Goal: Task Accomplishment & Management: Manage account settings

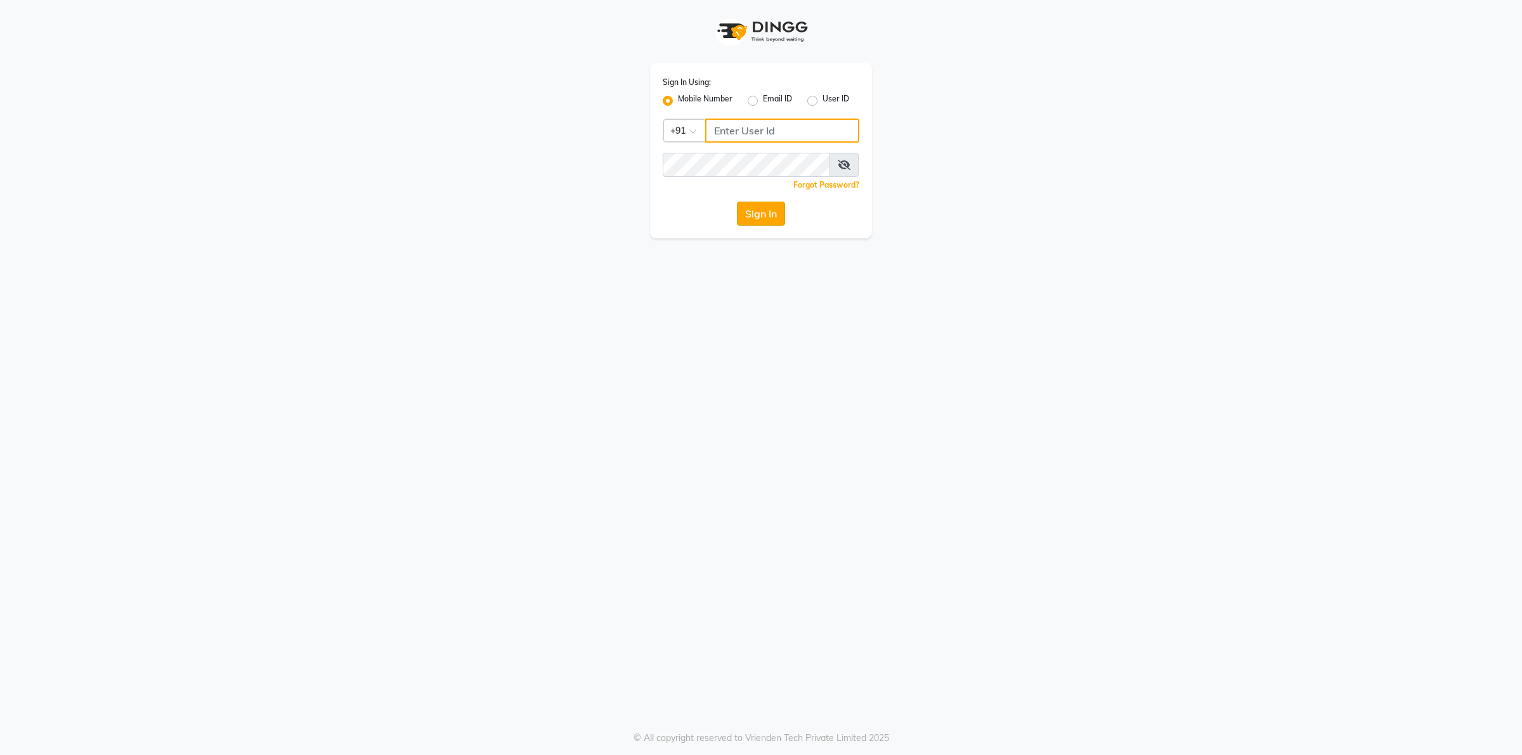
type input "9902729993"
click at [760, 214] on button "Sign In" at bounding box center [761, 214] width 48 height 24
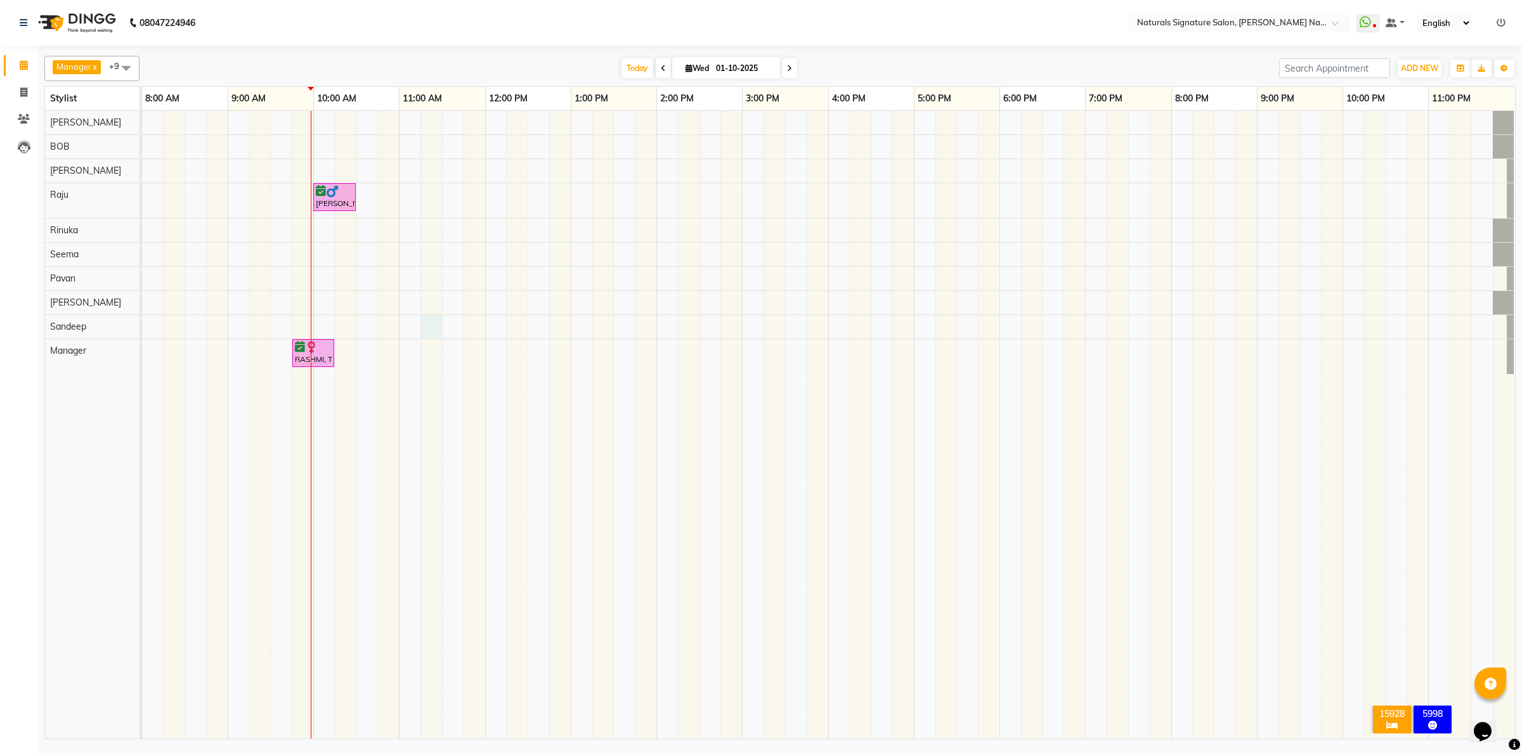
click at [432, 327] on div "Sumith K, TK02, 10:00 AM-10:30 AM, Kids Cut (Girls)- Below 7 RASHMI, TK01, 09:4…" at bounding box center [828, 425] width 1373 height 628
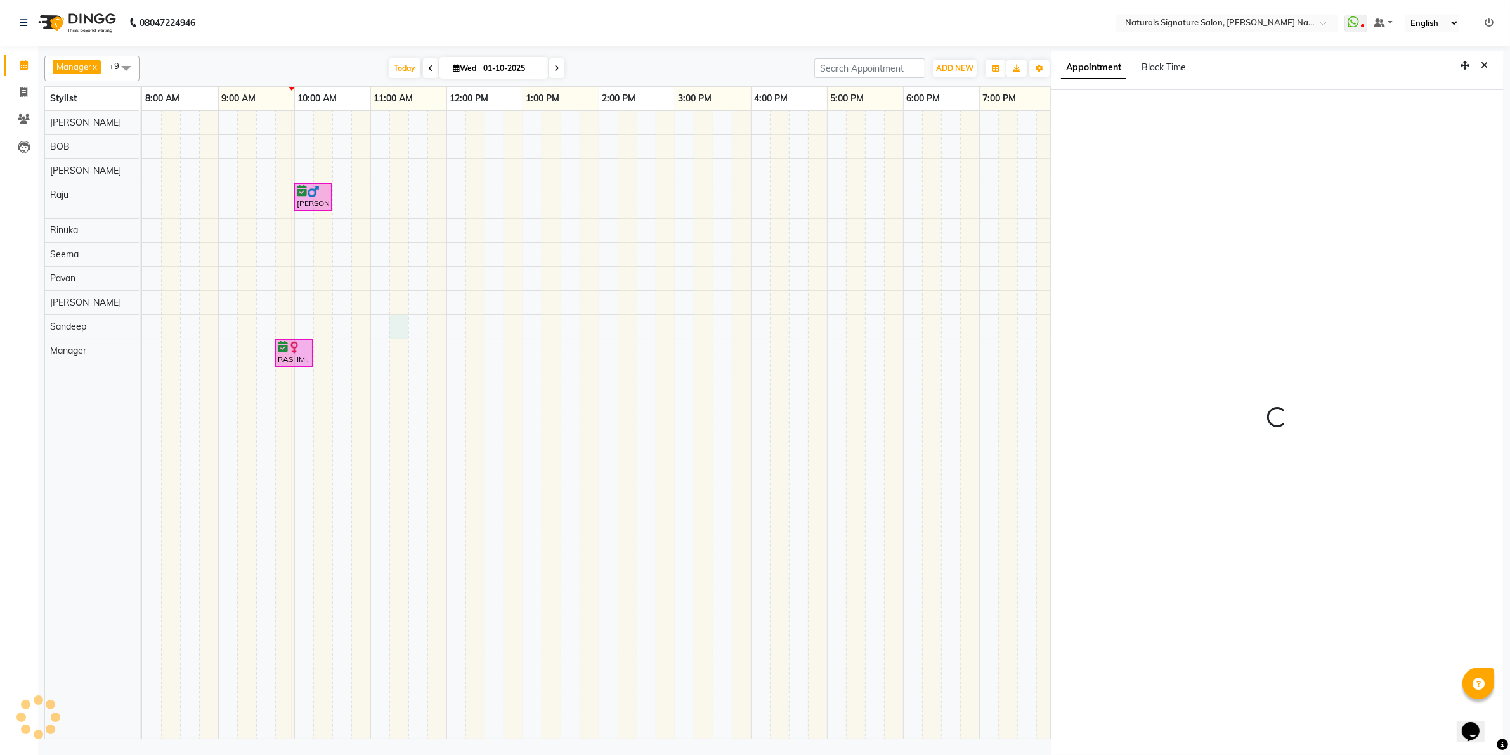
scroll to position [3, 0]
select select "675"
select select "67622"
select select "tentative"
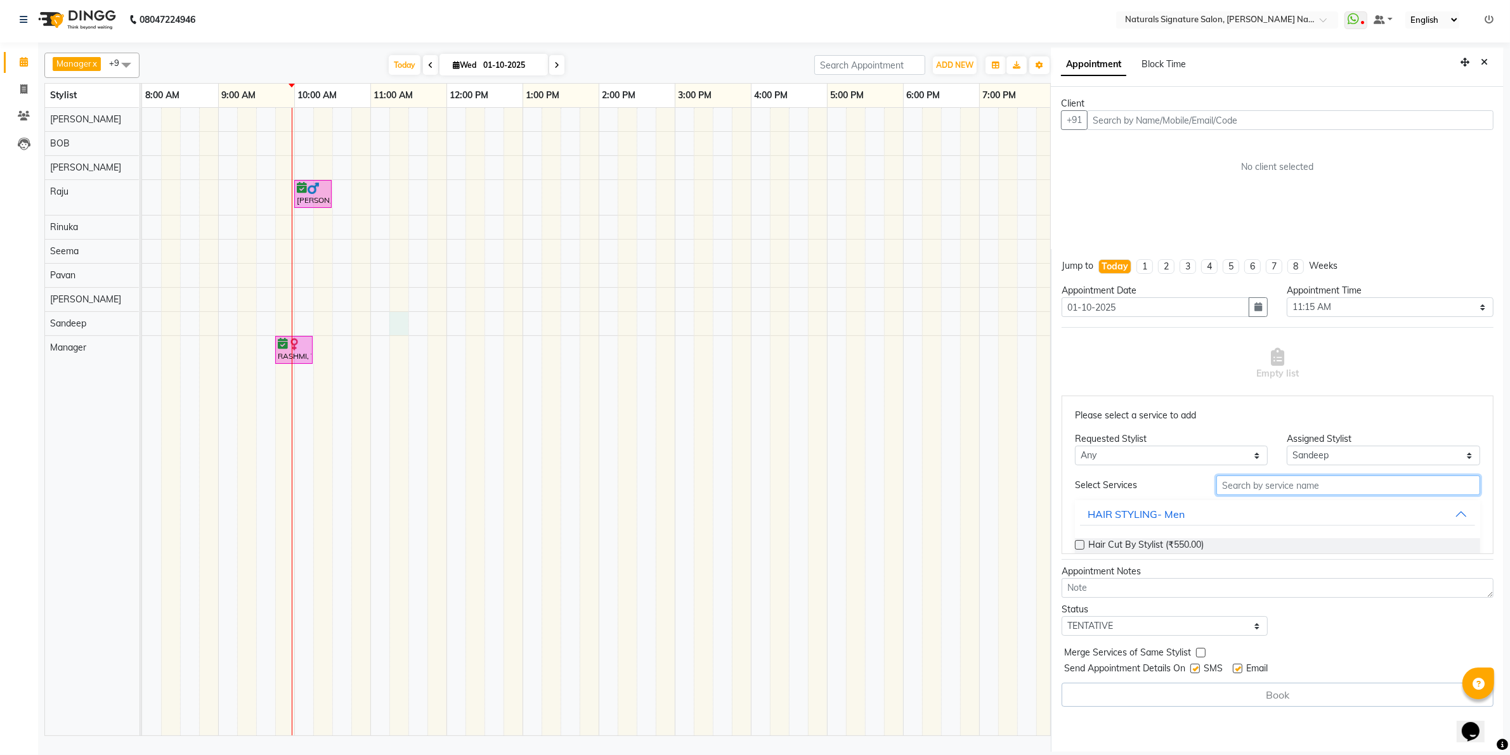
click at [1223, 488] on input "text" at bounding box center [1348, 486] width 264 height 20
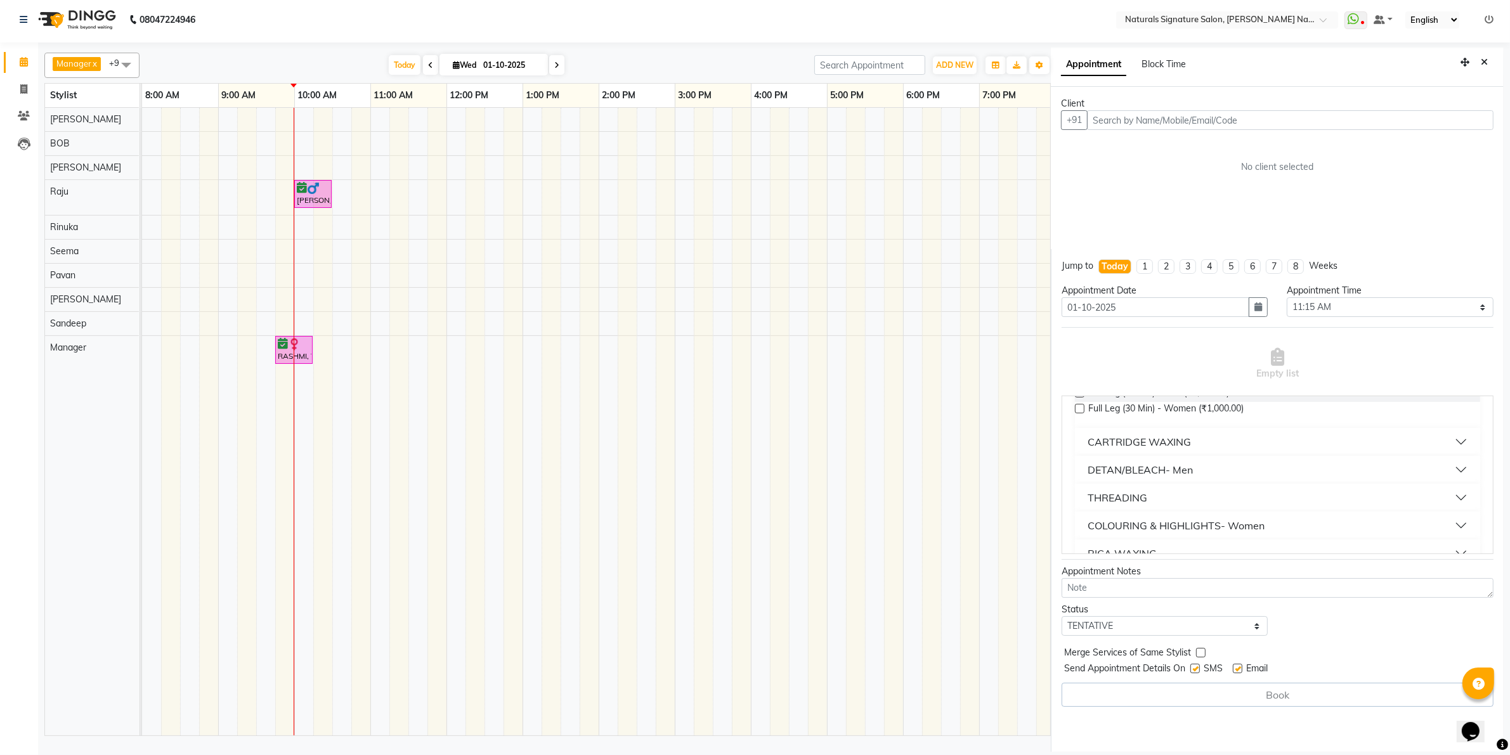
scroll to position [159, 0]
type input "full"
click at [1124, 431] on div "CARTRIDGE WAXING" at bounding box center [1138, 435] width 103 height 15
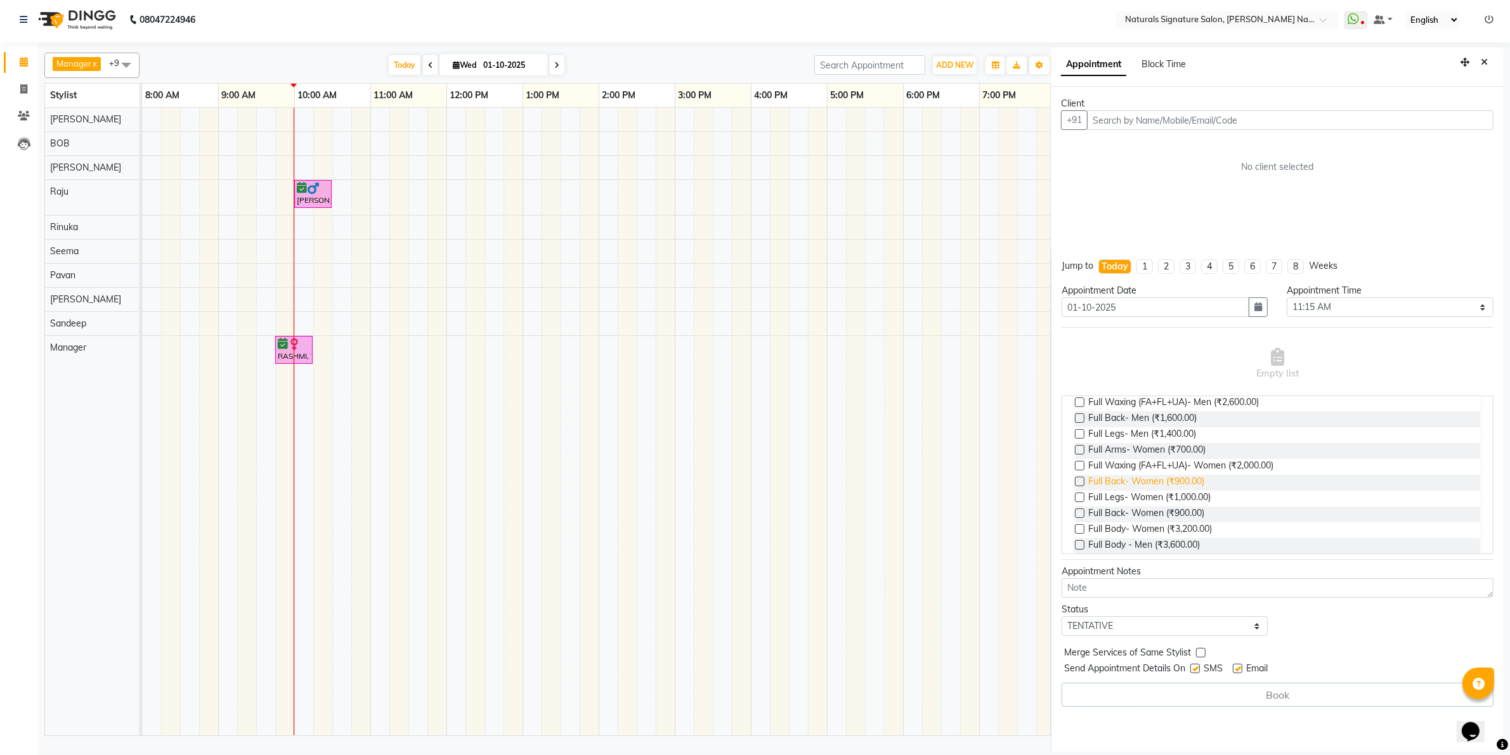
scroll to position [238, 0]
click at [817, 606] on td at bounding box center [817, 422] width 19 height 628
click at [1493, 62] on button "Close" at bounding box center [1484, 63] width 18 height 20
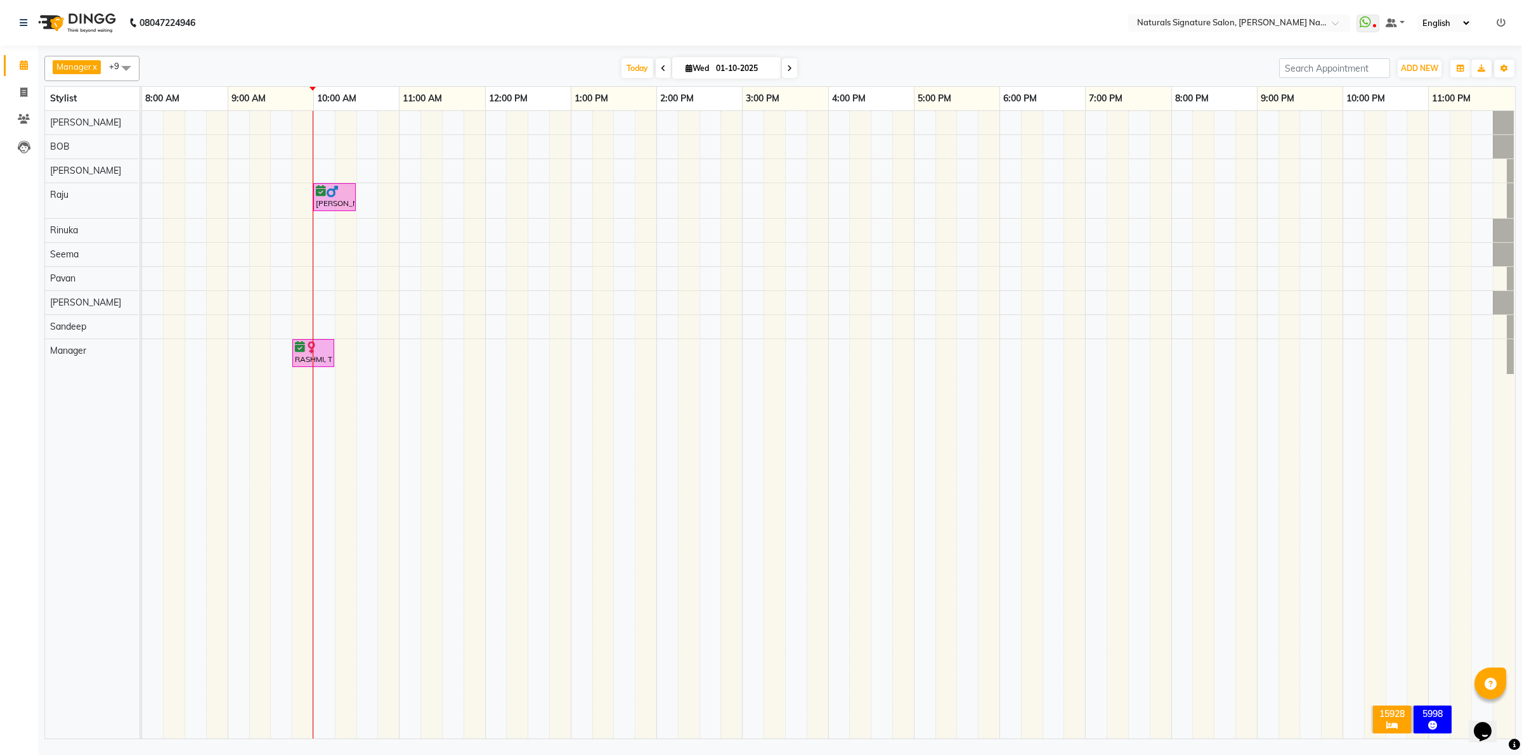
click at [323, 172] on div "Sumith K, TK02, 10:00 AM-10:30 AM, Kids Cut (Girls)- Below 7 RASHMI, TK01, 09:4…" at bounding box center [828, 425] width 1373 height 628
select select "84209"
select select "tentative"
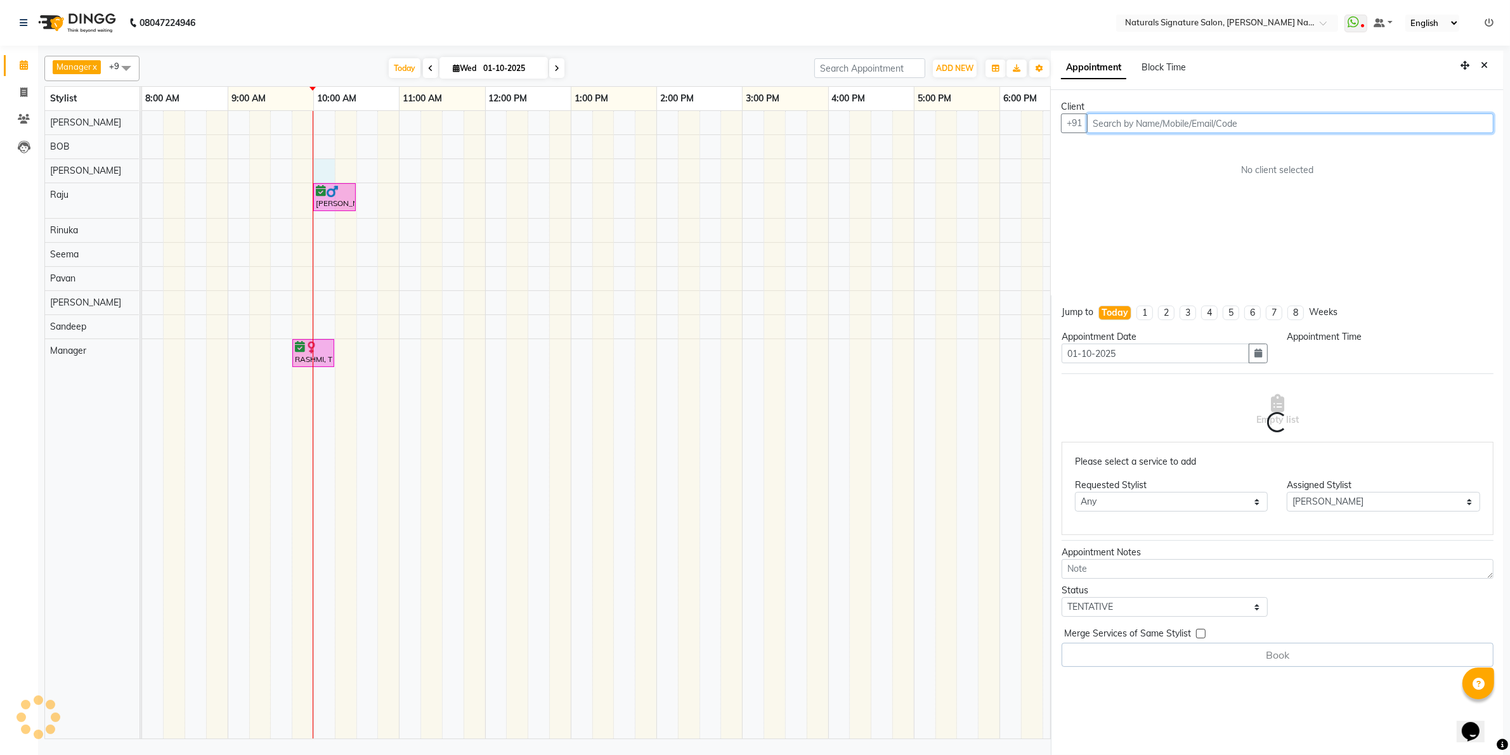
select select "600"
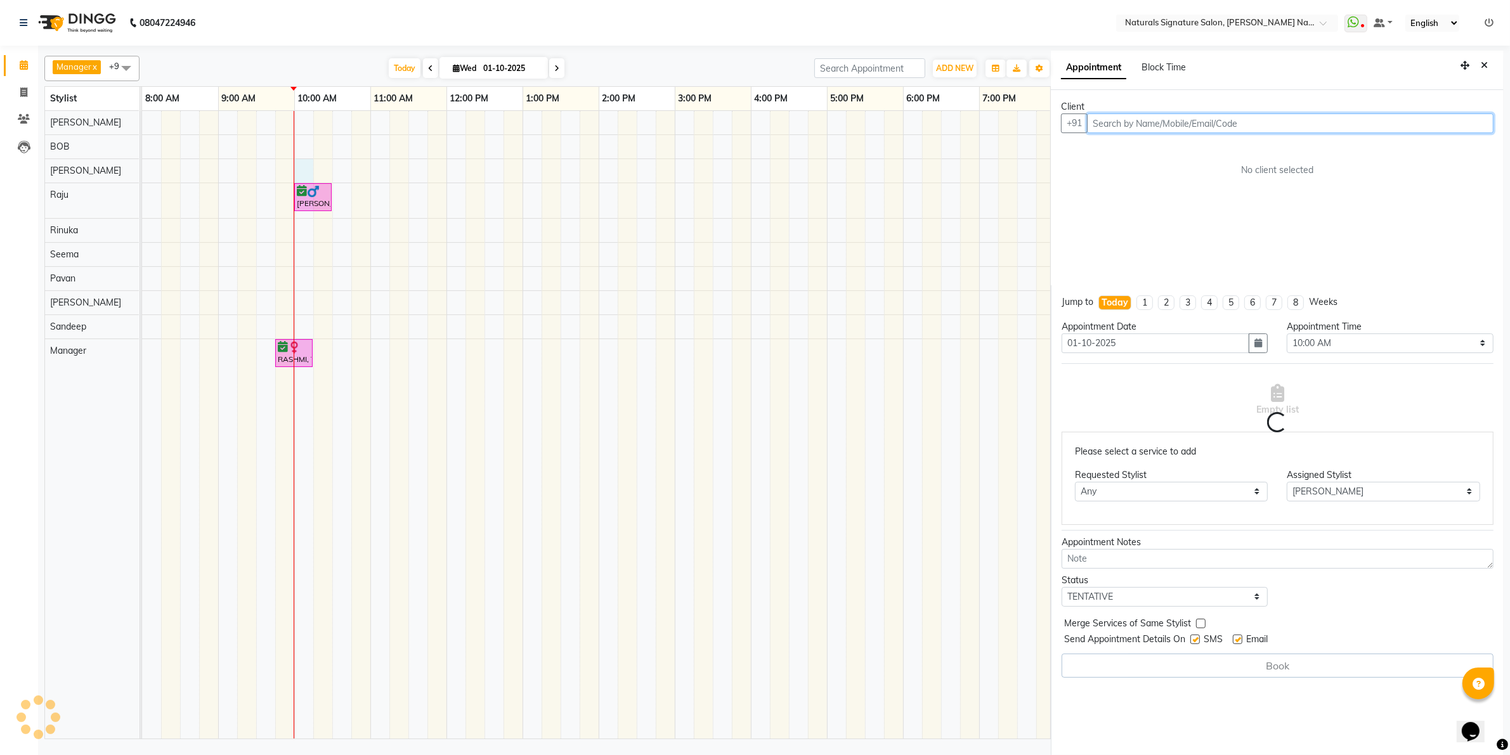
scroll to position [2, 0]
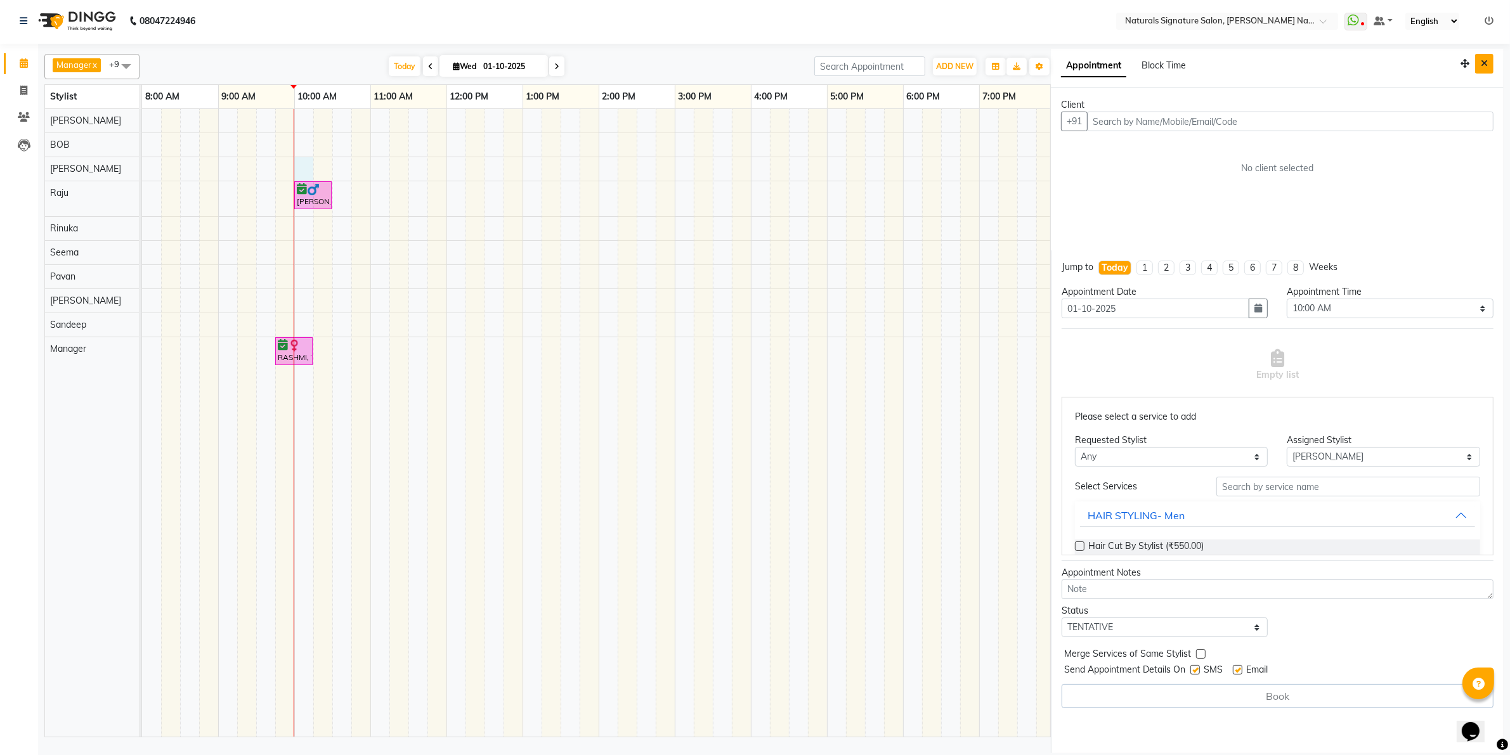
click at [1482, 62] on icon "Close" at bounding box center [1484, 63] width 7 height 9
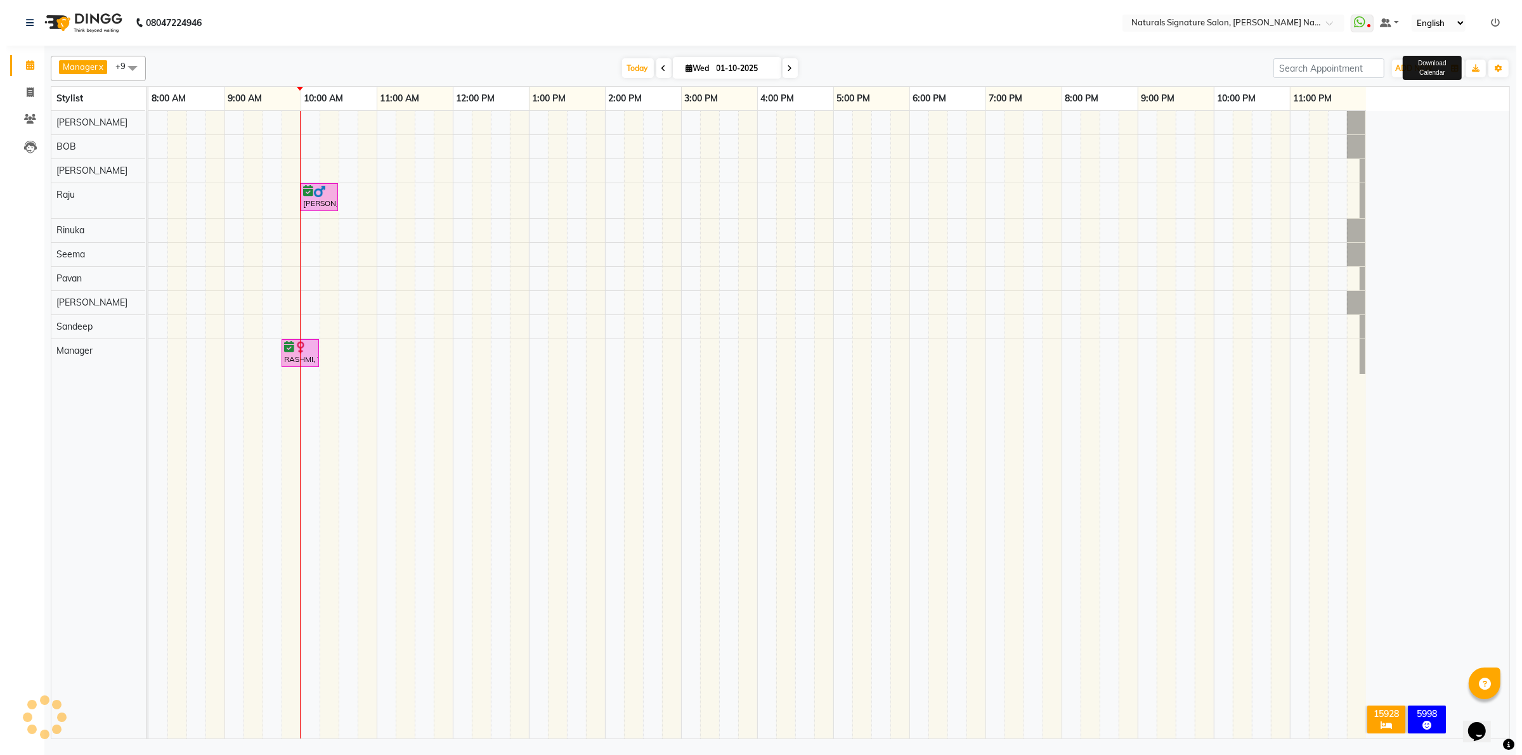
scroll to position [0, 0]
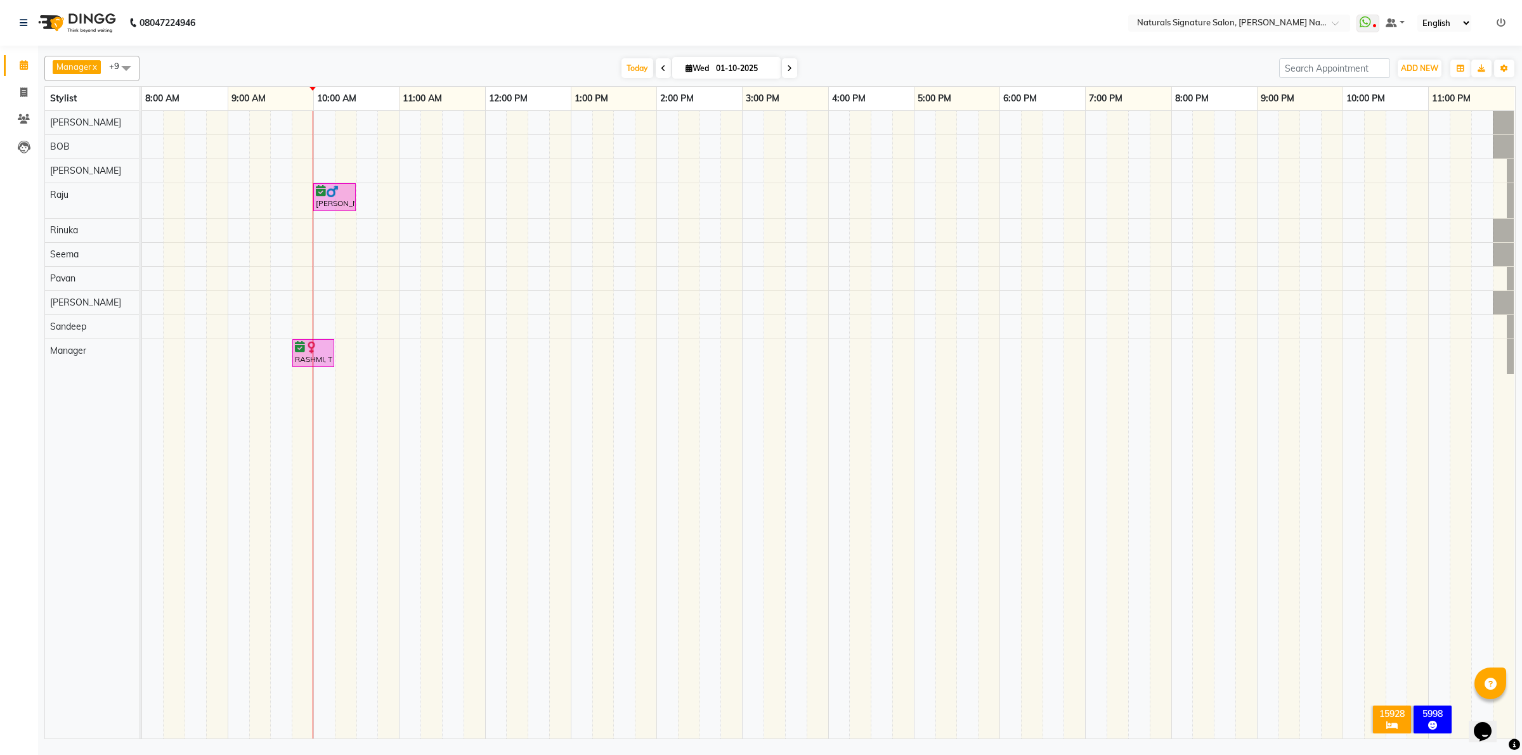
click at [122, 67] on span at bounding box center [126, 68] width 25 height 24
click at [59, 193] on div "Nisha" at bounding box center [91, 191] width 81 height 13
checkbox input "true"
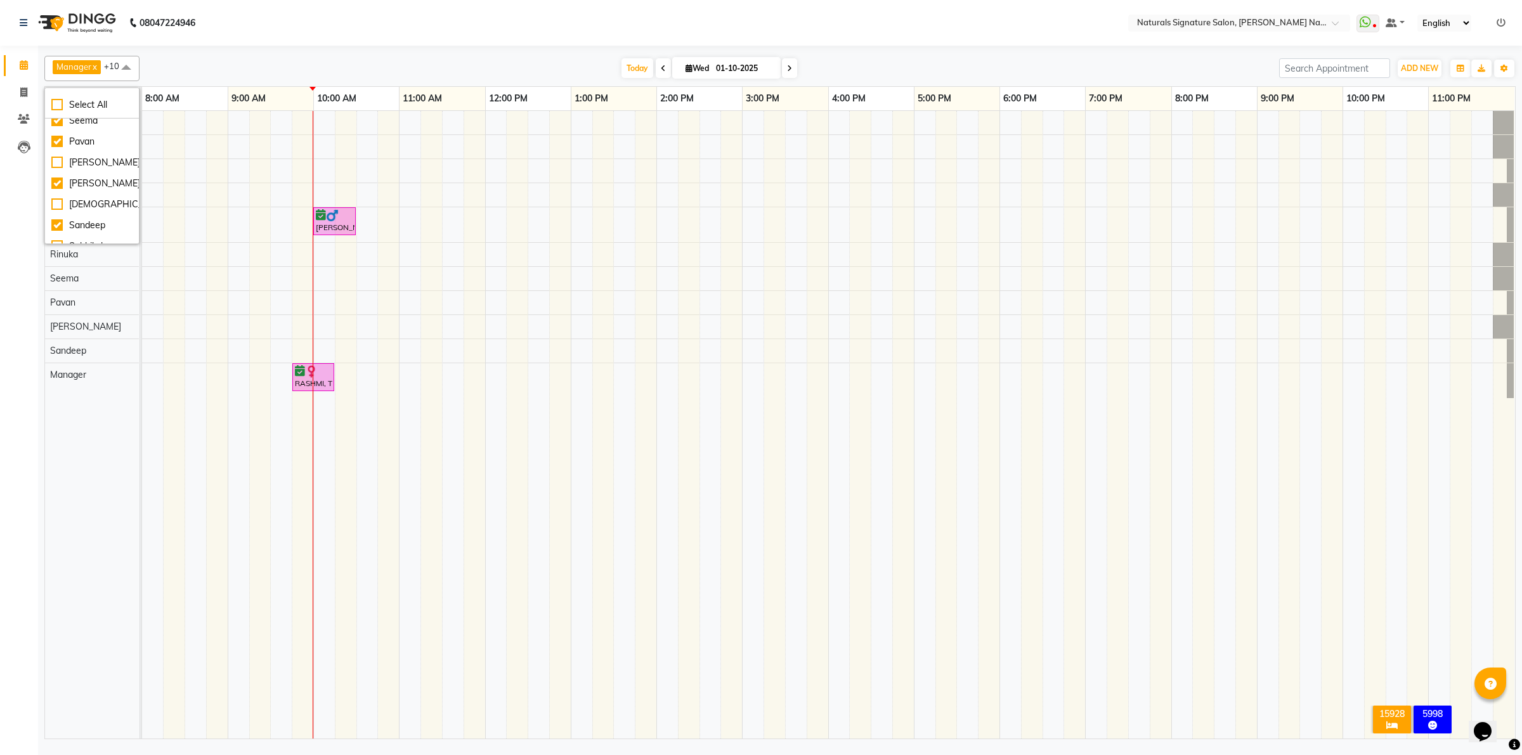
scroll to position [238, 0]
click at [58, 146] on div "[DEMOGRAPHIC_DATA]" at bounding box center [91, 142] width 81 height 13
checkbox input "true"
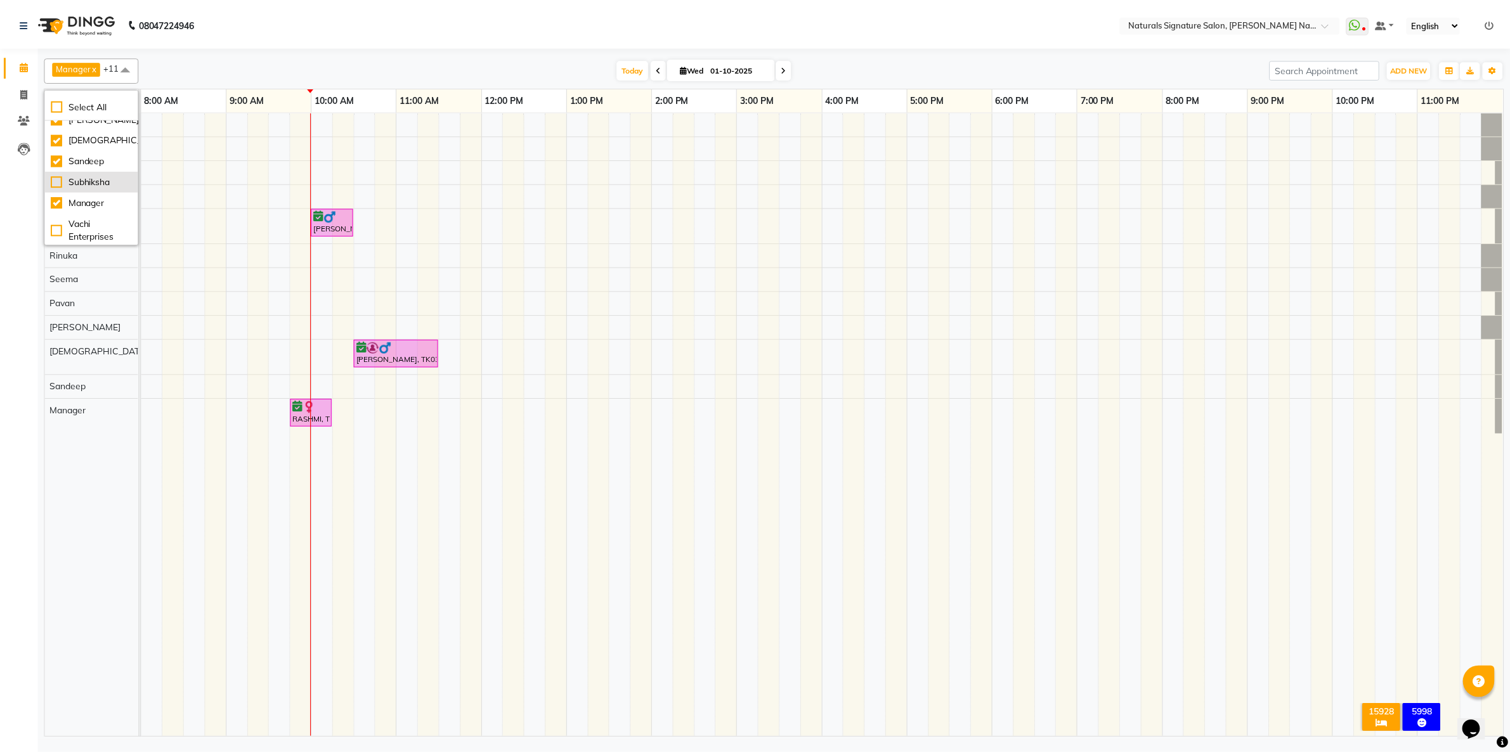
scroll to position [243, 0]
click at [207, 504] on td at bounding box center [217, 425] width 22 height 628
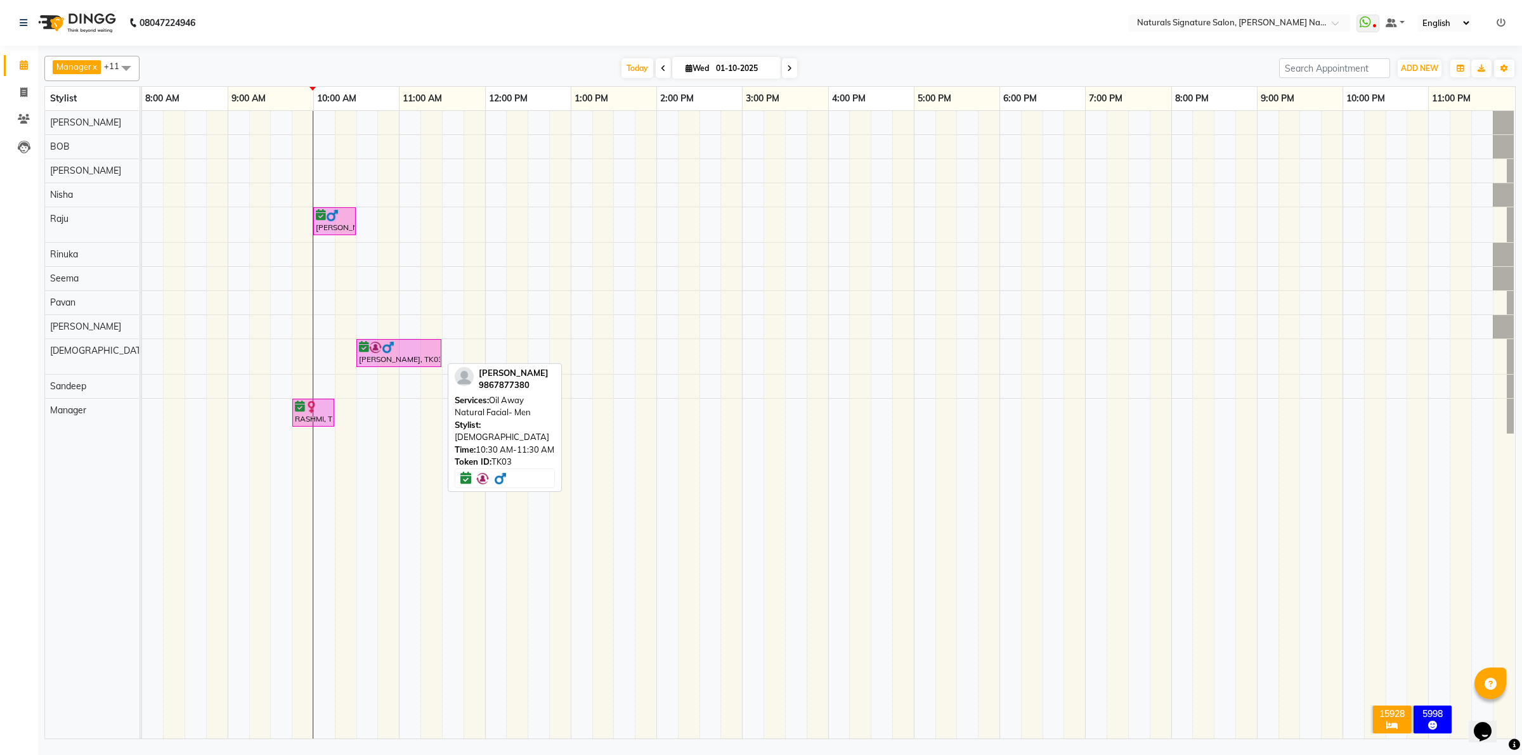
click at [377, 354] on img at bounding box center [375, 347] width 13 height 13
select select "6"
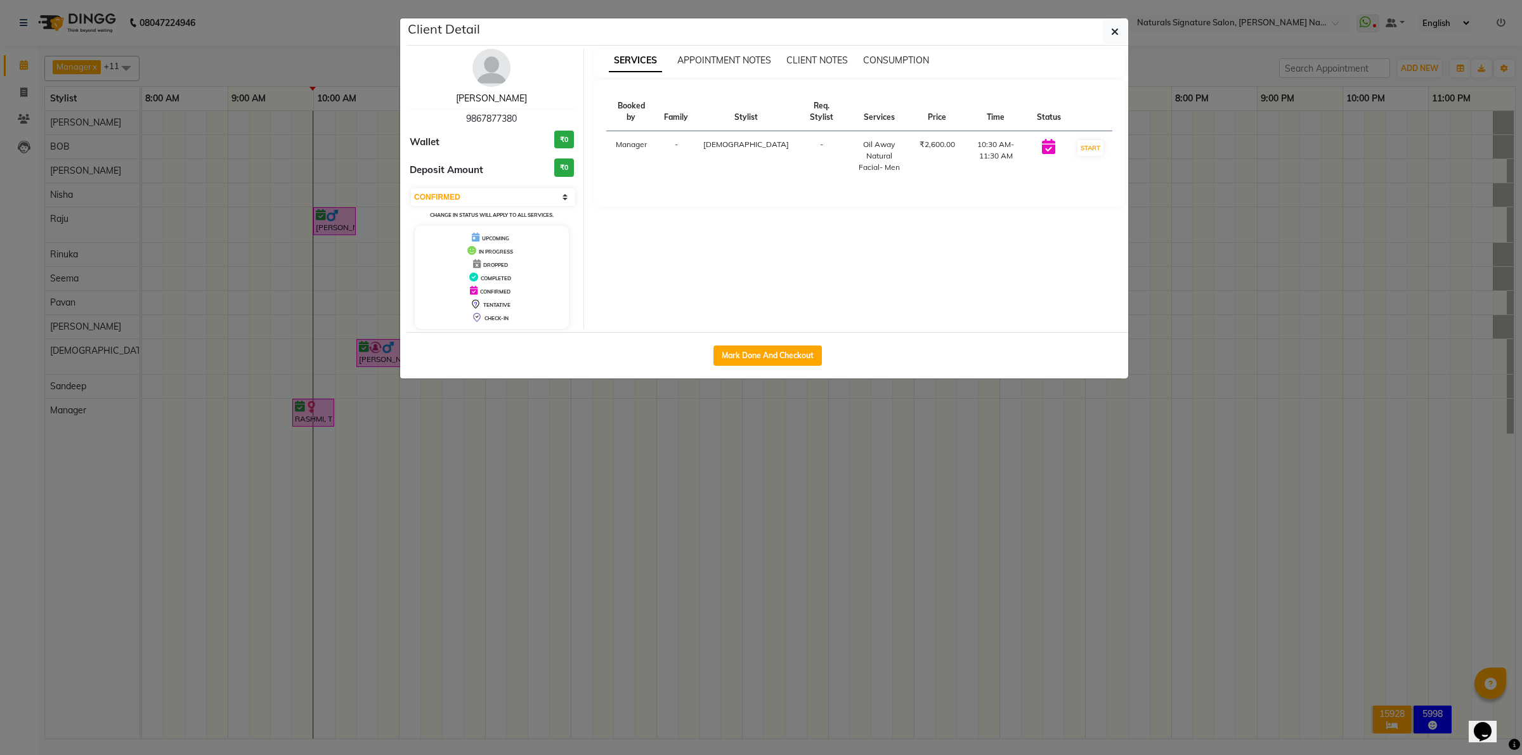
click at [490, 100] on link "[PERSON_NAME]" at bounding box center [491, 98] width 71 height 11
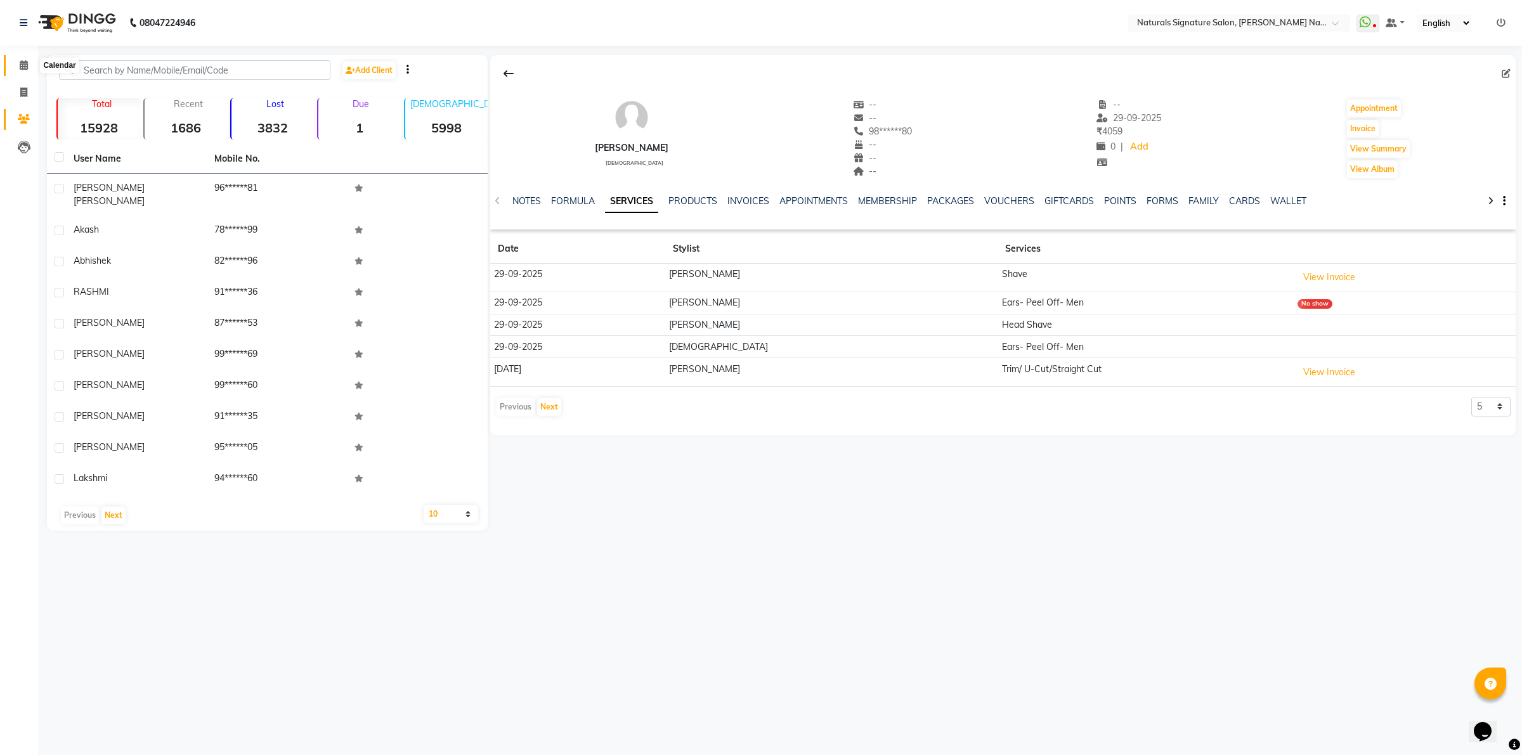
click at [25, 62] on icon at bounding box center [24, 65] width 8 height 10
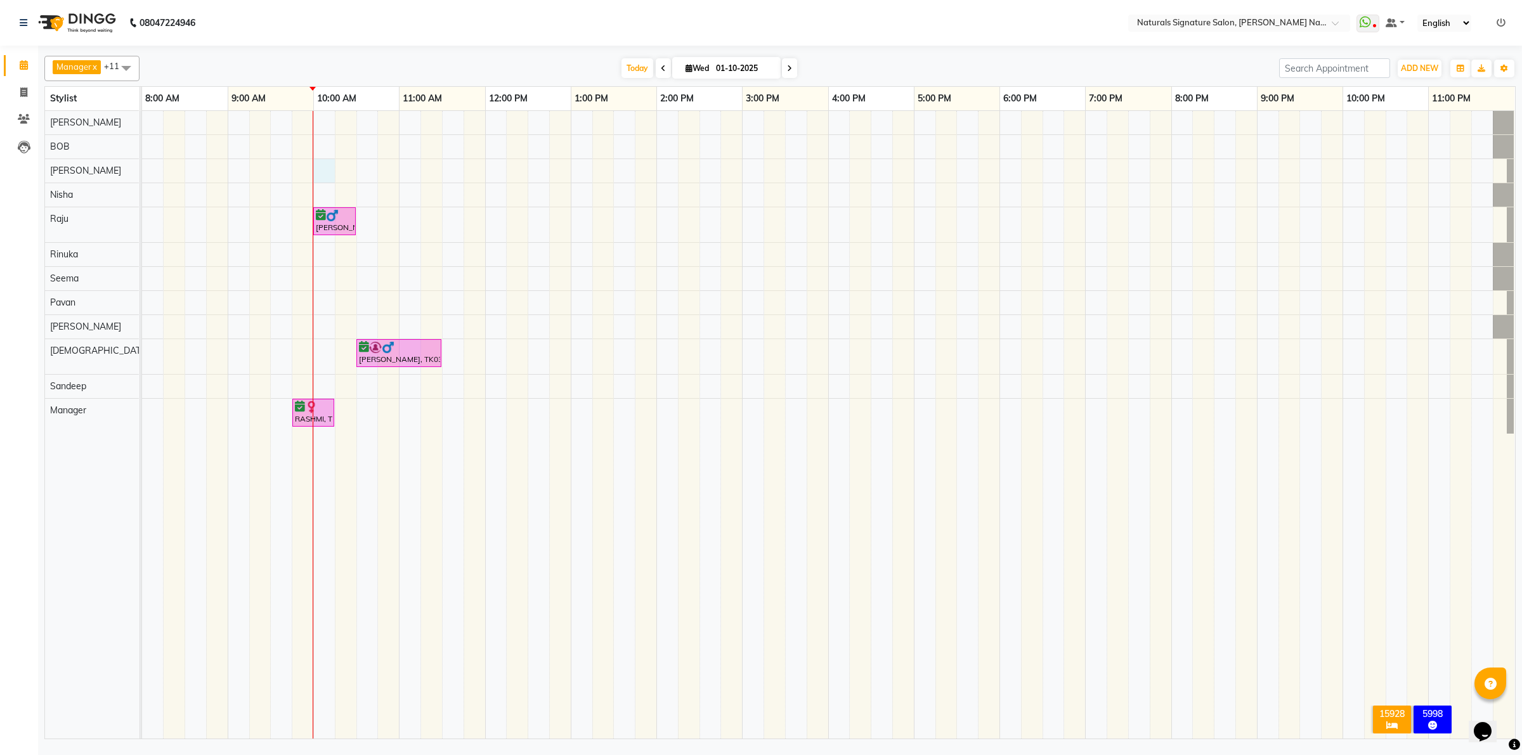
click at [327, 176] on div "Sumith K, TK02, 10:00 AM-10:30 AM, Kids Cut (Girls)- Below 7 Jigar, TK03, 10:30…" at bounding box center [828, 425] width 1373 height 628
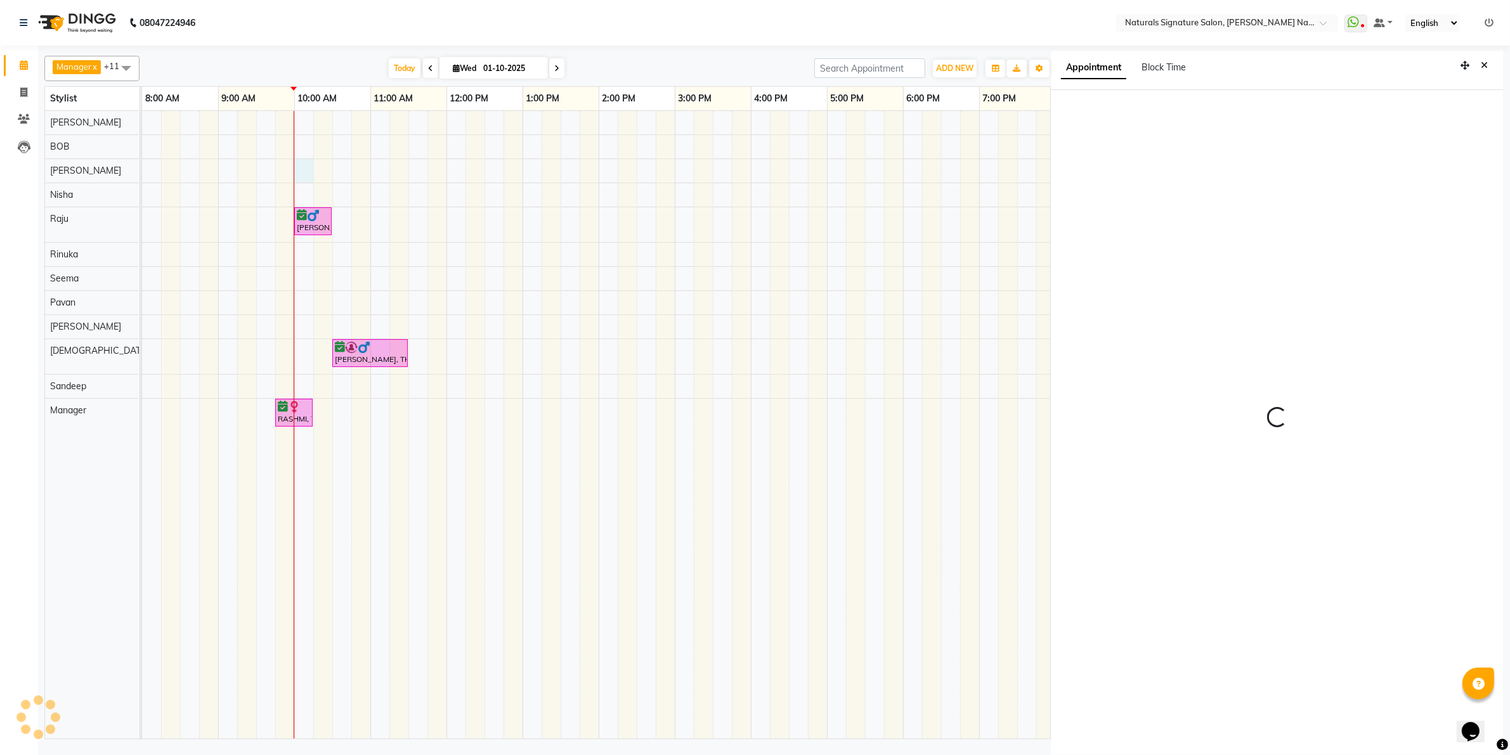
scroll to position [3, 0]
select select "600"
select select "84209"
select select "tentative"
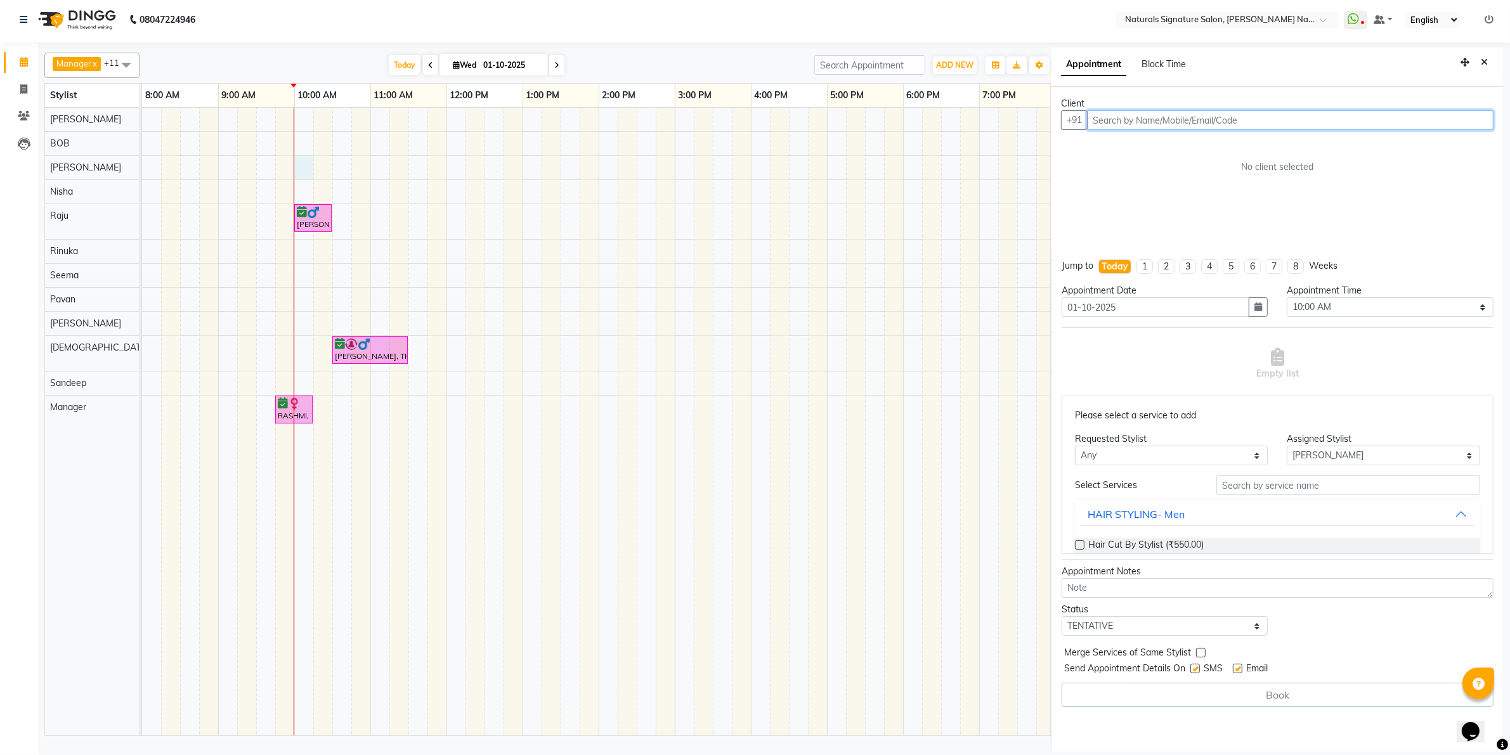
click at [1117, 115] on input "text" at bounding box center [1290, 120] width 406 height 20
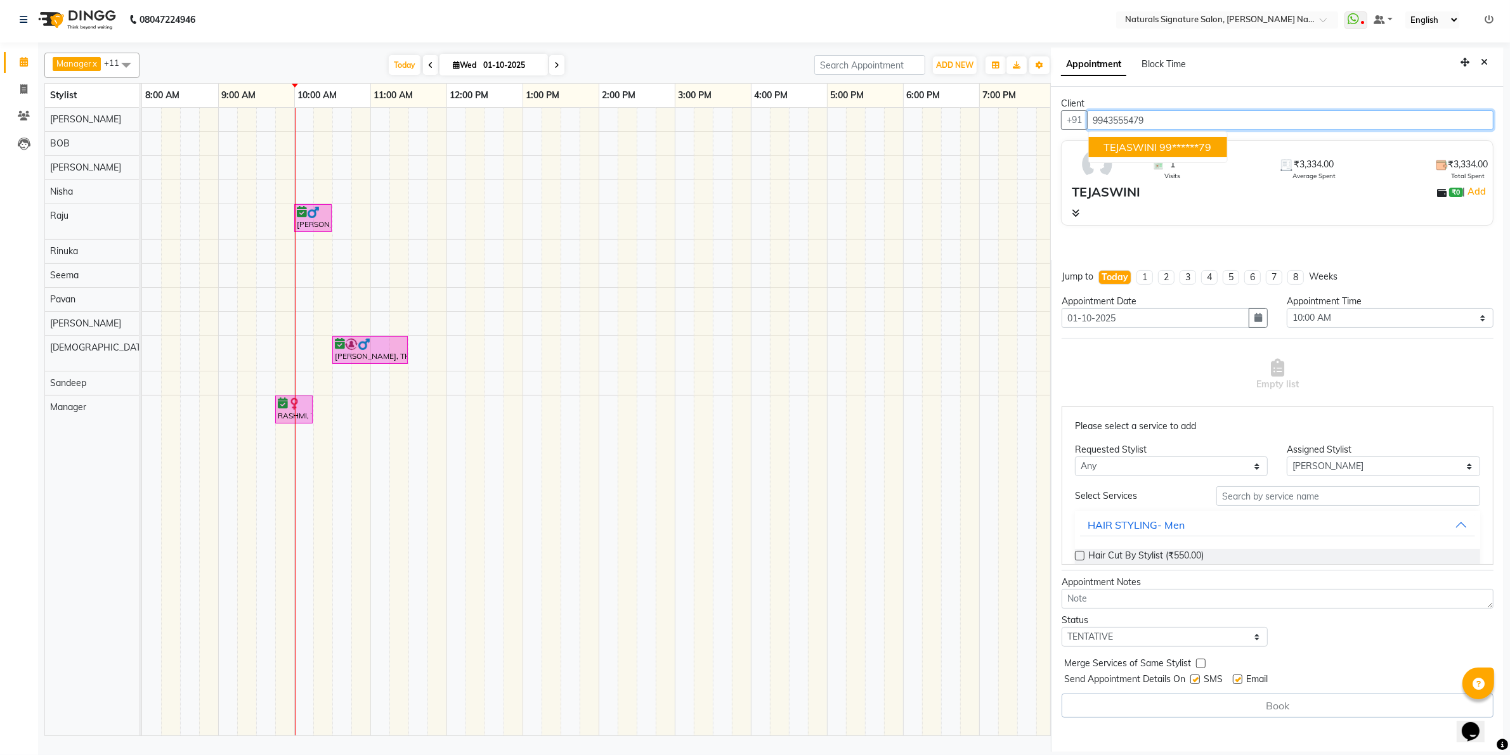
click at [1171, 153] on button "TEJASWINI 99******79" at bounding box center [1158, 147] width 138 height 20
type input "99******79"
click at [1079, 214] on icon at bounding box center [1076, 213] width 8 height 9
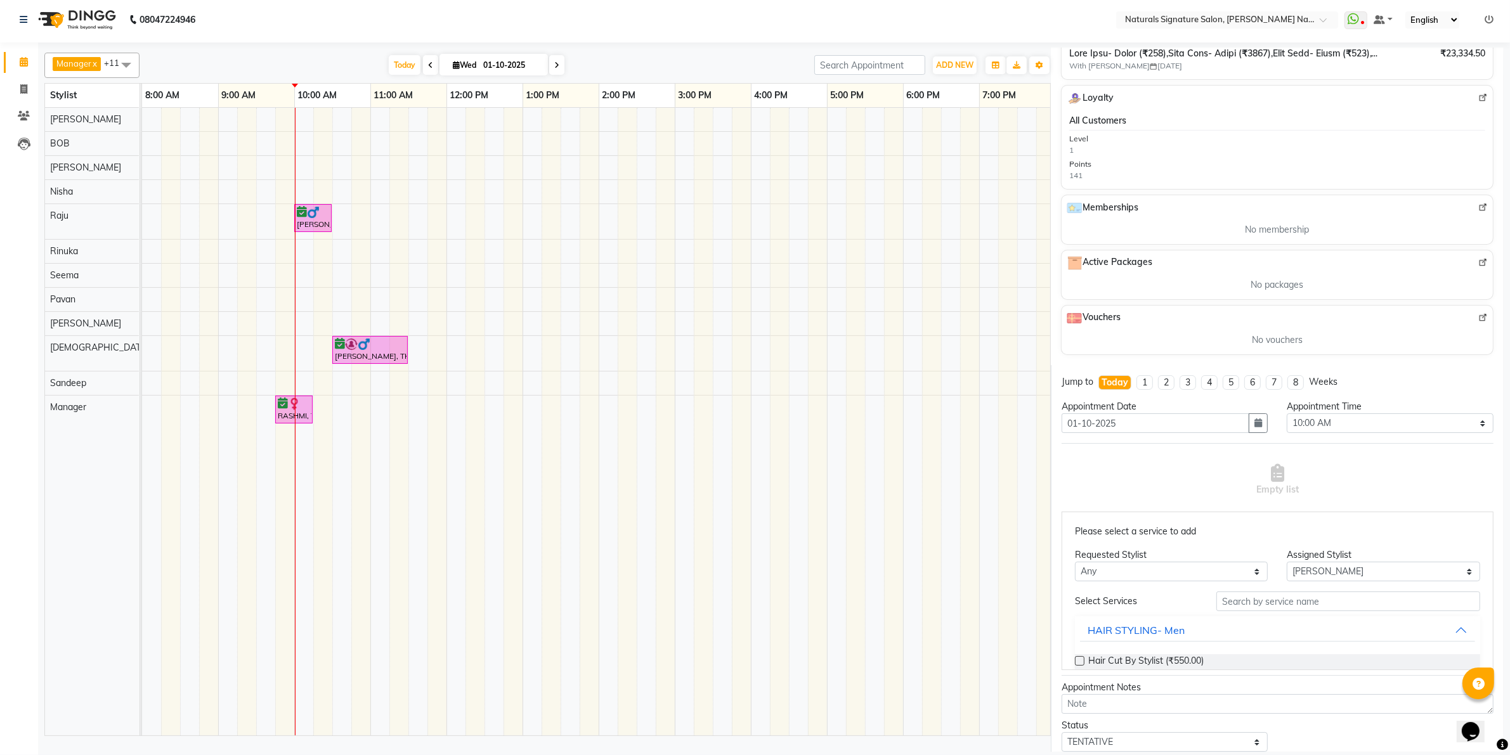
scroll to position [317, 0]
click at [1250, 601] on input "text" at bounding box center [1348, 600] width 264 height 20
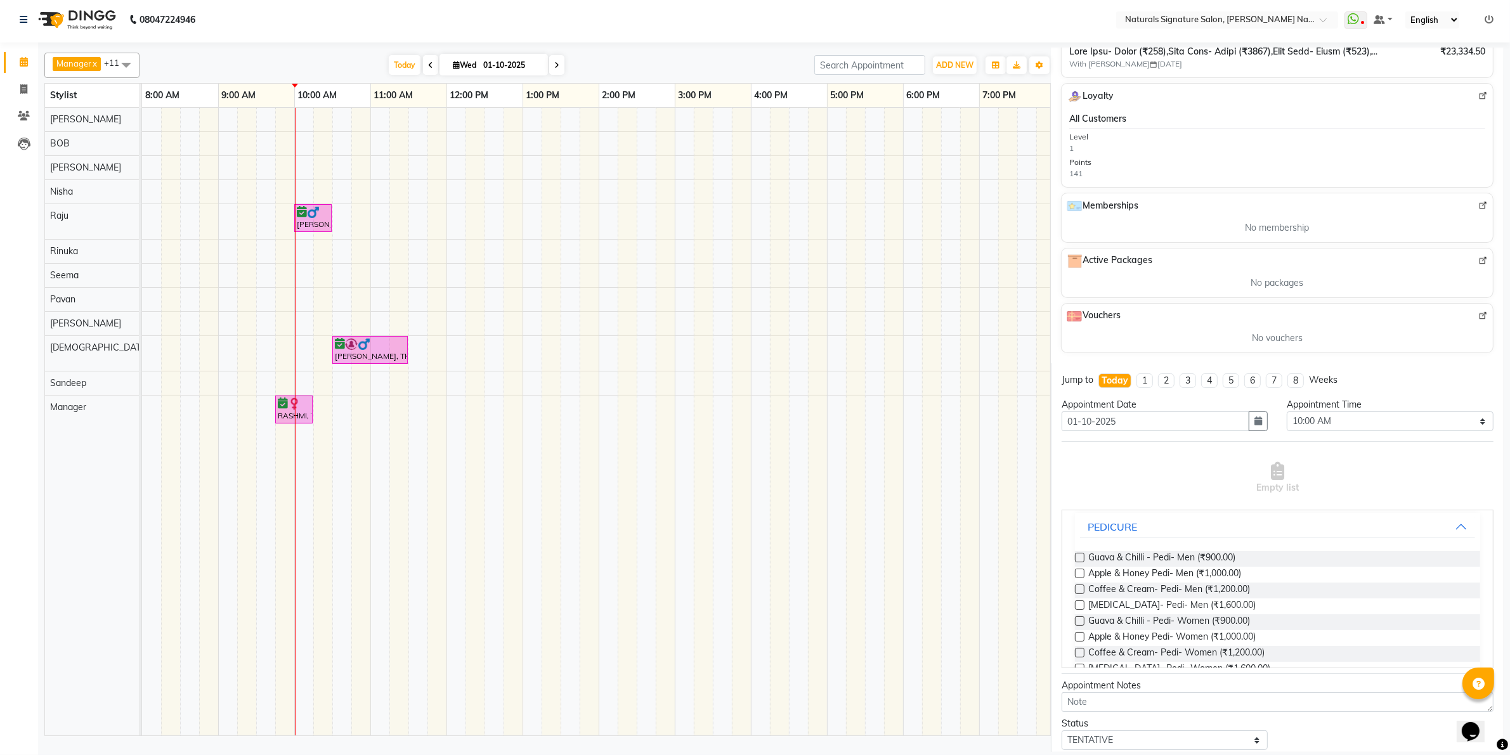
scroll to position [134, 0]
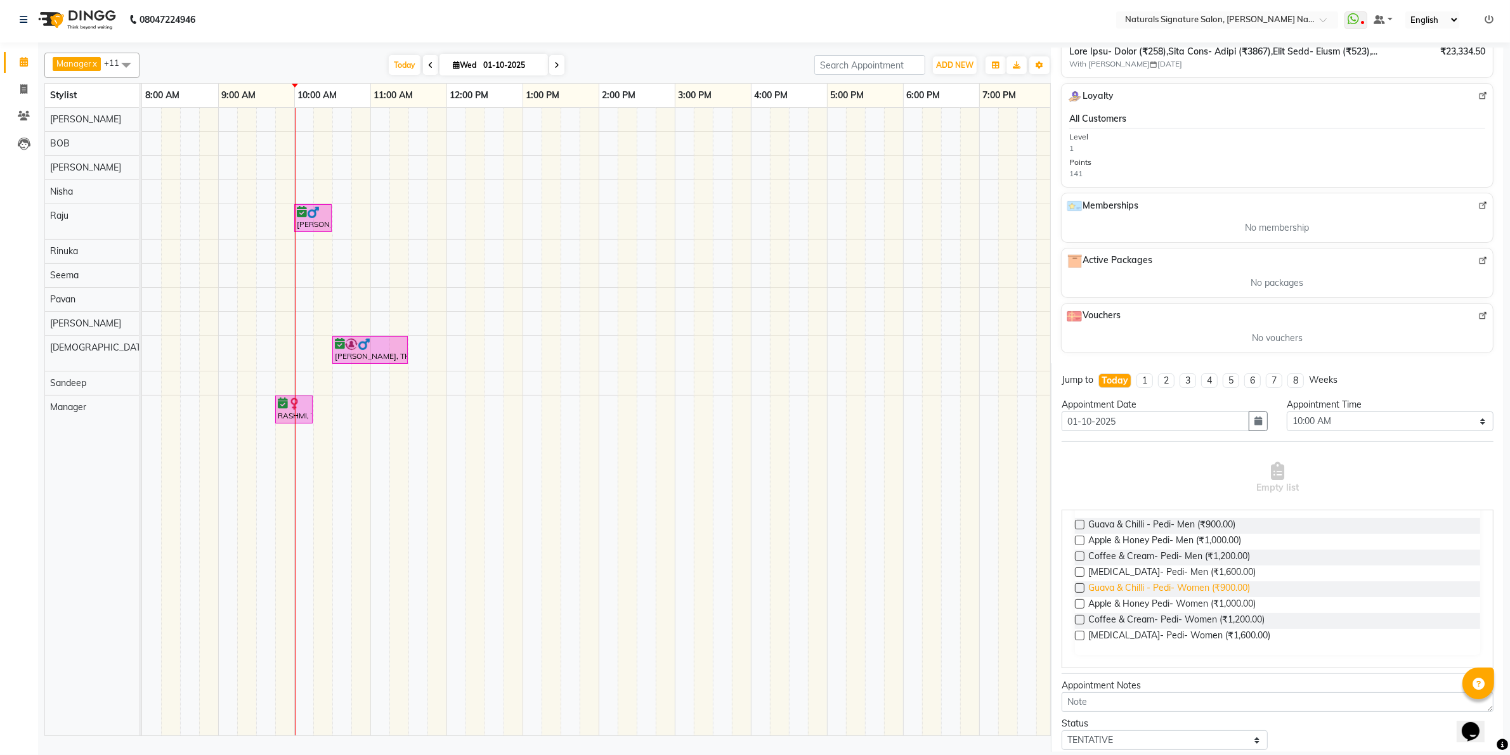
type input "pedi"
click at [1141, 587] on span "Guava & Chilli - Pedi- Women (₹900.00)" at bounding box center [1169, 589] width 162 height 16
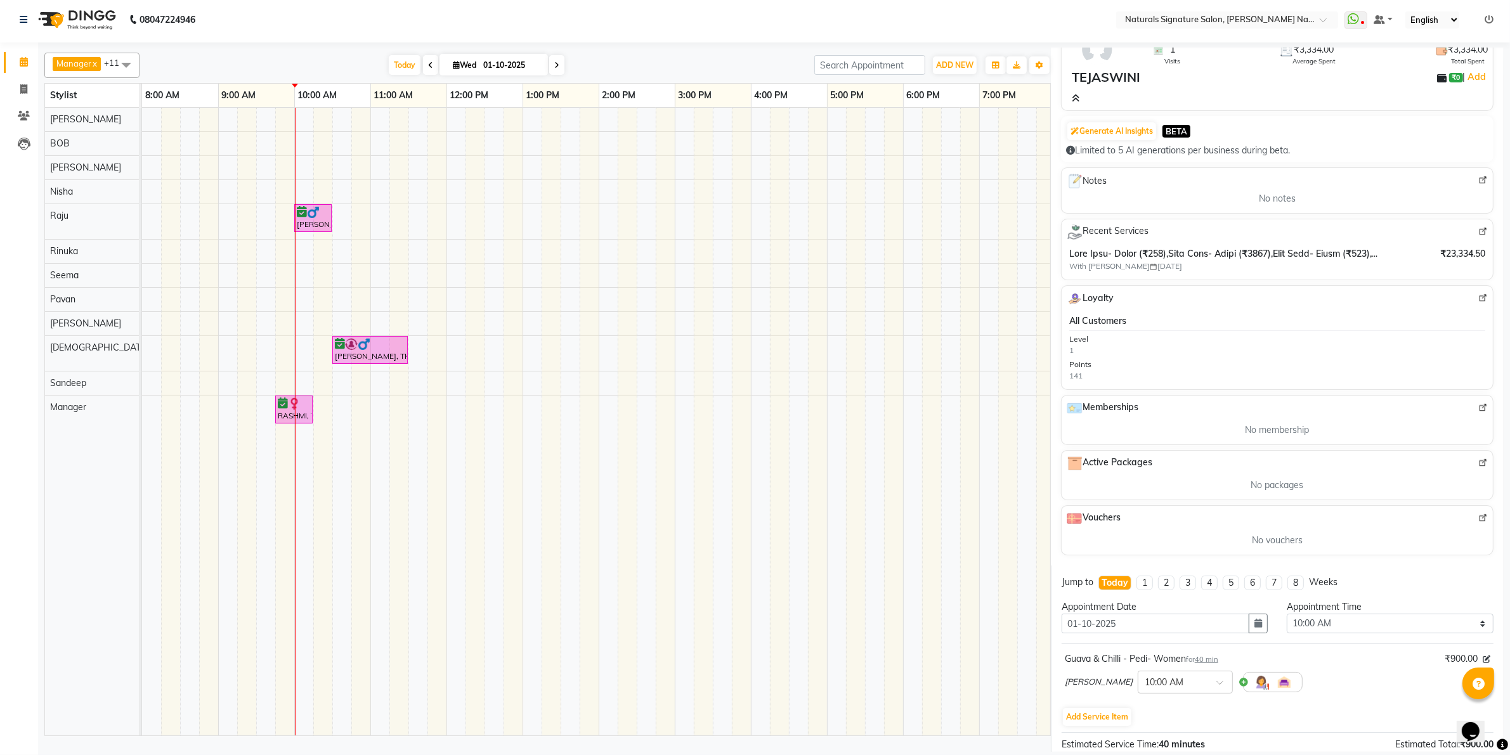
scroll to position [273, 0]
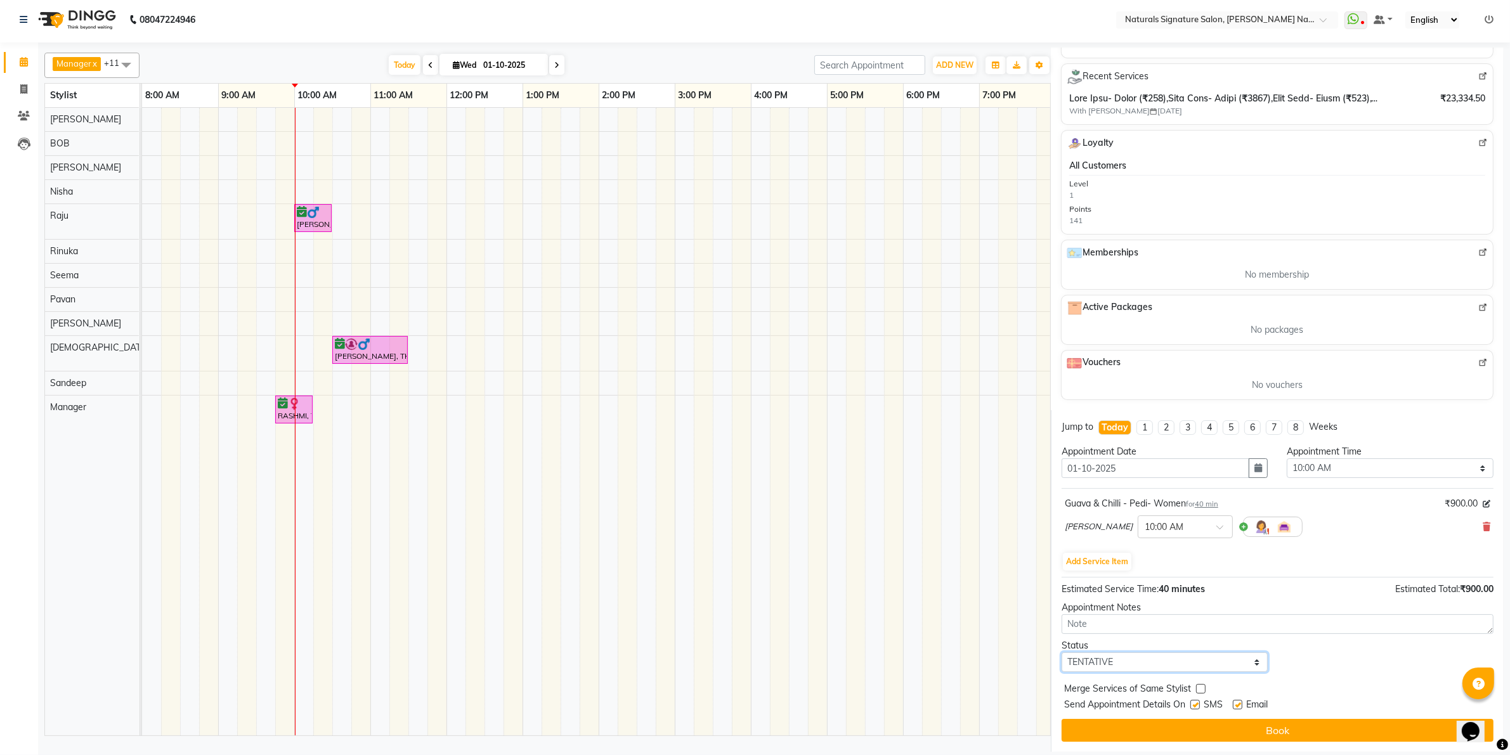
click at [1127, 656] on select "Select TENTATIVE CONFIRM CHECK-IN UPCOMING" at bounding box center [1164, 662] width 207 height 20
select select "confirm booking"
click at [1061, 652] on select "Select TENTATIVE CONFIRM CHECK-IN UPCOMING" at bounding box center [1164, 662] width 207 height 20
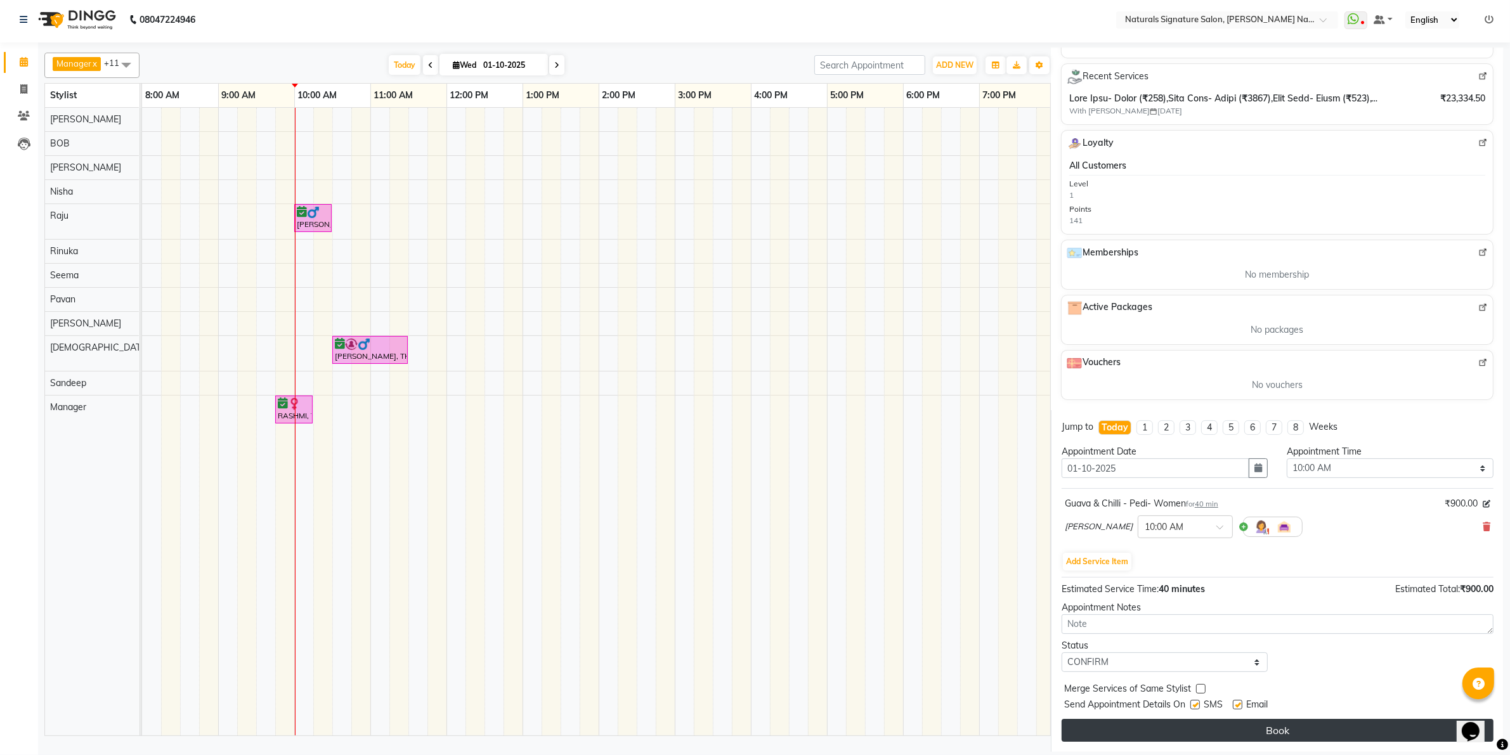
click at [1116, 730] on button "Book" at bounding box center [1277, 730] width 432 height 23
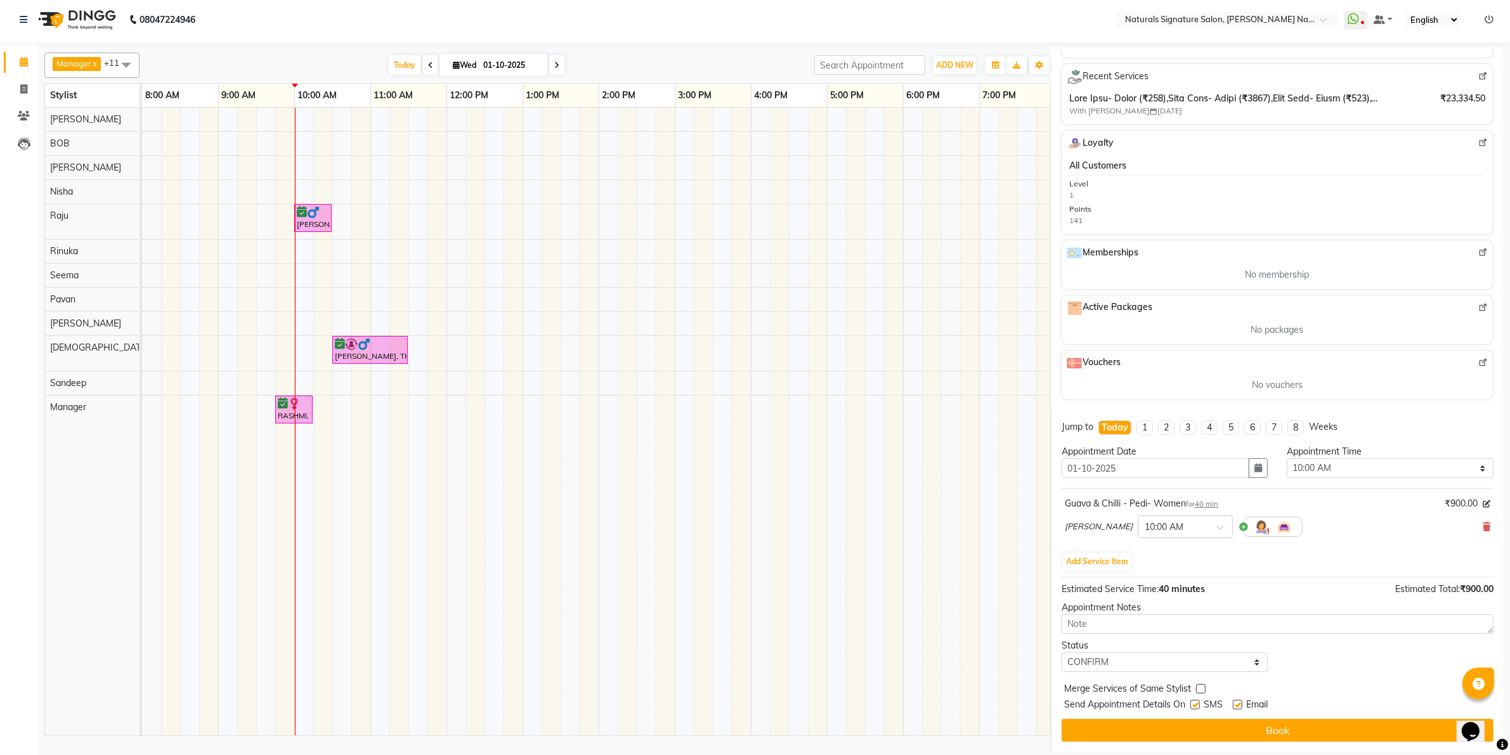
select select "84209"
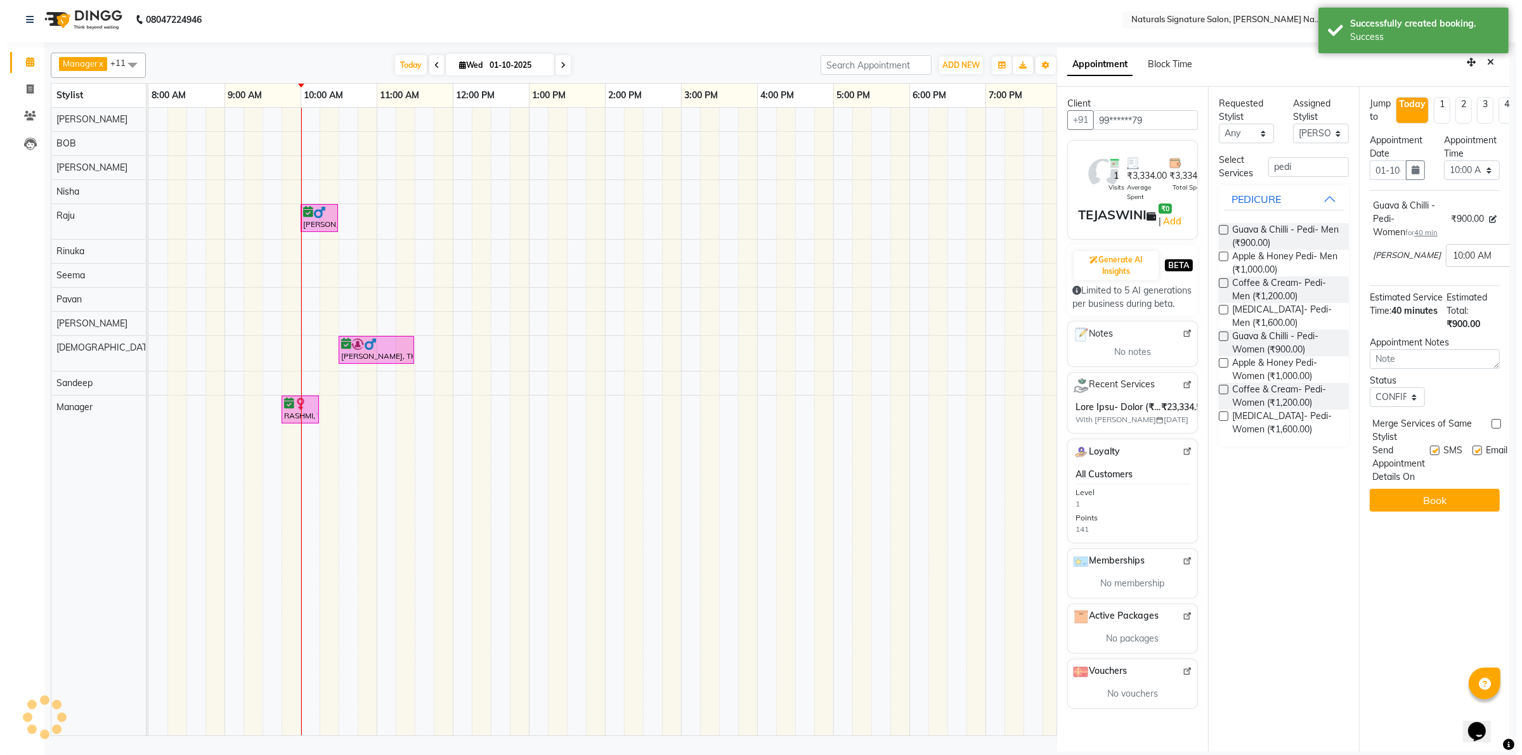
scroll to position [0, 0]
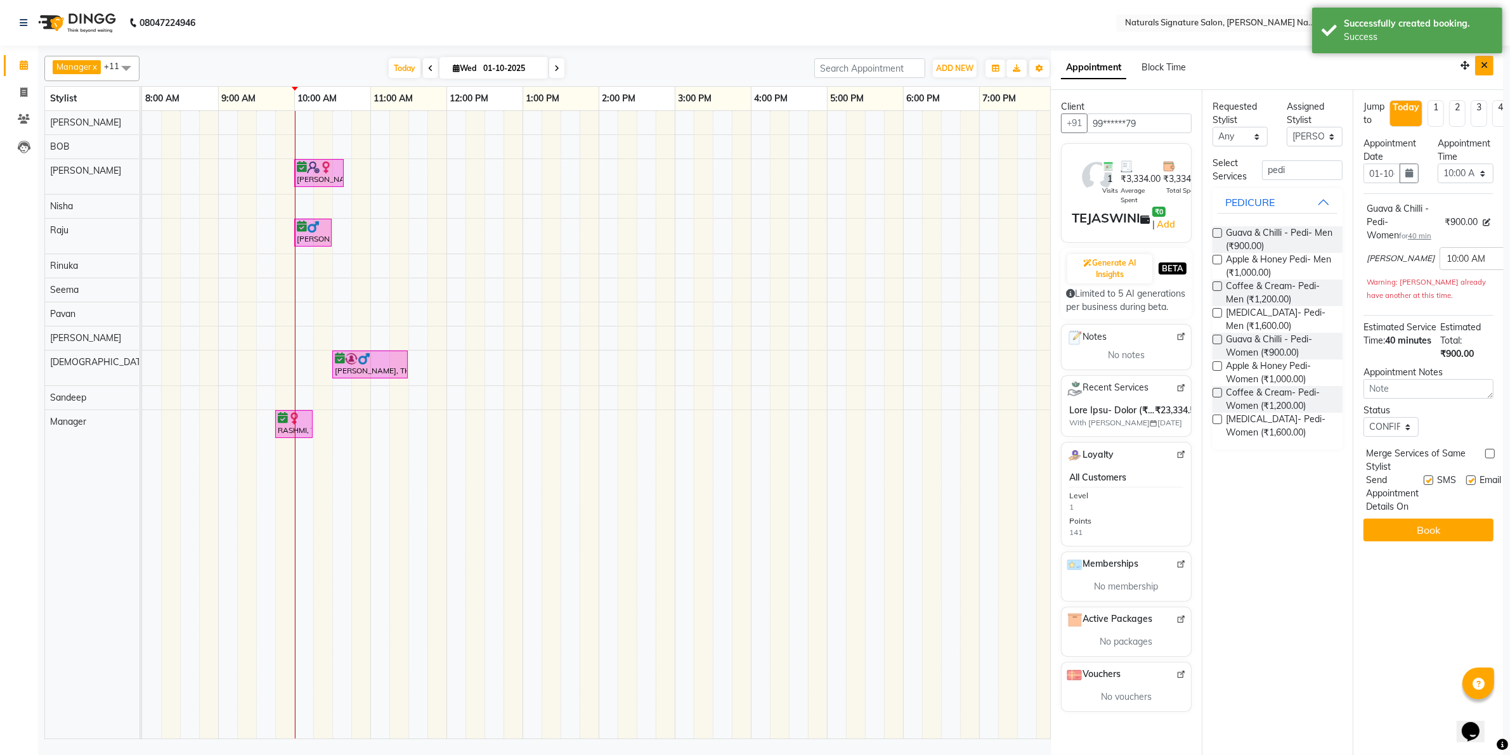
click at [1484, 68] on icon "Close" at bounding box center [1484, 65] width 7 height 9
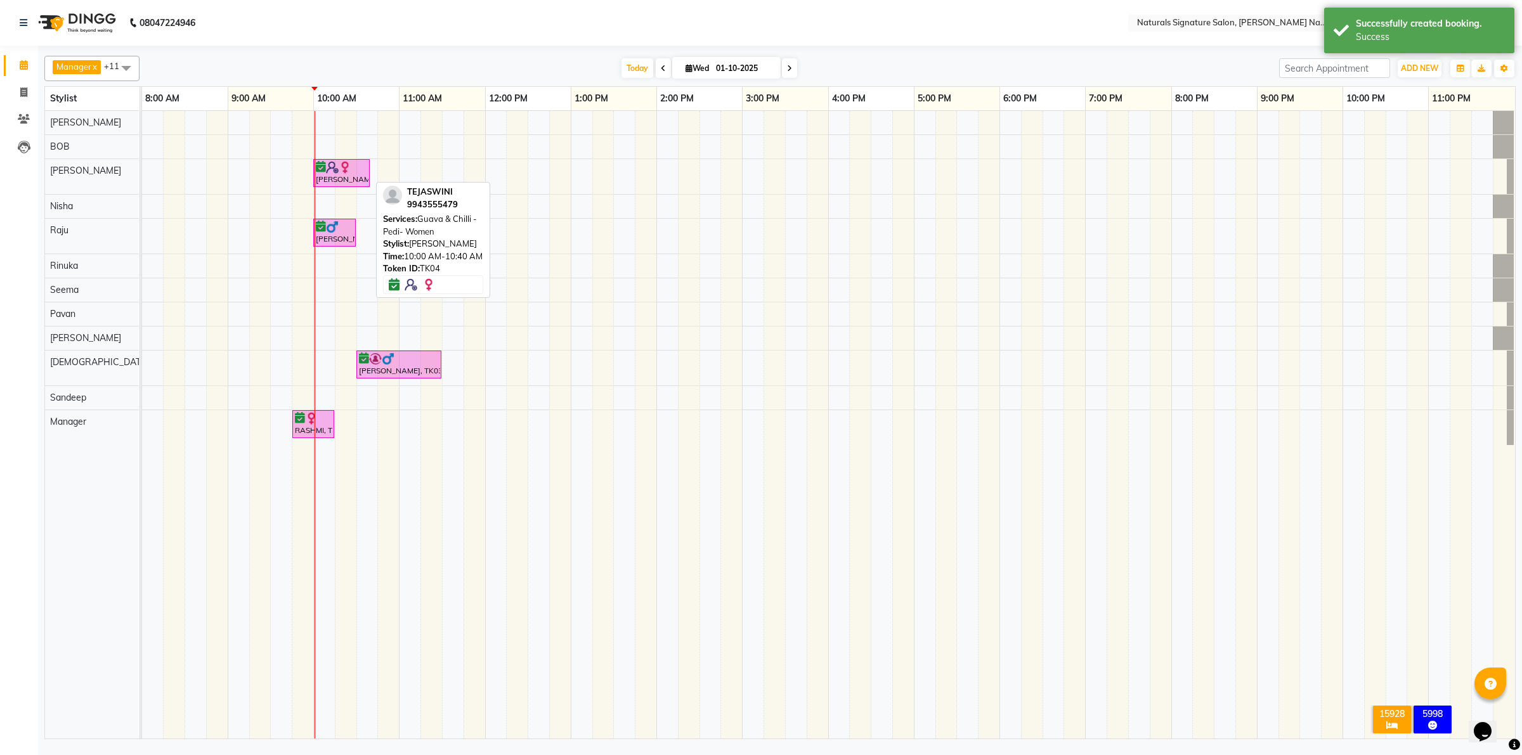
click at [316, 176] on div "TEJASWINI, TK04, 10:00 AM-10:40 AM, Guava & Chilli - Pedi- Women" at bounding box center [342, 173] width 54 height 24
select select "6"
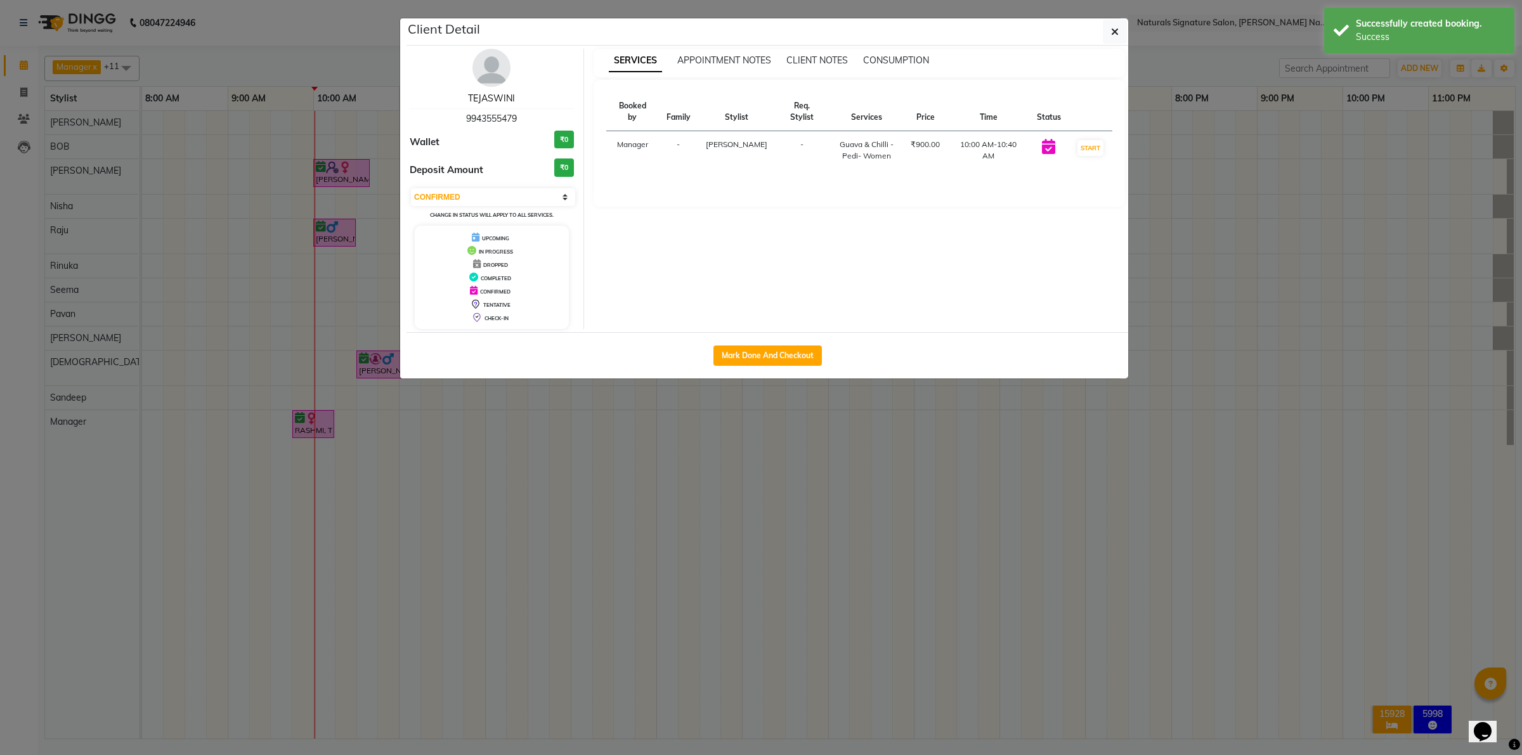
click at [481, 101] on link "TEJASWINI" at bounding box center [491, 98] width 47 height 11
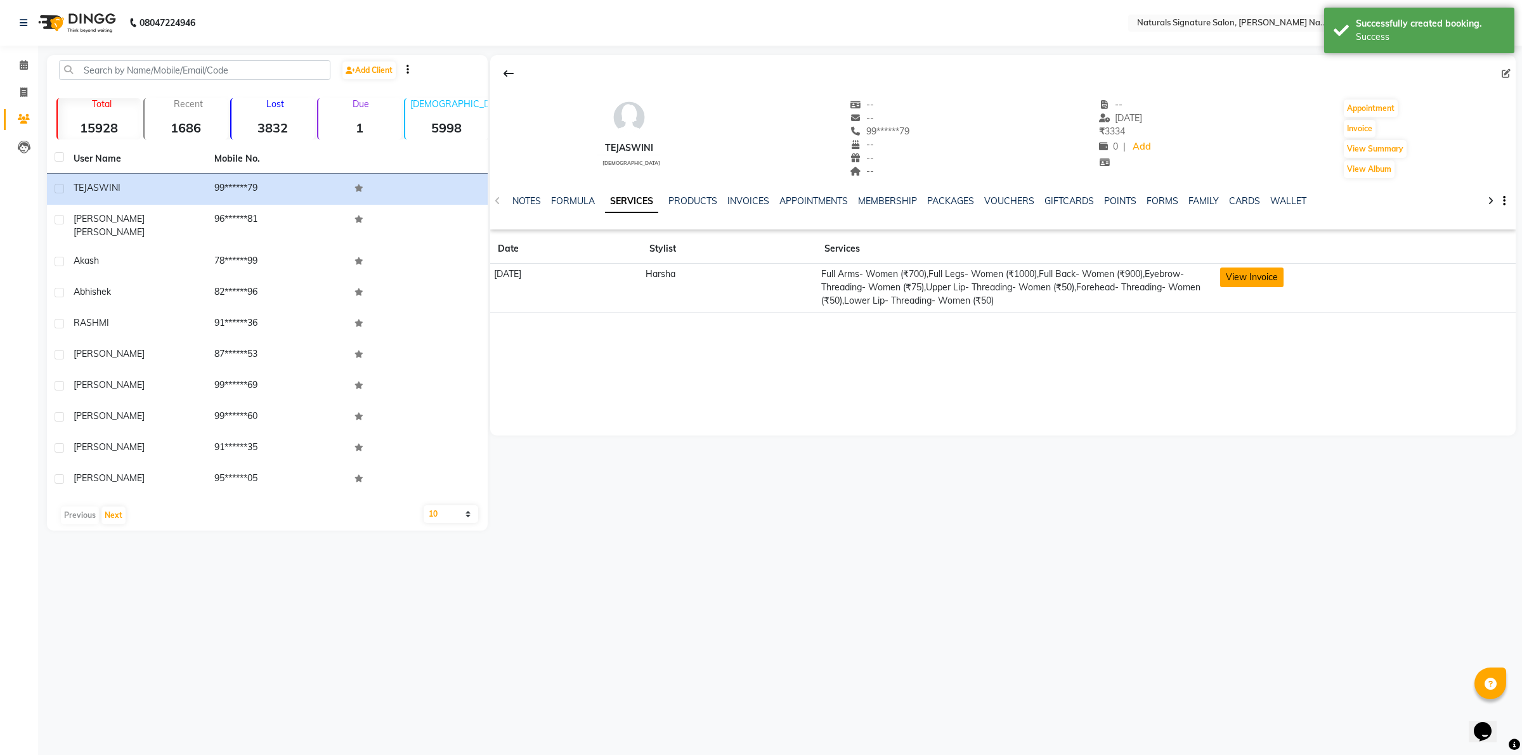
click at [1279, 273] on button "View Invoice" at bounding box center [1251, 278] width 63 height 20
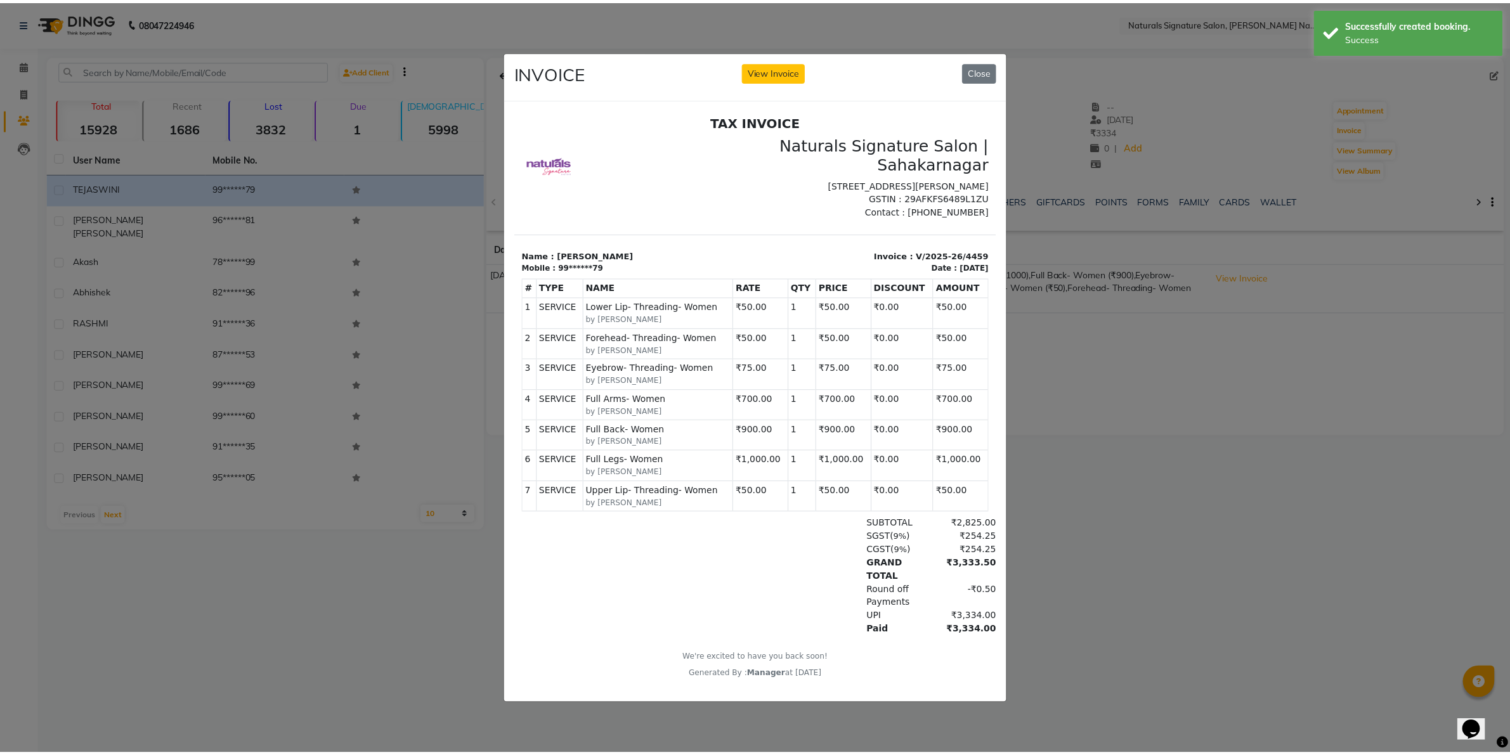
scroll to position [10, 0]
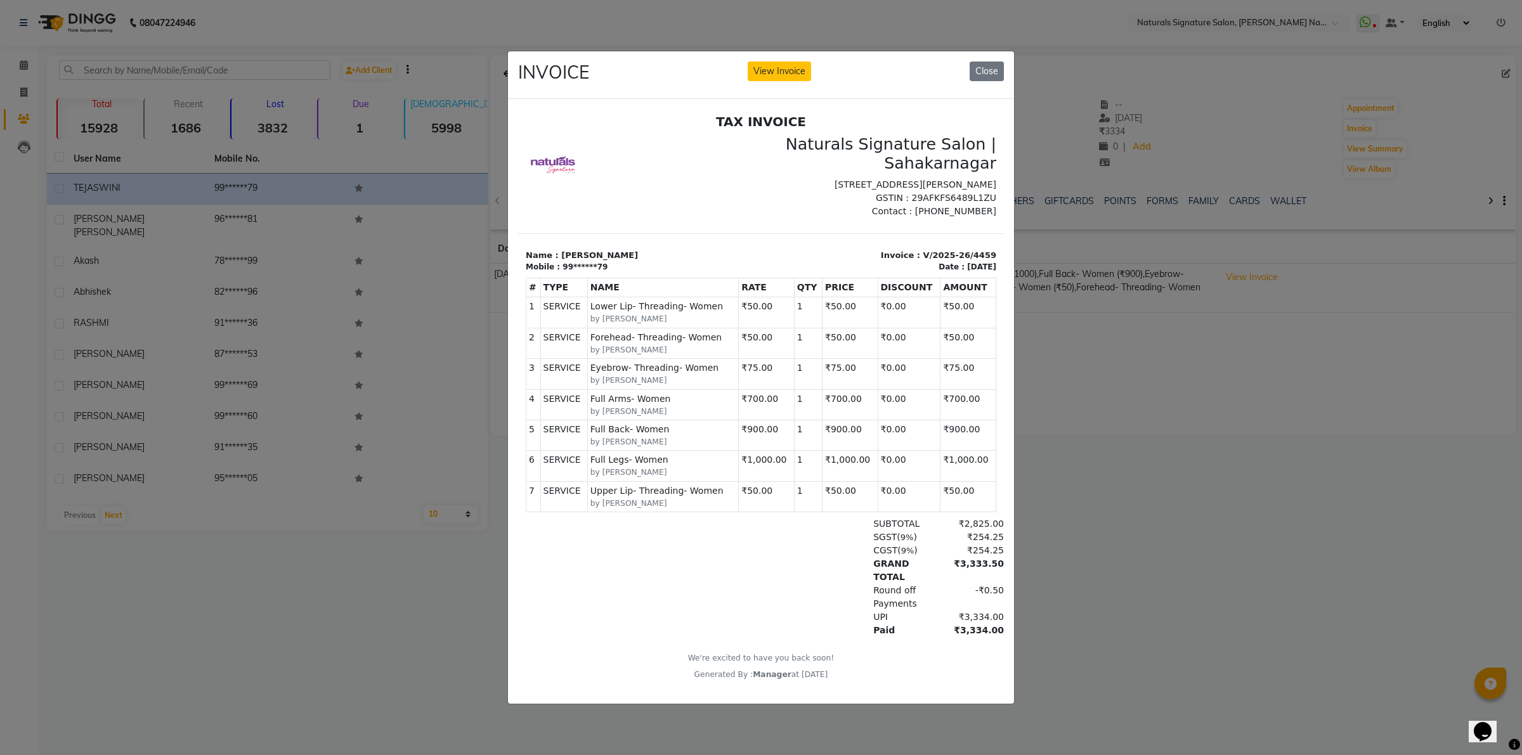
click at [1272, 635] on ngb-modal-window "INVOICE View Invoice Close" at bounding box center [761, 377] width 1522 height 755
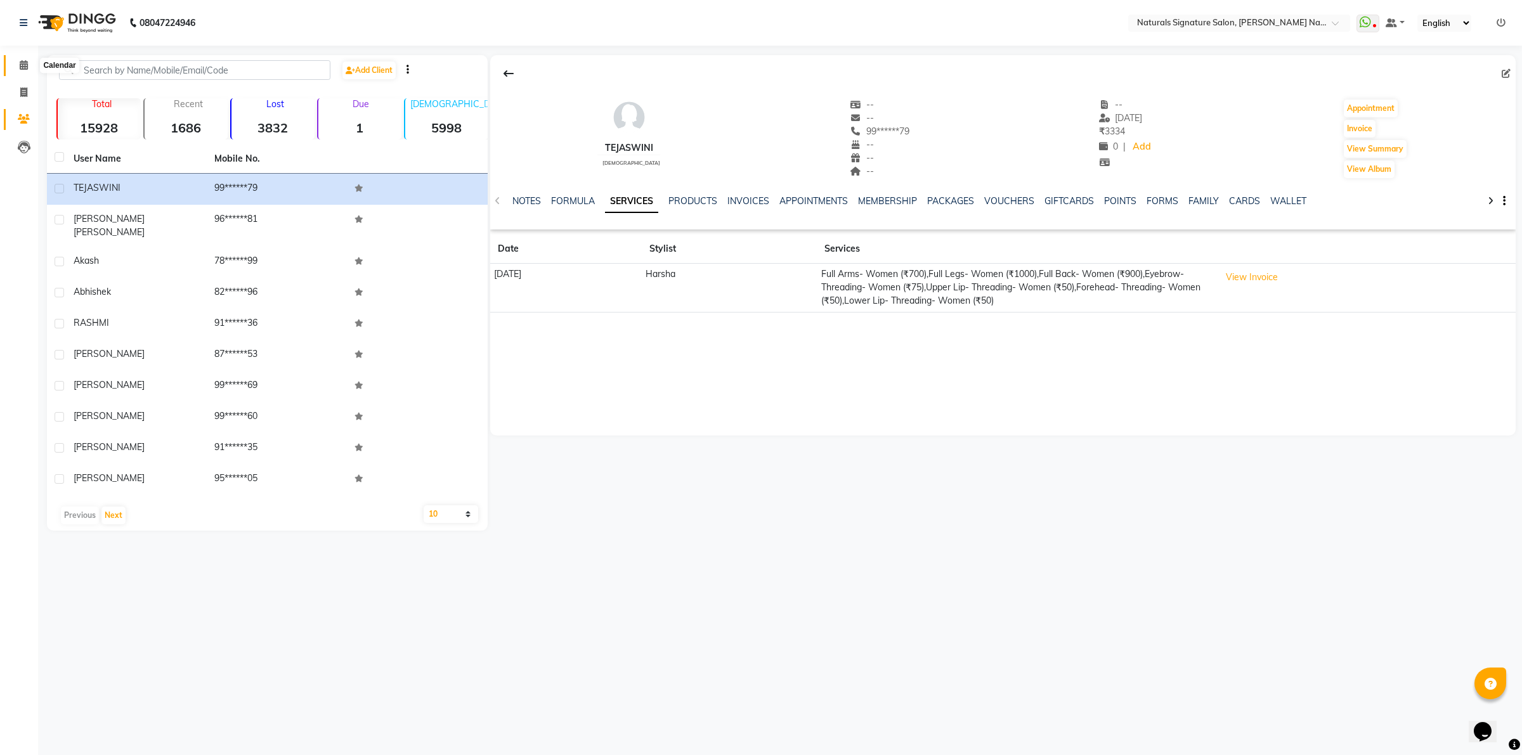
click at [17, 65] on span at bounding box center [24, 65] width 22 height 15
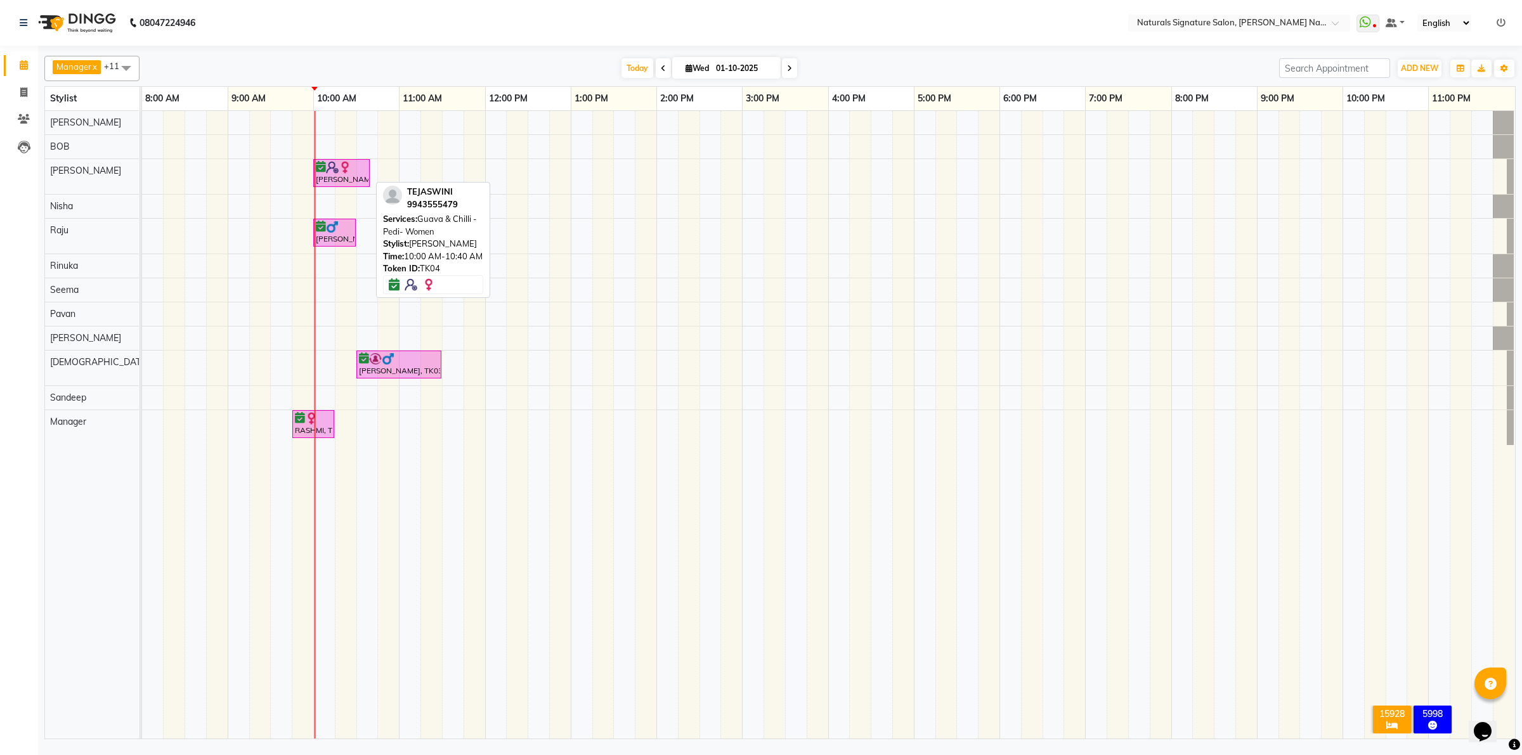
click at [341, 176] on div "TEJASWINI, TK04, 10:00 AM-10:40 AM, Guava & Chilli - Pedi- Women" at bounding box center [342, 173] width 54 height 24
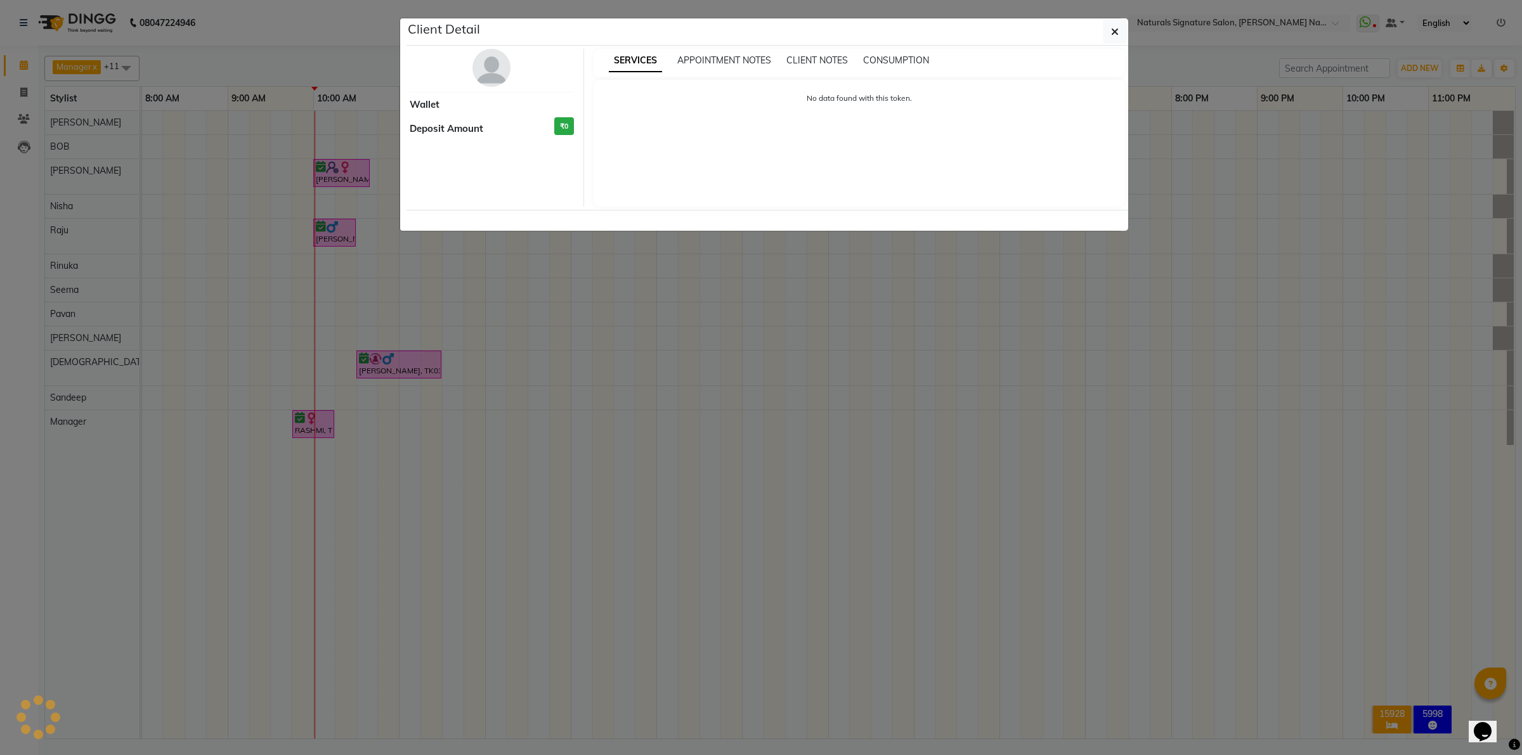
select select "6"
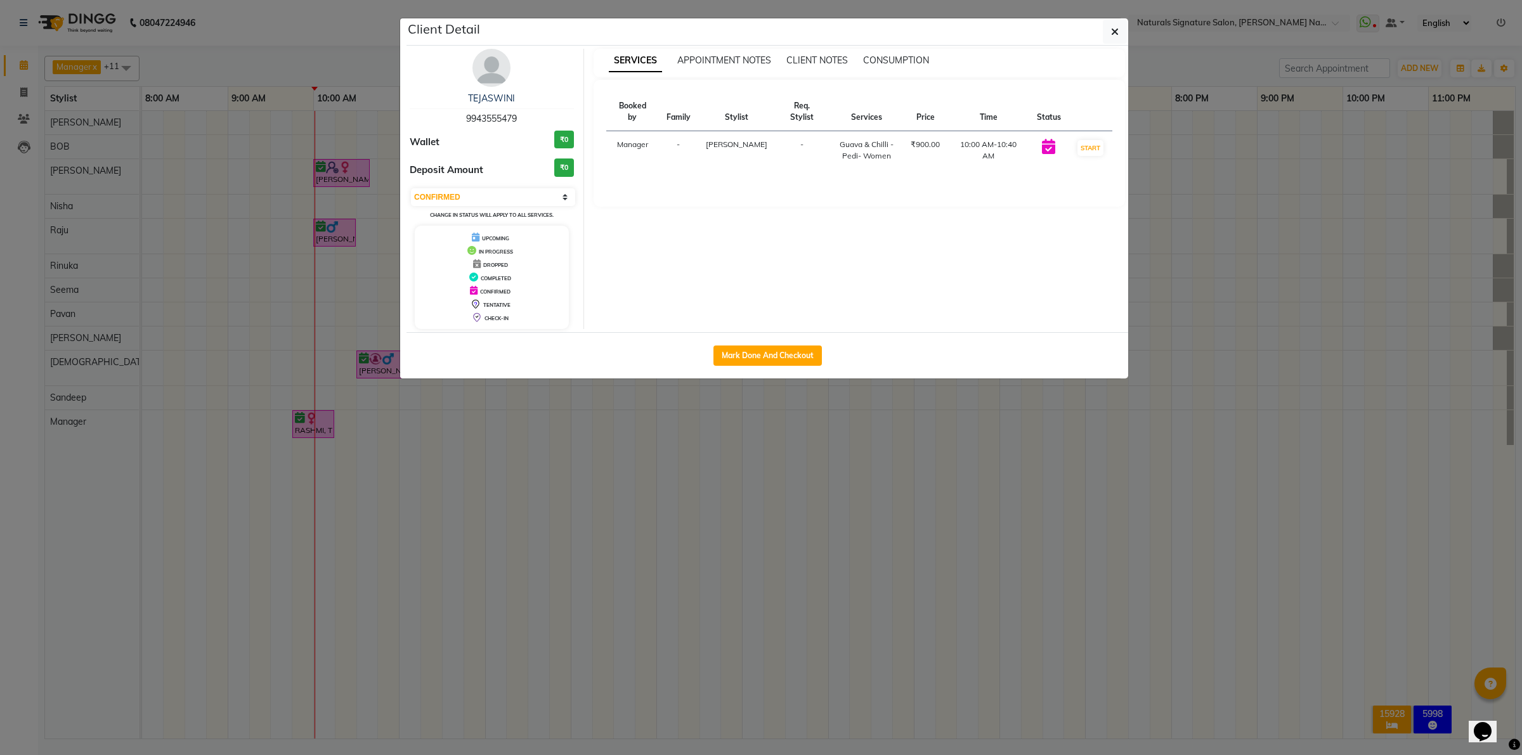
click at [493, 120] on span "9943555479" at bounding box center [491, 118] width 51 height 11
click at [1105, 27] on button "button" at bounding box center [1115, 32] width 24 height 24
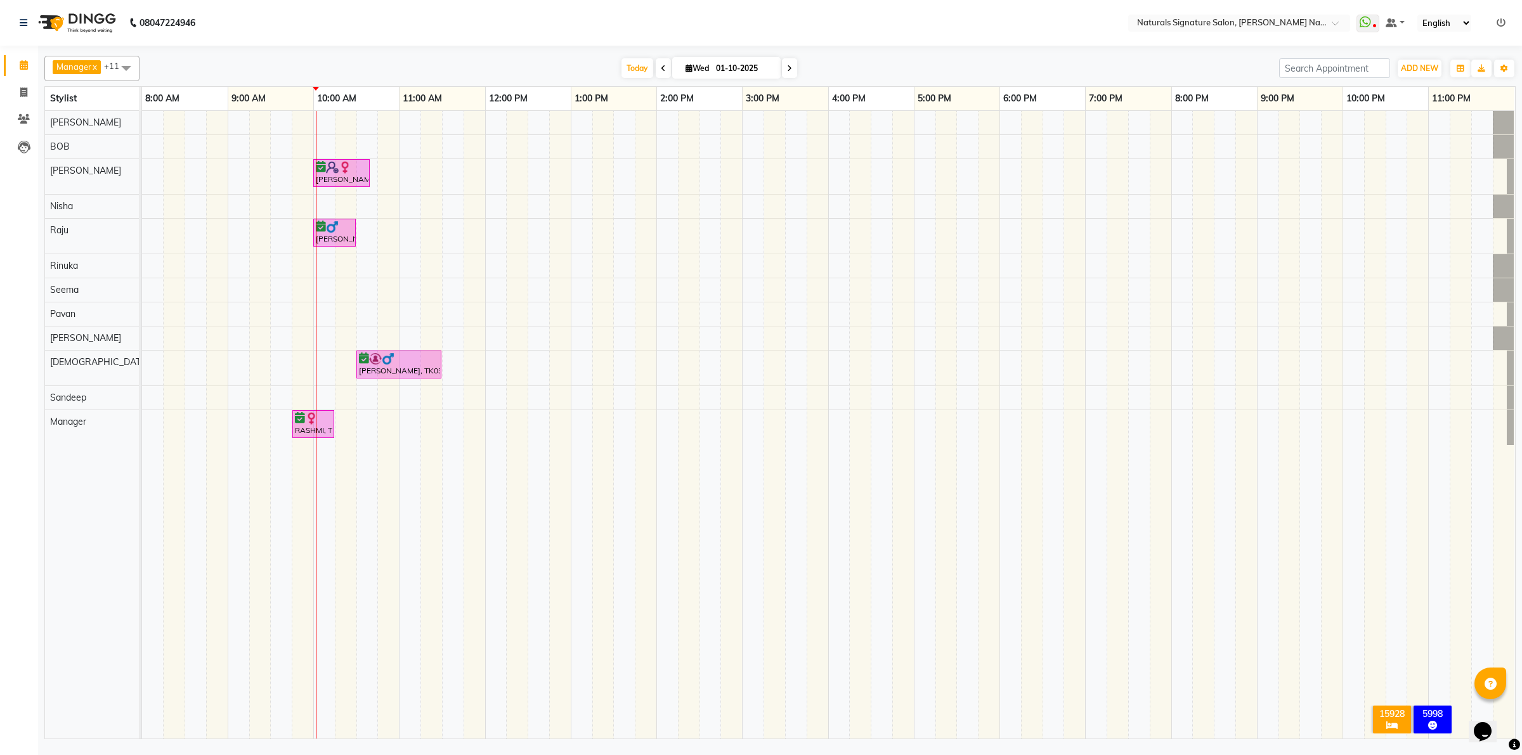
click at [417, 655] on td at bounding box center [410, 425] width 22 height 628
drag, startPoint x: 594, startPoint y: 588, endPoint x: 597, endPoint y: 575, distance: 13.7
click at [595, 587] on td at bounding box center [603, 425] width 22 height 628
click at [1251, 657] on td at bounding box center [1246, 425] width 22 height 628
click at [1011, 122] on div "TEJASWINI, TK04, 10:00 AM-10:40 AM, Guava & Chilli - Pedi- Women Sumith K, TK02…" at bounding box center [828, 425] width 1373 height 628
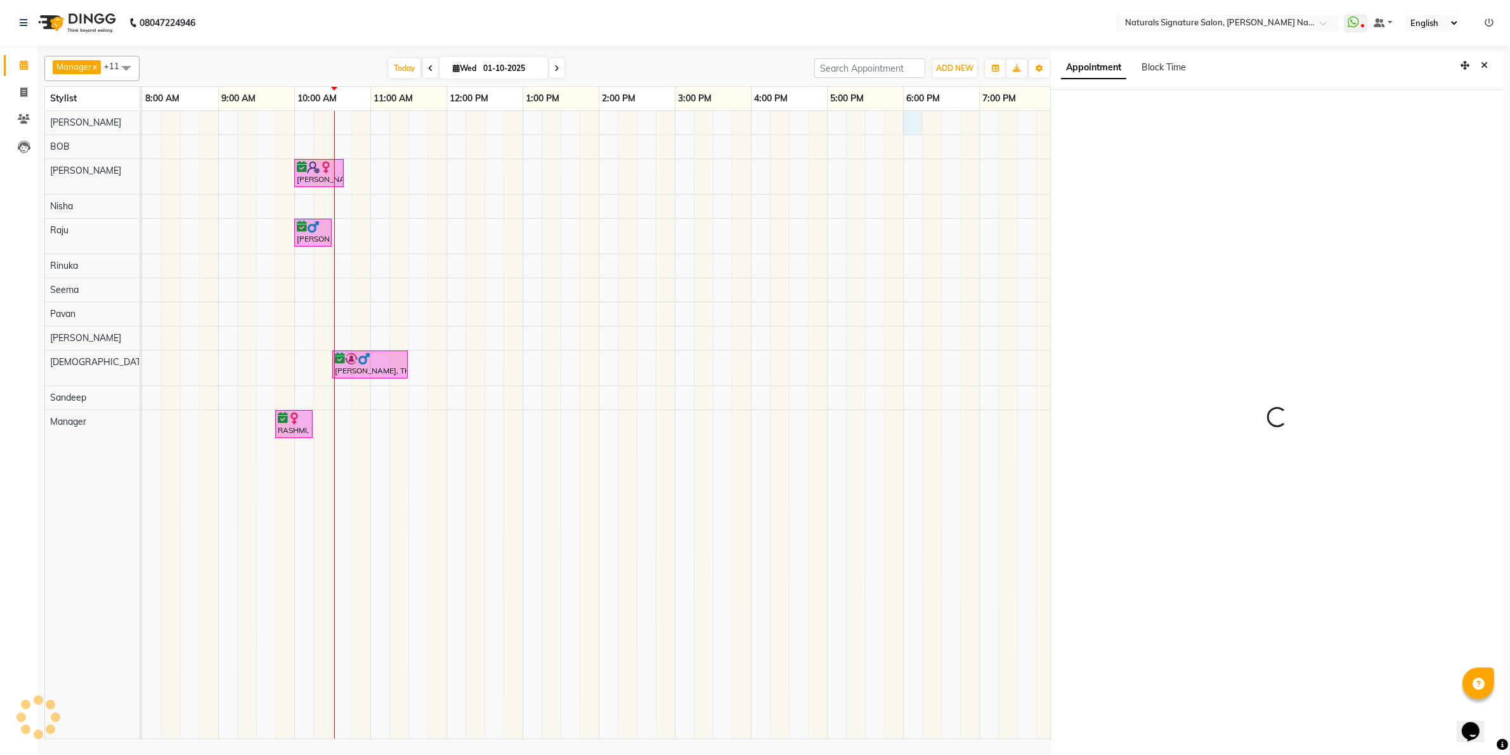
scroll to position [3, 0]
select select "1080"
select select "44901"
select select "tentative"
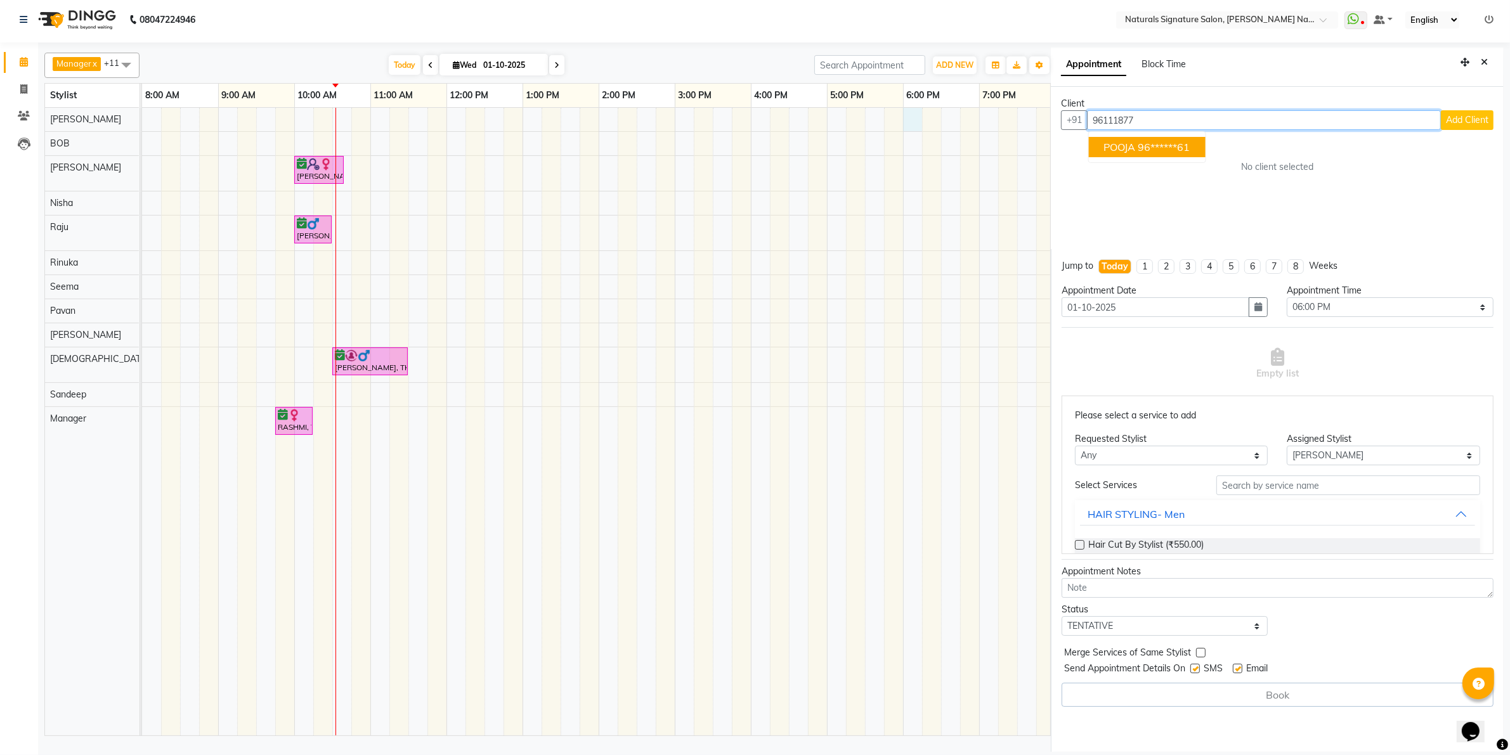
drag, startPoint x: 1186, startPoint y: 150, endPoint x: 1188, endPoint y: 244, distance: 93.9
click at [1186, 150] on ngb-highlight "96******61" at bounding box center [1164, 147] width 52 height 13
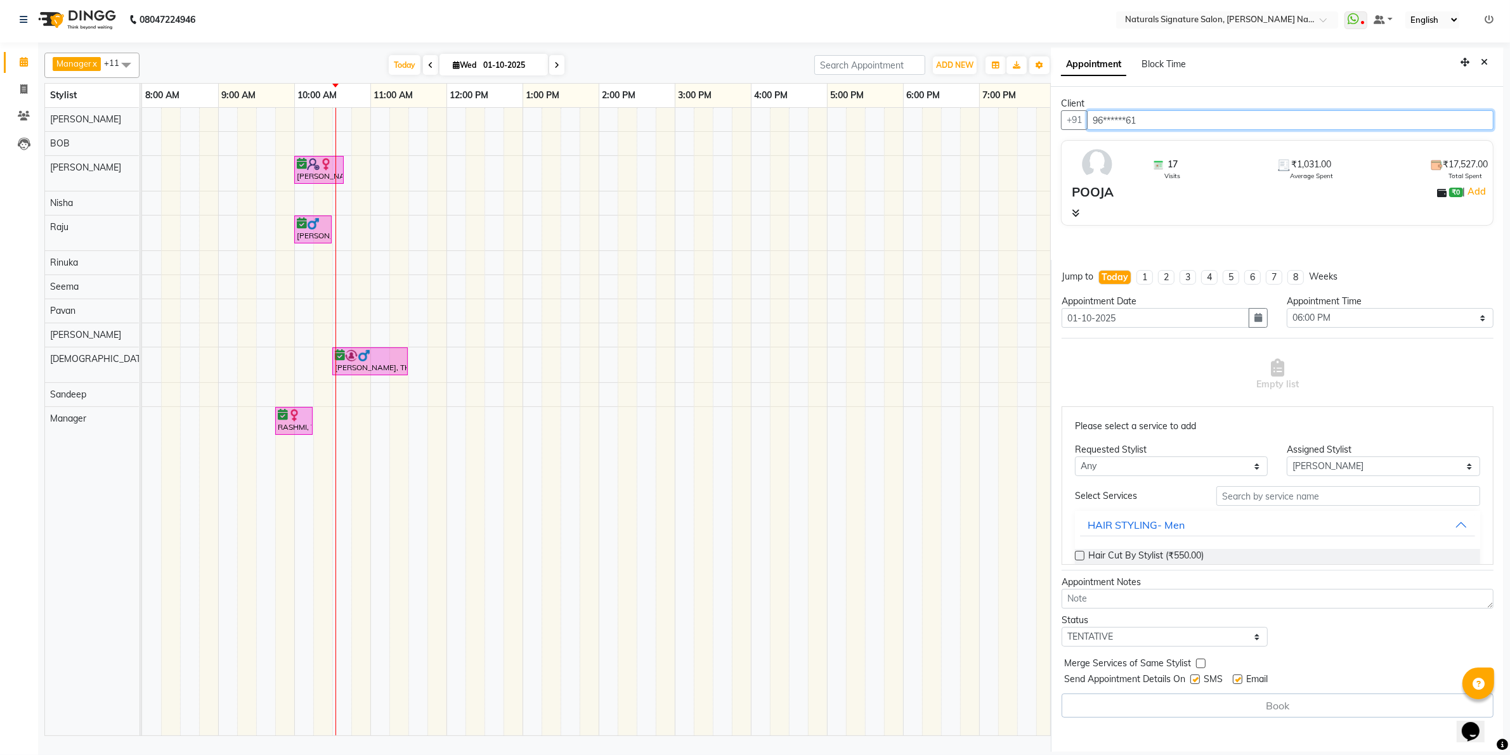
type input "96******61"
click at [1228, 489] on input "text" at bounding box center [1348, 496] width 264 height 20
type input "adv"
click at [1206, 547] on div "Advance Cut - By Stylist (₹1,300.00) Advance Cut - By Top Stylist (₹1,500.00) A…" at bounding box center [1277, 573] width 405 height 68
click at [1203, 550] on span "Advance Cut - By Stylist (₹1,300.00)" at bounding box center [1161, 557] width 147 height 16
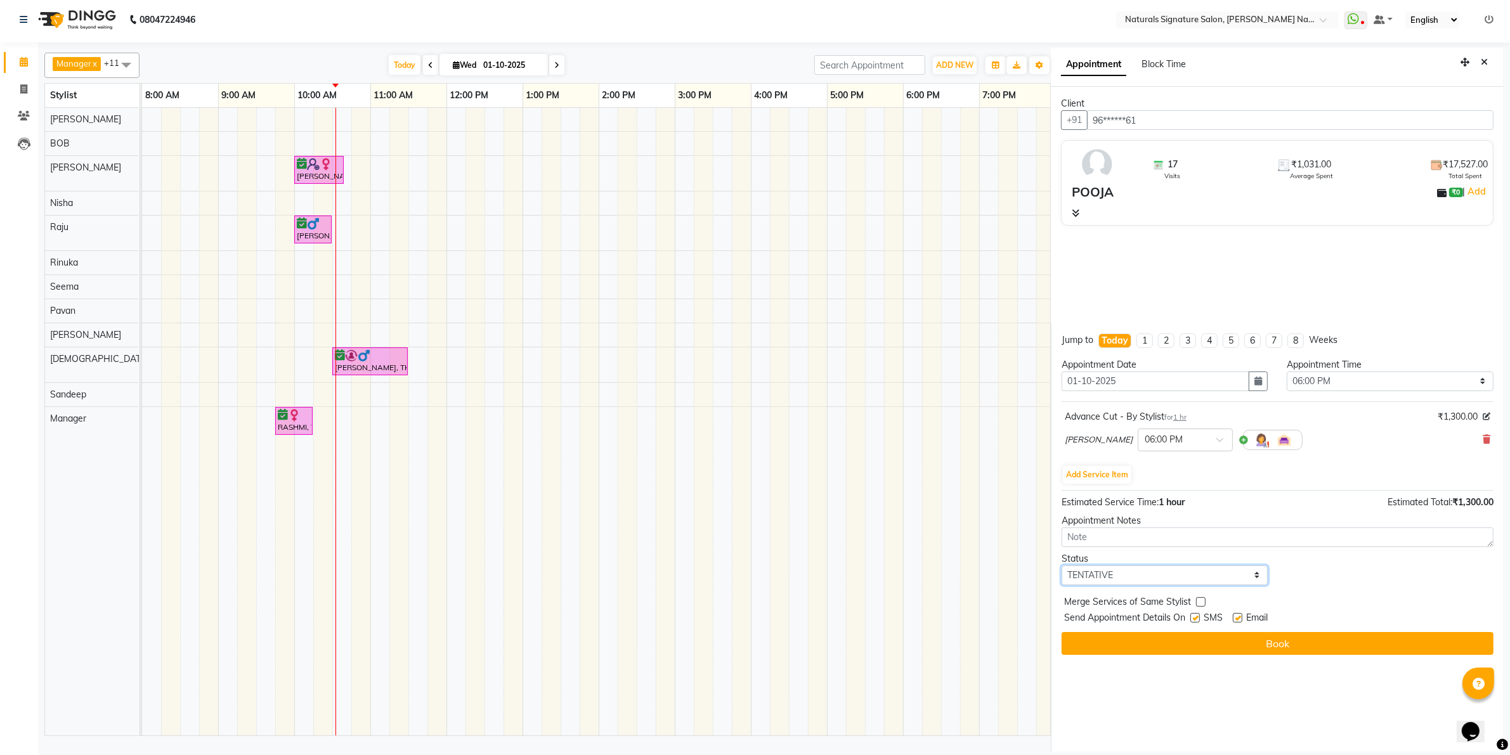
click at [1165, 572] on select "Select TENTATIVE CONFIRM CHECK-IN UPCOMING" at bounding box center [1164, 576] width 207 height 20
select select "confirm booking"
click at [1061, 566] on select "Select TENTATIVE CONFIRM CHECK-IN UPCOMING" at bounding box center [1164, 576] width 207 height 20
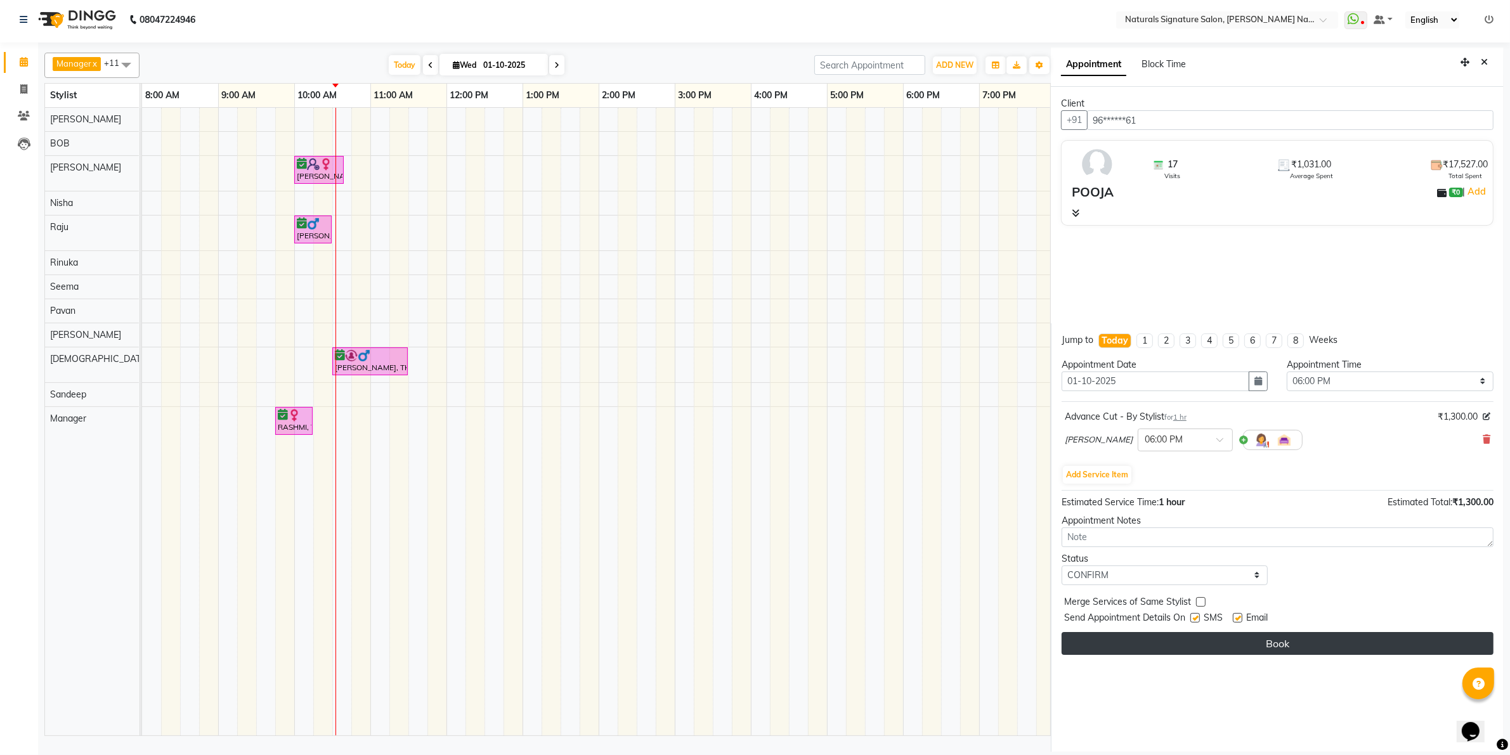
click at [1141, 641] on button "Book" at bounding box center [1277, 643] width 432 height 23
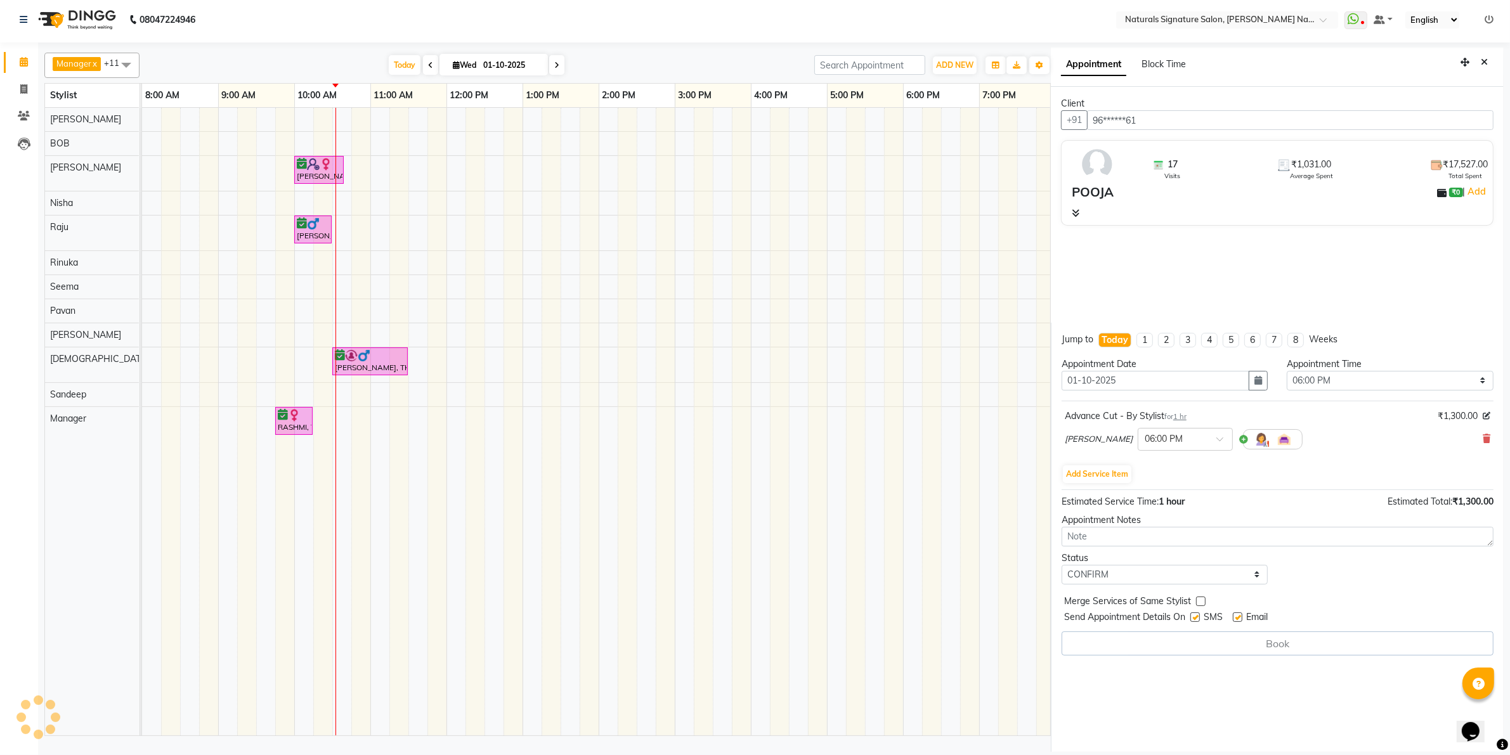
select select "44901"
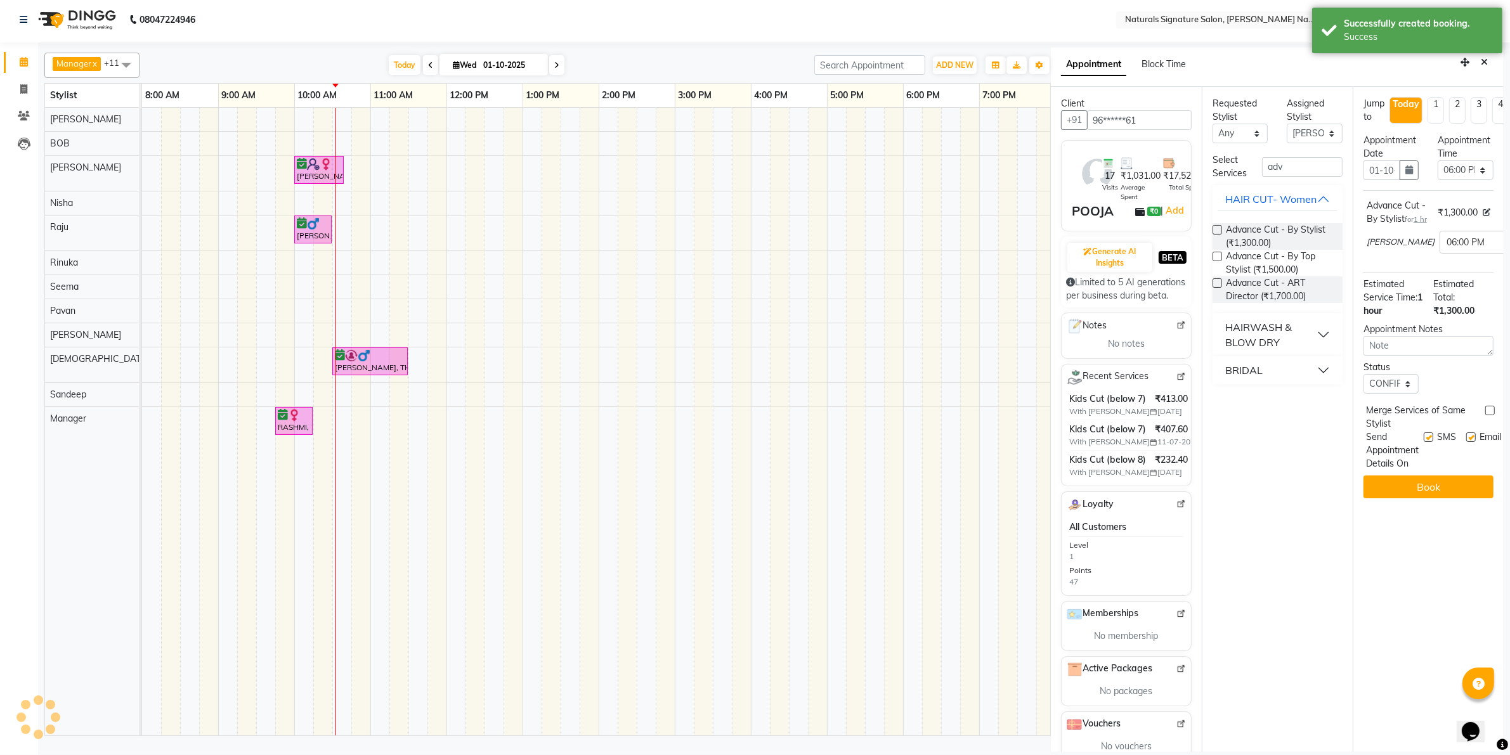
scroll to position [0, 0]
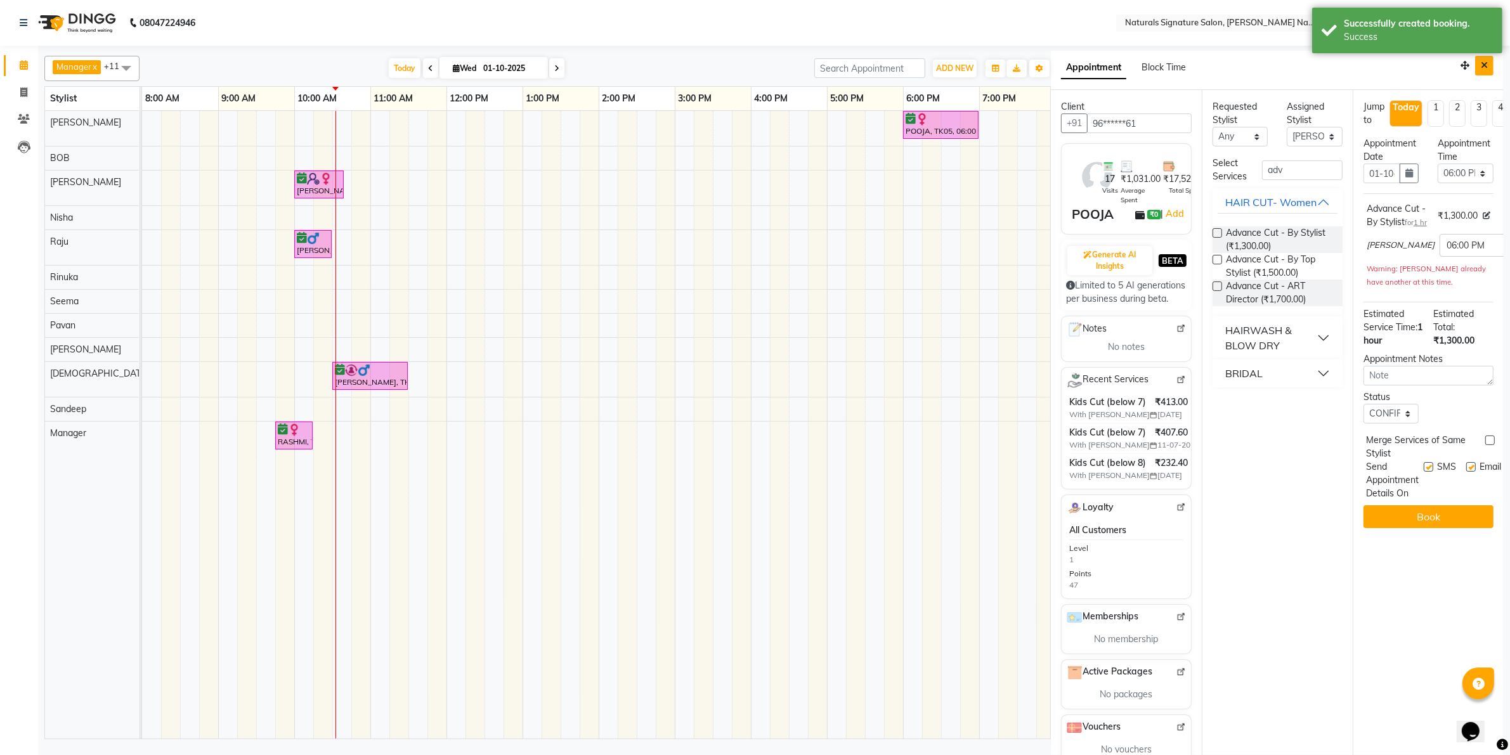
click at [1475, 62] on button "Close" at bounding box center [1484, 66] width 18 height 20
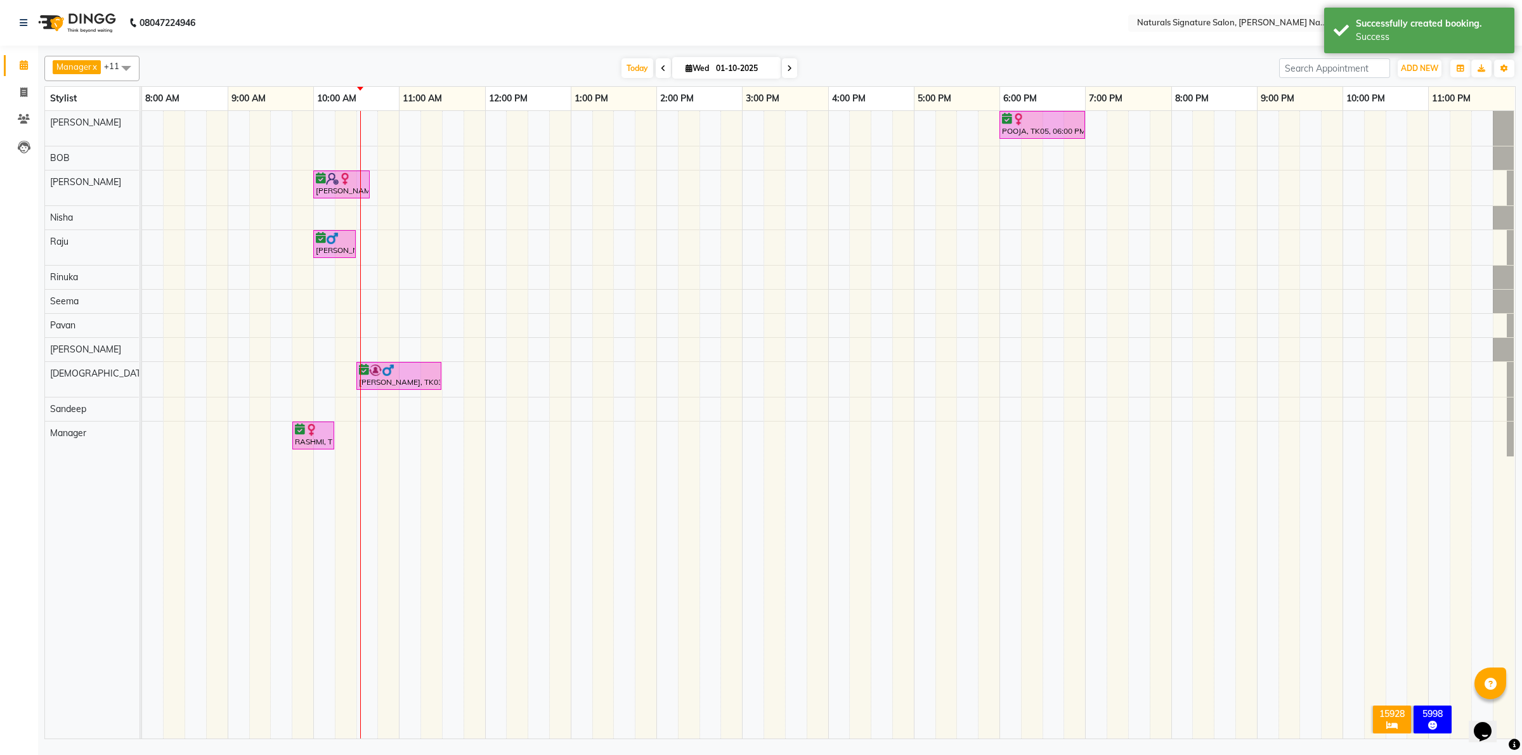
click at [451, 587] on td at bounding box center [453, 425] width 22 height 628
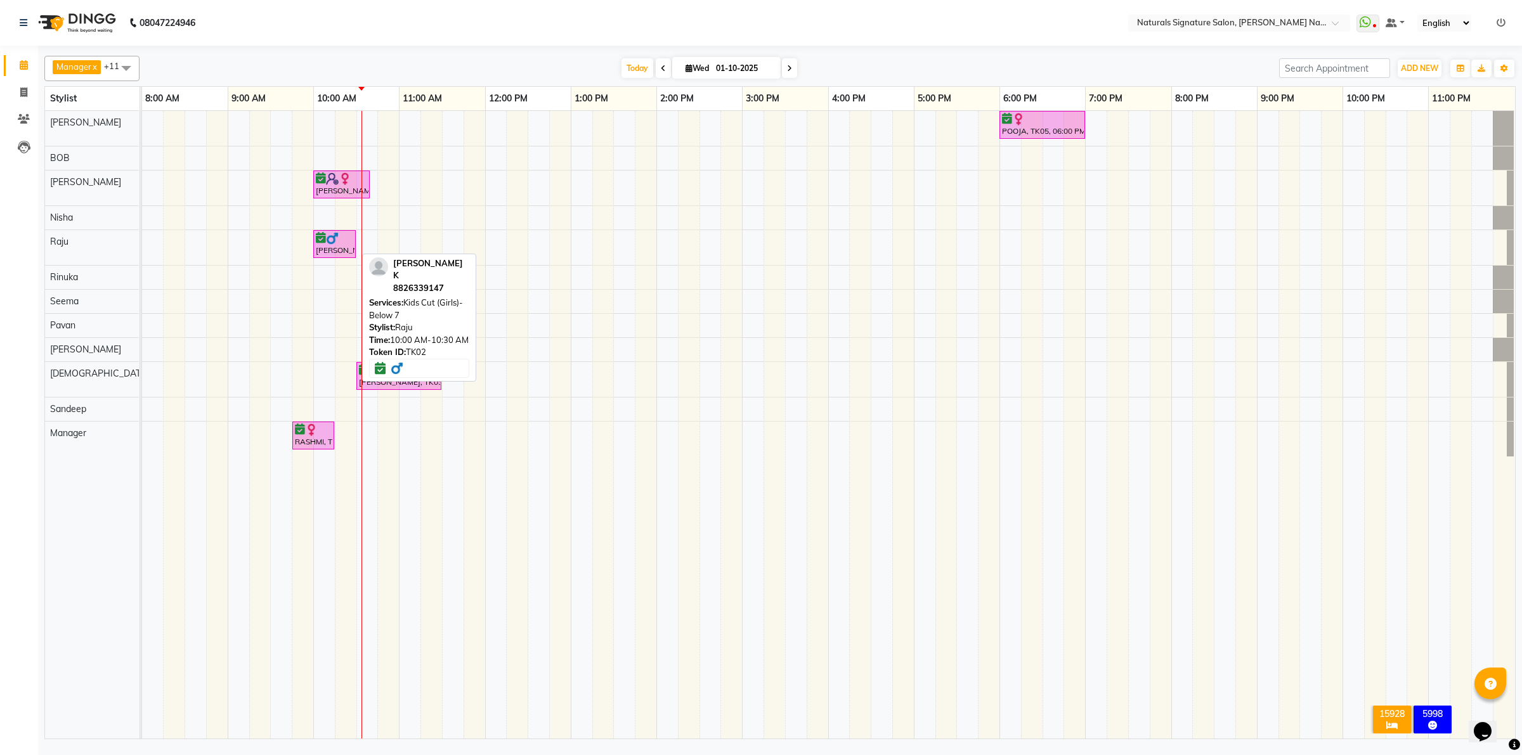
click at [334, 255] on div "Sumith K, TK02, 10:00 AM-10:30 AM, Kids Cut (Girls)- Below 7" at bounding box center [335, 244] width 40 height 24
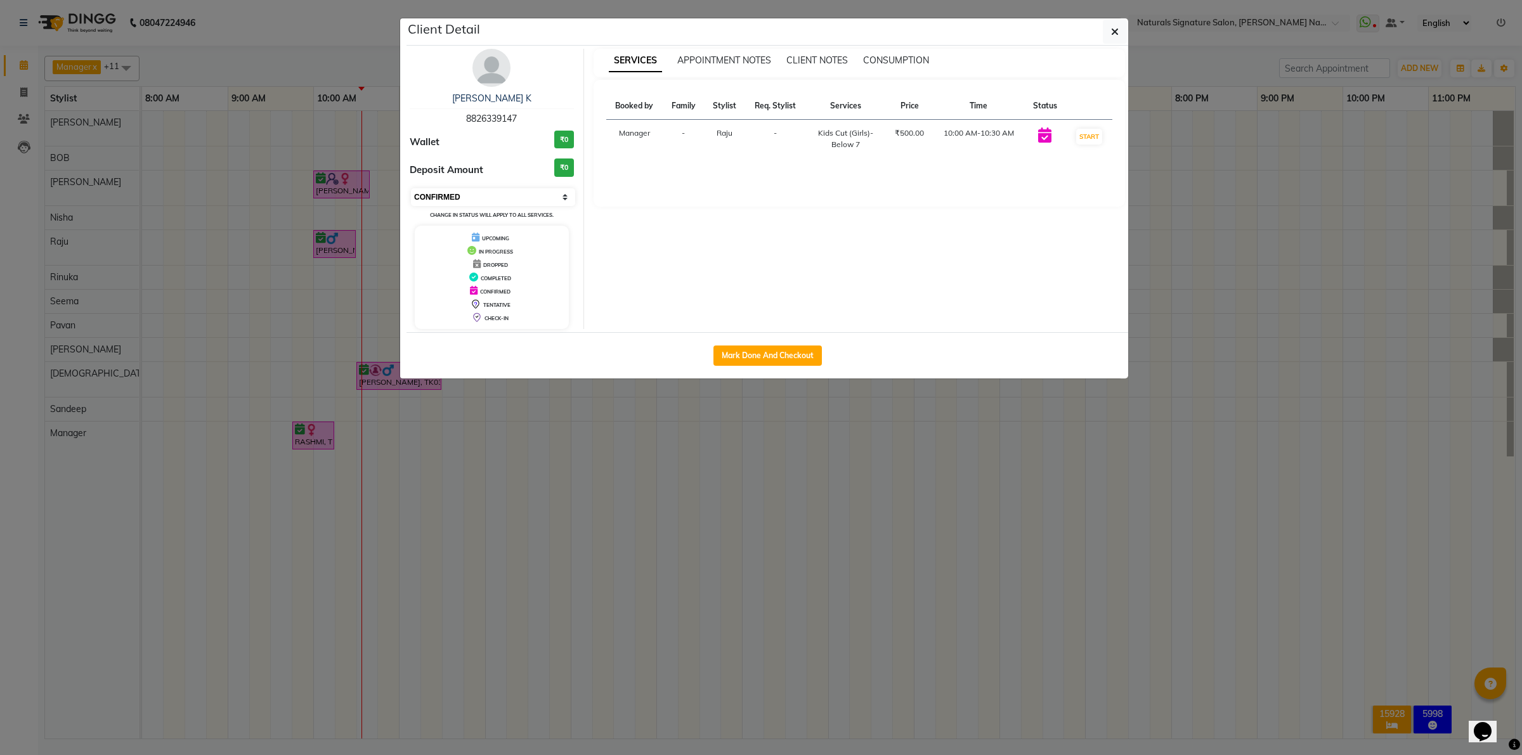
click at [517, 194] on select "Select IN SERVICE CONFIRMED TENTATIVE CHECK IN MARK DONE DROPPED UPCOMING" at bounding box center [493, 197] width 164 height 18
select select "7"
click at [411, 188] on select "Select IN SERVICE CONFIRMED TENTATIVE CHECK IN MARK DONE DROPPED UPCOMING" at bounding box center [493, 197] width 164 height 18
click at [1105, 23] on button "button" at bounding box center [1115, 32] width 24 height 24
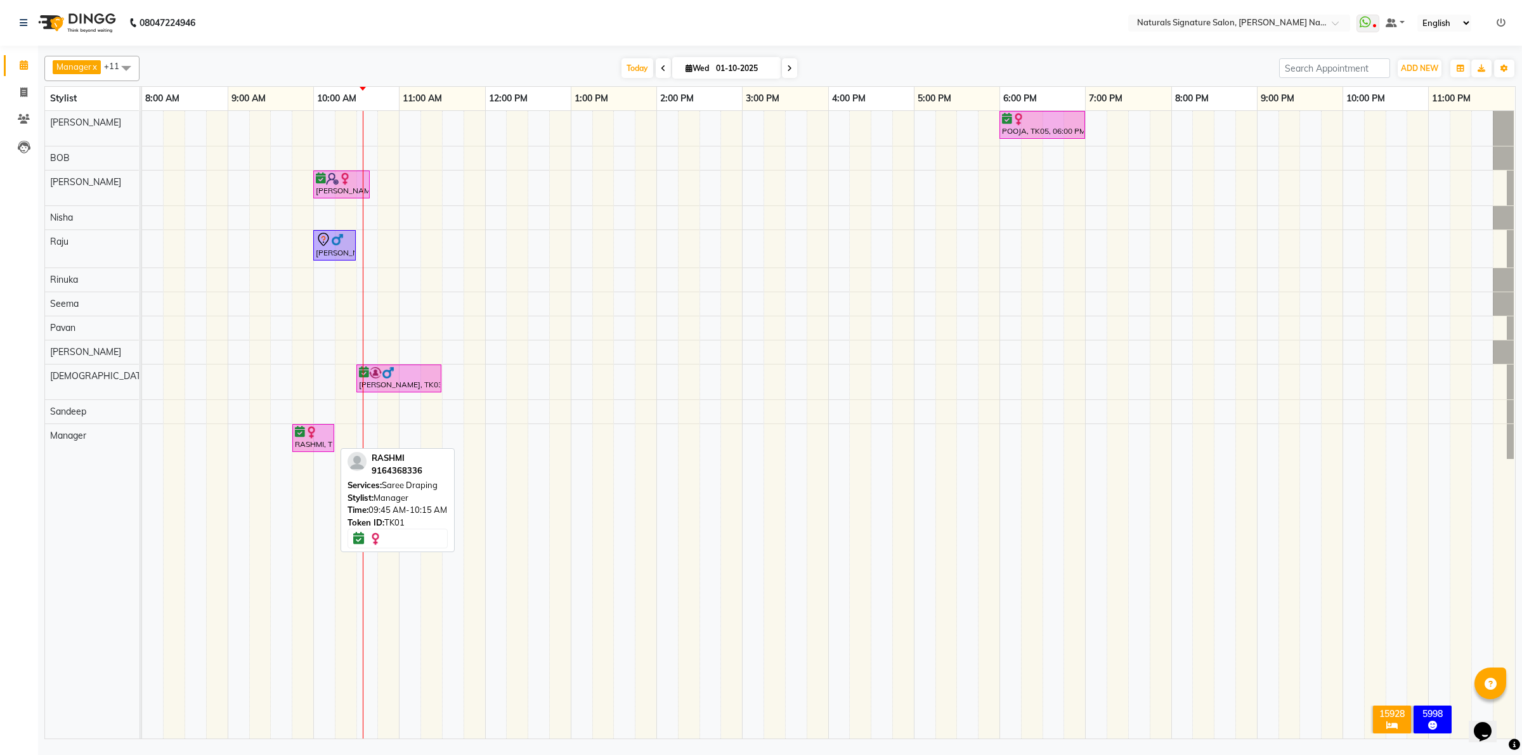
click at [324, 446] on div "RASHMI, TK01, 09:45 AM-10:15 AM, Saree Draping" at bounding box center [313, 438] width 39 height 24
select select "6"
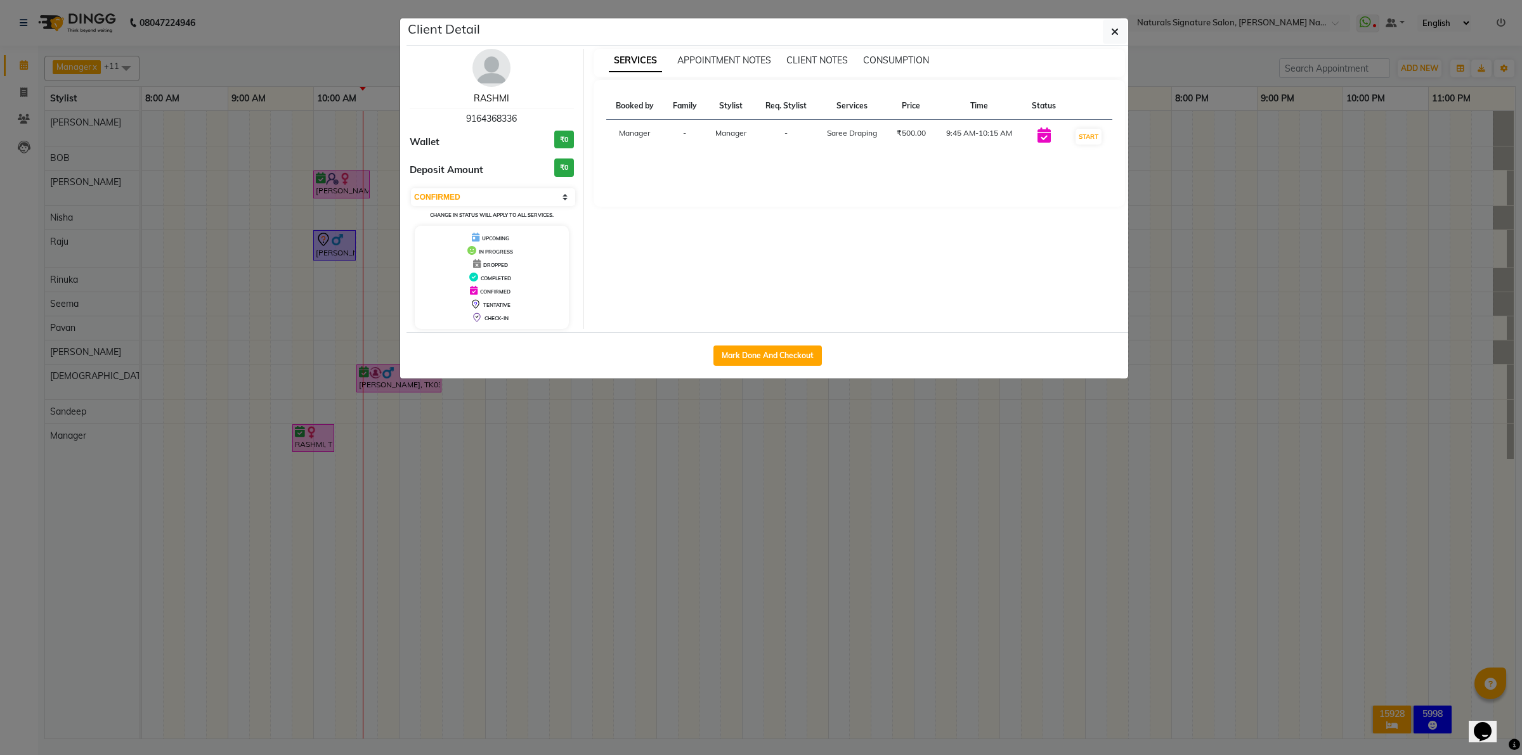
click at [496, 100] on link "RASHMI" at bounding box center [492, 98] width 36 height 11
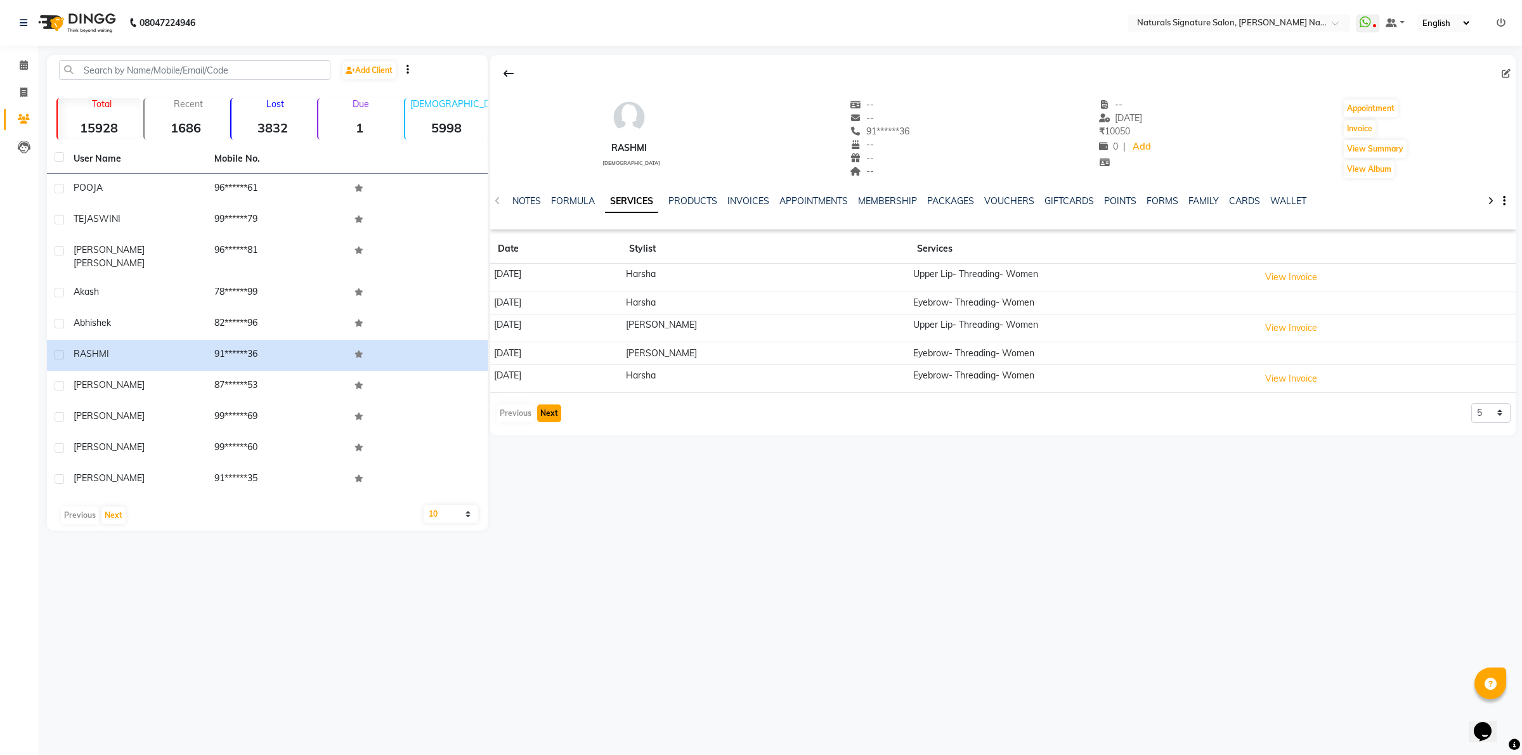
click at [540, 417] on button "Next" at bounding box center [549, 414] width 24 height 18
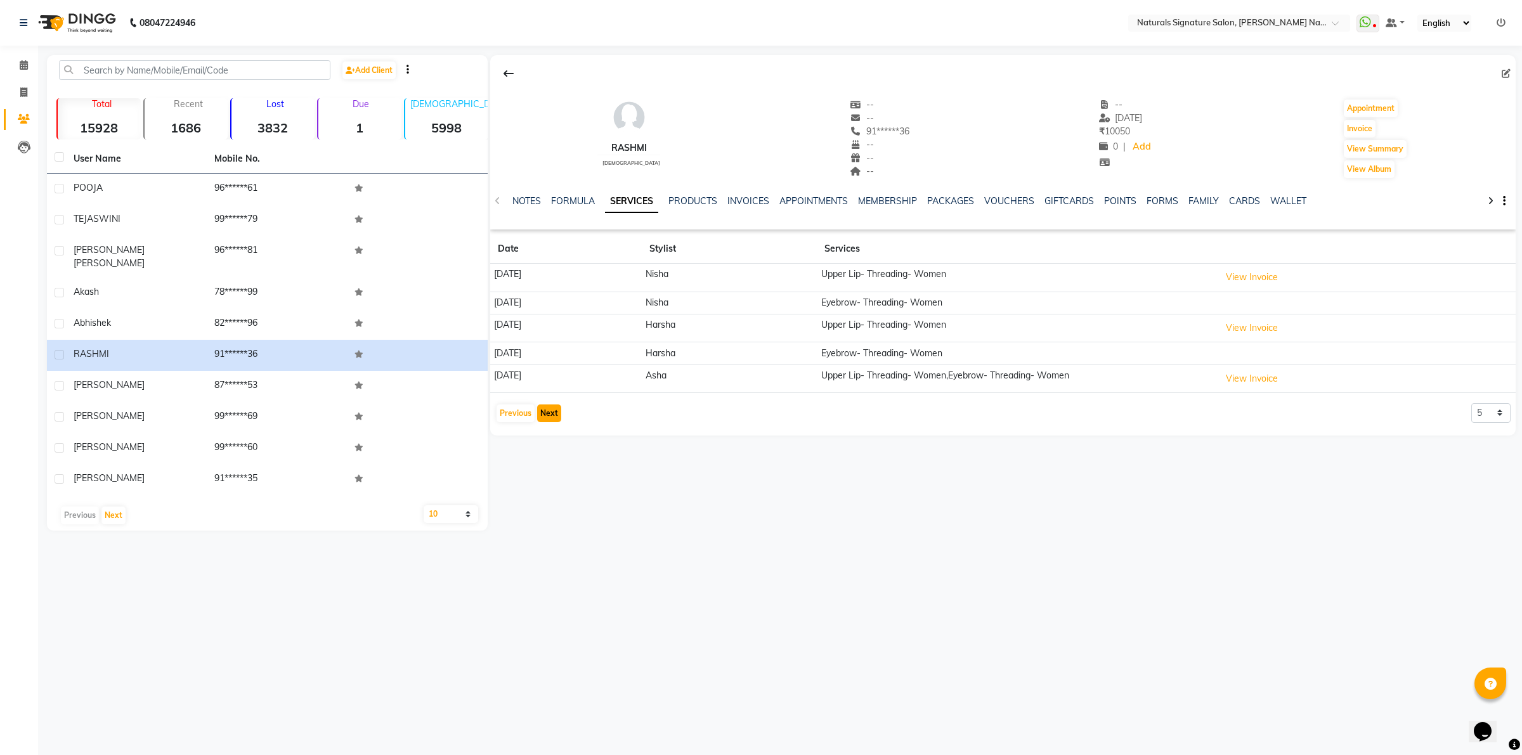
click at [543, 417] on button "Next" at bounding box center [549, 414] width 24 height 18
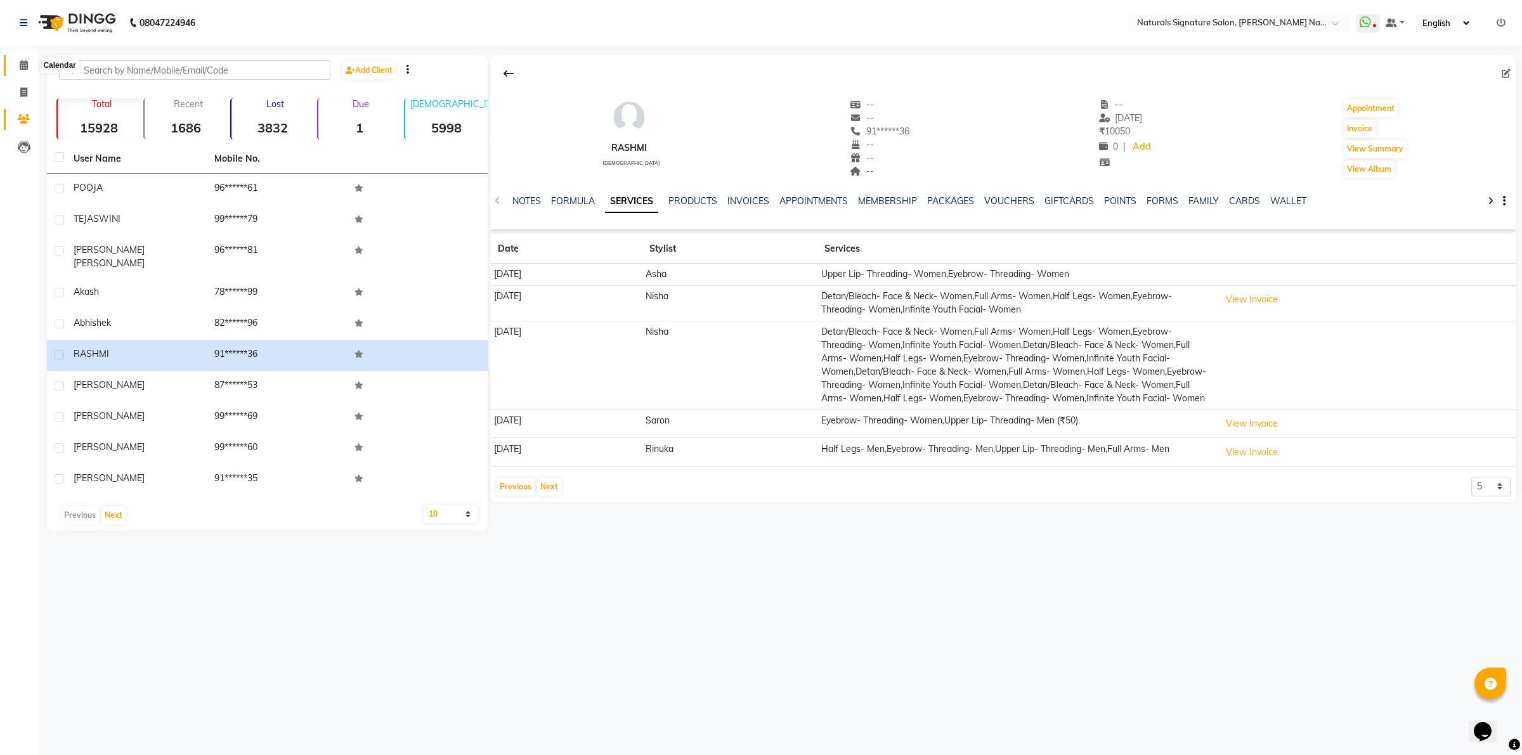
click at [23, 58] on span at bounding box center [24, 65] width 22 height 15
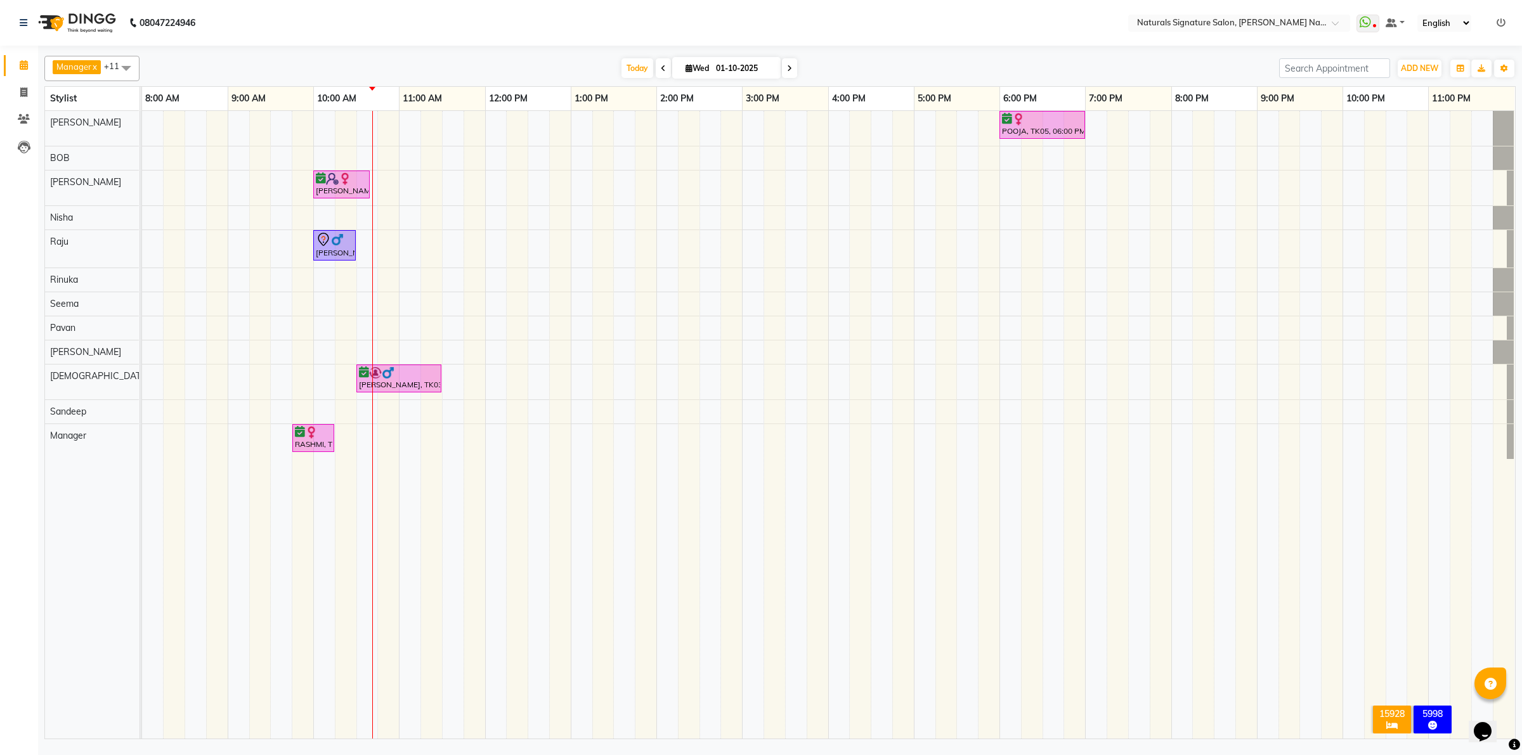
click at [134, 610] on div "Ali BOB Dhanushri Nisha Raju Rinuka Seema Pavan Srinivaas Shrine Sandeep Manager" at bounding box center [98, 425] width 107 height 628
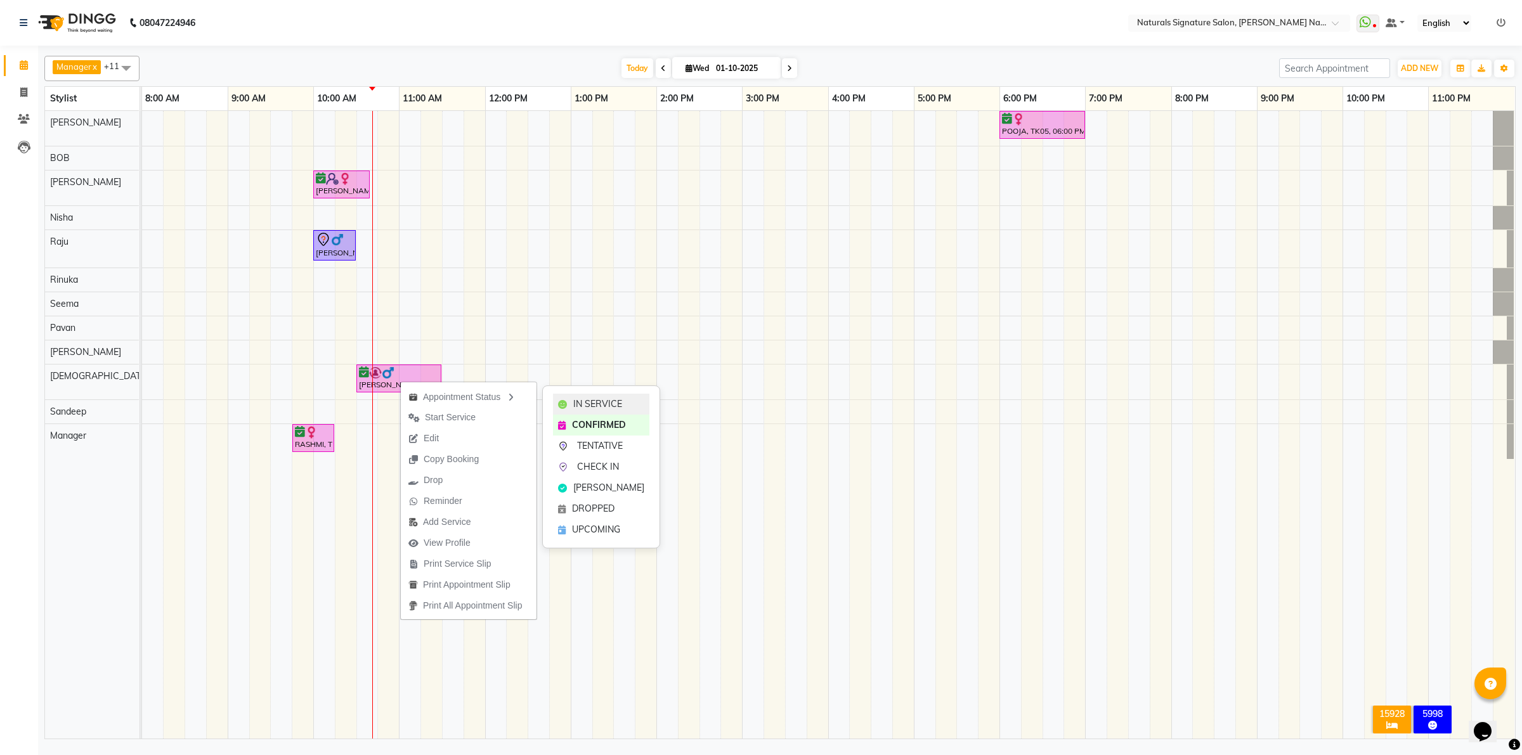
click at [618, 399] on span "IN SERVICE" at bounding box center [597, 404] width 49 height 13
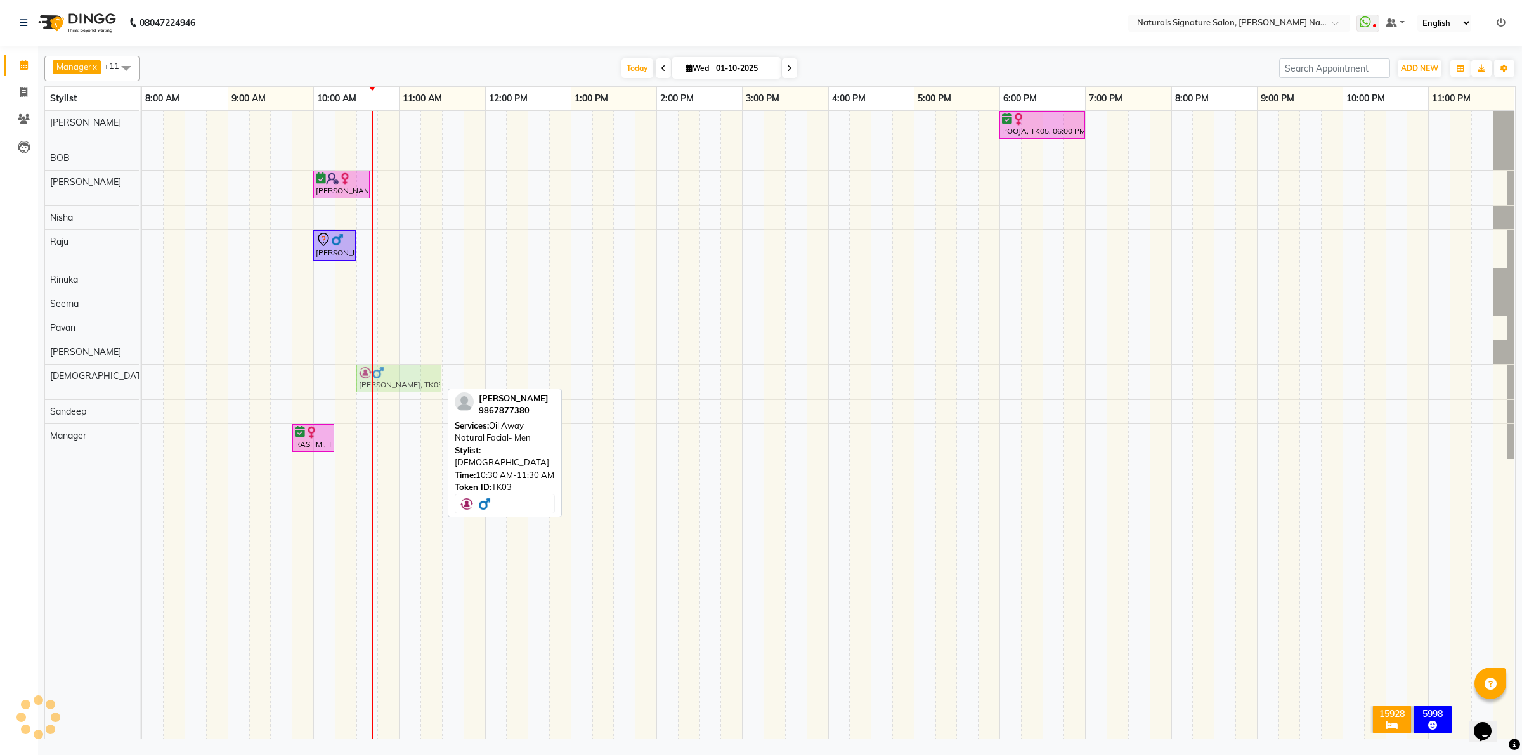
drag, startPoint x: 413, startPoint y: 382, endPoint x: 422, endPoint y: 382, distance: 8.2
click at [142, 382] on div "Jigar, TK03, 10:30 AM-11:30 AM, Oil Away Natural Facial- Men Jigar, TK03, 10:30…" at bounding box center [142, 382] width 0 height 35
click at [449, 302] on div "POOJA, TK05, 06:00 PM-07:00 PM, Advance Cut - By Stylist TEJASWINI, TK04, 10:00…" at bounding box center [828, 425] width 1373 height 628
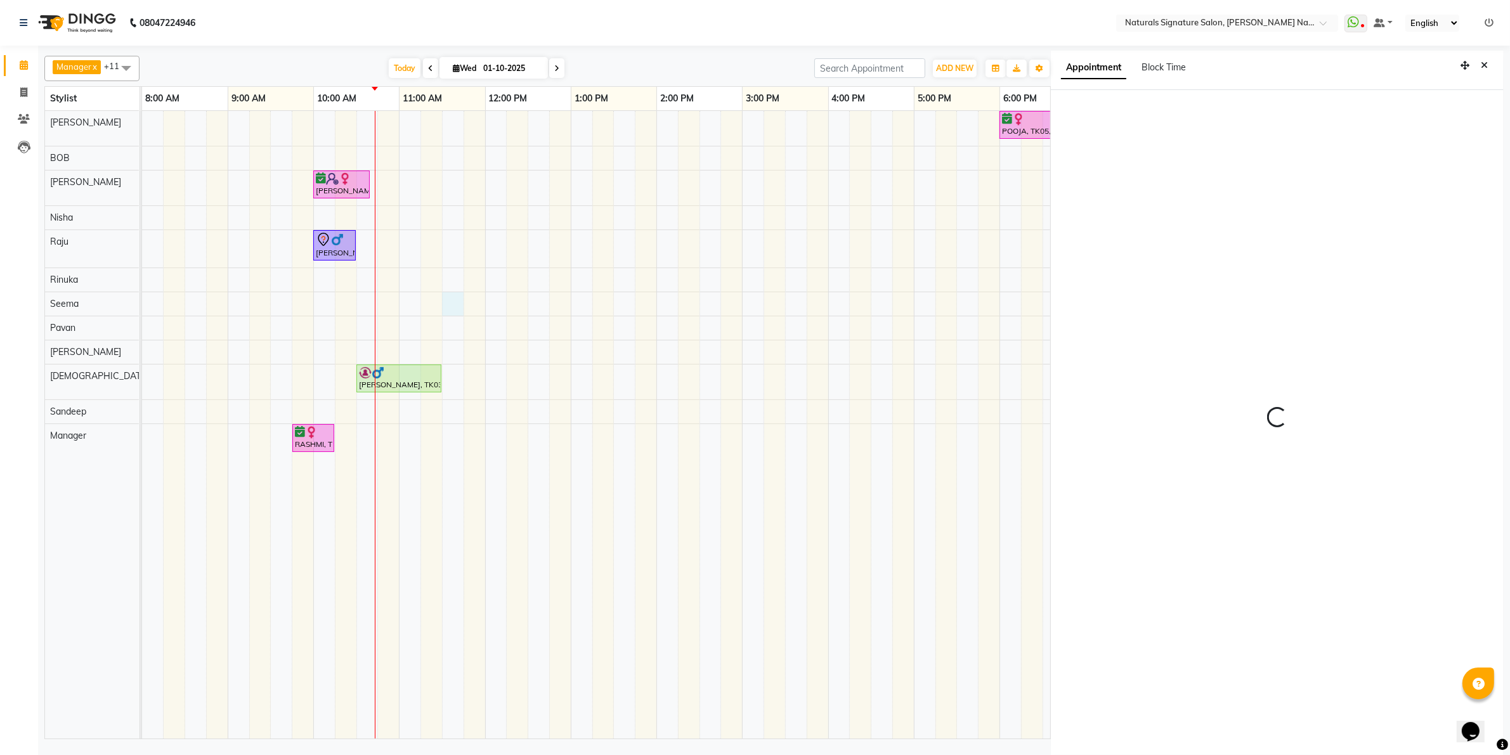
scroll to position [3, 0]
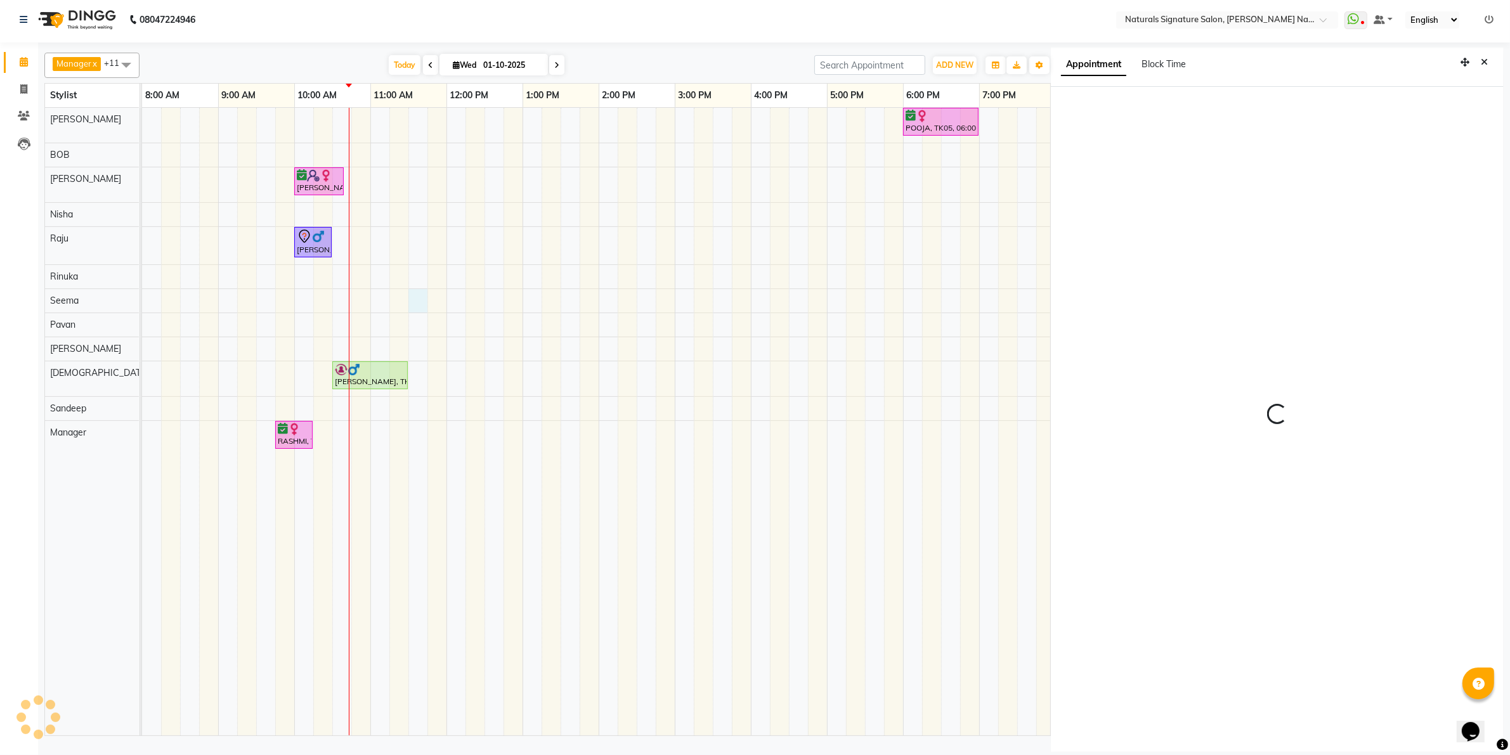
select select "44907"
select select "tentative"
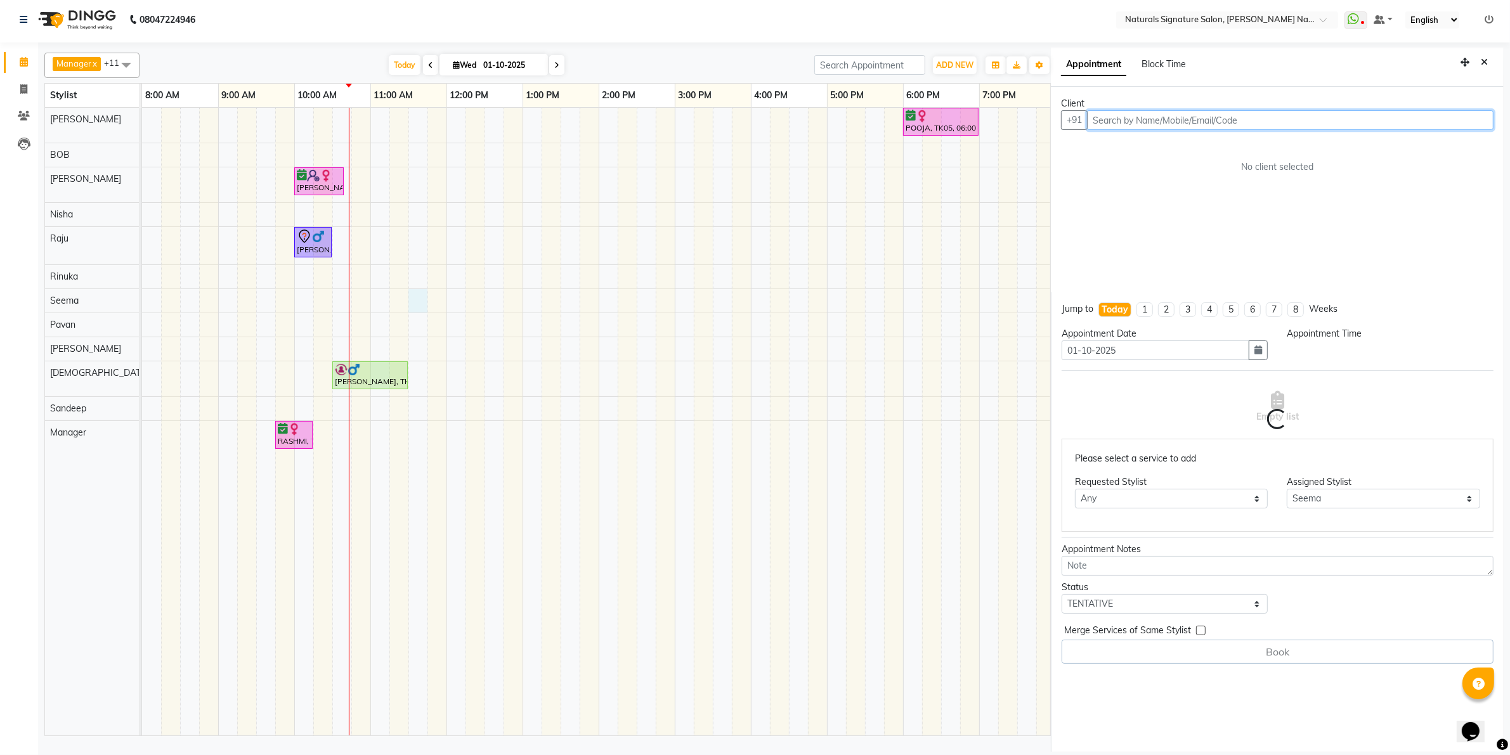
select select "690"
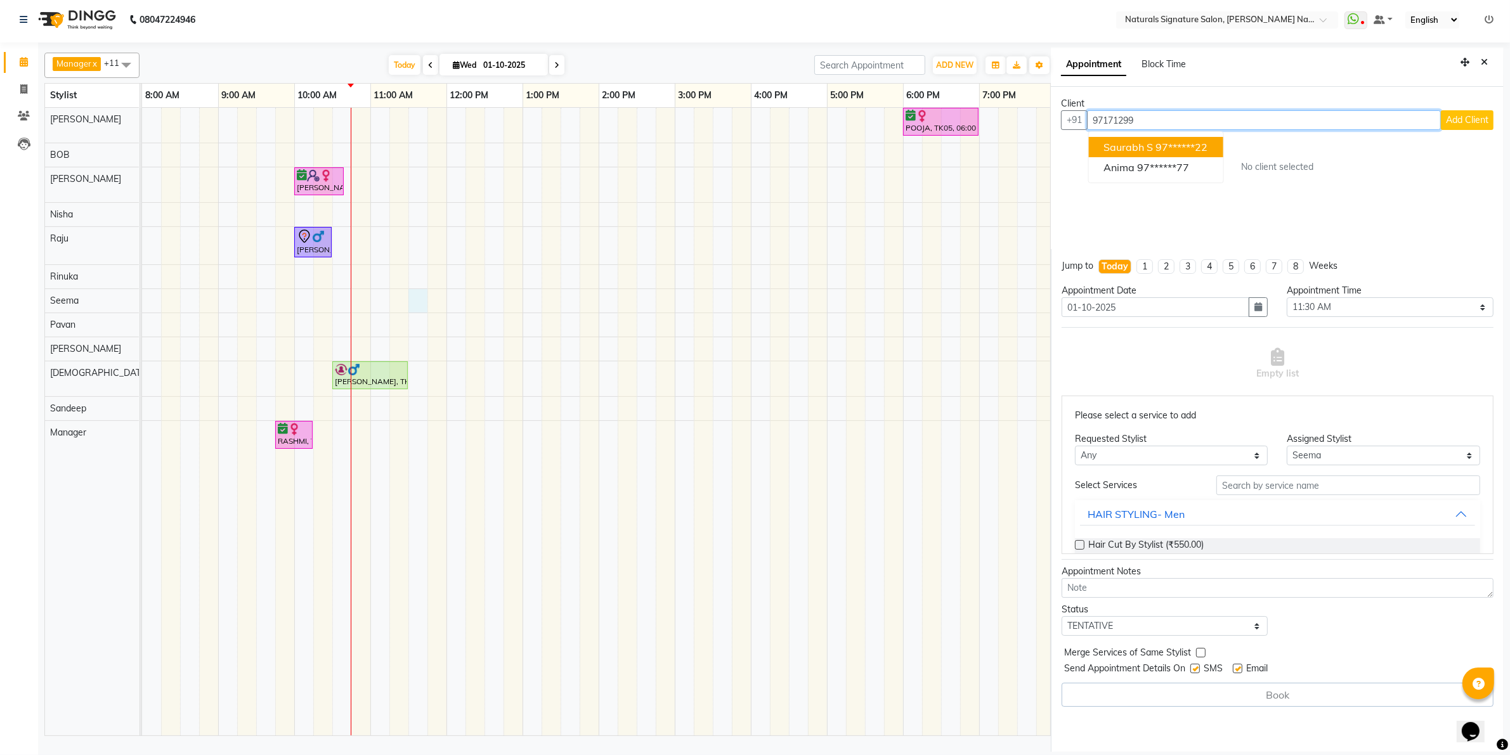
click at [1158, 146] on ngb-highlight "97******22" at bounding box center [1182, 147] width 52 height 13
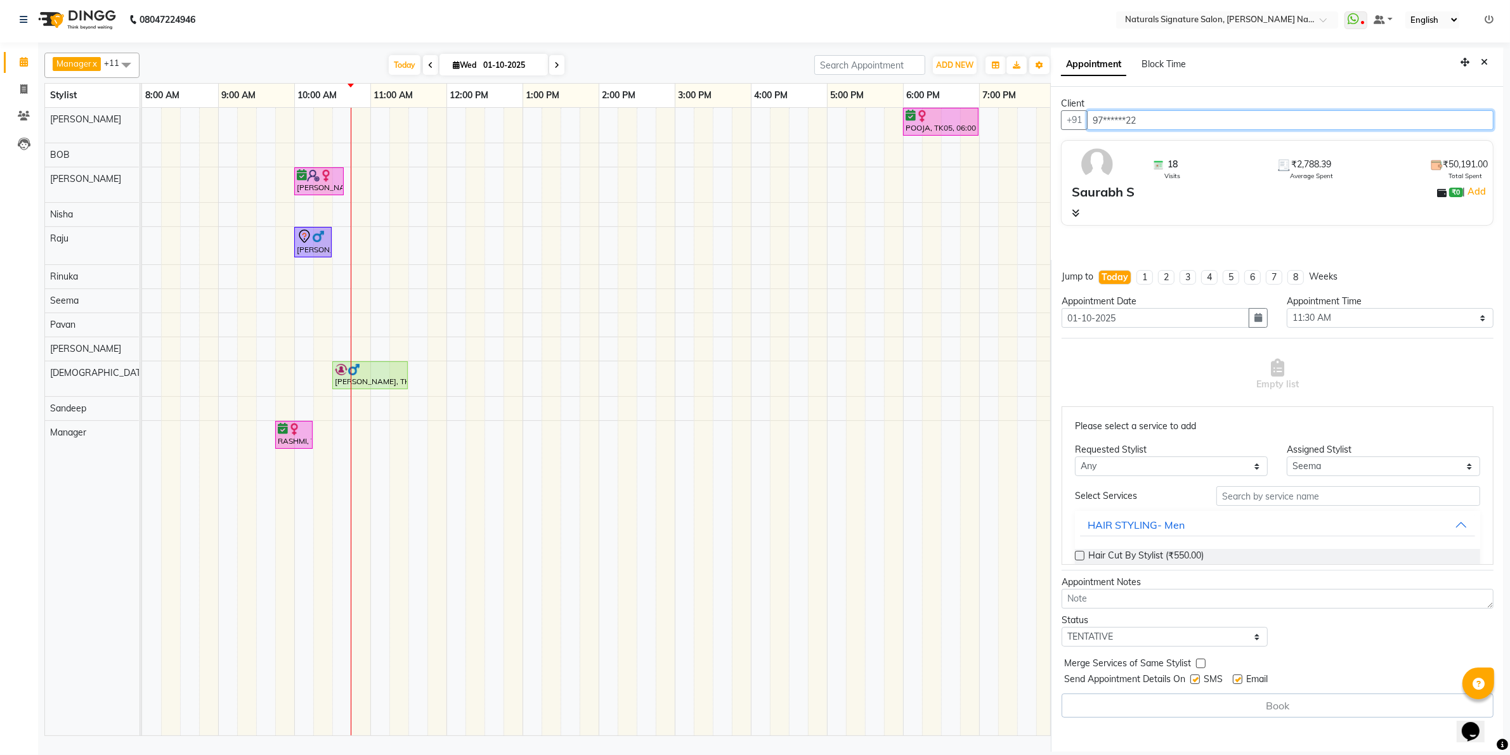
type input "97******22"
click at [1251, 502] on input "text" at bounding box center [1348, 496] width 264 height 20
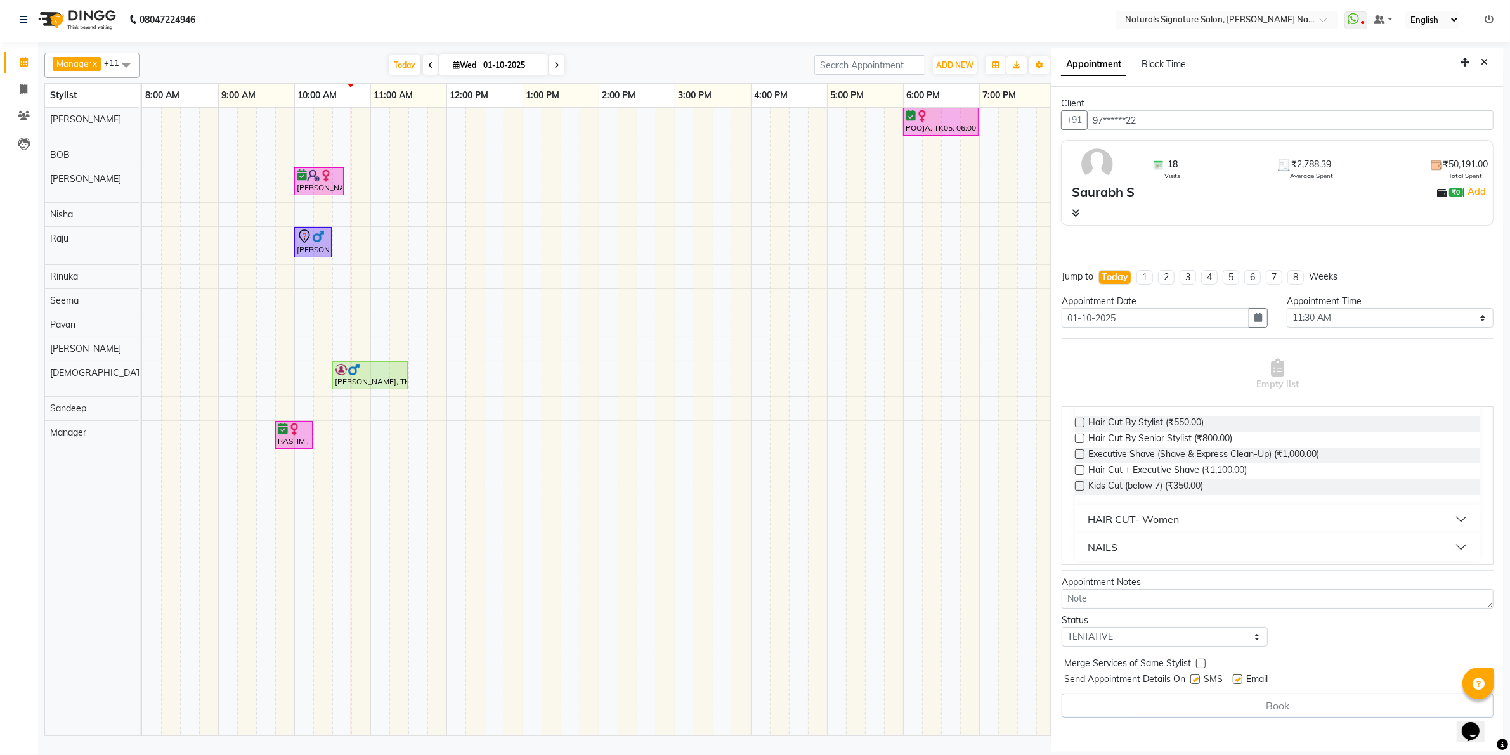
scroll to position [143, 0]
type input "cut"
click at [1108, 528] on button "NAILS" at bounding box center [1277, 537] width 395 height 23
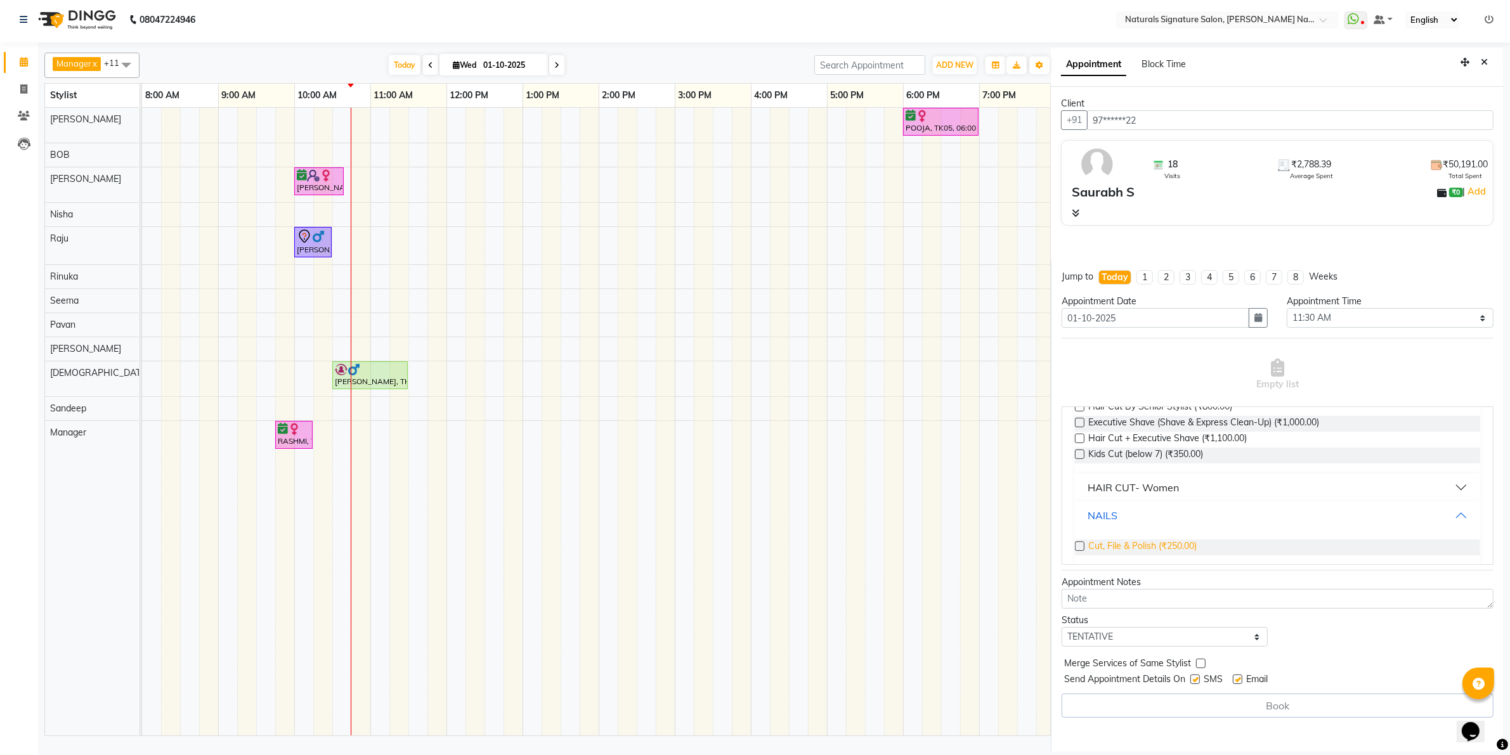
scroll to position [166, 0]
click at [1108, 541] on span "Cut, File & Polish (₹250.00)" at bounding box center [1142, 546] width 108 height 16
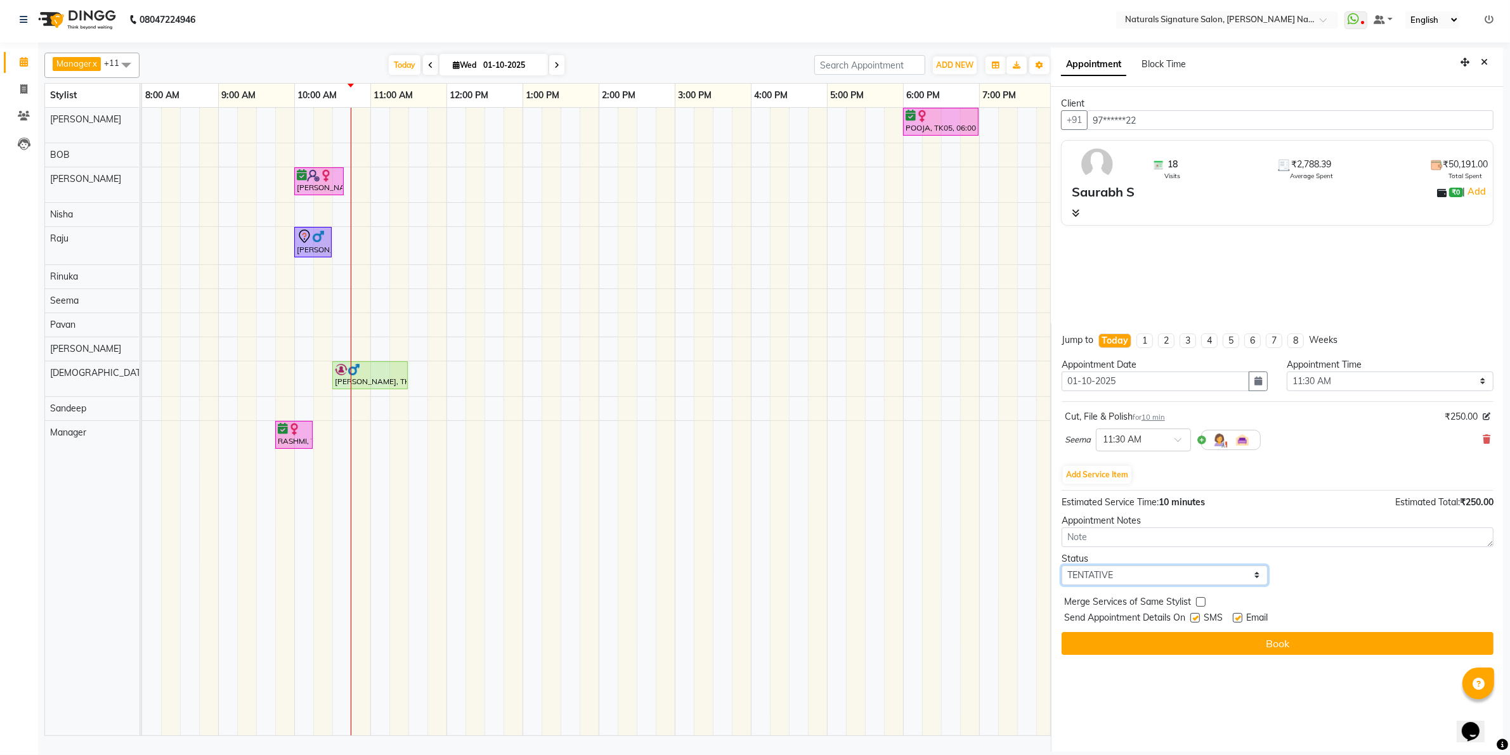
click at [1124, 580] on select "Select TENTATIVE CONFIRM CHECK-IN UPCOMING" at bounding box center [1164, 576] width 207 height 20
select select "confirm booking"
click at [1061, 566] on select "Select TENTATIVE CONFIRM CHECK-IN UPCOMING" at bounding box center [1164, 576] width 207 height 20
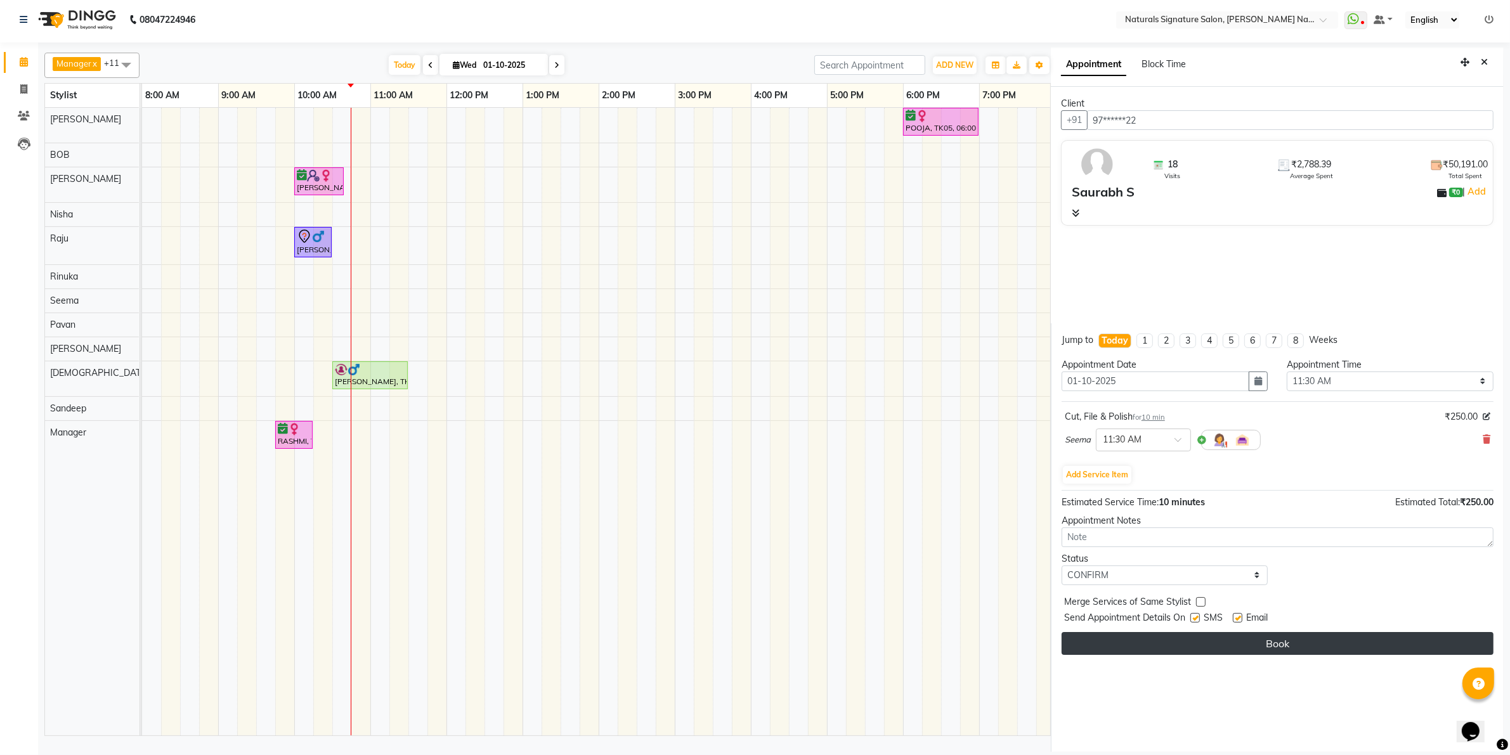
click at [1123, 638] on button "Book" at bounding box center [1277, 643] width 432 height 23
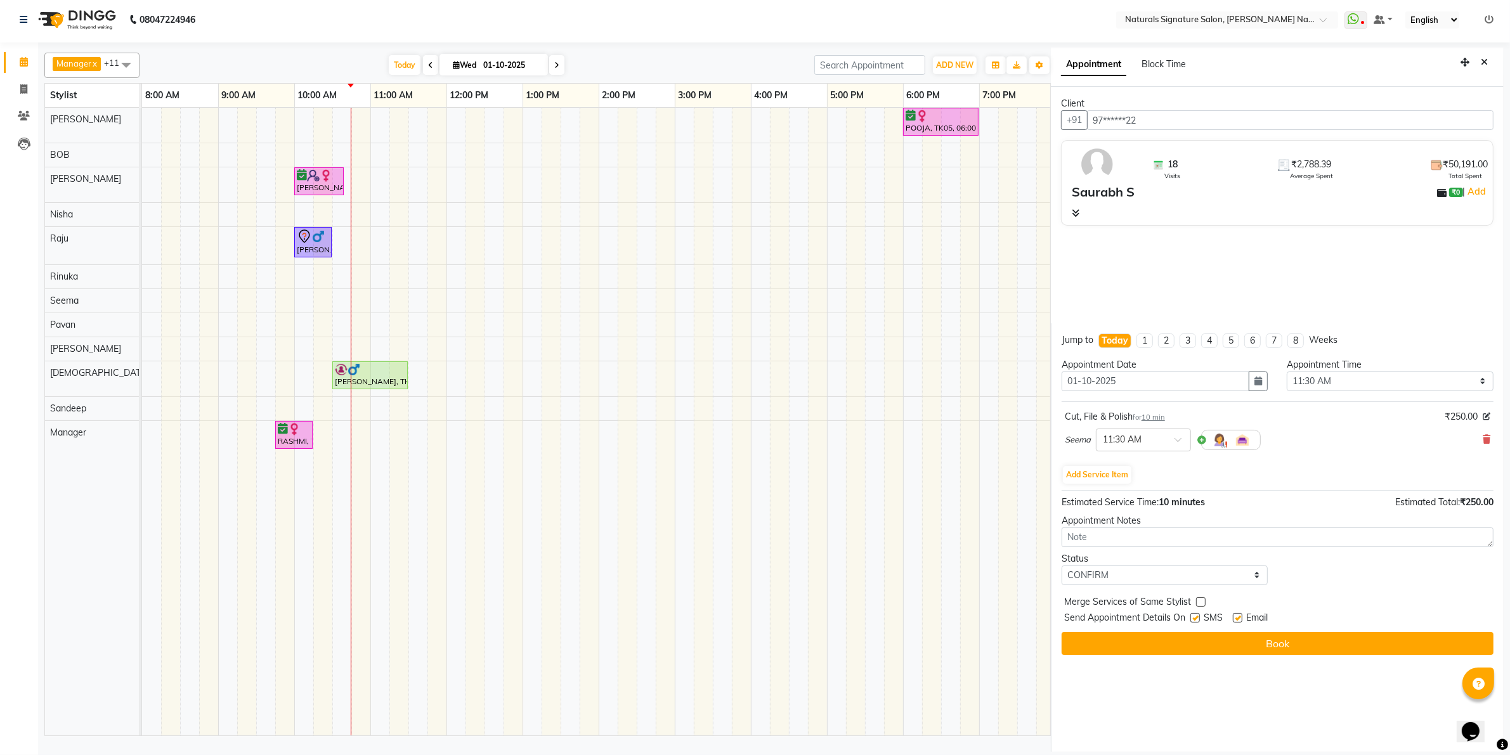
select select "44907"
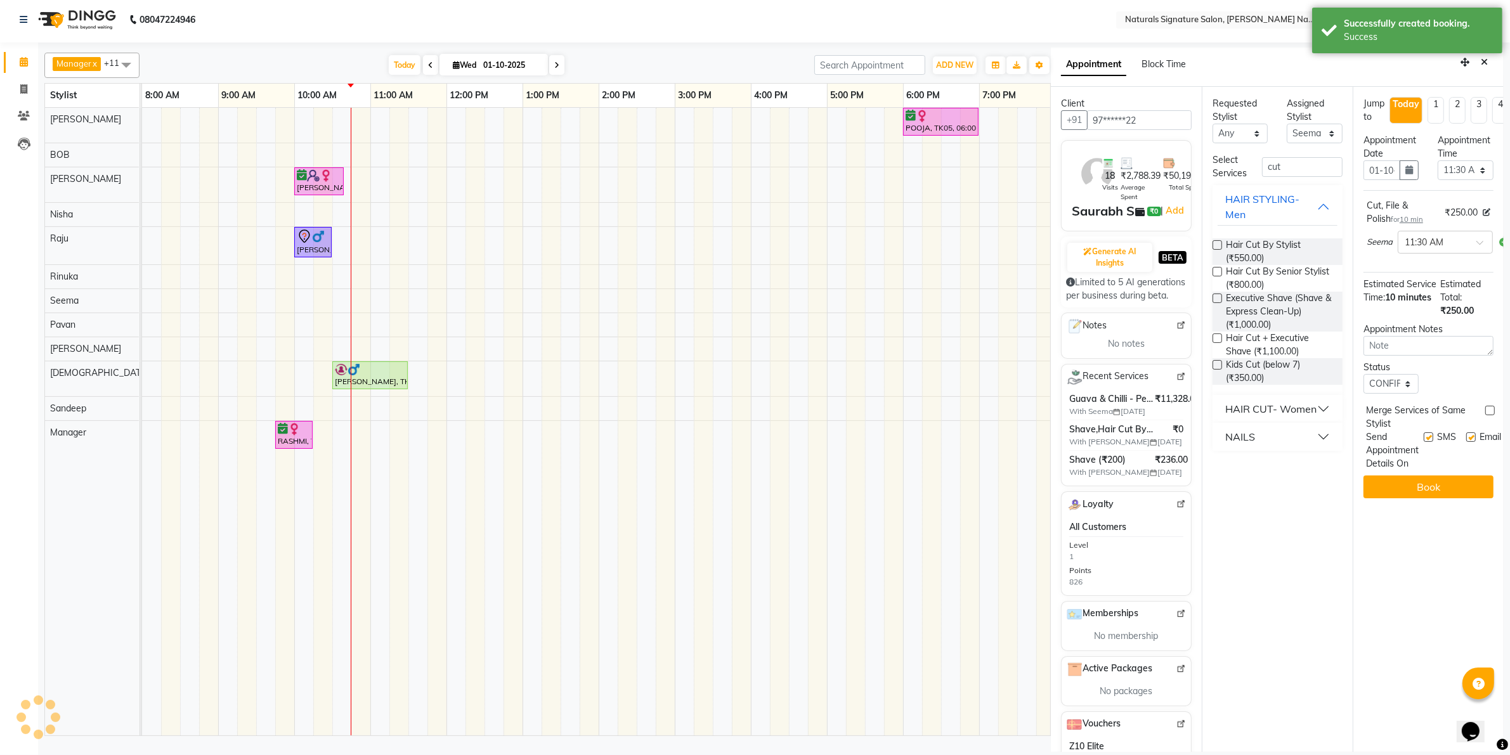
scroll to position [0, 0]
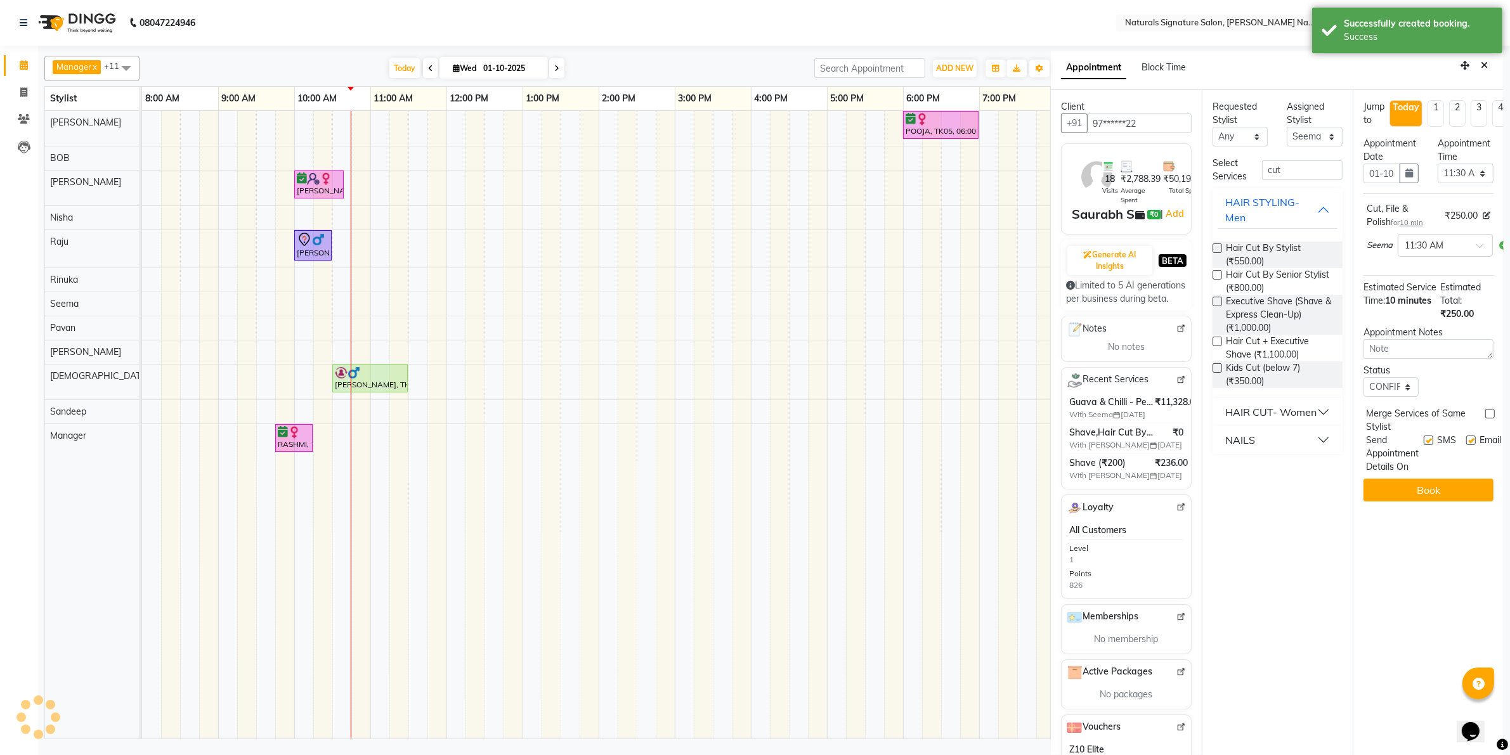
click at [1124, 571] on div "All Customers Level 1 Points 826" at bounding box center [1126, 557] width 114 height 67
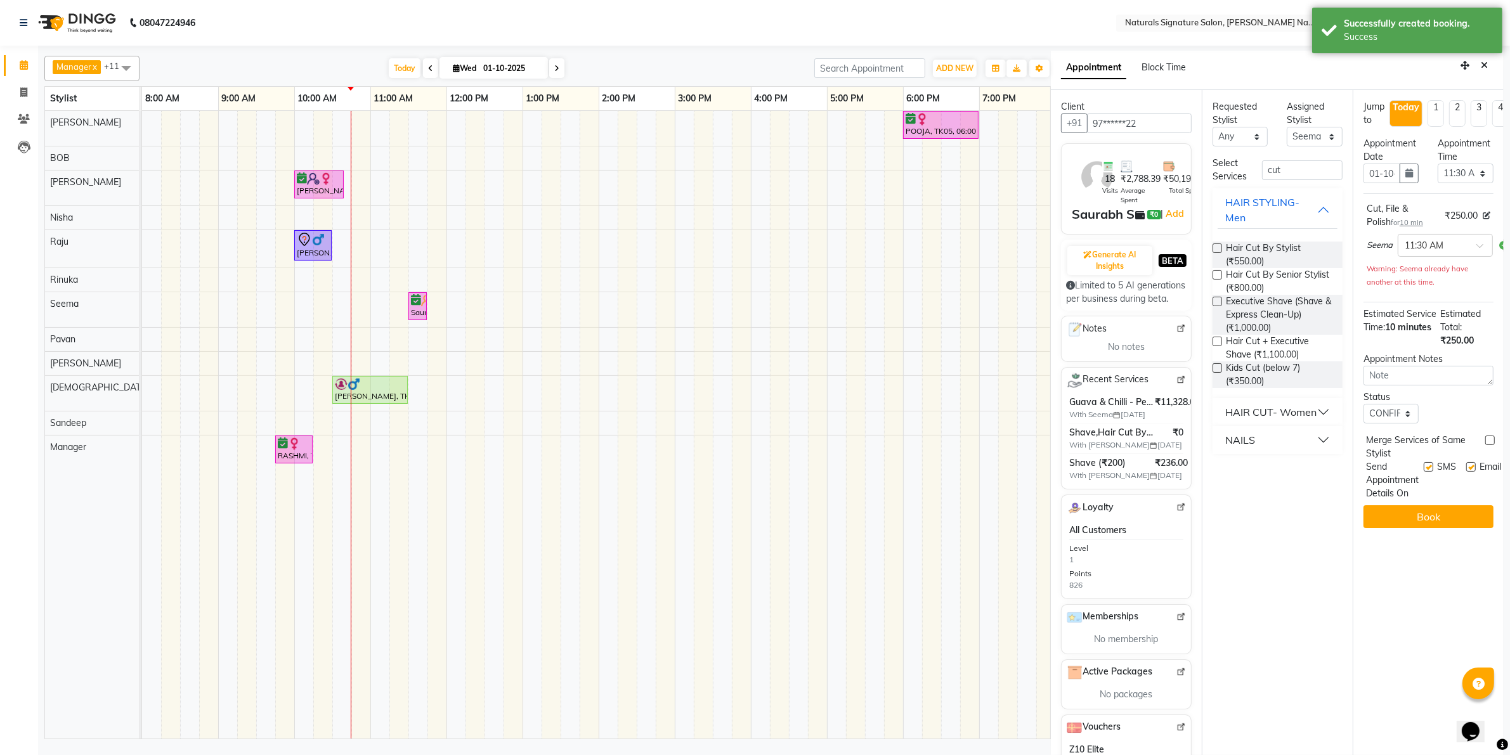
click at [1482, 65] on div "Appointment Block Time" at bounding box center [1277, 70] width 453 height 39
click at [1478, 64] on button "Close" at bounding box center [1484, 66] width 18 height 20
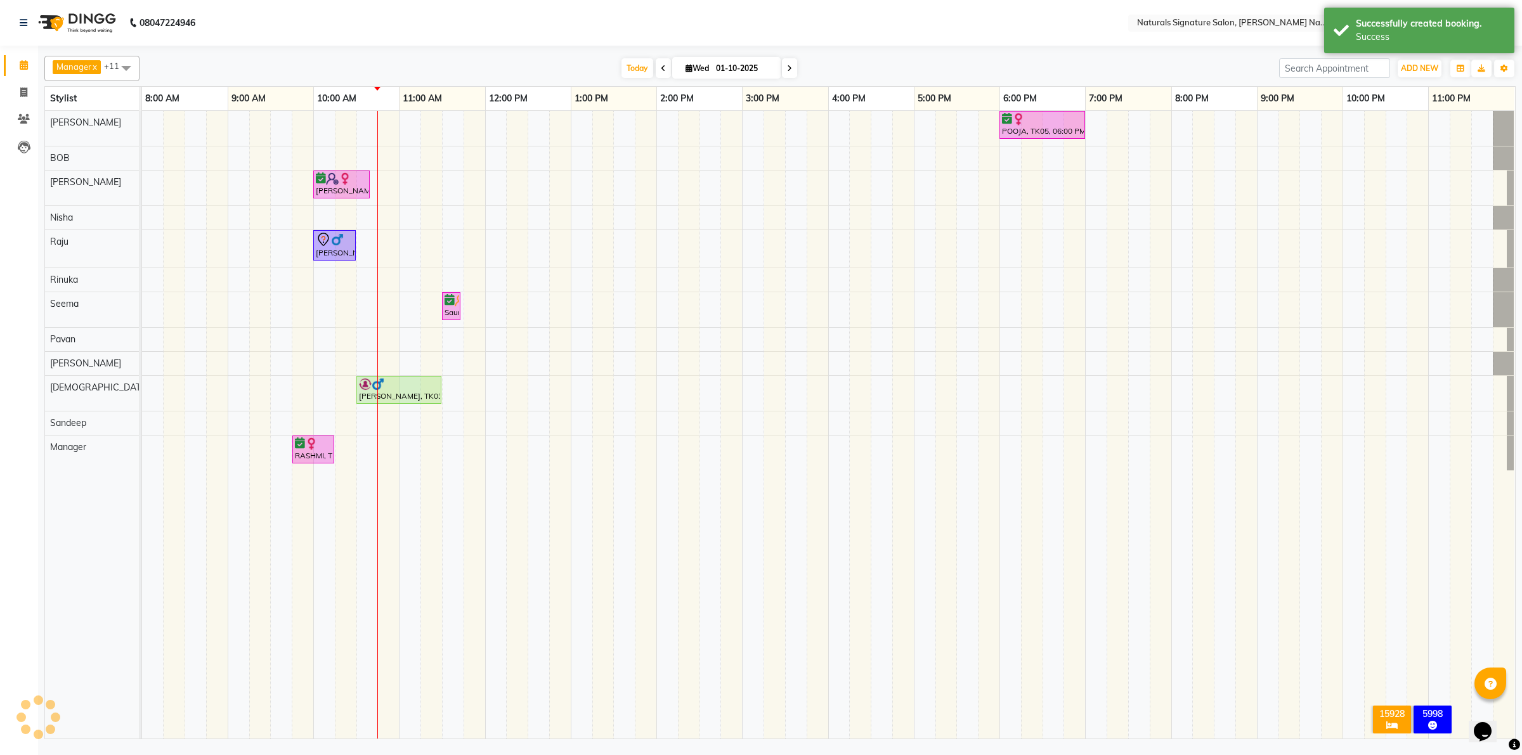
click at [408, 273] on div "POOJA, TK05, 06:00 PM-07:00 PM, Advance Cut - By Stylist TEJASWINI, TK04, 10:00…" at bounding box center [828, 425] width 1373 height 628
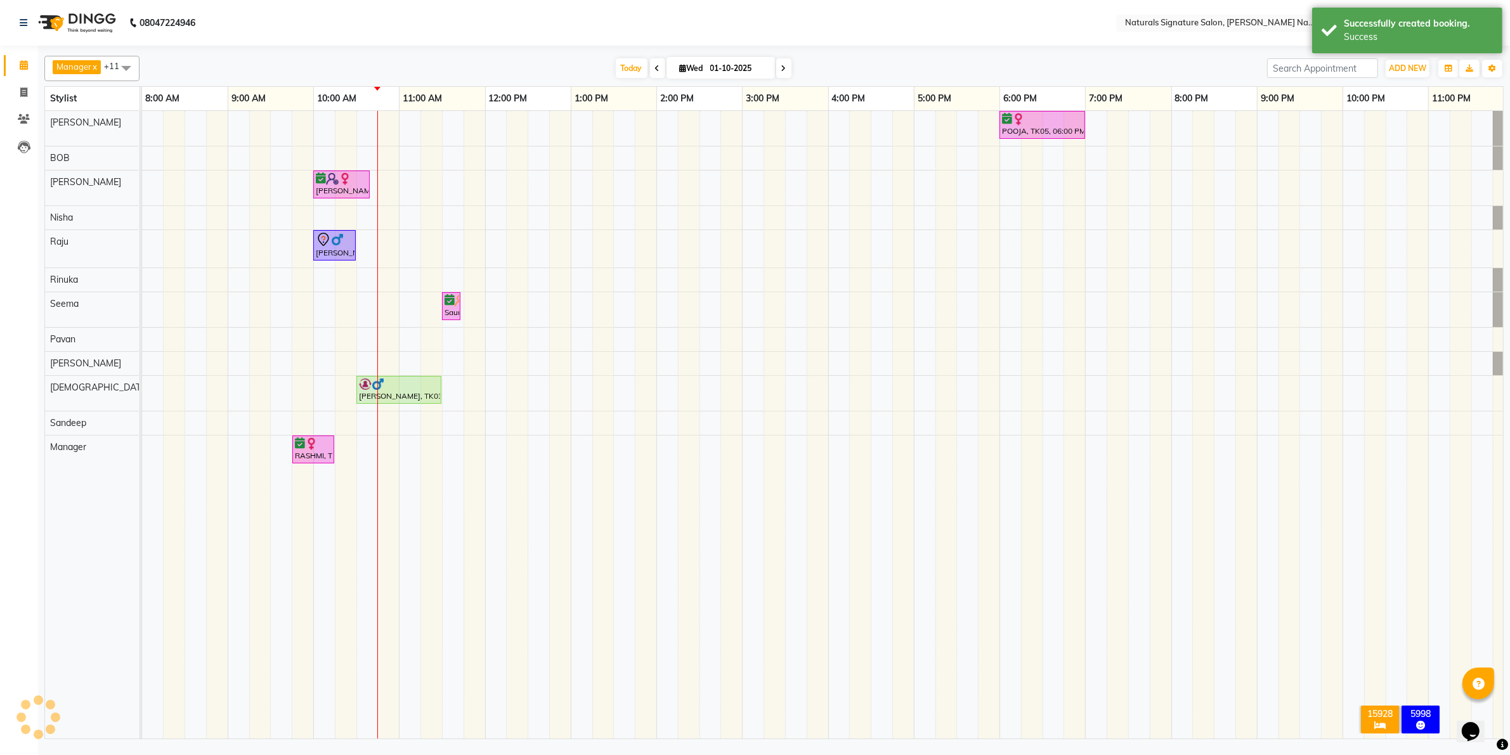
select select "660"
select select "44905"
select select "tentative"
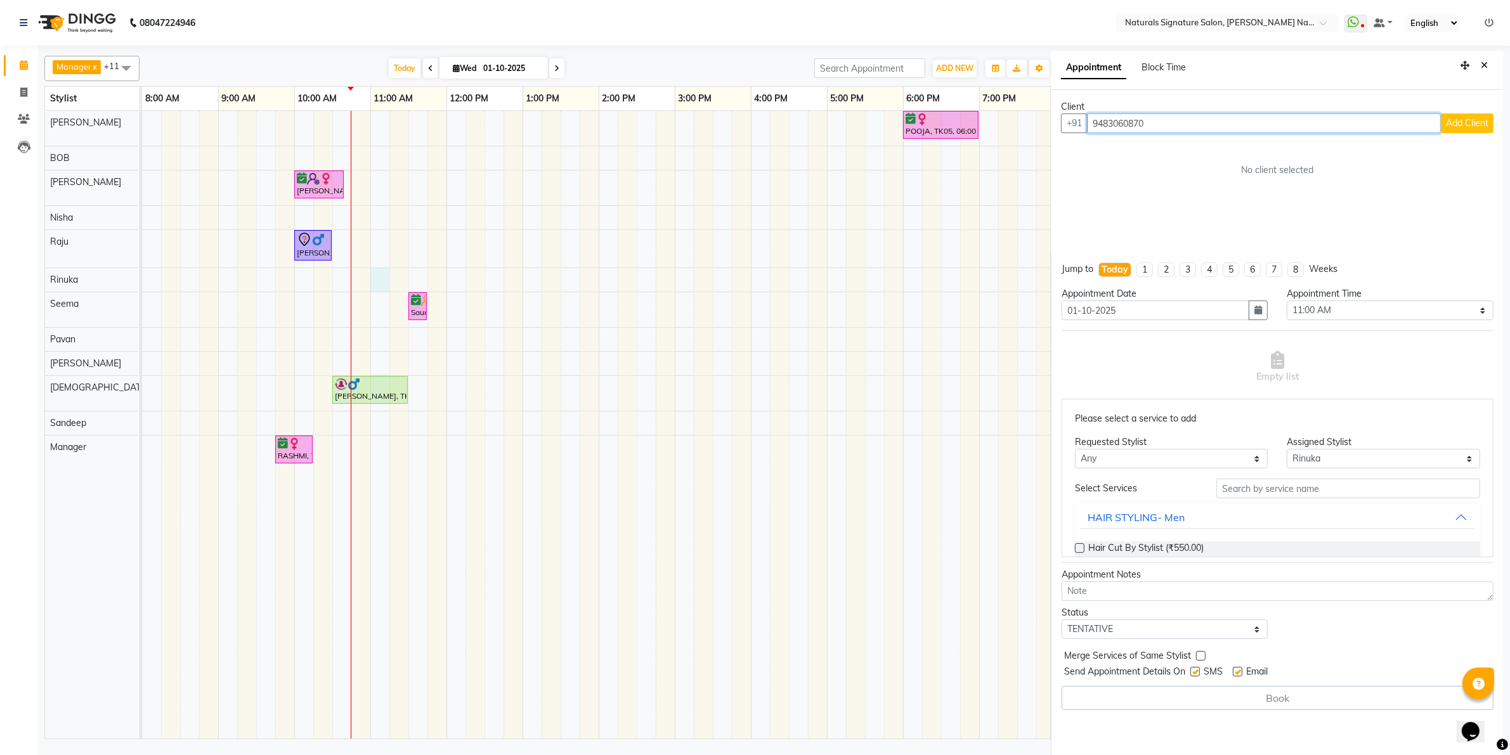
type input "9483060870"
click at [1453, 124] on span "Add Client" at bounding box center [1467, 122] width 42 height 11
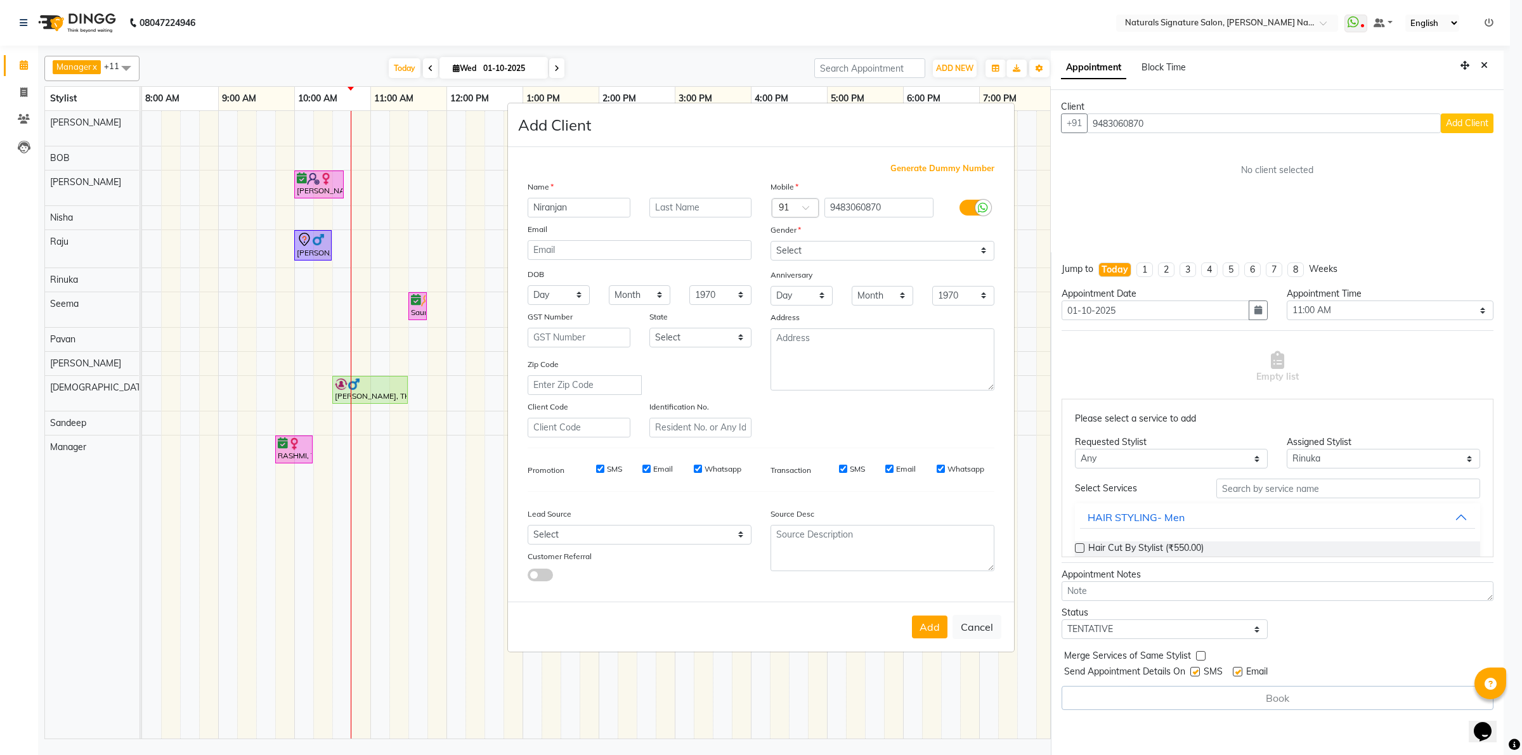
type input "Niranjan"
drag, startPoint x: 832, startPoint y: 244, endPoint x: 831, endPoint y: 251, distance: 7.0
click at [832, 244] on select "Select [DEMOGRAPHIC_DATA] [DEMOGRAPHIC_DATA] Other Prefer Not To Say" at bounding box center [882, 251] width 224 height 20
select select "[DEMOGRAPHIC_DATA]"
click at [770, 242] on select "Select [DEMOGRAPHIC_DATA] [DEMOGRAPHIC_DATA] Other Prefer Not To Say" at bounding box center [882, 251] width 224 height 20
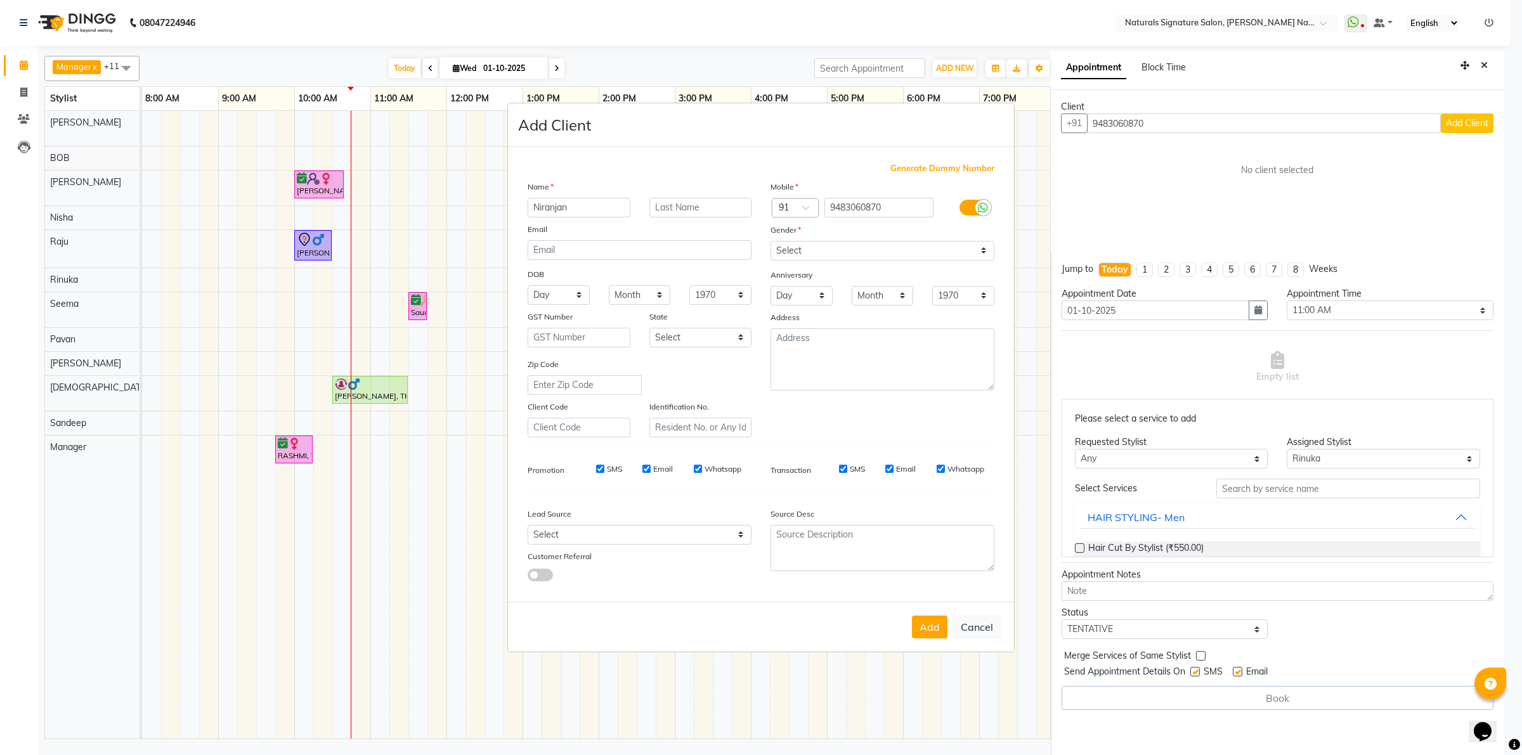
click at [924, 616] on button "Add" at bounding box center [930, 627] width 36 height 23
type input "94******70"
select select
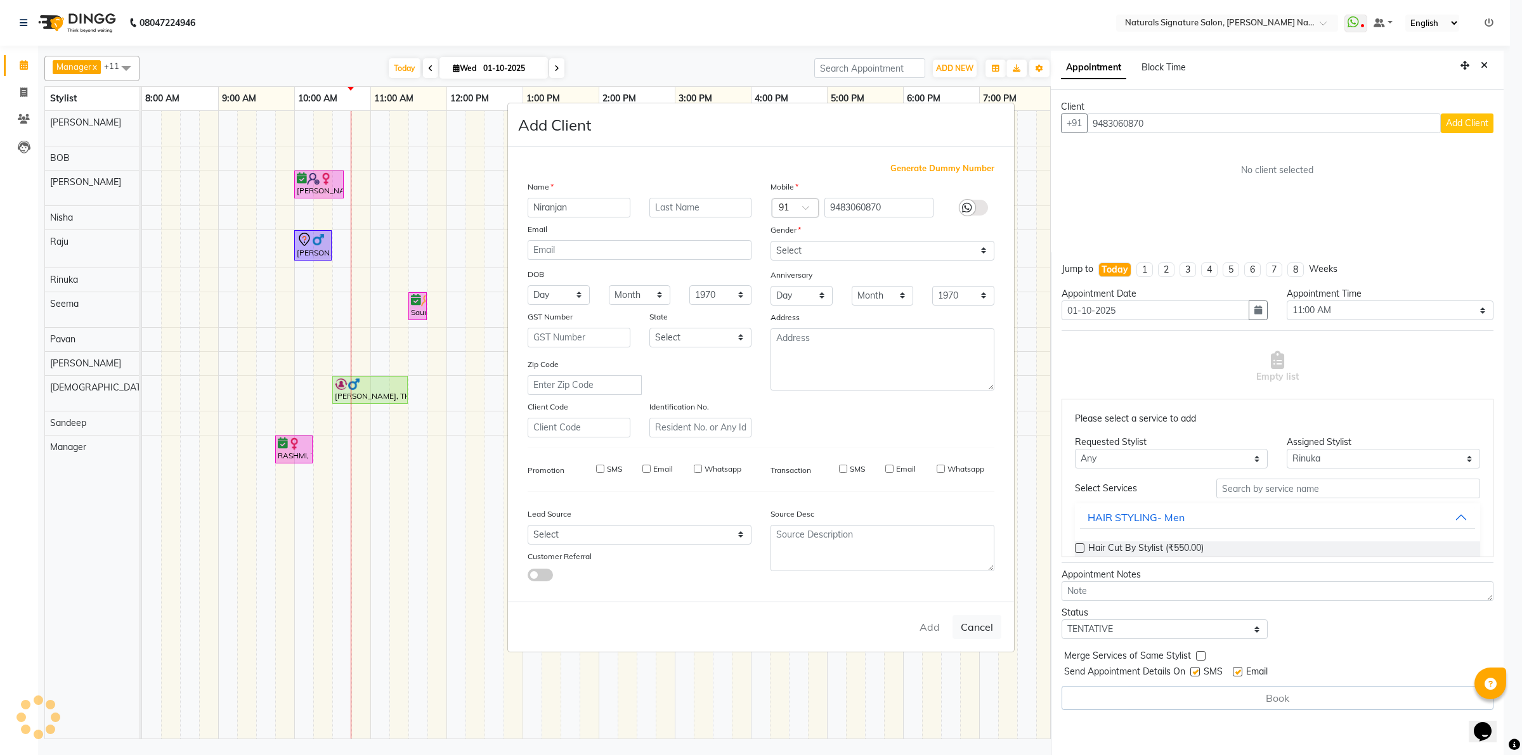
select select
checkbox input "false"
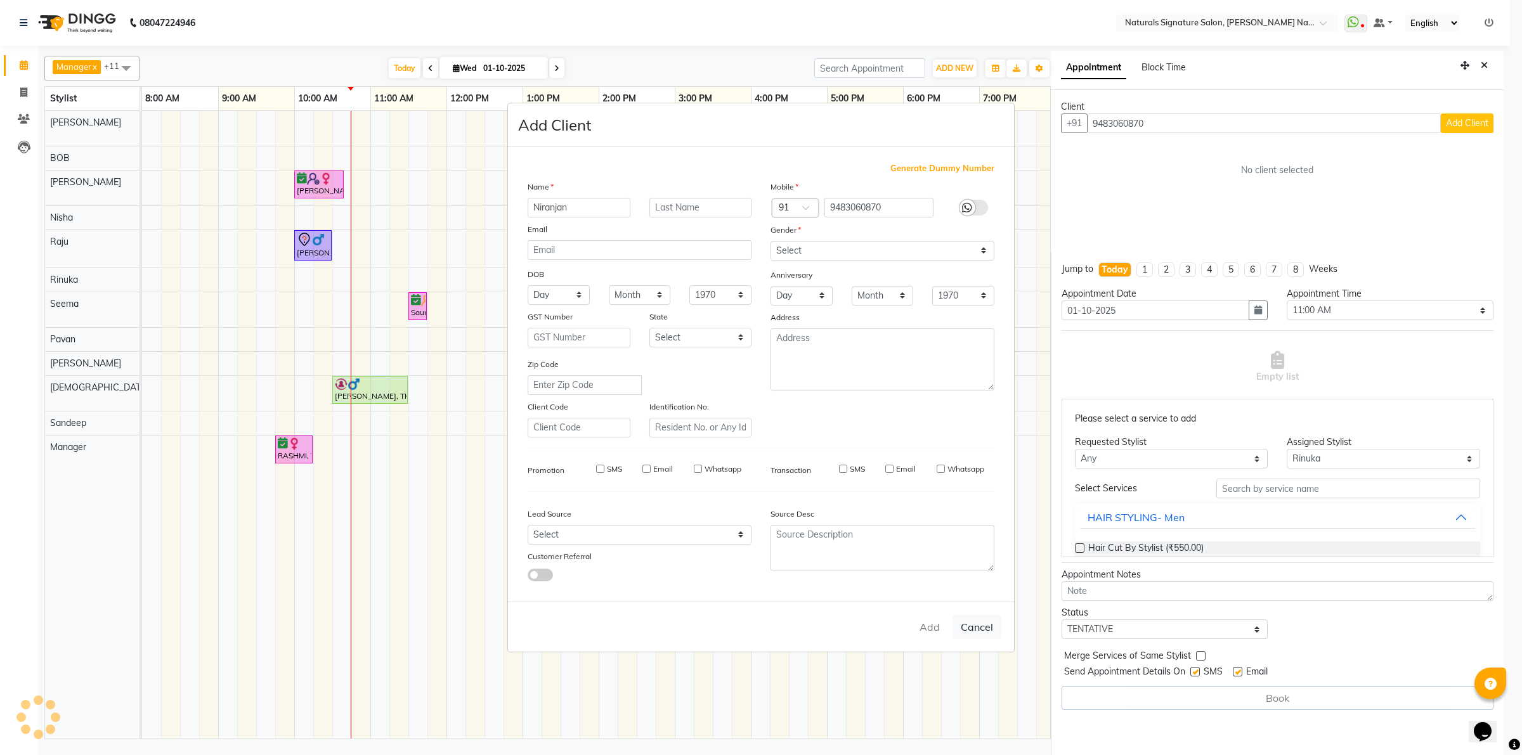
checkbox input "false"
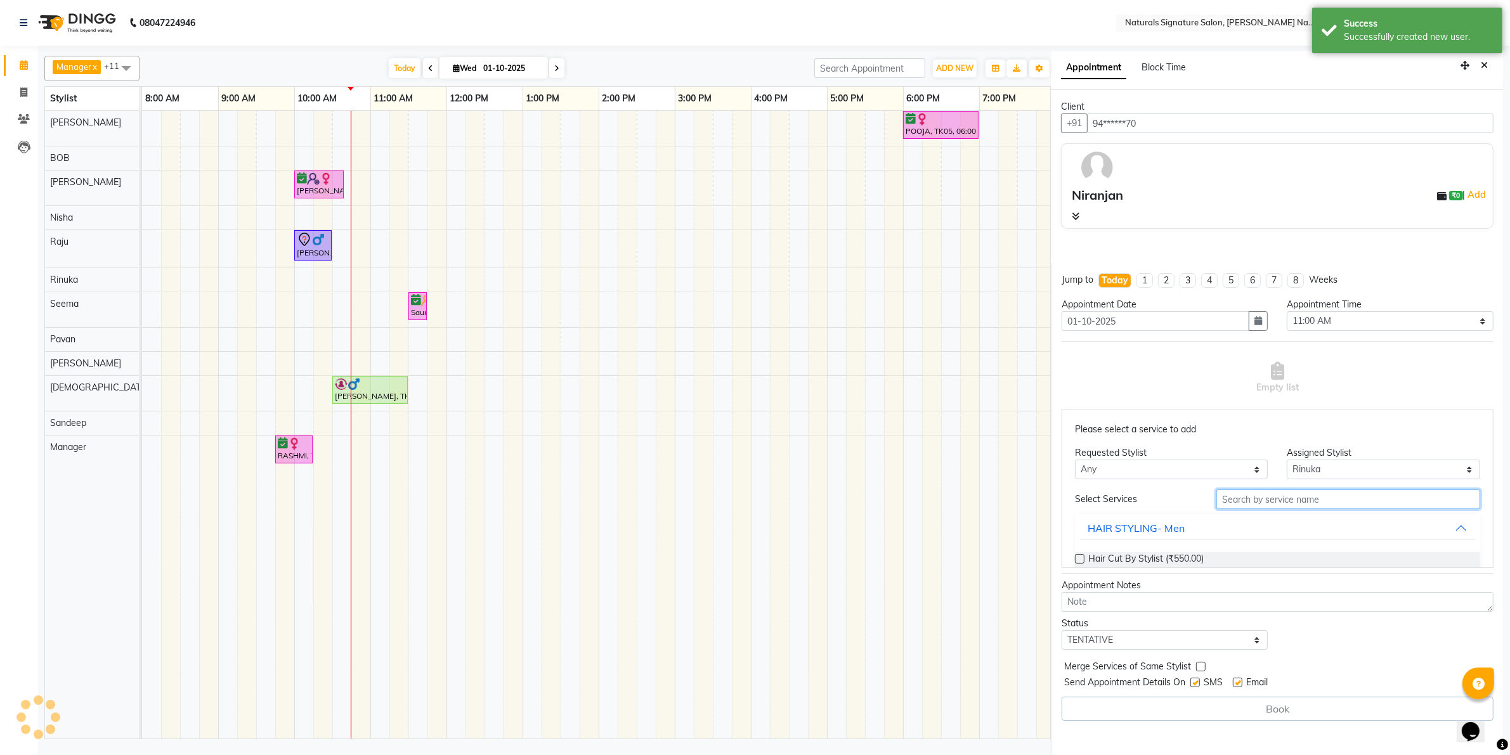
click at [1231, 493] on input "text" at bounding box center [1348, 500] width 264 height 20
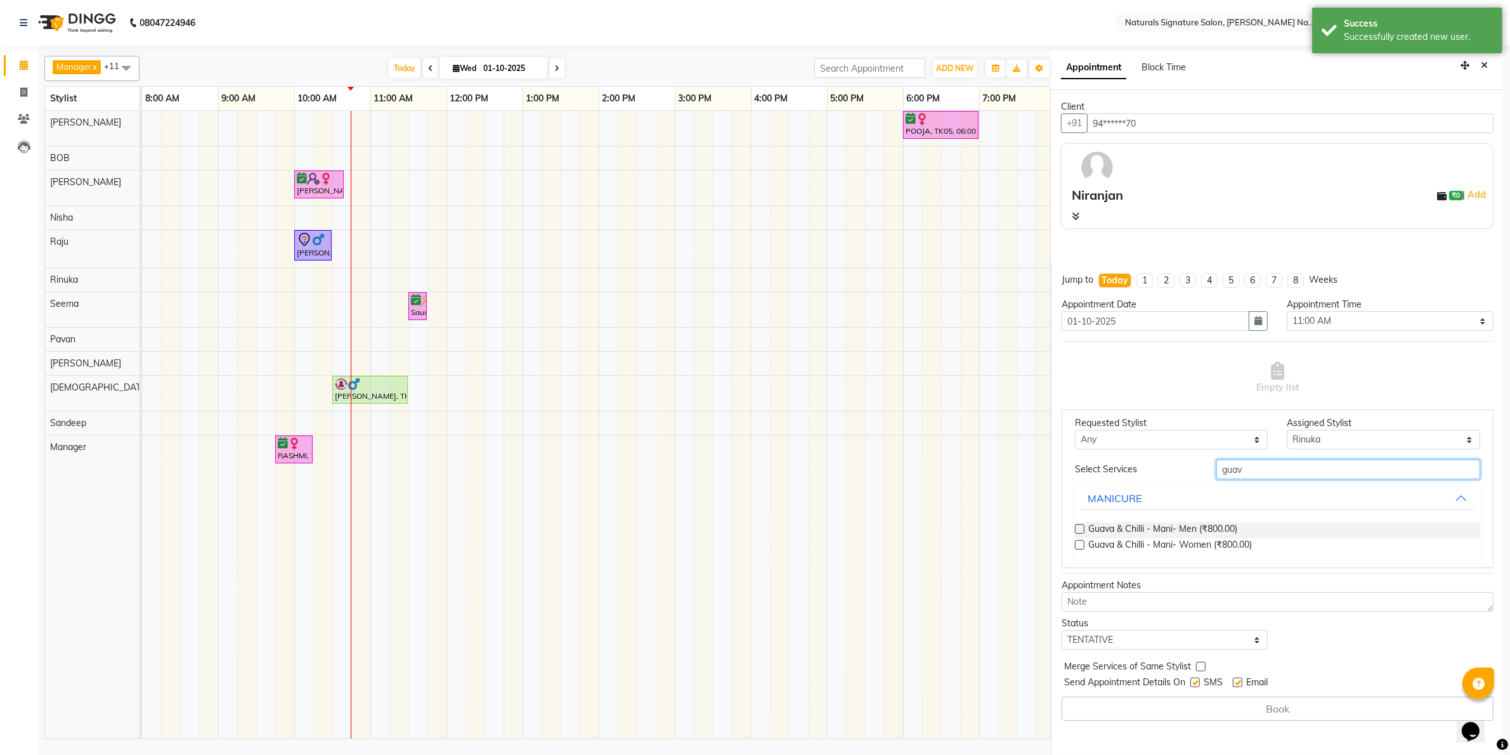
scroll to position [67, 0]
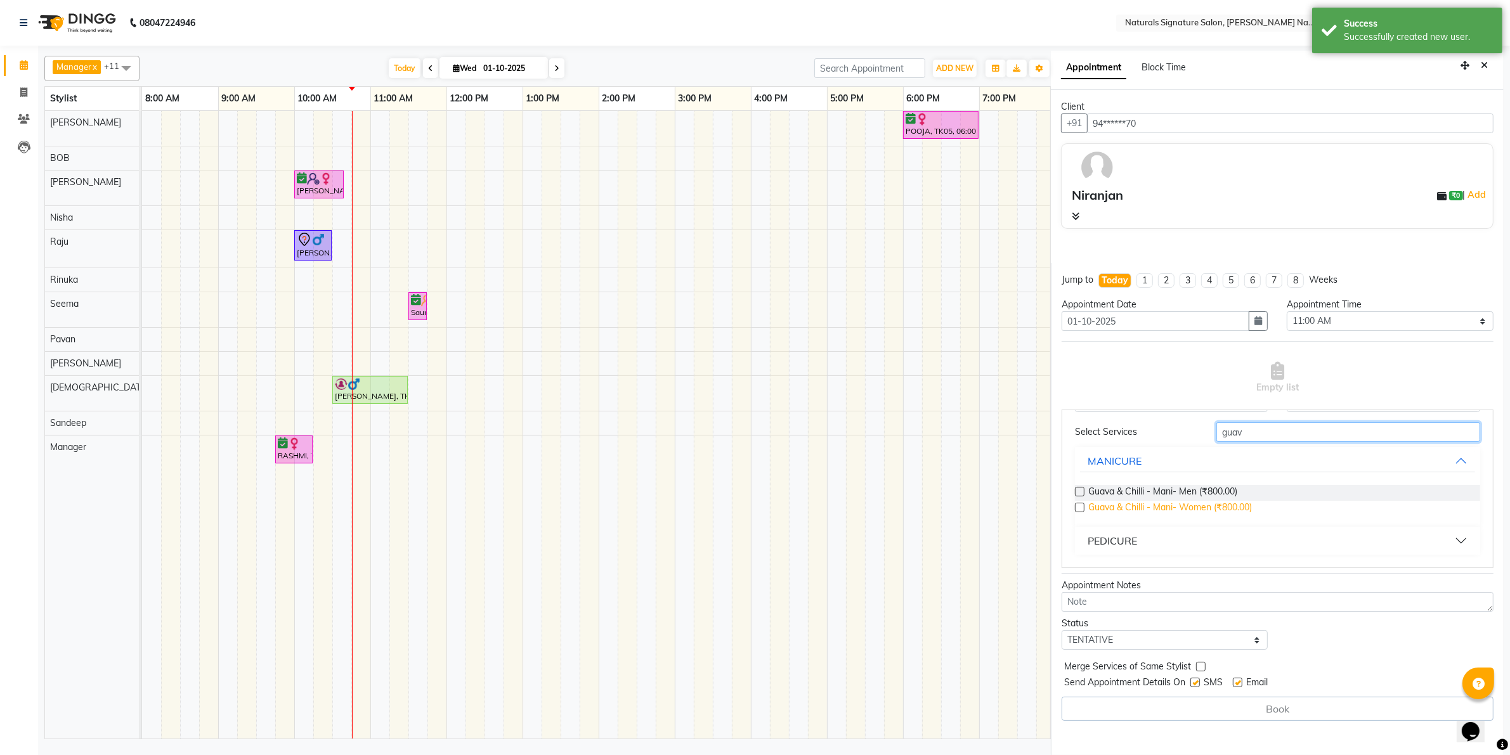
type input "guav"
click at [1250, 507] on span "Guava & Chilli - Mani- Women (₹800.00)" at bounding box center [1170, 509] width 164 height 16
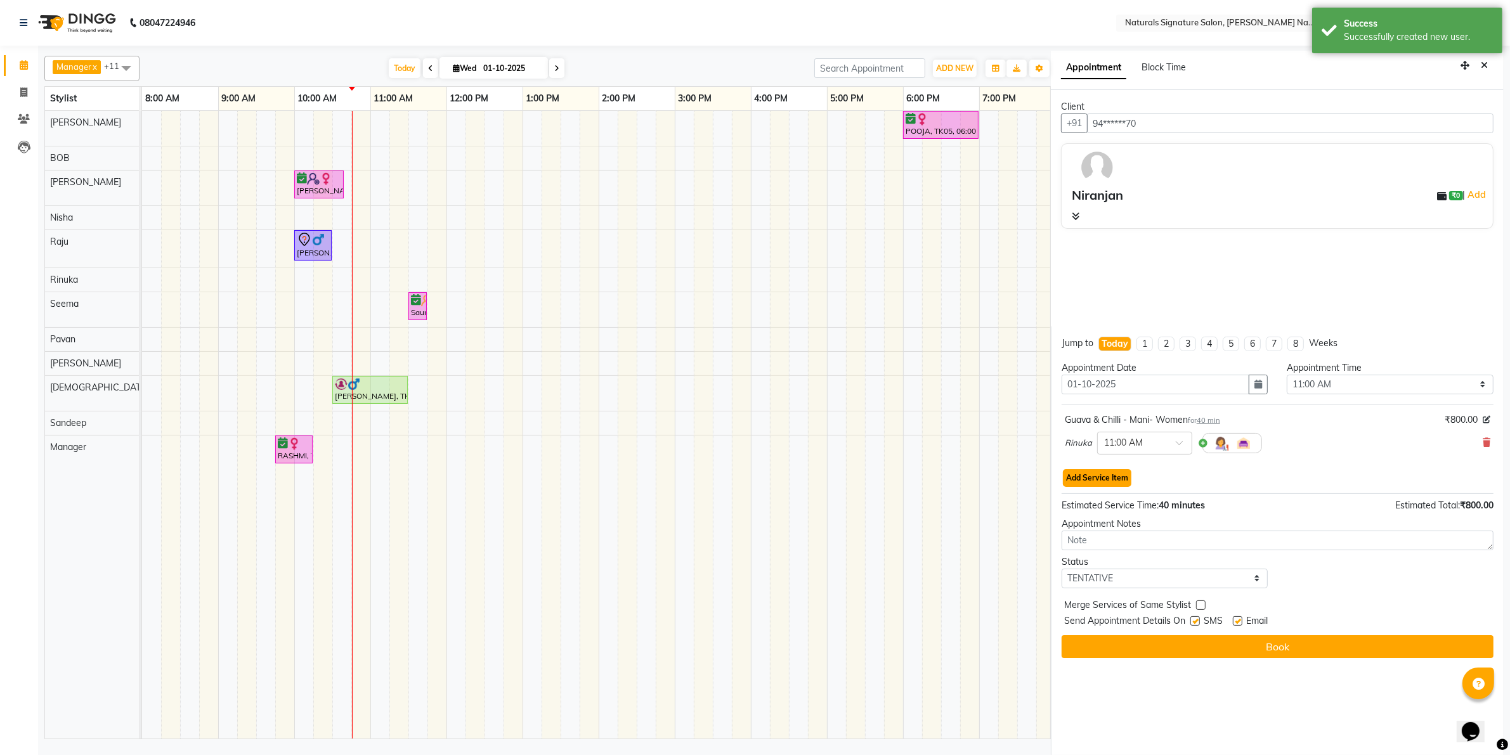
click at [1106, 479] on button "Add Service Item" at bounding box center [1097, 478] width 68 height 18
select select "44905"
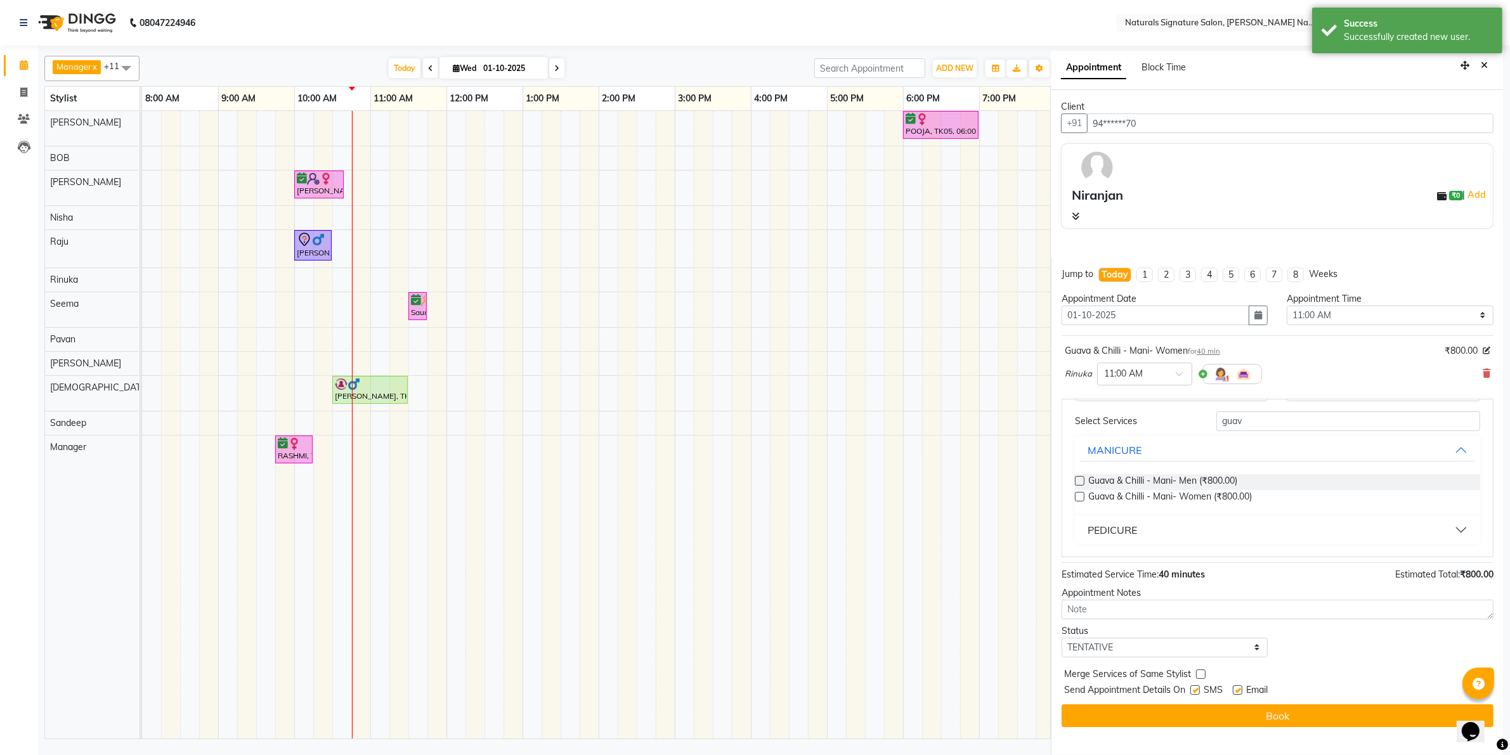
click at [1102, 521] on button "PEDICURE" at bounding box center [1277, 530] width 395 height 23
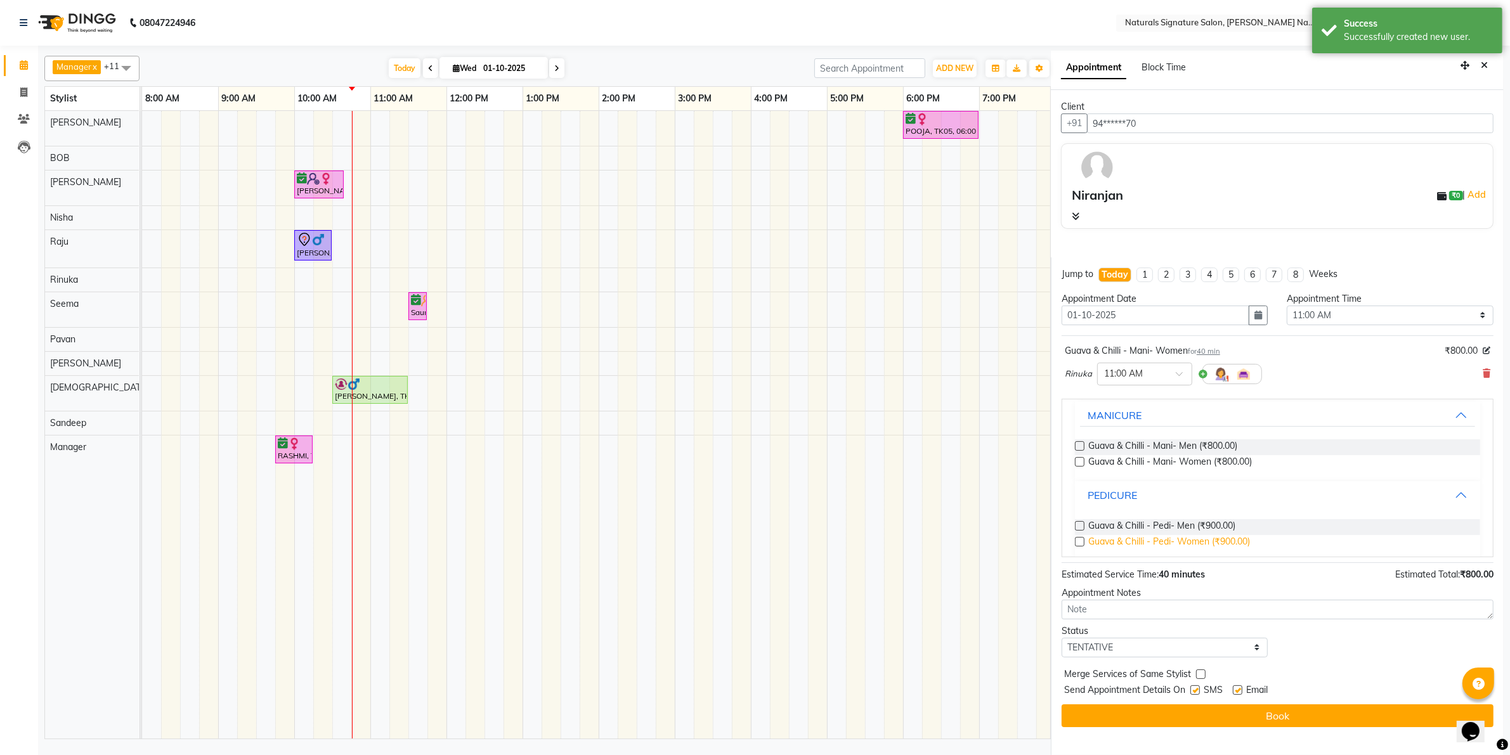
scroll to position [108, 0]
click at [1112, 539] on span "Guava & Chilli - Pedi- Women (₹900.00)" at bounding box center [1169, 537] width 162 height 16
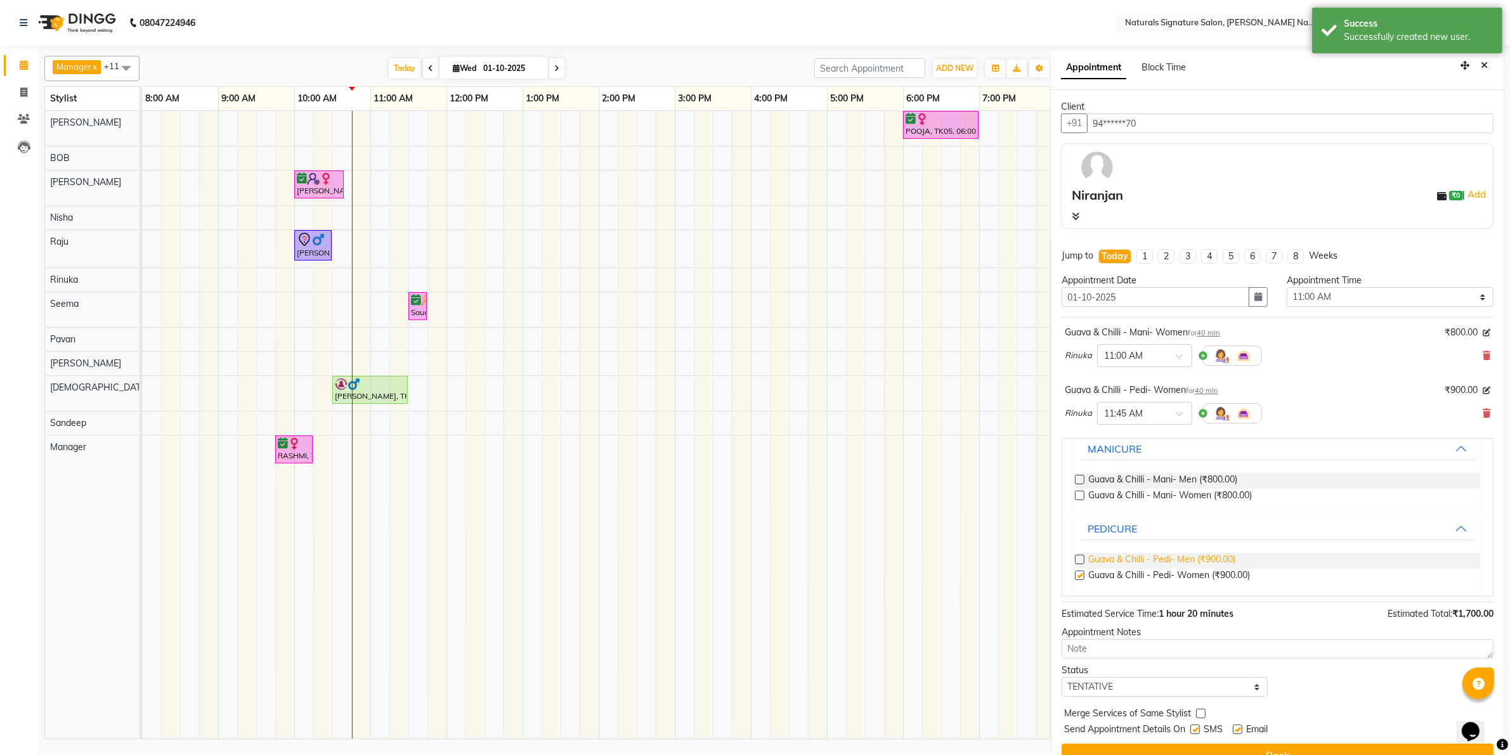
checkbox input "false"
click at [1135, 692] on select "Select TENTATIVE CONFIRM CHECK-IN UPCOMING" at bounding box center [1164, 687] width 207 height 20
select select "confirm booking"
click at [1061, 678] on select "Select TENTATIVE CONFIRM CHECK-IN UPCOMING" at bounding box center [1164, 687] width 207 height 20
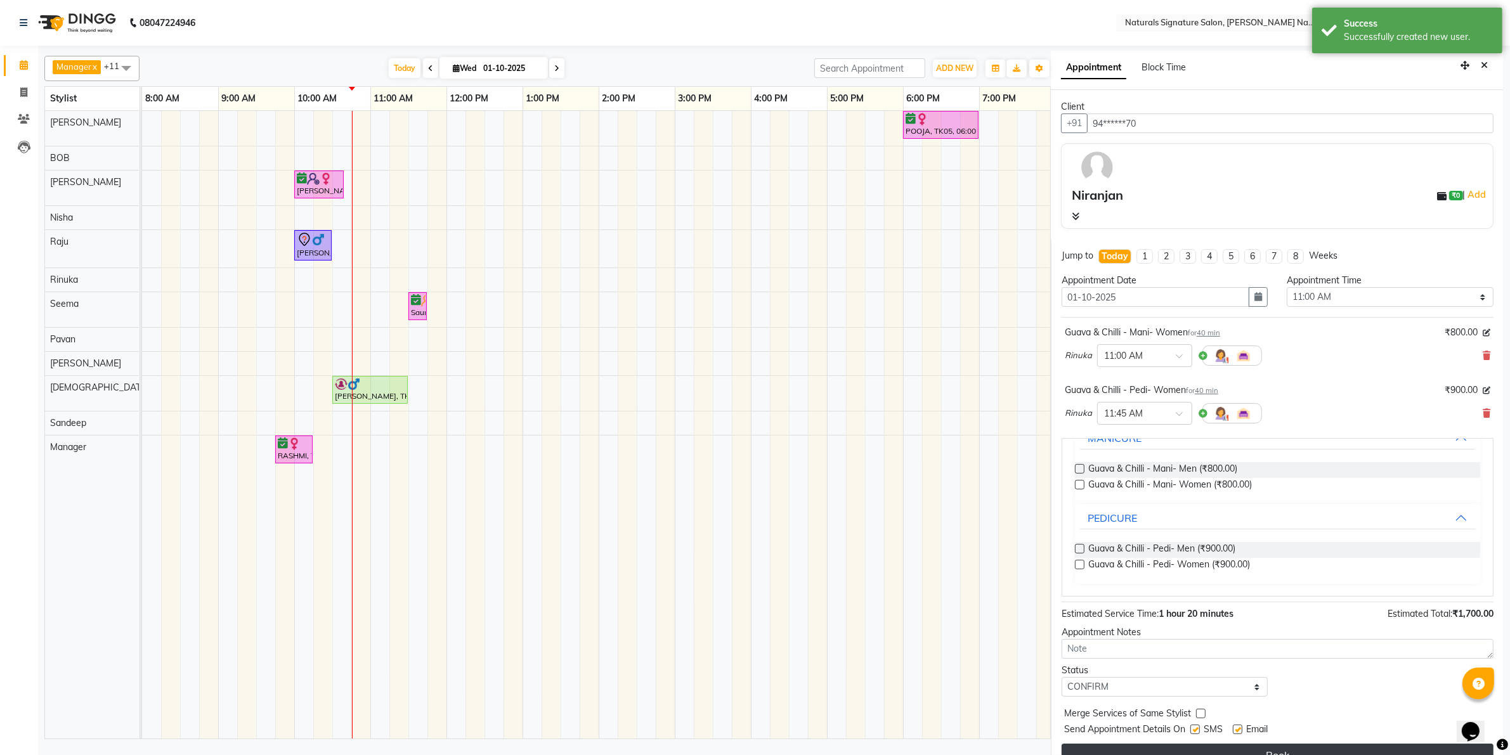
click at [1154, 746] on button "Book" at bounding box center [1277, 755] width 432 height 23
select select "44905"
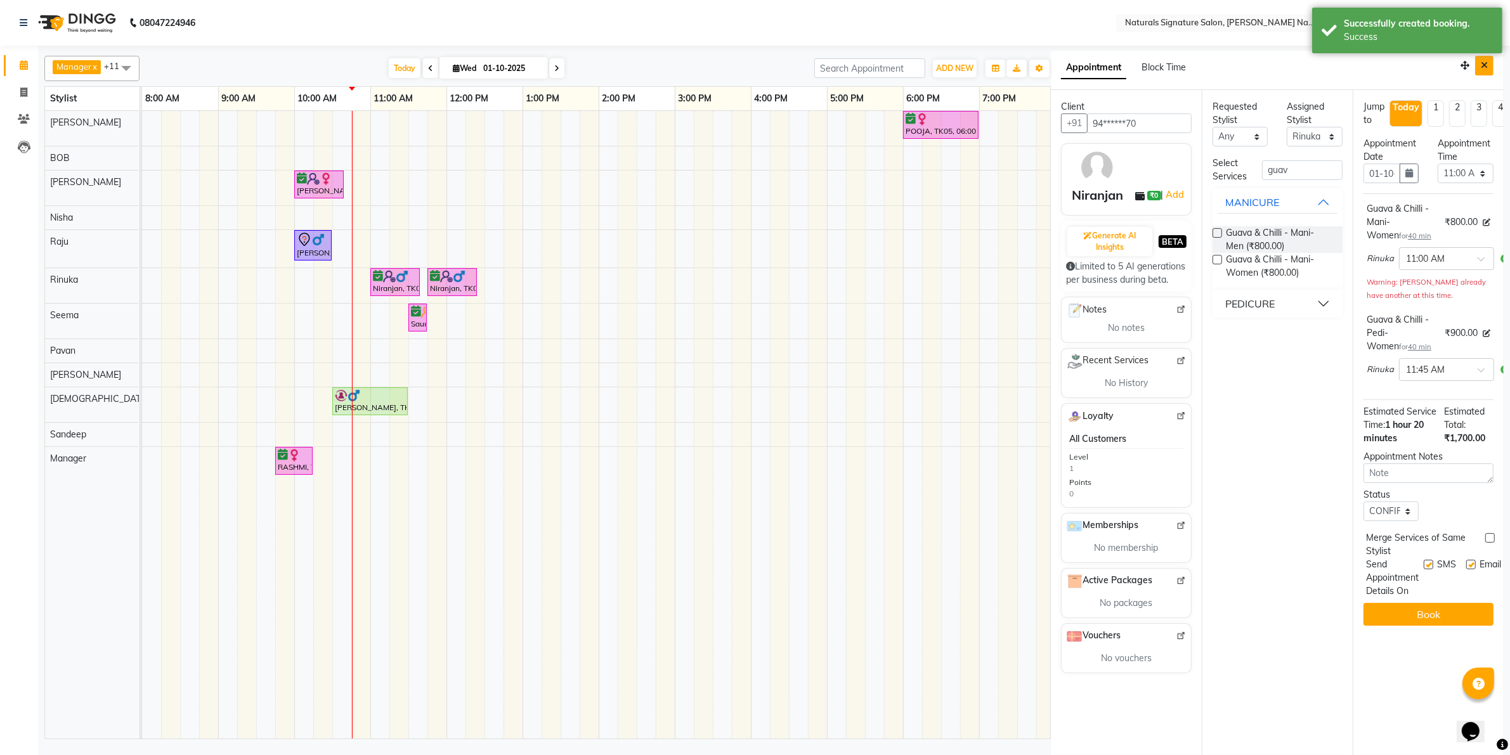
click at [1482, 65] on icon "Close" at bounding box center [1484, 65] width 7 height 9
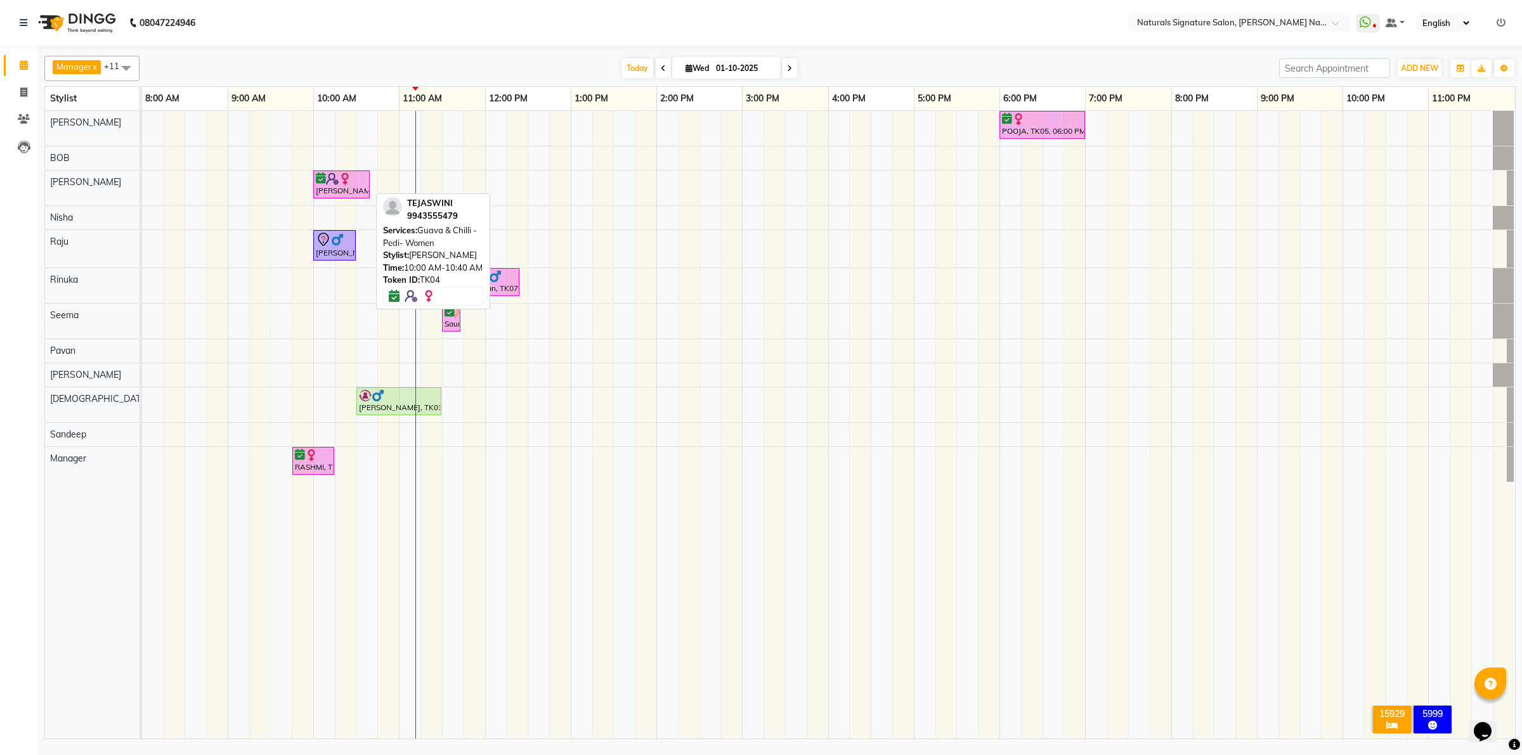
click at [341, 182] on img at bounding box center [345, 178] width 13 height 13
select select "6"
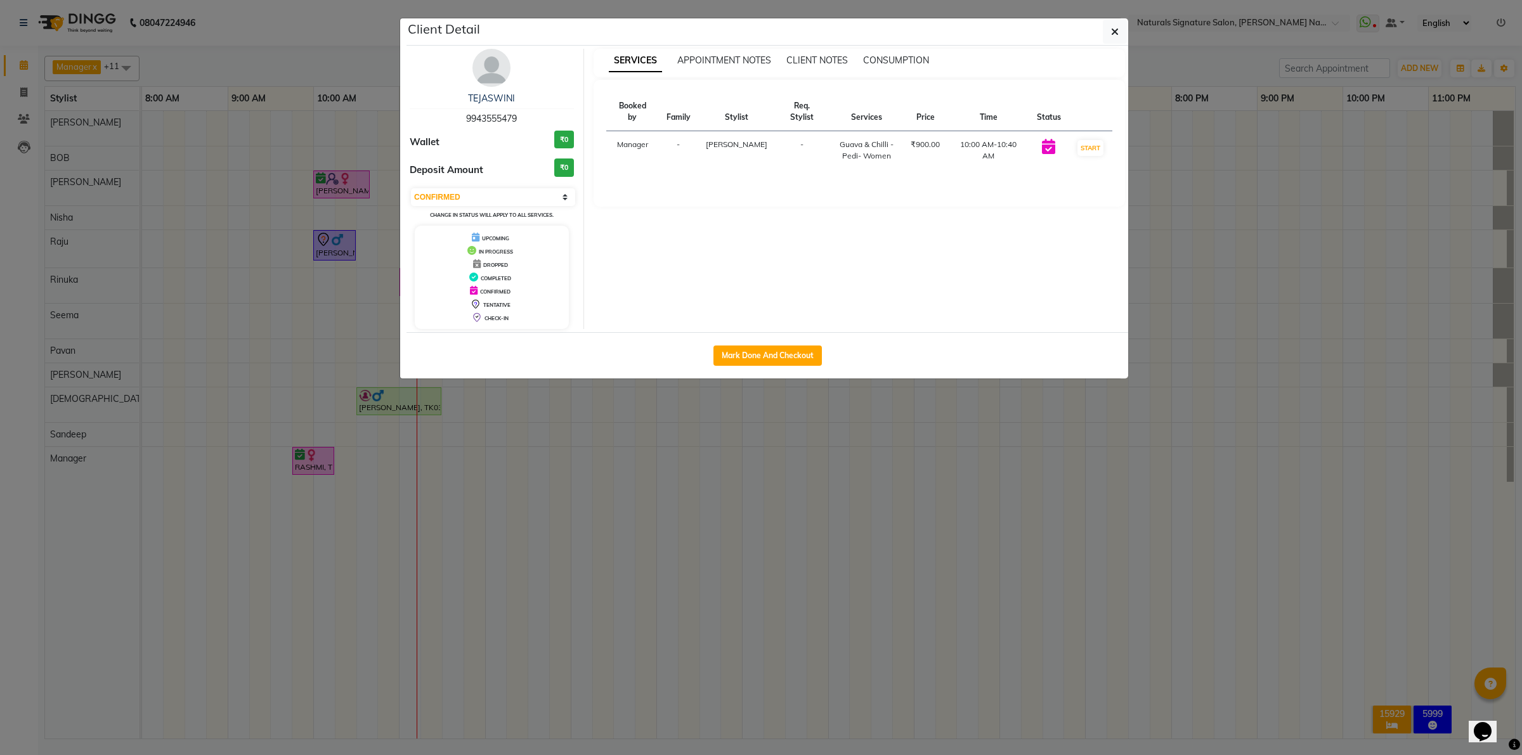
drag, startPoint x: 464, startPoint y: 117, endPoint x: 517, endPoint y: 111, distance: 53.0
click at [519, 118] on div "TEJASWINI 9943555479" at bounding box center [492, 109] width 164 height 34
copy span "9943555479"
drag, startPoint x: 873, startPoint y: 496, endPoint x: 877, endPoint y: 490, distance: 7.4
click at [875, 493] on ngb-modal-window "Client Detail TEJASWINI 9943555479 Wallet ₹0 Deposit Amount ₹0 Select IN SERVIC…" at bounding box center [761, 377] width 1522 height 755
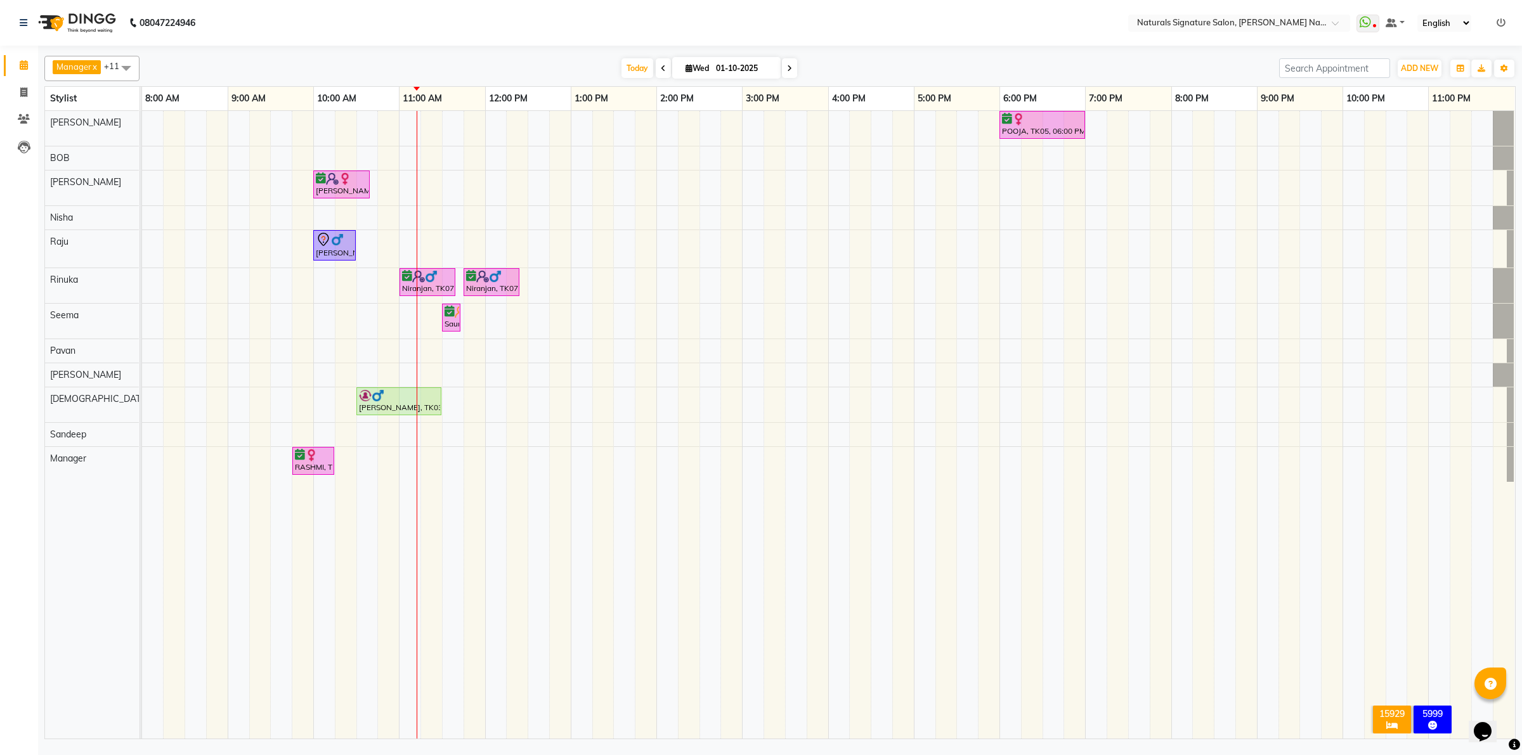
click at [701, 276] on div "POOJA, TK05, 06:00 PM-07:00 PM, Advance Cut - By Stylist TEJASWINI, TK04, 10:00…" at bounding box center [828, 425] width 1373 height 628
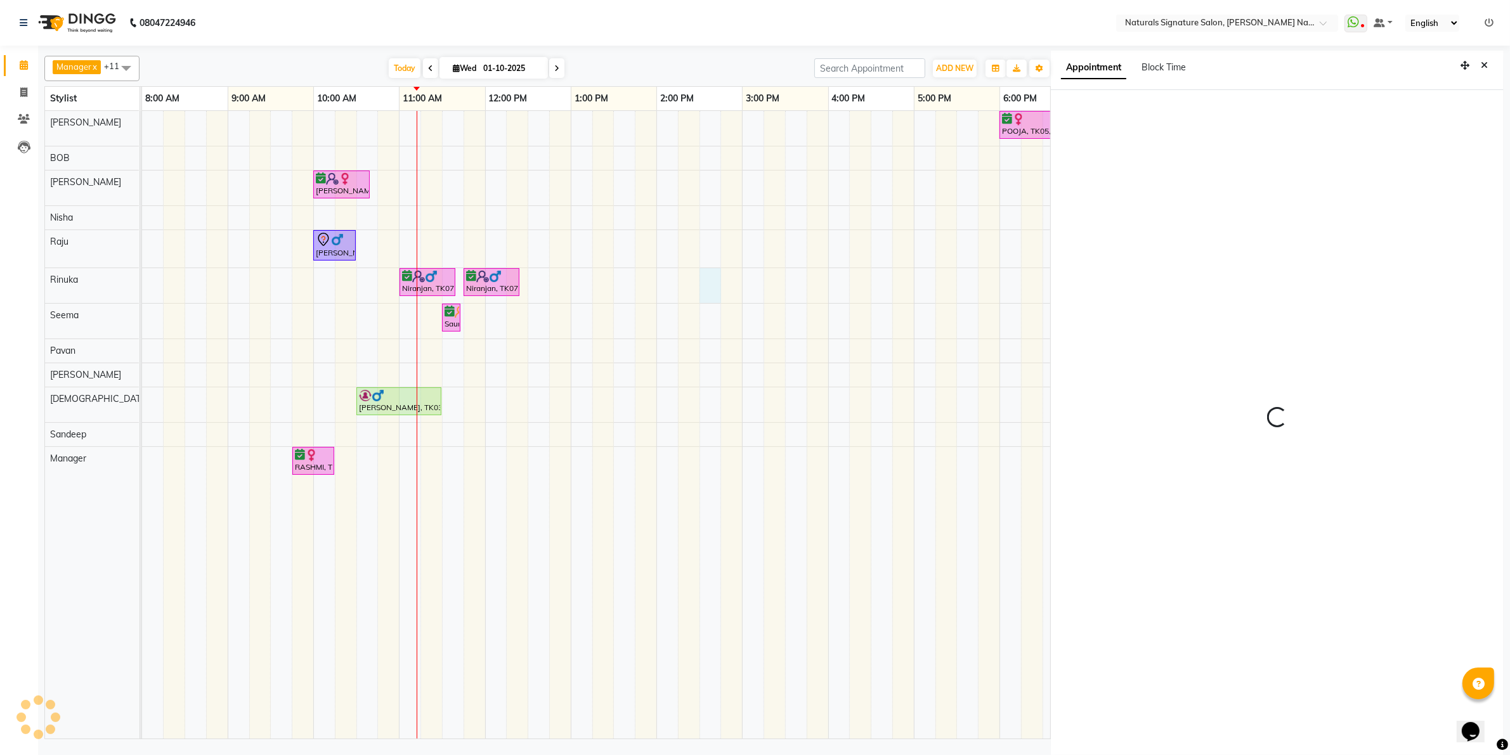
scroll to position [3, 0]
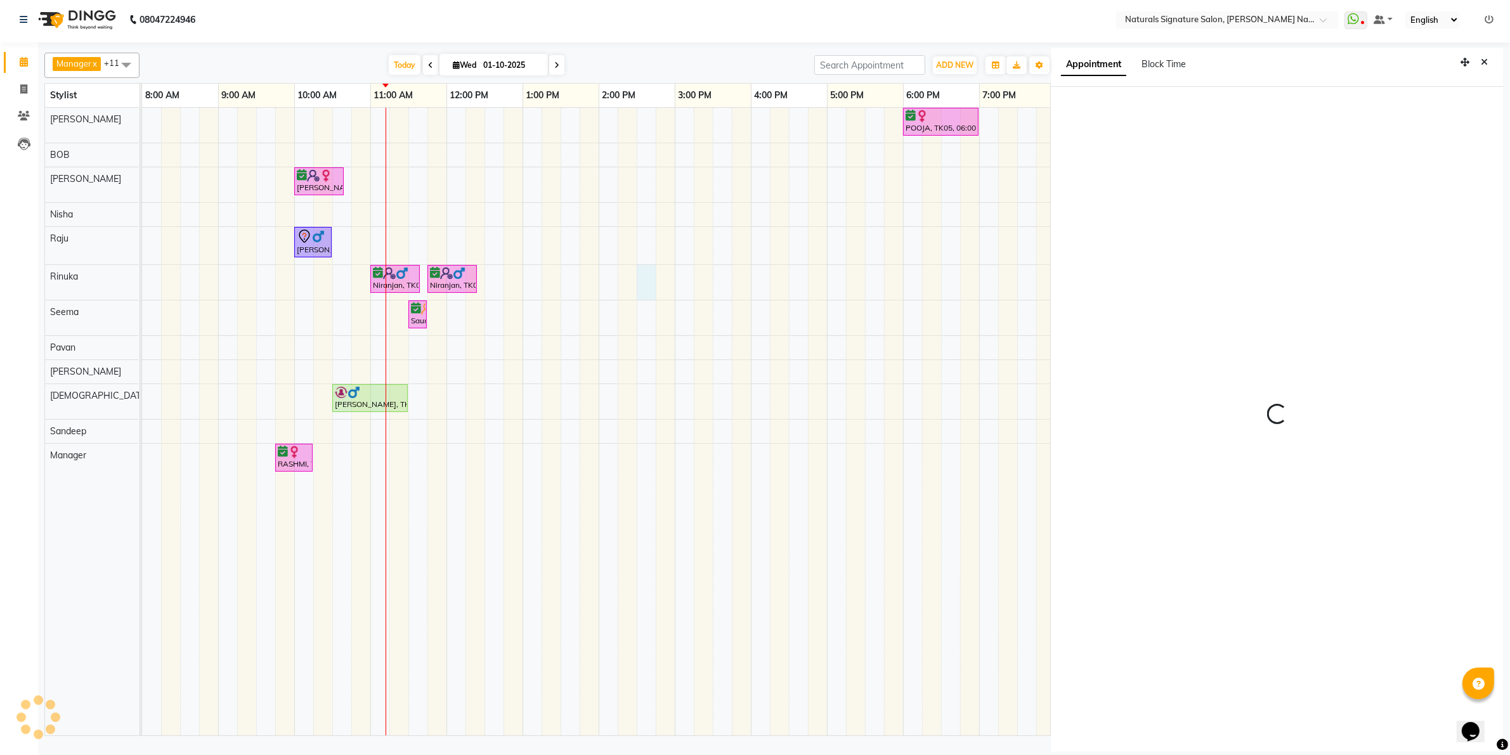
select select "870"
select select "44905"
select select "tentative"
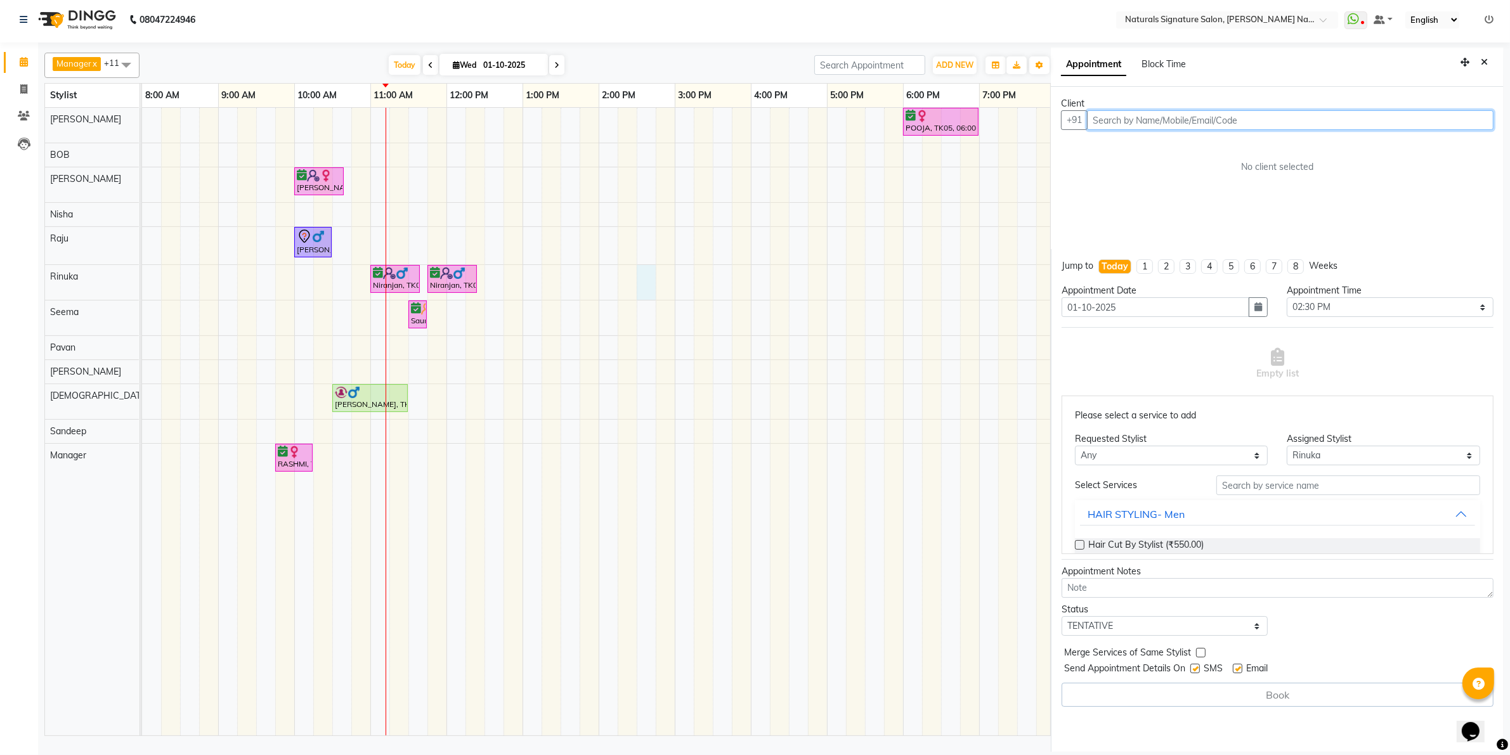
paste input "9943555479"
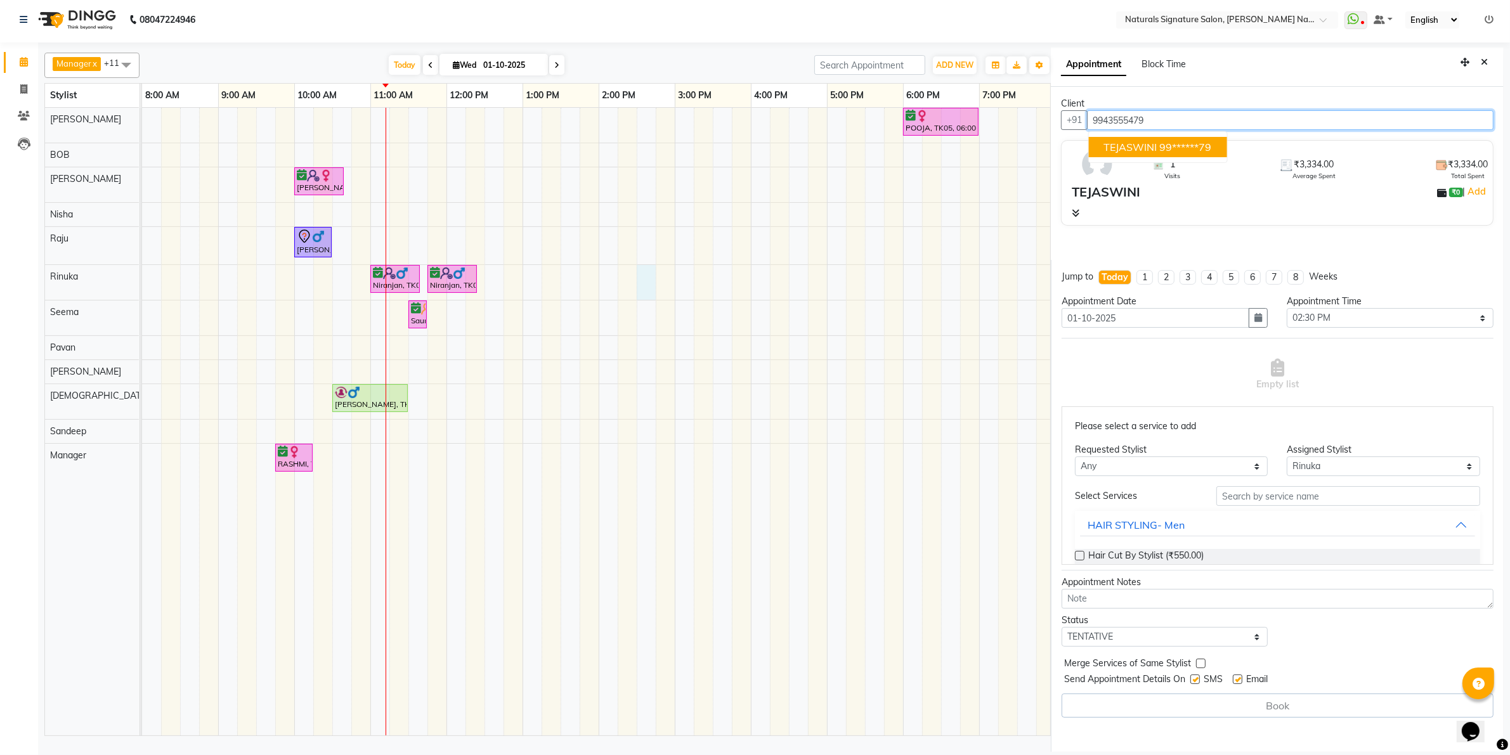
type input "9943555479"
click at [1143, 200] on div "TEJASWINI ₹0 | Add" at bounding box center [1280, 192] width 416 height 19
click at [1075, 210] on icon at bounding box center [1076, 213] width 8 height 9
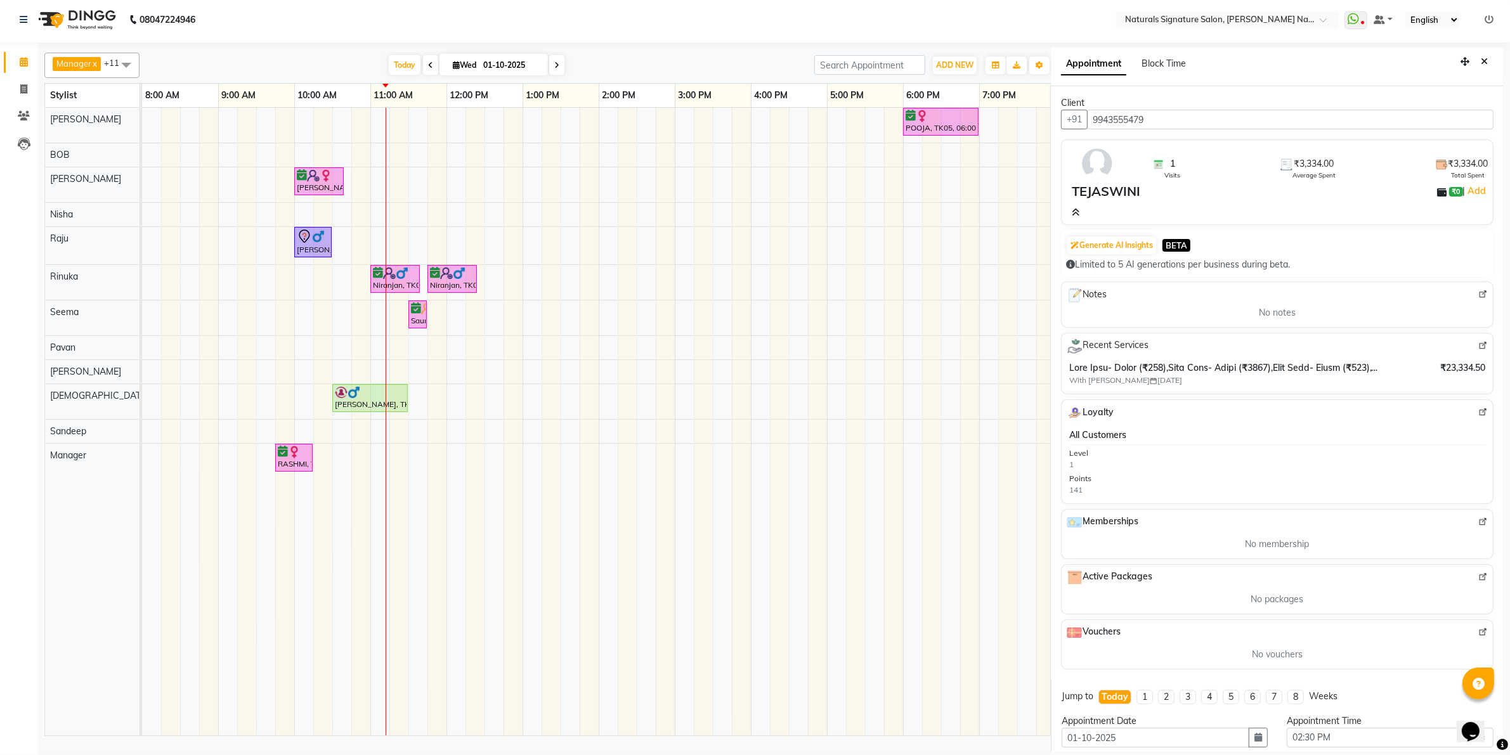
scroll to position [0, 0]
click at [1070, 206] on div "1 Visits ₹3,334.00 Average Spent ₹3,334.00 Total Spent TEJASWINI ₹0 | Add" at bounding box center [1277, 183] width 432 height 86
click at [1077, 211] on icon at bounding box center [1076, 213] width 8 height 9
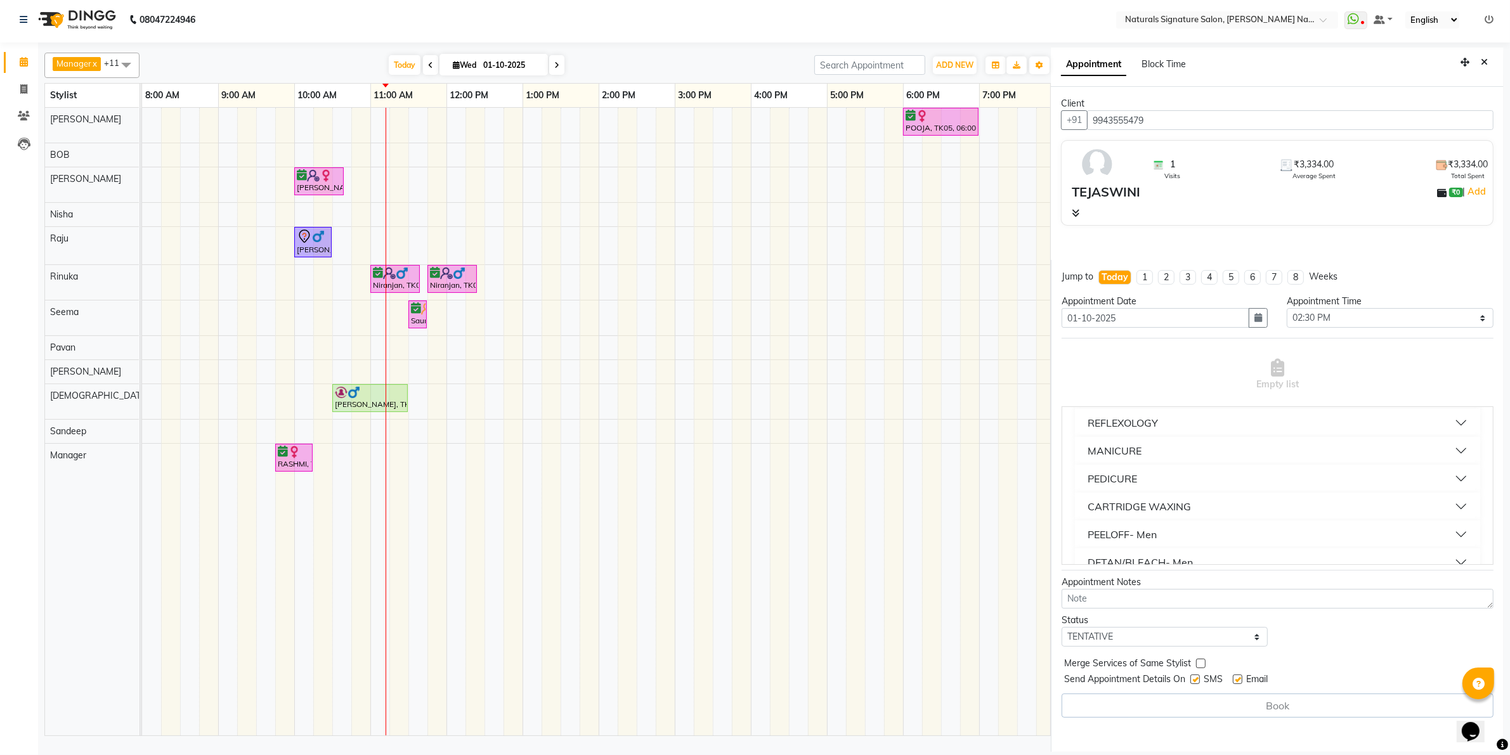
scroll to position [872, 0]
click at [1491, 56] on button "Close" at bounding box center [1484, 63] width 18 height 20
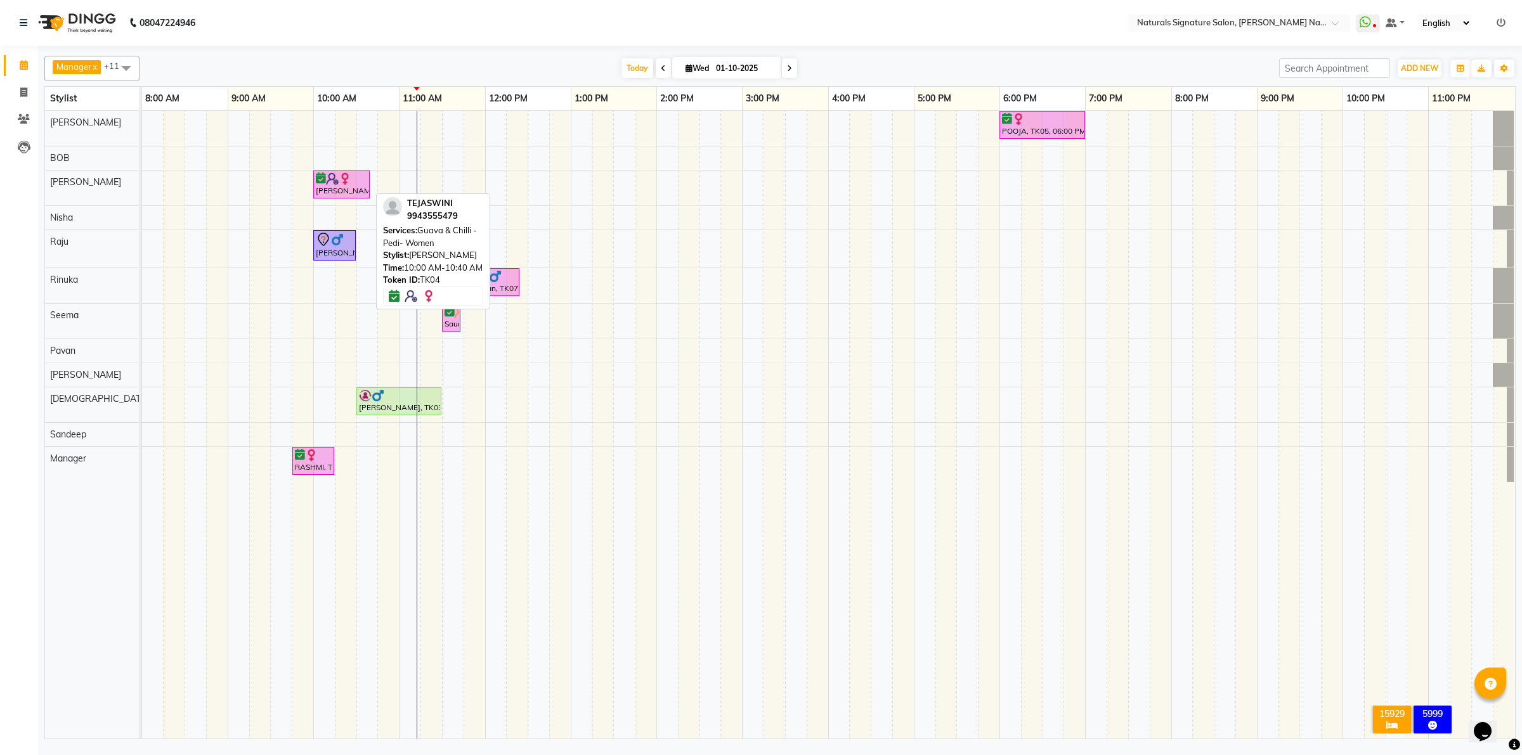
click at [355, 188] on div "TEJASWINI, TK04, 10:00 AM-10:40 AM, Guava & Chilli - Pedi- Women" at bounding box center [342, 184] width 54 height 24
select select "6"
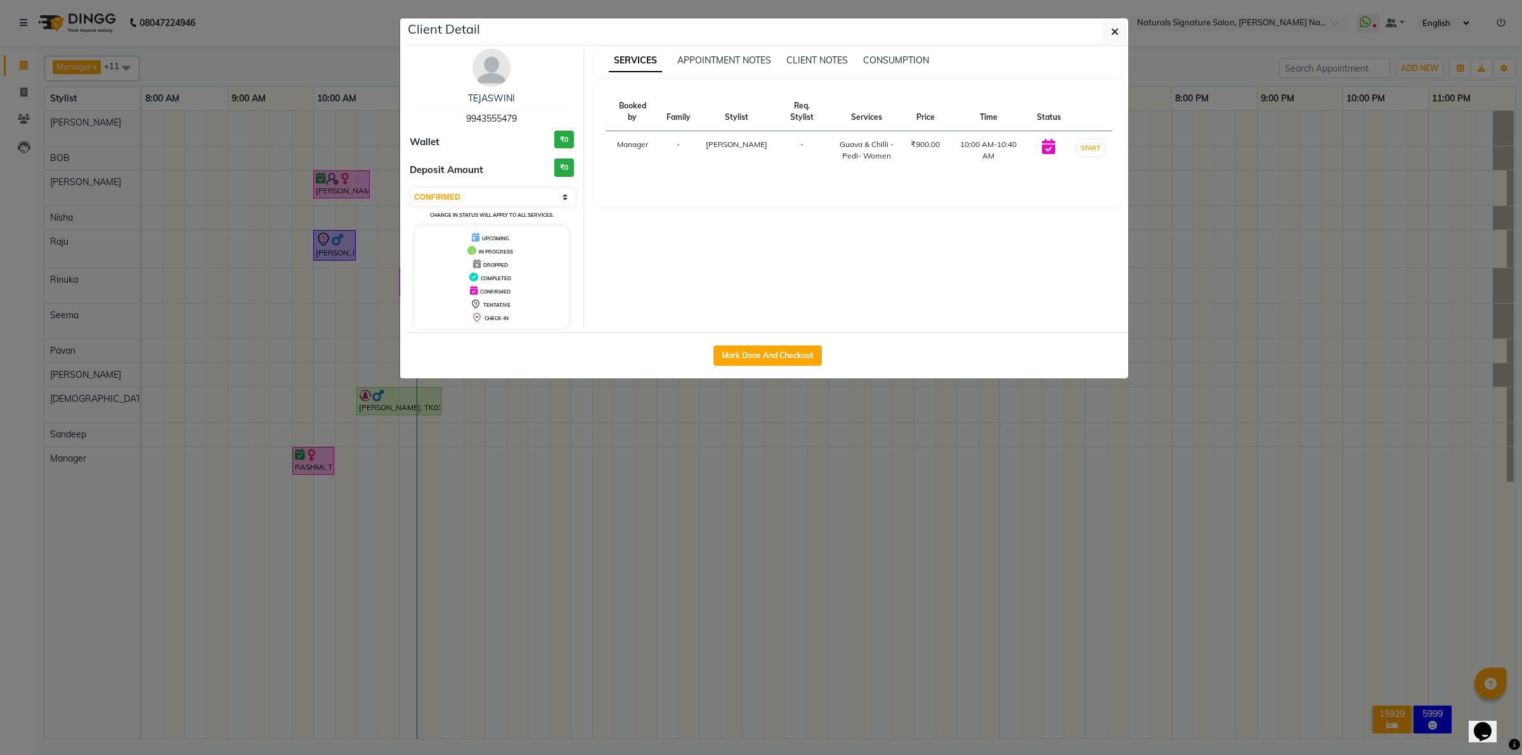
drag, startPoint x: 663, startPoint y: 472, endPoint x: 675, endPoint y: 457, distance: 19.9
click at [667, 470] on ngb-modal-window "Client Detail TEJASWINI 9943555479 Wallet ₹0 Deposit Amount ₹0 Select IN SERVIC…" at bounding box center [761, 377] width 1522 height 755
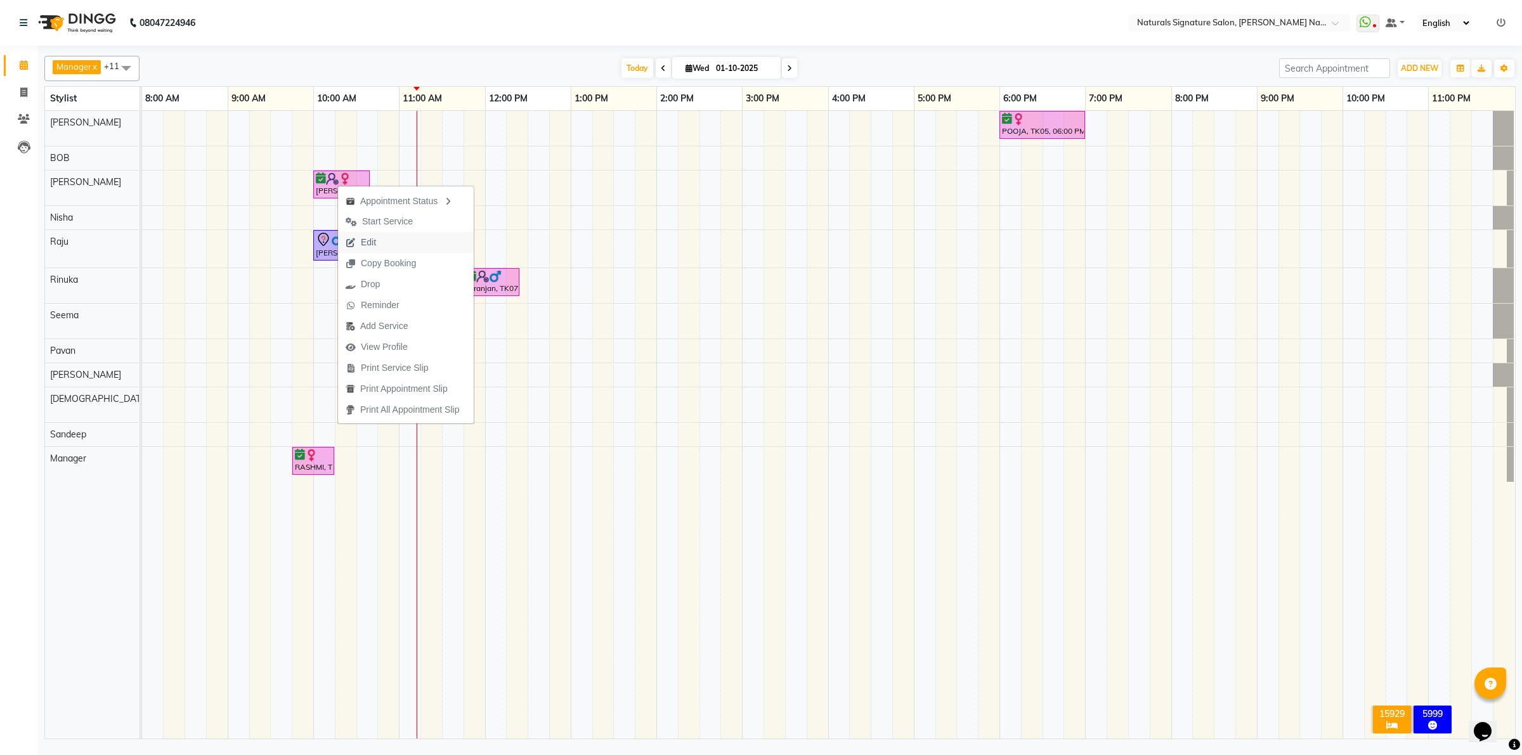
click at [396, 242] on button "Edit" at bounding box center [406, 242] width 136 height 21
select select "tentative"
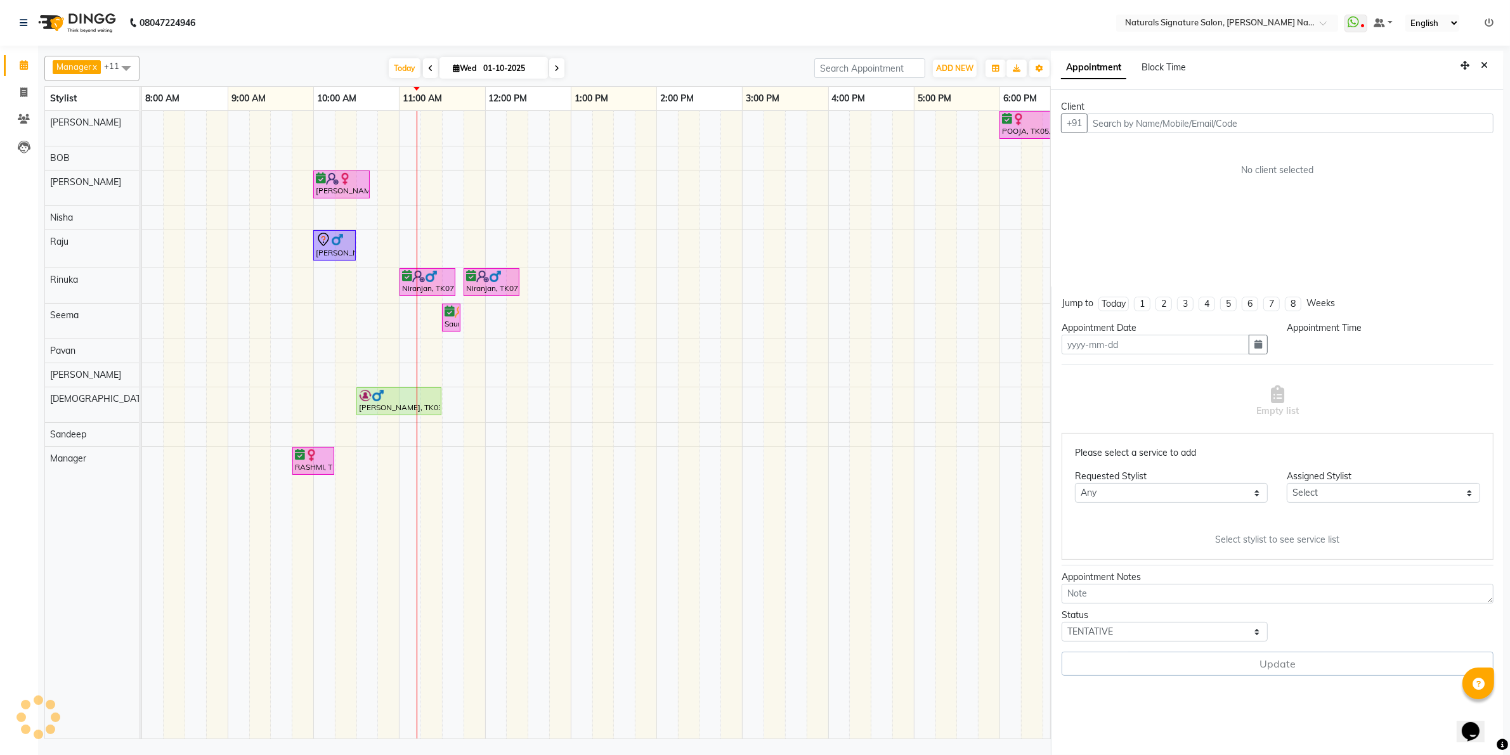
type input "01-10-2025"
select select "confirm booking"
select select "600"
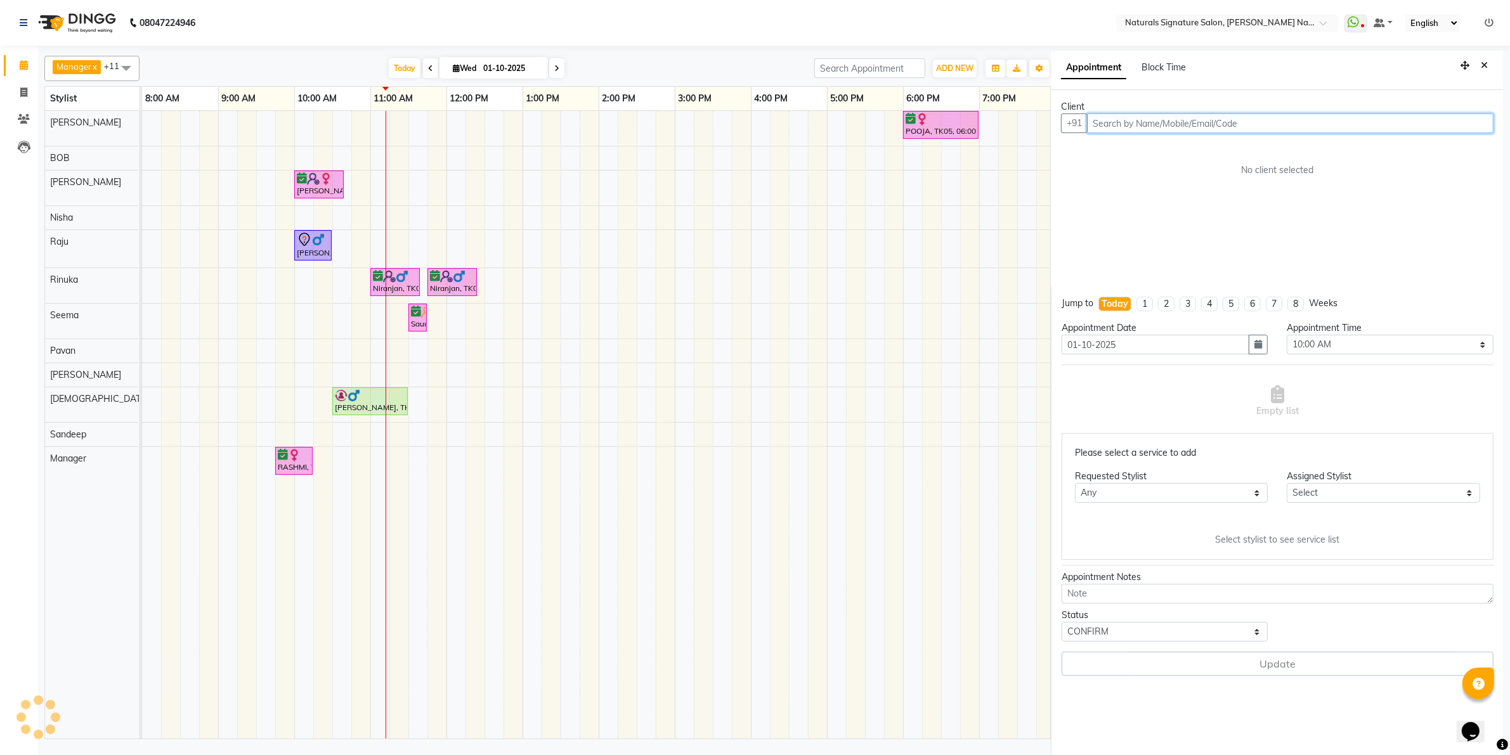
select select "84209"
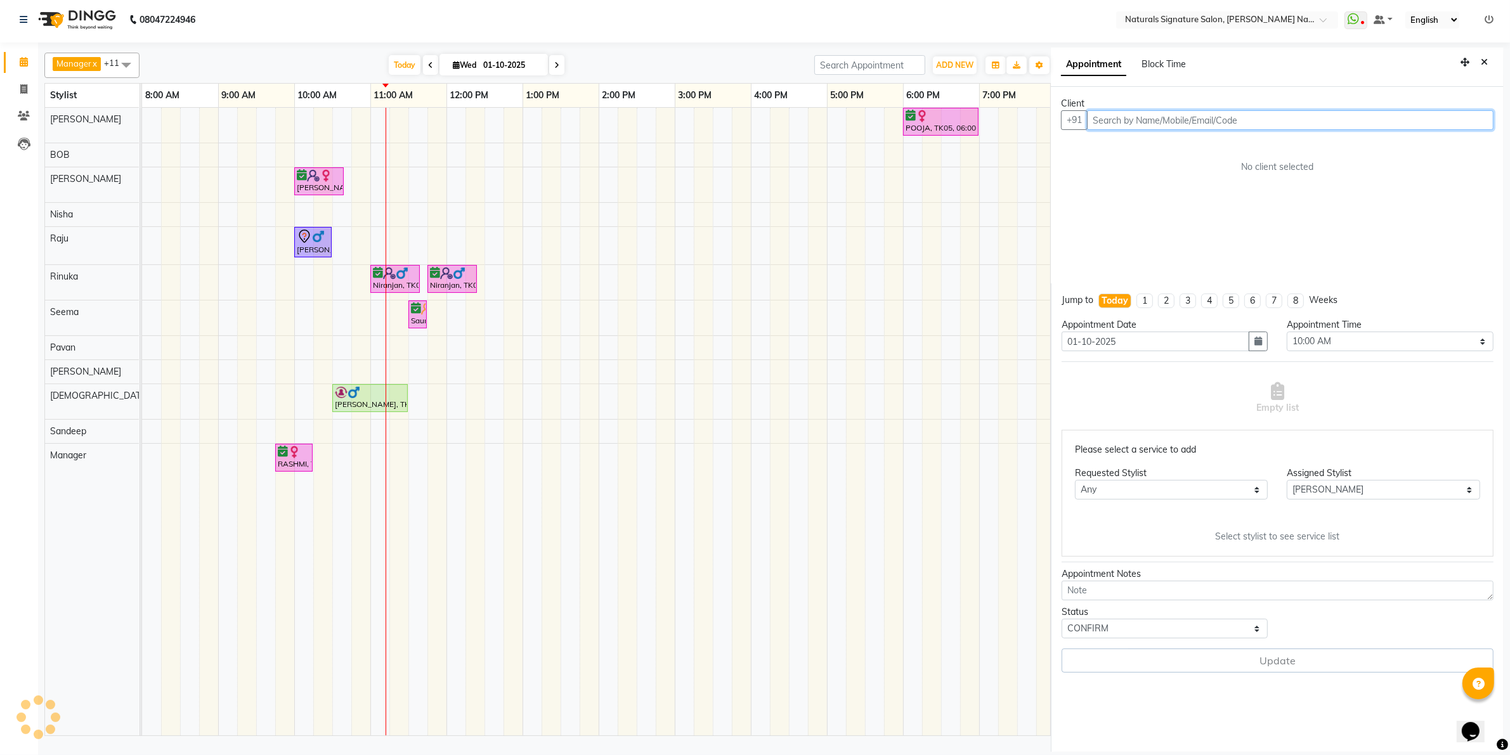
scroll to position [0, 229]
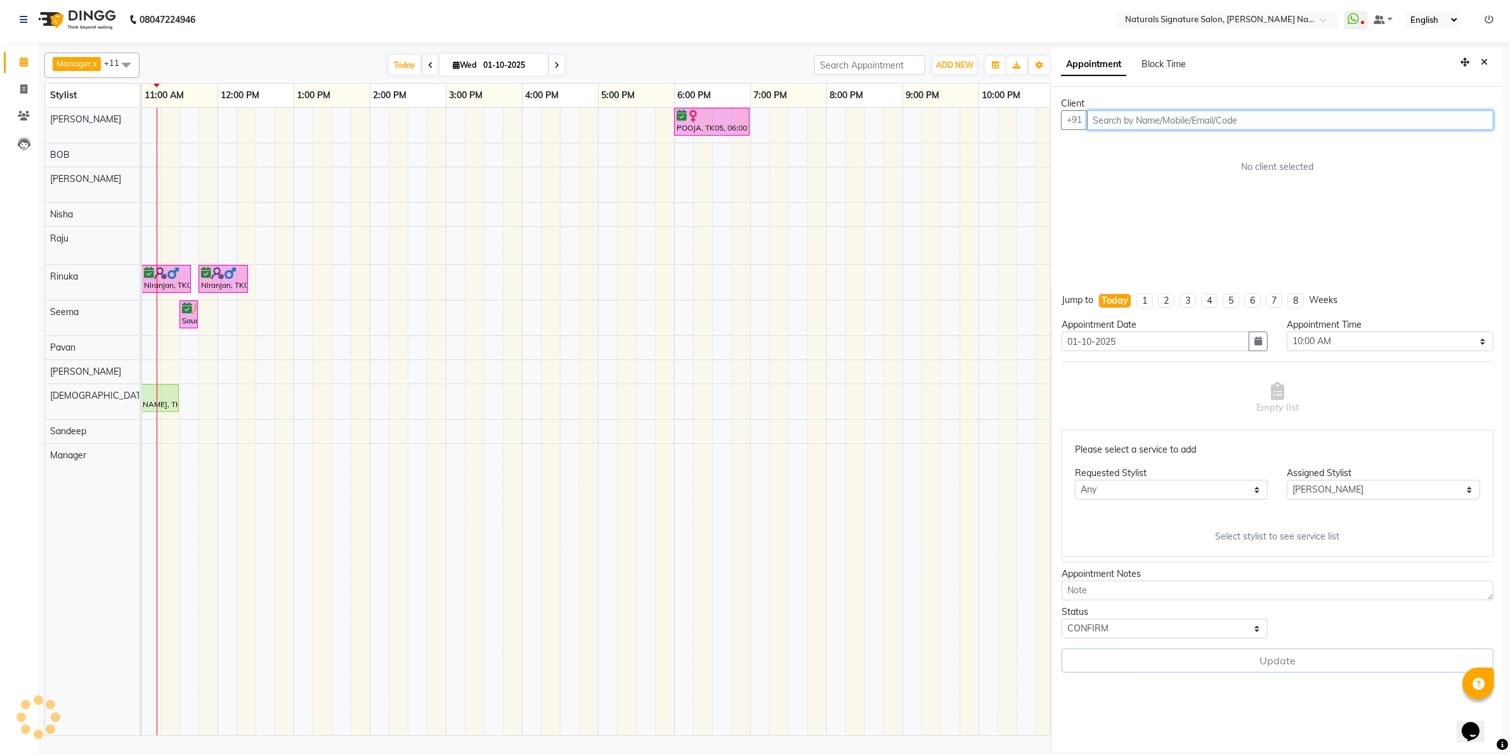
select select "3008"
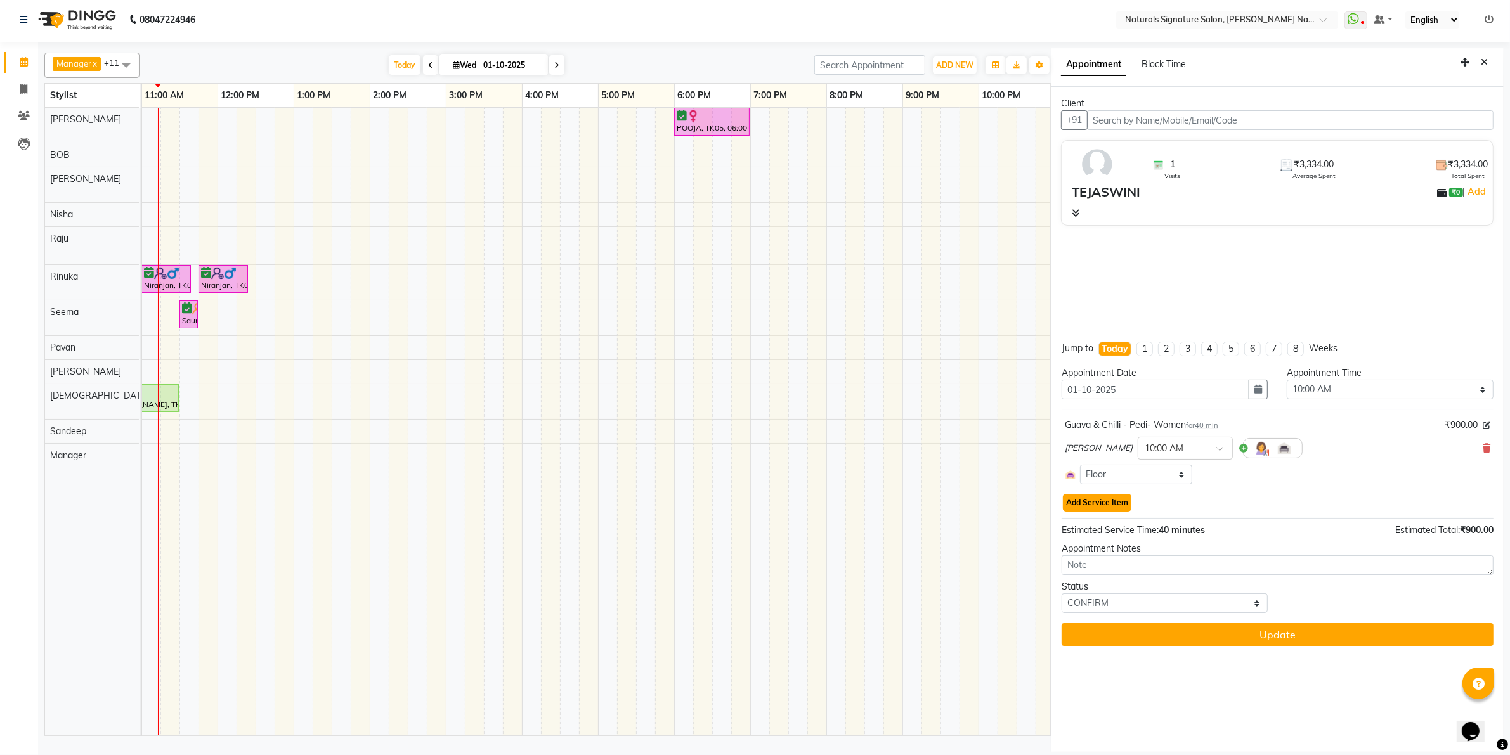
click at [1114, 501] on button "Add Service Item" at bounding box center [1097, 503] width 68 height 18
select select "84209"
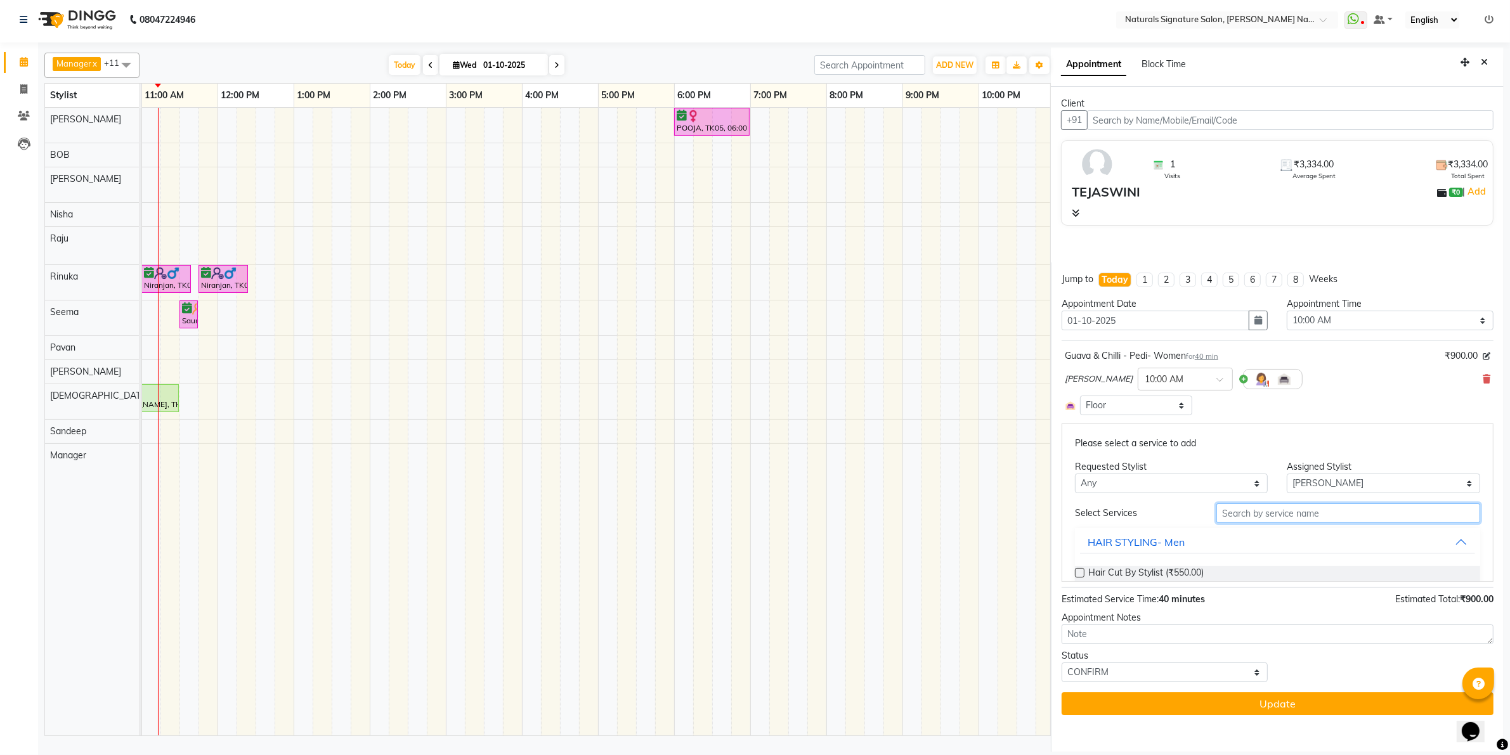
click at [1322, 508] on input "text" at bounding box center [1348, 513] width 264 height 20
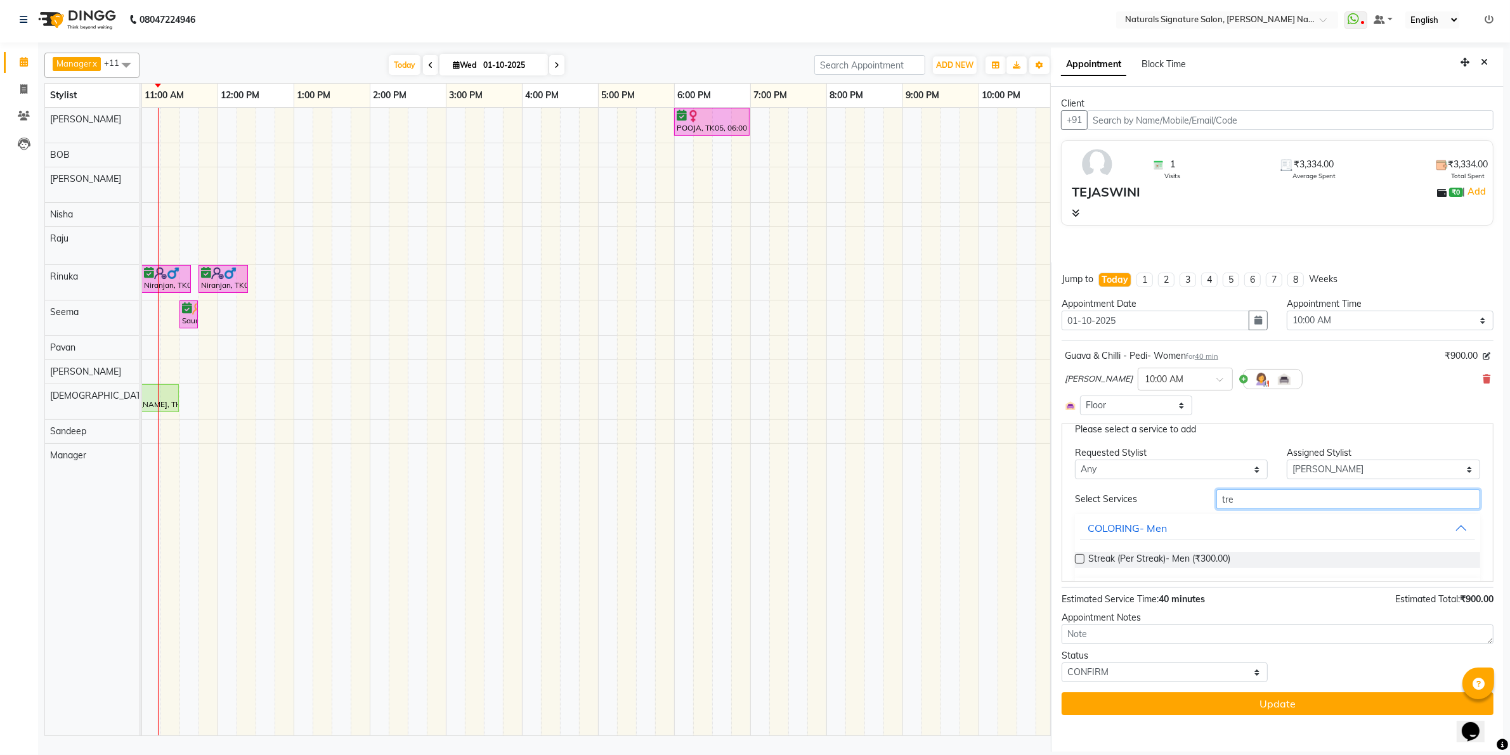
scroll to position [0, 0]
type input "t"
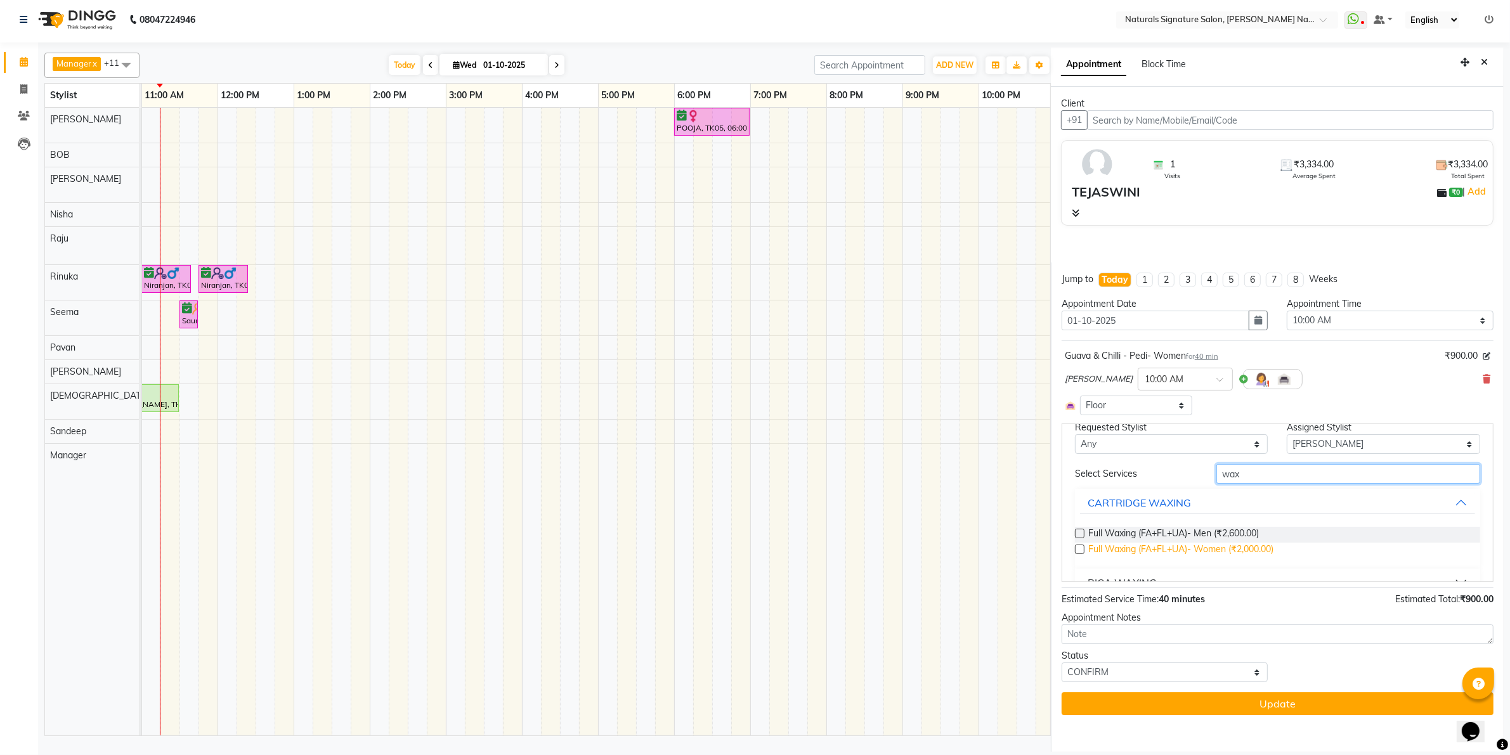
scroll to position [67, 0]
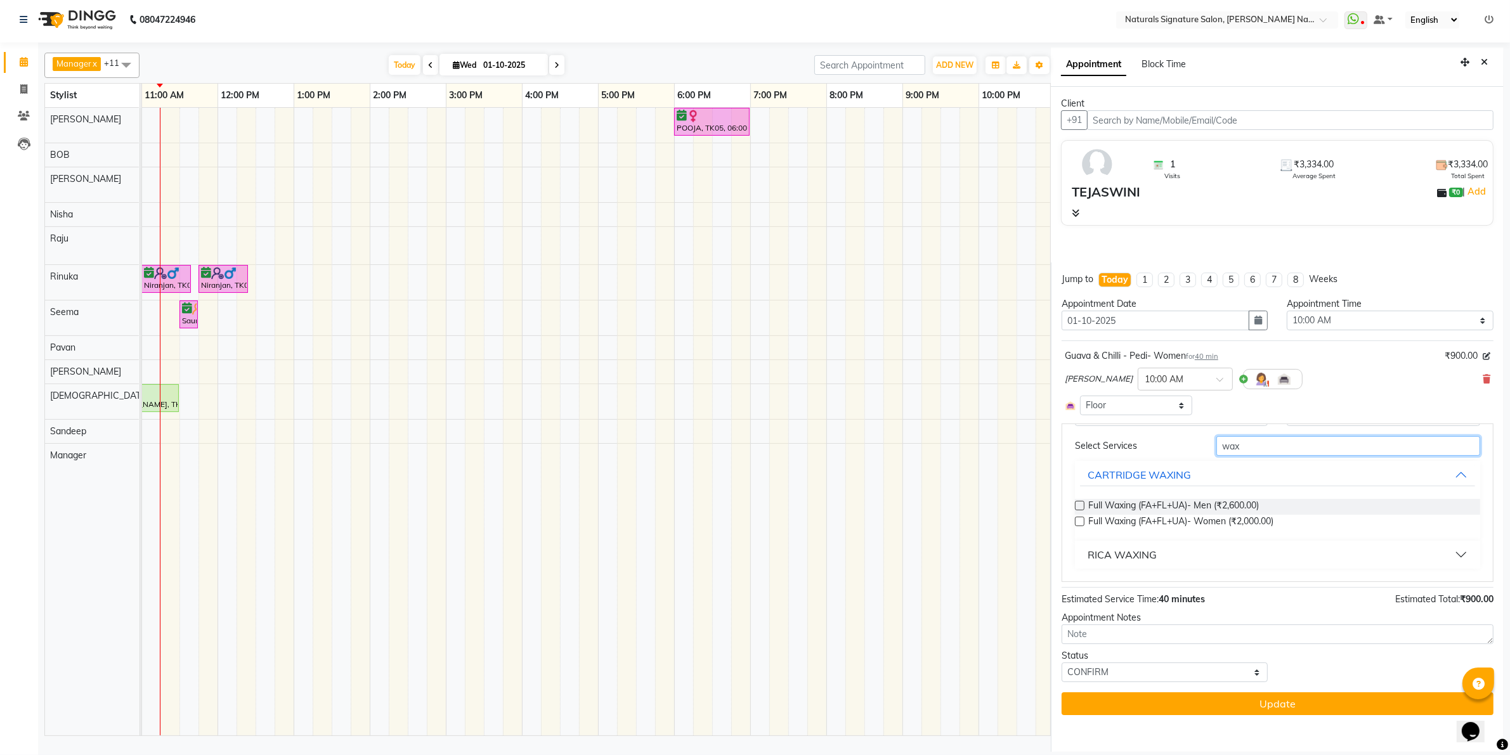
type input "wax"
drag, startPoint x: 1269, startPoint y: 561, endPoint x: 1262, endPoint y: 557, distance: 8.3
click at [1269, 560] on button "RICA WAXING" at bounding box center [1277, 554] width 395 height 23
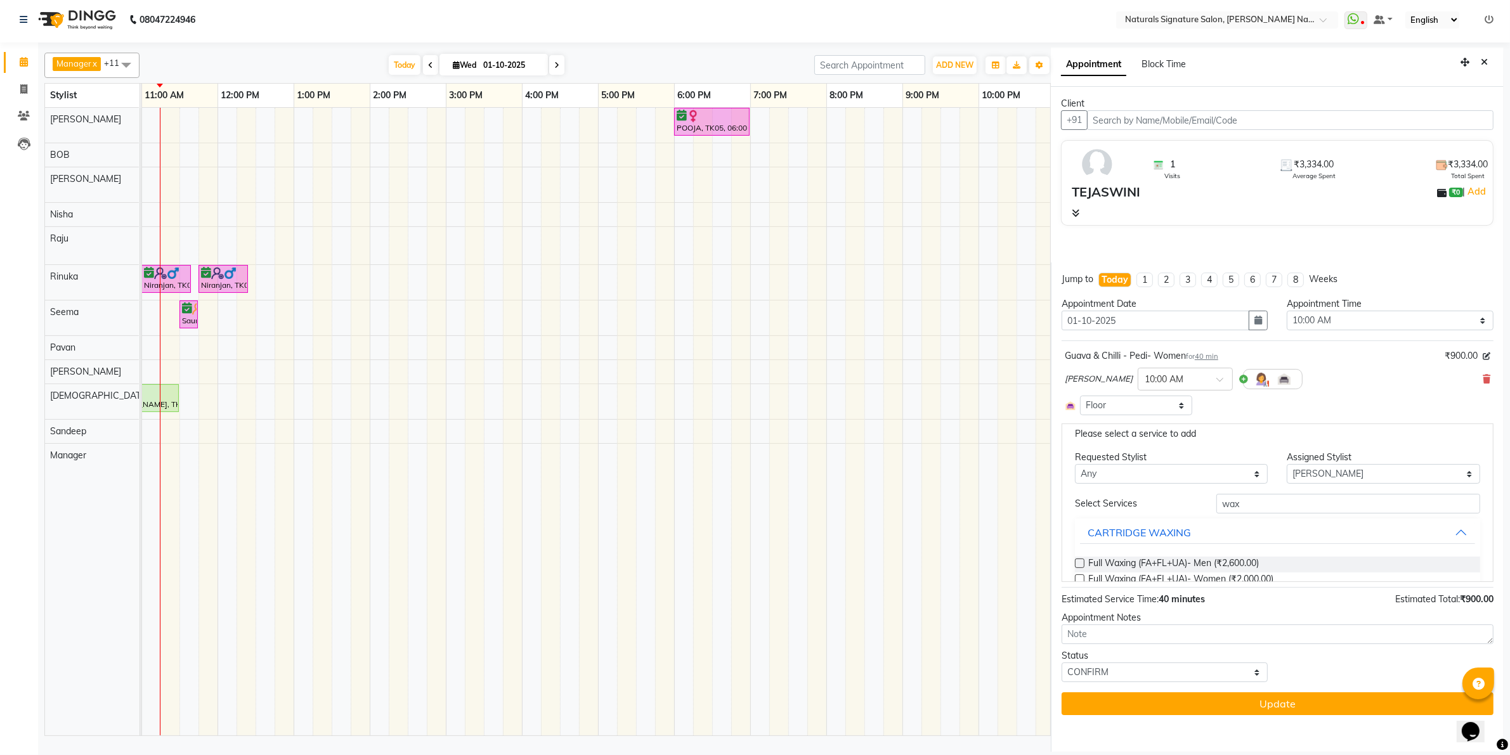
scroll to position [0, 0]
click at [1484, 64] on icon "Close" at bounding box center [1484, 62] width 7 height 9
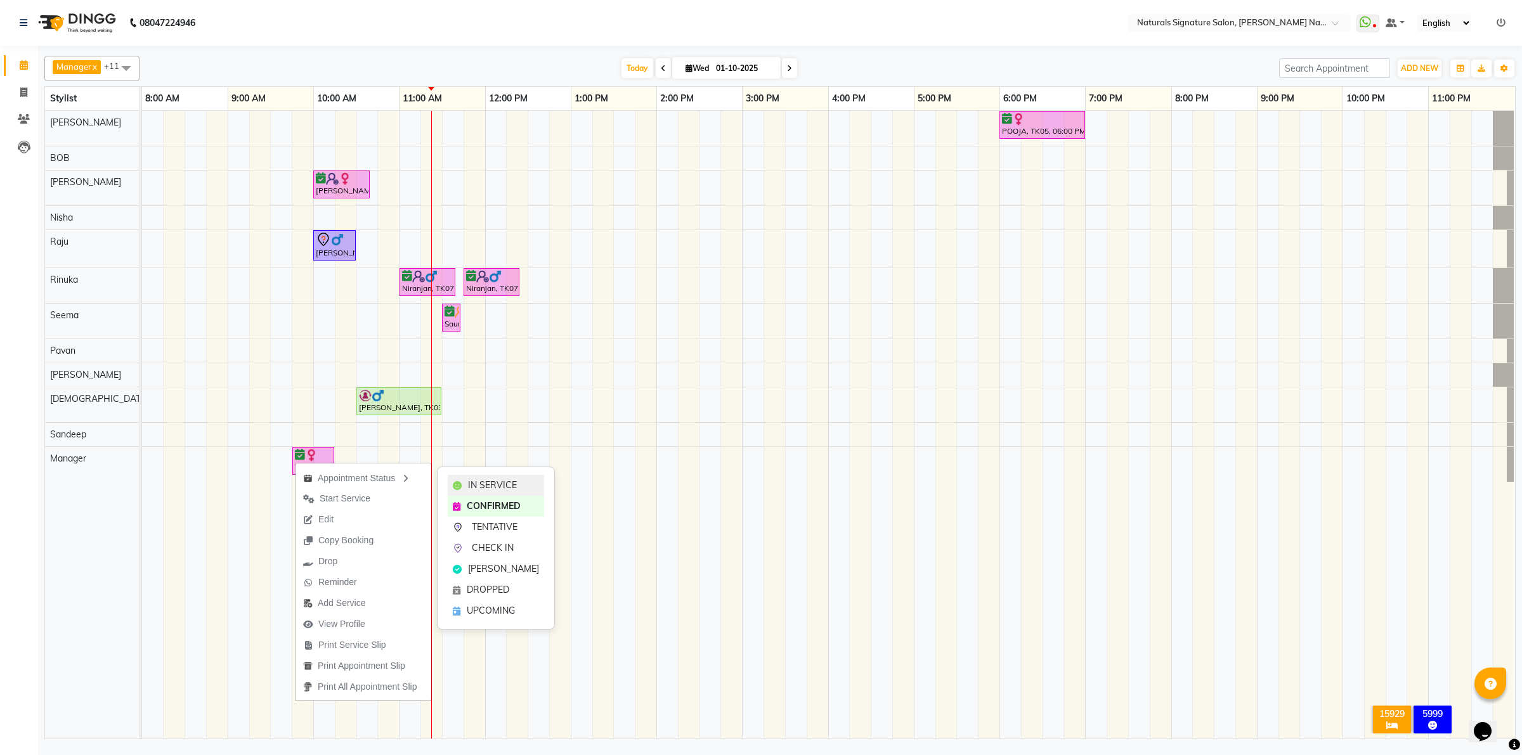
click at [464, 483] on div "IN SERVICE" at bounding box center [496, 485] width 96 height 21
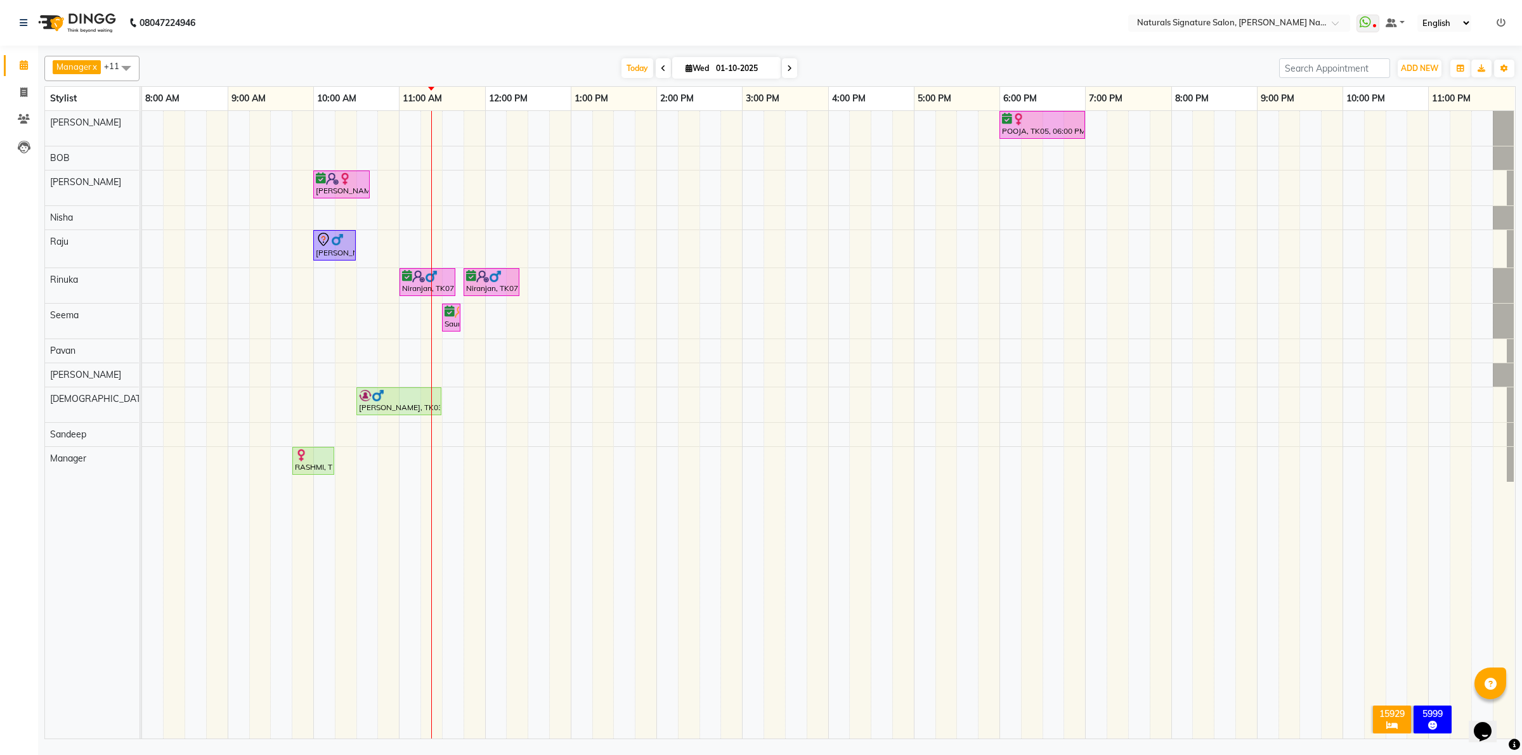
click at [477, 650] on td at bounding box center [475, 425] width 22 height 628
click at [578, 542] on td at bounding box center [582, 425] width 22 height 628
click at [446, 287] on div "Appointment Status Start Service Edit Copy Booking Drop Reminder Add Service Se…" at bounding box center [514, 417] width 137 height 261
click at [441, 279] on div at bounding box center [427, 276] width 51 height 13
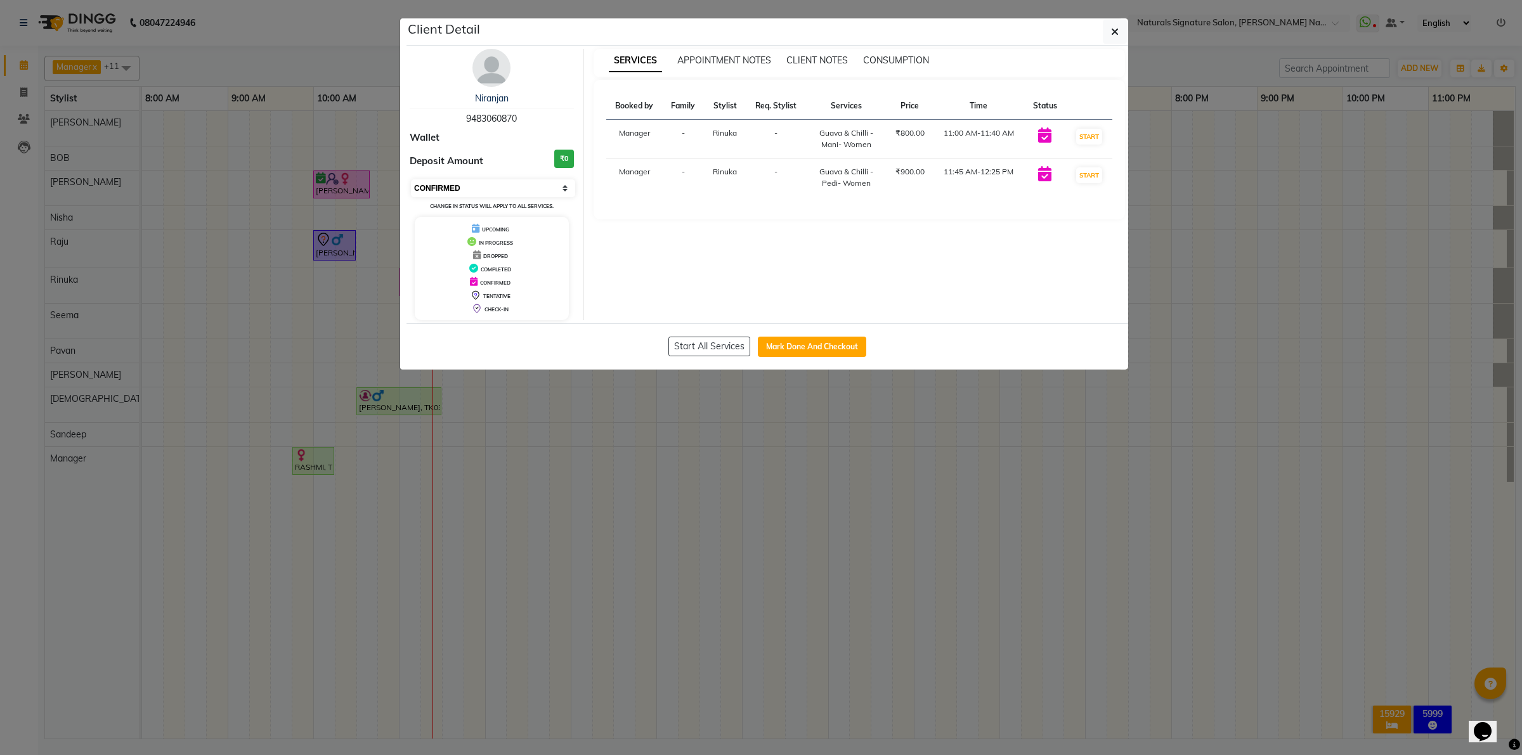
click at [502, 185] on select "Select IN SERVICE CONFIRMED TENTATIVE CHECK IN MARK DONE DROPPED UPCOMING" at bounding box center [493, 188] width 164 height 18
select select "7"
click at [411, 179] on select "Select IN SERVICE CONFIRMED TENTATIVE CHECK IN MARK DONE DROPPED UPCOMING" at bounding box center [493, 188] width 164 height 18
click at [1120, 30] on button "button" at bounding box center [1115, 32] width 24 height 24
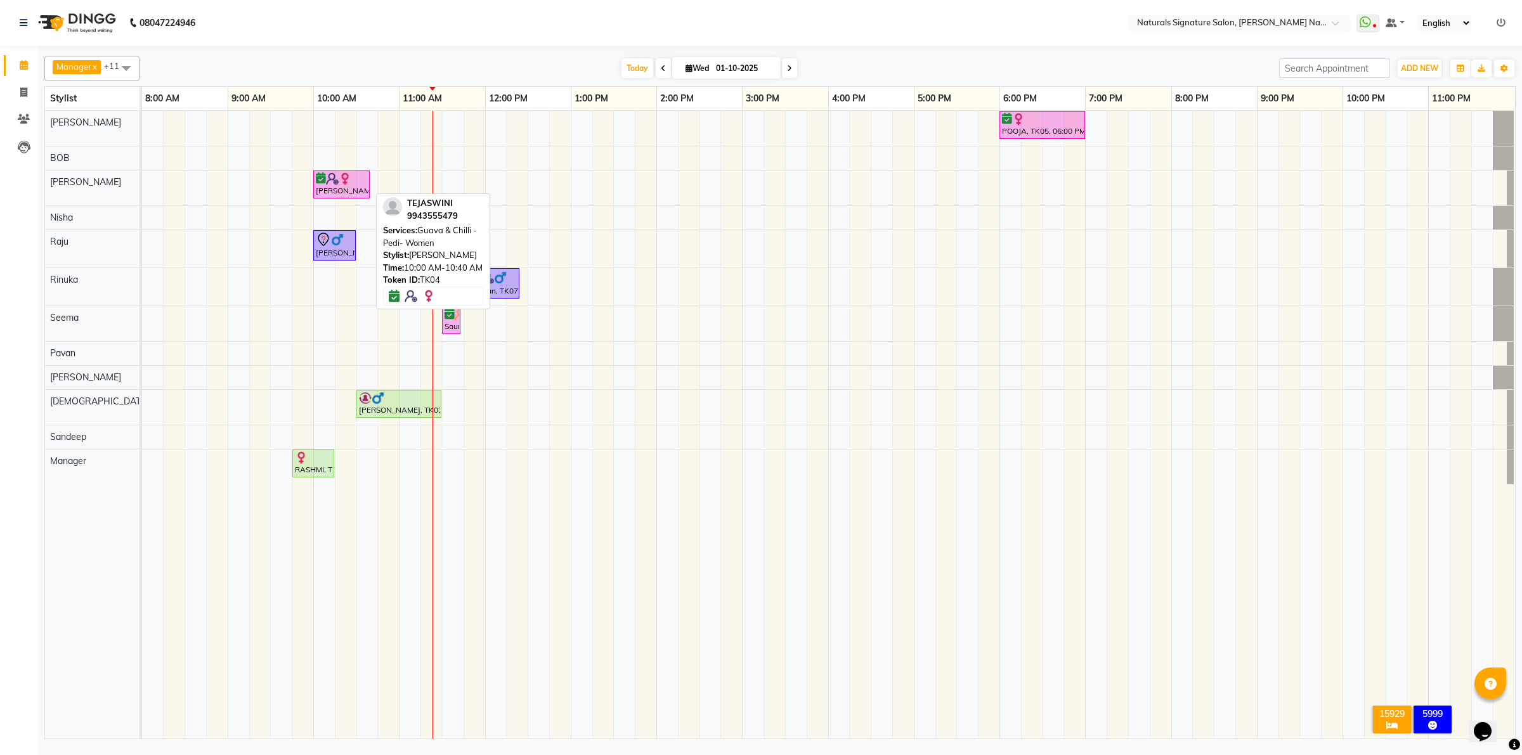
click at [351, 193] on div "TEJASWINI, TK04, 10:00 AM-10:40 AM, Guava & Chilli - Pedi- Women" at bounding box center [342, 184] width 54 height 24
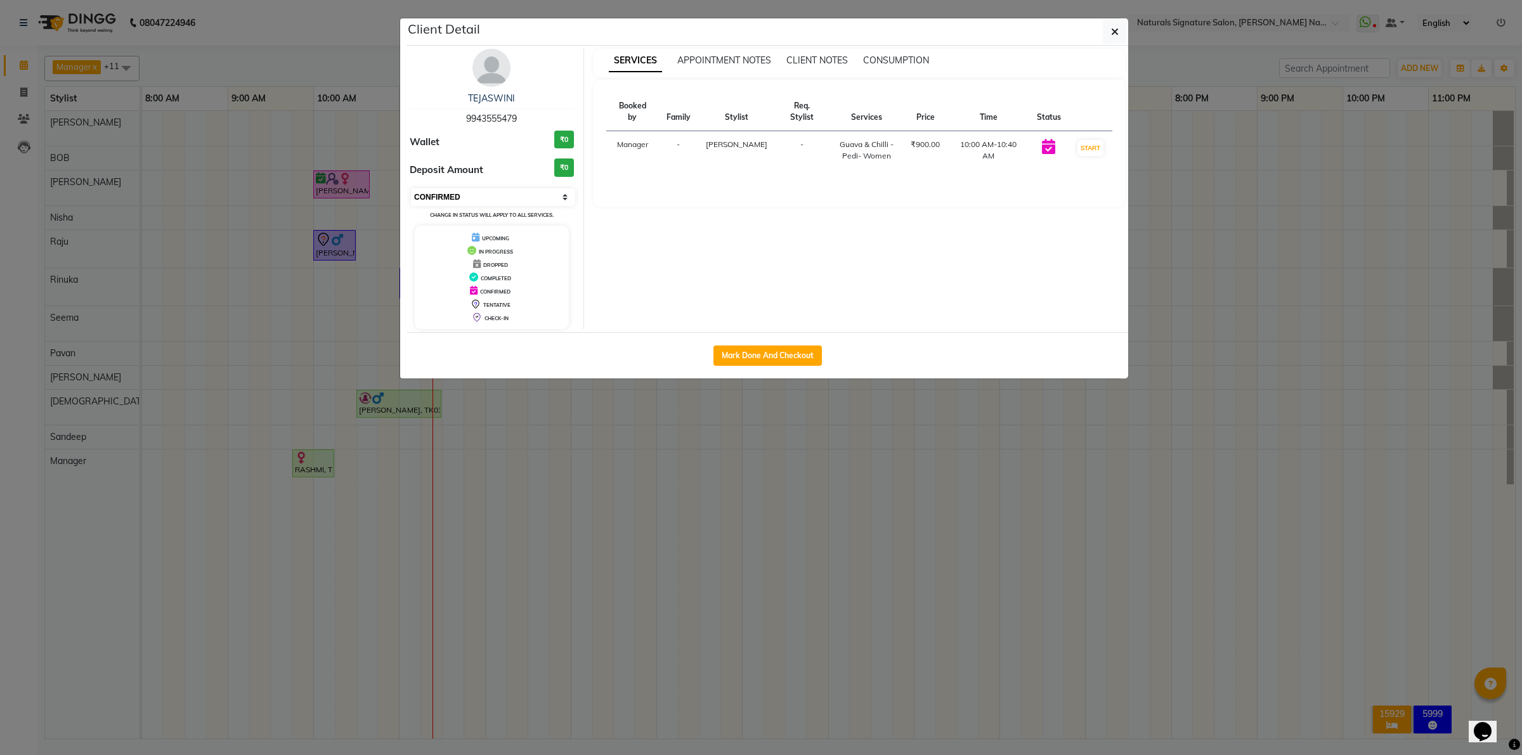
click at [420, 193] on select "Select IN SERVICE CONFIRMED TENTATIVE CHECK IN MARK DONE DROPPED UPCOMING" at bounding box center [493, 197] width 164 height 18
select select "7"
click at [411, 188] on select "Select IN SERVICE CONFIRMED TENTATIVE CHECK IN MARK DONE DROPPED UPCOMING" at bounding box center [493, 197] width 164 height 18
click at [1123, 33] on button "button" at bounding box center [1115, 32] width 24 height 24
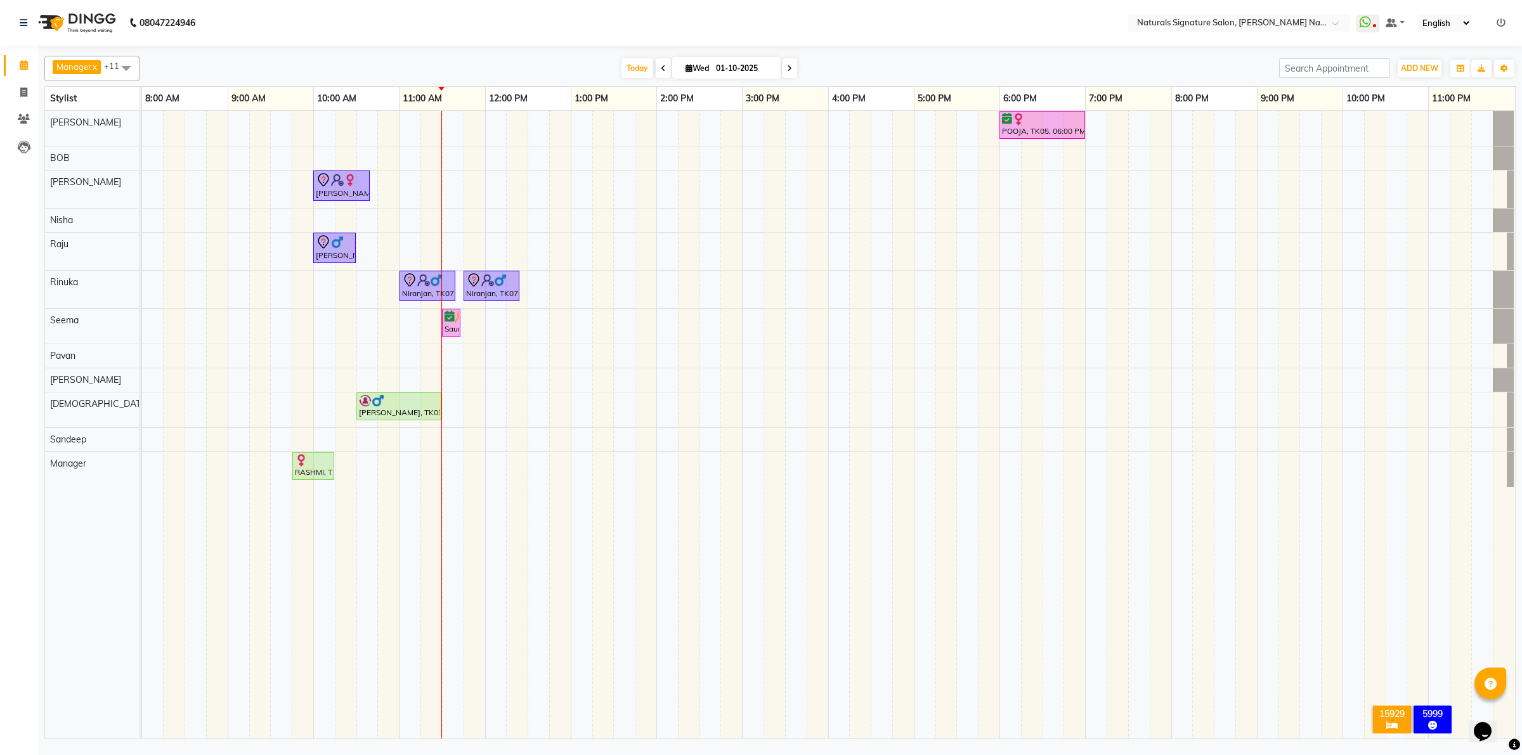
click at [547, 635] on td at bounding box center [539, 425] width 22 height 628
drag, startPoint x: 454, startPoint y: 327, endPoint x: 538, endPoint y: 330, distance: 83.8
click at [142, 330] on div "Saurabh S, TK06, 11:30 AM-11:40 AM, Cut, File & Polish Saurabh S, TK06, 11:30 A…" at bounding box center [142, 326] width 0 height 35
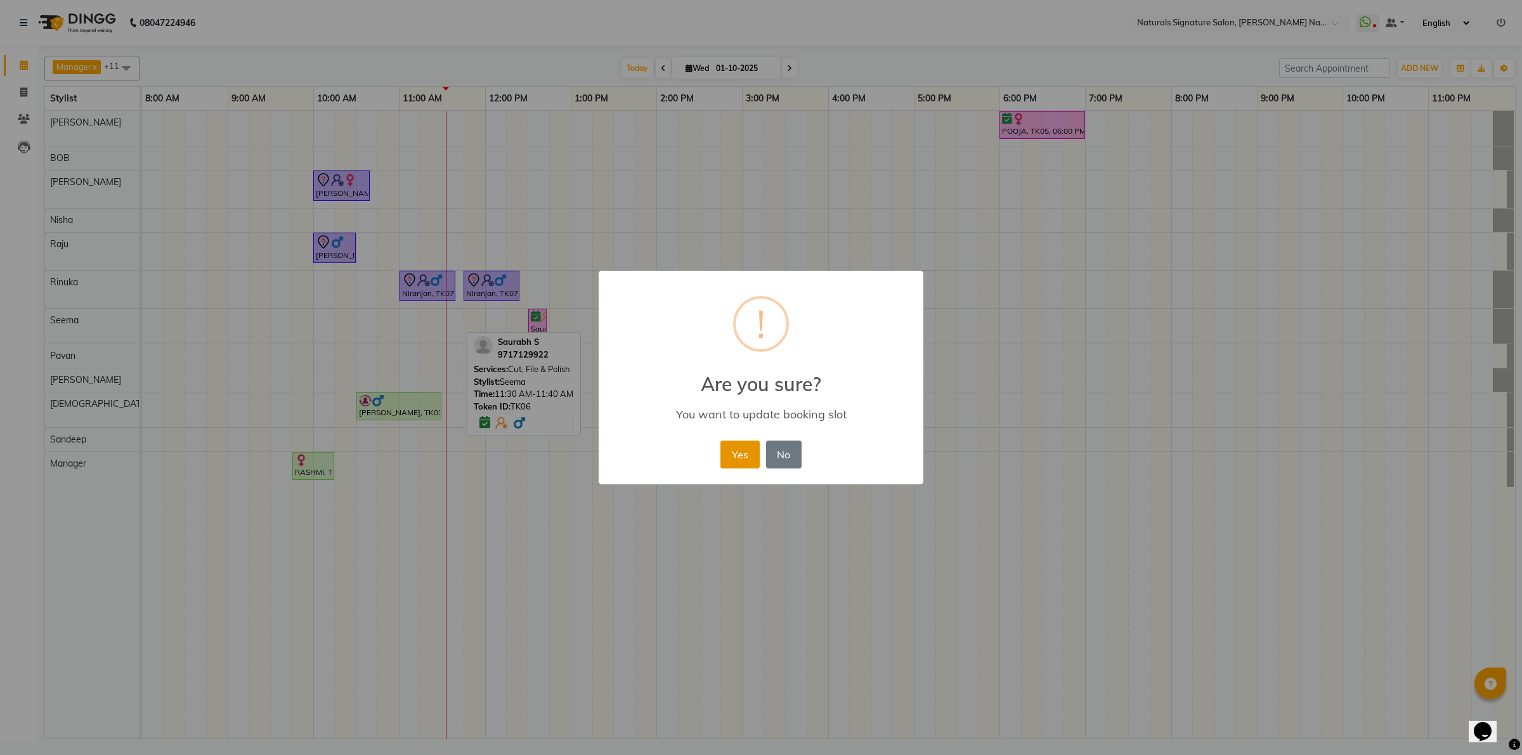
click at [728, 455] on button "Yes" at bounding box center [739, 455] width 39 height 28
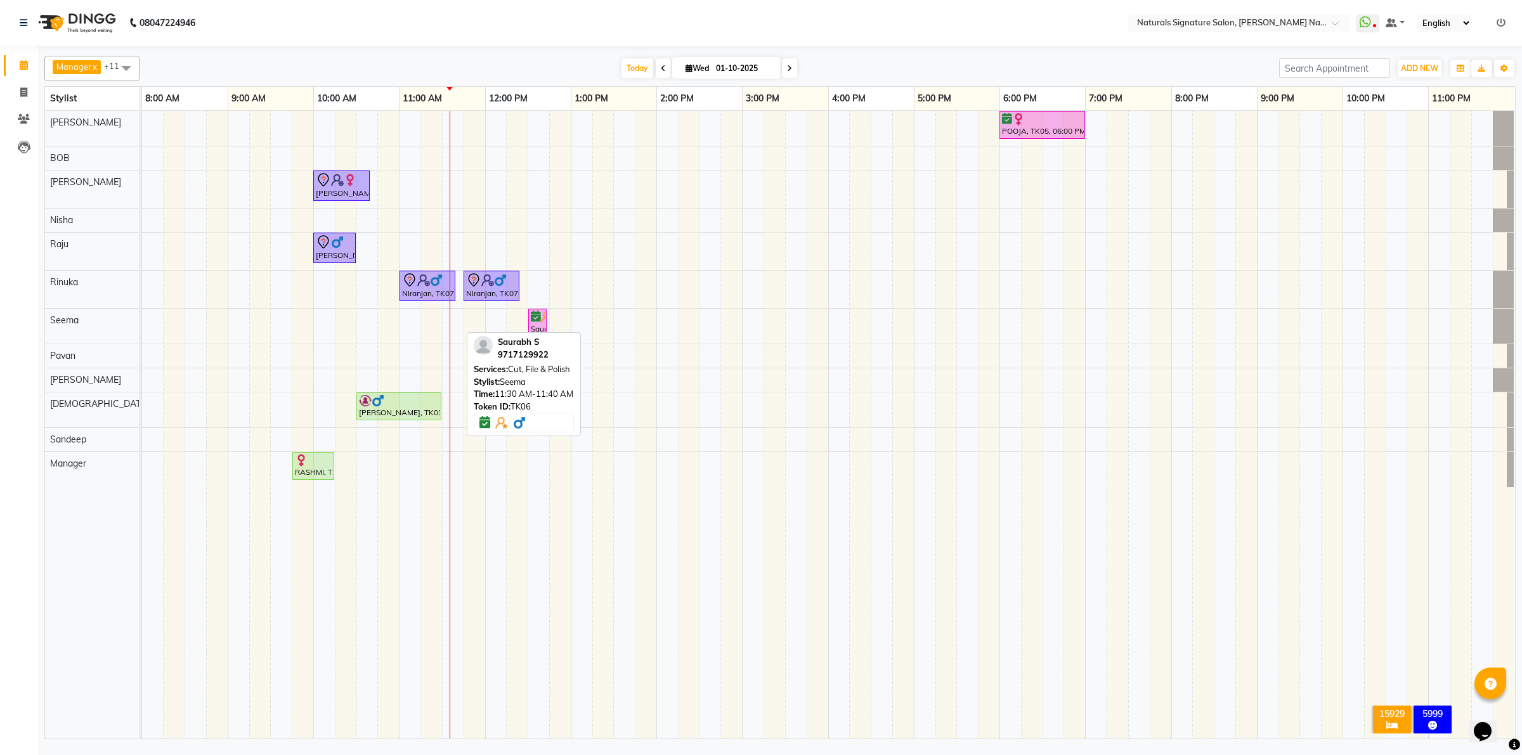
click at [603, 612] on td at bounding box center [603, 425] width 22 height 628
click at [131, 59] on span at bounding box center [126, 68] width 25 height 24
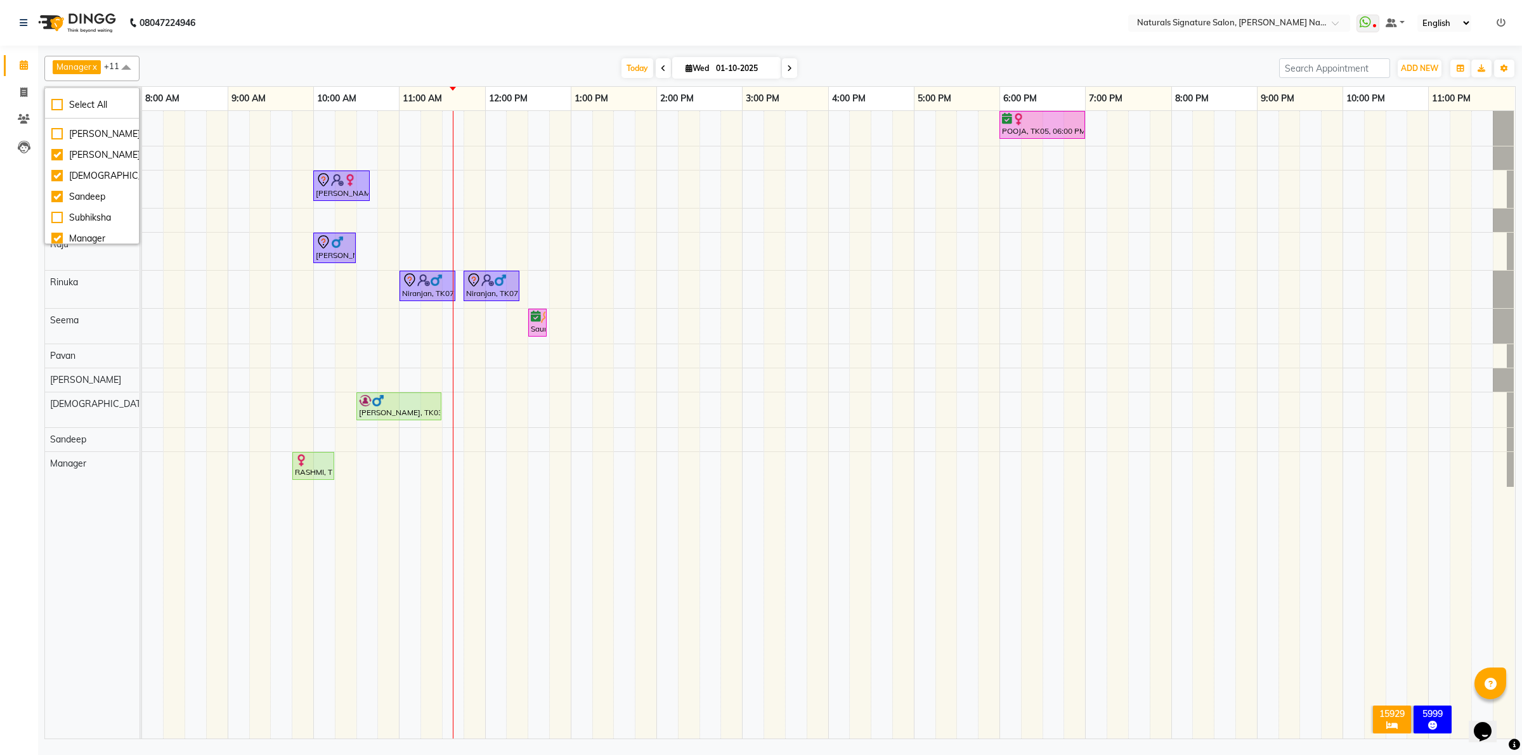
scroll to position [243, 0]
click at [57, 179] on div "Subhiksha" at bounding box center [91, 178] width 81 height 13
checkbox input "true"
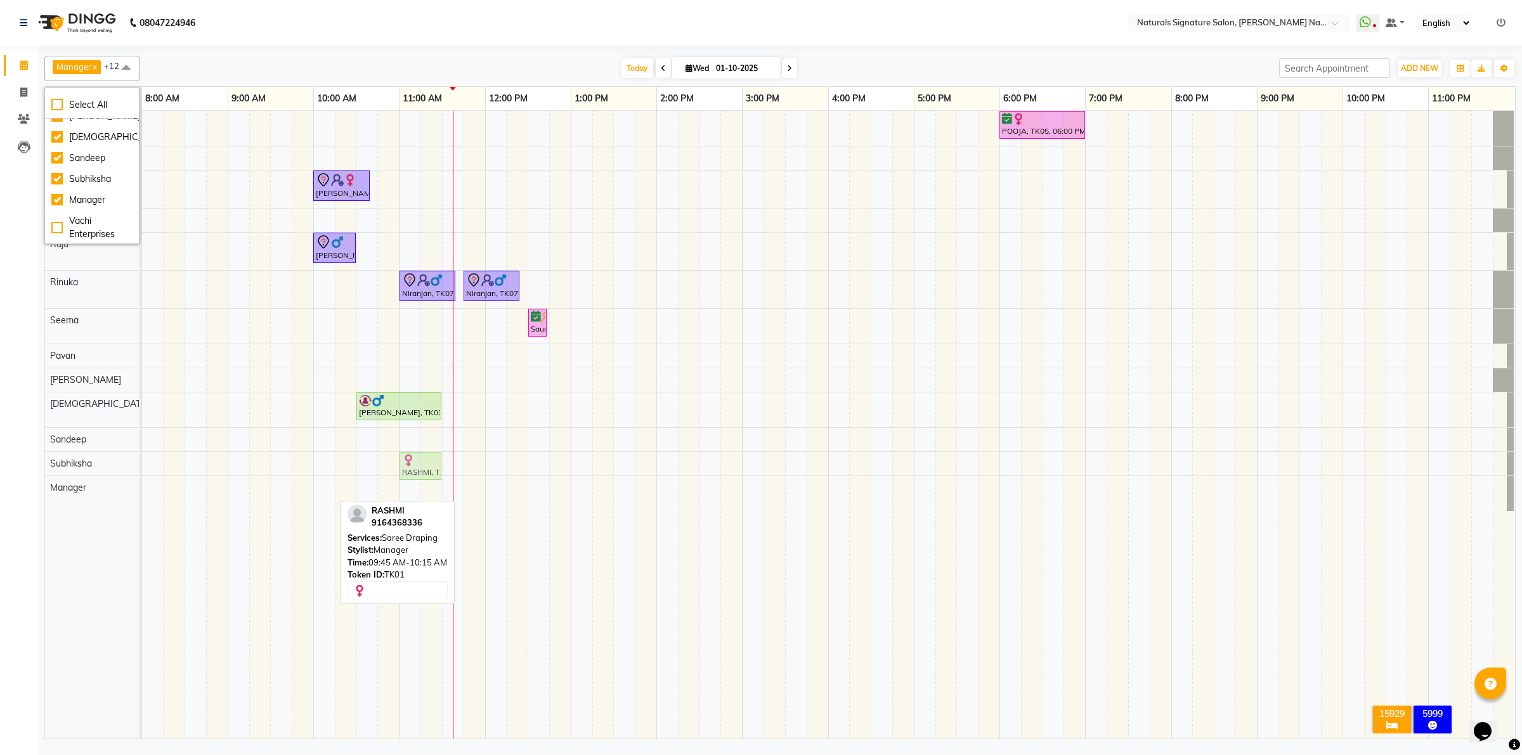
drag, startPoint x: 311, startPoint y: 496, endPoint x: 416, endPoint y: 468, distance: 109.1
click at [416, 468] on tbody "POOJA, TK05, 06:00 PM-07:00 PM, Advance Cut - By Stylist TEJASWINI, TK04, 10:00…" at bounding box center [828, 311] width 1372 height 400
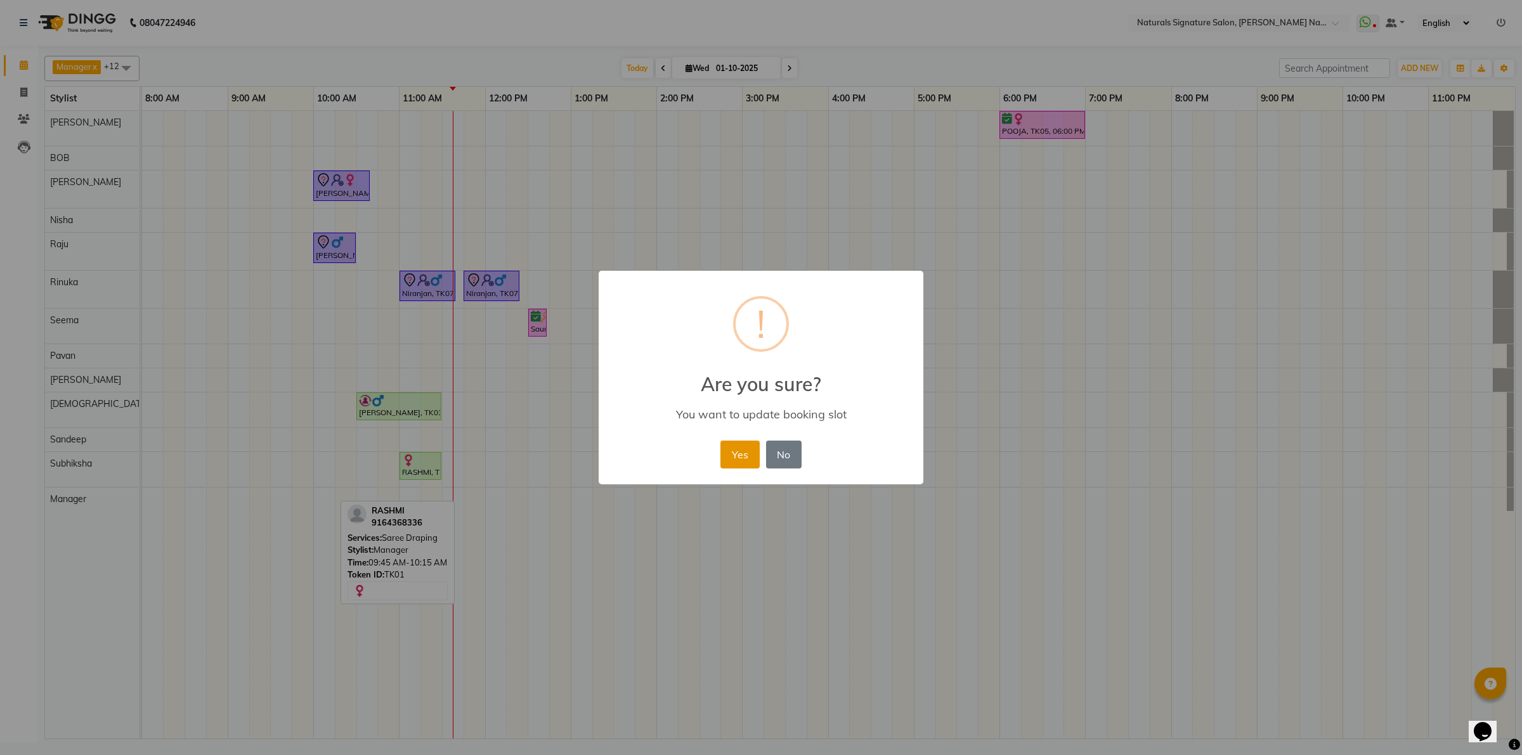
click at [734, 458] on button "Yes" at bounding box center [739, 455] width 39 height 28
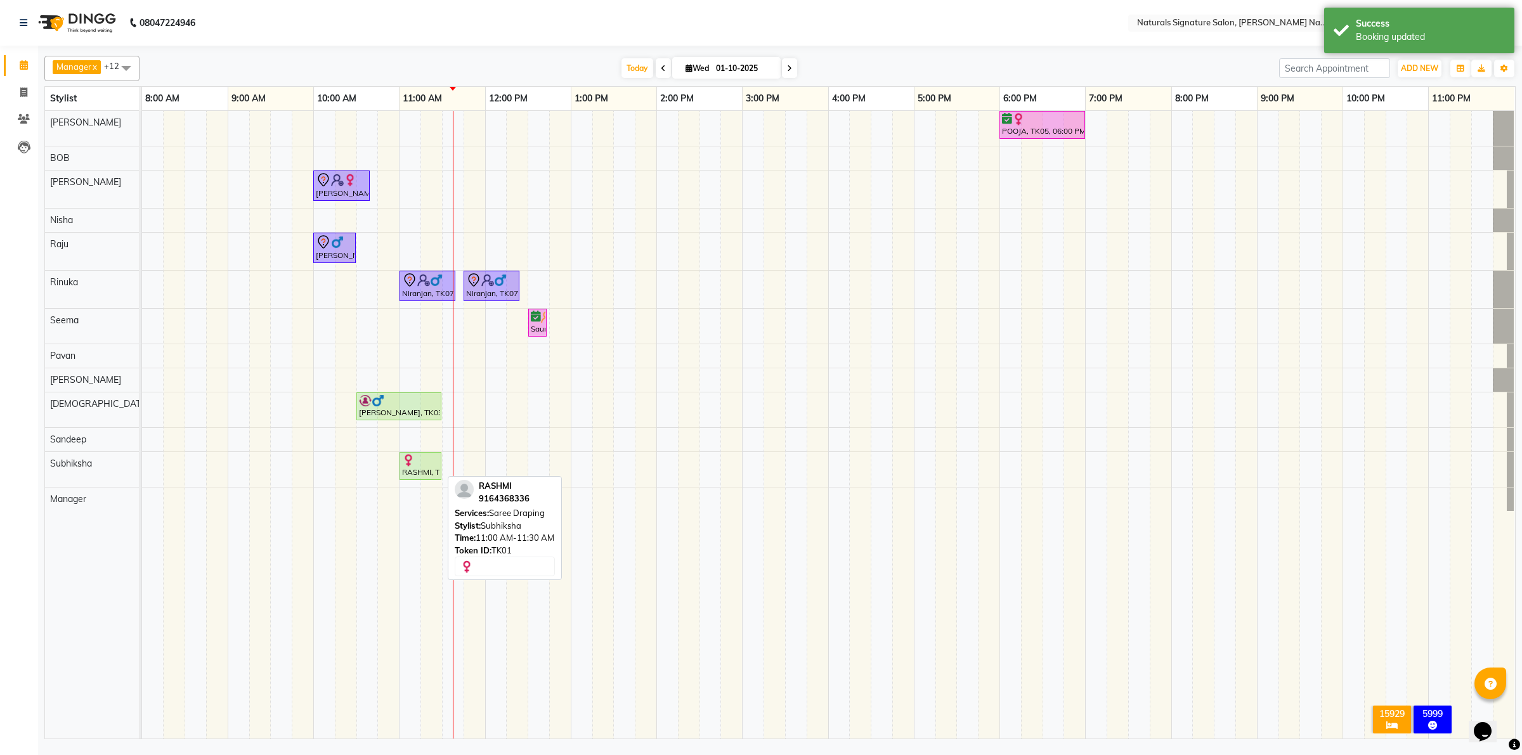
click at [424, 469] on div "RASHMI, TK01, 11:00 AM-11:30 AM, Saree Draping" at bounding box center [420, 466] width 39 height 24
select select "1"
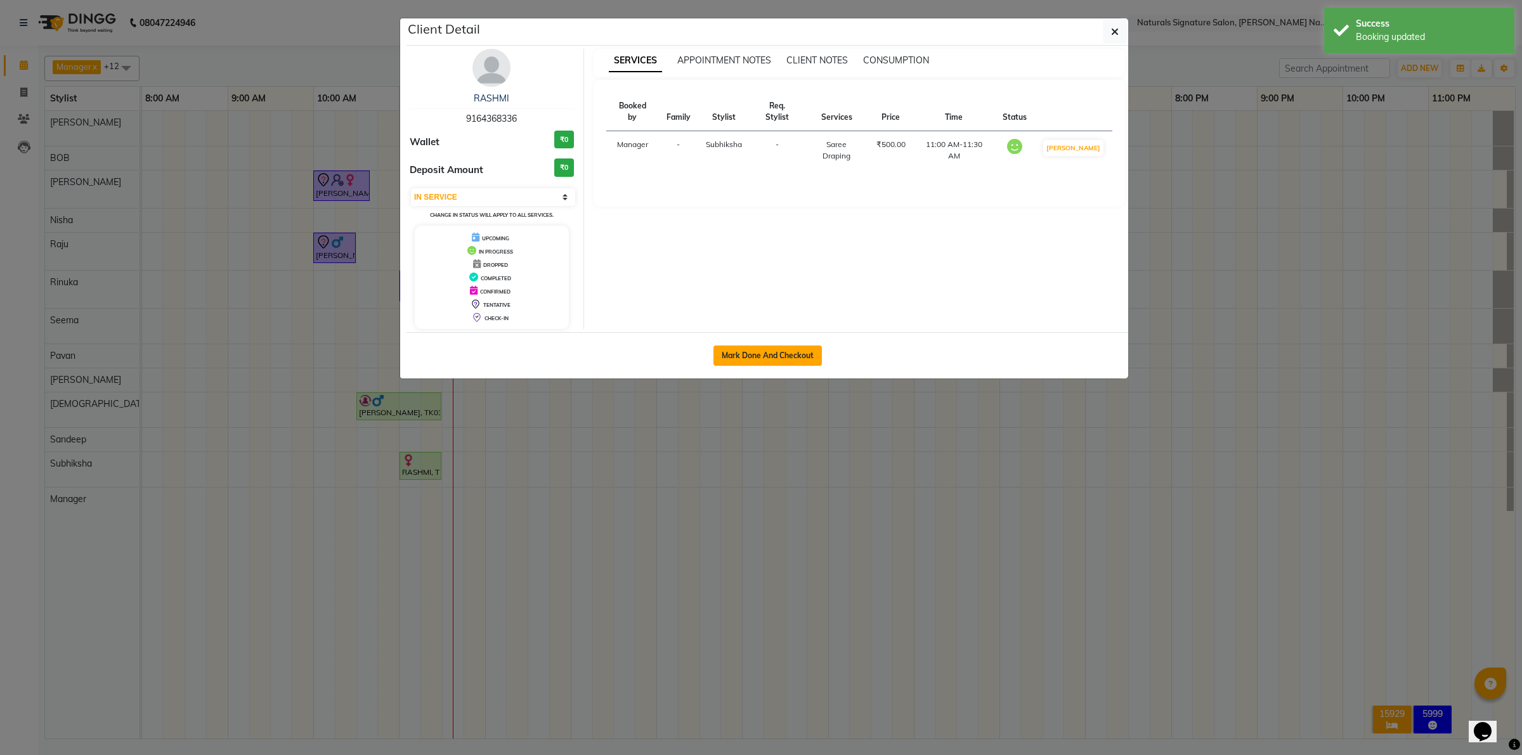
click at [756, 357] on button "Mark Done And Checkout" at bounding box center [767, 356] width 108 height 20
select select "service"
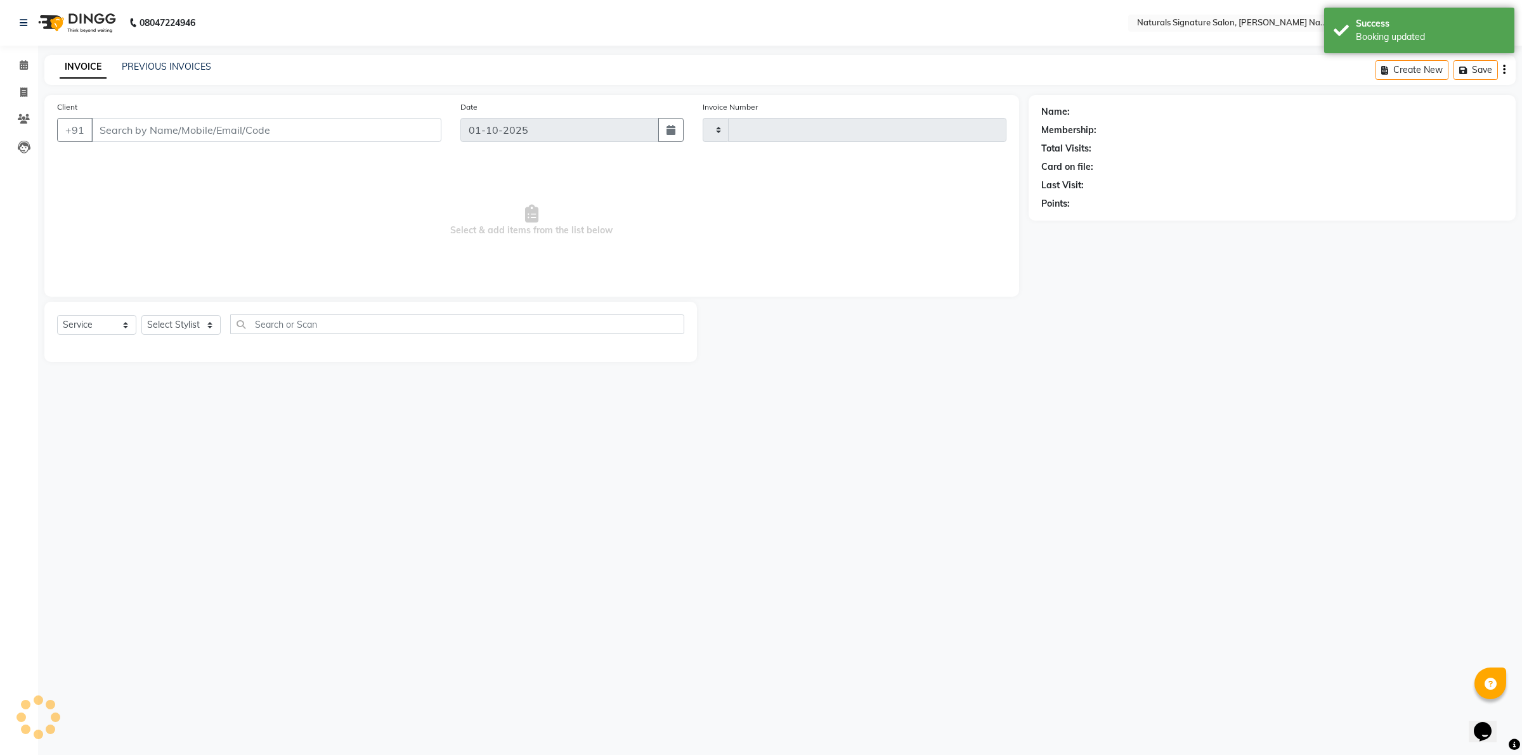
type input "5967"
select select "6135"
type input "91******36"
select select "74839"
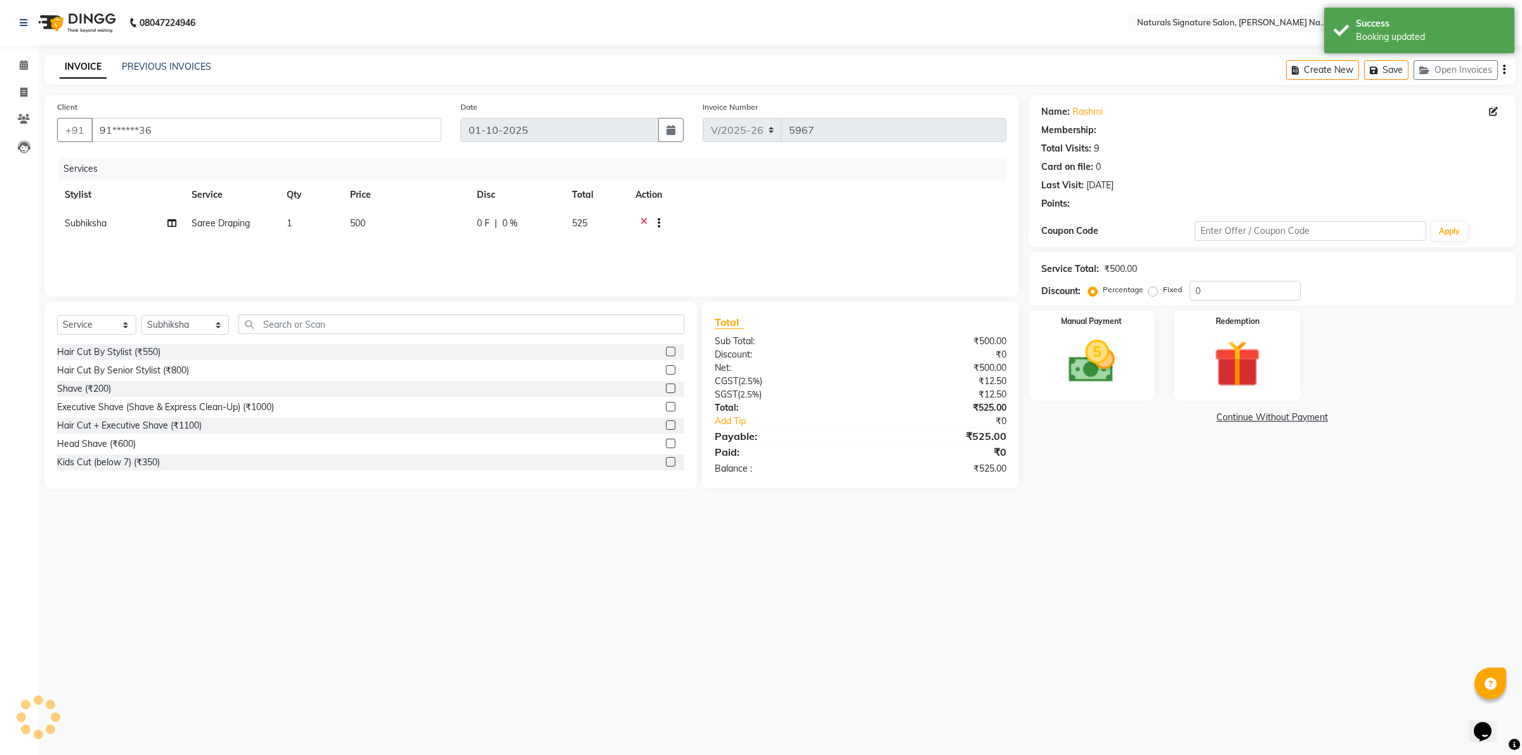
drag, startPoint x: 359, startPoint y: 238, endPoint x: 398, endPoint y: 231, distance: 39.2
click at [360, 238] on td "500" at bounding box center [405, 224] width 127 height 31
select select "74839"
drag, startPoint x: 462, startPoint y: 233, endPoint x: 378, endPoint y: 262, distance: 88.6
click at [378, 262] on div "Services Stylist Service Qty Price Disc Total Action Ali BOB Dhanushri Manager …" at bounding box center [531, 220] width 949 height 127
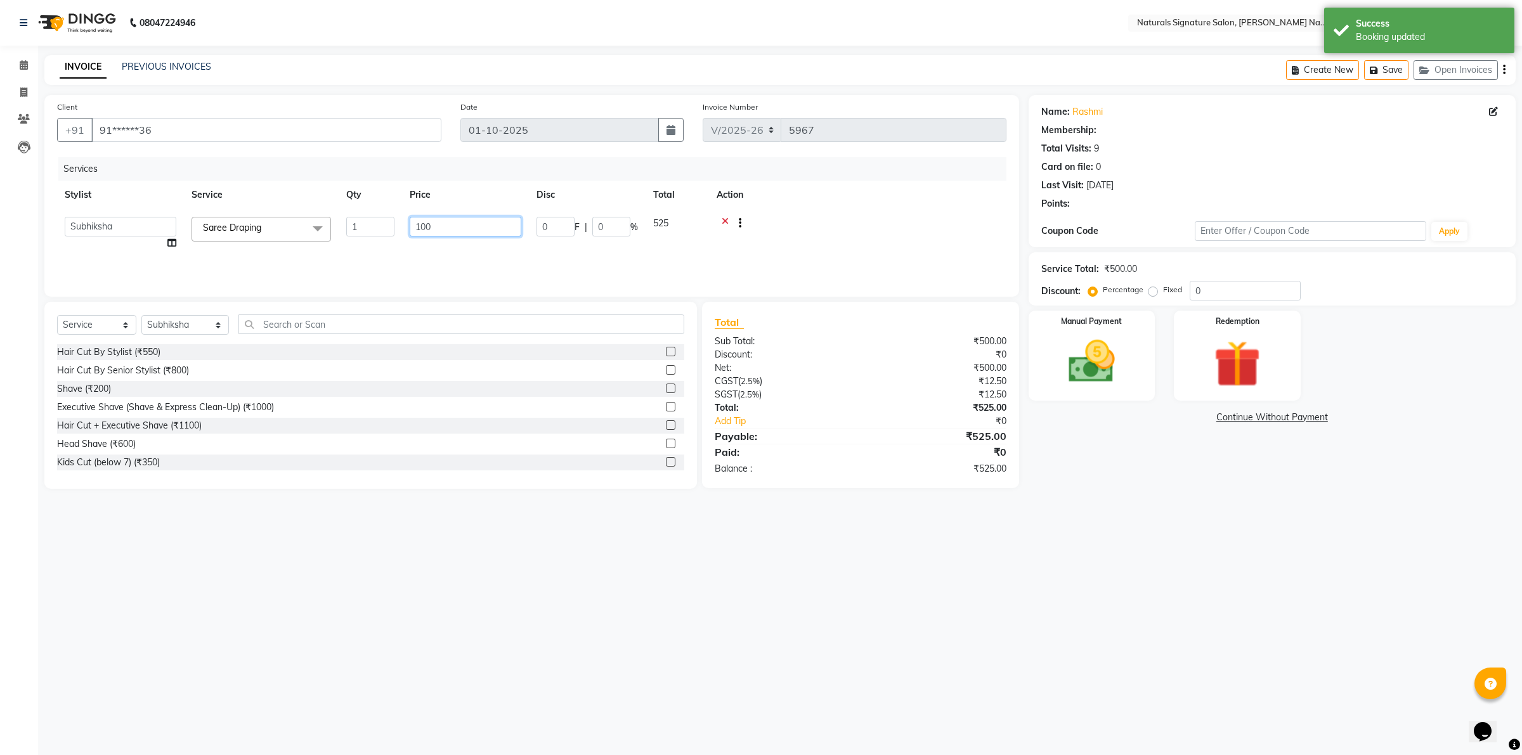
type input "1000"
select select "1: Object"
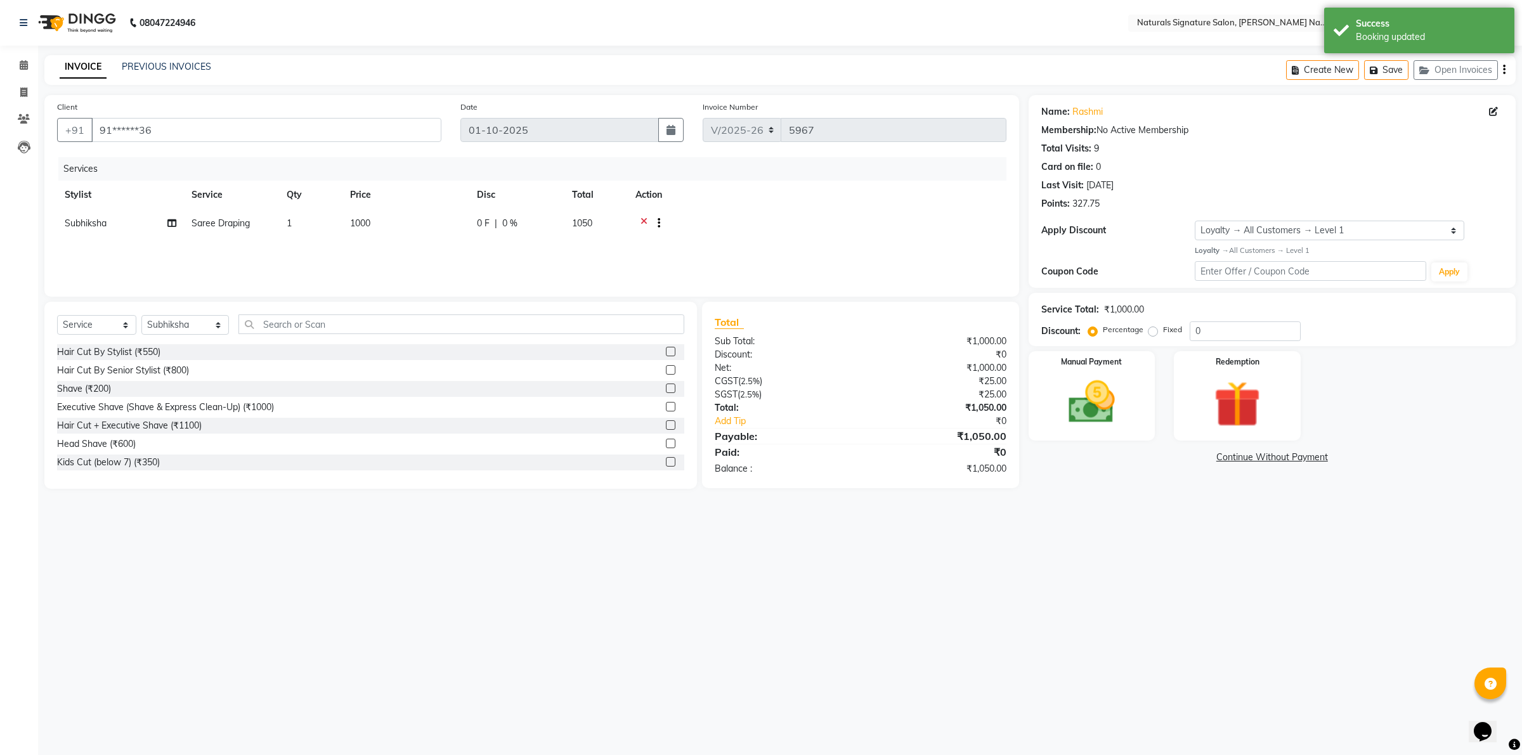
drag, startPoint x: 1069, startPoint y: 198, endPoint x: 1053, endPoint y: 207, distance: 18.7
click at [1070, 198] on div "Points: 327.75" at bounding box center [1272, 203] width 462 height 13
click at [1075, 394] on img at bounding box center [1091, 402] width 79 height 56
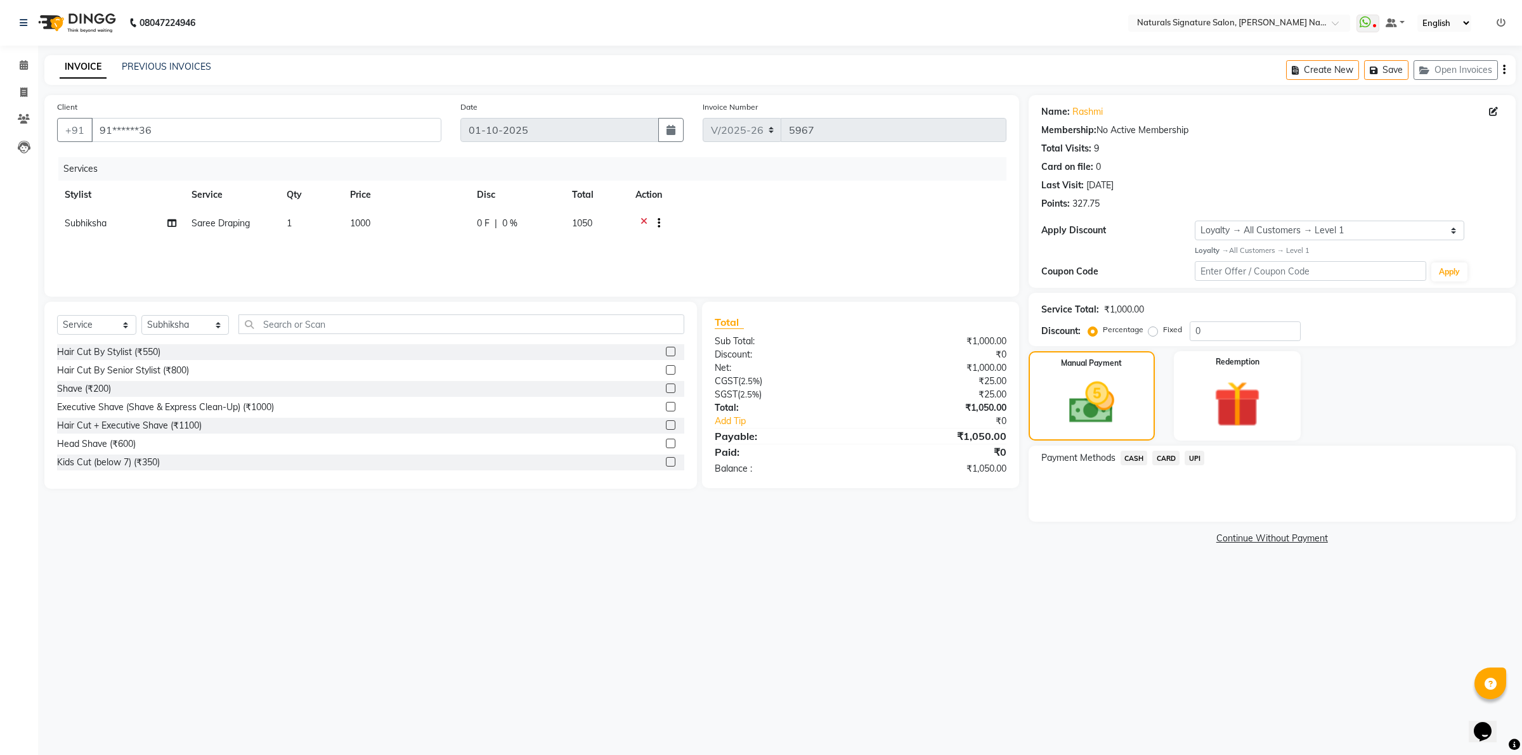
click at [1202, 454] on span "UPI" at bounding box center [1194, 458] width 20 height 15
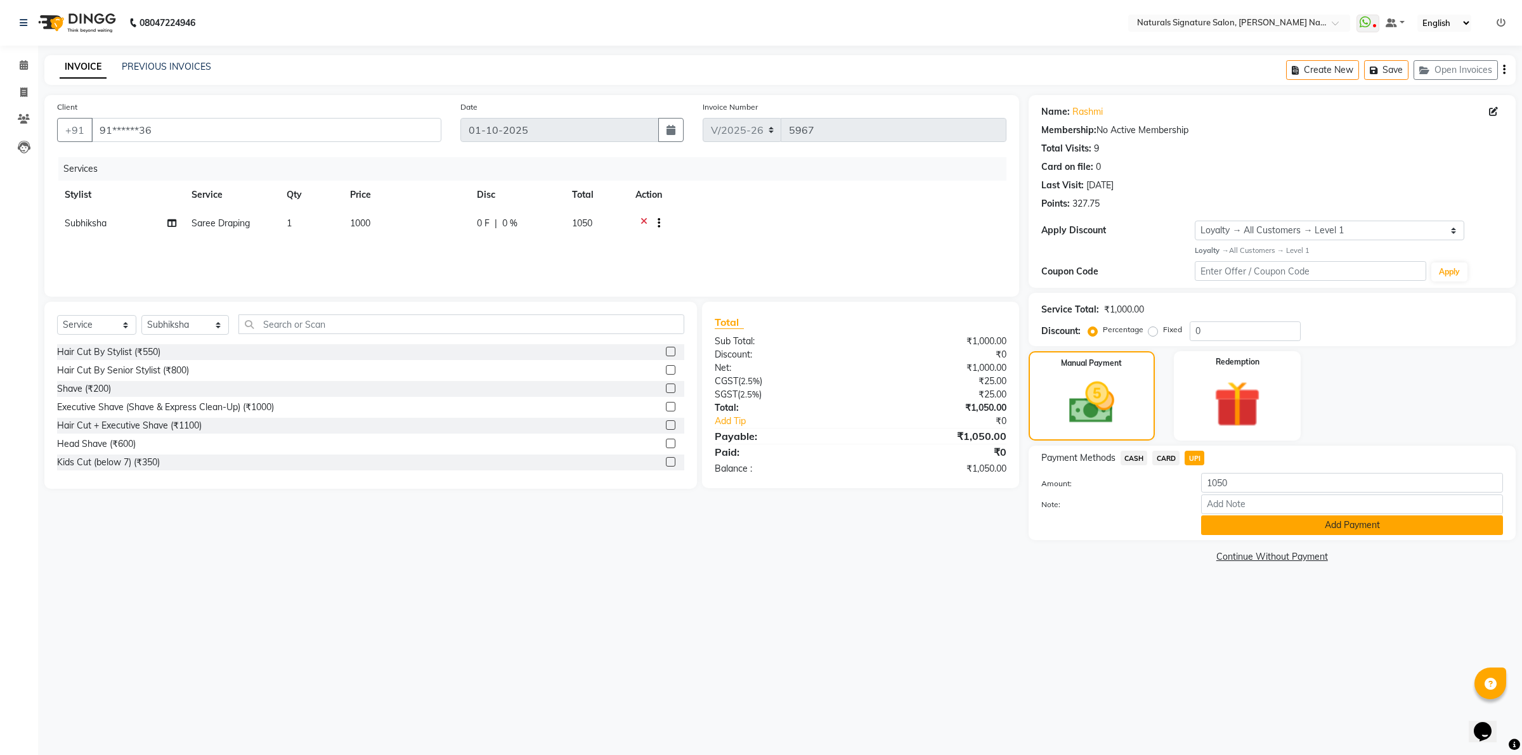
click at [1247, 524] on button "Add Payment" at bounding box center [1352, 526] width 302 height 20
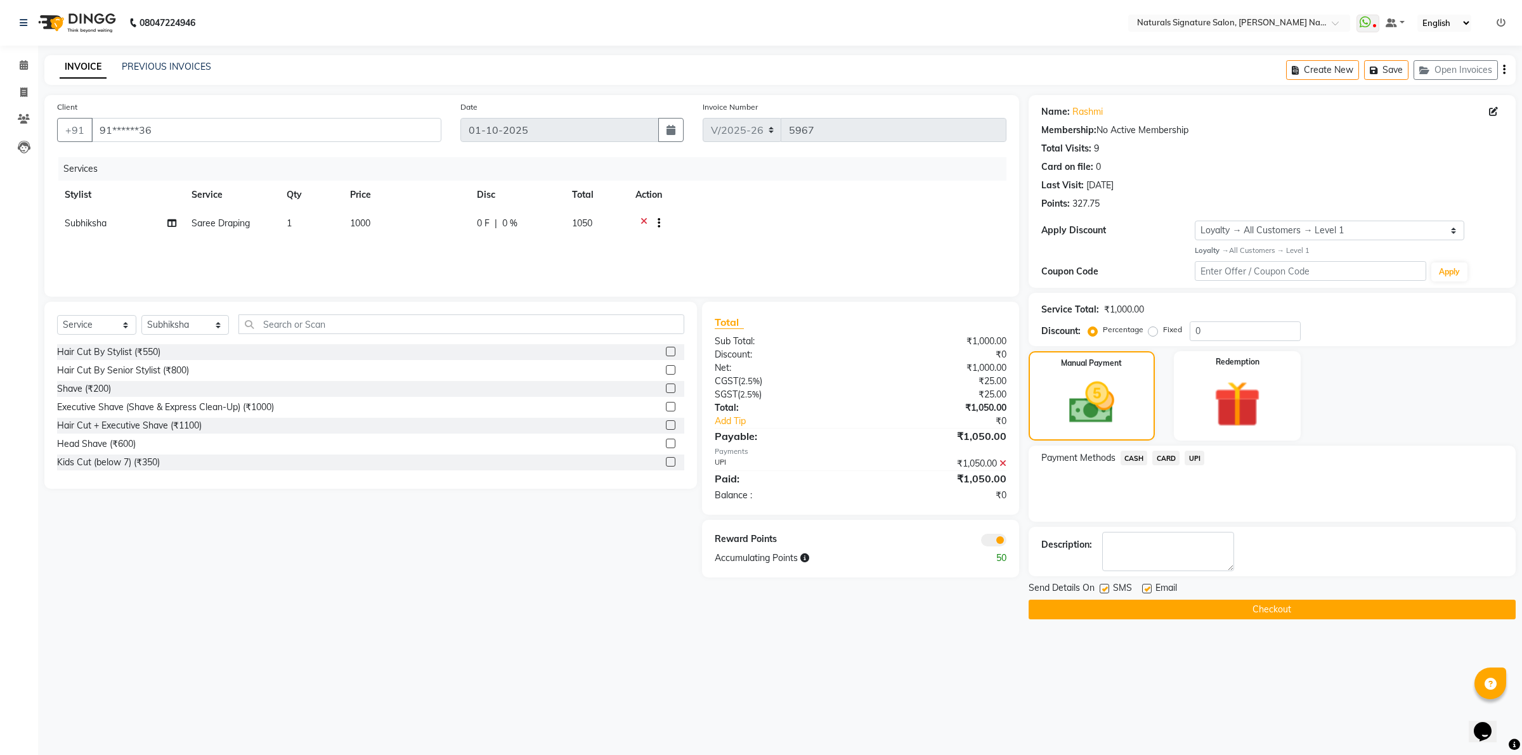
click at [1218, 611] on button "Checkout" at bounding box center [1271, 610] width 487 height 20
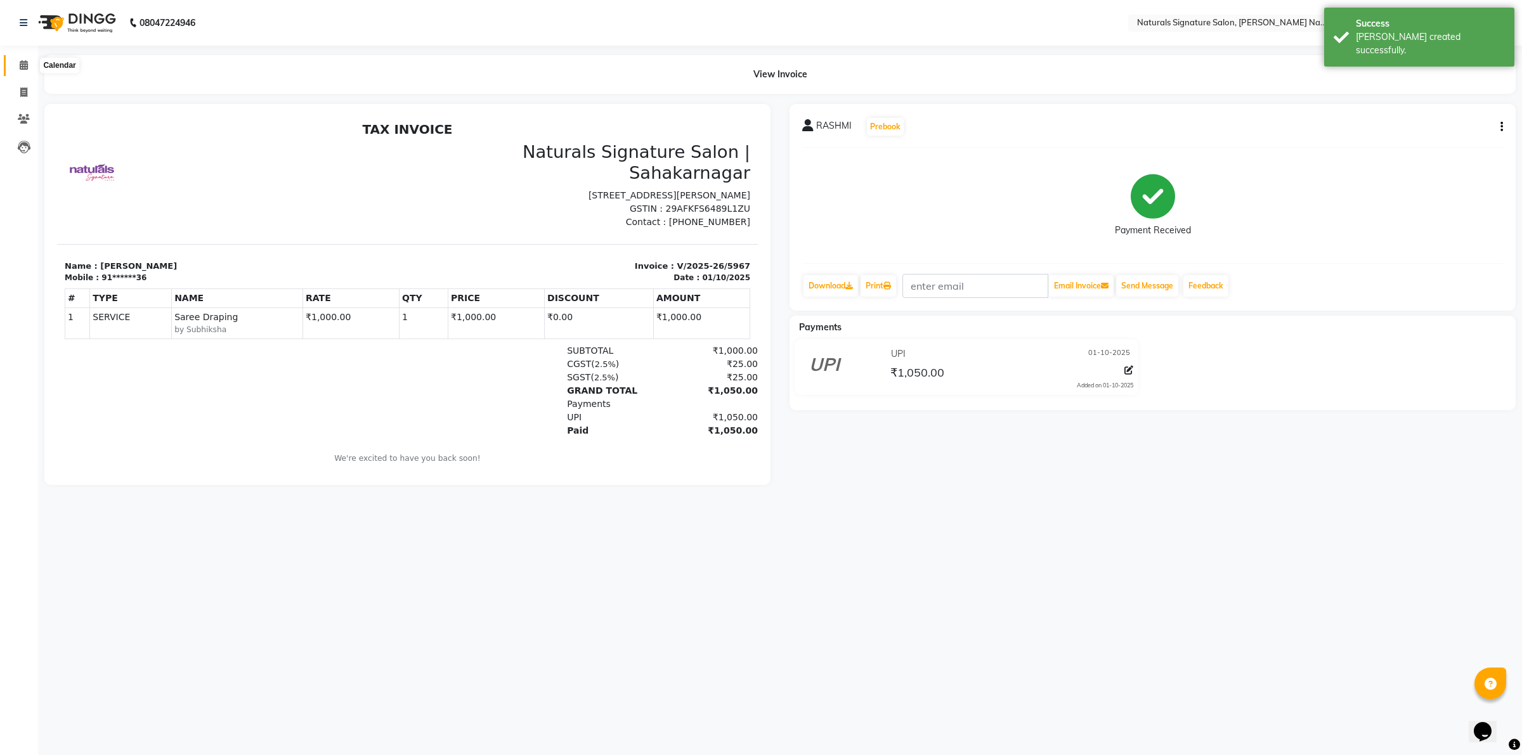
click at [30, 55] on link "Calendar" at bounding box center [19, 65] width 30 height 21
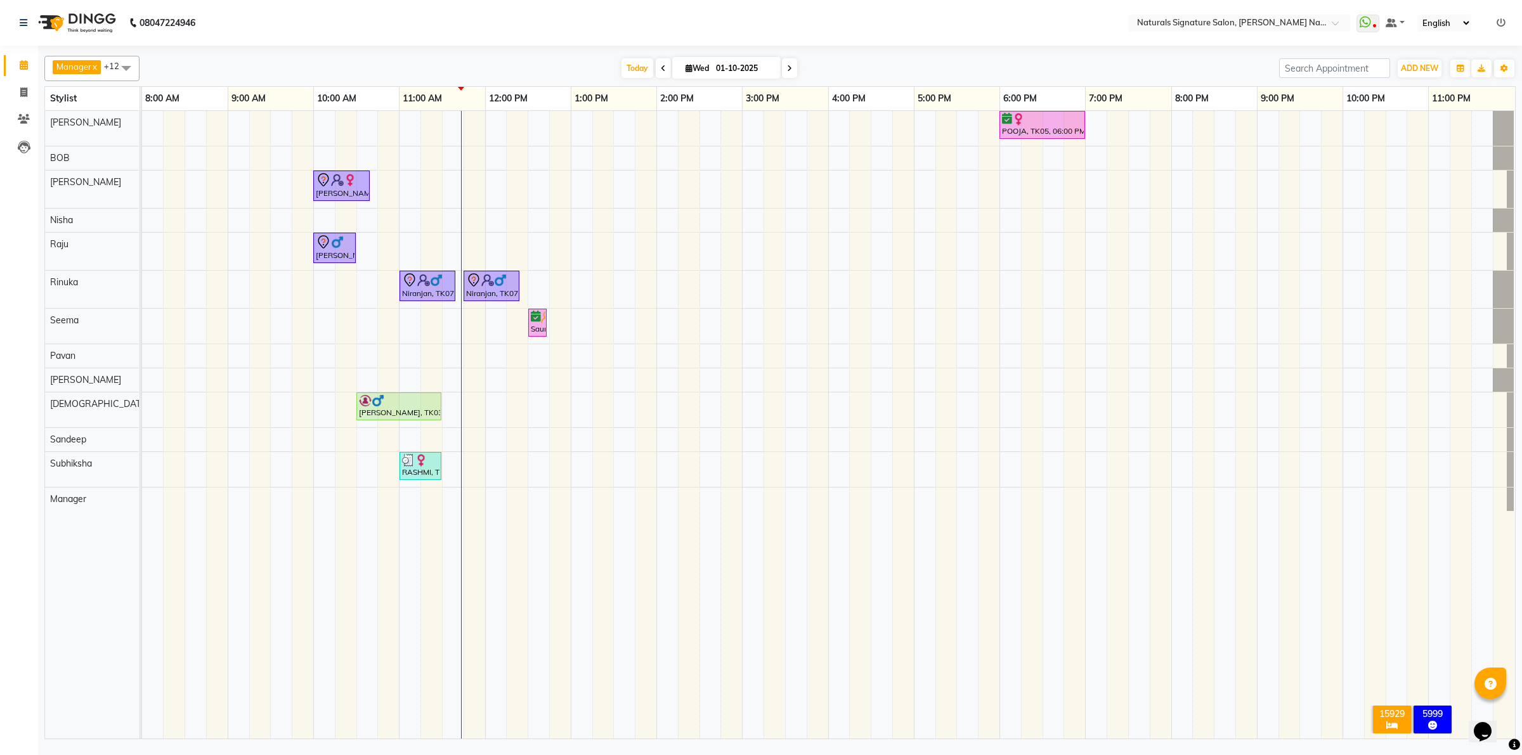
click at [484, 562] on td at bounding box center [475, 425] width 22 height 628
drag, startPoint x: 138, startPoint y: 648, endPoint x: 120, endPoint y: 644, distance: 18.2
click at [130, 645] on div "Ali BOB Dhanushri Nisha Raju Rinuka Seema Pavan Srinivaas Shrine Sandeep Subhik…" at bounding box center [98, 425] width 107 height 628
click at [436, 361] on div "POOJA, TK05, 06:00 PM-07:00 PM, Advance Cut - By Stylist TEJASWINI, TK04, 10:00…" at bounding box center [828, 425] width 1373 height 628
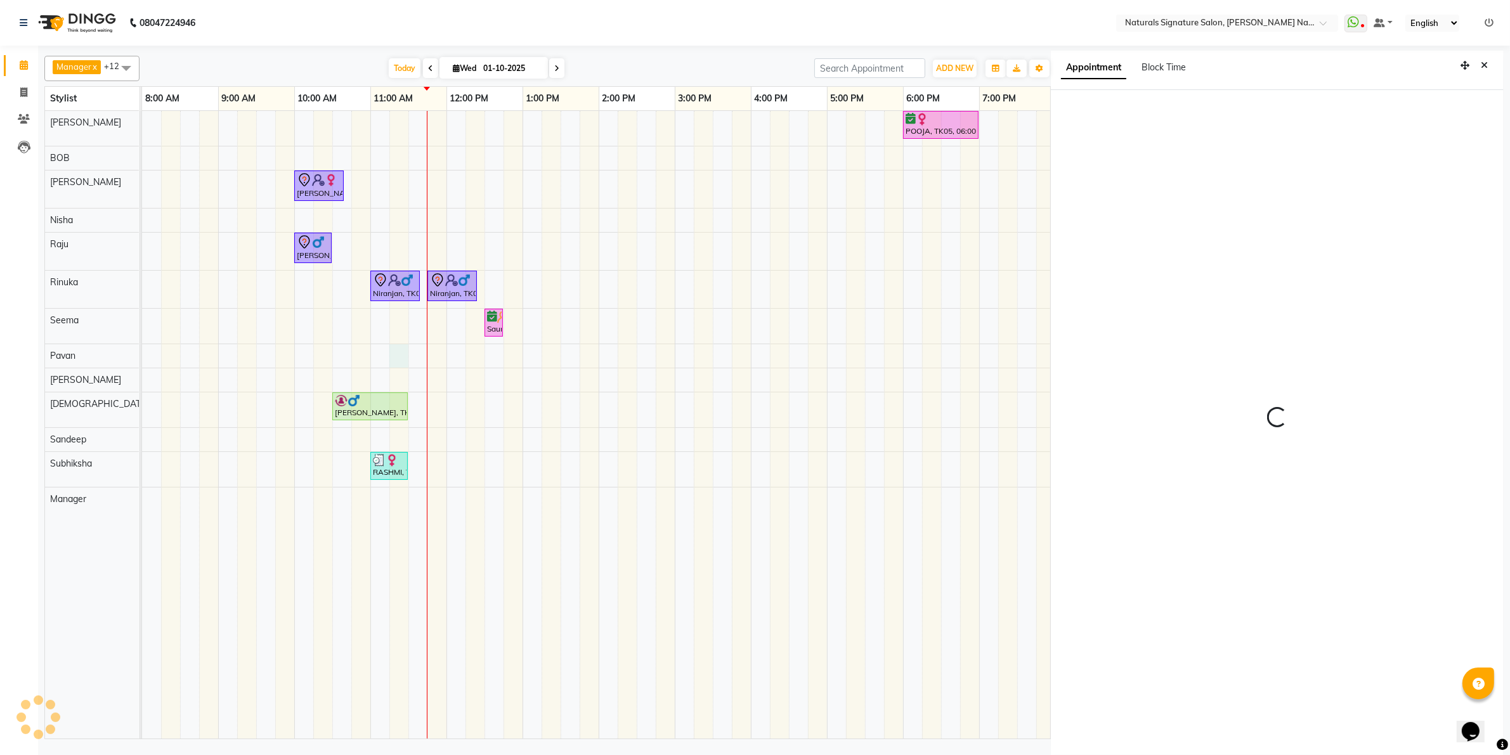
scroll to position [3, 0]
select select "88563"
select select "tentative"
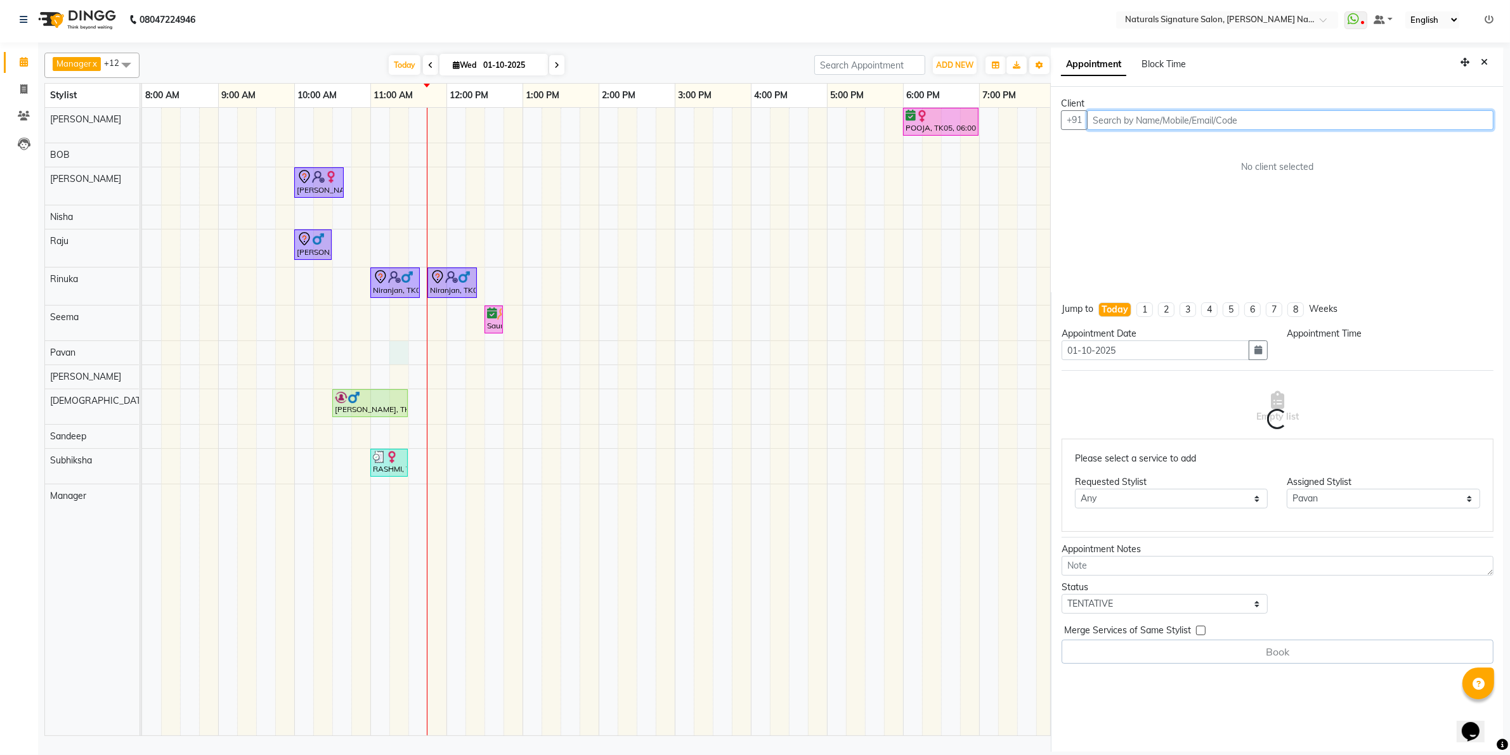
select select "675"
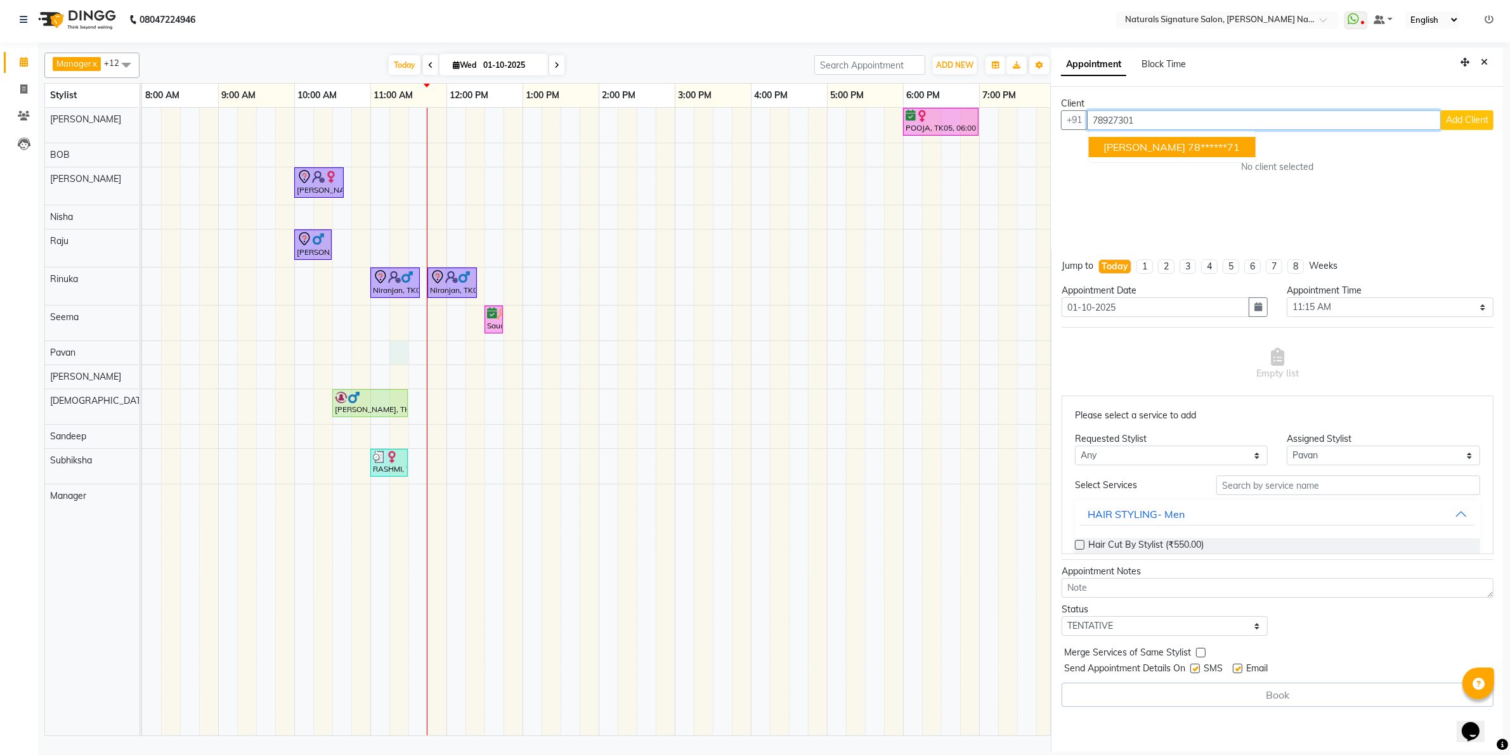
click at [1188, 144] on ngb-highlight "78******71" at bounding box center [1214, 147] width 52 height 13
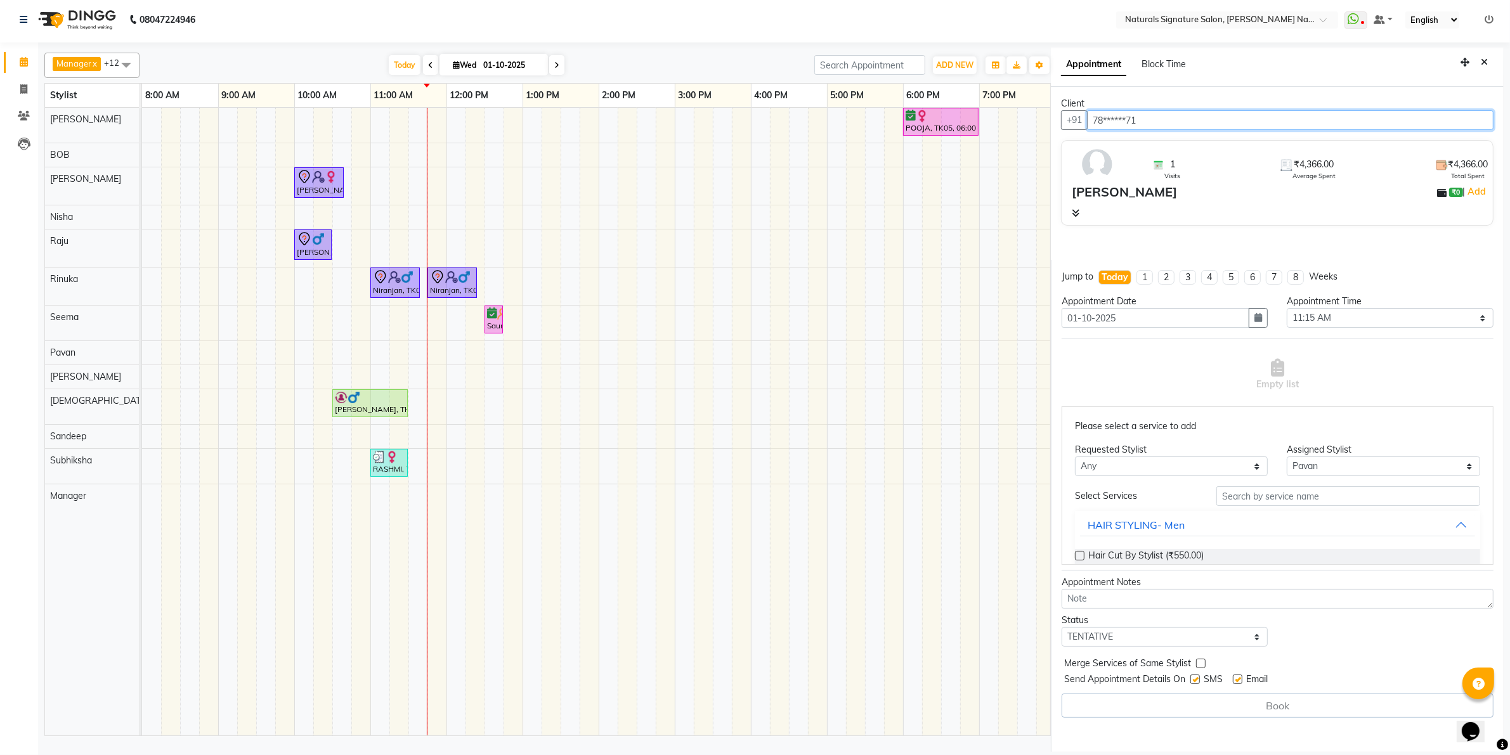
type input "78******71"
click at [1077, 211] on icon at bounding box center [1076, 213] width 8 height 9
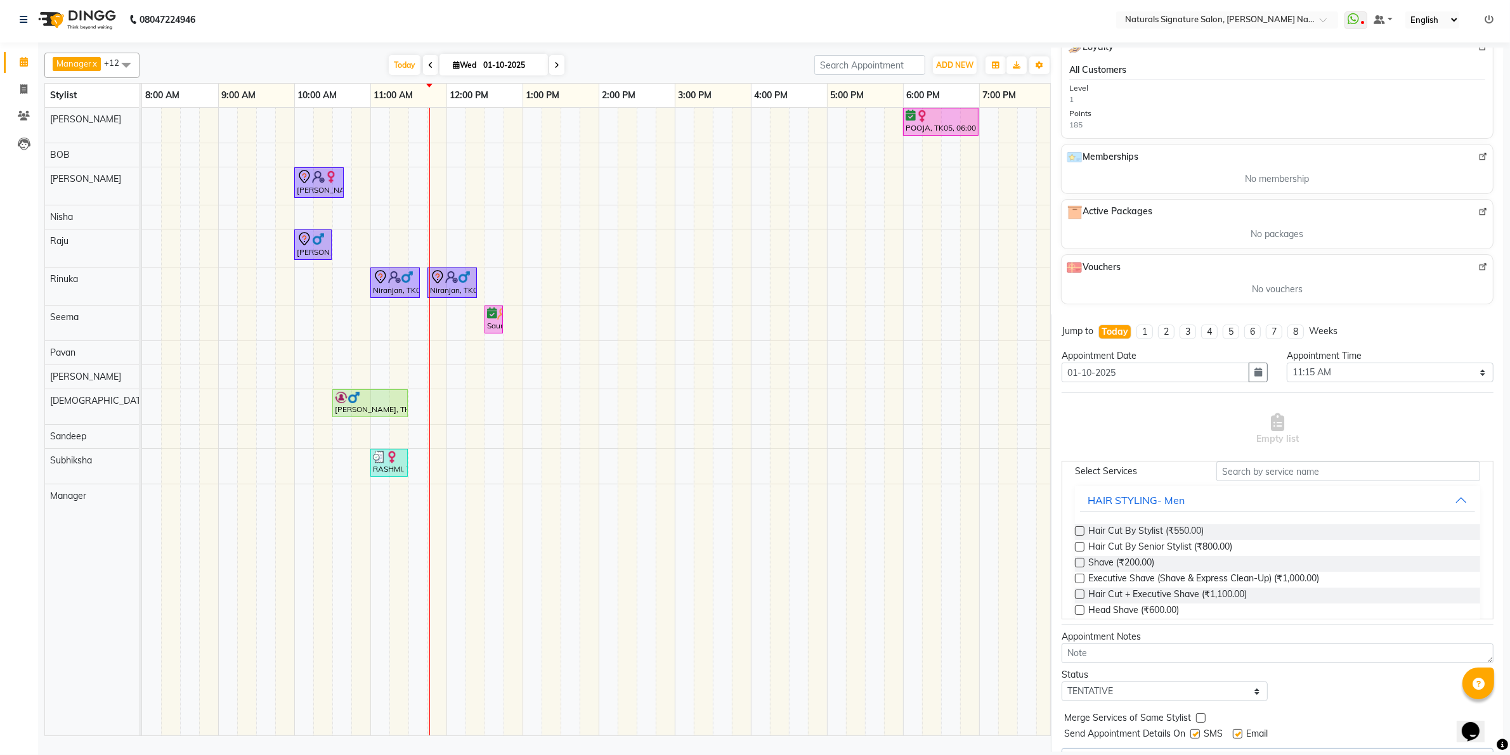
scroll to position [0, 0]
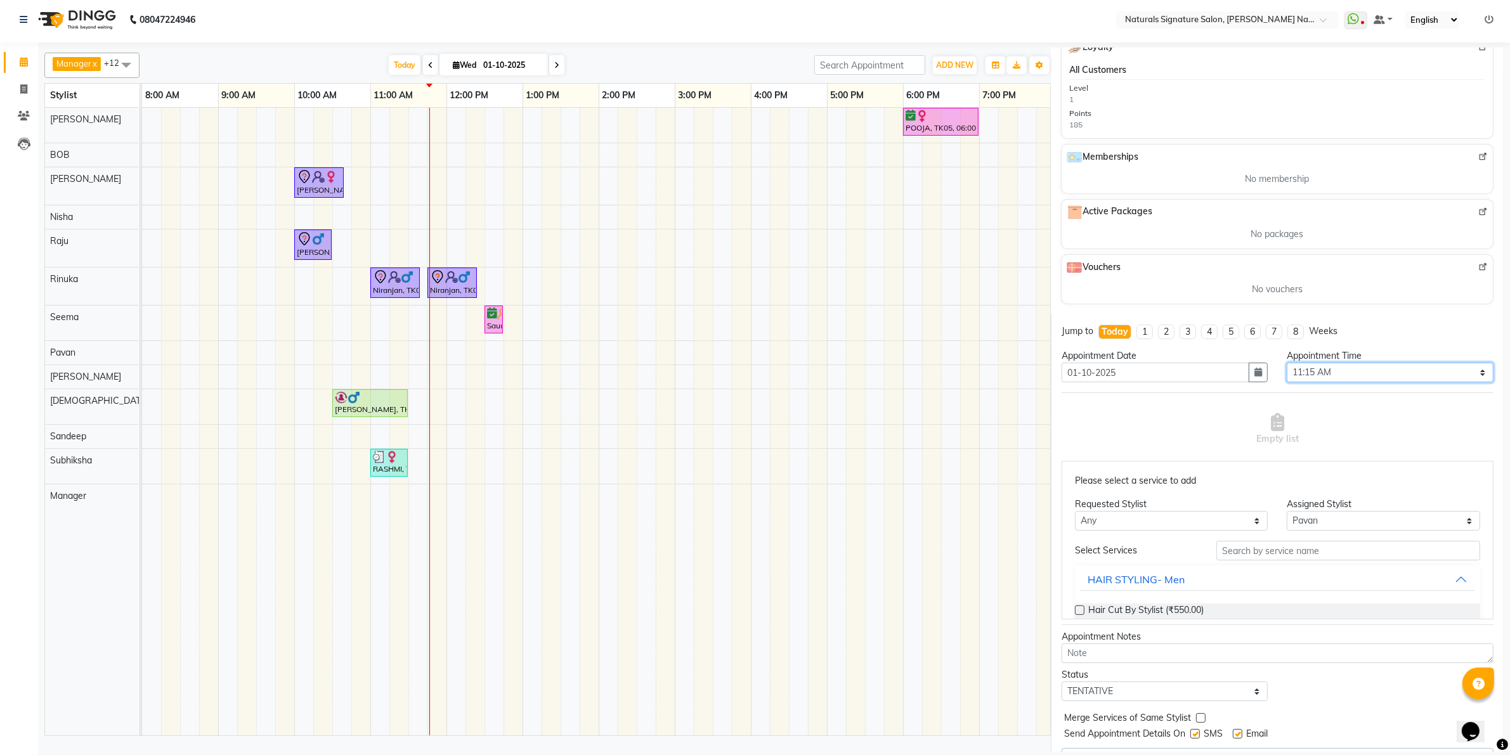
click at [1373, 371] on select "Select 09:00 AM 09:15 AM 09:30 AM 09:45 AM 10:00 AM 10:15 AM 10:30 AM 10:45 AM …" at bounding box center [1390, 373] width 207 height 20
select select "825"
click at [1287, 365] on select "Select 09:00 AM 09:15 AM 09:30 AM 09:45 AM 10:00 AM 10:15 AM 10:30 AM 10:45 AM …" at bounding box center [1390, 373] width 207 height 20
click at [1221, 550] on input "text" at bounding box center [1348, 551] width 264 height 20
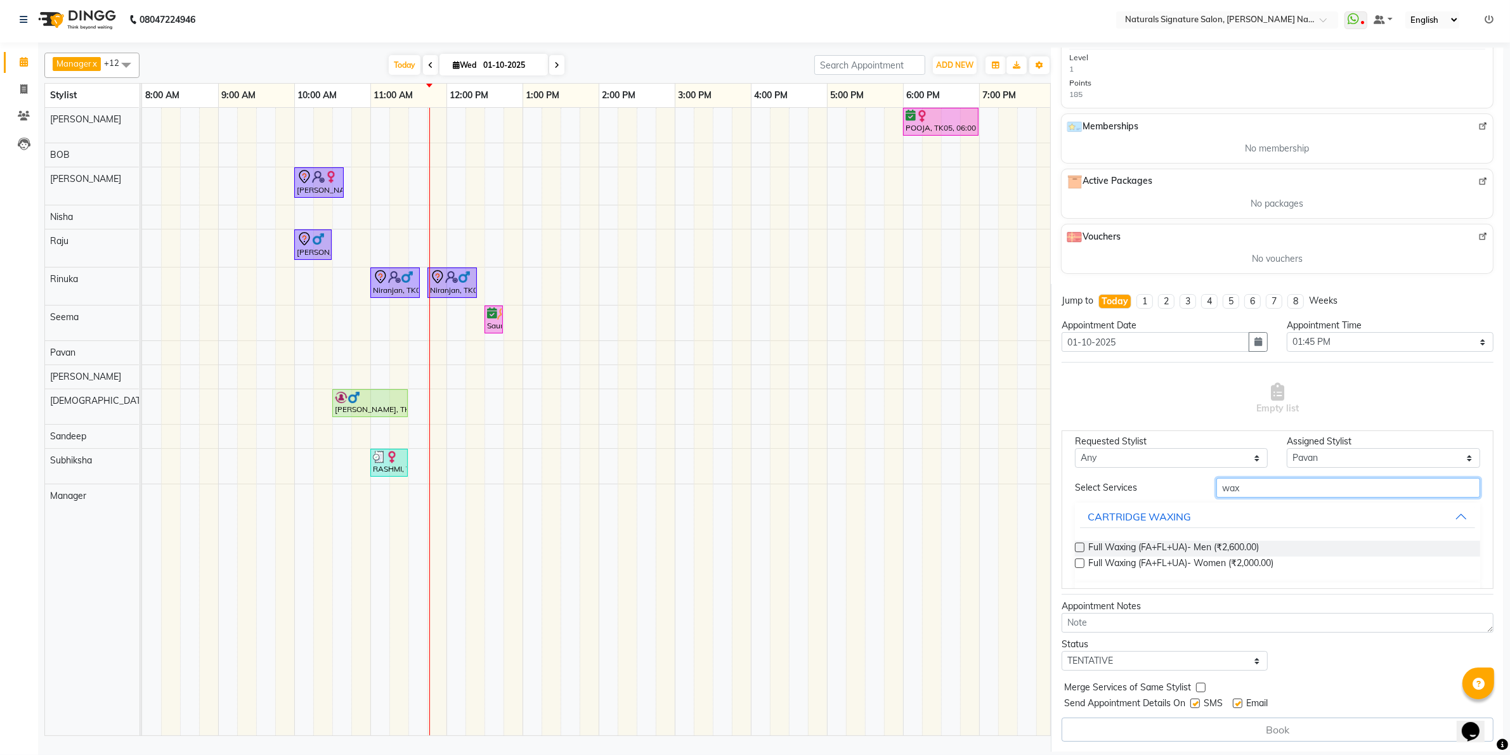
scroll to position [67, 0]
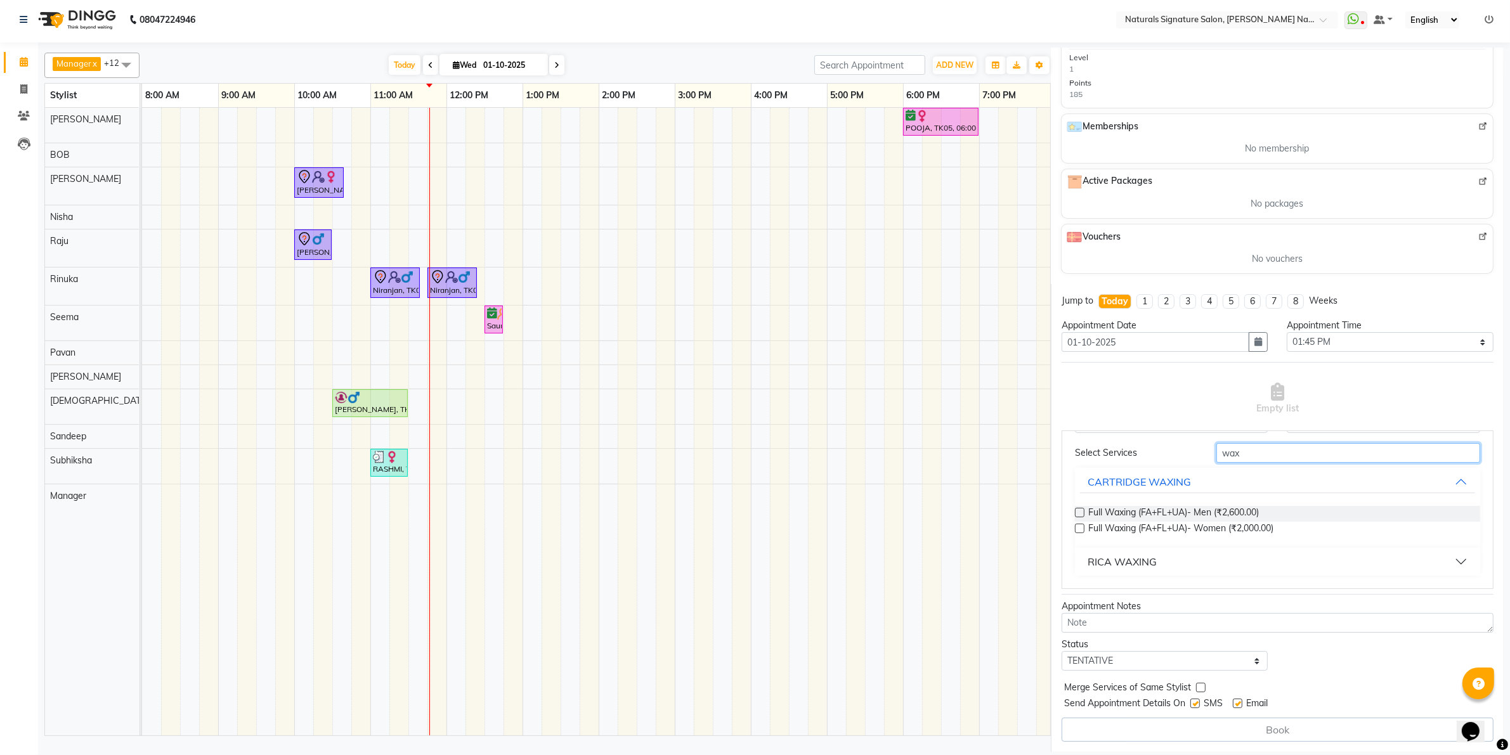
type input "wax"
click at [1148, 559] on div "RICA WAXING" at bounding box center [1121, 561] width 69 height 15
click at [1174, 527] on span "Full Waxing (FA+FL+UA)- Women (₹2,000.00)" at bounding box center [1180, 530] width 185 height 16
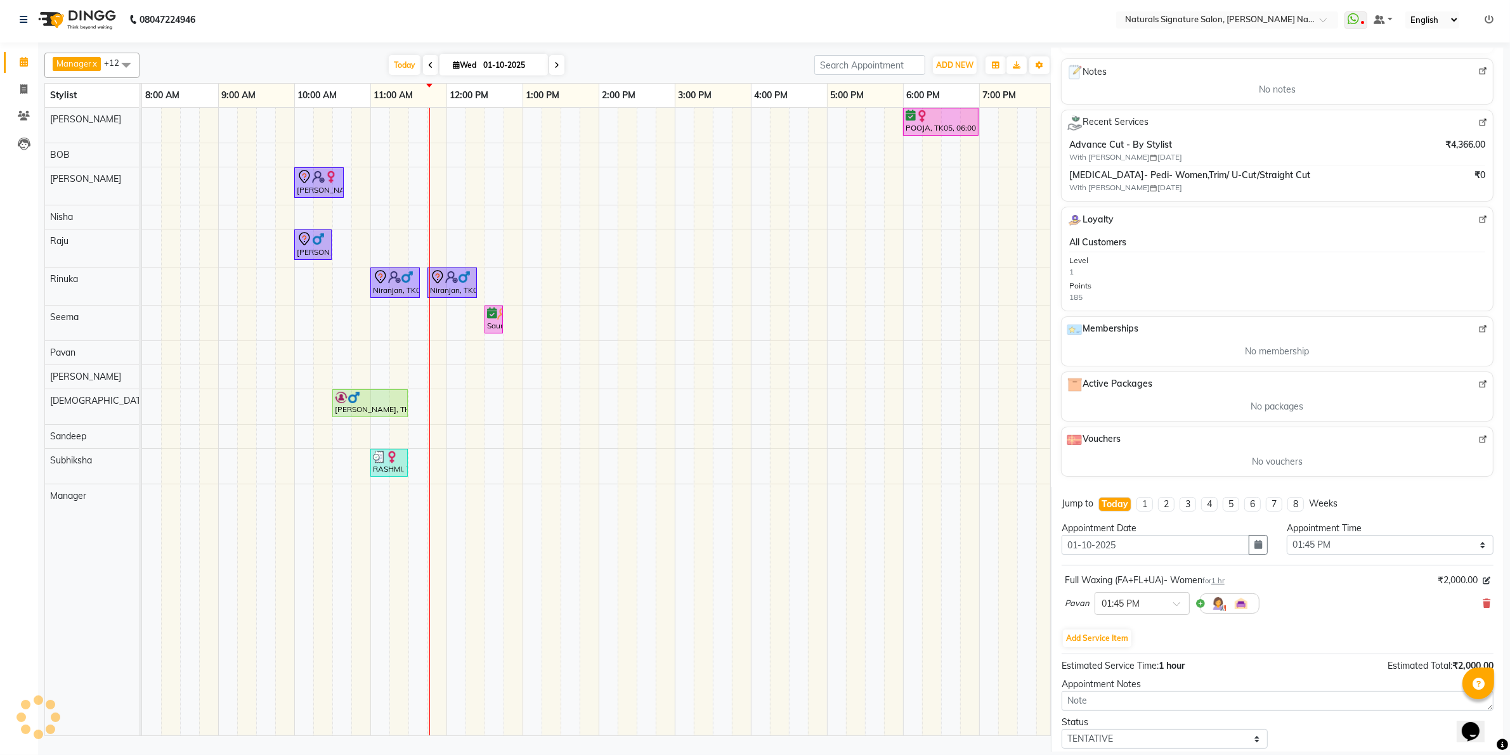
scroll to position [303, 0]
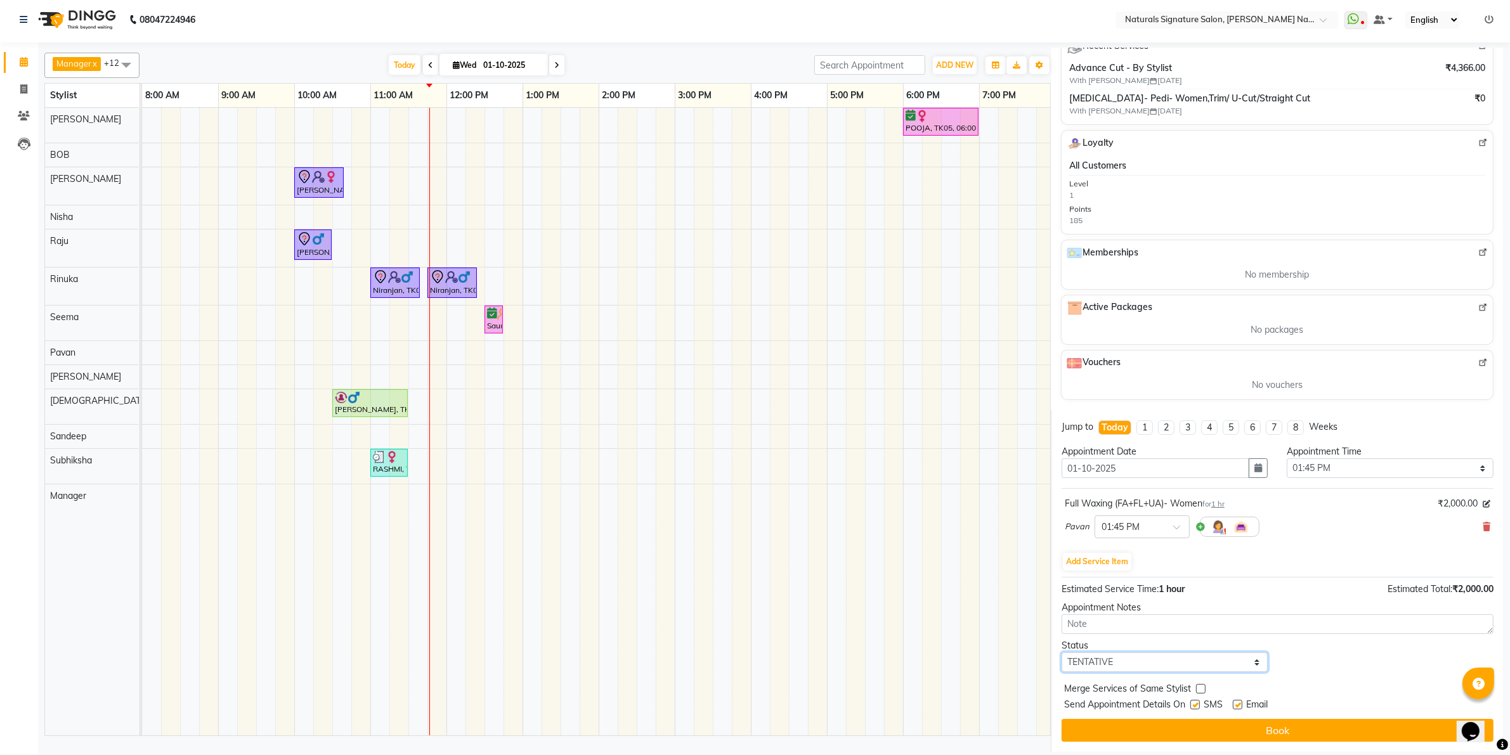
click at [1161, 657] on select "Select TENTATIVE CONFIRM CHECK-IN UPCOMING" at bounding box center [1164, 662] width 207 height 20
select select "check-in"
click at [1061, 652] on select "Select TENTATIVE CONFIRM CHECK-IN UPCOMING" at bounding box center [1164, 662] width 207 height 20
drag, startPoint x: 1165, startPoint y: 737, endPoint x: 1169, endPoint y: 730, distance: 7.4
click at [1165, 736] on button "Book" at bounding box center [1277, 730] width 432 height 23
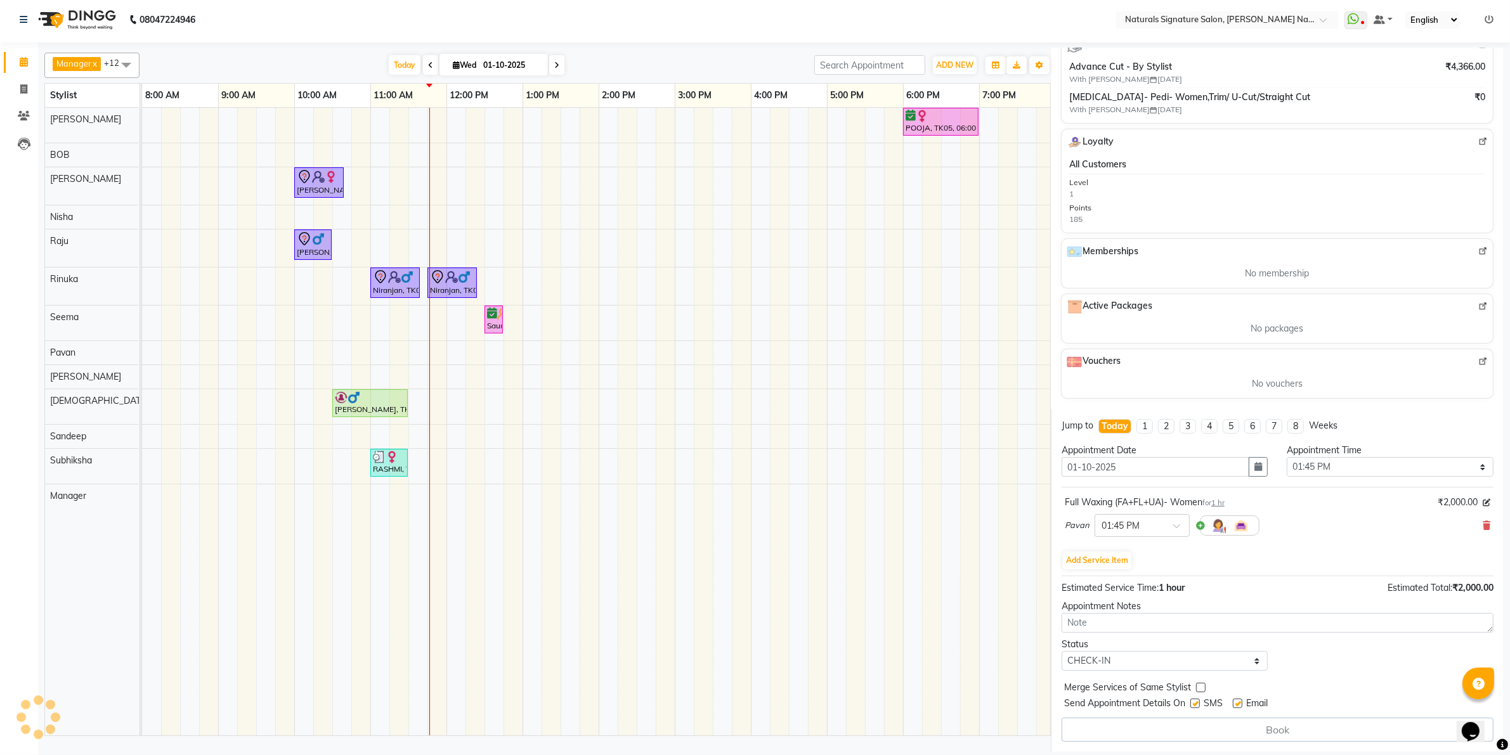
select select "88563"
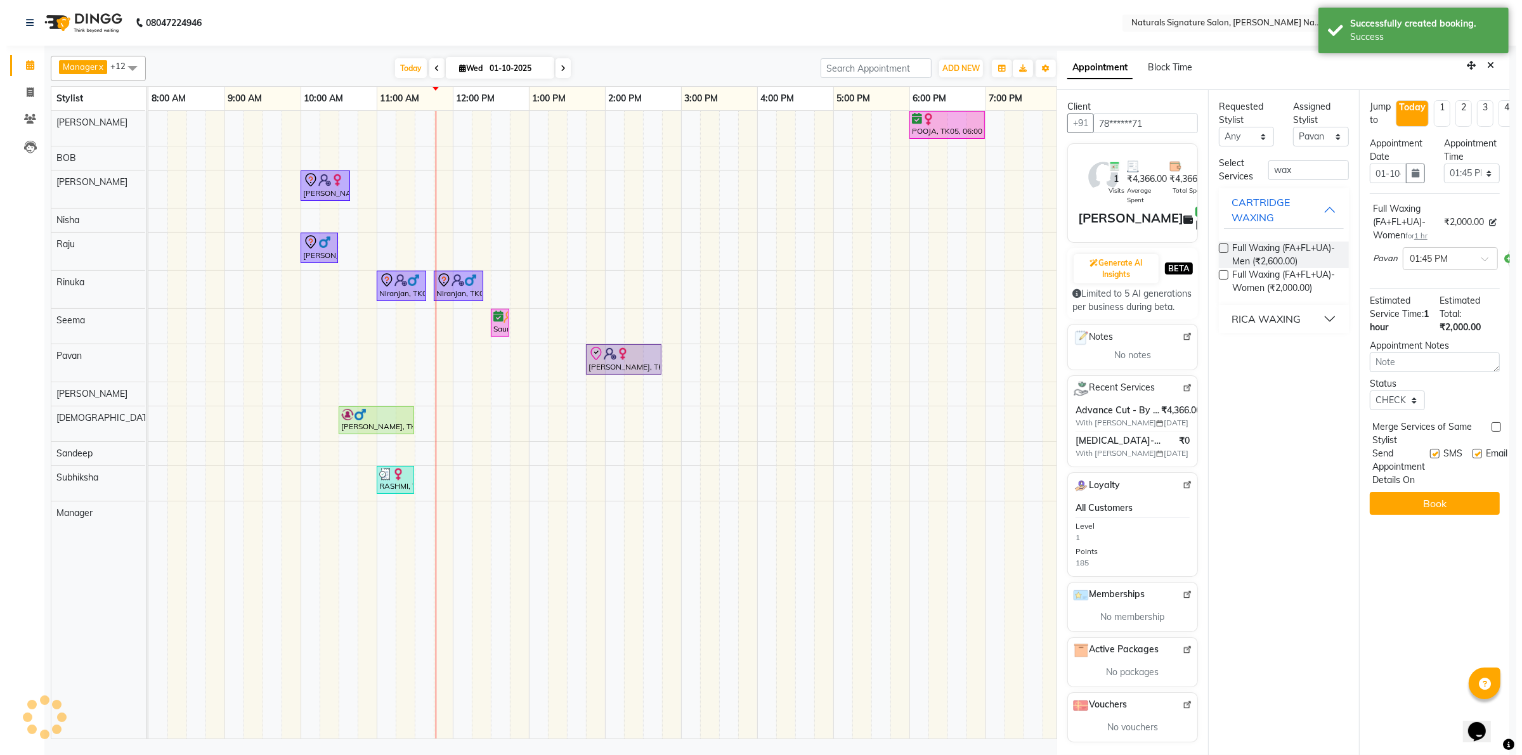
scroll to position [0, 0]
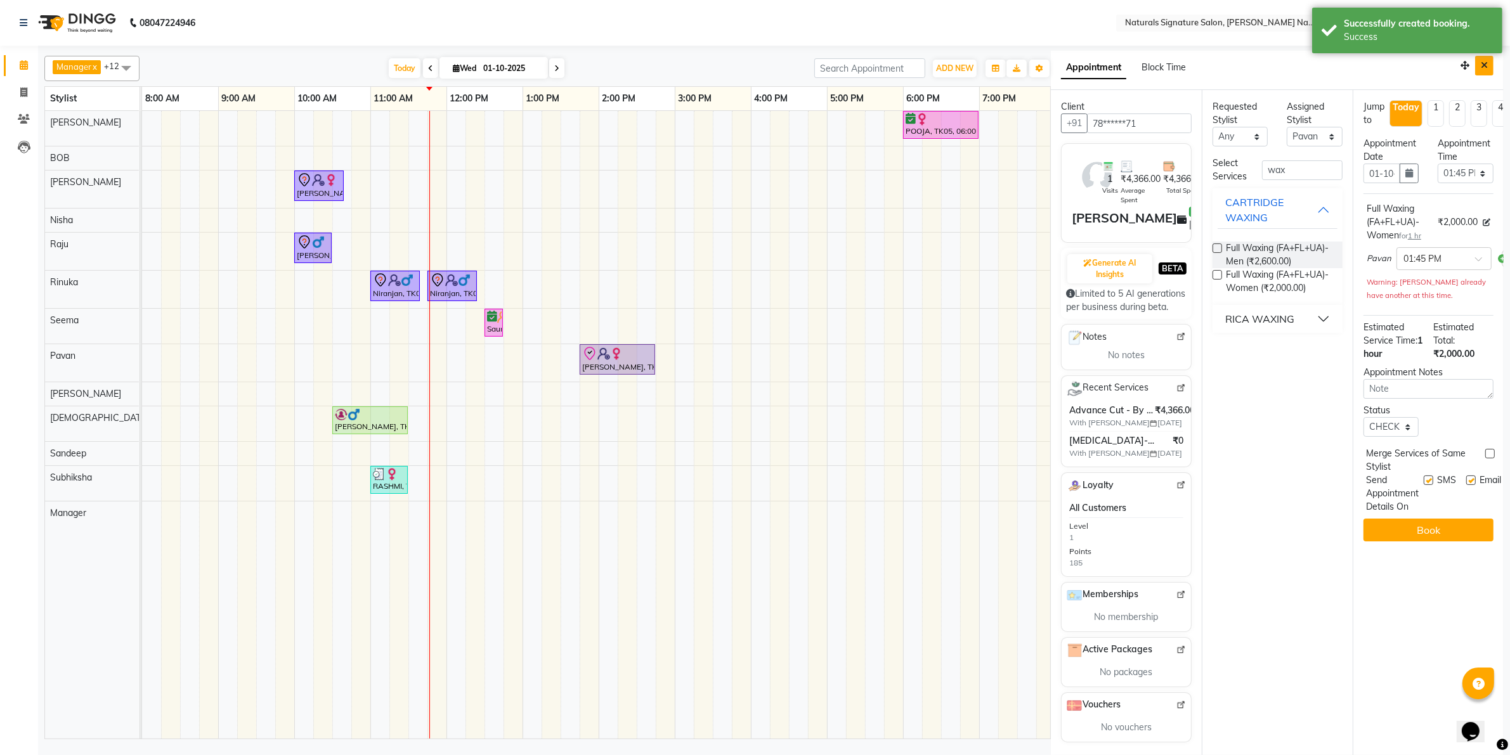
click at [1481, 62] on icon "Close" at bounding box center [1484, 65] width 7 height 9
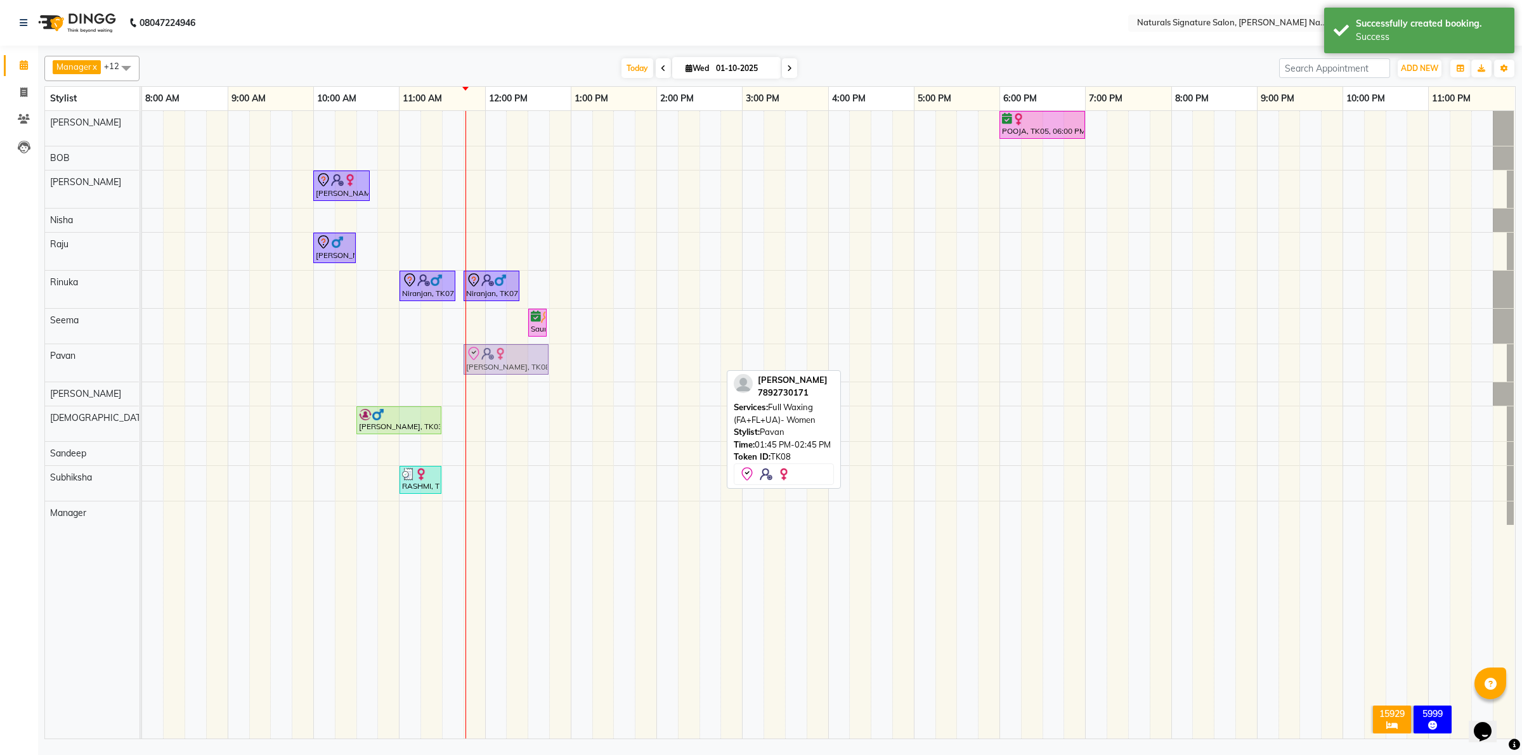
drag, startPoint x: 680, startPoint y: 359, endPoint x: 503, endPoint y: 362, distance: 176.9
click at [142, 362] on div "Vinutha, TK08, 01:45 PM-02:45 PM, Full Waxing (FA+FL+UA)- Women Vinutha, TK08, …" at bounding box center [142, 362] width 0 height 37
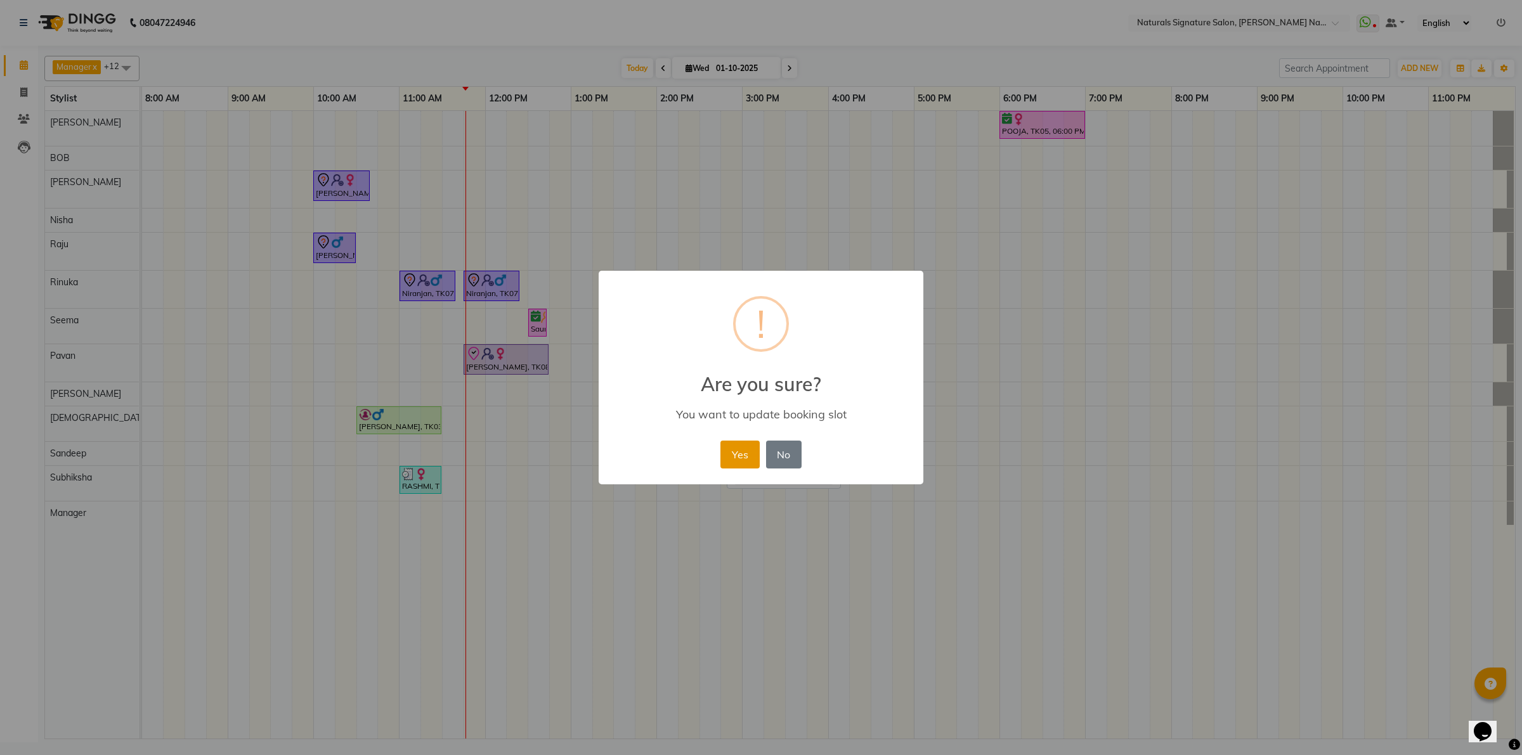
click at [726, 443] on button "Yes" at bounding box center [739, 455] width 39 height 28
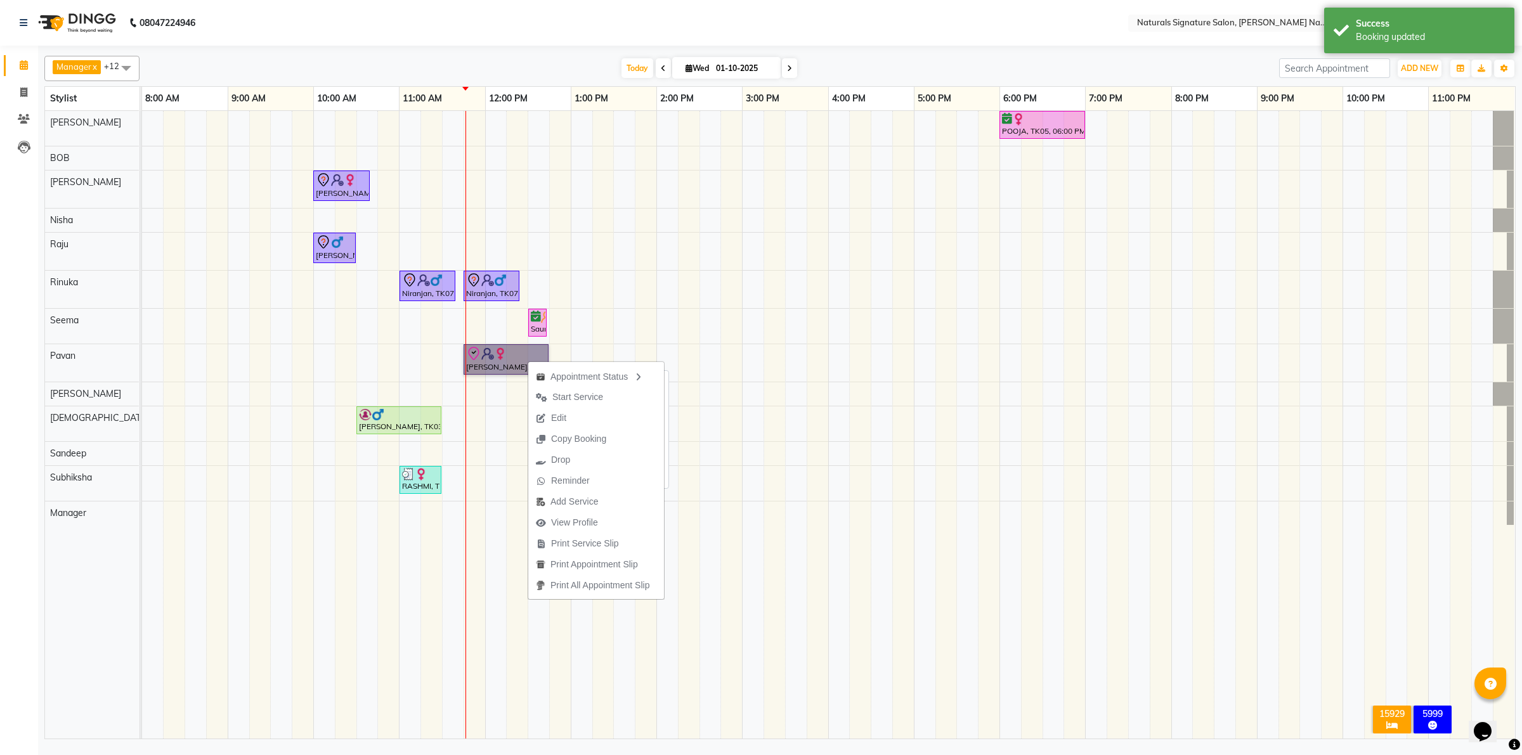
click at [495, 363] on link "Vinutha, TK08, 11:45 AM-12:45 PM, Full Waxing (FA+FL+UA)- Women" at bounding box center [506, 359] width 85 height 30
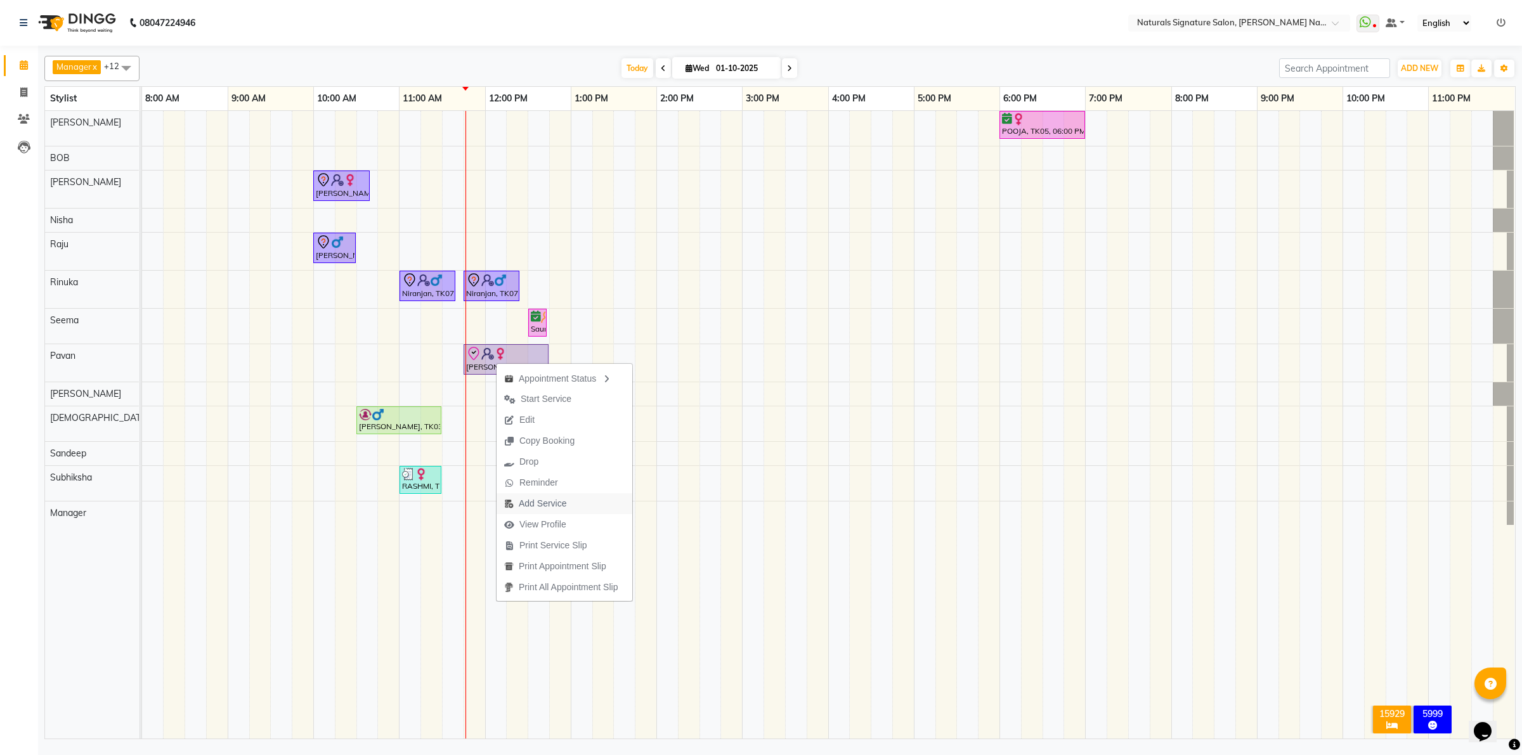
click at [539, 501] on span "Add Service" at bounding box center [543, 503] width 48 height 13
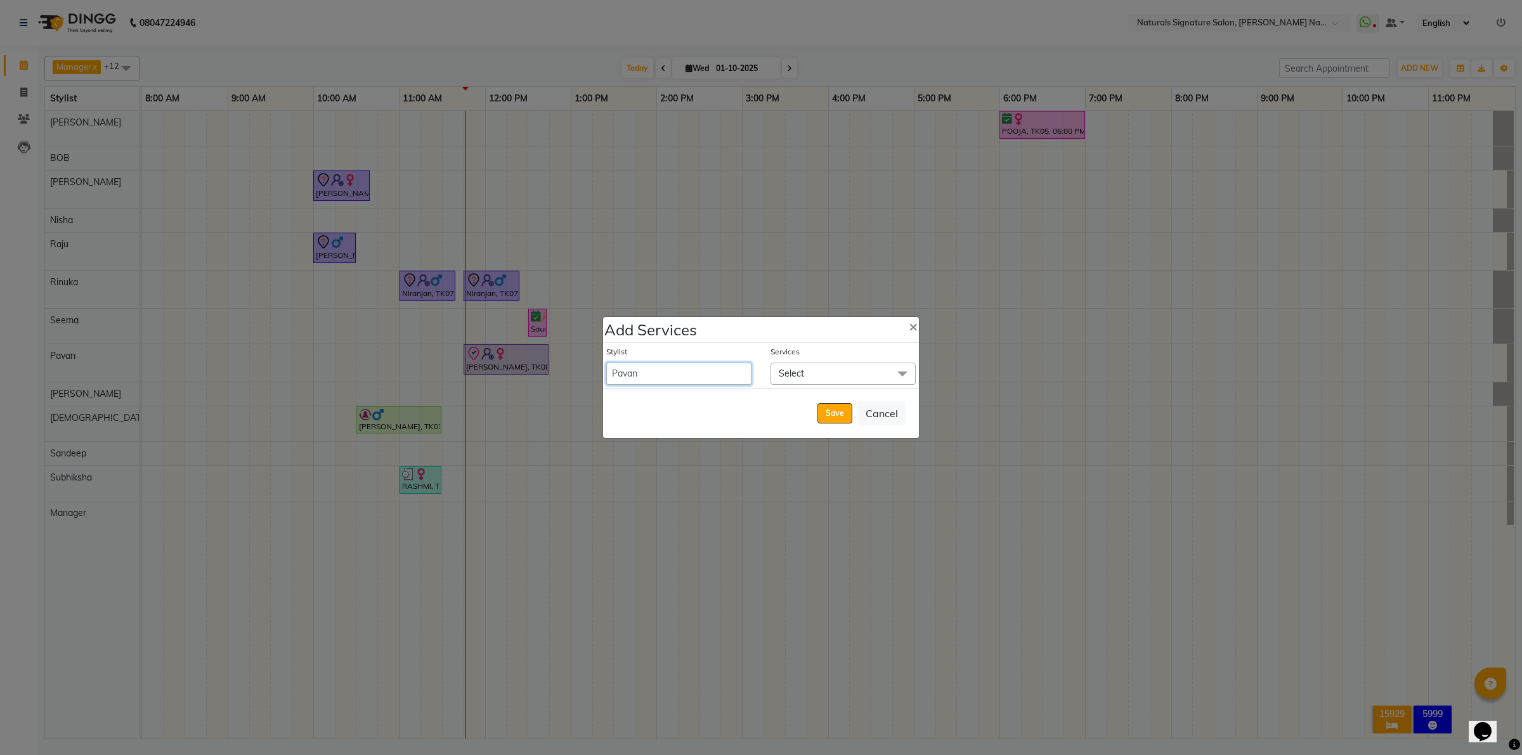
click at [634, 374] on select "[PERSON_NAME] Manager [PERSON_NAME] Priyanka Raju Rinuka [PERSON_NAME] [PERSON_…" at bounding box center [678, 374] width 145 height 22
select select "91549"
click at [606, 363] on select "[PERSON_NAME] Manager [PERSON_NAME] Priyanka Raju Rinuka [PERSON_NAME] [PERSON_…" at bounding box center [678, 374] width 145 height 22
select select "885"
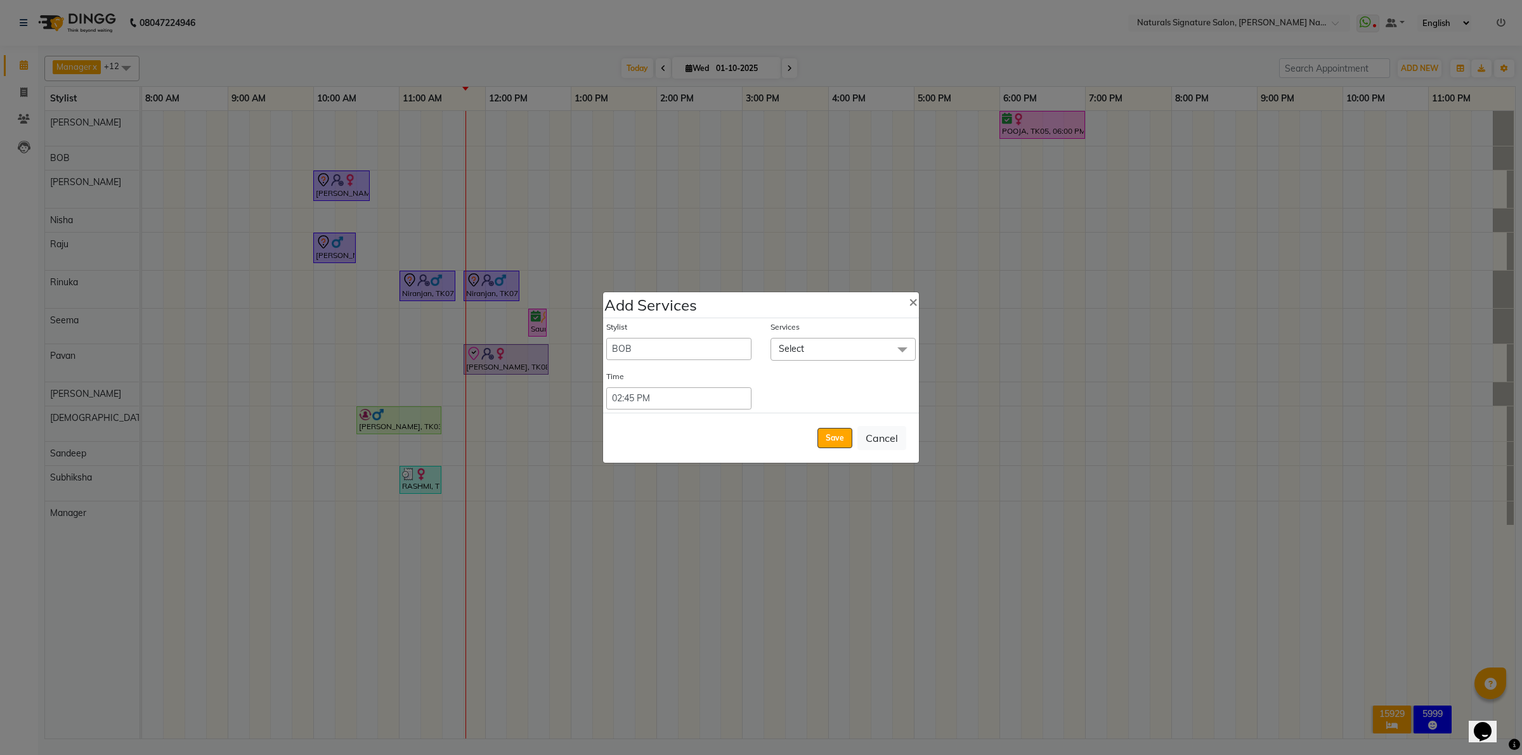
click at [857, 342] on span "Select" at bounding box center [842, 349] width 145 height 22
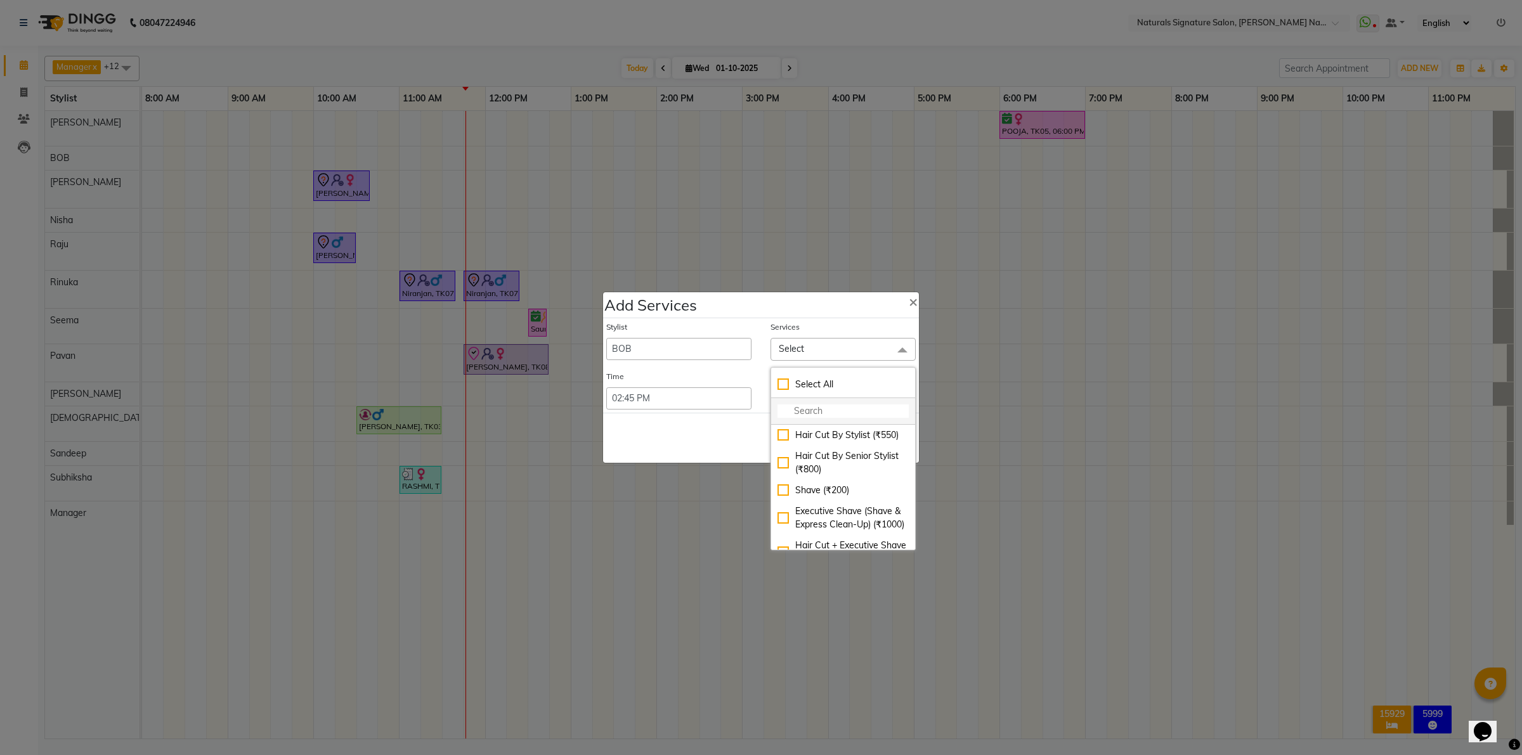
click at [838, 417] on input "multiselect-search" at bounding box center [842, 411] width 131 height 13
type input "blow"
click at [781, 435] on div "Blow Dry- Medium (₹900)" at bounding box center [842, 435] width 131 height 13
checkbox input "true"
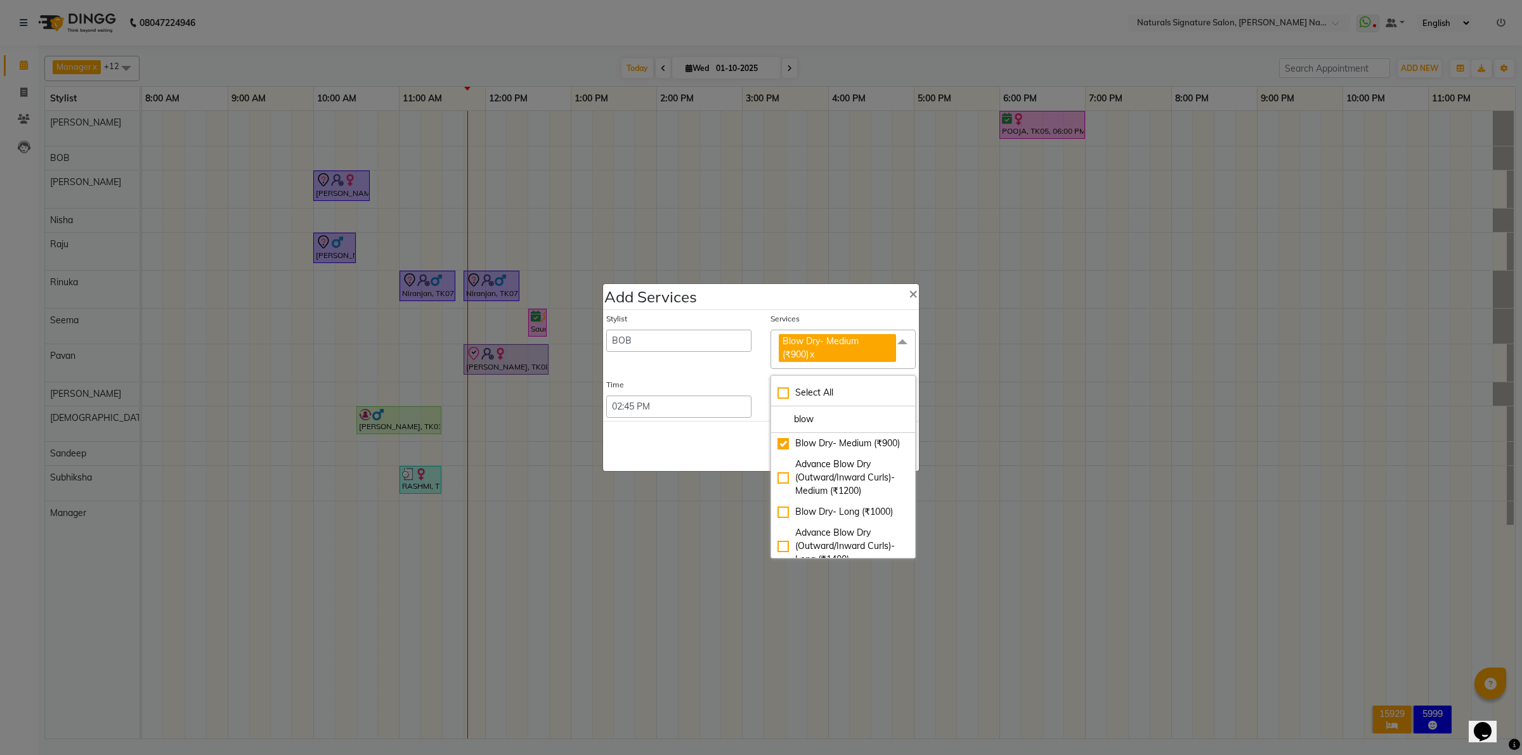
click at [732, 435] on div "Save Cancel" at bounding box center [761, 446] width 316 height 50
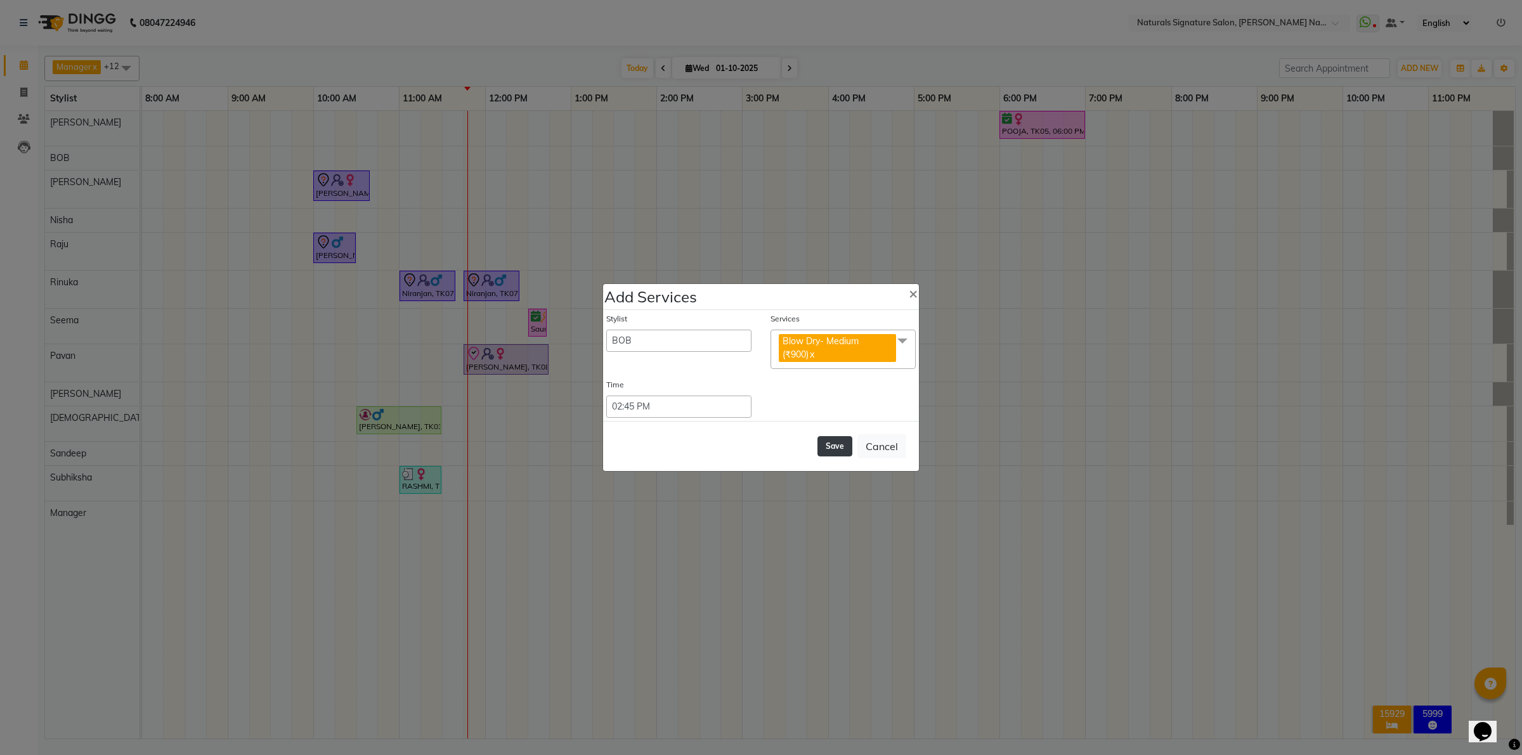
click at [829, 442] on button "Save" at bounding box center [834, 446] width 35 height 20
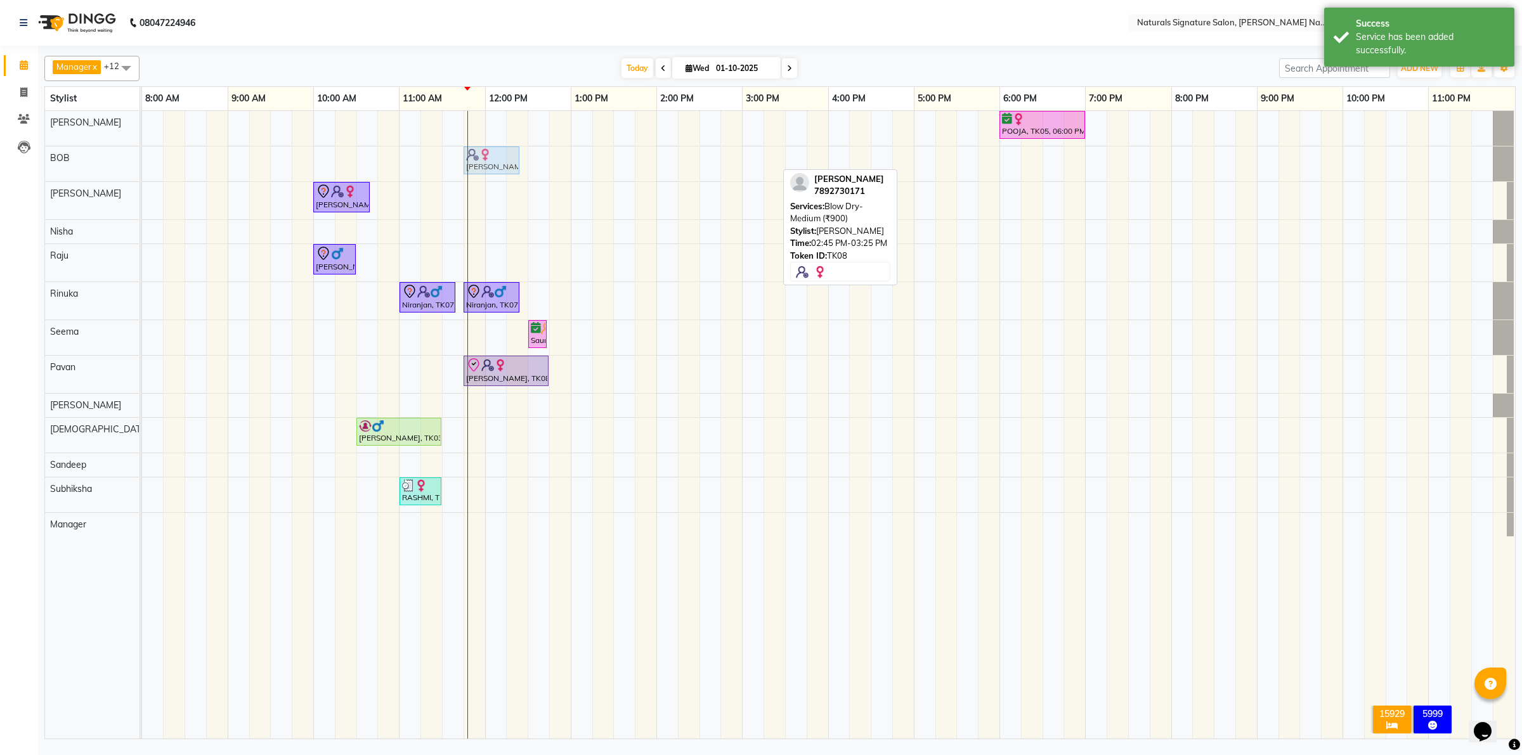
drag, startPoint x: 753, startPoint y: 163, endPoint x: 498, endPoint y: 163, distance: 254.3
click at [142, 163] on div "Vinutha, TK08, 02:45 PM-03:25 PM, Blow Dry- Medium (₹900) Vinutha, TK08, 02:45 …" at bounding box center [142, 163] width 0 height 35
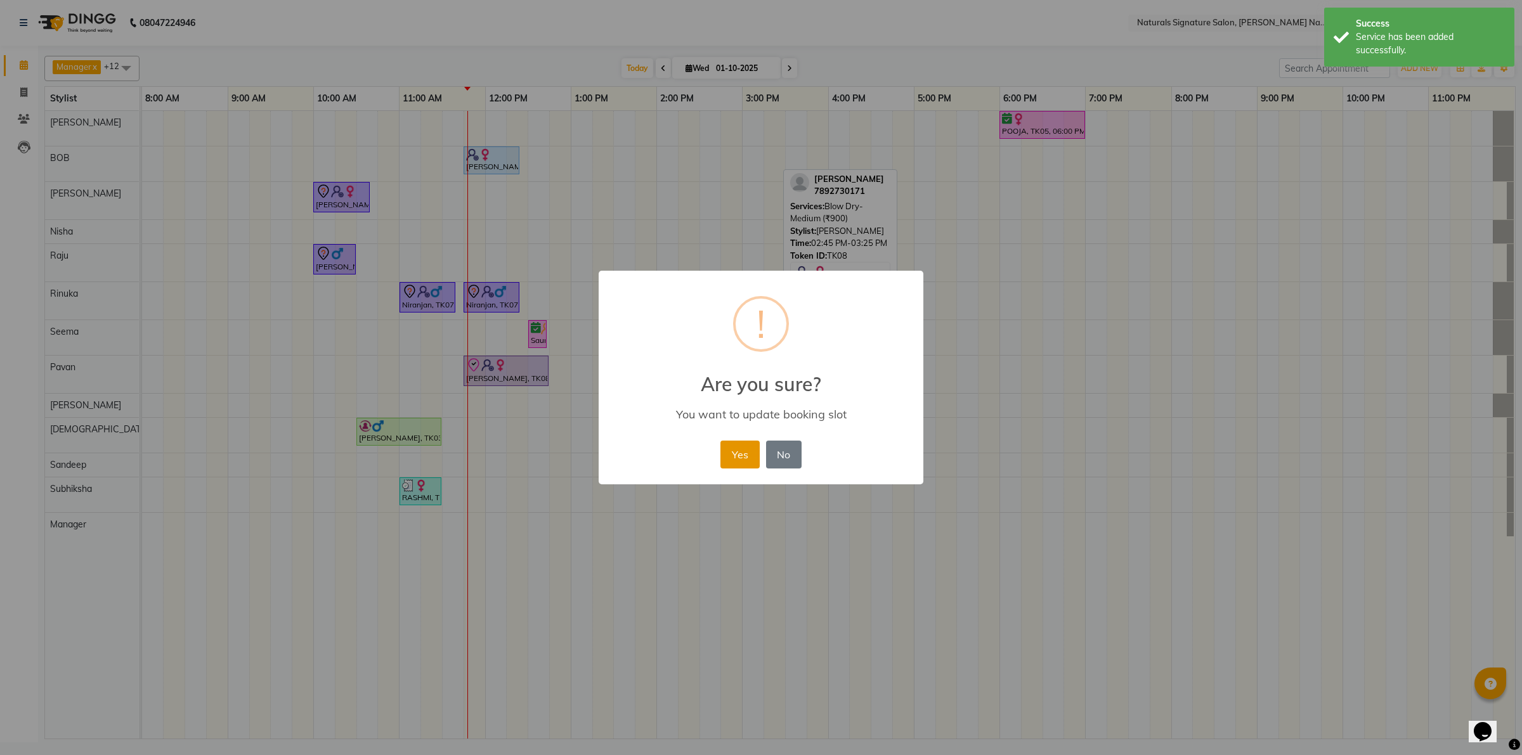
click at [756, 445] on button "Yes" at bounding box center [739, 455] width 39 height 28
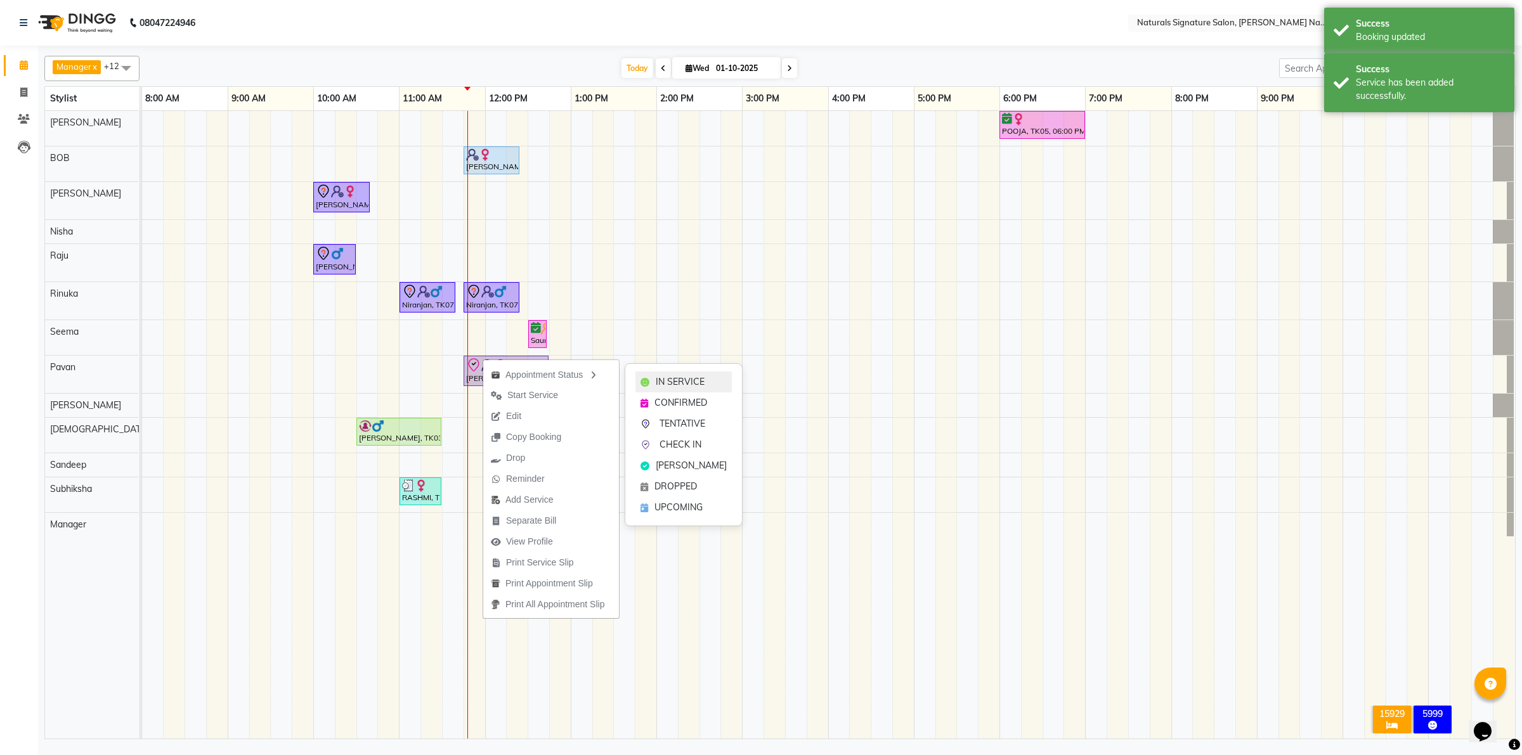
click at [699, 384] on span "IN SERVICE" at bounding box center [680, 381] width 49 height 13
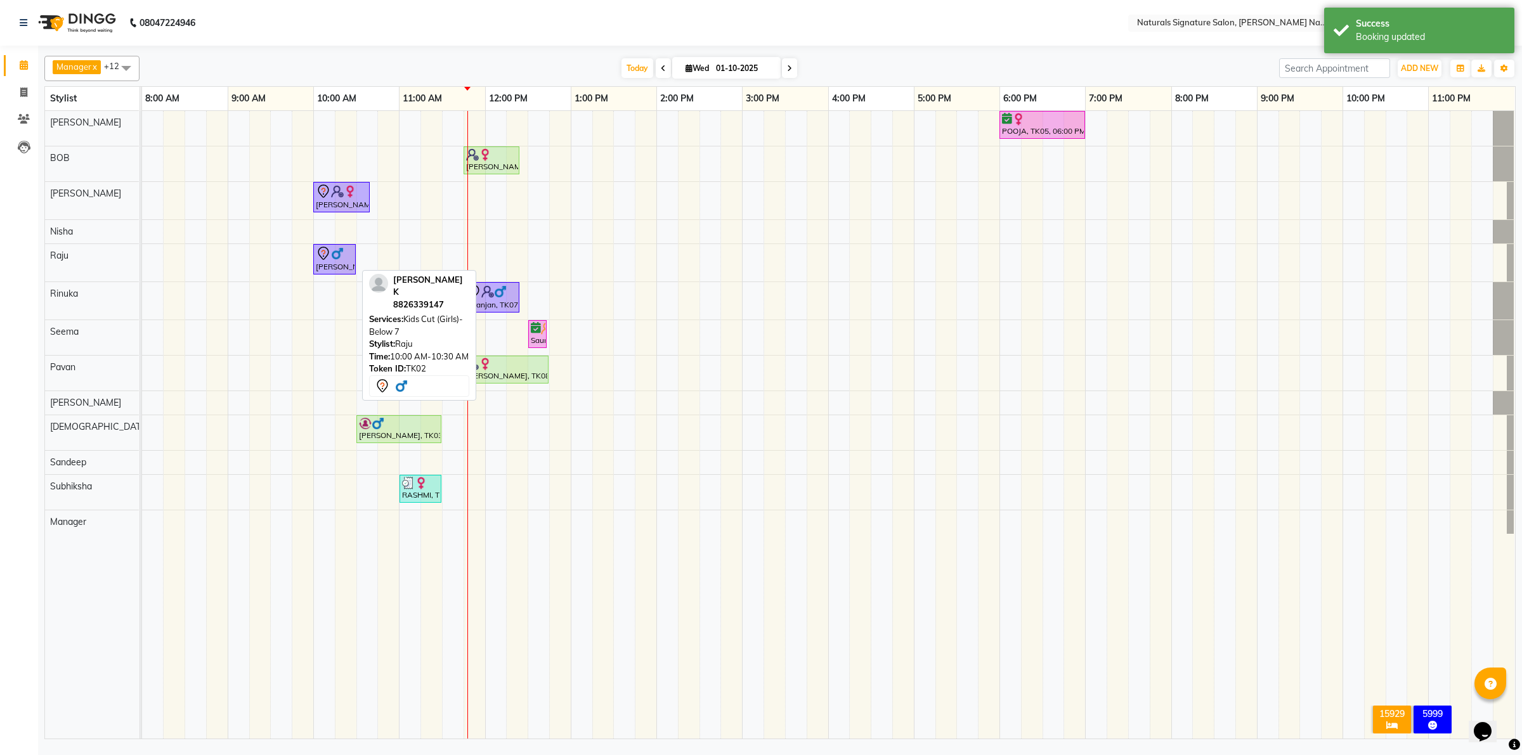
click at [349, 254] on div at bounding box center [334, 253] width 37 height 15
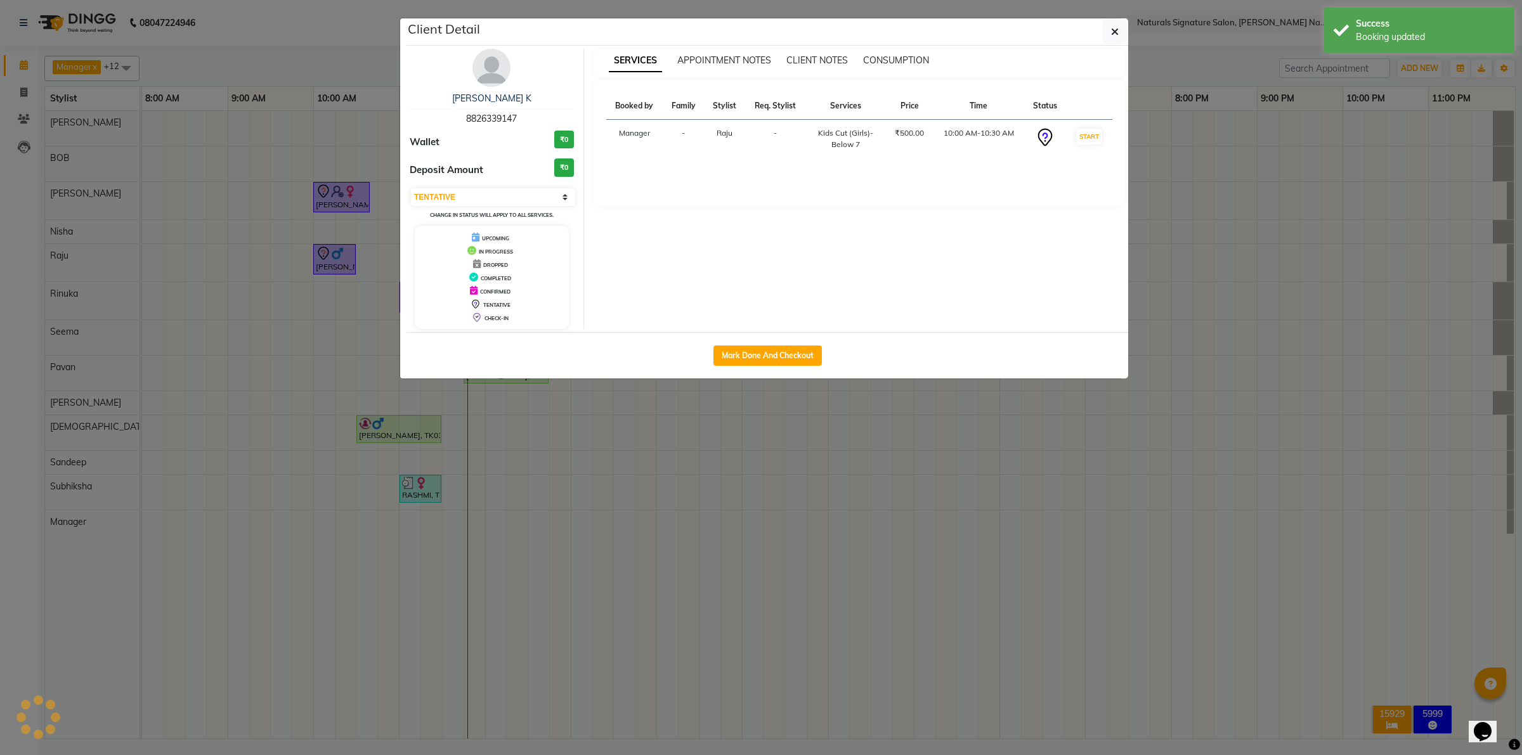
click at [441, 187] on div "Select IN SERVICE CONFIRMED TENTATIVE CHECK IN MARK DONE DROPPED UPCOMING Chang…" at bounding box center [492, 204] width 164 height 34
click at [438, 202] on select "Select IN SERVICE CONFIRMED TENTATIVE CHECK IN MARK DONE DROPPED UPCOMING" at bounding box center [493, 197] width 164 height 18
select select "2"
click at [411, 188] on select "Select IN SERVICE CONFIRMED TENTATIVE CHECK IN MARK DONE DROPPED UPCOMING" at bounding box center [493, 197] width 164 height 18
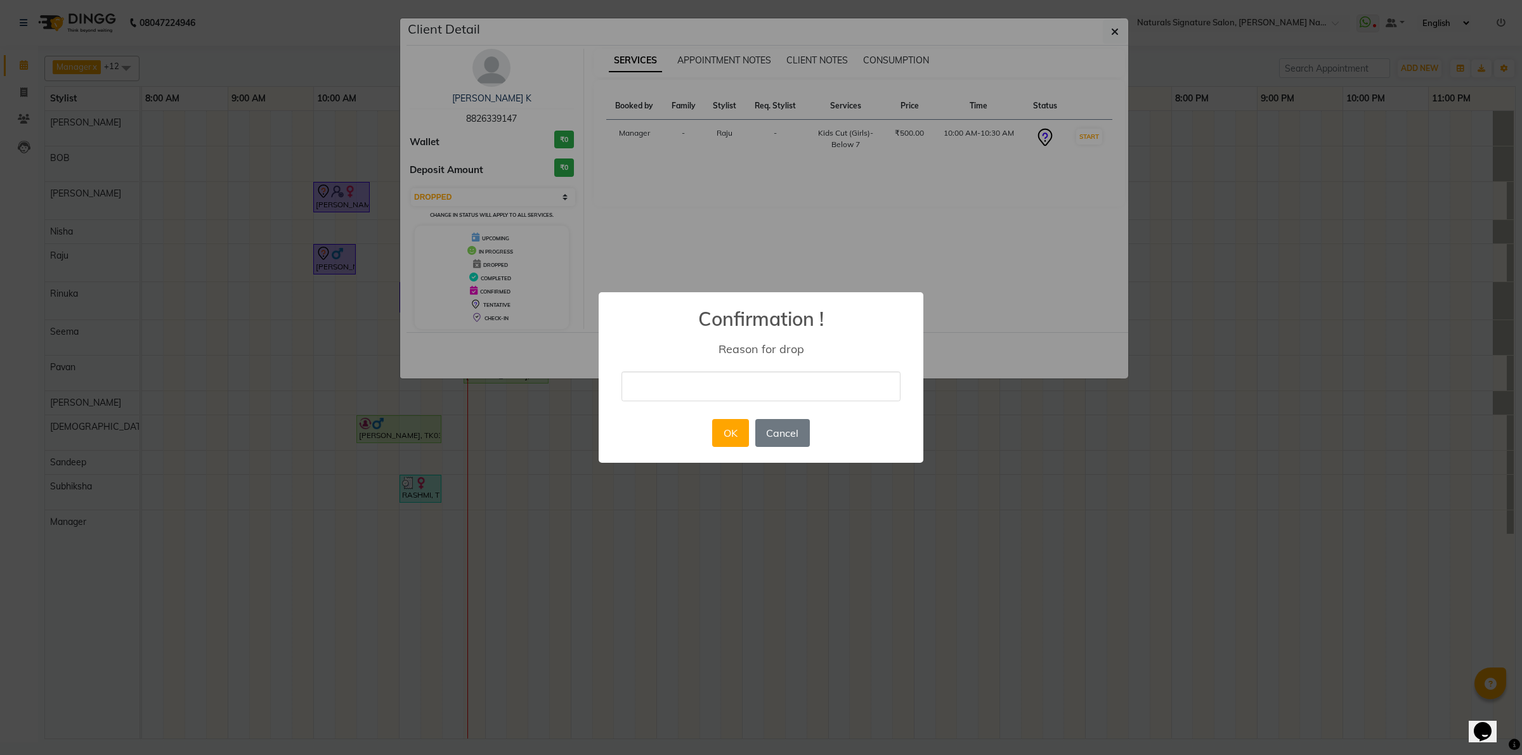
drag, startPoint x: 674, startPoint y: 375, endPoint x: 676, endPoint y: 395, distance: 20.4
click at [674, 375] on input "text" at bounding box center [760, 387] width 279 height 30
type input "No Show"
click at [736, 434] on button "OK" at bounding box center [730, 433] width 36 height 28
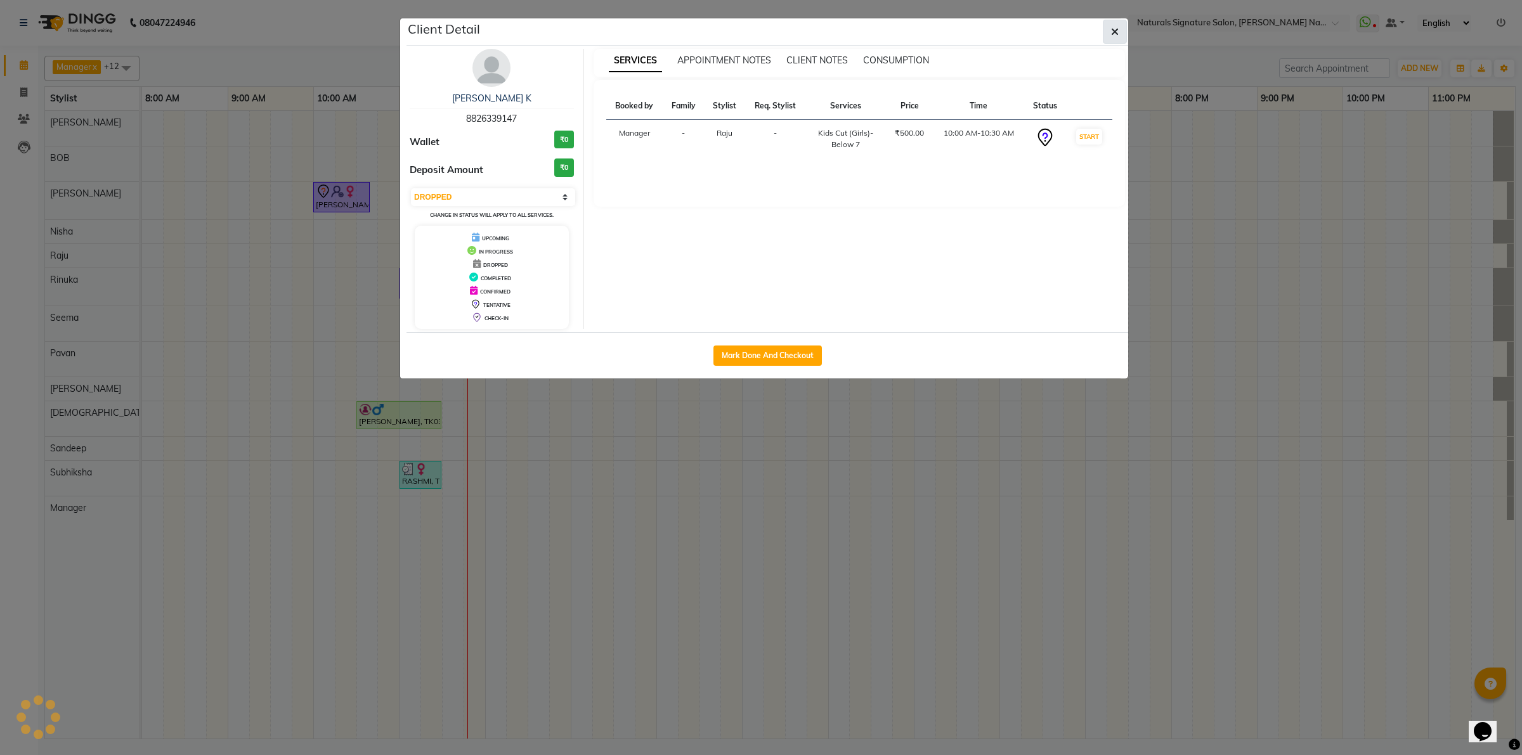
click at [1120, 39] on button "button" at bounding box center [1115, 32] width 24 height 24
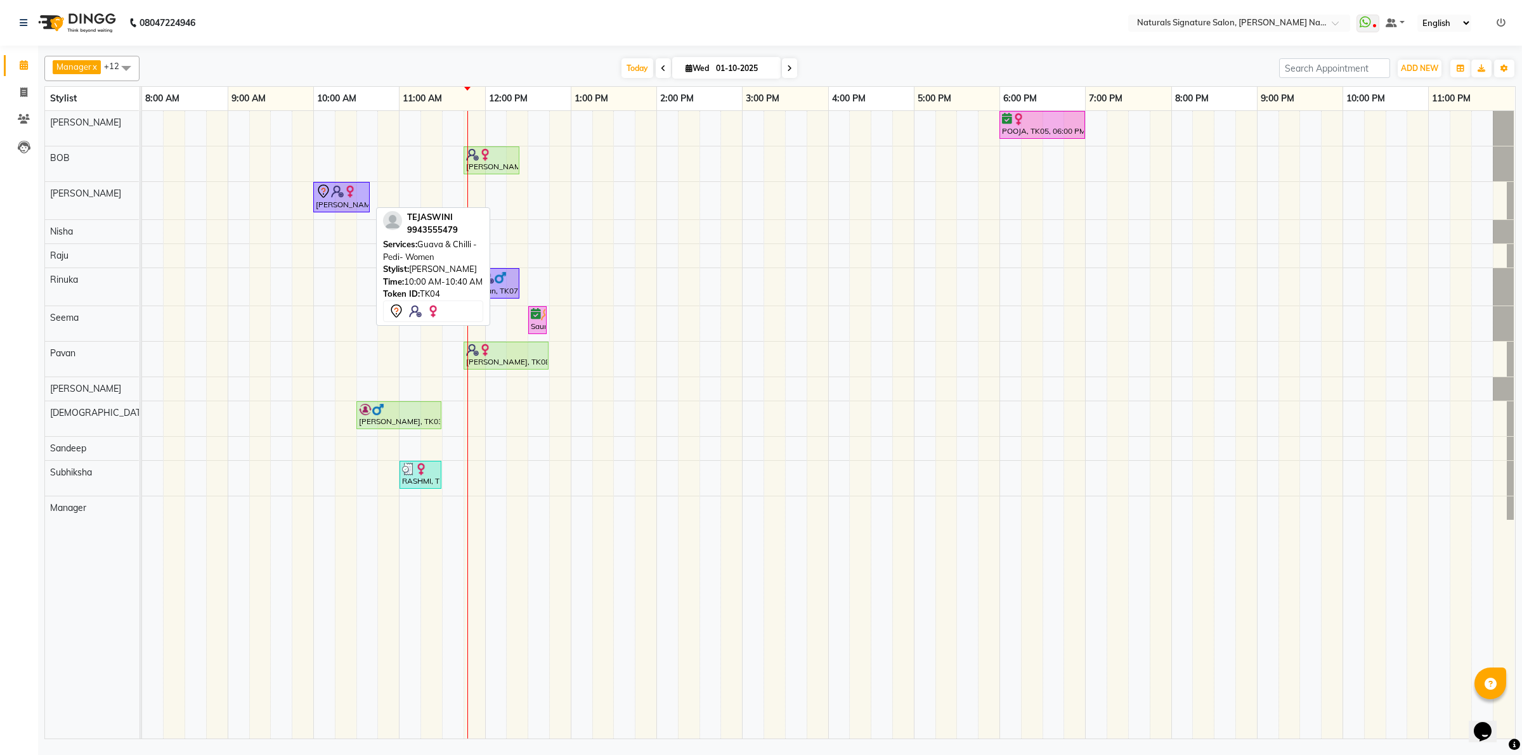
click at [356, 185] on div at bounding box center [341, 191] width 51 height 15
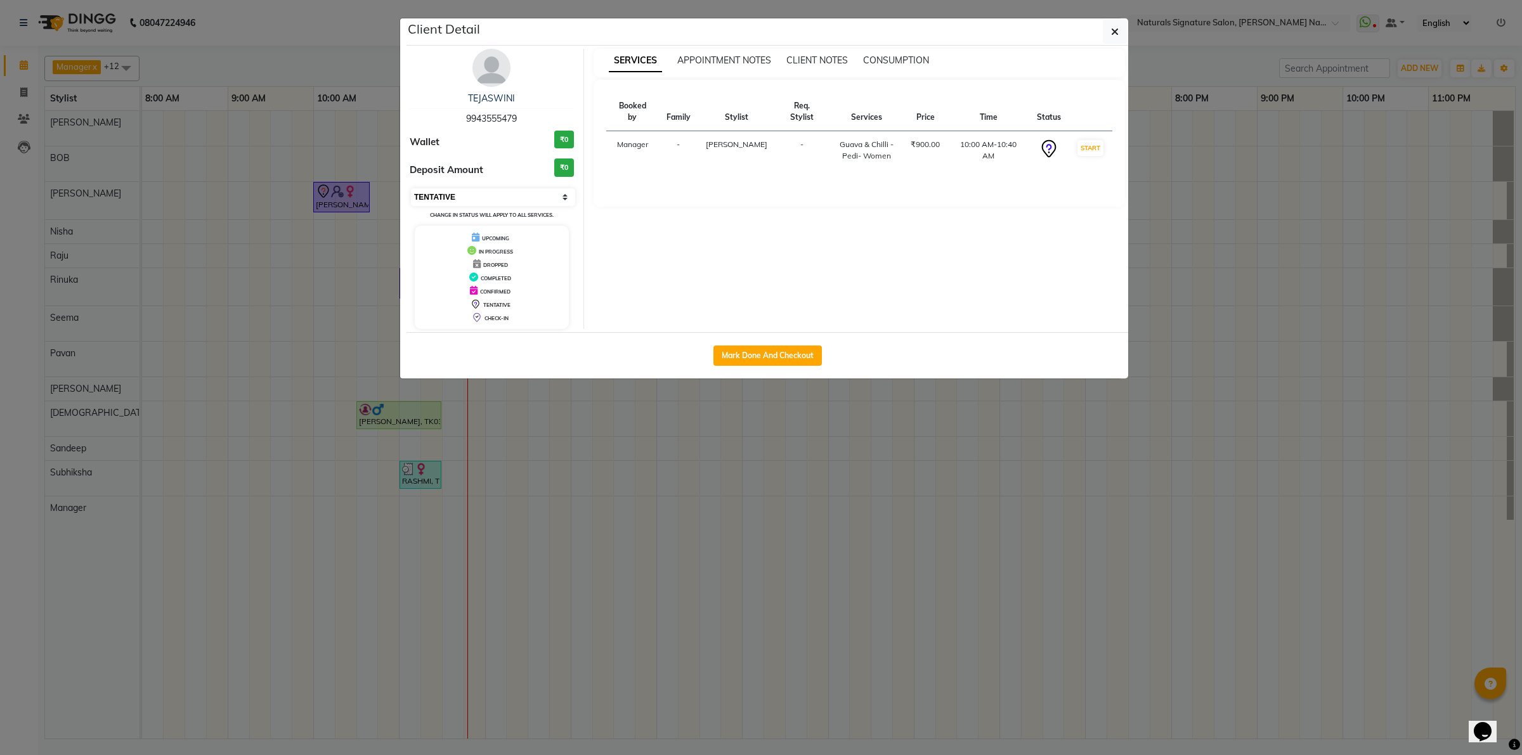
click at [451, 193] on select "Select IN SERVICE CONFIRMED TENTATIVE CHECK IN MARK DONE DROPPED UPCOMING" at bounding box center [493, 197] width 164 height 18
select select "1"
click at [411, 188] on select "Select IN SERVICE CONFIRMED TENTATIVE CHECK IN MARK DONE DROPPED UPCOMING" at bounding box center [493, 197] width 164 height 18
click at [1124, 32] on button "button" at bounding box center [1115, 32] width 24 height 24
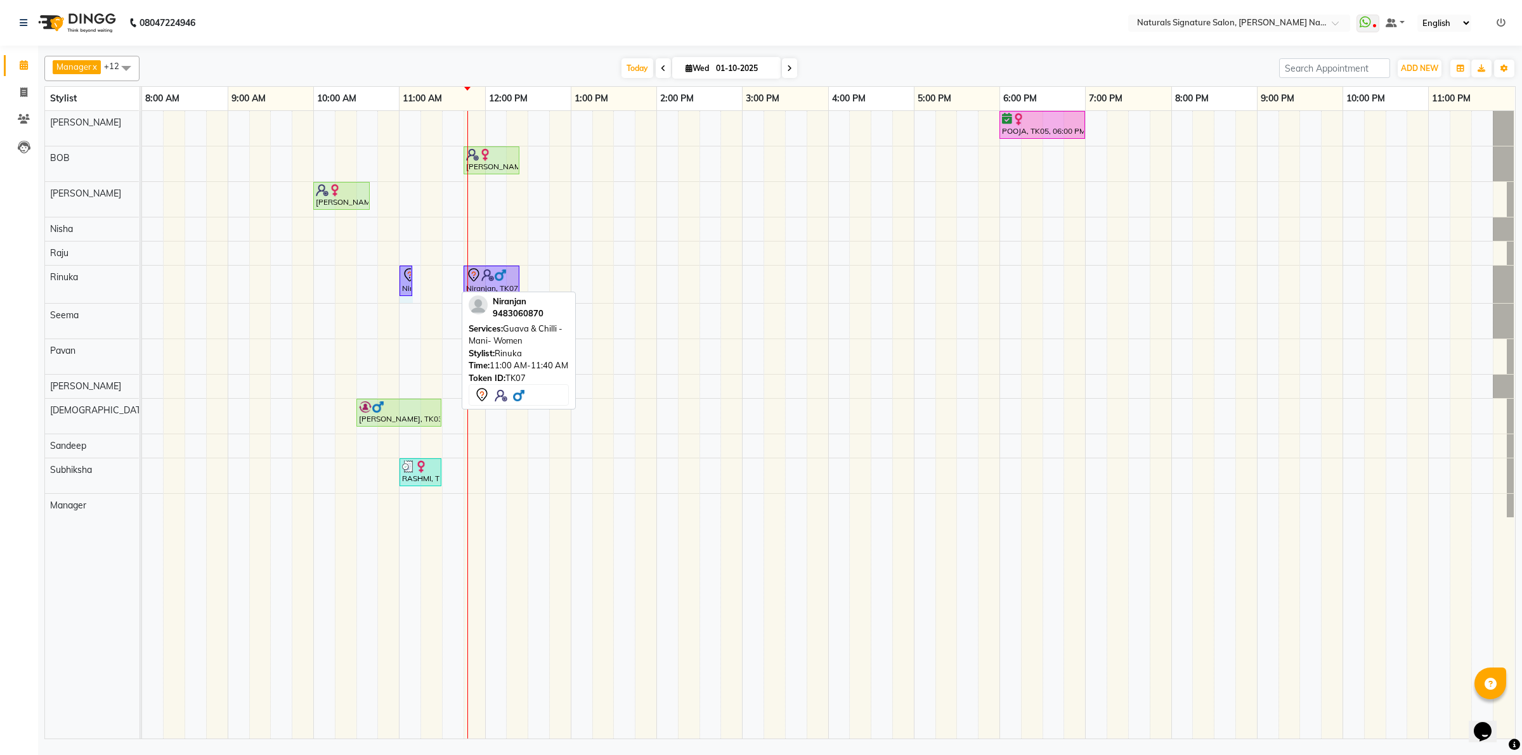
drag, startPoint x: 452, startPoint y: 276, endPoint x: 413, endPoint y: 275, distance: 39.3
click at [142, 275] on div "Niranjan, TK07, 11:00 AM-11:40 AM, Guava & Chilli - Mani- Women Niranjan, TK07,…" at bounding box center [142, 284] width 0 height 37
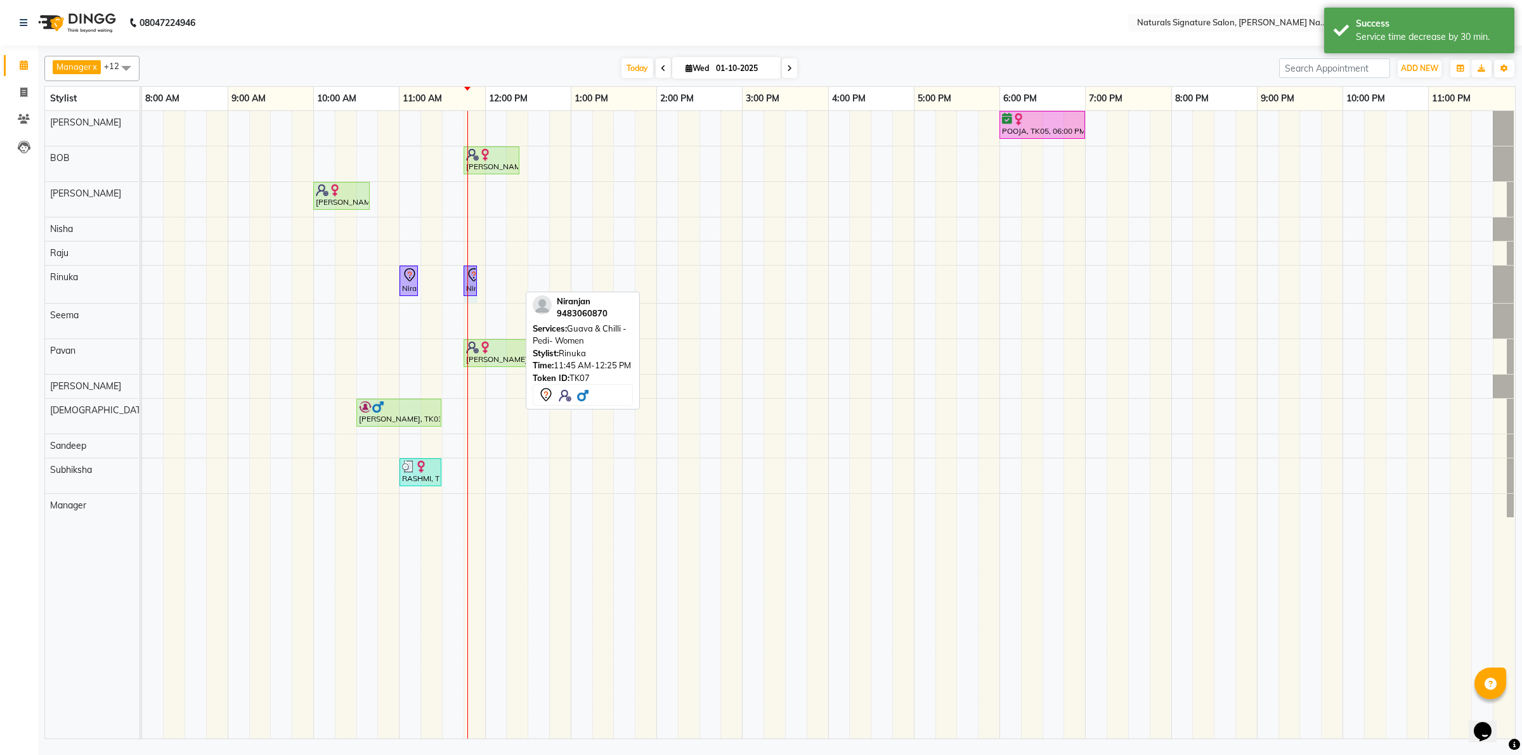
drag, startPoint x: 516, startPoint y: 276, endPoint x: 476, endPoint y: 283, distance: 39.8
click at [142, 283] on div "Niranjan, TK07, 11:00 AM-11:10 AM, Guava & Chilli - Mani- Women Niranjan, TK07,…" at bounding box center [142, 284] width 0 height 37
drag, startPoint x: 476, startPoint y: 283, endPoint x: 444, endPoint y: 283, distance: 32.3
click at [444, 283] on div "POOJA, TK05, 06:00 PM-07:00 PM, Advance Cut - By Stylist Vinutha, TK08, 11:45 A…" at bounding box center [828, 425] width 1373 height 628
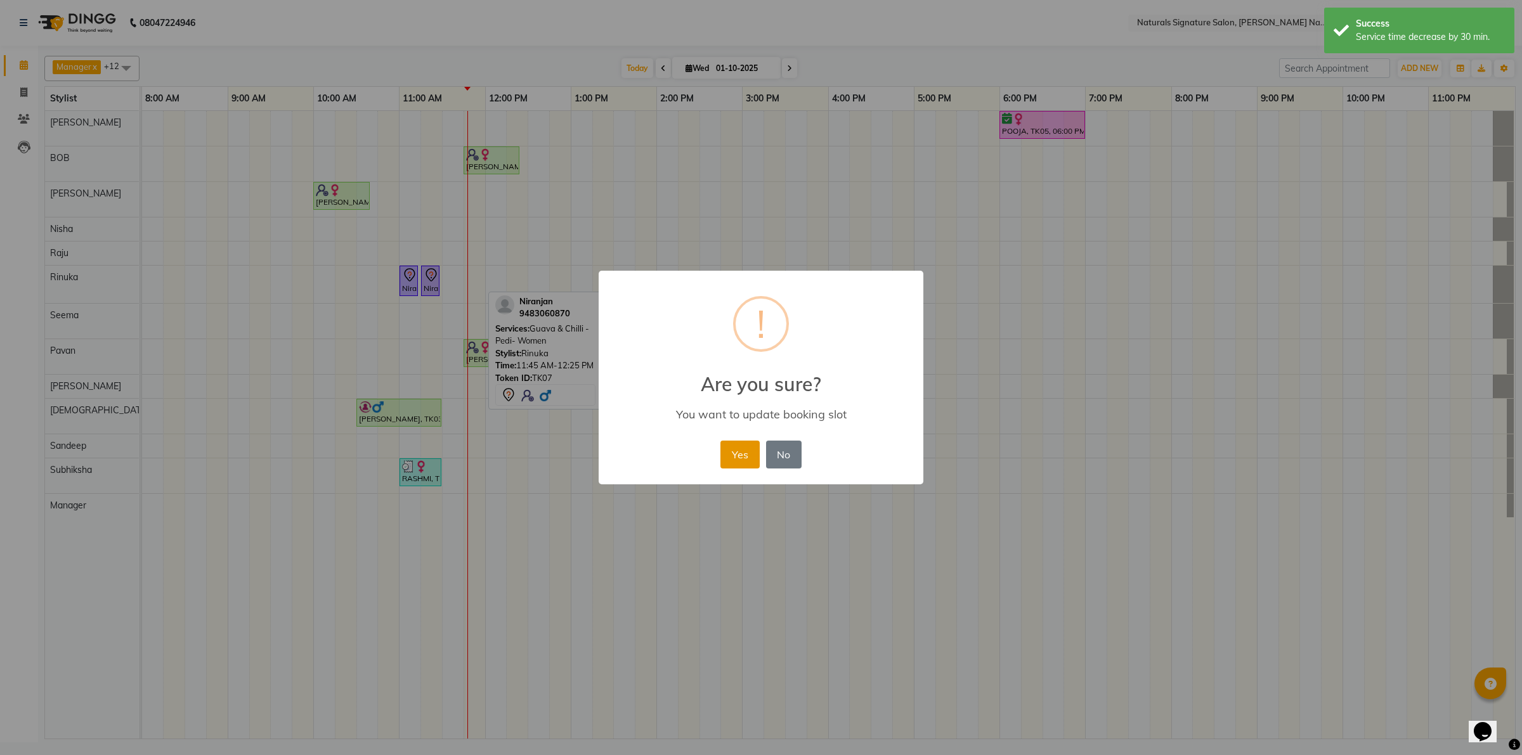
click at [758, 445] on button "Yes" at bounding box center [739, 455] width 39 height 28
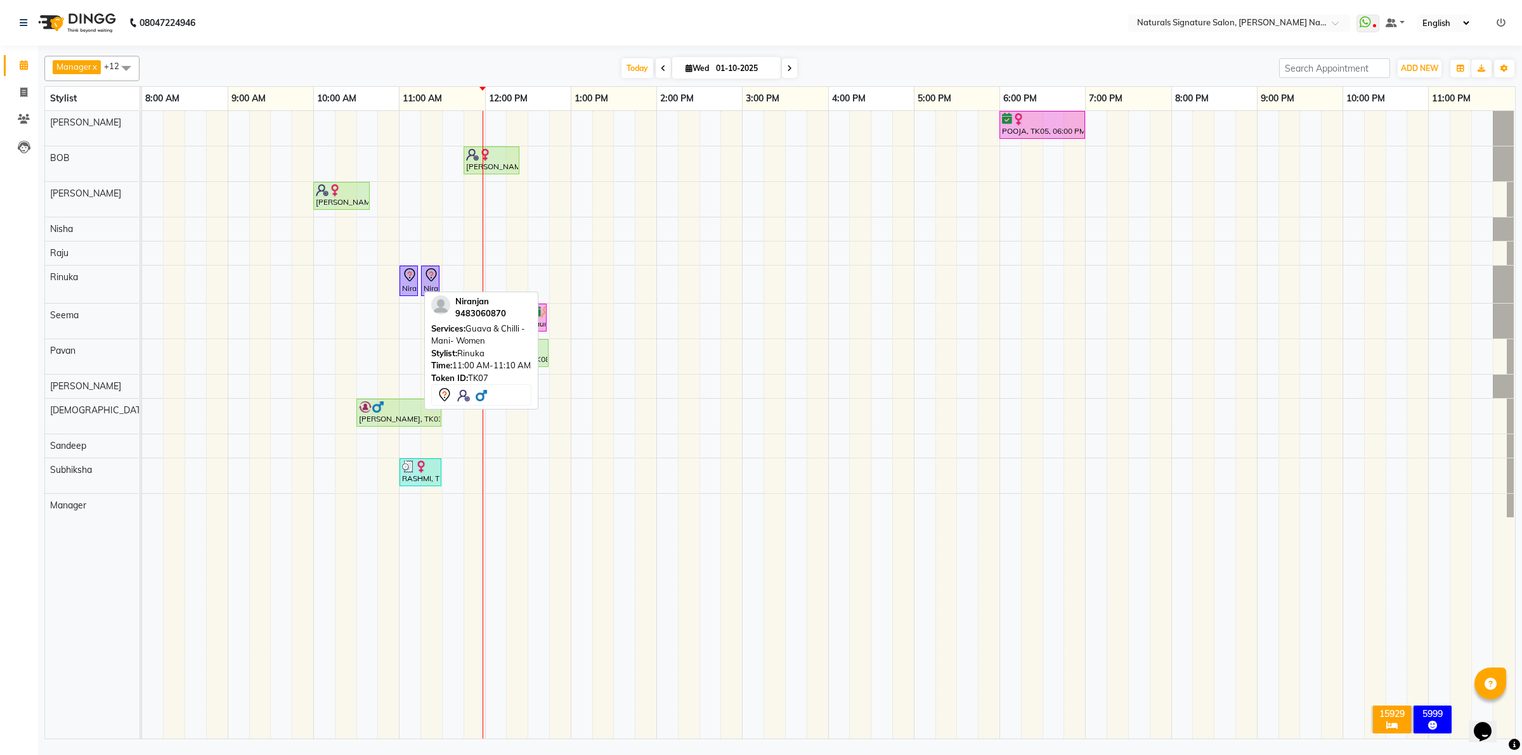
click at [404, 289] on div "Niranjan, TK07, 11:00 AM-11:10 AM, [PERSON_NAME] & Chilli - Mani- Women" at bounding box center [409, 281] width 16 height 27
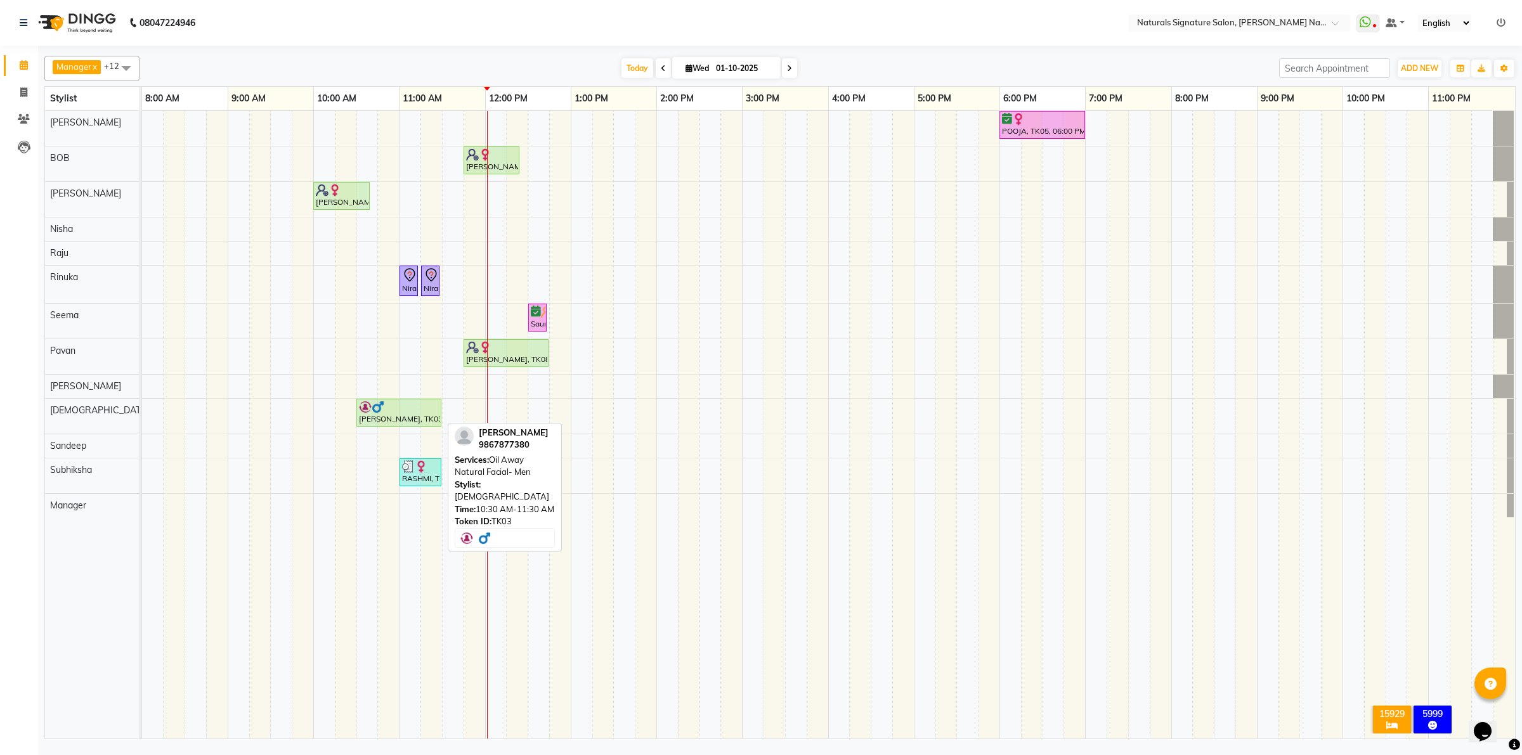
click at [426, 422] on div "Jigar, TK03, 10:30 AM-11:30 AM, Oil Away Natural Facial- Men" at bounding box center [399, 413] width 82 height 24
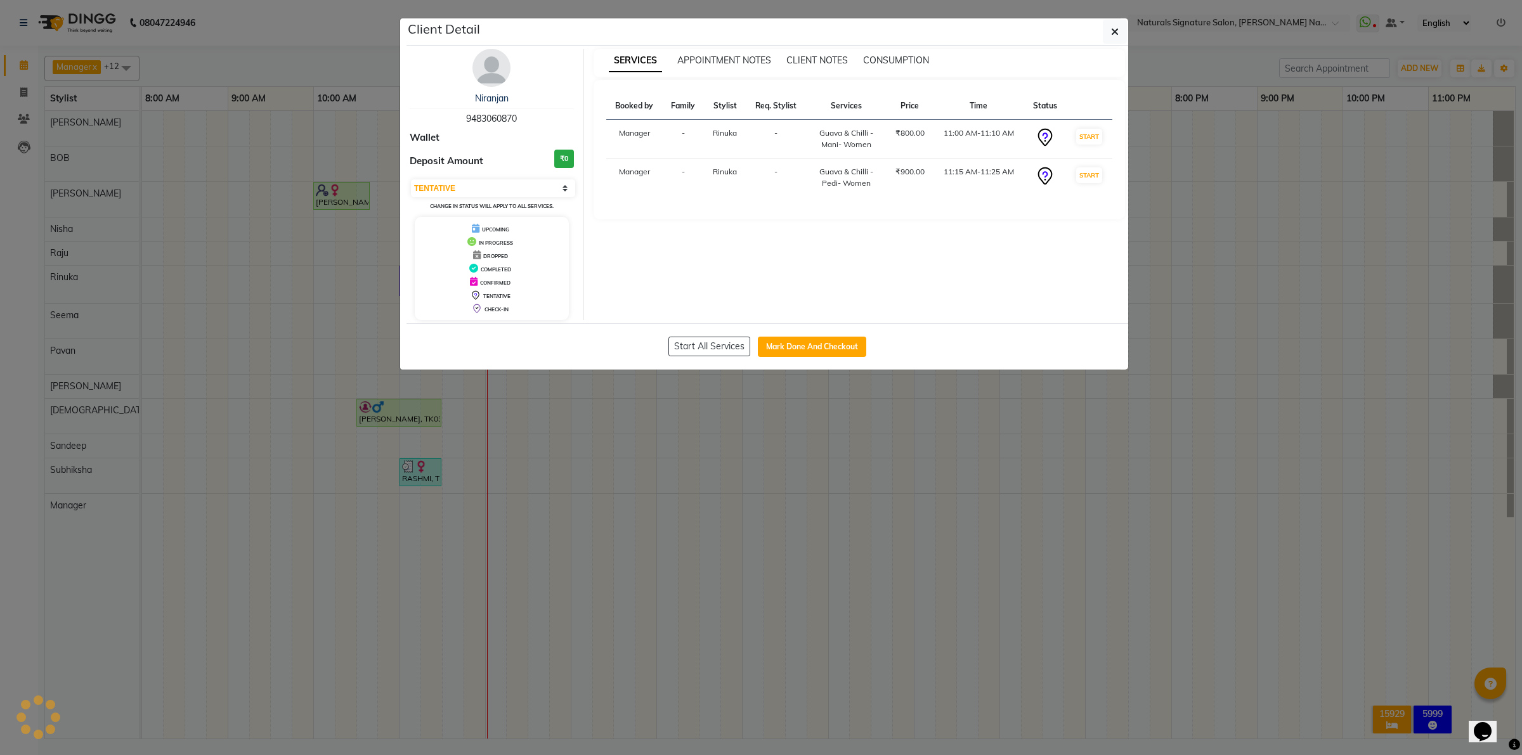
select select "1"
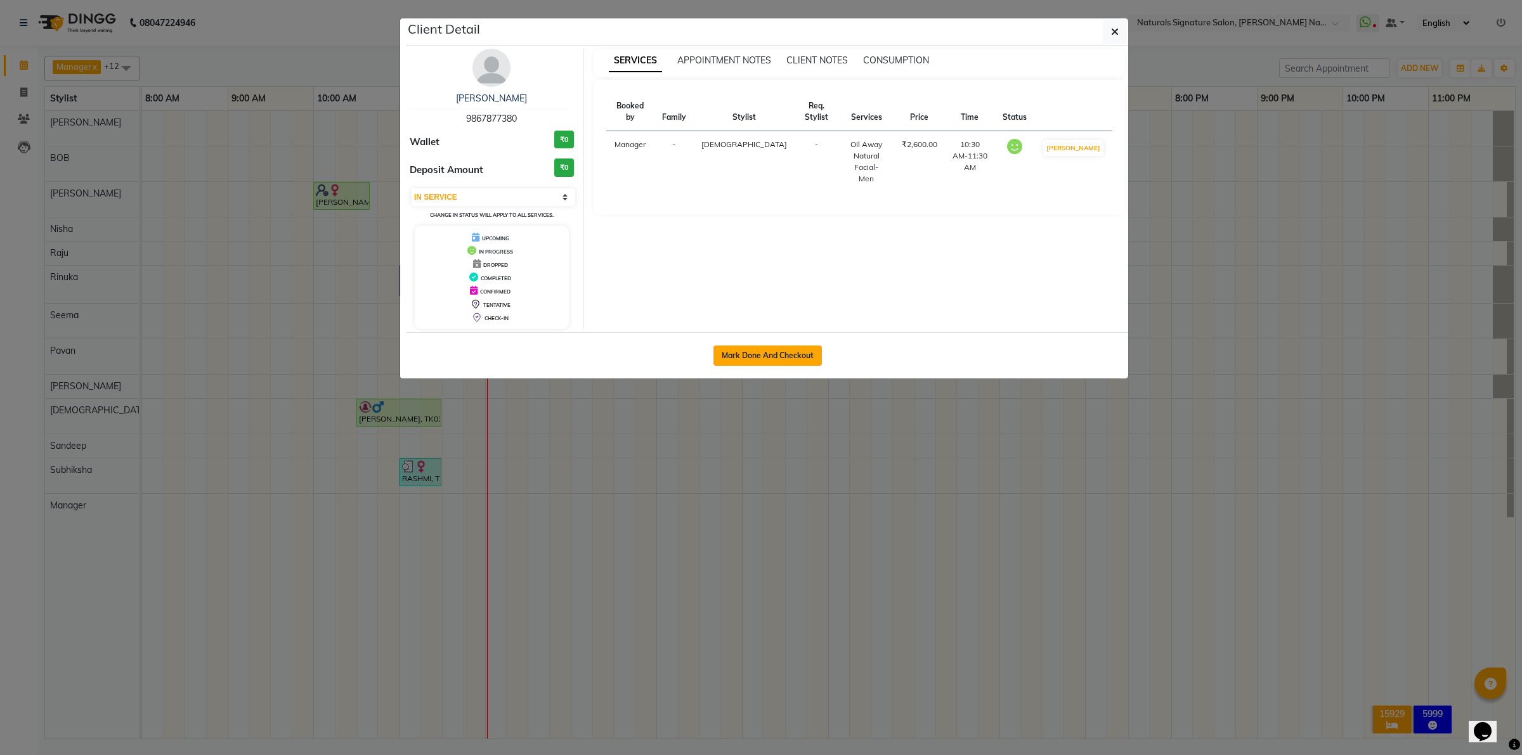
click at [761, 359] on button "Mark Done And Checkout" at bounding box center [767, 356] width 108 height 20
select select "service"
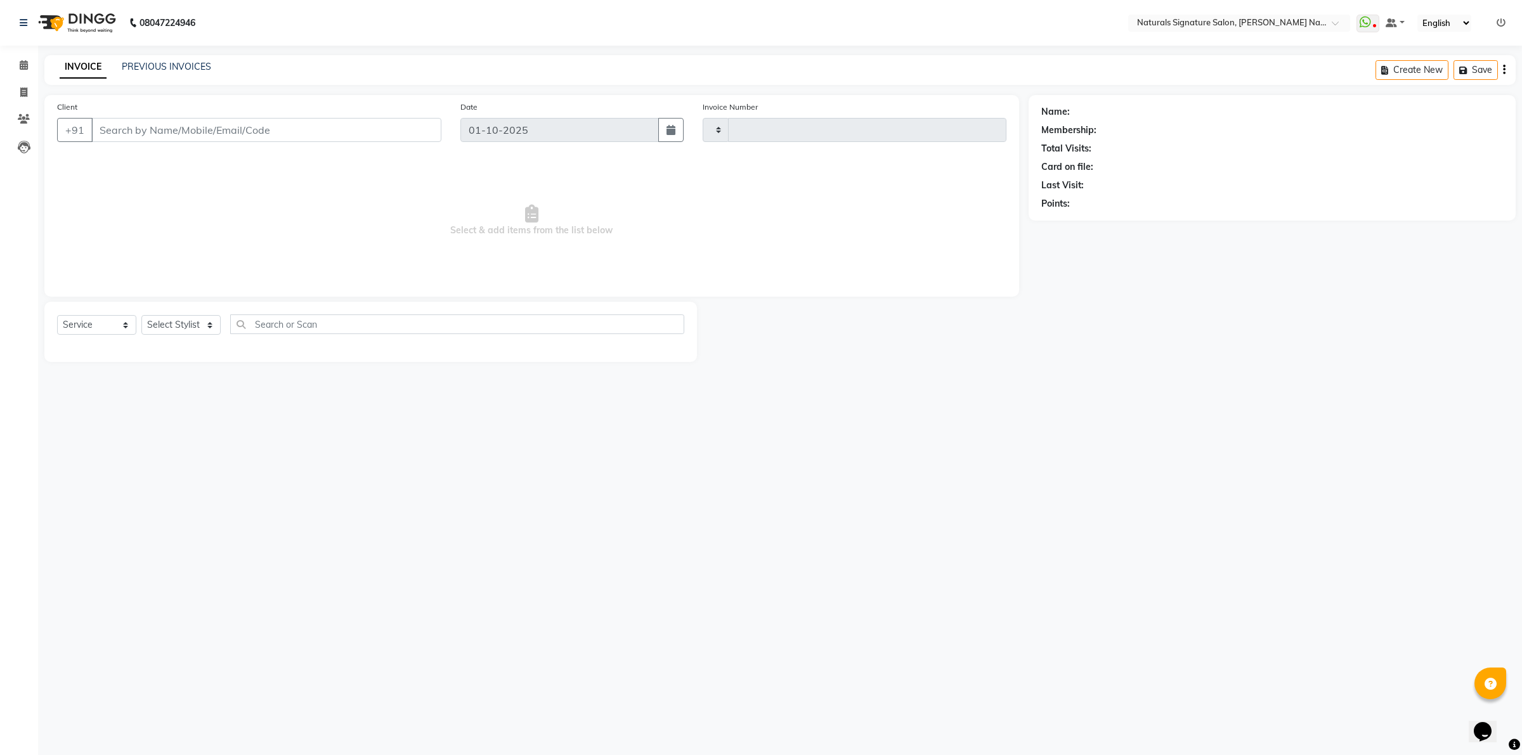
type input "5968"
select select "6135"
type input "98******80"
select select "74837"
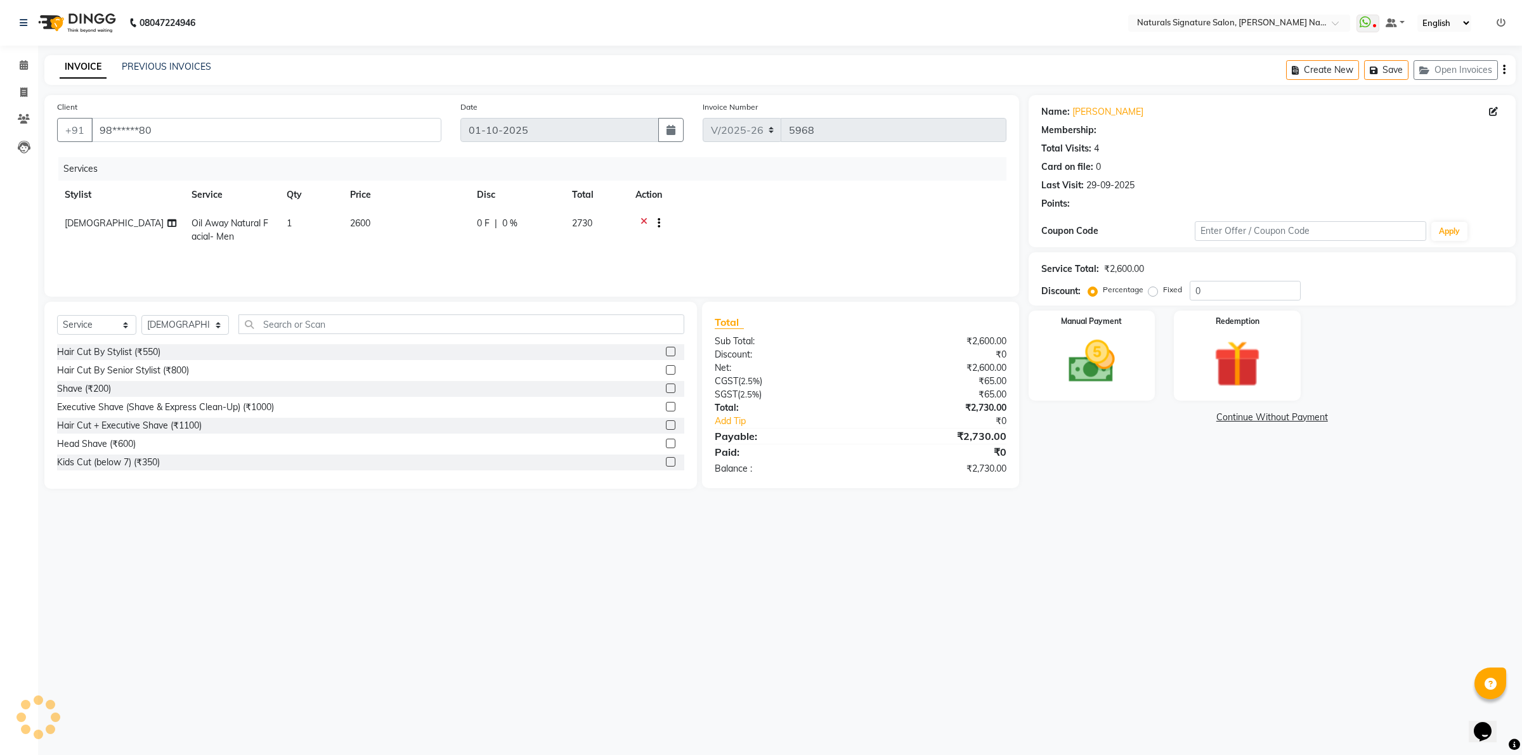
select select "1: Object"
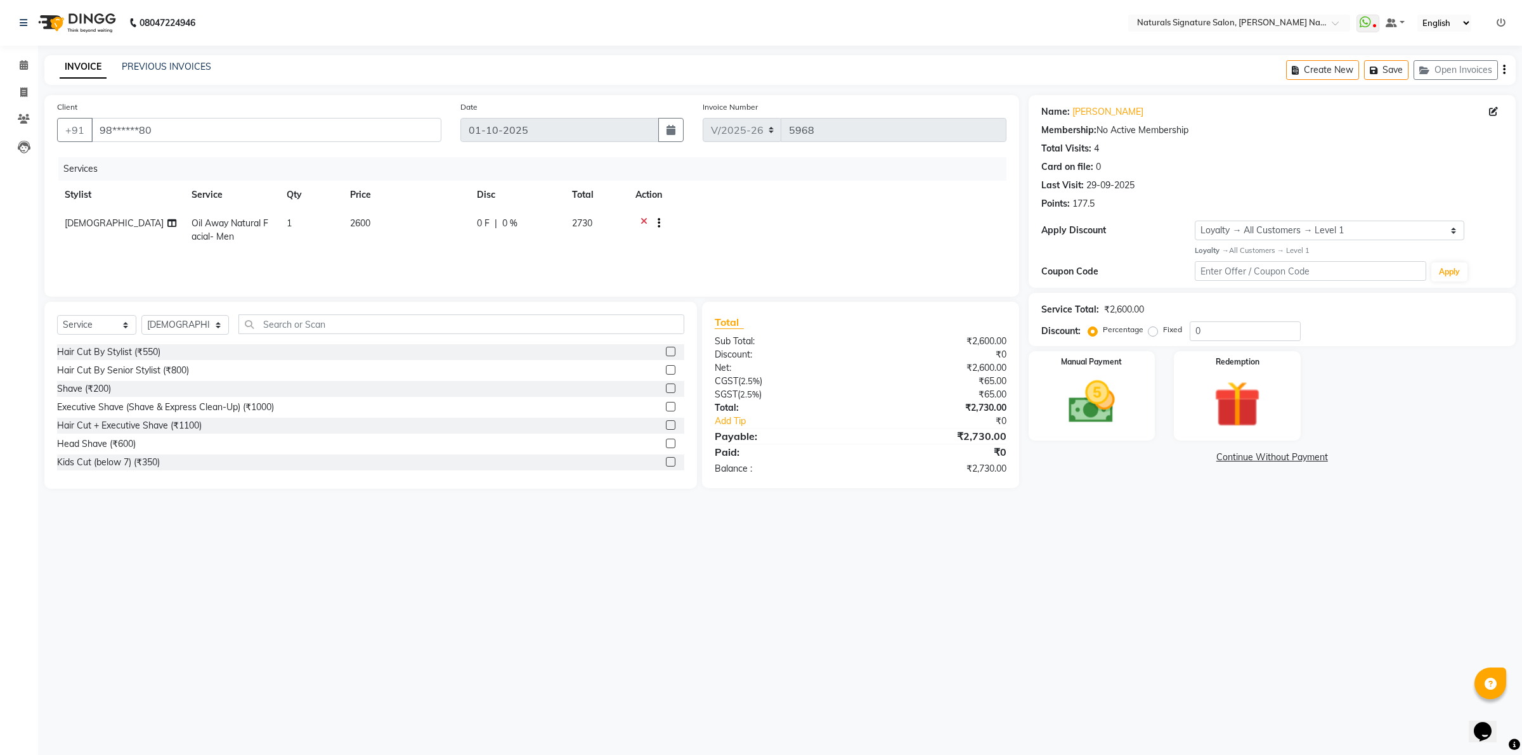
click at [644, 221] on icon at bounding box center [643, 225] width 7 height 16
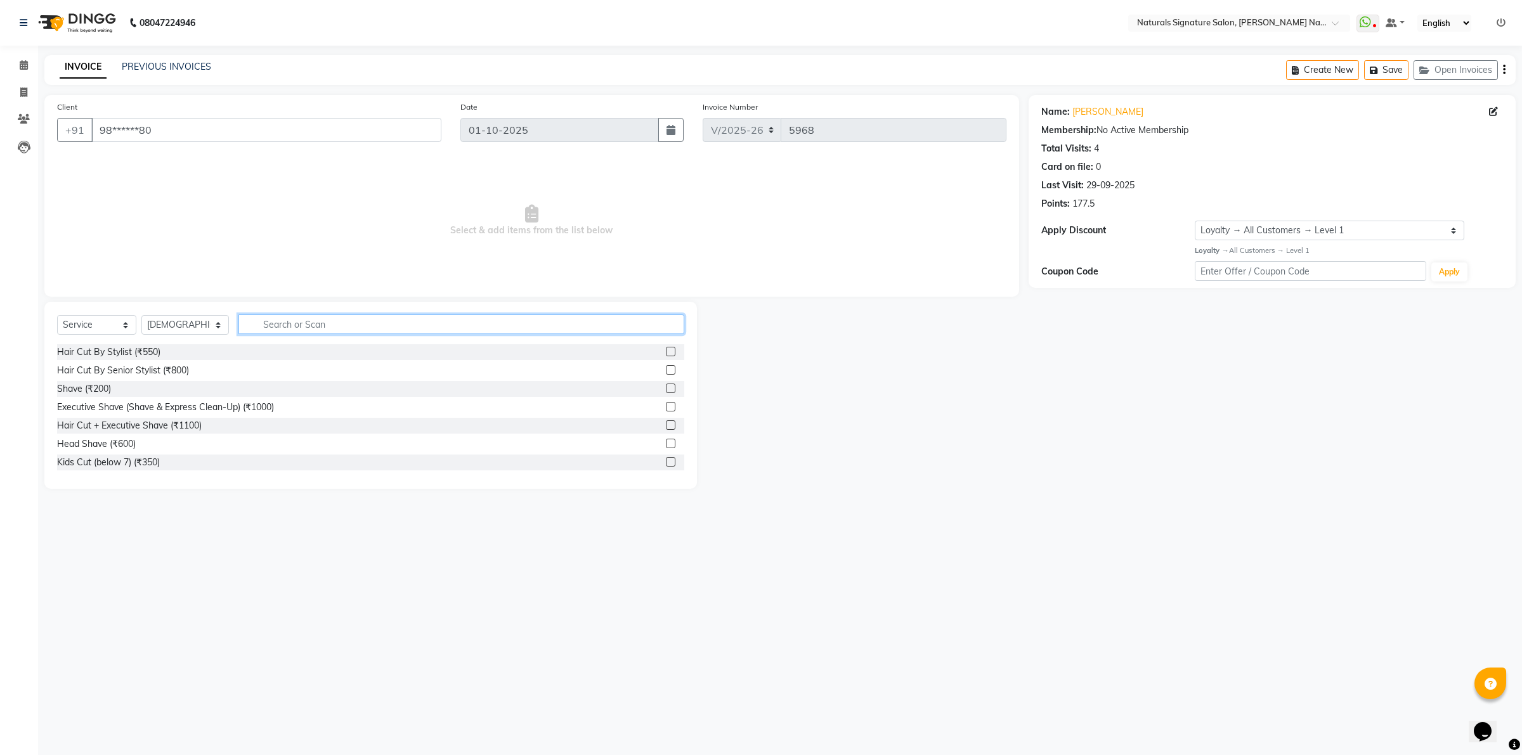
click at [301, 320] on input "text" at bounding box center [461, 325] width 446 height 20
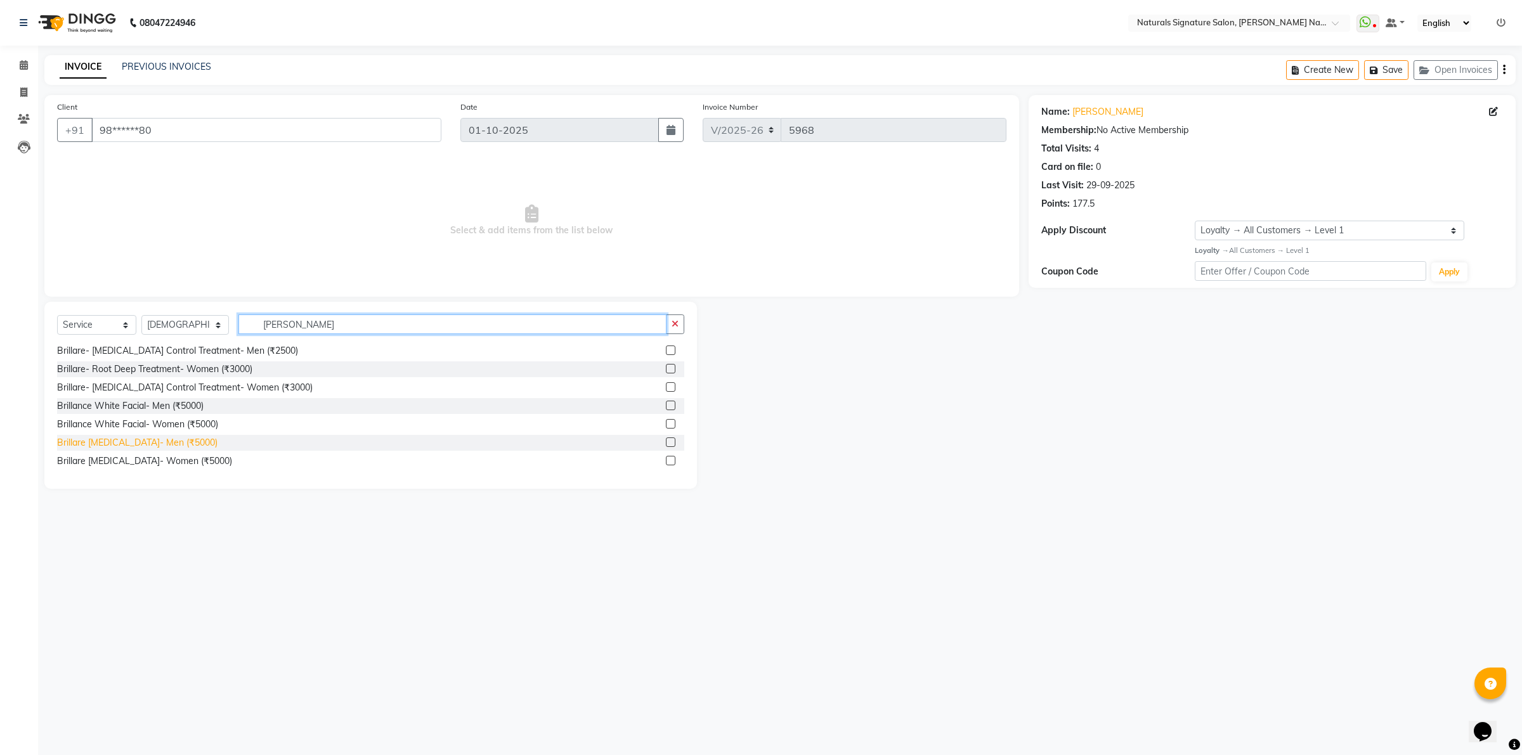
type input "[PERSON_NAME]"
drag, startPoint x: 198, startPoint y: 438, endPoint x: 252, endPoint y: 413, distance: 59.3
click at [198, 438] on div "Brillare [MEDICAL_DATA]- Men (₹5000)" at bounding box center [137, 442] width 160 height 13
checkbox input "false"
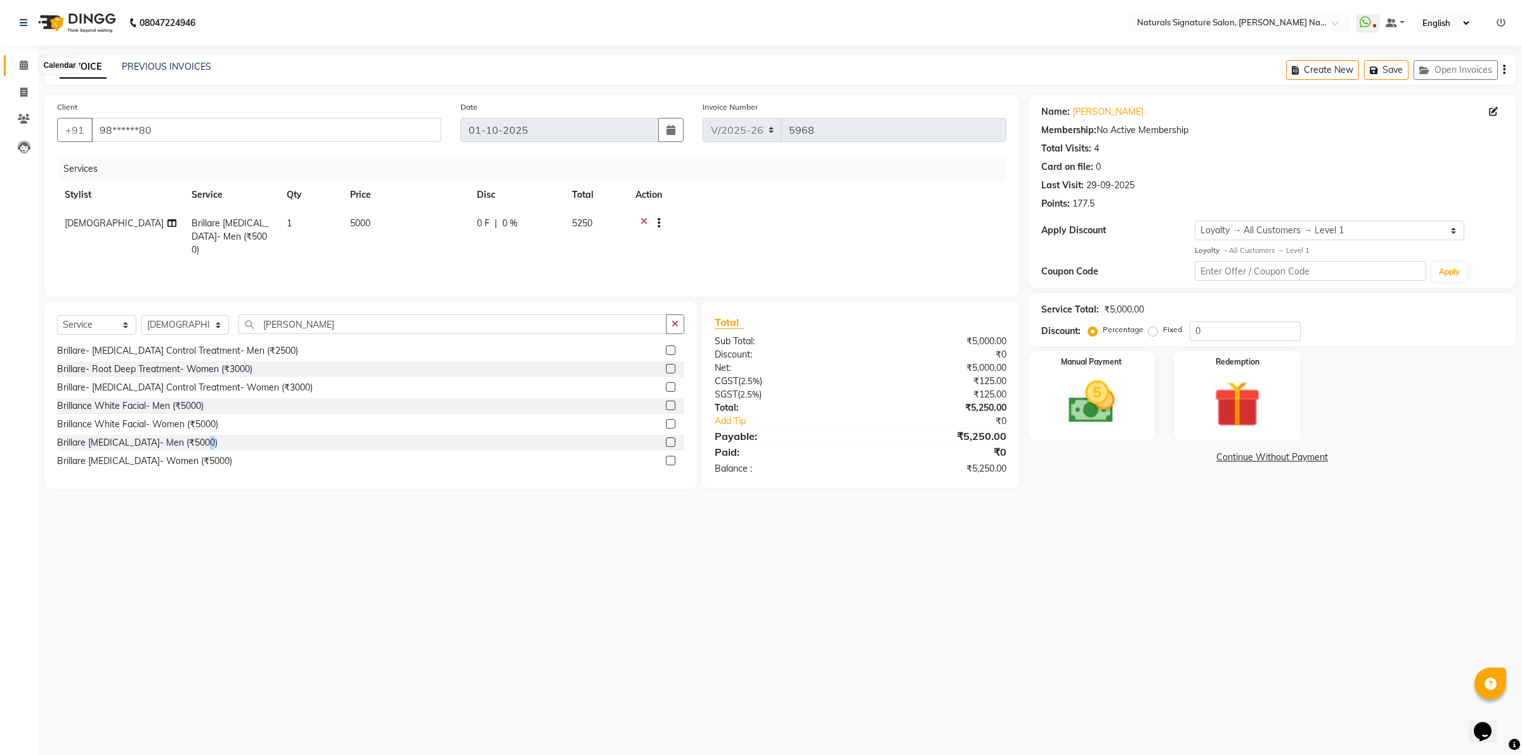
click at [23, 67] on icon at bounding box center [24, 65] width 8 height 10
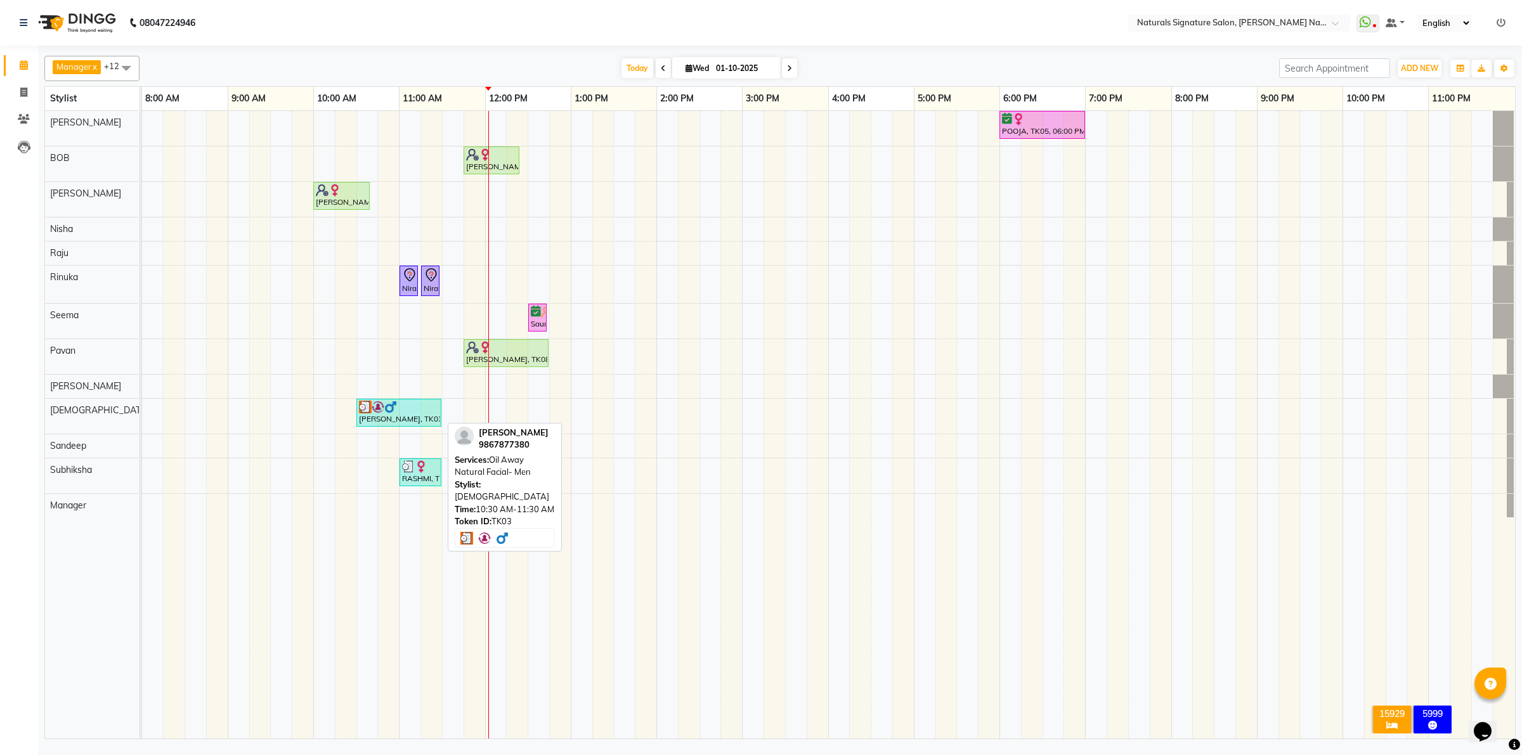
click at [404, 416] on div "Jigar, TK03, 10:30 AM-11:30 AM, Oil Away Natural Facial- Men" at bounding box center [399, 413] width 82 height 24
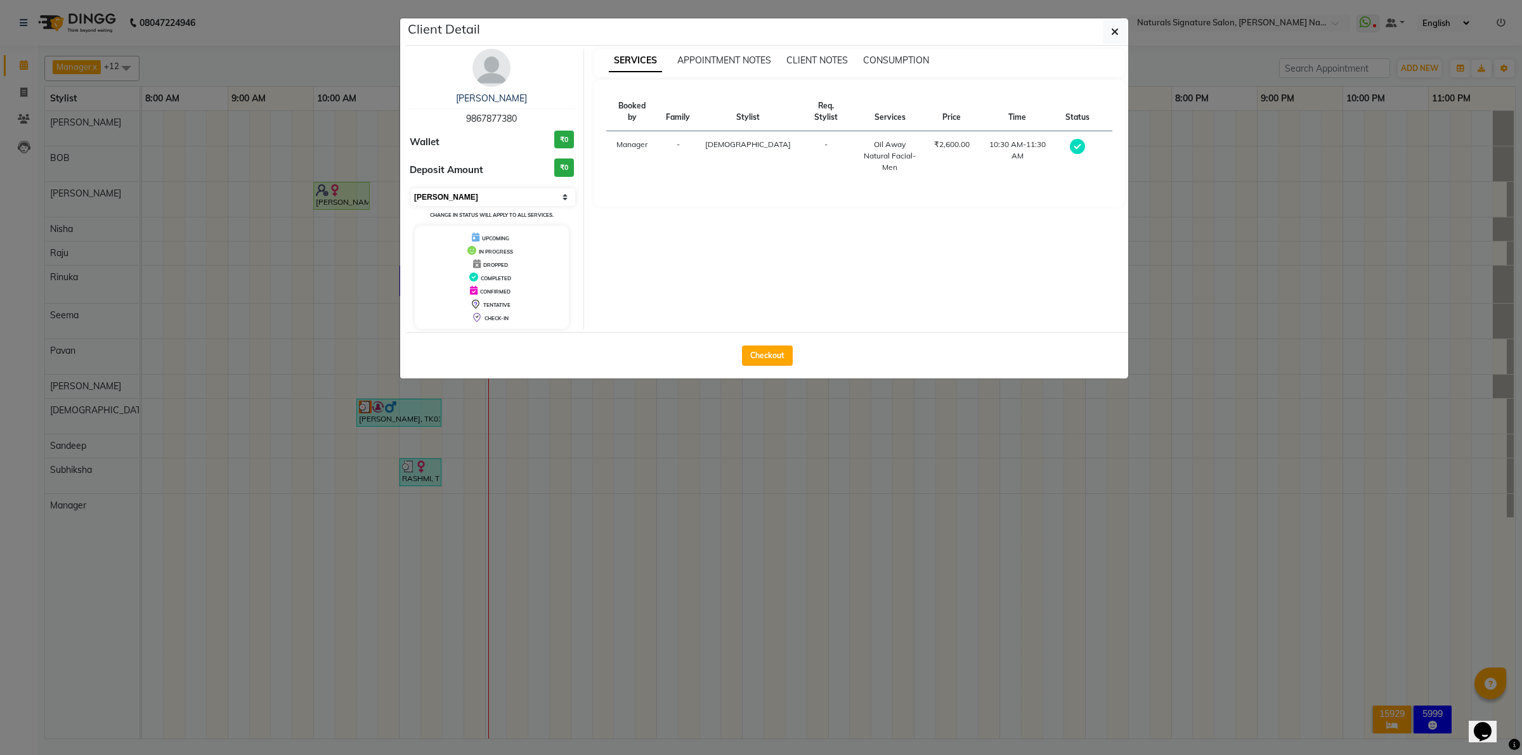
click at [506, 202] on select "Select MARK DONE UPCOMING" at bounding box center [493, 197] width 164 height 18
select select "5"
click at [411, 188] on select "Select MARK DONE UPCOMING" at bounding box center [493, 197] width 164 height 18
click at [1106, 37] on button "button" at bounding box center [1115, 32] width 24 height 24
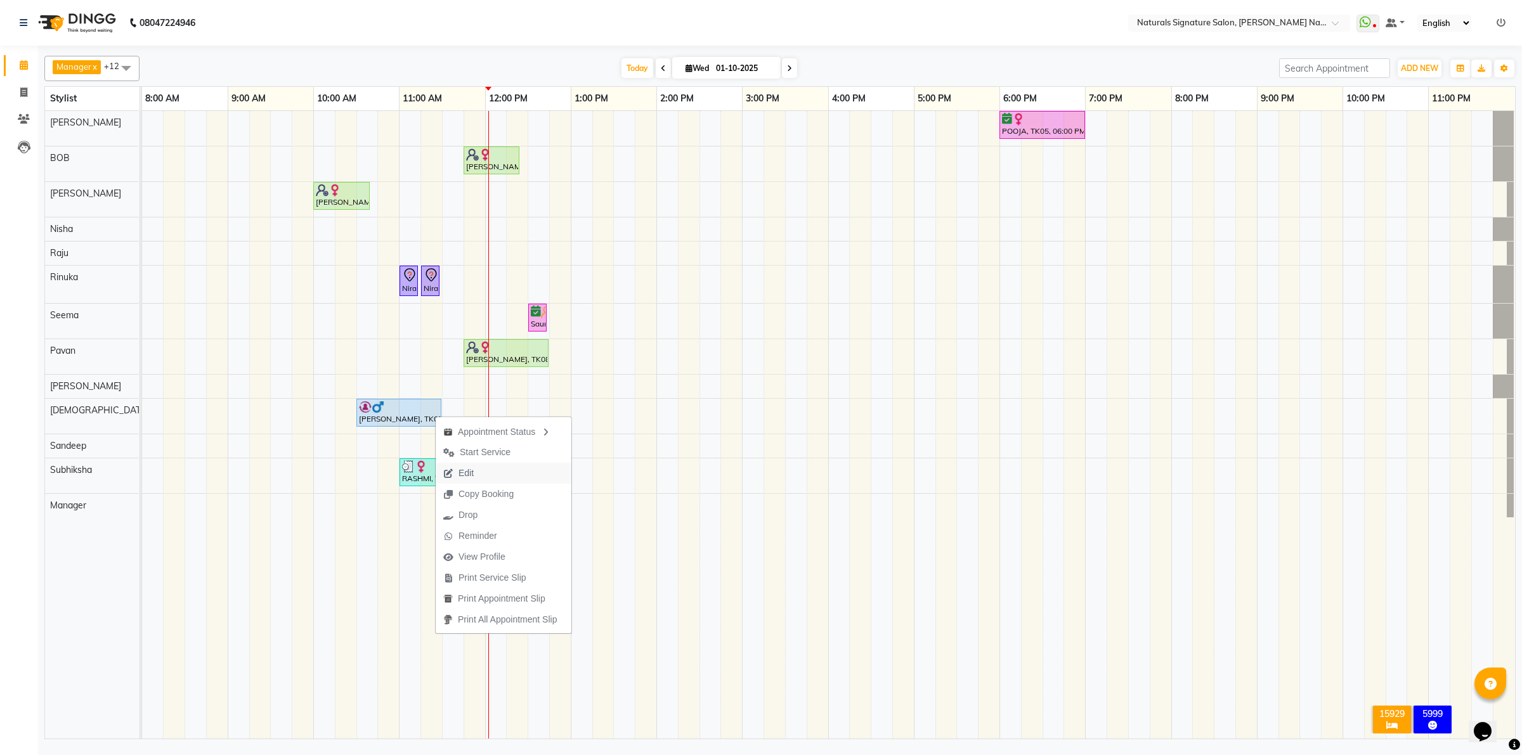
click at [470, 479] on span "Edit" at bounding box center [465, 473] width 15 height 13
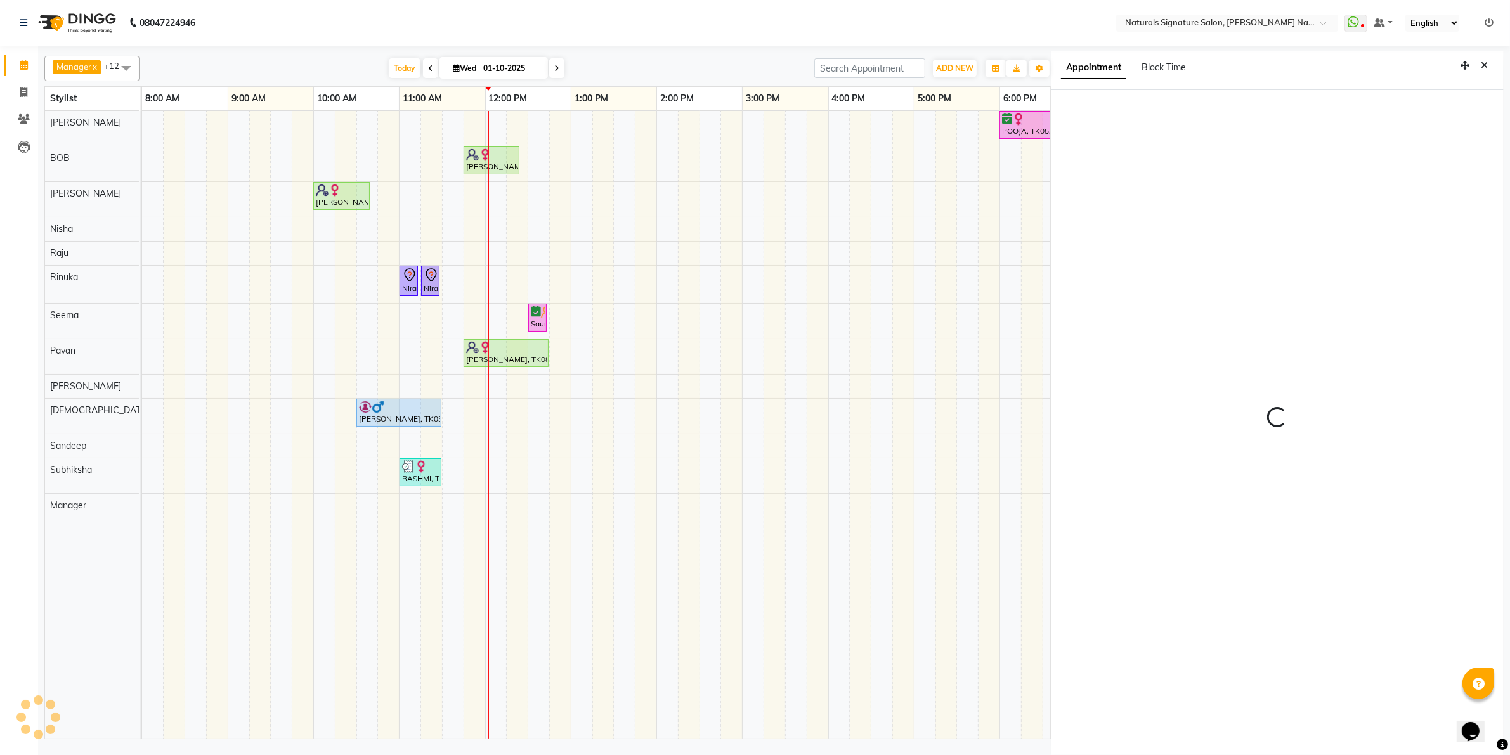
scroll to position [3, 0]
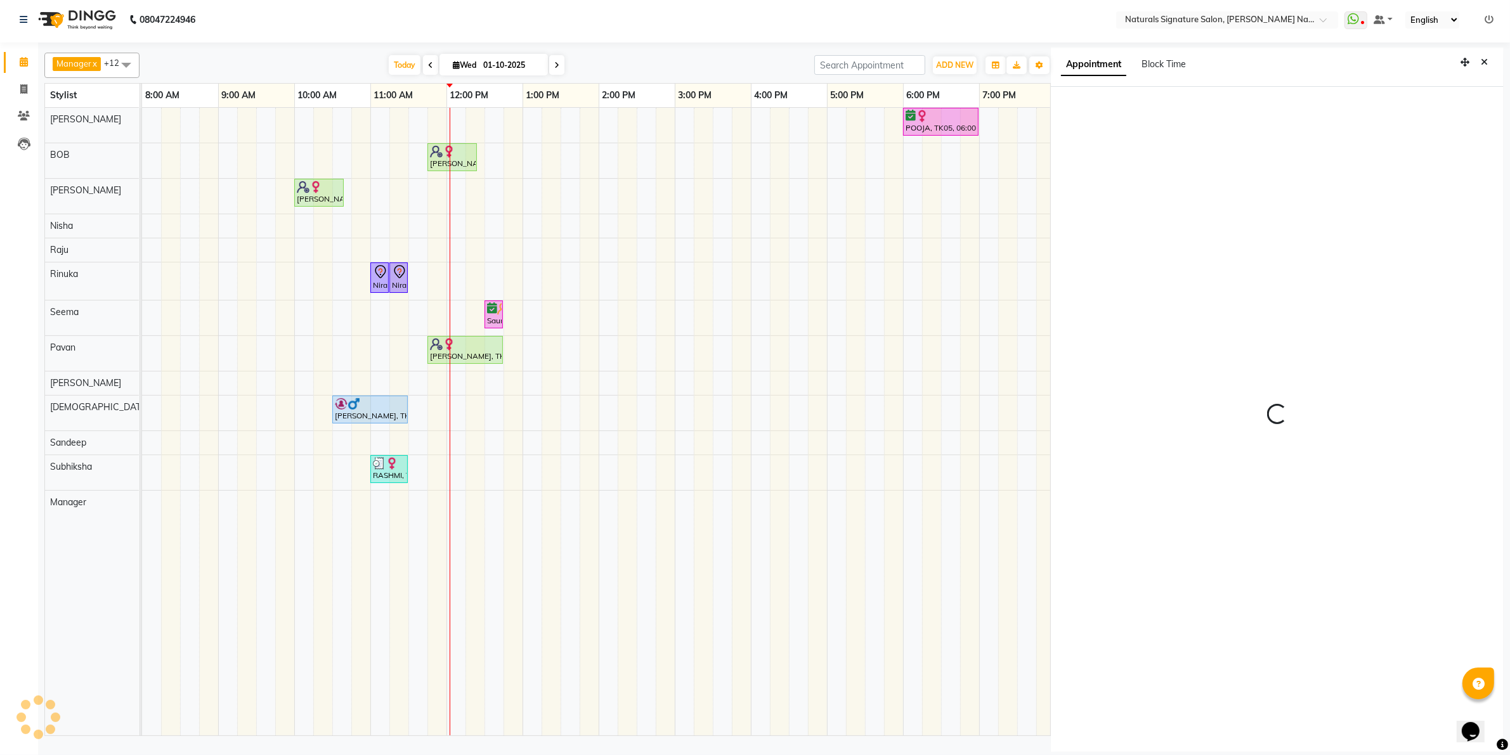
select select "tentative"
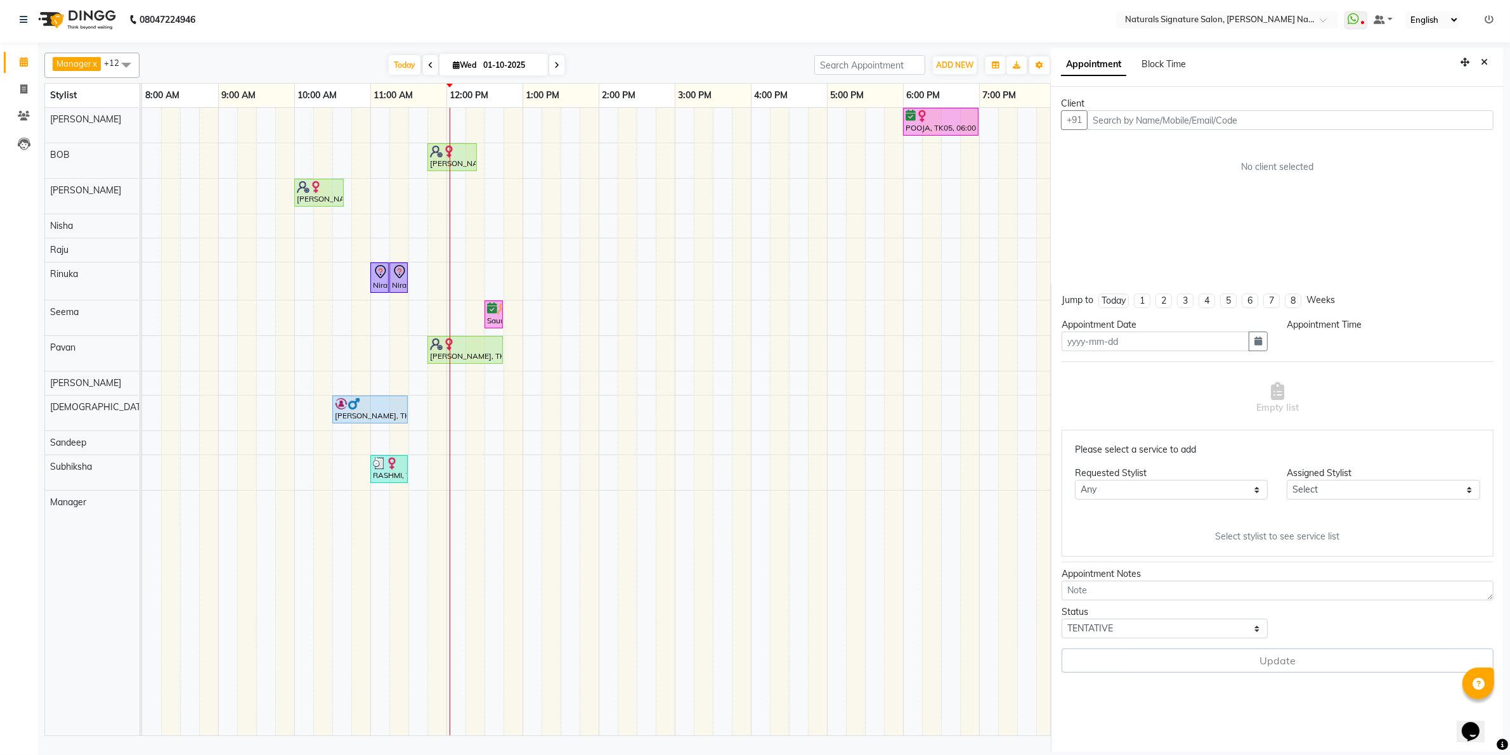
type input "01-10-2025"
select select "74837"
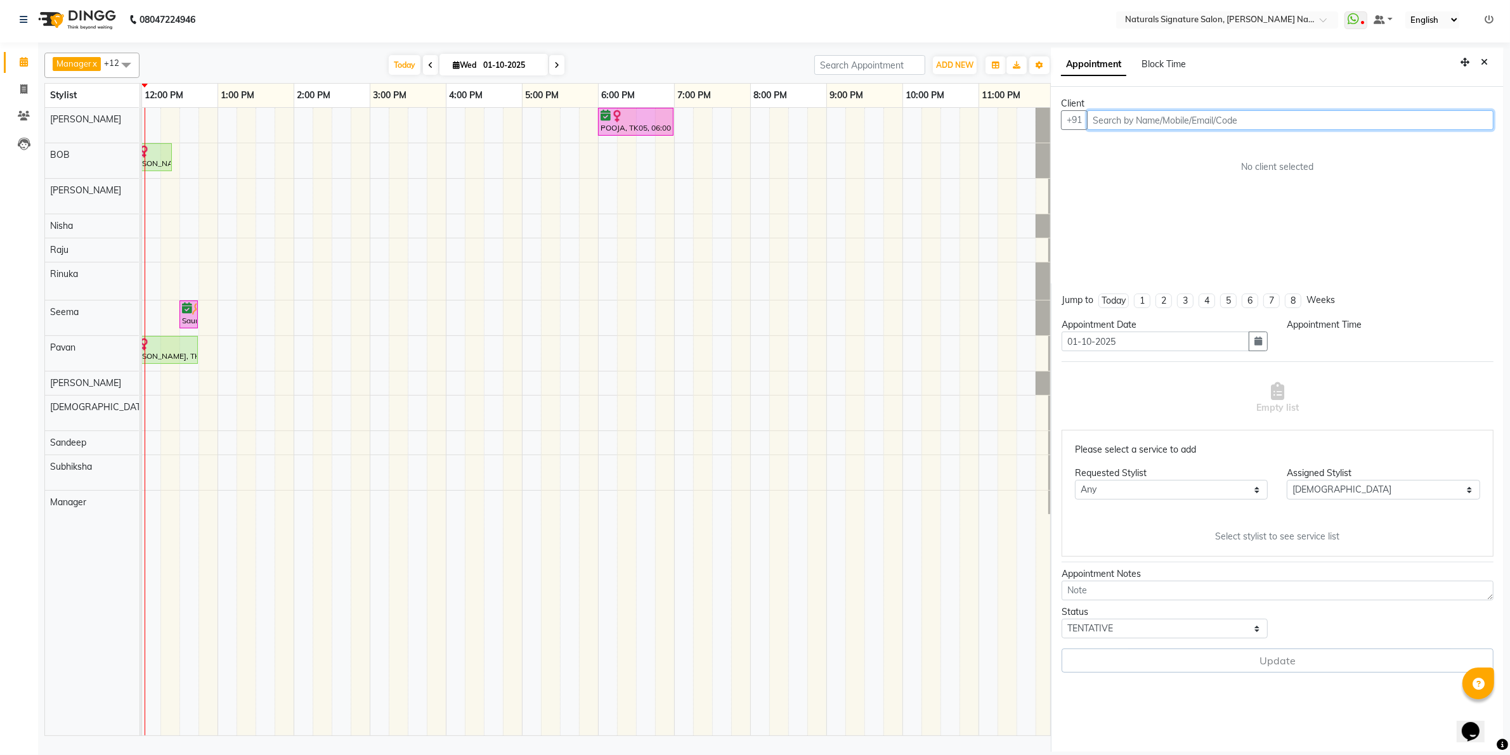
select select "upcoming"
select select "630"
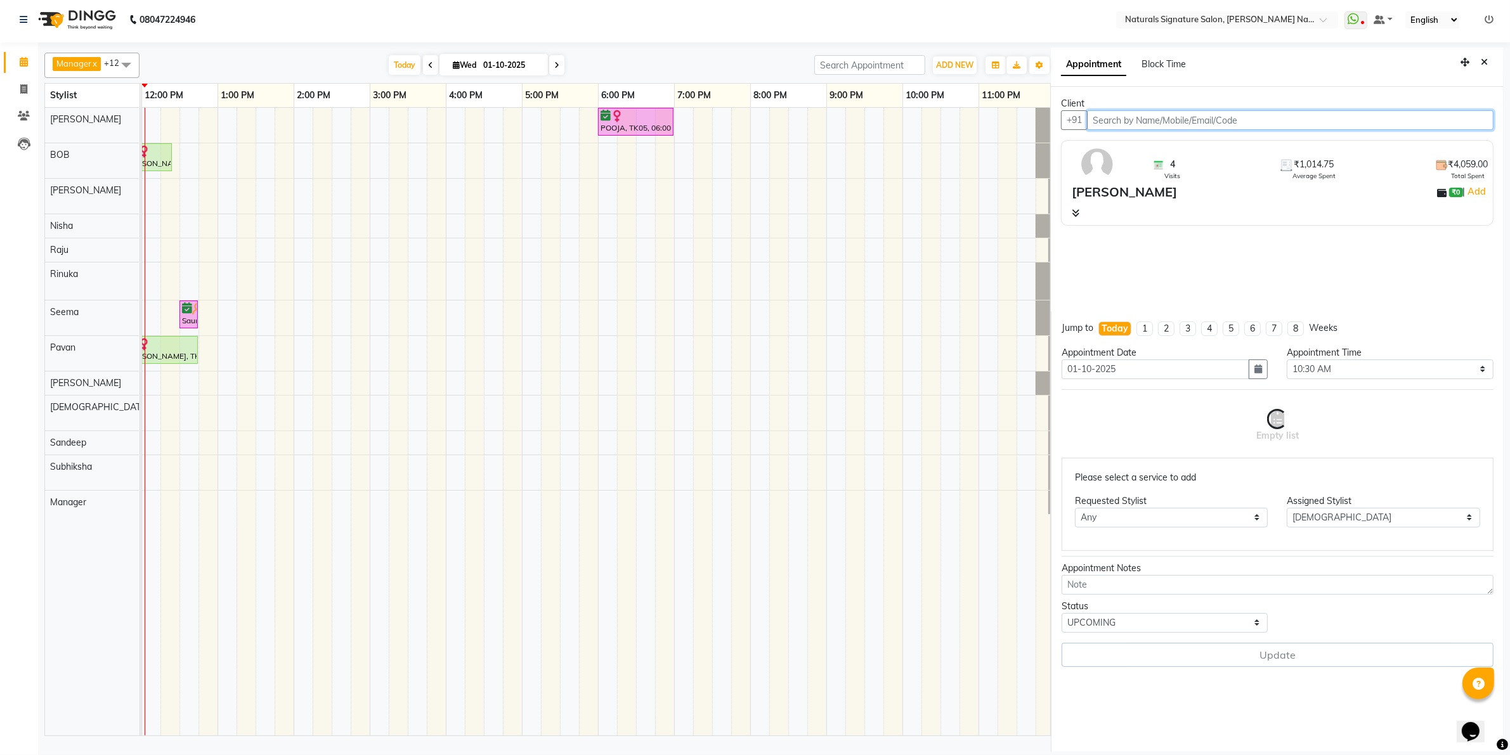
select select "3008"
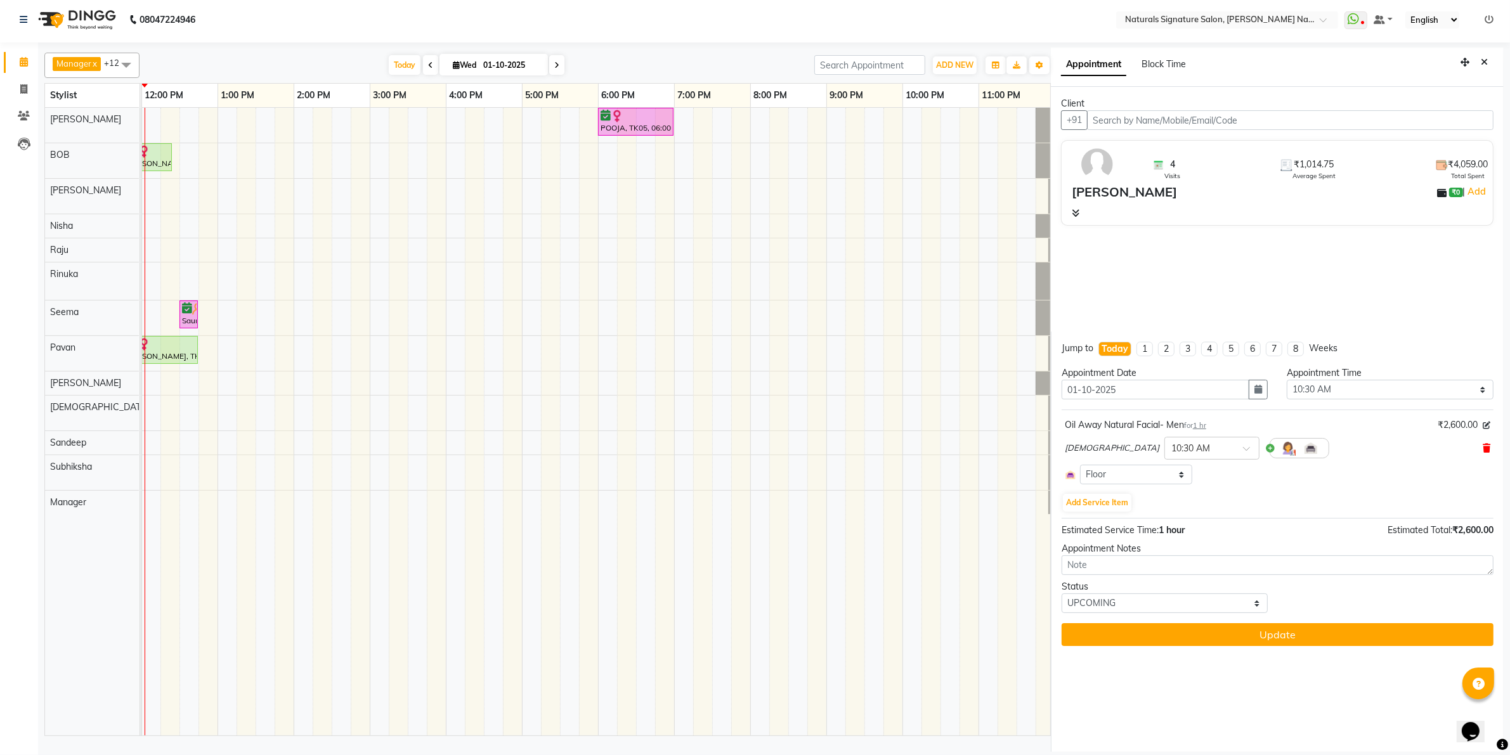
click at [1490, 450] on icon at bounding box center [1486, 448] width 8 height 9
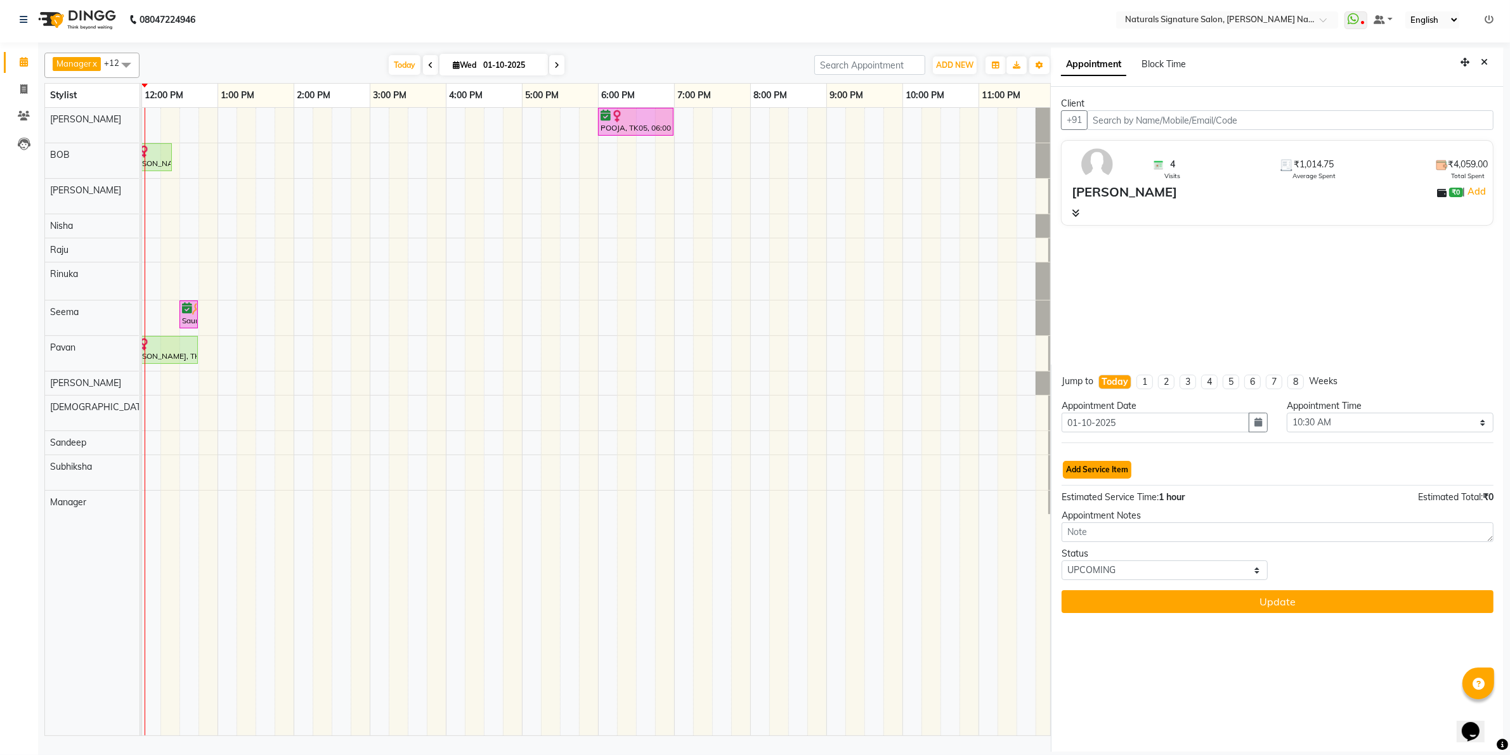
click at [1122, 474] on button "Add Service Item" at bounding box center [1097, 470] width 68 height 18
select select "74837"
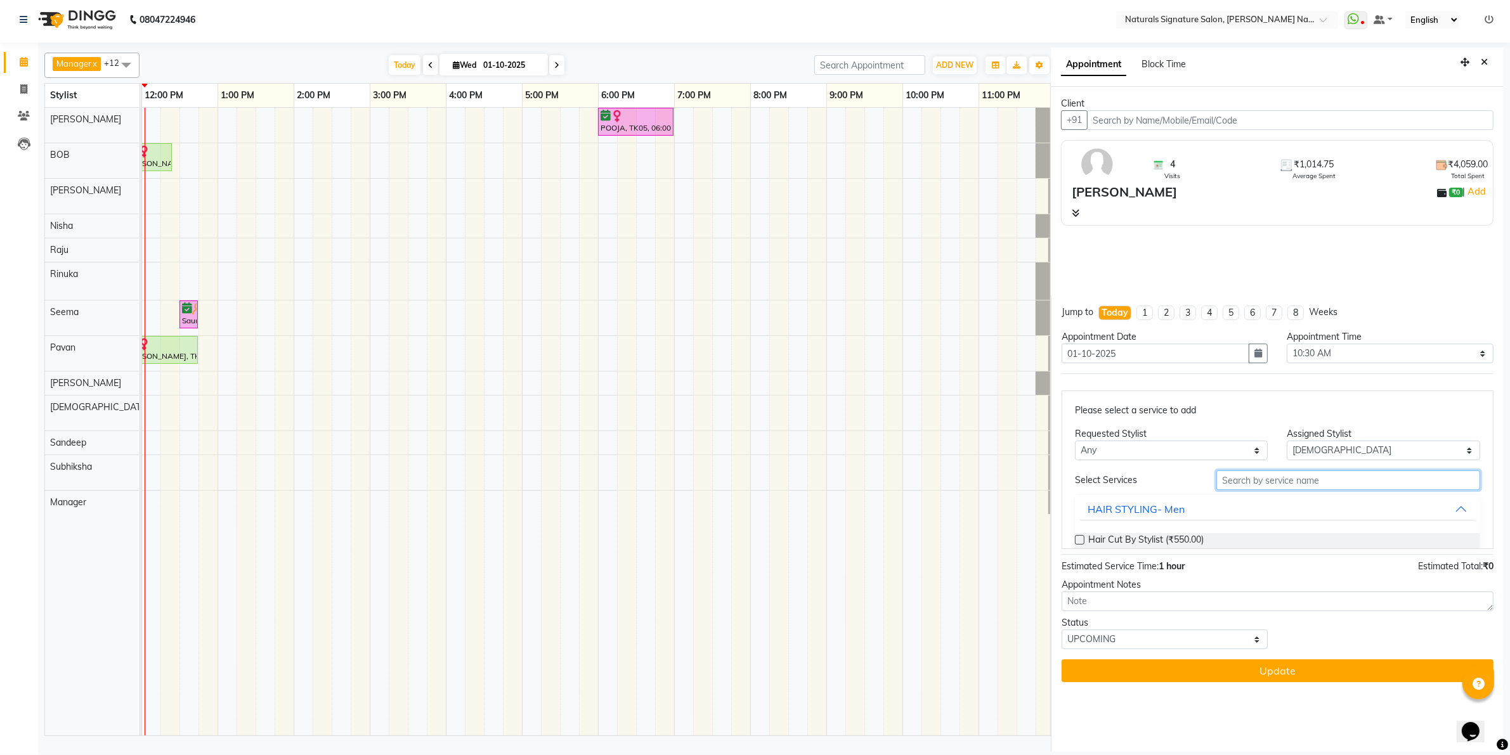
click at [1247, 484] on input "text" at bounding box center [1348, 480] width 264 height 20
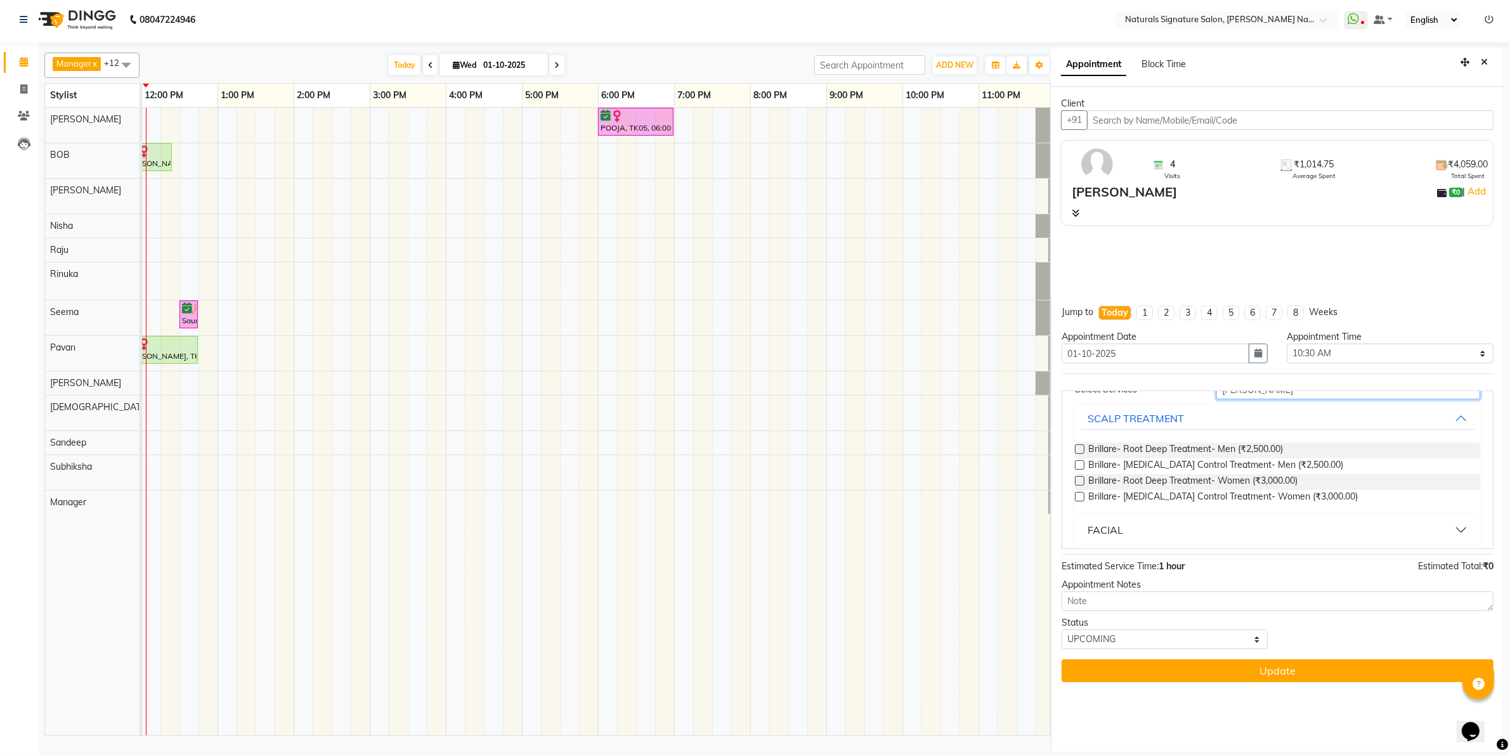
scroll to position [99, 0]
type input "[PERSON_NAME]"
click at [1116, 526] on div "FACIAL" at bounding box center [1105, 521] width 36 height 15
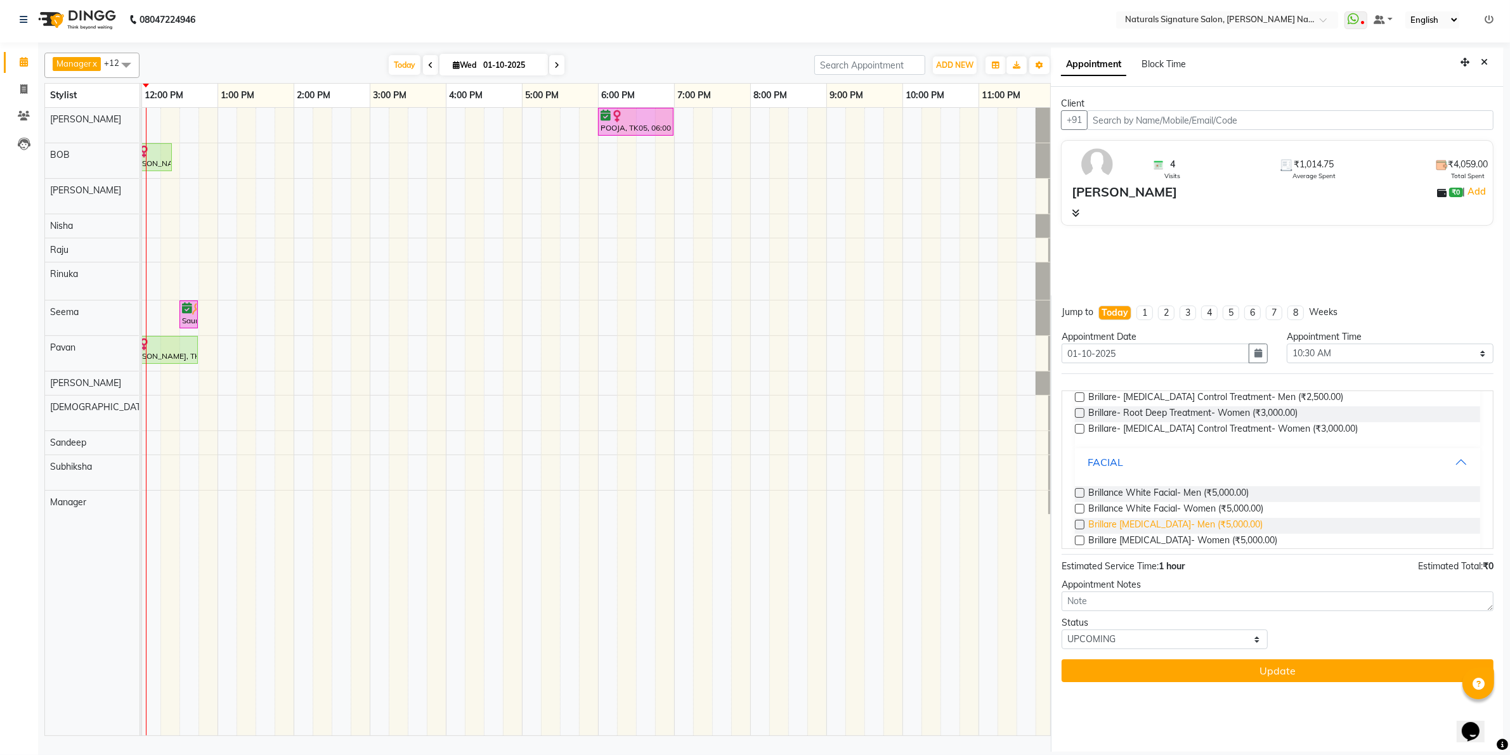
scroll to position [183, 0]
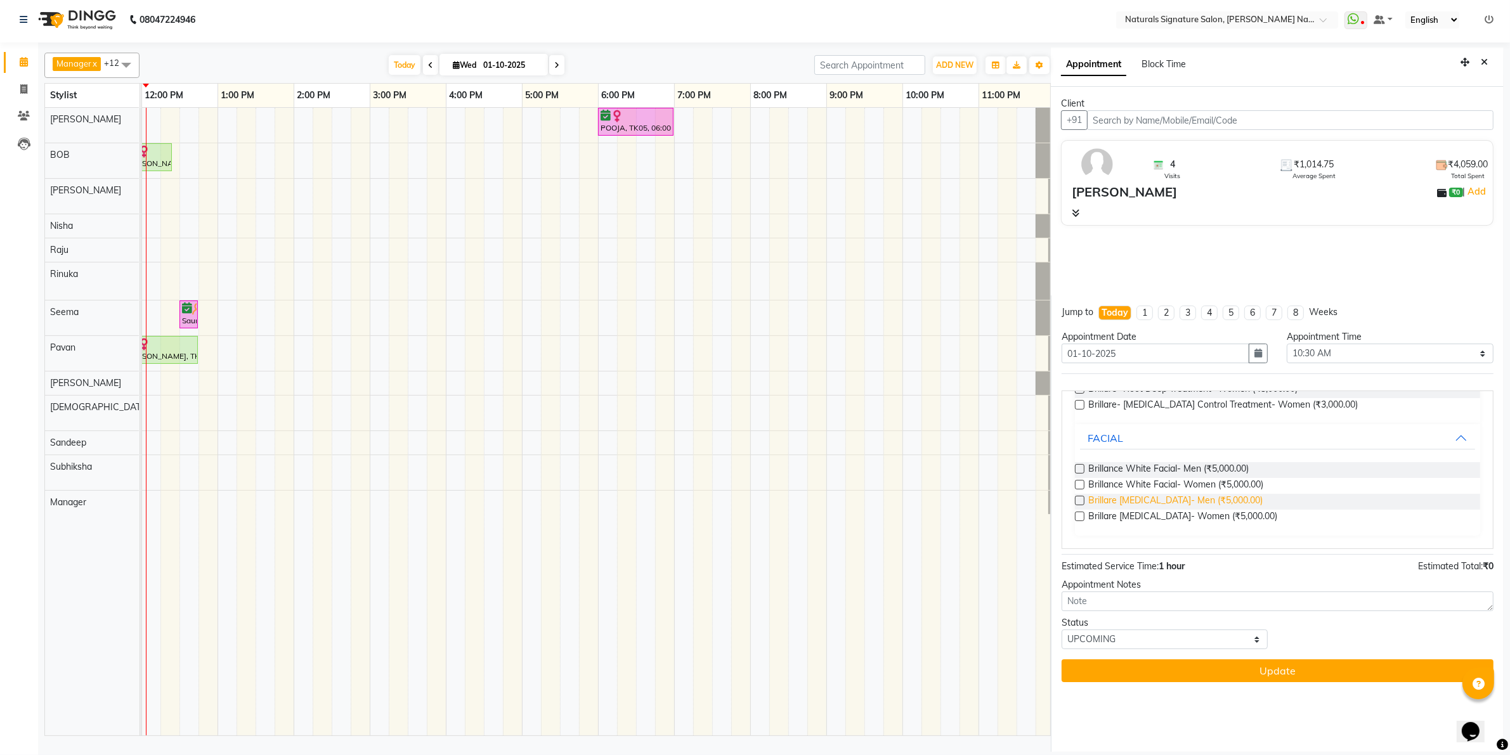
click at [1162, 502] on span "Brillare [MEDICAL_DATA]- Men (₹5,000.00)" at bounding box center [1175, 502] width 174 height 16
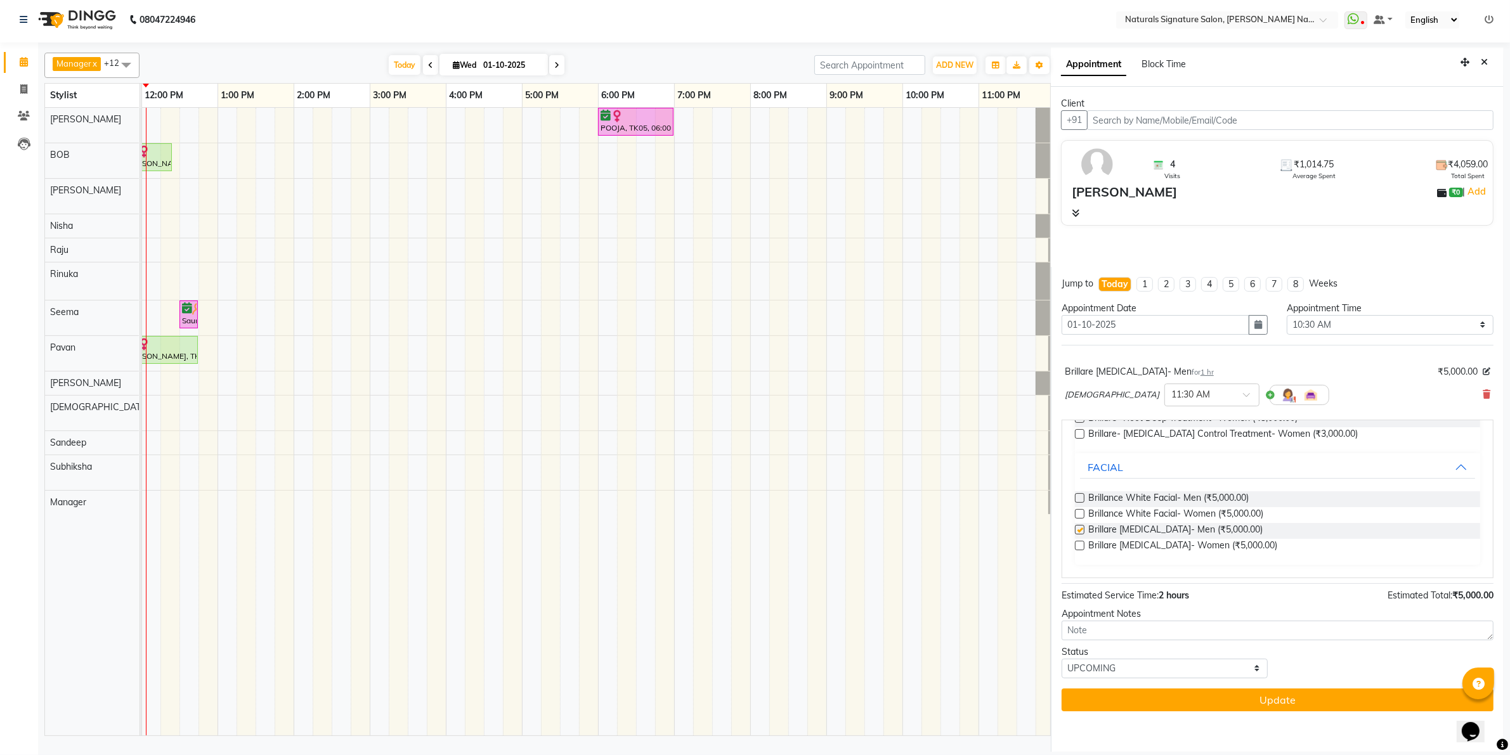
checkbox input "false"
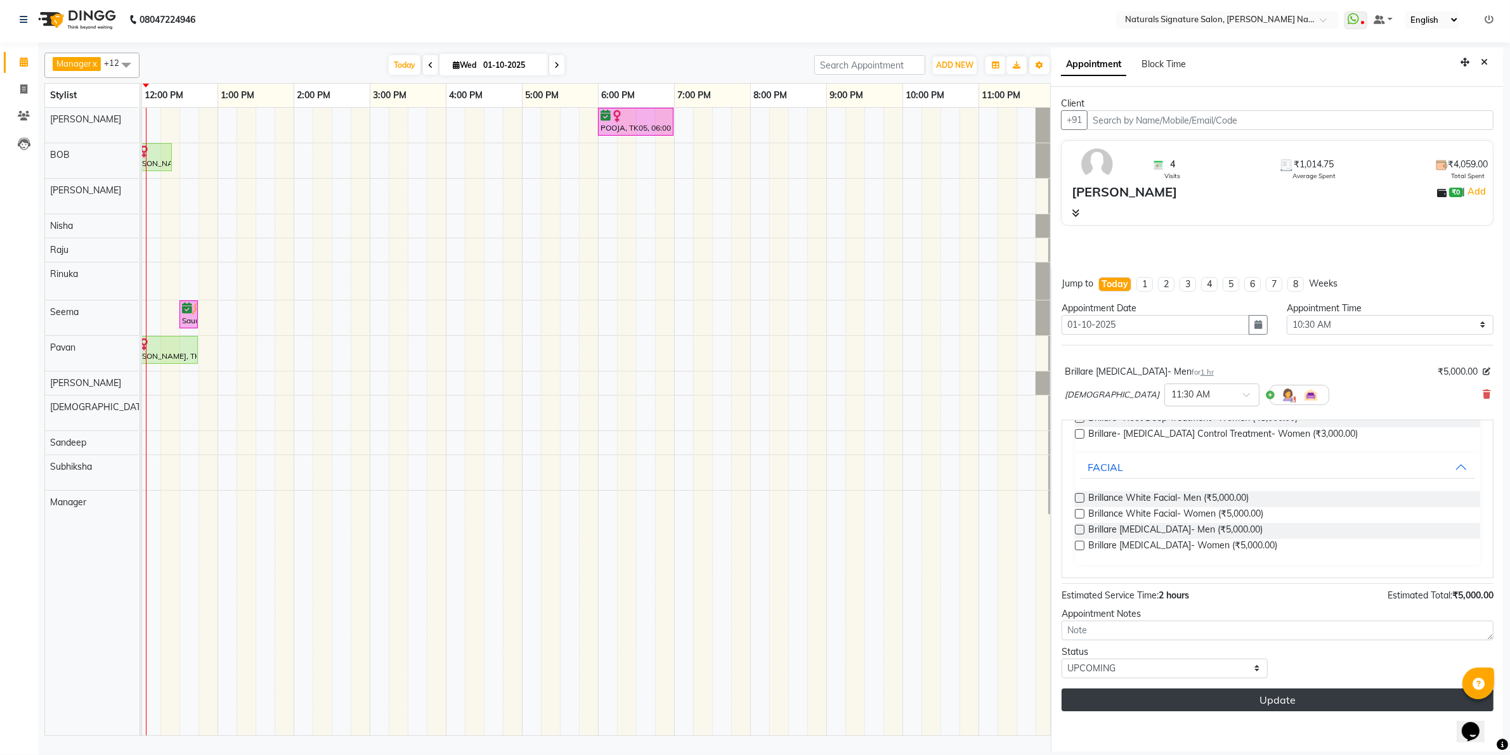
click at [1132, 689] on button "Update" at bounding box center [1277, 700] width 432 height 23
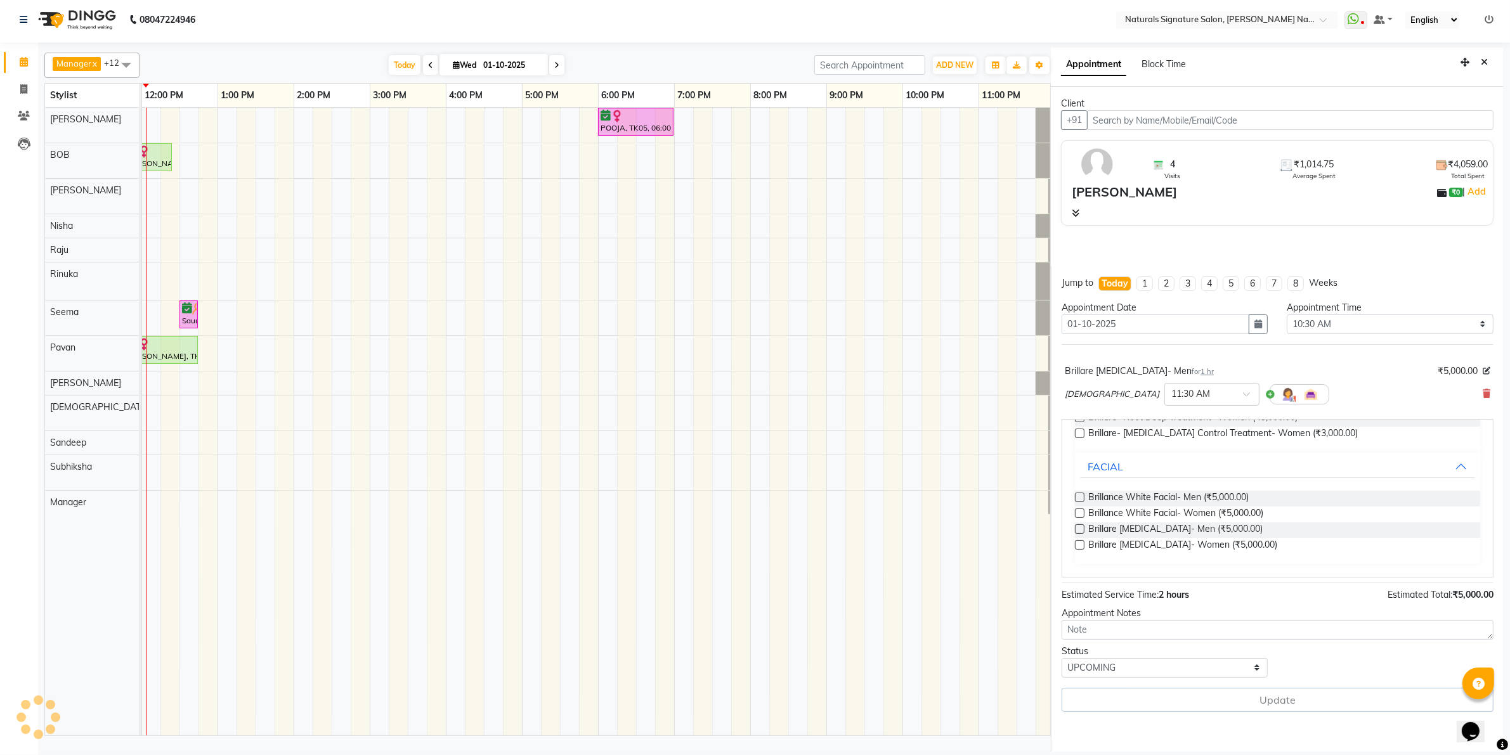
select select "74837"
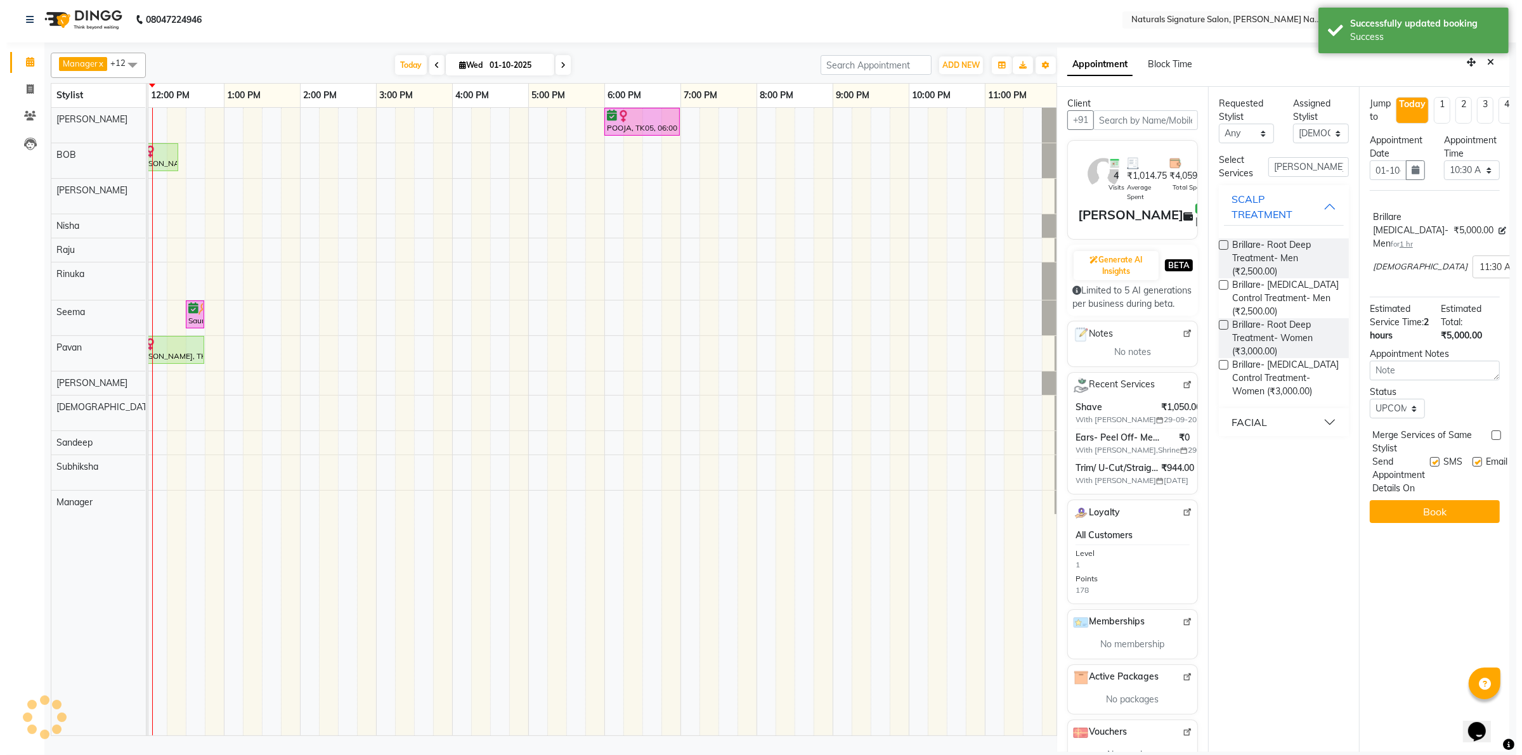
scroll to position [0, 0]
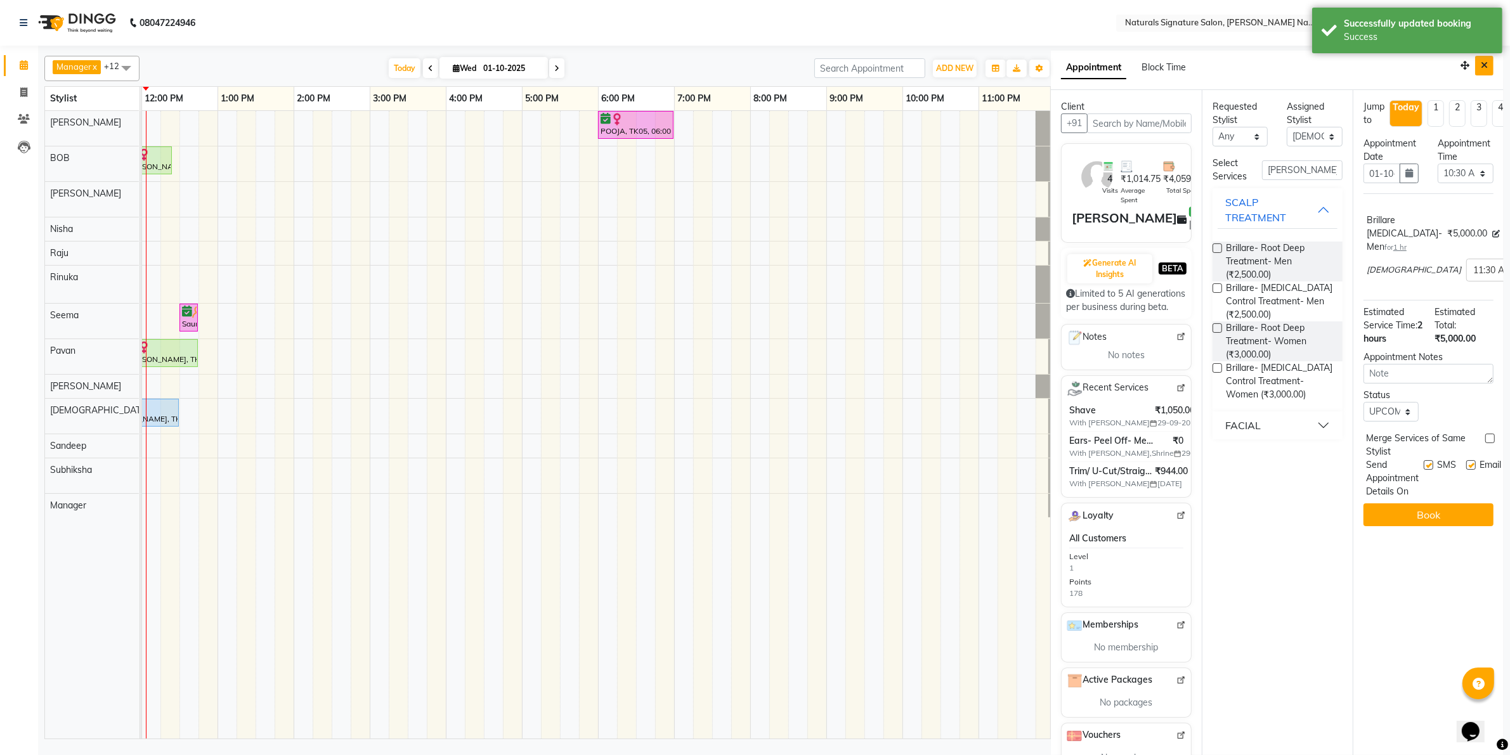
click at [1475, 68] on button "Close" at bounding box center [1484, 66] width 18 height 20
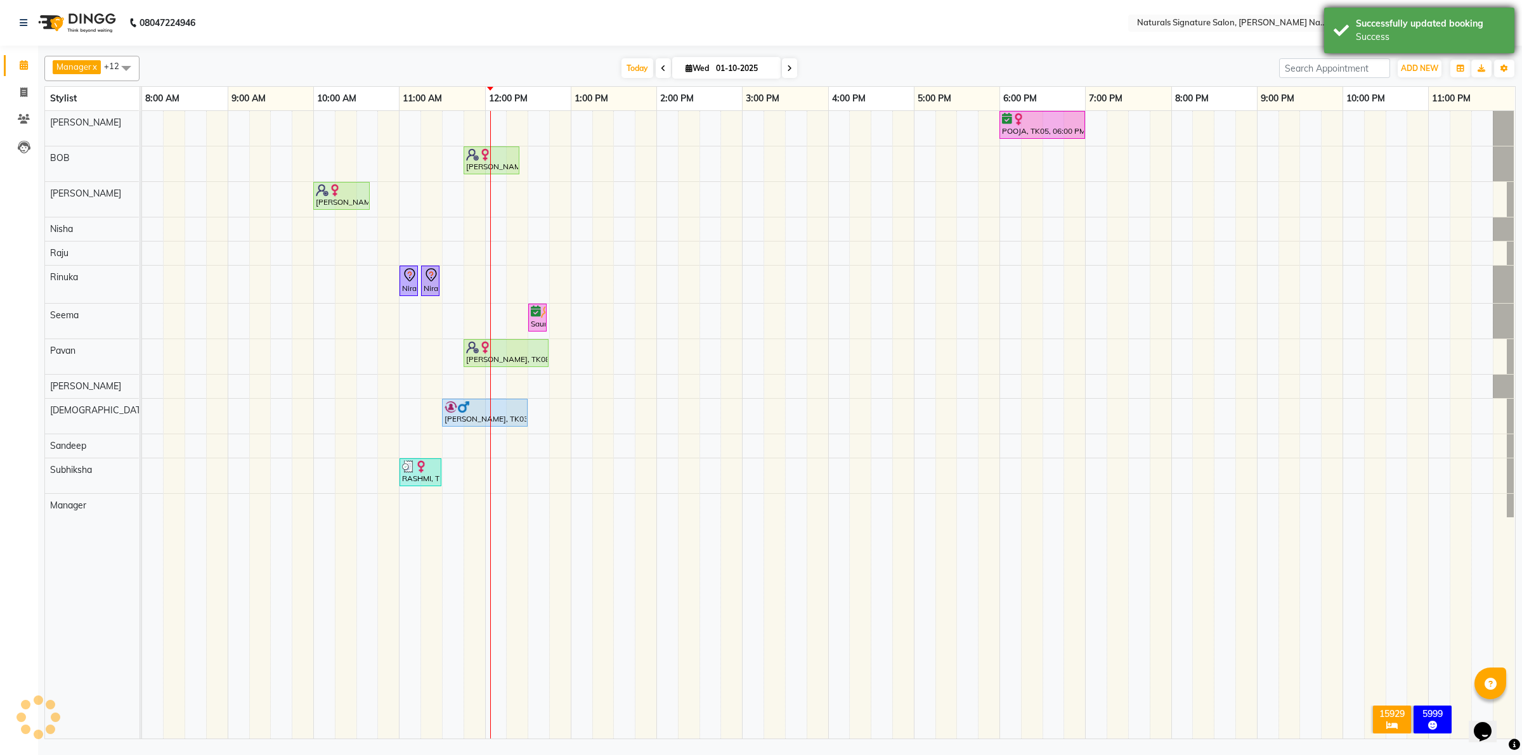
click at [1462, 30] on div "Successfully updated booking" at bounding box center [1430, 23] width 149 height 13
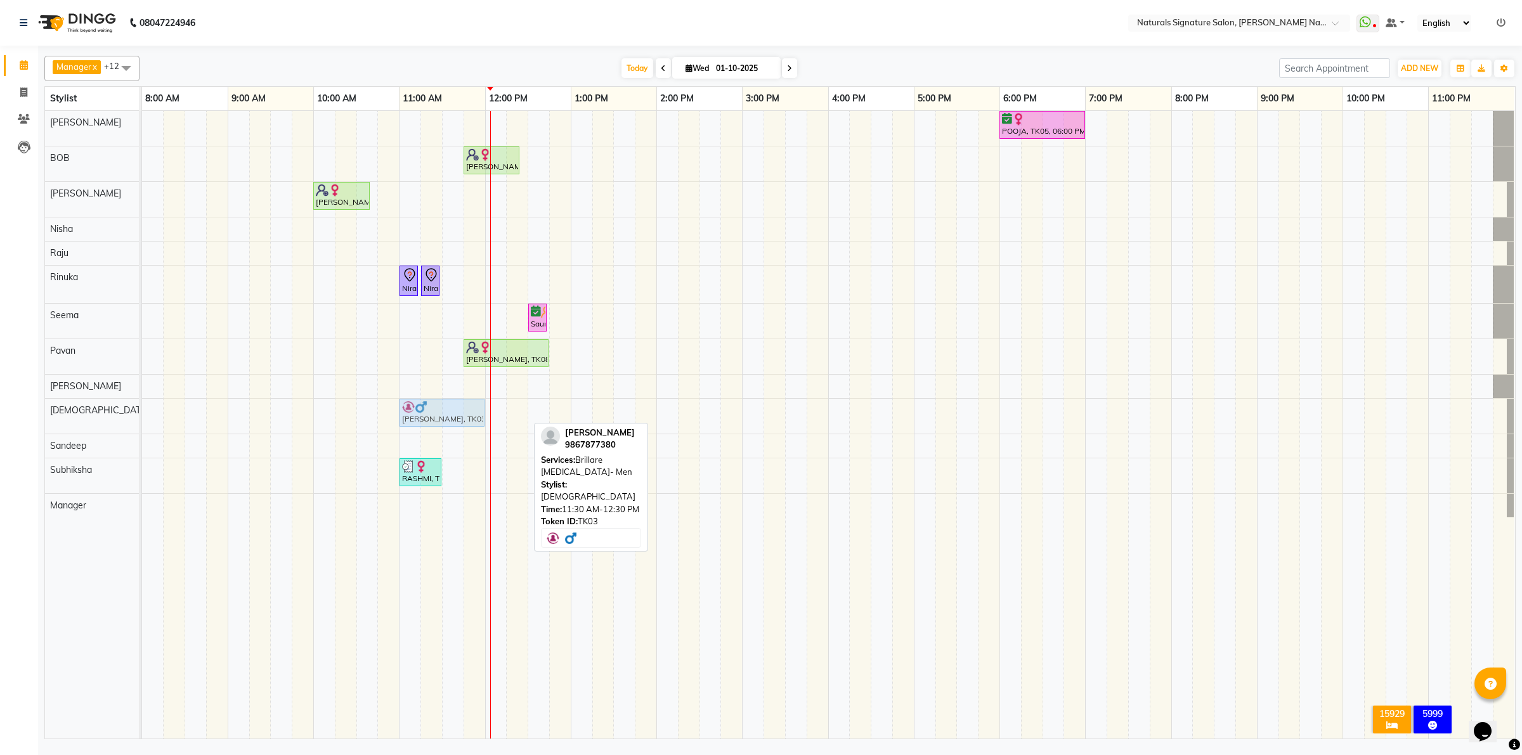
drag, startPoint x: 512, startPoint y: 407, endPoint x: 466, endPoint y: 413, distance: 46.1
click at [142, 413] on div "Jigar, TK03, 11:30 AM-12:30 PM, Brillare Skin Lightening- Men Jigar, TK03, 11:3…" at bounding box center [142, 416] width 0 height 35
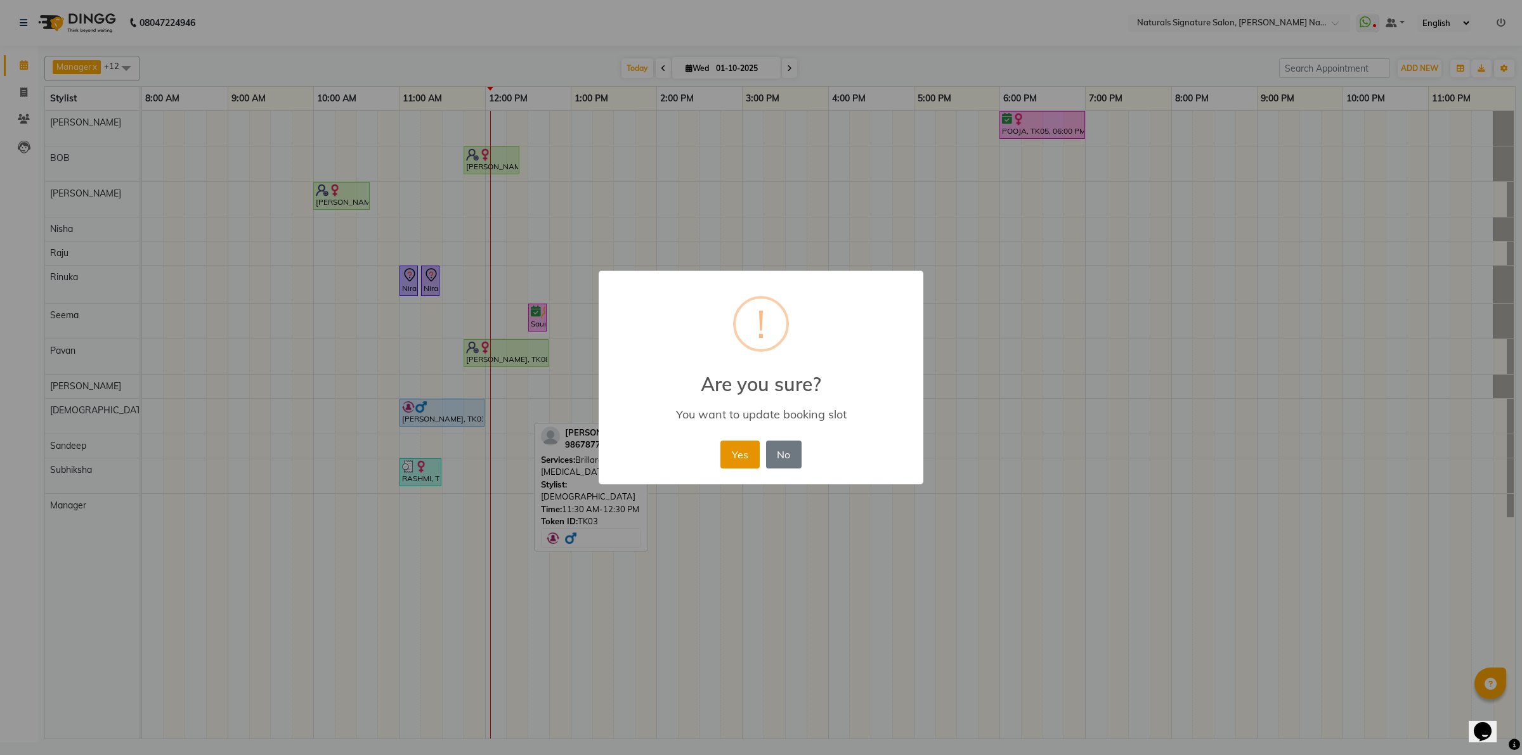
click at [732, 457] on button "Yes" at bounding box center [739, 455] width 39 height 28
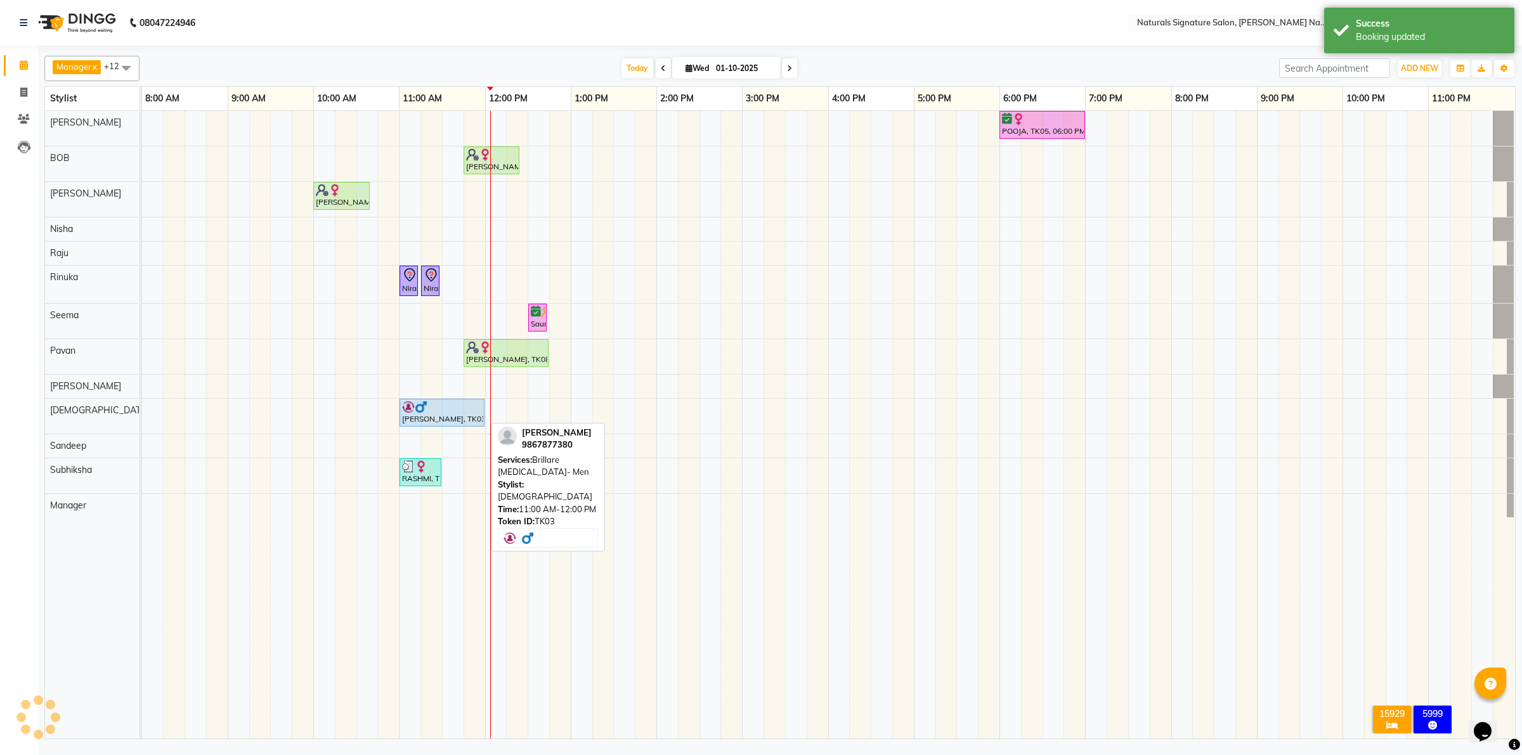
click at [468, 417] on div "[PERSON_NAME], TK03, 11:00 AM-12:00 PM, Brillare [MEDICAL_DATA]- Men" at bounding box center [442, 413] width 82 height 24
select select "5"
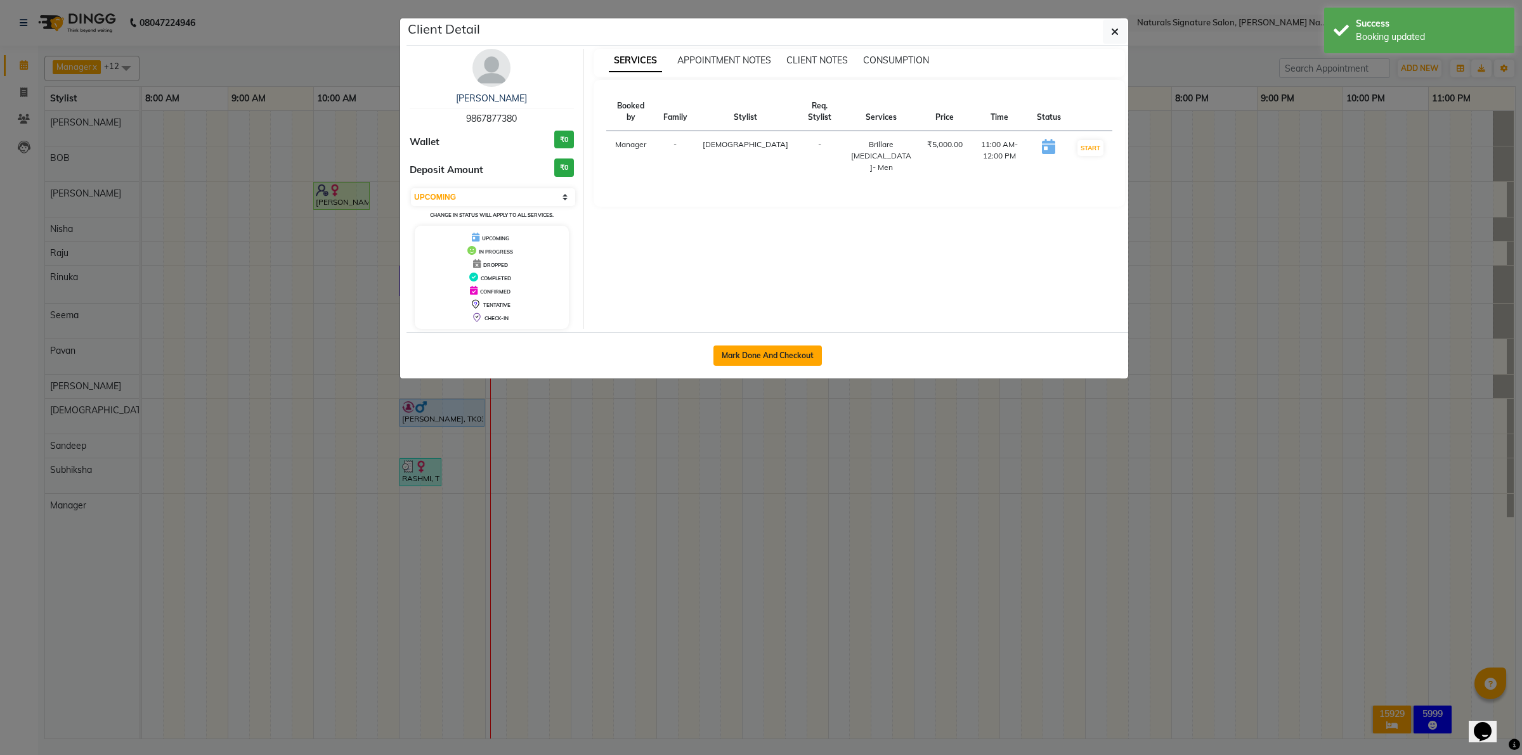
click at [741, 351] on button "Mark Done And Checkout" at bounding box center [767, 356] width 108 height 20
select select "service"
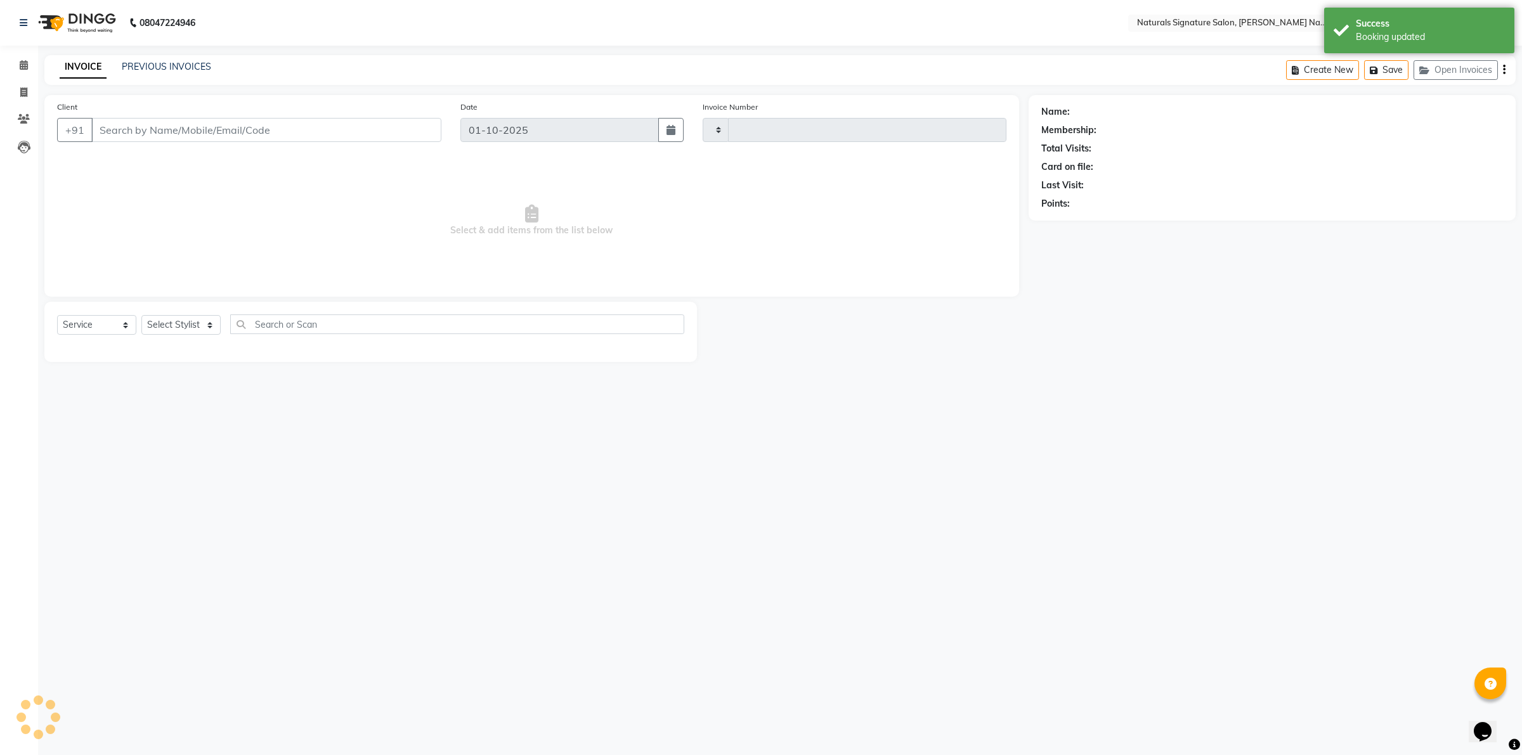
type input "5968"
select select "6135"
type input "98******80"
select select "74837"
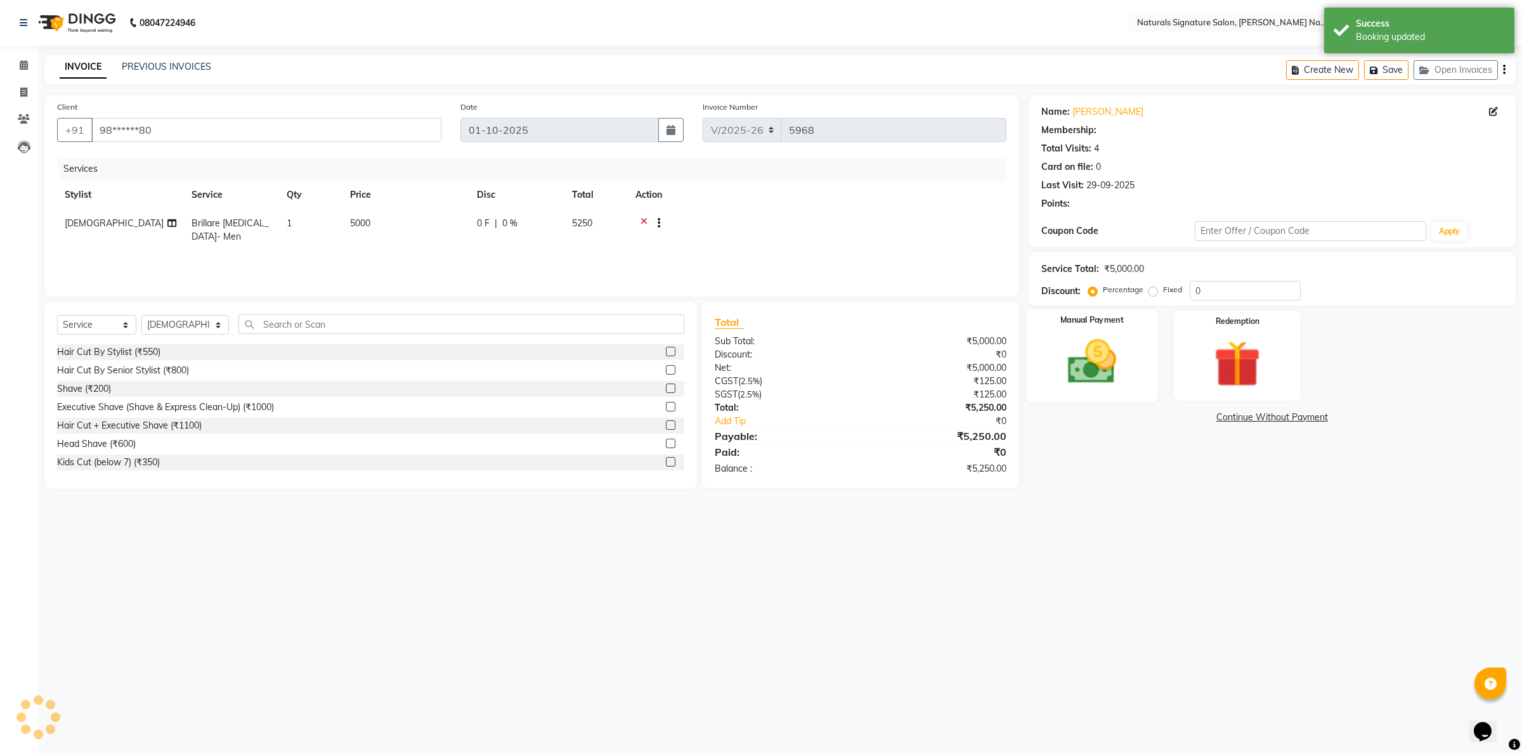
select select "1: Object"
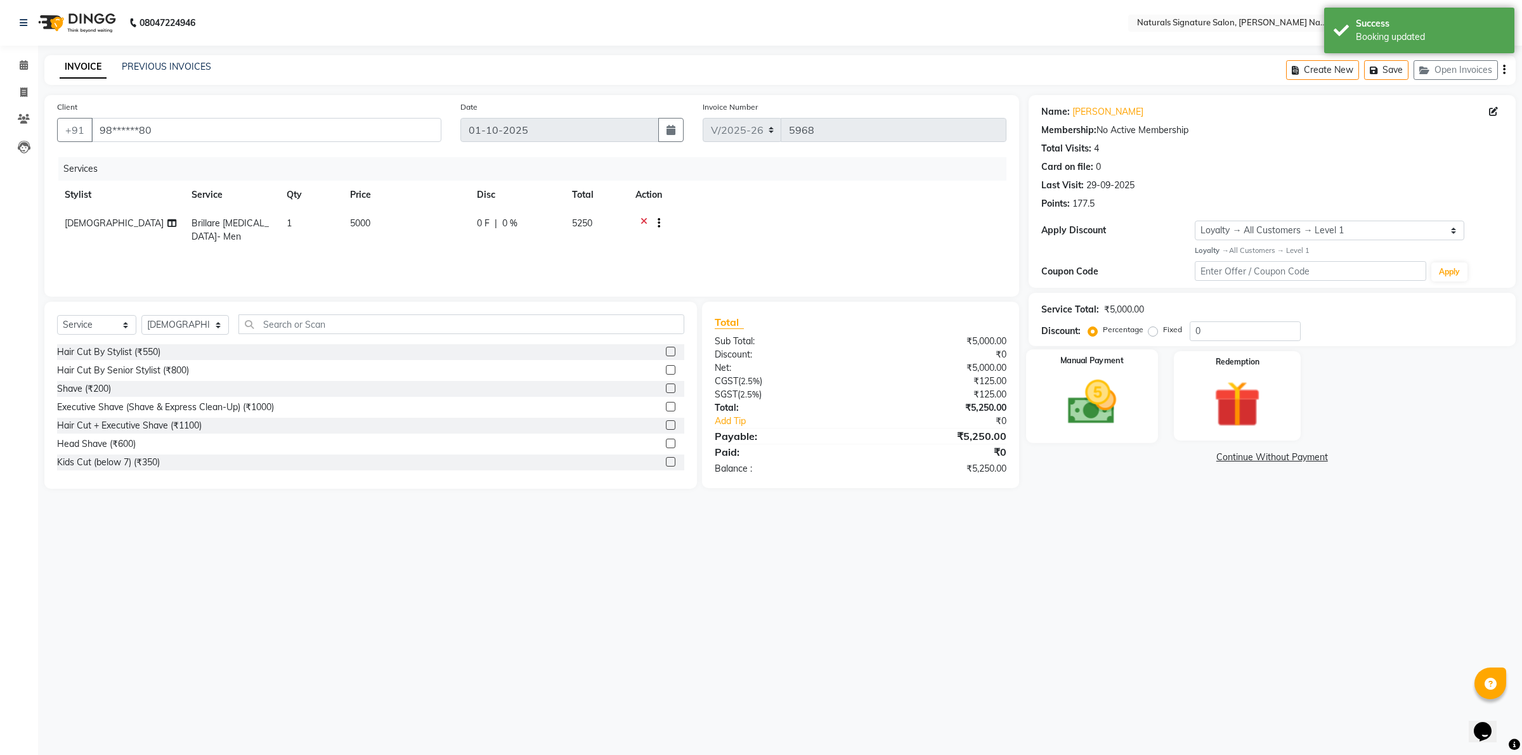
click at [1117, 406] on img at bounding box center [1091, 402] width 79 height 56
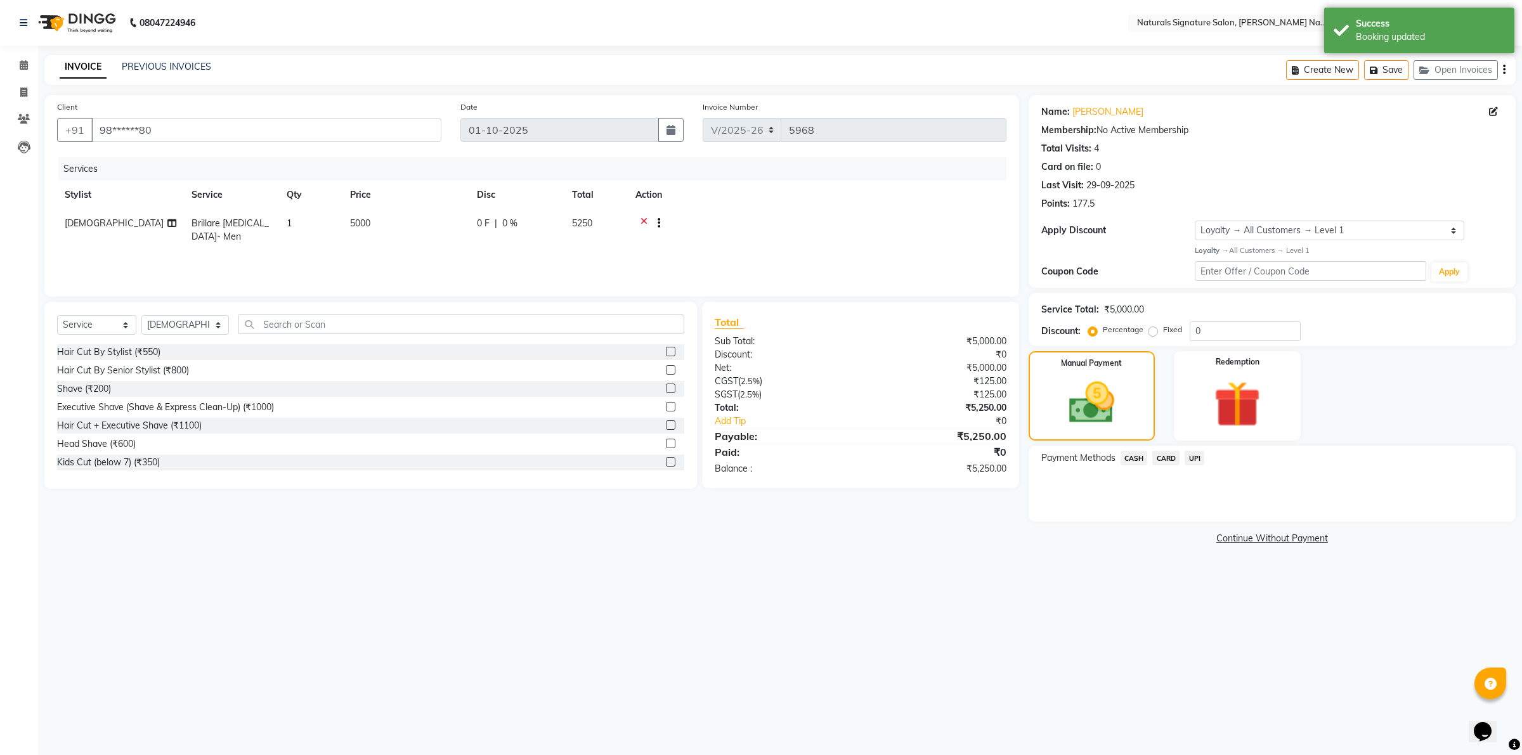
click at [1167, 457] on span "CARD" at bounding box center [1165, 458] width 27 height 15
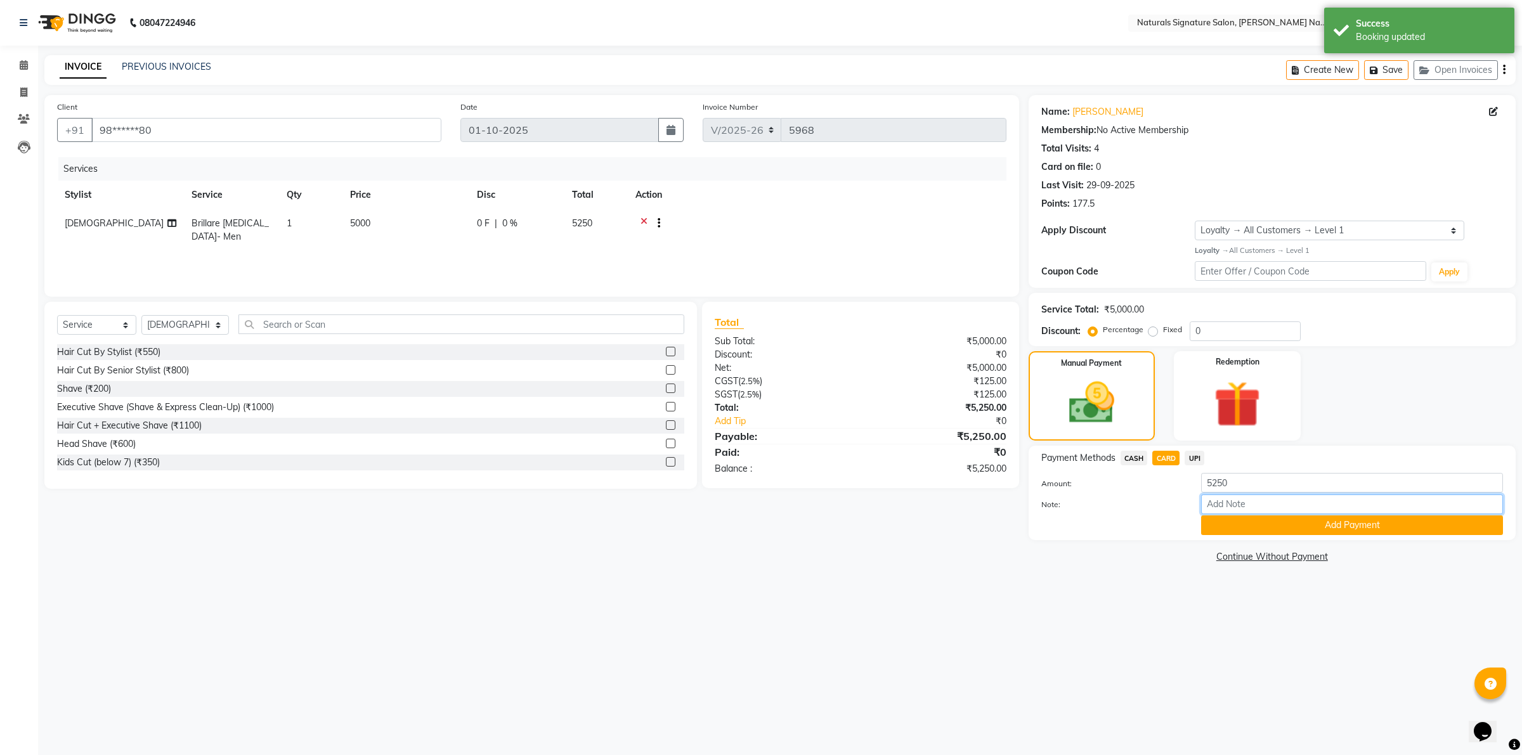
click at [1207, 501] on input "Note:" at bounding box center [1352, 505] width 302 height 20
type input "1003"
click at [1242, 514] on div "Note: 1003" at bounding box center [1272, 506] width 481 height 22
click at [1237, 528] on button "Add Payment" at bounding box center [1352, 526] width 302 height 20
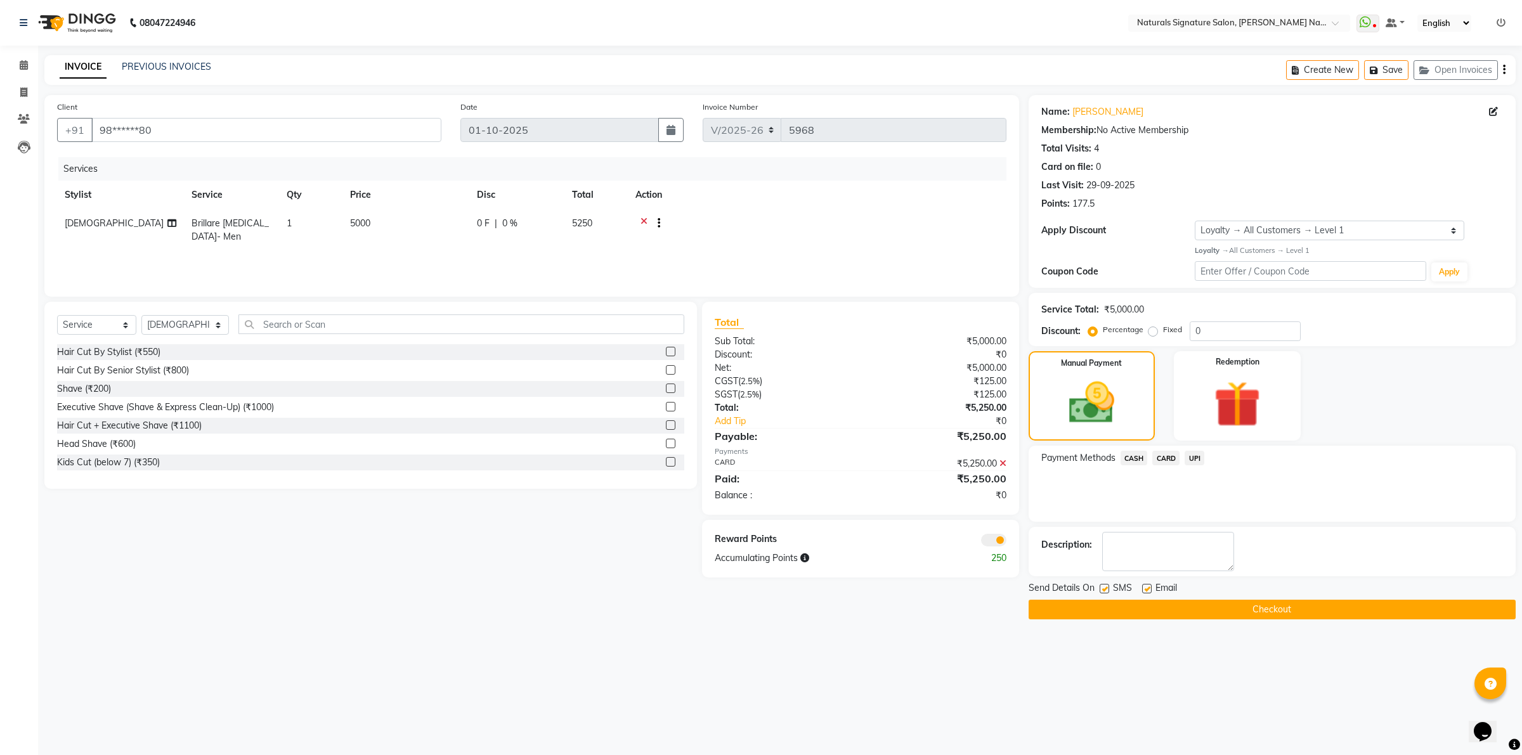
click at [1231, 618] on button "Checkout" at bounding box center [1271, 610] width 487 height 20
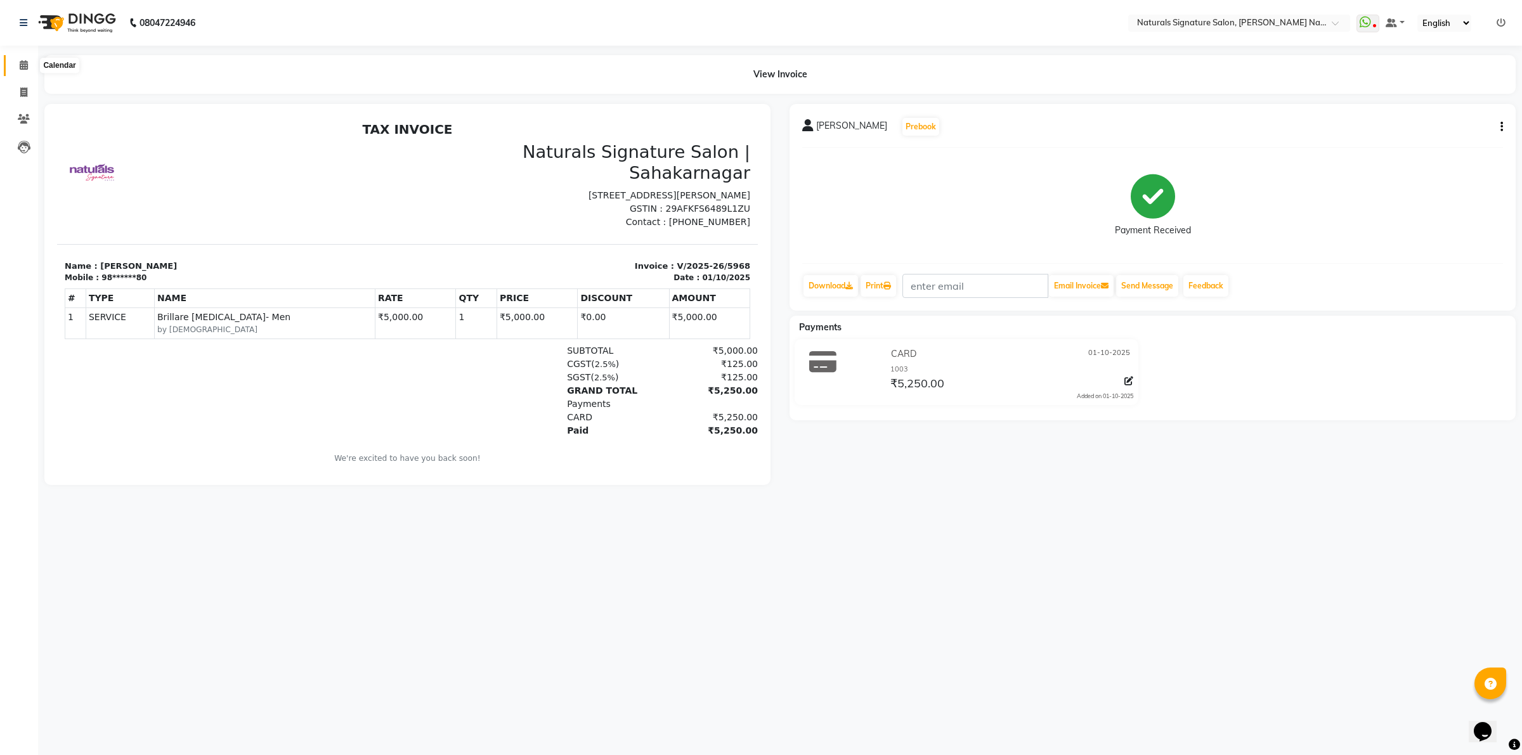
click at [25, 63] on icon at bounding box center [24, 65] width 8 height 10
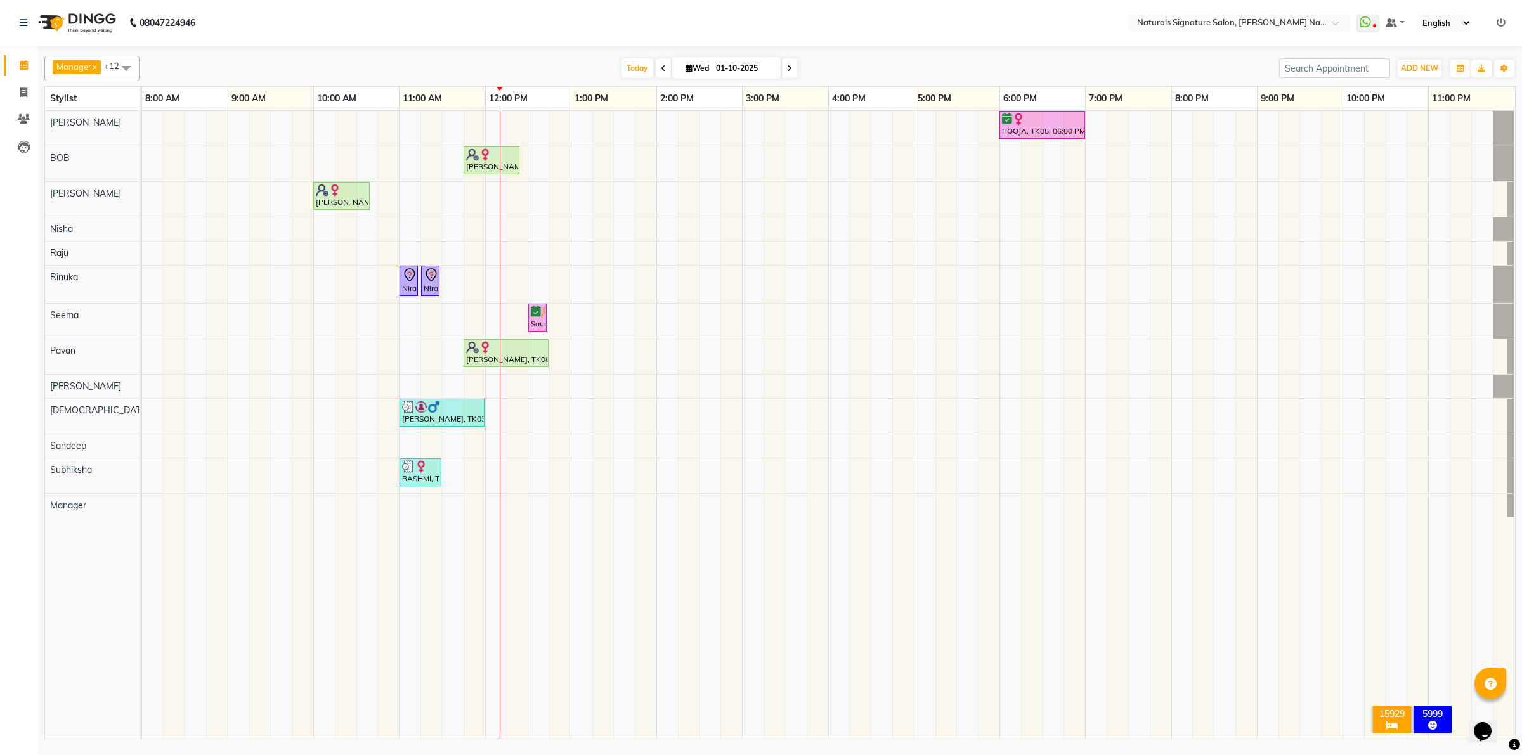
click at [327, 654] on td at bounding box center [325, 425] width 22 height 628
click at [245, 641] on td at bounding box center [239, 425] width 22 height 628
click at [1040, 692] on td at bounding box center [1032, 425] width 22 height 628
click at [889, 713] on td at bounding box center [882, 425] width 22 height 628
click at [557, 645] on td at bounding box center [560, 425] width 22 height 628
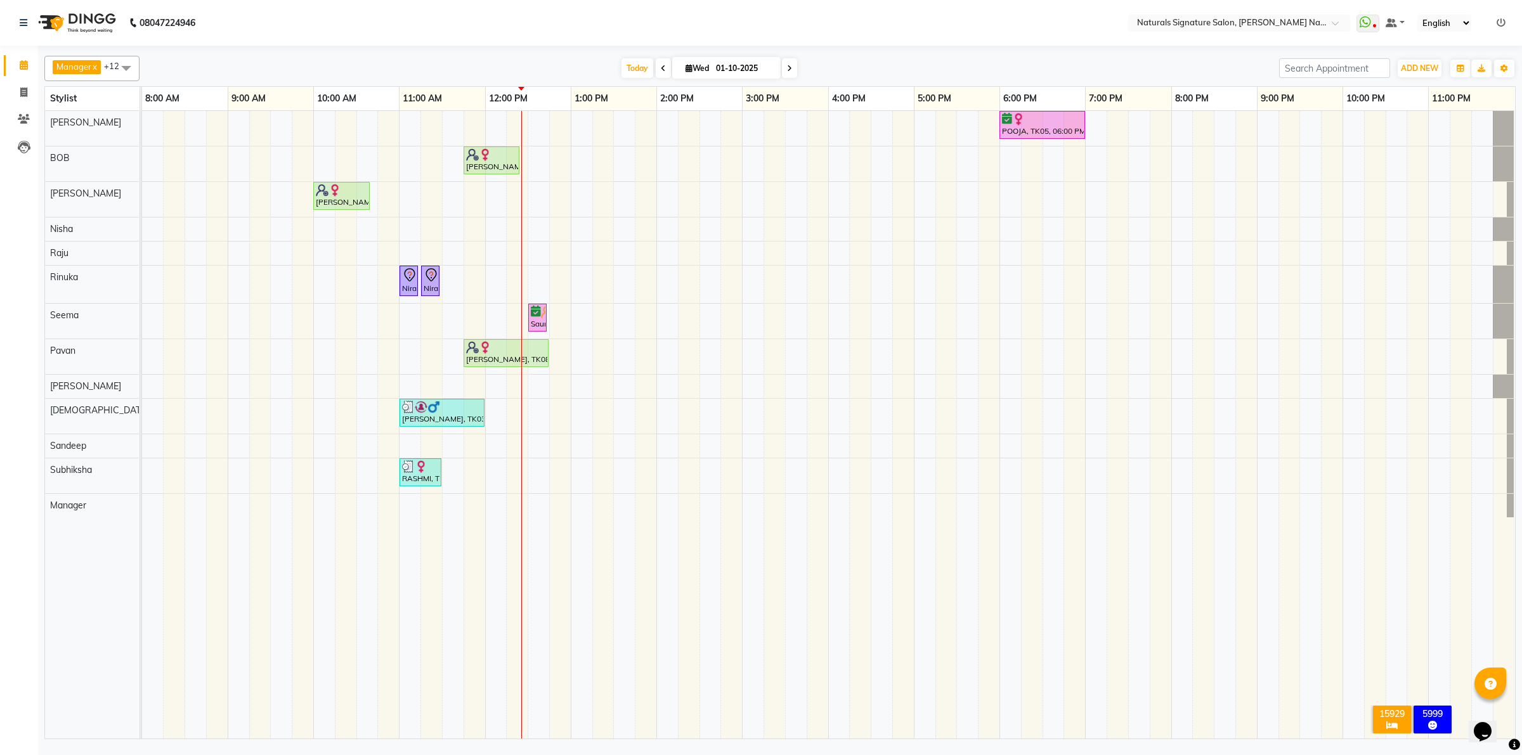
click at [436, 684] on td at bounding box center [432, 425] width 22 height 628
click at [449, 448] on div "POOJA, TK05, 06:00 PM-07:00 PM, Advance Cut - By Stylist Vinutha, TK08, 11:45 A…" at bounding box center [828, 425] width 1373 height 628
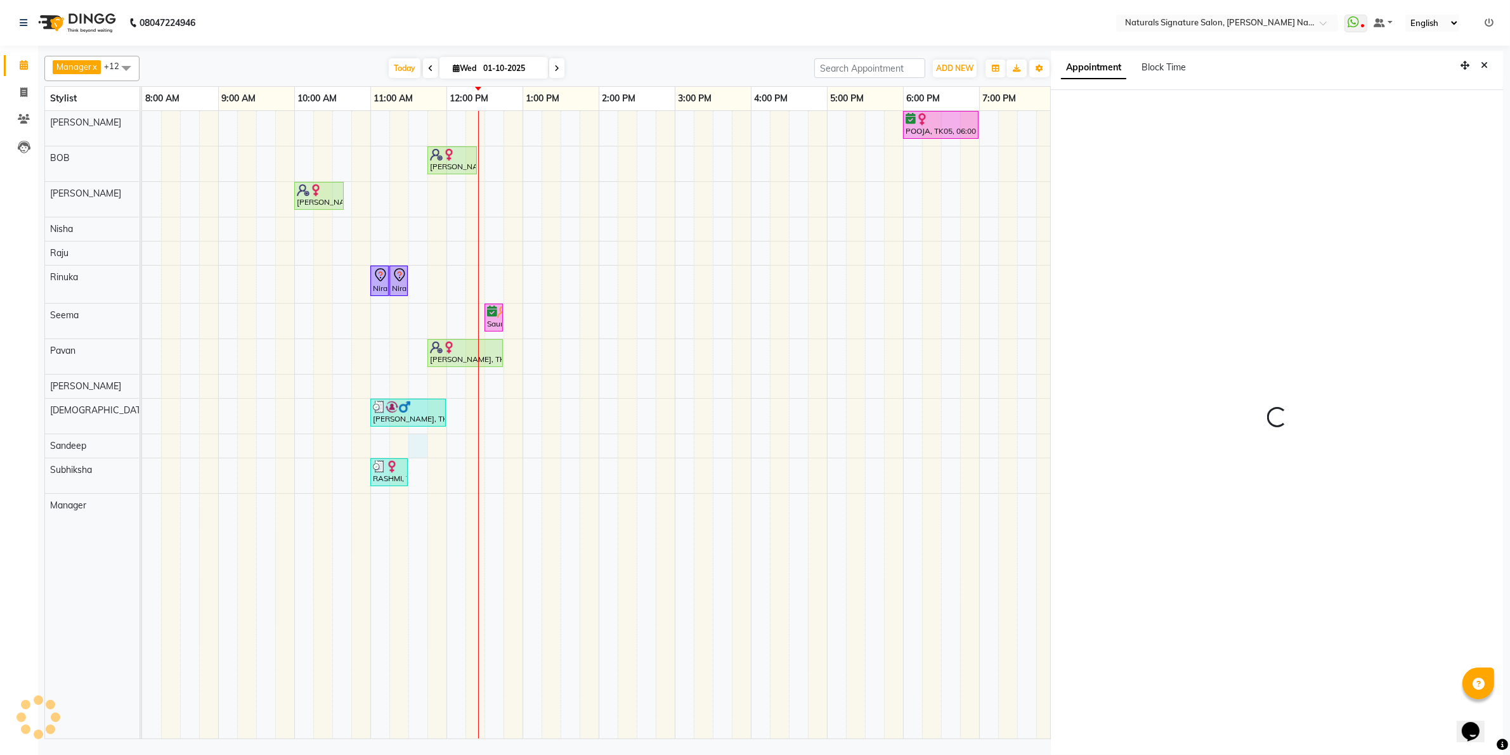
scroll to position [3, 0]
select select "690"
select select "67622"
select select "tentative"
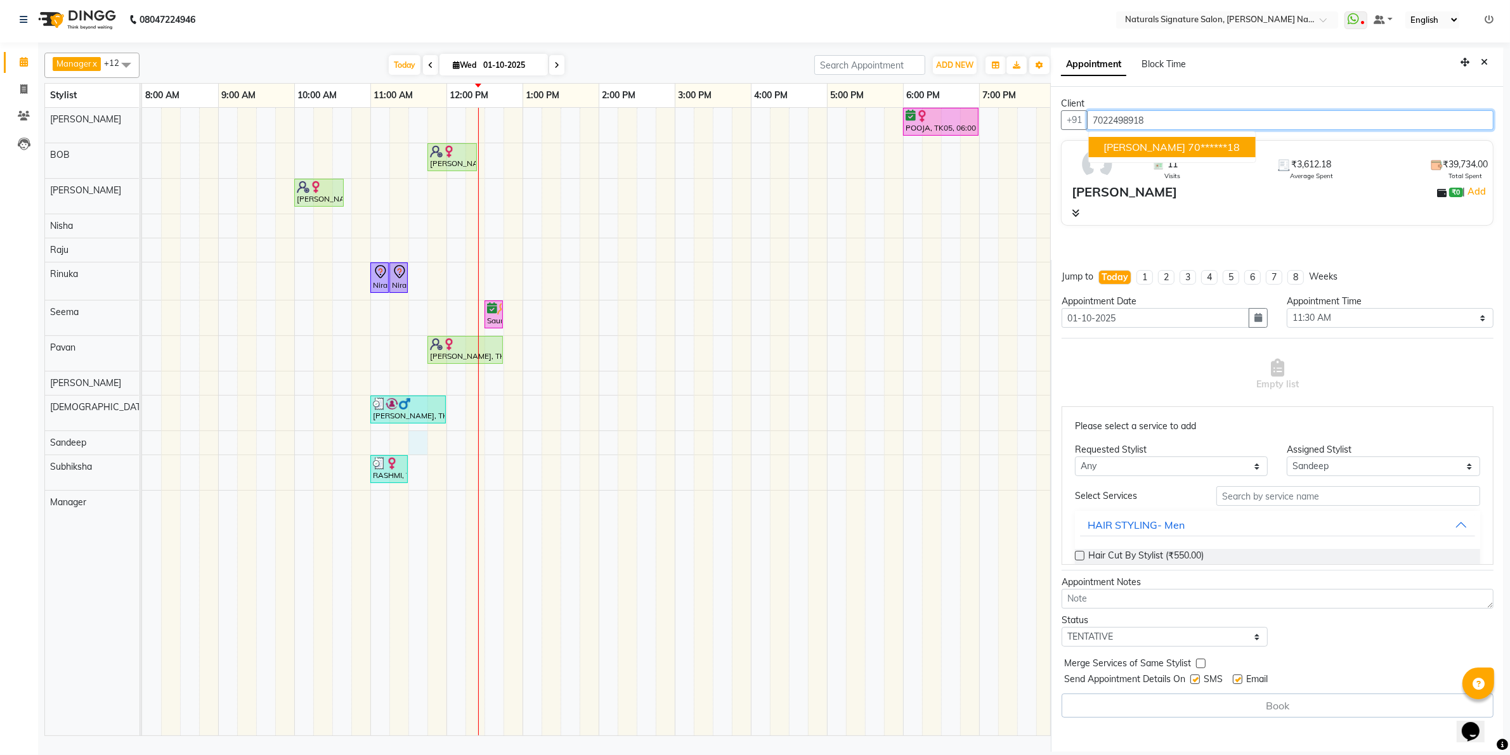
click at [1117, 149] on span "[PERSON_NAME]" at bounding box center [1145, 147] width 82 height 13
type input "70******18"
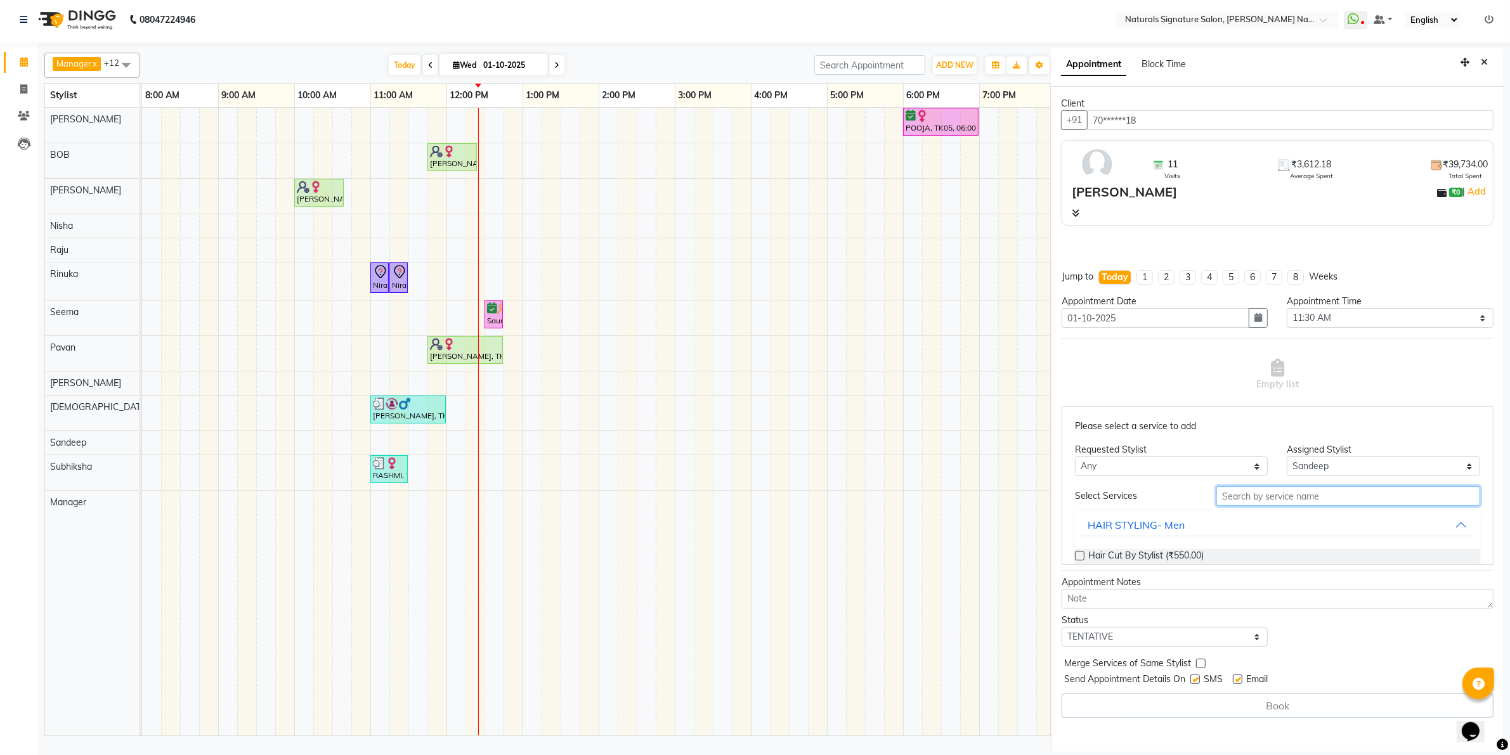
click at [1305, 492] on input "text" at bounding box center [1348, 496] width 264 height 20
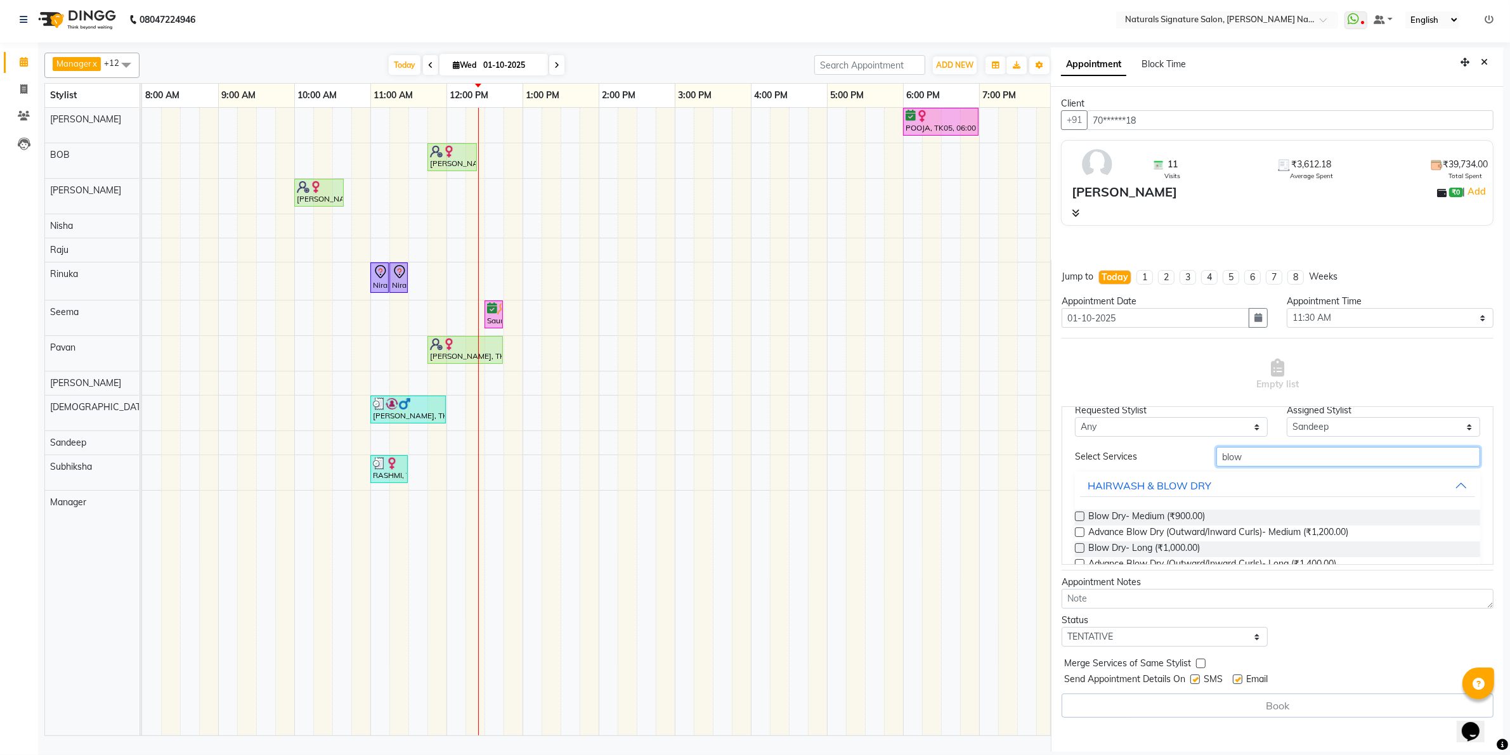
scroll to position [127, 0]
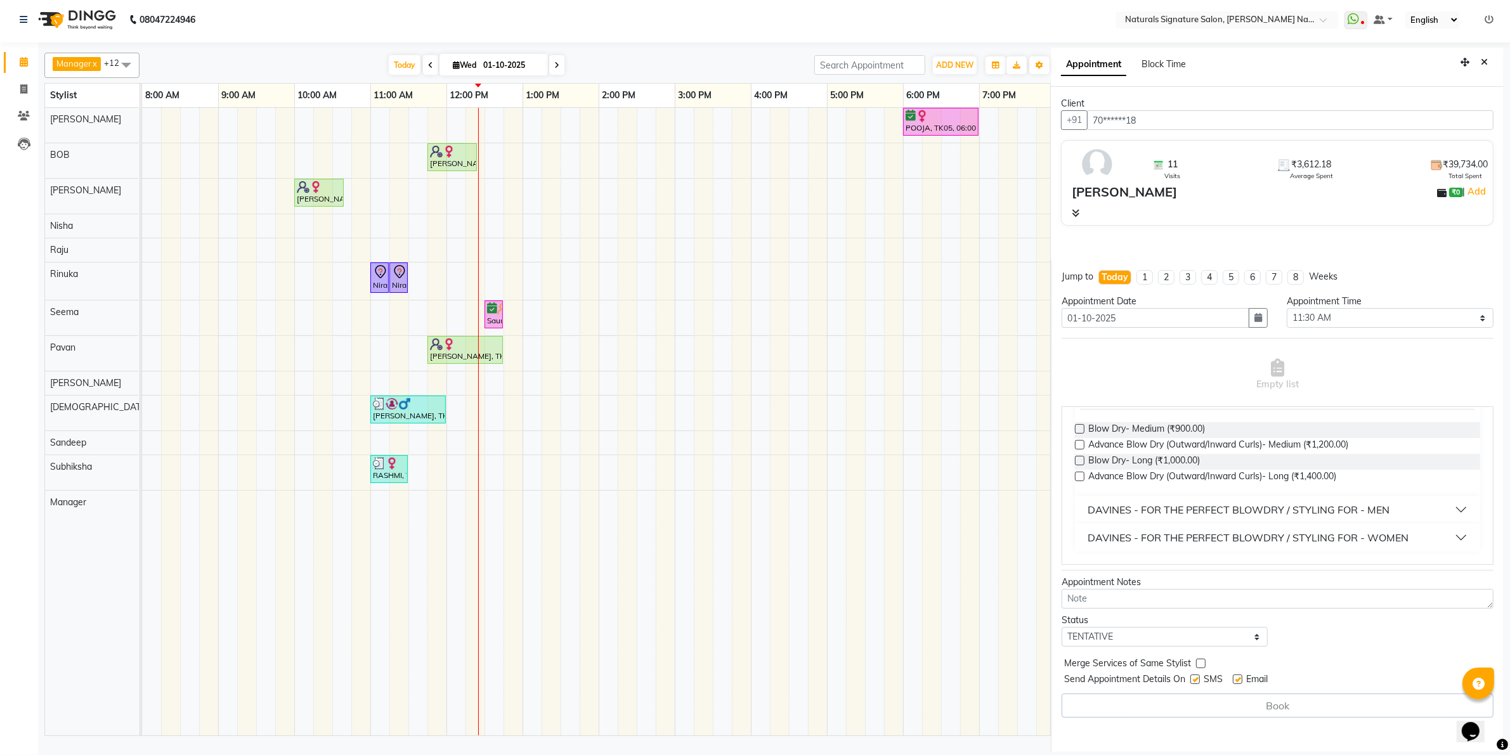
type input "blow"
click at [1164, 530] on div "DAVINES - FOR THE PERFECT BLOWDRY / STYLING FOR - WOMEN" at bounding box center [1247, 537] width 321 height 15
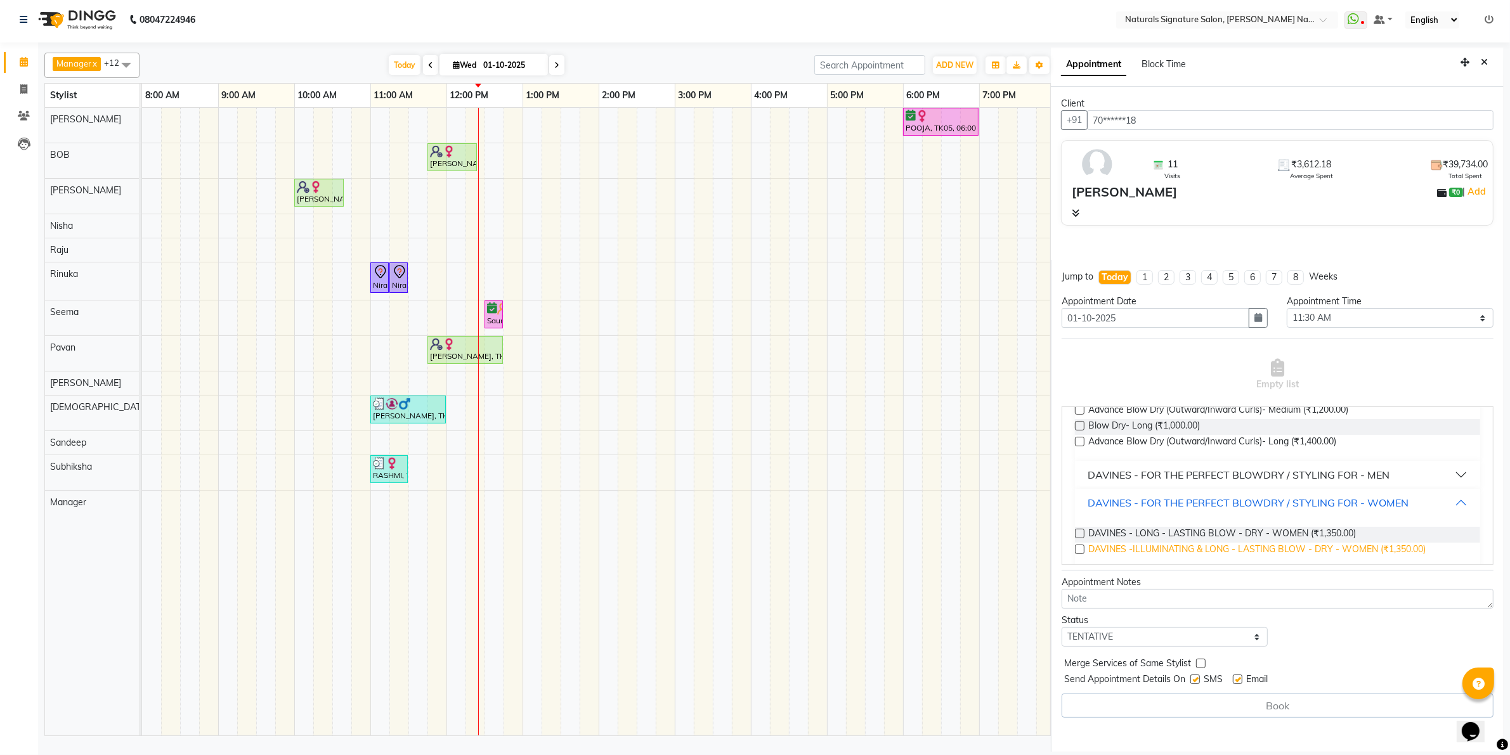
scroll to position [164, 0]
click at [1189, 528] on span "DAVINES - LONG - LASTING BLOW - DRY - WOMEN (₹1,350.00)" at bounding box center [1222, 533] width 268 height 16
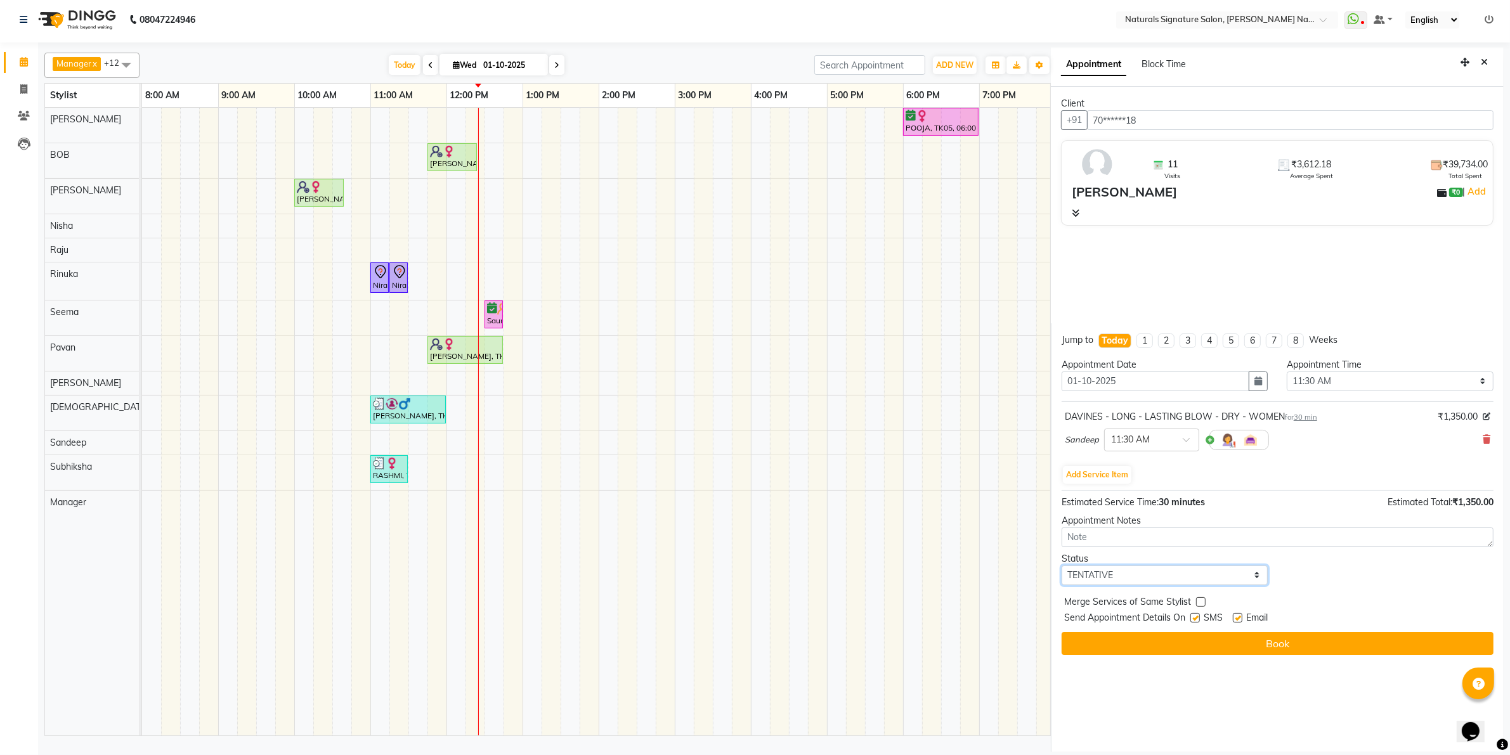
click at [1176, 571] on select "Select TENTATIVE CONFIRM CHECK-IN UPCOMING" at bounding box center [1164, 576] width 207 height 20
select select "check-in"
click at [1061, 566] on select "Select TENTATIVE CONFIRM CHECK-IN UPCOMING" at bounding box center [1164, 576] width 207 height 20
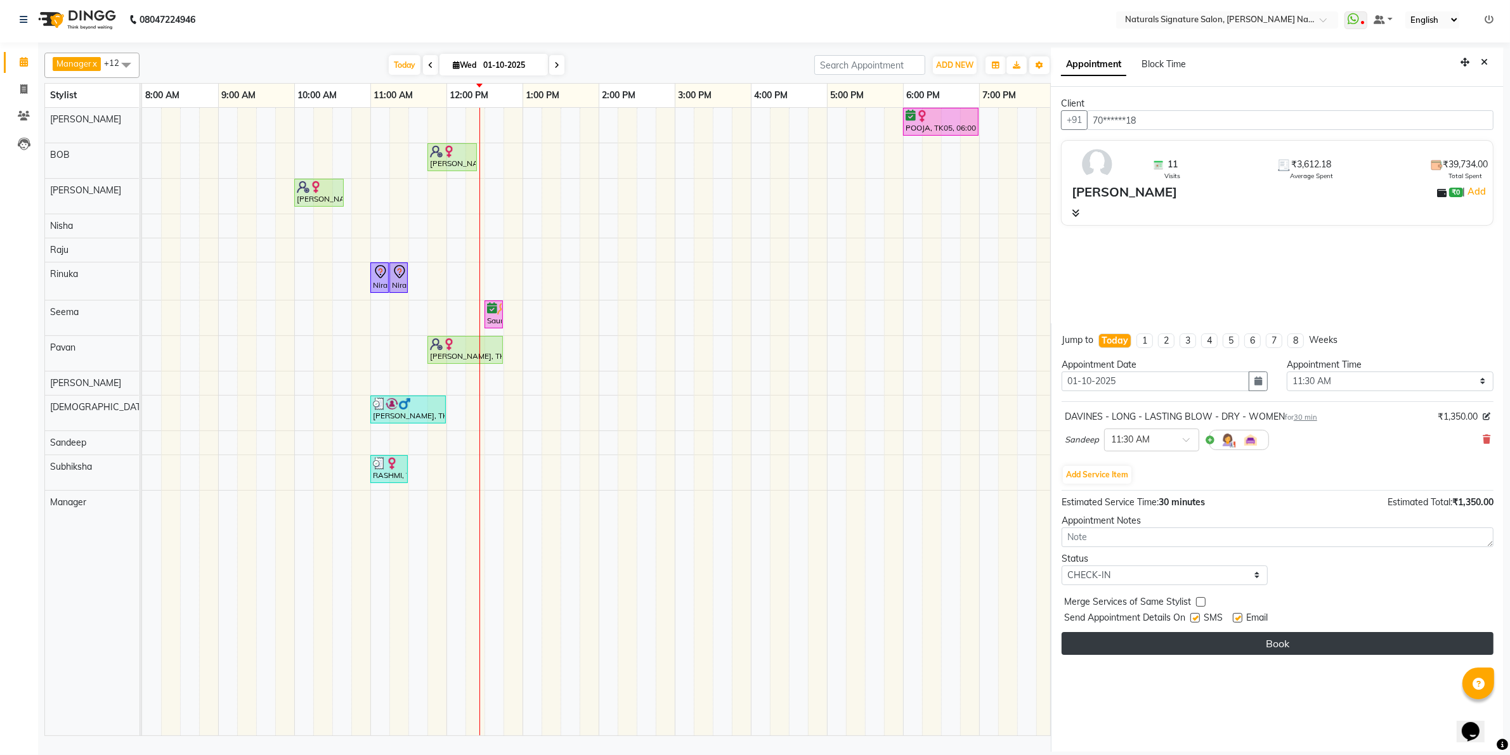
click at [1155, 651] on button "Book" at bounding box center [1277, 643] width 432 height 23
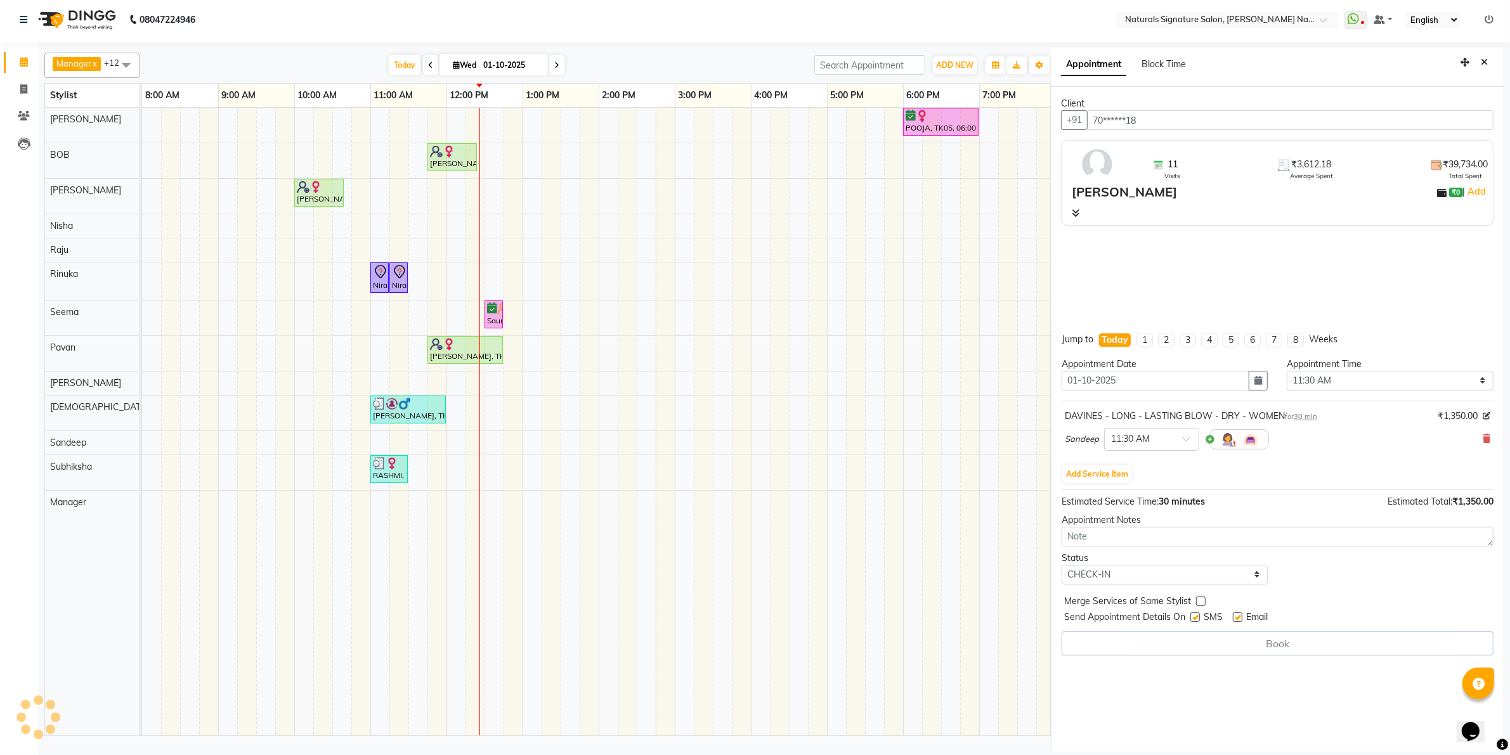
select select "67622"
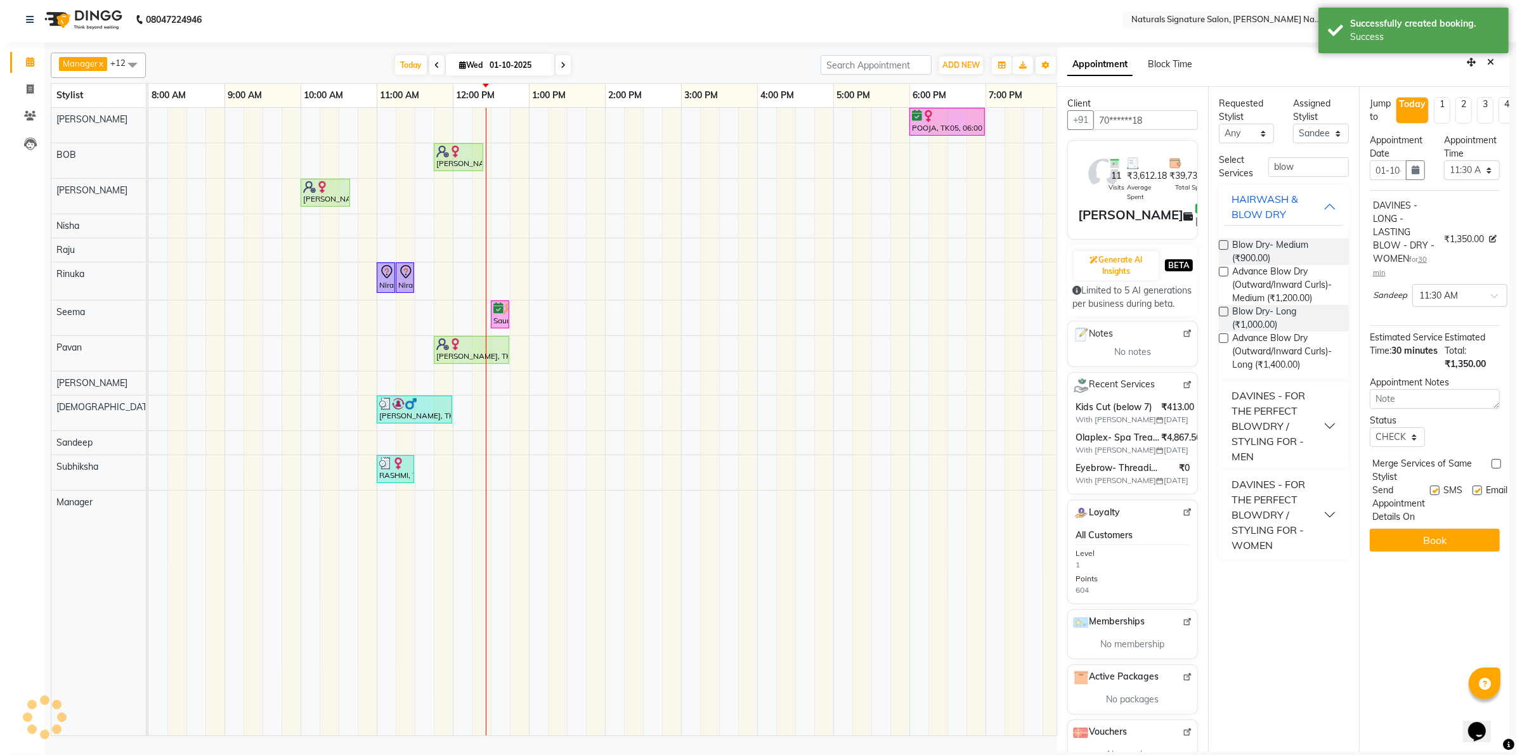
scroll to position [0, 0]
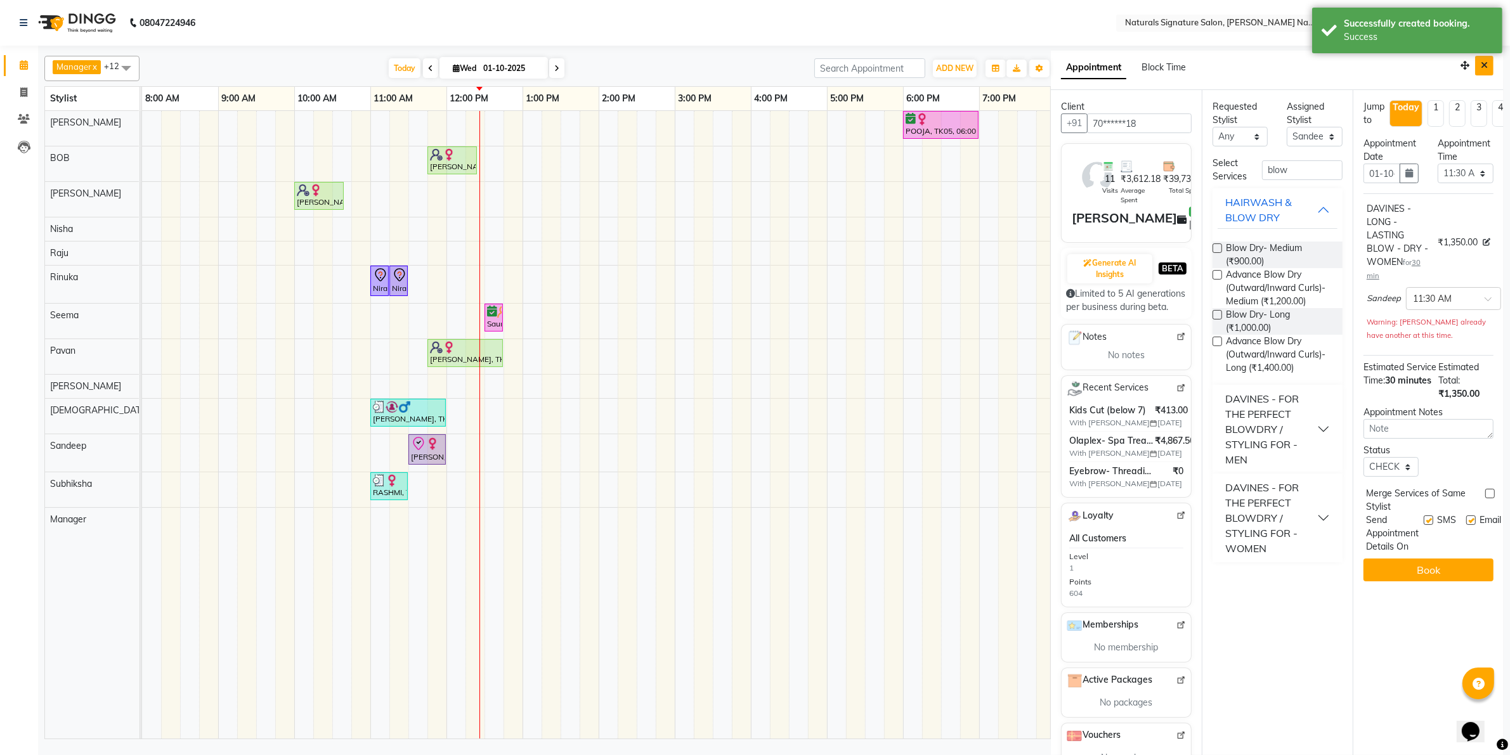
click at [1481, 67] on icon "Close" at bounding box center [1484, 65] width 7 height 9
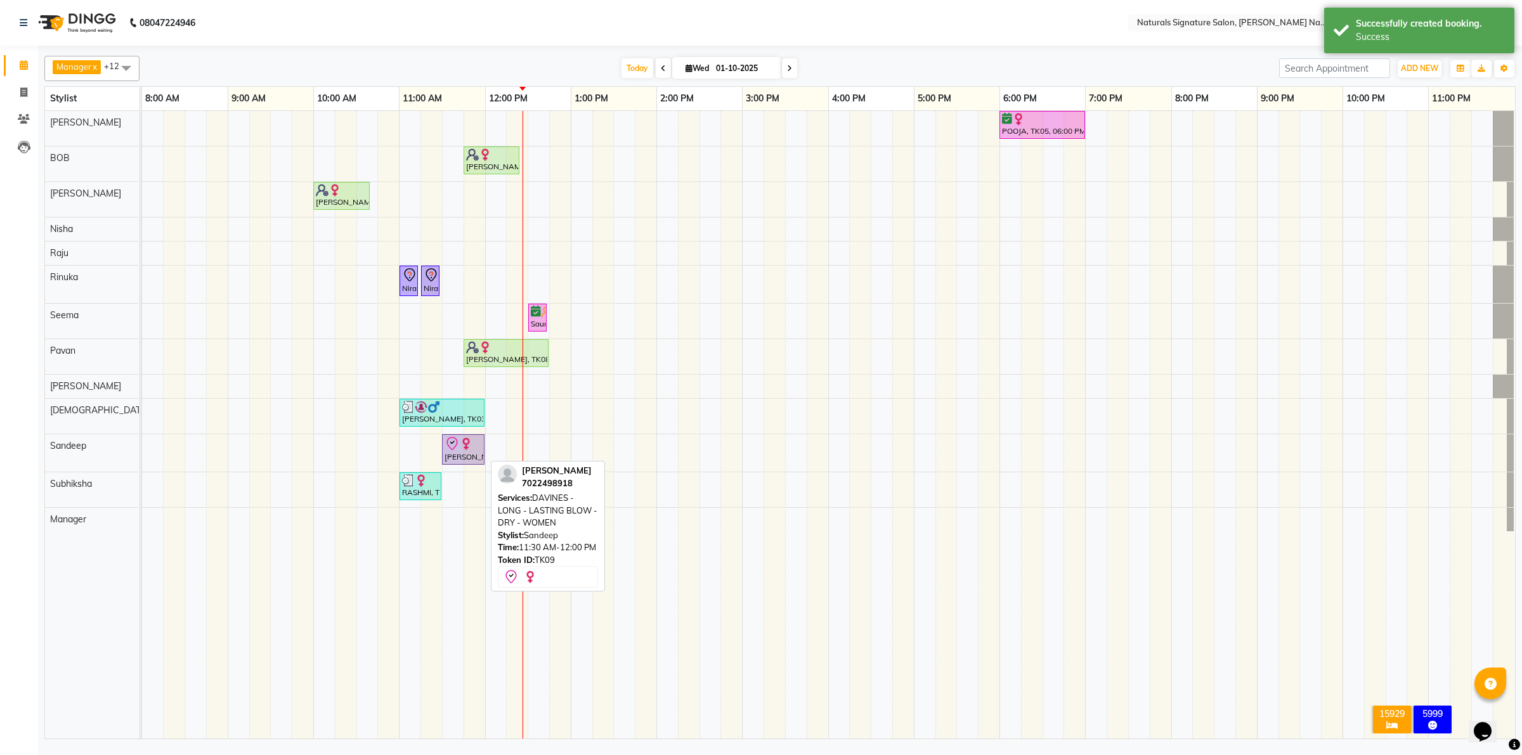
click at [470, 449] on img at bounding box center [466, 444] width 13 height 13
select select "8"
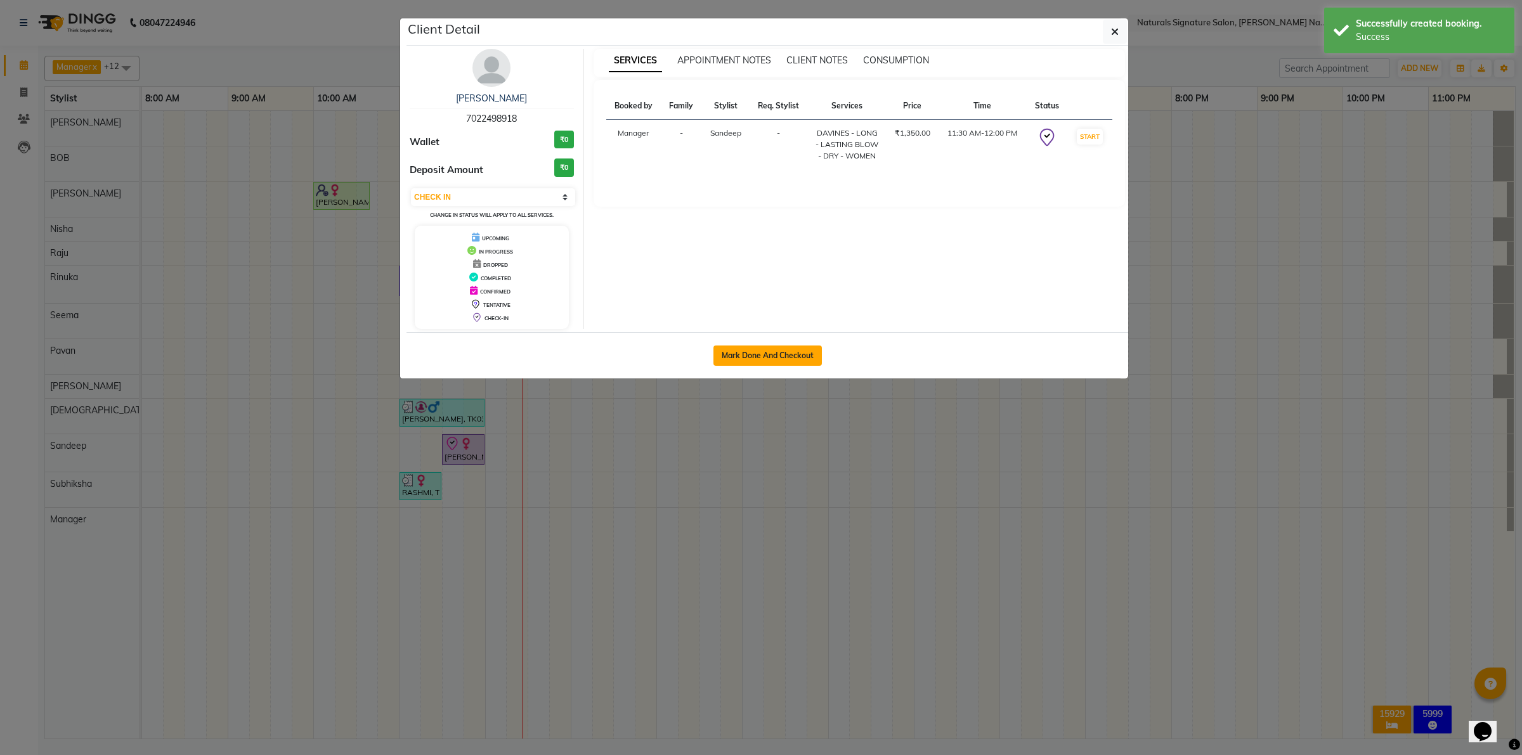
click at [796, 353] on button "Mark Done And Checkout" at bounding box center [767, 356] width 108 height 20
select select "service"
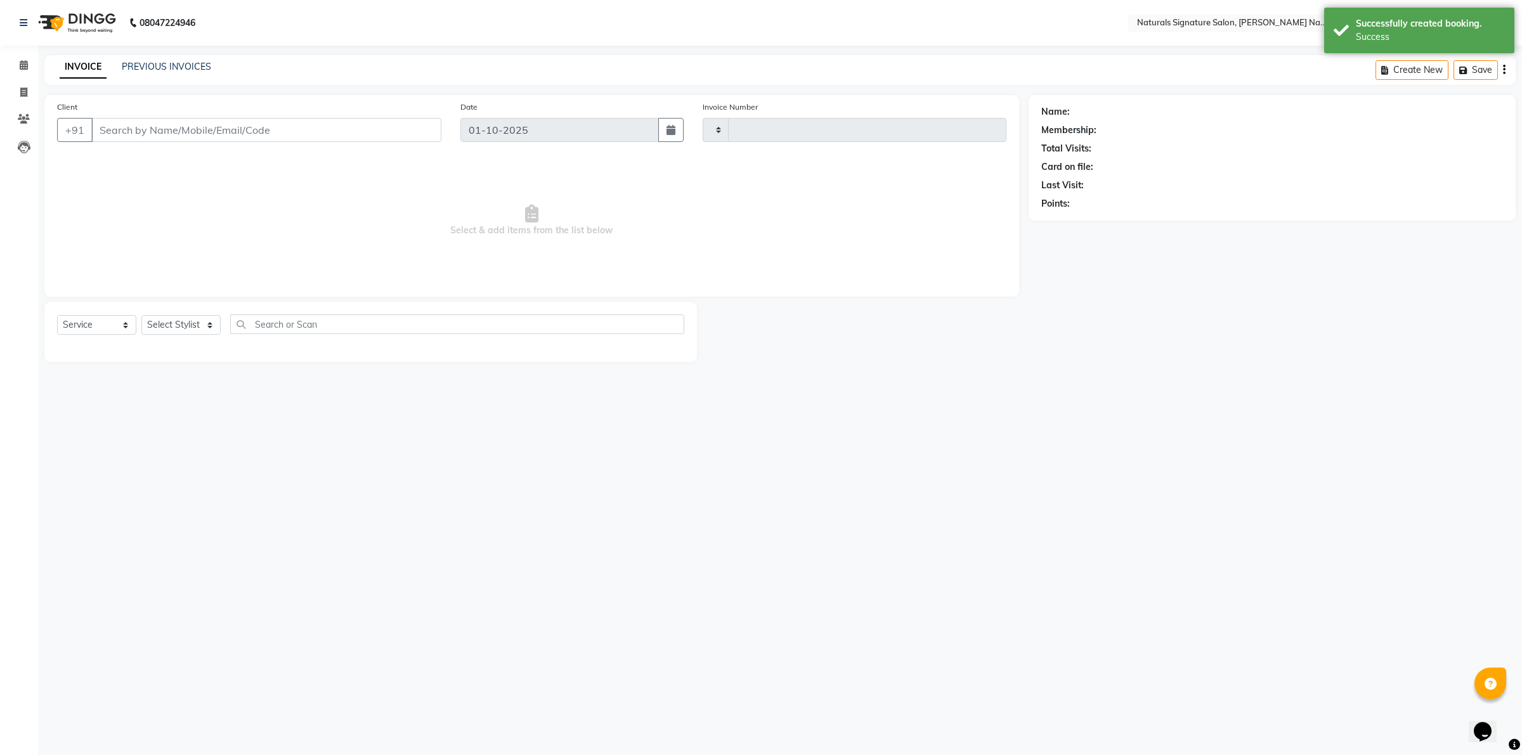
type input "5969"
select select "6135"
type input "70******18"
select select "67622"
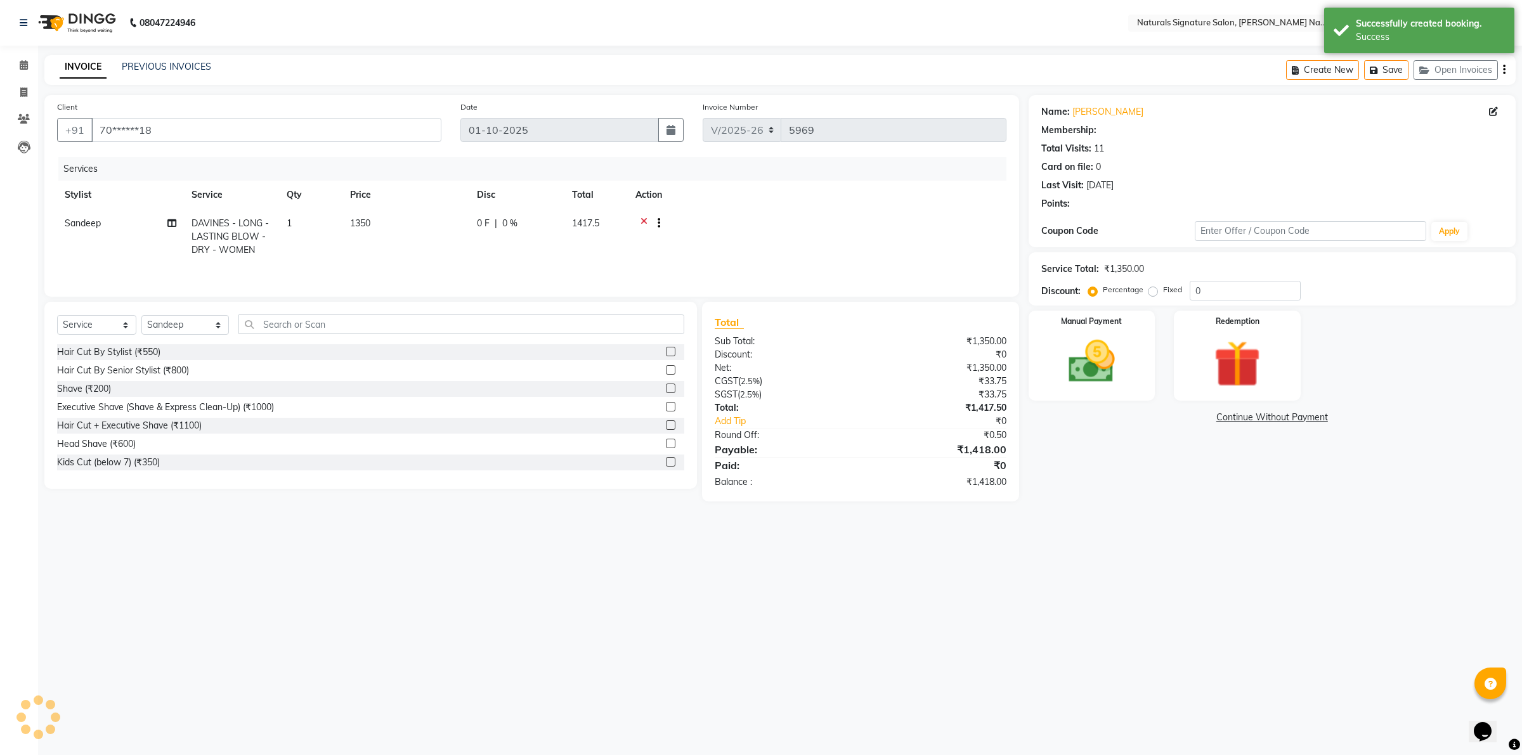
select select "1: Object"
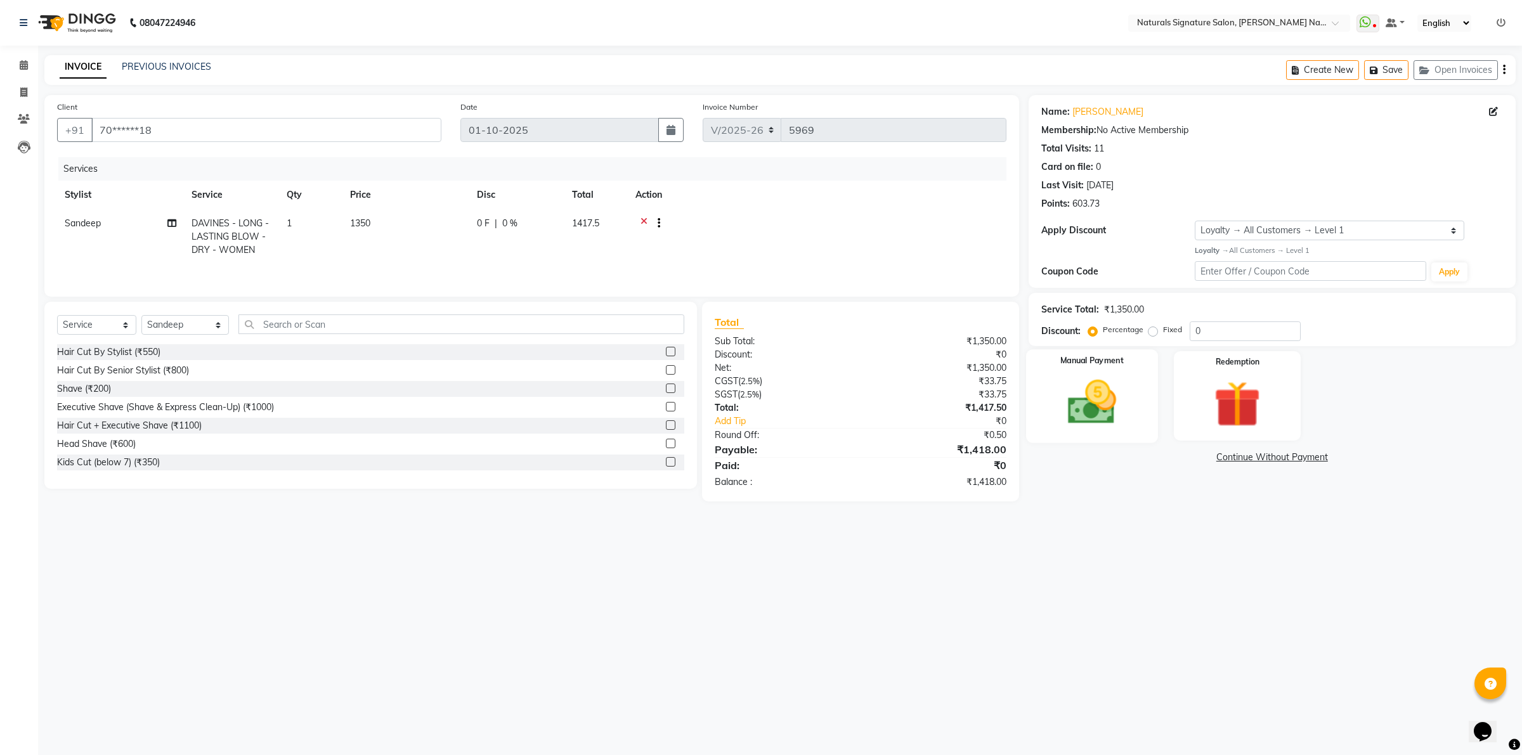
click at [1105, 406] on img at bounding box center [1091, 402] width 79 height 56
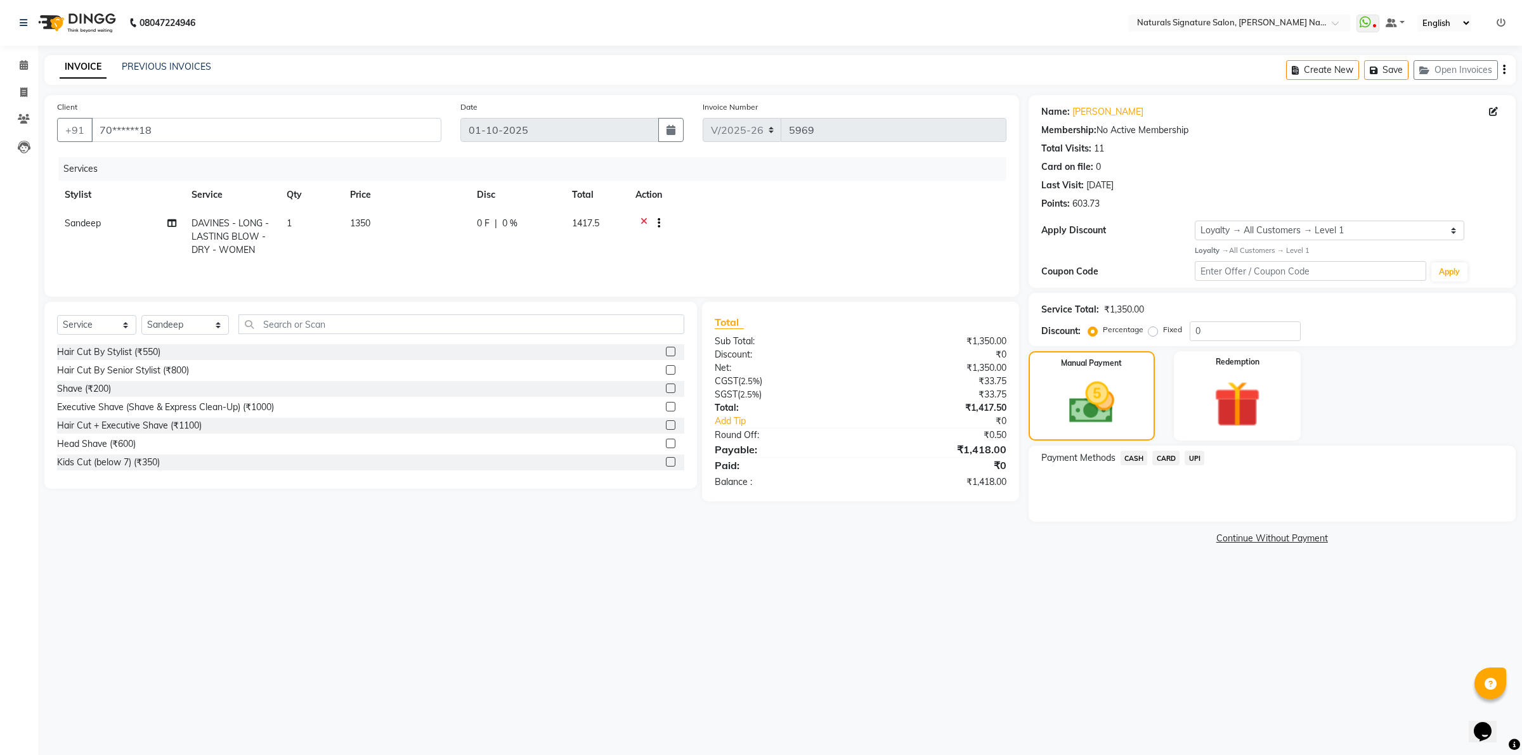
click at [1153, 458] on span "CARD" at bounding box center [1165, 458] width 27 height 15
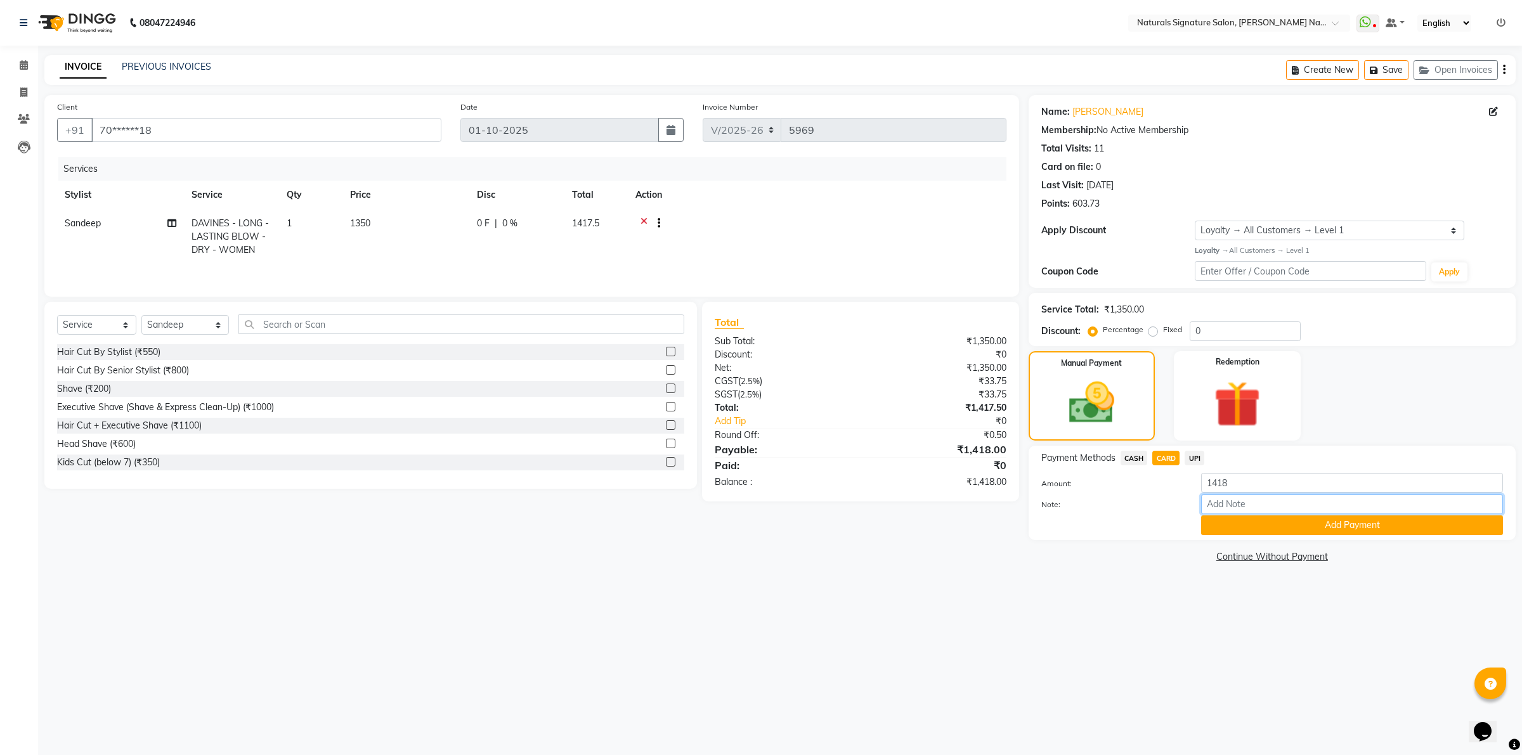
click at [1212, 508] on input "Note:" at bounding box center [1352, 505] width 302 height 20
type input "3025"
drag, startPoint x: 1226, startPoint y: 514, endPoint x: 1228, endPoint y: 524, distance: 9.8
click at [1227, 516] on button "Add Payment" at bounding box center [1352, 526] width 302 height 20
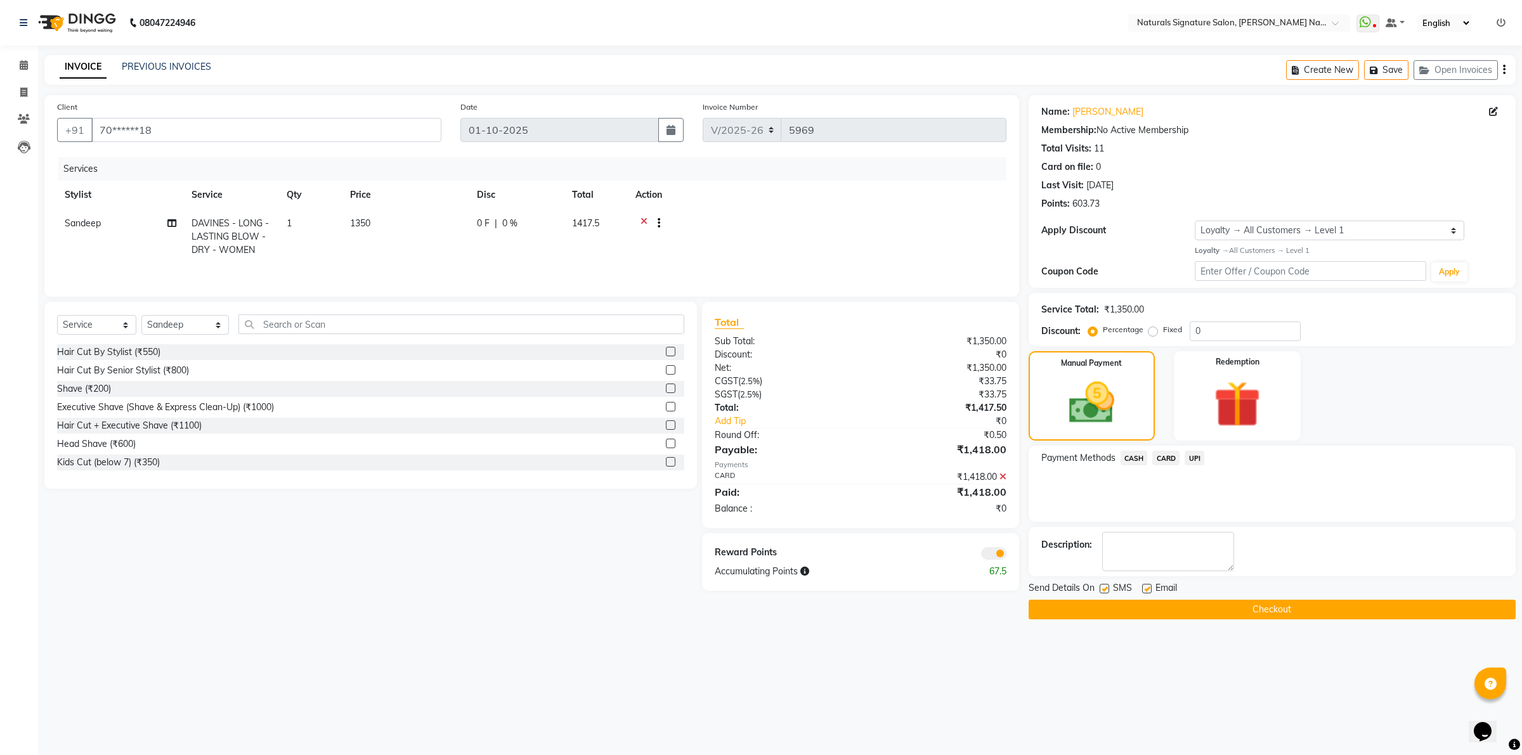
click at [1222, 616] on button "Checkout" at bounding box center [1271, 610] width 487 height 20
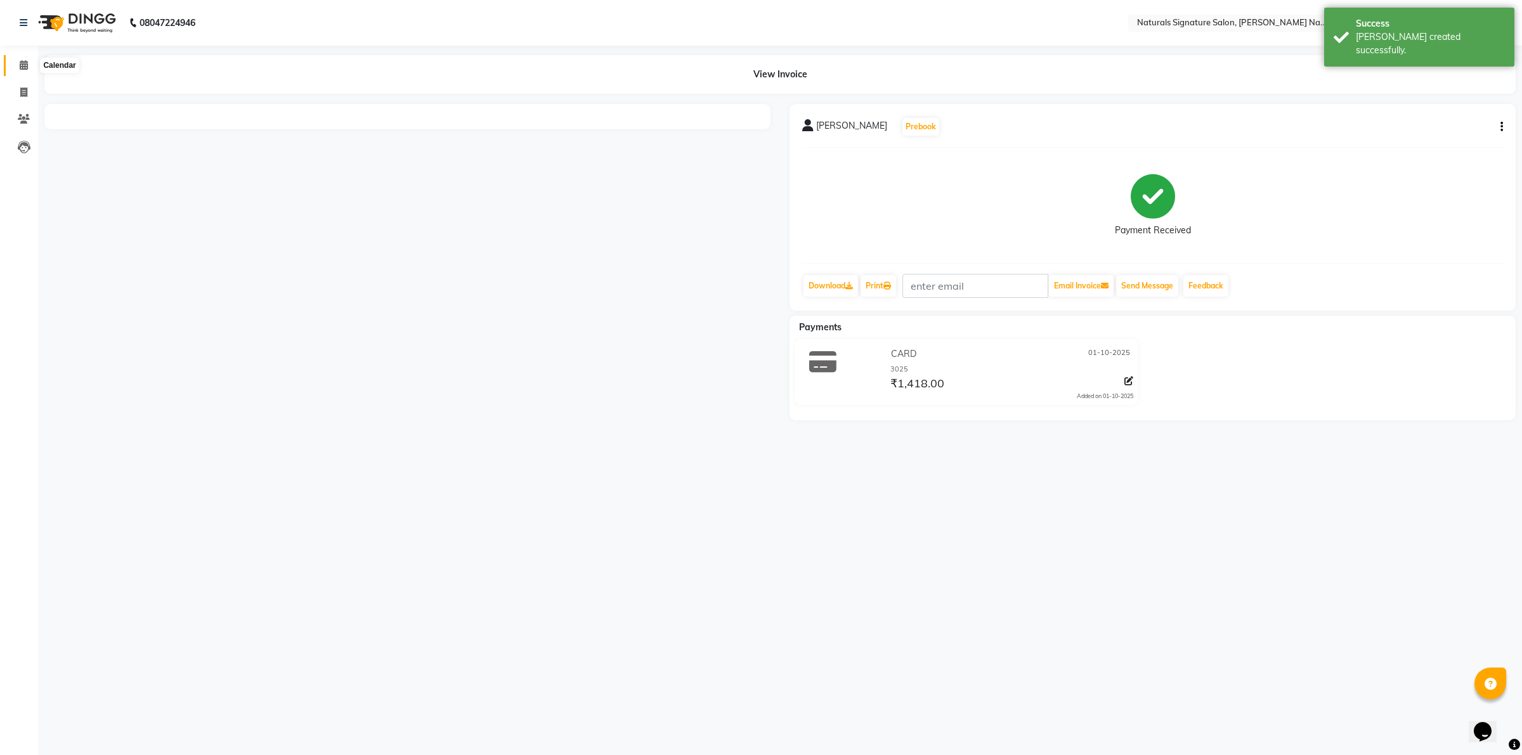
click at [25, 58] on span at bounding box center [24, 65] width 22 height 15
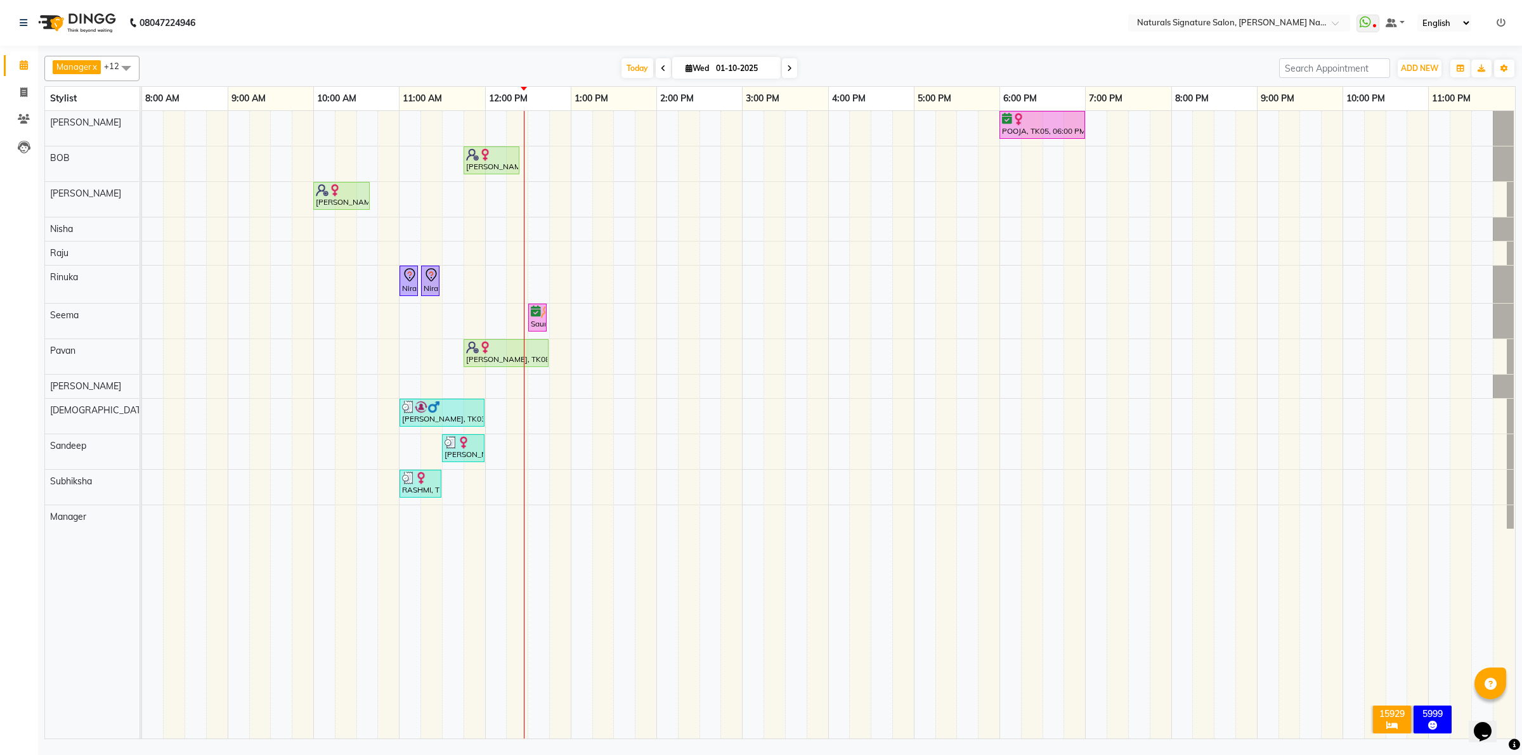
drag, startPoint x: 328, startPoint y: 655, endPoint x: 328, endPoint y: 632, distance: 22.8
click at [328, 655] on td at bounding box center [325, 425] width 22 height 628
click at [788, 67] on icon at bounding box center [789, 69] width 5 height 8
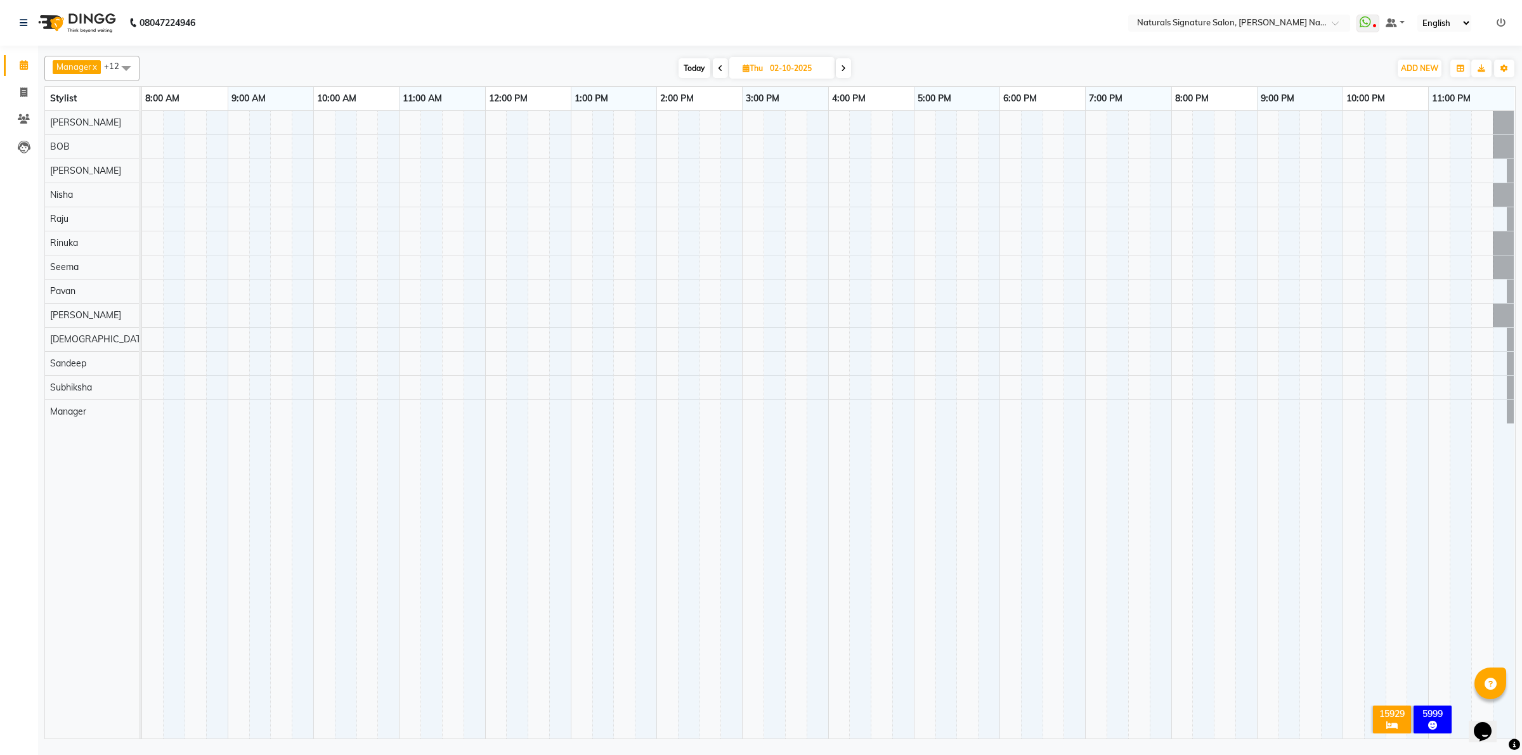
click at [682, 73] on span "Today" at bounding box center [694, 68] width 32 height 20
type input "01-10-2025"
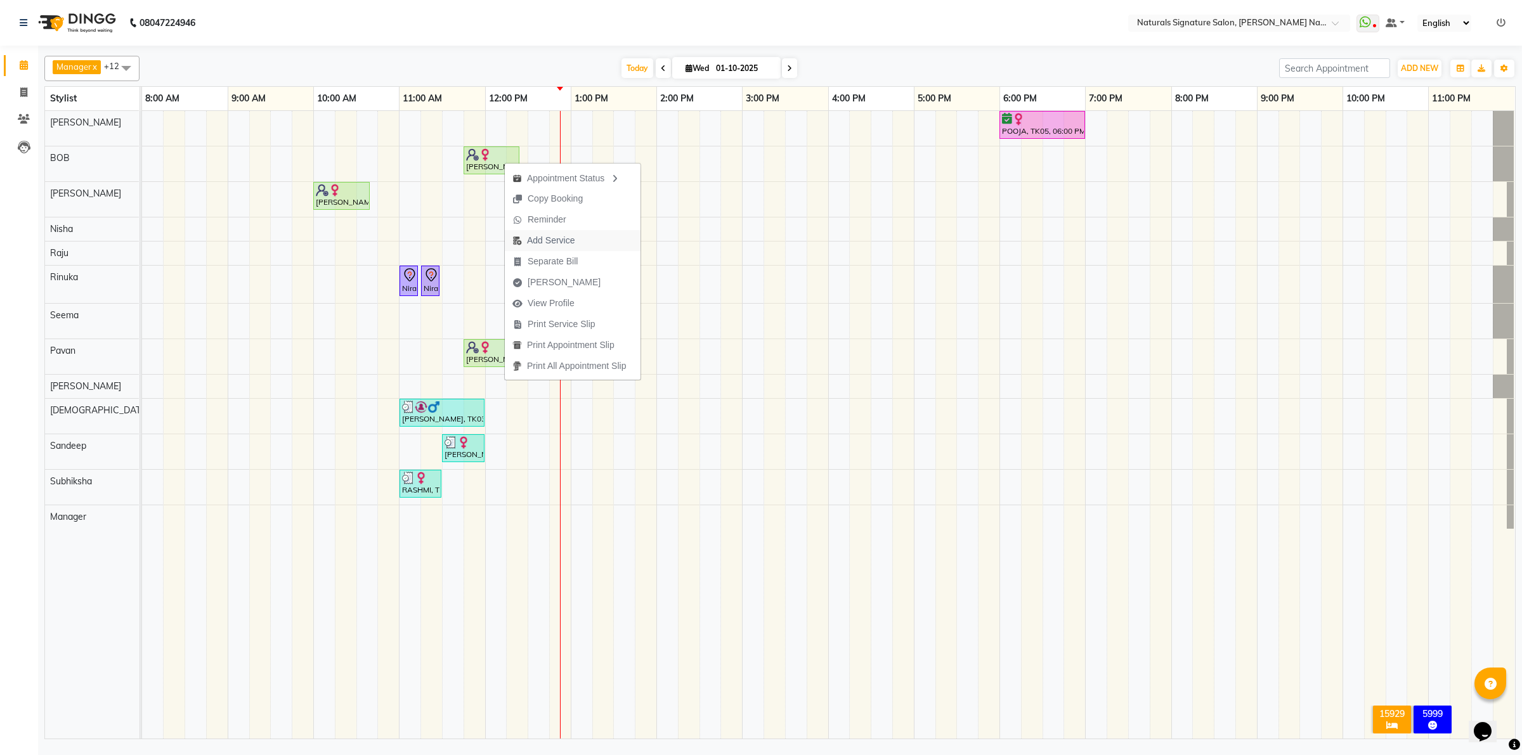
click at [552, 249] on span "Add Service" at bounding box center [543, 240] width 77 height 21
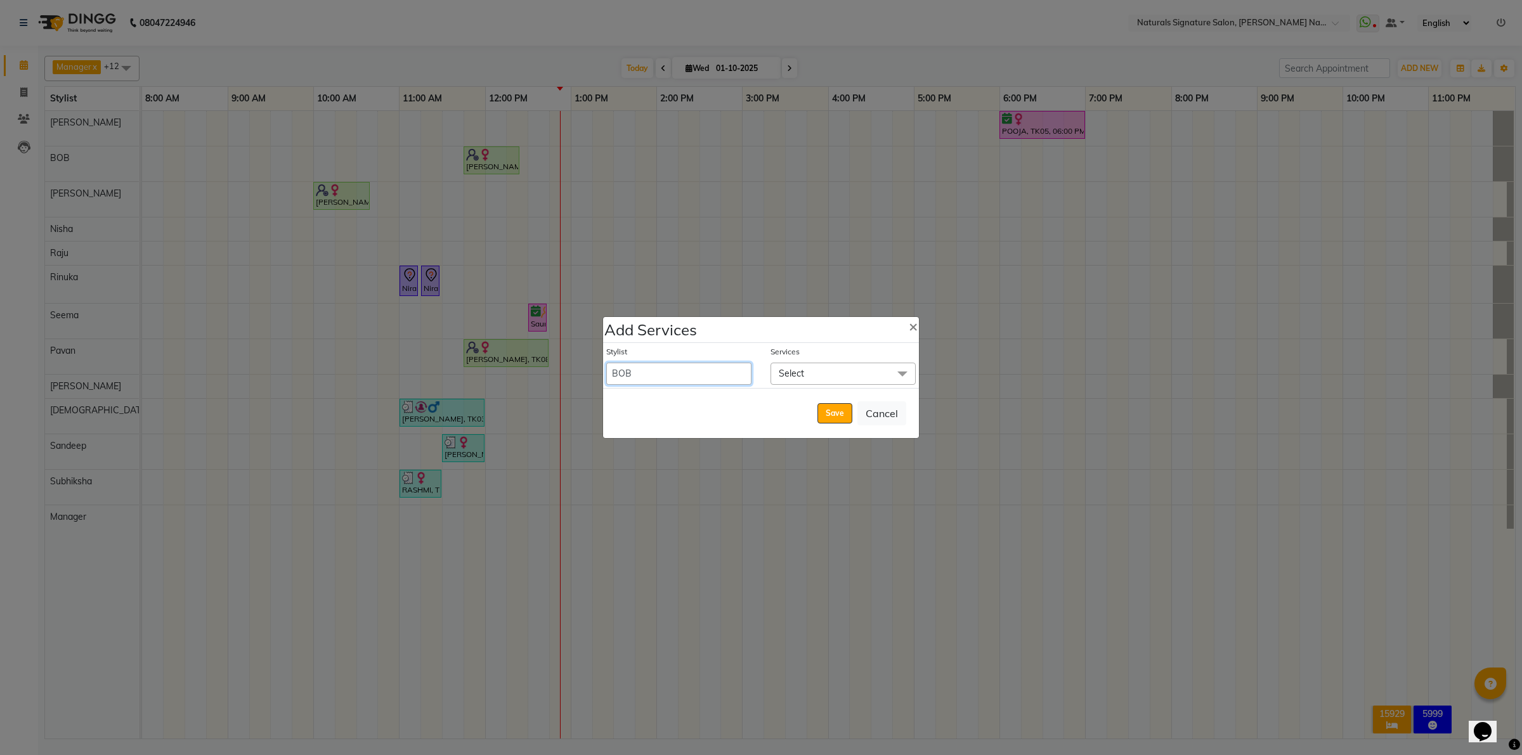
click at [704, 365] on select "[PERSON_NAME] Manager [PERSON_NAME] Priyanka Raju Rinuka [PERSON_NAME] [PERSON_…" at bounding box center [678, 374] width 145 height 22
select select "44905"
click at [606, 363] on select "[PERSON_NAME] Manager [PERSON_NAME] Priyanka Raju Rinuka [PERSON_NAME] [PERSON_…" at bounding box center [678, 374] width 145 height 22
select select "750"
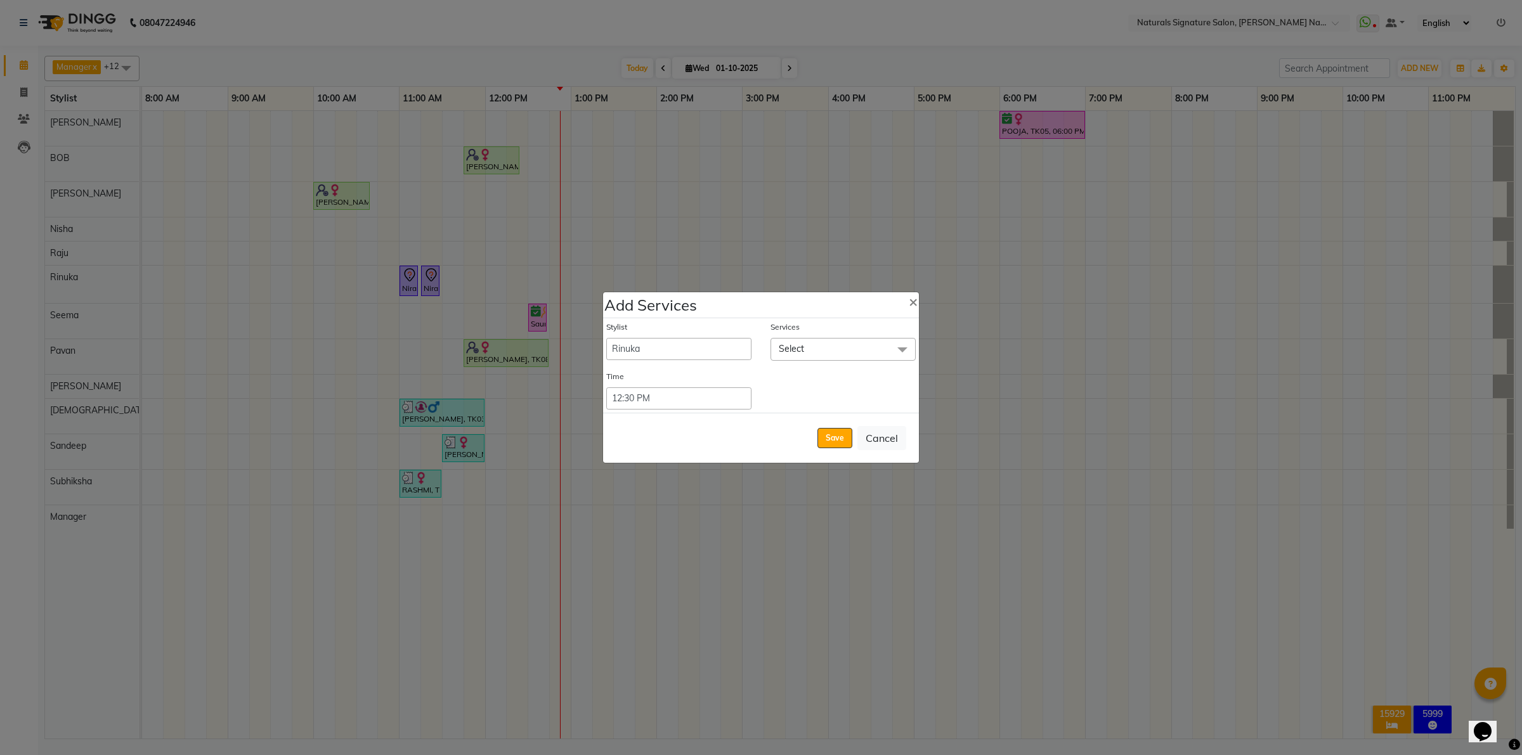
click at [816, 344] on span "Select" at bounding box center [842, 349] width 145 height 22
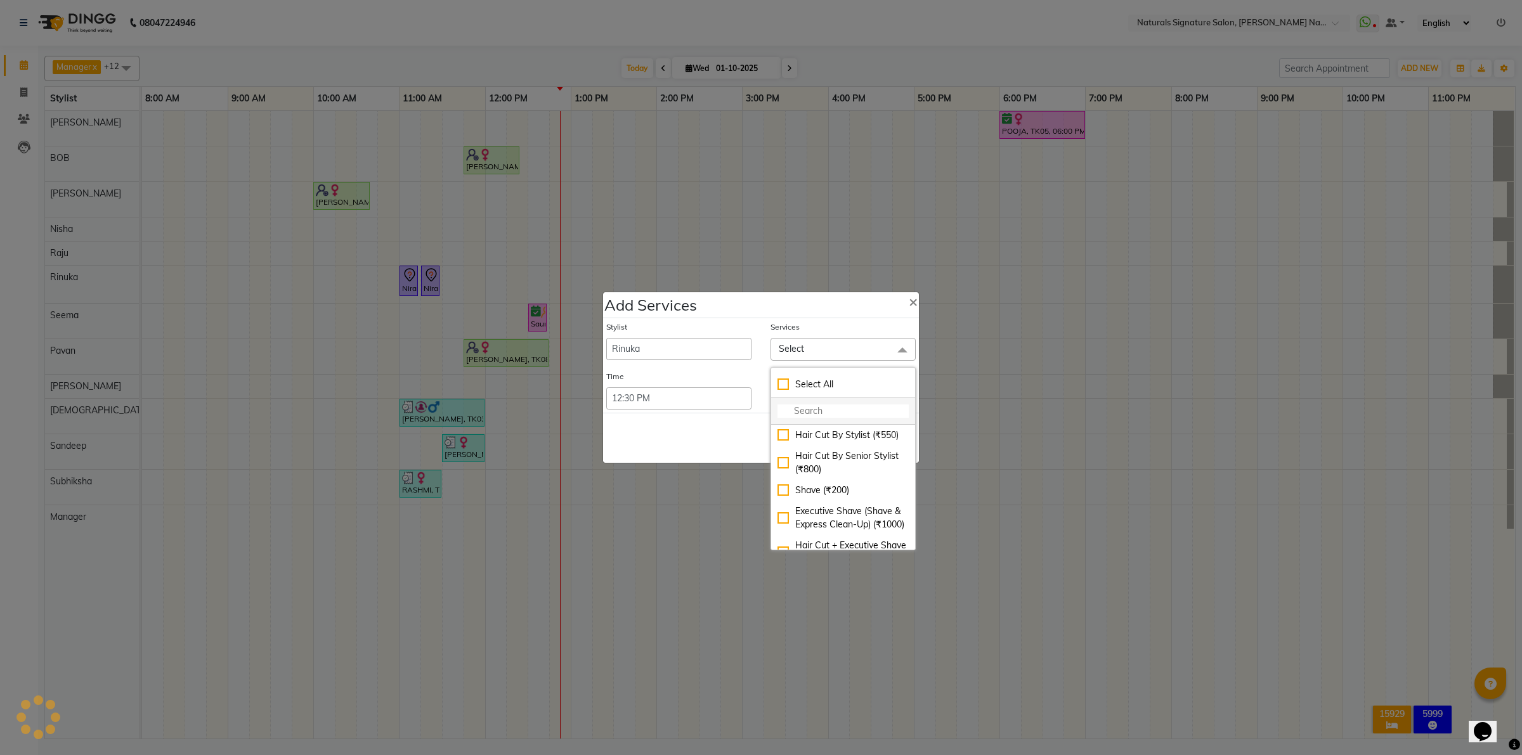
click at [785, 415] on input "multiselect-search" at bounding box center [842, 411] width 131 height 13
type input "half"
click at [788, 505] on div "Half Legs- Women (₹750)" at bounding box center [842, 497] width 131 height 13
checkbox input "true"
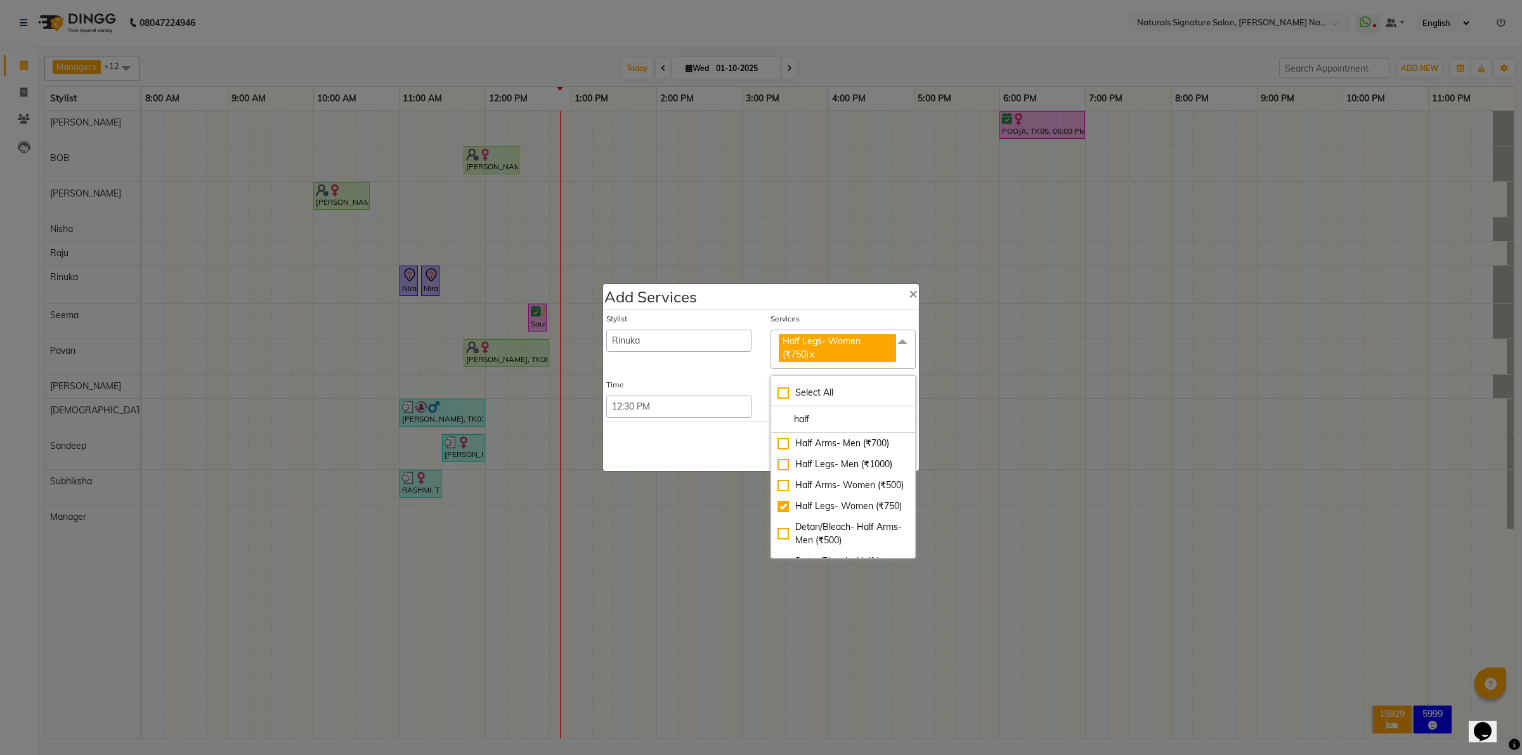
click at [750, 468] on div "Save Cancel" at bounding box center [761, 446] width 316 height 50
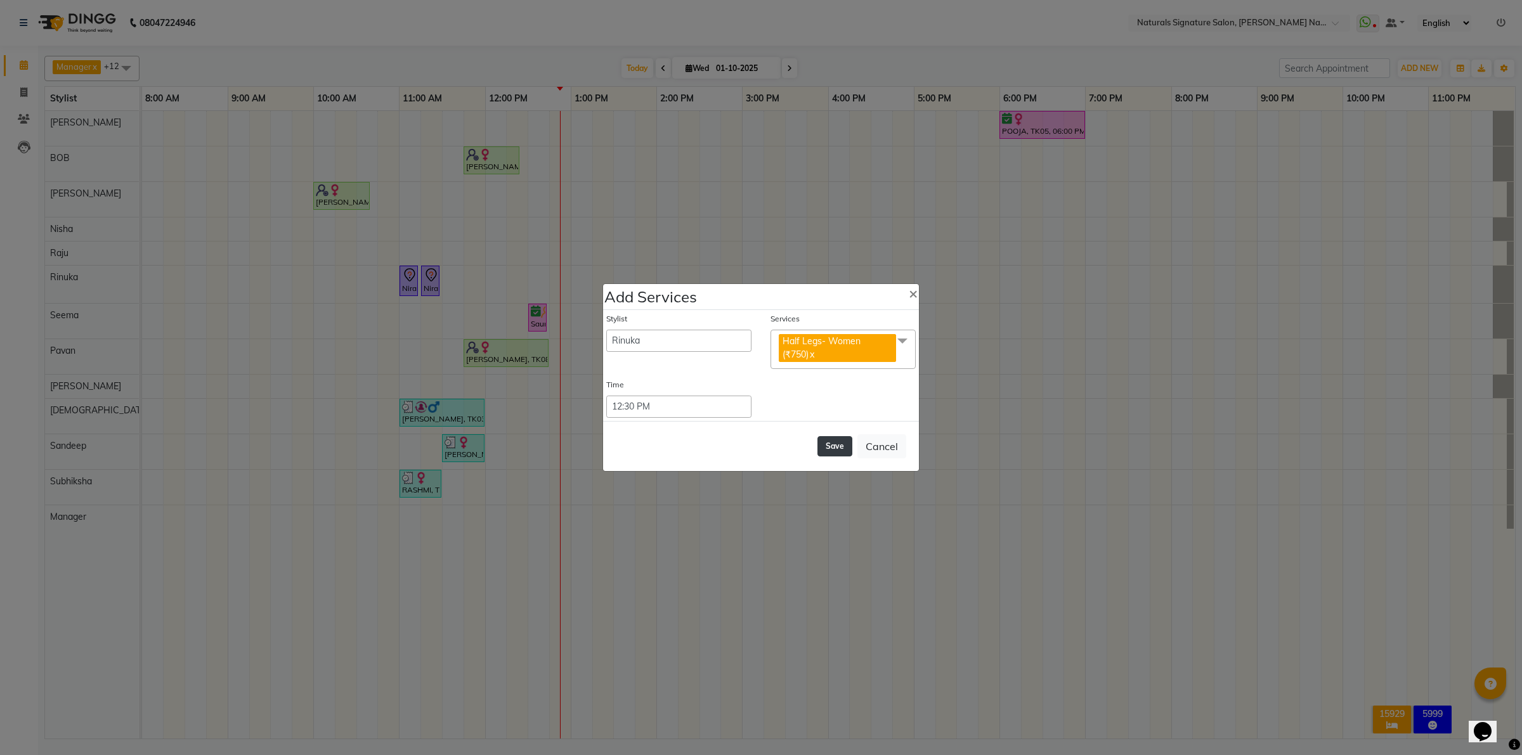
click at [820, 446] on button "Save" at bounding box center [834, 446] width 35 height 20
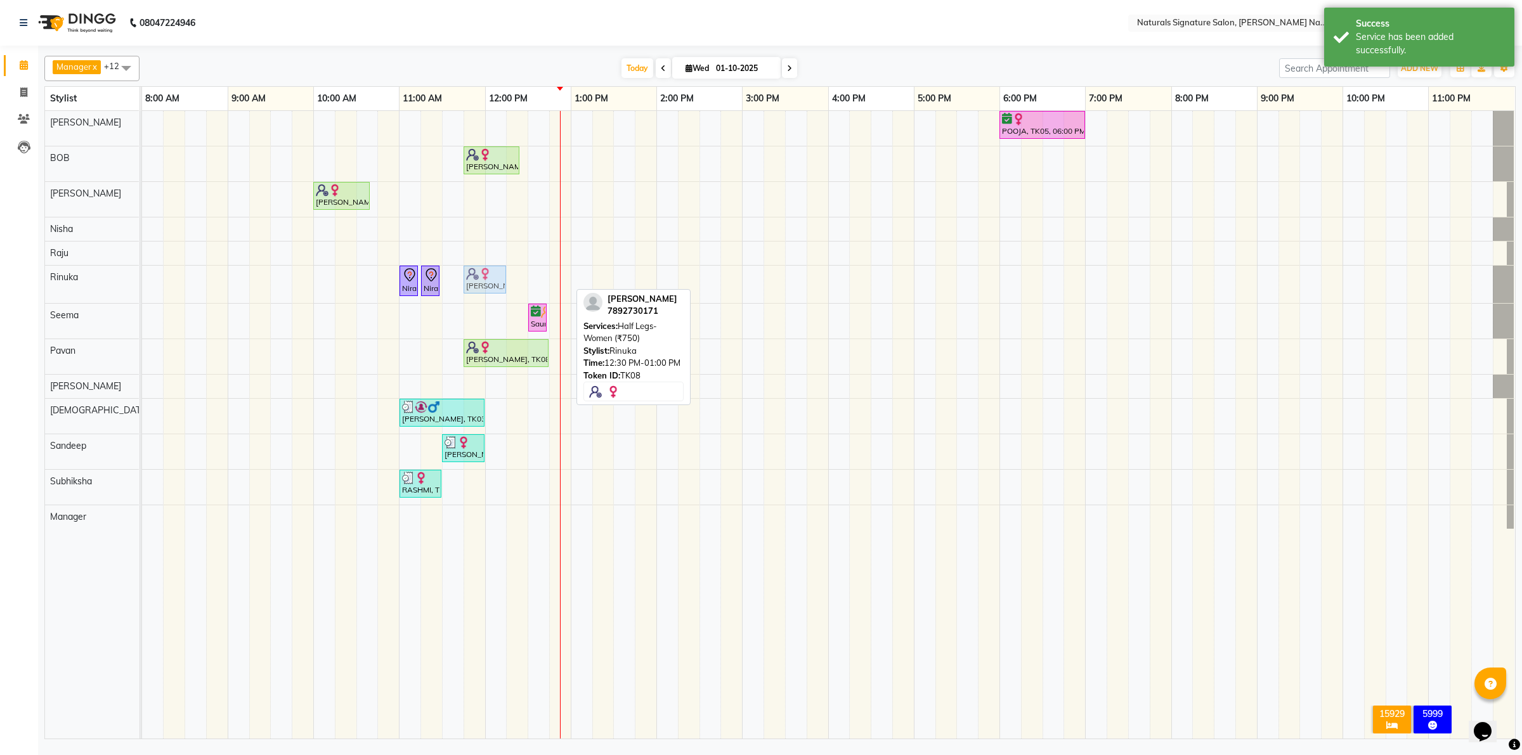
drag, startPoint x: 539, startPoint y: 283, endPoint x: 483, endPoint y: 280, distance: 56.5
click at [142, 280] on div "Niranjan, TK07, 11:00 AM-11:10 AM, Guava & Chilli - Mani- Women Niranjan, TK07,…" at bounding box center [142, 284] width 0 height 37
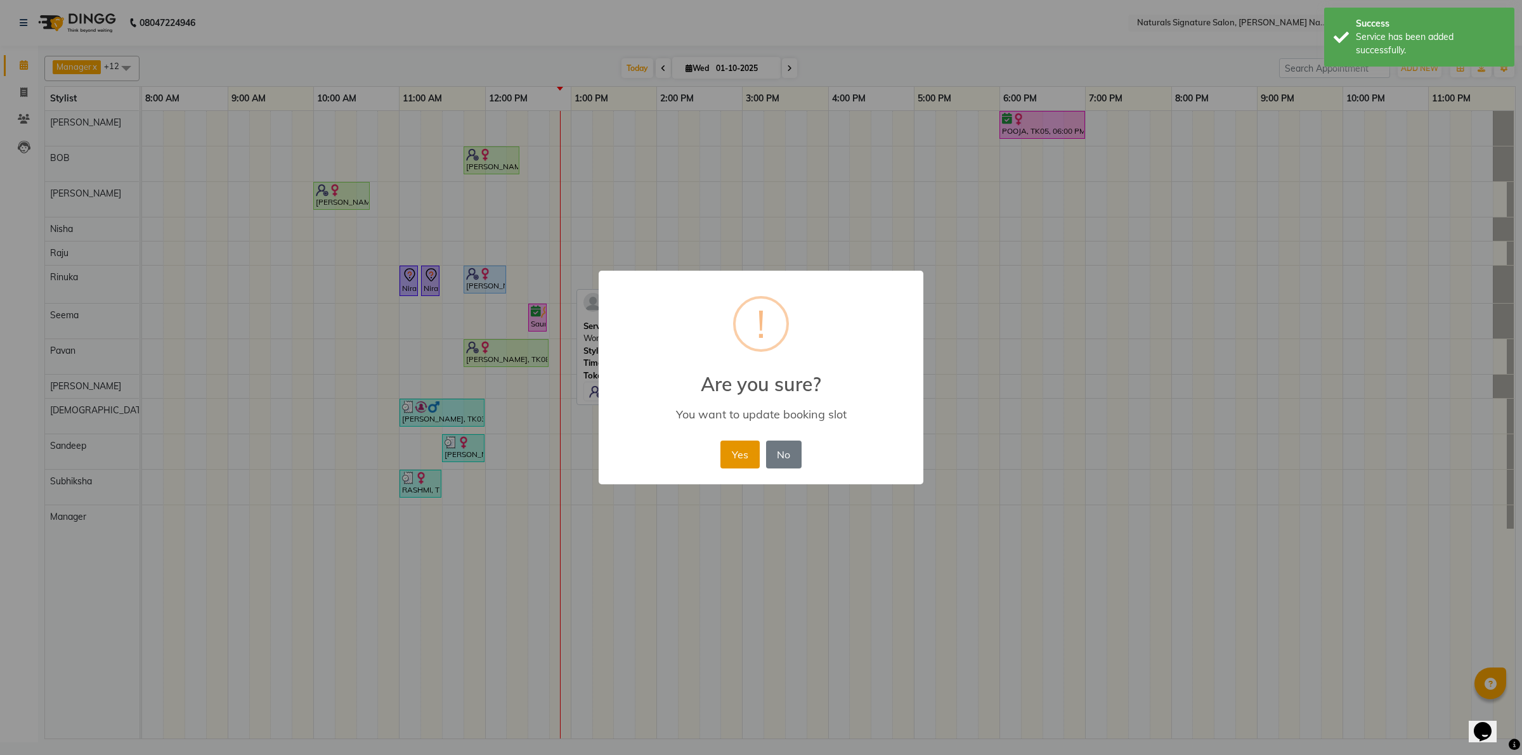
click at [740, 445] on button "Yes" at bounding box center [739, 455] width 39 height 28
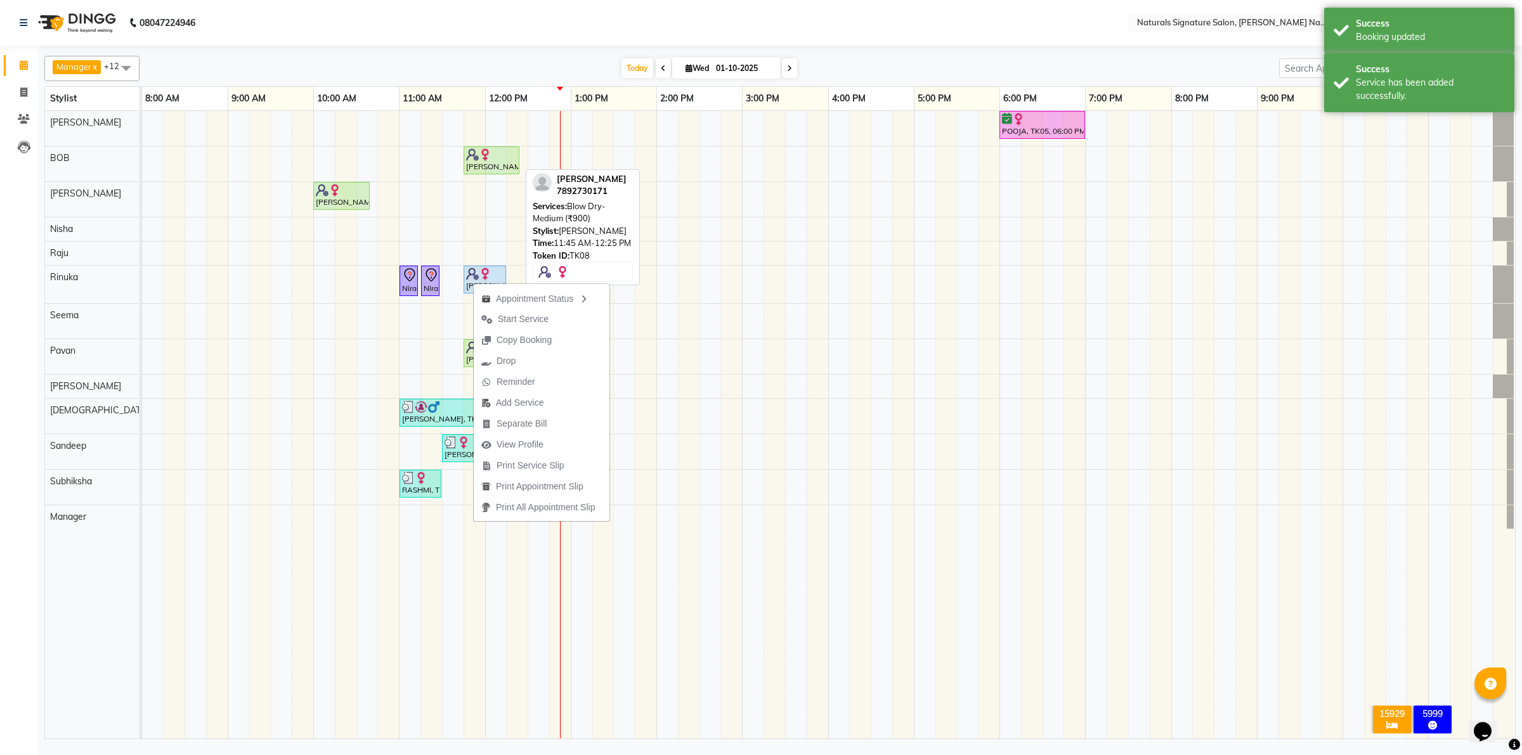
click at [482, 160] on img at bounding box center [485, 154] width 13 height 13
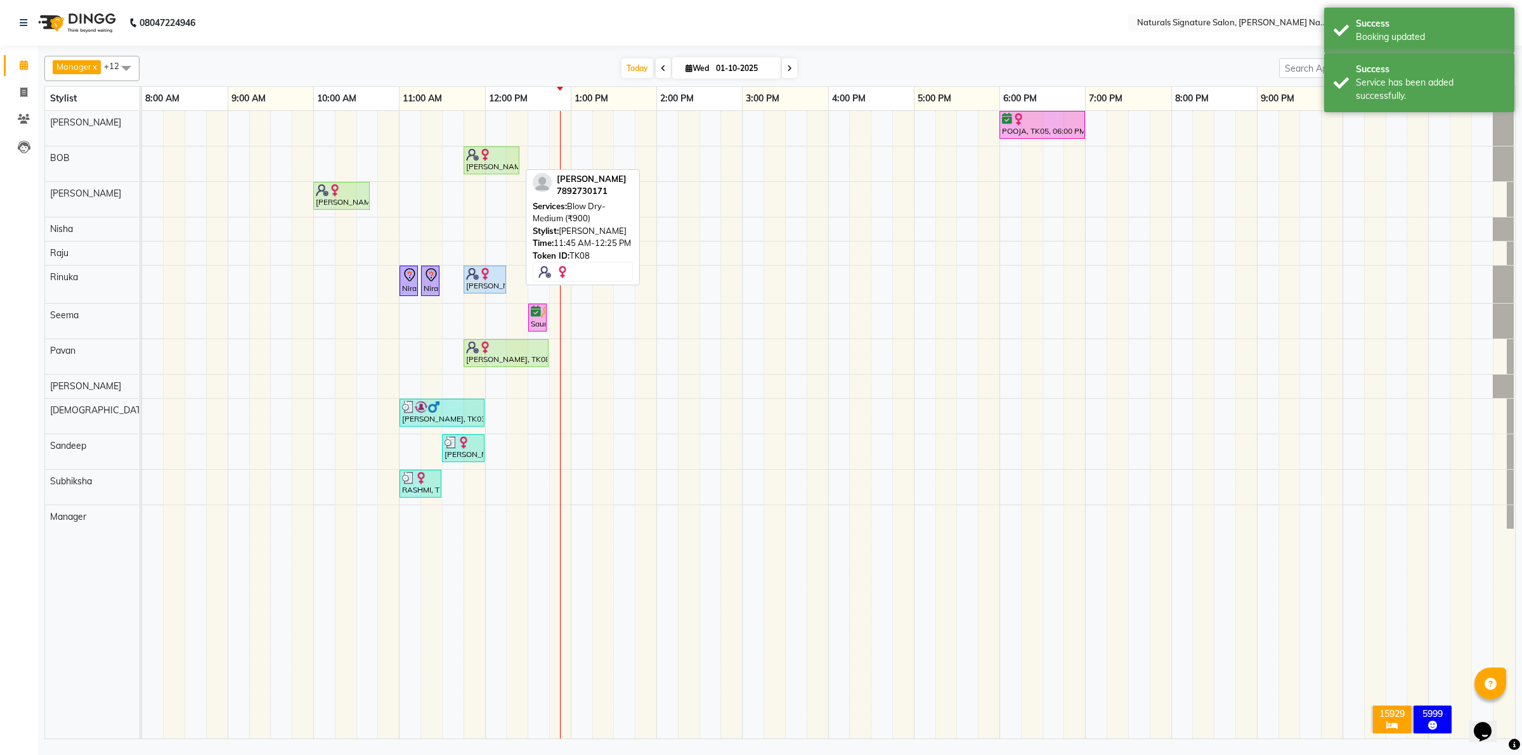
click at [487, 160] on img at bounding box center [485, 154] width 13 height 13
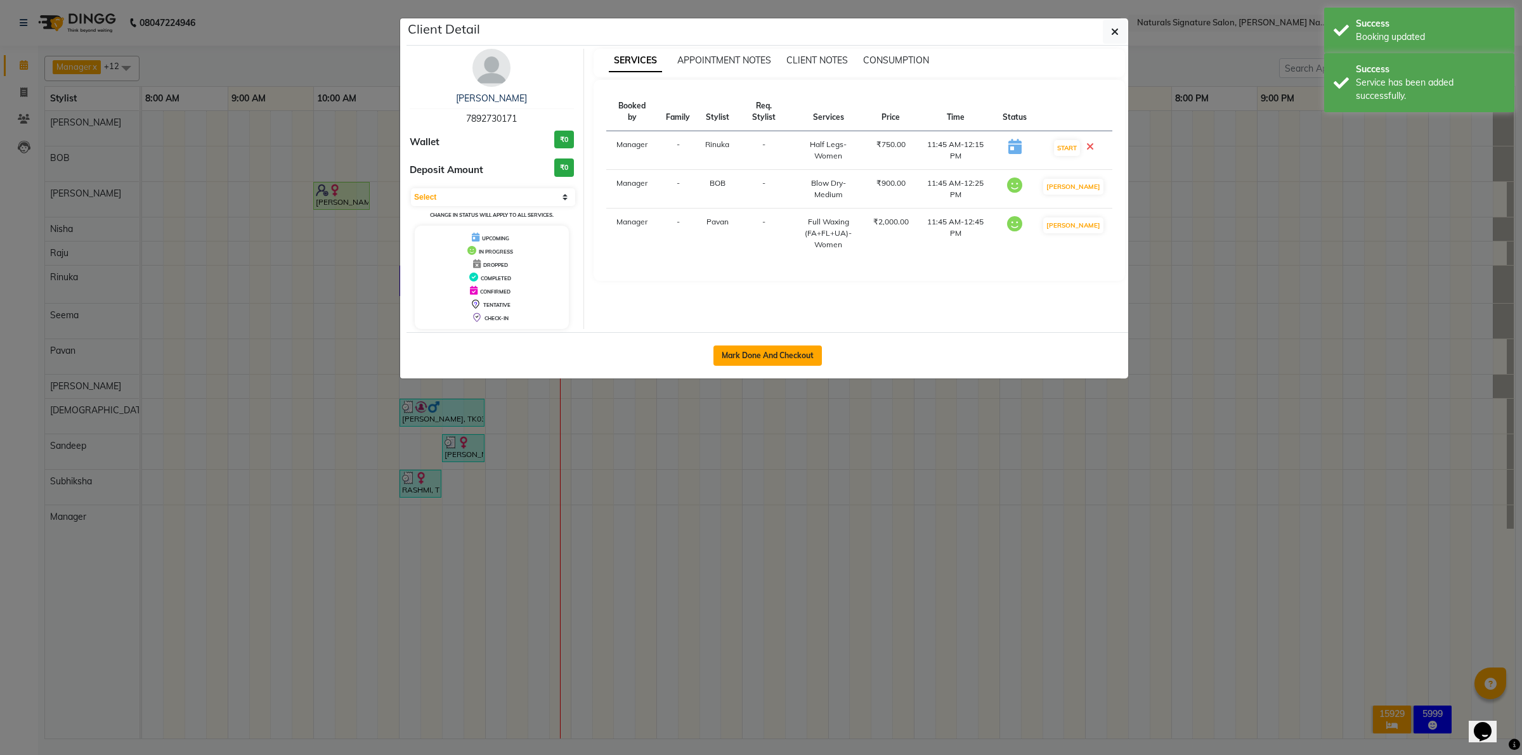
click at [728, 358] on button "Mark Done And Checkout" at bounding box center [767, 356] width 108 height 20
select select "6135"
select select "service"
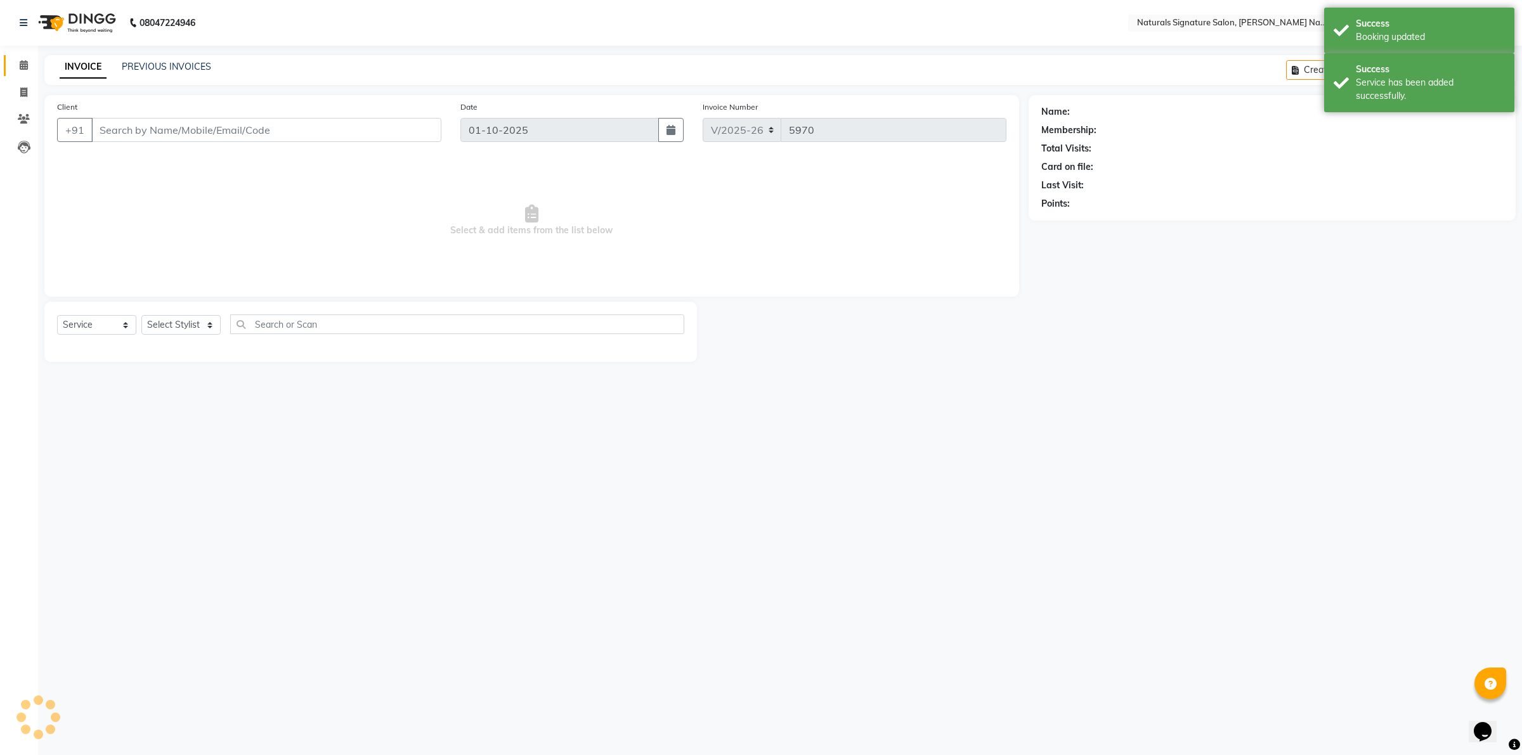
type input "78******71"
select select "44905"
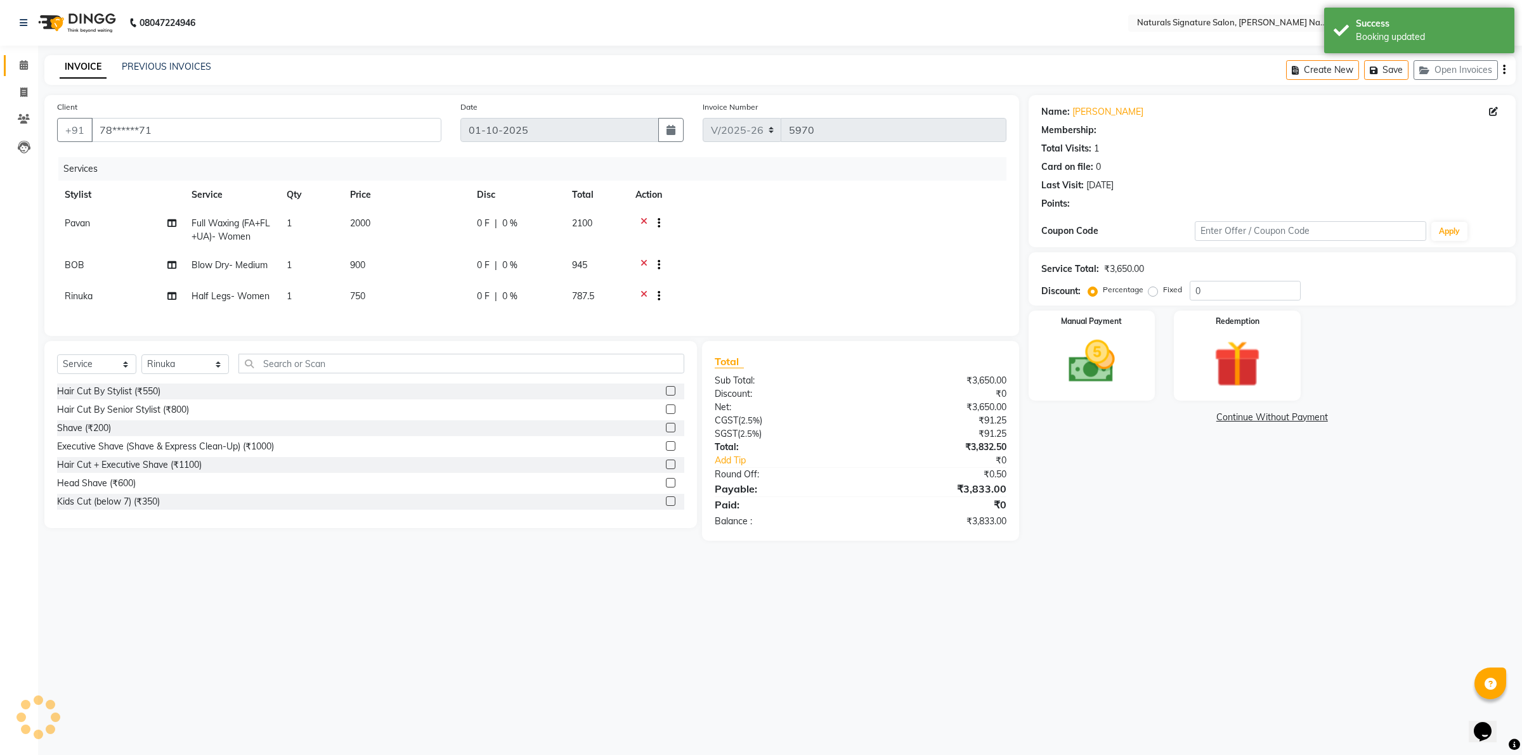
select select "1: Object"
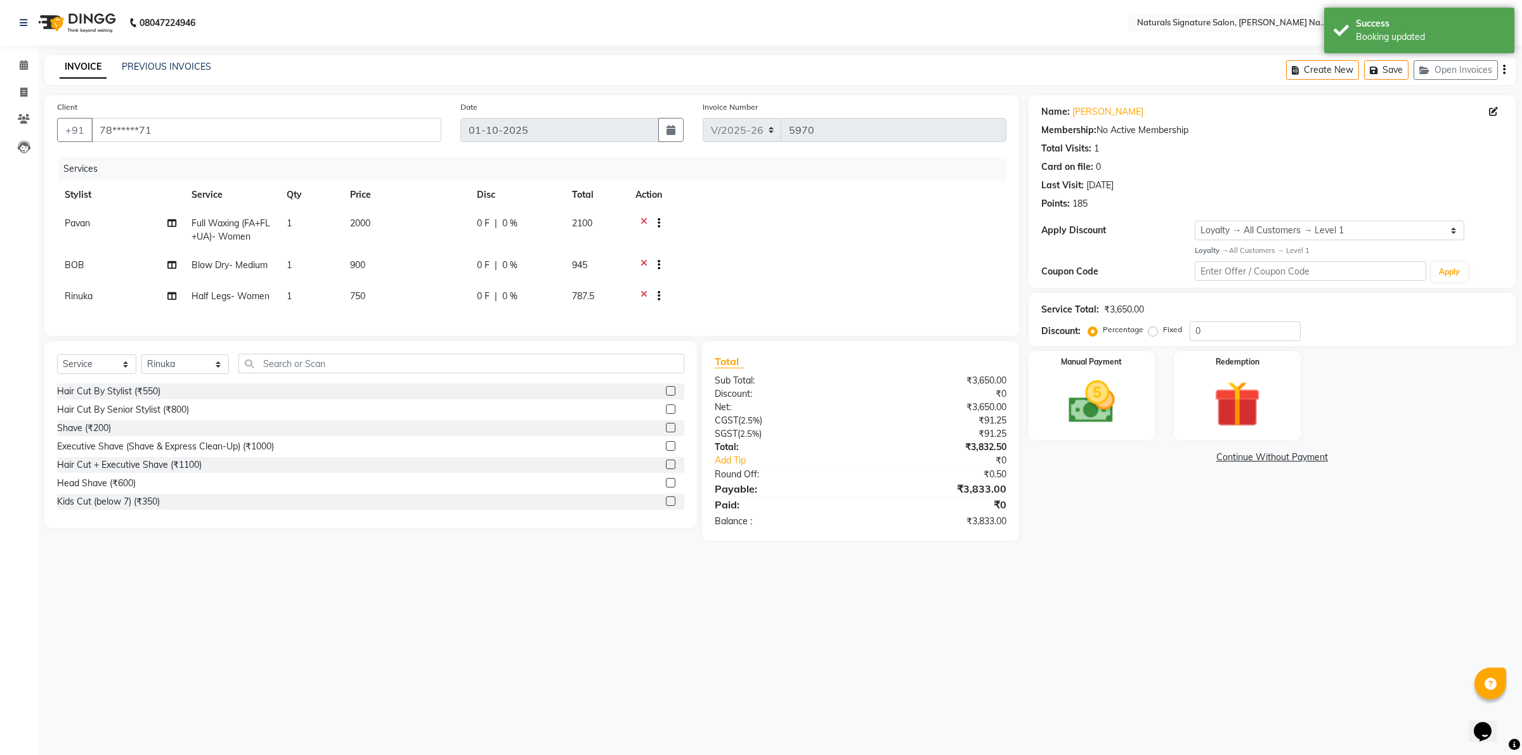
click at [647, 219] on div at bounding box center [816, 225] width 363 height 16
click at [642, 219] on icon at bounding box center [643, 225] width 7 height 16
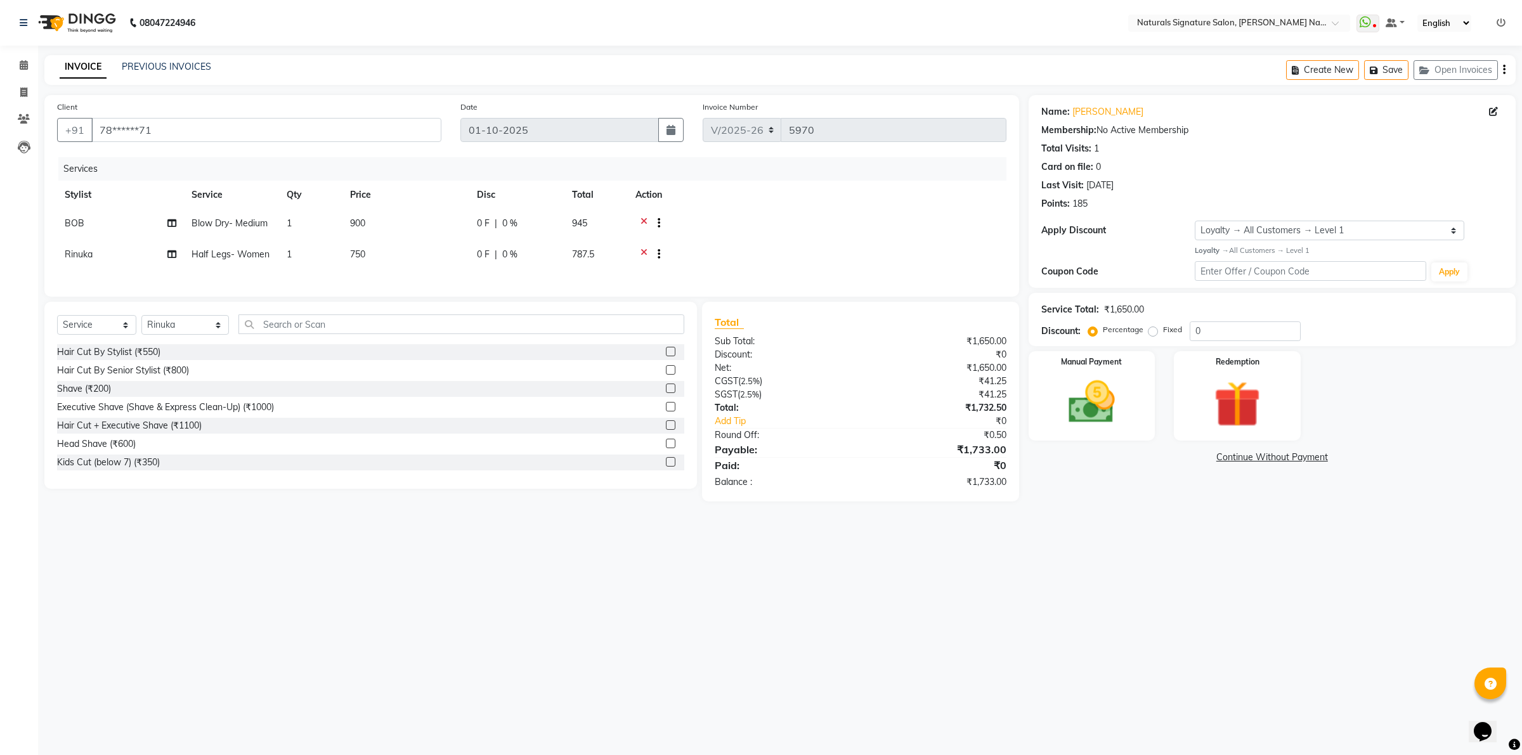
click at [642, 219] on icon at bounding box center [643, 225] width 7 height 16
click at [173, 328] on select "Select Stylist [PERSON_NAME] Manager [PERSON_NAME] [PERSON_NAME] [PERSON_NAME] …" at bounding box center [185, 325] width 88 height 20
select select "91549"
click at [141, 315] on select "Select Stylist [PERSON_NAME] Manager [PERSON_NAME] [PERSON_NAME] [PERSON_NAME] …" at bounding box center [185, 325] width 88 height 20
click at [271, 318] on input "text" at bounding box center [461, 325] width 446 height 20
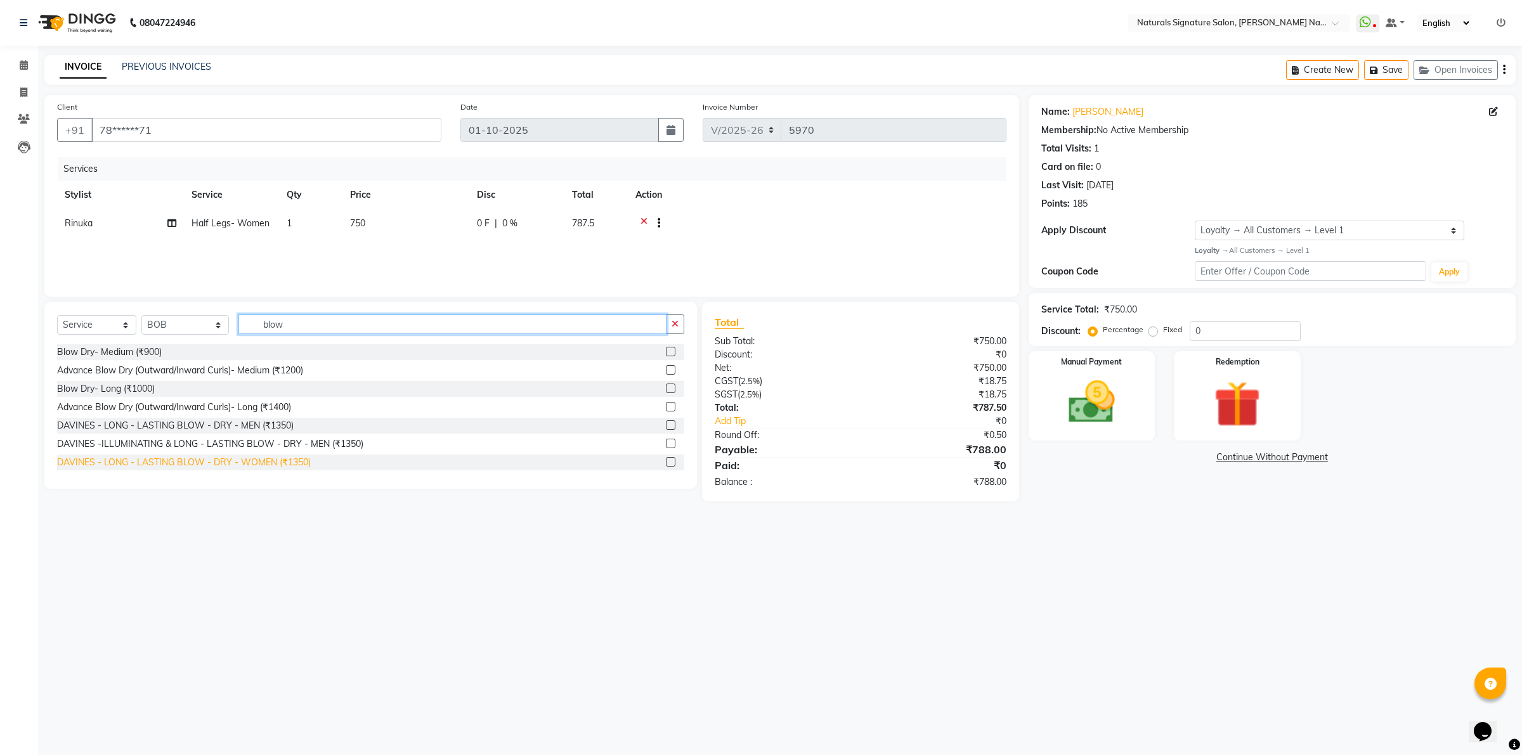
scroll to position [20, 0]
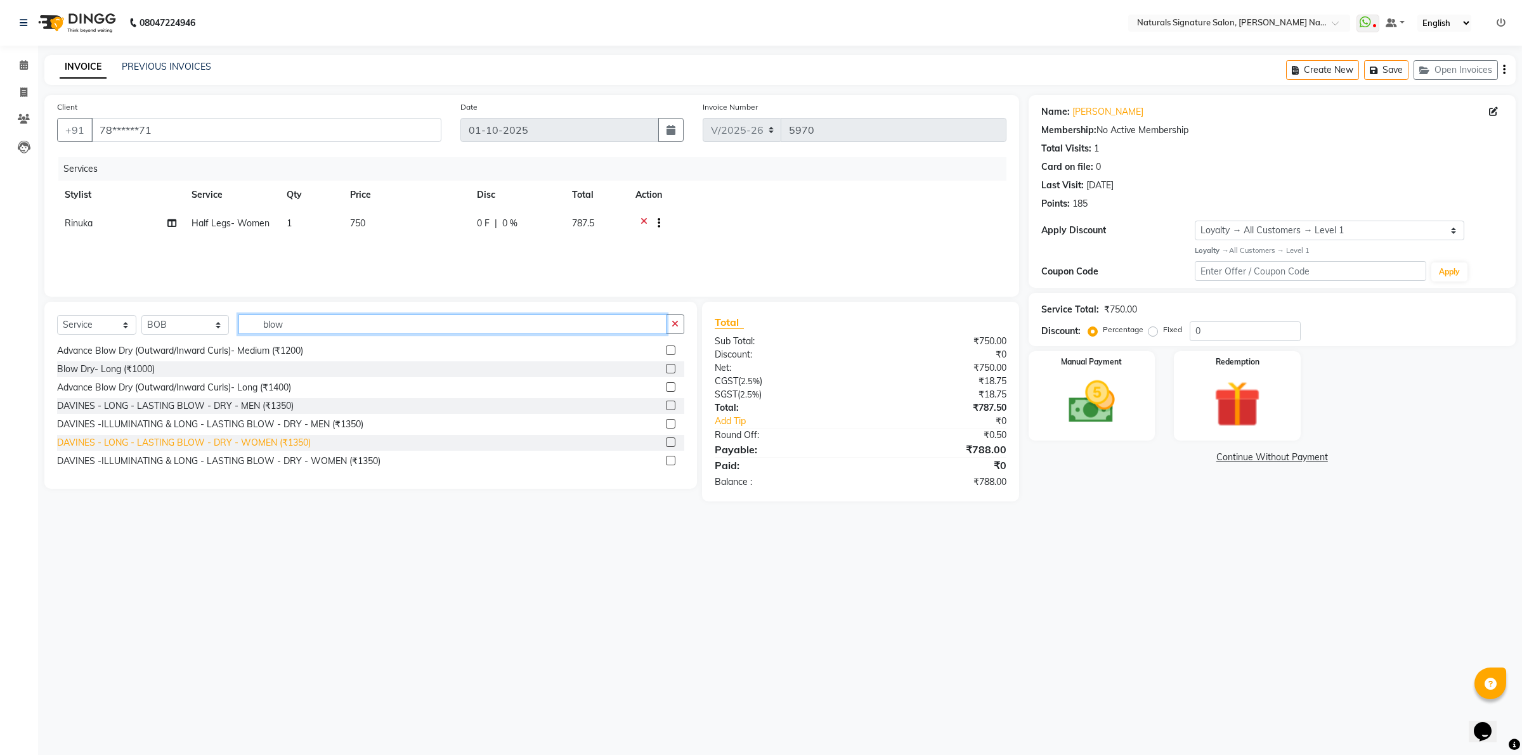
type input "blow"
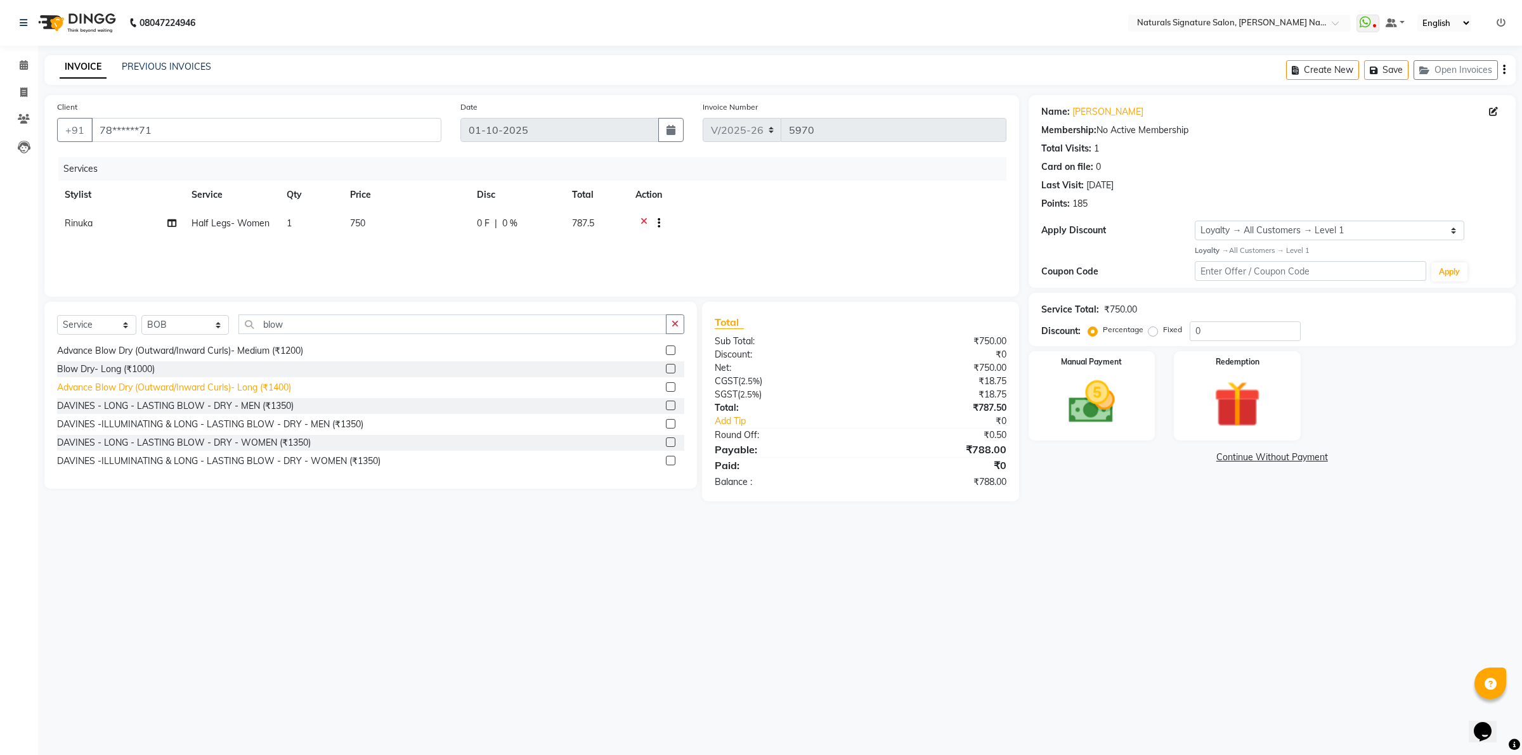
drag, startPoint x: 236, startPoint y: 442, endPoint x: 279, endPoint y: 431, distance: 44.4
click at [237, 442] on div "DAVINES - LONG - LASTING BLOW - DRY - WOMEN (₹1350)" at bounding box center [184, 442] width 254 height 13
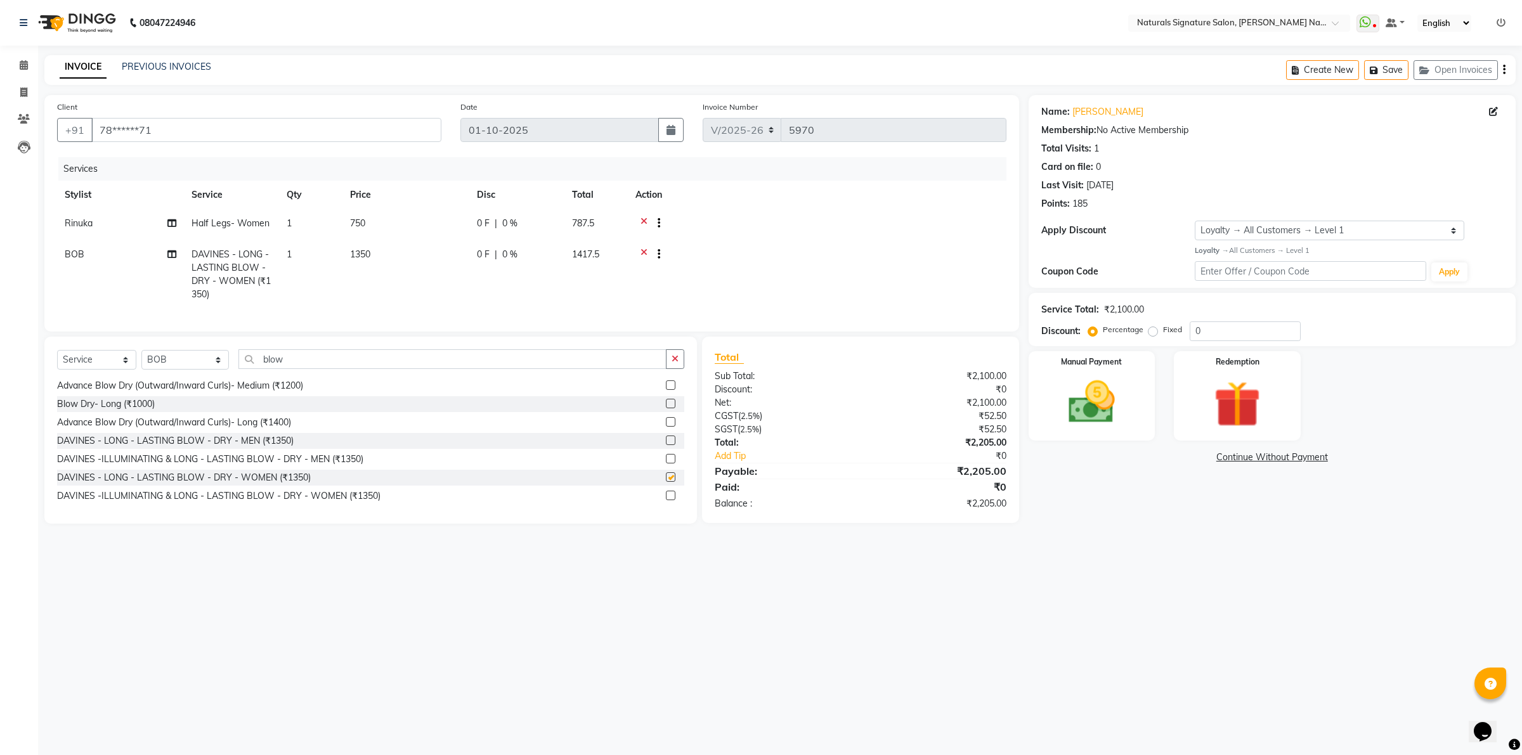
checkbox input "false"
click at [556, 670] on div "08047224946 Select Location × Naturals Signature Salon, Sahakar Nagar WhatsApp …" at bounding box center [761, 377] width 1522 height 755
click at [1105, 423] on img at bounding box center [1091, 402] width 79 height 56
click at [1199, 454] on span "UPI" at bounding box center [1194, 458] width 20 height 15
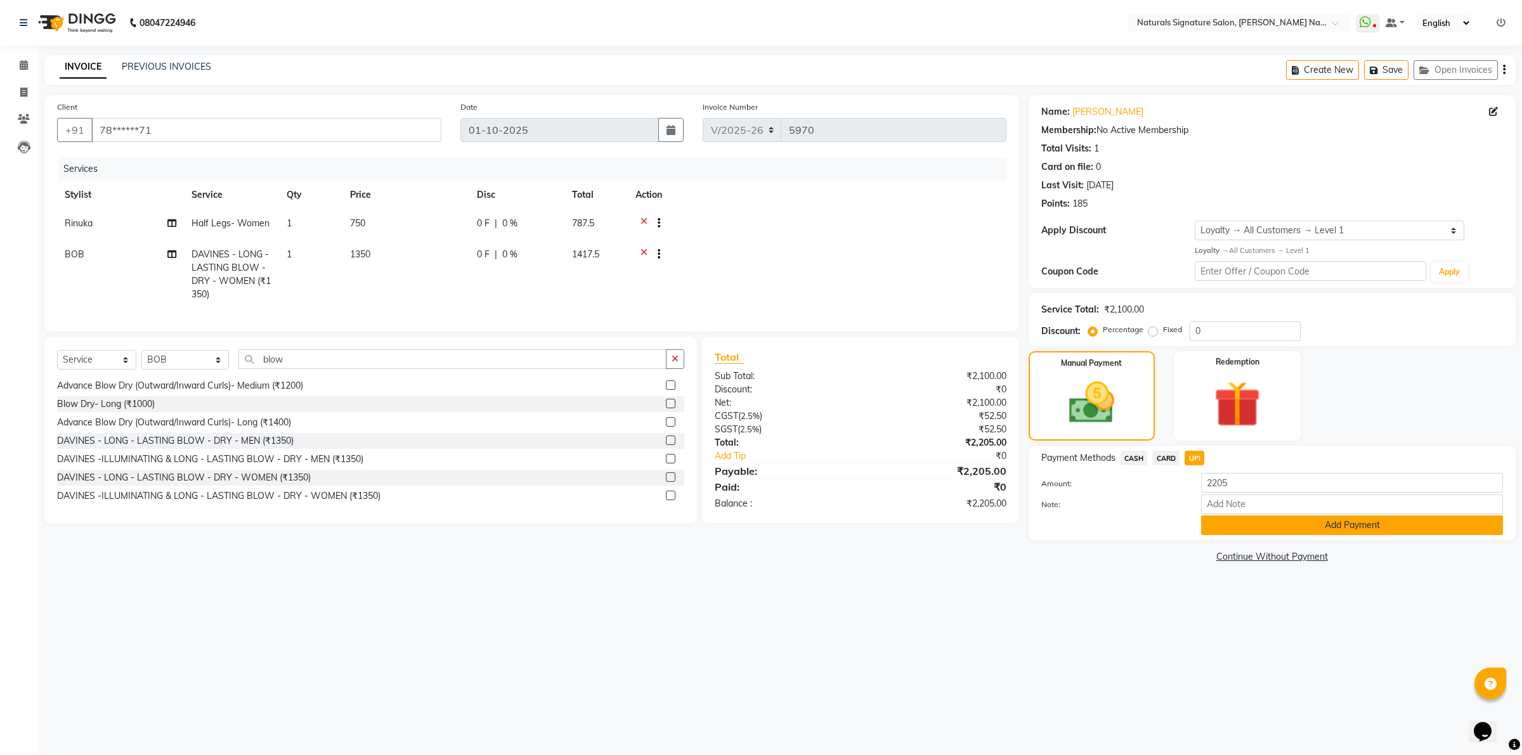
click at [1216, 527] on button "Add Payment" at bounding box center [1352, 526] width 302 height 20
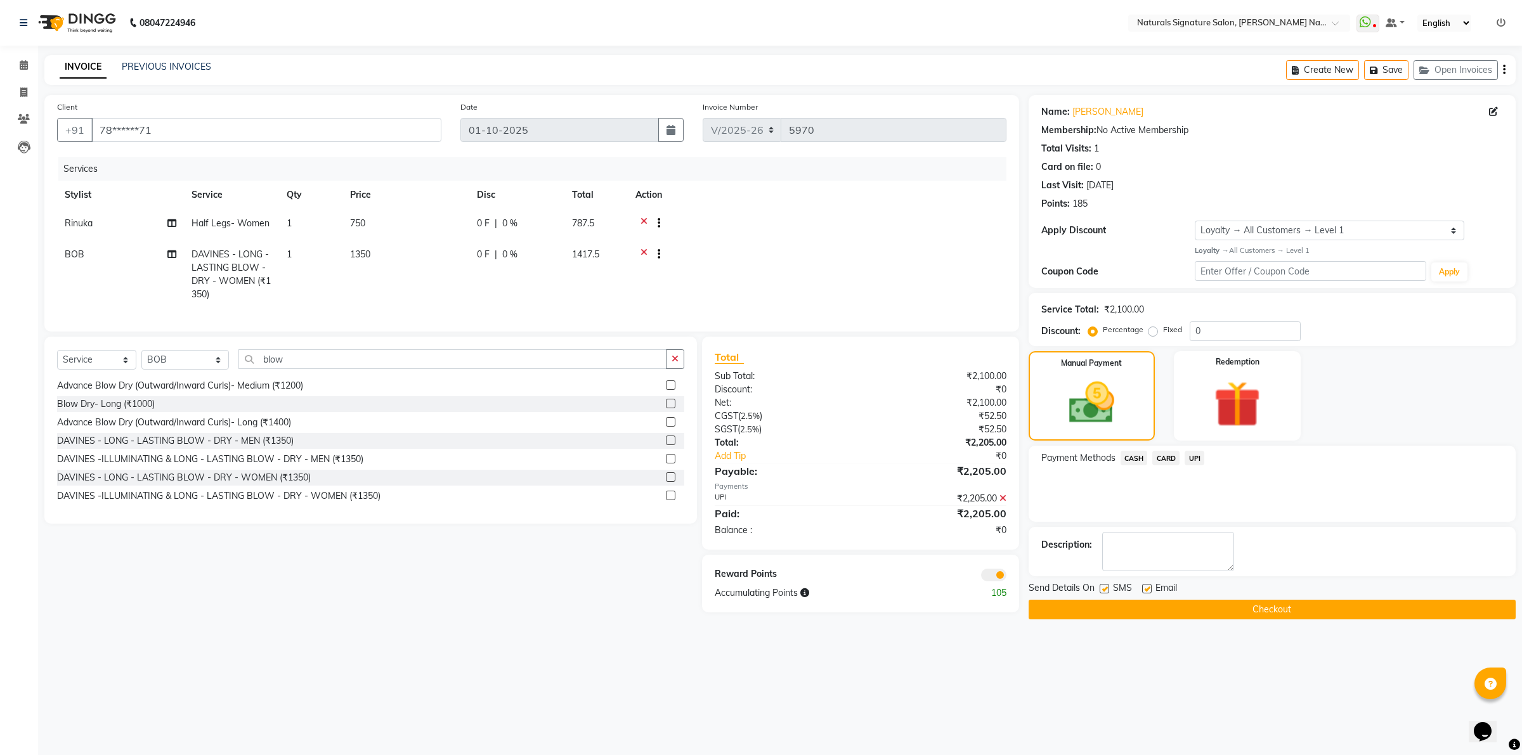
click at [1146, 615] on button "Checkout" at bounding box center [1271, 610] width 487 height 20
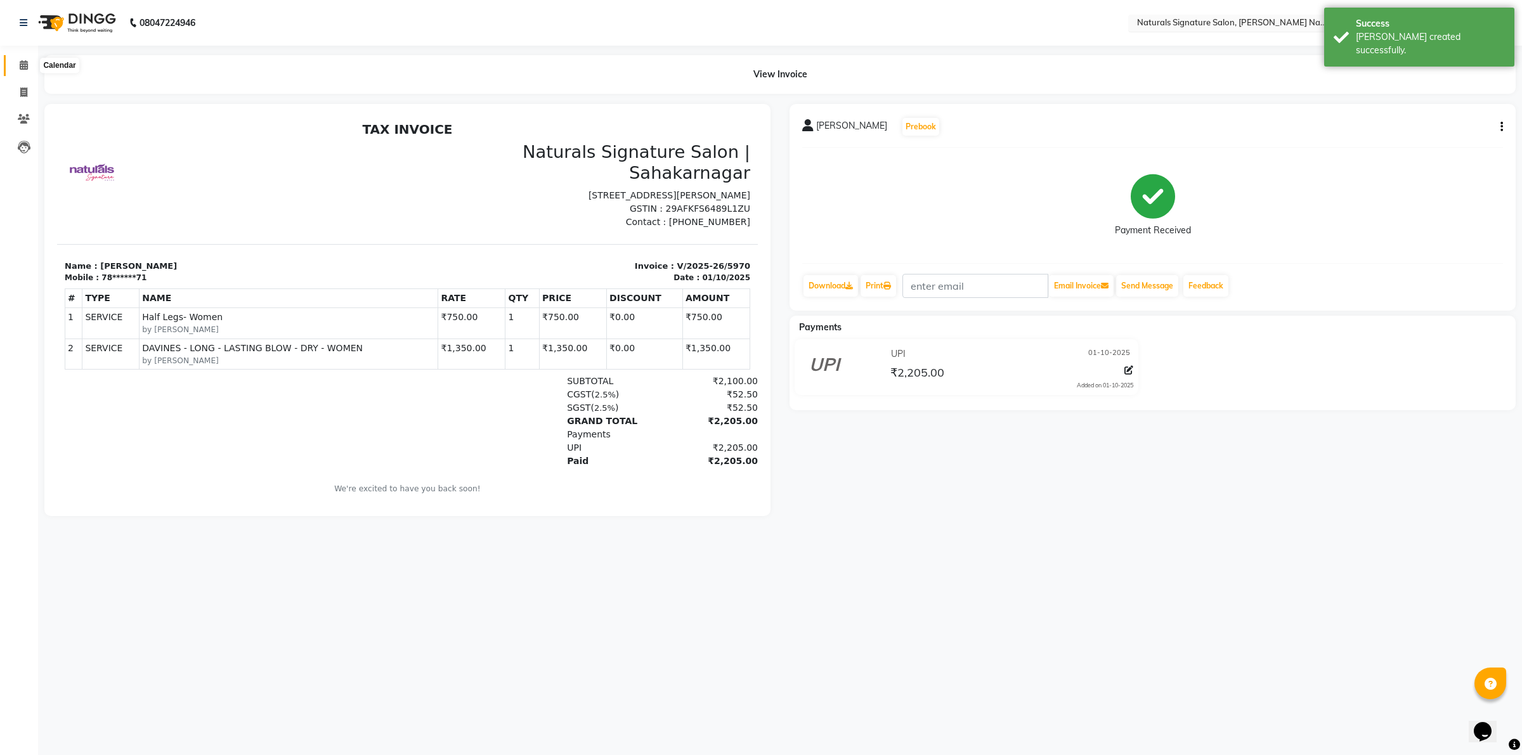
drag, startPoint x: 19, startPoint y: 67, endPoint x: 1158, endPoint y: 13, distance: 1140.7
click at [18, 65] on span at bounding box center [24, 65] width 22 height 15
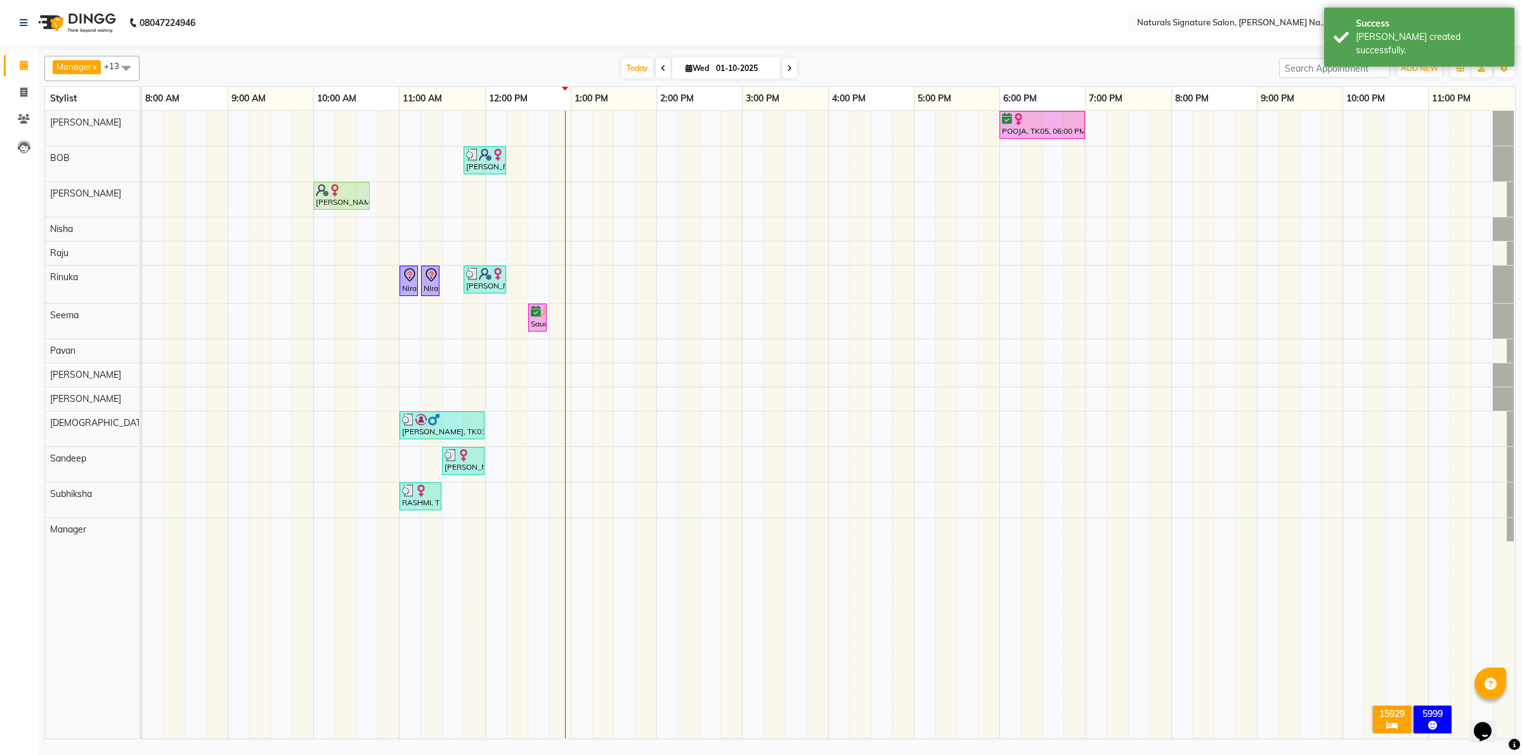
click at [124, 67] on span at bounding box center [126, 68] width 25 height 24
click at [58, 206] on div "[PERSON_NAME]" at bounding box center [91, 200] width 81 height 13
checkbox input "false"
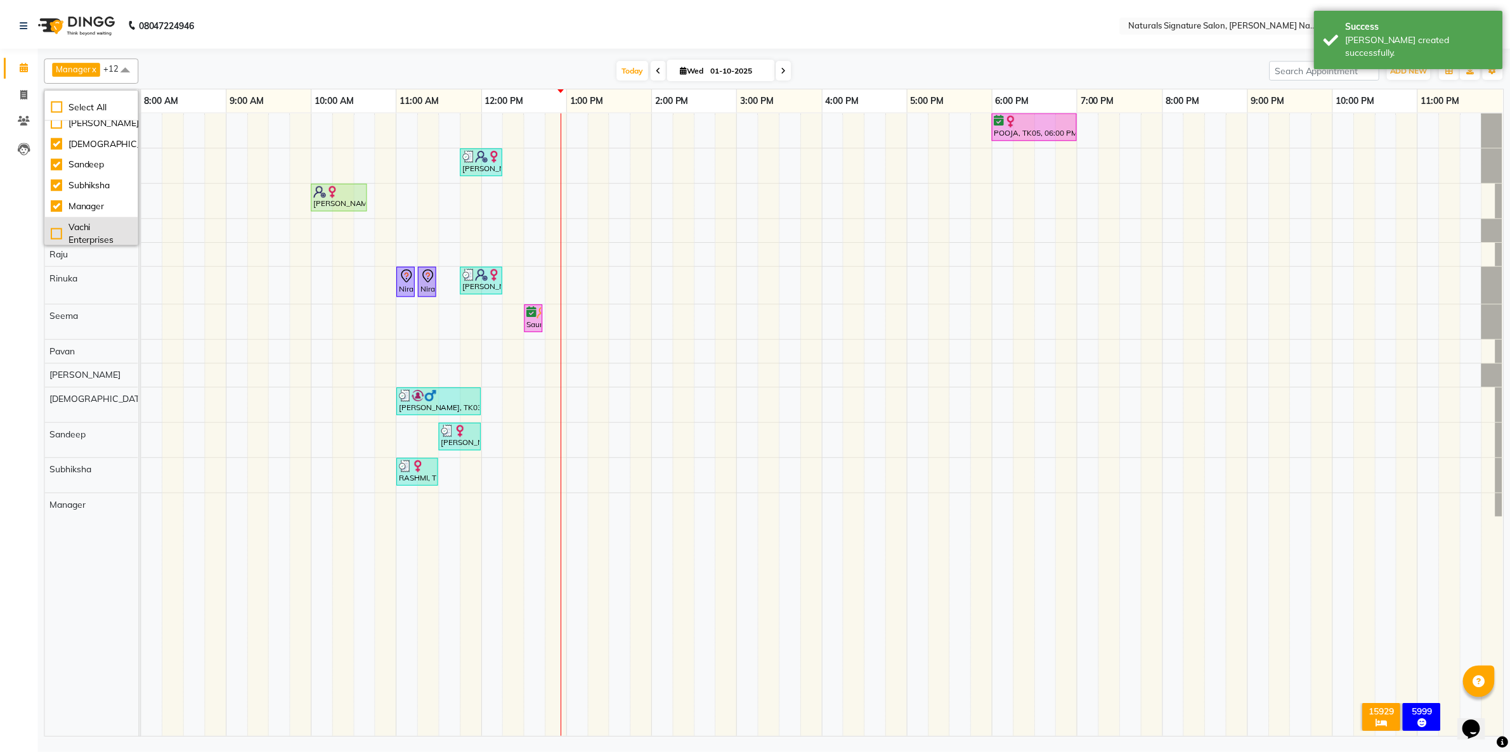
scroll to position [243, 0]
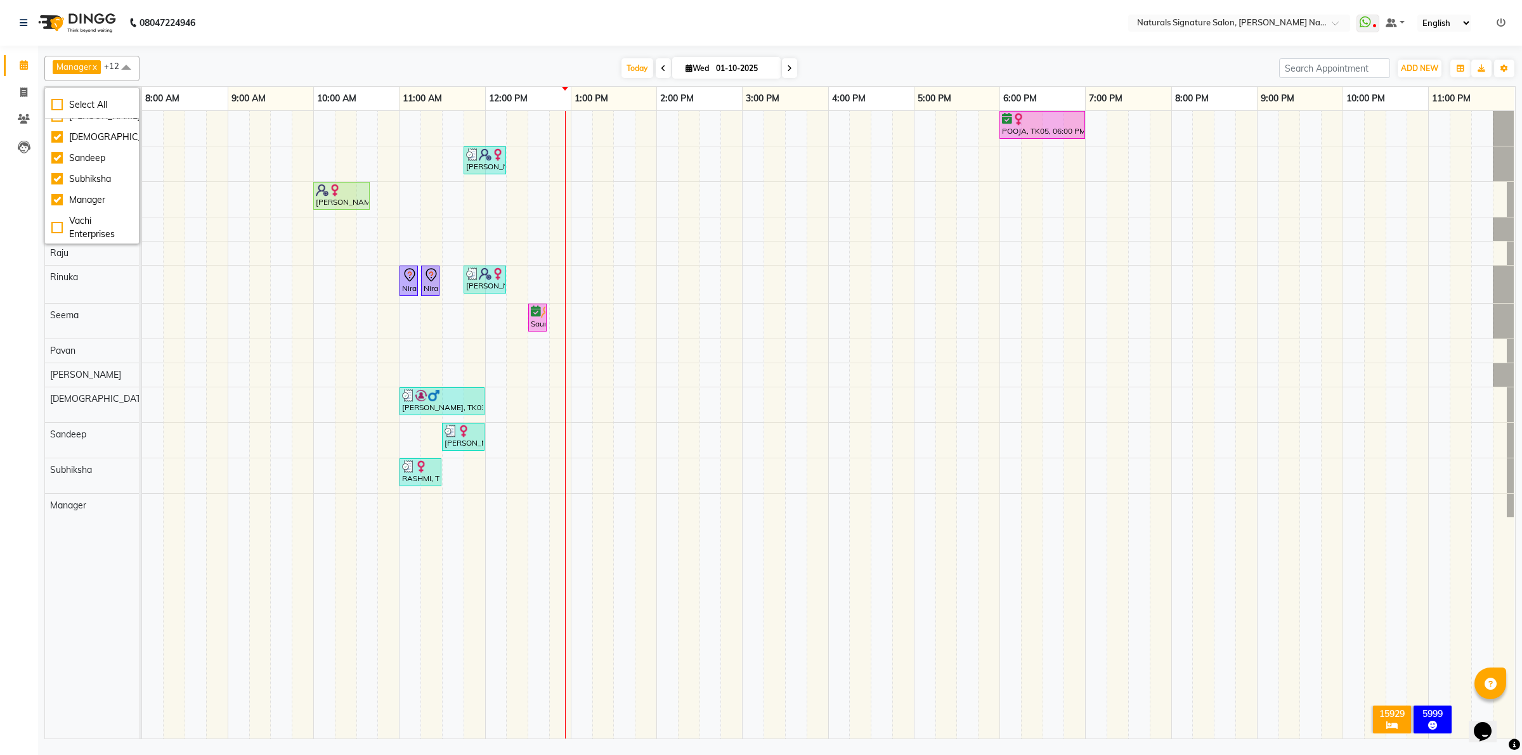
click at [279, 638] on td at bounding box center [282, 425] width 22 height 628
click at [408, 258] on div "POOJA, TK05, 06:00 PM-07:00 PM, Advance Cut - By Stylist Vinutha, TK08, 11:45 A…" at bounding box center [828, 425] width 1373 height 628
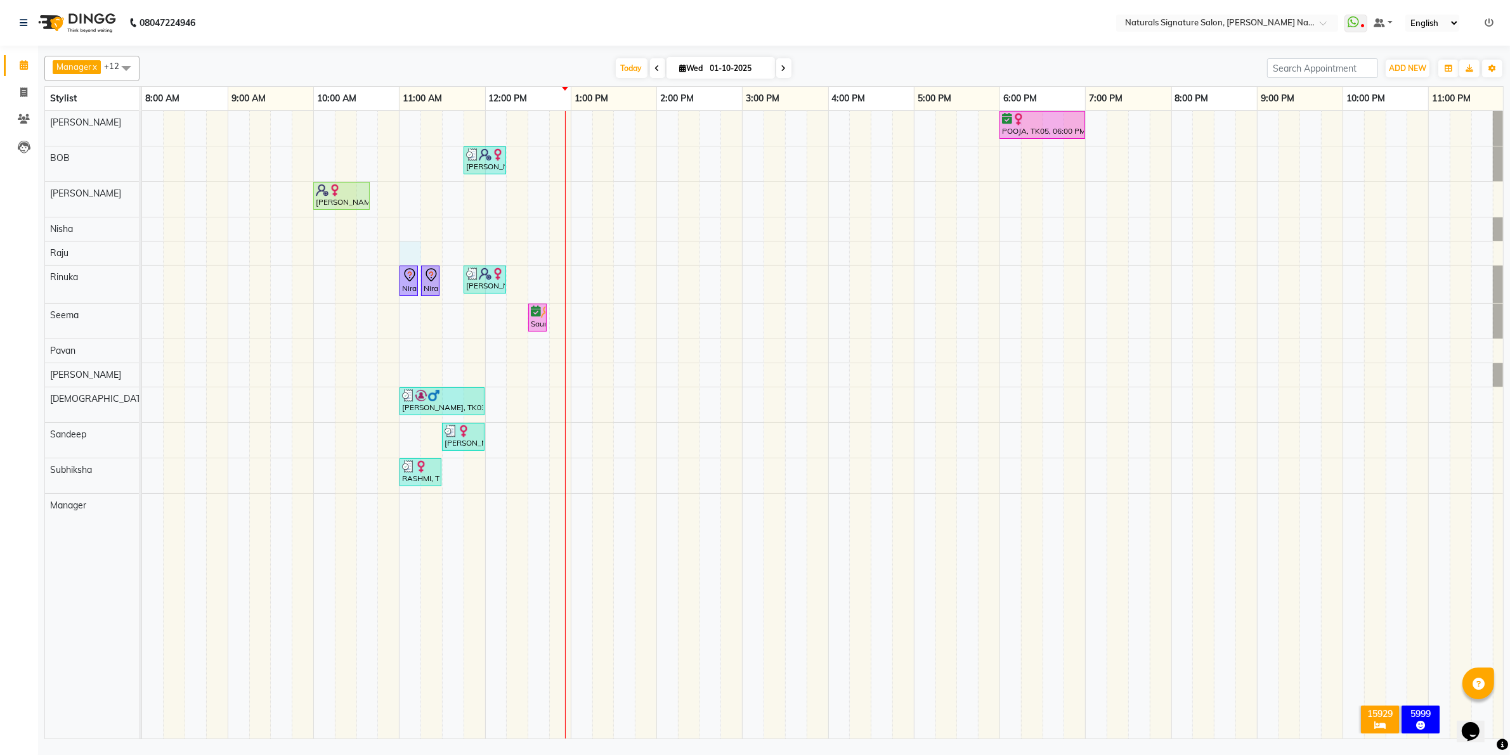
scroll to position [3, 0]
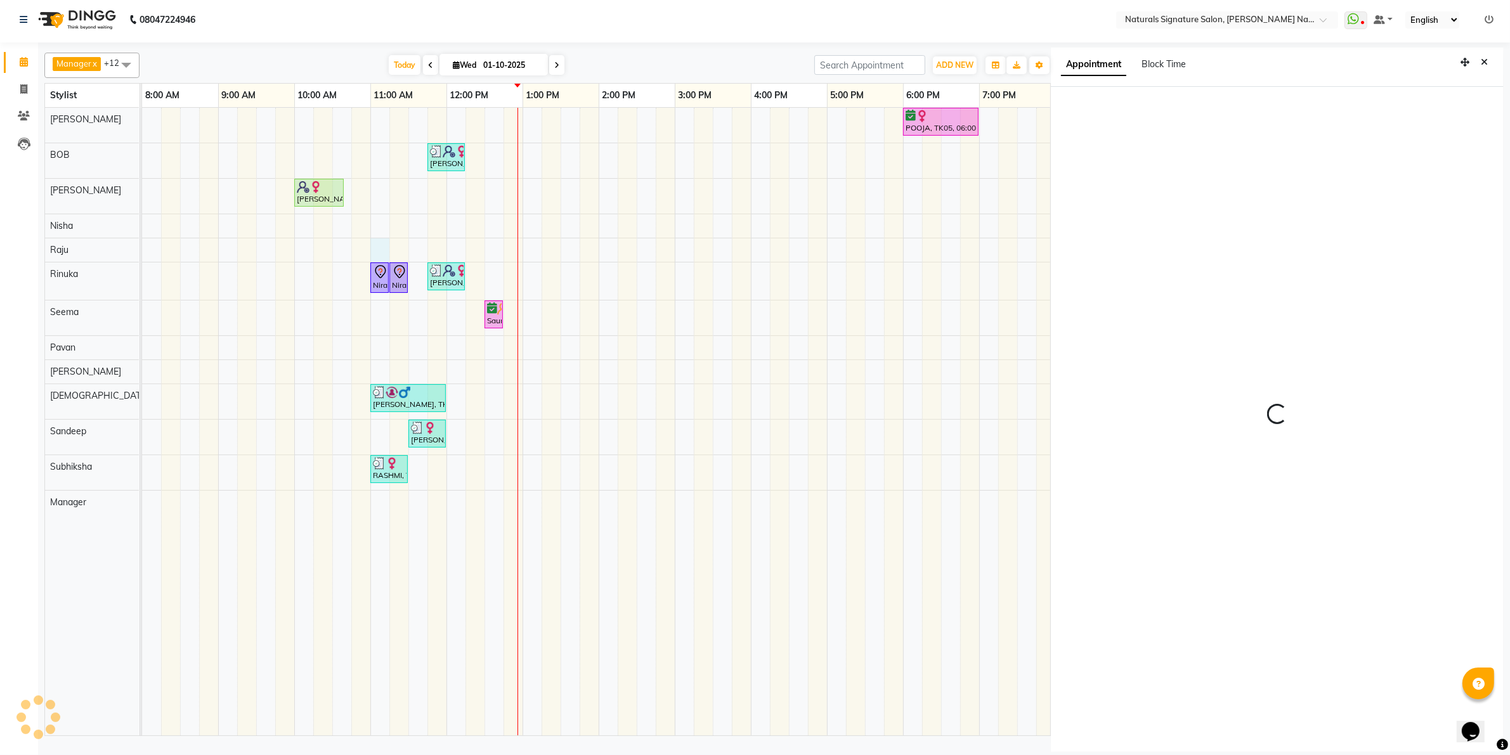
select select "70856"
select select "tentative"
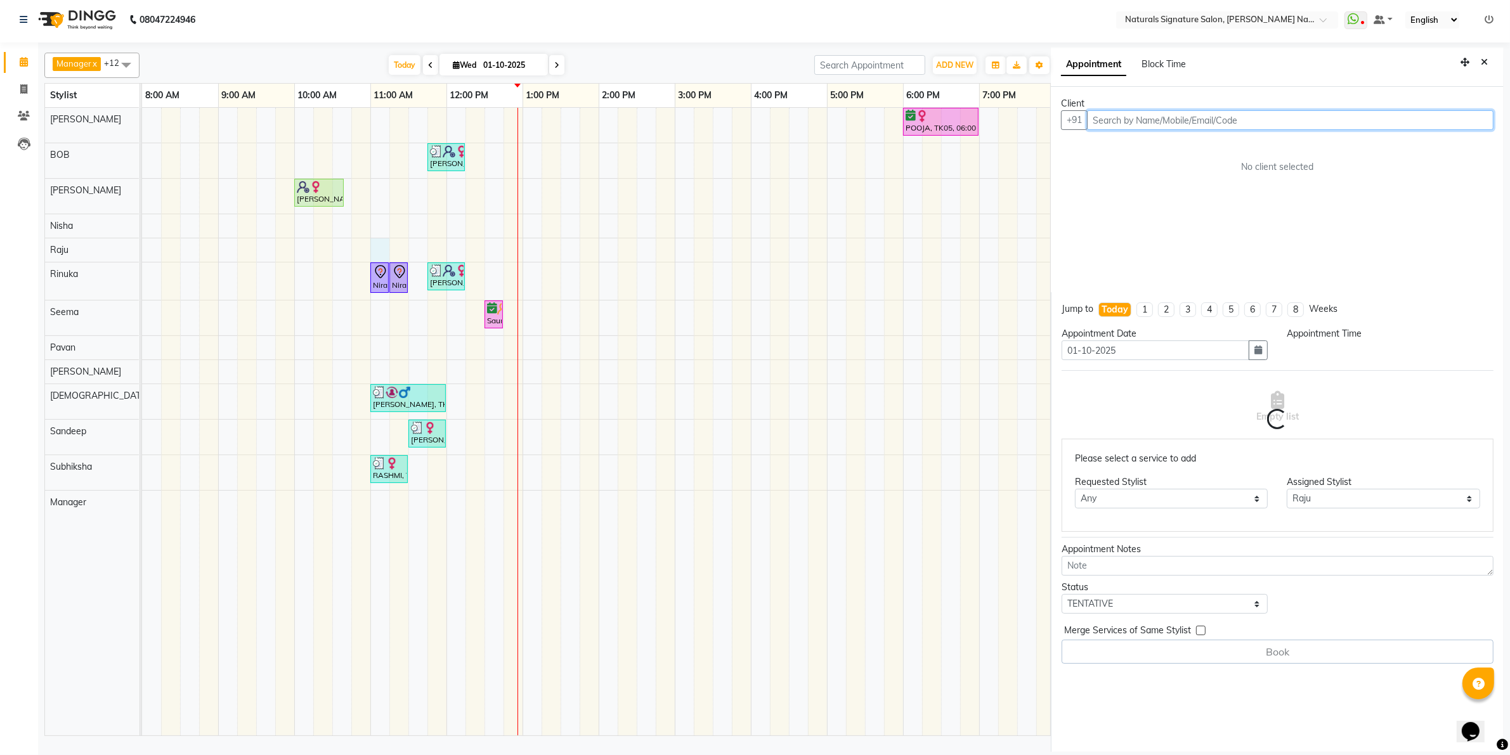
select select "660"
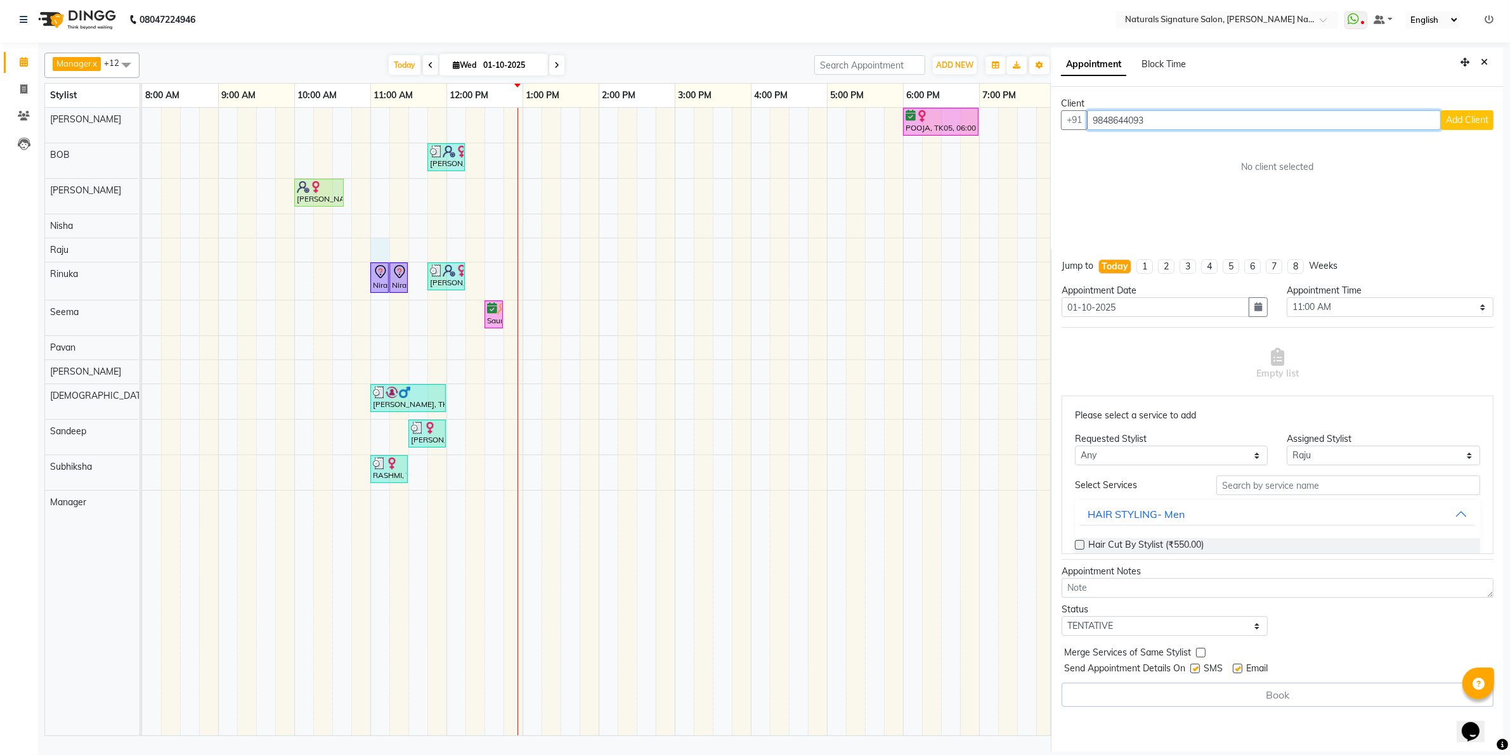
type input "9848644093"
click at [1482, 112] on button "Add Client" at bounding box center [1467, 120] width 53 height 20
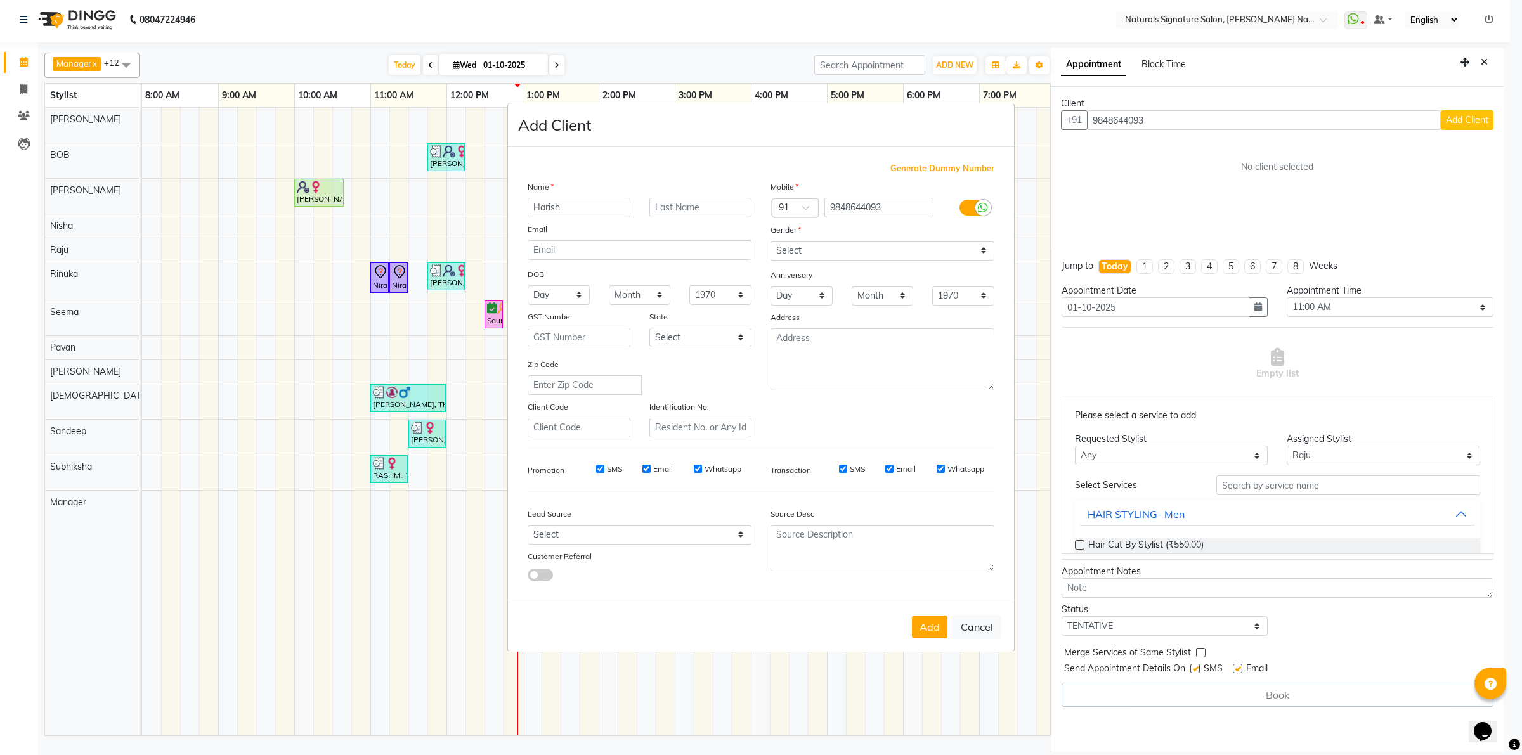
type input "Harish"
click at [799, 251] on select "Select [DEMOGRAPHIC_DATA] [DEMOGRAPHIC_DATA] Other Prefer Not To Say" at bounding box center [882, 251] width 224 height 20
select select "[DEMOGRAPHIC_DATA]"
click at [770, 242] on select "Select [DEMOGRAPHIC_DATA] [DEMOGRAPHIC_DATA] Other Prefer Not To Say" at bounding box center [882, 251] width 224 height 20
click at [924, 618] on button "Add" at bounding box center [930, 627] width 36 height 23
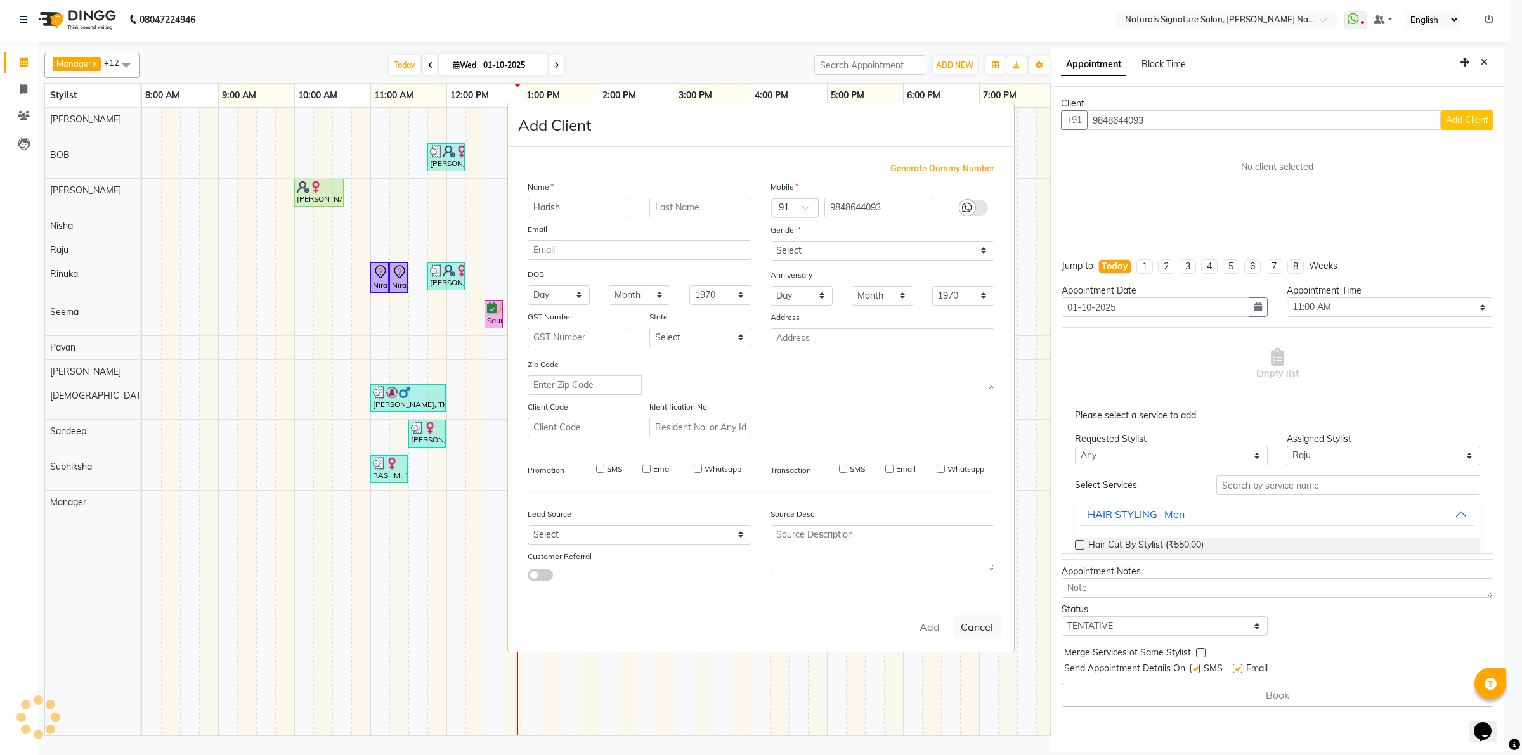
type input "98******93"
select select
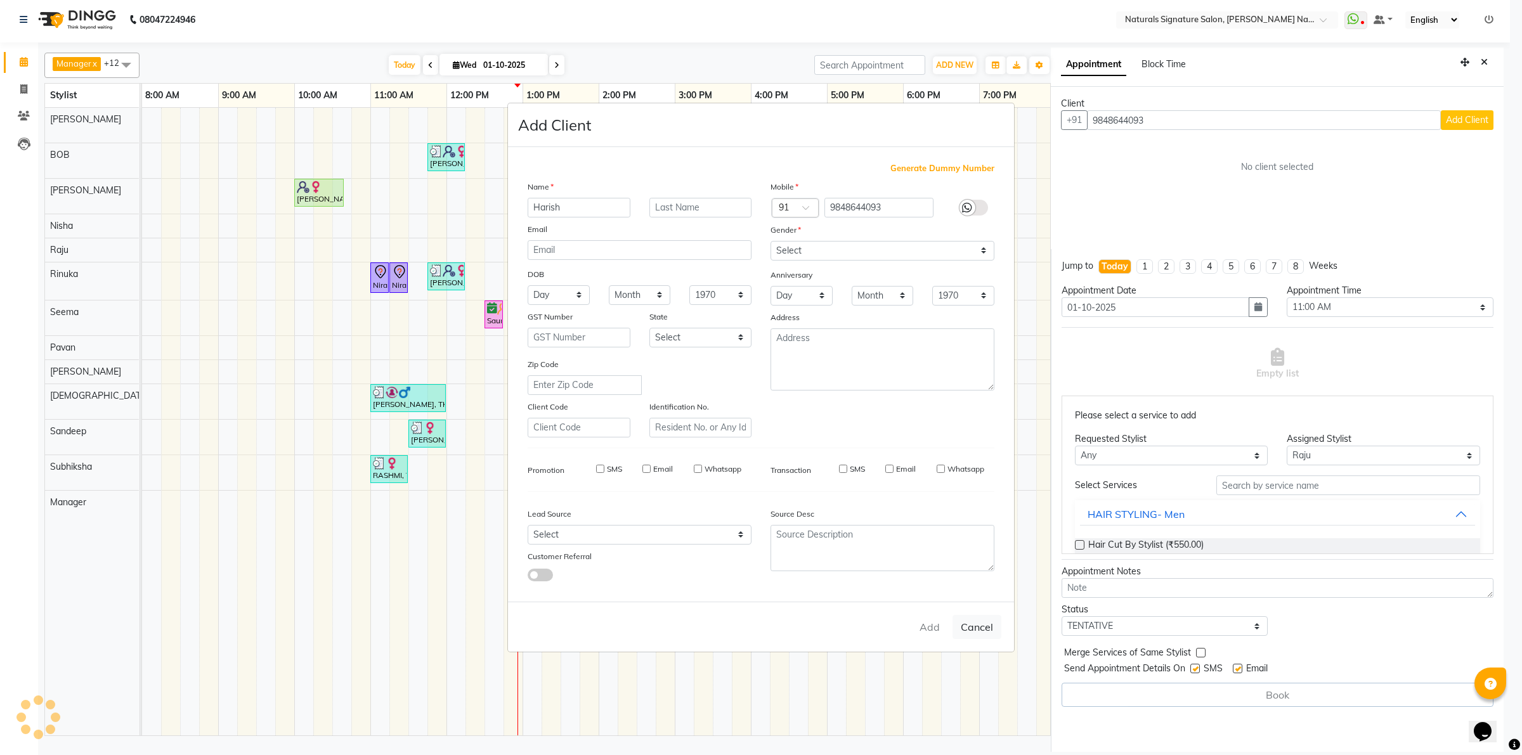
select select
checkbox input "false"
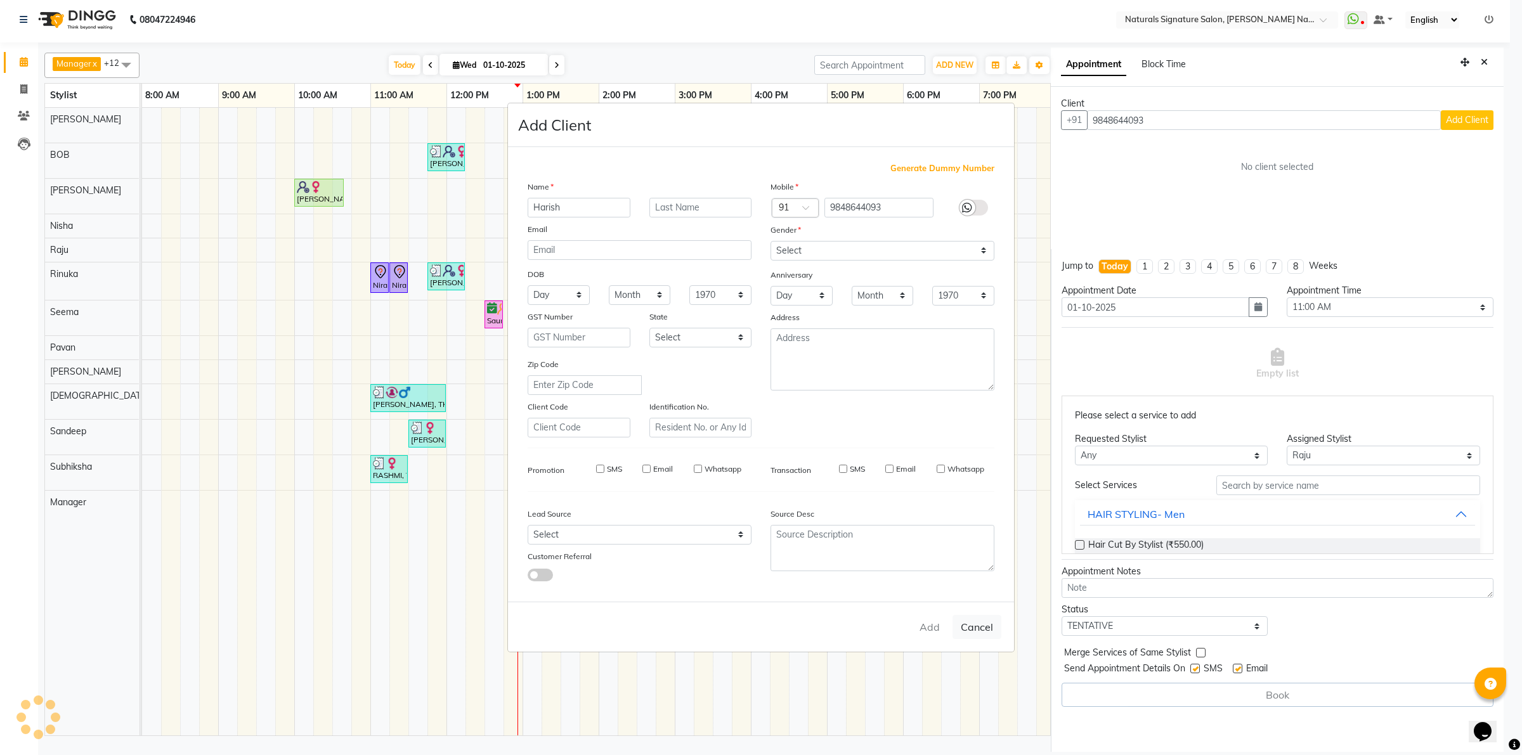
checkbox input "false"
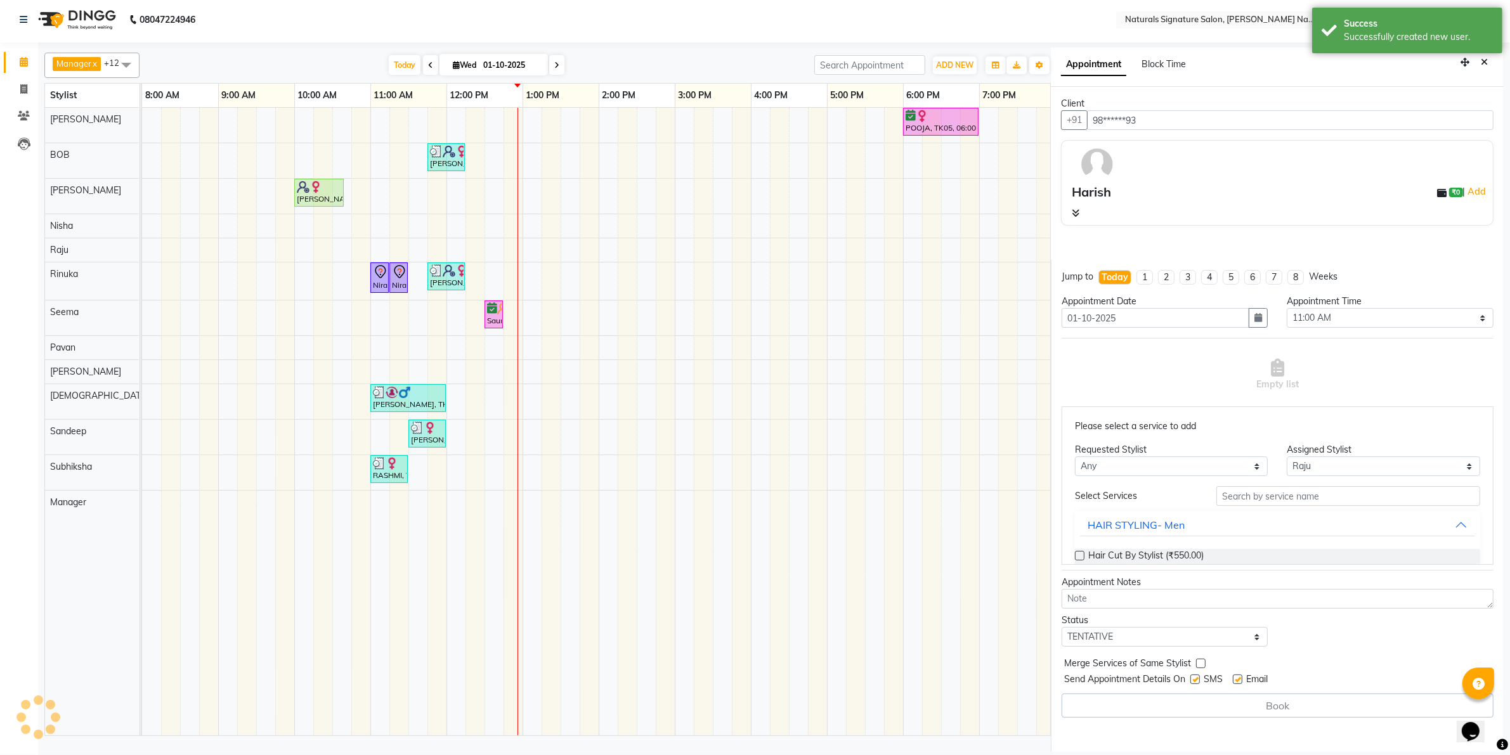
click at [1180, 546] on div "Hair Cut By Stylist (₹550.00) Hair Cut By Senior Stylist (₹800.00) Shave (₹200.…" at bounding box center [1277, 628] width 405 height 179
click at [1178, 554] on span "Hair Cut By Stylist (₹550.00)" at bounding box center [1145, 557] width 115 height 16
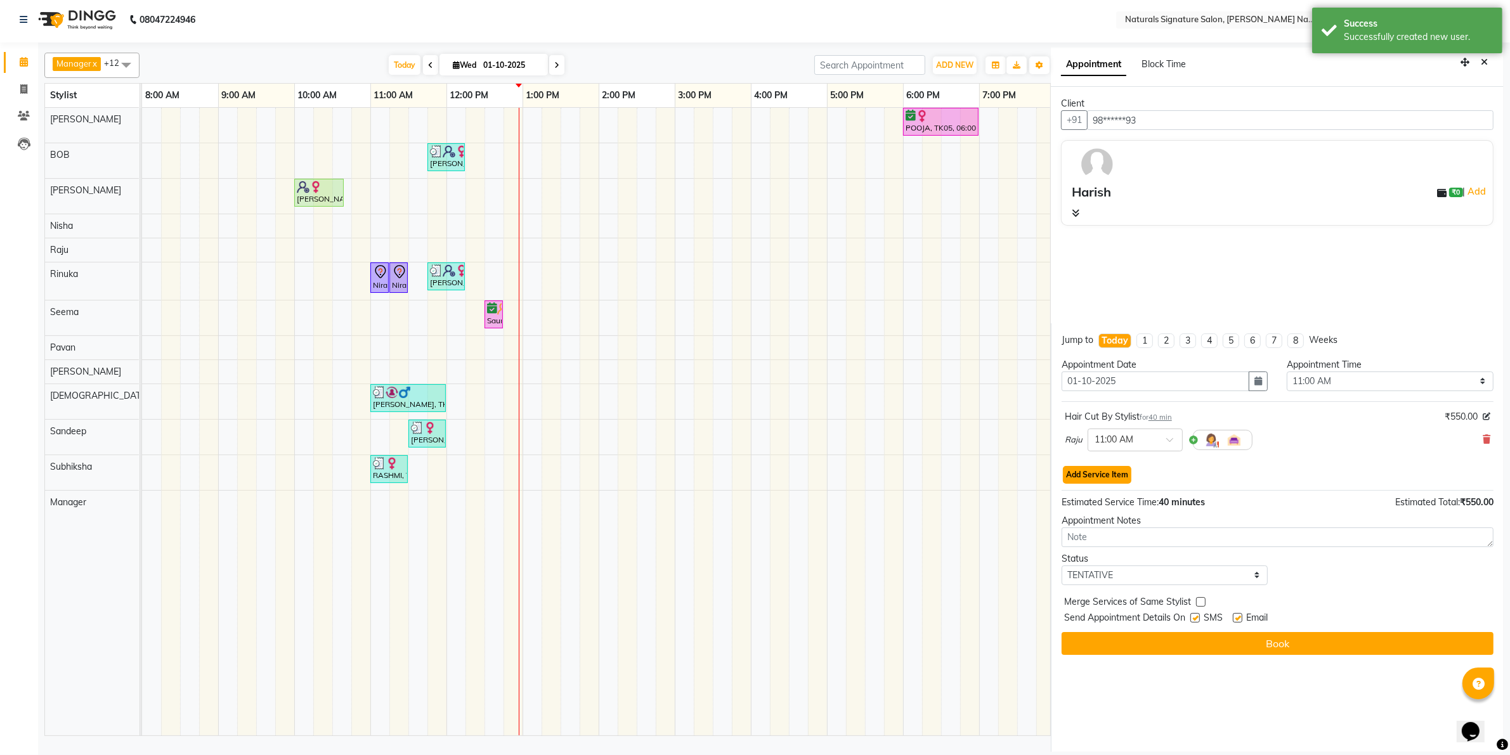
click at [1121, 476] on button "Add Service Item" at bounding box center [1097, 475] width 68 height 18
select select "70856"
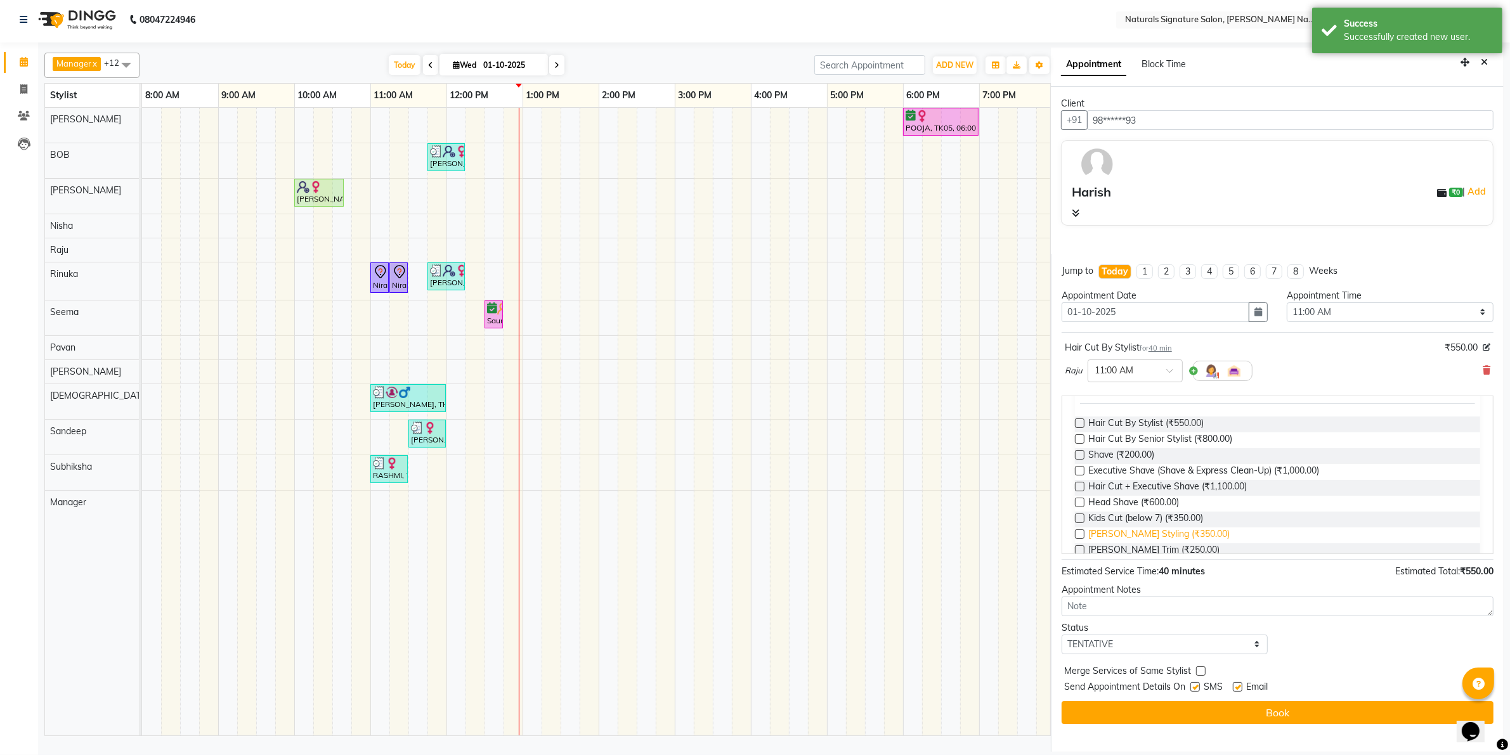
scroll to position [159, 0]
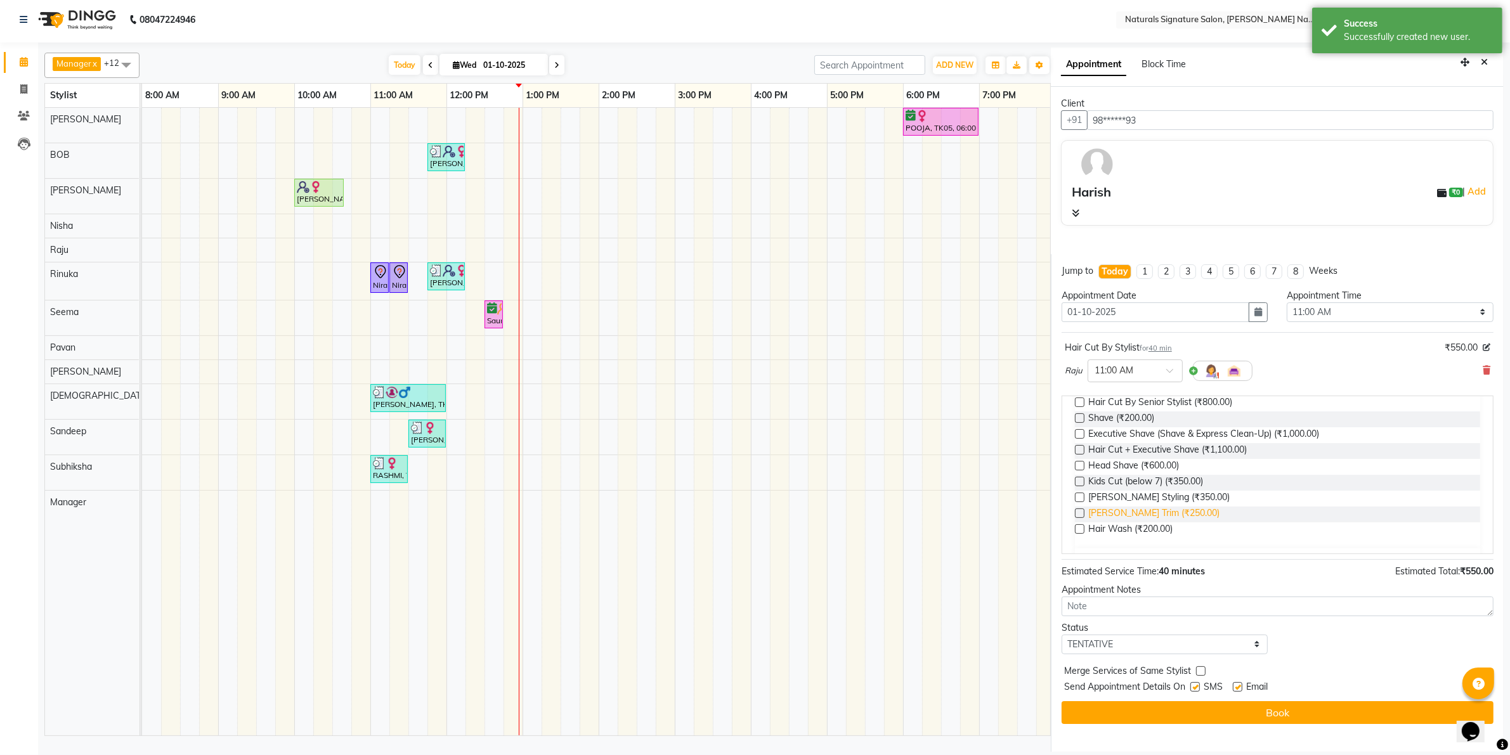
click at [1118, 511] on span "[PERSON_NAME] Trim (₹250.00)" at bounding box center [1153, 515] width 131 height 16
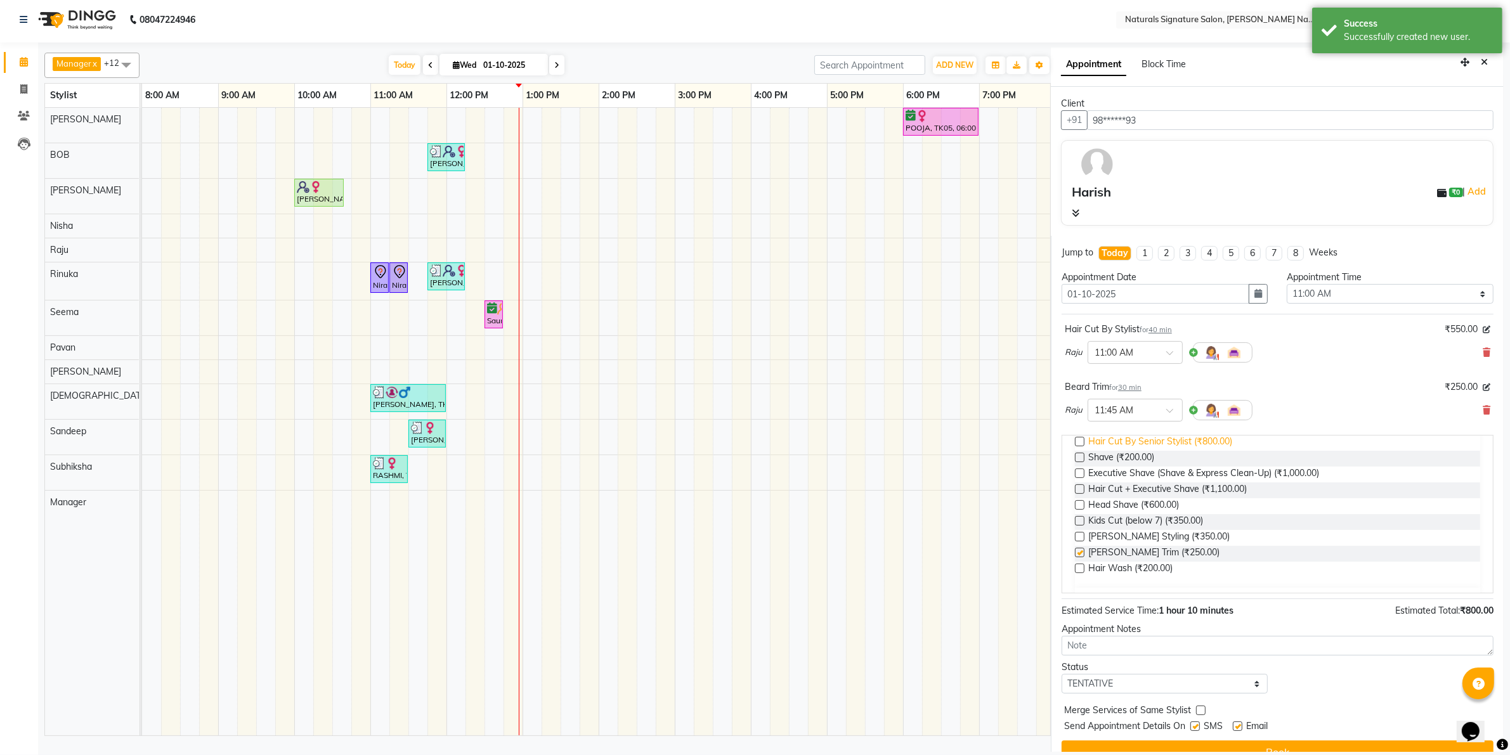
checkbox input "false"
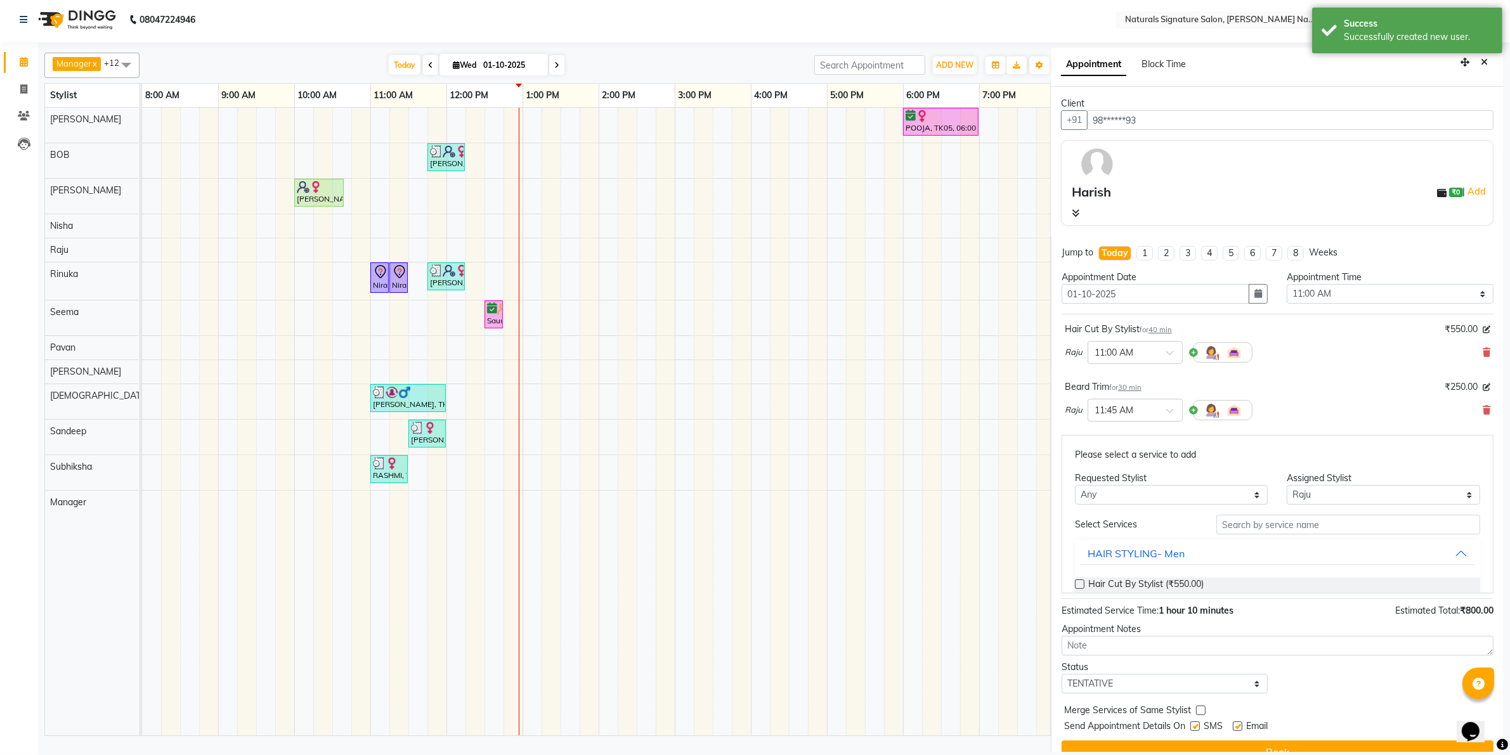
scroll to position [0, 0]
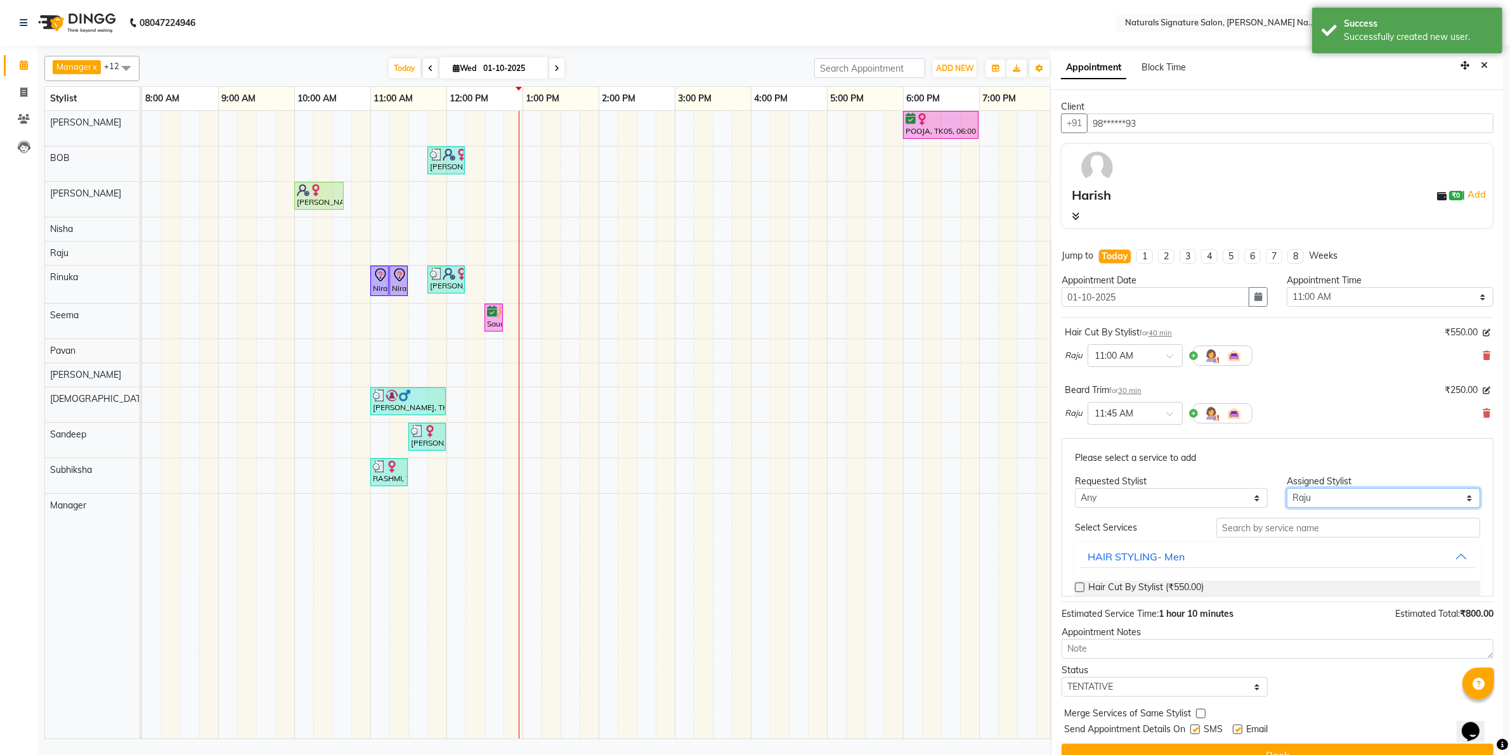
click at [1304, 495] on select "Select [PERSON_NAME] Manager [PERSON_NAME] Priyanka Raju Rinuka [PERSON_NAME] […" at bounding box center [1383, 498] width 193 height 20
drag, startPoint x: 1310, startPoint y: 498, endPoint x: 1310, endPoint y: 490, distance: 8.2
click at [1310, 498] on select "Select [PERSON_NAME] Manager [PERSON_NAME] Priyanka Raju Rinuka [PERSON_NAME] […" at bounding box center [1383, 498] width 193 height 20
select select "45690"
click at [1287, 508] on select "Select [PERSON_NAME] Manager [PERSON_NAME] Priyanka Raju Rinuka [PERSON_NAME] […" at bounding box center [1383, 498] width 193 height 20
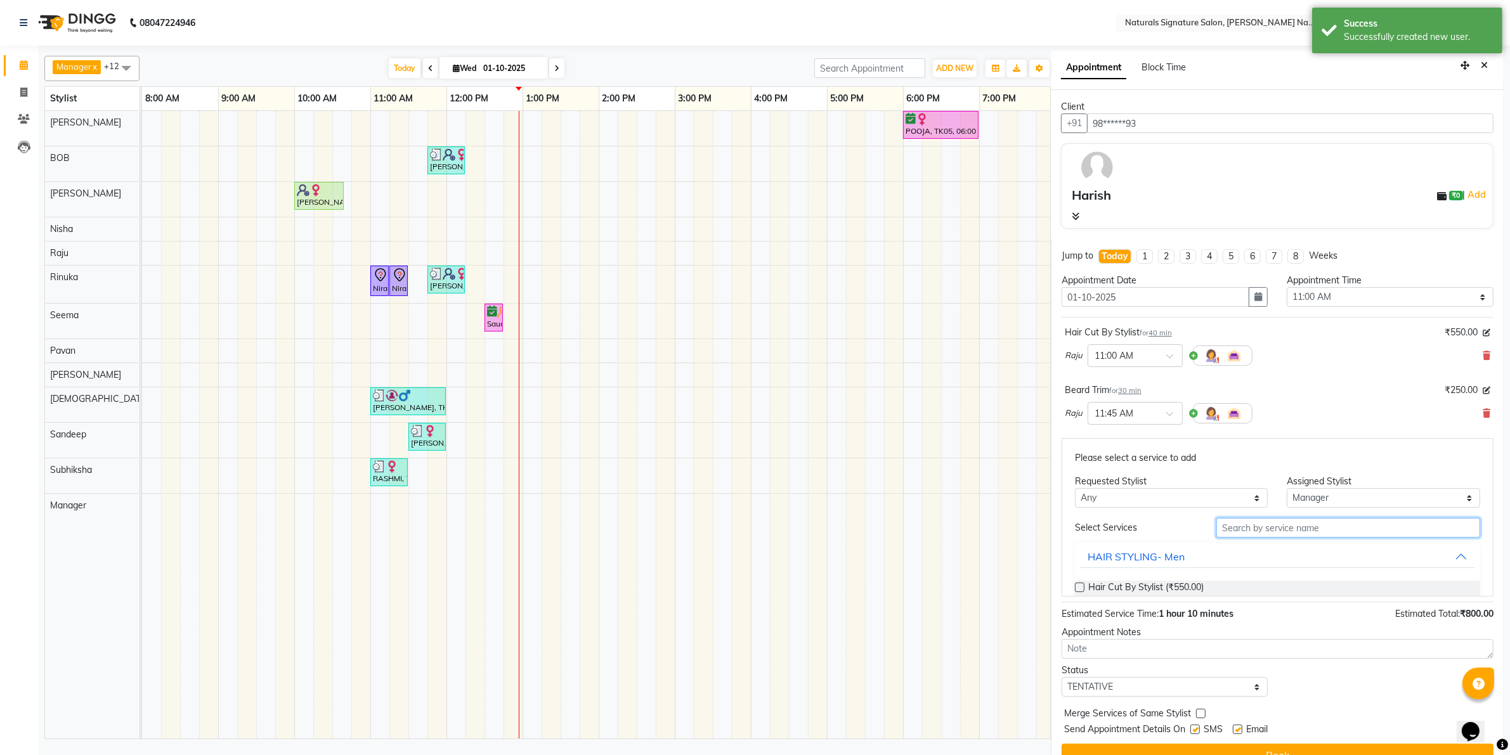
click at [1238, 536] on input "text" at bounding box center [1348, 528] width 264 height 20
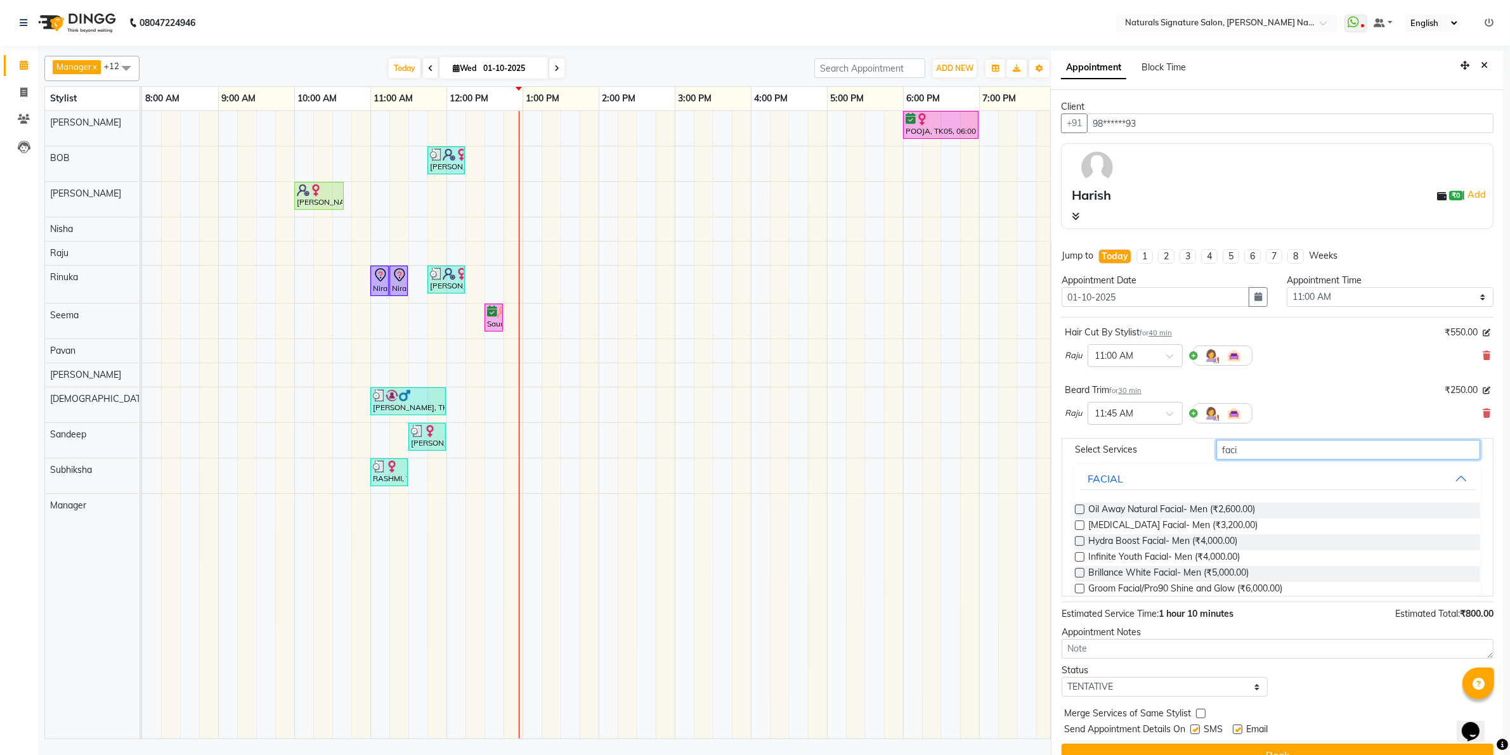
scroll to position [79, 0]
type input "faci"
click at [1221, 509] on span "Oil Away Natural Facial- Men (₹2,600.00)" at bounding box center [1171, 510] width 167 height 16
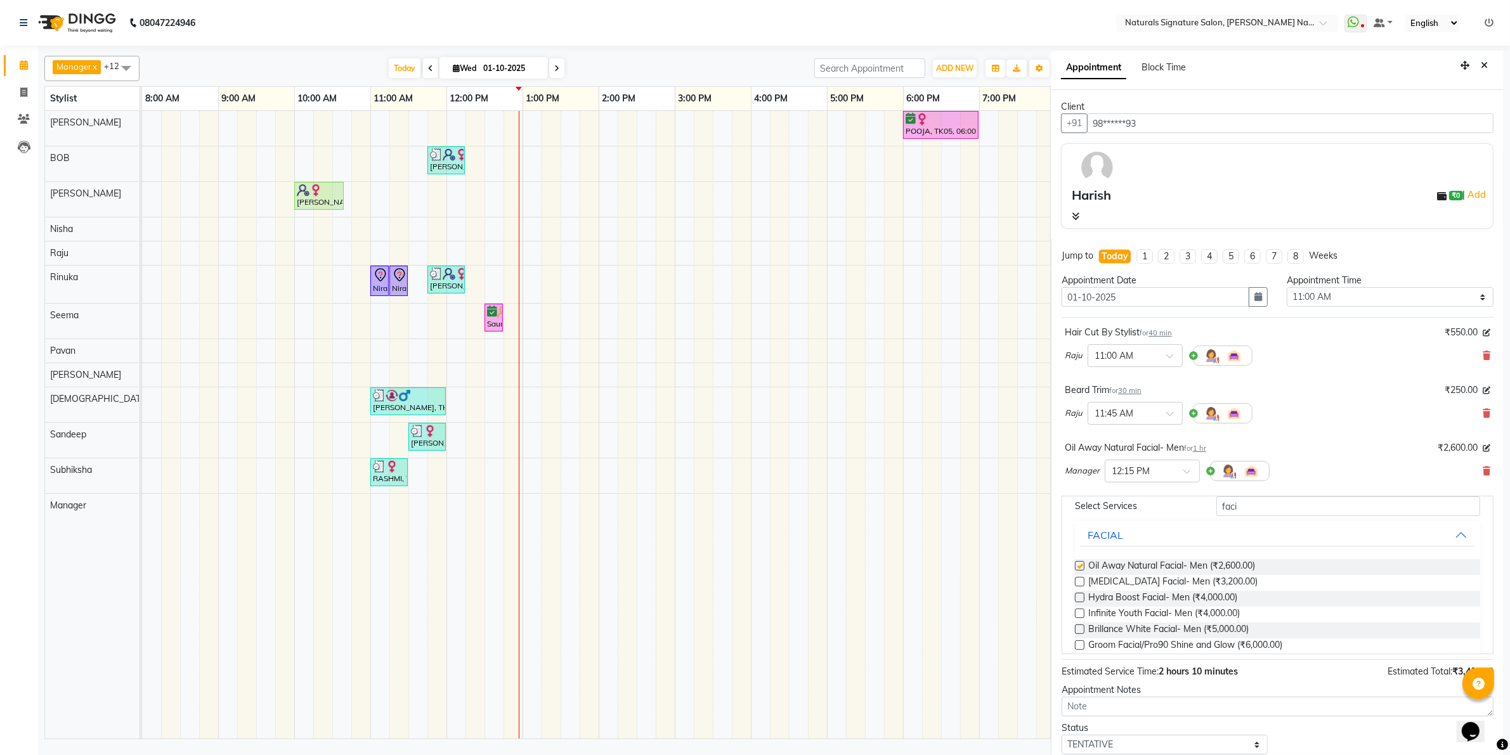
checkbox input "false"
click at [1226, 503] on input "faci" at bounding box center [1348, 506] width 264 height 20
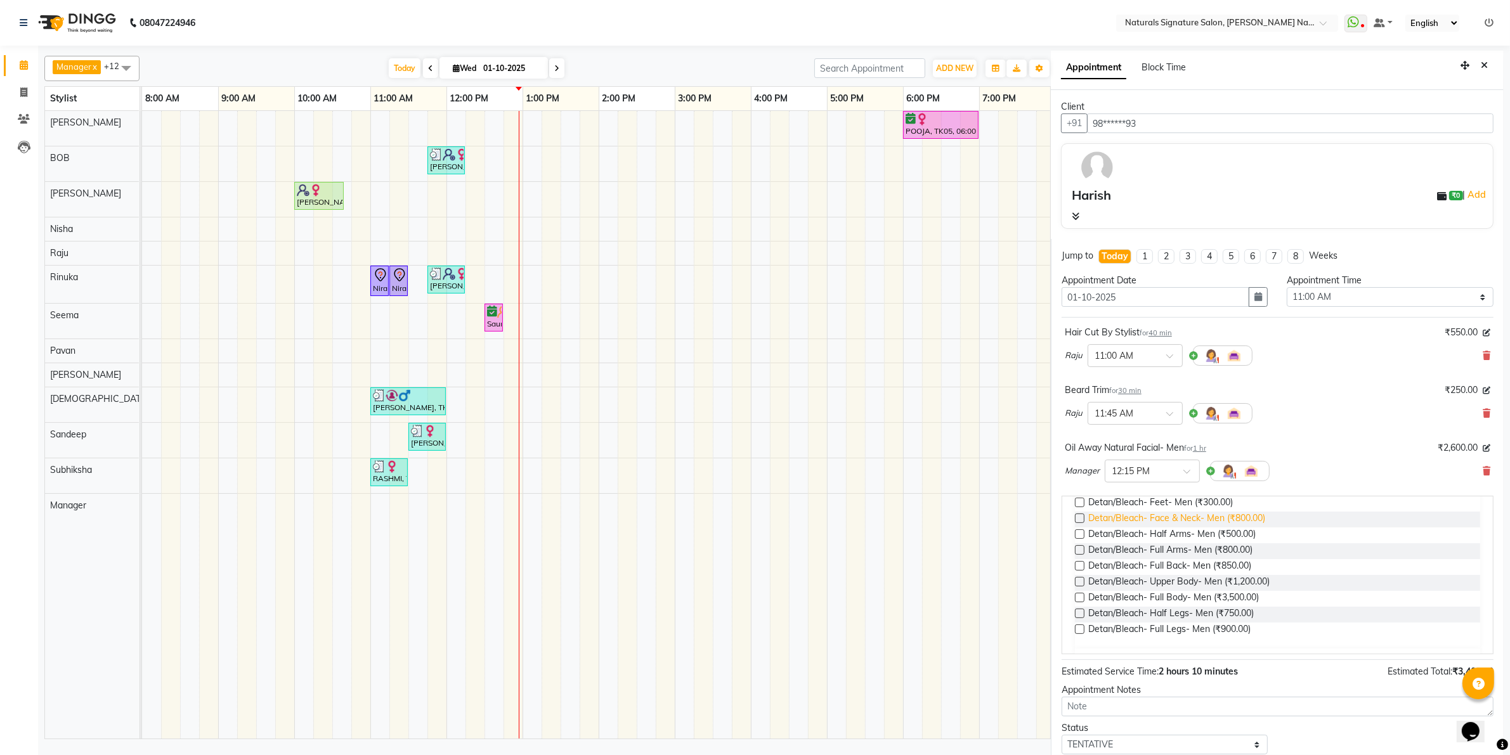
type input "detan"
click at [1235, 518] on span "Detan/Bleach- Face & Neck- Men (₹800.00)" at bounding box center [1176, 520] width 177 height 16
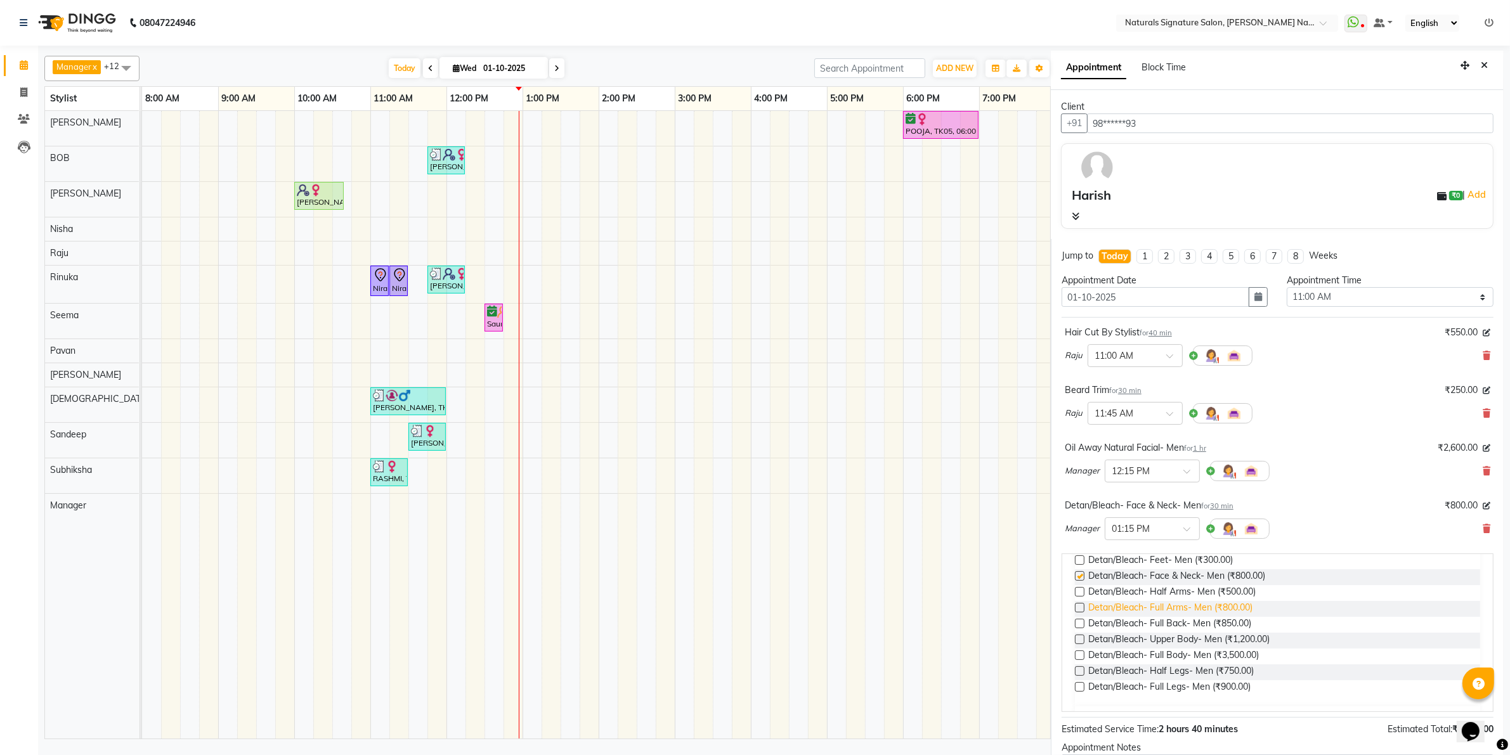
checkbox input "false"
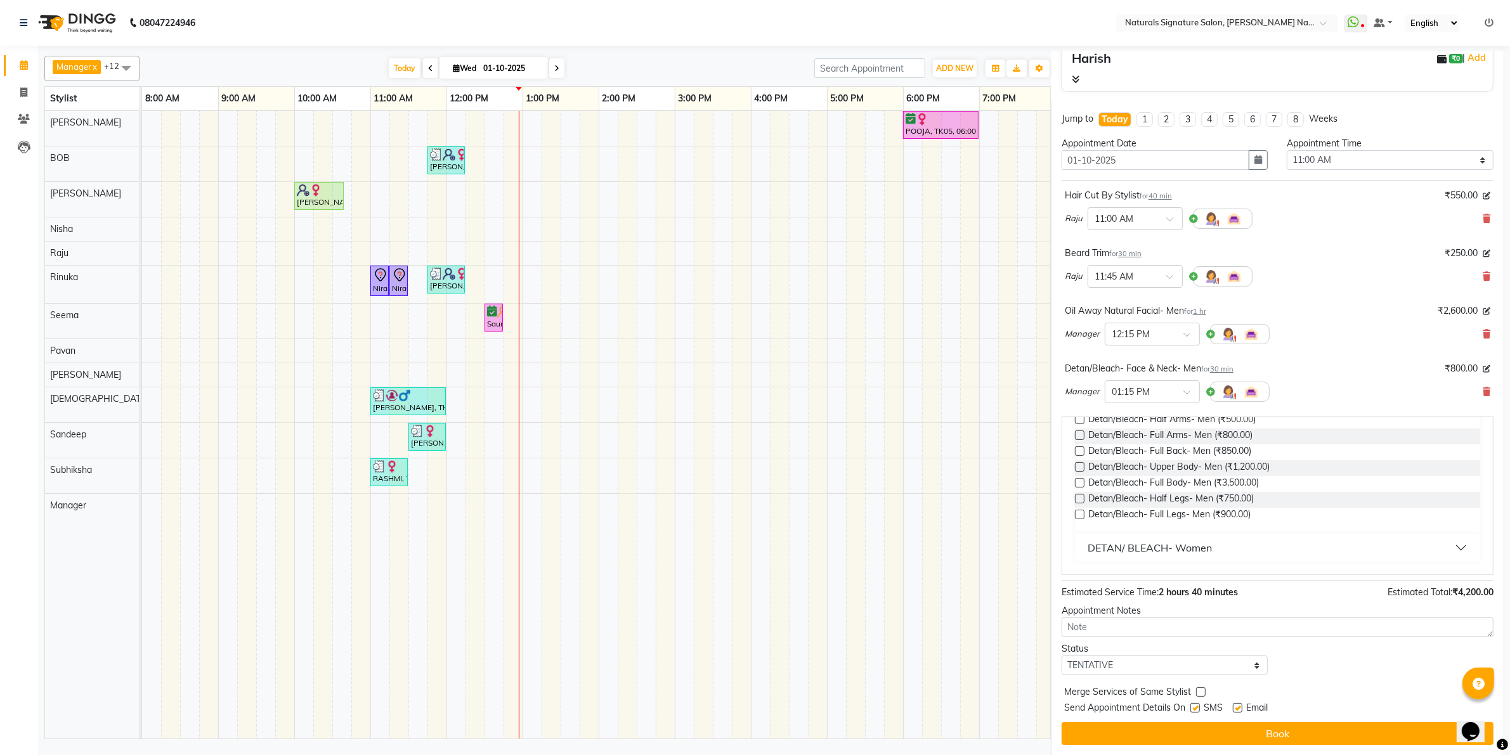
scroll to position [138, 0]
click at [1151, 663] on select "Select TENTATIVE CONFIRM CHECK-IN UPCOMING" at bounding box center [1164, 666] width 207 height 20
select select "check-in"
click at [1061, 656] on select "Select TENTATIVE CONFIRM CHECK-IN UPCOMING" at bounding box center [1164, 666] width 207 height 20
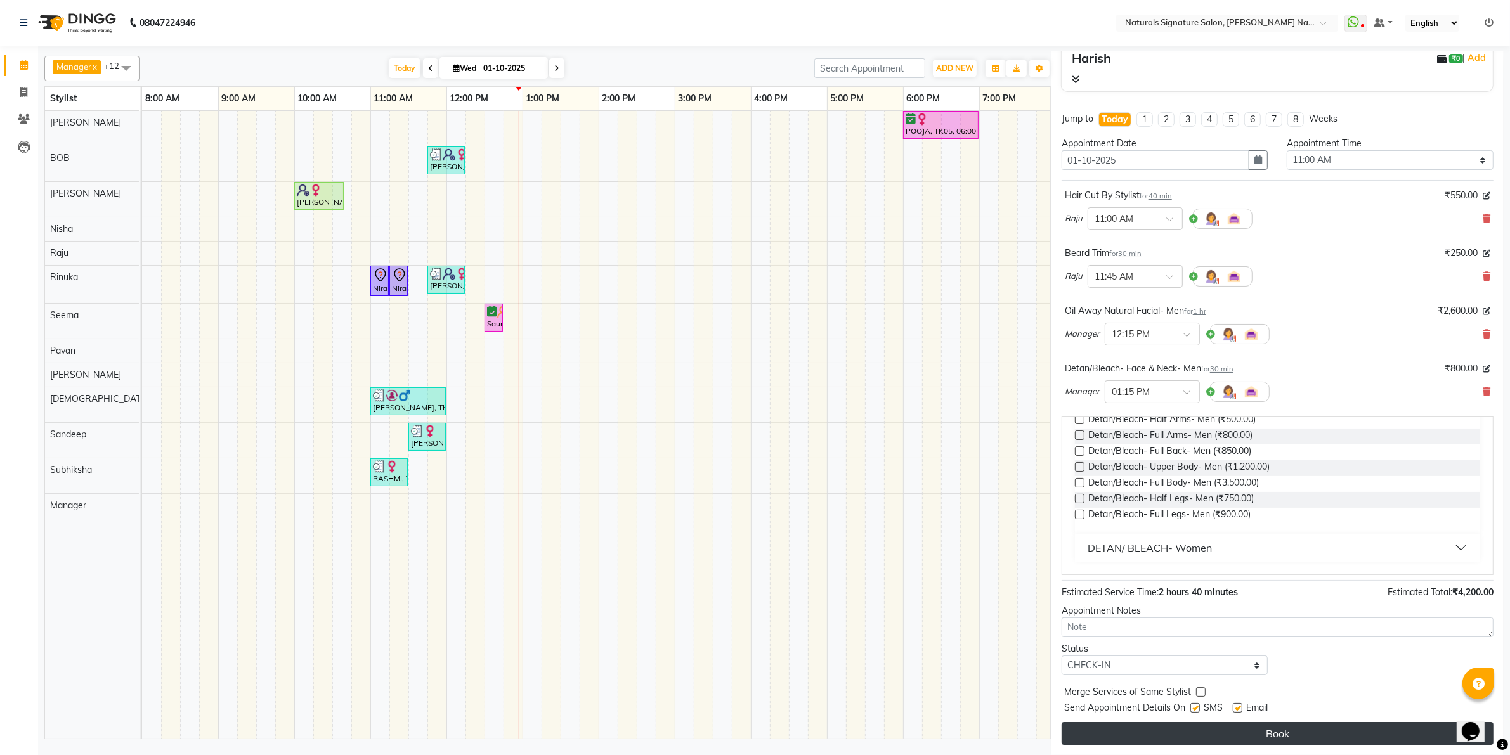
click at [1129, 734] on button "Book" at bounding box center [1277, 733] width 432 height 23
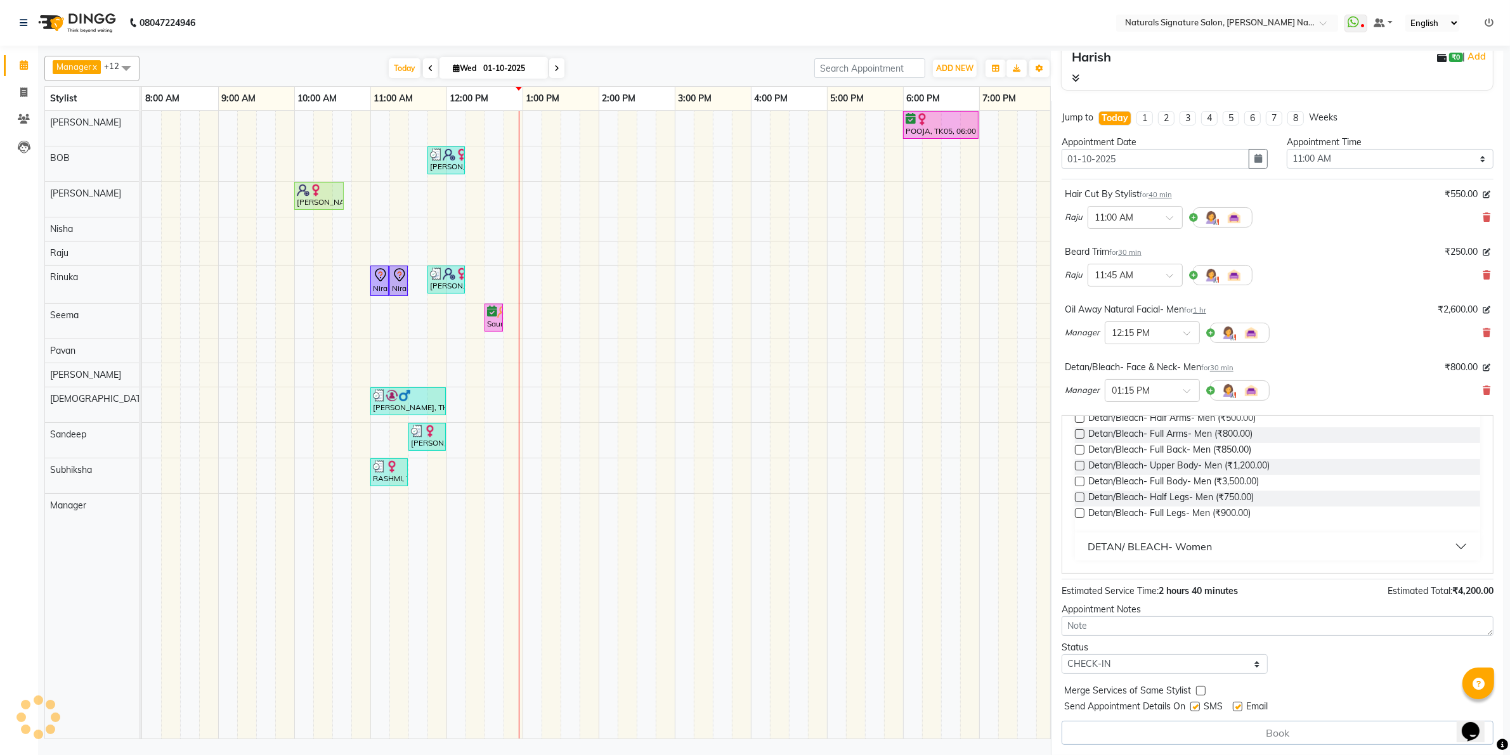
select select "45690"
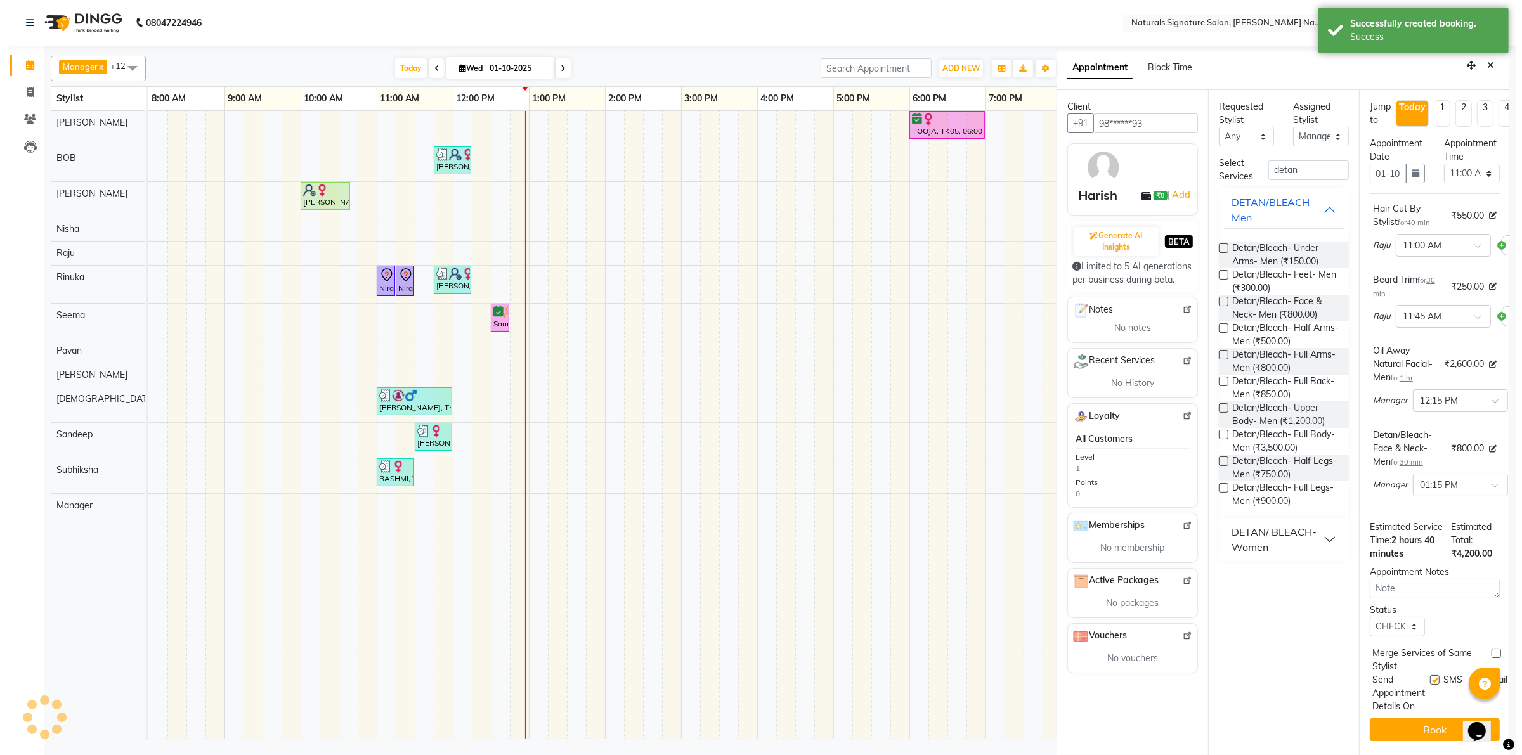
scroll to position [22, 0]
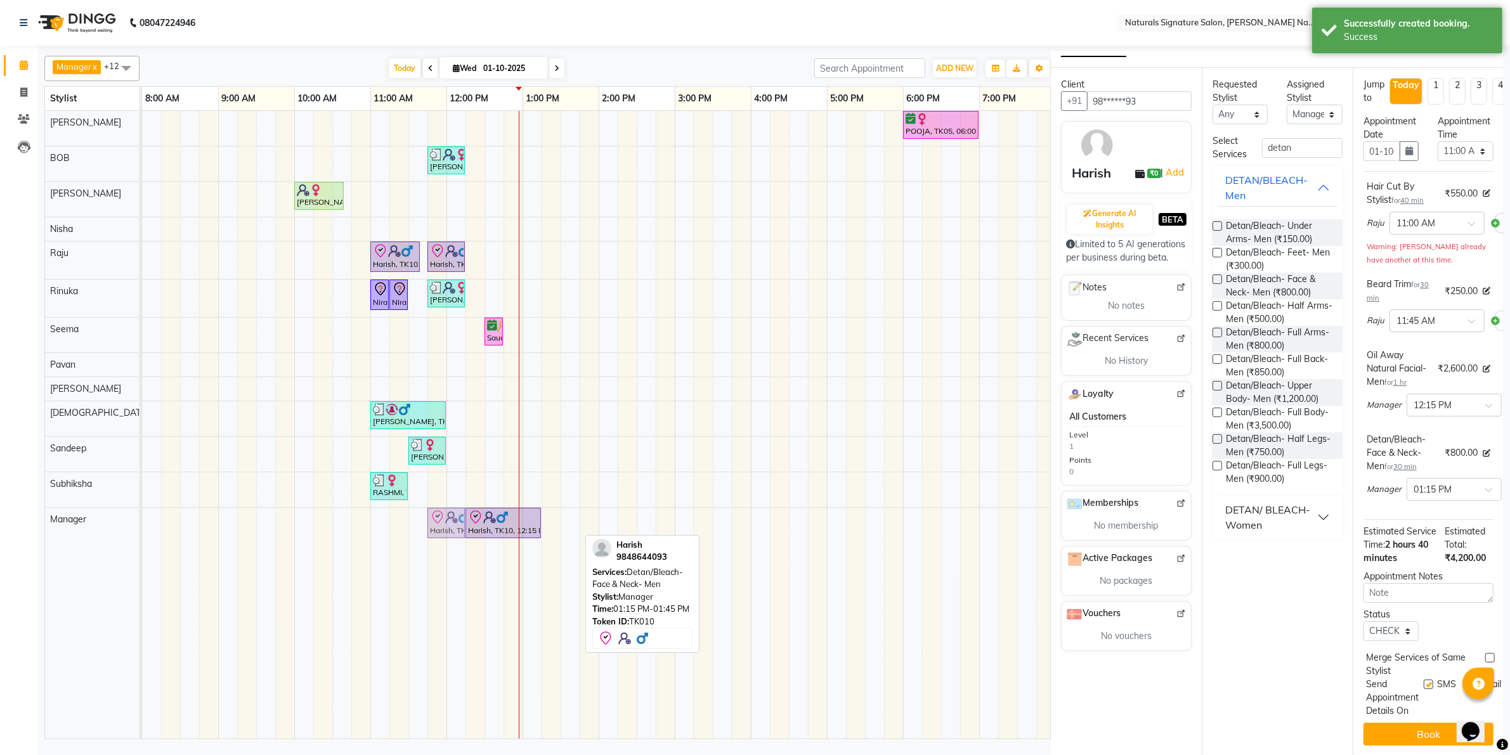
drag, startPoint x: 554, startPoint y: 520, endPoint x: 443, endPoint y: 520, distance: 111.0
click at [142, 520] on div "Harish, TK10, 12:15 PM-01:15 PM, Oil Away Natural Facial- Men Harish, TK10, 01:…" at bounding box center [142, 526] width 0 height 37
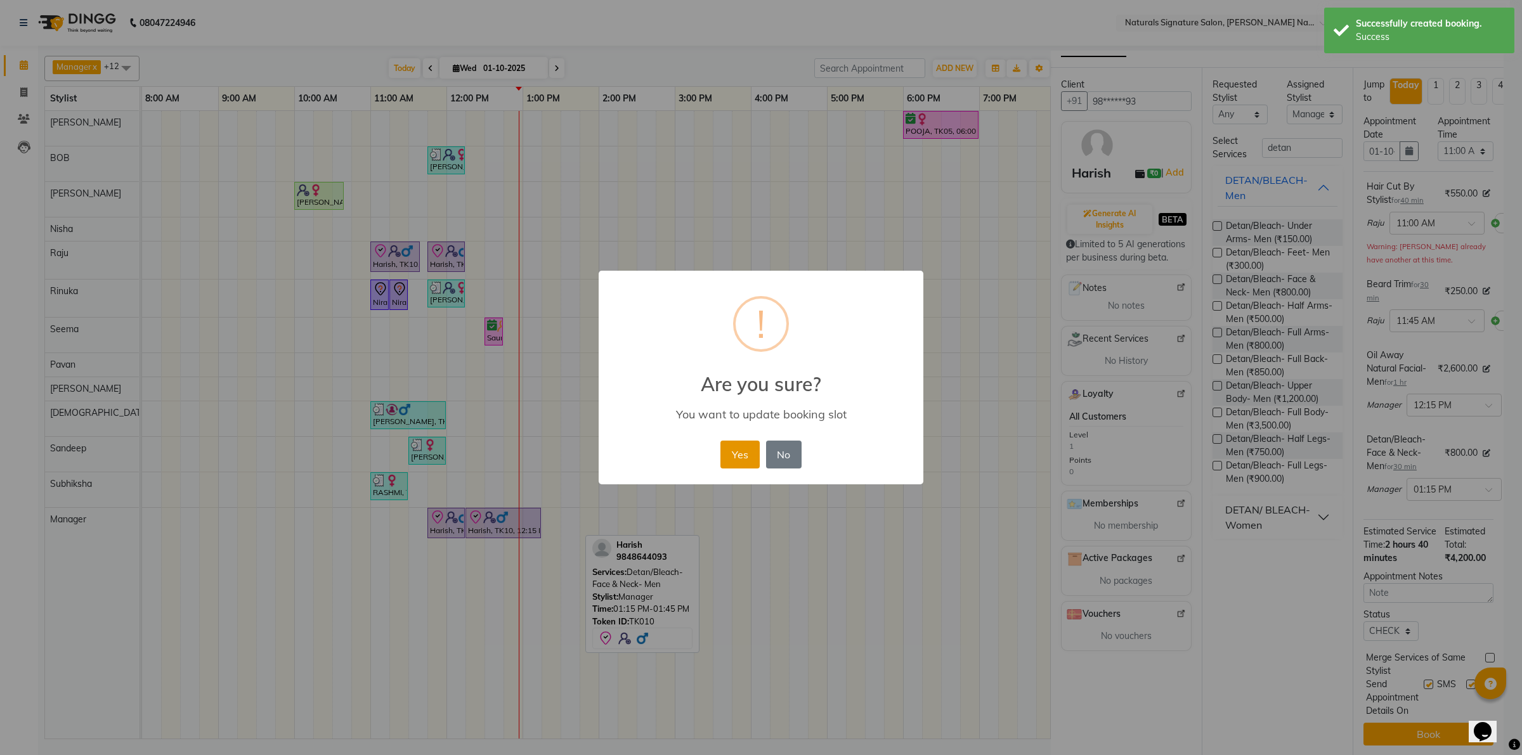
click at [728, 451] on button "Yes" at bounding box center [739, 455] width 39 height 28
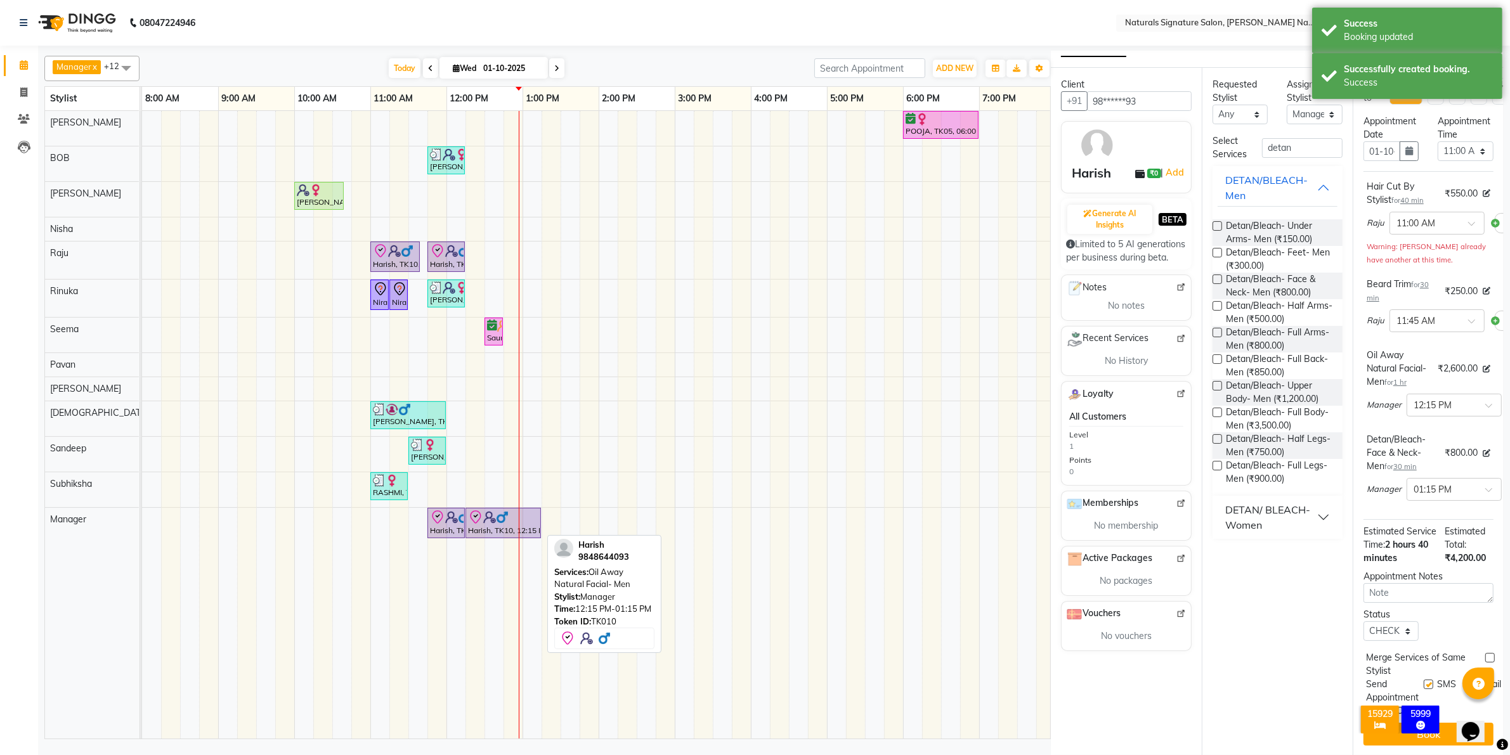
click at [505, 524] on img at bounding box center [502, 517] width 13 height 13
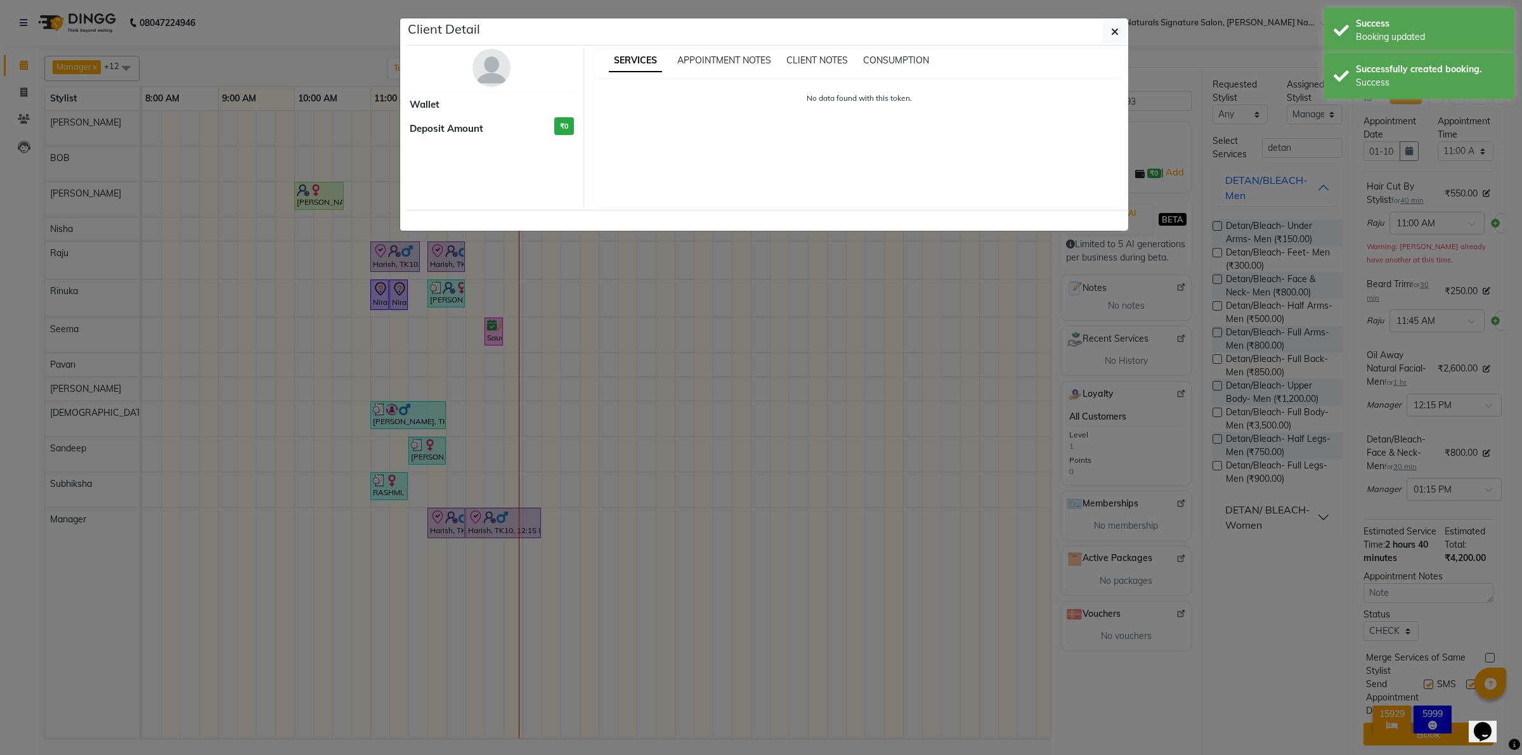
select select "8"
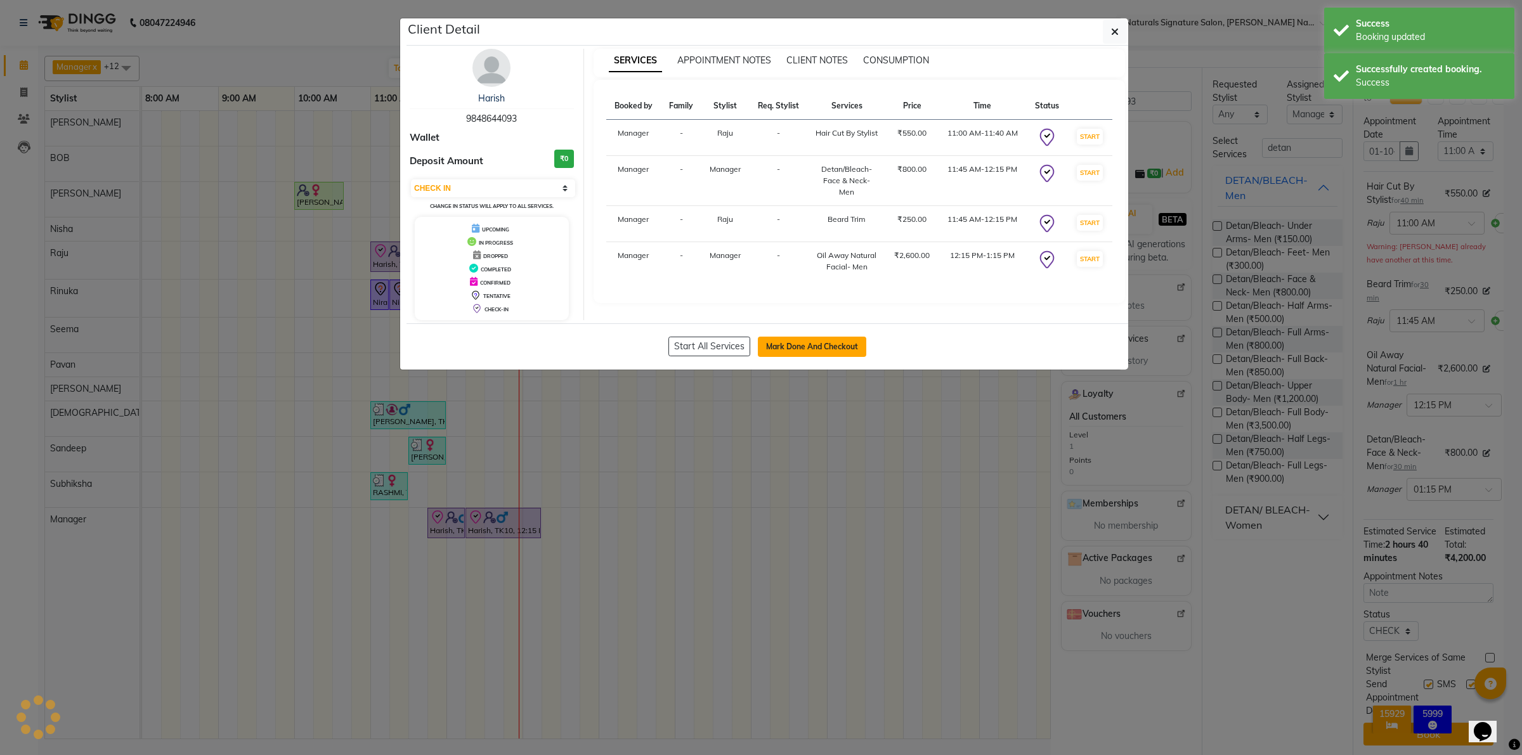
click at [791, 344] on button "Mark Done And Checkout" at bounding box center [812, 347] width 108 height 20
select select "service"
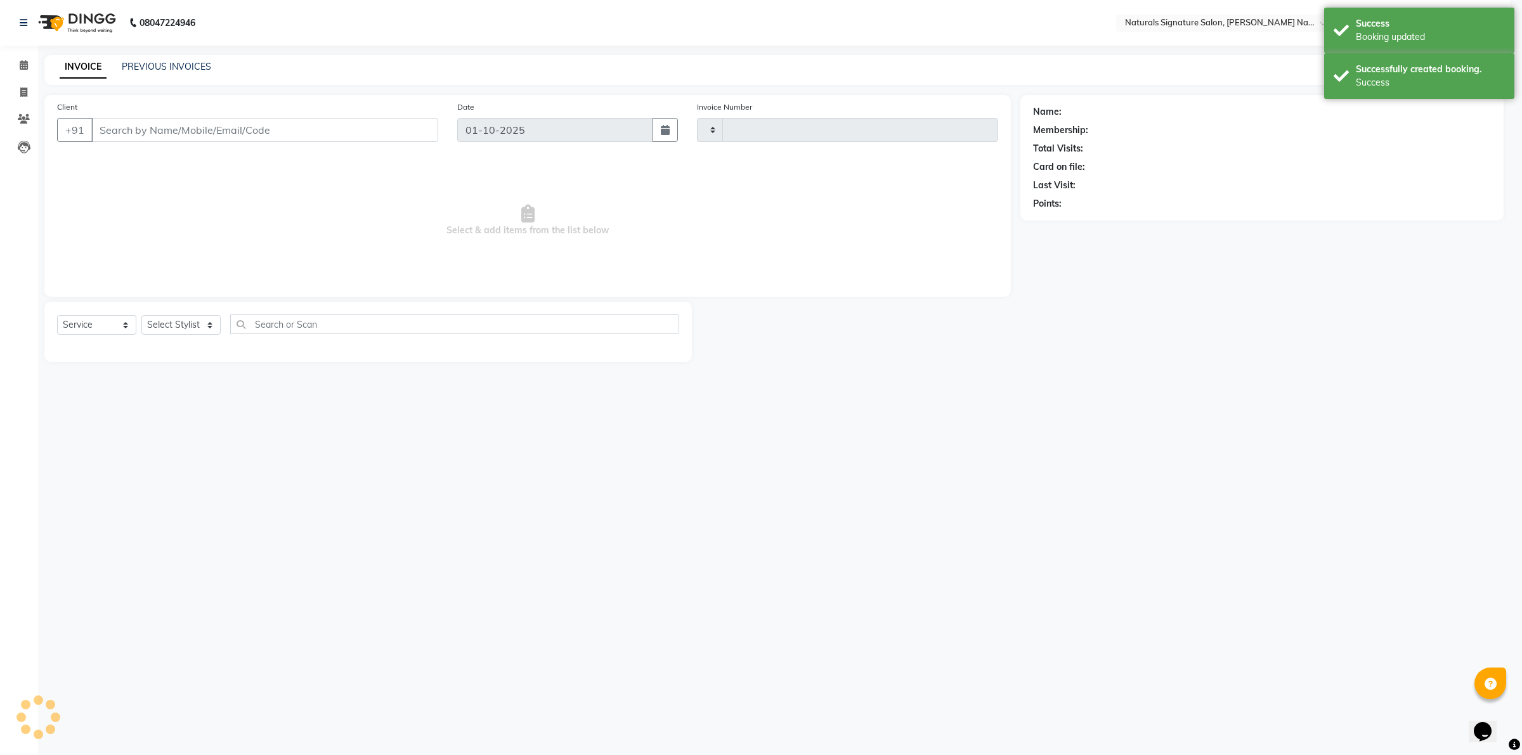
type input "5971"
select select "6135"
type input "98******93"
select select "70856"
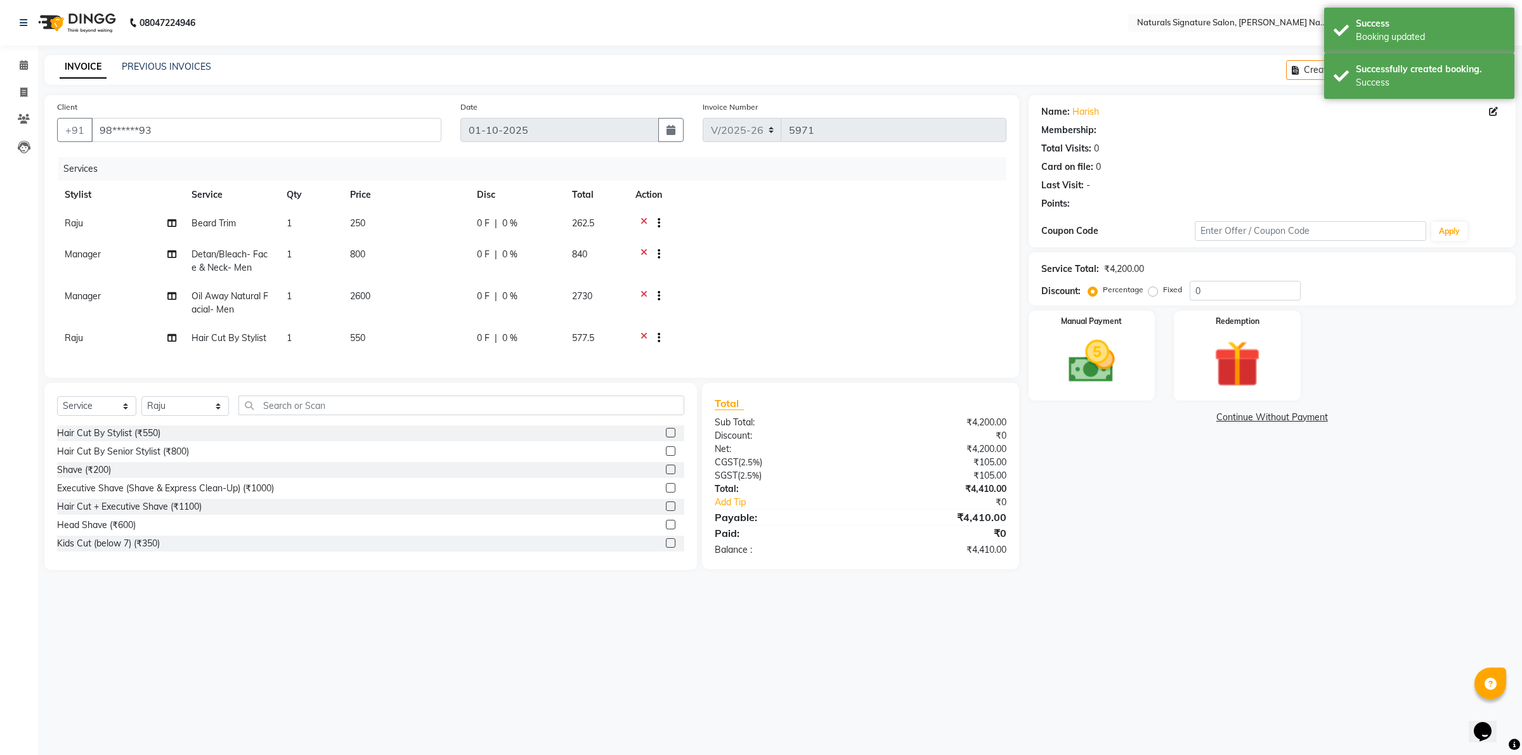
select select "1: Object"
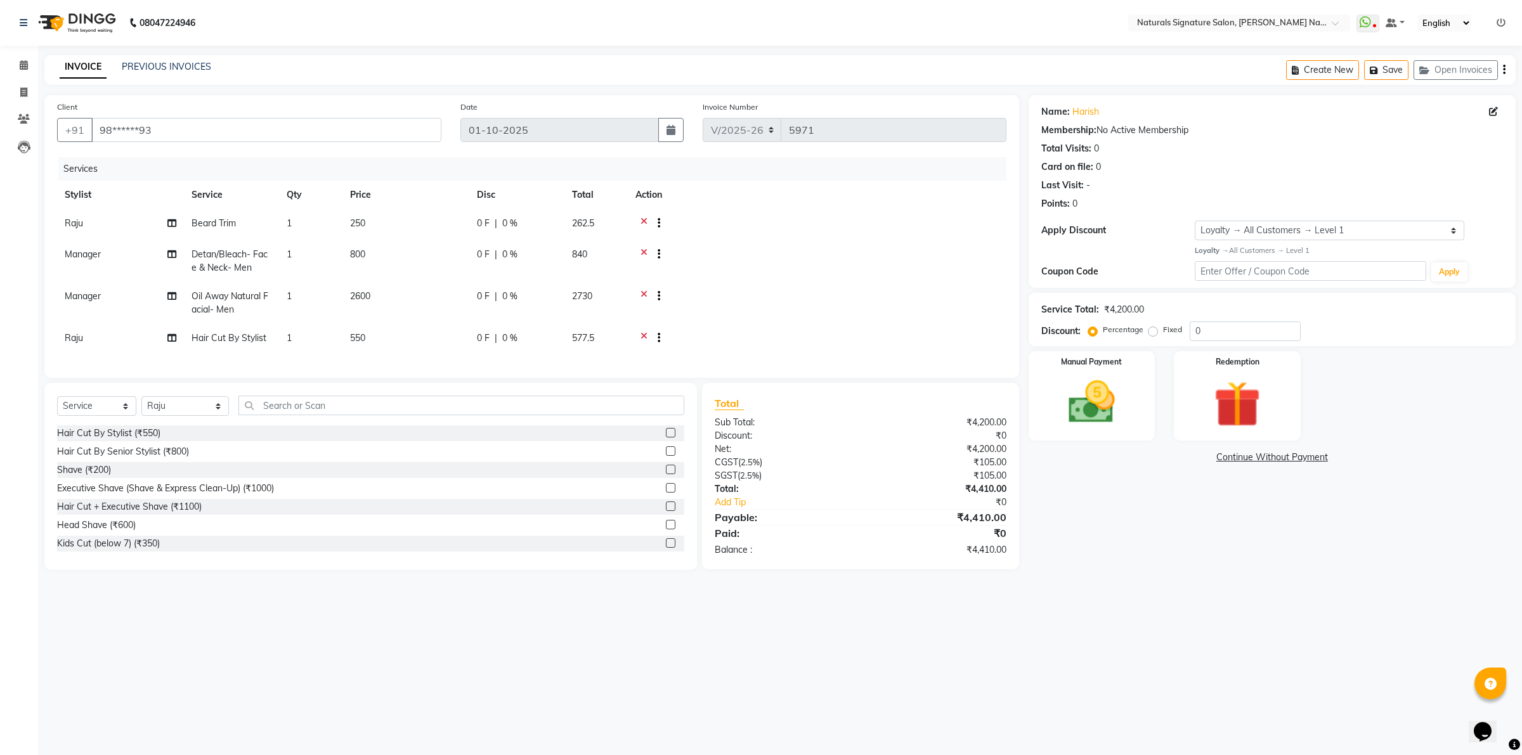
click at [1290, 600] on div "08047224946 Select Location × Naturals Signature Salon, Sahakar Nagar WhatsApp …" at bounding box center [761, 377] width 1522 height 755
click at [1094, 411] on img at bounding box center [1091, 402] width 79 height 56
click at [1198, 457] on span "UPI" at bounding box center [1194, 458] width 20 height 15
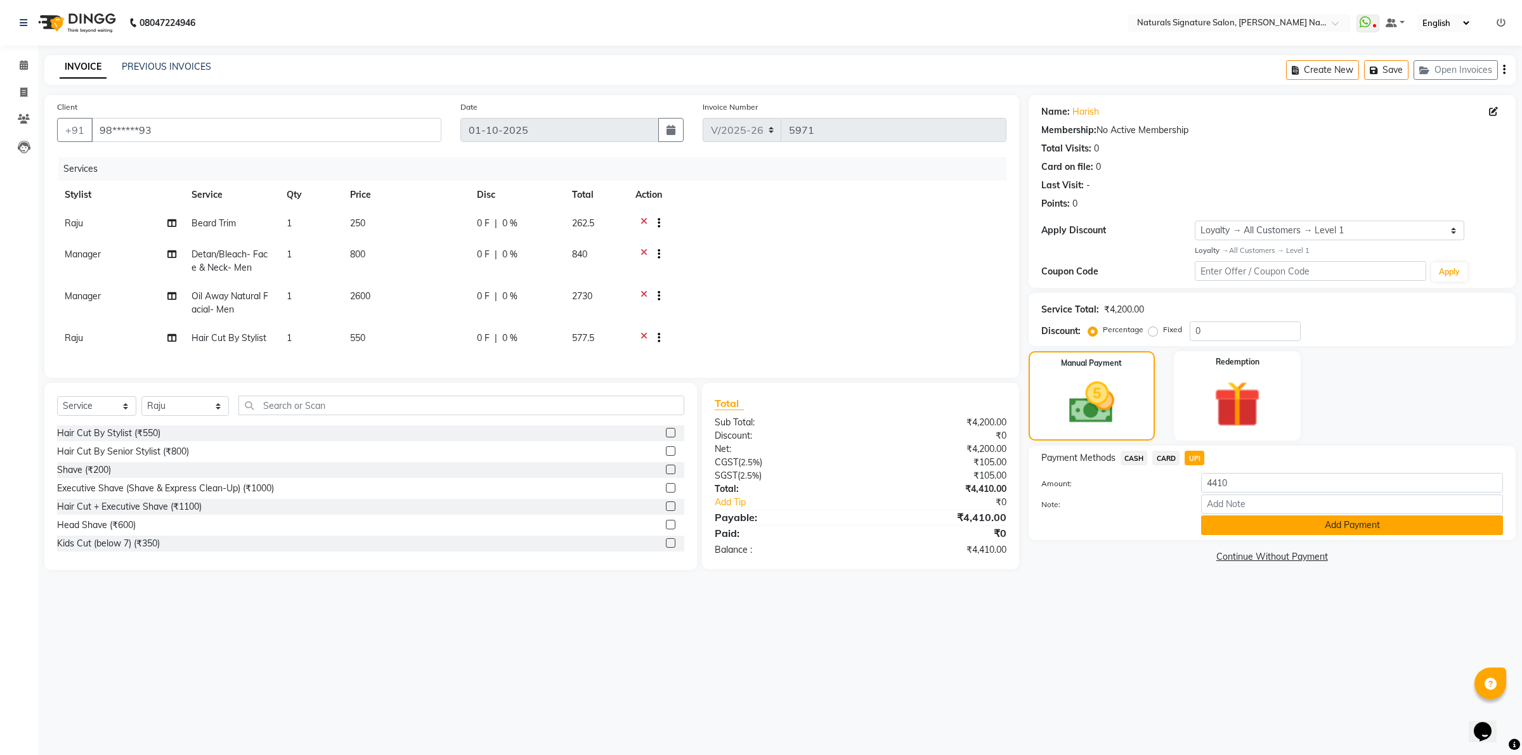
click at [1219, 533] on button "Add Payment" at bounding box center [1352, 526] width 302 height 20
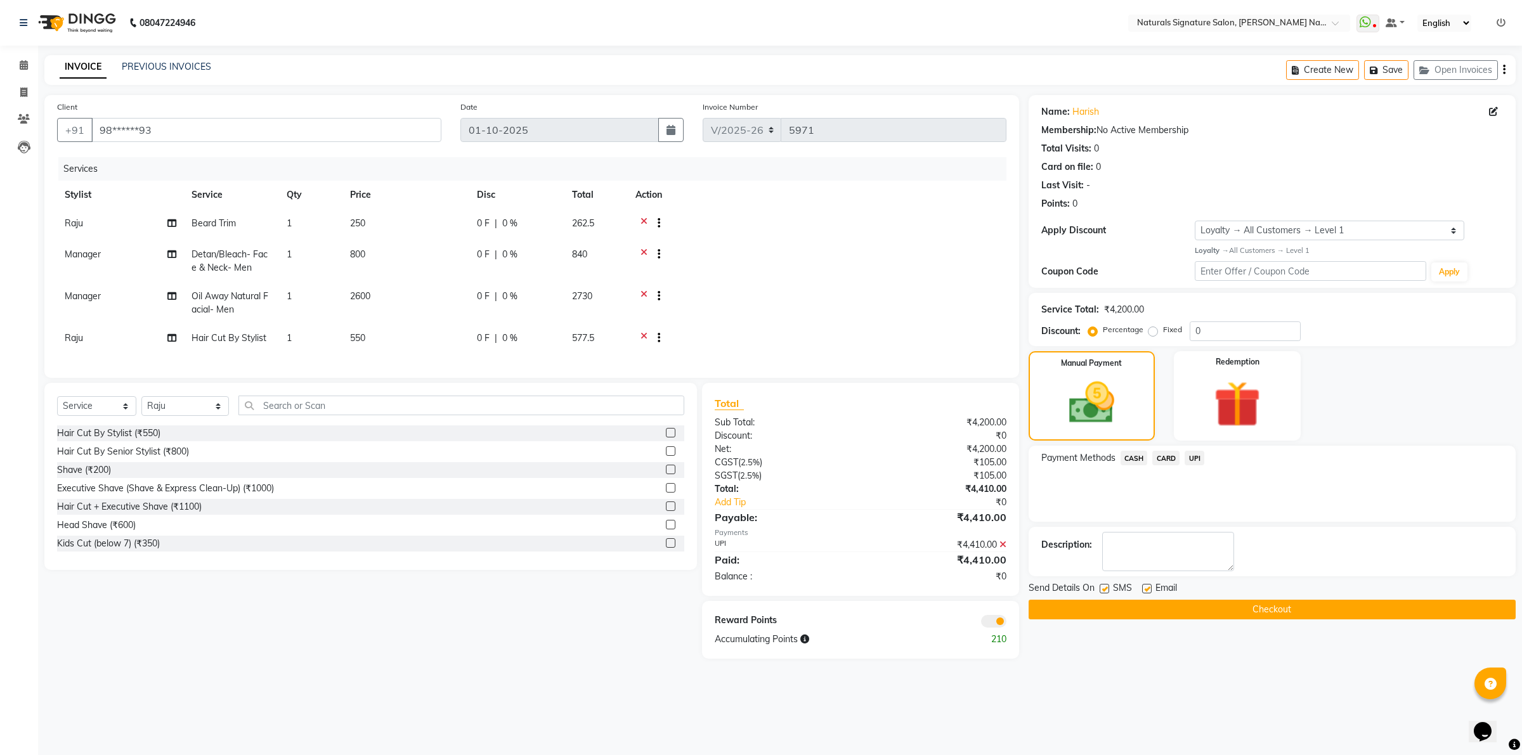
click at [1197, 619] on button "Checkout" at bounding box center [1271, 610] width 487 height 20
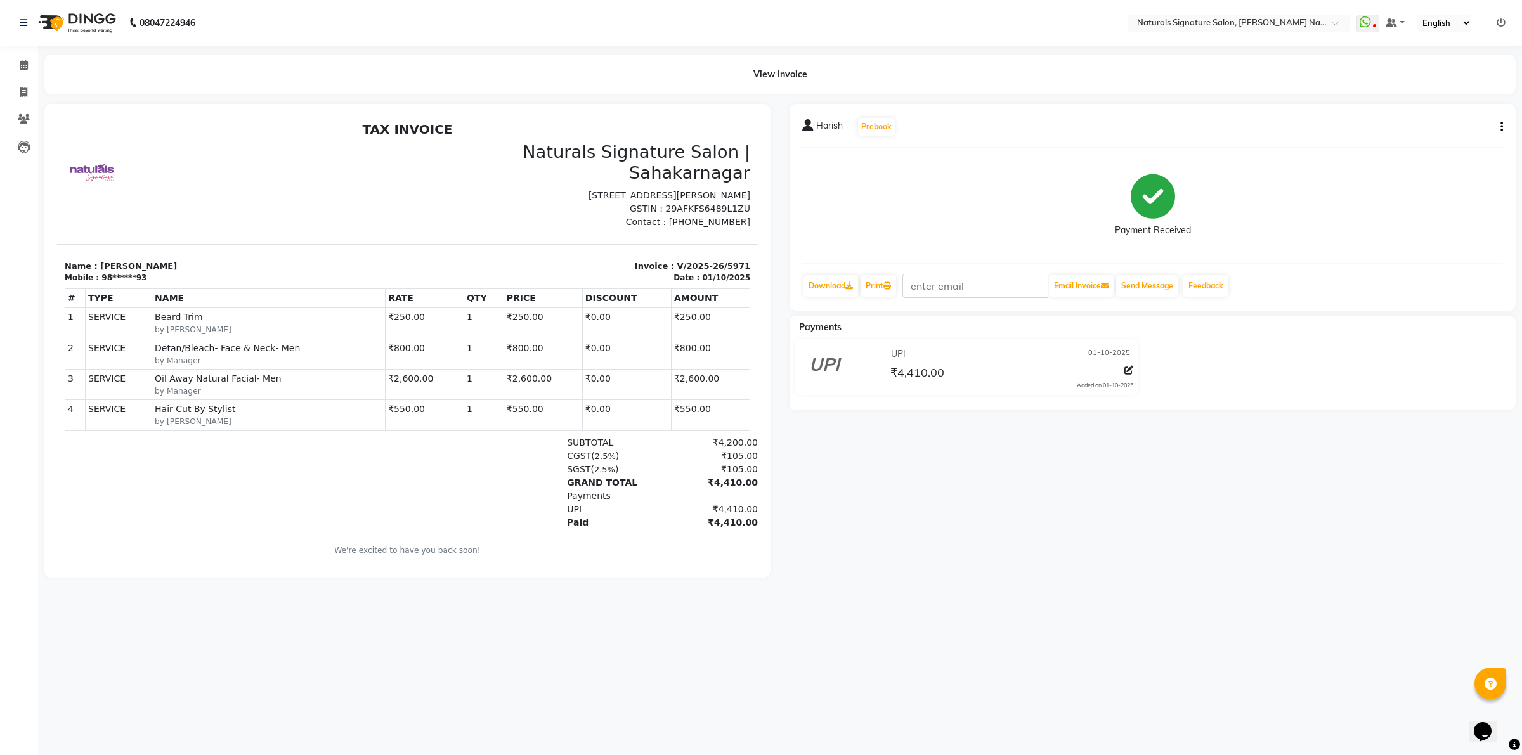
click at [1079, 734] on div "08047224946 Select Location × Naturals Signature Salon, Sahakar Nagar WhatsApp …" at bounding box center [761, 377] width 1522 height 755
click at [22, 68] on icon at bounding box center [24, 65] width 8 height 10
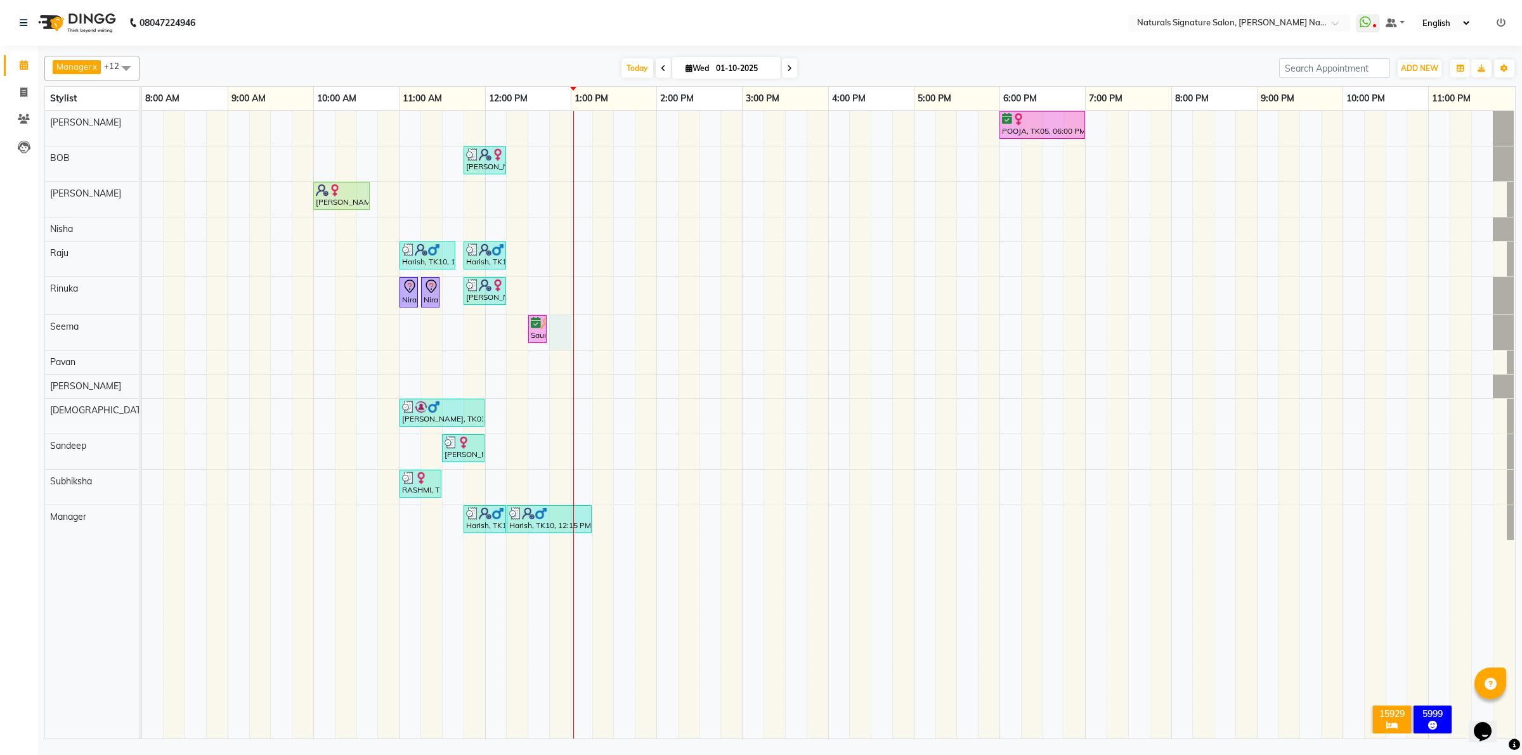
click at [564, 349] on div "POOJA, TK05, 06:00 PM-07:00 PM, Advance Cut - By Stylist Vinutha, TK08, 11:45 A…" at bounding box center [828, 425] width 1373 height 628
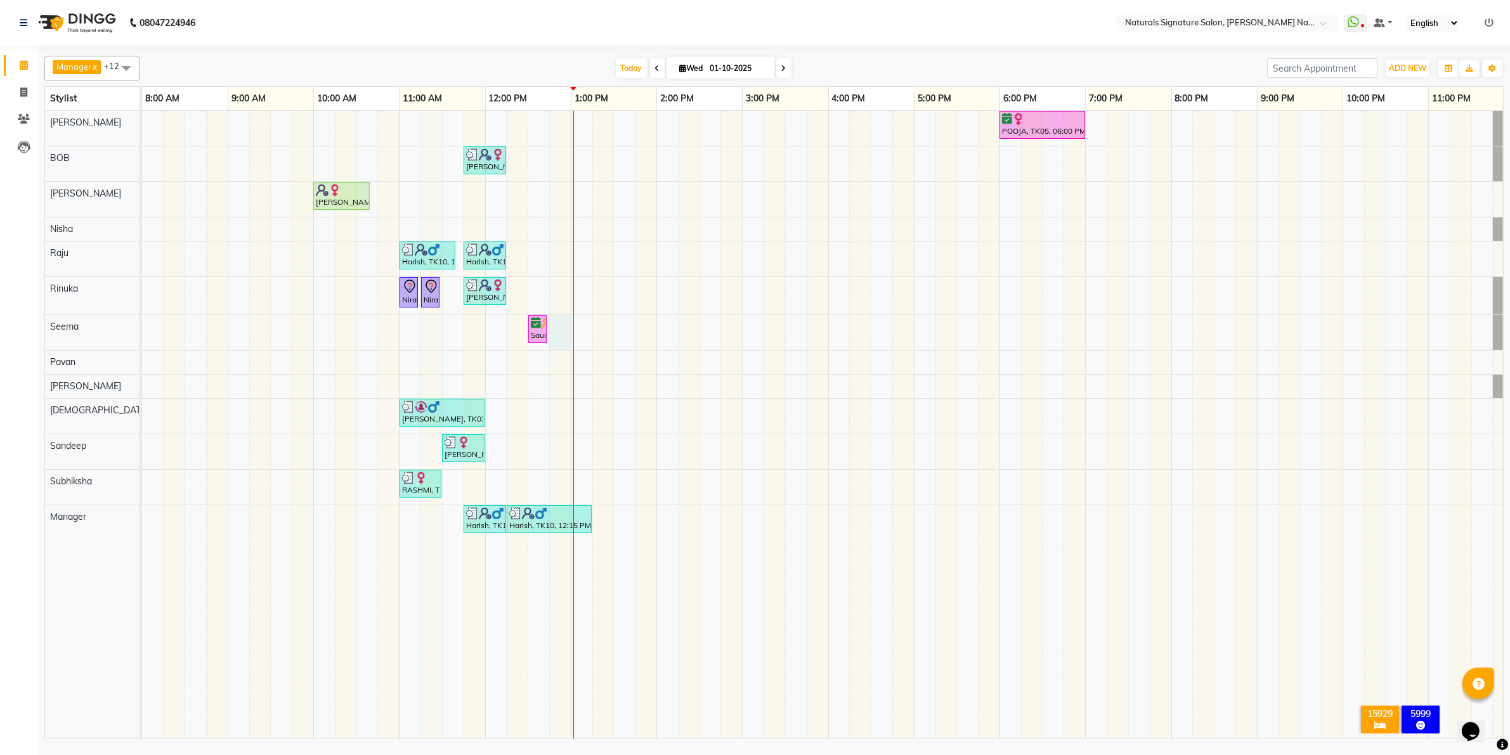
select select "44907"
select select "tentative"
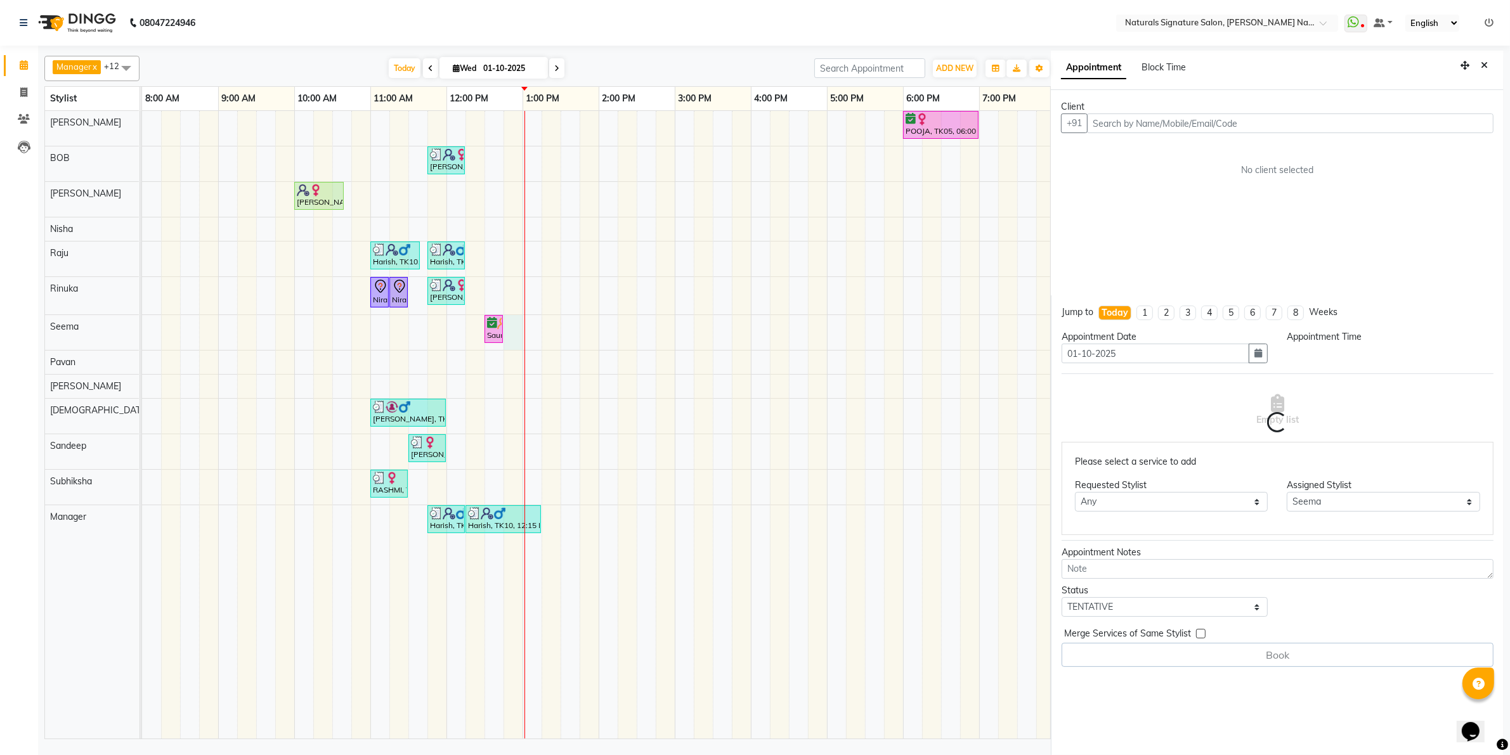
scroll to position [3, 0]
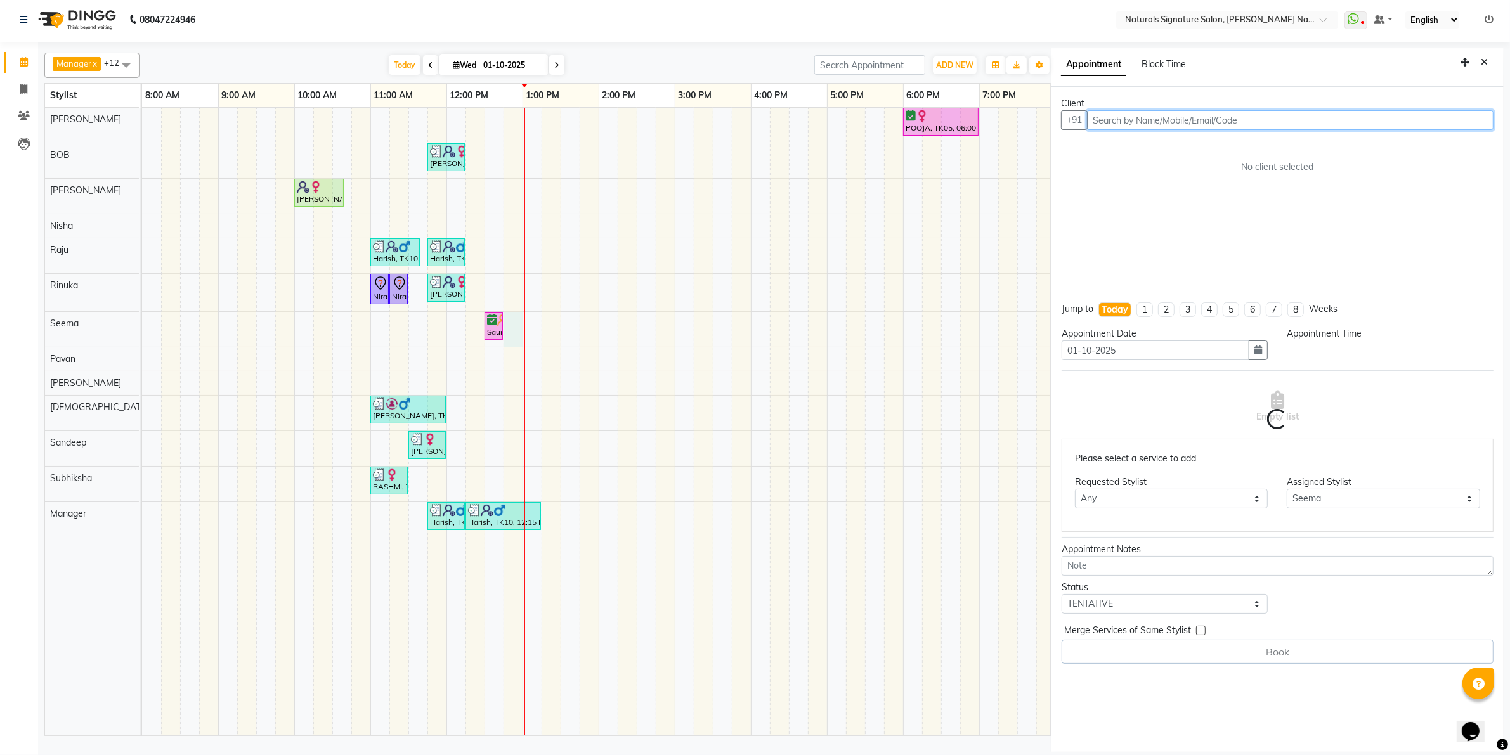
select select "765"
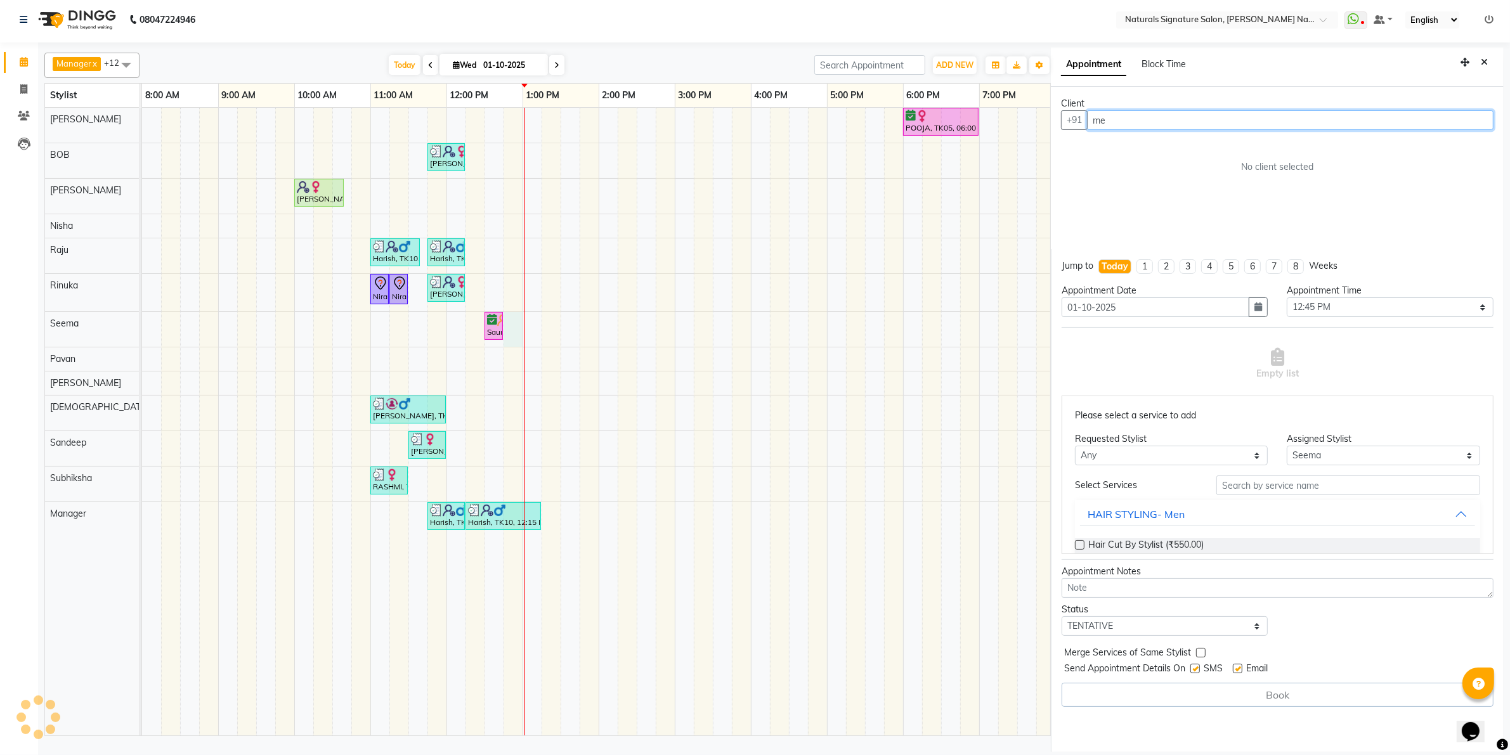
type input "m"
click at [1129, 139] on button "MEHNAZ 96******26" at bounding box center [1153, 147] width 129 height 20
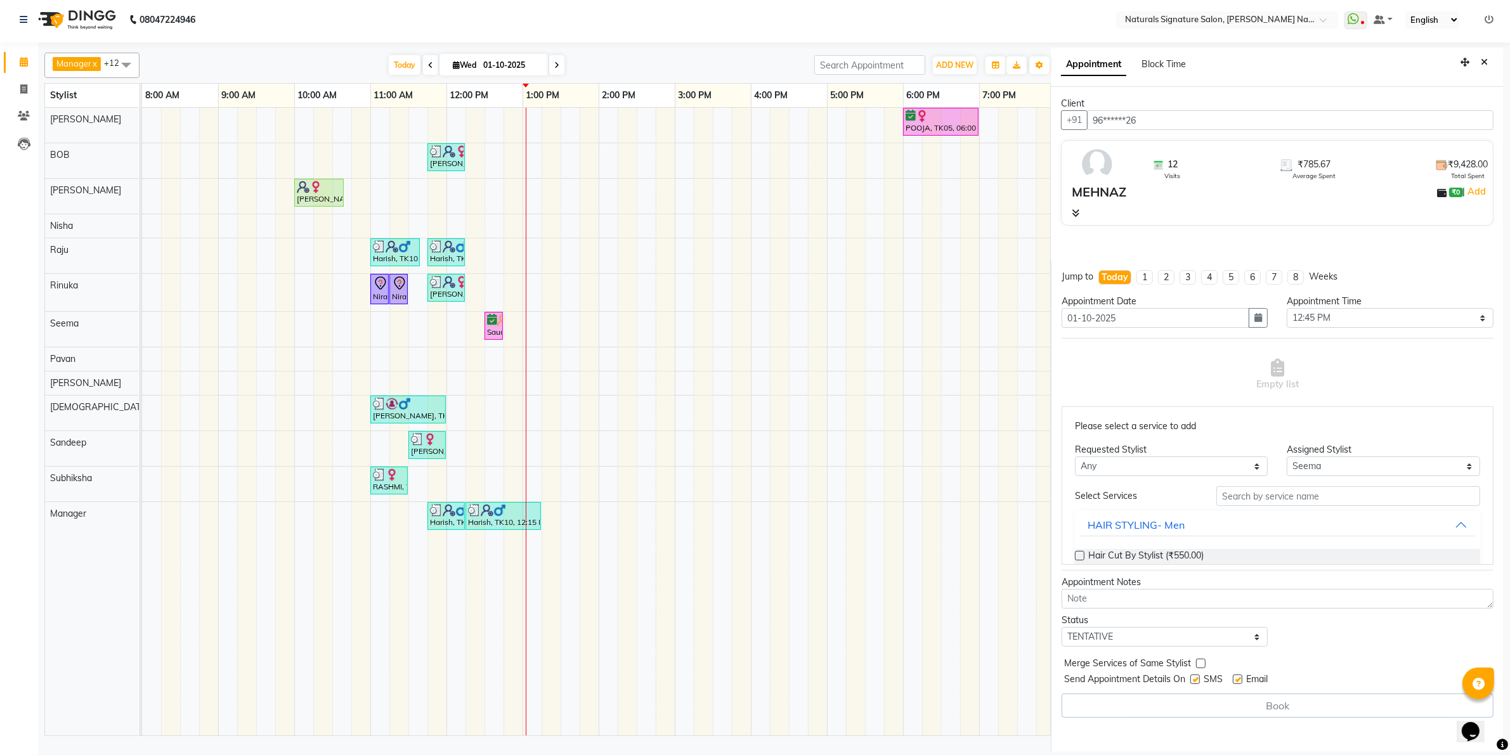
click at [1073, 221] on div "12 Visits ₹785.67 Average Spent ₹9,428.00 Total Spent MEHNAZ ₹0 | Add" at bounding box center [1277, 183] width 432 height 86
click at [1073, 213] on icon at bounding box center [1076, 213] width 8 height 9
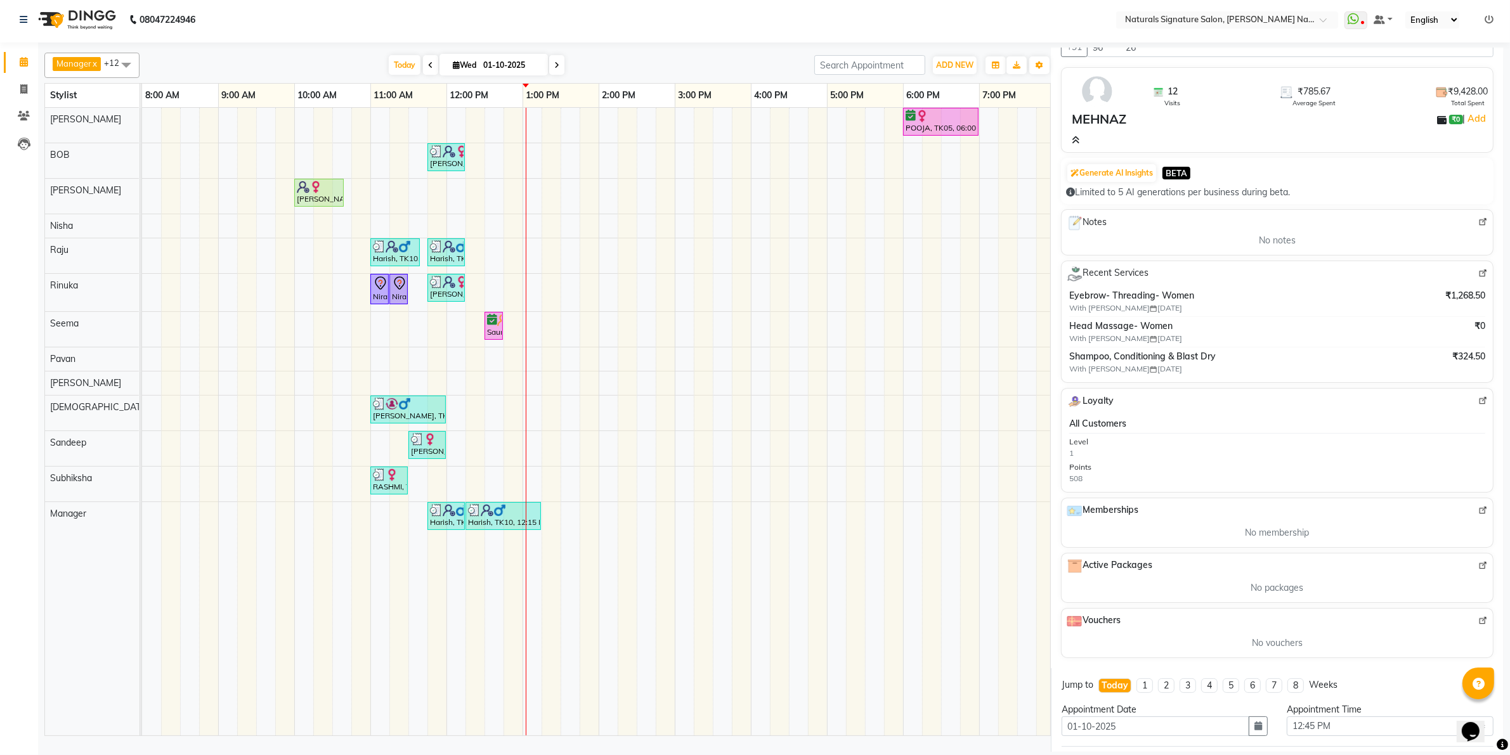
scroll to position [0, 0]
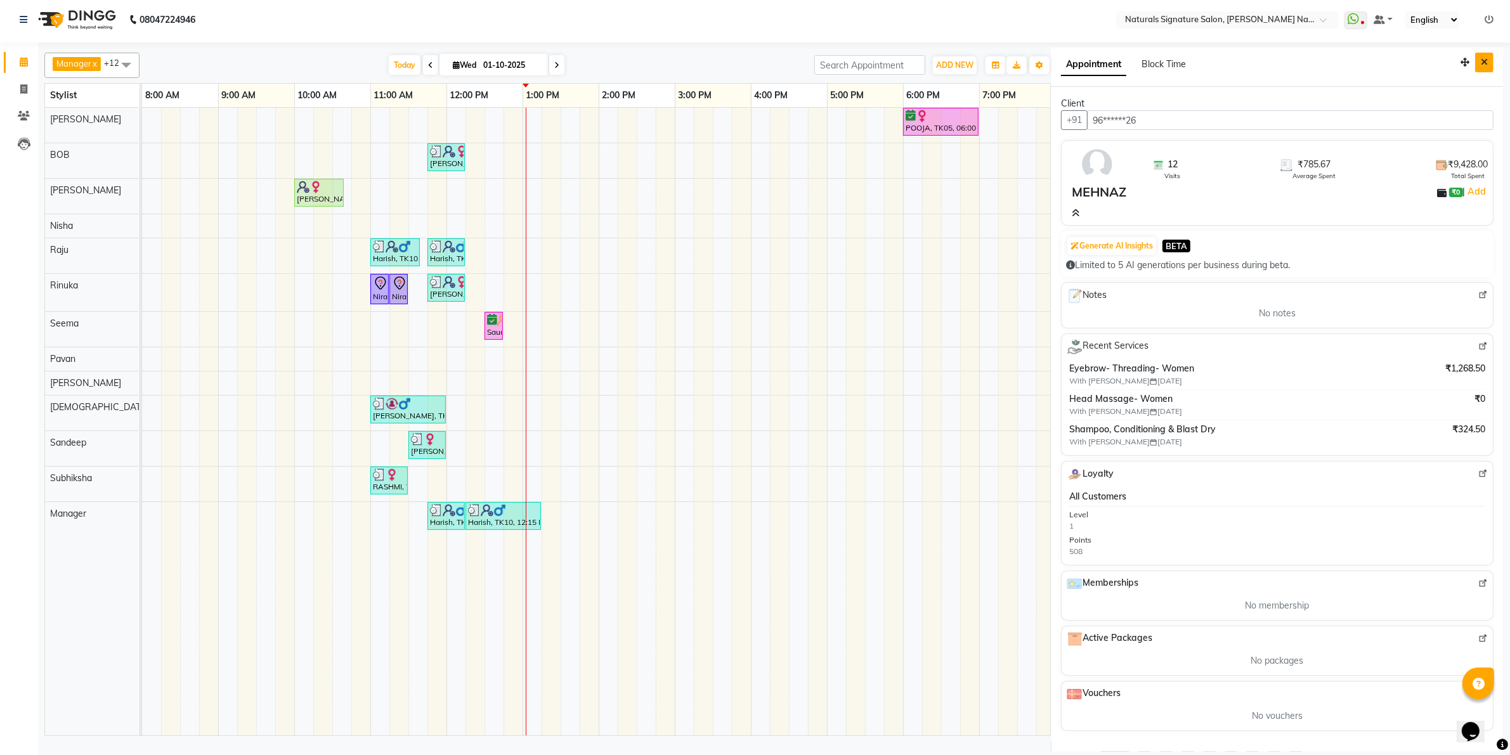
click at [1481, 62] on icon "Close" at bounding box center [1484, 62] width 7 height 9
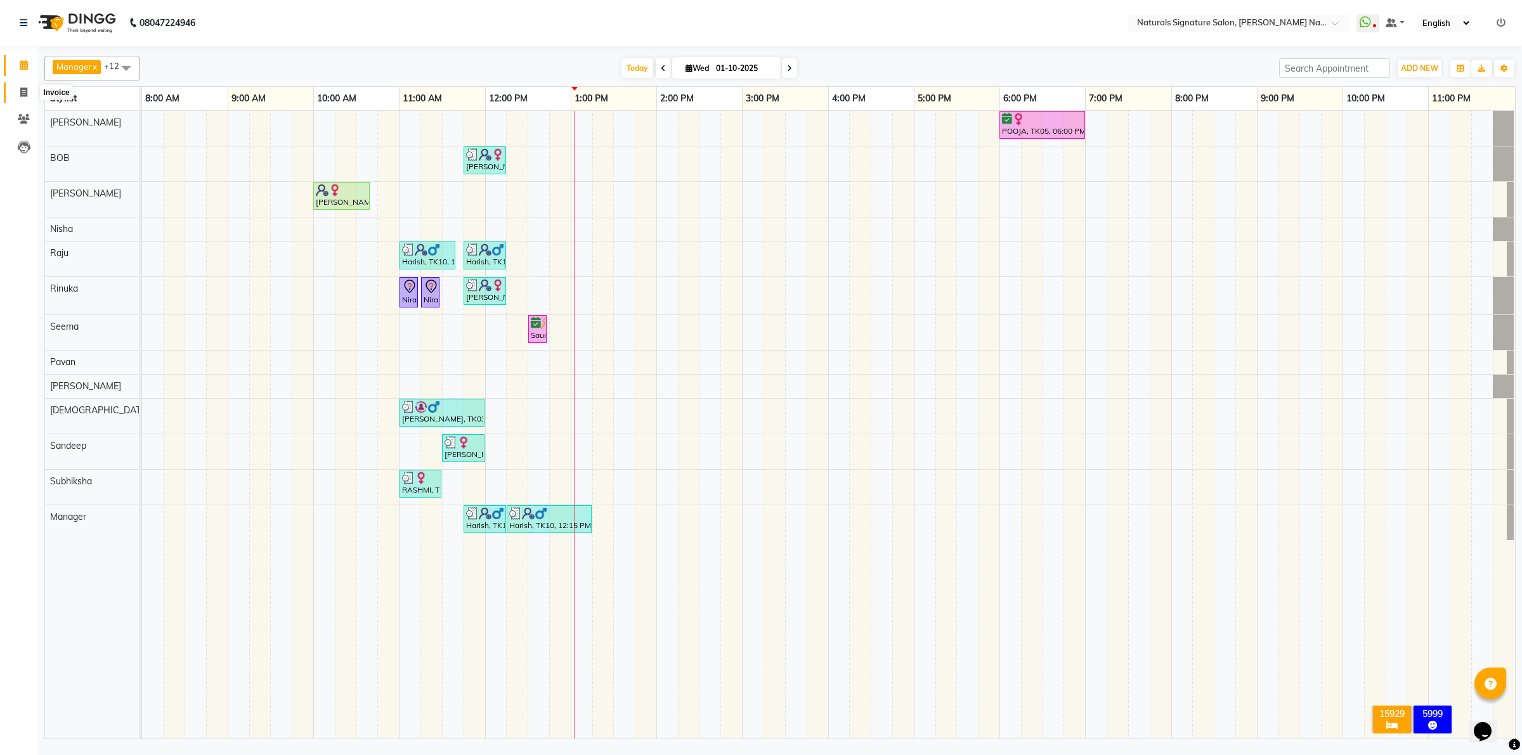
click at [14, 86] on span at bounding box center [24, 93] width 22 height 15
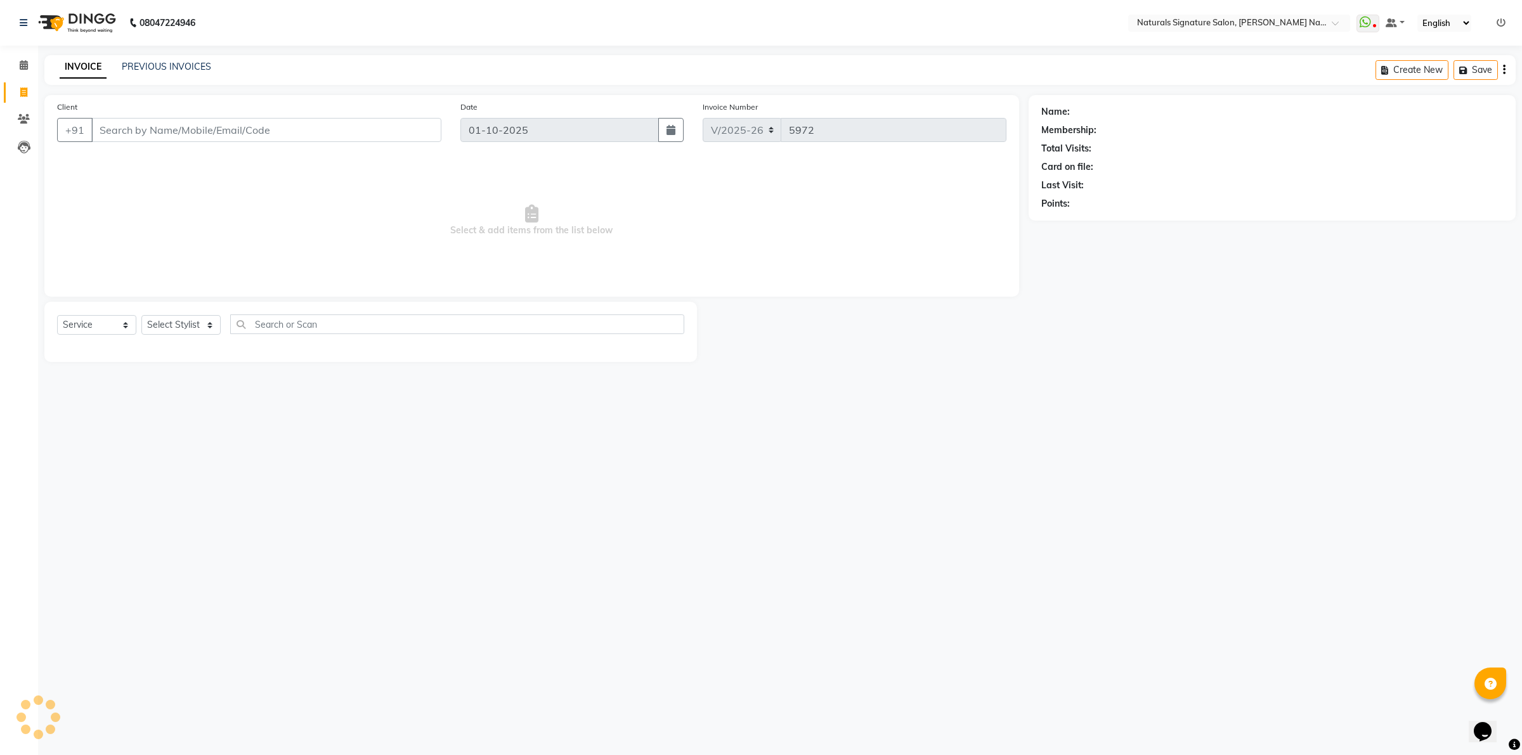
click at [124, 130] on input "Client" at bounding box center [266, 130] width 350 height 24
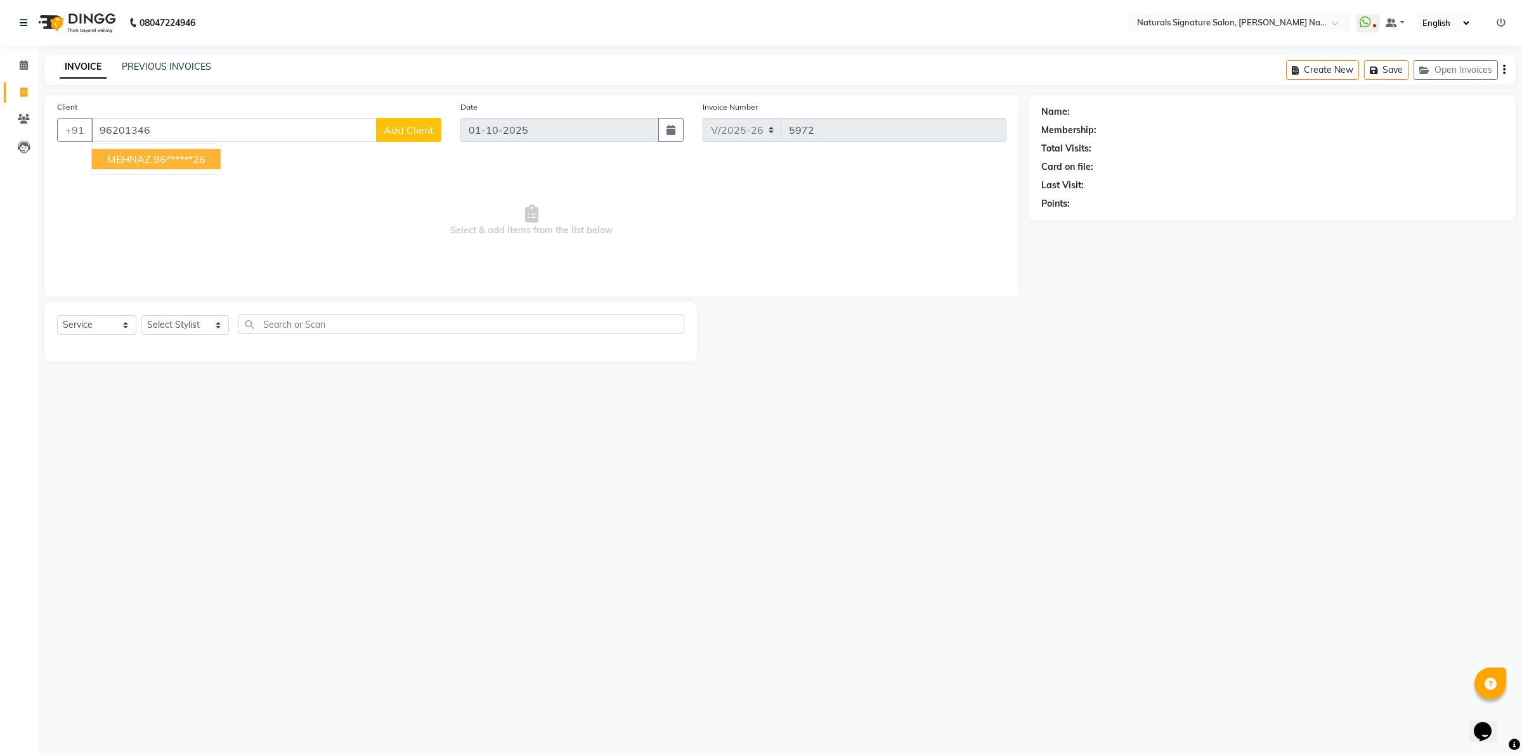
click at [134, 159] on span "MEHNAZ" at bounding box center [129, 159] width 44 height 13
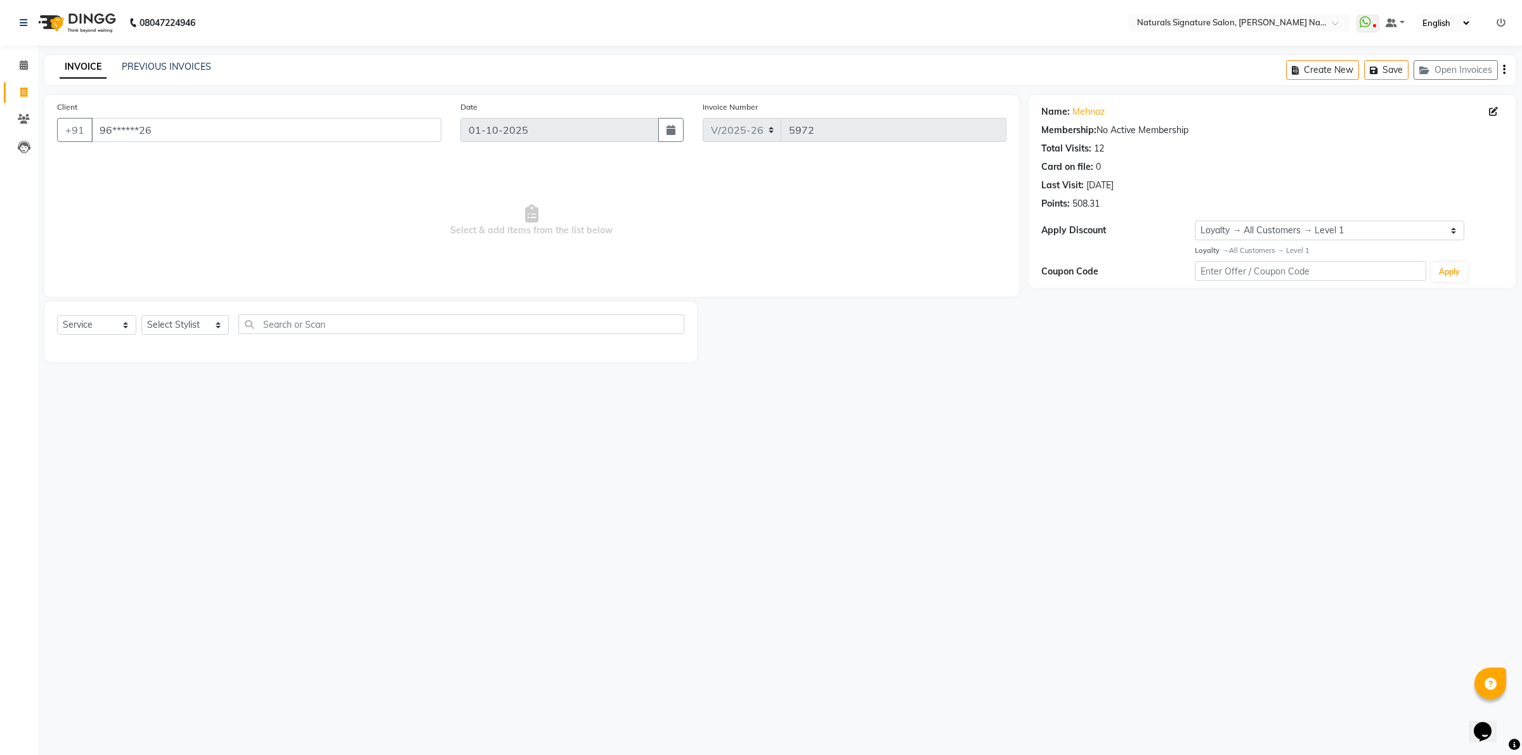
click at [1497, 108] on icon at bounding box center [1493, 111] width 9 height 9
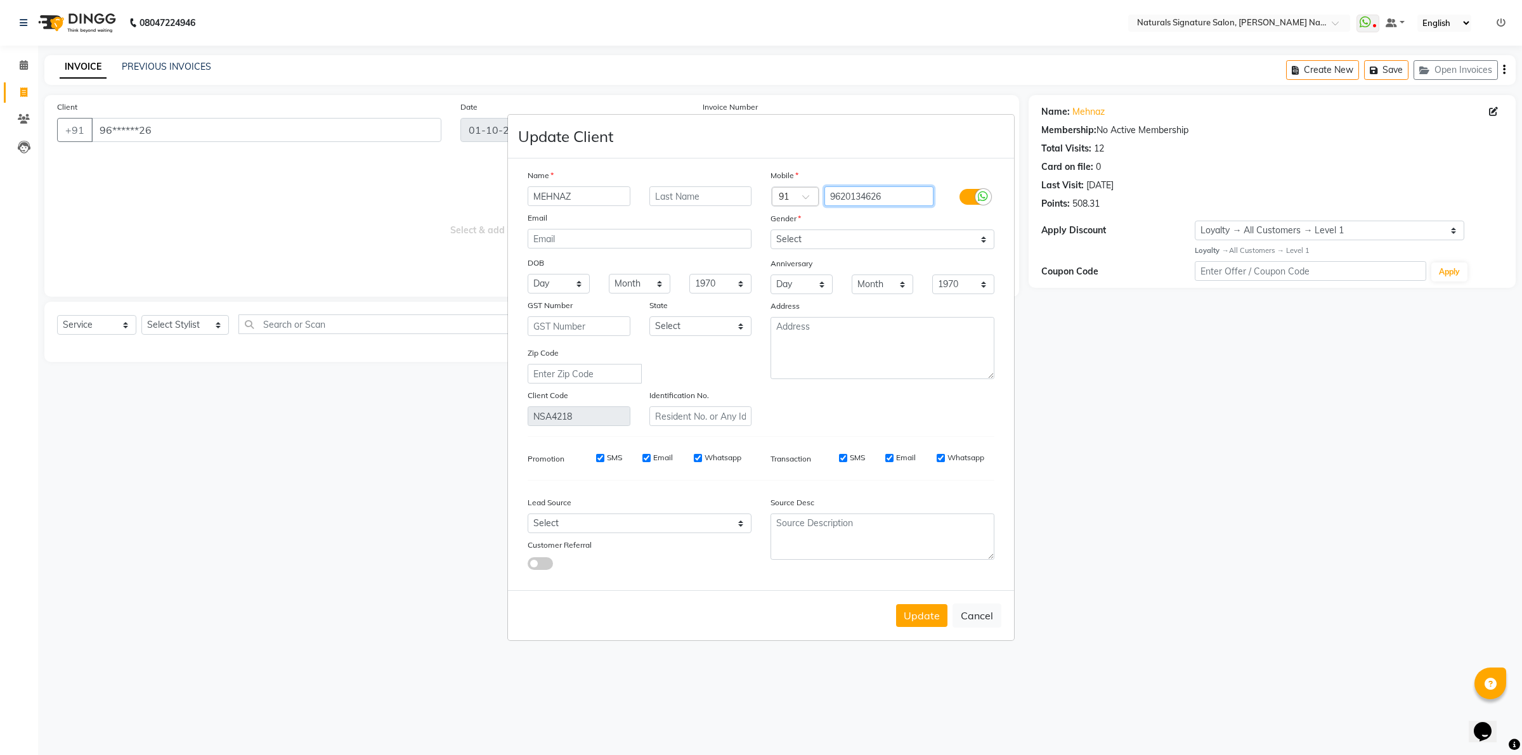
drag, startPoint x: 815, startPoint y: 214, endPoint x: 759, endPoint y: 214, distance: 56.4
click at [755, 214] on div "Name MEHNAZ Email DOB Day 01 02 03 04 05 06 07 08 09 10 11 12 13 14 15 16 17 18…" at bounding box center [761, 297] width 486 height 257
click at [983, 604] on button "Cancel" at bounding box center [976, 616] width 49 height 24
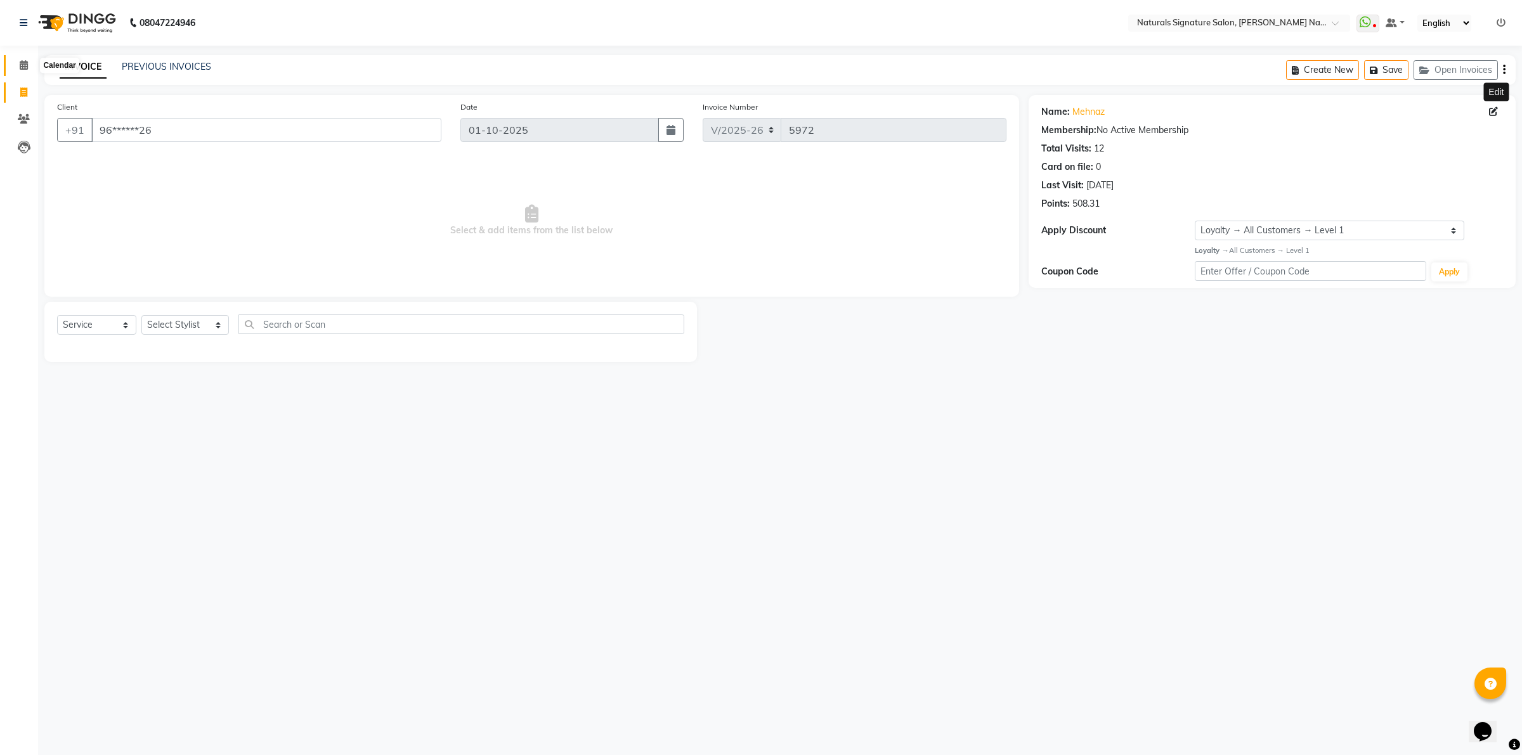
click at [29, 60] on span at bounding box center [24, 65] width 22 height 15
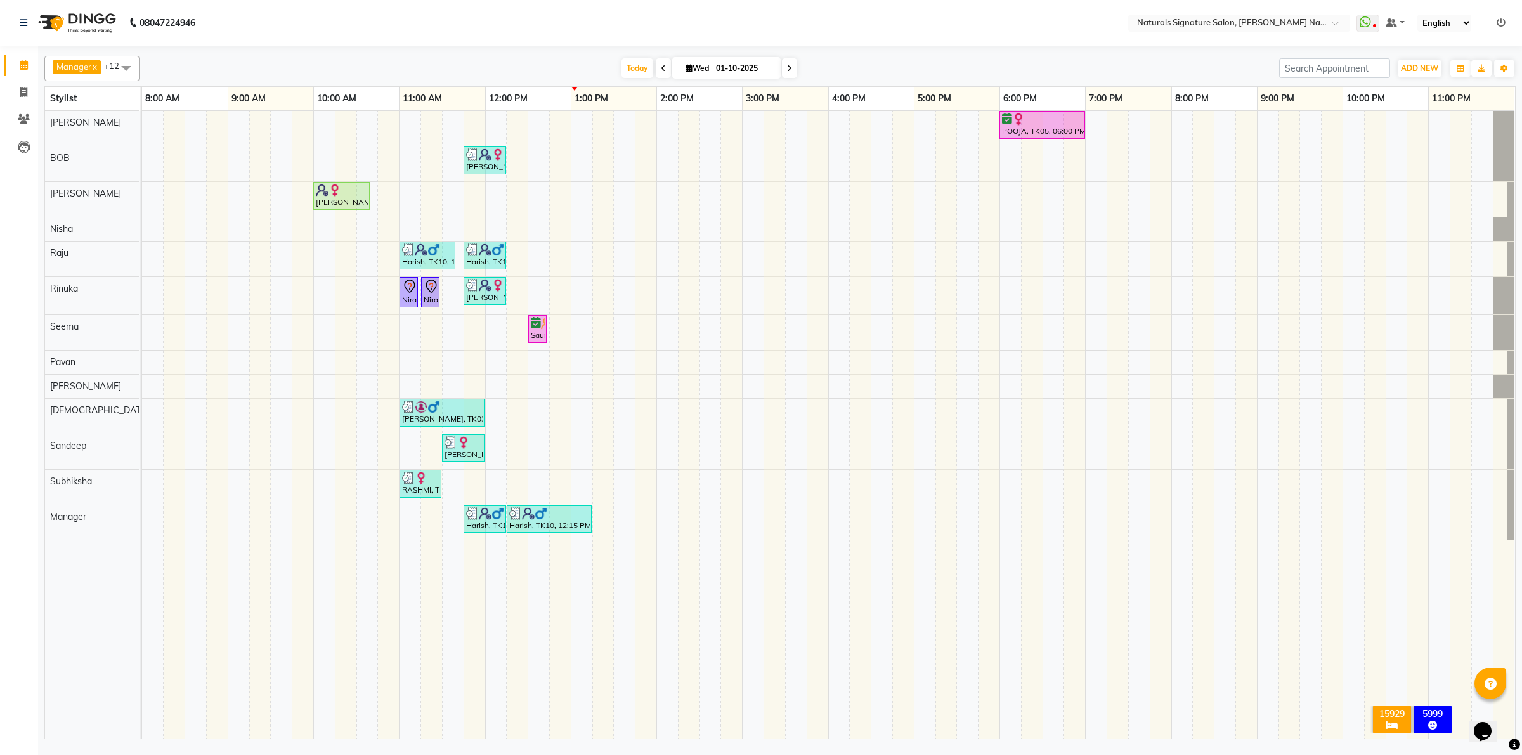
click at [562, 389] on div "POOJA, TK05, 06:00 PM-07:00 PM, Advance Cut - By Stylist Vinutha, TK08, 11:45 A…" at bounding box center [828, 425] width 1373 height 628
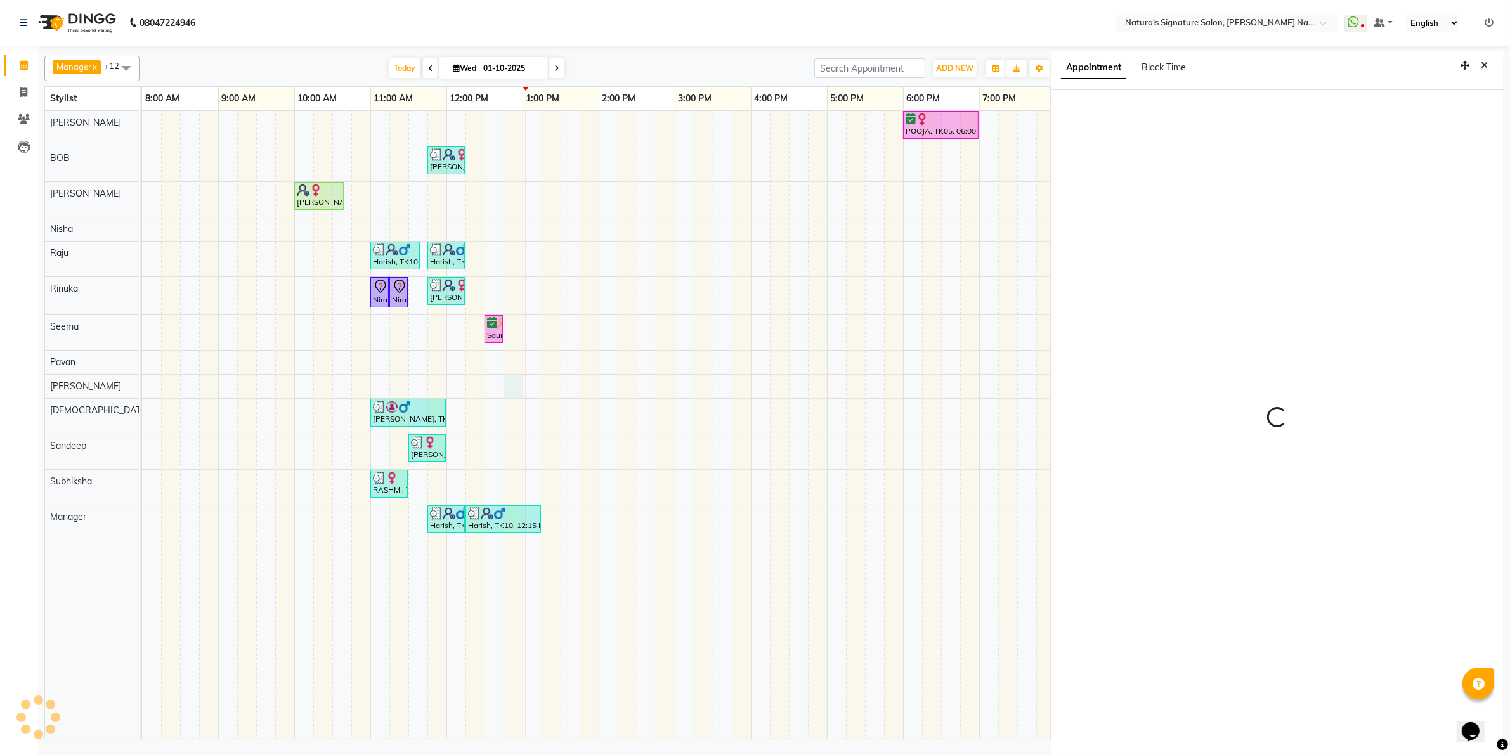
scroll to position [3, 0]
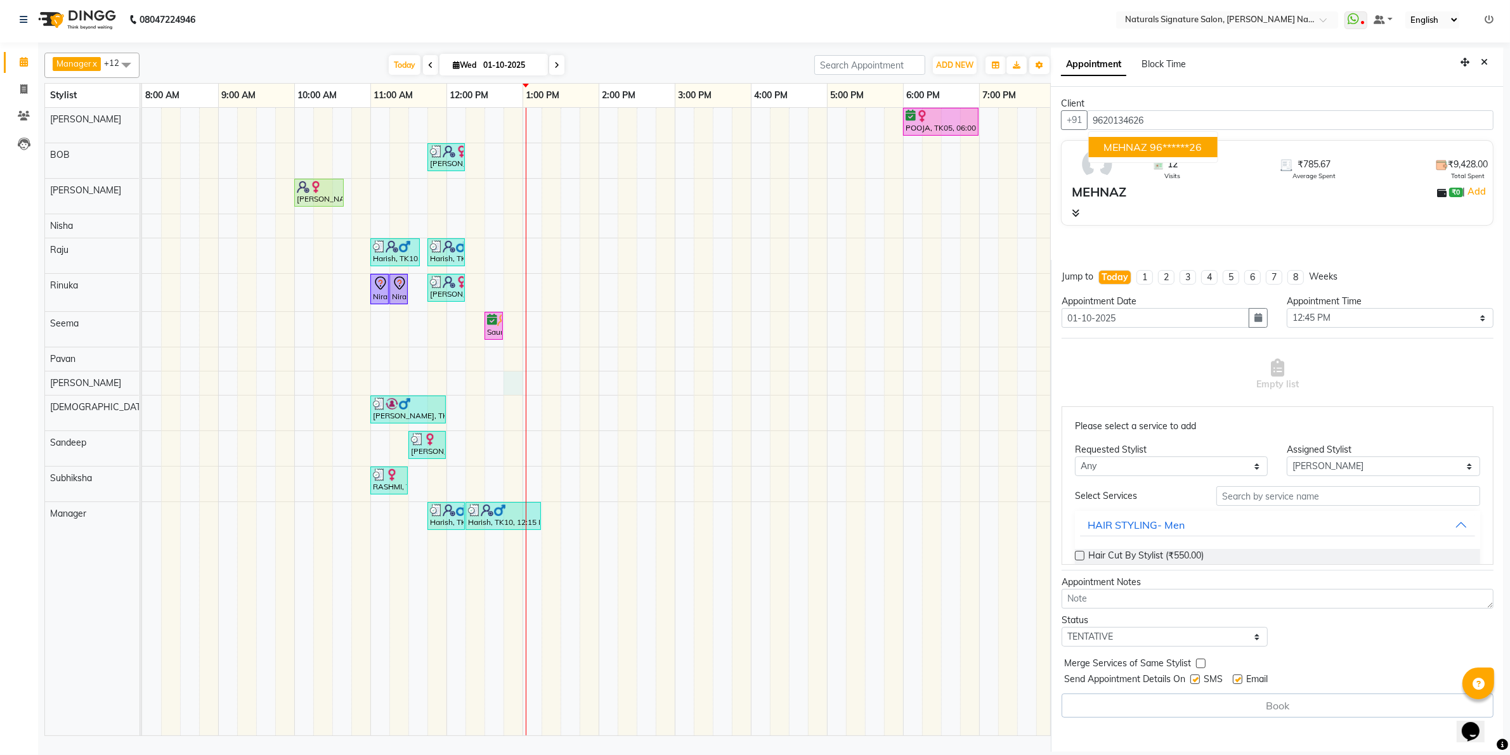
click at [1134, 146] on span "MEHNAZ" at bounding box center [1126, 147] width 44 height 13
click at [1249, 499] on input "text" at bounding box center [1348, 496] width 264 height 20
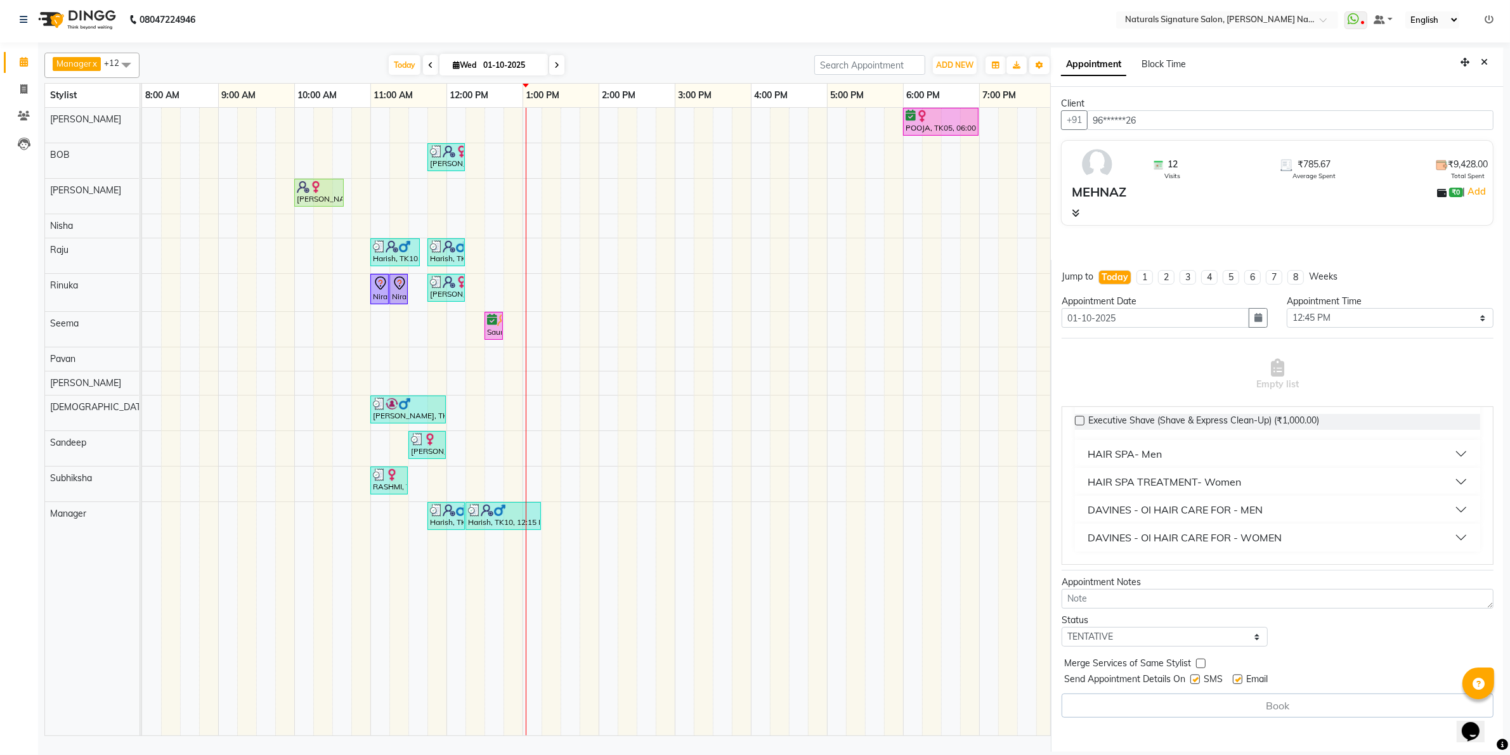
click at [1183, 486] on div "HAIR SPA TREATMENT- Women" at bounding box center [1163, 481] width 153 height 15
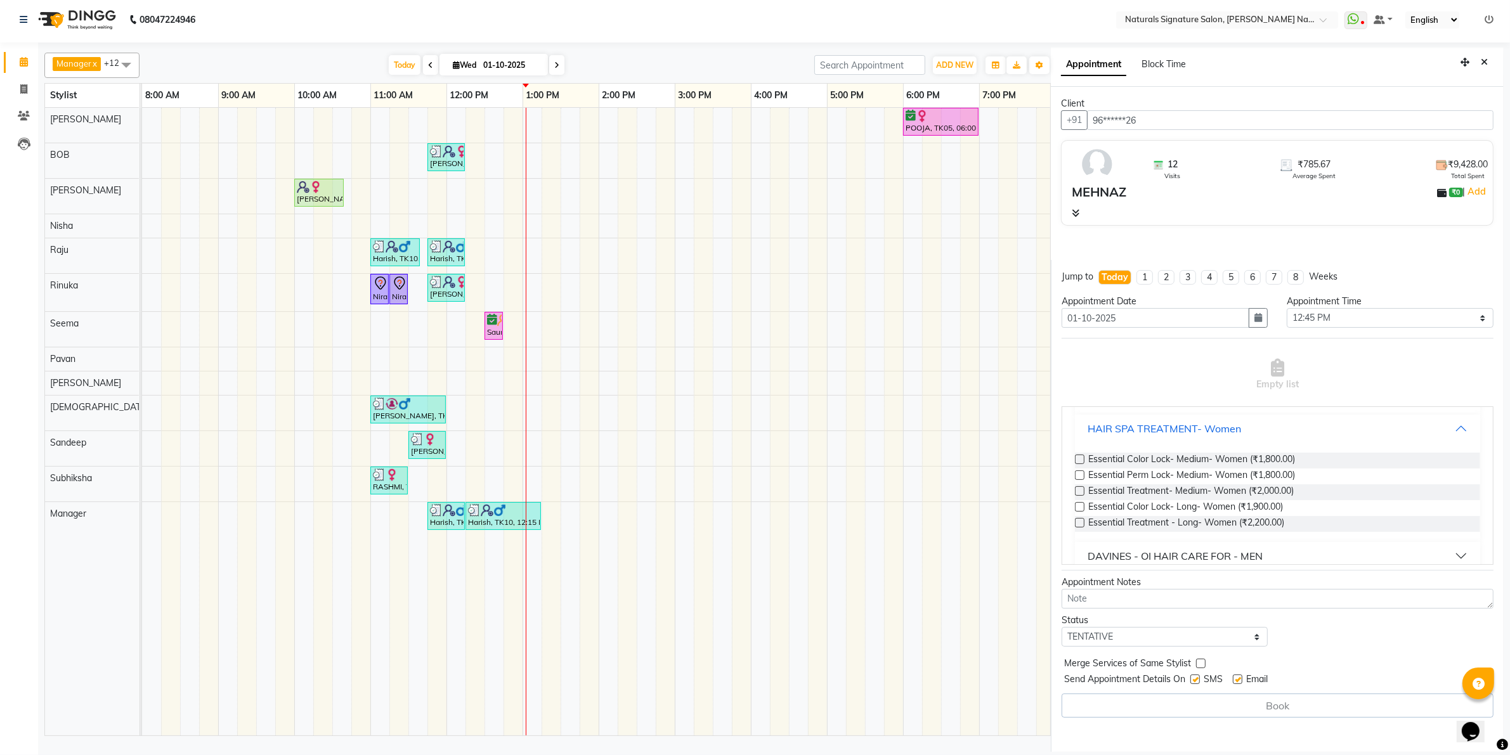
scroll to position [202, 0]
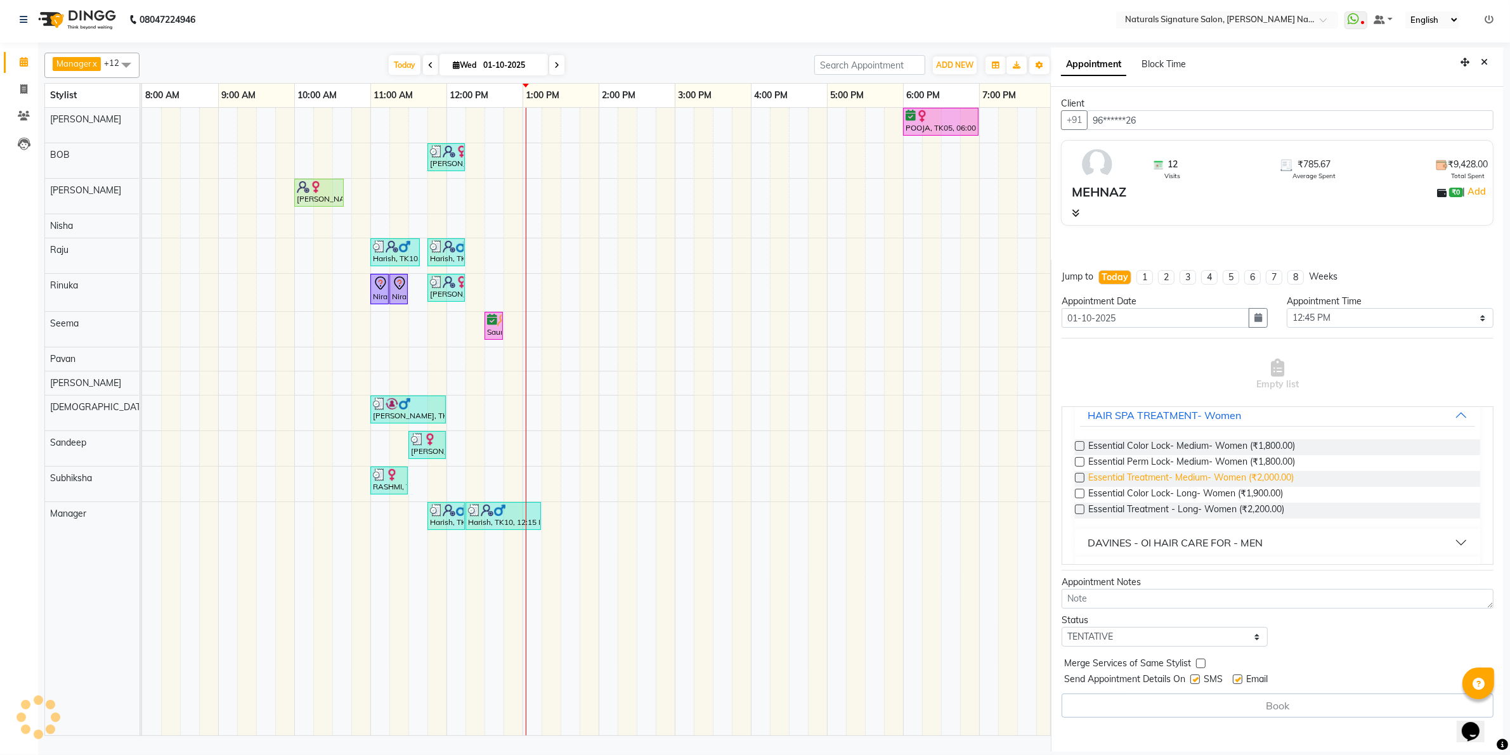
click at [1193, 473] on span "Essential Treatment- Medium- Women (₹2,000.00)" at bounding box center [1190, 479] width 205 height 16
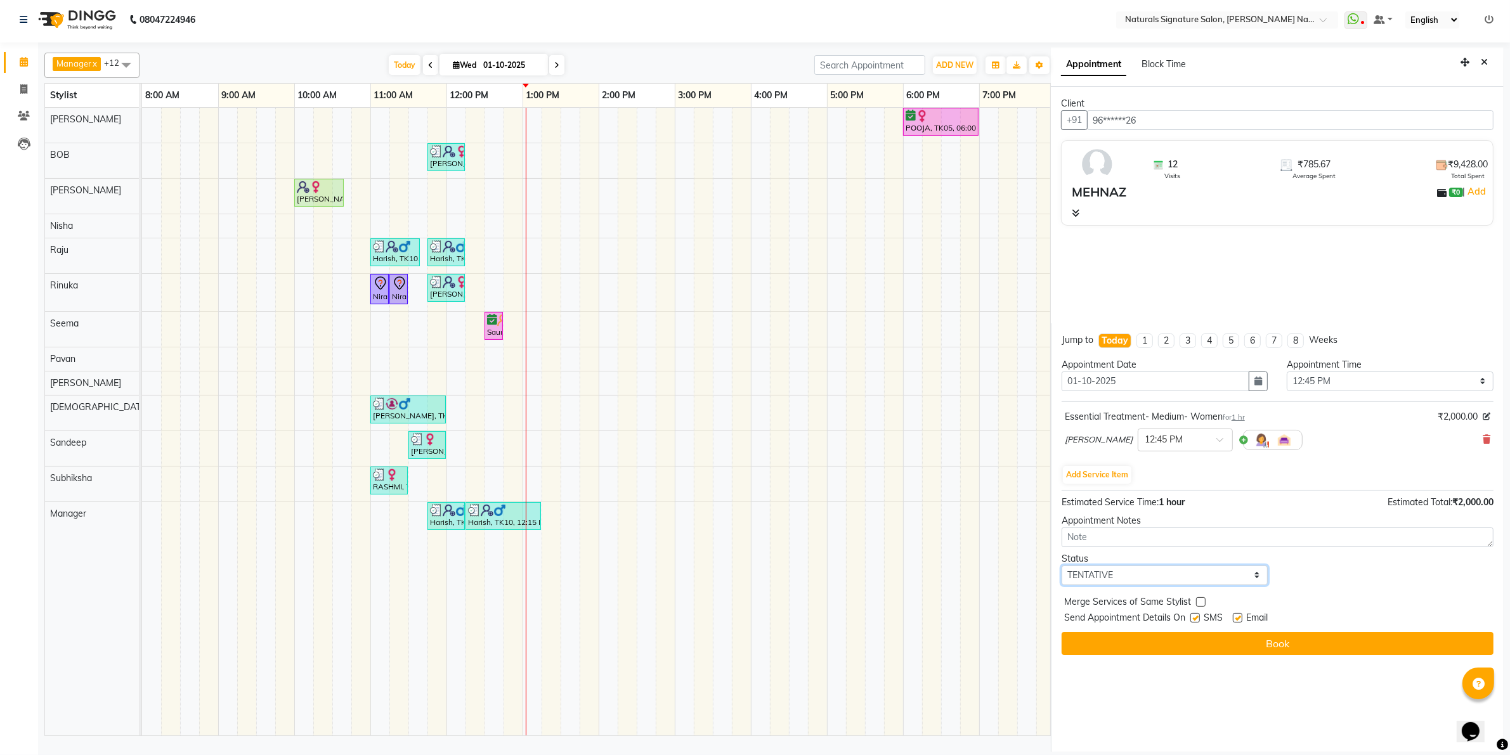
click at [1129, 566] on select "Select TENTATIVE CONFIRM CHECK-IN UPCOMING" at bounding box center [1164, 576] width 207 height 20
click at [1061, 566] on select "Select TENTATIVE CONFIRM CHECK-IN UPCOMING" at bounding box center [1164, 576] width 207 height 20
click at [1127, 564] on div "Status" at bounding box center [1164, 558] width 207 height 13
click at [1123, 581] on select "Select TENTATIVE CONFIRM CHECK-IN UPCOMING" at bounding box center [1164, 576] width 207 height 20
click at [1061, 566] on select "Select TENTATIVE CONFIRM CHECK-IN UPCOMING" at bounding box center [1164, 576] width 207 height 20
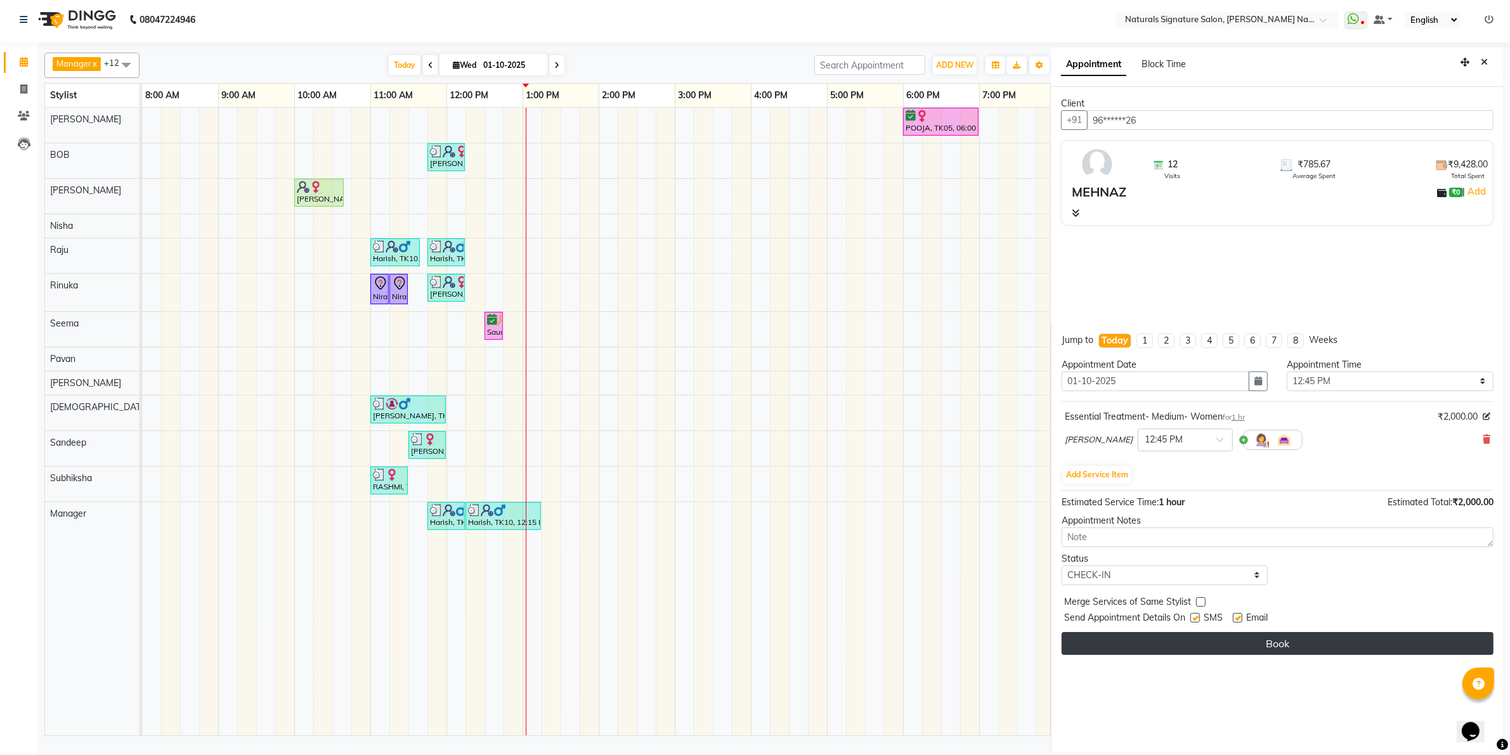
drag, startPoint x: 1114, startPoint y: 650, endPoint x: 1192, endPoint y: 525, distance: 147.3
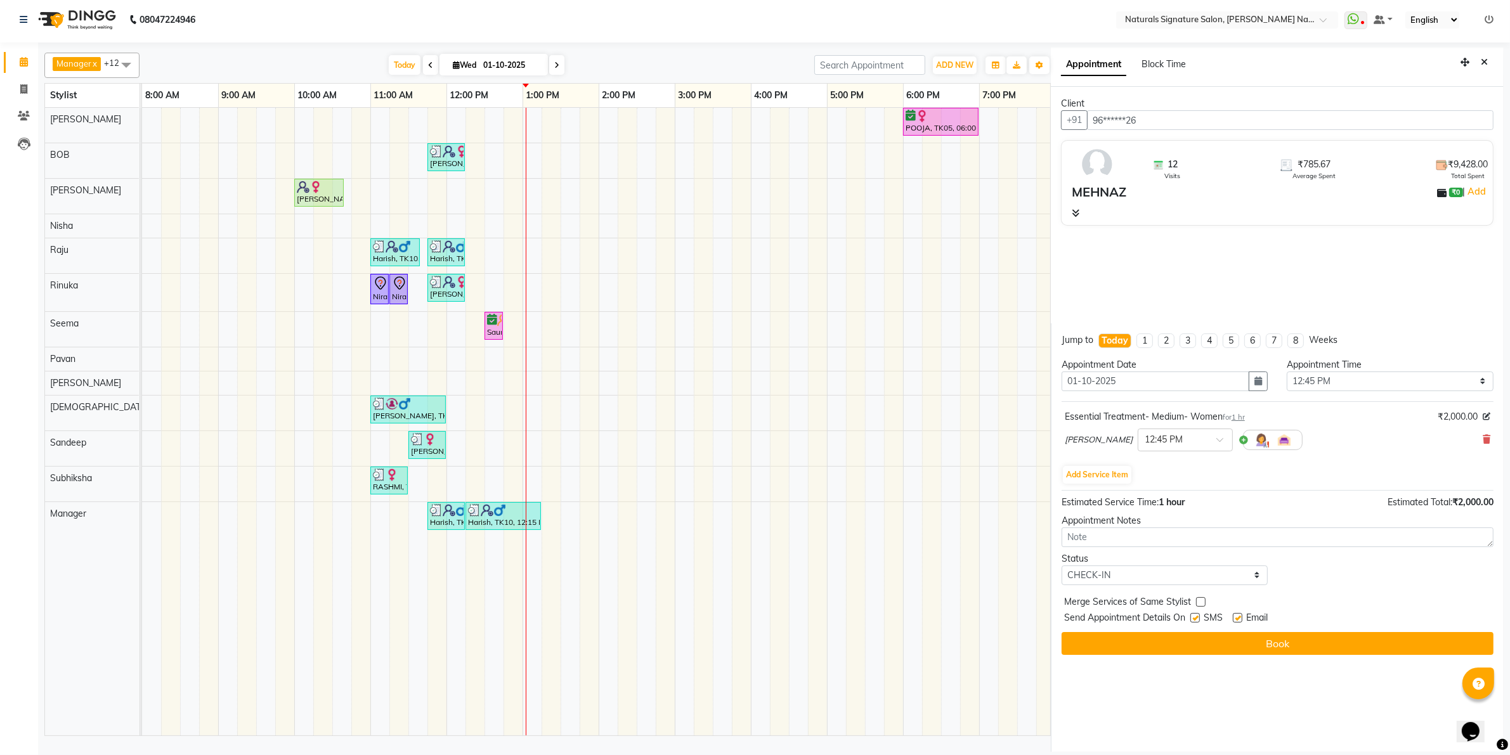
click at [1116, 649] on button "Book" at bounding box center [1277, 643] width 432 height 23
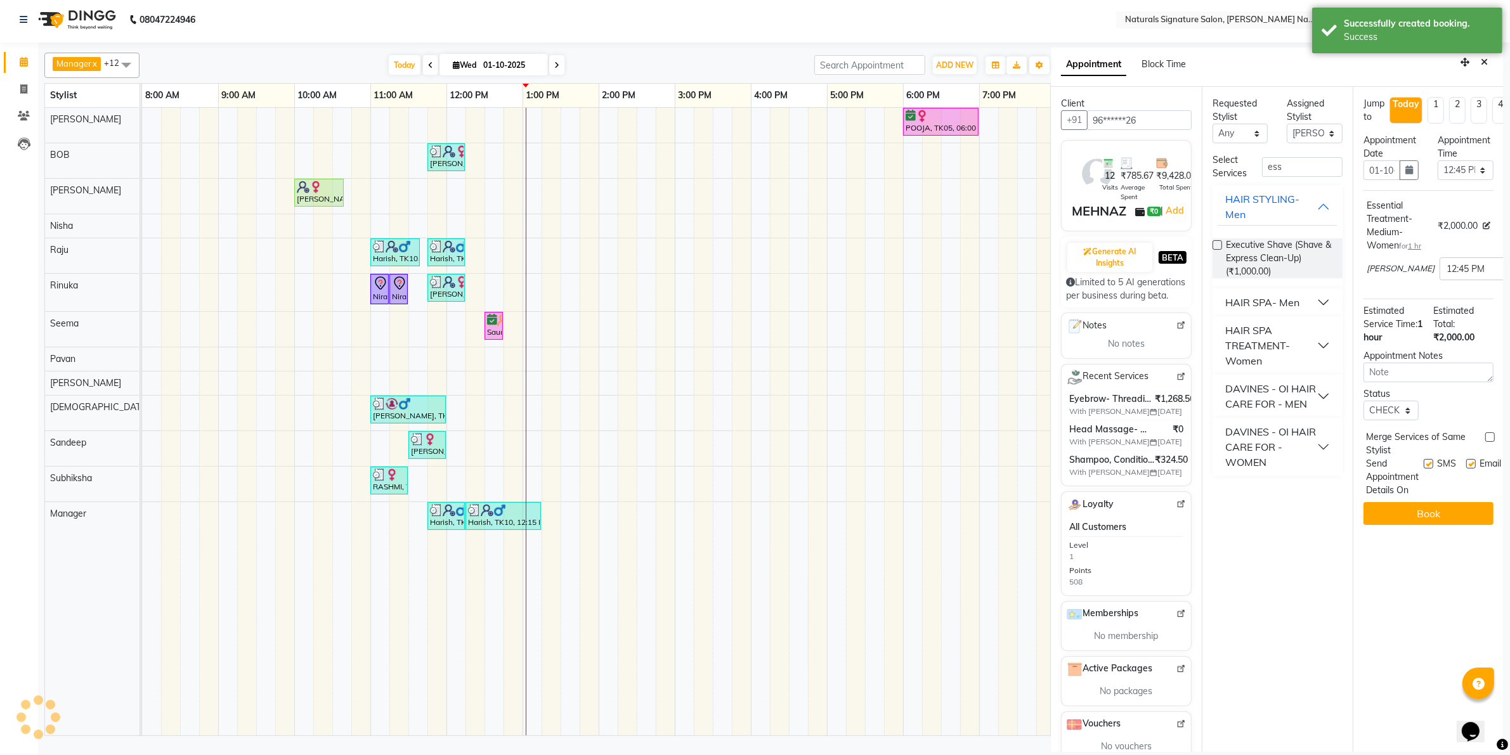
scroll to position [0, 0]
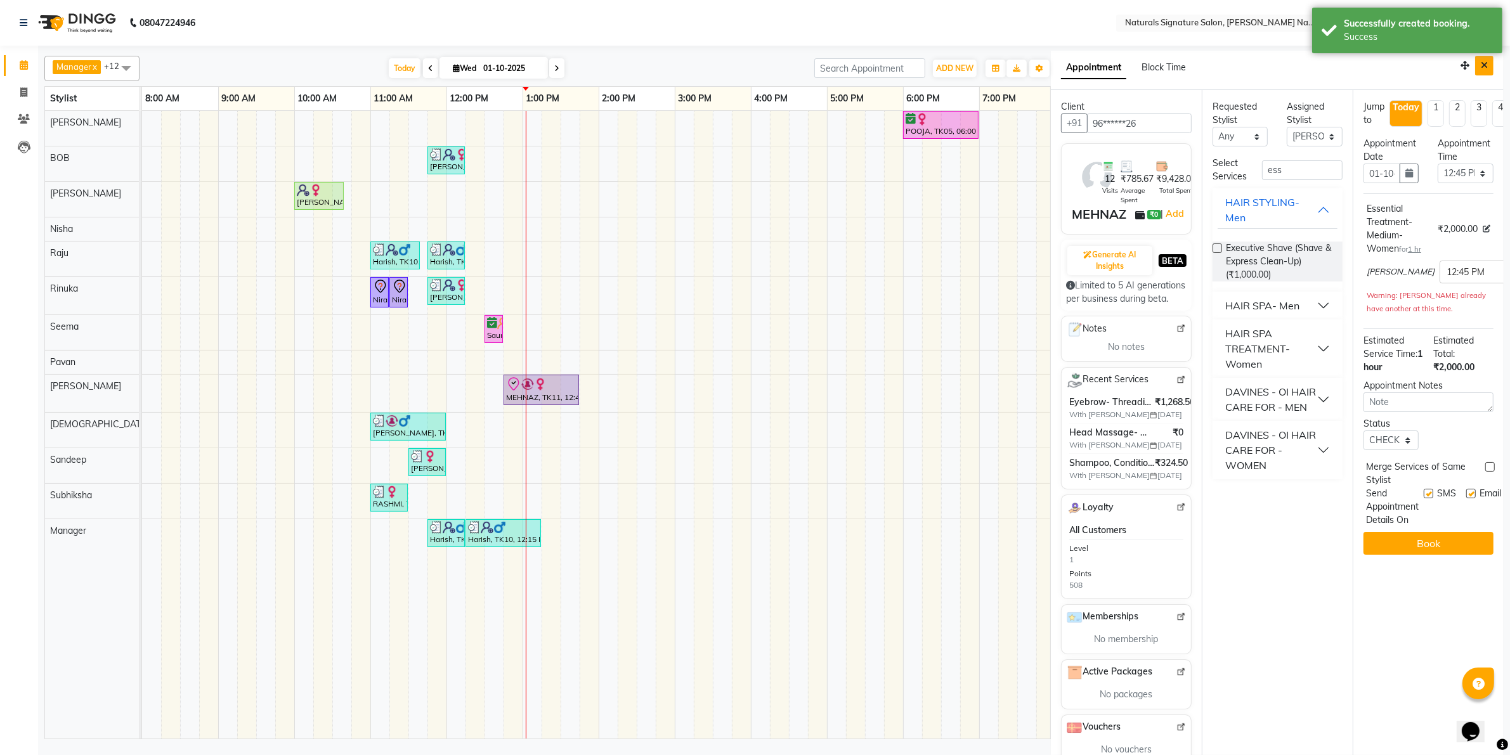
click at [1476, 70] on button "Close" at bounding box center [1484, 66] width 18 height 20
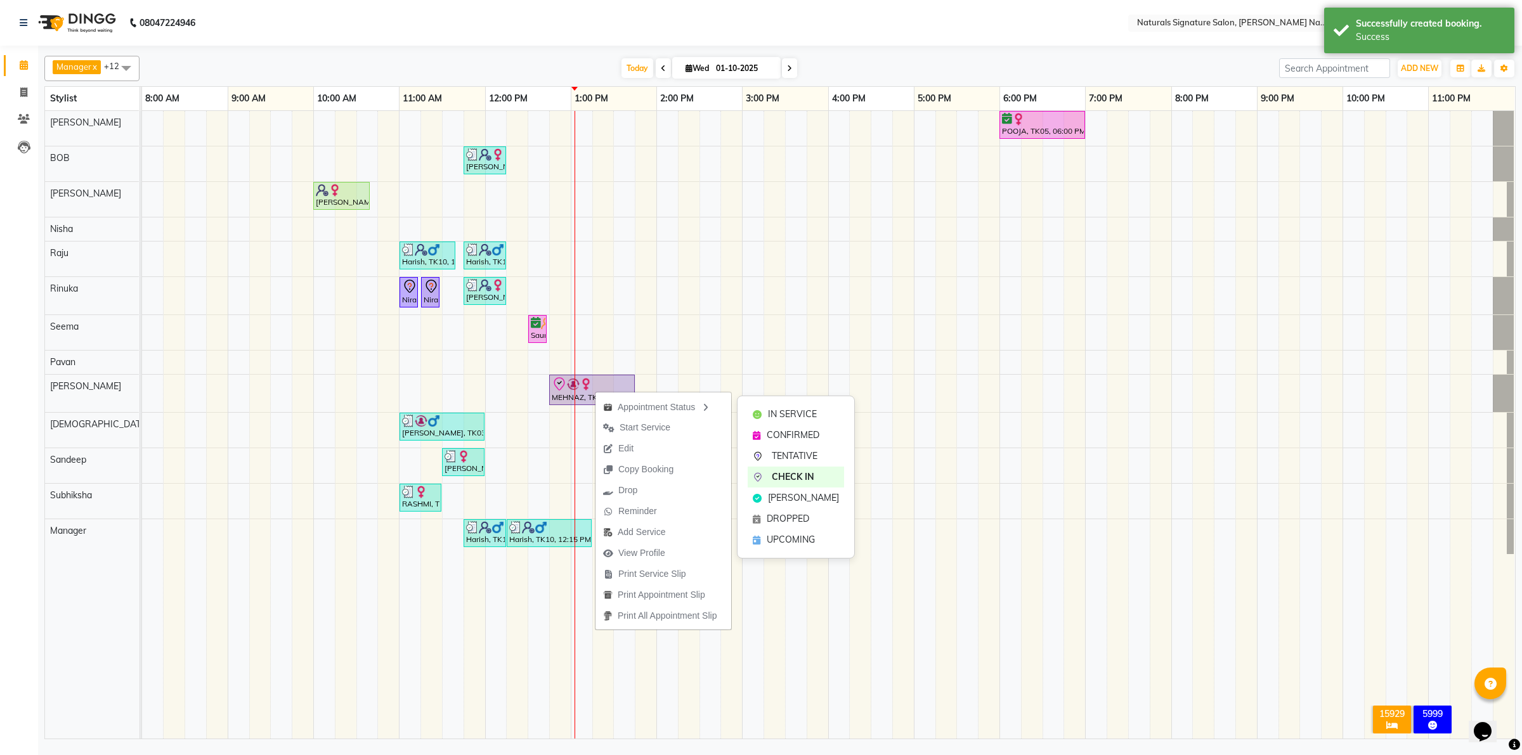
click at [758, 407] on div "IN SERVICE" at bounding box center [796, 414] width 96 height 21
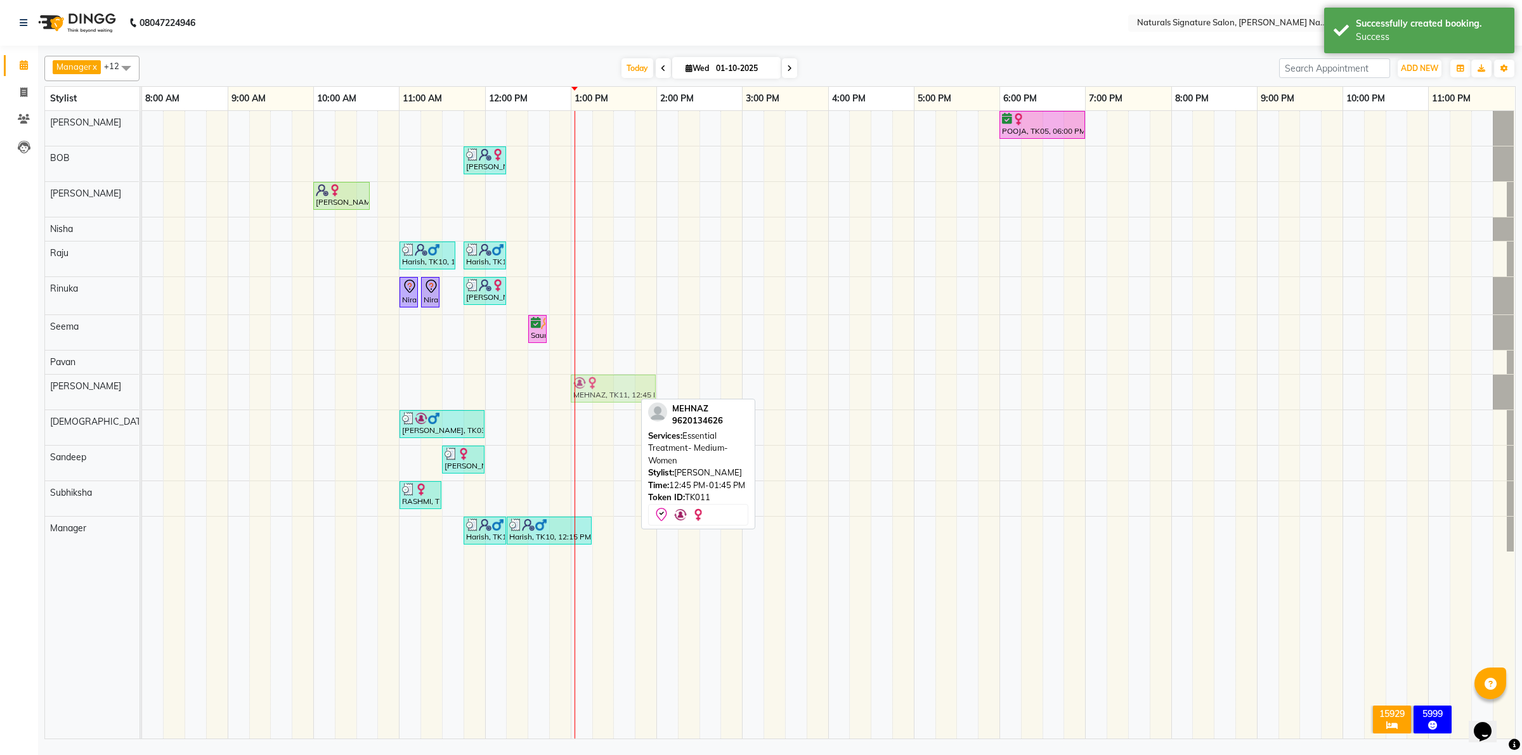
drag, startPoint x: 587, startPoint y: 394, endPoint x: 616, endPoint y: 393, distance: 29.8
click at [142, 393] on div "MEHNAZ, TK11, 12:45 PM-01:45 PM, Essential Treatment- Medium- Women MEHNAZ, TK1…" at bounding box center [142, 392] width 0 height 35
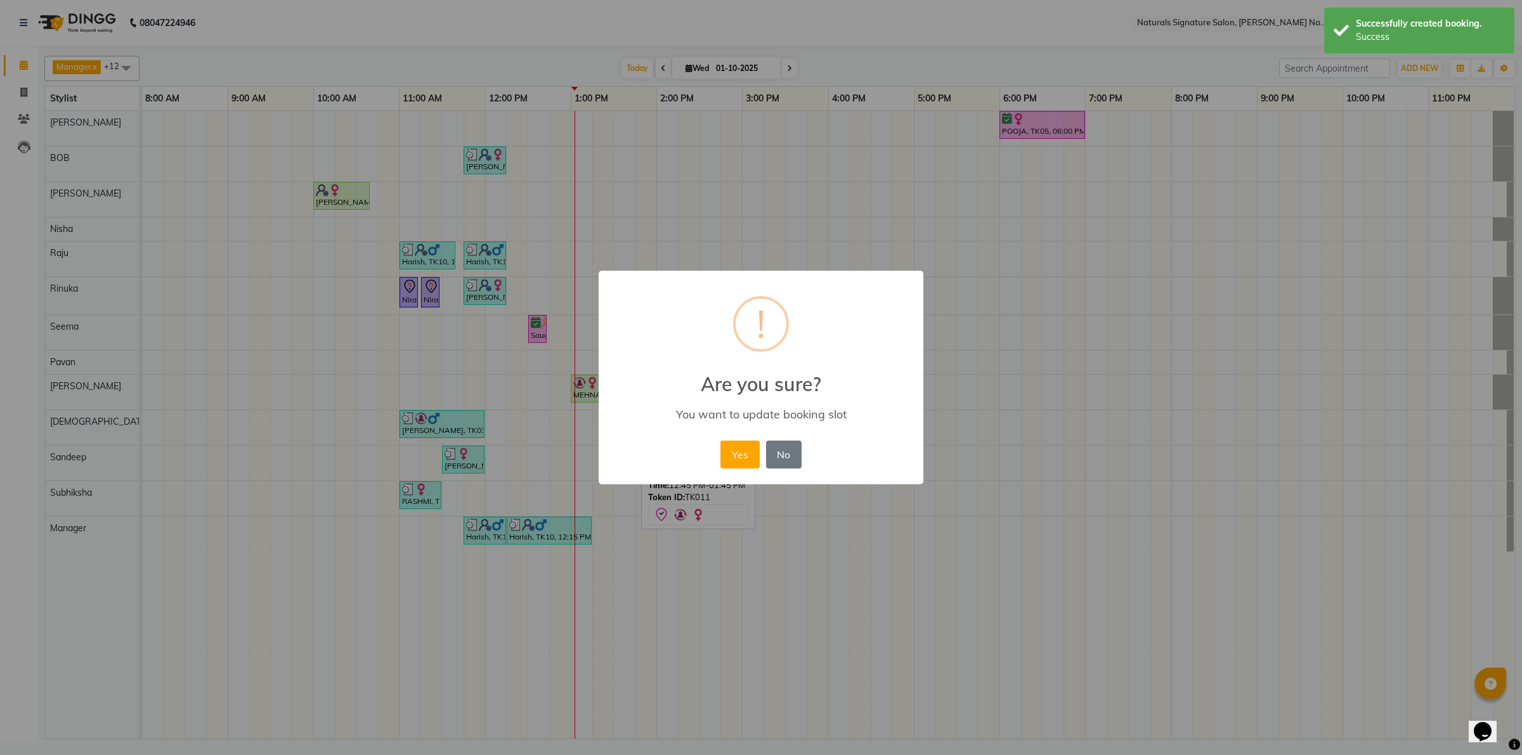
drag, startPoint x: 730, startPoint y: 449, endPoint x: 744, endPoint y: 448, distance: 13.3
click at [739, 449] on button "Yes" at bounding box center [739, 455] width 39 height 28
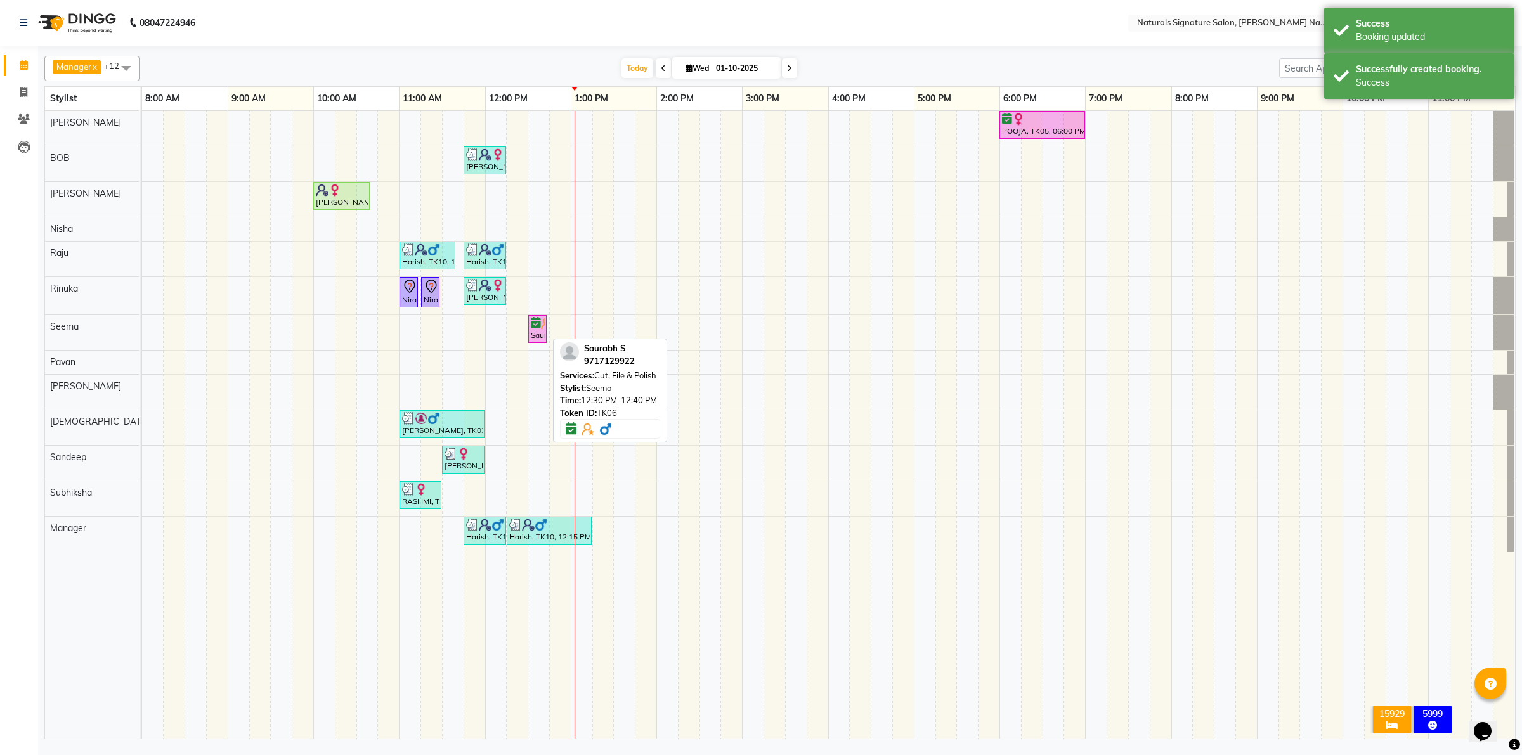
click at [533, 336] on div "Saurabh S, TK06, 12:30 PM-12:40 PM, Cut, File & Polish" at bounding box center [537, 329] width 16 height 24
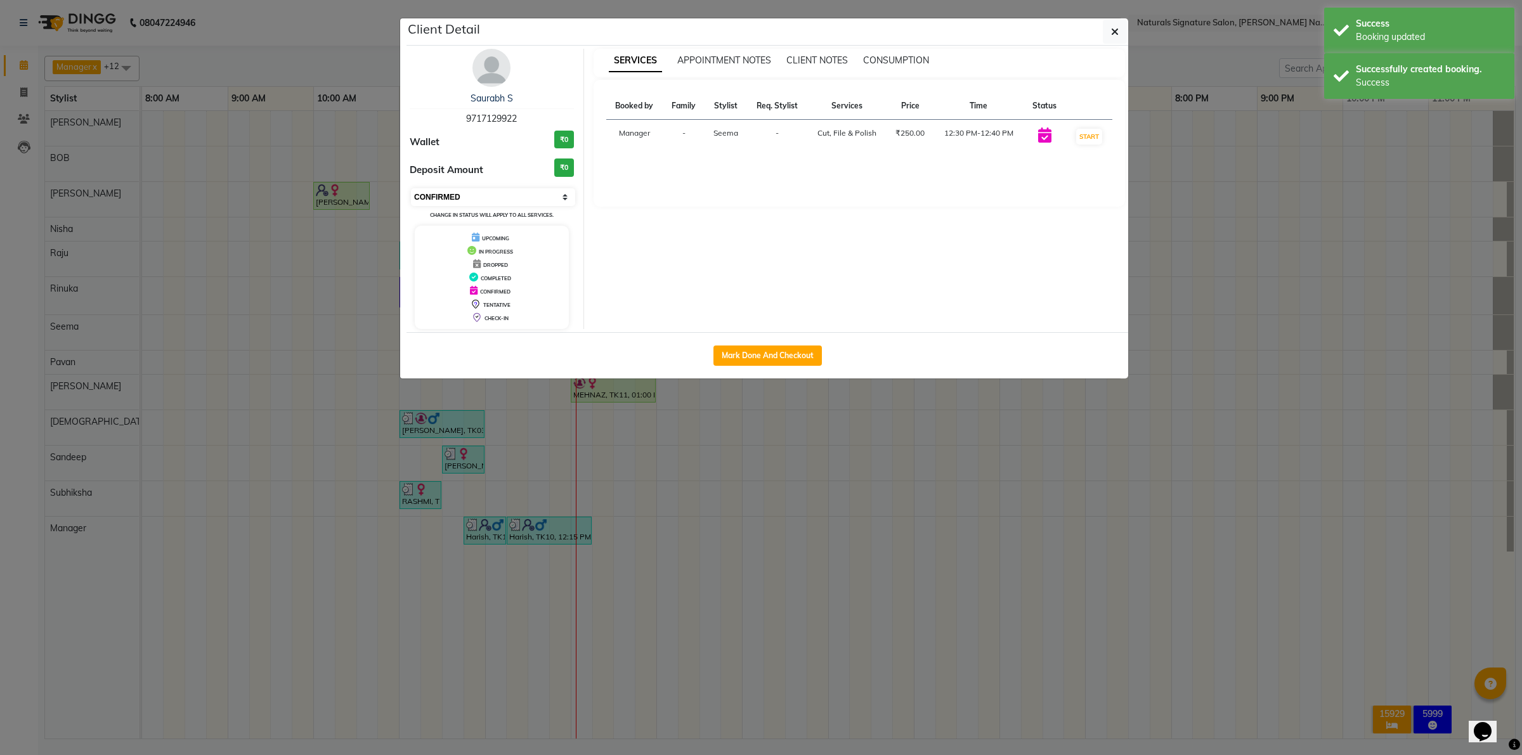
click at [488, 202] on select "Select IN SERVICE CONFIRMED TENTATIVE CHECK IN MARK DONE DROPPED UPCOMING" at bounding box center [493, 197] width 164 height 18
click at [411, 188] on select "Select IN SERVICE CONFIRMED TENTATIVE CHECK IN MARK DONE DROPPED UPCOMING" at bounding box center [493, 197] width 164 height 18
click at [1124, 30] on button "button" at bounding box center [1115, 32] width 24 height 24
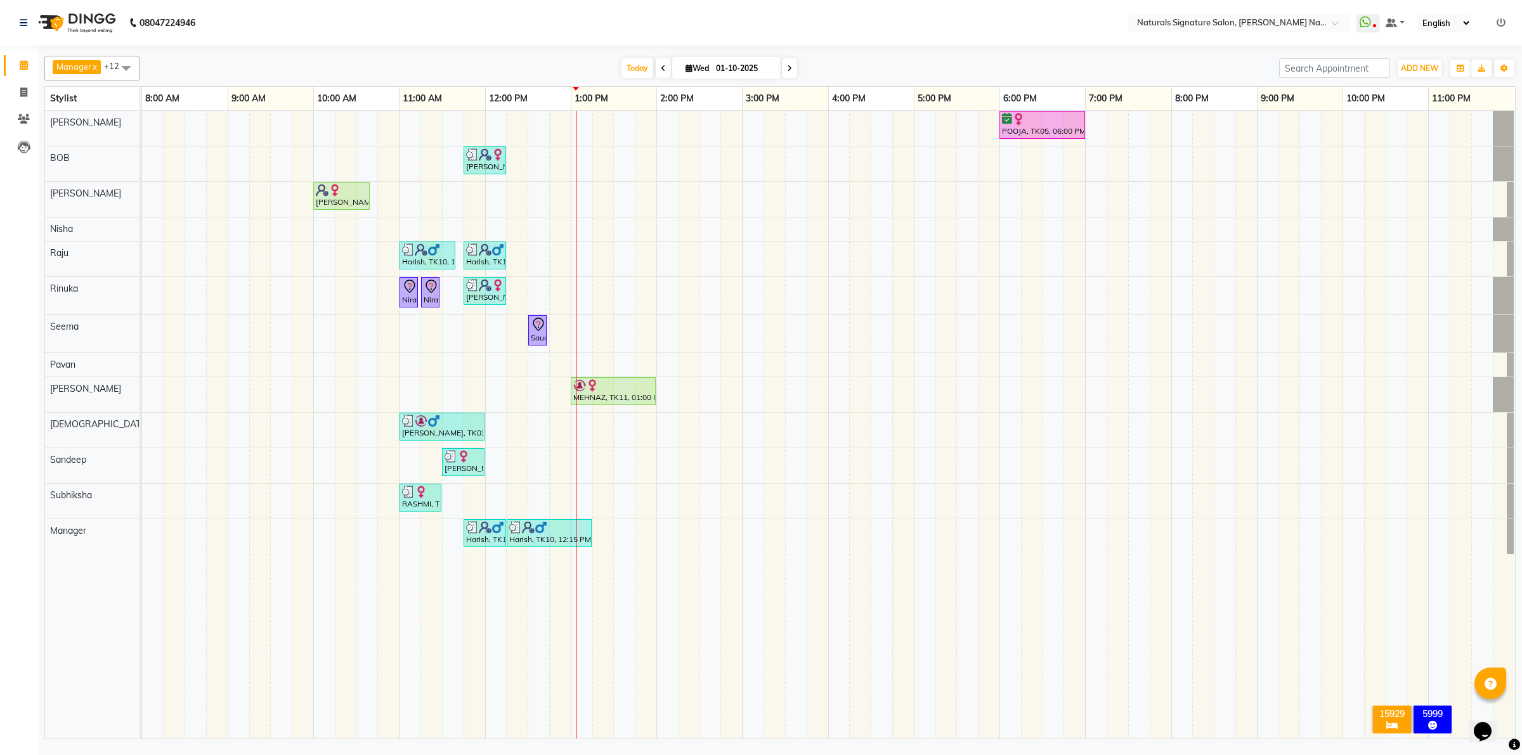
click at [282, 708] on td at bounding box center [282, 425] width 22 height 628
click at [720, 68] on input "01-10-2025" at bounding box center [743, 68] width 63 height 19
click at [762, 141] on span "4" at bounding box center [758, 149] width 20 height 20
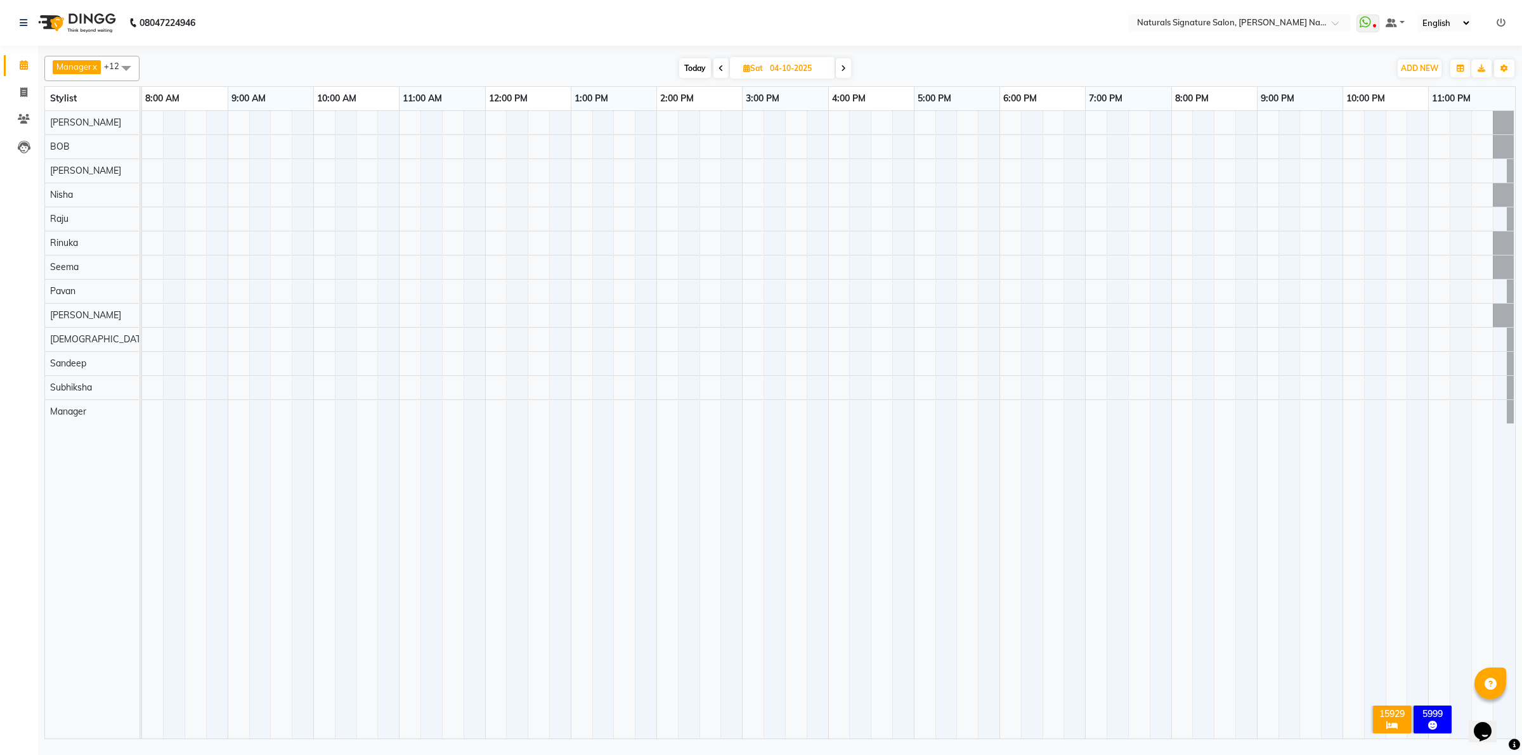
click at [696, 68] on span "Today" at bounding box center [695, 68] width 32 height 20
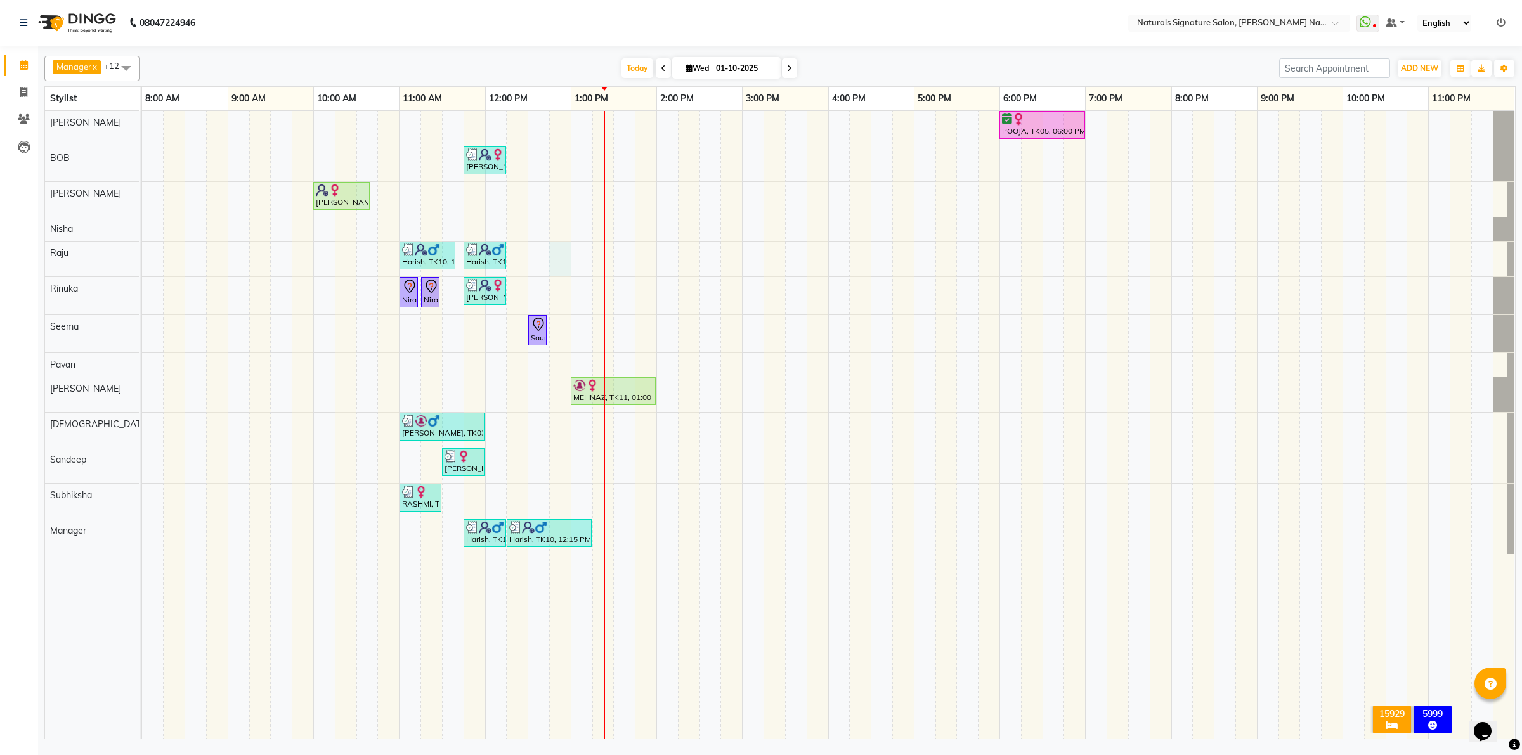
click at [557, 261] on div "POOJA, TK05, 06:00 PM-07:00 PM, Advance Cut - By Stylist Vinutha, TK08, 11:45 A…" at bounding box center [828, 425] width 1373 height 628
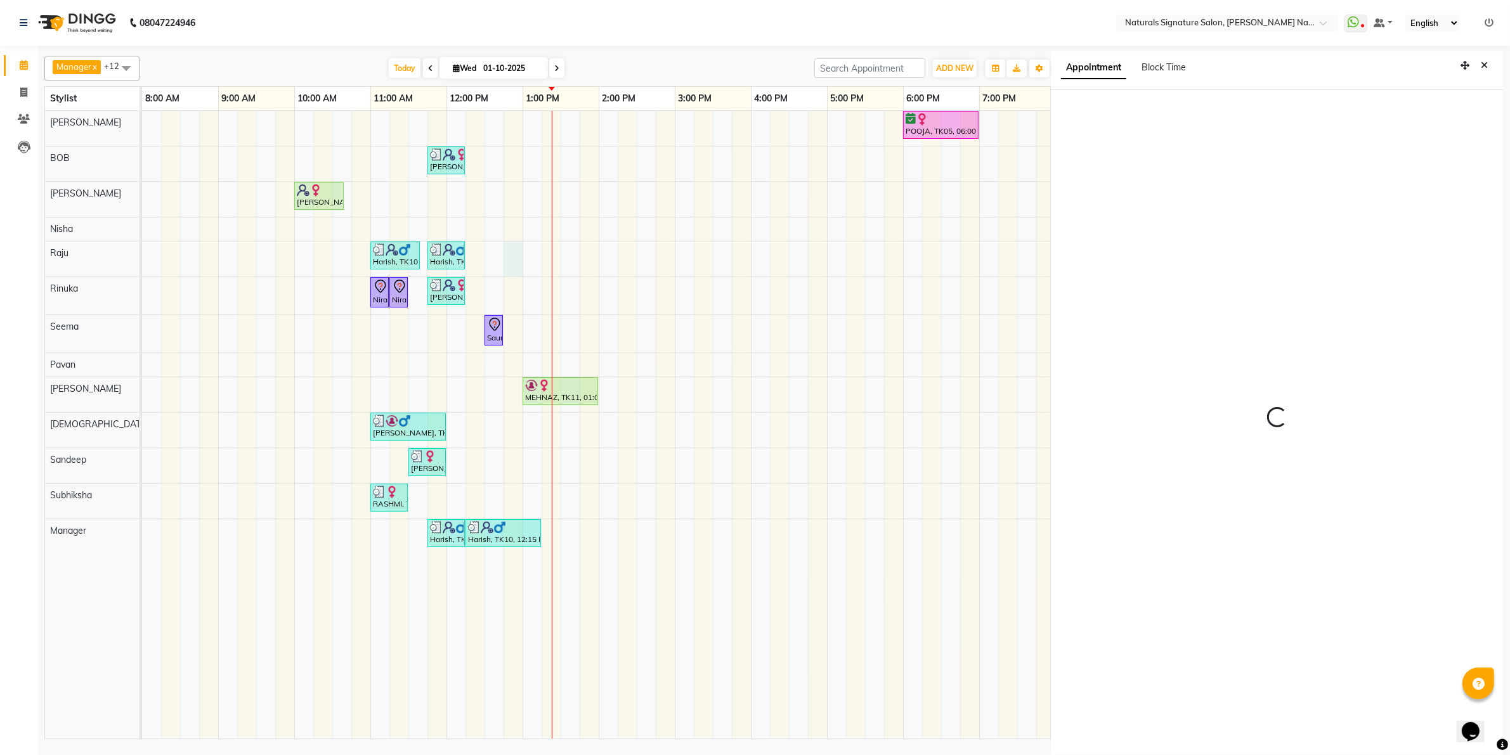
scroll to position [3, 0]
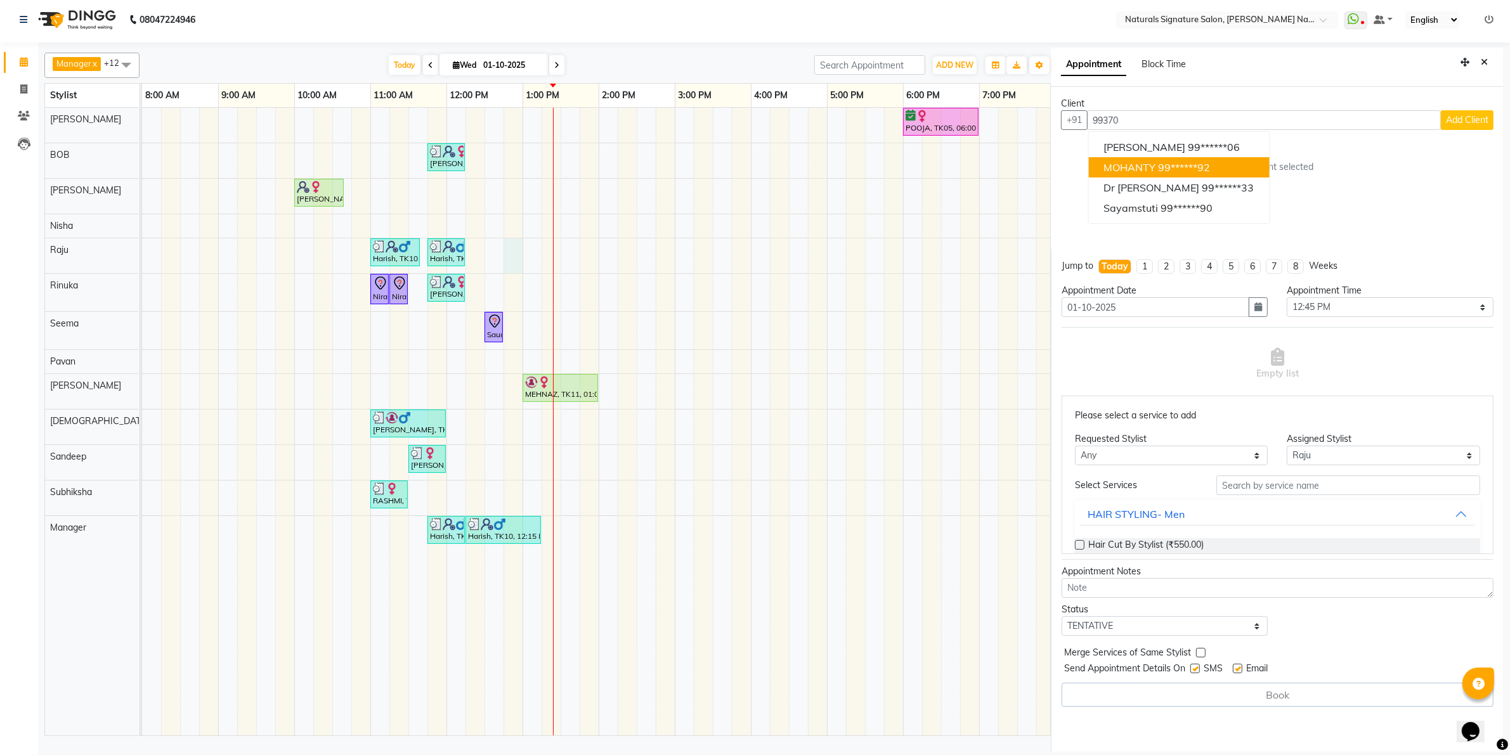
click at [1208, 172] on ngb-highlight "99******92" at bounding box center [1184, 167] width 52 height 13
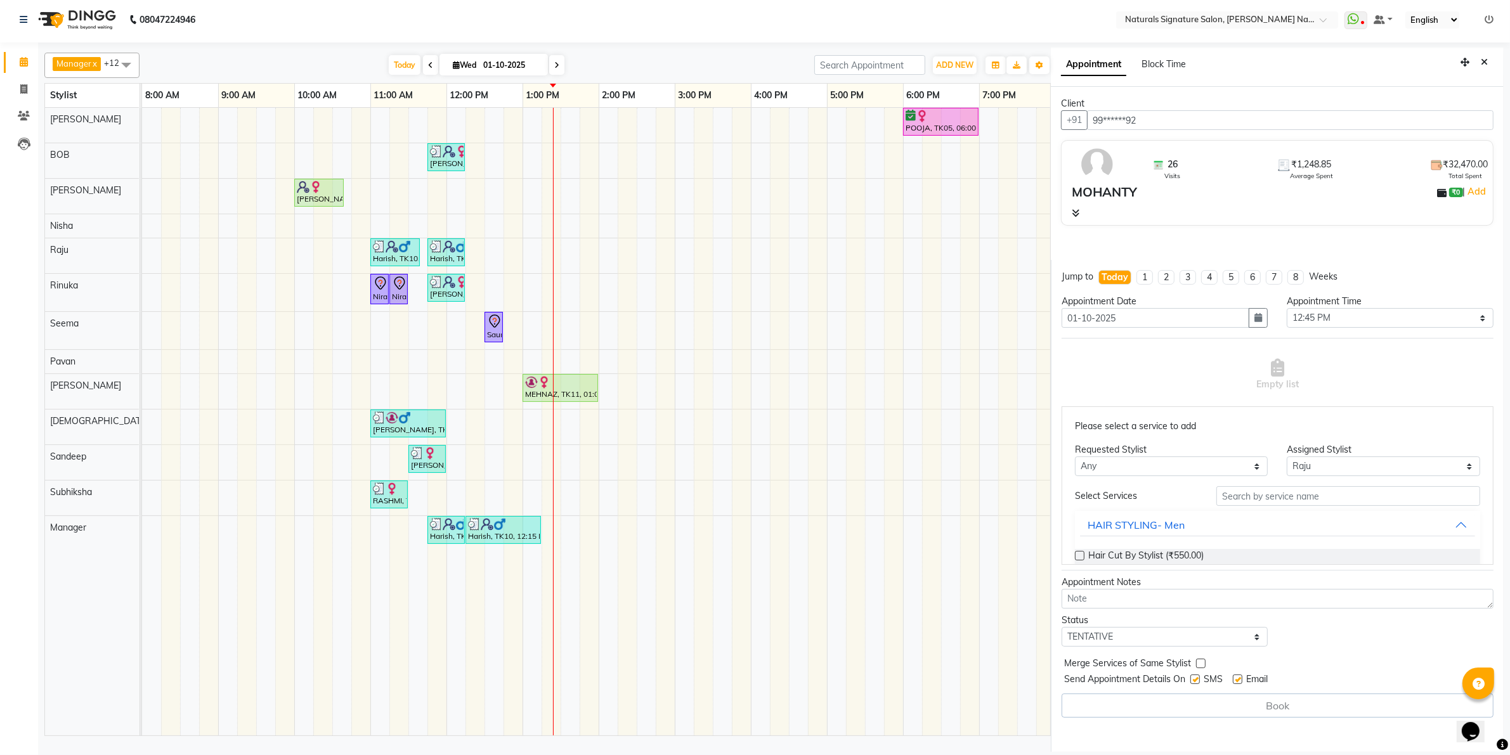
scroll to position [79, 0]
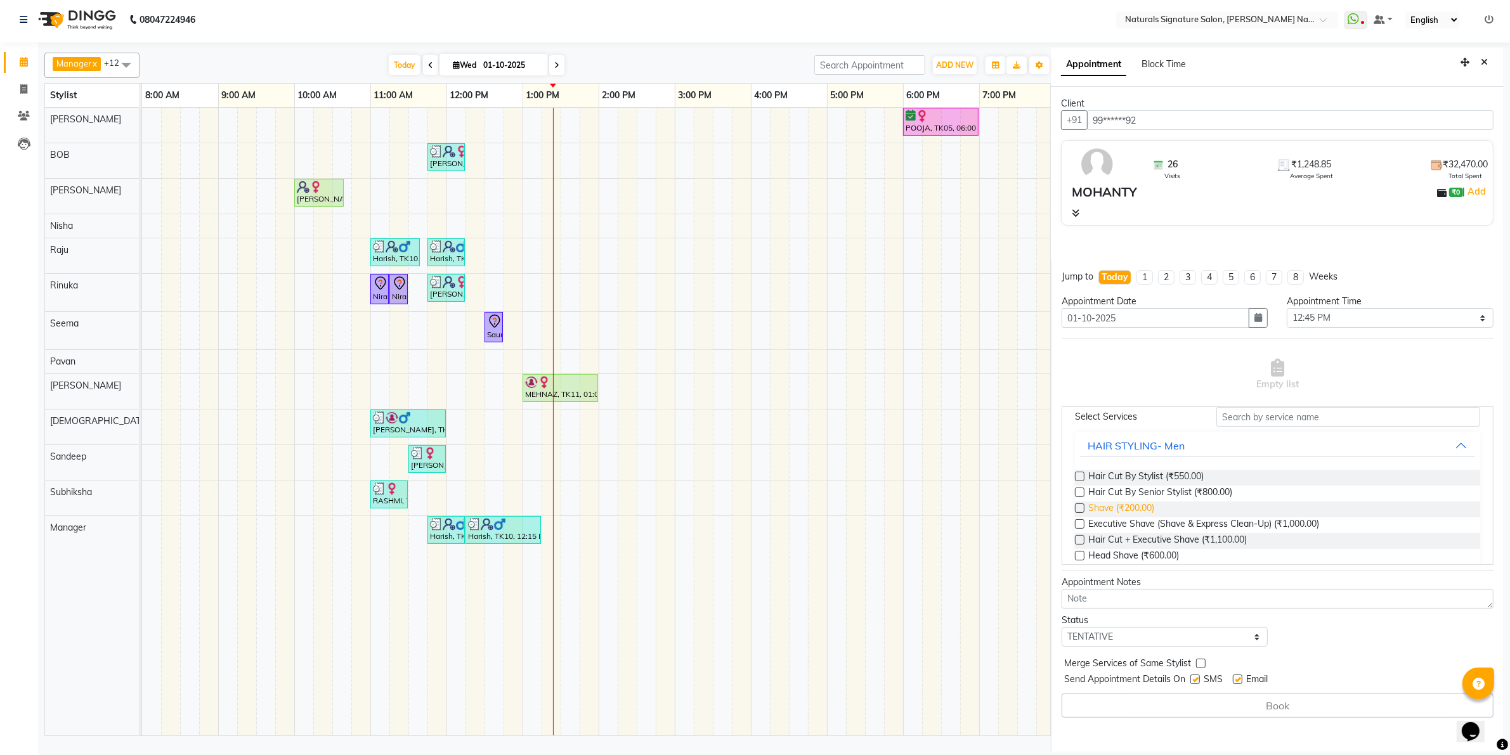
click at [1145, 514] on span "Shave (₹200.00)" at bounding box center [1121, 510] width 66 height 16
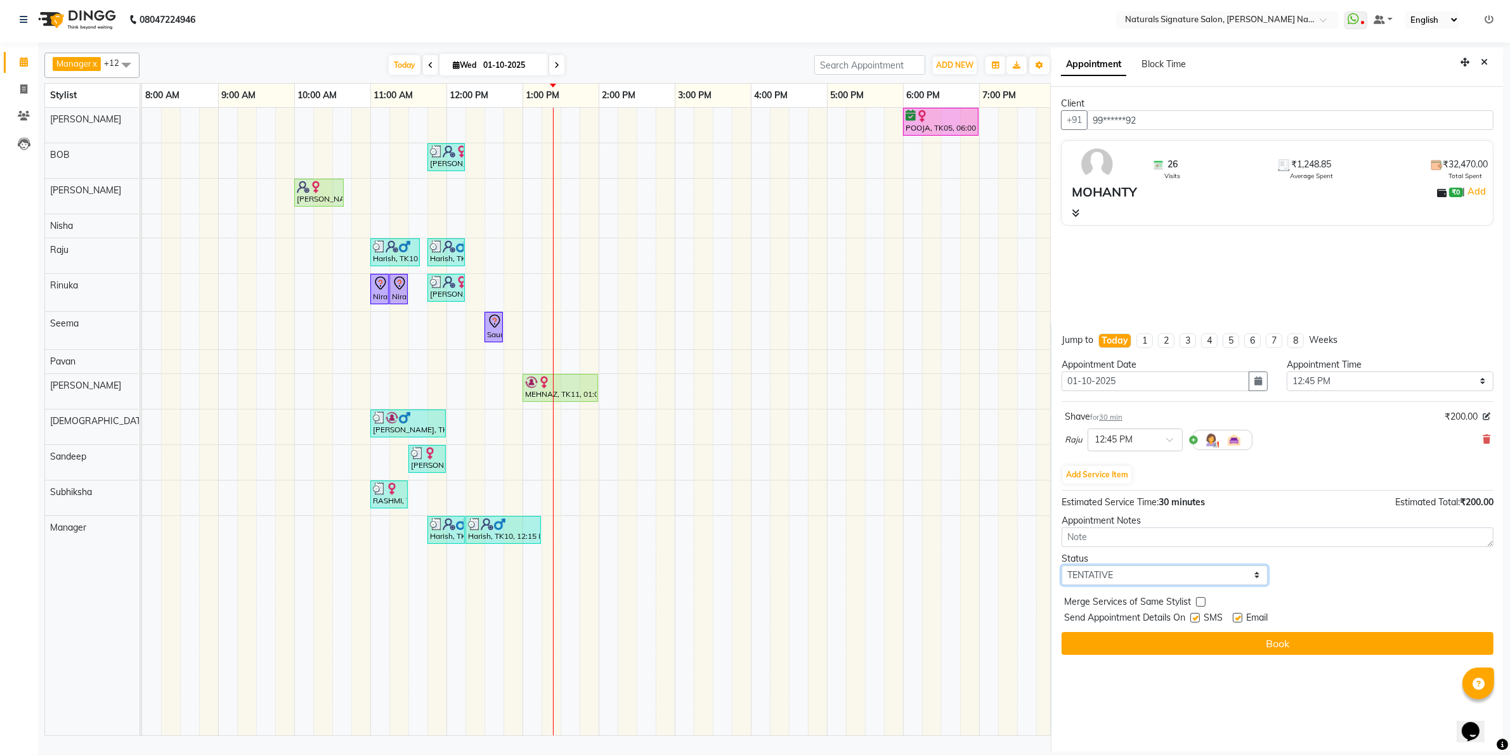
drag, startPoint x: 1143, startPoint y: 574, endPoint x: 1139, endPoint y: 584, distance: 10.6
click at [1143, 576] on select "Select TENTATIVE CONFIRM CHECK-IN UPCOMING" at bounding box center [1164, 576] width 207 height 20
click at [1061, 566] on select "Select TENTATIVE CONFIRM CHECK-IN UPCOMING" at bounding box center [1164, 576] width 207 height 20
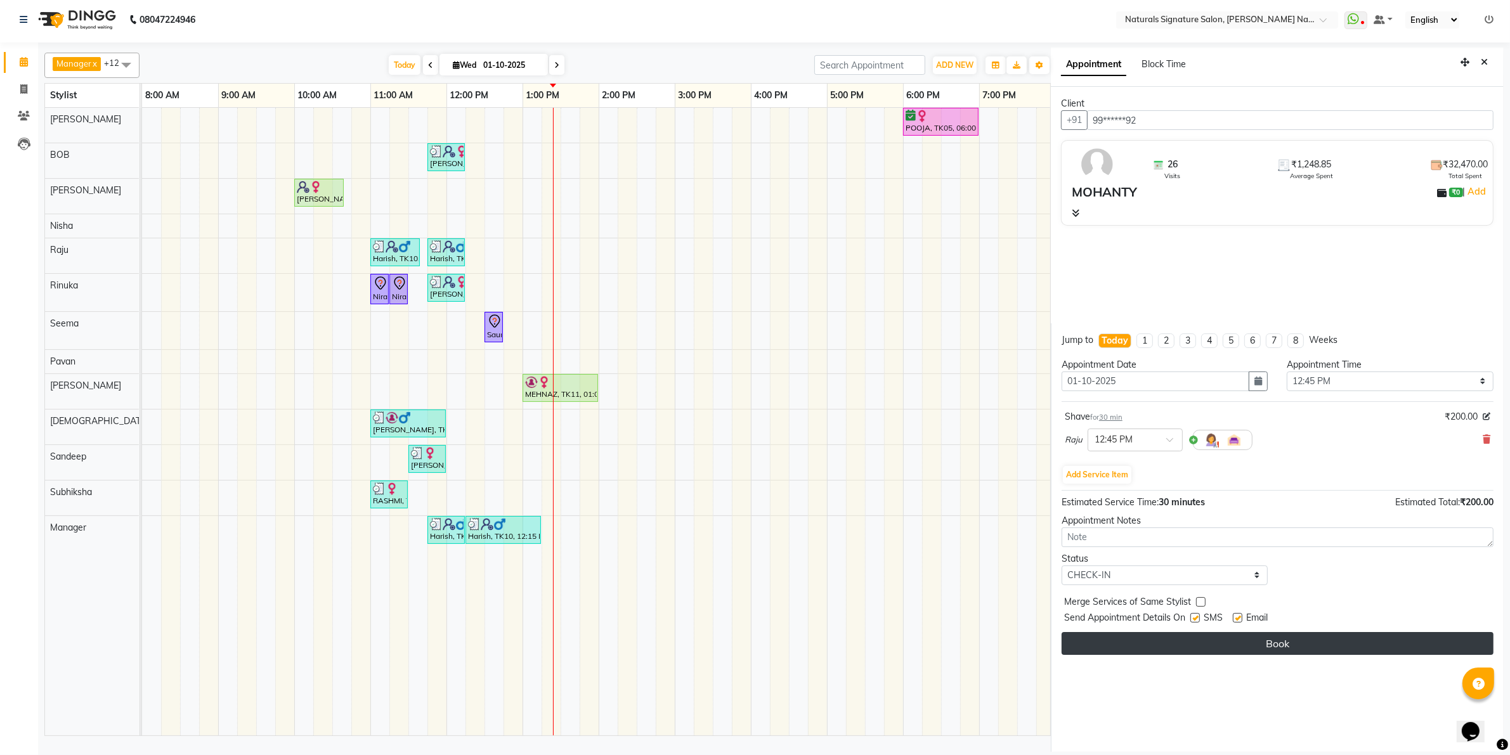
click at [1130, 651] on button "Book" at bounding box center [1277, 643] width 432 height 23
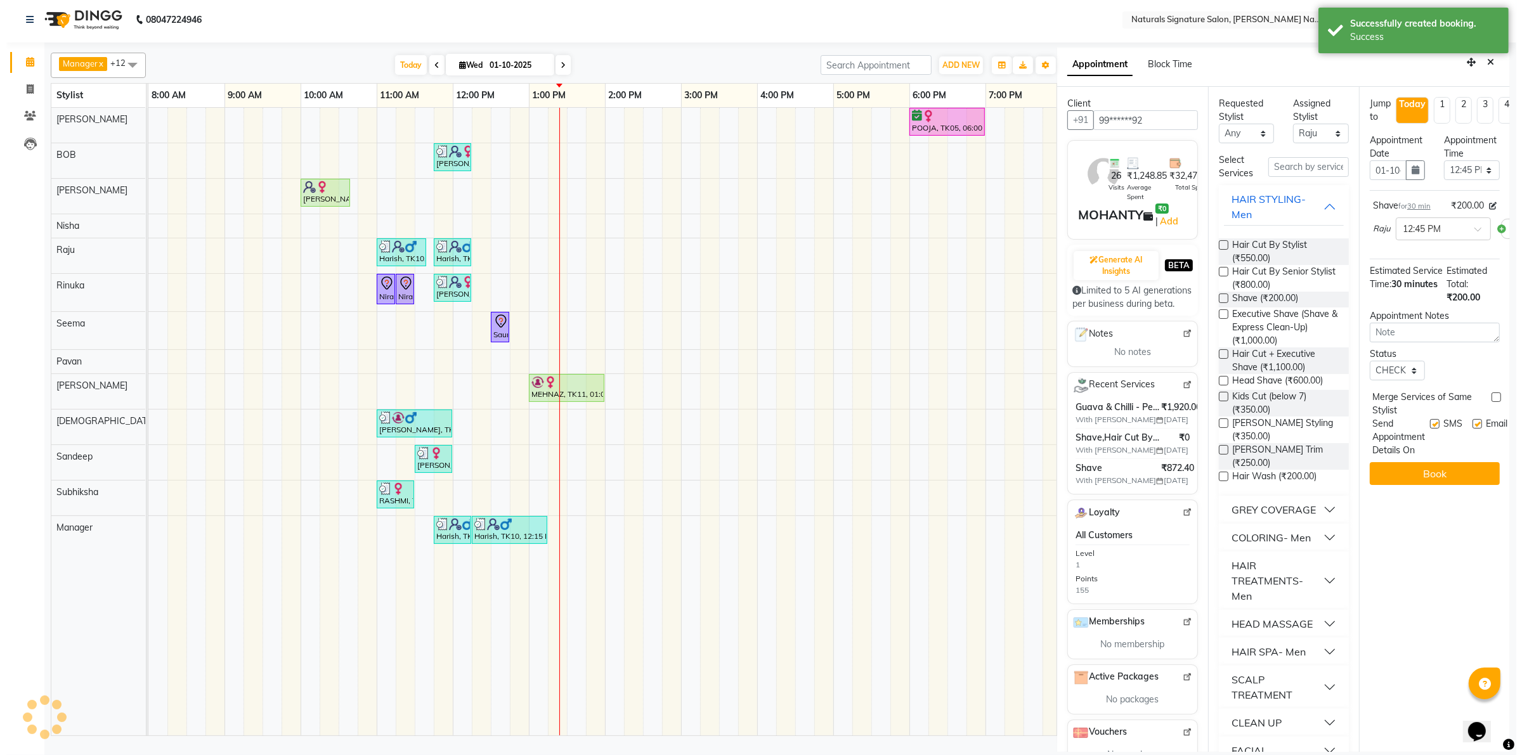
scroll to position [0, 0]
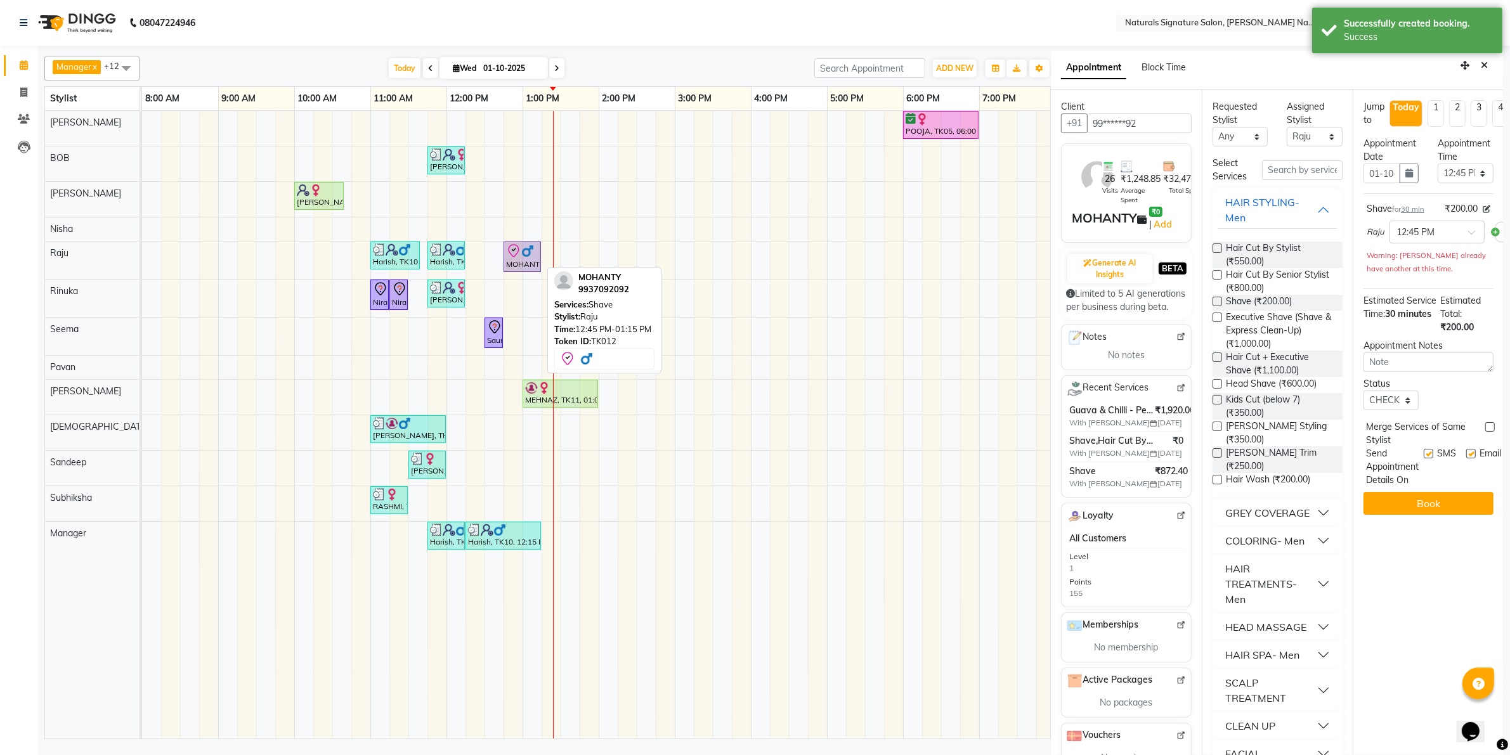
click at [531, 250] on img at bounding box center [527, 251] width 13 height 13
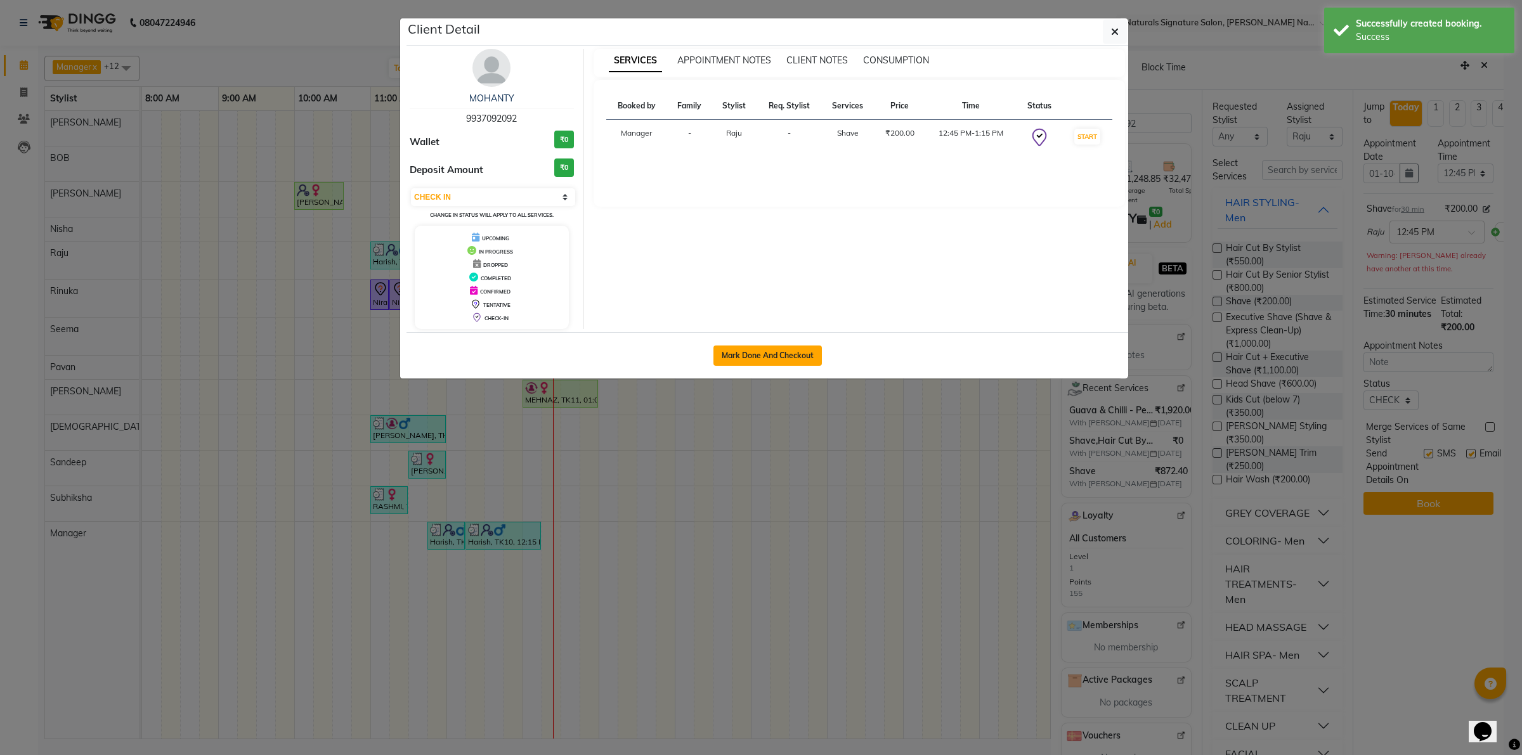
click at [753, 363] on button "Mark Done And Checkout" at bounding box center [767, 356] width 108 height 20
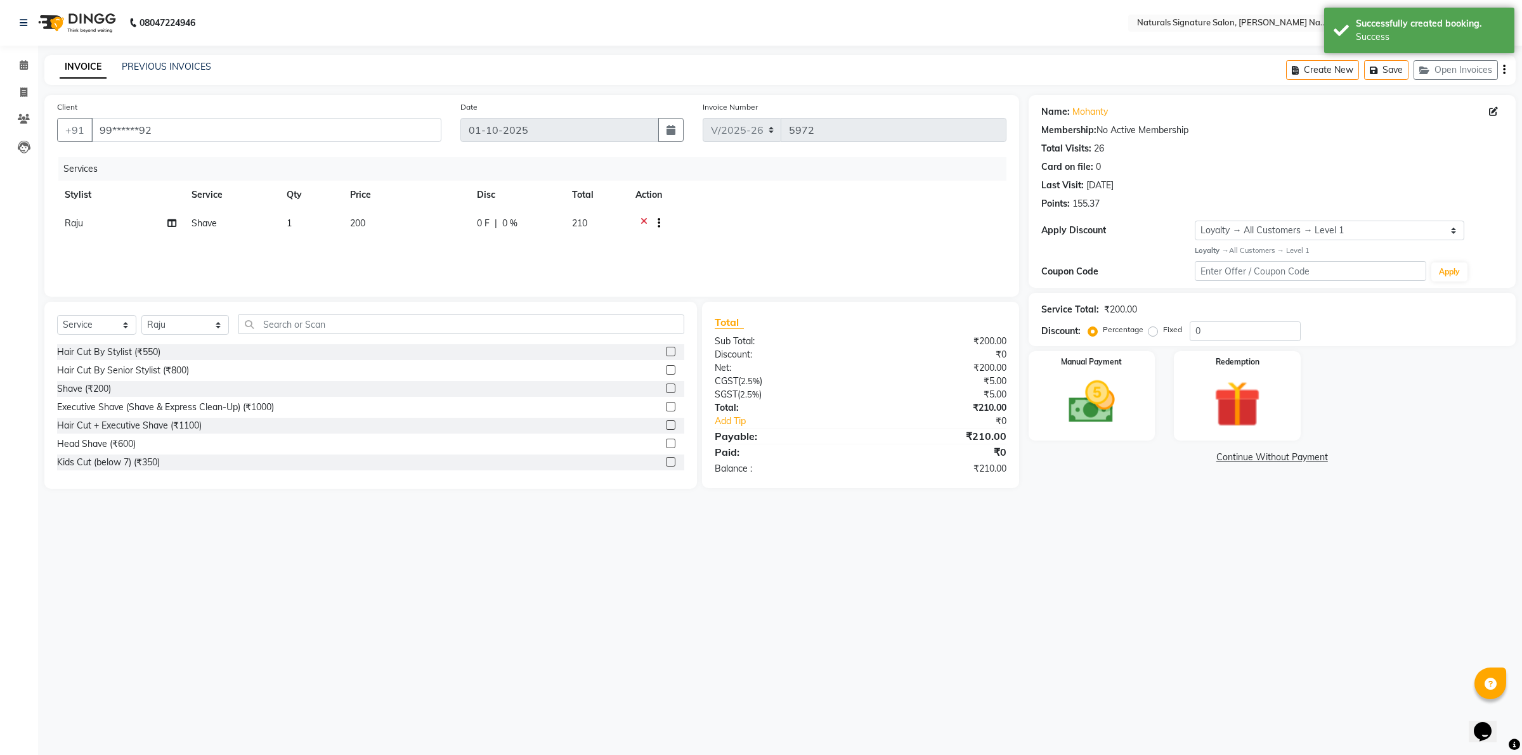
click at [1163, 331] on label "Fixed" at bounding box center [1172, 329] width 19 height 11
click at [1154, 331] on input "Fixed" at bounding box center [1155, 329] width 9 height 9
drag, startPoint x: 1241, startPoint y: 327, endPoint x: 1180, endPoint y: 335, distance: 61.3
click at [1180, 335] on div "Percentage Fixed 0" at bounding box center [1196, 331] width 210 height 20
drag, startPoint x: 1104, startPoint y: 412, endPoint x: 1117, endPoint y: 411, distance: 12.7
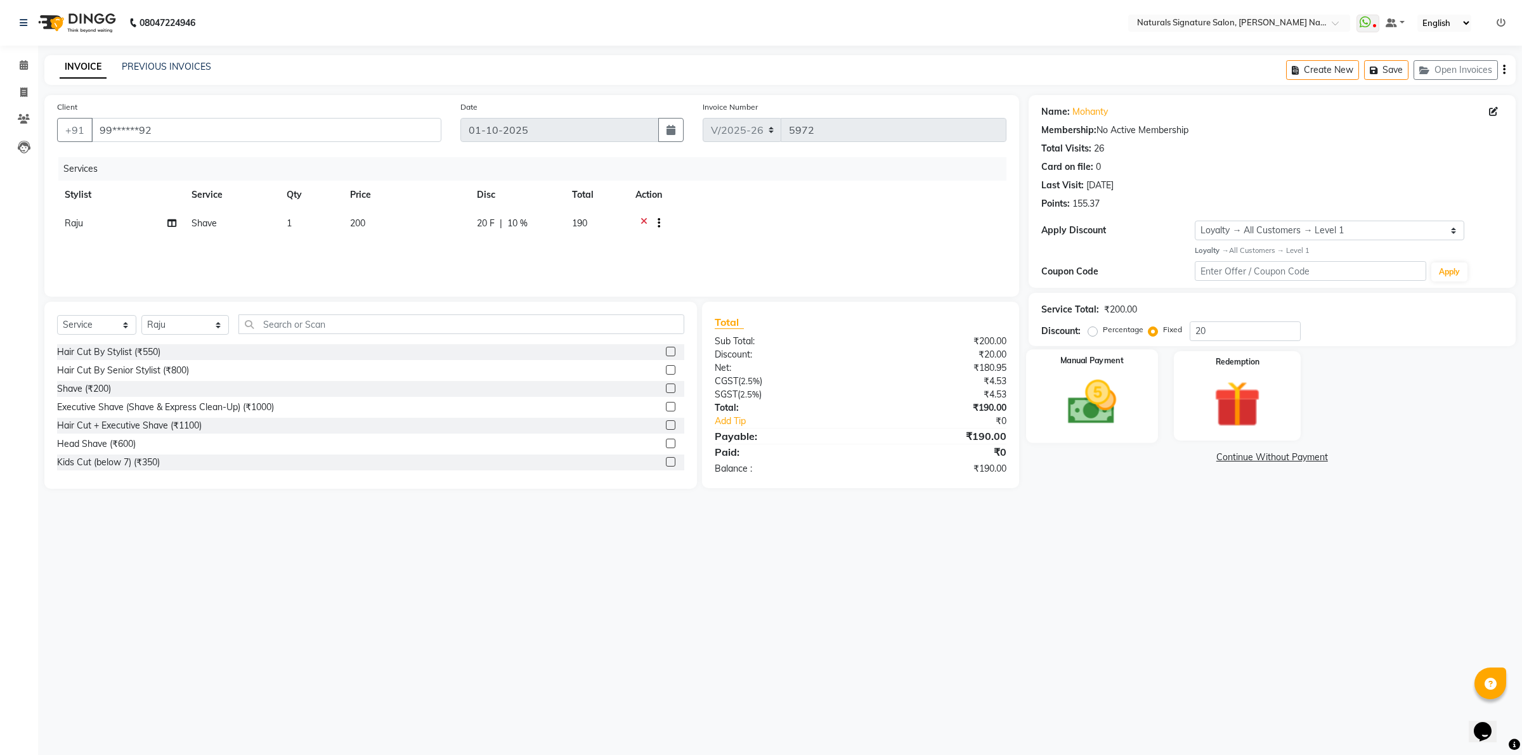
click at [1103, 411] on img at bounding box center [1091, 402] width 79 height 56
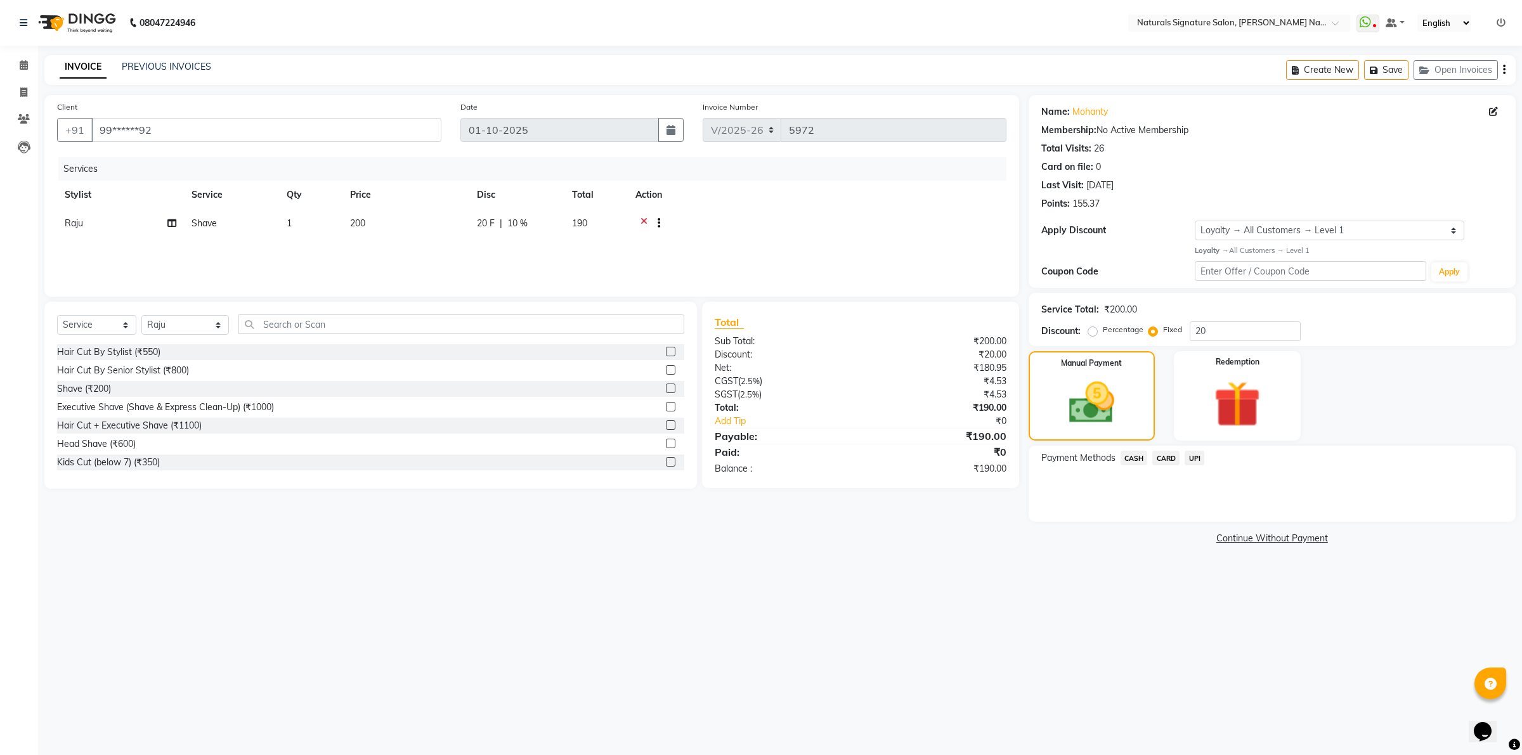
click at [1191, 454] on span "UPI" at bounding box center [1194, 458] width 20 height 15
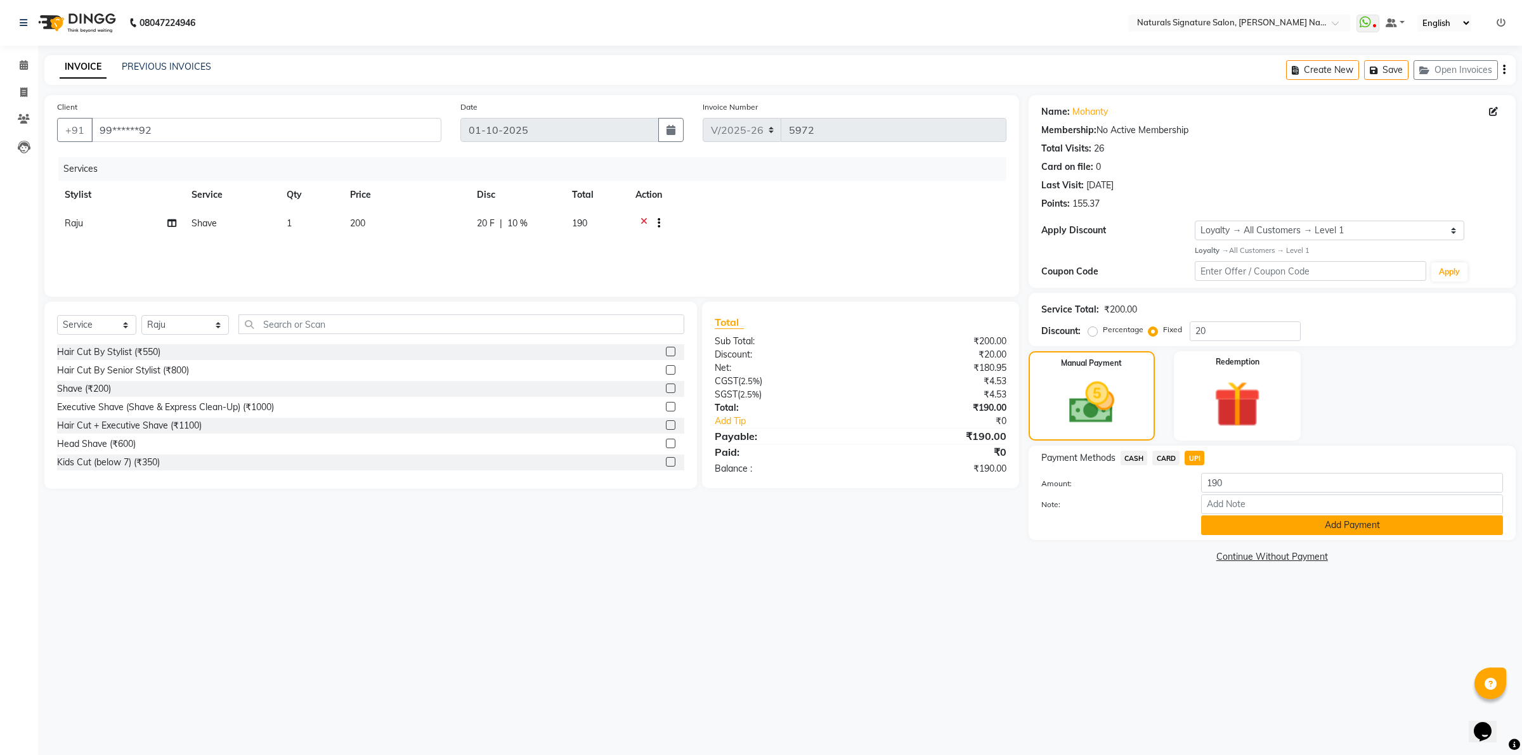
click at [1240, 523] on button "Add Payment" at bounding box center [1352, 526] width 302 height 20
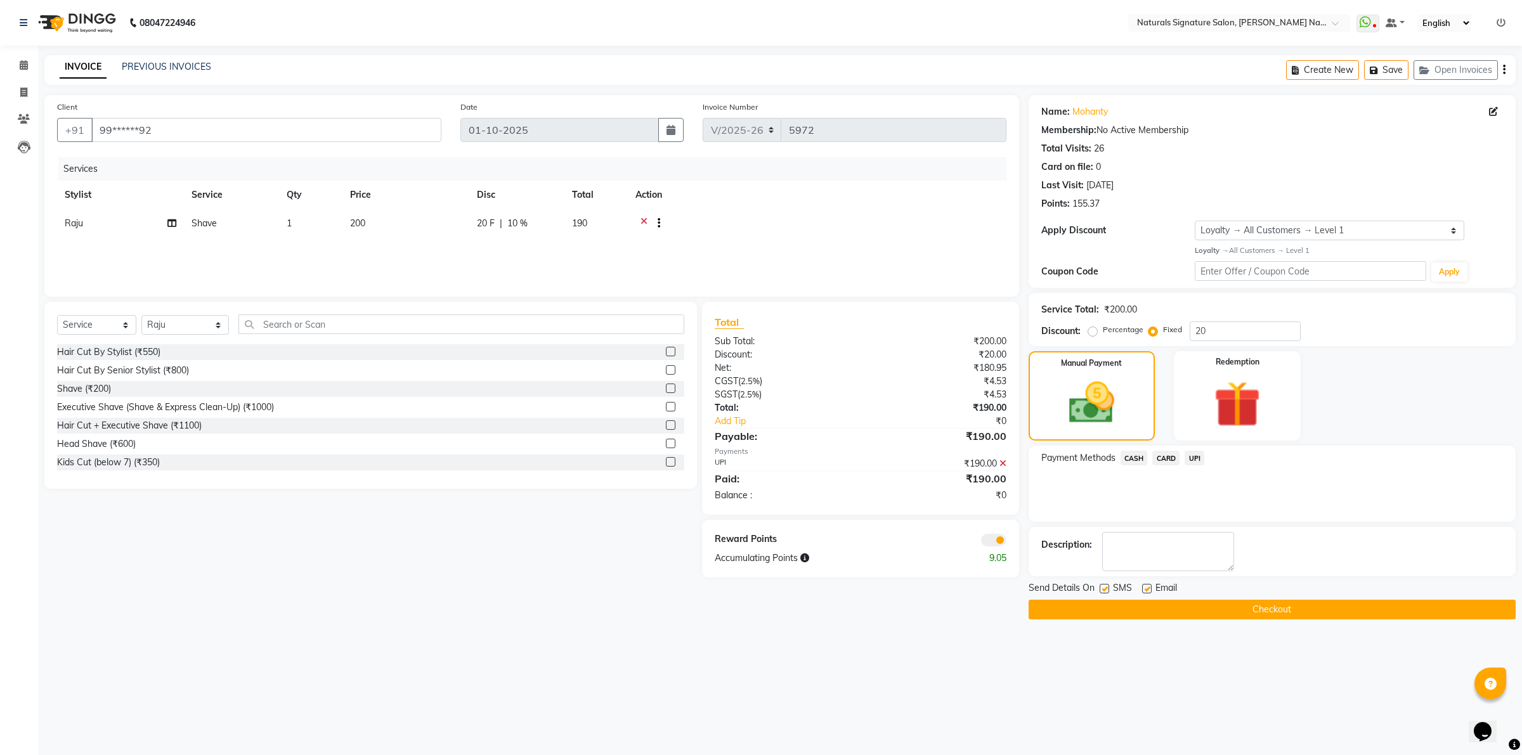
click at [1216, 617] on button "Checkout" at bounding box center [1271, 610] width 487 height 20
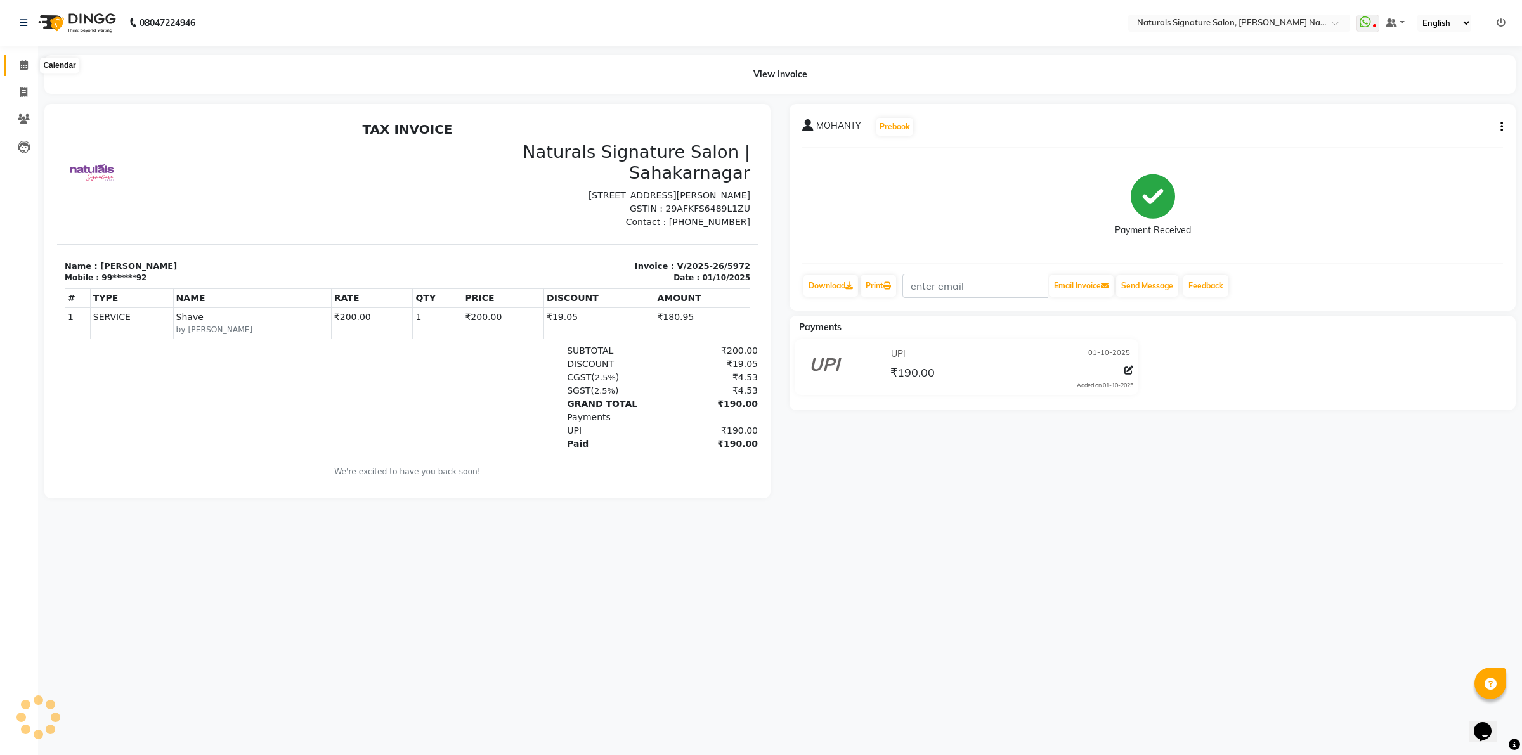
click at [27, 61] on icon at bounding box center [24, 65] width 8 height 10
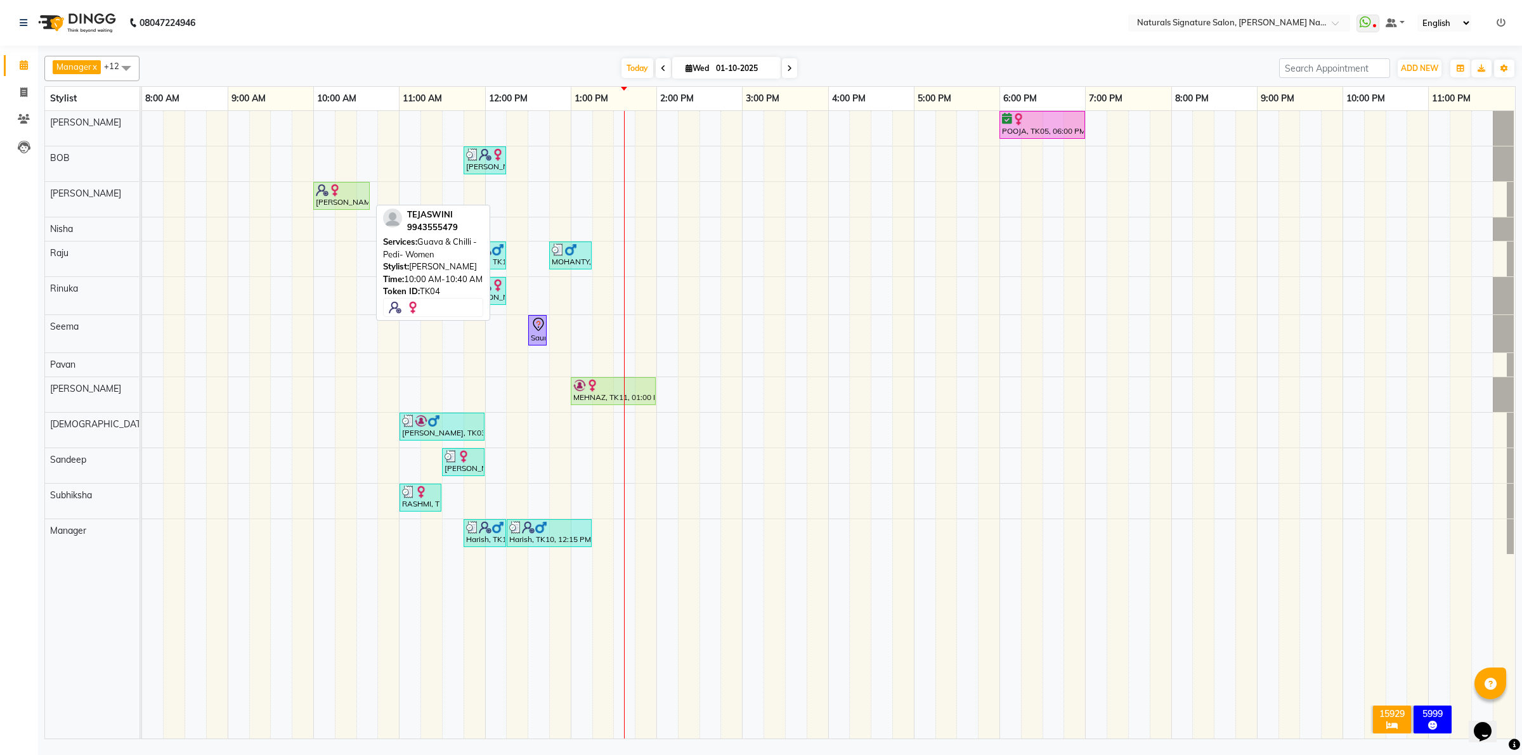
click at [338, 186] on img at bounding box center [334, 190] width 13 height 13
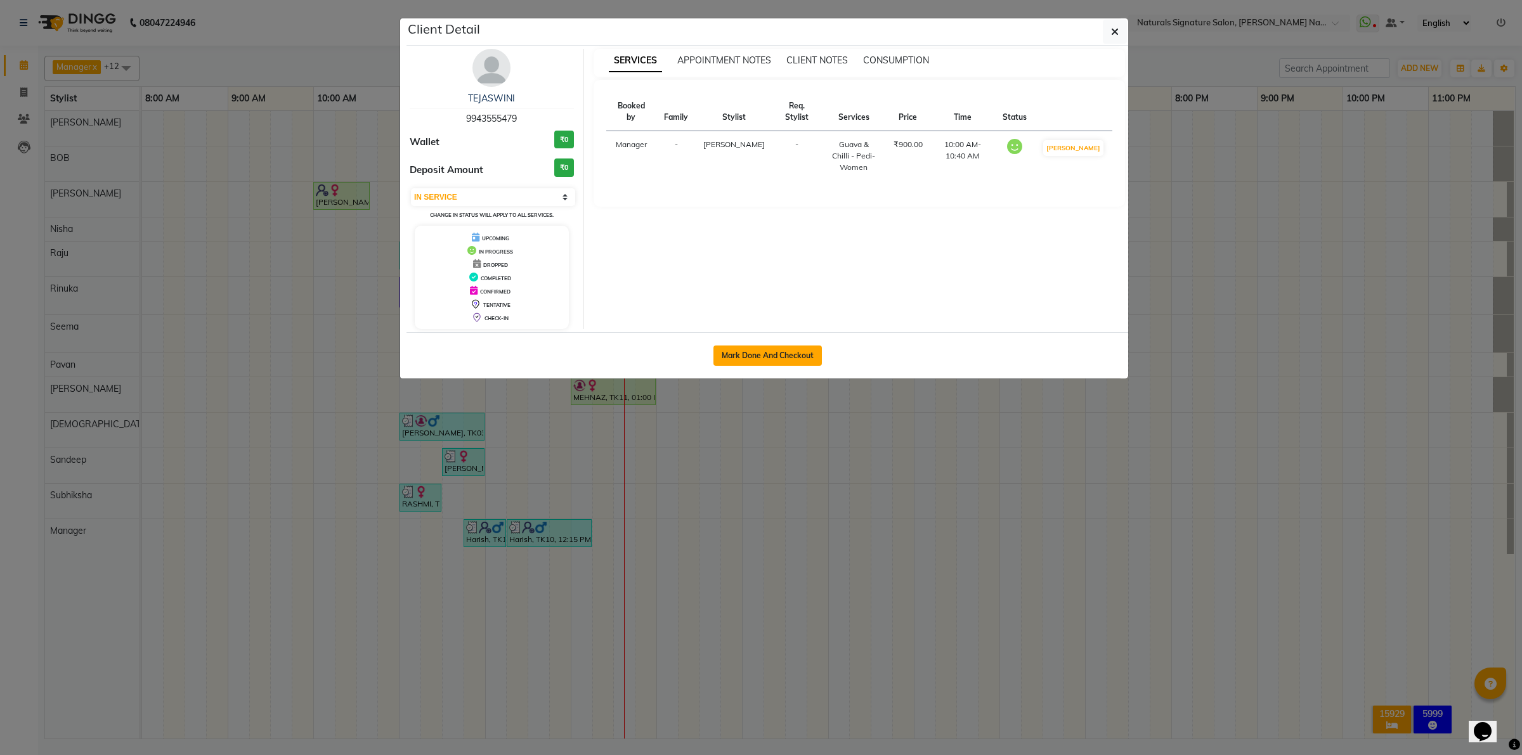
click at [743, 353] on button "Mark Done And Checkout" at bounding box center [767, 356] width 108 height 20
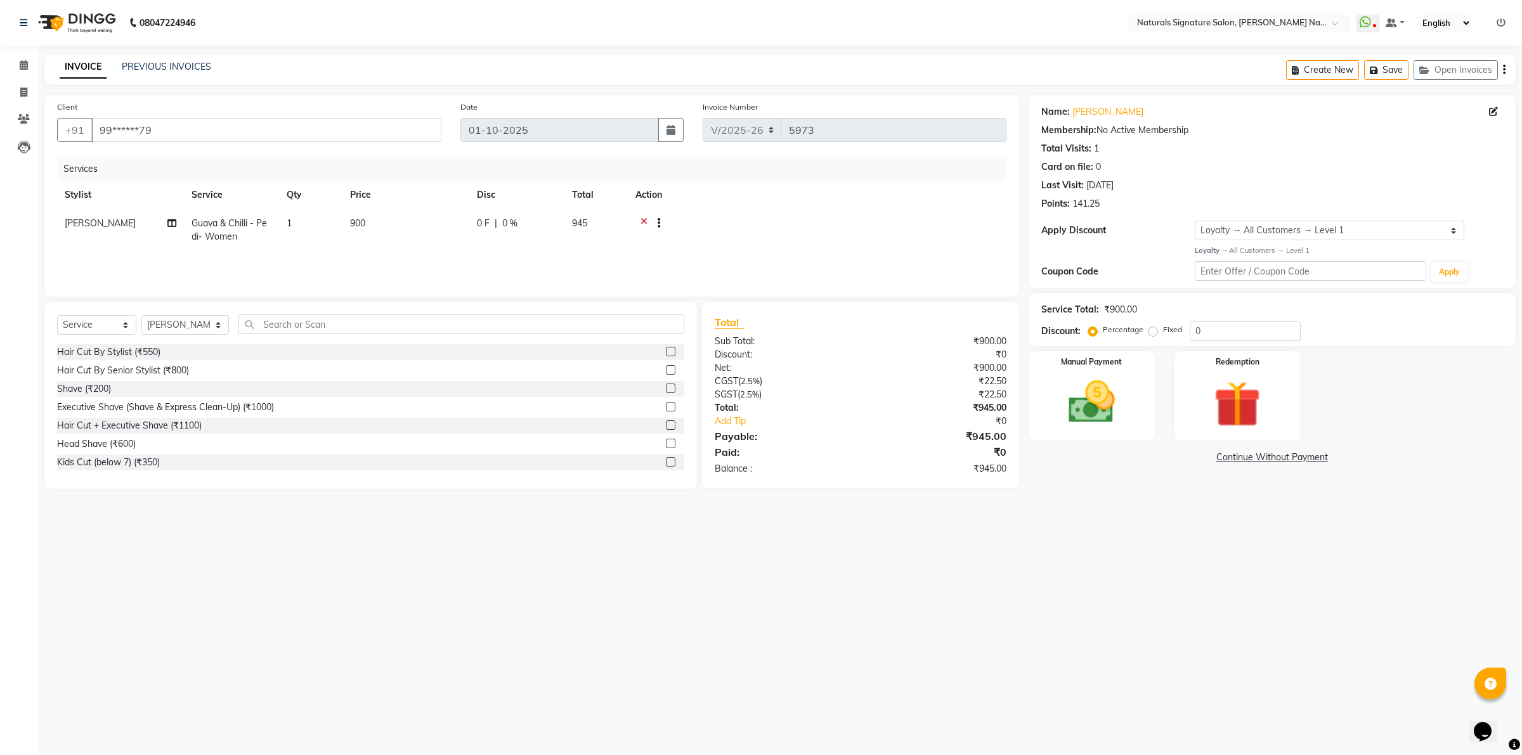
click at [644, 220] on icon at bounding box center [643, 225] width 7 height 16
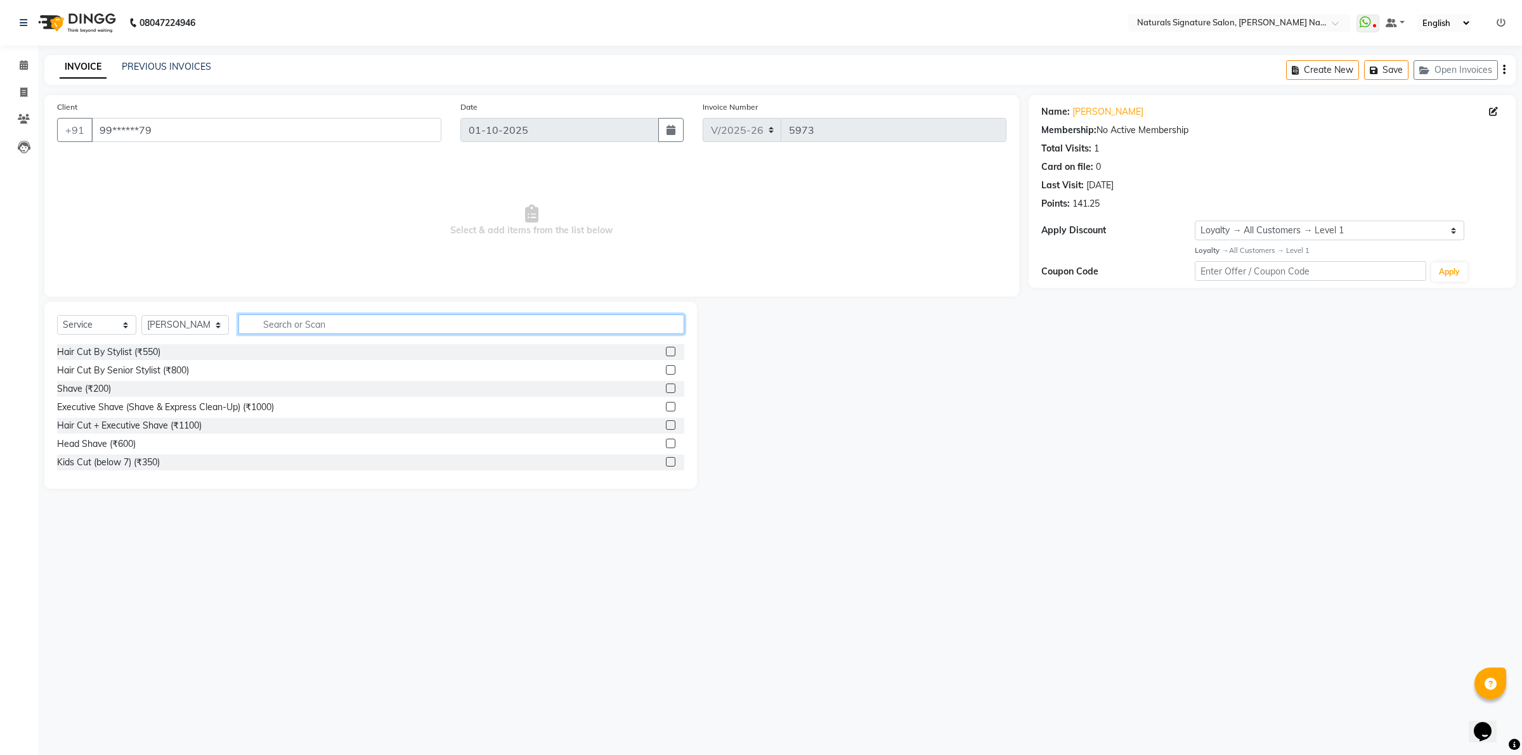
click at [343, 332] on input "text" at bounding box center [461, 325] width 446 height 20
click at [149, 406] on div "Eyebrow- Threading- Women (₹75)" at bounding box center [129, 407] width 145 height 13
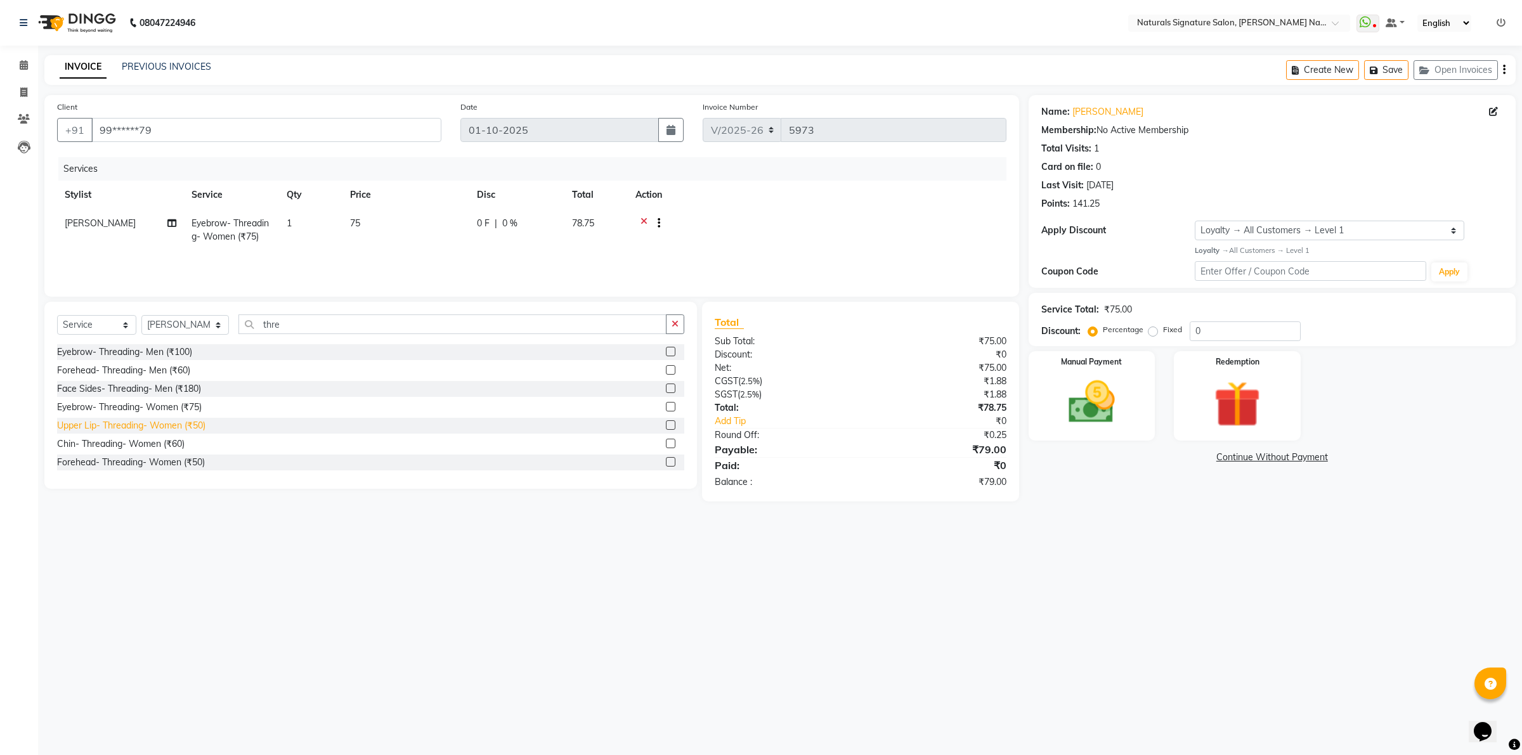
click at [150, 422] on div "Upper Lip- Threading- Women (₹50)" at bounding box center [131, 425] width 148 height 13
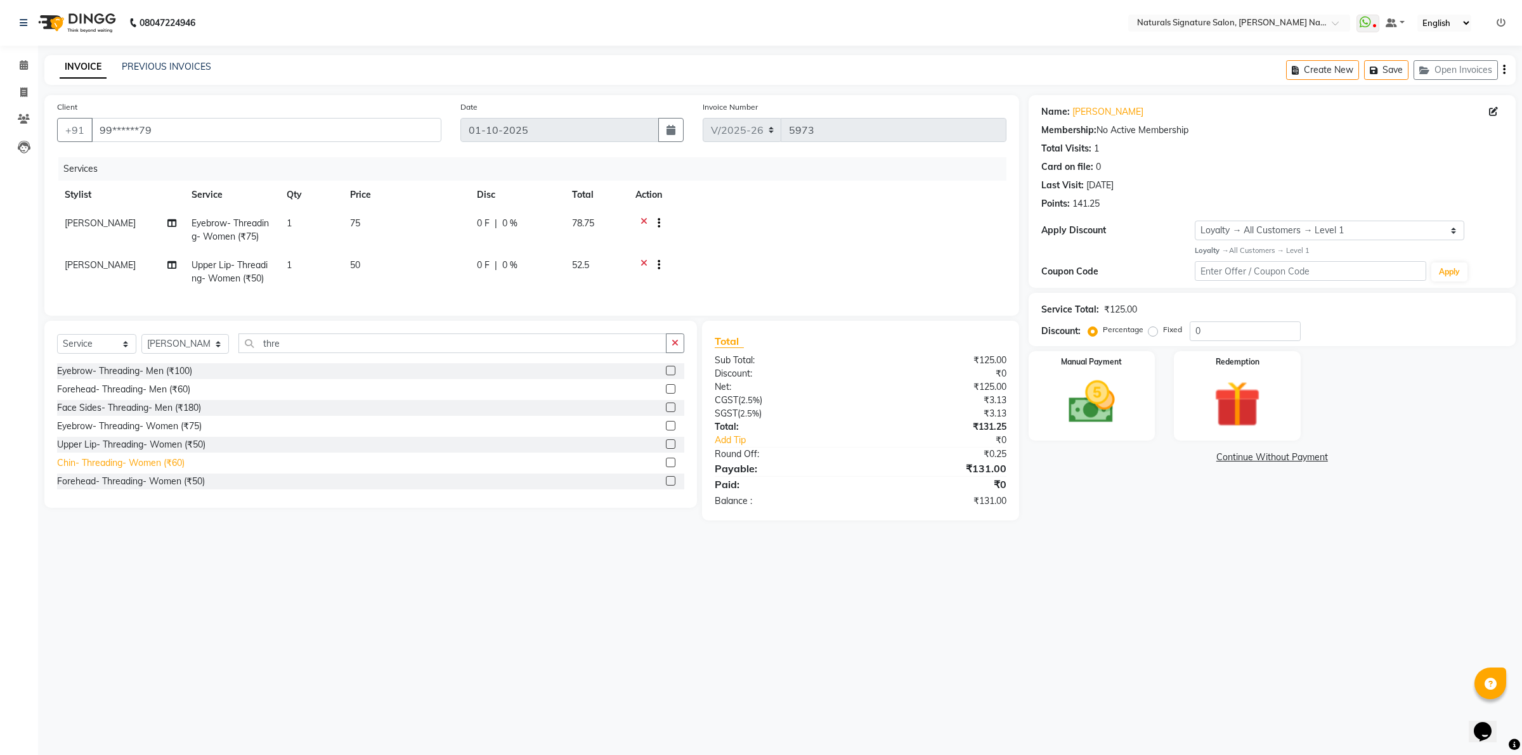
click at [138, 470] on div "Chin- Threading- Women (₹60)" at bounding box center [120, 463] width 127 height 13
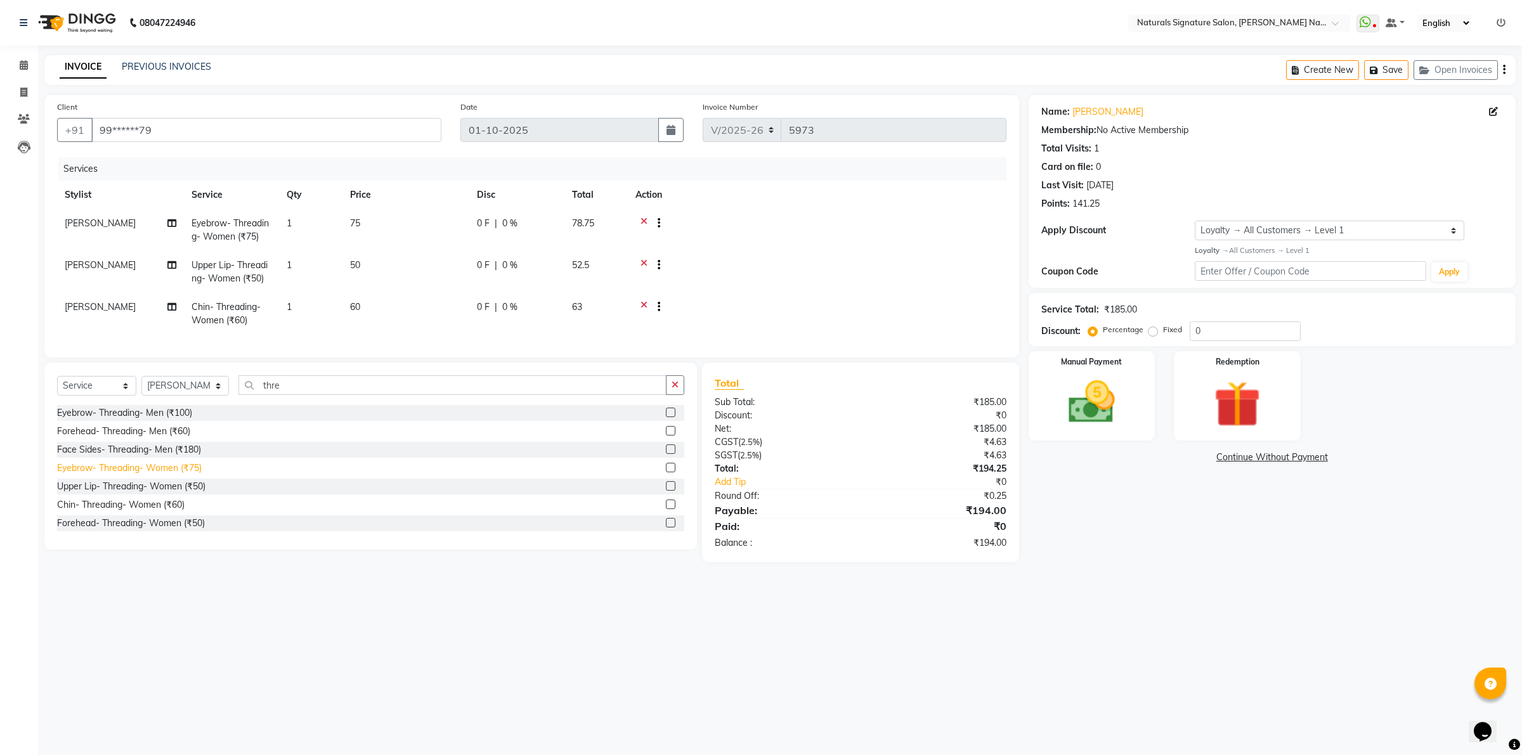
drag, startPoint x: 134, startPoint y: 533, endPoint x: 137, endPoint y: 519, distance: 14.3
click at [134, 530] on div "Forehead- Threading- Women (₹50)" at bounding box center [131, 523] width 148 height 13
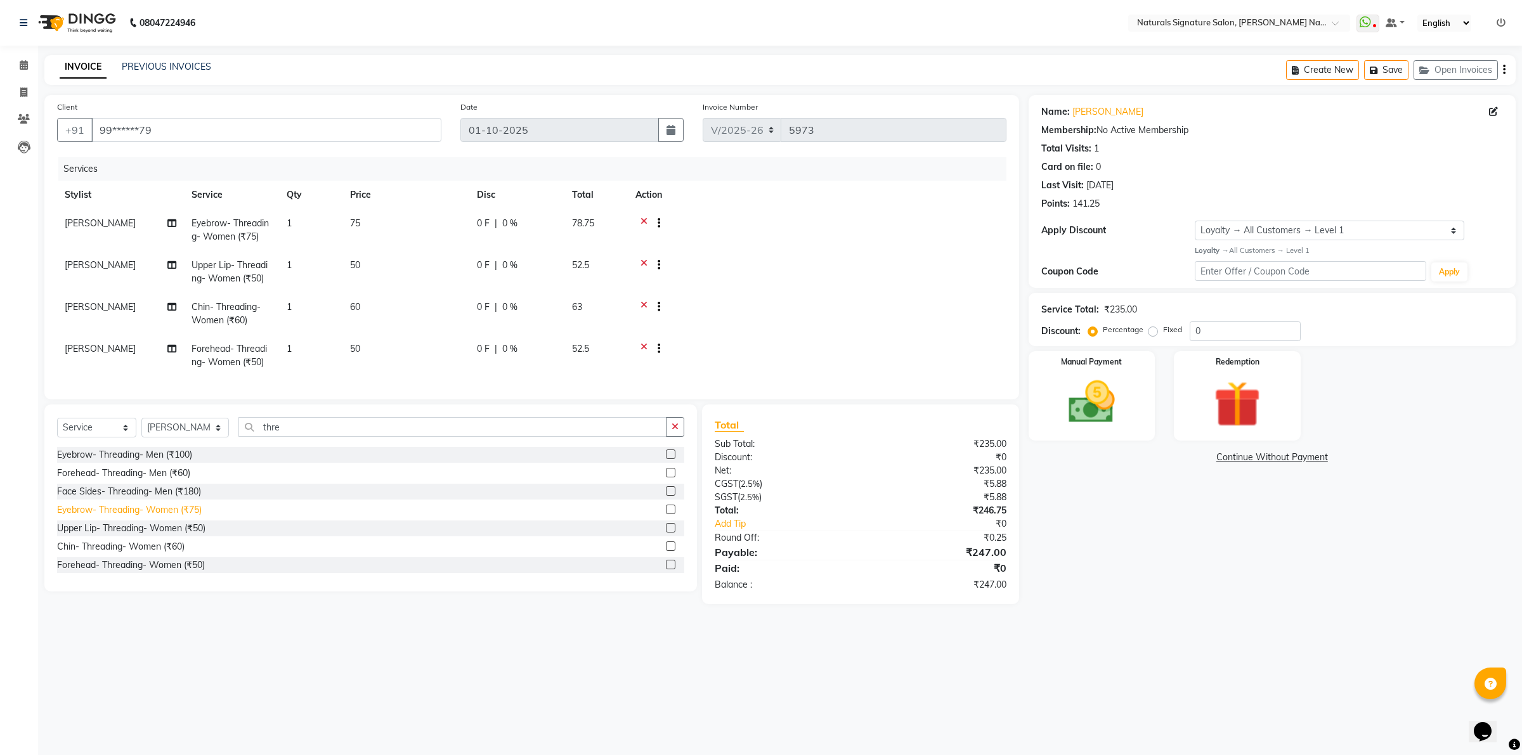
scroll to position [57, 0]
drag, startPoint x: 102, startPoint y: 572, endPoint x: 124, endPoint y: 562, distance: 23.6
click at [105, 570] on div "Lower Lip- Threading- Women (₹50)" at bounding box center [132, 563] width 150 height 13
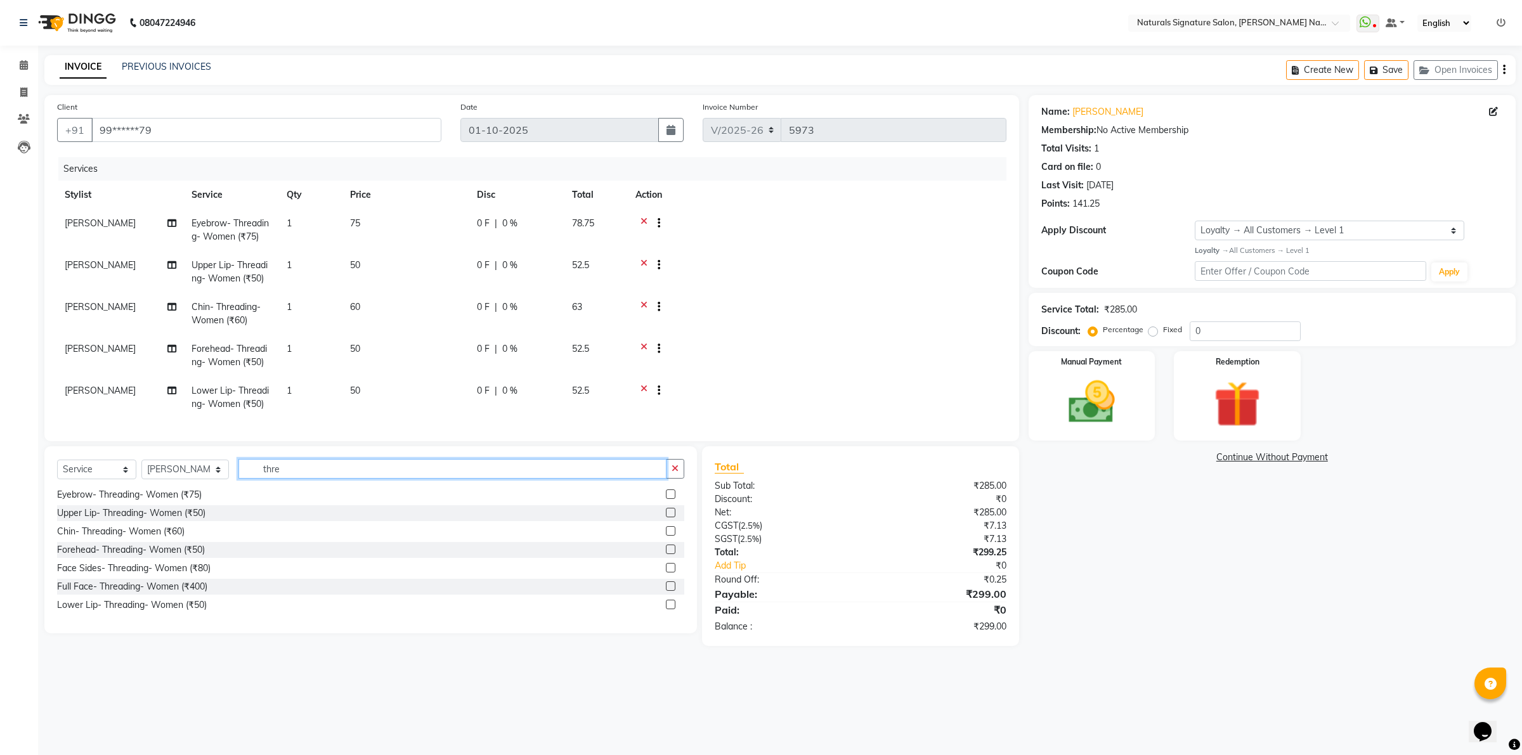
click at [263, 479] on input "thre" at bounding box center [452, 469] width 429 height 20
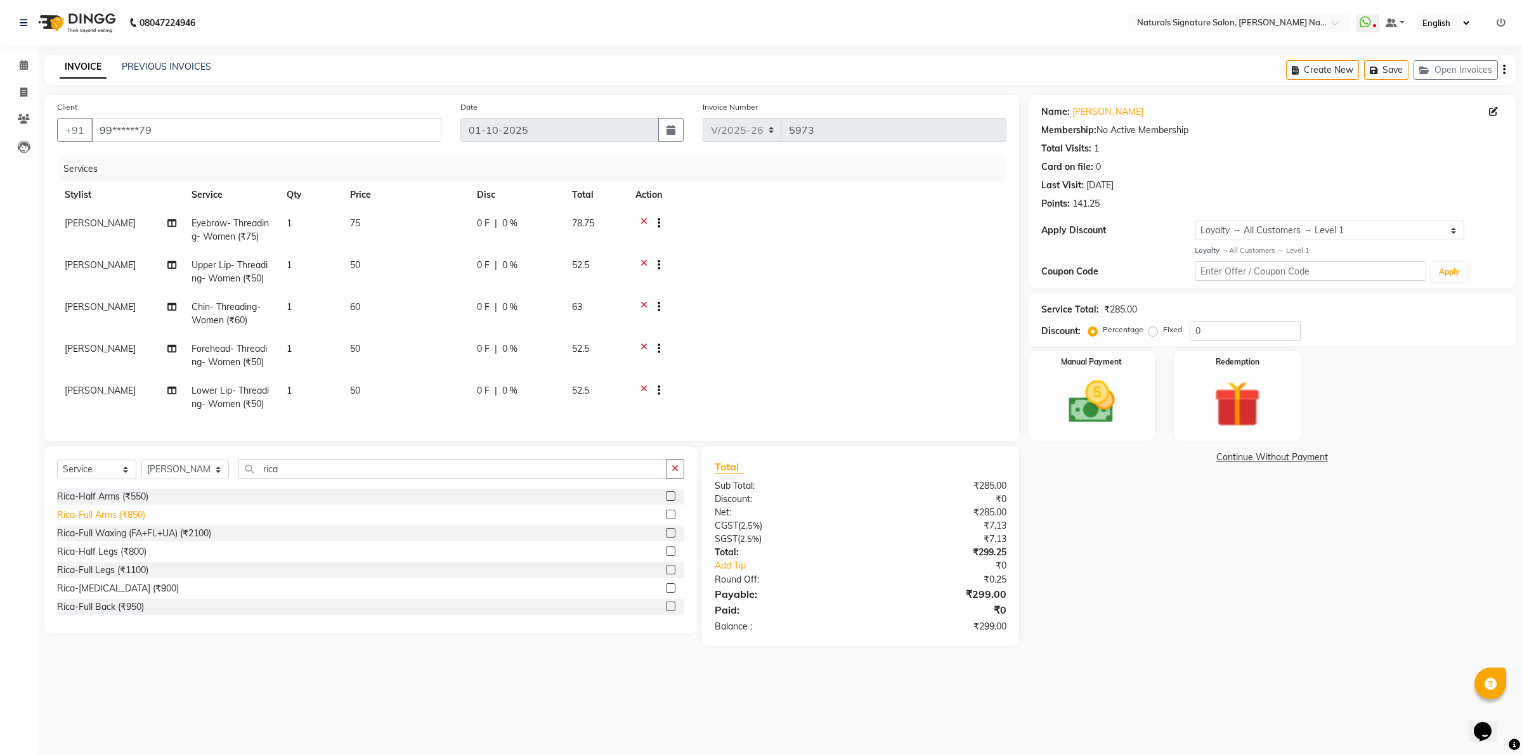
click at [109, 522] on div "Rica-Full Arms (₹850)" at bounding box center [101, 515] width 88 height 13
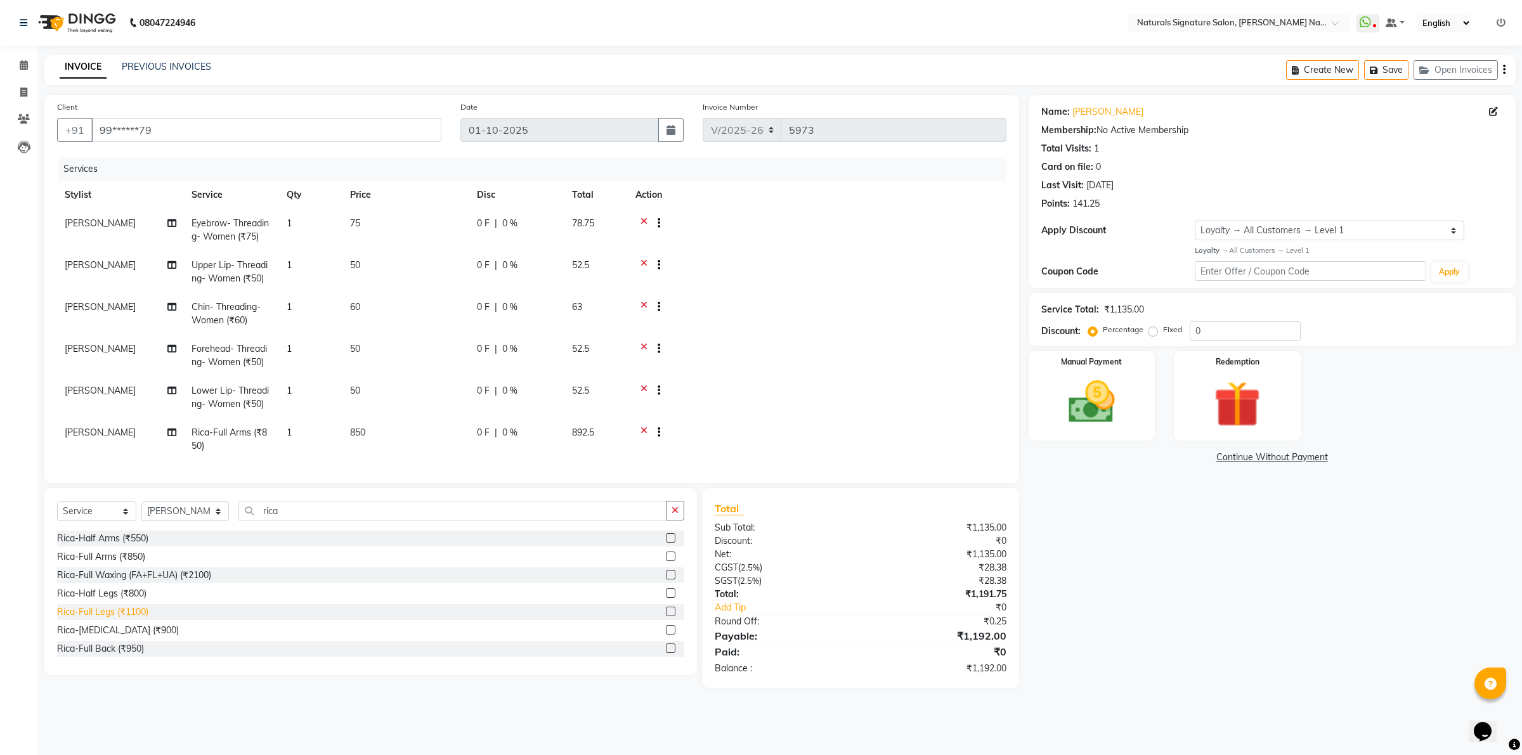
click at [126, 612] on div "Rica-Full Legs (₹1100)" at bounding box center [102, 612] width 91 height 13
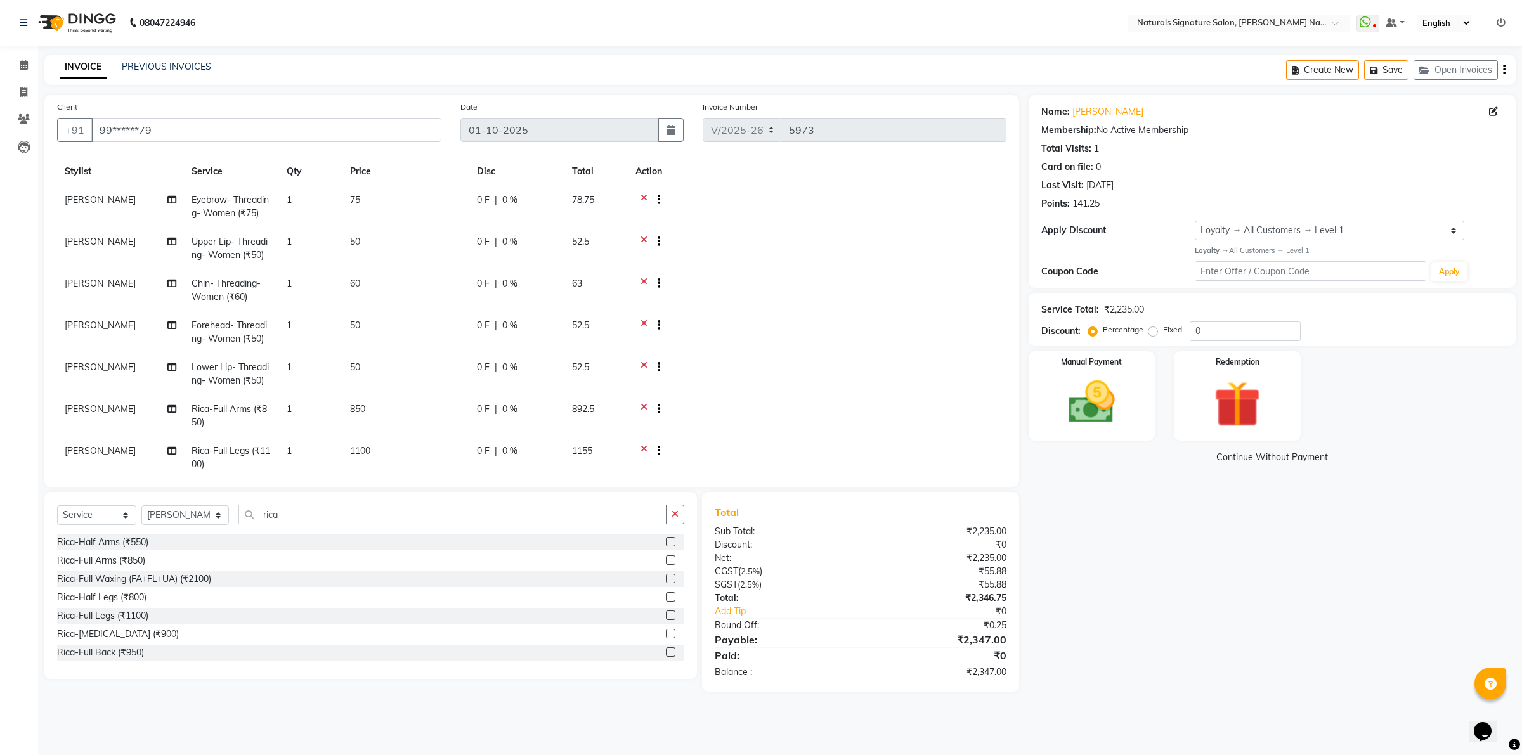
scroll to position [49, 0]
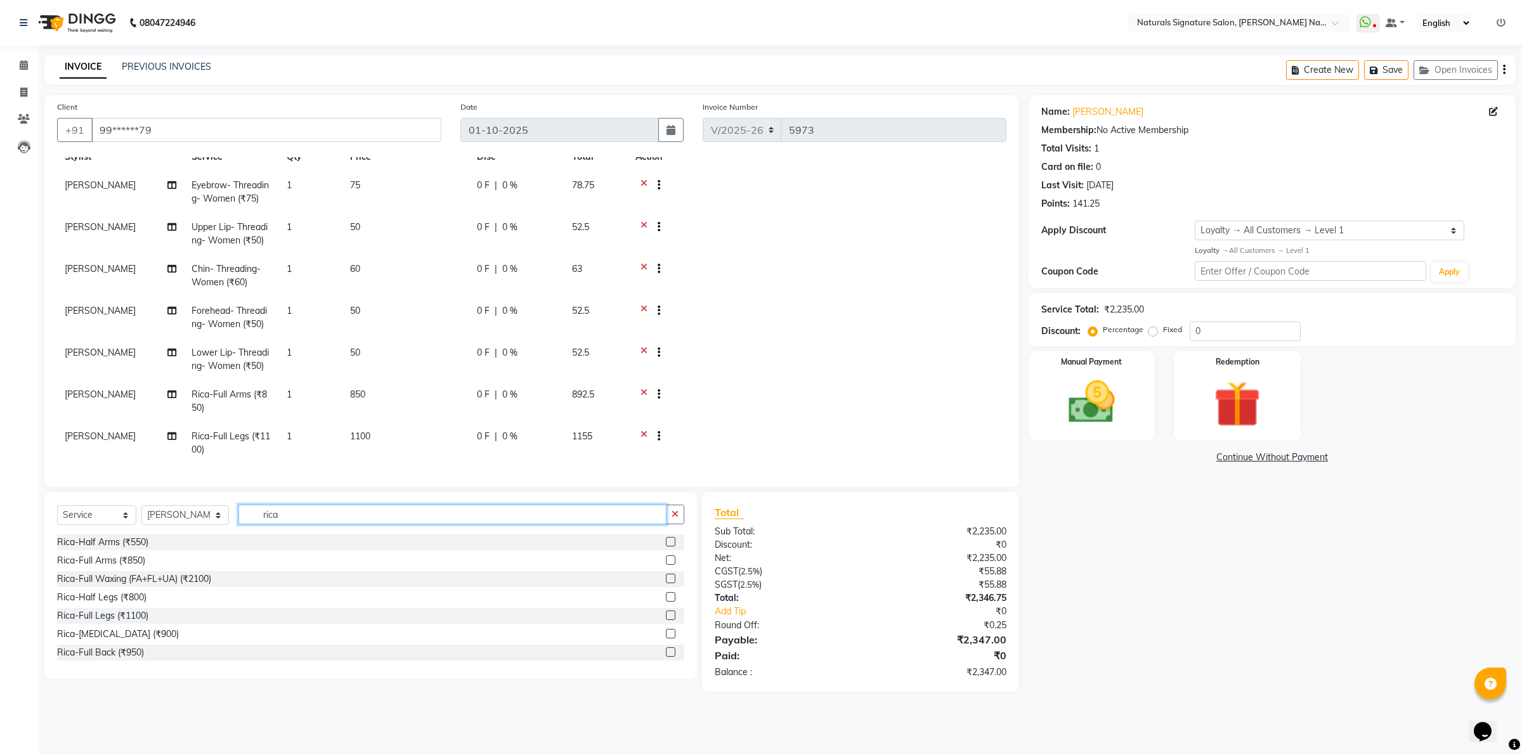
click at [271, 510] on input "rica" at bounding box center [452, 515] width 429 height 20
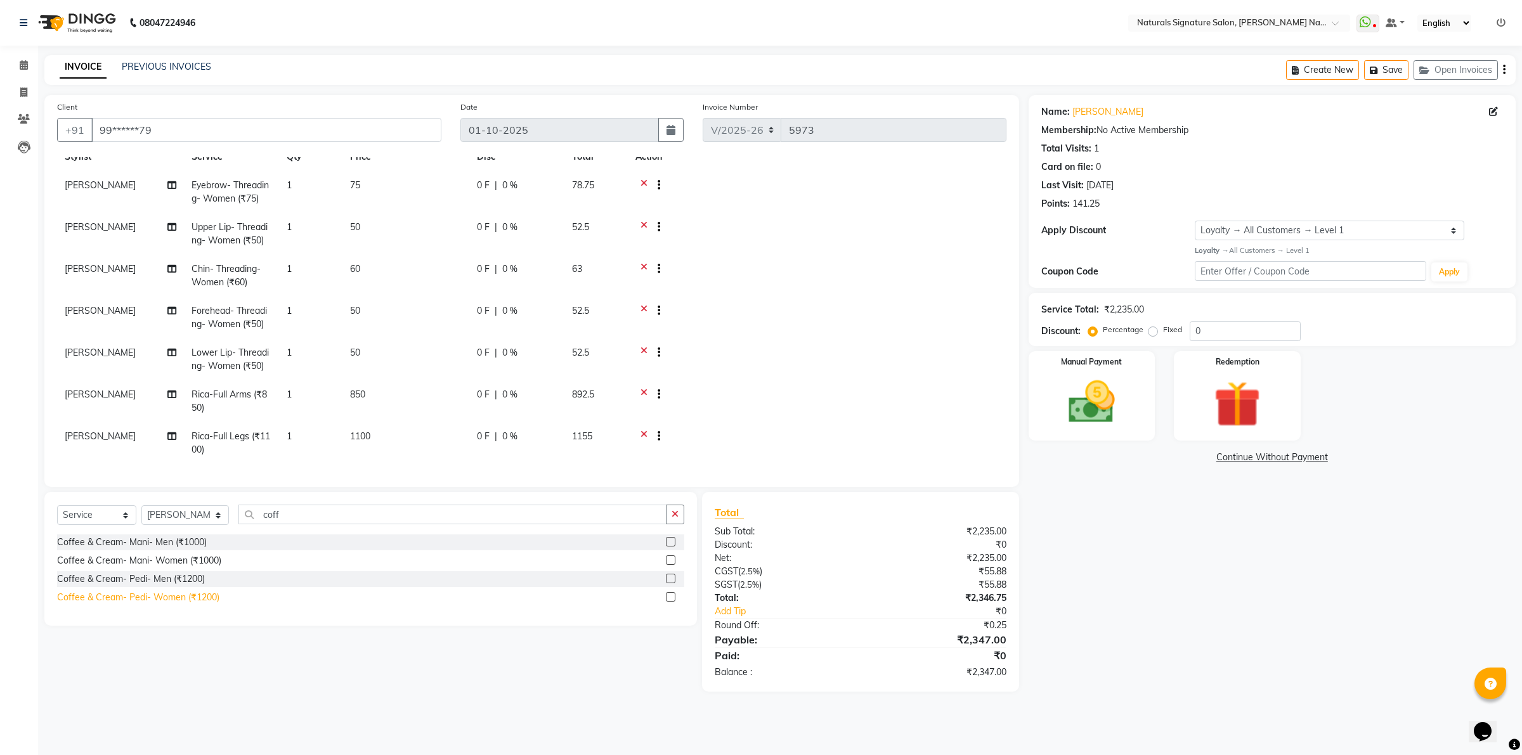
click at [198, 601] on div "Coffee & Cream- Pedi- Women (₹1200)" at bounding box center [138, 597] width 162 height 13
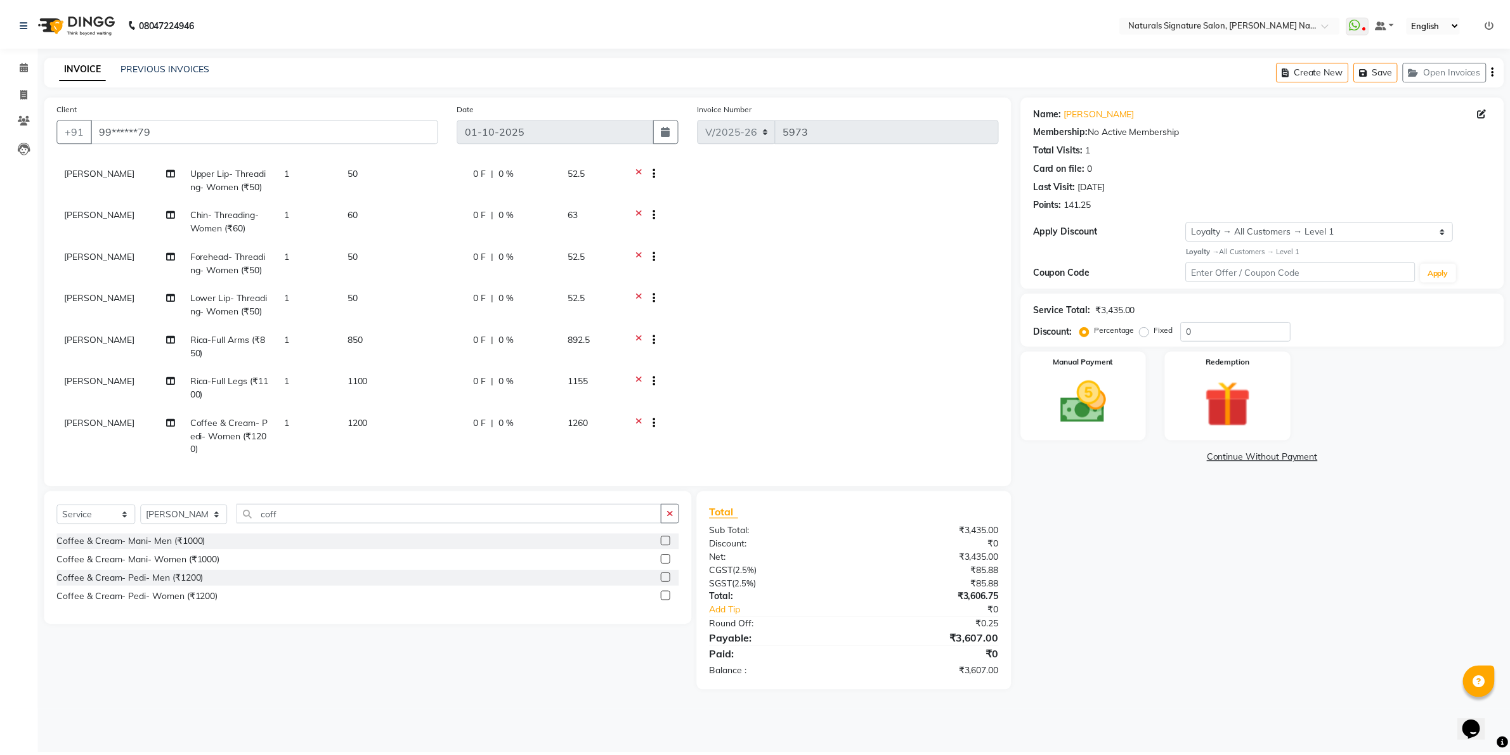
scroll to position [25, 0]
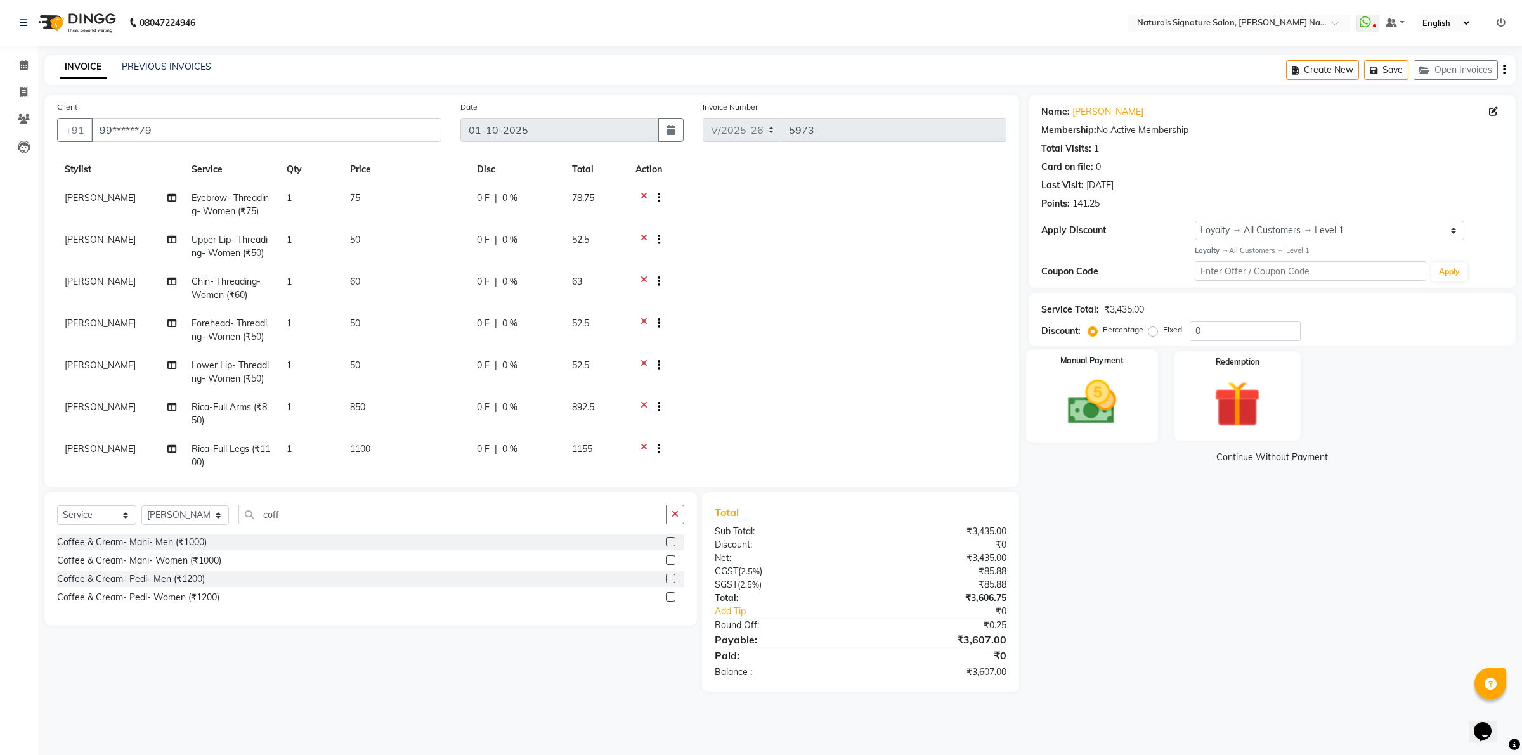
click at [1148, 375] on div "Manual Payment" at bounding box center [1092, 395] width 132 height 93
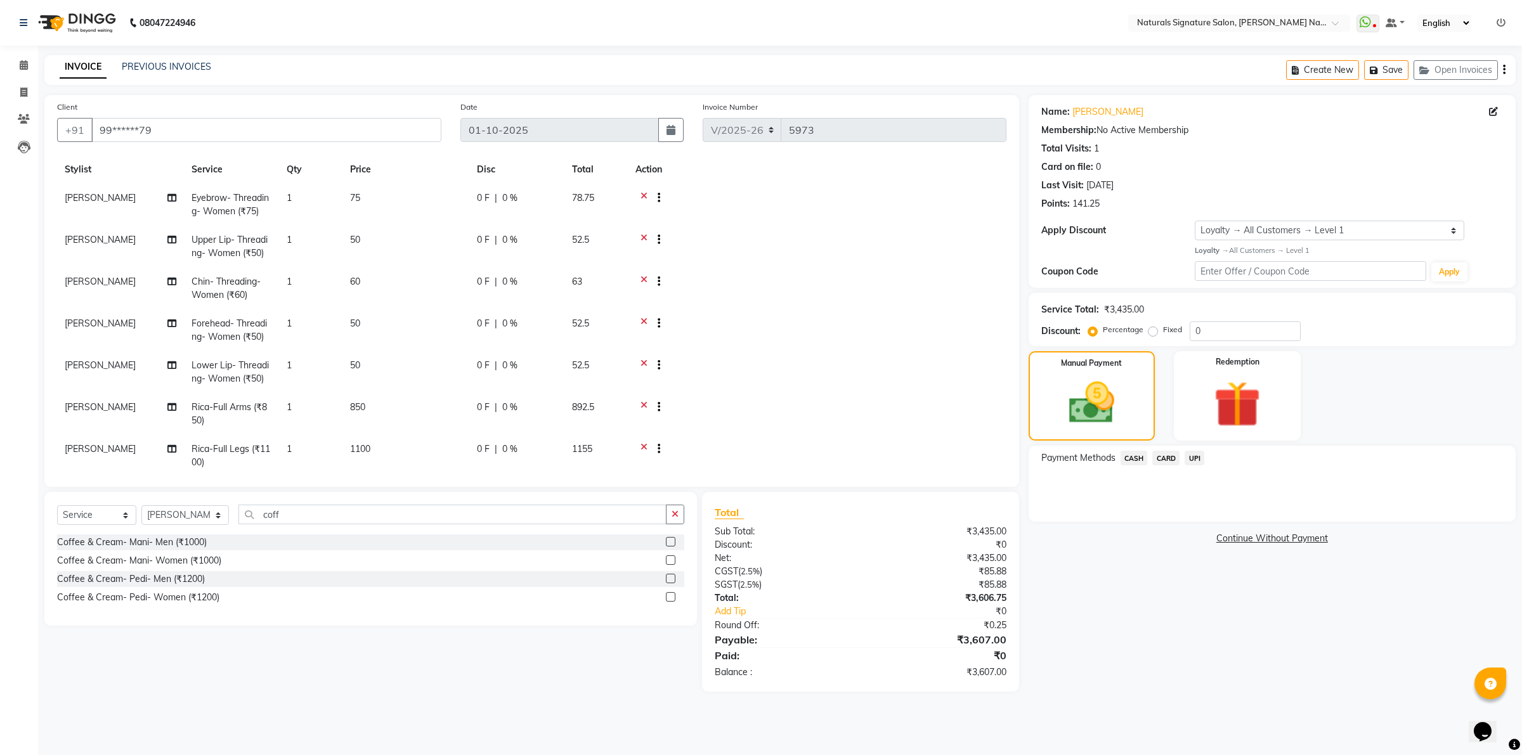
click at [1198, 458] on span "UPI" at bounding box center [1194, 458] width 20 height 15
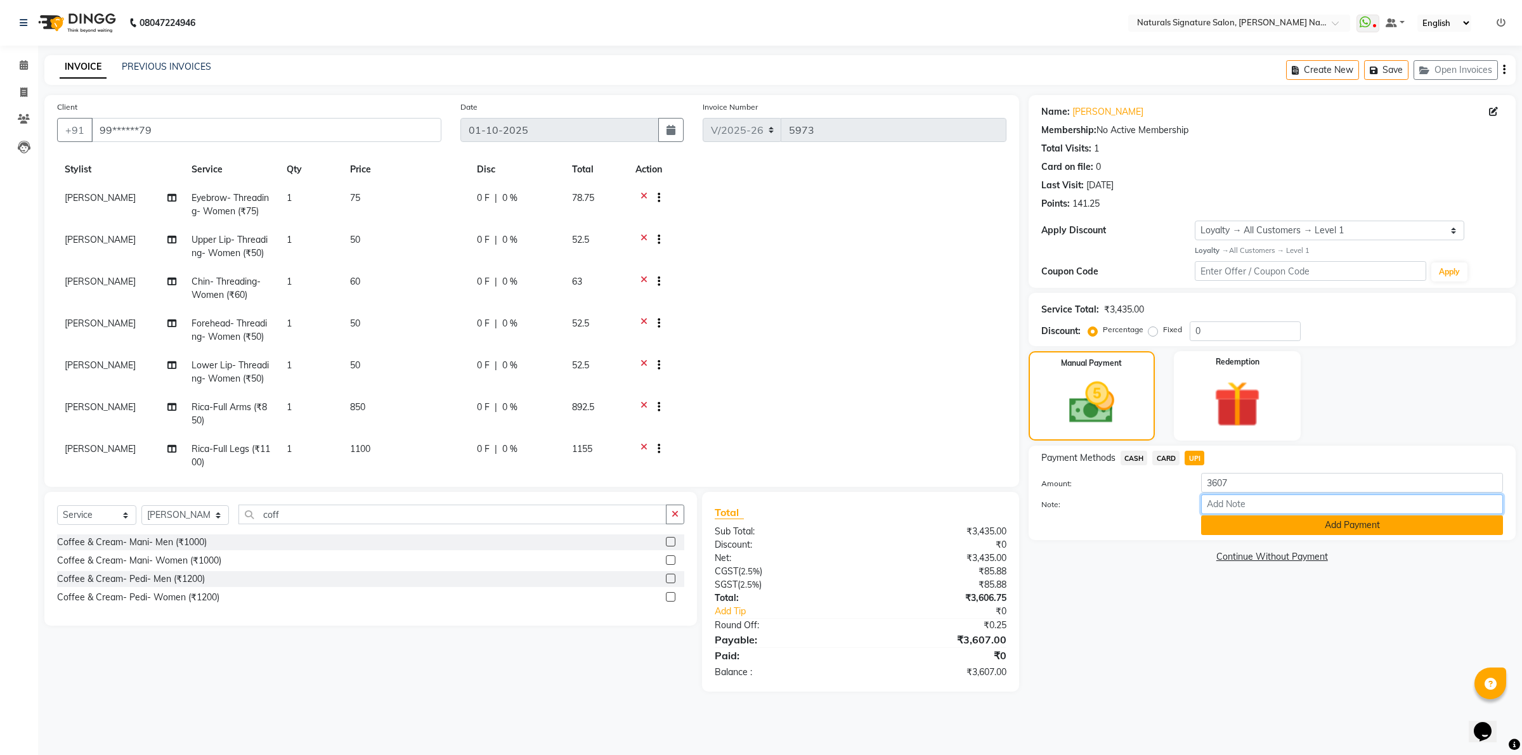
drag, startPoint x: 1236, startPoint y: 512, endPoint x: 1240, endPoint y: 525, distance: 13.1
click at [1236, 515] on div "Amount: 3607 Note: Add Payment" at bounding box center [1272, 504] width 462 height 62
click at [1241, 531] on button "Add Payment" at bounding box center [1352, 526] width 302 height 20
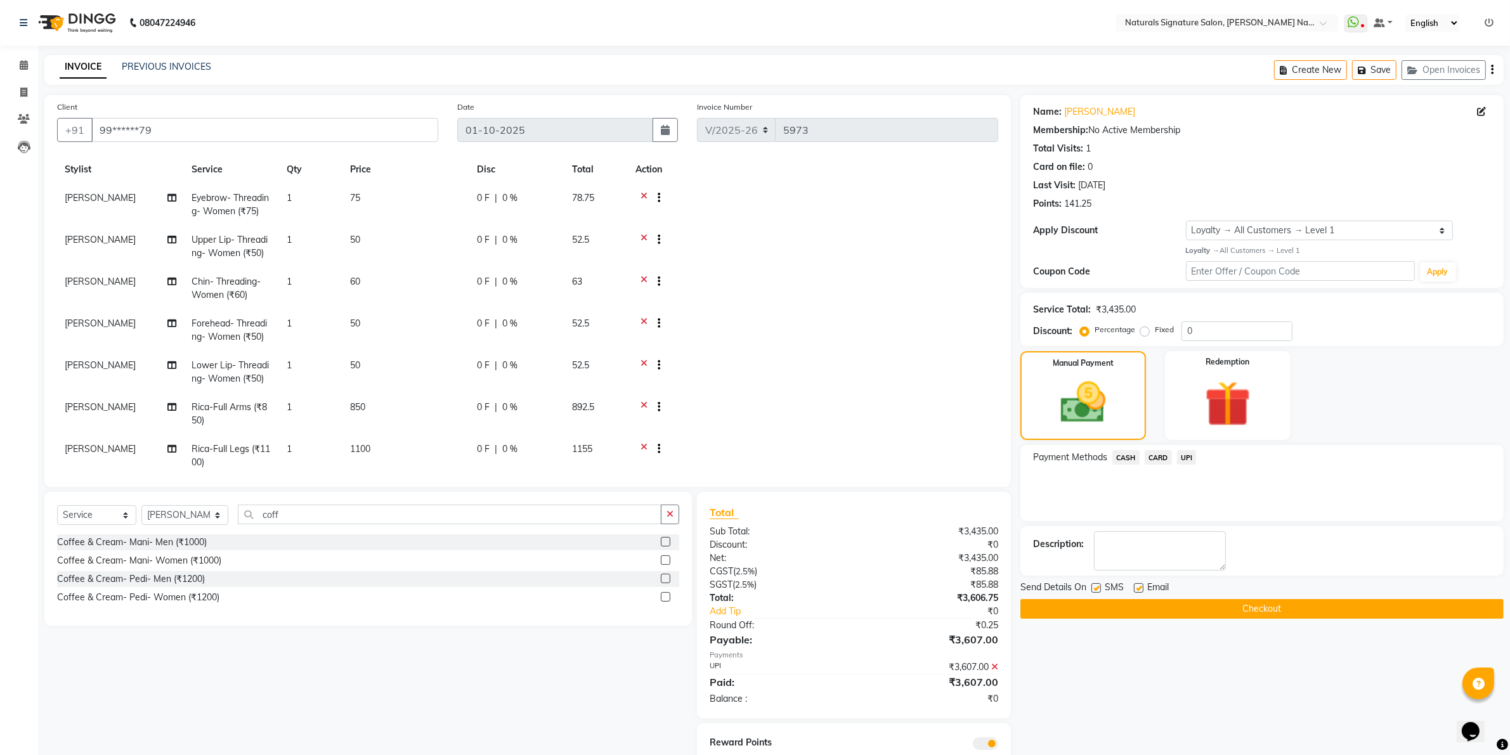
scroll to position [44, 0]
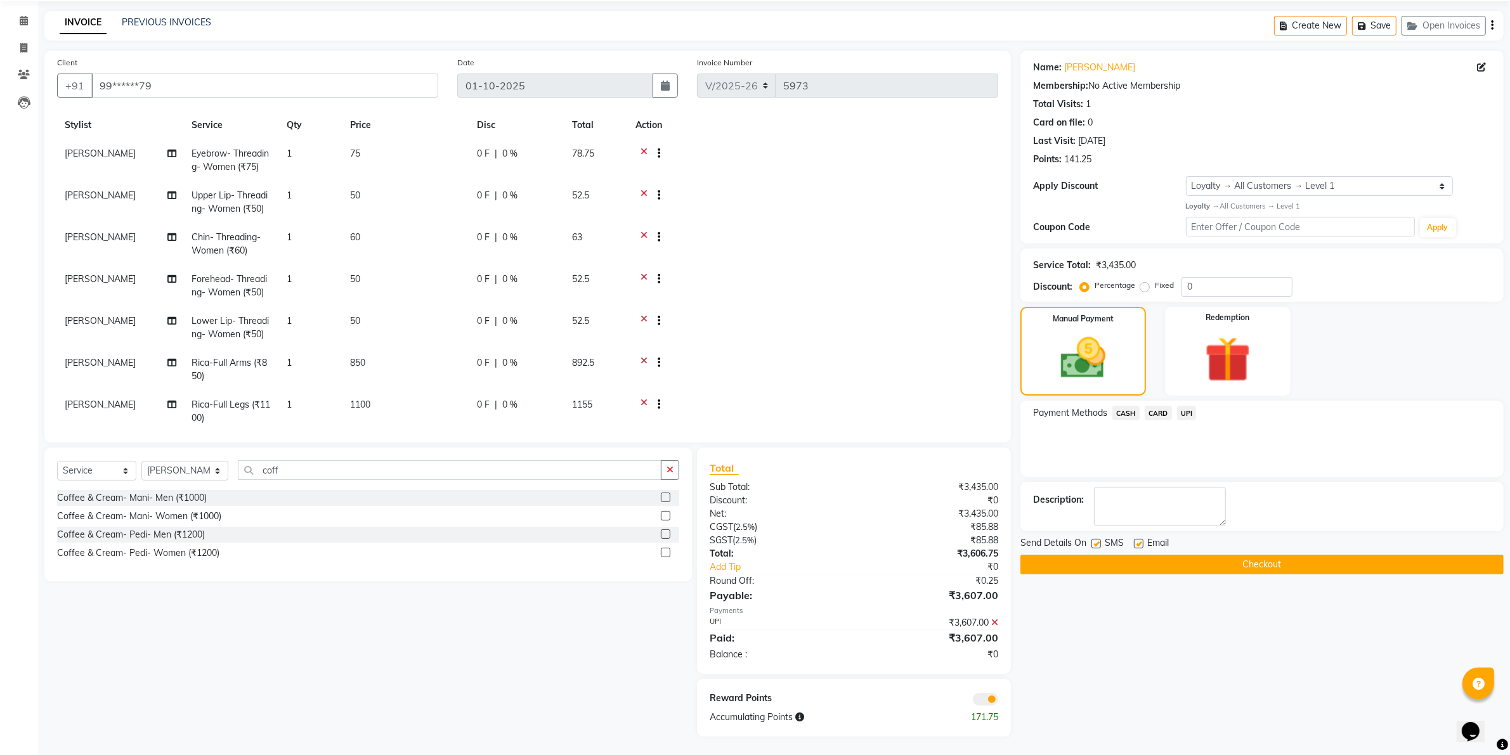
click at [1152, 566] on button "Checkout" at bounding box center [1261, 565] width 483 height 20
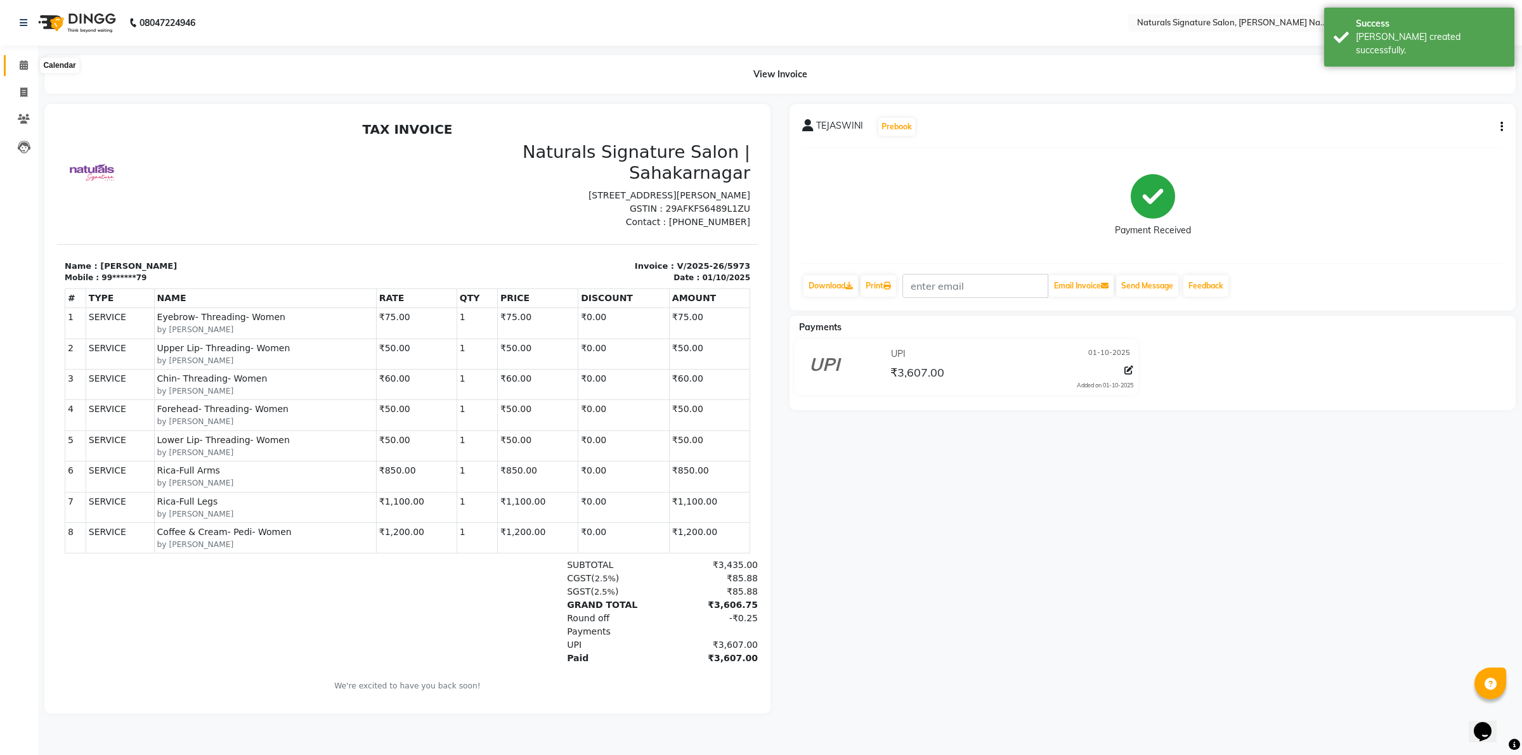
click at [20, 63] on icon at bounding box center [24, 65] width 8 height 10
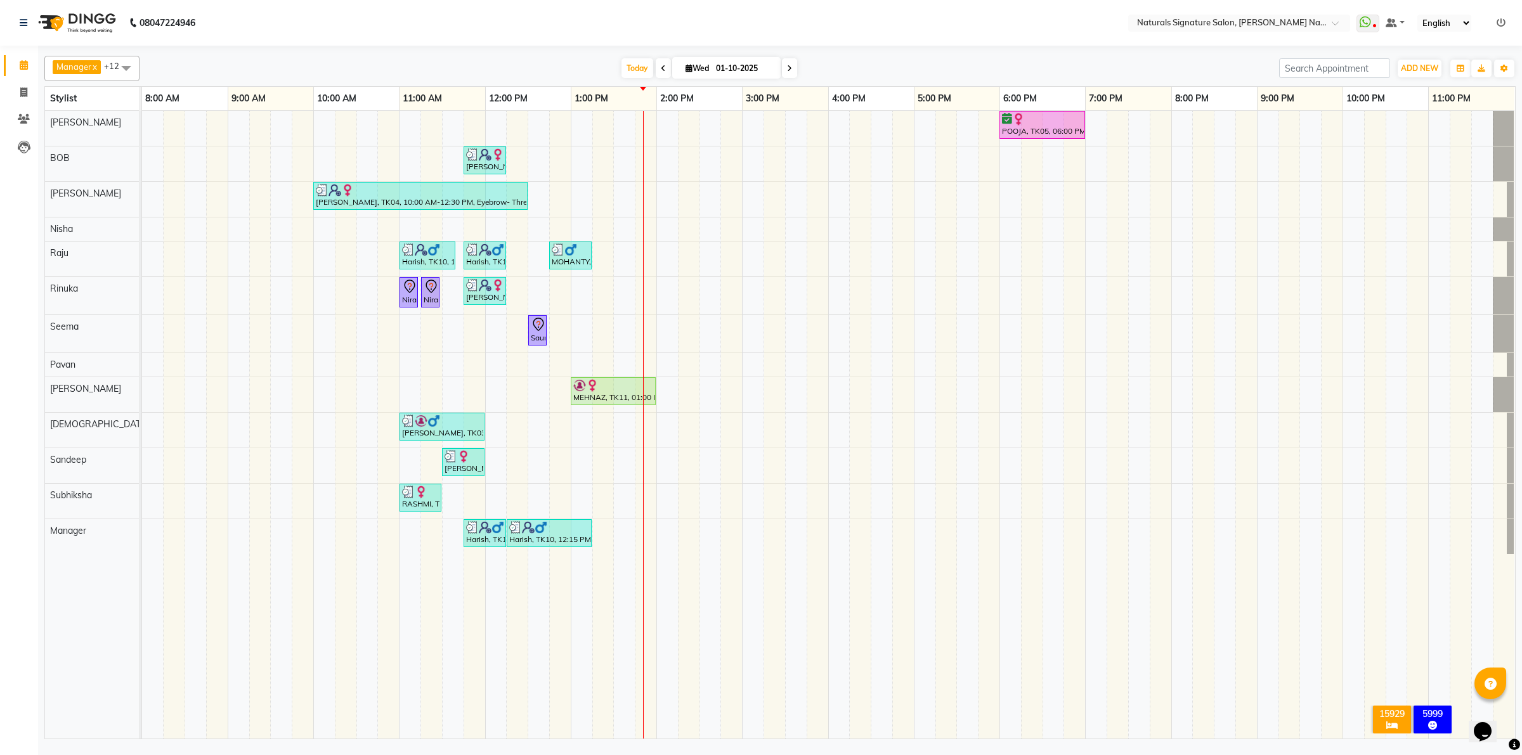
click at [603, 258] on div "POOJA, TK05, 06:00 PM-07:00 PM, Advance Cut - By Stylist Vinutha, TK08, 11:45 A…" at bounding box center [828, 425] width 1373 height 628
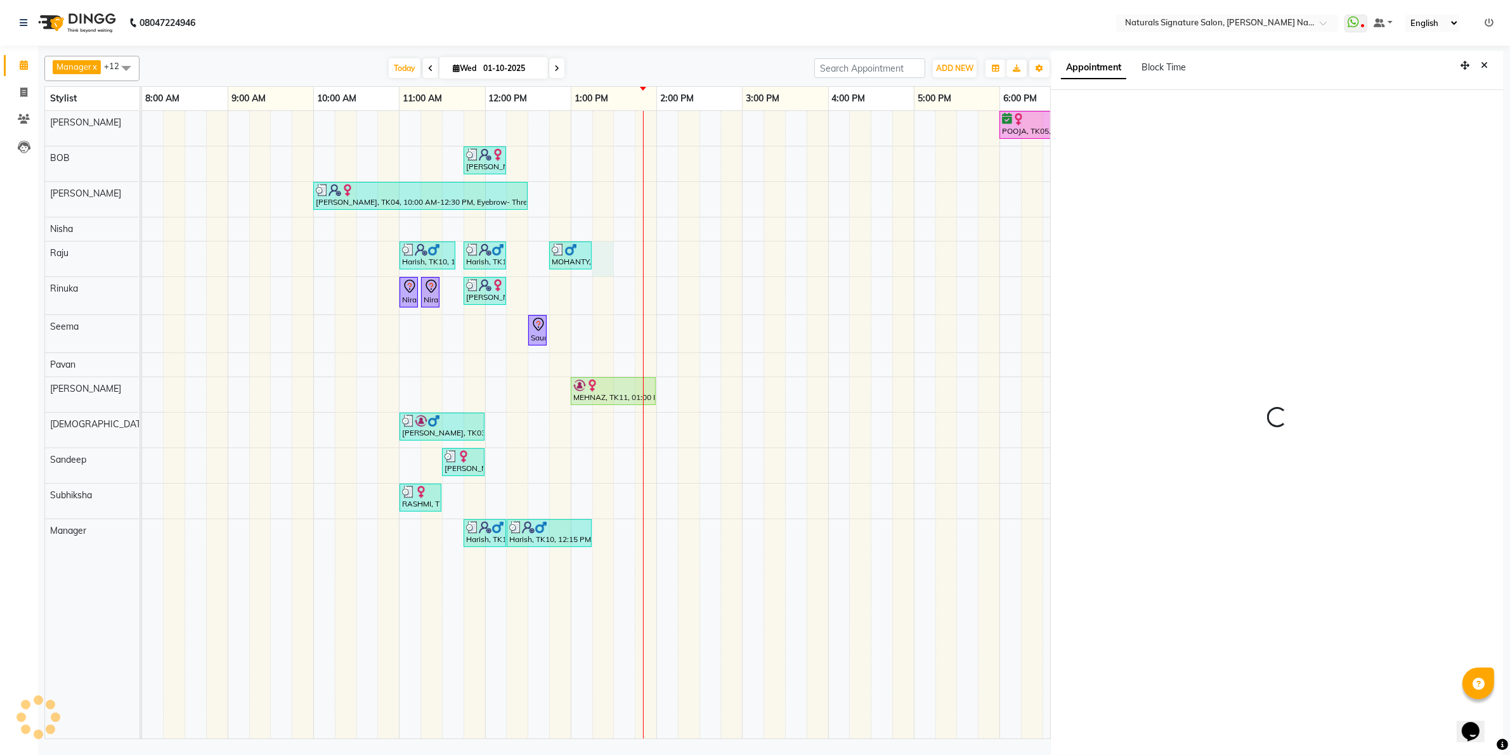
scroll to position [3, 0]
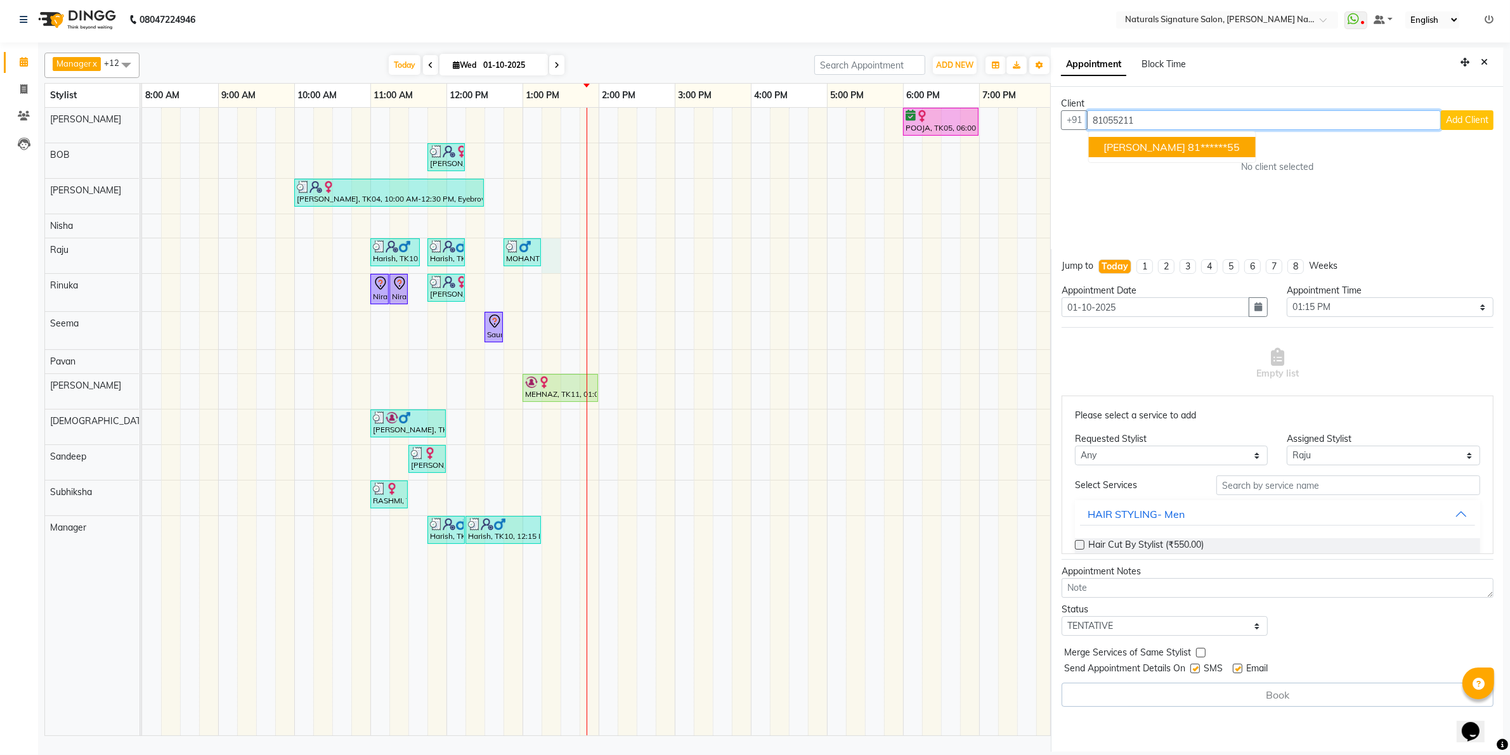
click at [1188, 150] on ngb-highlight "81******55" at bounding box center [1214, 147] width 52 height 13
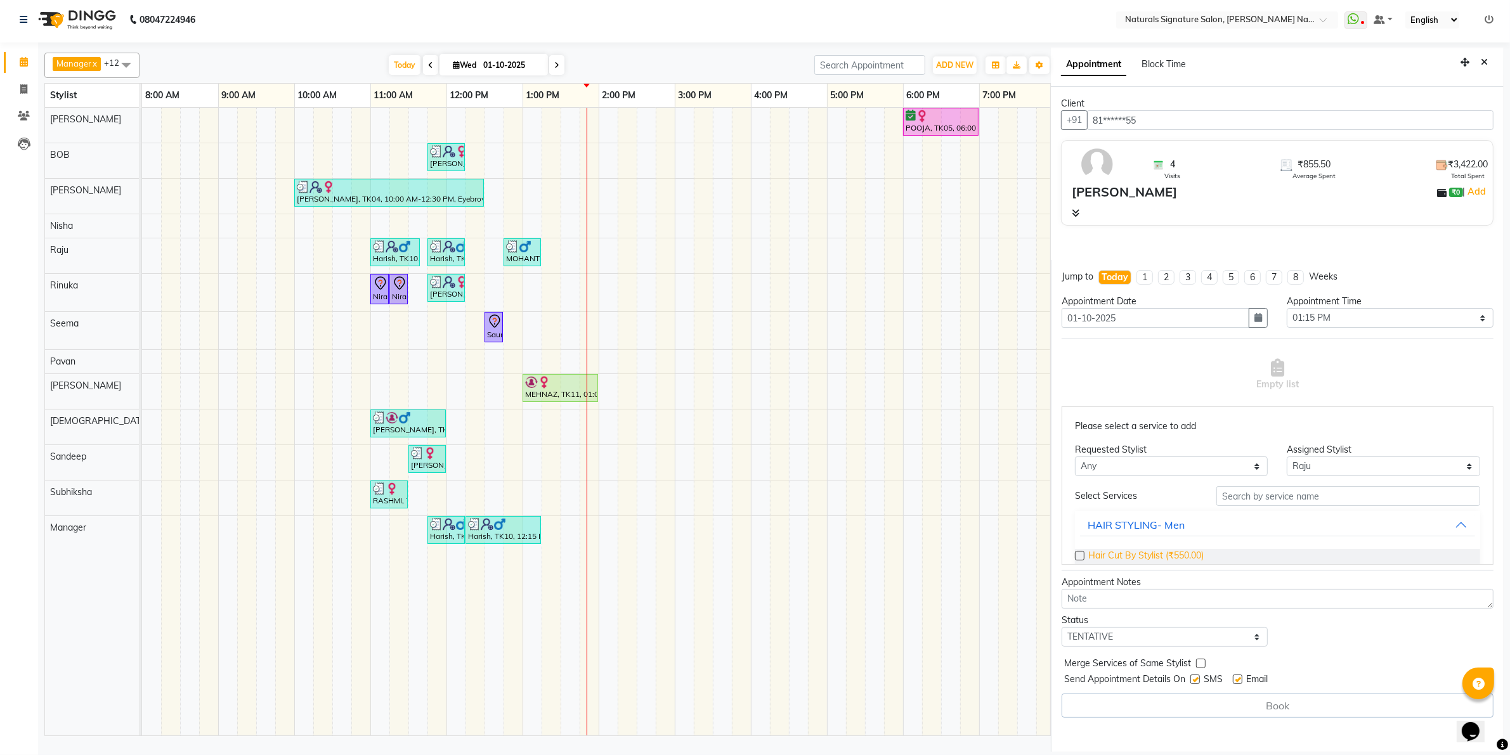
click at [1172, 561] on span "Hair Cut By Stylist (₹550.00)" at bounding box center [1145, 557] width 115 height 16
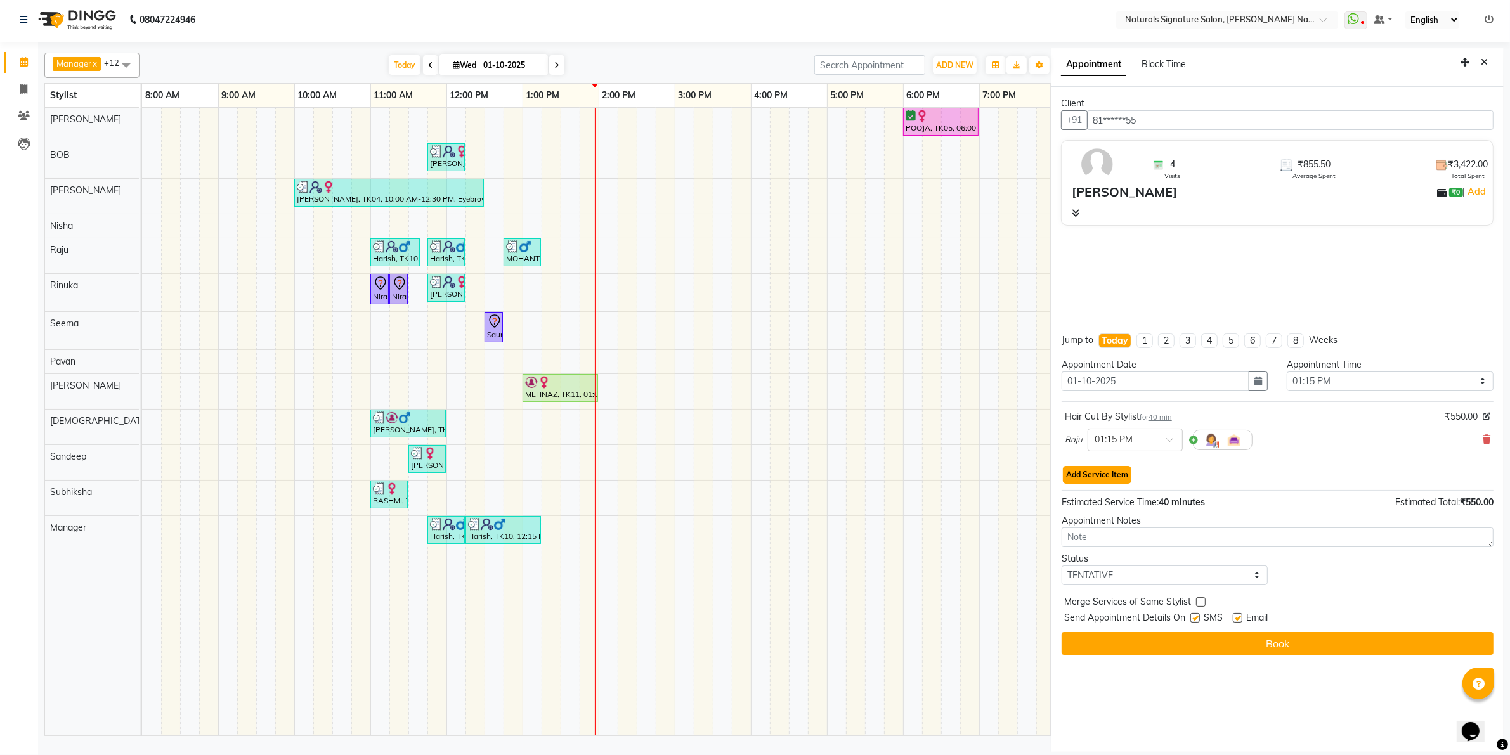
click at [1111, 467] on button "Add Service Item" at bounding box center [1097, 475] width 68 height 18
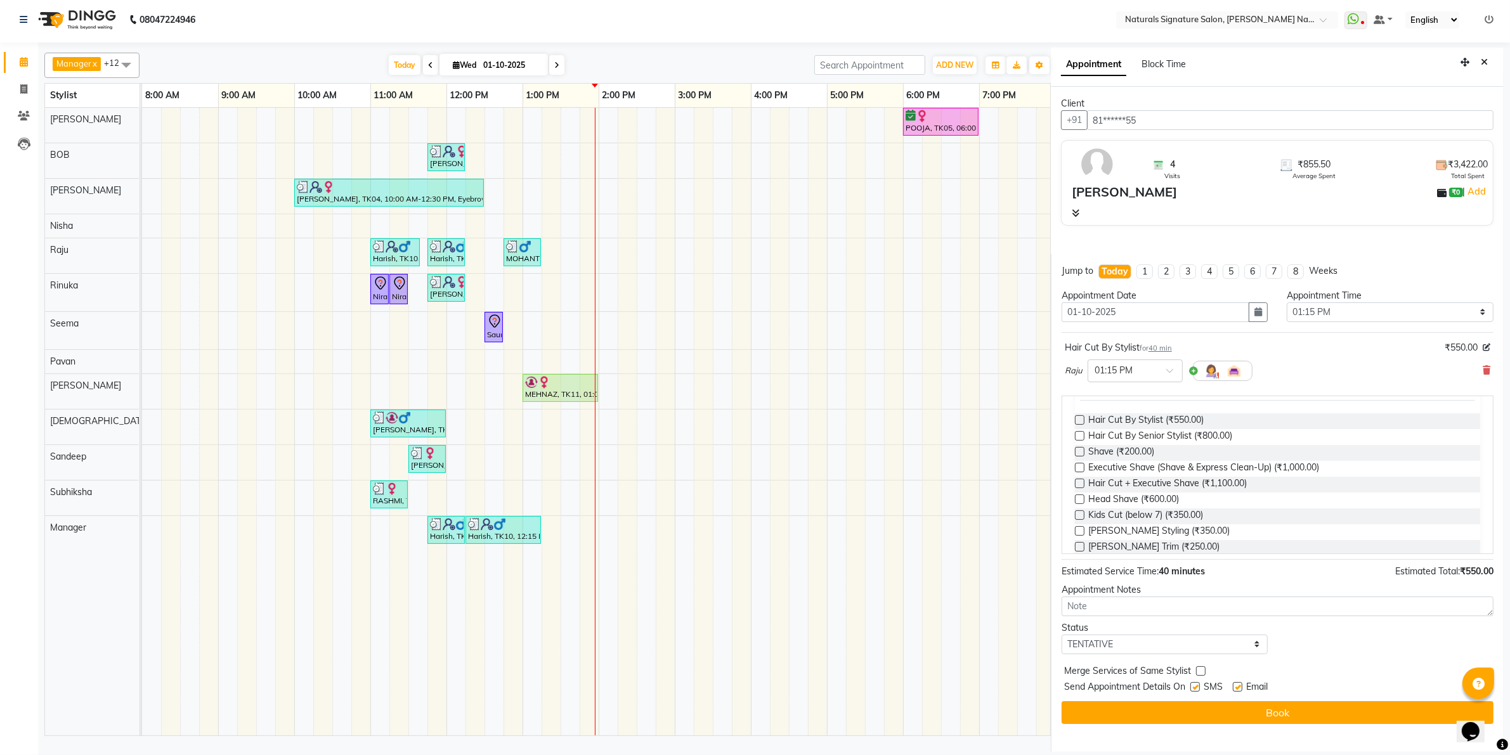
scroll to position [159, 0]
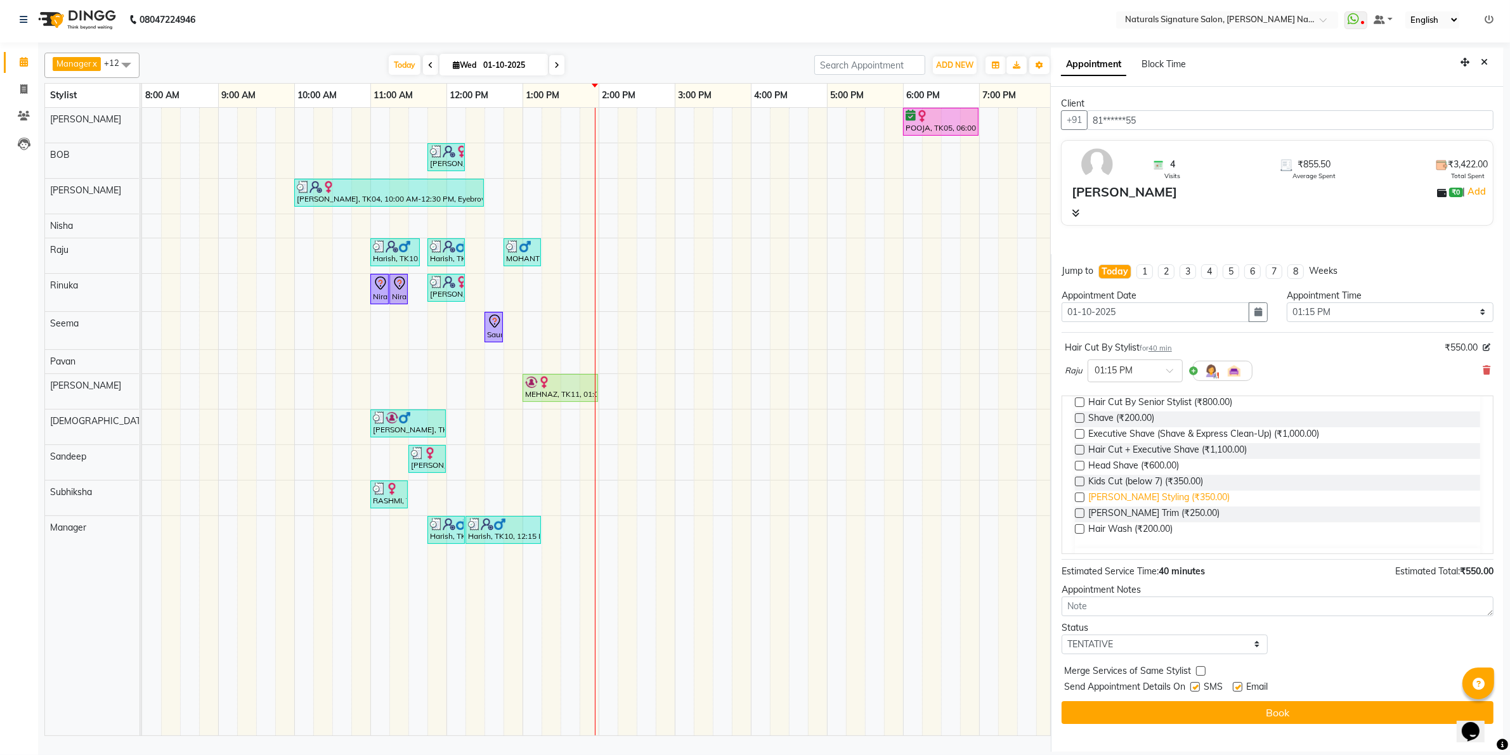
click at [1129, 498] on span "[PERSON_NAME] Styling (₹350.00)" at bounding box center [1158, 499] width 141 height 16
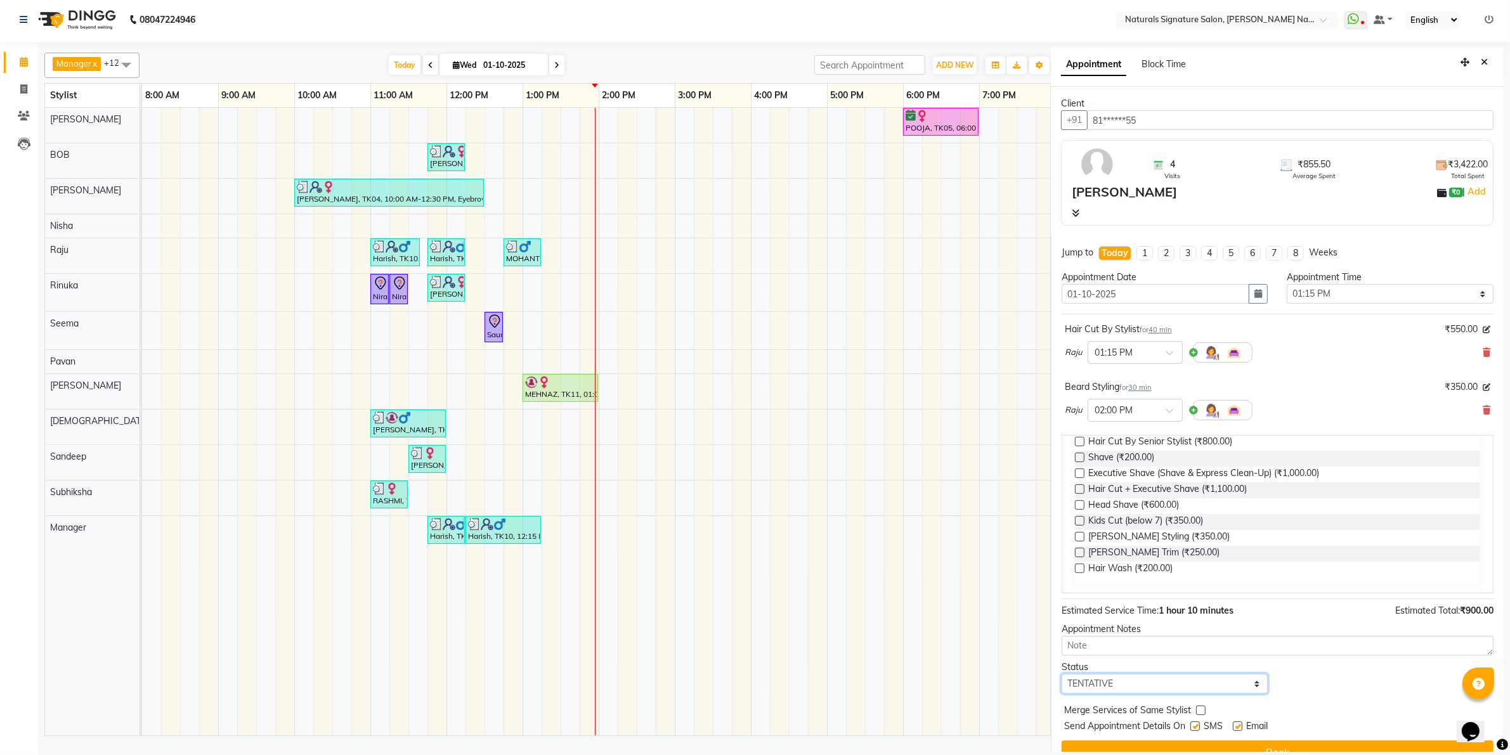
click at [1119, 678] on select "Select TENTATIVE CONFIRM CHECK-IN UPCOMING" at bounding box center [1164, 684] width 207 height 20
click at [1061, 675] on select "Select TENTATIVE CONFIRM CHECK-IN UPCOMING" at bounding box center [1164, 684] width 207 height 20
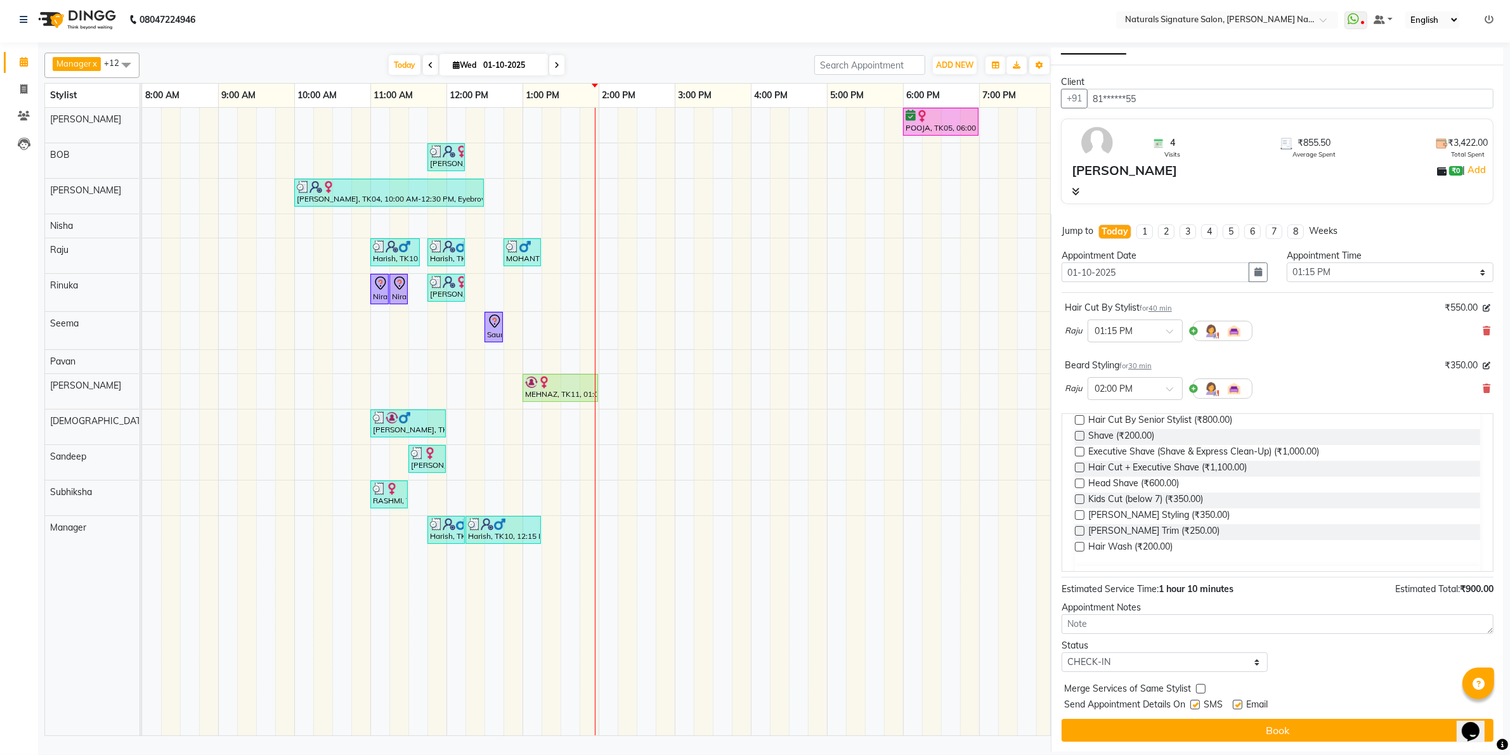
click at [1095, 722] on button "Book" at bounding box center [1277, 730] width 432 height 23
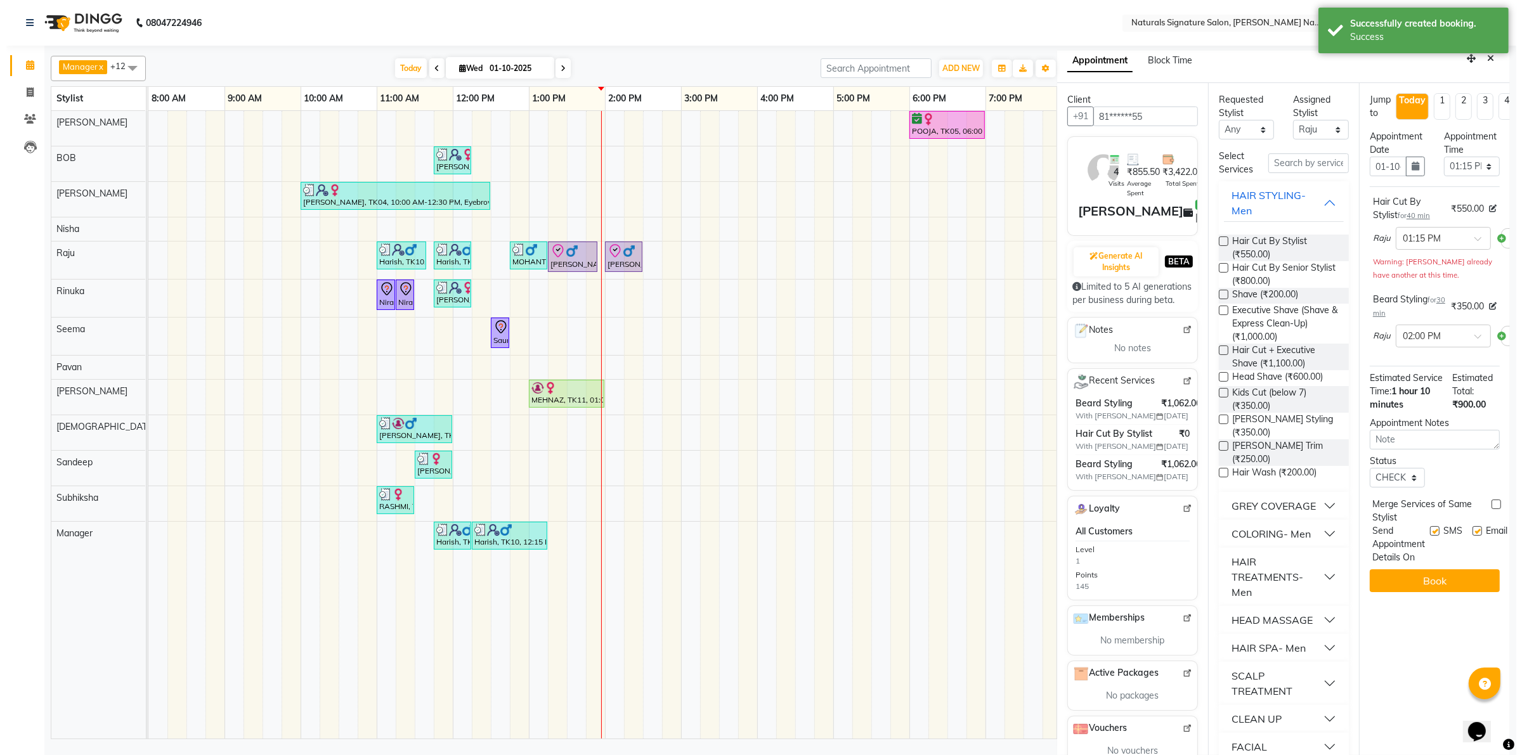
scroll to position [0, 0]
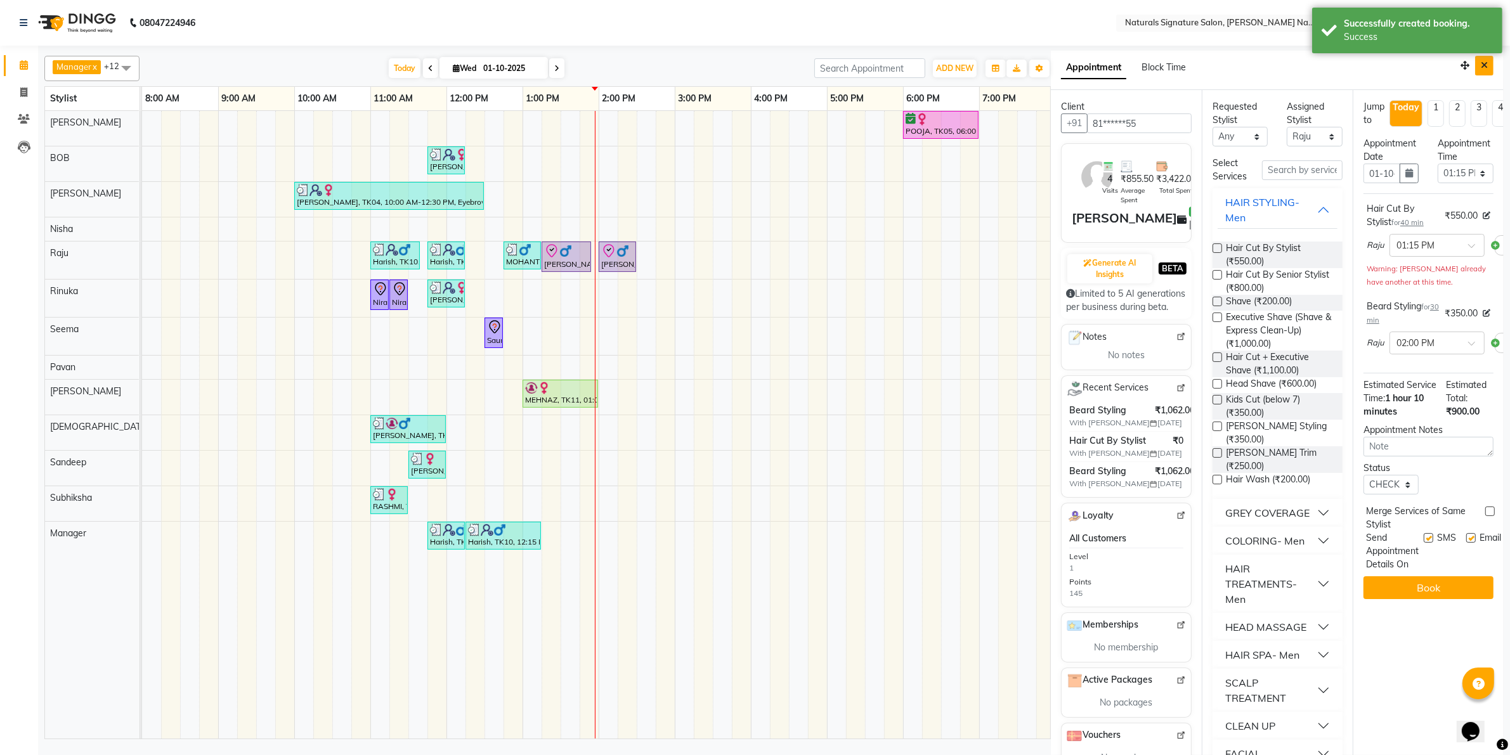
click at [1477, 56] on button "Close" at bounding box center [1484, 66] width 18 height 20
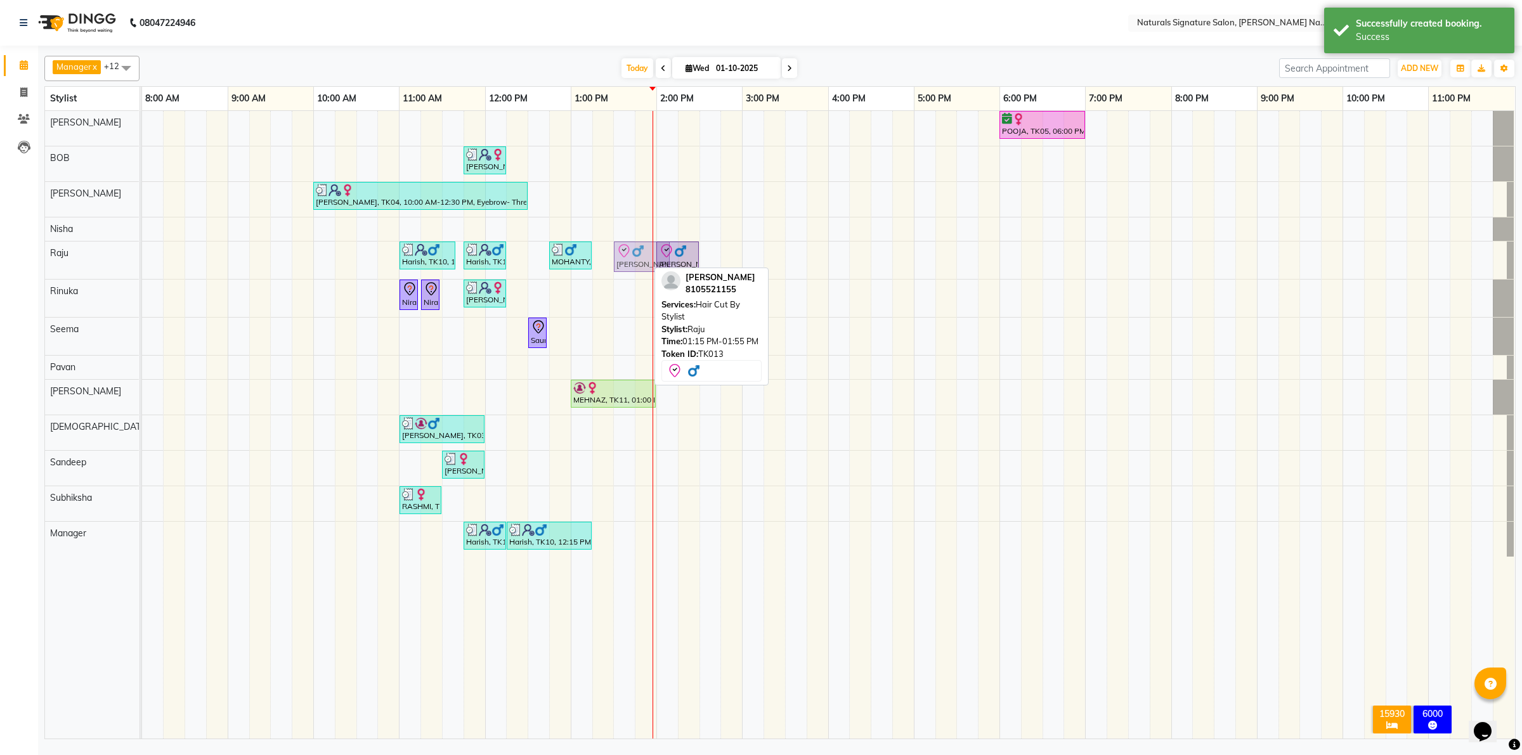
drag, startPoint x: 633, startPoint y: 255, endPoint x: 651, endPoint y: 254, distance: 18.4
click at [142, 254] on div "Harish, TK10, 11:00 AM-11:40 AM, Hair Cut By Stylist Harish, TK10, 11:45 AM-12:…" at bounding box center [142, 260] width 0 height 37
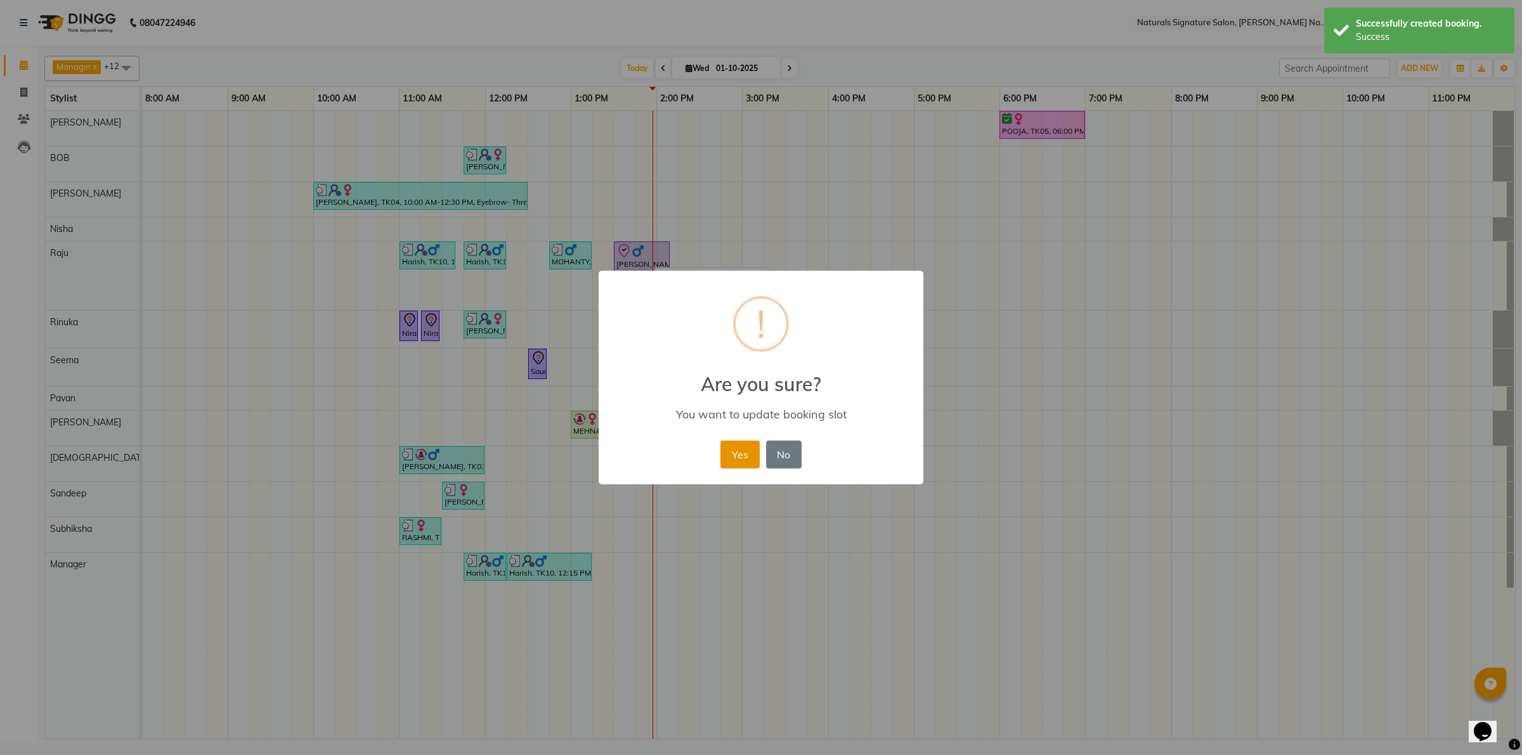
click at [728, 461] on button "Yes" at bounding box center [739, 455] width 39 height 28
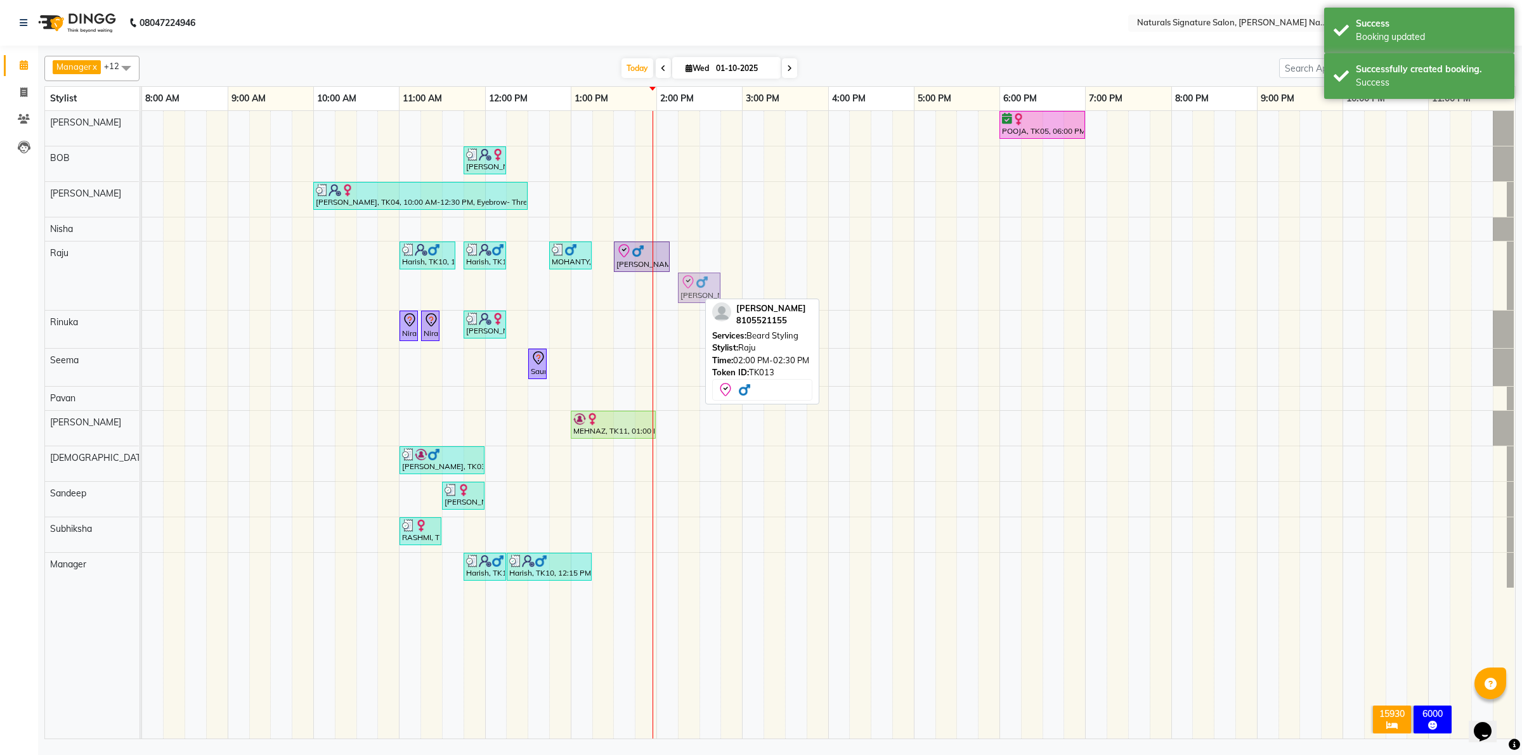
drag, startPoint x: 682, startPoint y: 295, endPoint x: 697, endPoint y: 287, distance: 17.0
click at [142, 287] on div "Harish, TK10, 11:00 AM-11:40 AM, Hair Cut By Stylist Harish, TK10, 11:45 AM-12:…" at bounding box center [142, 276] width 0 height 68
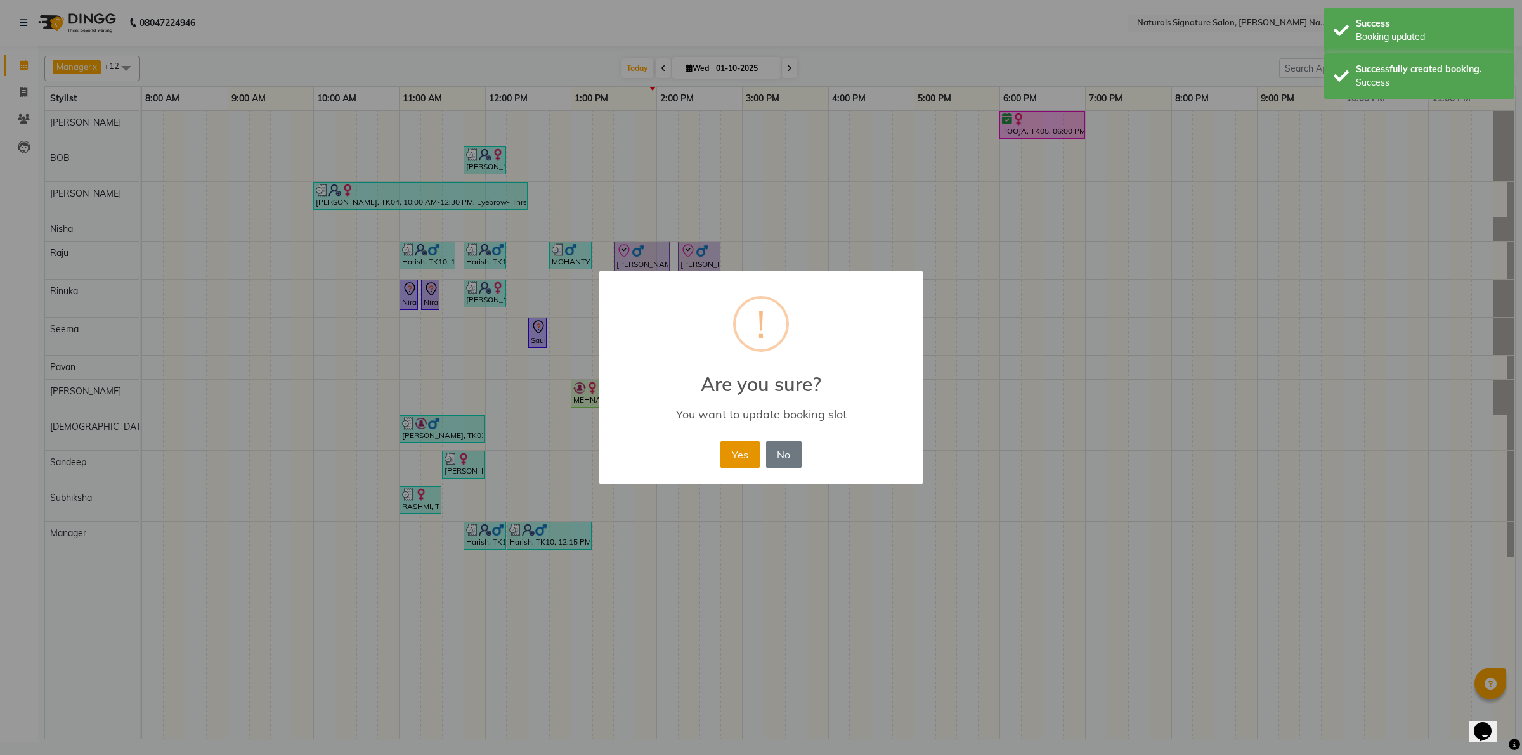
click at [731, 453] on button "Yes" at bounding box center [739, 455] width 39 height 28
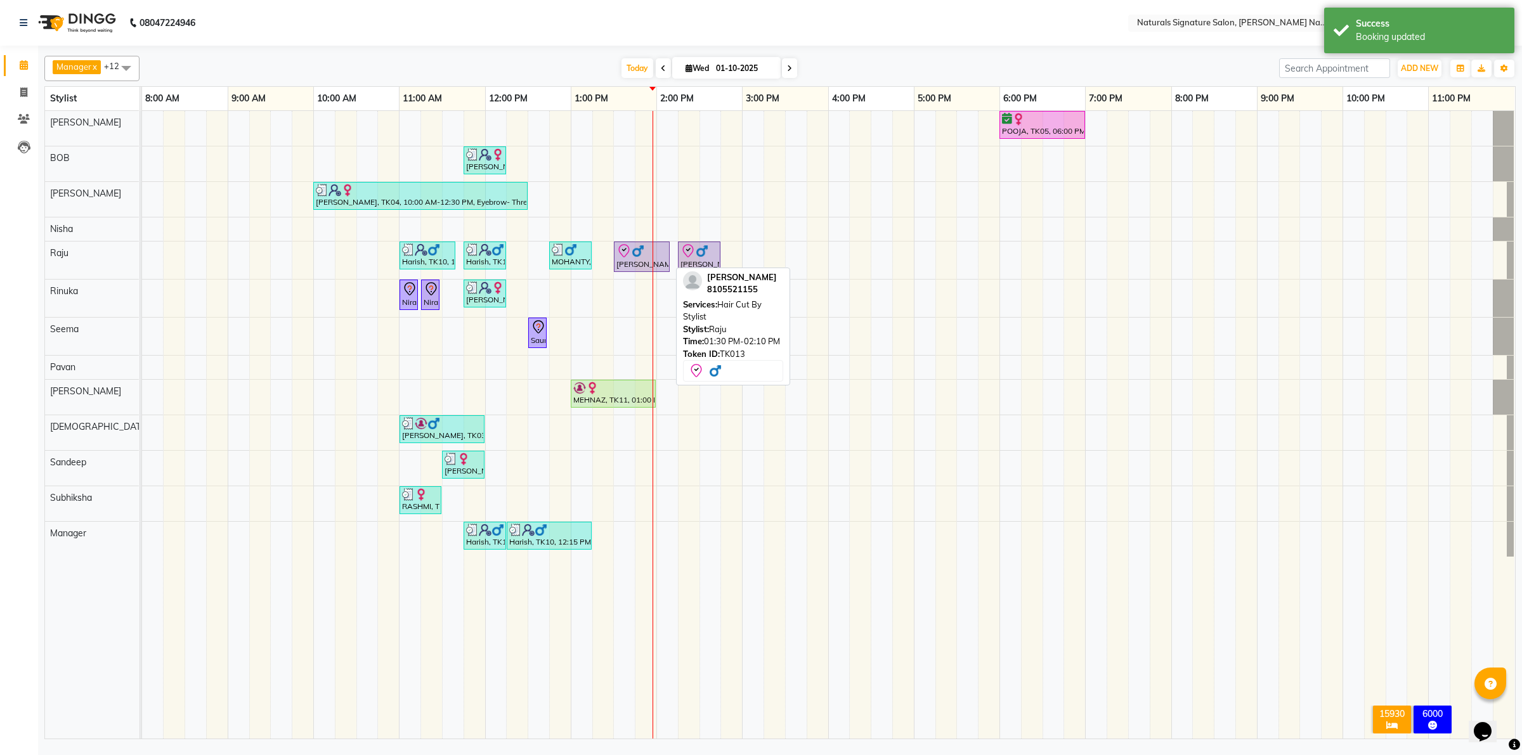
click at [661, 249] on div at bounding box center [641, 250] width 51 height 15
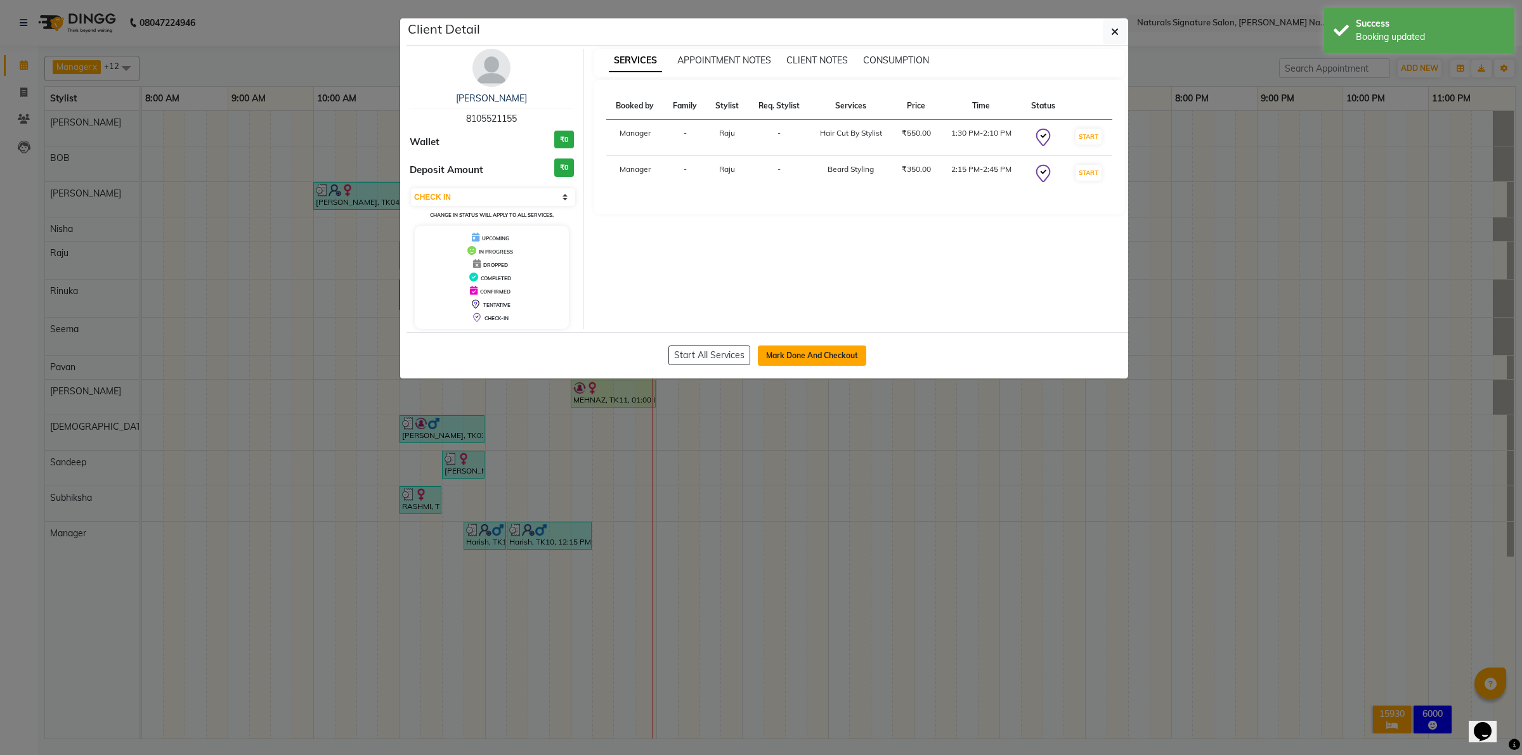
click at [796, 353] on button "Mark Done And Checkout" at bounding box center [812, 356] width 108 height 20
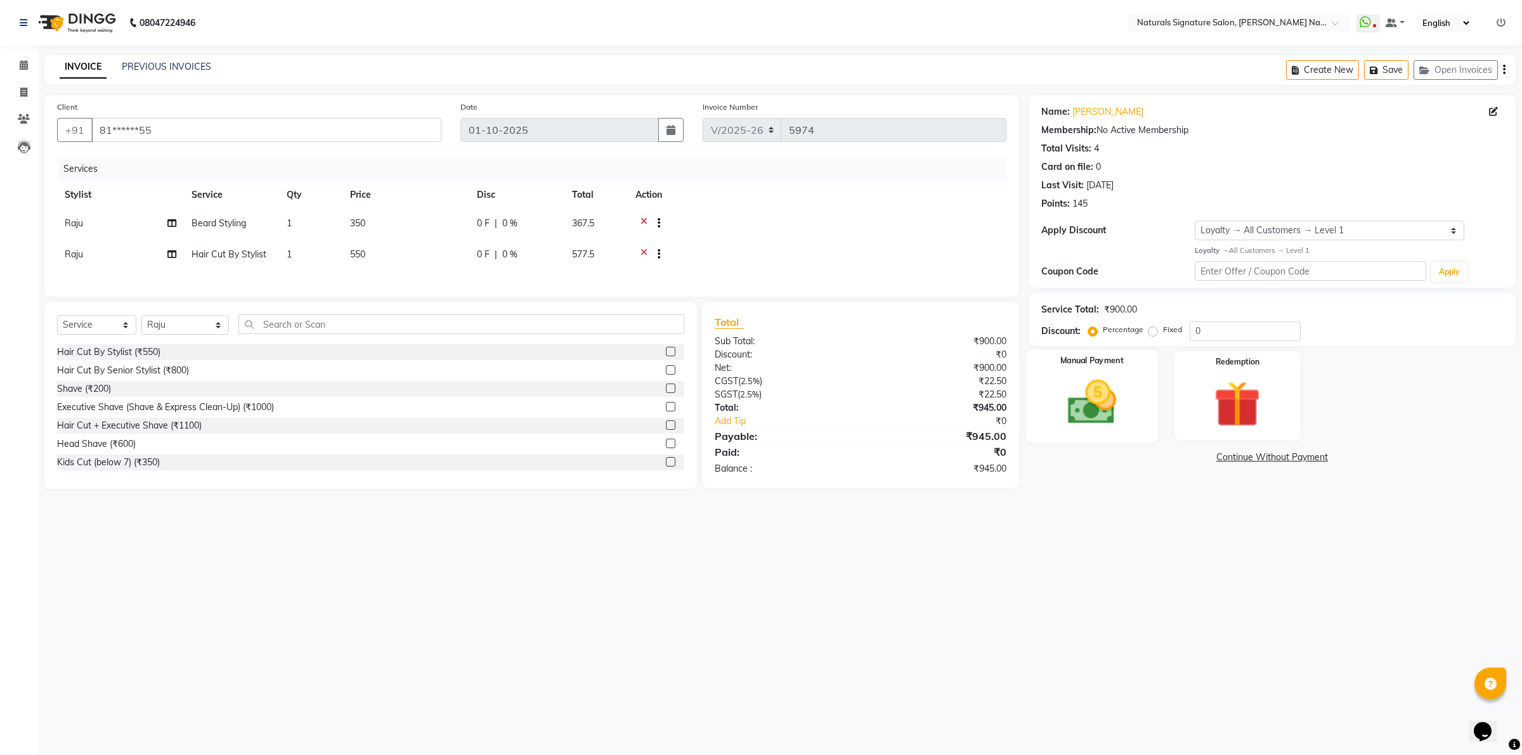
click at [1101, 407] on img at bounding box center [1091, 402] width 79 height 56
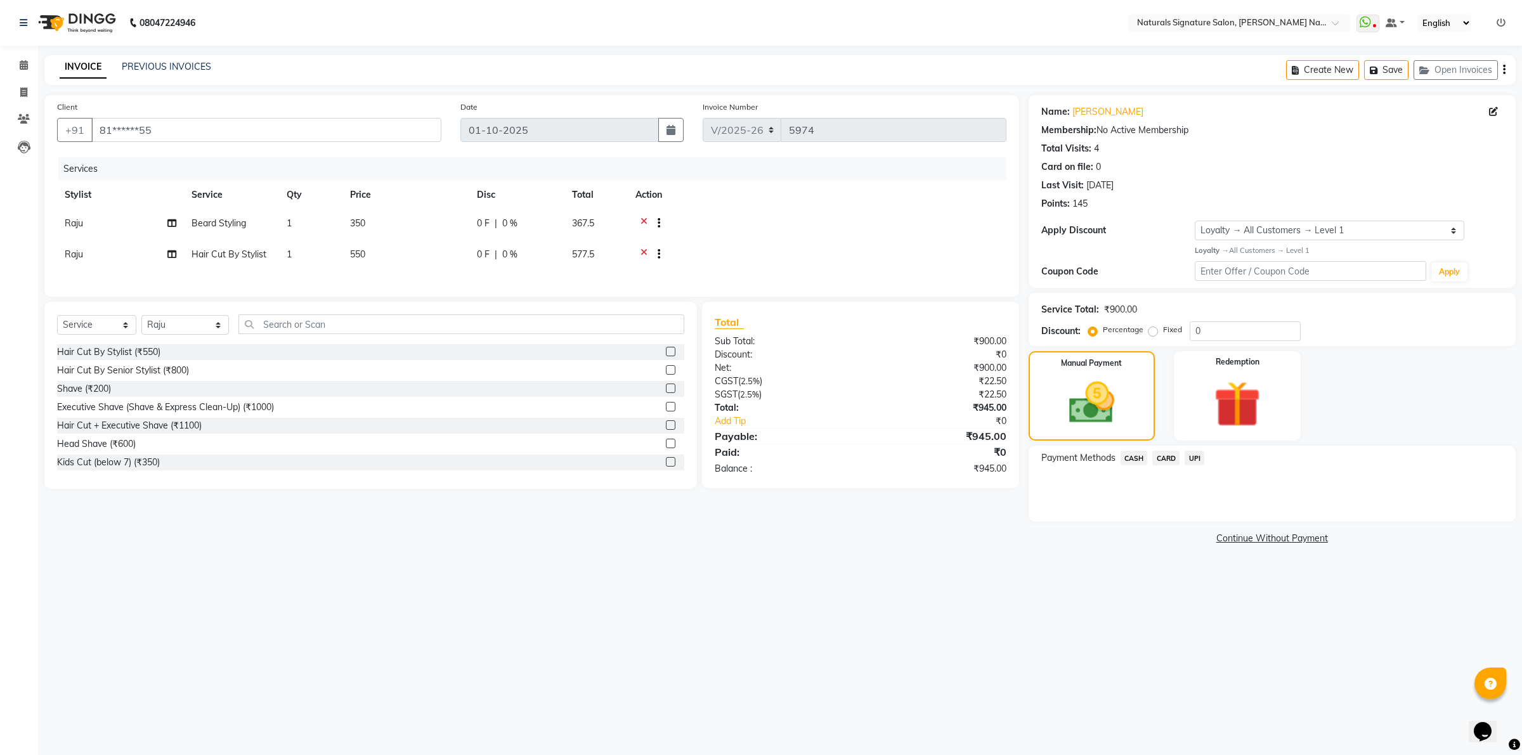
drag, startPoint x: 1165, startPoint y: 458, endPoint x: 1184, endPoint y: 470, distance: 22.9
click at [1165, 457] on span "CARD" at bounding box center [1165, 458] width 27 height 15
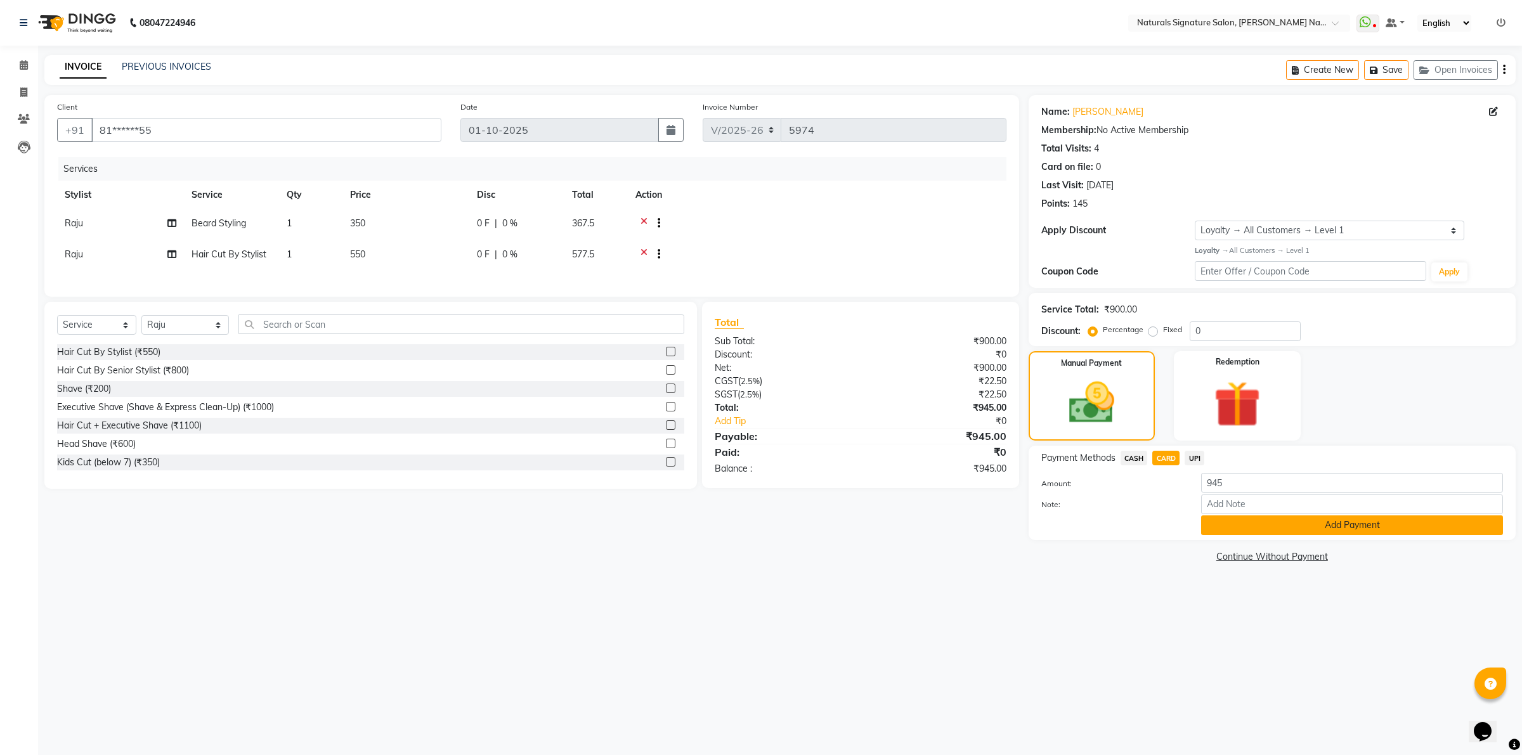
click at [1251, 524] on button "Add Payment" at bounding box center [1352, 526] width 302 height 20
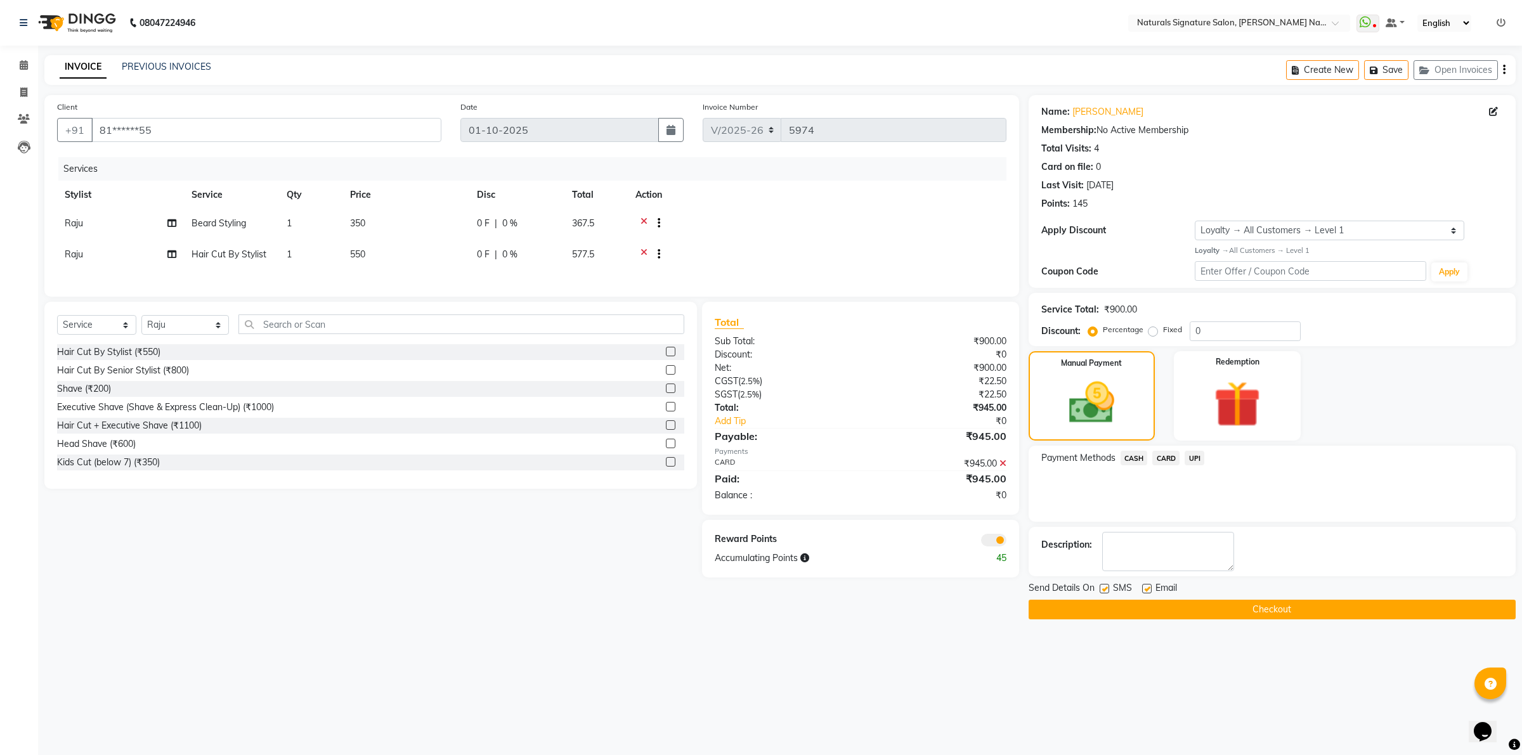
click at [1253, 612] on button "Checkout" at bounding box center [1271, 610] width 487 height 20
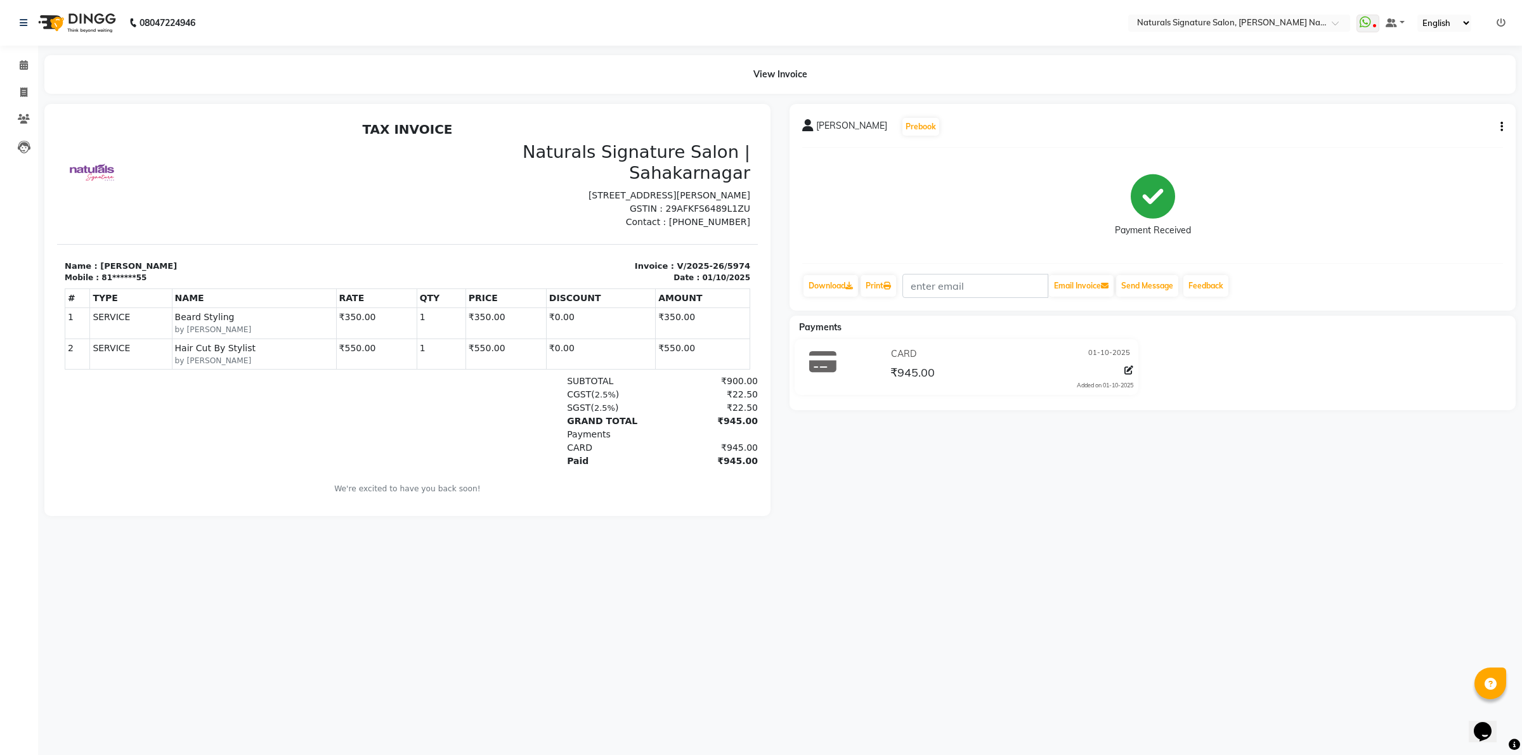
drag, startPoint x: 1338, startPoint y: 628, endPoint x: 1323, endPoint y: 600, distance: 31.8
click at [1336, 628] on div "08047224946 Select Location × Naturals Signature Salon, Sahakar Nagar WhatsApp …" at bounding box center [761, 377] width 1522 height 755
click at [29, 61] on span at bounding box center [24, 65] width 22 height 15
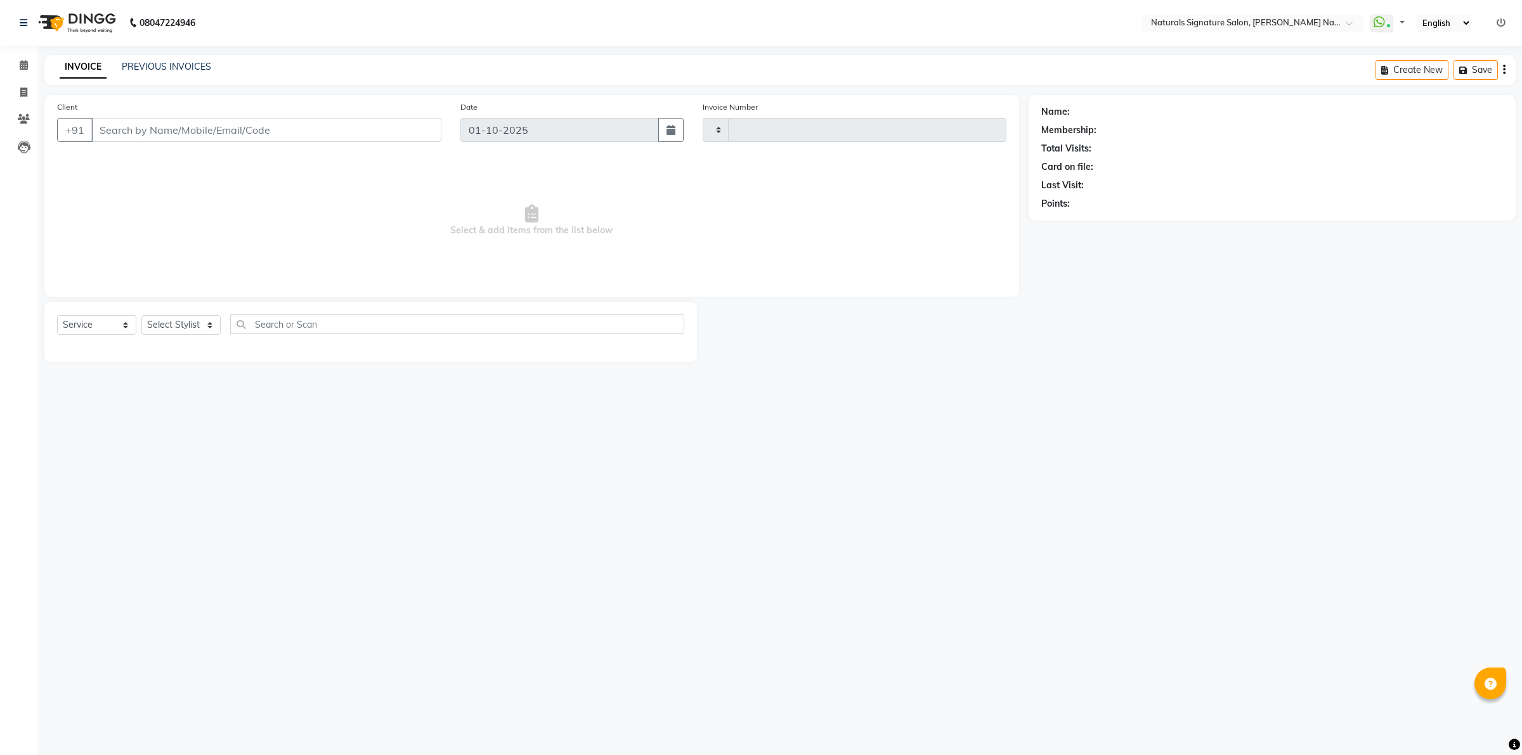
select select "service"
type input "5970"
select select "6135"
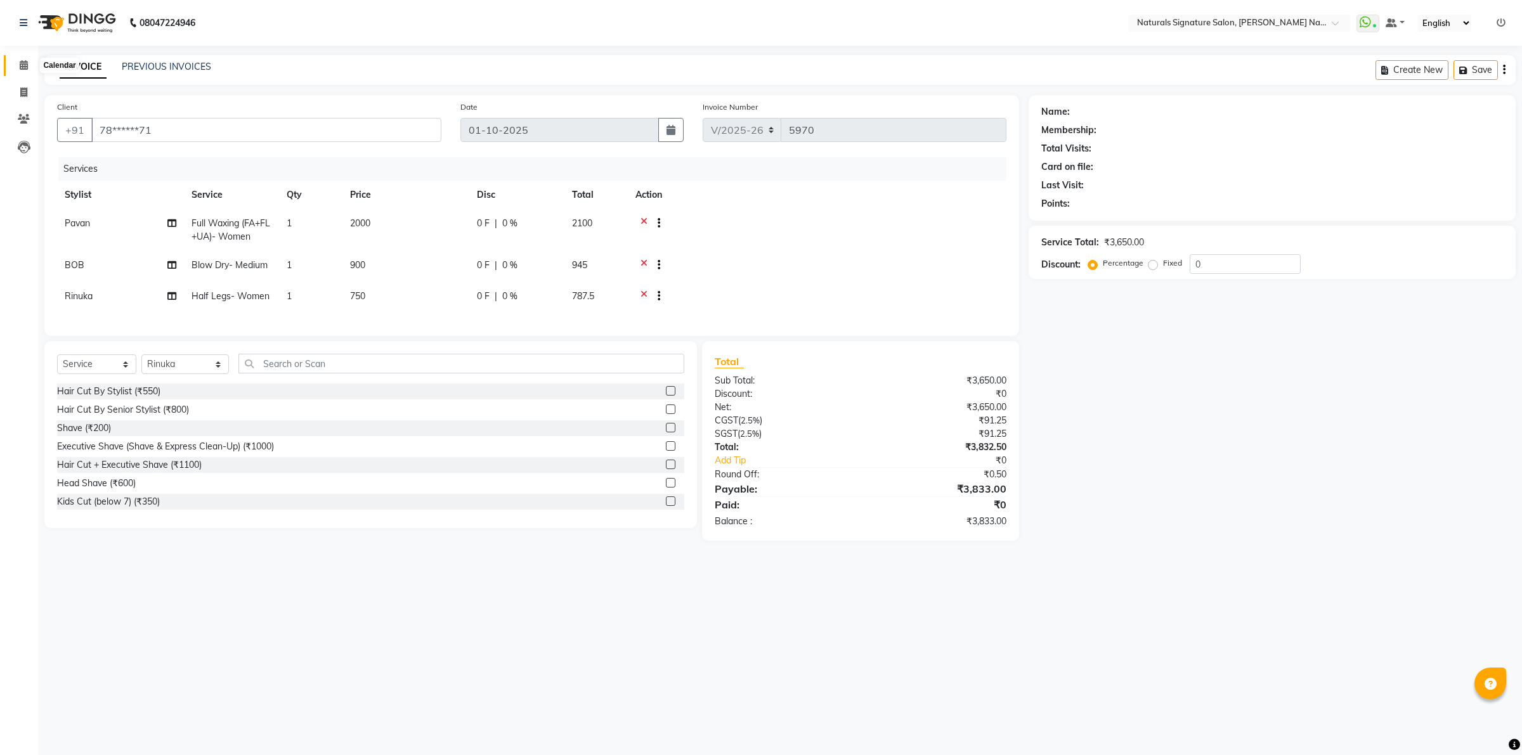
click at [17, 68] on span at bounding box center [24, 65] width 22 height 15
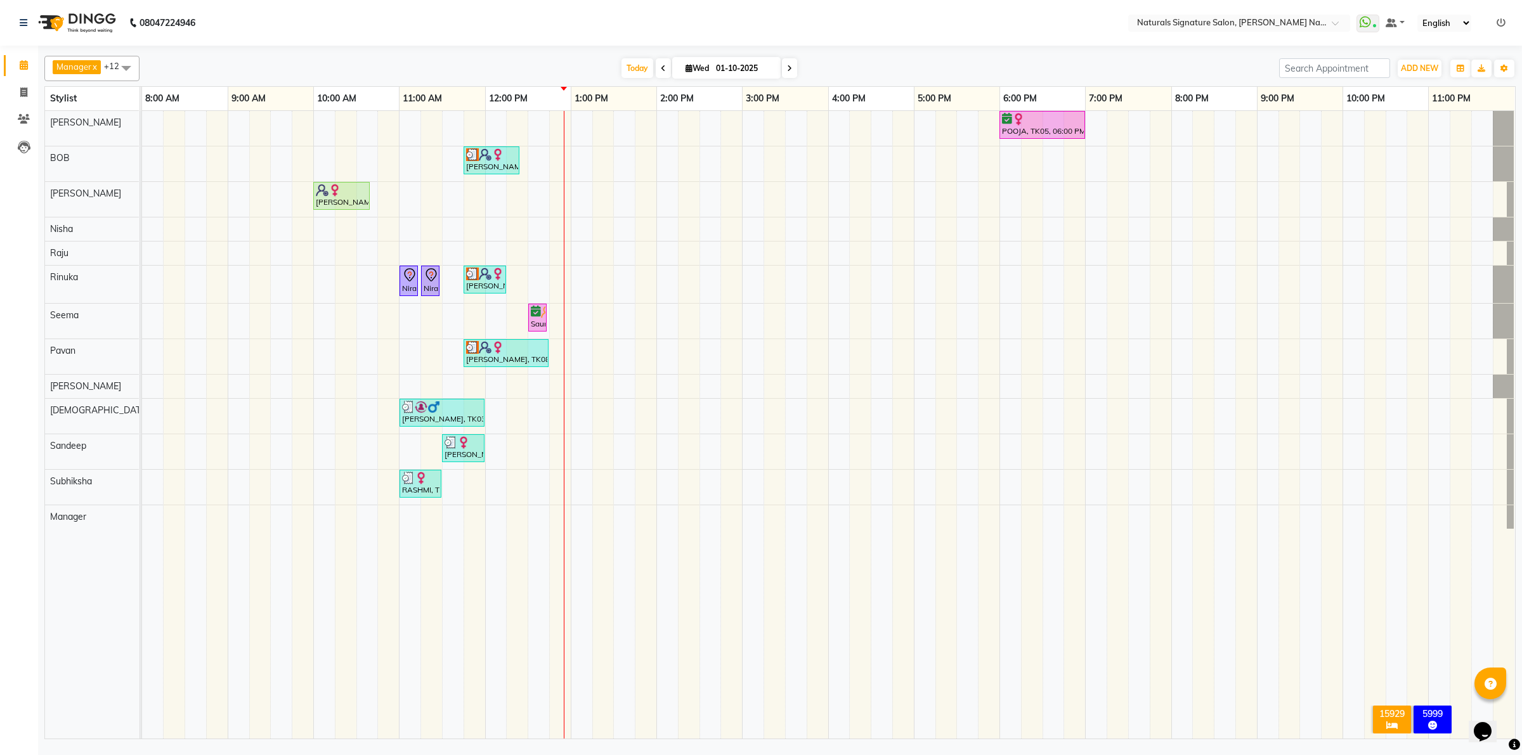
click at [115, 70] on span at bounding box center [126, 68] width 25 height 24
click at [62, 181] on div "[PERSON_NAME]" at bounding box center [91, 179] width 81 height 13
checkbox input "true"
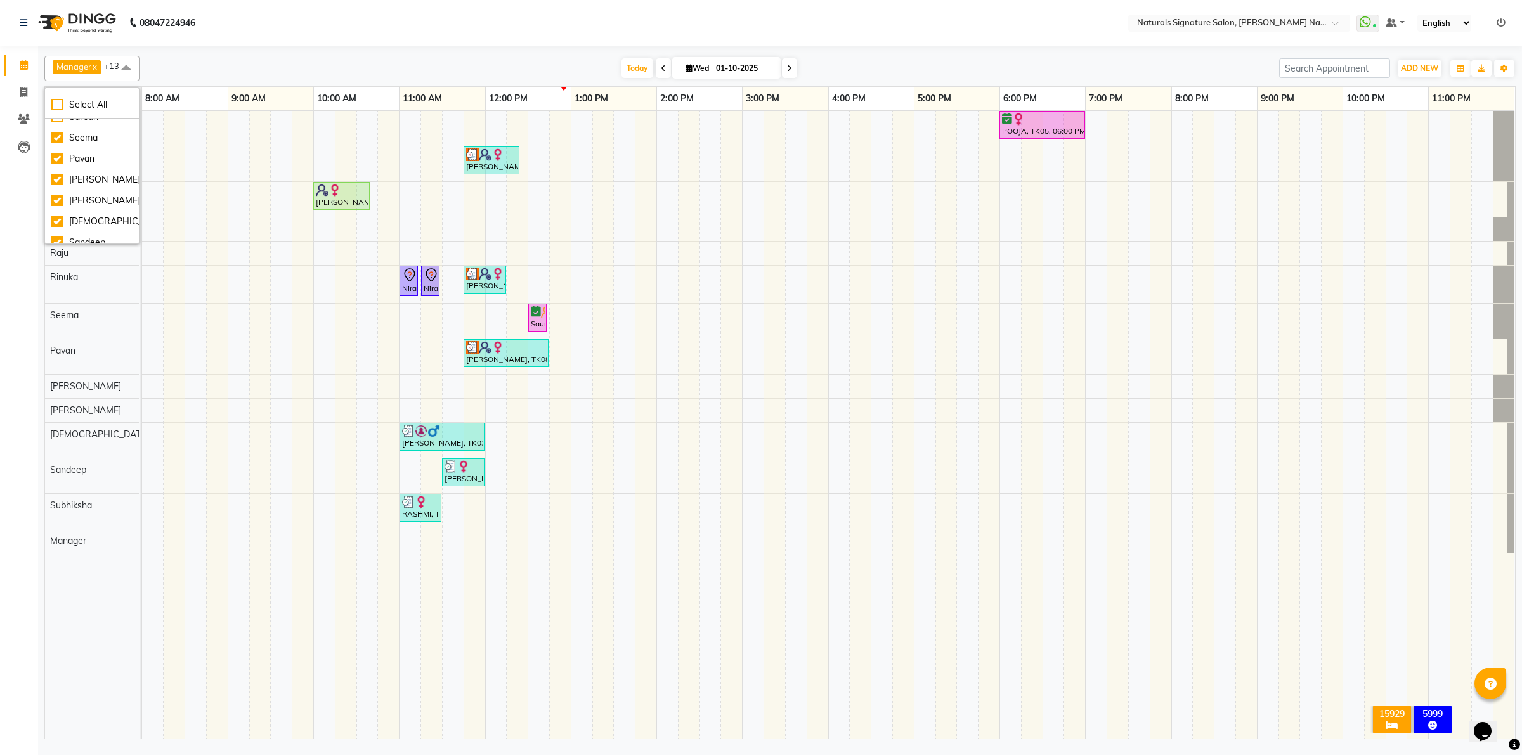
click at [491, 630] on td at bounding box center [496, 425] width 22 height 628
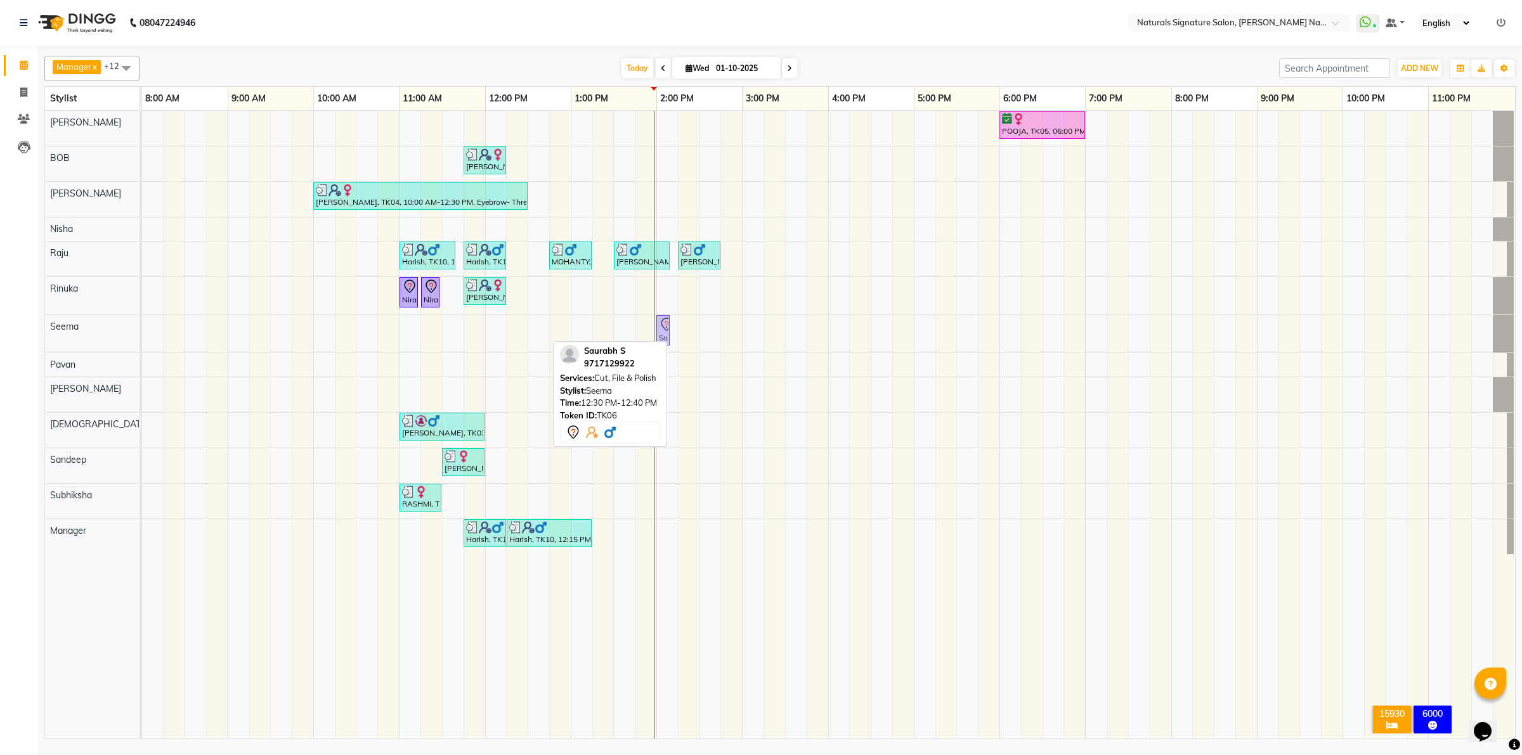
drag, startPoint x: 535, startPoint y: 333, endPoint x: 663, endPoint y: 334, distance: 128.1
click at [142, 334] on div "Saurabh S, TK06, 12:30 PM-12:40 PM, Cut, File & Polish Saurabh S, TK06, 12:30 P…" at bounding box center [142, 333] width 0 height 37
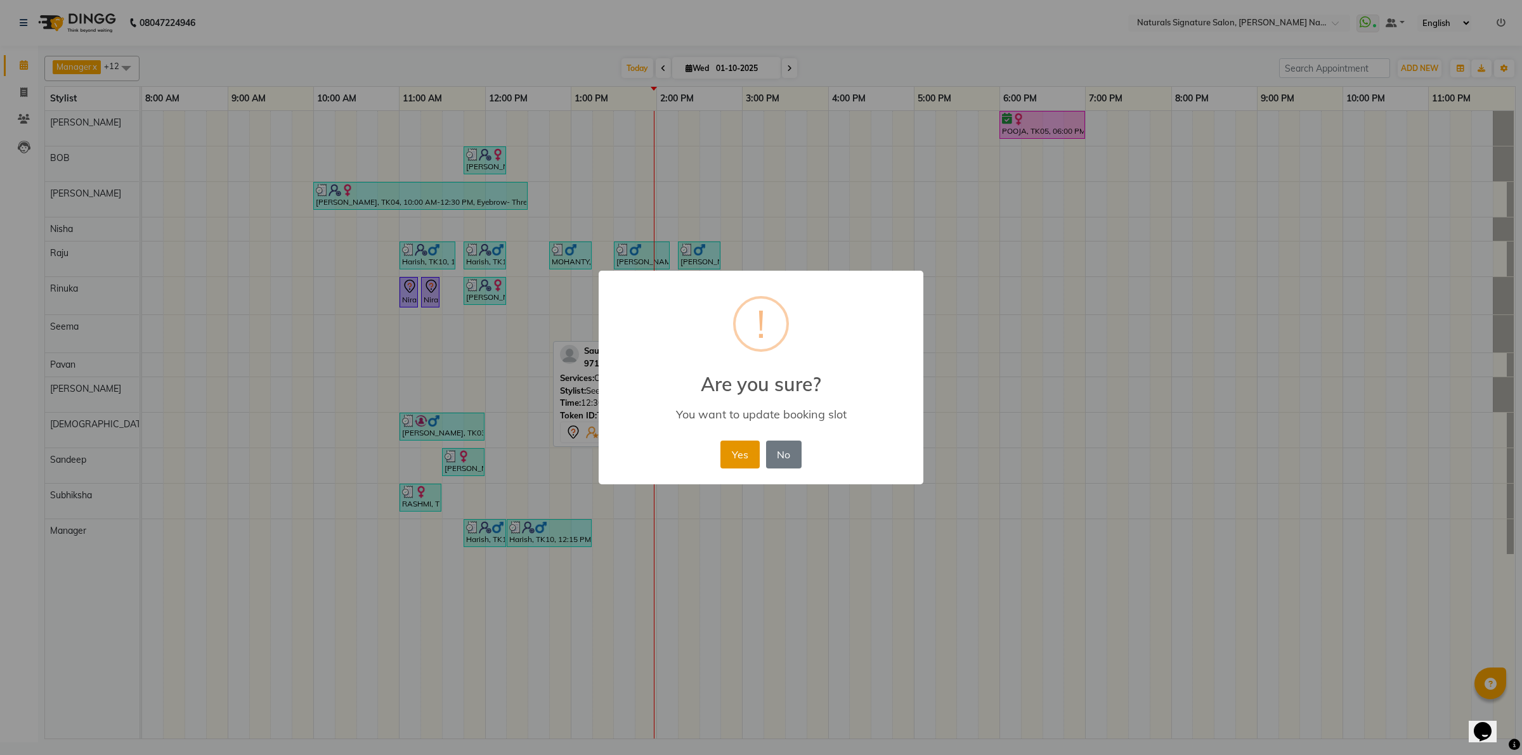
click at [737, 445] on button "Yes" at bounding box center [739, 455] width 39 height 28
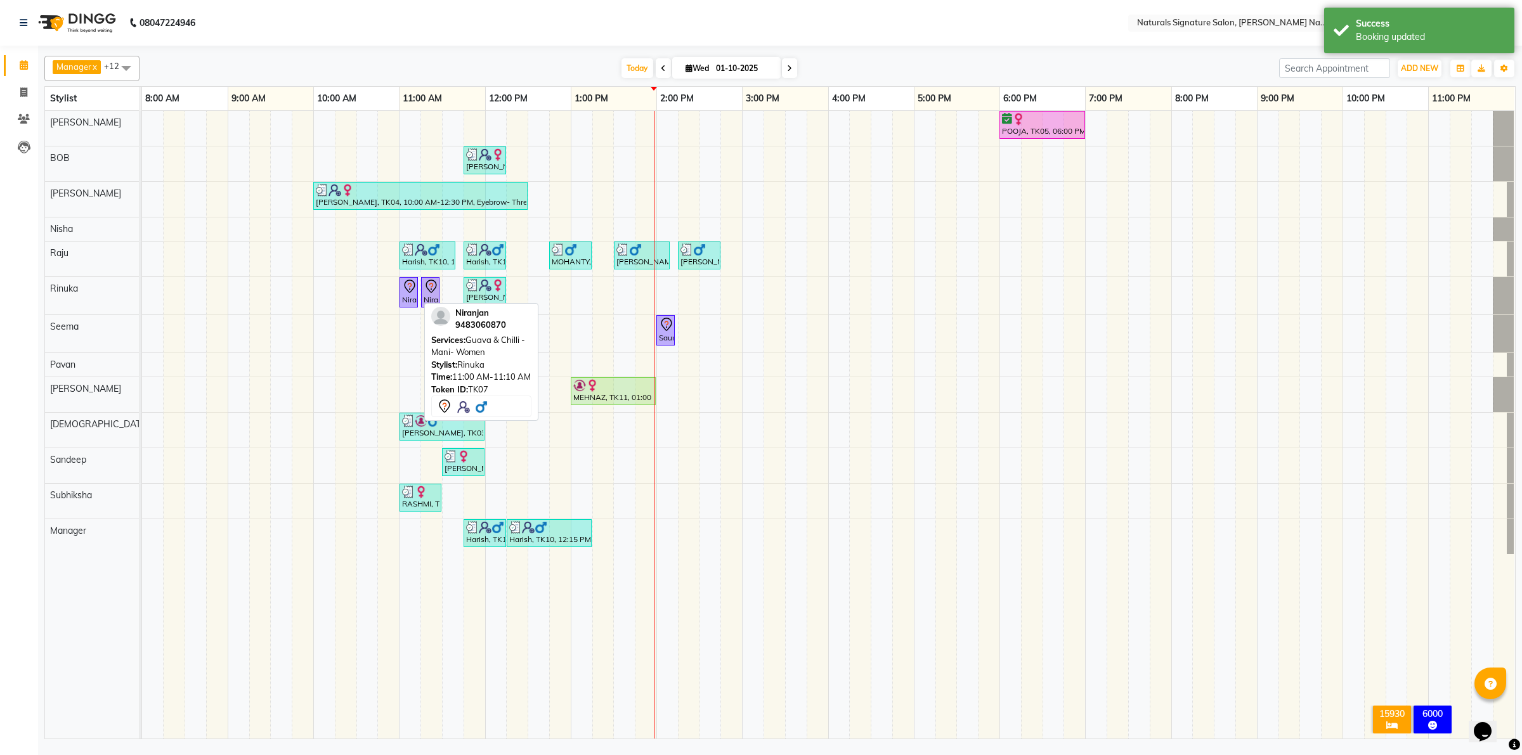
click at [403, 292] on icon at bounding box center [409, 286] width 15 height 15
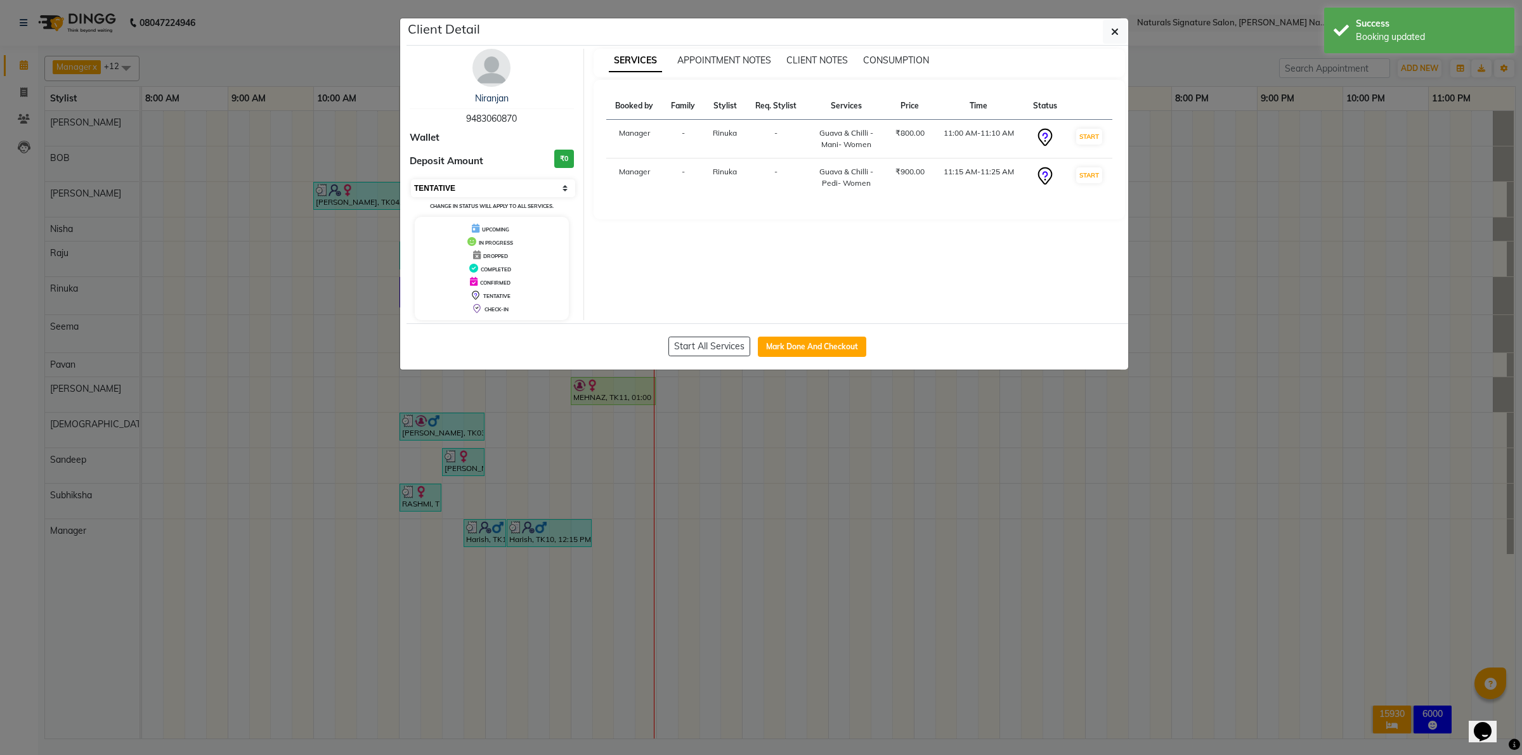
click at [507, 188] on select "Select IN SERVICE CONFIRMED TENTATIVE CHECK IN MARK DONE DROPPED UPCOMING" at bounding box center [493, 188] width 164 height 18
select select "2"
click at [411, 179] on select "Select IN SERVICE CONFIRMED TENTATIVE CHECK IN MARK DONE DROPPED UPCOMING" at bounding box center [493, 188] width 164 height 18
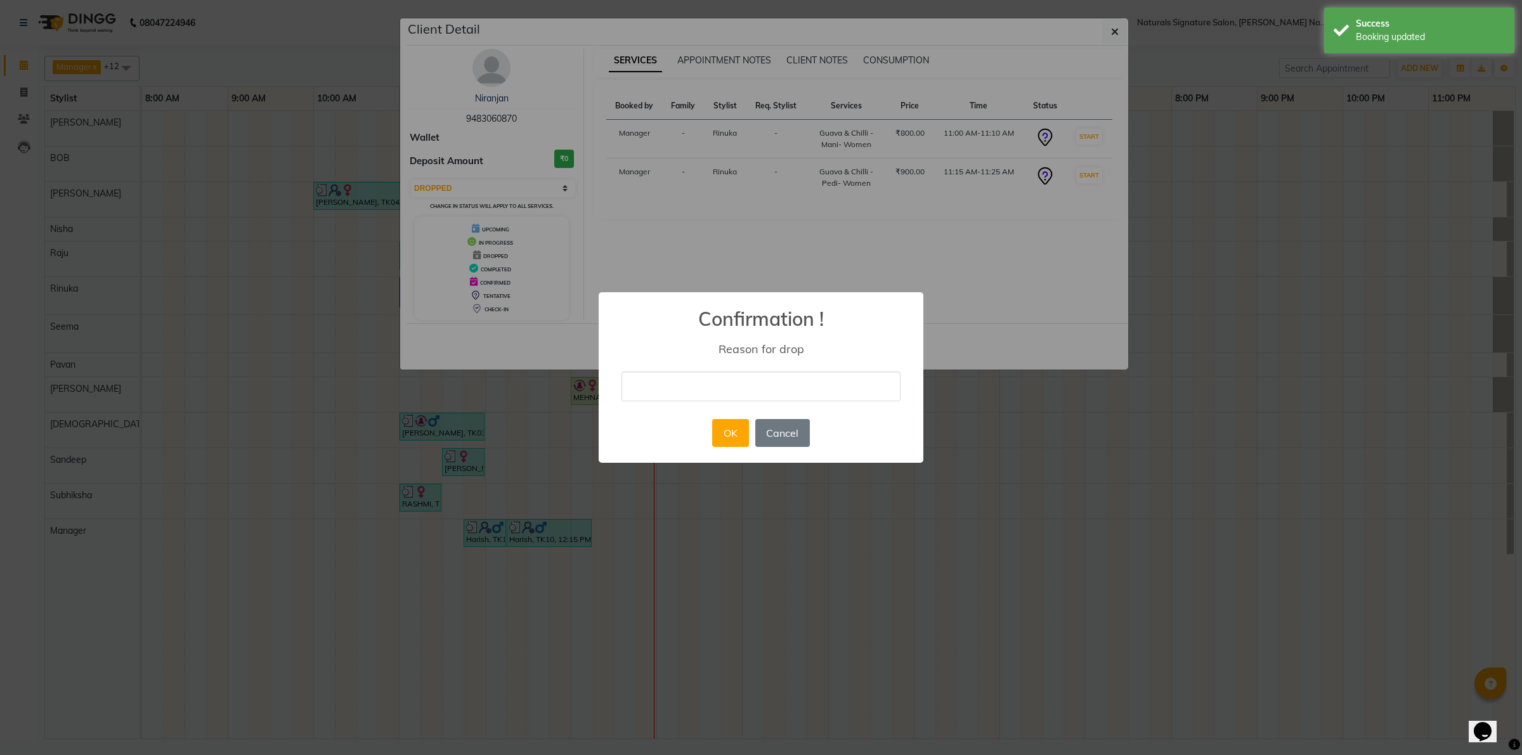
click at [732, 382] on input "text" at bounding box center [760, 387] width 279 height 30
type input "No Show"
click at [728, 436] on button "OK" at bounding box center [730, 433] width 36 height 28
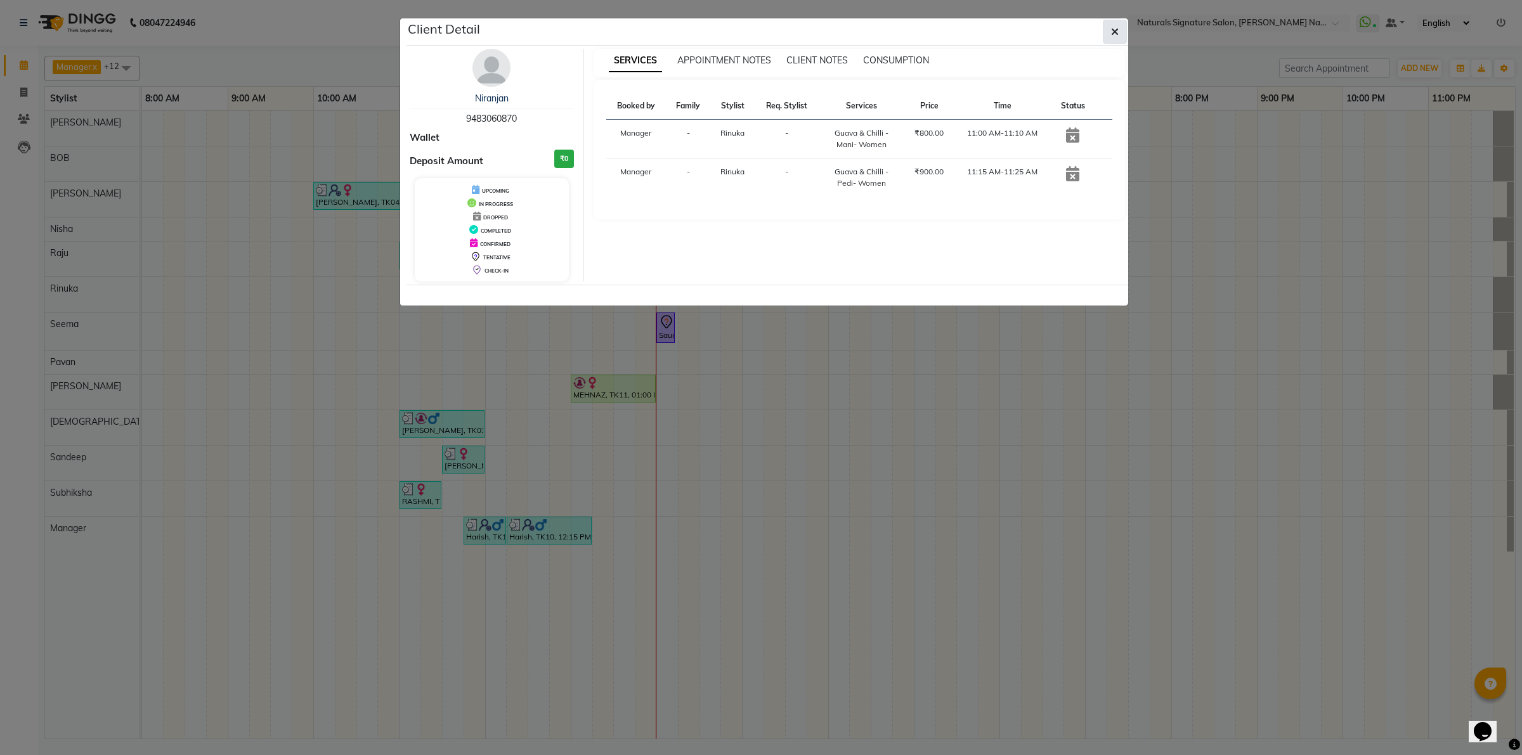
click at [1116, 36] on icon "button" at bounding box center [1115, 32] width 8 height 10
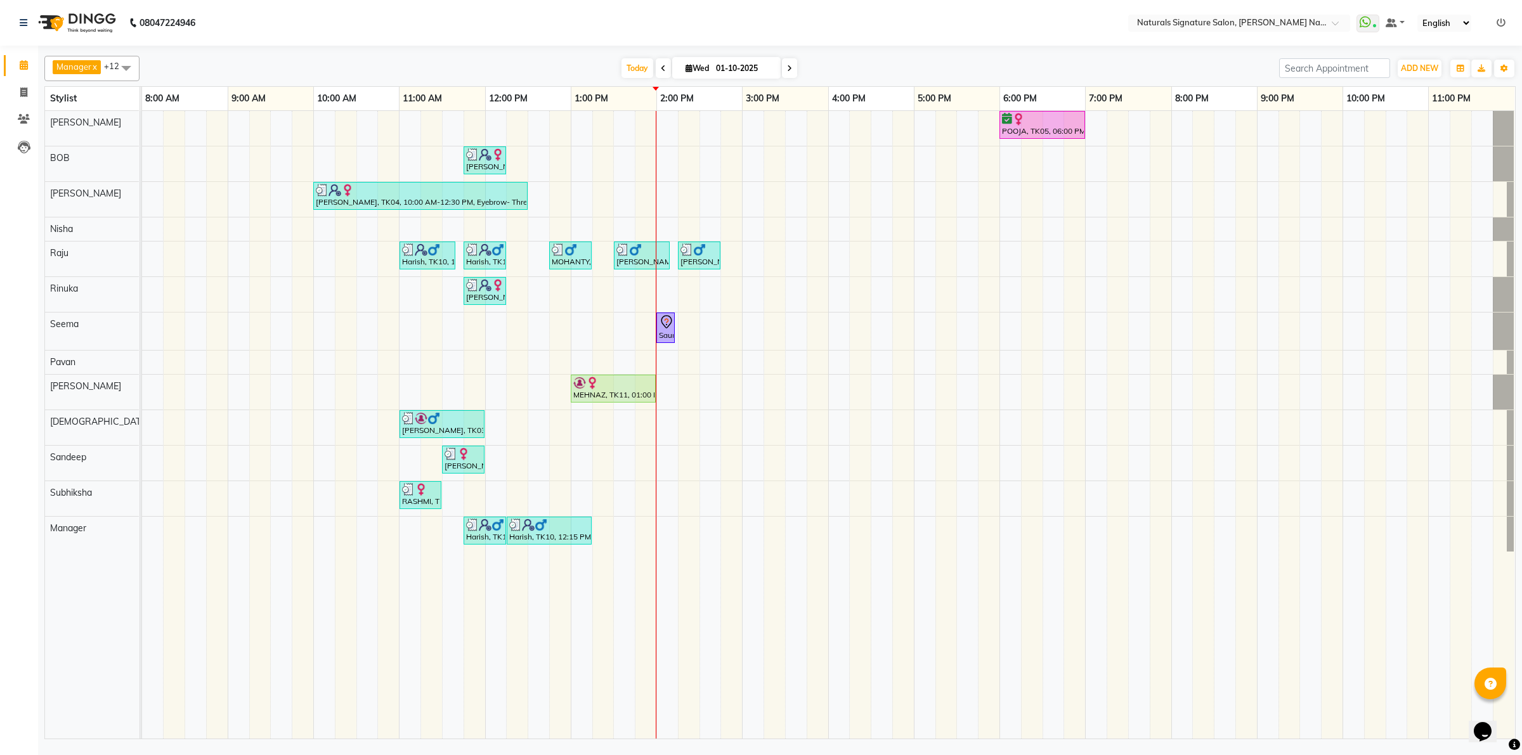
click at [153, 625] on td at bounding box center [153, 425] width 22 height 628
click at [530, 424] on div "POOJA, TK05, 06:00 PM-07:00 PM, Advance Cut - By Stylist [PERSON_NAME], TK08, 1…" at bounding box center [828, 425] width 1373 height 628
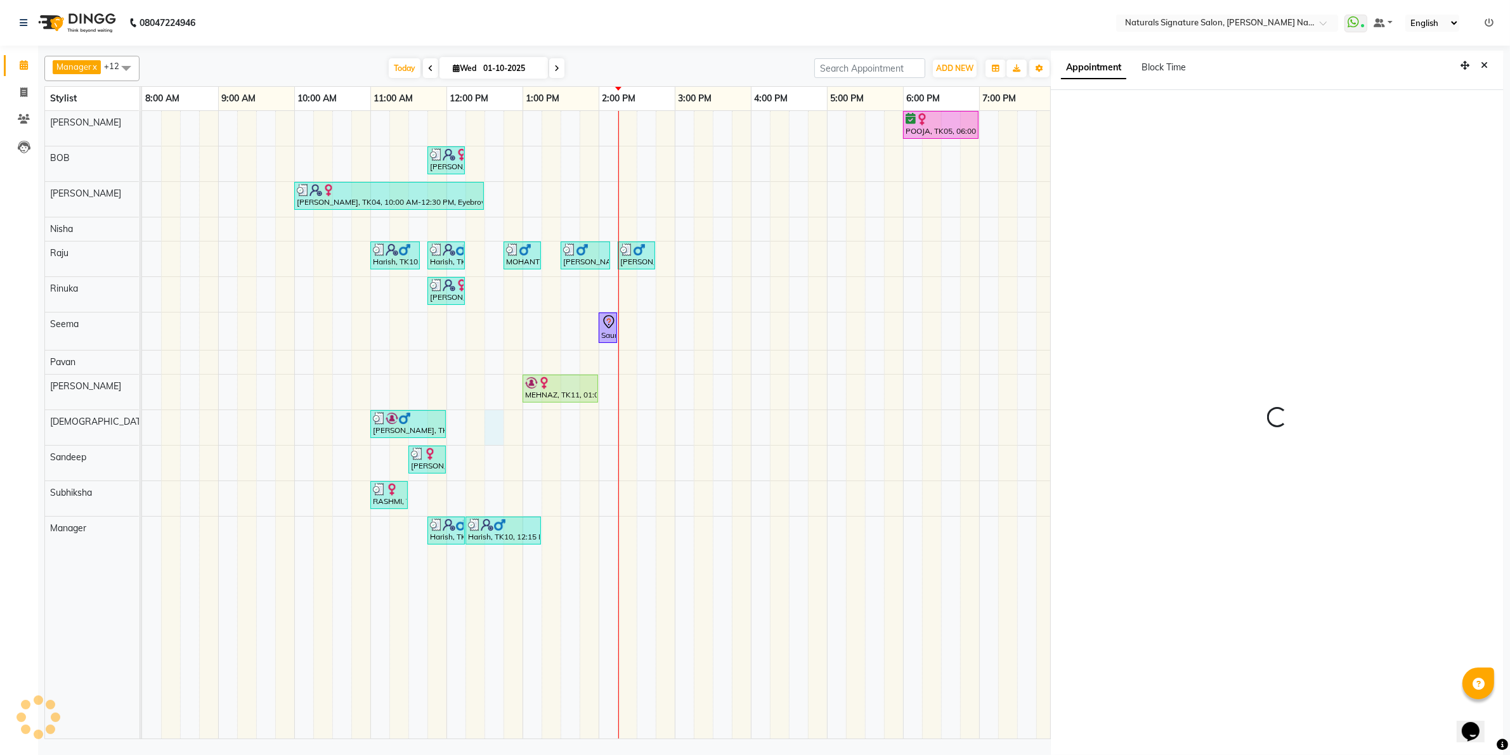
scroll to position [3, 0]
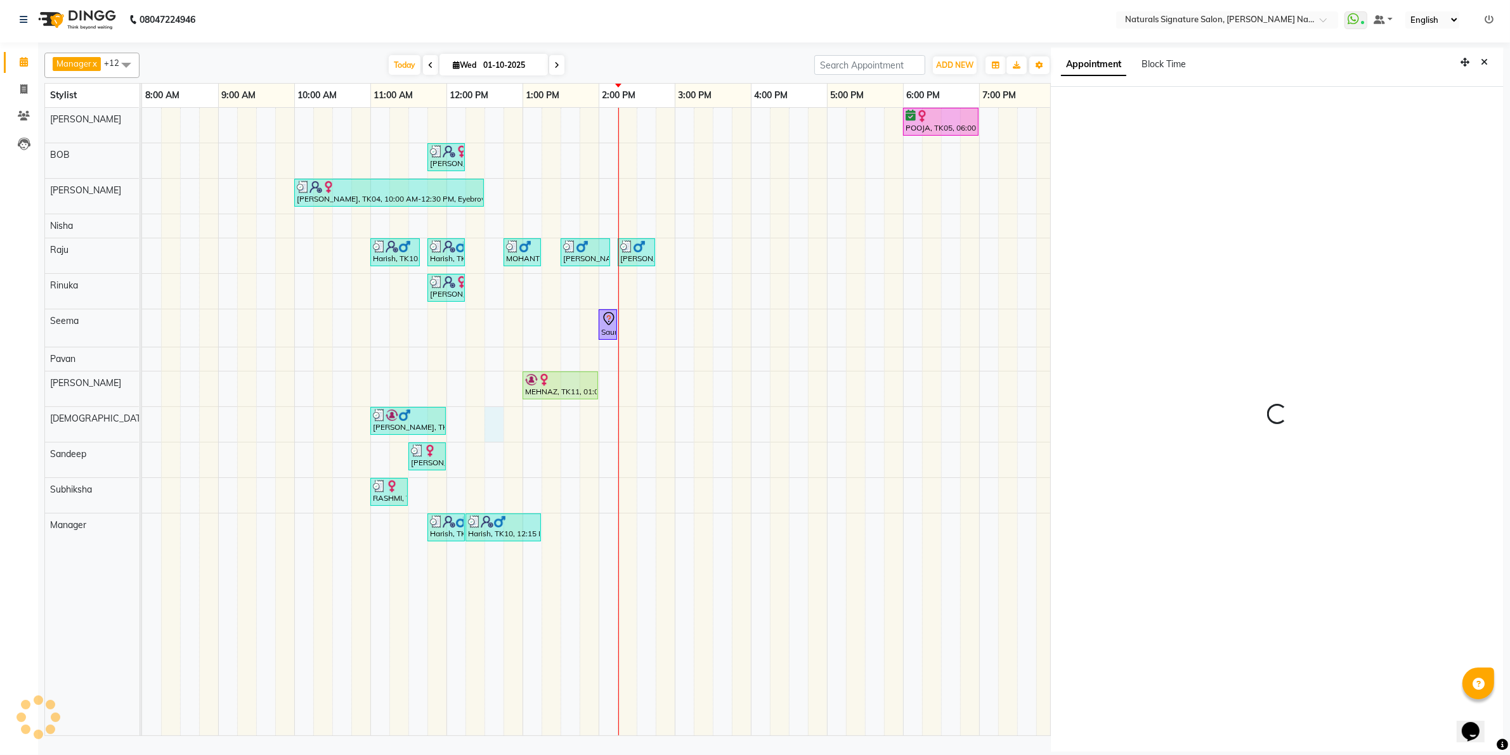
select select "74837"
select select "tentative"
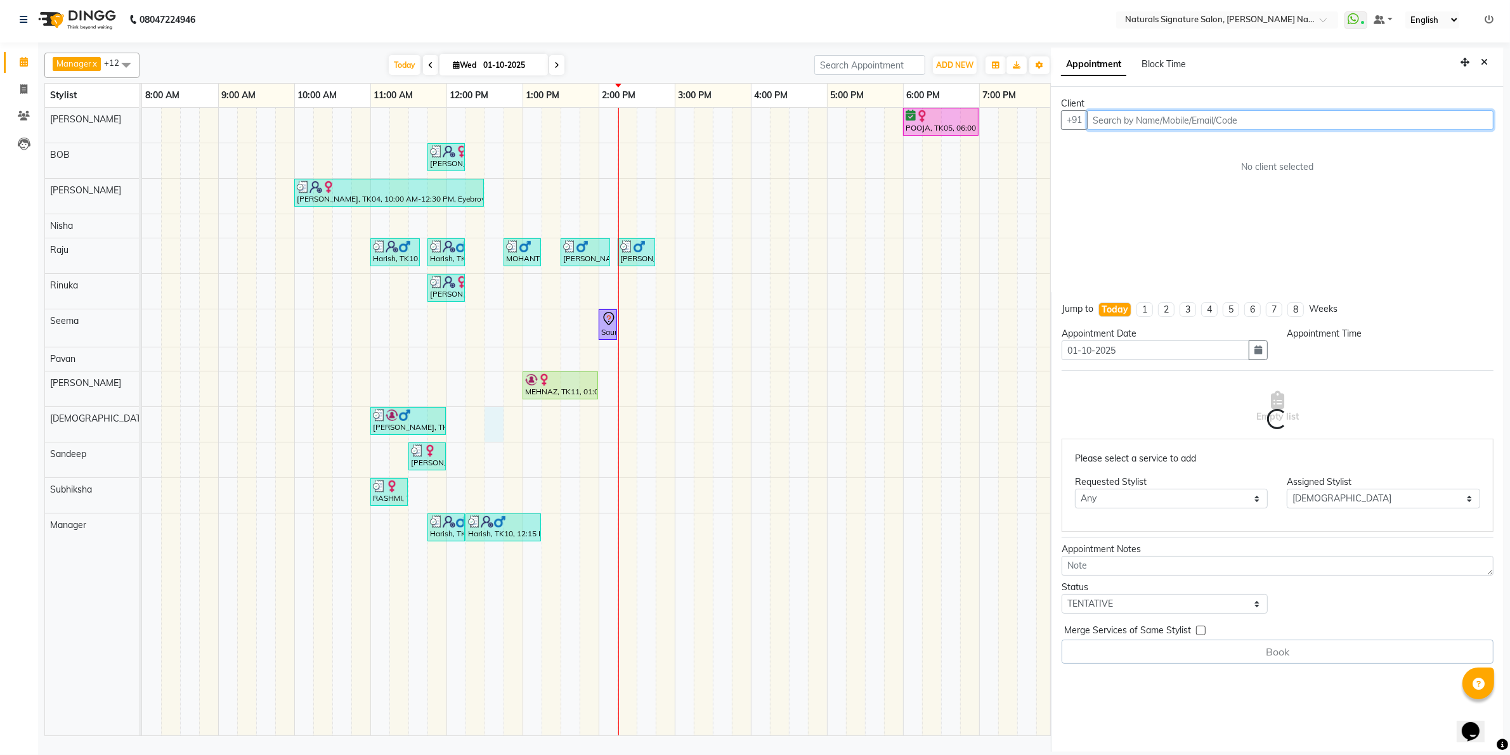
select select "750"
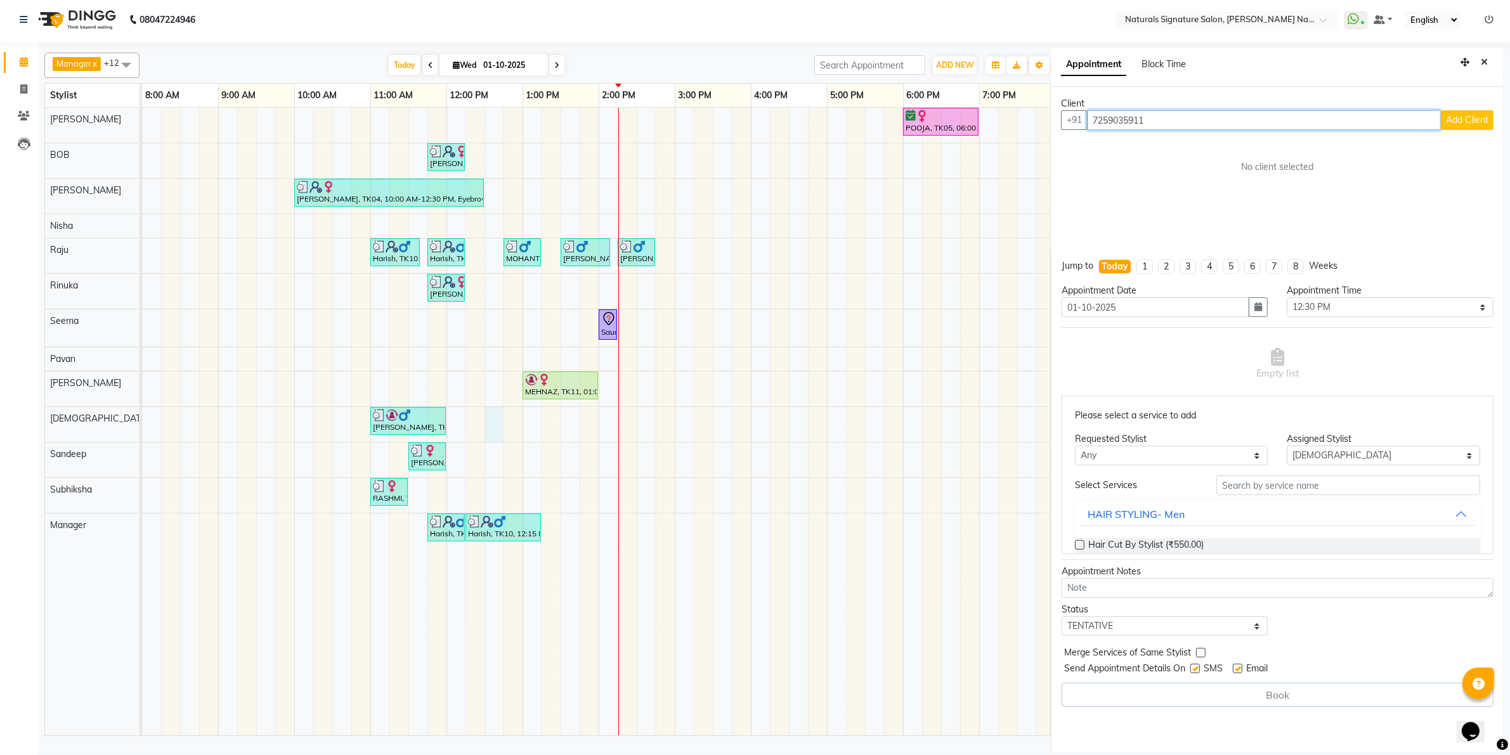
type input "7259035911"
click at [1470, 115] on span "Add Client" at bounding box center [1467, 119] width 42 height 11
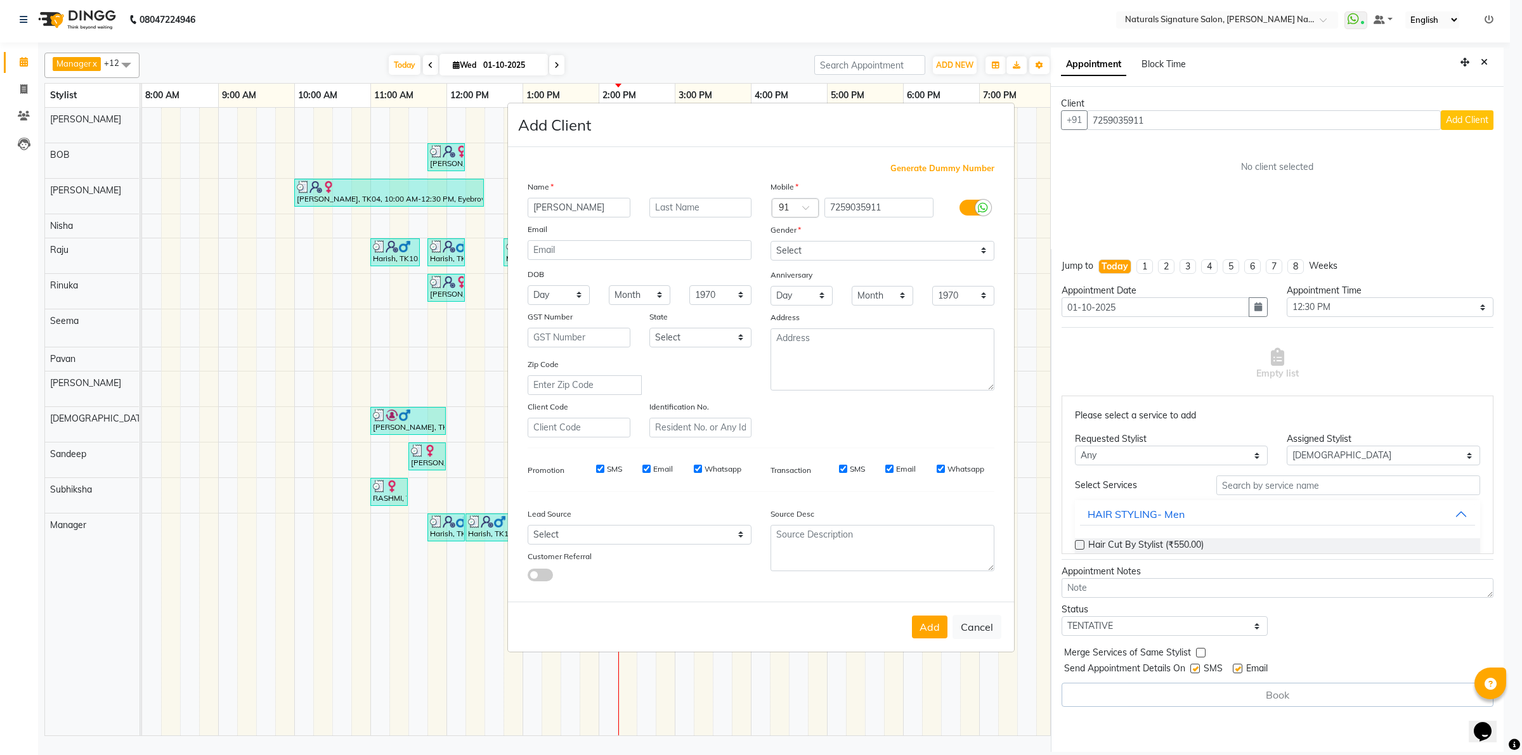
type input "[PERSON_NAME]"
click at [784, 260] on select "Select [DEMOGRAPHIC_DATA] [DEMOGRAPHIC_DATA] Other Prefer Not To Say" at bounding box center [882, 251] width 224 height 20
select select "[DEMOGRAPHIC_DATA]"
click at [770, 242] on select "Select [DEMOGRAPHIC_DATA] [DEMOGRAPHIC_DATA] Other Prefer Not To Say" at bounding box center [882, 251] width 224 height 20
click at [919, 626] on button "Add" at bounding box center [930, 627] width 36 height 23
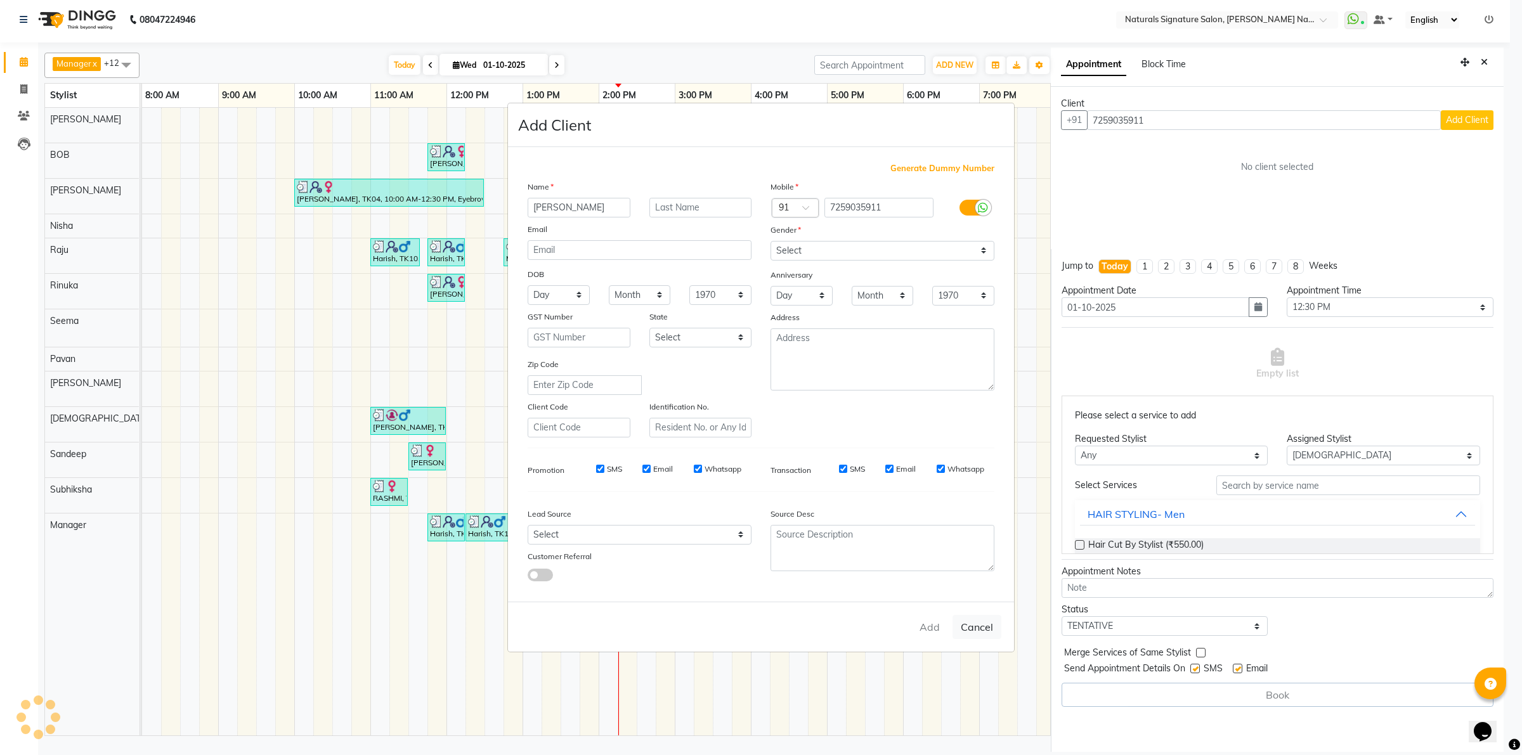
click at [1265, 491] on ngb-modal-window "Add Client Generate Dummy Number Name [PERSON_NAME] Email DOB Day 01 02 03 04 0…" at bounding box center [761, 377] width 1522 height 755
type input "72******11"
select select
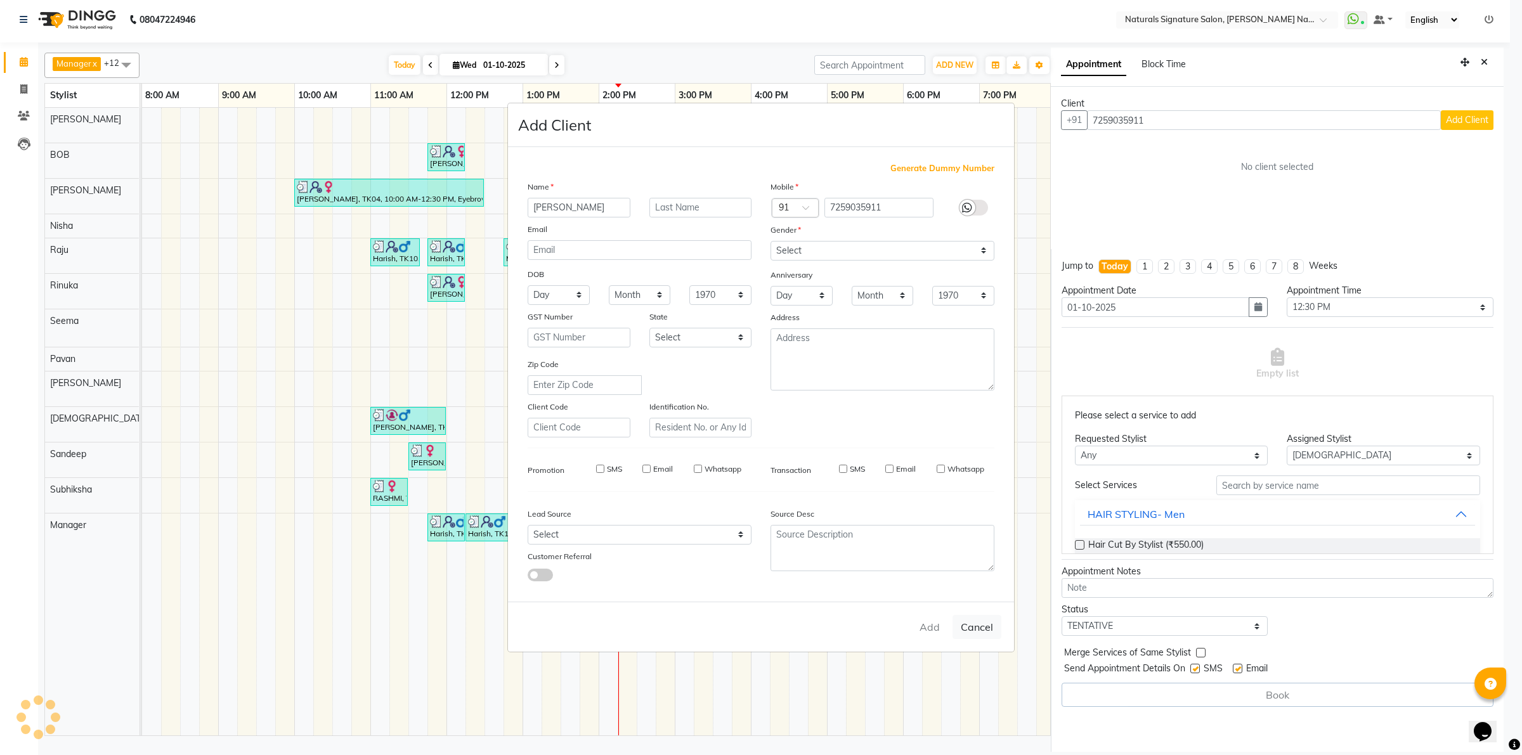
select select
checkbox input "false"
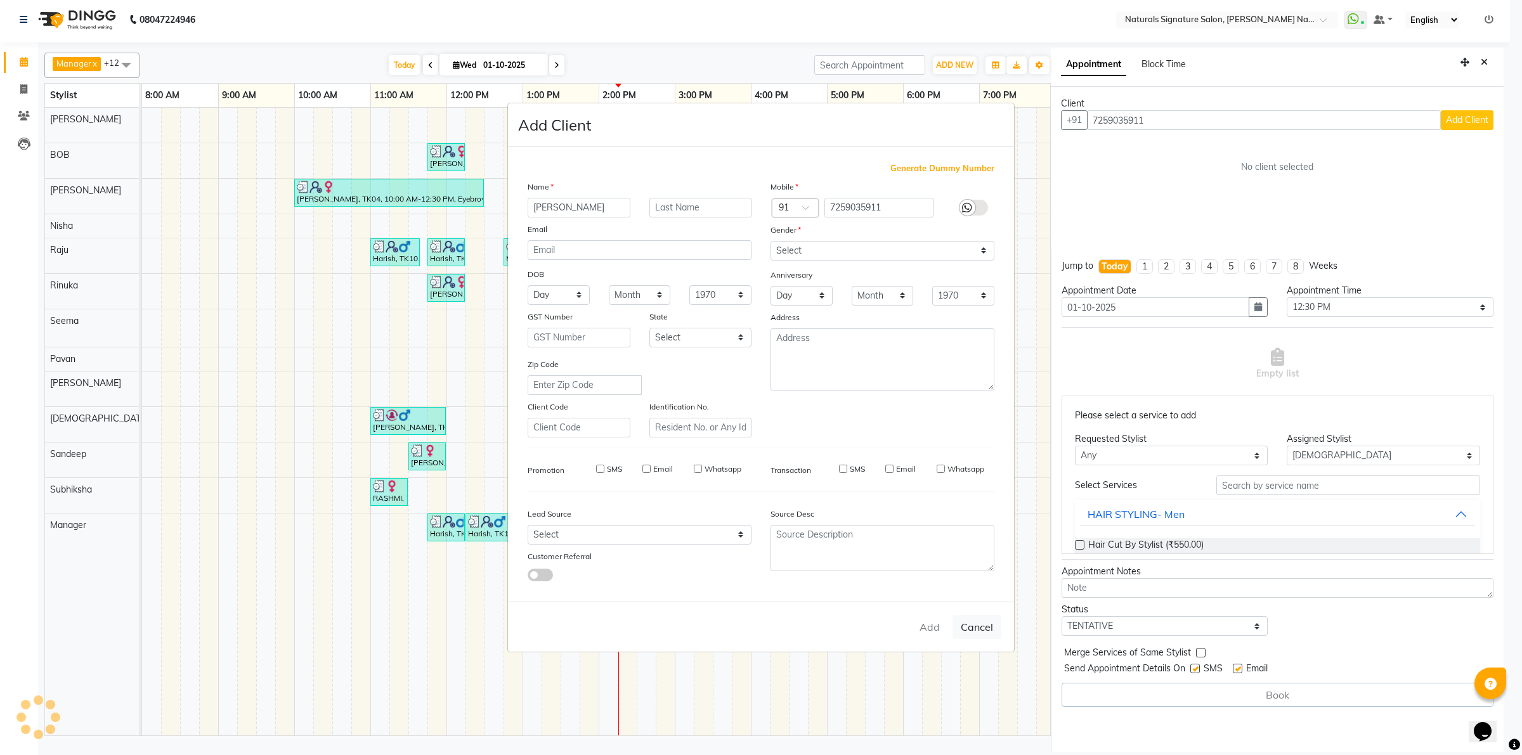
checkbox input "false"
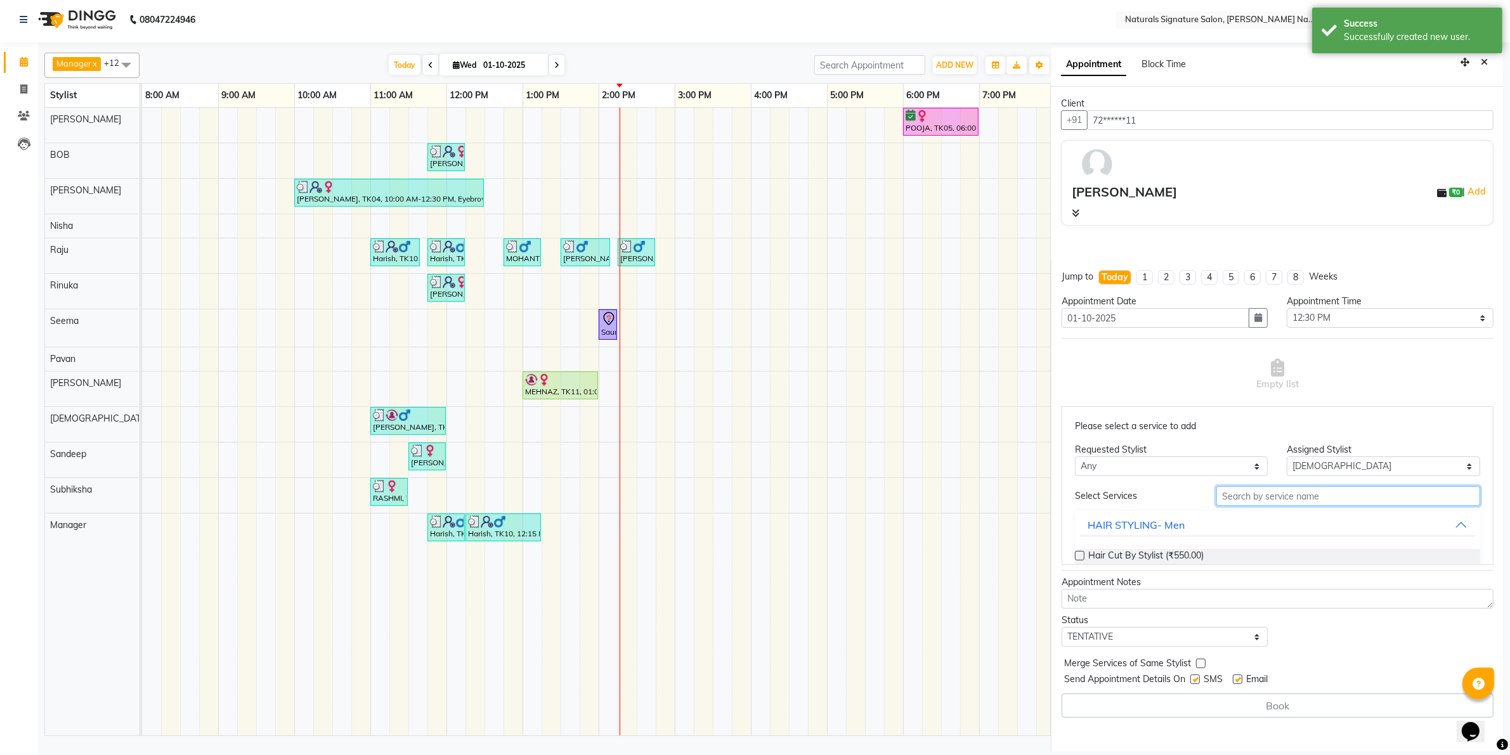
click at [1265, 491] on input "text" at bounding box center [1348, 496] width 264 height 20
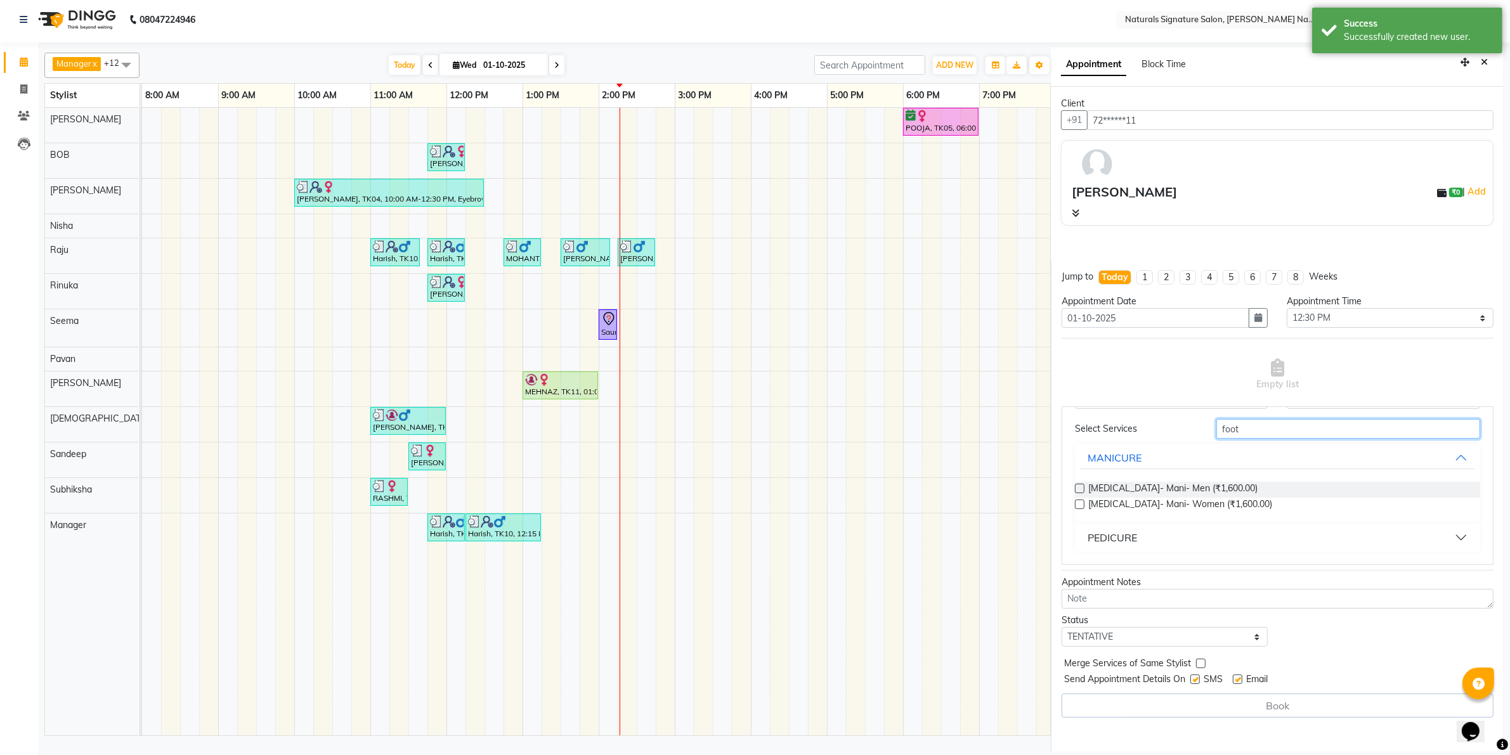
type input "foot"
click at [1135, 538] on div "PEDICURE" at bounding box center [1111, 537] width 49 height 15
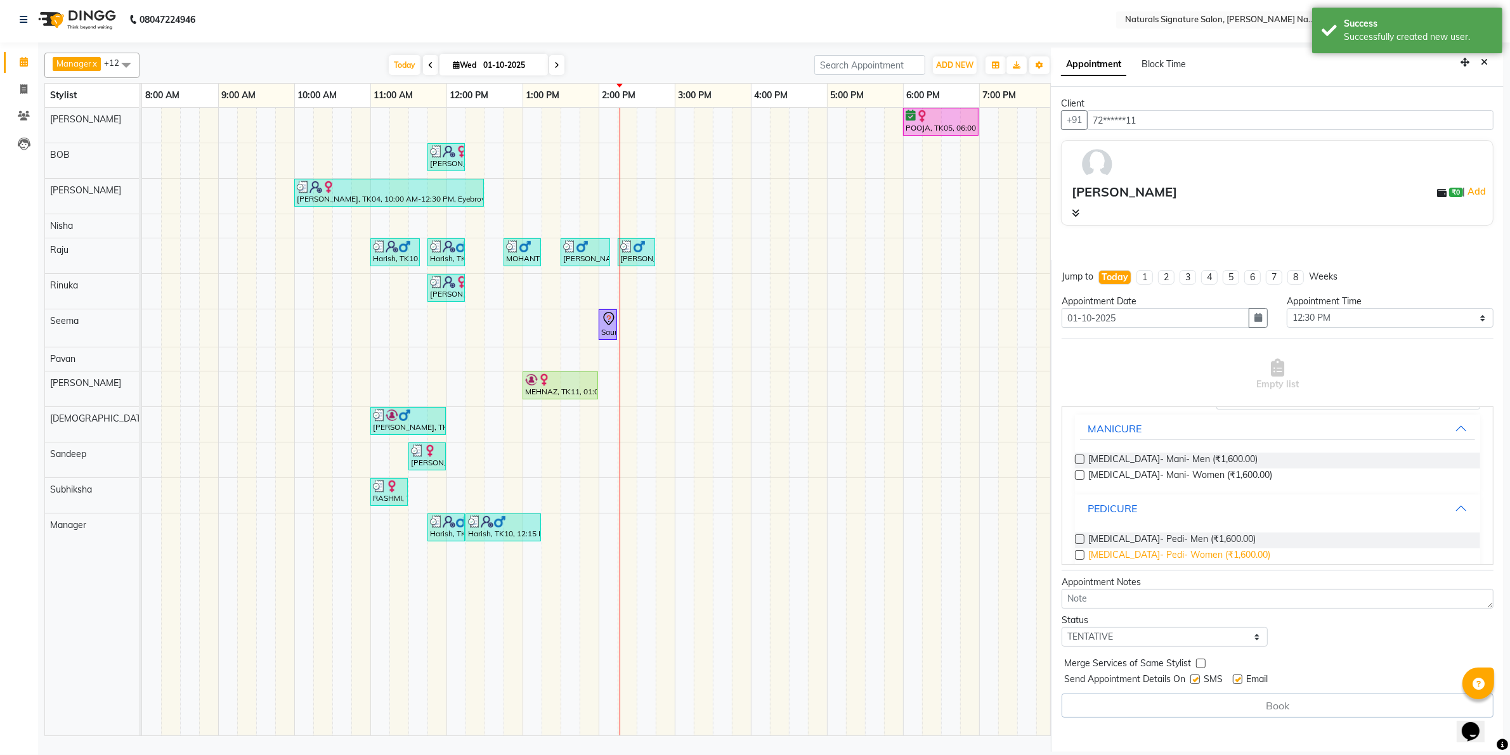
scroll to position [101, 0]
click at [1130, 552] on span "[MEDICAL_DATA]- Pedi- Women (₹1,600.00)" at bounding box center [1179, 551] width 182 height 16
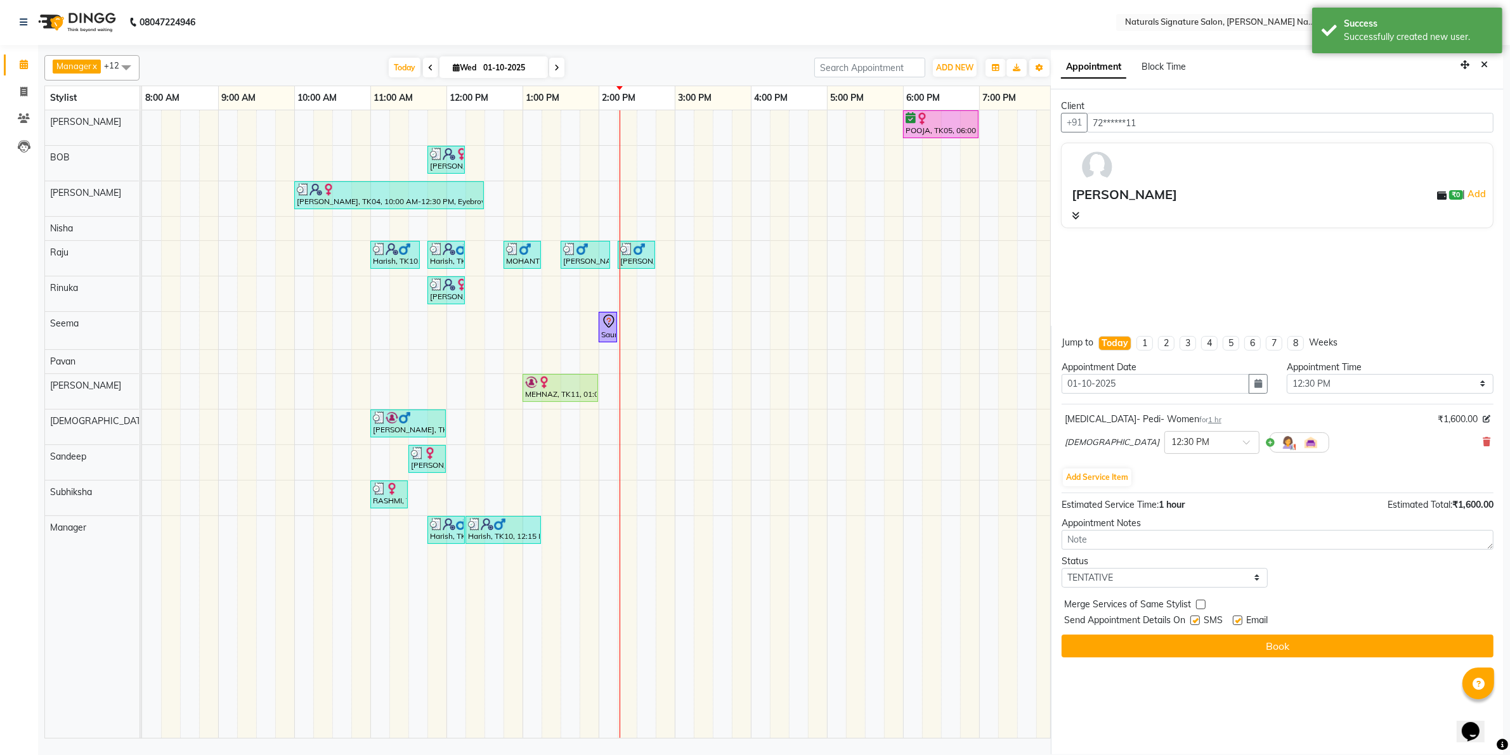
scroll to position [0, 0]
click at [1110, 482] on button "Add Service Item" at bounding box center [1097, 478] width 68 height 18
select select "74837"
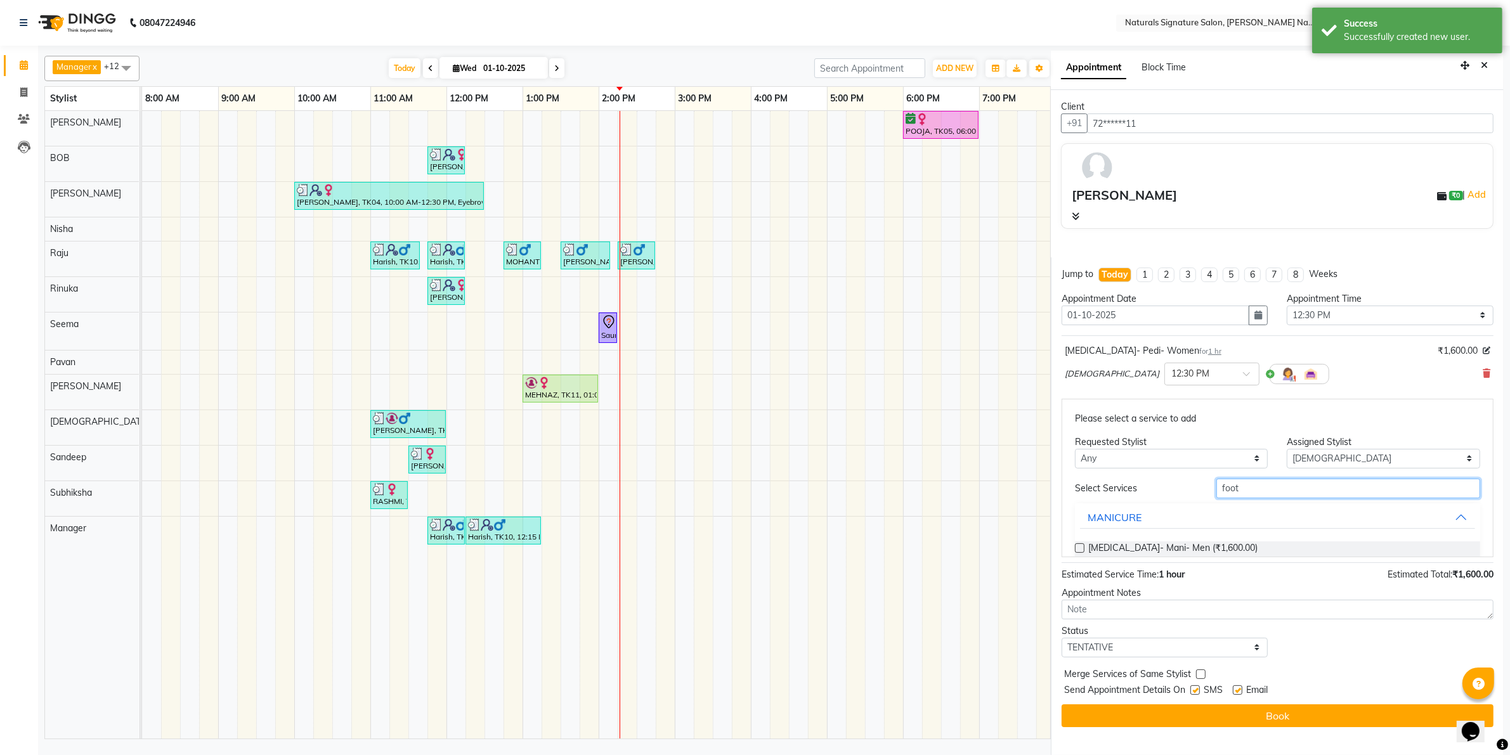
click at [1227, 490] on input "foot" at bounding box center [1348, 489] width 264 height 20
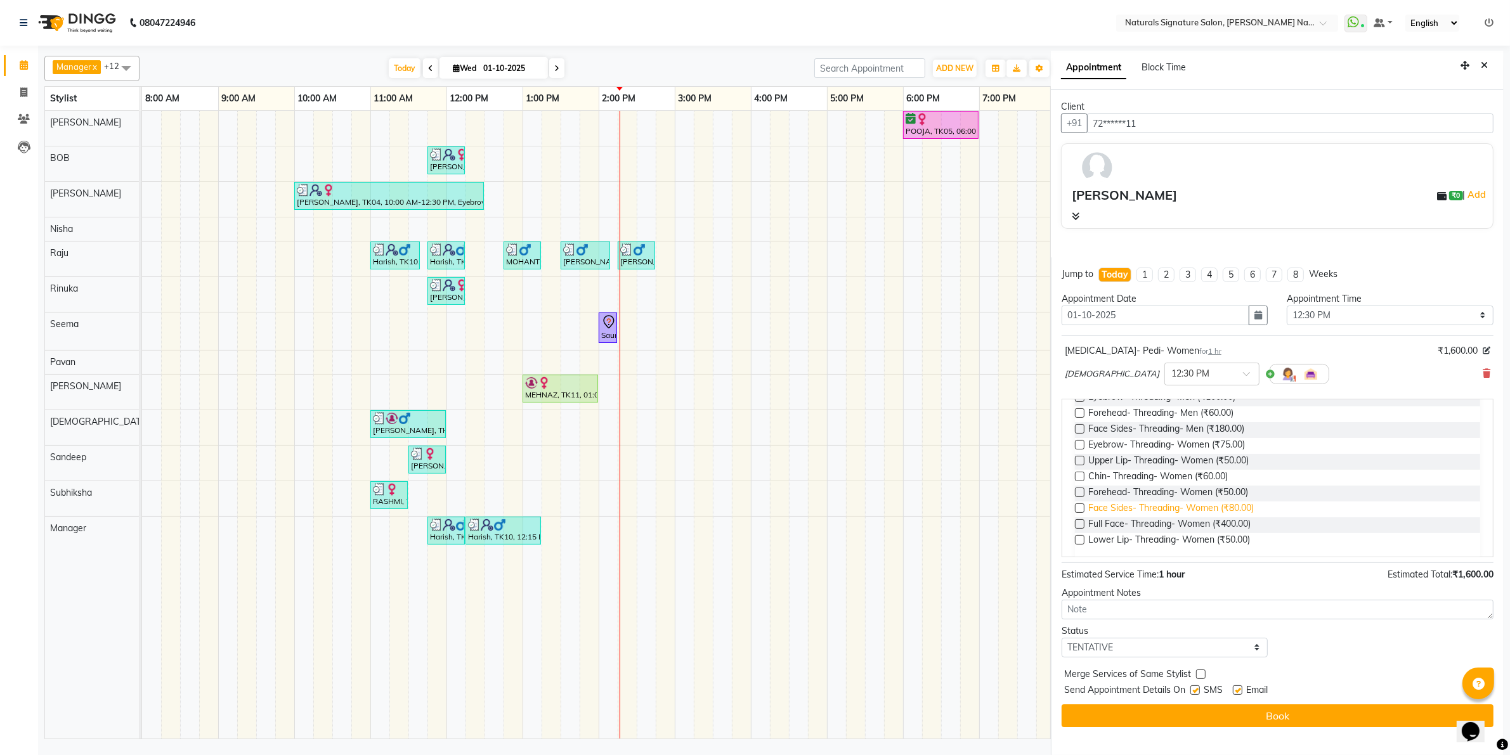
scroll to position [166, 0]
type input "thre"
click at [1079, 429] on label at bounding box center [1080, 430] width 10 height 10
click at [1079, 429] on input "checkbox" at bounding box center [1079, 431] width 8 height 8
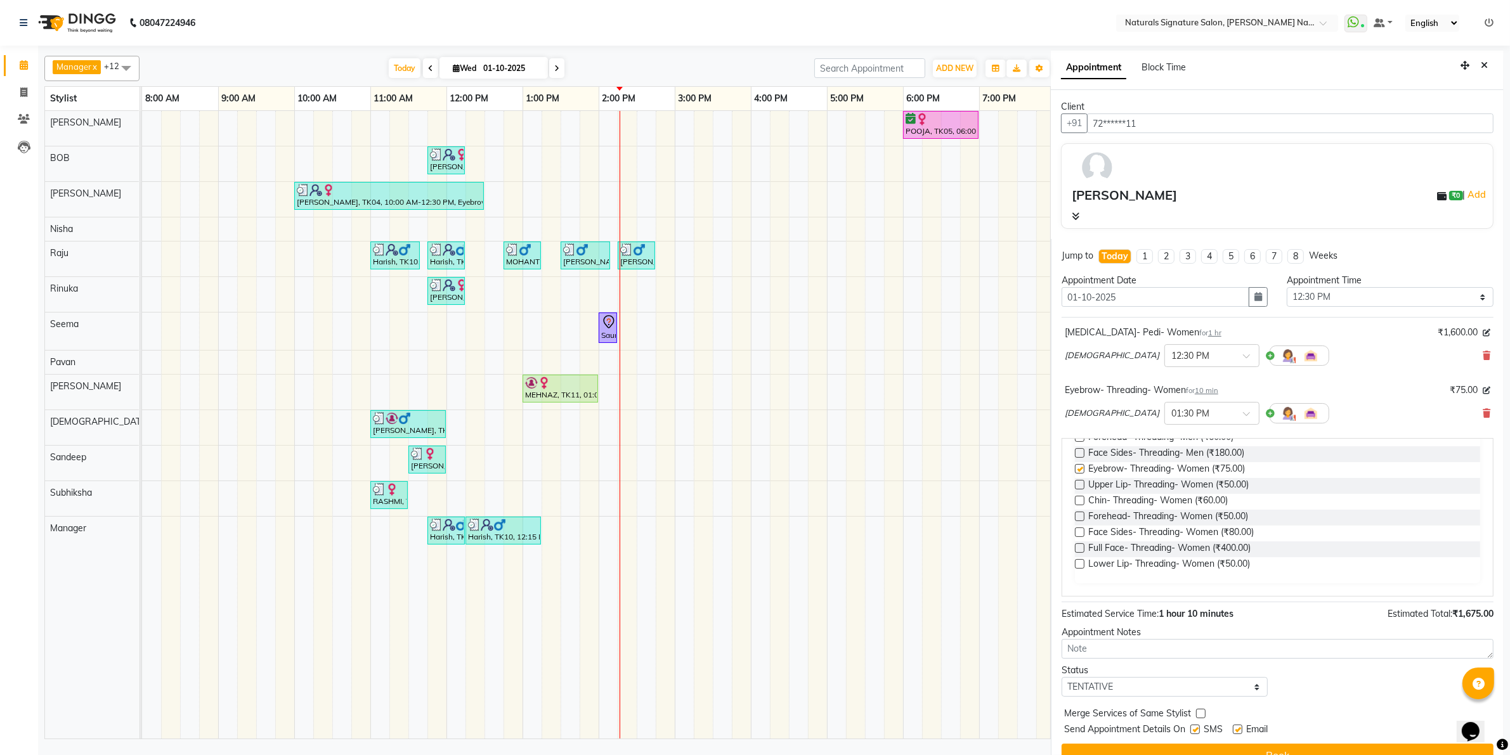
checkbox input "false"
click at [1079, 485] on label at bounding box center [1080, 485] width 10 height 10
click at [1079, 485] on input "checkbox" at bounding box center [1079, 486] width 8 height 8
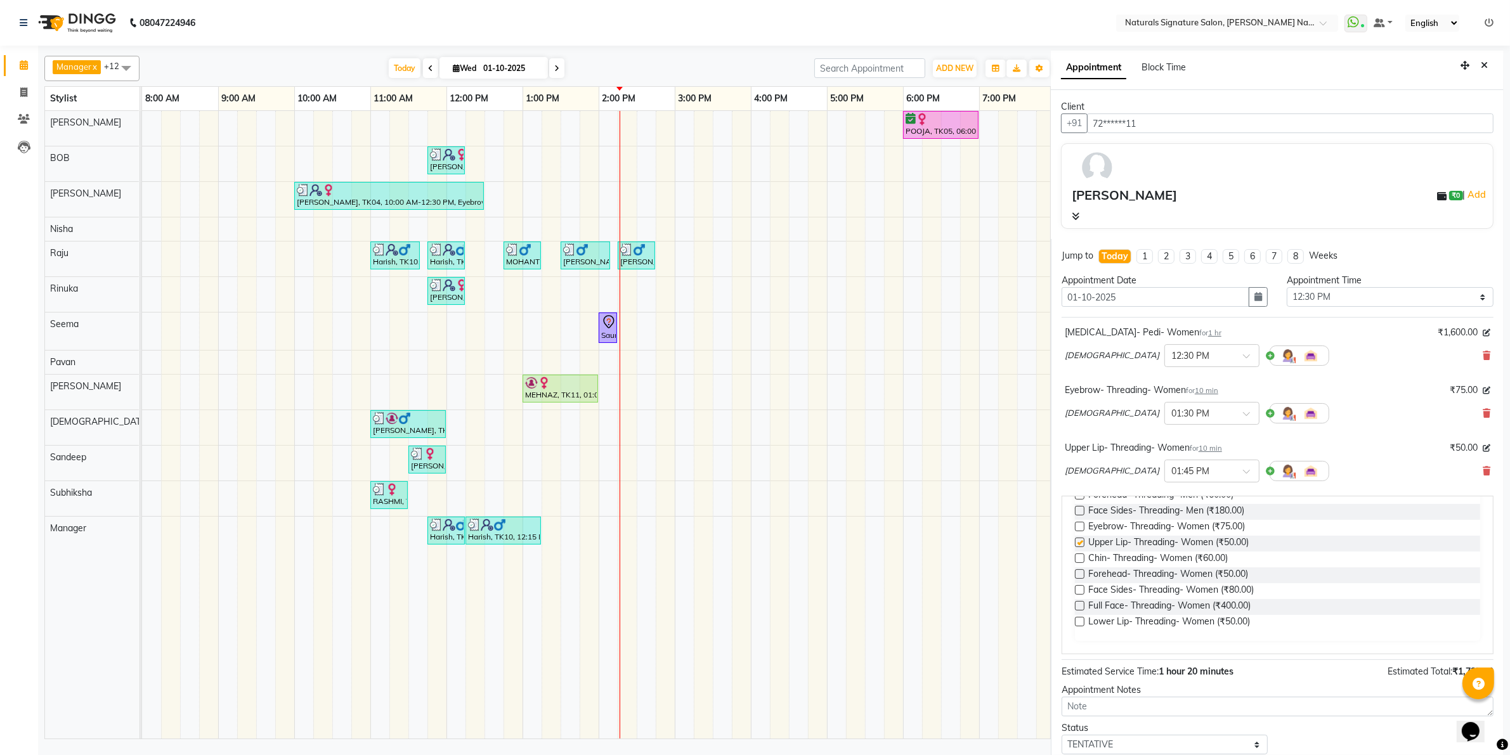
checkbox input "false"
click at [1080, 559] on label at bounding box center [1080, 559] width 10 height 10
click at [1080, 559] on input "checkbox" at bounding box center [1079, 559] width 8 height 8
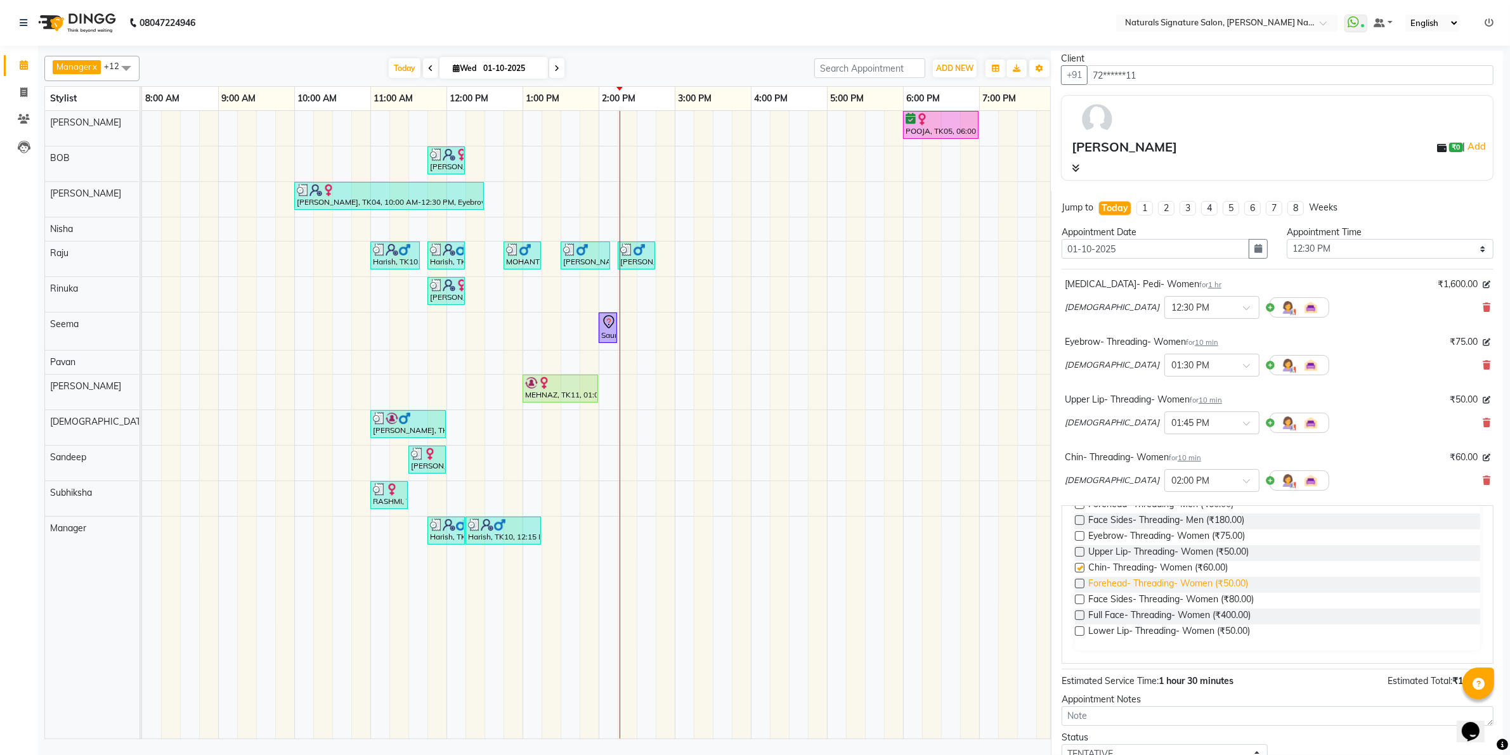
checkbox input "false"
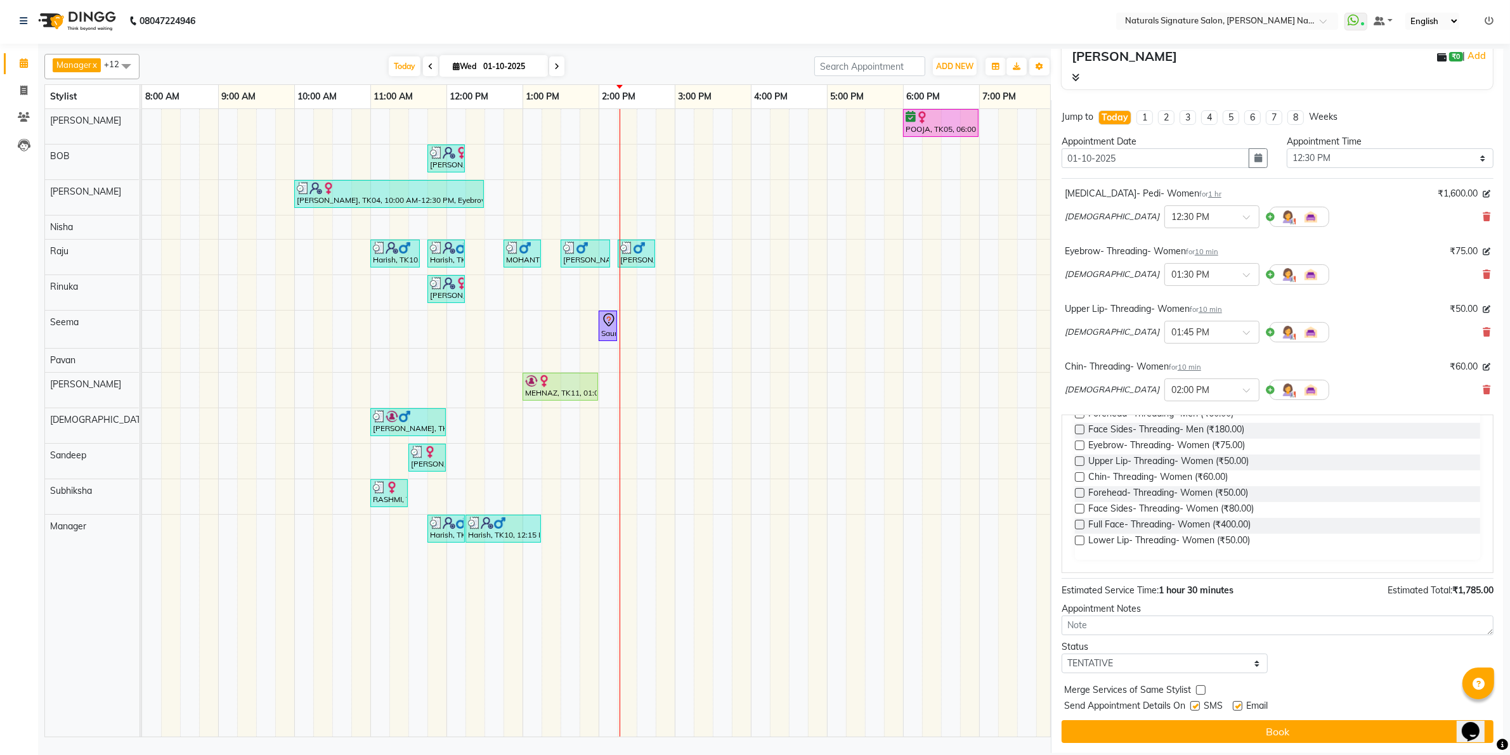
scroll to position [3, 0]
click at [1122, 659] on select "Select TENTATIVE CONFIRM CHECK-IN UPCOMING" at bounding box center [1164, 662] width 207 height 20
select select "check-in"
click at [1061, 652] on select "Select TENTATIVE CONFIRM CHECK-IN UPCOMING" at bounding box center [1164, 662] width 207 height 20
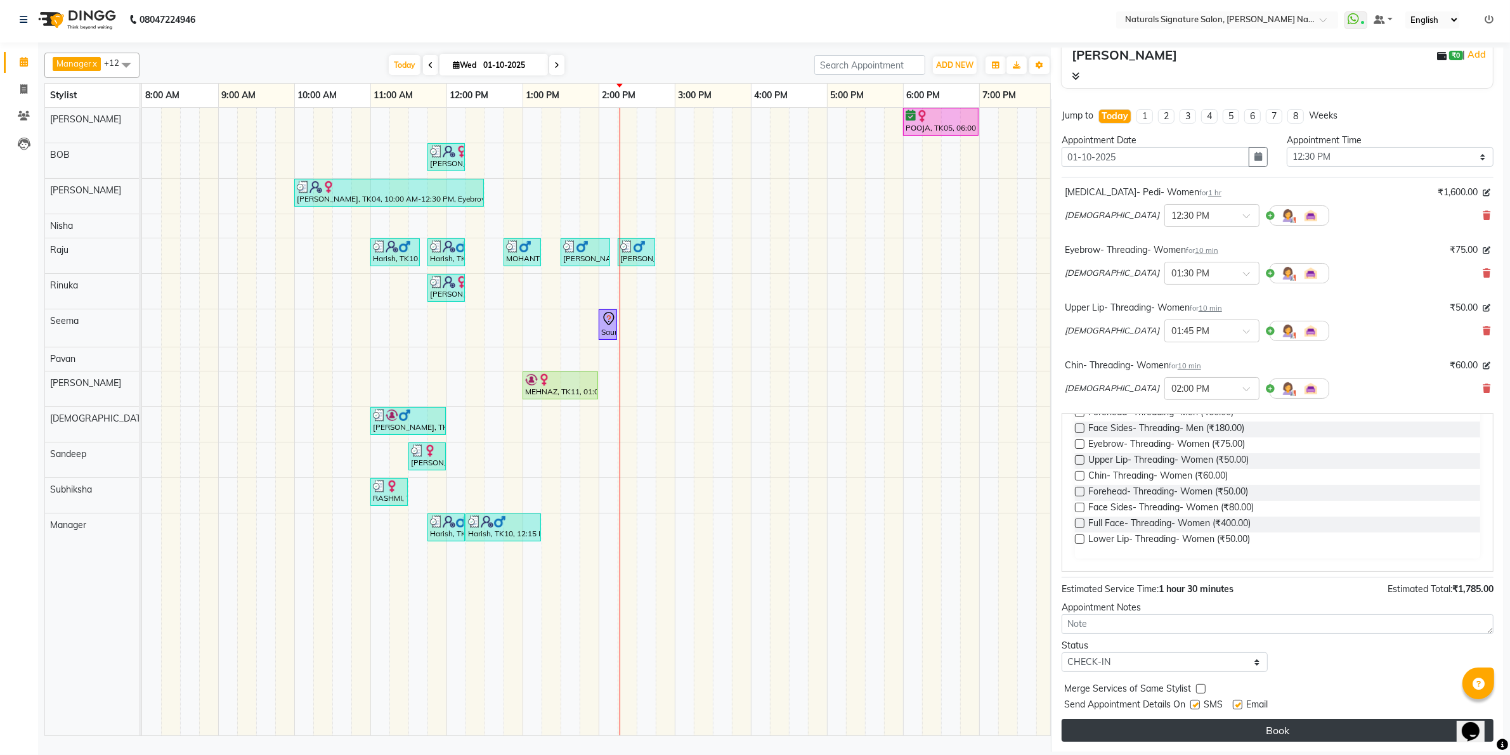
click at [1124, 736] on button "Book" at bounding box center [1277, 730] width 432 height 23
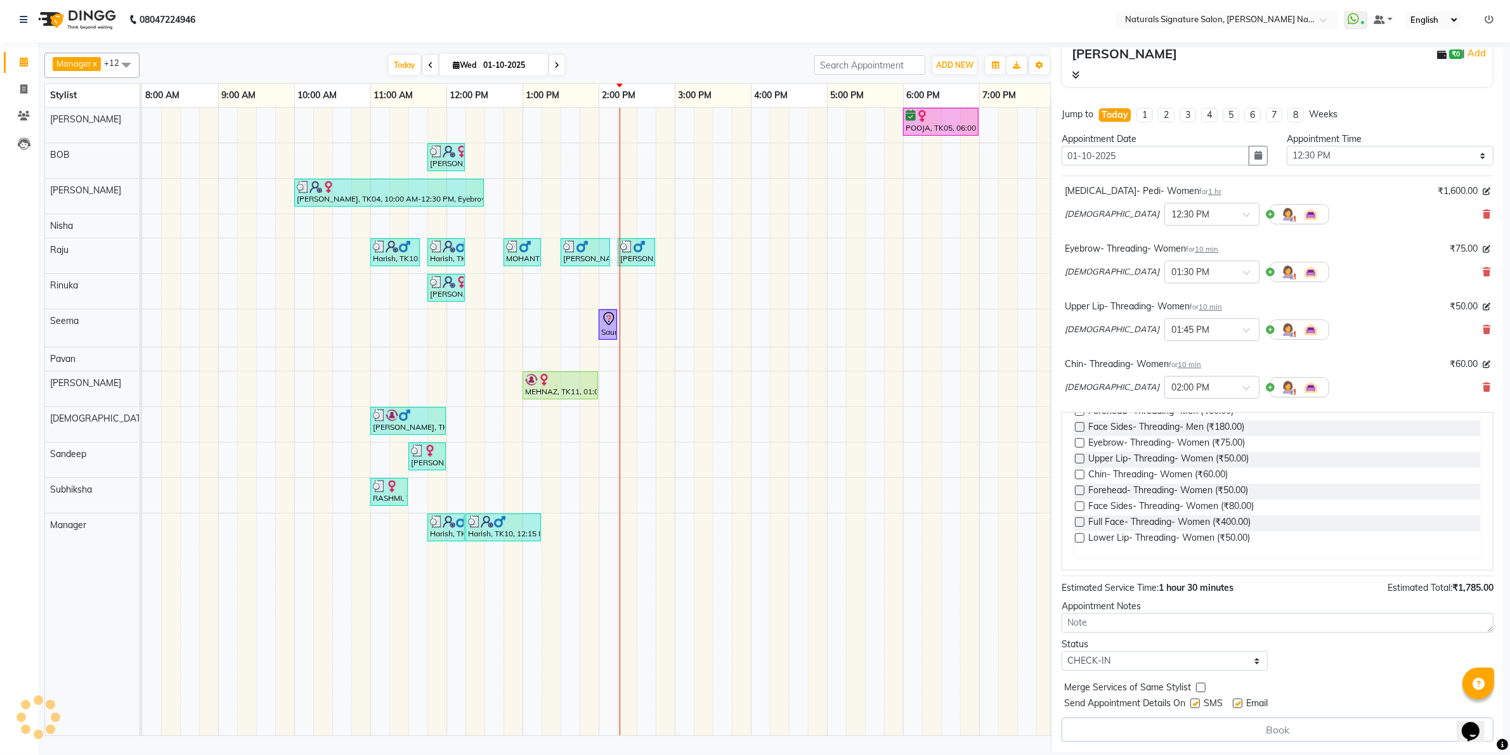
select select "74837"
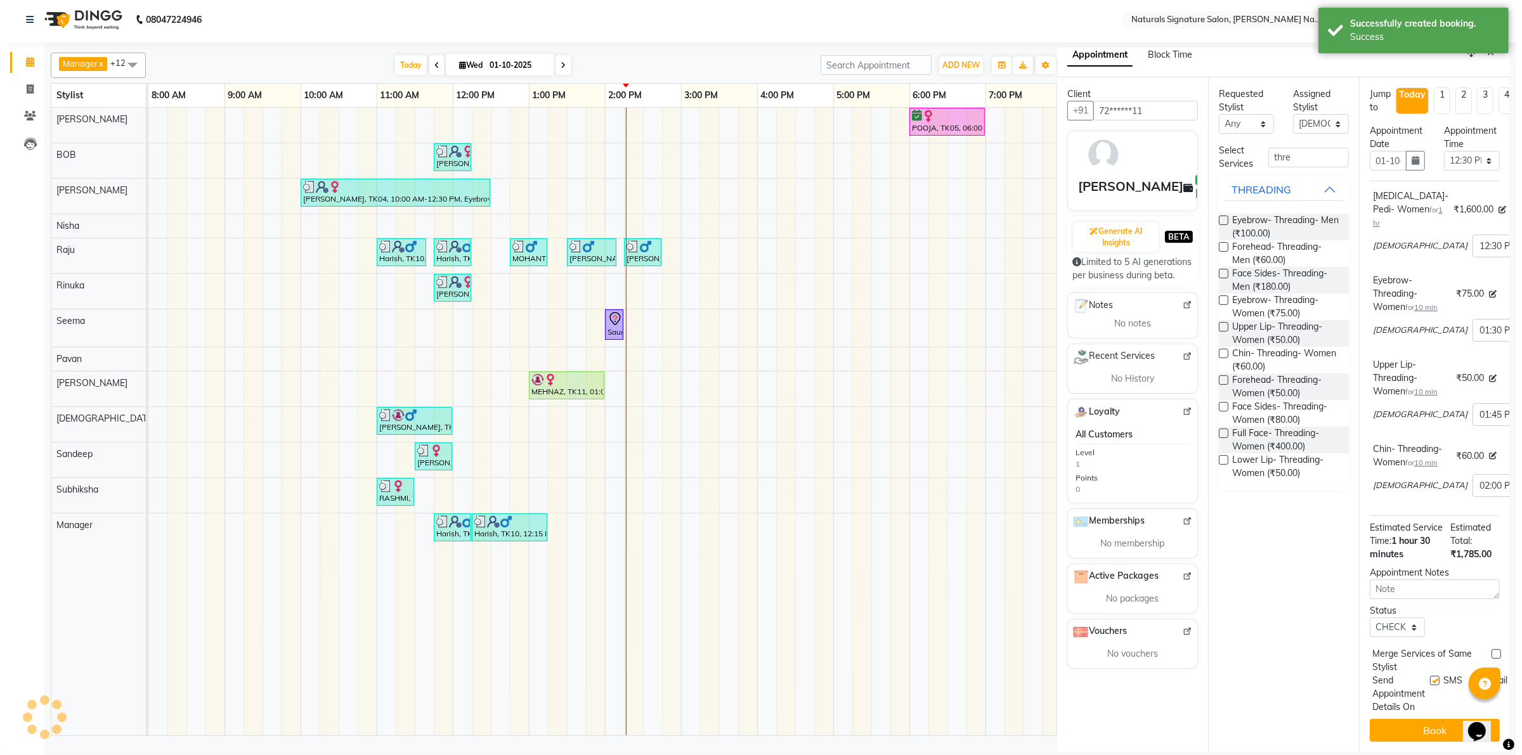
scroll to position [0, 0]
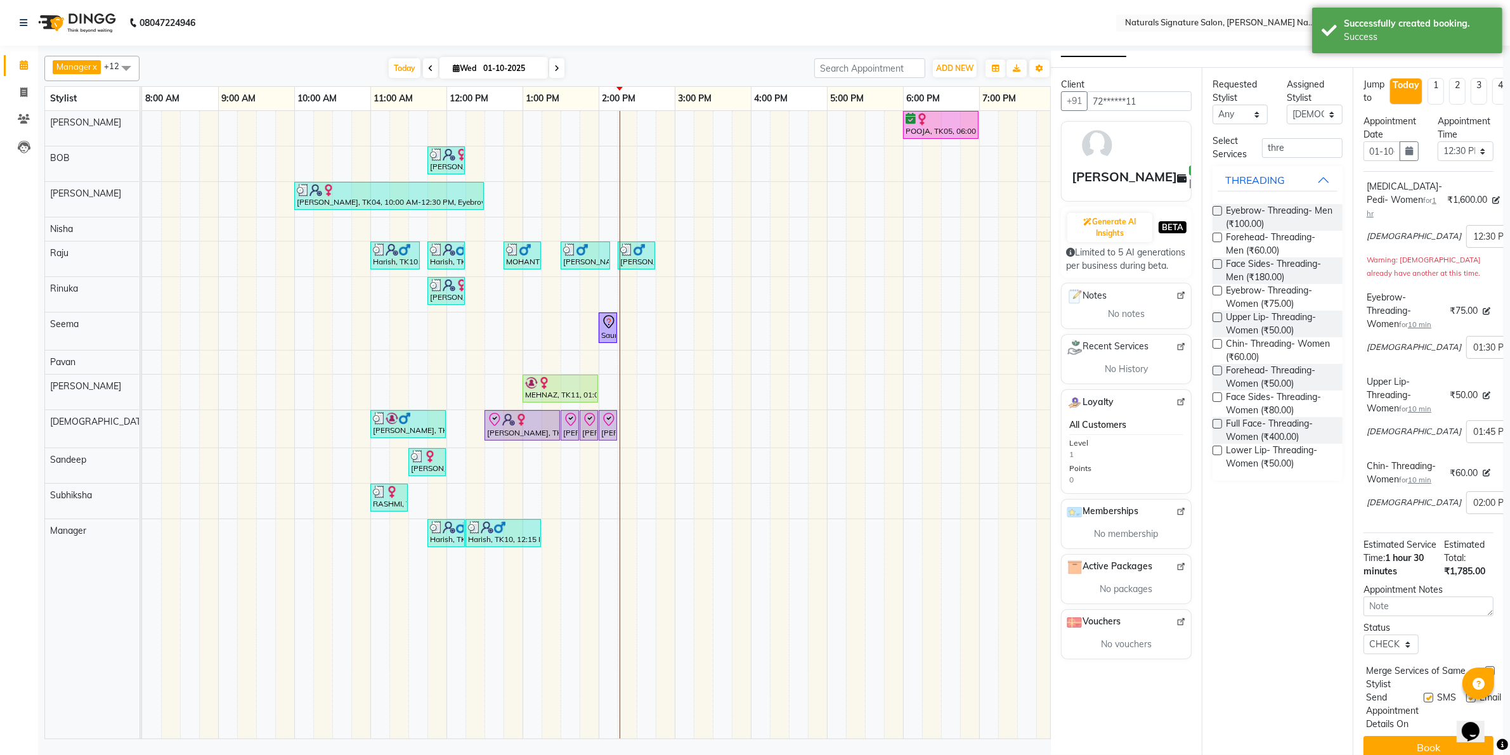
click at [583, 435] on div "[PERSON_NAME], TK14, 01:45 PM-01:55 PM, [GEOGRAPHIC_DATA]- Threading- Women" at bounding box center [589, 425] width 16 height 27
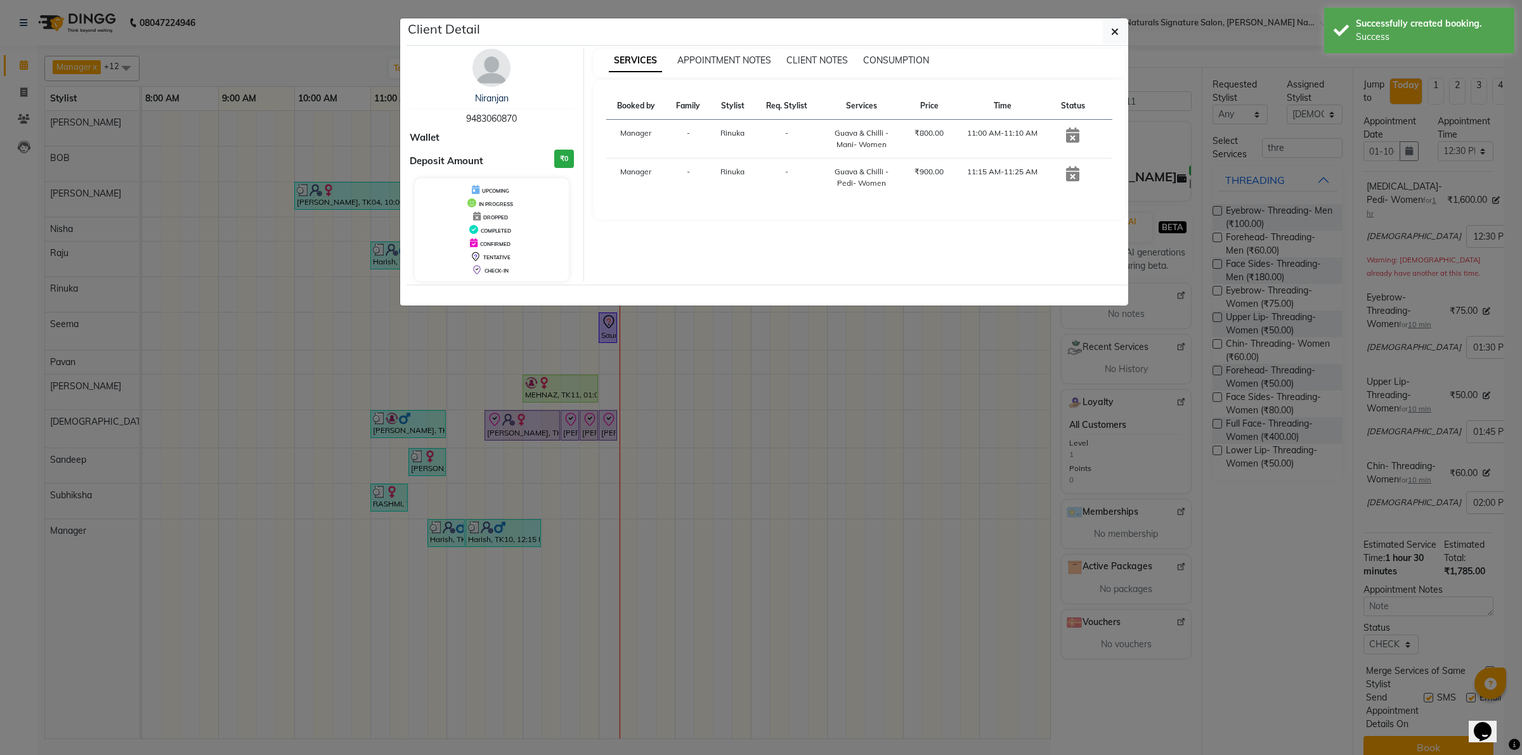
select select "8"
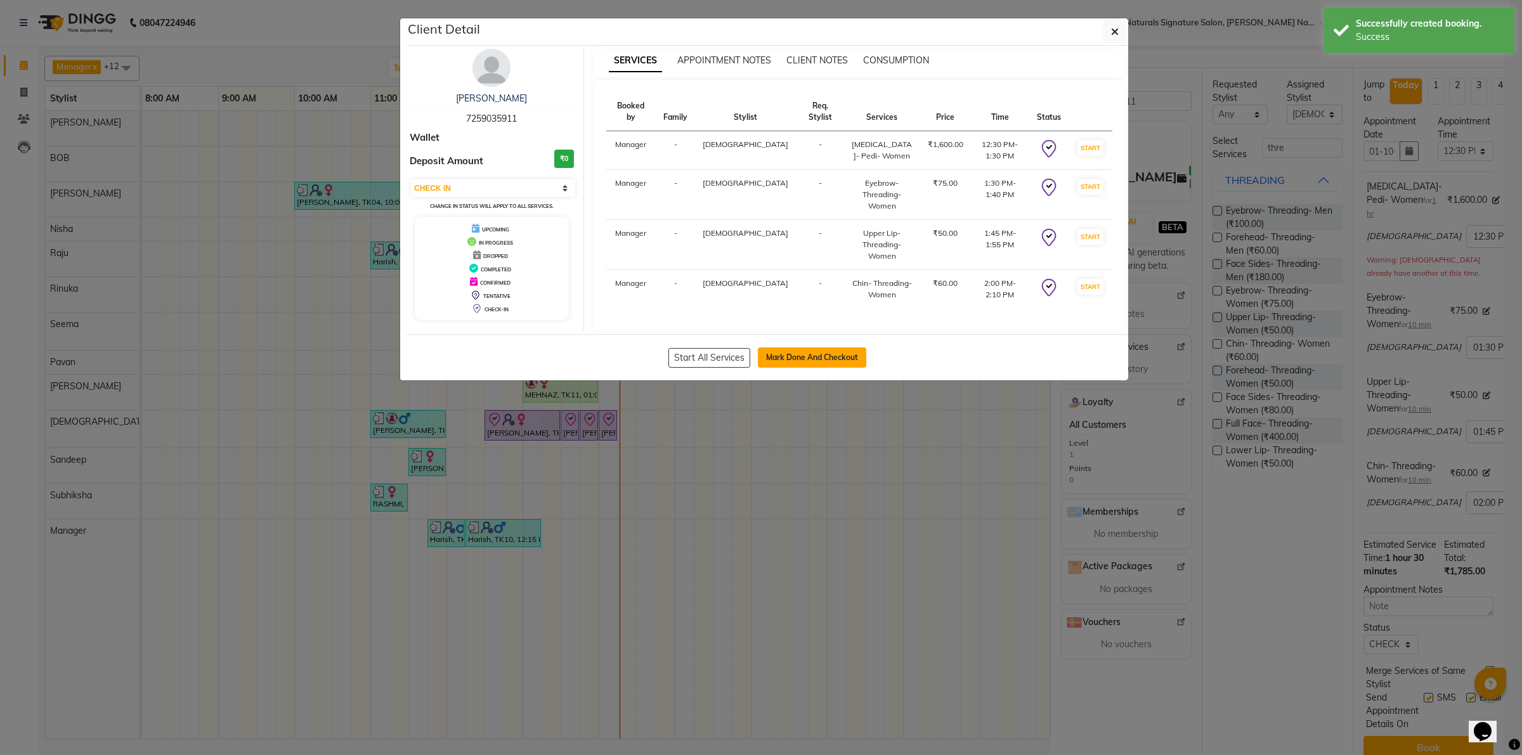
click at [841, 347] on button "Mark Done And Checkout" at bounding box center [812, 357] width 108 height 20
select select "service"
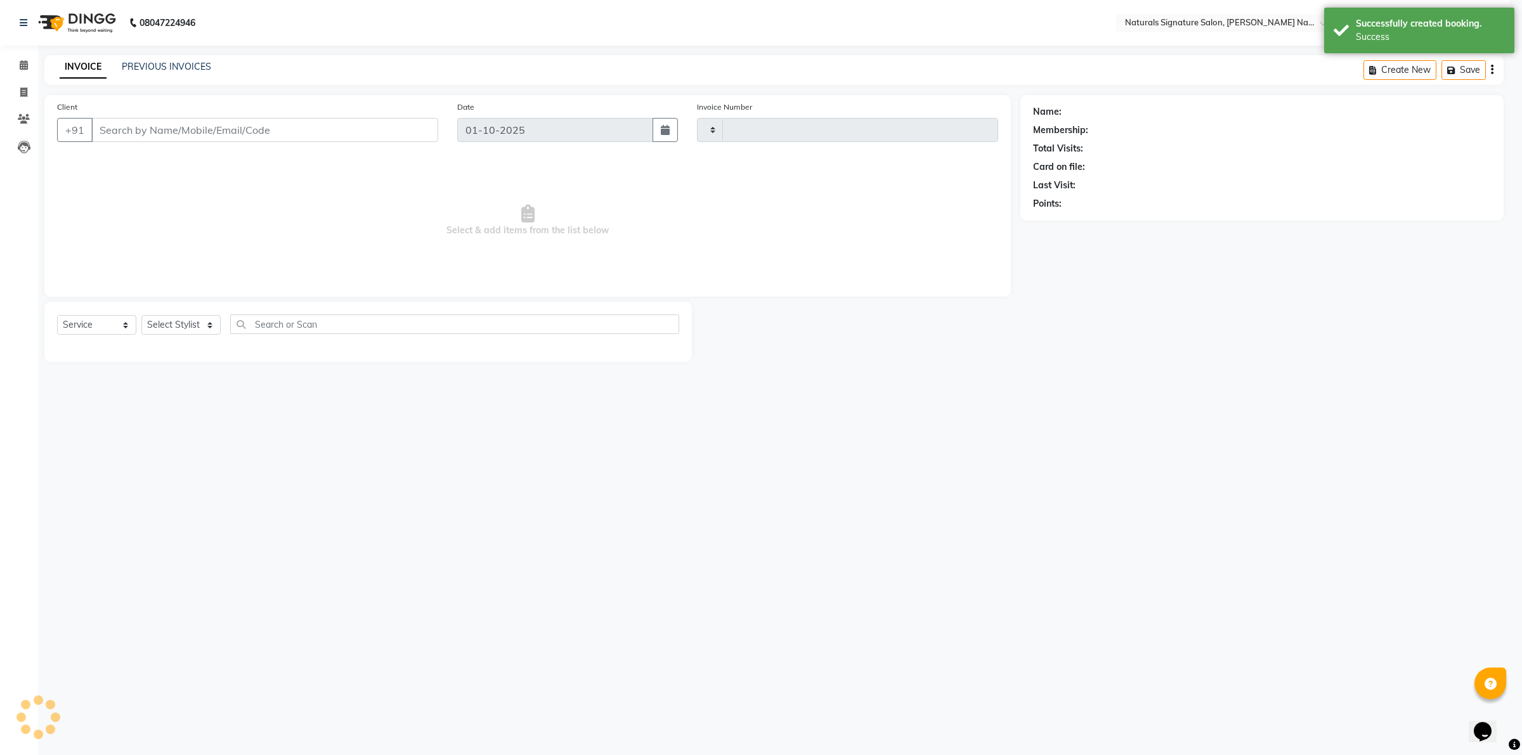
type input "5975"
select select "6135"
type input "72******11"
select select "74837"
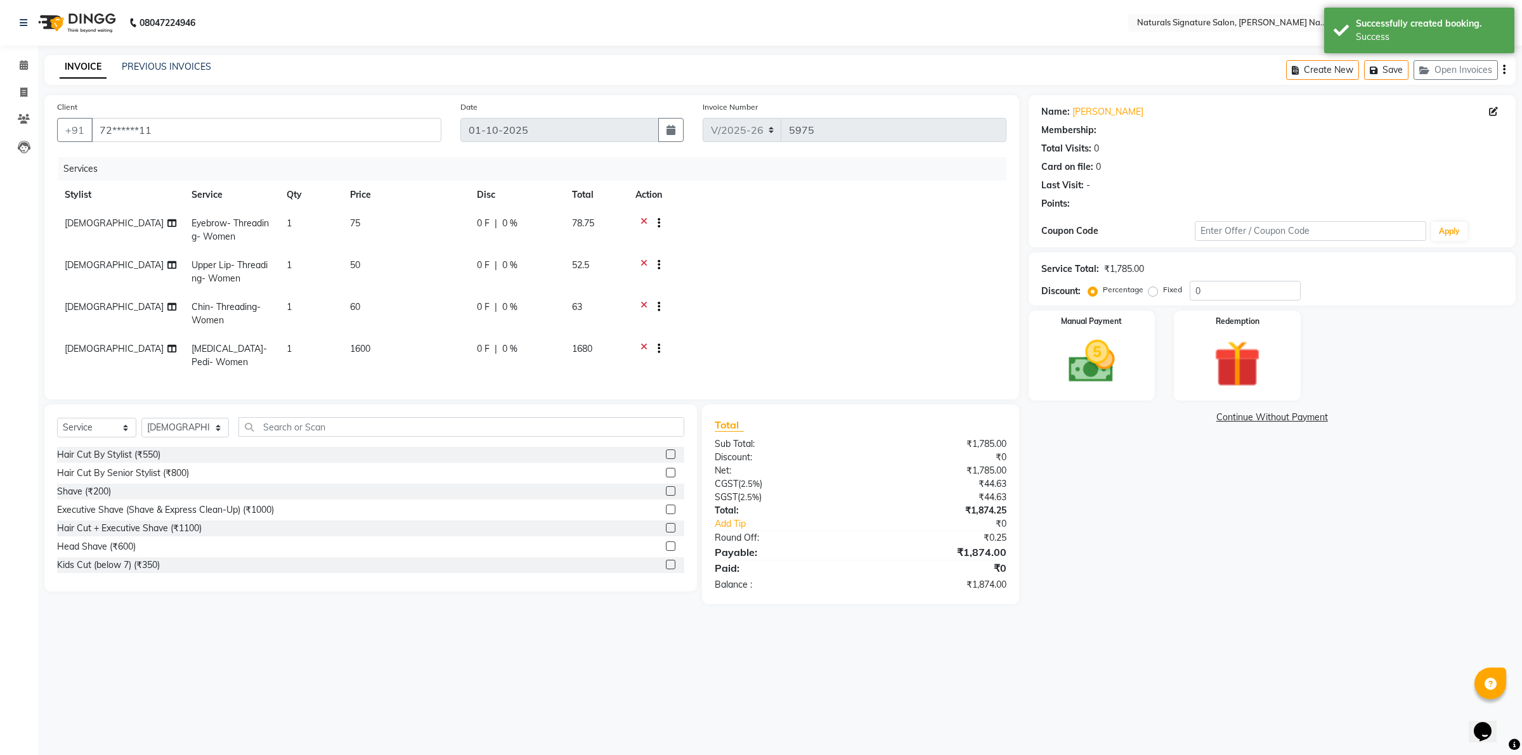
select select "1: Object"
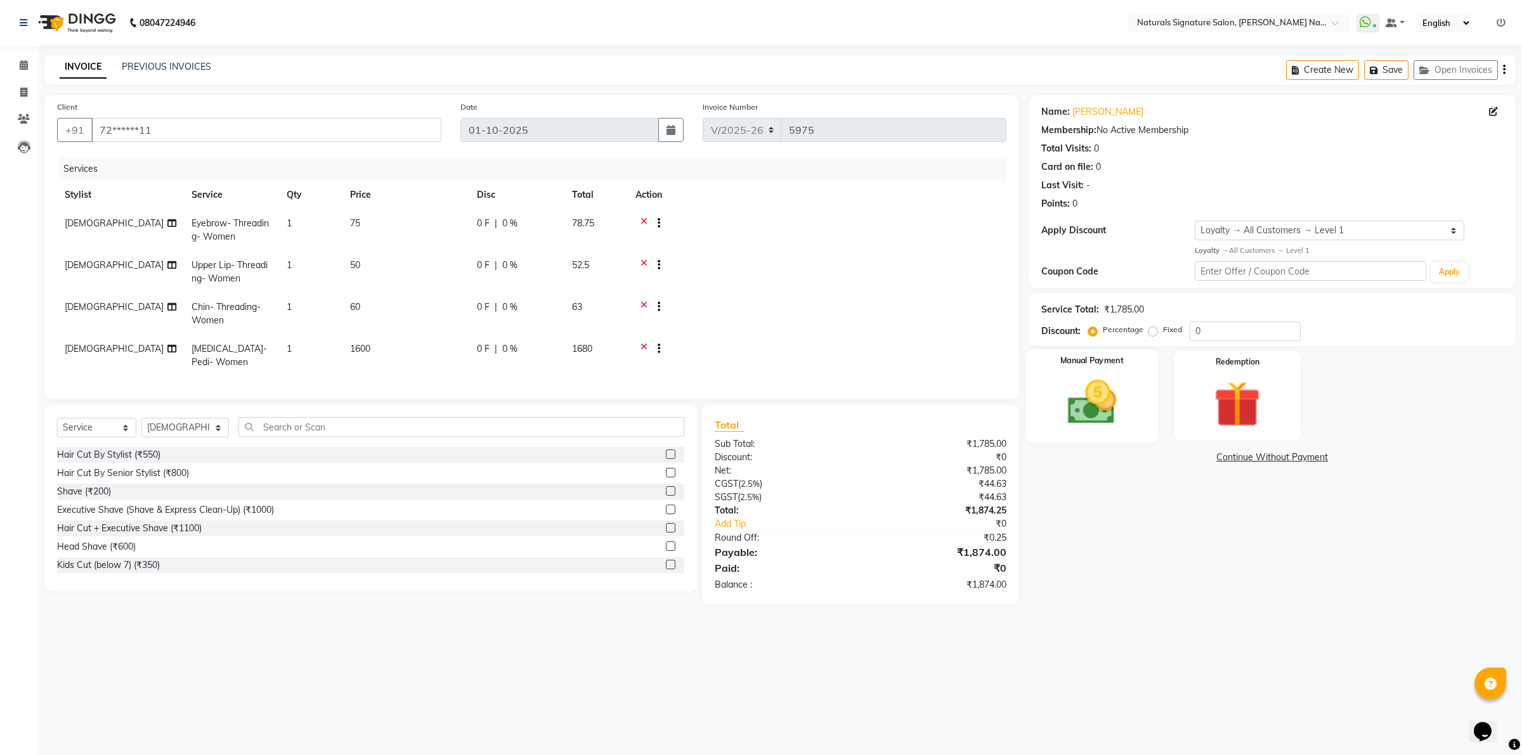
click at [1113, 373] on div "Manual Payment" at bounding box center [1092, 395] width 132 height 93
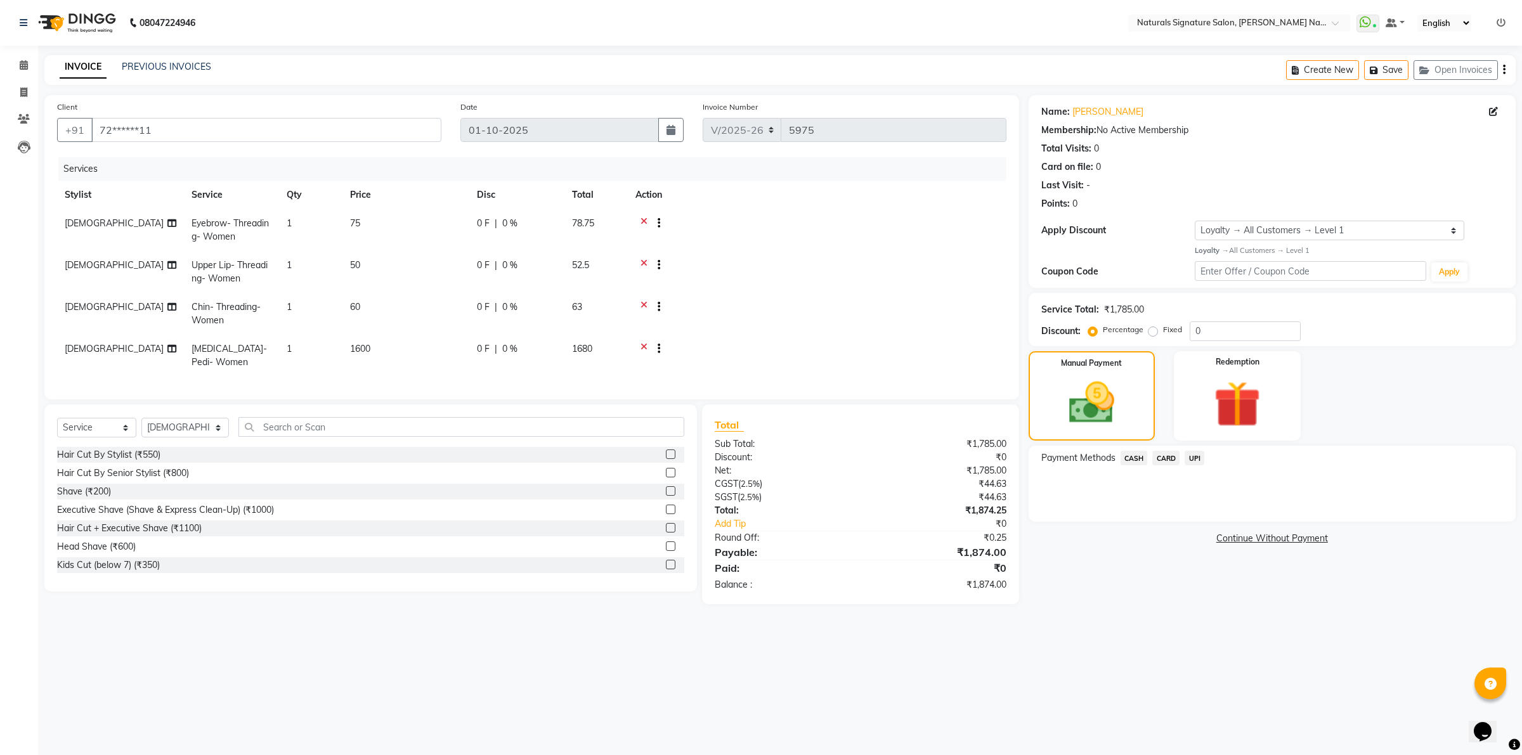
click at [1197, 458] on span "UPI" at bounding box center [1194, 458] width 20 height 15
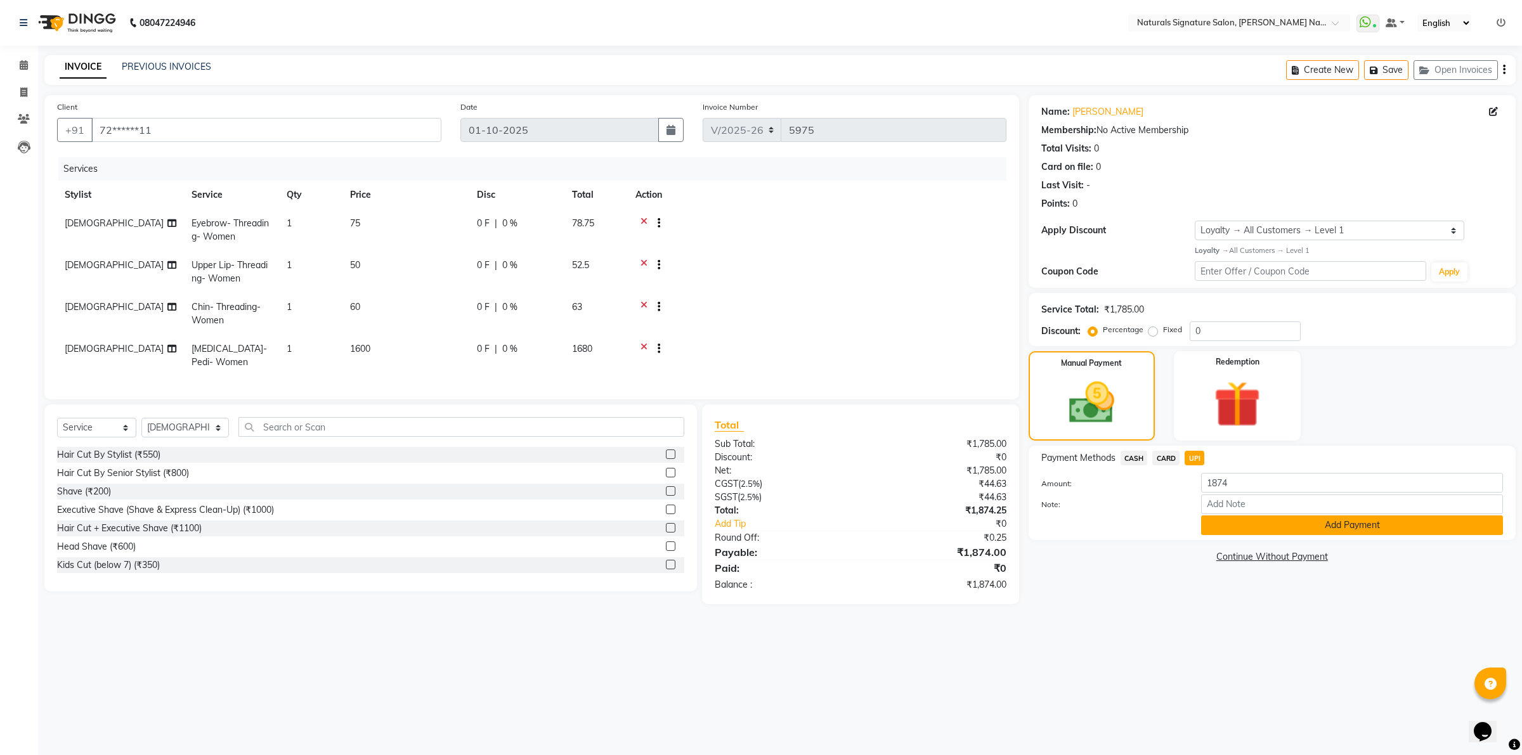
click at [1226, 522] on button "Add Payment" at bounding box center [1352, 526] width 302 height 20
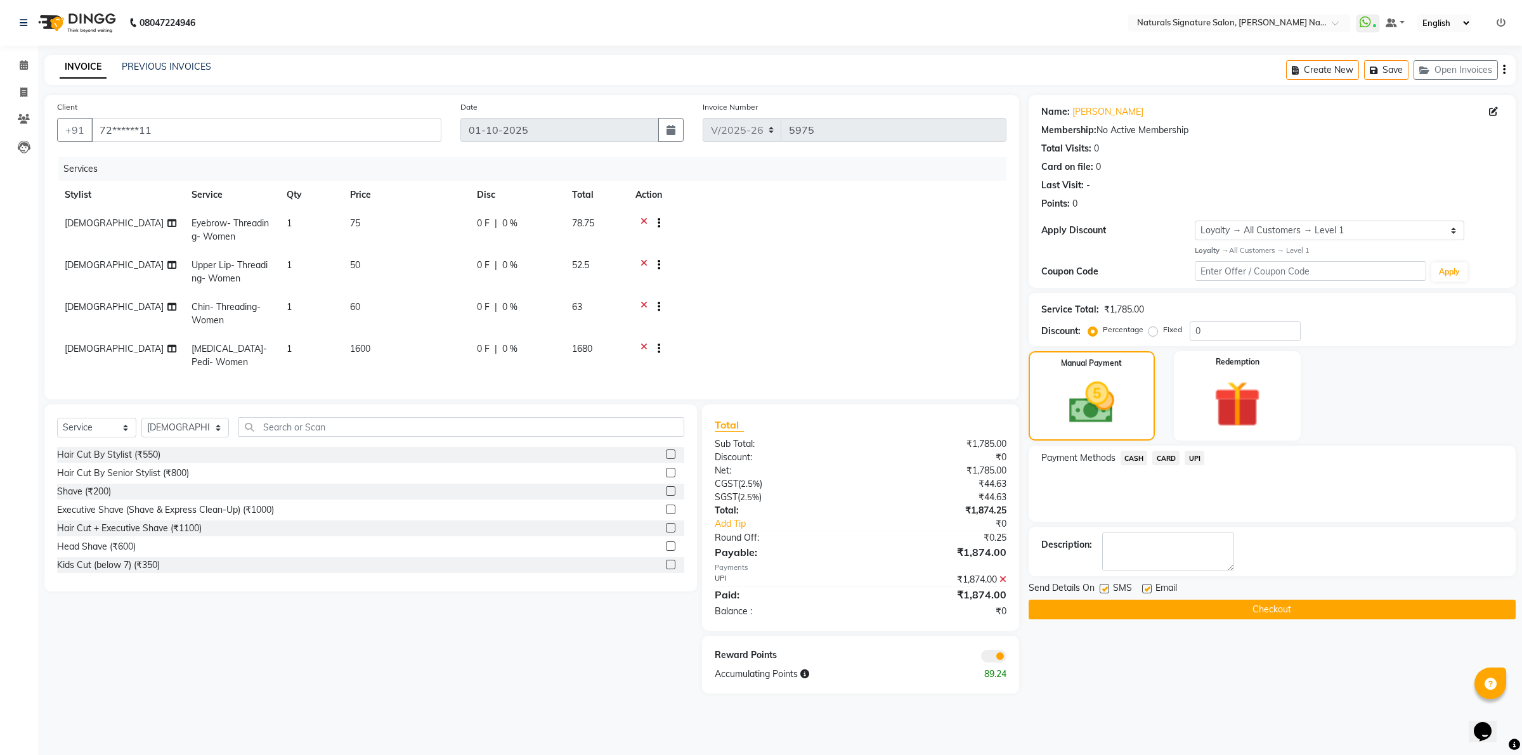
click at [1221, 600] on button "Checkout" at bounding box center [1271, 610] width 487 height 20
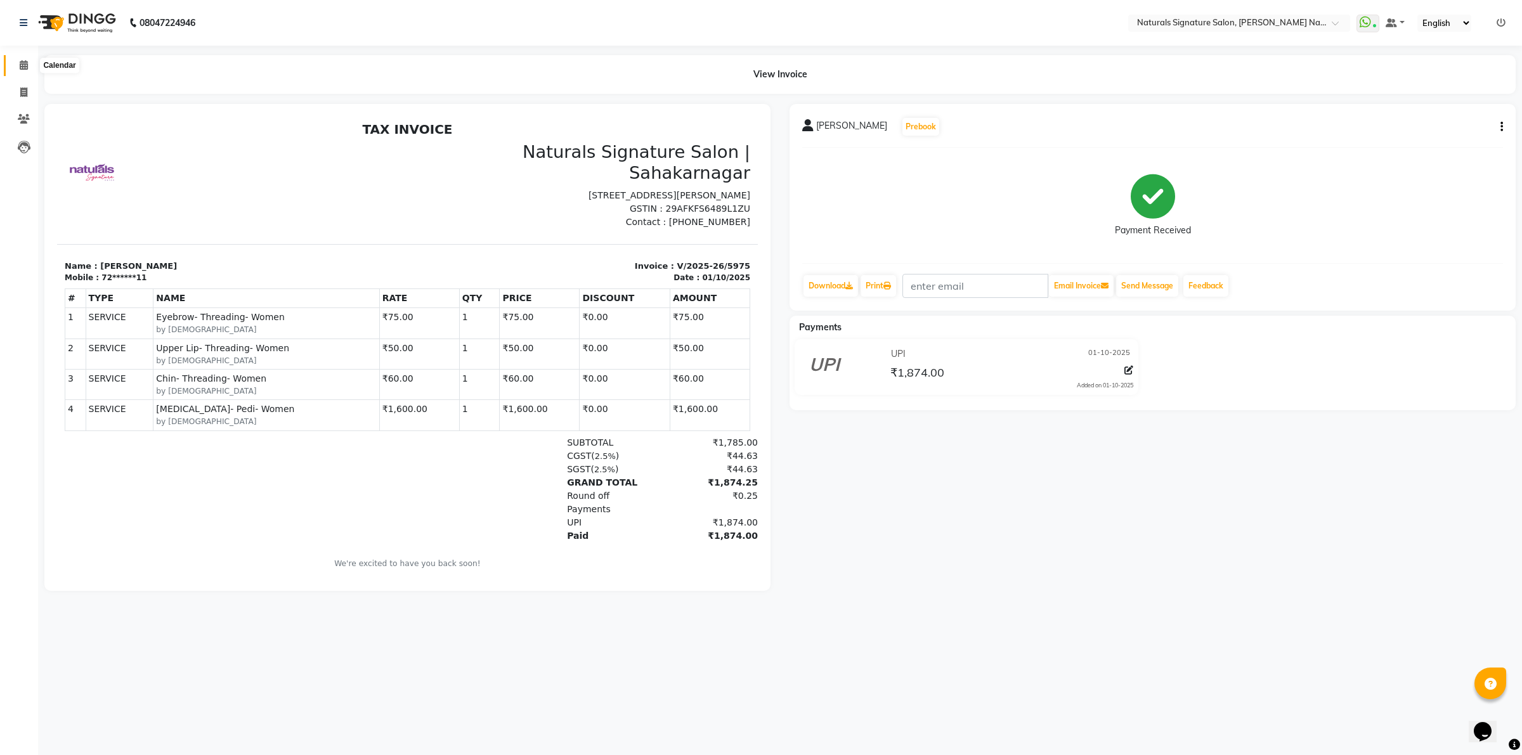
click at [17, 68] on span at bounding box center [24, 65] width 22 height 15
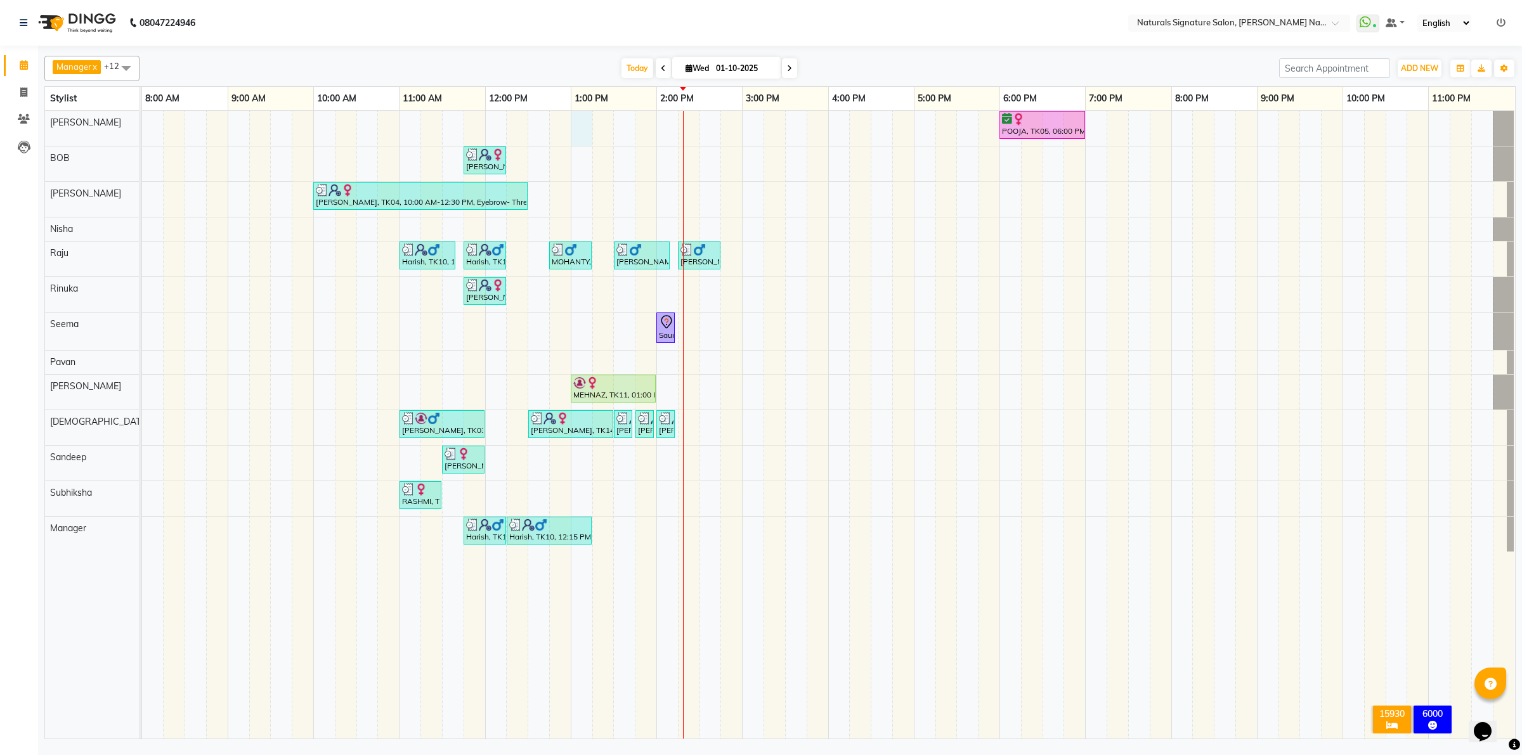
click at [577, 127] on div "POOJA, TK05, 06:00 PM-07:00 PM, Advance Cut - By Stylist [PERSON_NAME], TK08, 1…" at bounding box center [828, 425] width 1373 height 628
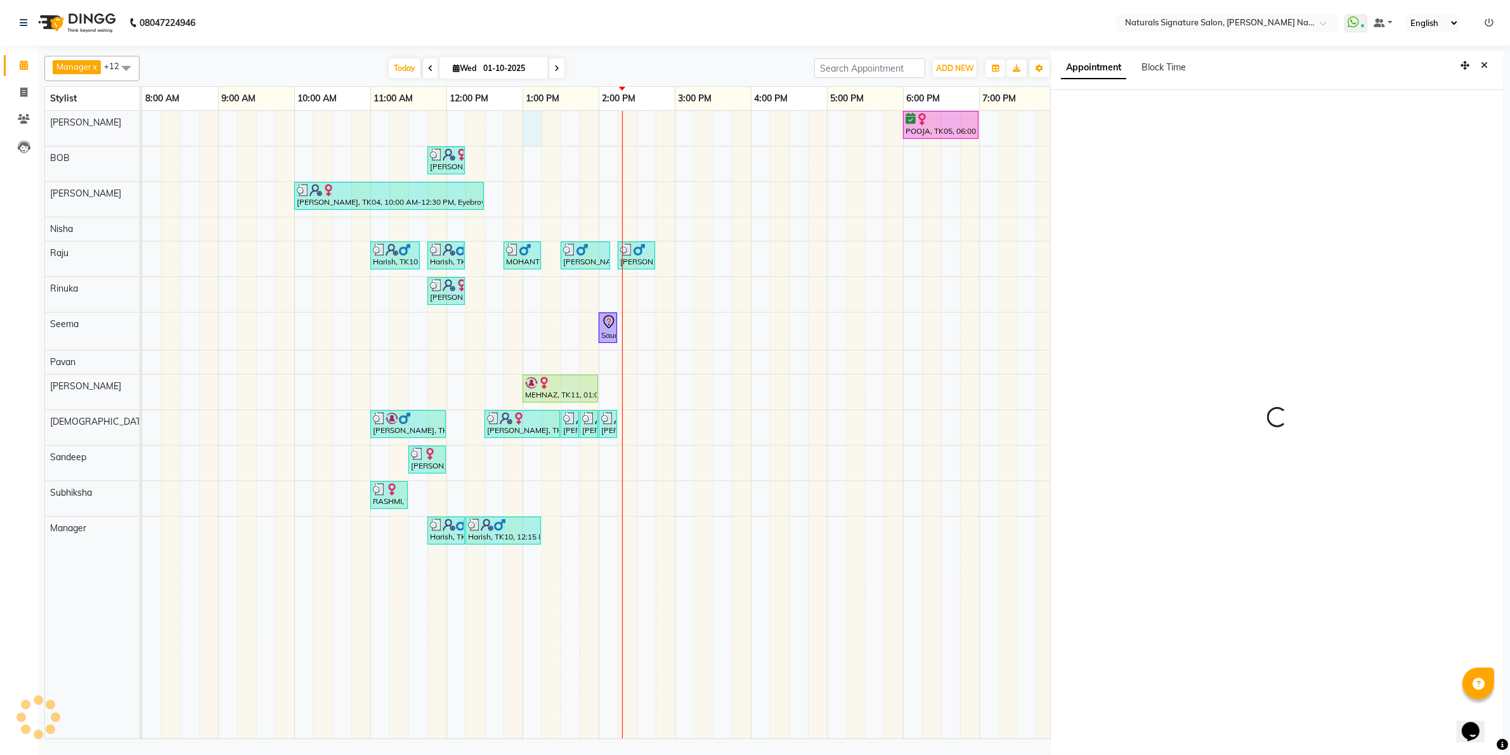
scroll to position [3, 0]
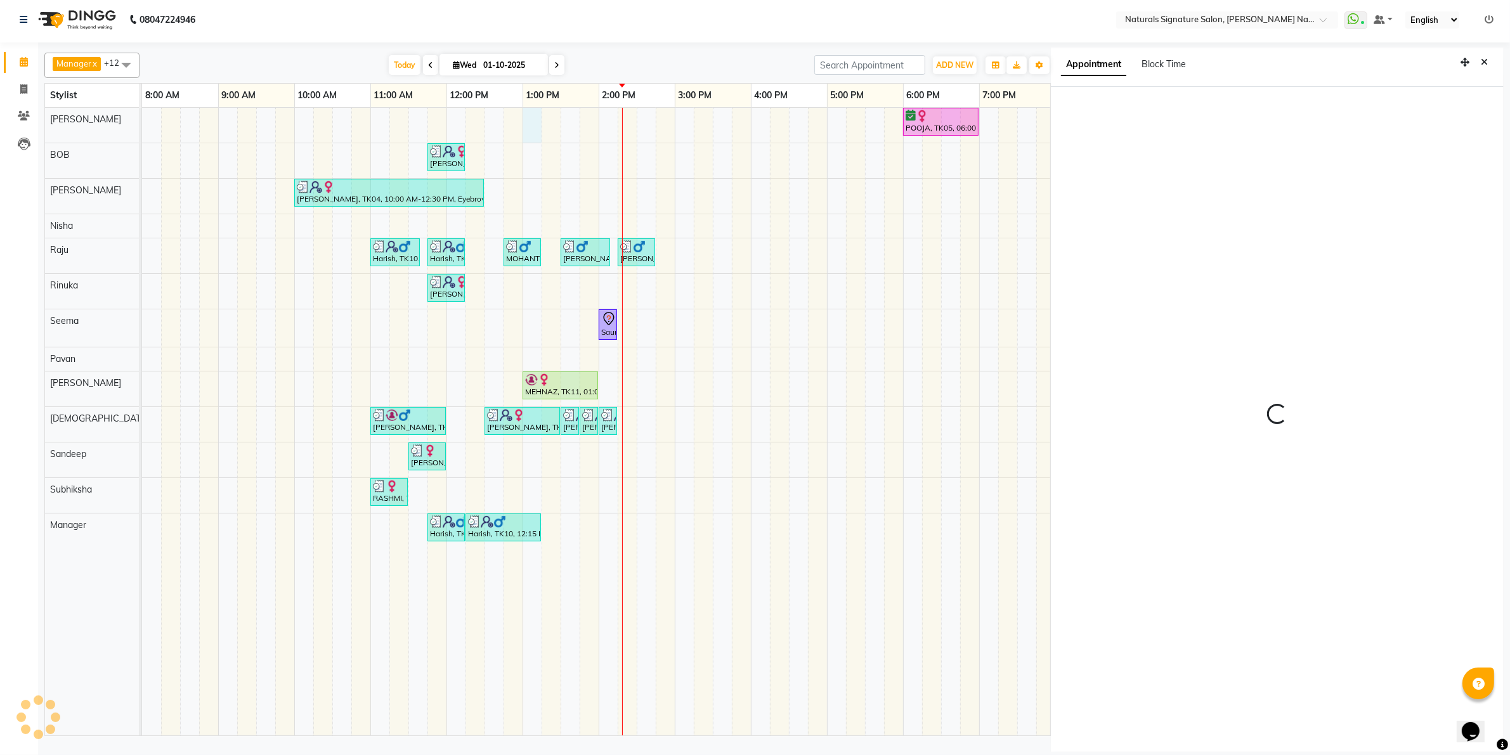
select select "780"
select select "44901"
select select "tentative"
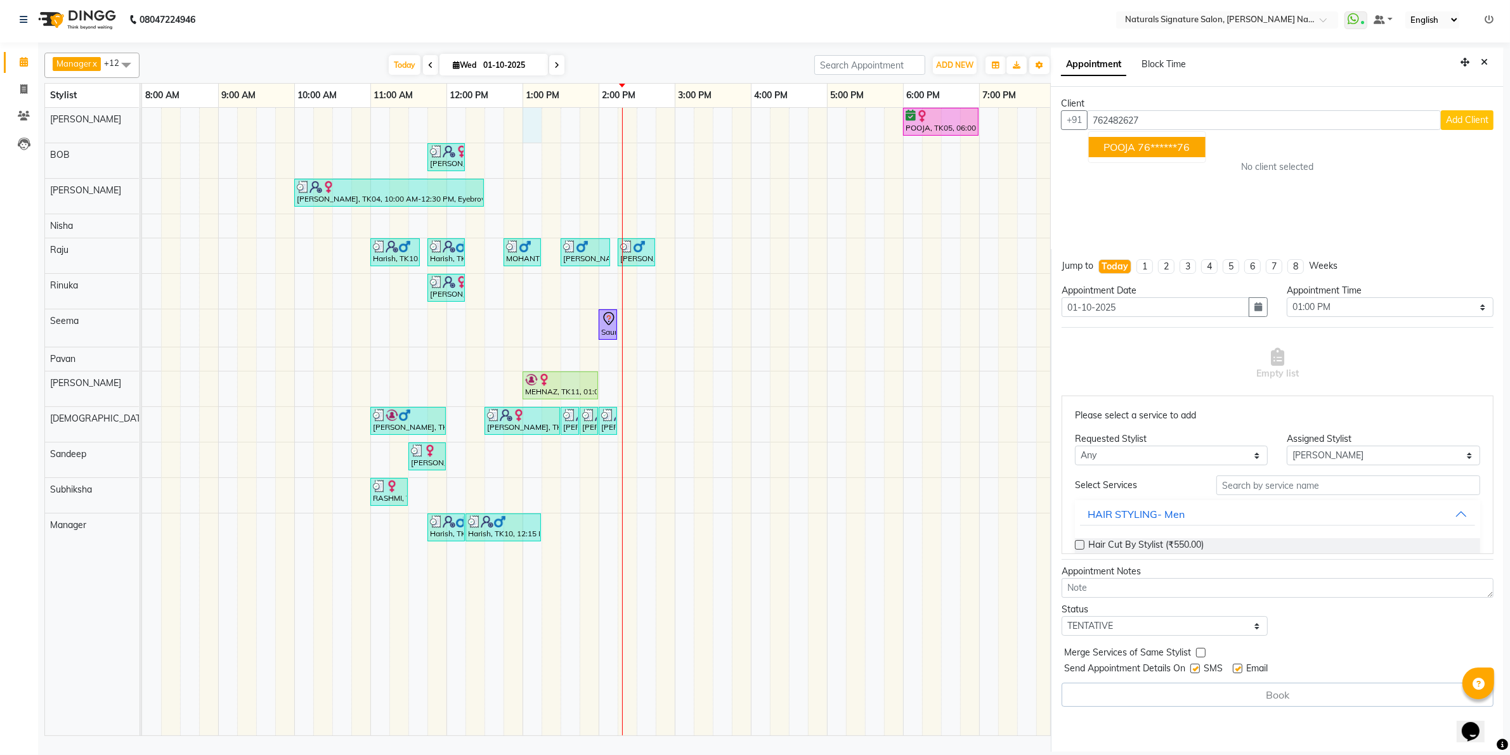
click at [1127, 141] on span "POOJA" at bounding box center [1120, 147] width 32 height 13
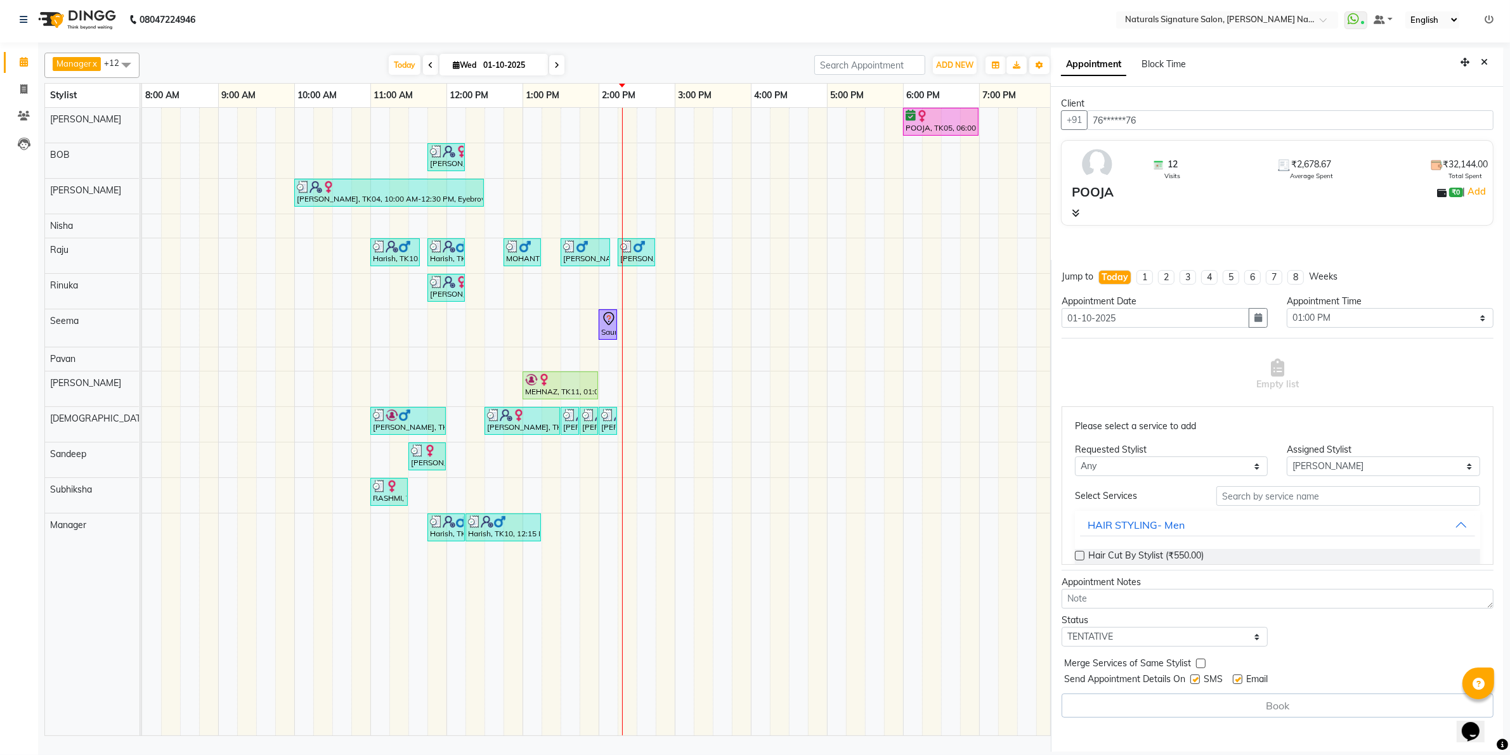
type input "76******76"
click at [1268, 504] on input "text" at bounding box center [1348, 496] width 264 height 20
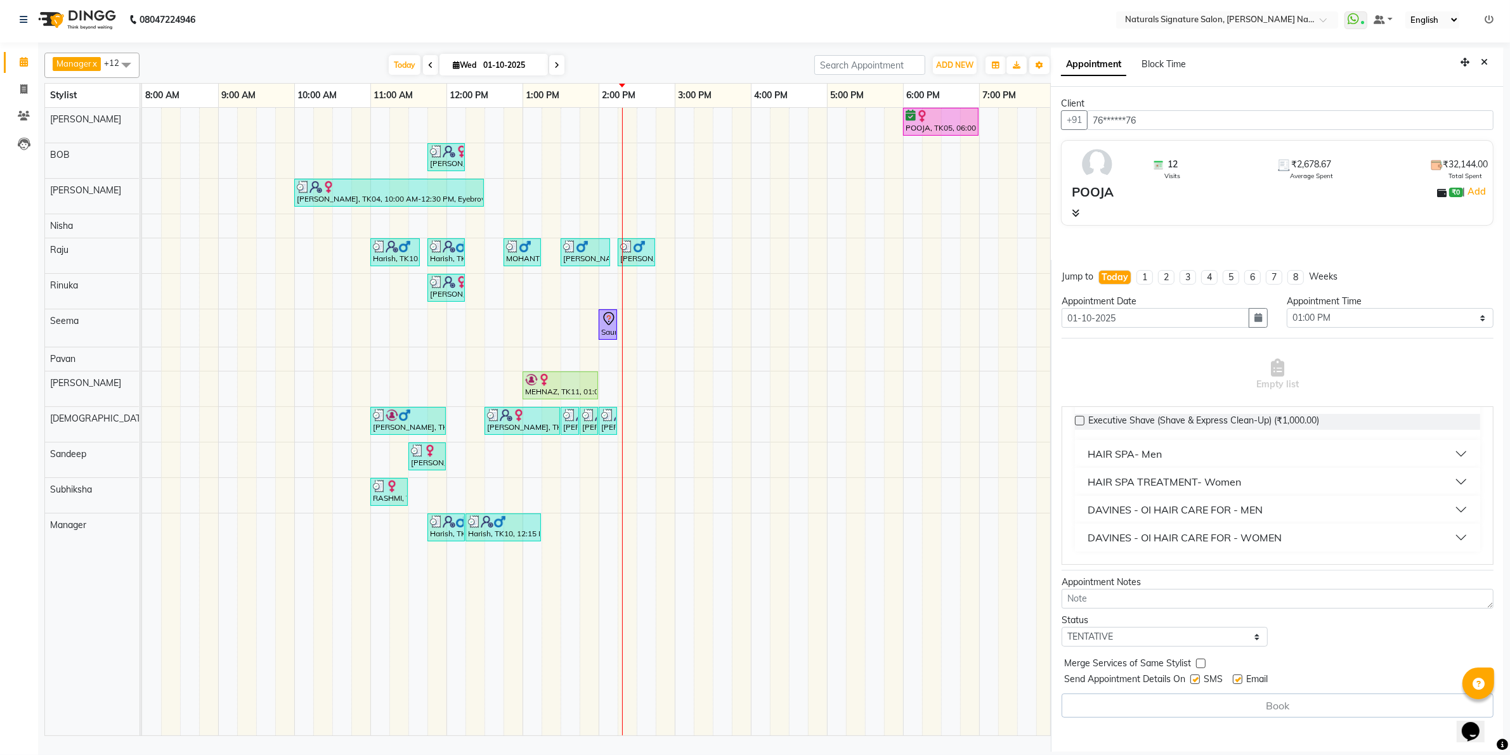
type input "ess"
click at [1170, 482] on div "HAIR SPA TREATMENT- Women" at bounding box center [1163, 481] width 153 height 15
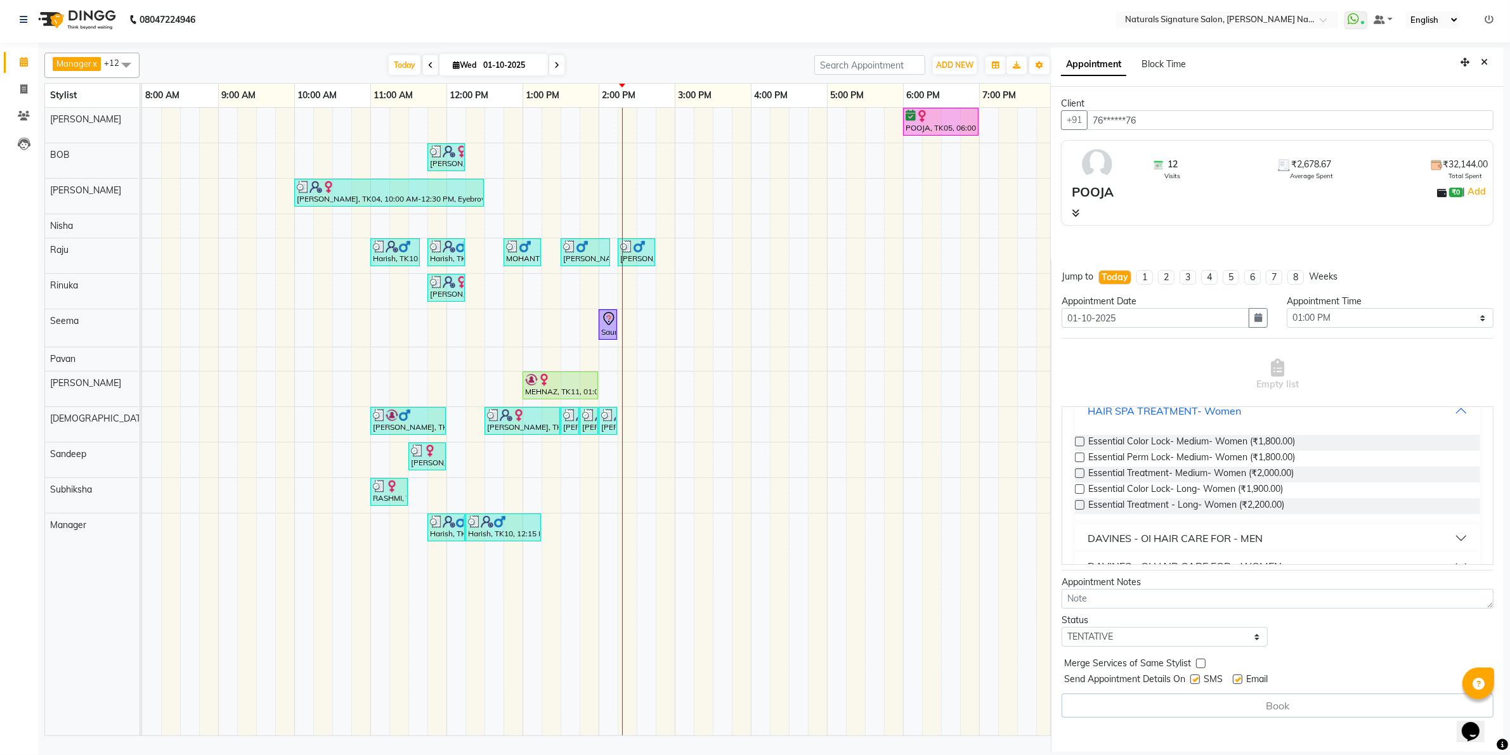
scroll to position [217, 0]
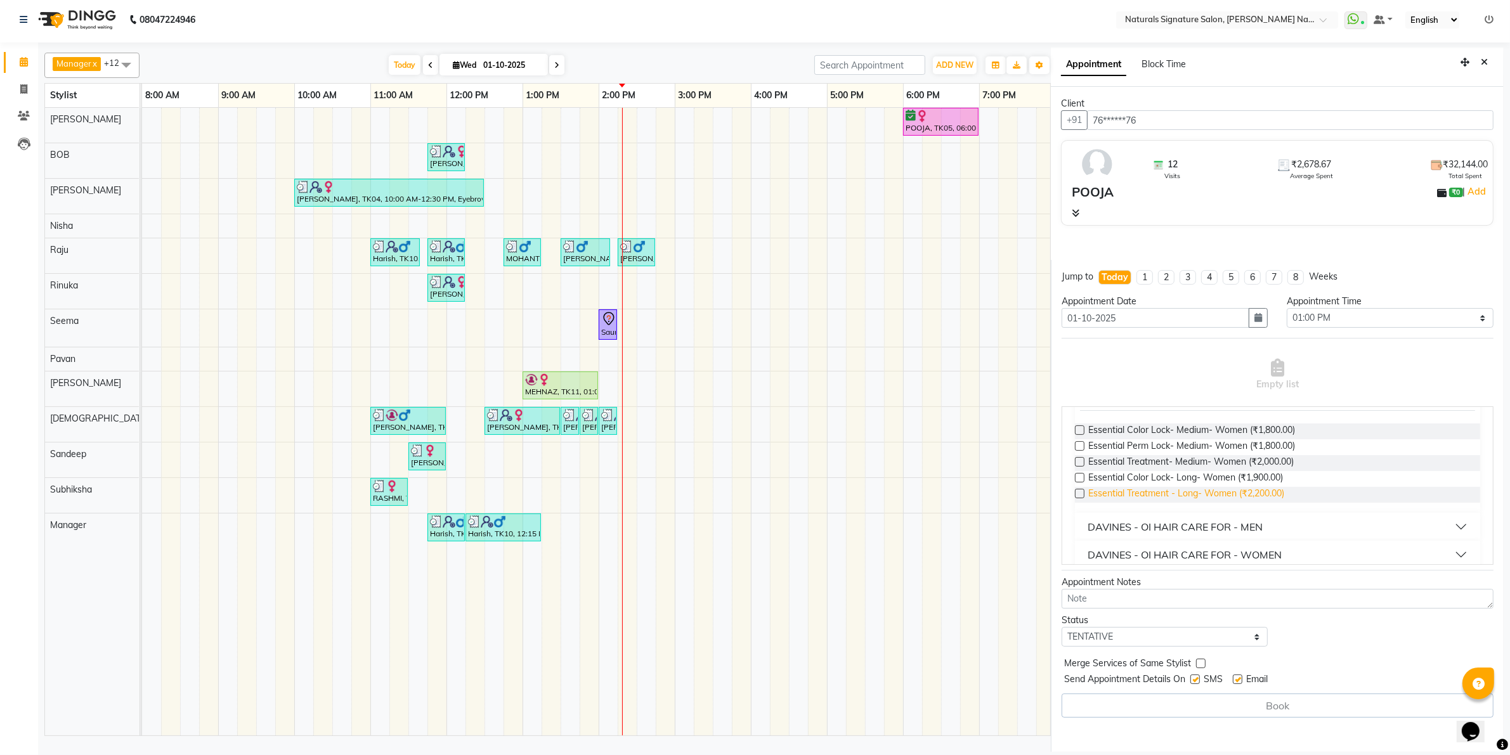
click at [1174, 487] on span "Essential Treatment - Long- Women (₹2,200.00)" at bounding box center [1186, 495] width 196 height 16
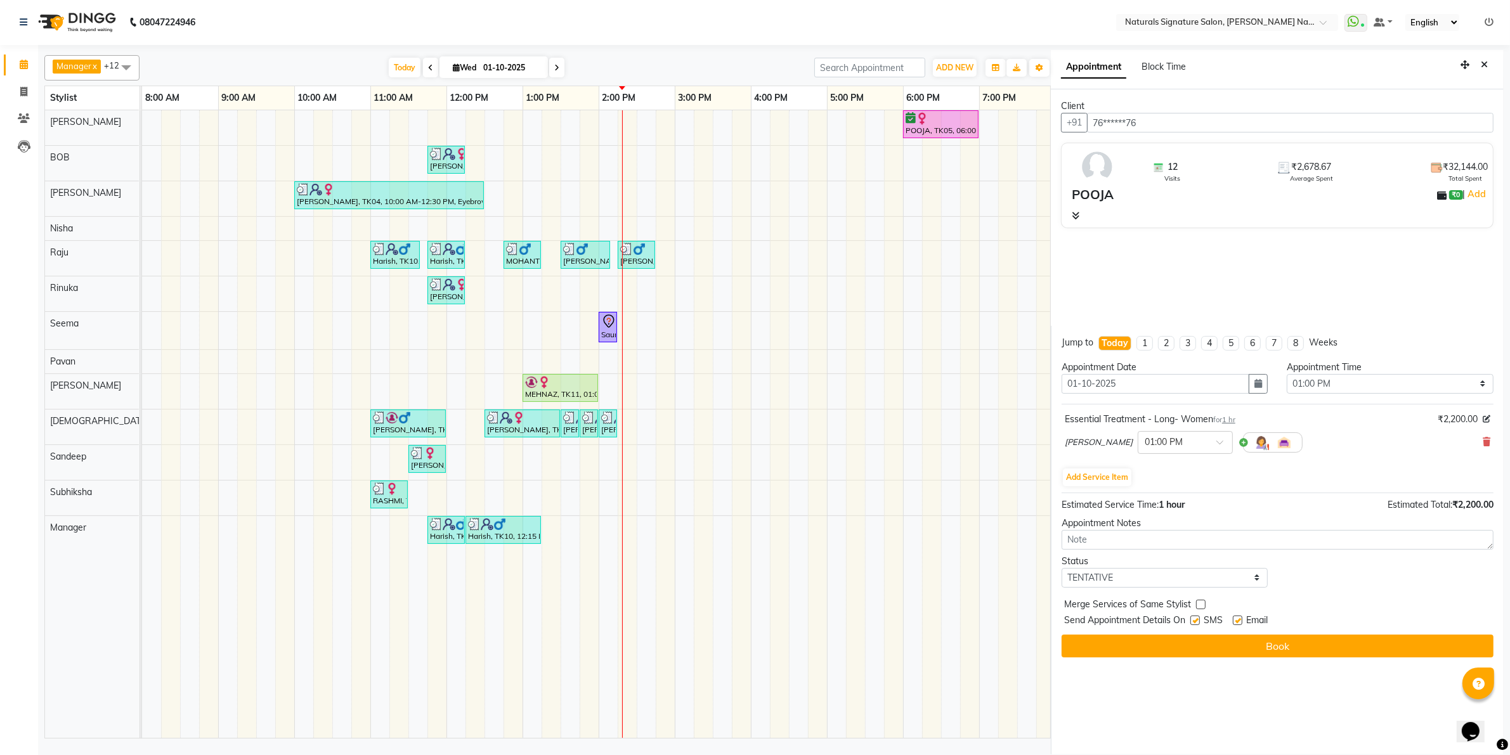
scroll to position [0, 0]
click at [1118, 477] on button "Add Service Item" at bounding box center [1097, 478] width 68 height 18
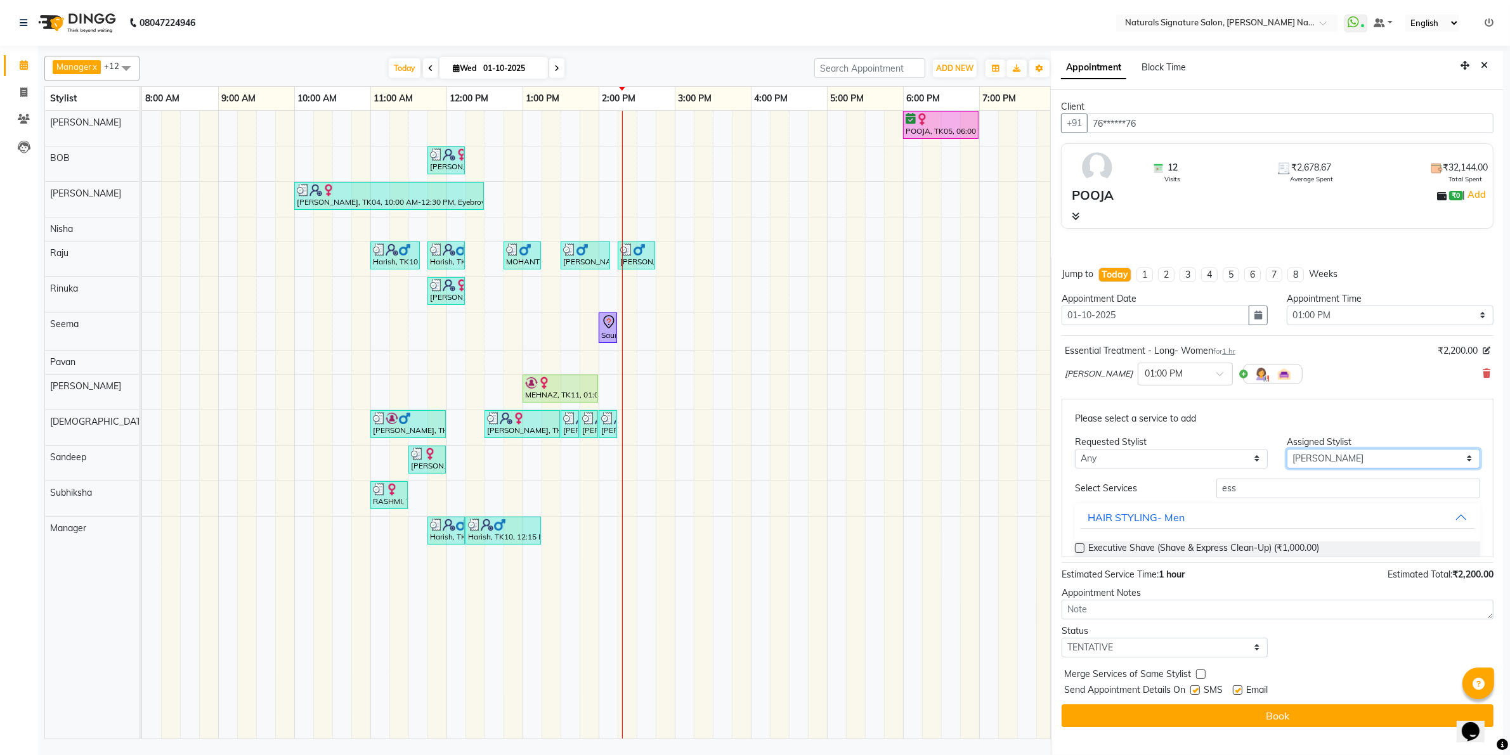
click at [1317, 458] on select "Select [PERSON_NAME] Manager [PERSON_NAME] Priyanka Raju Rinuka [PERSON_NAME] […" at bounding box center [1383, 459] width 193 height 20
click at [1345, 451] on select "Select [PERSON_NAME] Manager [PERSON_NAME] Priyanka Raju Rinuka [PERSON_NAME] […" at bounding box center [1383, 459] width 193 height 20
select select "70856"
click at [1287, 469] on select "Select [PERSON_NAME] Manager [PERSON_NAME] Priyanka Raju Rinuka [PERSON_NAME] […" at bounding box center [1383, 459] width 193 height 20
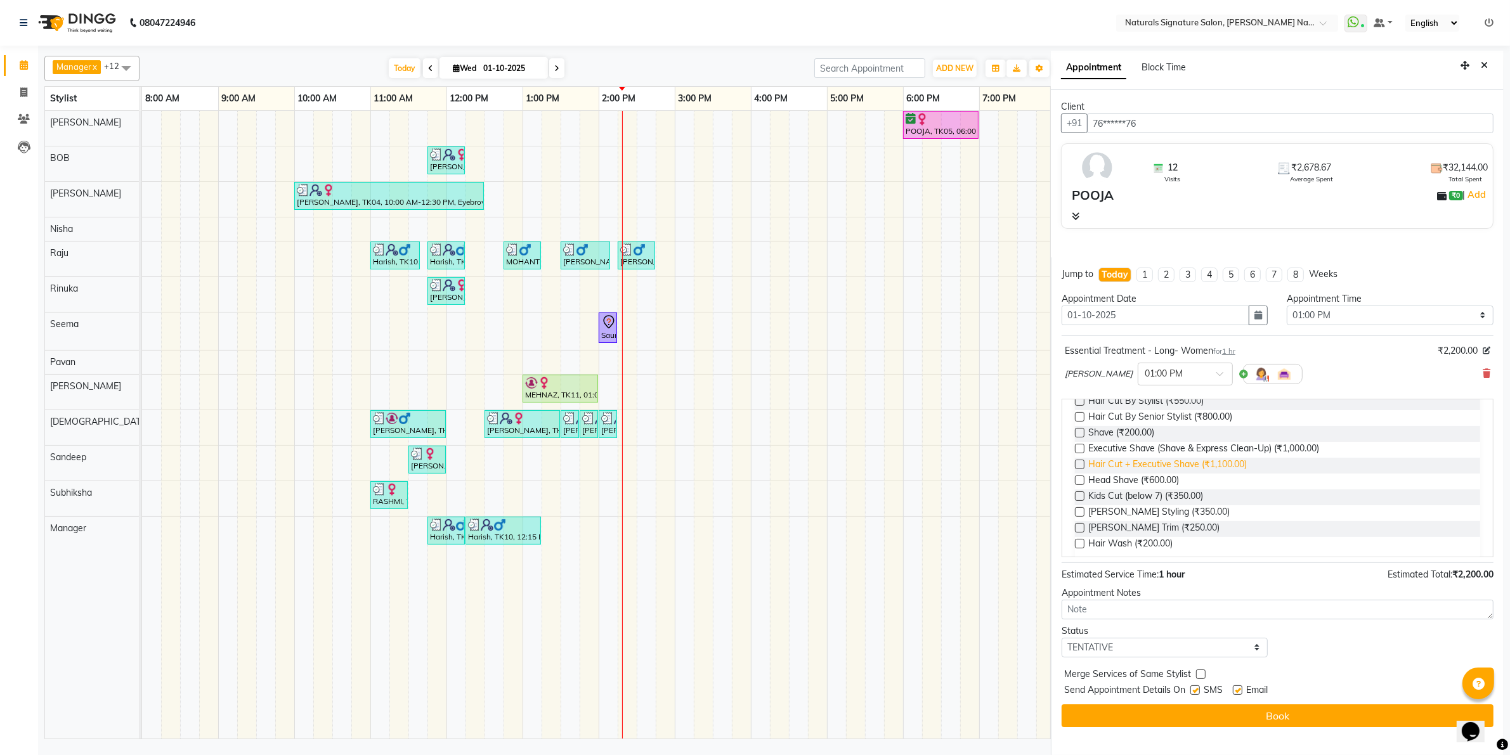
scroll to position [159, 0]
click at [1138, 512] on span "[PERSON_NAME] Trim (₹250.00)" at bounding box center [1153, 518] width 131 height 16
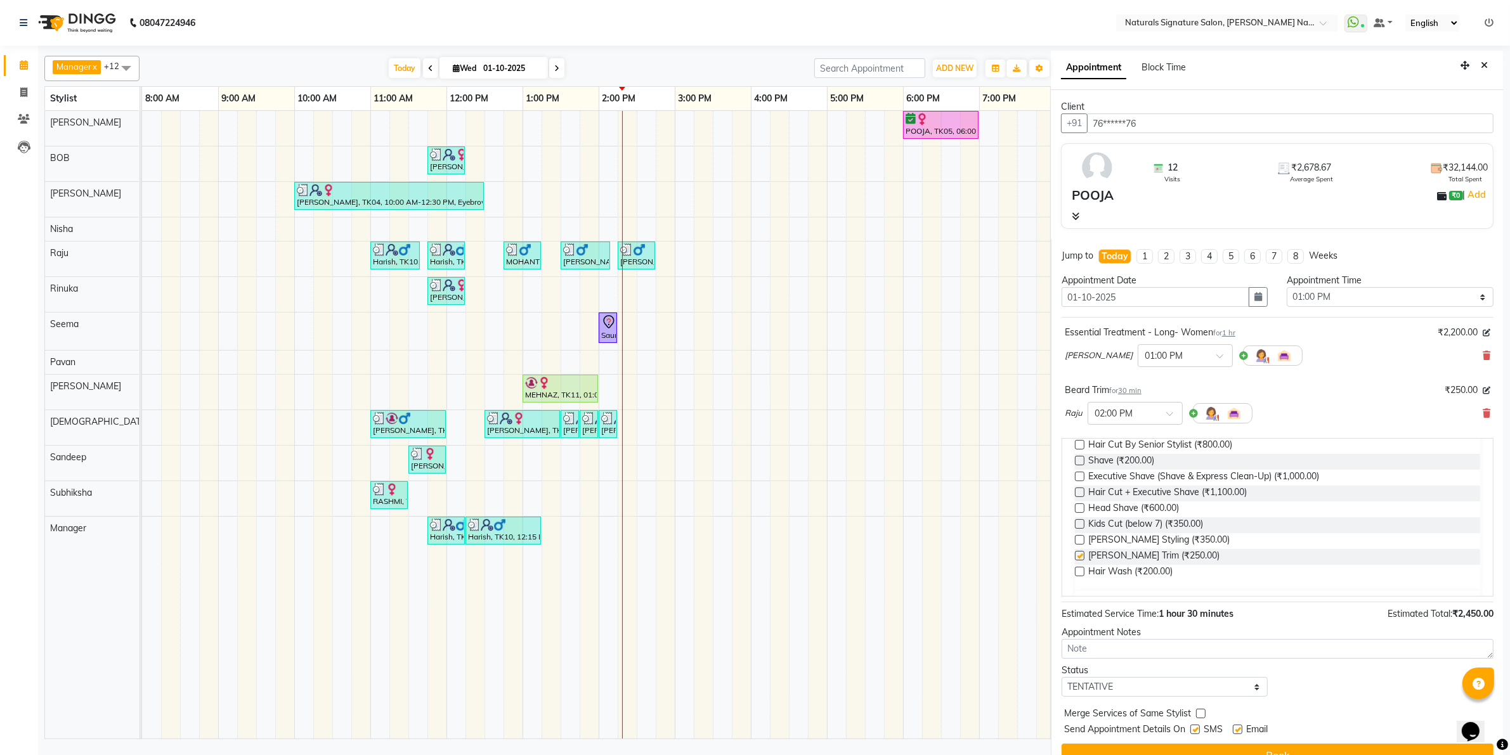
checkbox input "false"
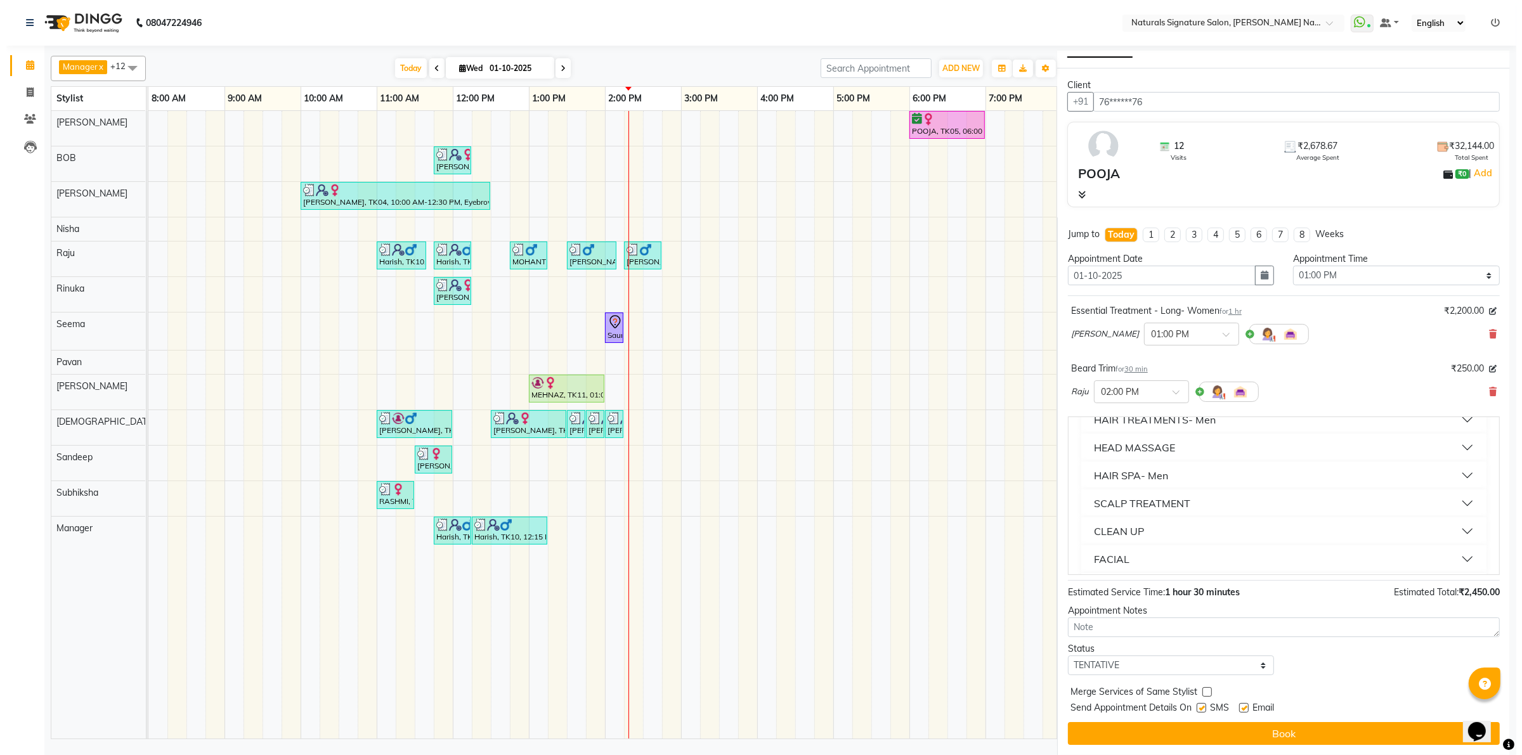
scroll to position [396, 0]
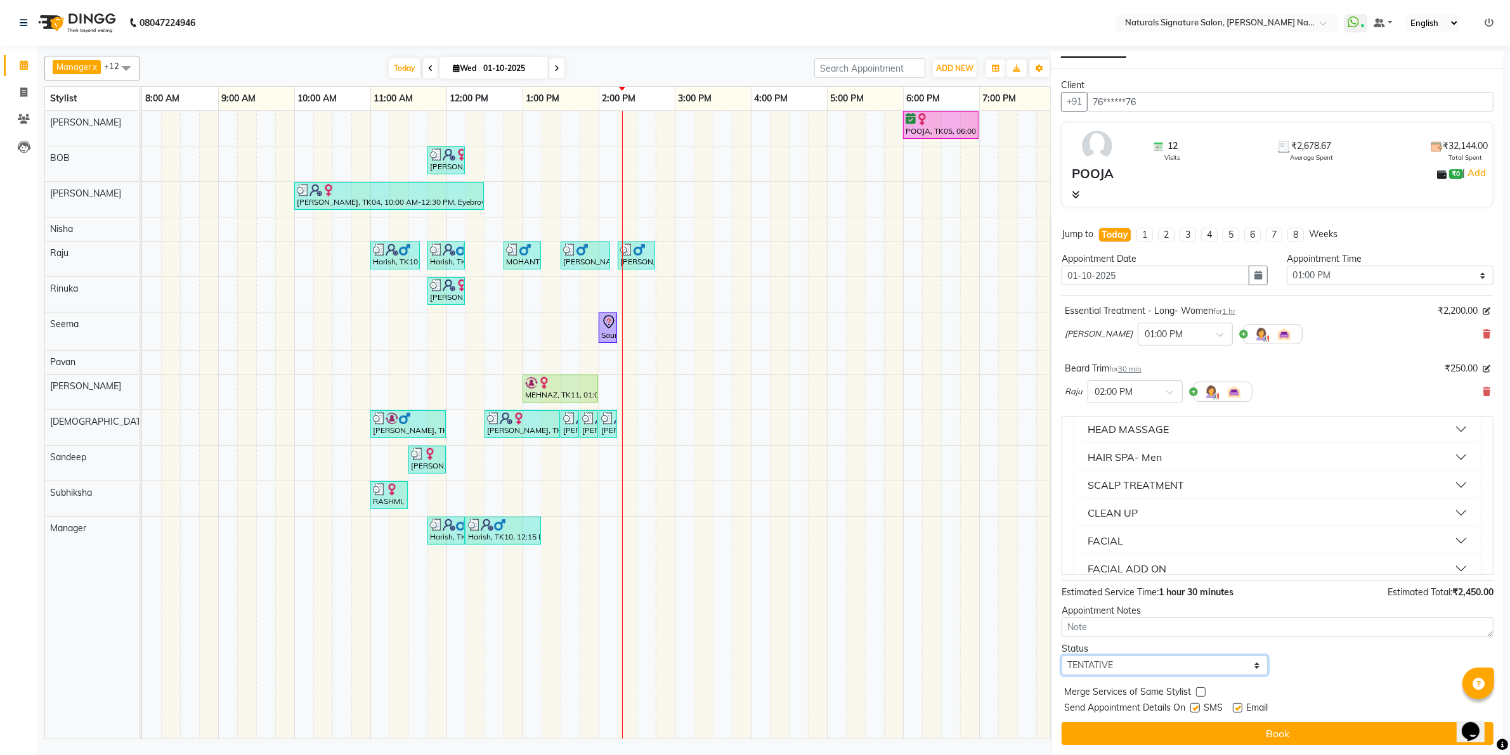
click at [1105, 666] on select "Select TENTATIVE CONFIRM CHECK-IN UPCOMING" at bounding box center [1164, 666] width 207 height 20
select select "check-in"
click at [1061, 656] on select "Select TENTATIVE CONFIRM CHECK-IN UPCOMING" at bounding box center [1164, 666] width 207 height 20
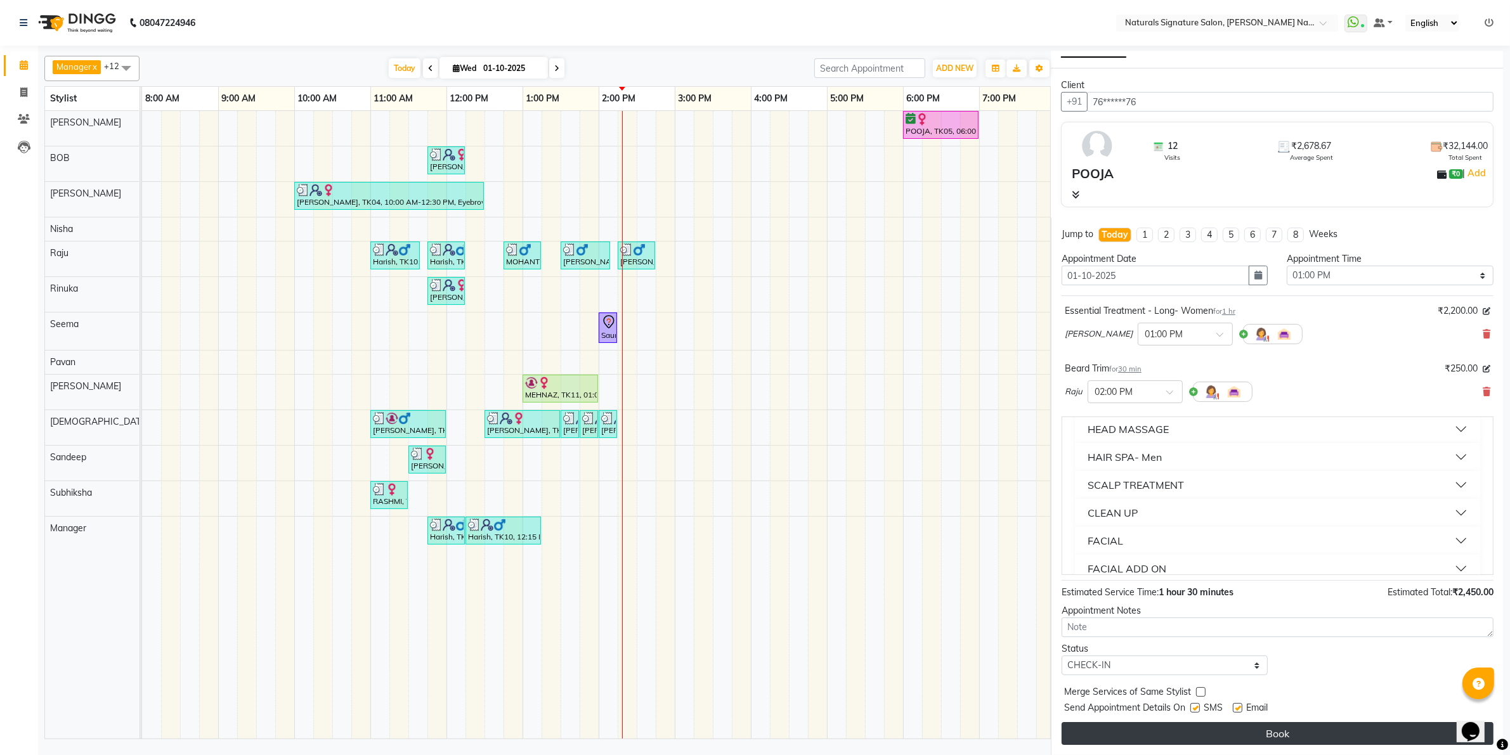
click at [1101, 726] on button "Book" at bounding box center [1277, 733] width 432 height 23
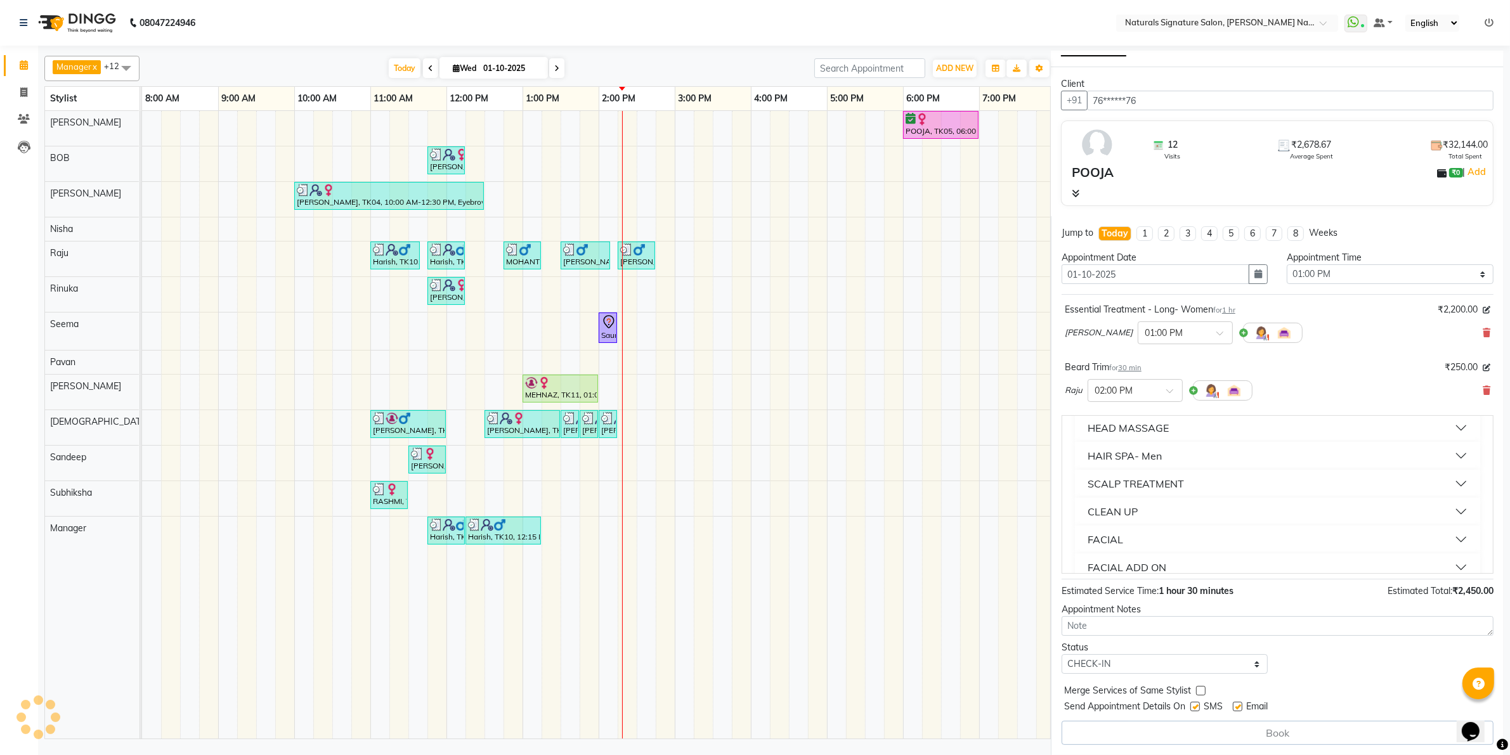
select select "70856"
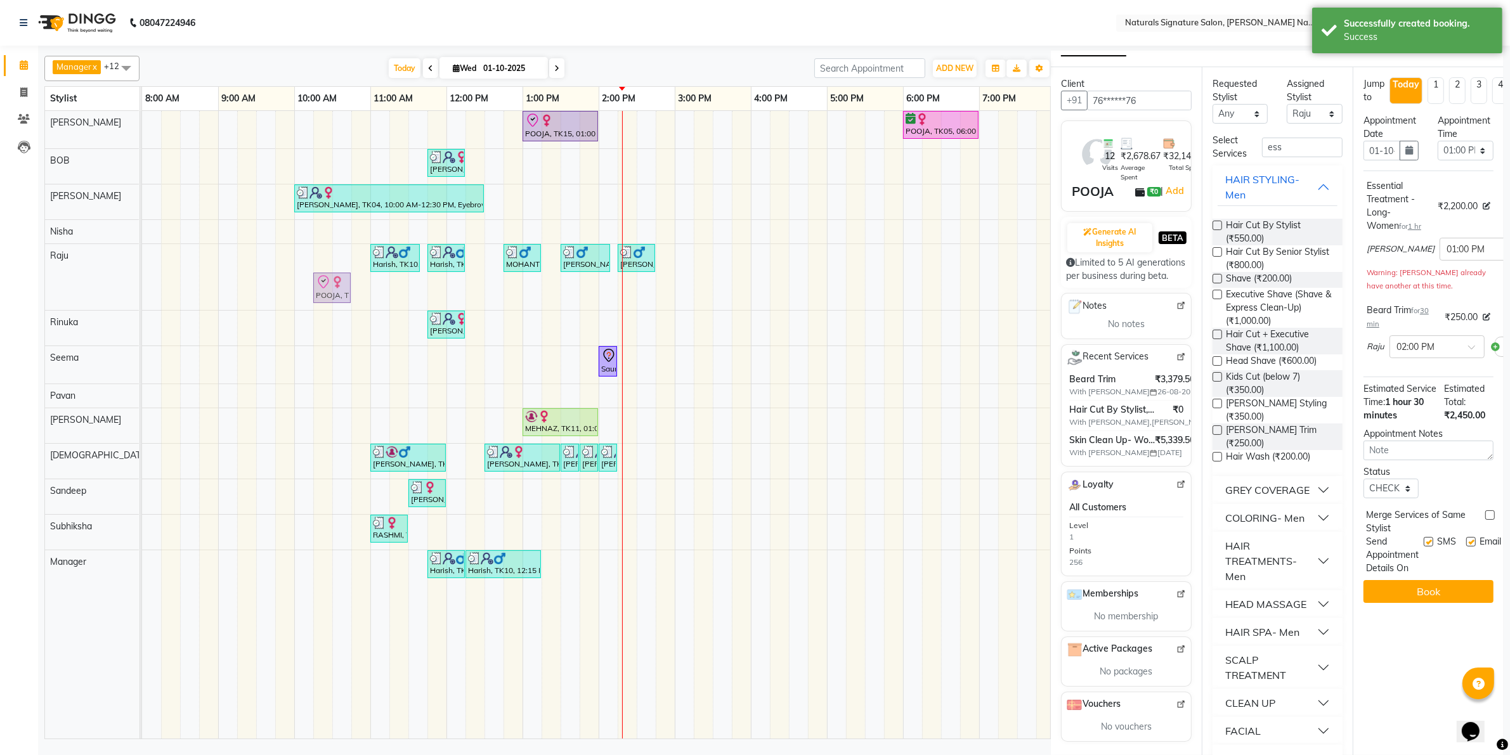
drag, startPoint x: 601, startPoint y: 293, endPoint x: 318, endPoint y: 292, distance: 283.4
click at [142, 292] on div "Harish, TK10, 11:00 AM-11:40 AM, Hair Cut By Stylist Harish, TK10, 11:45 AM-12:…" at bounding box center [142, 277] width 0 height 66
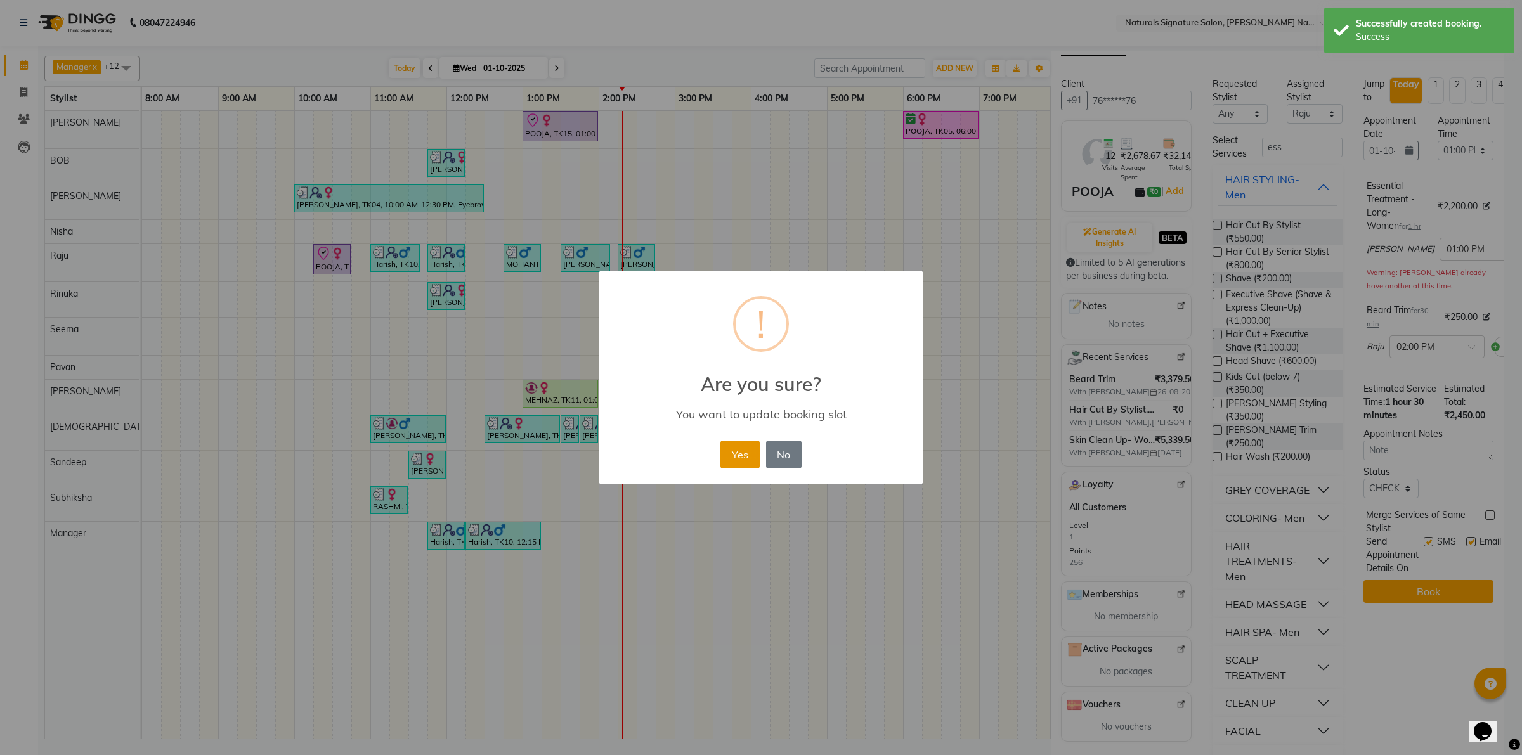
click at [730, 461] on button "Yes" at bounding box center [739, 455] width 39 height 28
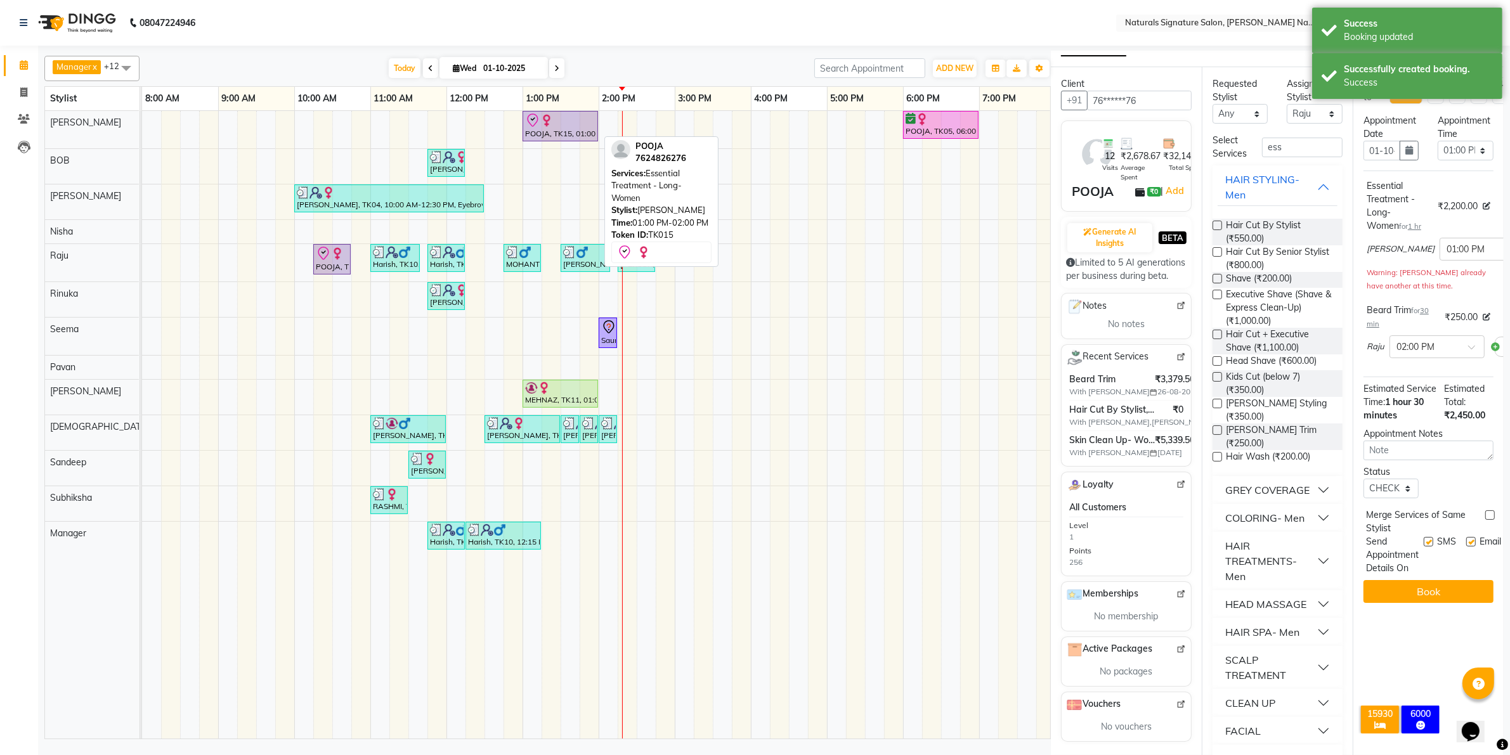
click at [574, 134] on div "POOJA, TK15, 01:00 PM-02:00 PM, Essential Treatment - Long- Women" at bounding box center [560, 126] width 73 height 27
select select "8"
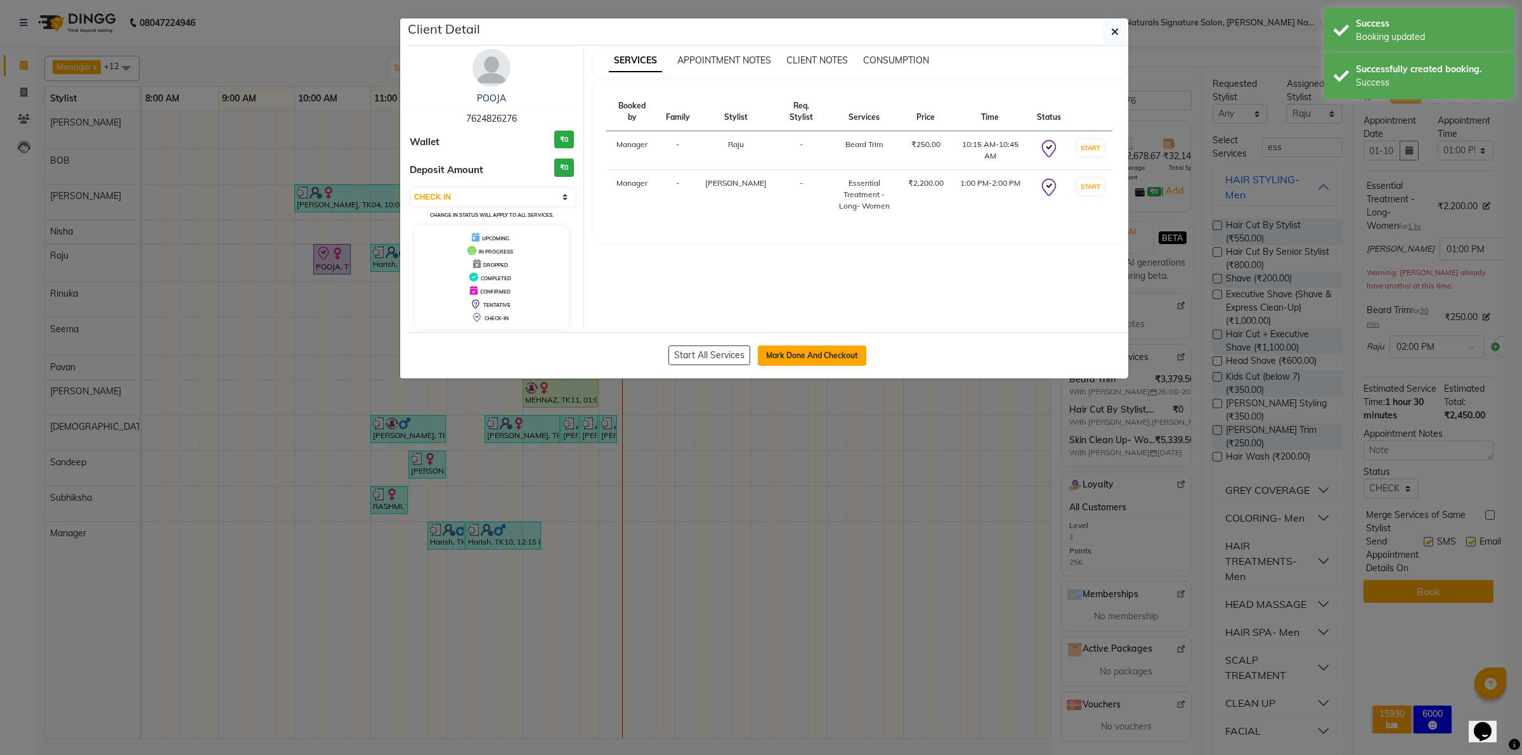
click at [779, 347] on button "Mark Done And Checkout" at bounding box center [812, 356] width 108 height 20
select select "6135"
select select "service"
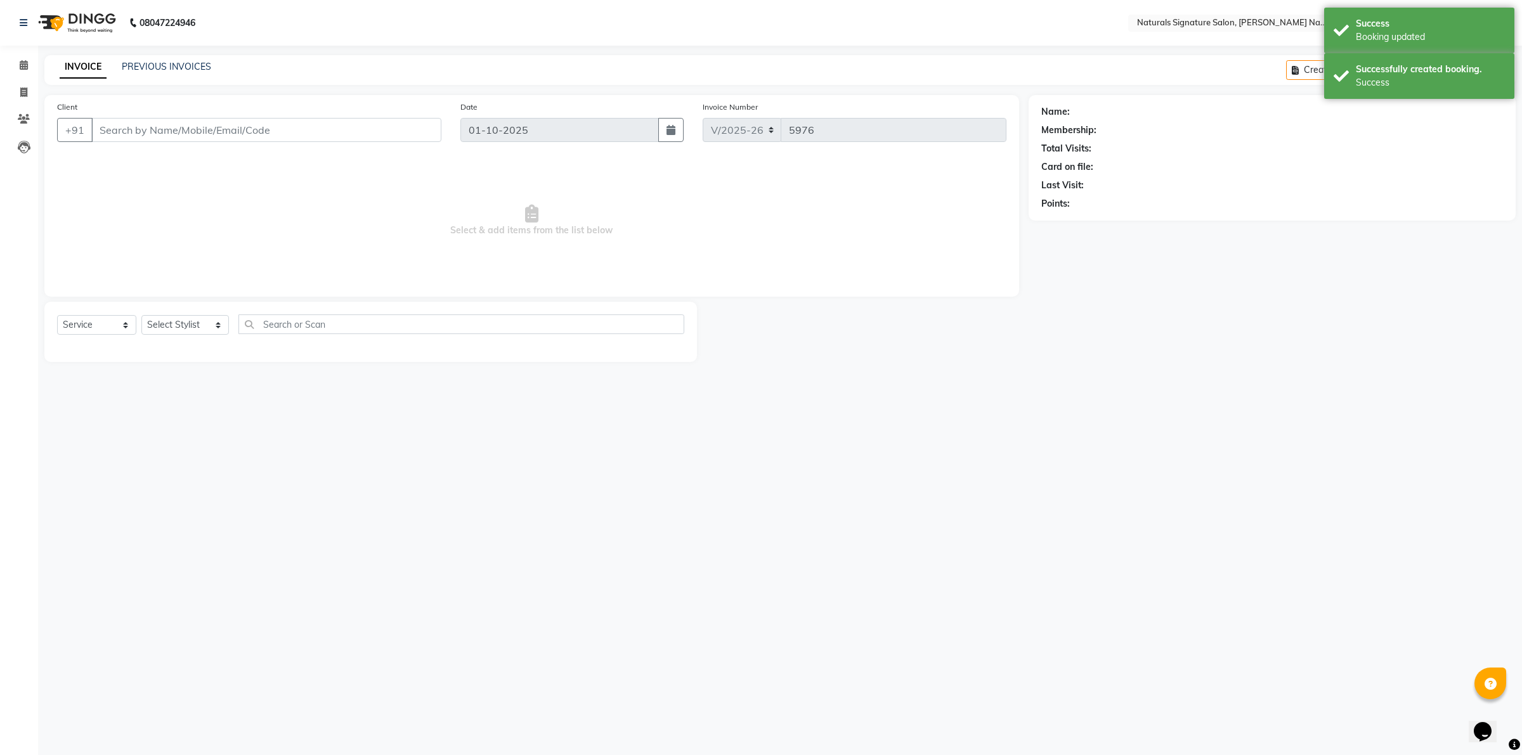
type input "76******76"
select select "70856"
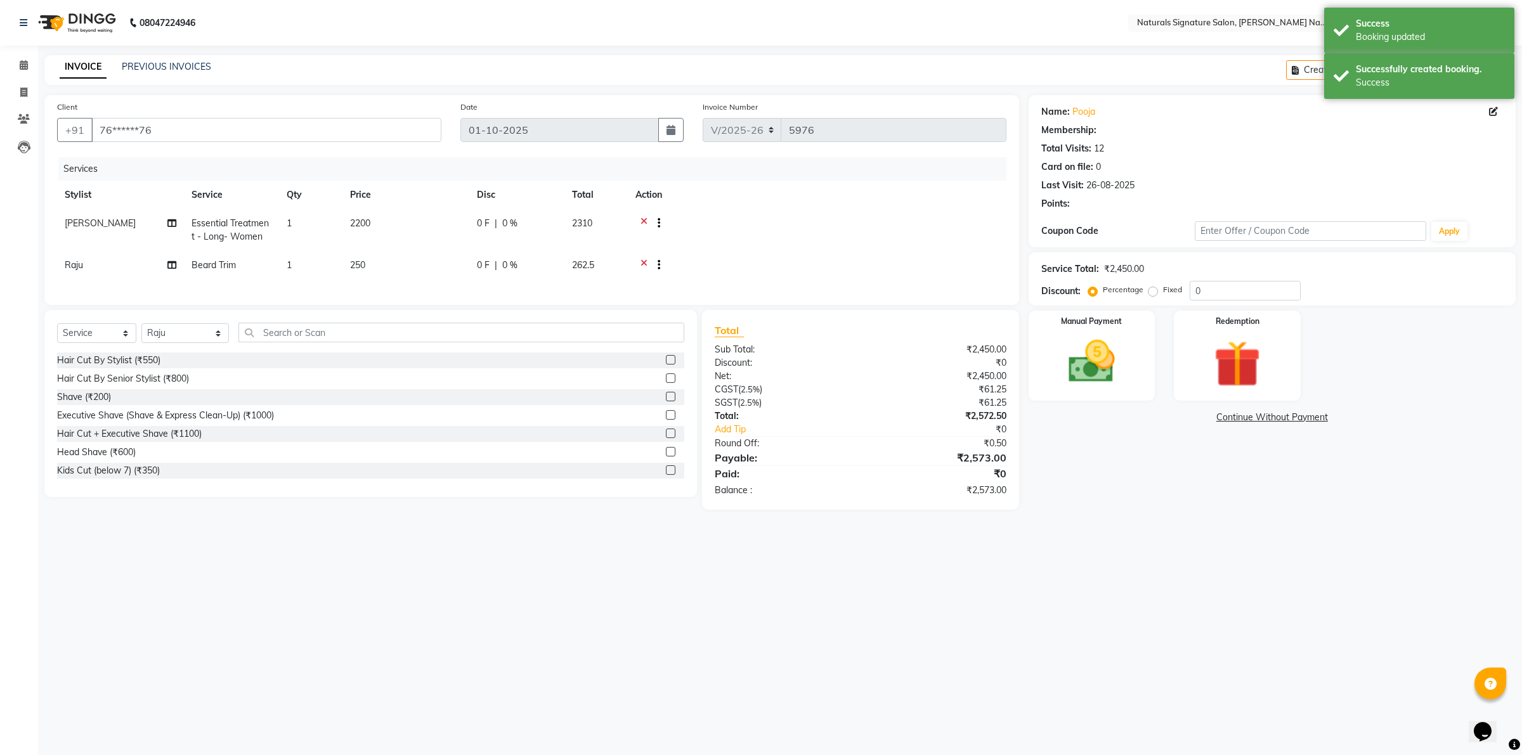
select select "1: Object"
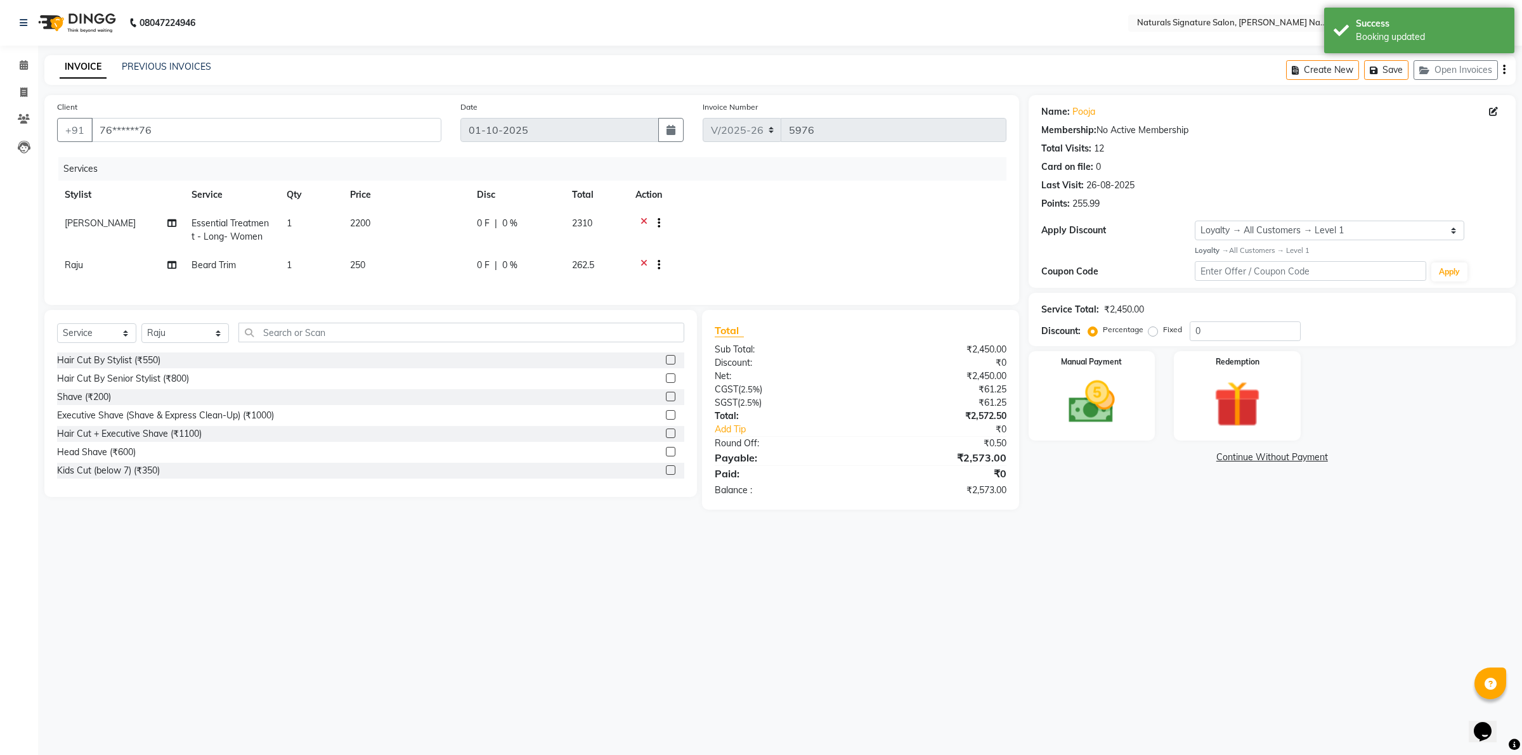
click at [512, 230] on span "0 %" at bounding box center [509, 223] width 15 height 13
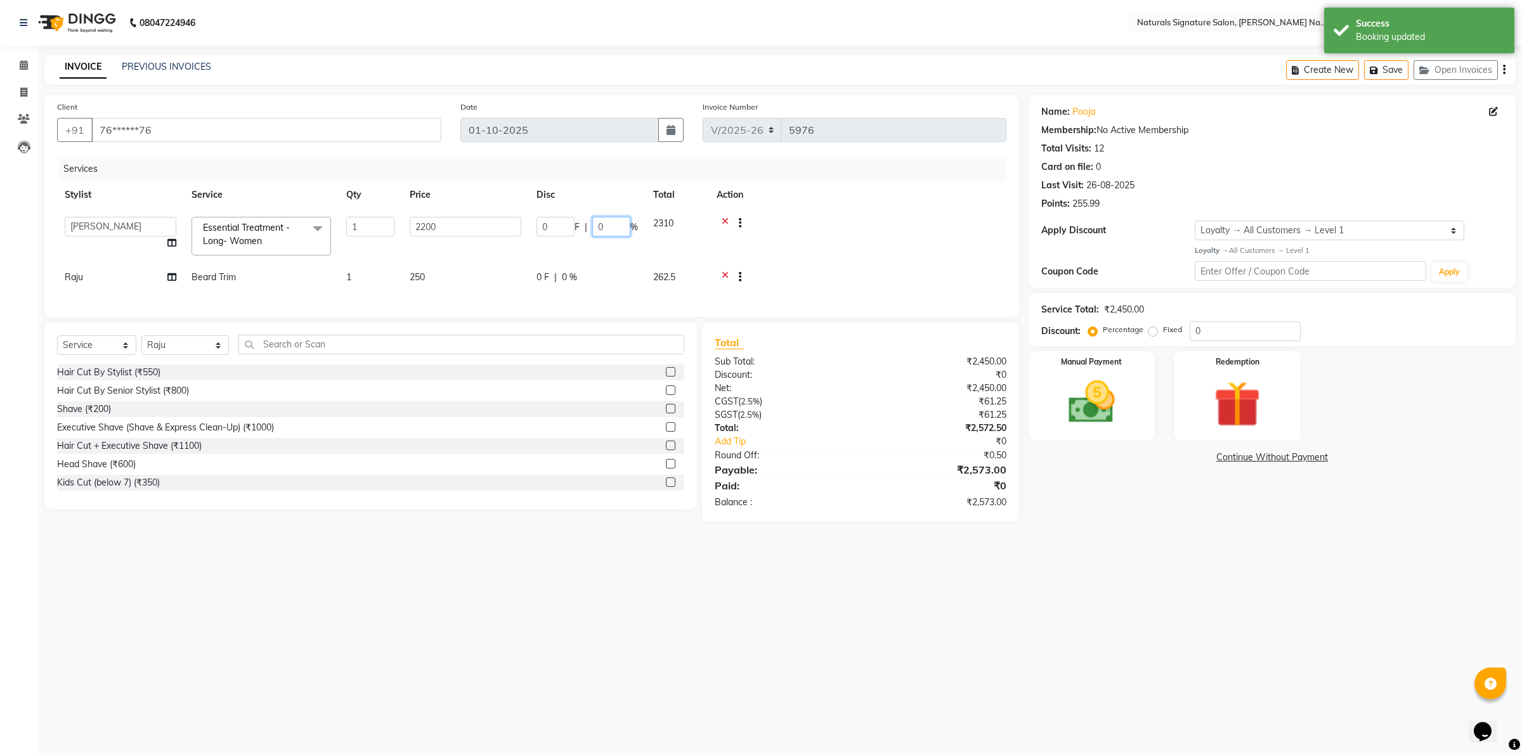
drag, startPoint x: 615, startPoint y: 226, endPoint x: 597, endPoint y: 223, distance: 18.8
click at [597, 223] on input "0" at bounding box center [611, 227] width 38 height 20
type input "5"
click at [902, 224] on div at bounding box center [858, 225] width 282 height 16
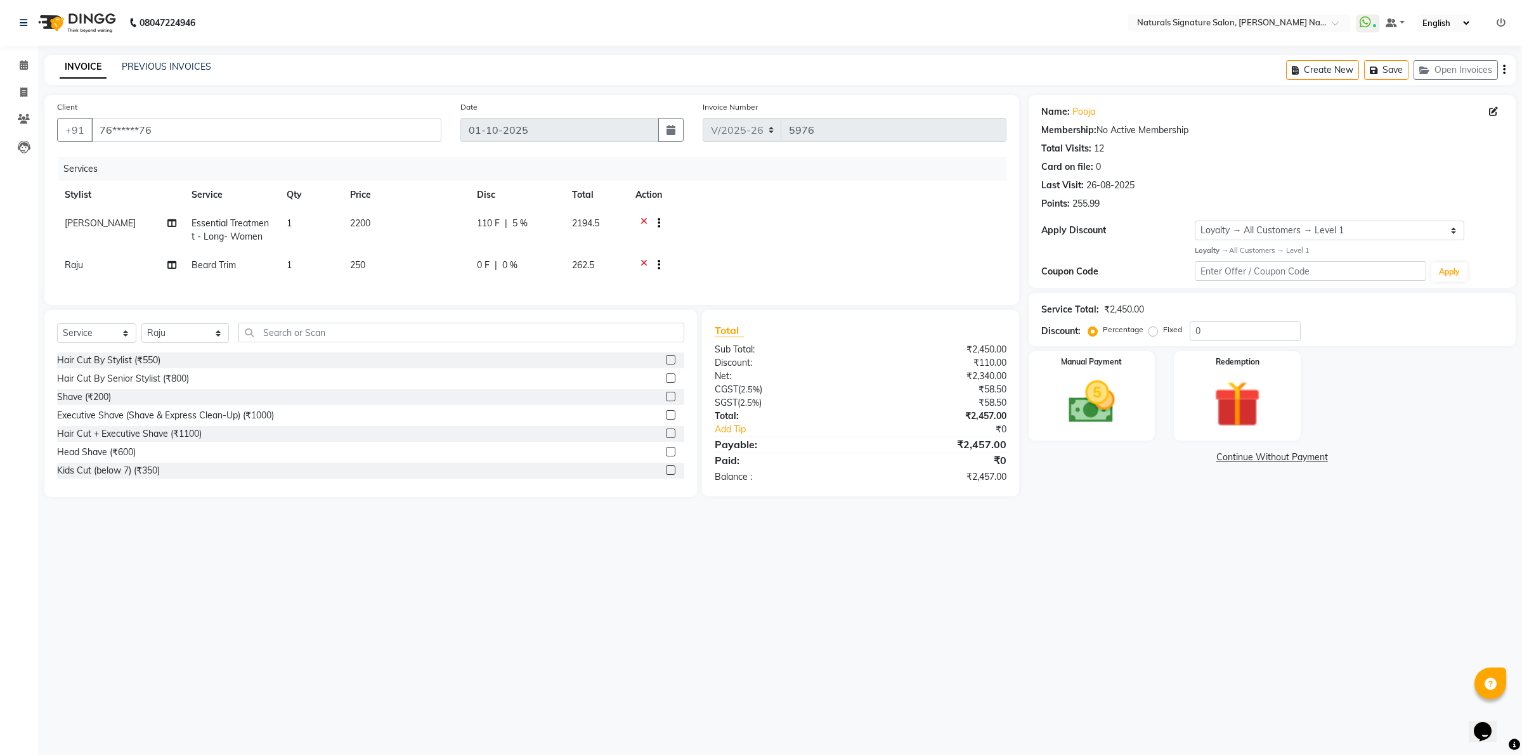
drag, startPoint x: 1095, startPoint y: 420, endPoint x: 1115, endPoint y: 444, distance: 30.6
click at [1097, 422] on img at bounding box center [1092, 402] width 76 height 54
click at [1173, 458] on span "CARD" at bounding box center [1165, 458] width 27 height 15
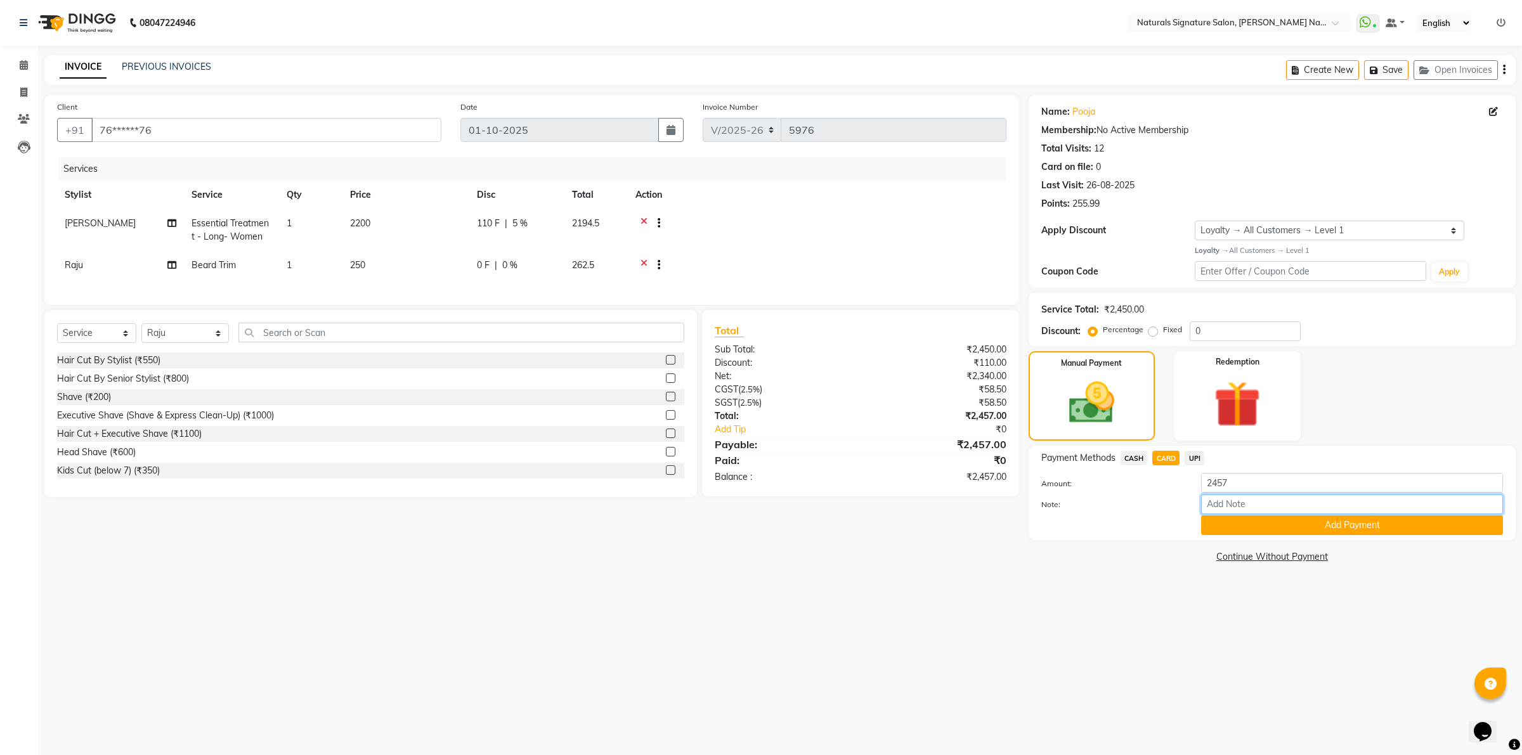
click at [1219, 506] on input "Note:" at bounding box center [1352, 505] width 302 height 20
click at [1224, 514] on div "Amount: 2457 Note: 1088 Add Payment" at bounding box center [1272, 504] width 462 height 62
type input "1088"
click at [1224, 517] on button "Add Payment" at bounding box center [1352, 526] width 302 height 20
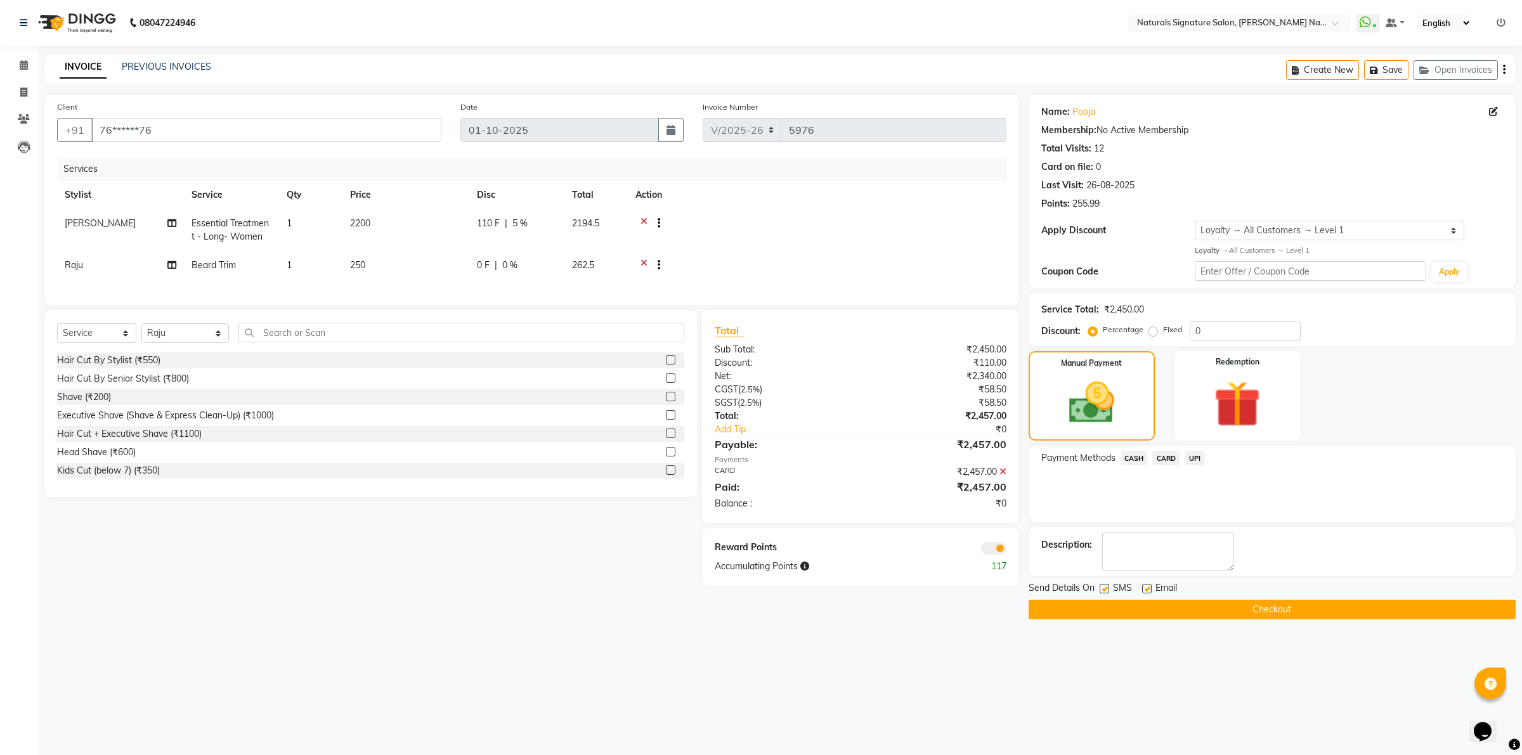
click at [1226, 609] on button "Checkout" at bounding box center [1271, 610] width 487 height 20
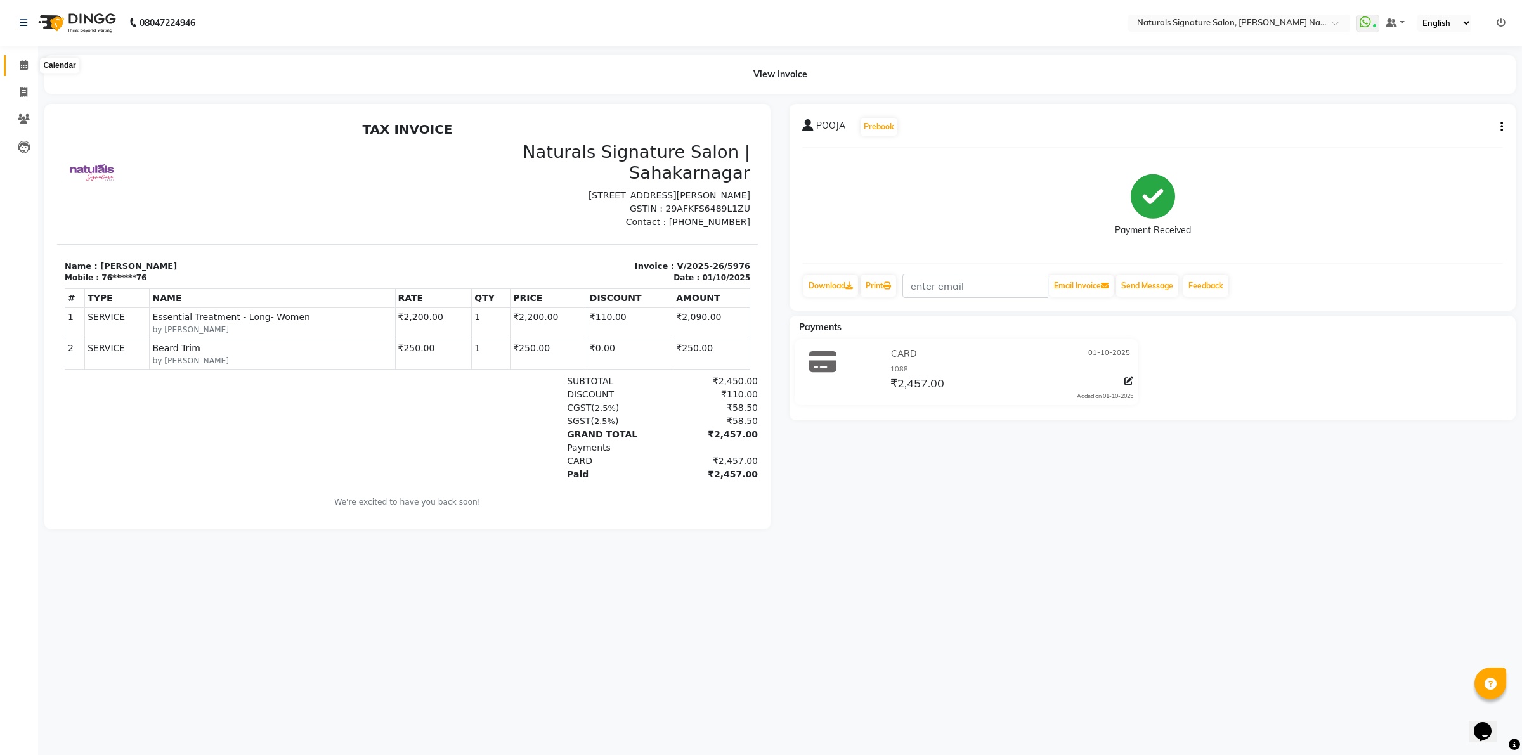
click at [22, 62] on icon at bounding box center [24, 65] width 8 height 10
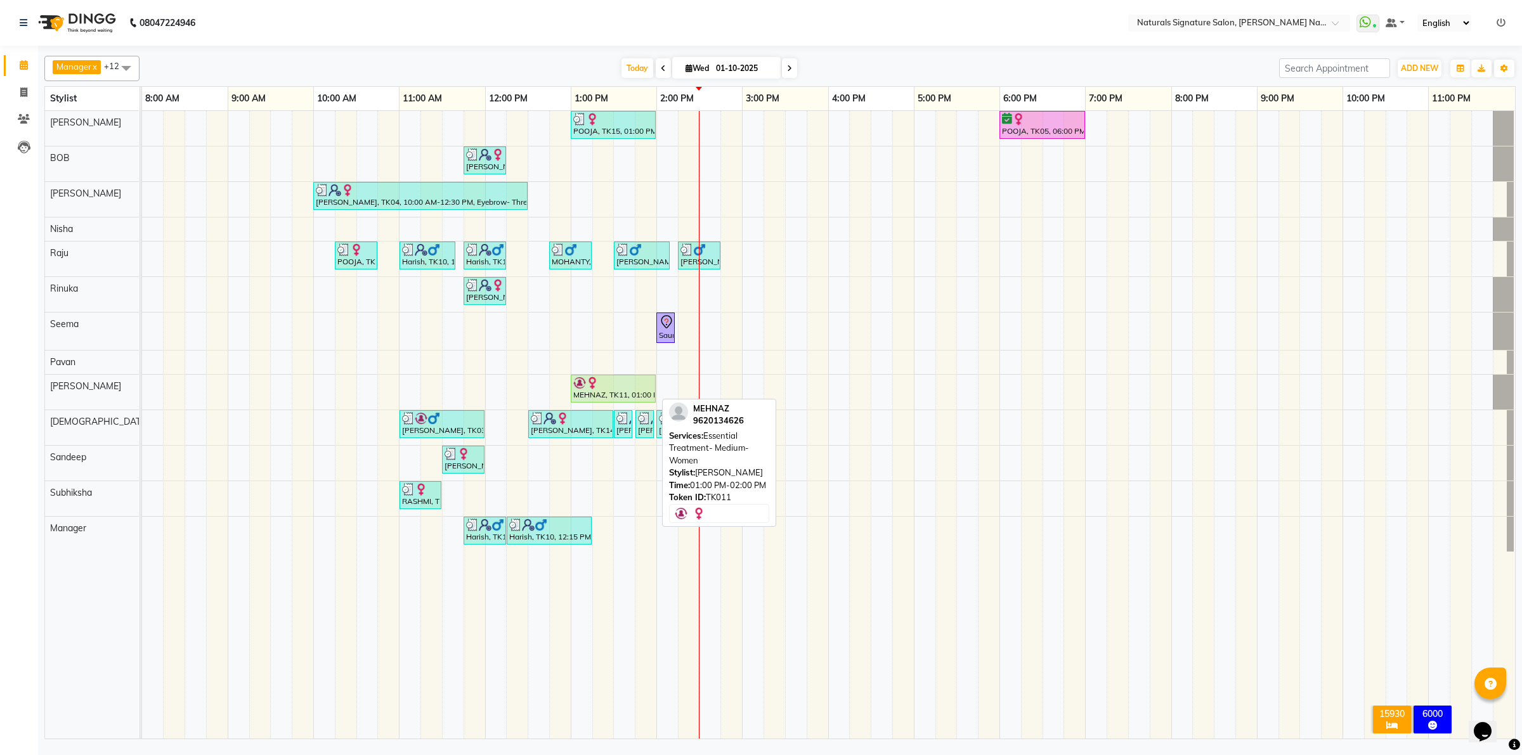
click at [610, 396] on div "MEHNAZ, TK11, 01:00 PM-02:00 PM, Essential Treatment- Medium- Women" at bounding box center [613, 389] width 82 height 24
select select "1"
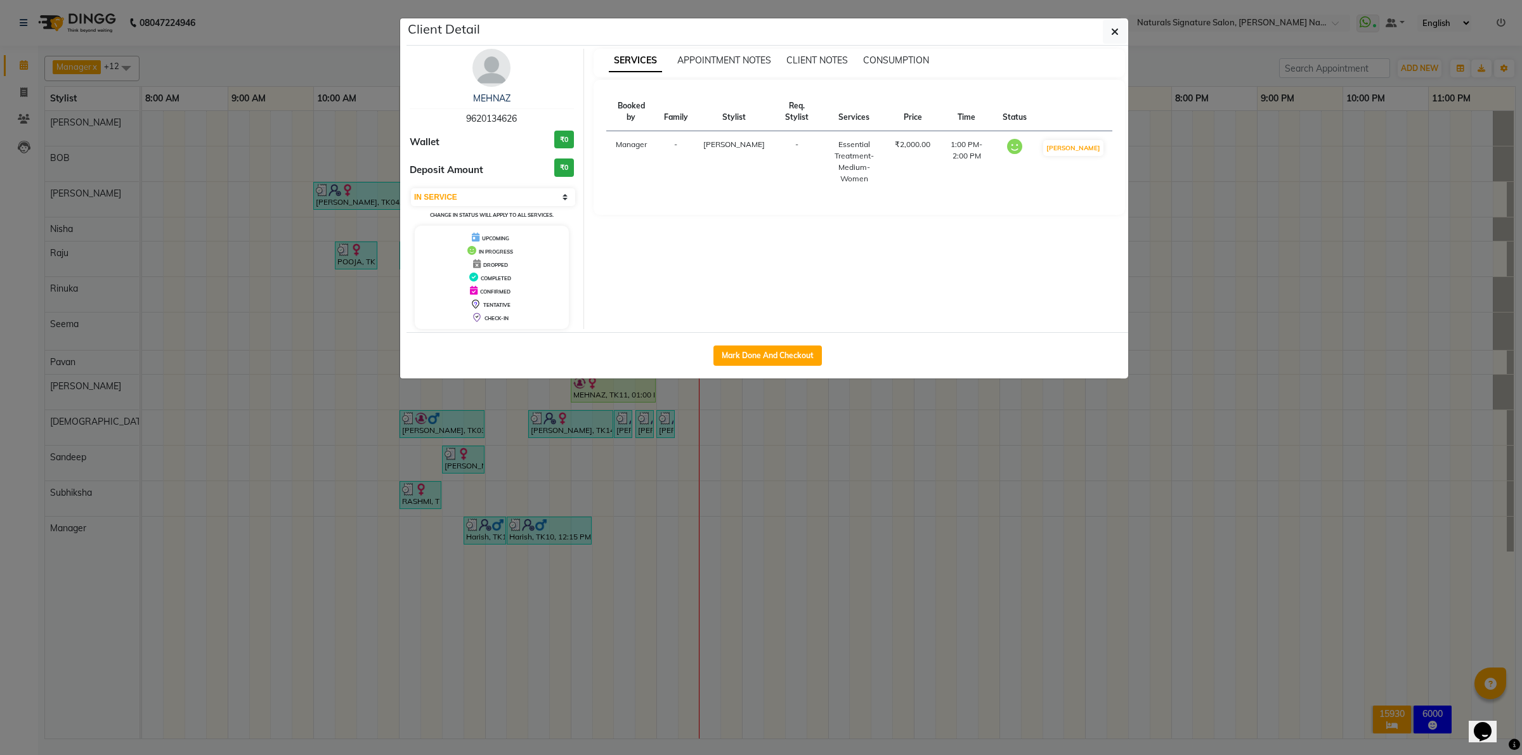
click at [610, 396] on ngb-modal-window "Client Detail MEHNAZ 9620134626 Wallet ₹0 Deposit Amount ₹0 Select IN SERVICE C…" at bounding box center [761, 377] width 1522 height 755
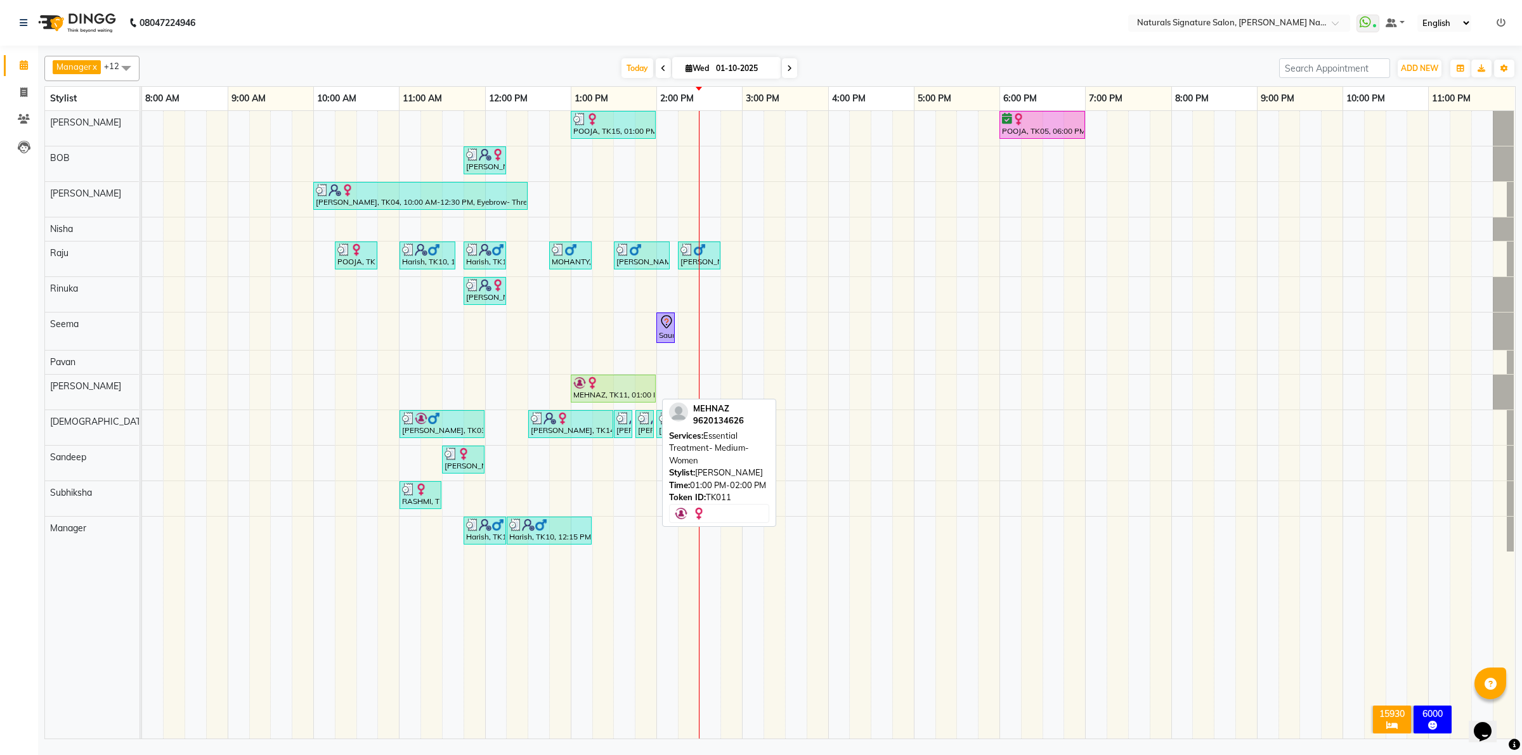
click at [600, 398] on div "MEHNAZ, TK11, 01:00 PM-02:00 PM, Essential Treatment- Medium- Women" at bounding box center [613, 389] width 82 height 24
select select "1"
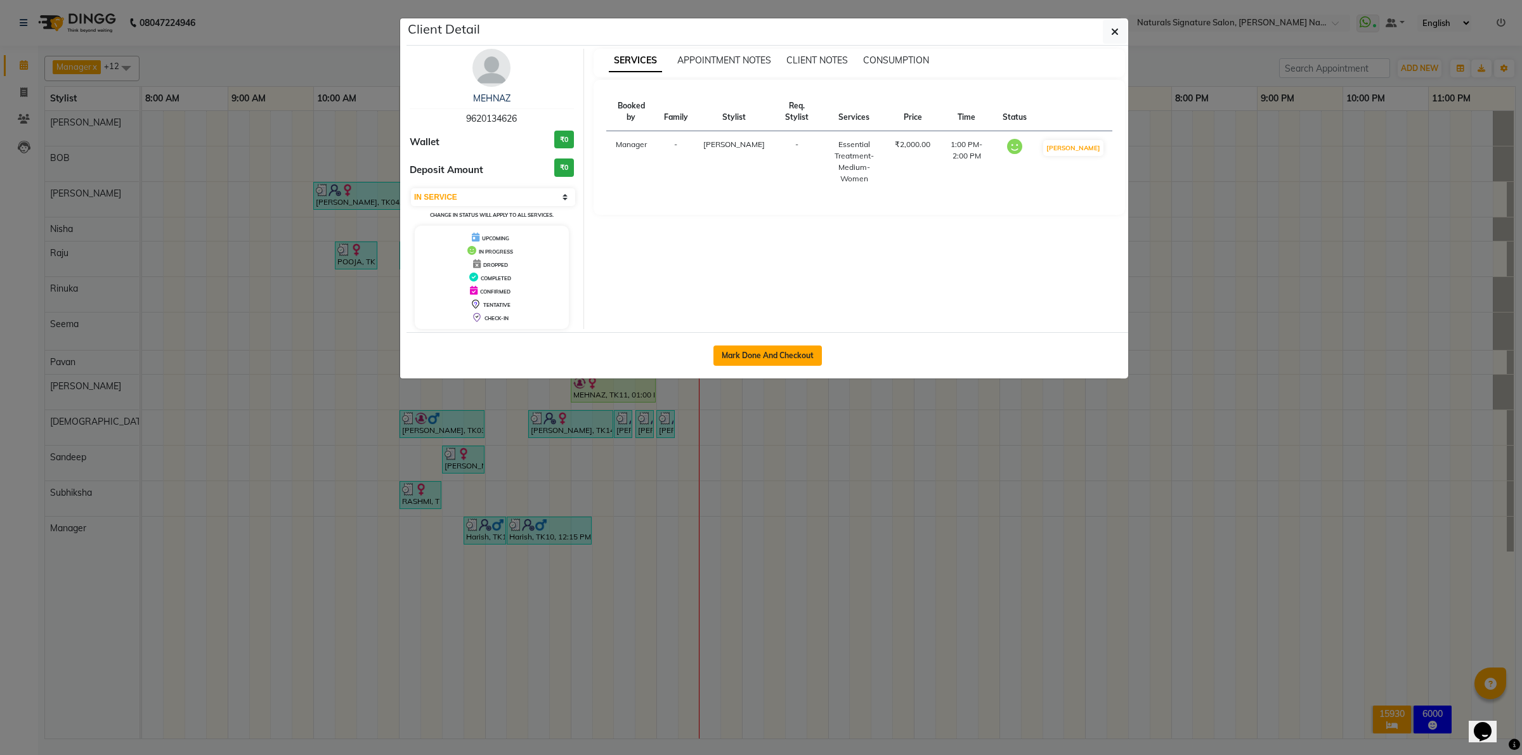
click at [802, 352] on button "Mark Done And Checkout" at bounding box center [767, 356] width 108 height 20
select select "6135"
select select "service"
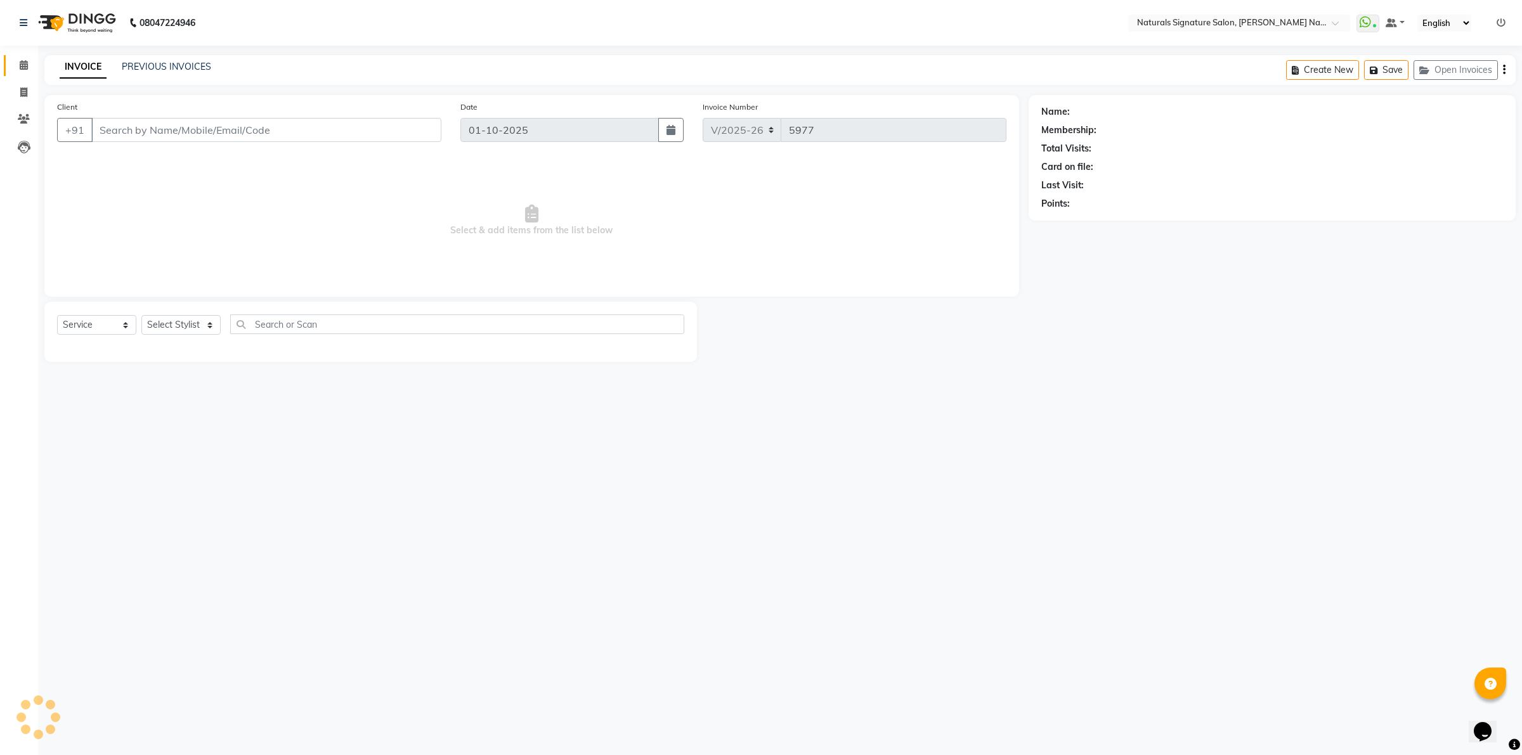
type input "96******26"
select select "44908"
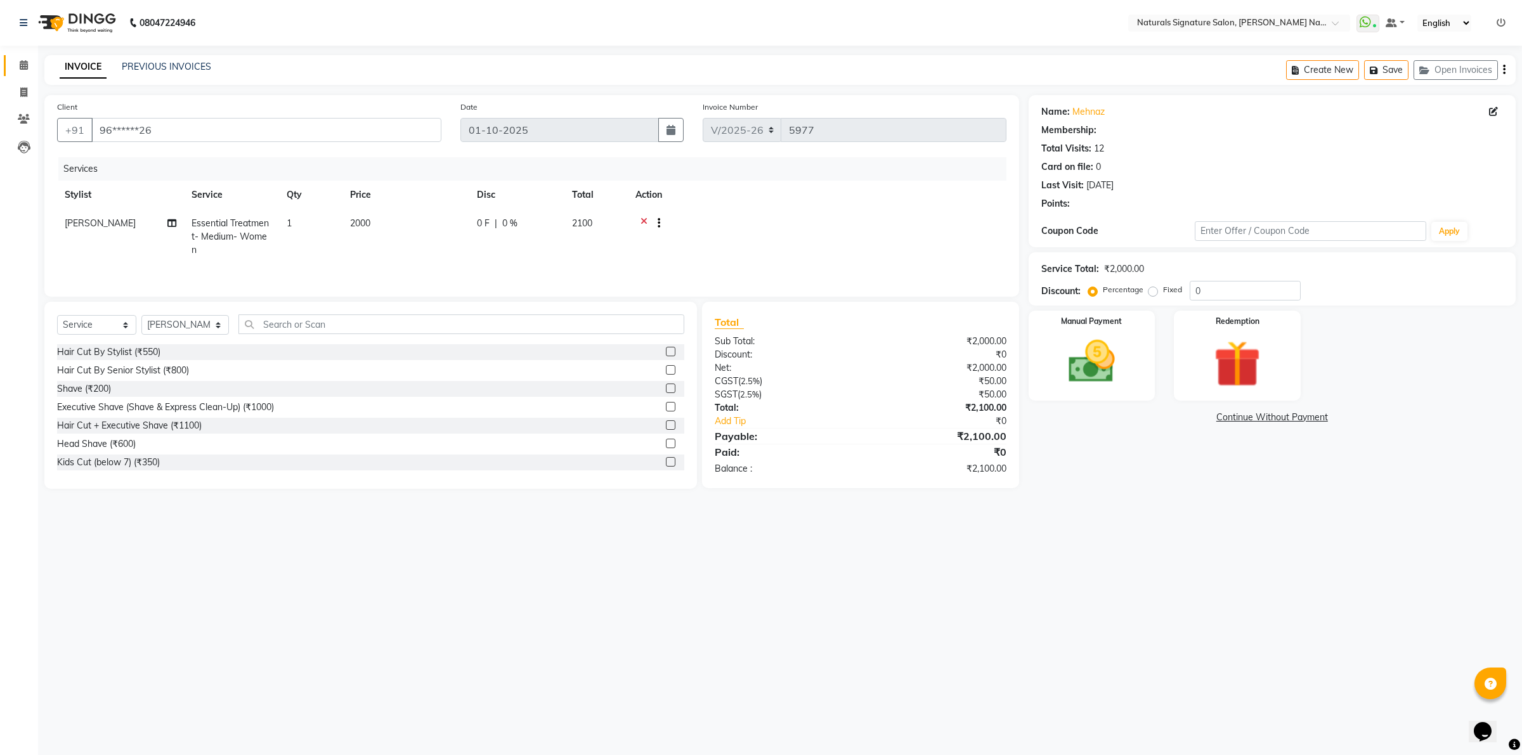
select select "1: Object"
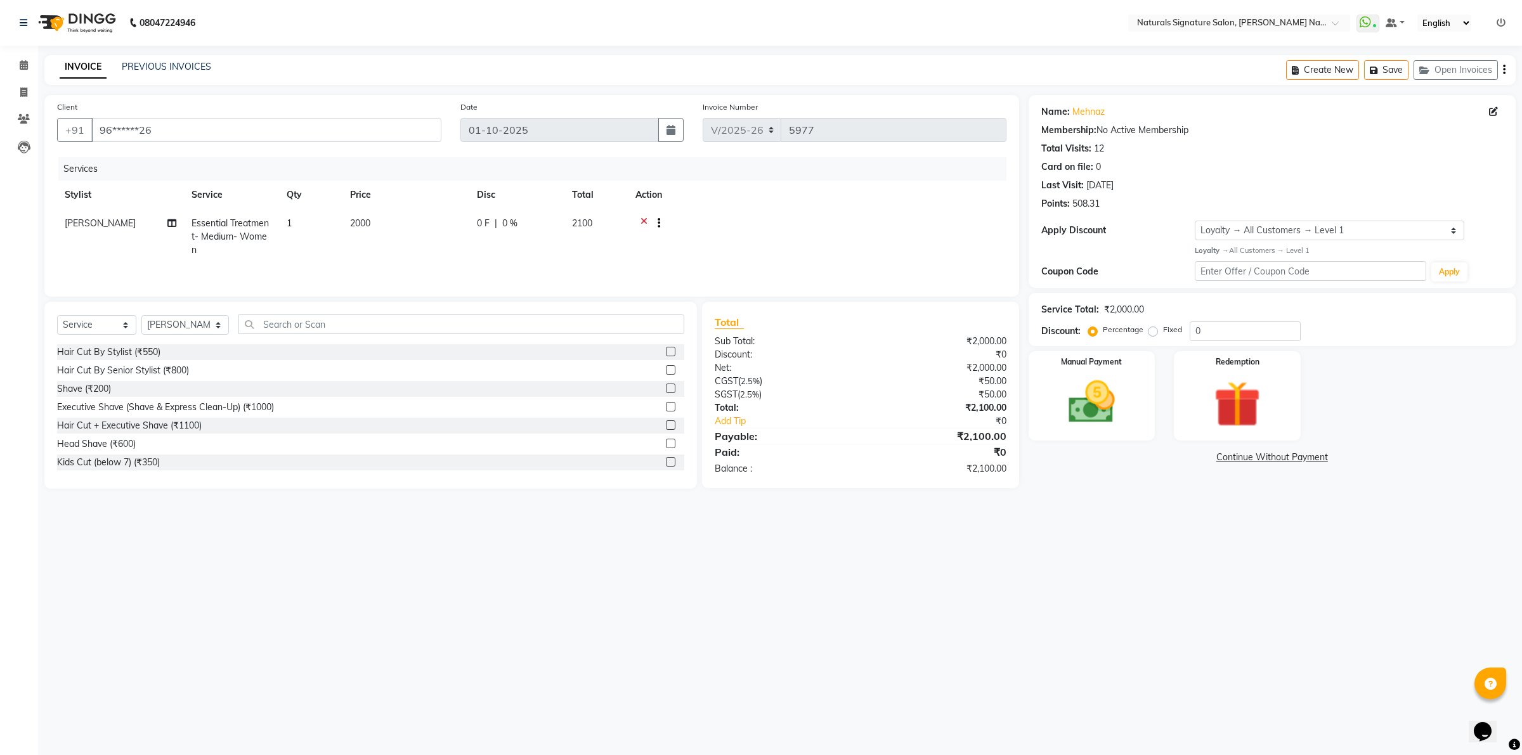
click at [640, 221] on icon at bounding box center [643, 225] width 7 height 16
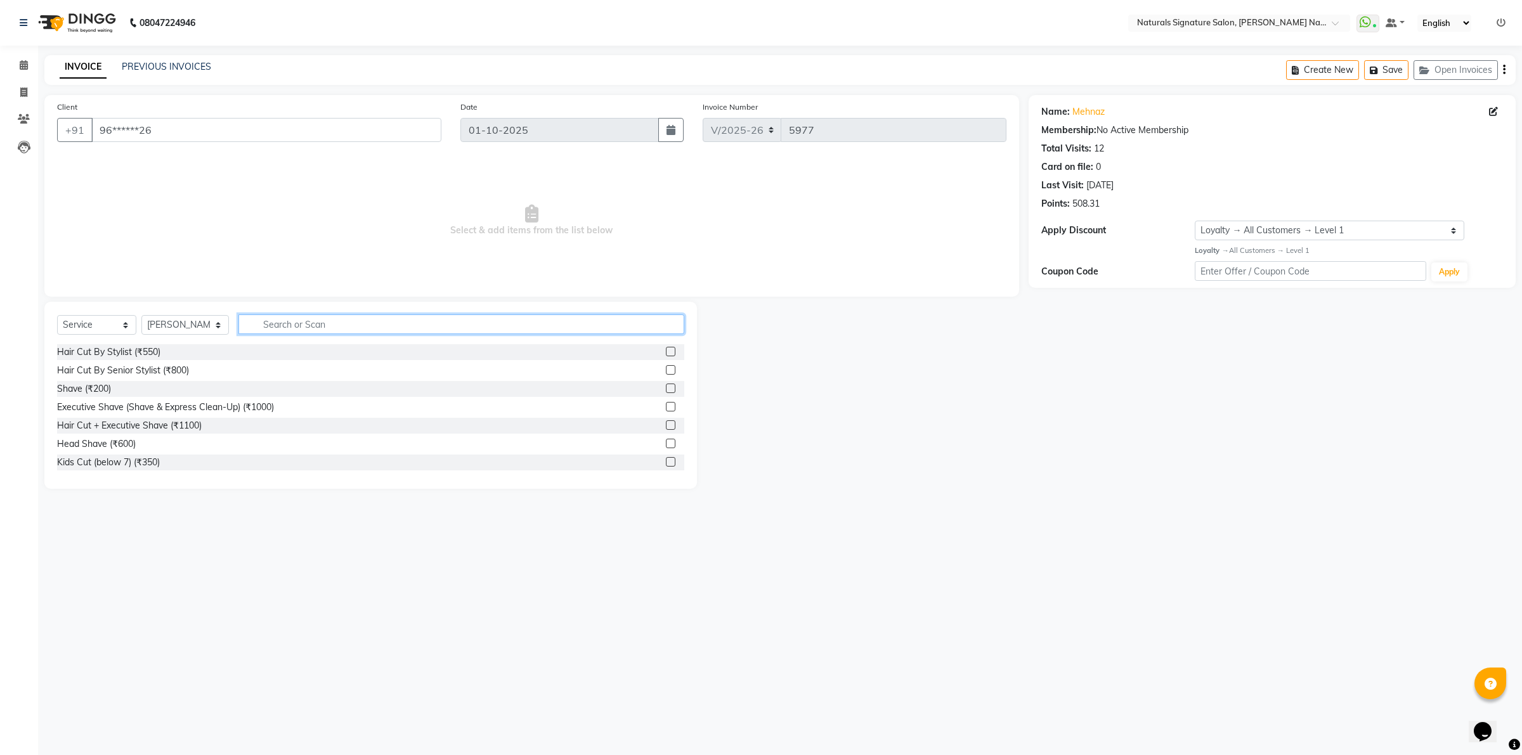
click at [315, 330] on input "text" at bounding box center [461, 325] width 446 height 20
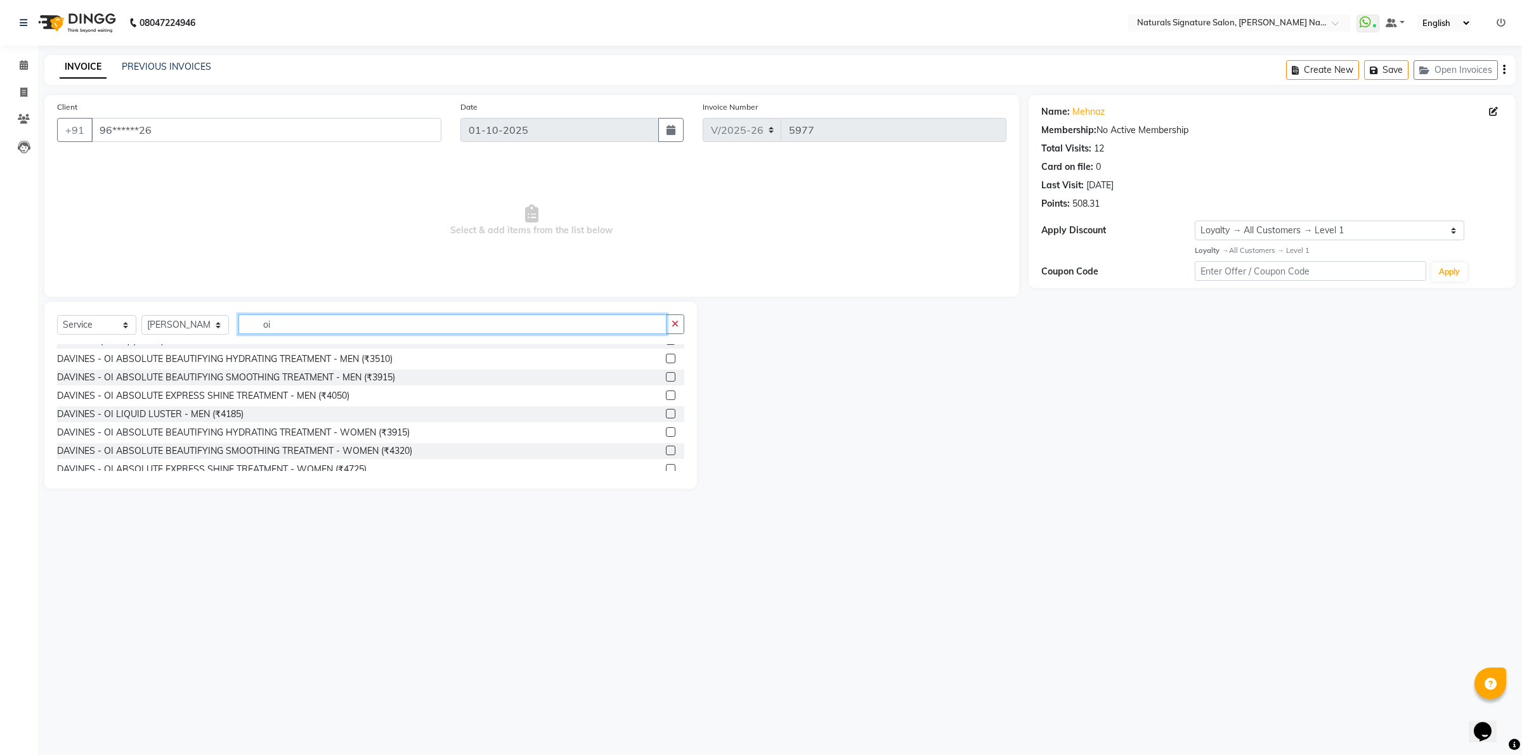
scroll to position [185, 0]
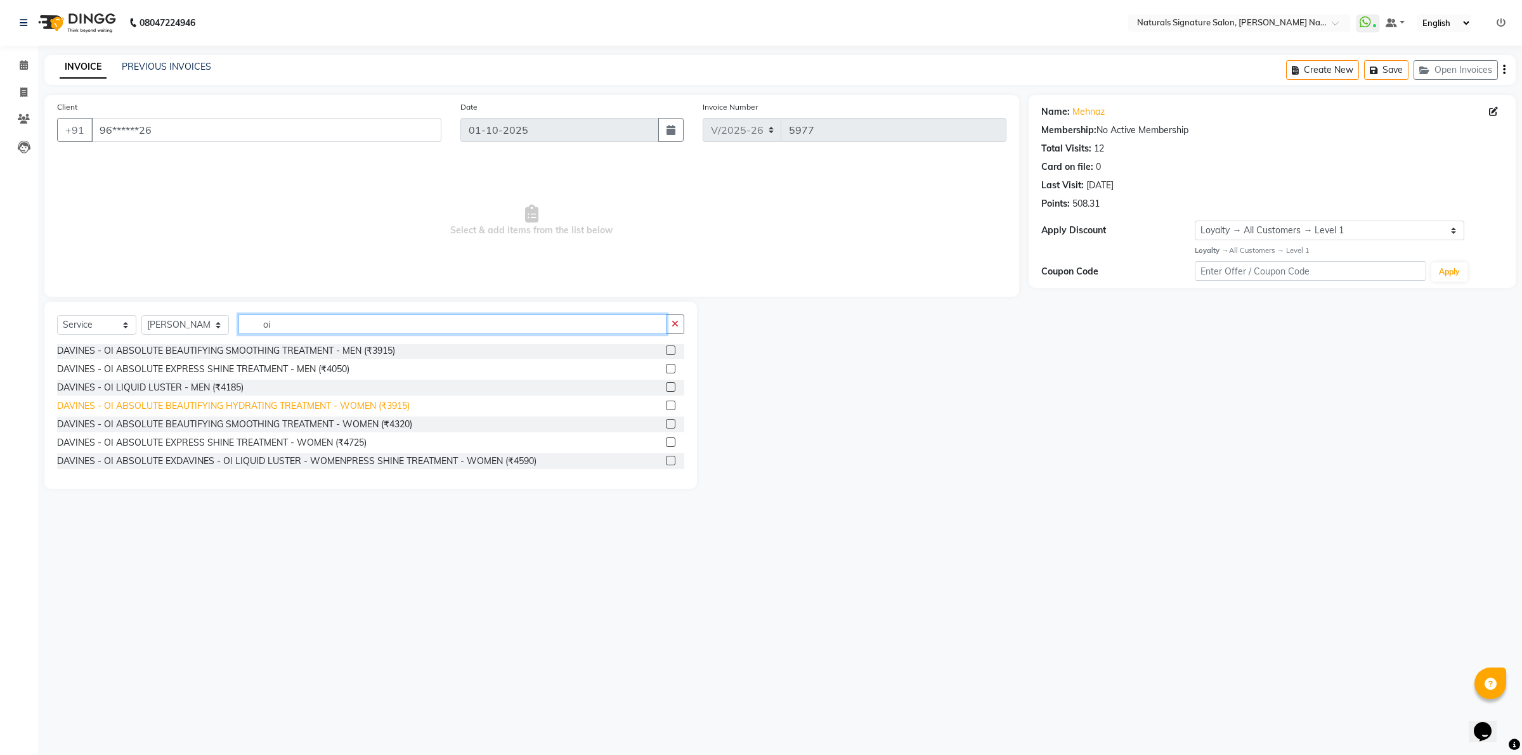
type input "oi"
click at [283, 405] on div "DAVINES - OI ABSOLUTE BEAUTIFYING HYDRATING TREATMENT - WOMEN (₹3915)" at bounding box center [233, 405] width 353 height 13
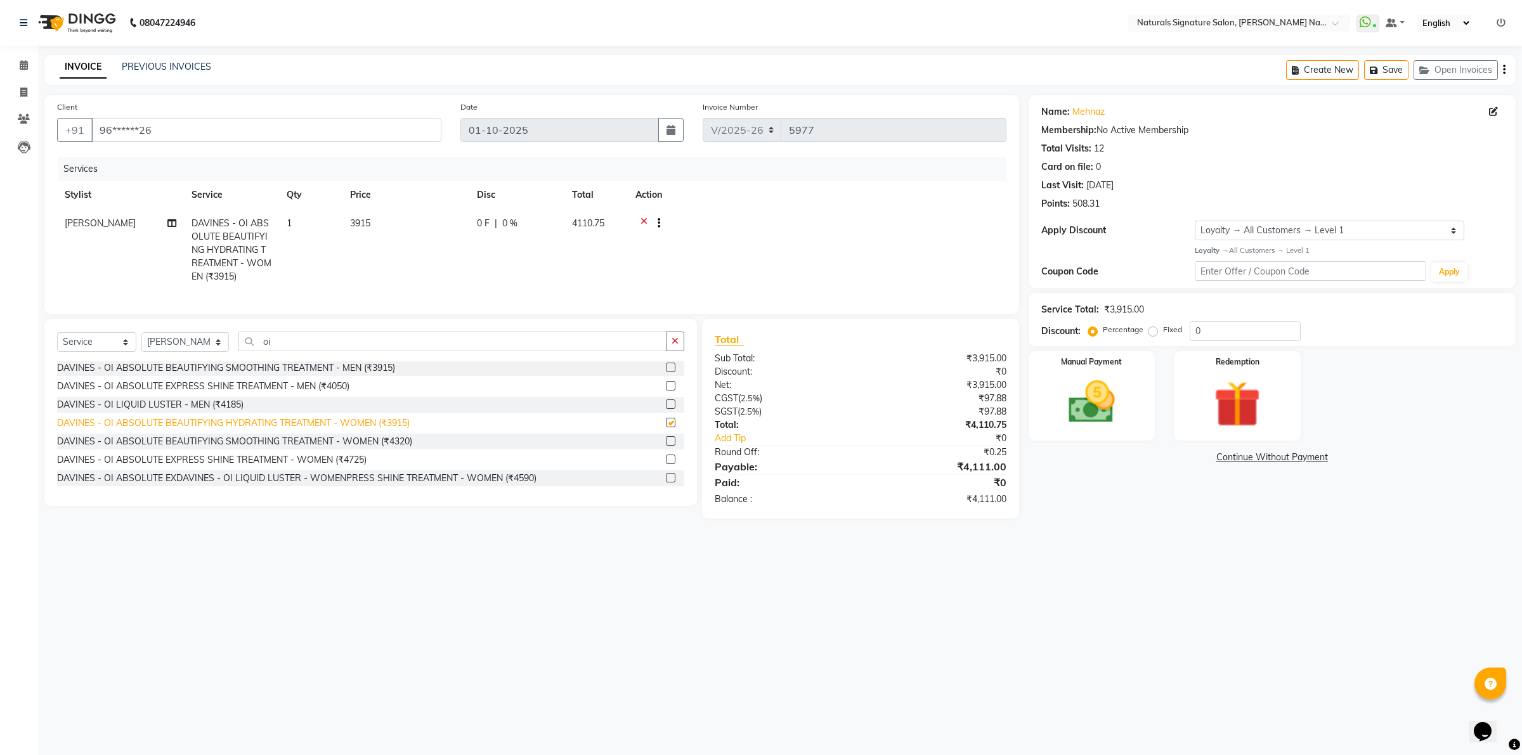
checkbox input "false"
click at [210, 352] on select "Select Stylist [PERSON_NAME] Manager [PERSON_NAME] [PERSON_NAME] [PERSON_NAME] …" at bounding box center [185, 342] width 88 height 20
select select "84209"
click at [141, 344] on select "Select Stylist [PERSON_NAME] Manager [PERSON_NAME] [PERSON_NAME] [PERSON_NAME] …" at bounding box center [185, 342] width 88 height 20
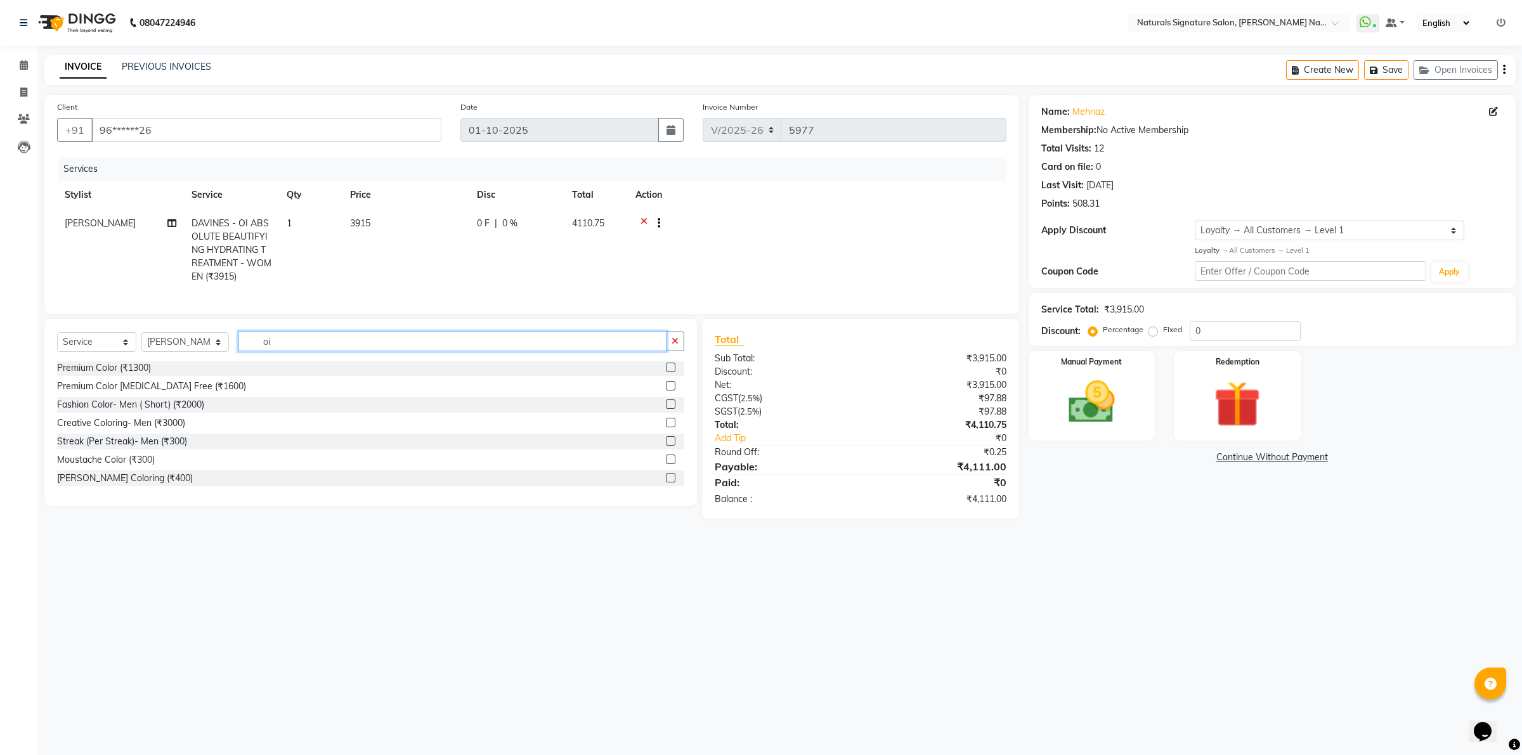
click at [269, 351] on input "oi" at bounding box center [452, 342] width 429 height 20
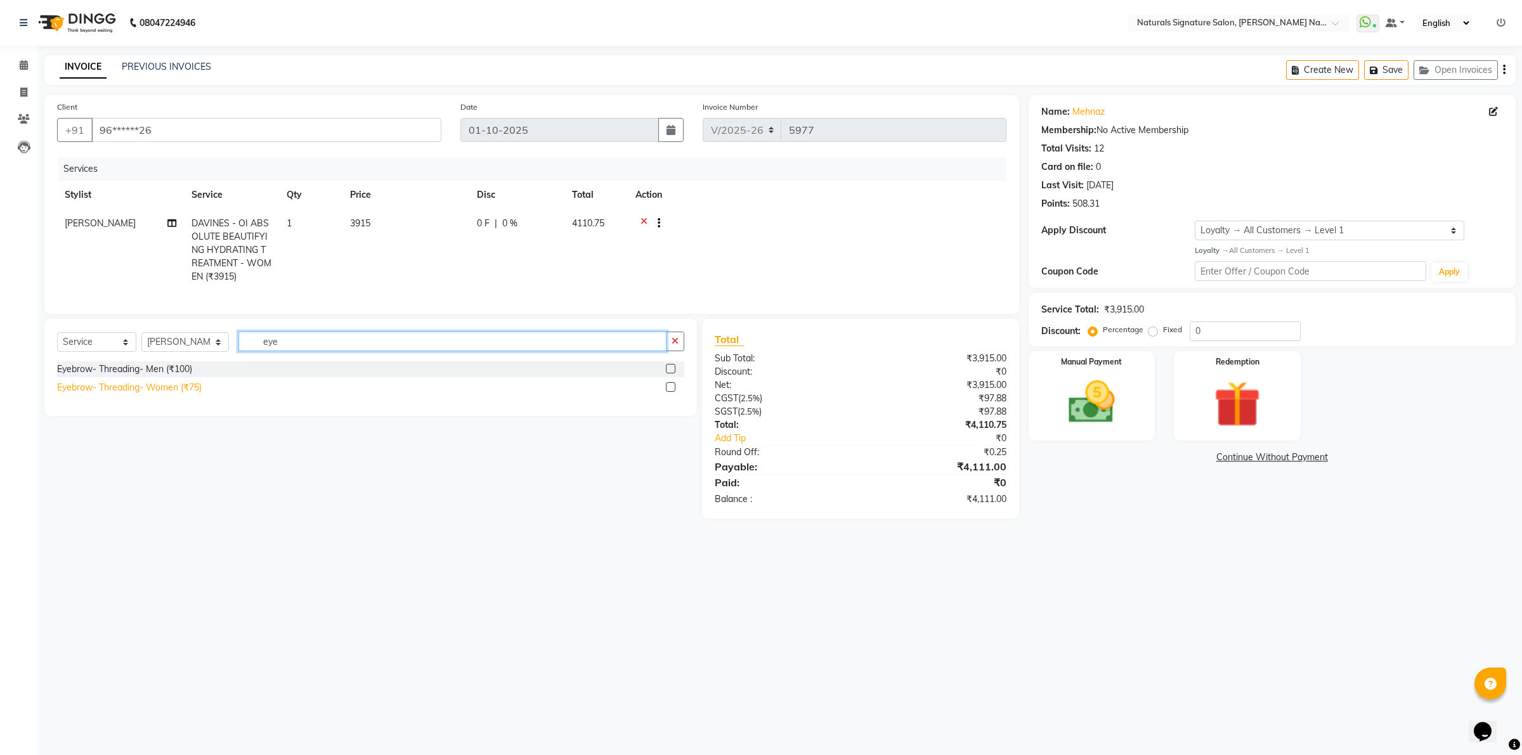
type input "eye"
click at [195, 394] on div "Eyebrow- Threading- Women (₹75)" at bounding box center [129, 387] width 145 height 13
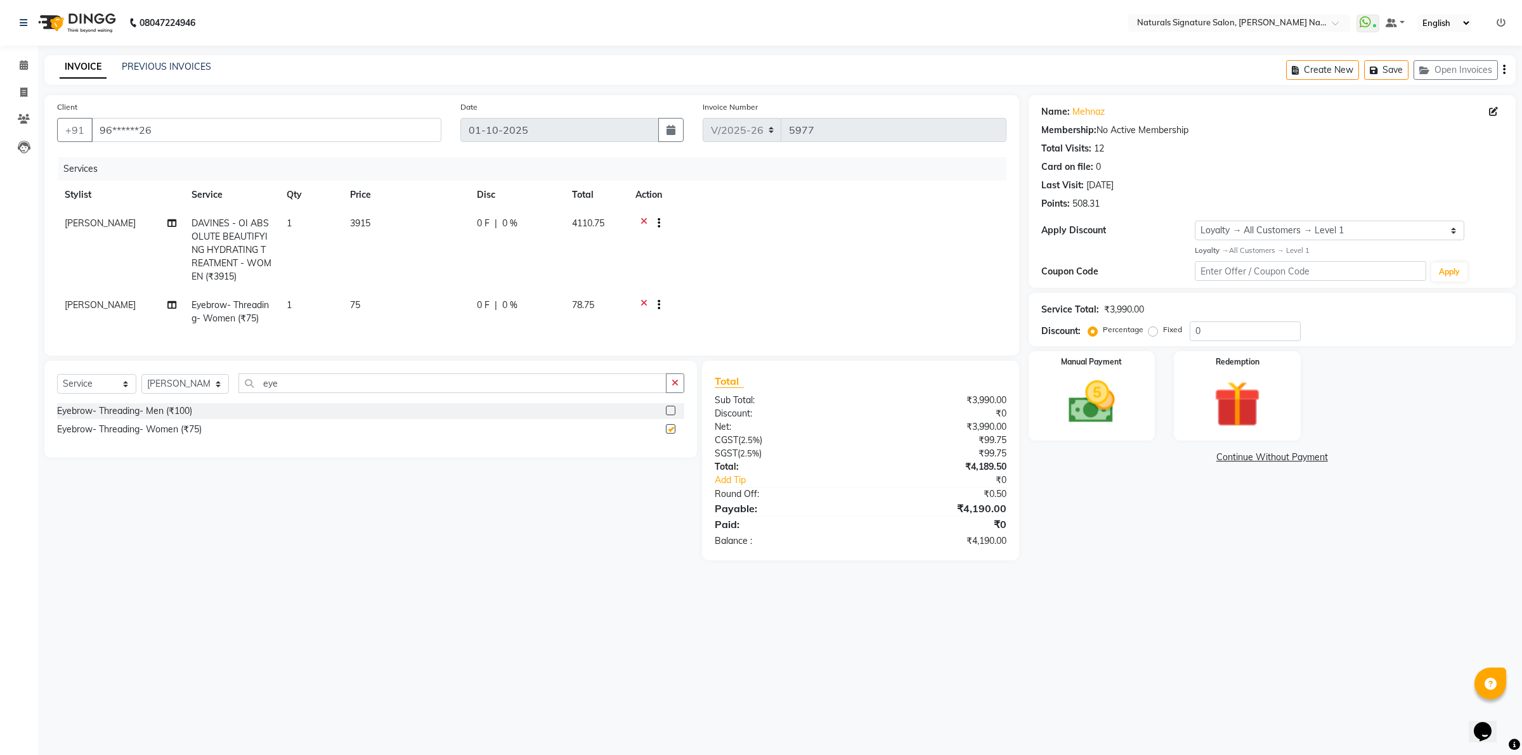
checkbox input "false"
click at [1212, 400] on img at bounding box center [1237, 404] width 79 height 60
click at [1132, 452] on span "Points" at bounding box center [1134, 459] width 28 height 15
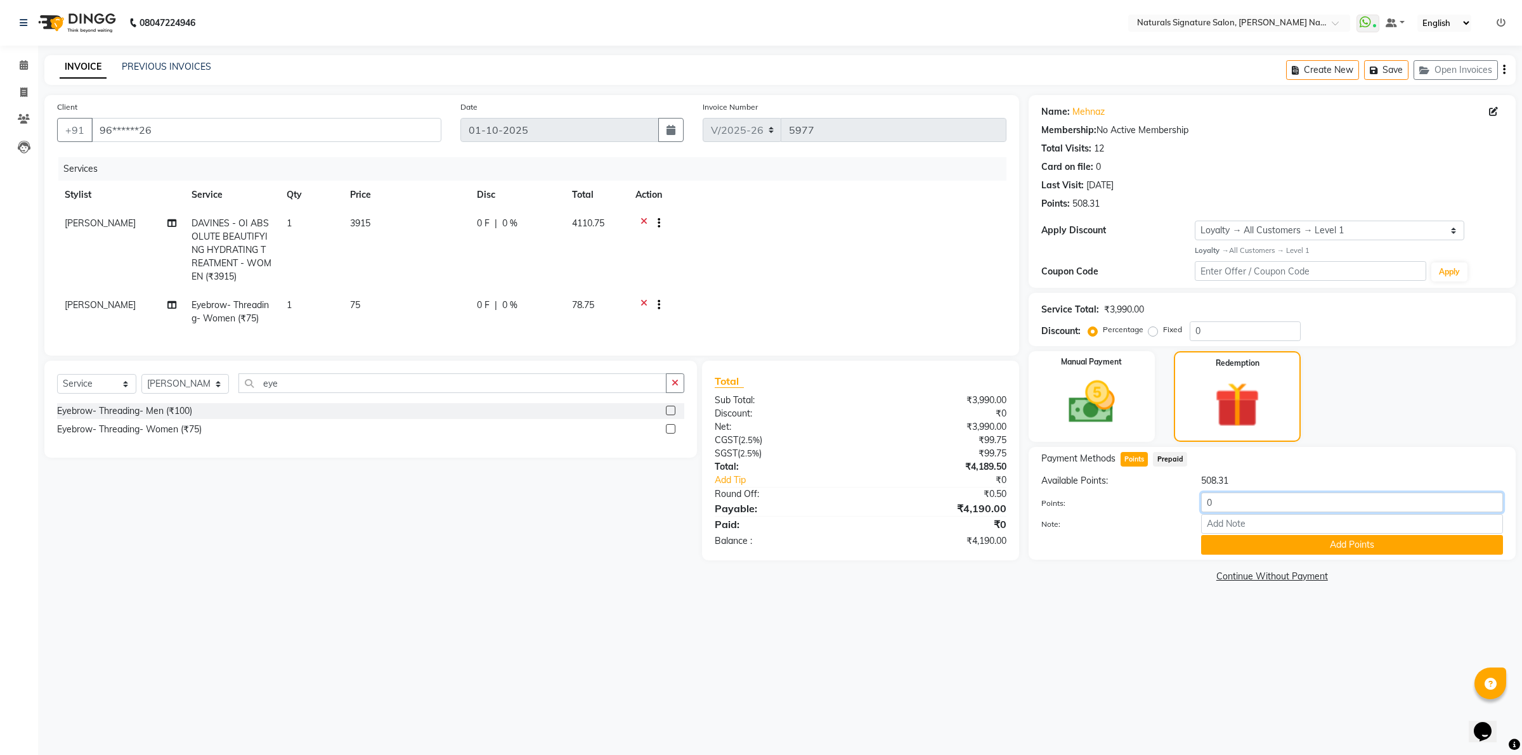
click at [1171, 508] on div "Points: 0" at bounding box center [1272, 504] width 481 height 22
type input "220"
click at [1280, 541] on button "Add Points" at bounding box center [1352, 545] width 302 height 20
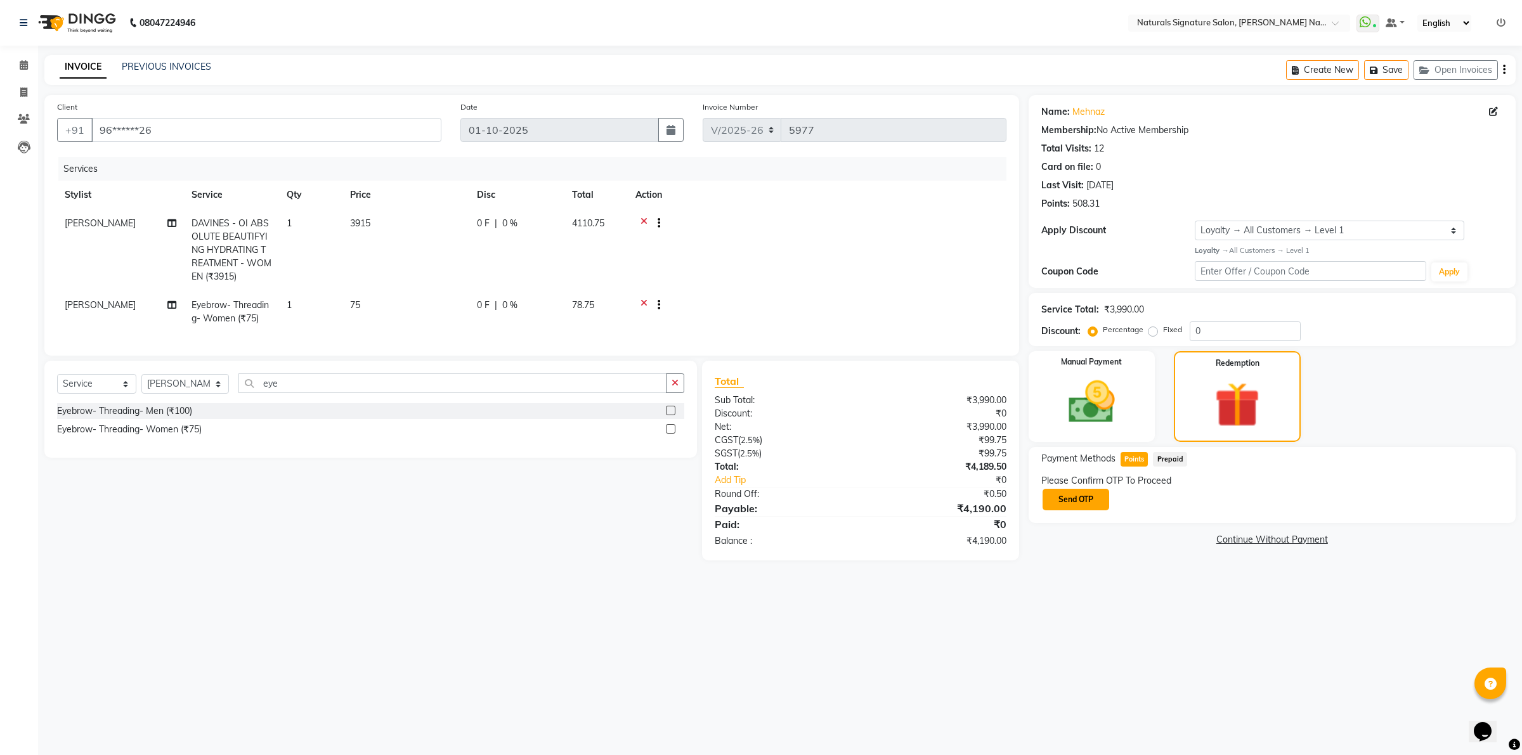
click at [1082, 503] on button "Send OTP" at bounding box center [1075, 500] width 67 height 22
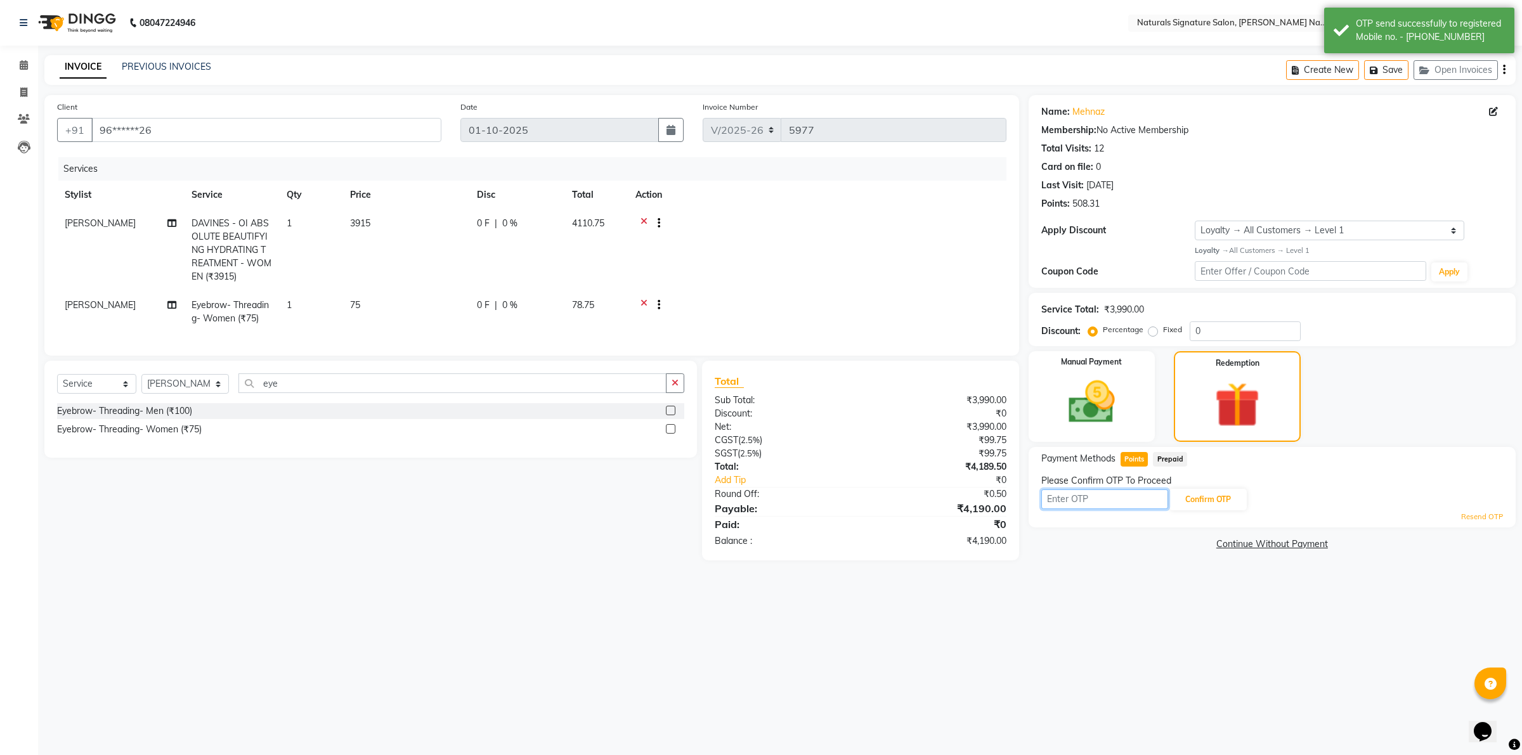
click at [1082, 503] on input "text" at bounding box center [1104, 500] width 127 height 20
click at [524, 609] on div "08047224946 Select Location × Naturals Signature Salon, [PERSON_NAME] Nagar Wha…" at bounding box center [761, 377] width 1522 height 755
click at [502, 600] on div "08047224946 Select Location × Naturals Signature Salon, [PERSON_NAME] Nagar Wha…" at bounding box center [761, 377] width 1522 height 755
click at [1086, 500] on input "text" at bounding box center [1104, 500] width 127 height 20
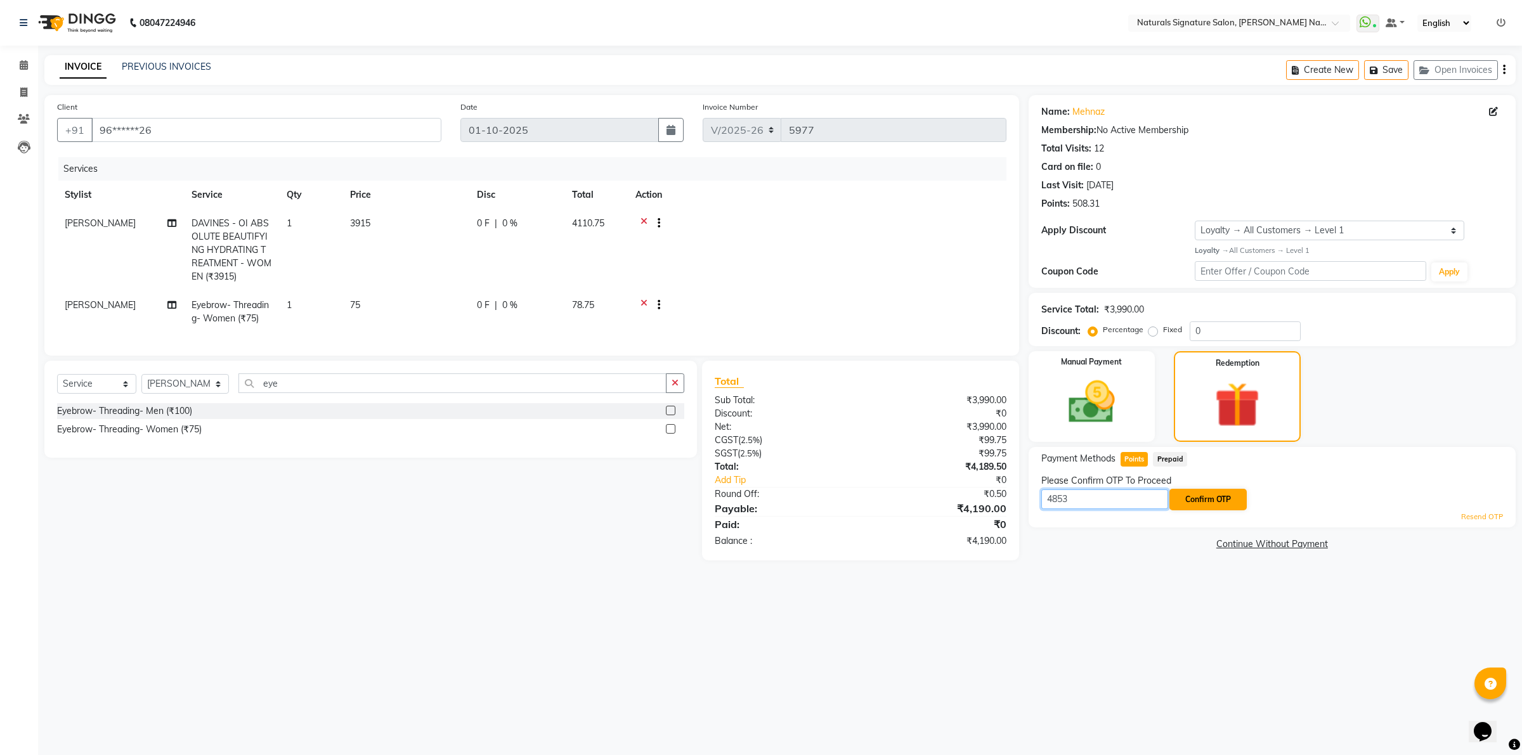
type input "4853"
click at [1196, 507] on button "Confirm OTP" at bounding box center [1207, 500] width 77 height 22
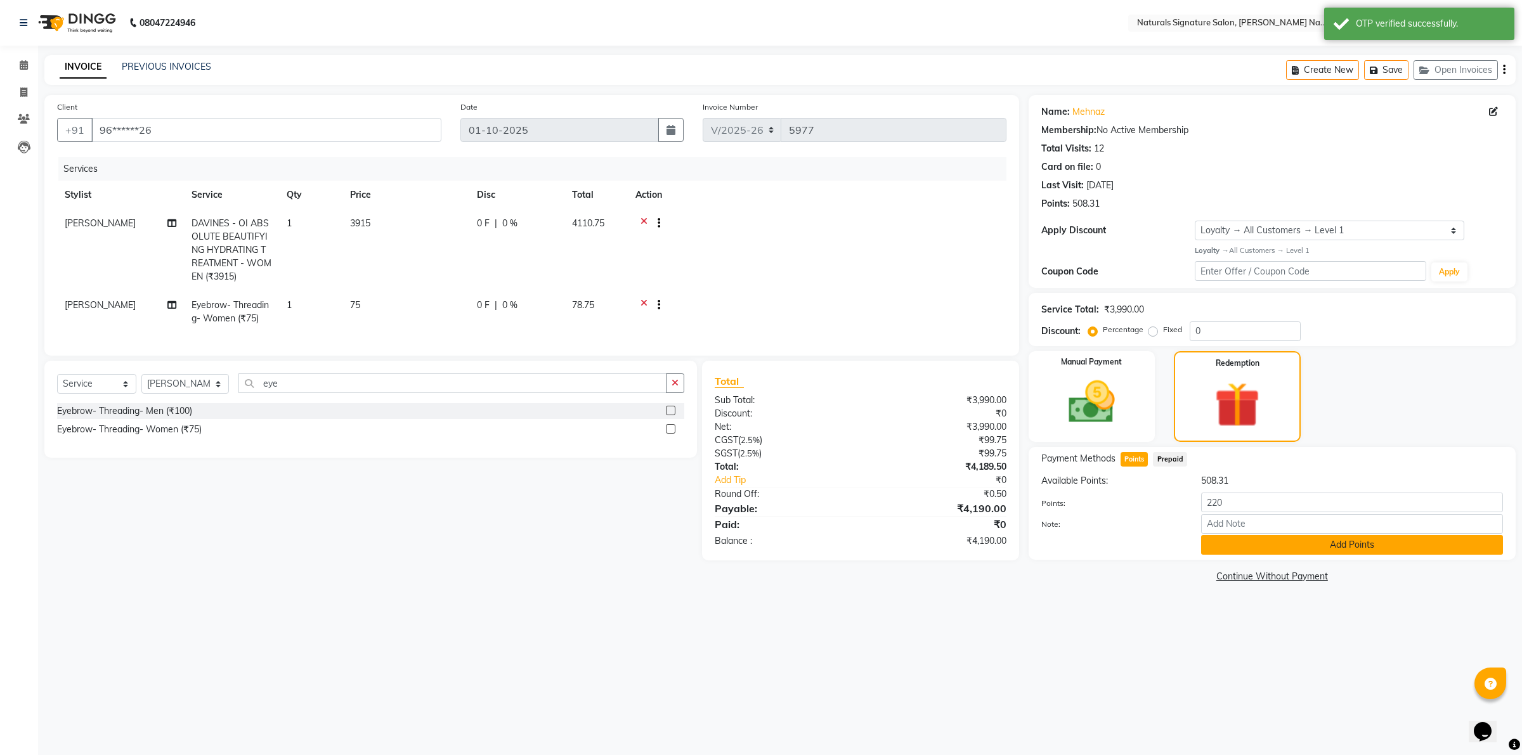
click at [1228, 540] on button "Add Points" at bounding box center [1352, 545] width 302 height 20
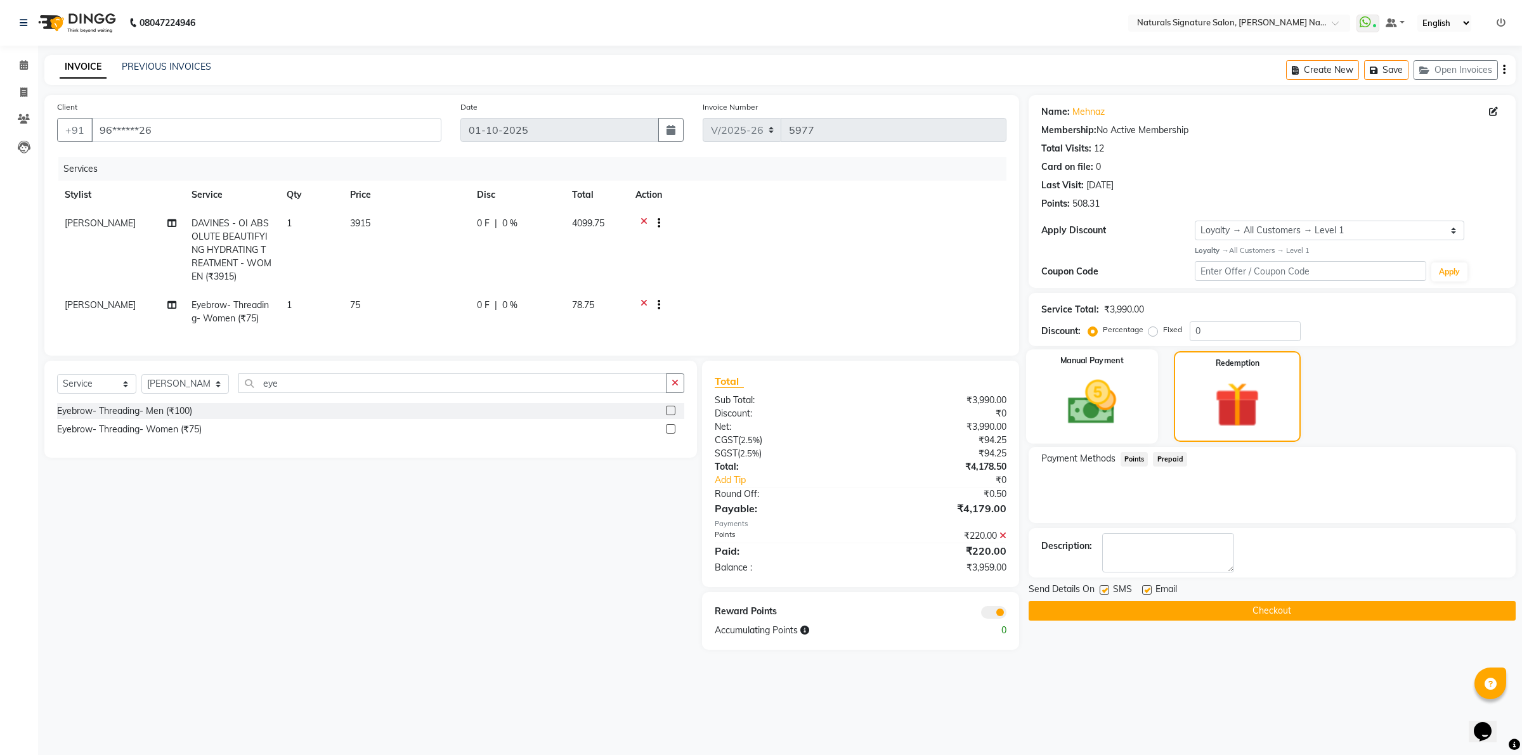
click at [1146, 406] on div "Manual Payment" at bounding box center [1092, 396] width 132 height 94
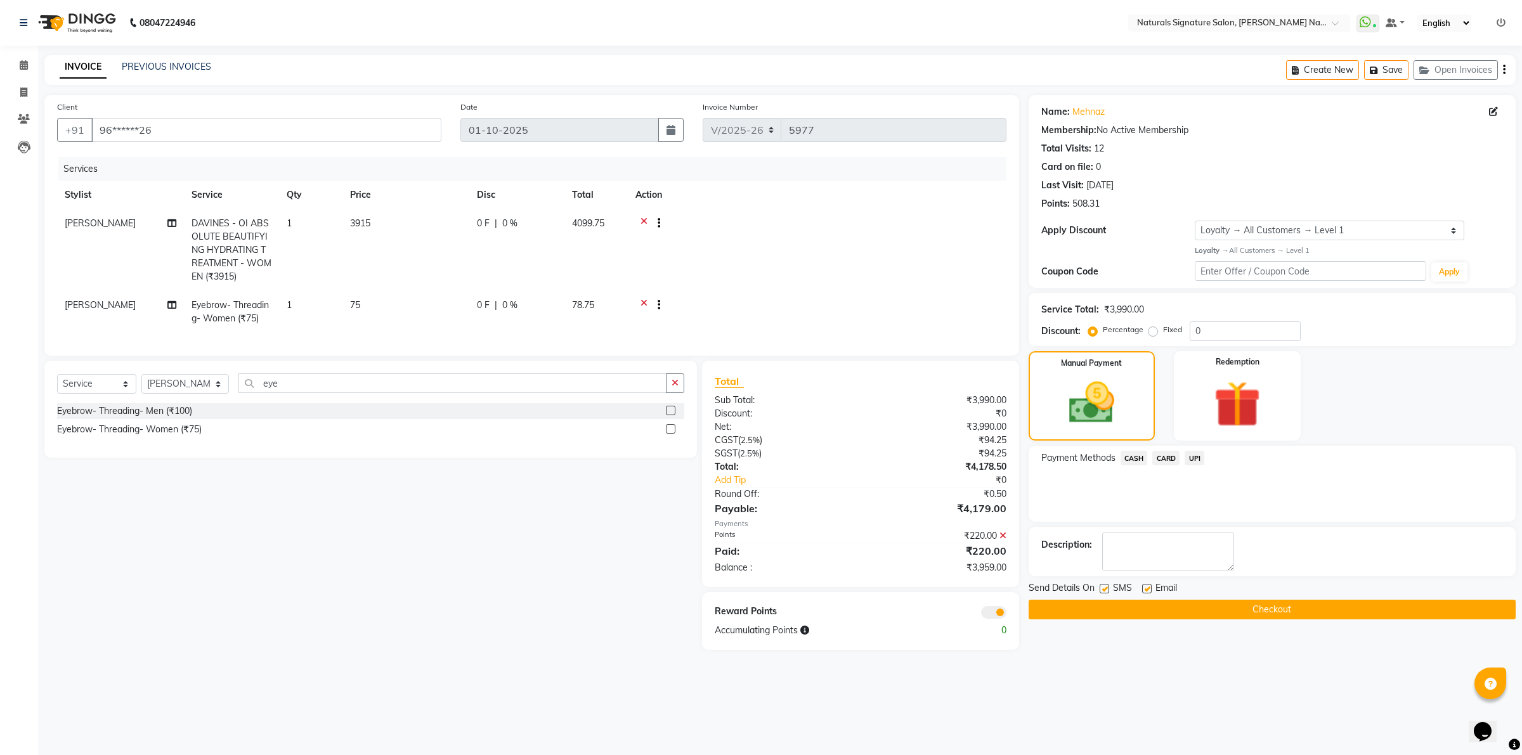
click at [1200, 458] on span "UPI" at bounding box center [1194, 458] width 20 height 15
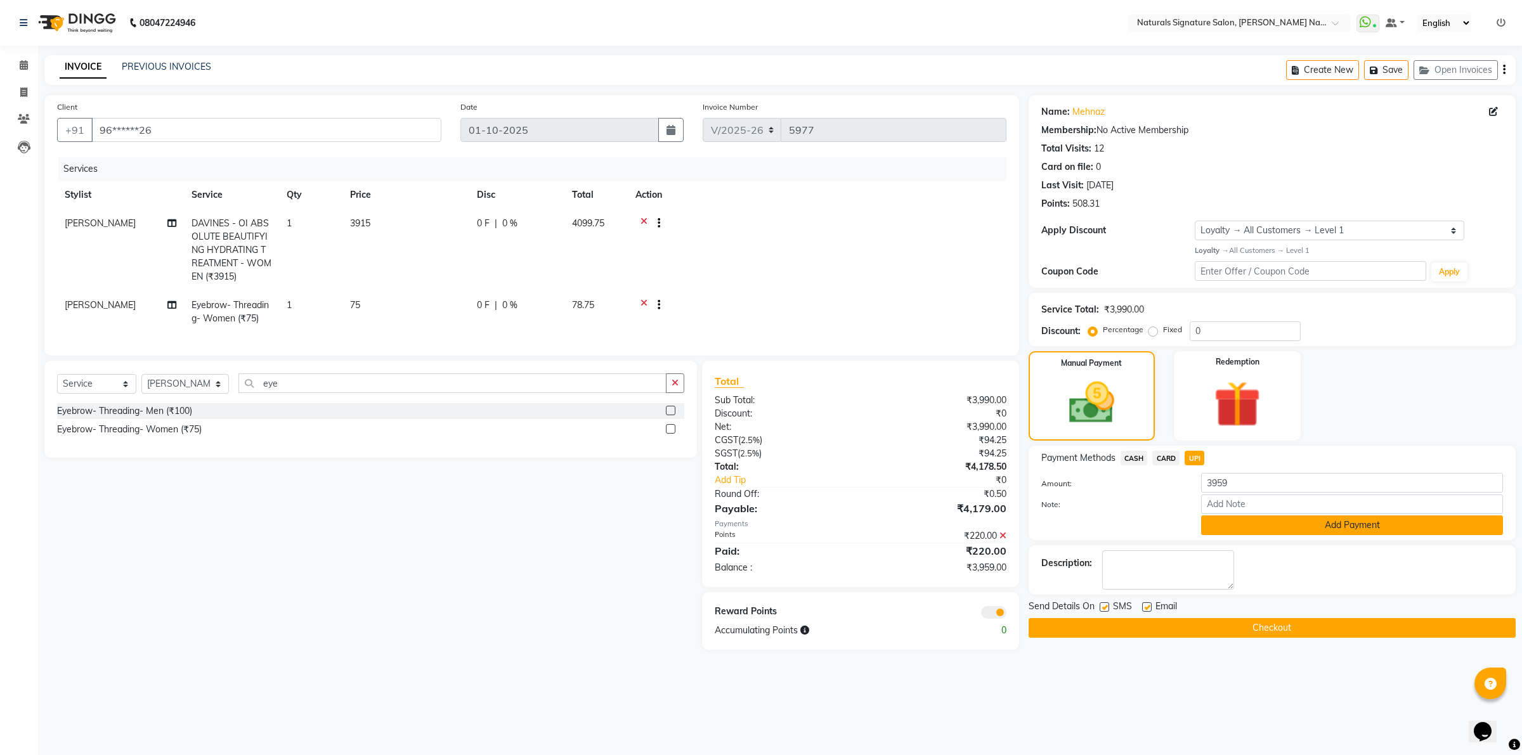
click at [1224, 527] on button "Add Payment" at bounding box center [1352, 526] width 302 height 20
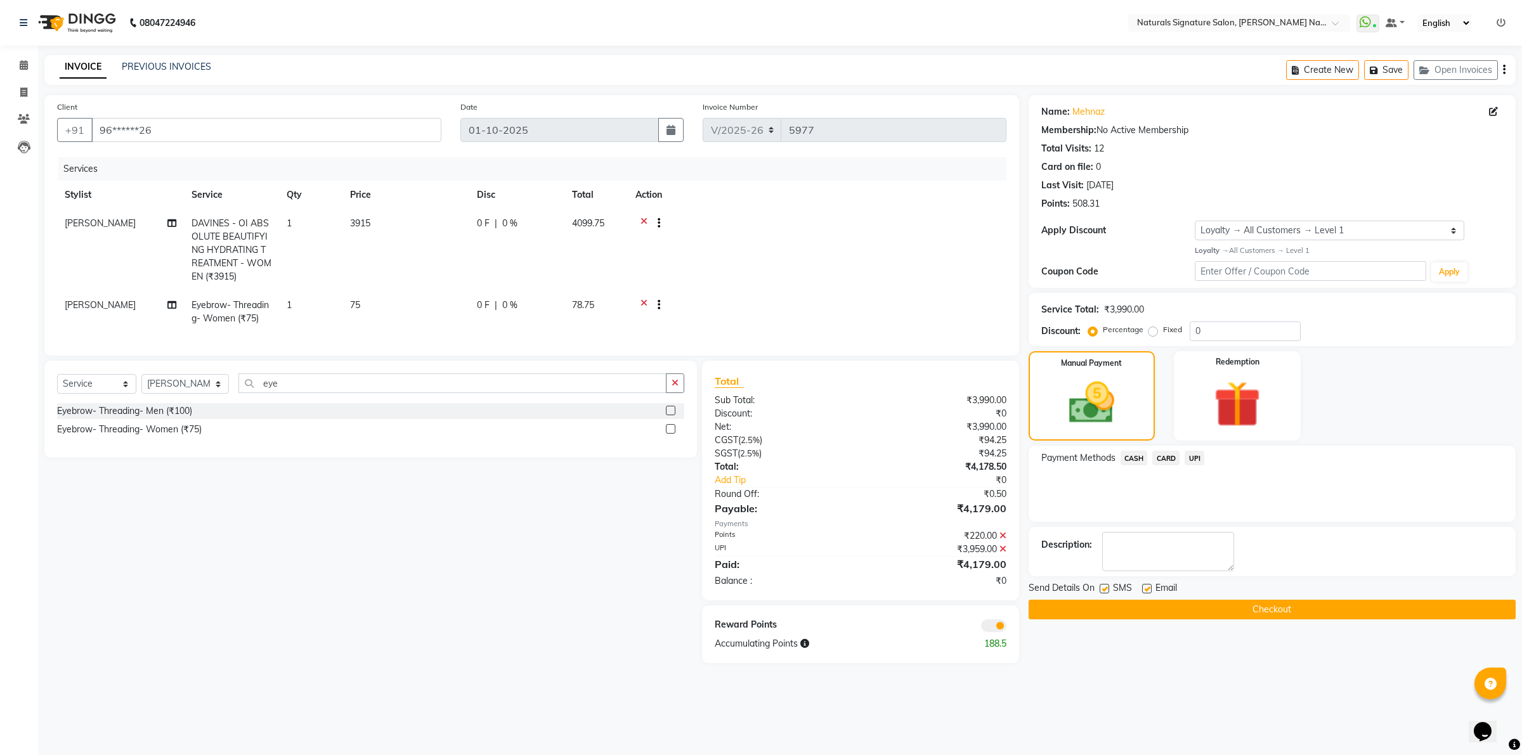
click at [1212, 615] on button "Checkout" at bounding box center [1271, 610] width 487 height 20
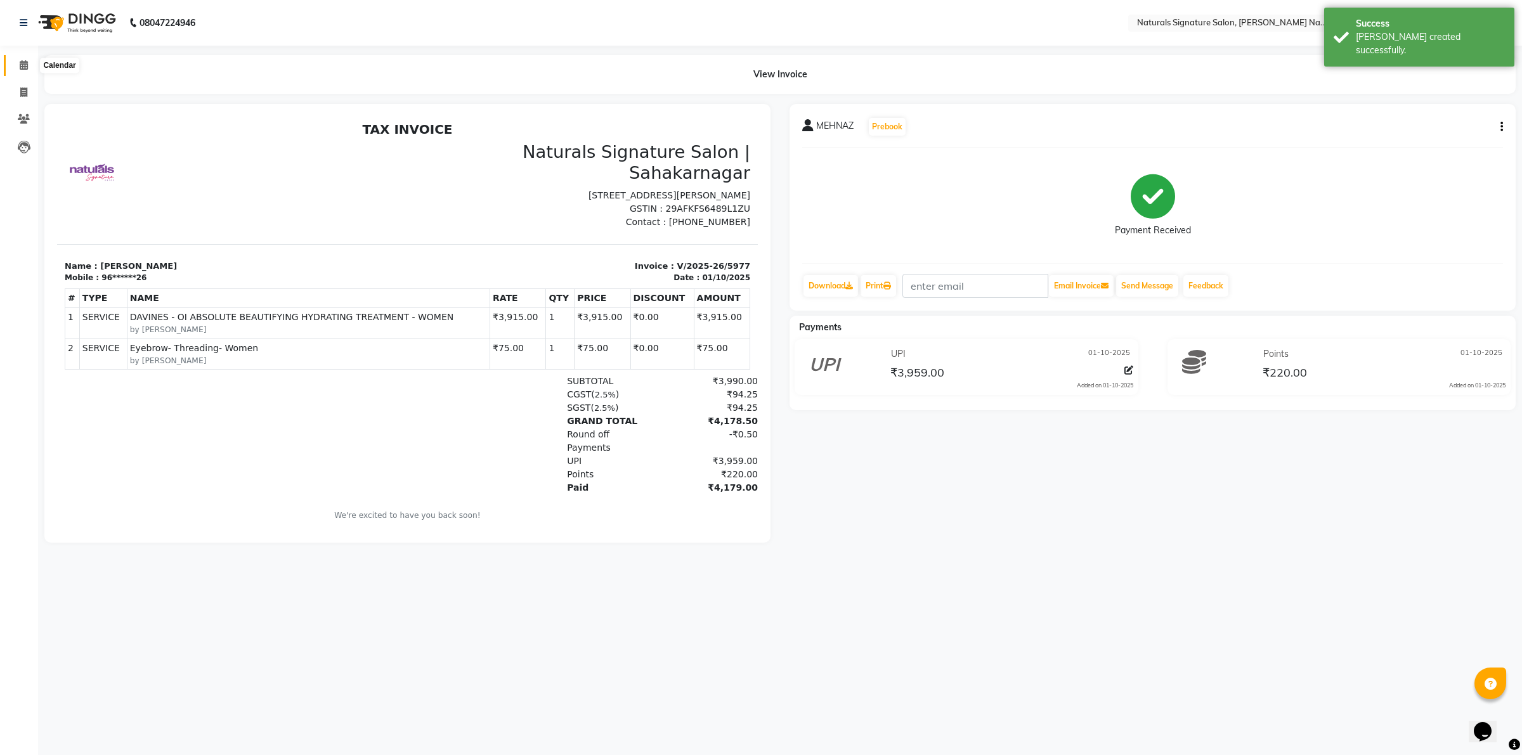
click at [23, 64] on icon at bounding box center [24, 65] width 8 height 10
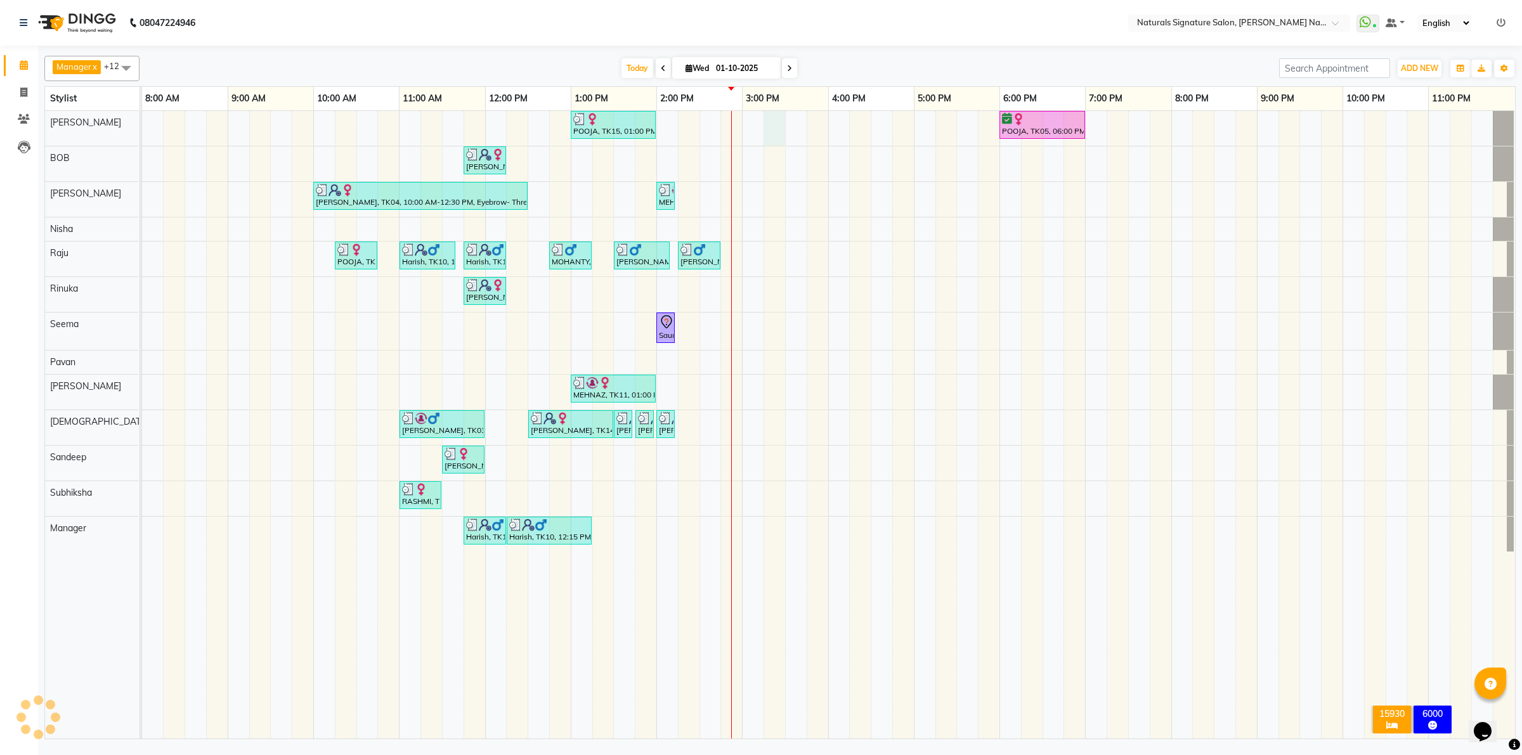
click at [765, 141] on div "POOJA, TK15, 01:00 PM-02:00 PM, Essential Treatment - Long- Women POOJA, TK05, …" at bounding box center [828, 425] width 1373 height 628
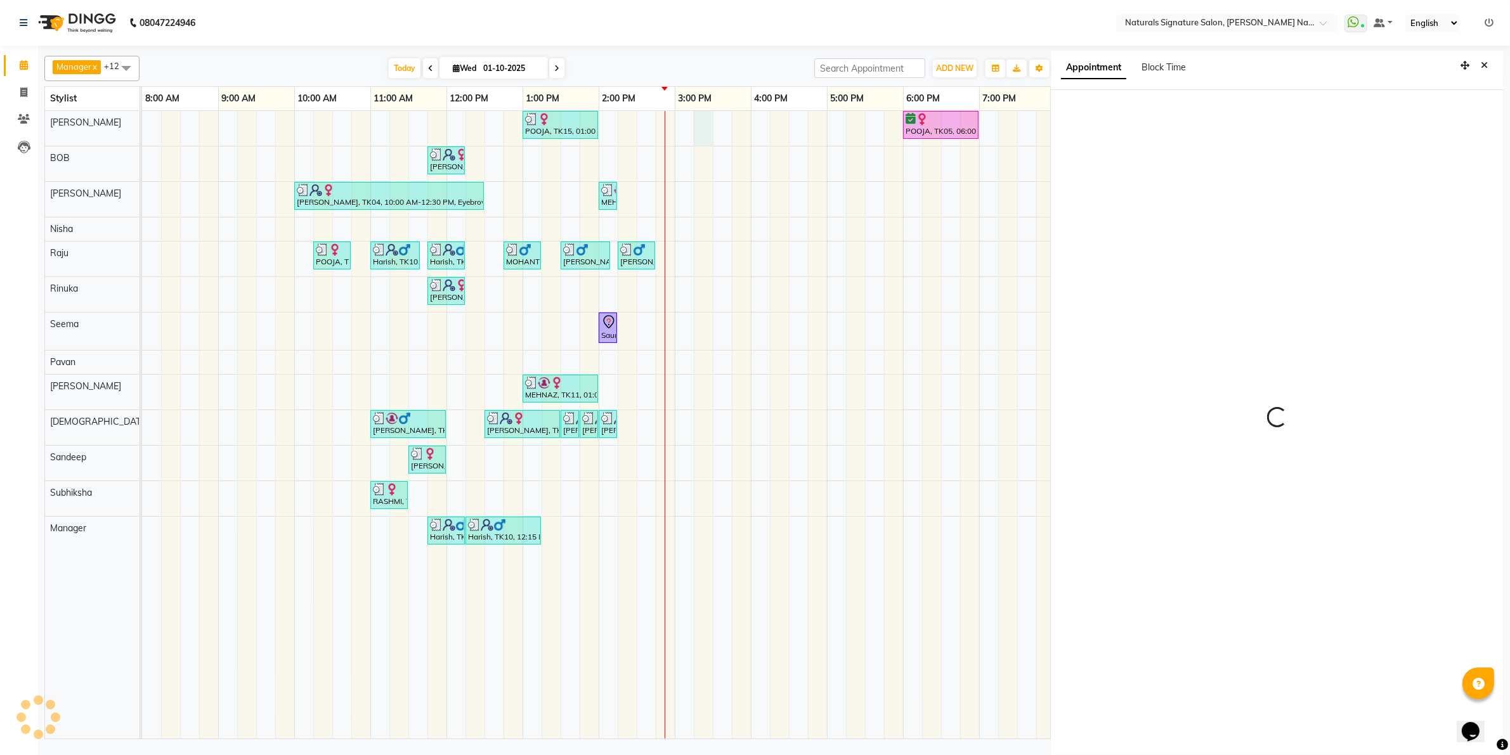
scroll to position [3, 0]
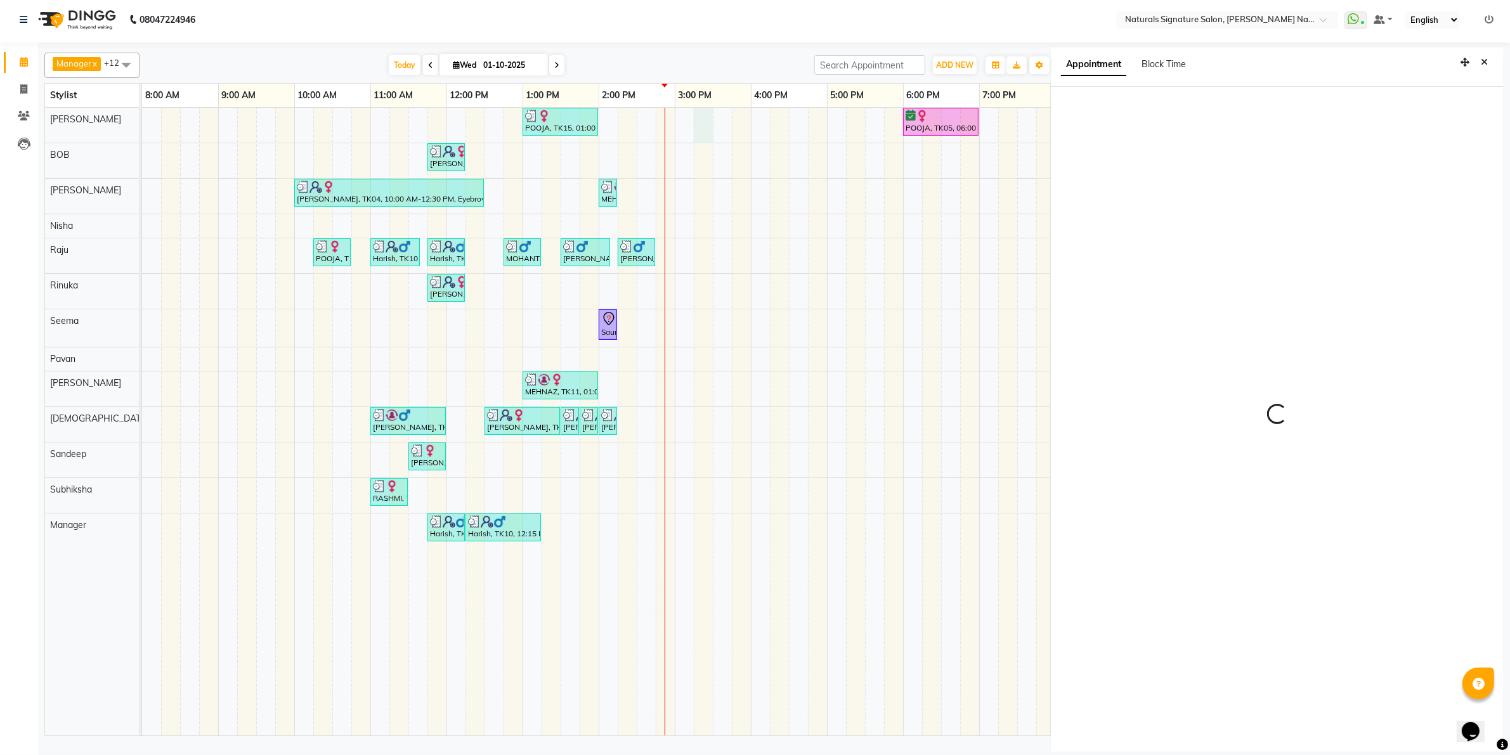
select select "915"
select select "44901"
select select "tentative"
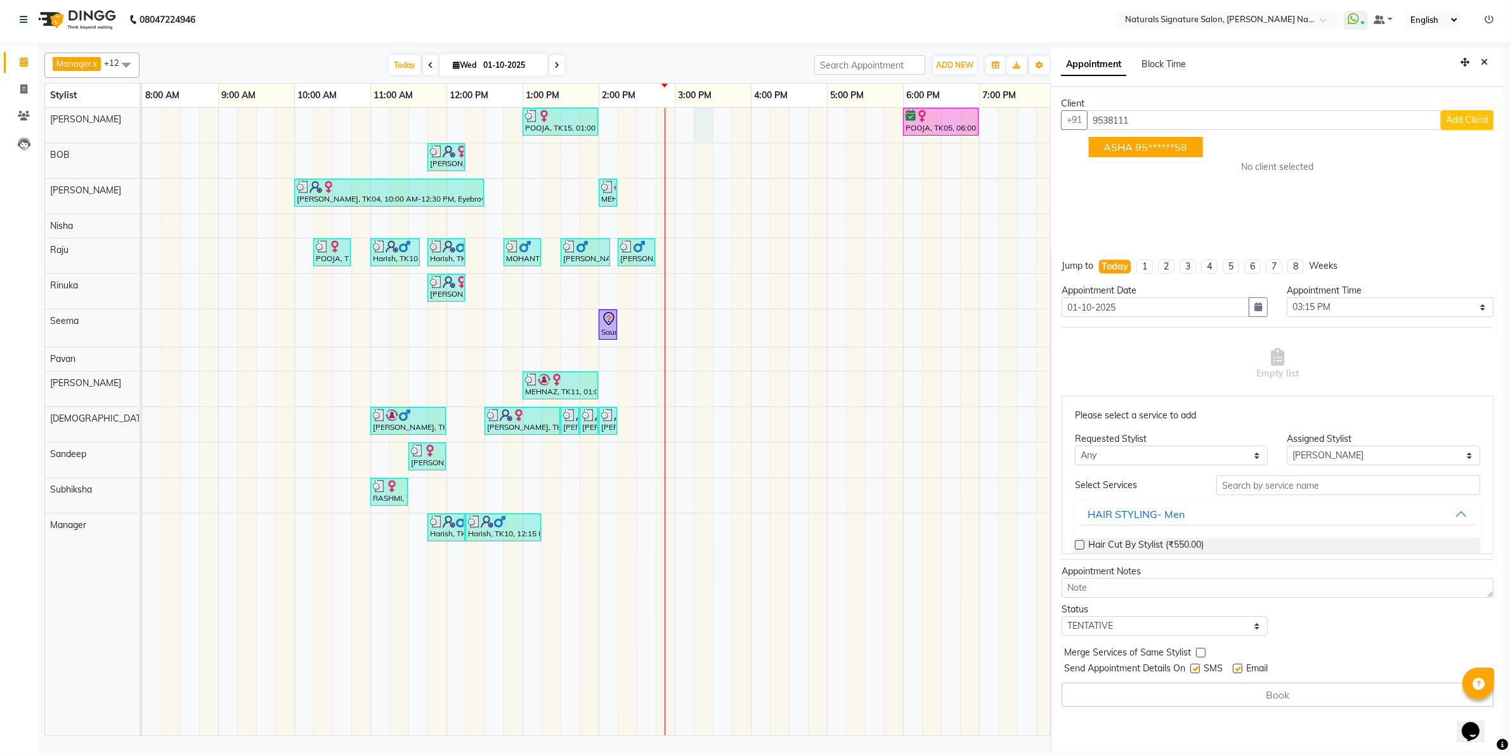
click at [1186, 138] on button "ASHA 95******58" at bounding box center [1146, 147] width 114 height 20
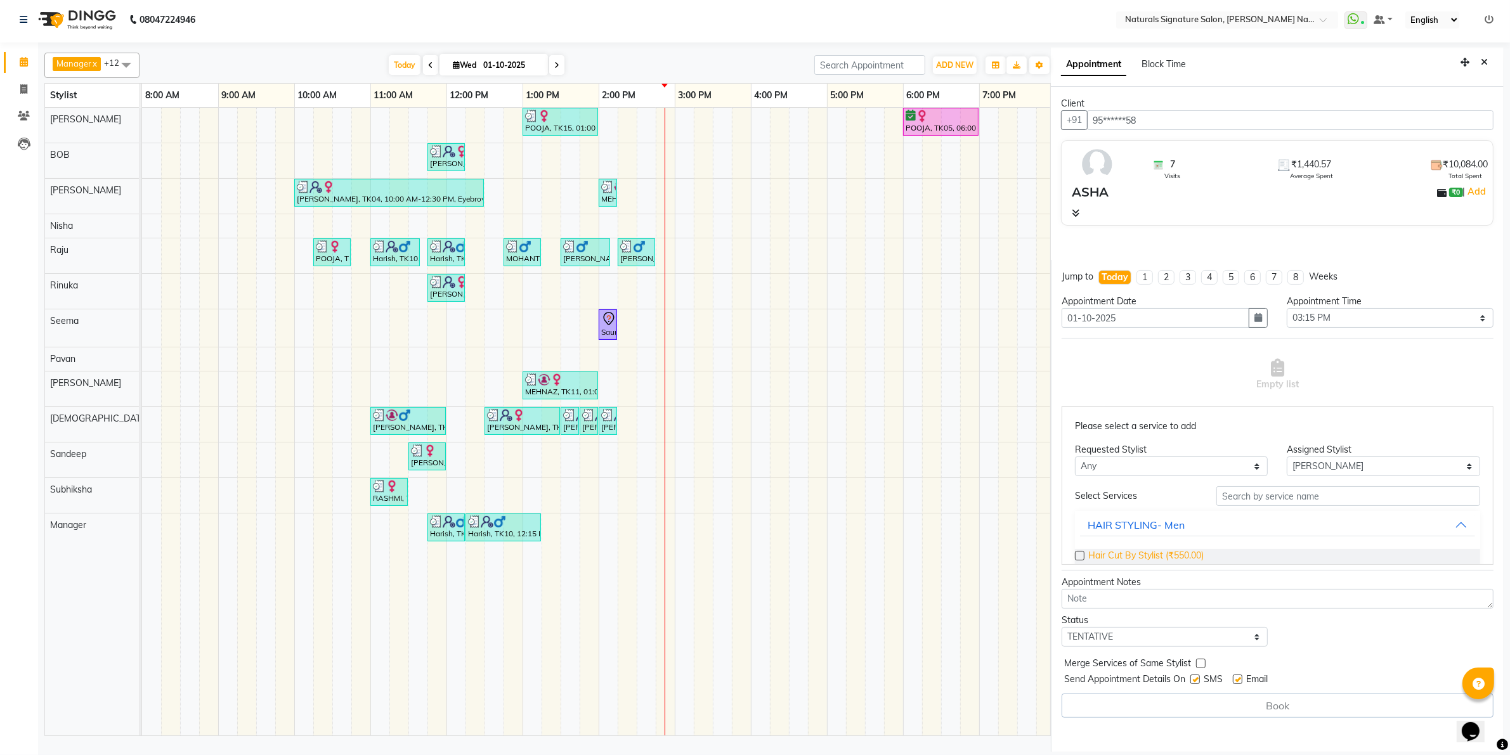
type input "95******58"
click at [1181, 557] on span "Hair Cut By Stylist (₹550.00)" at bounding box center [1145, 557] width 115 height 16
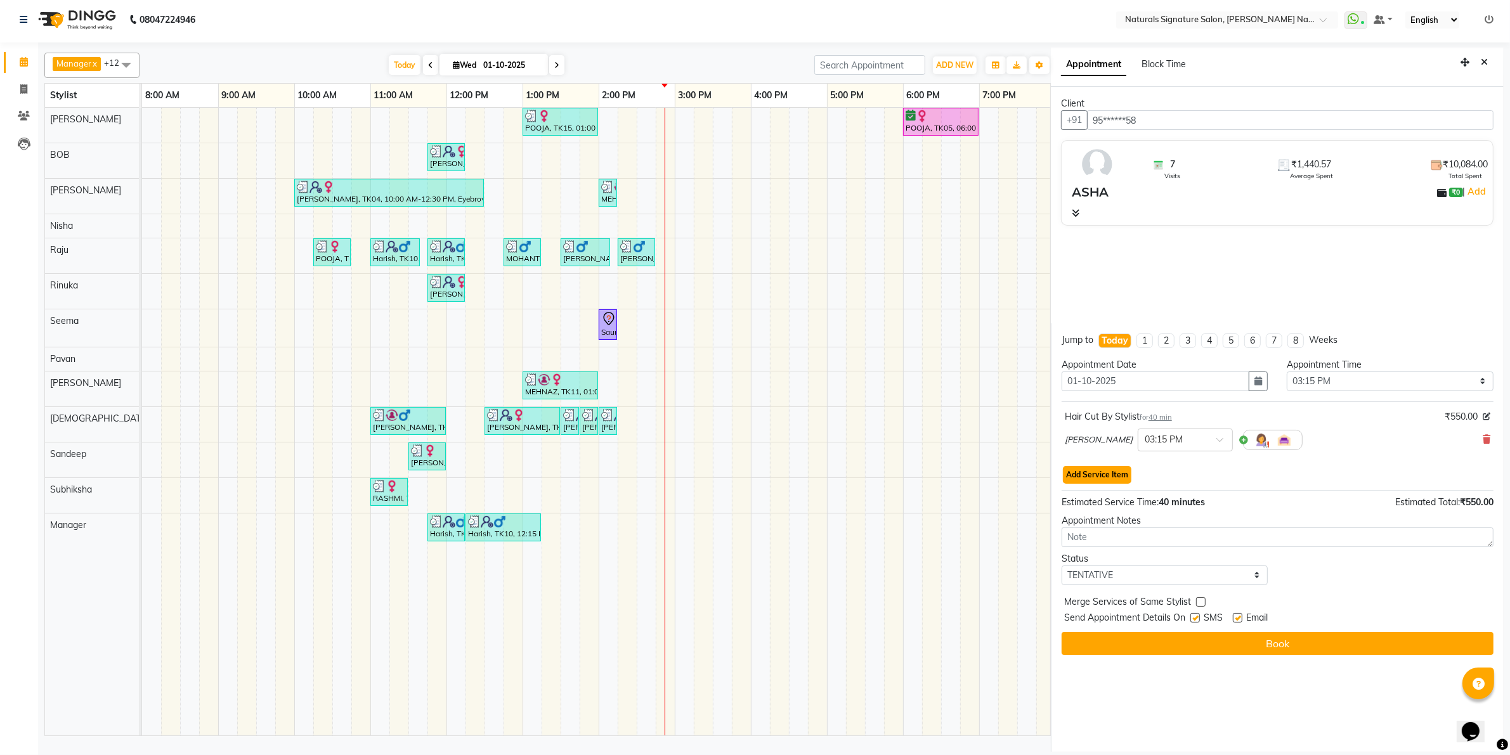
click at [1108, 470] on button "Add Service Item" at bounding box center [1097, 475] width 68 height 18
select select "44901"
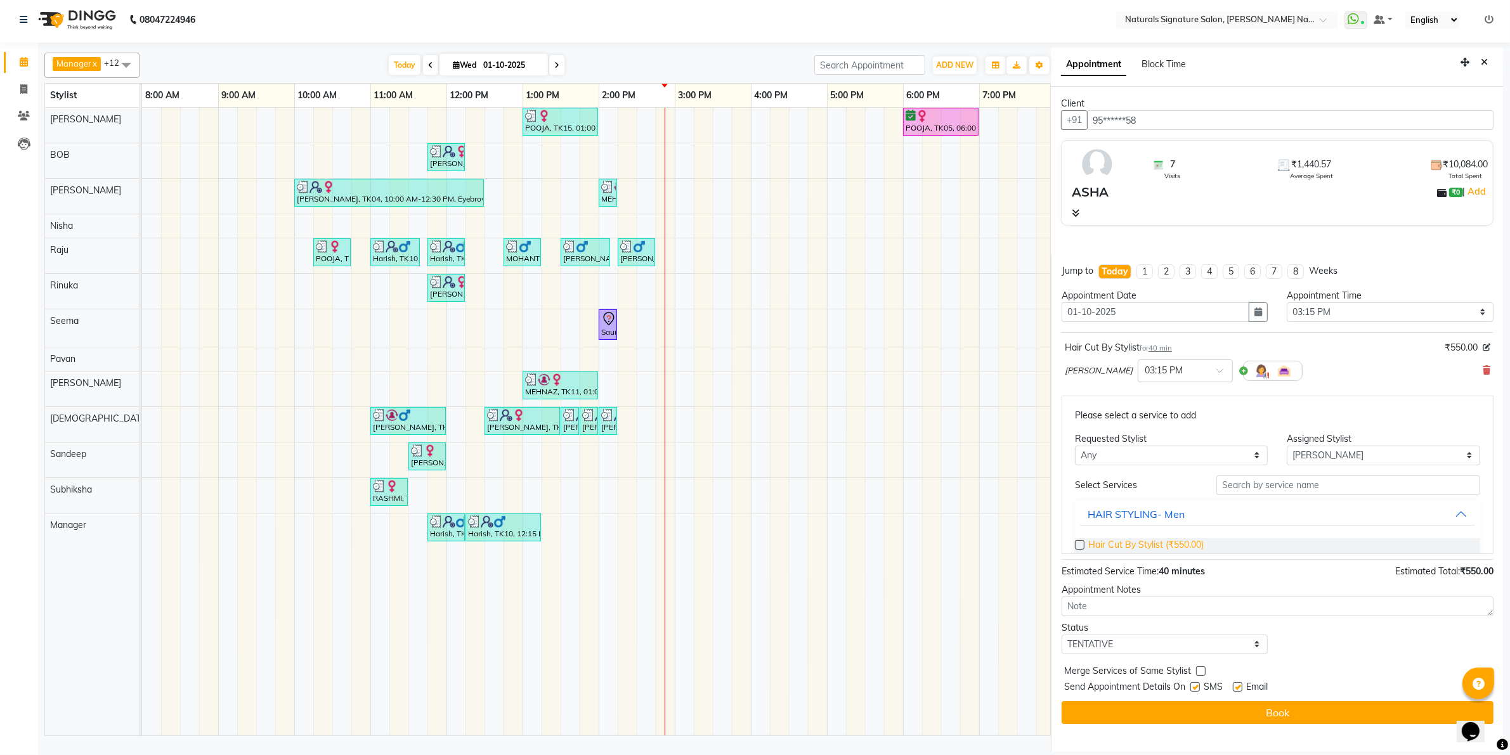
click at [1143, 538] on span "Hair Cut By Stylist (₹550.00)" at bounding box center [1145, 546] width 115 height 16
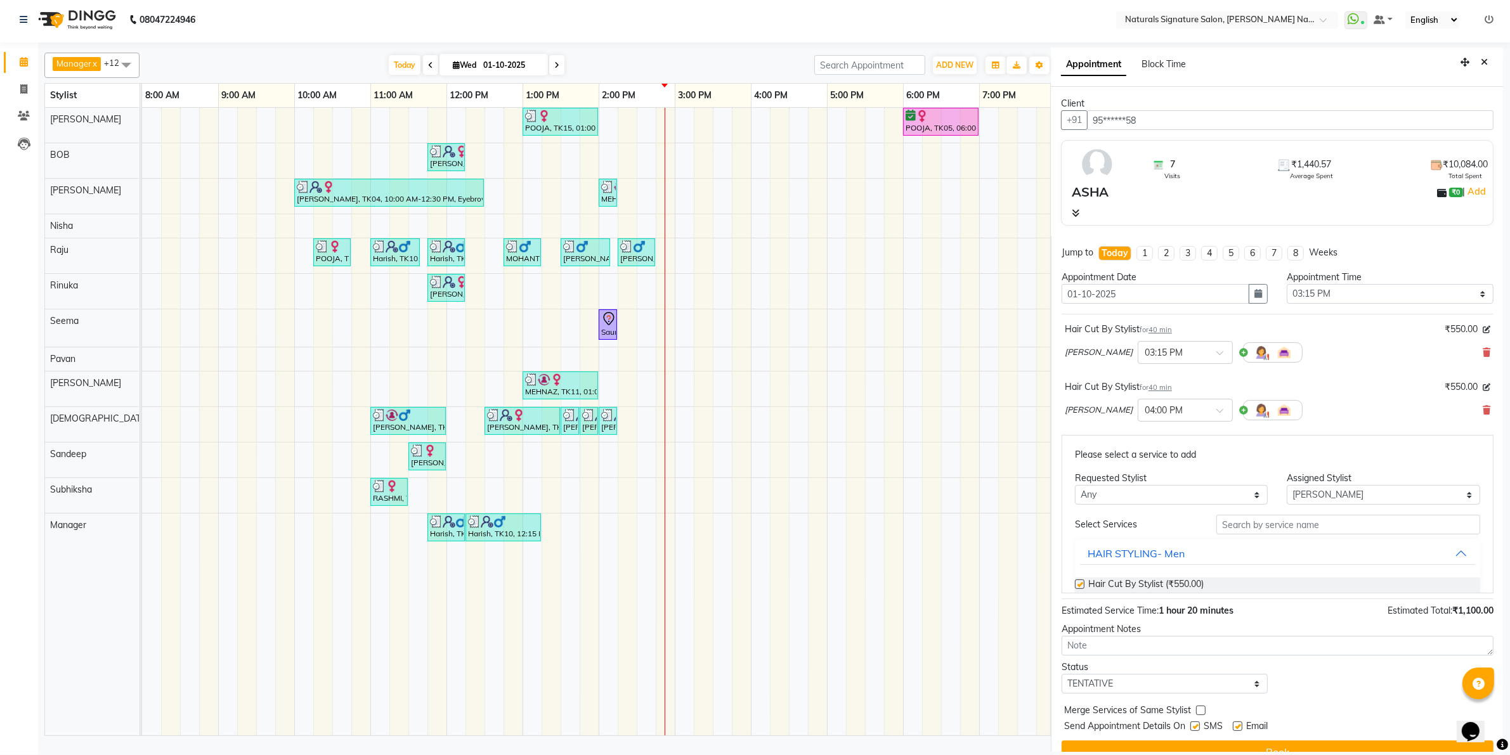
checkbox input "false"
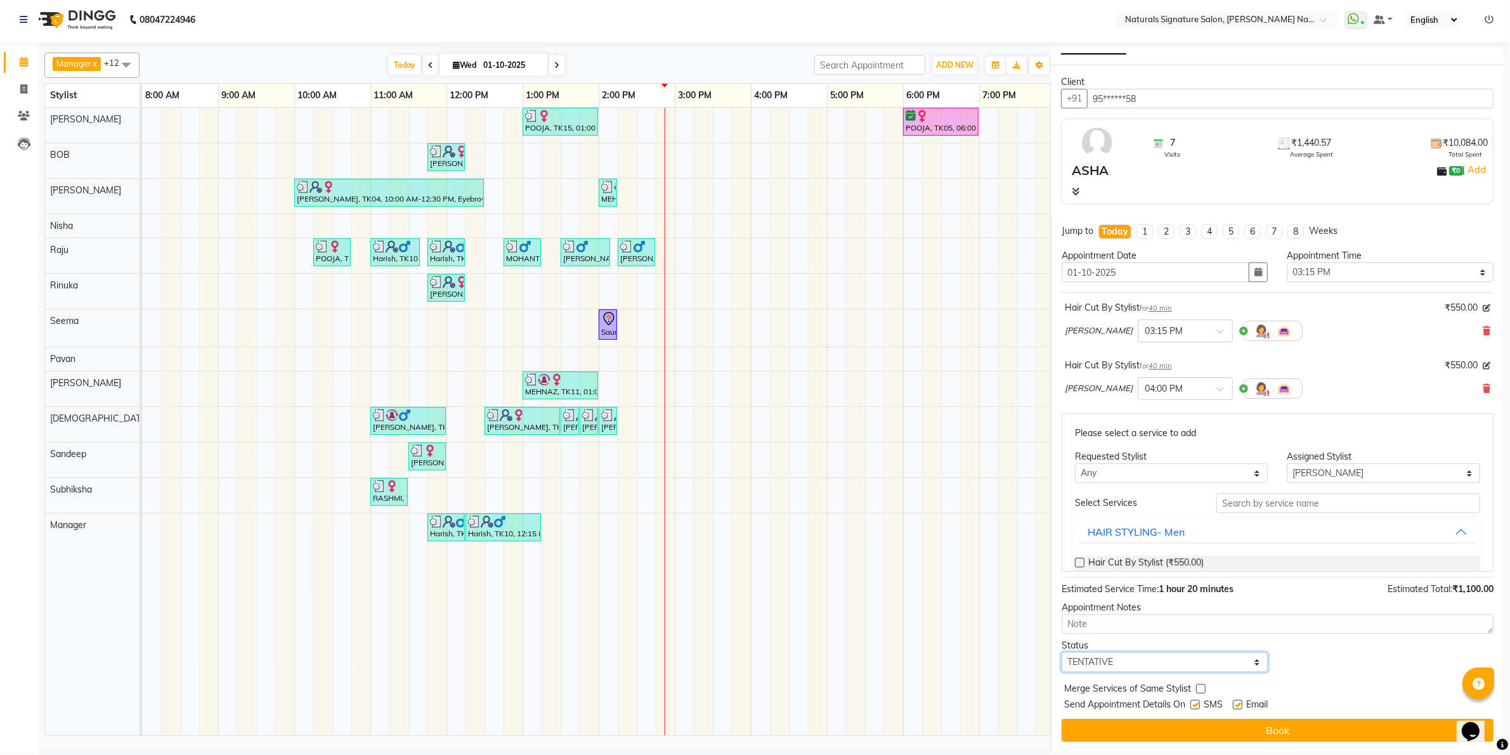
click at [1148, 658] on select "Select TENTATIVE CONFIRM CHECK-IN UPCOMING" at bounding box center [1164, 662] width 207 height 20
select select "confirm booking"
click at [1061, 652] on select "Select TENTATIVE CONFIRM CHECK-IN UPCOMING" at bounding box center [1164, 662] width 207 height 20
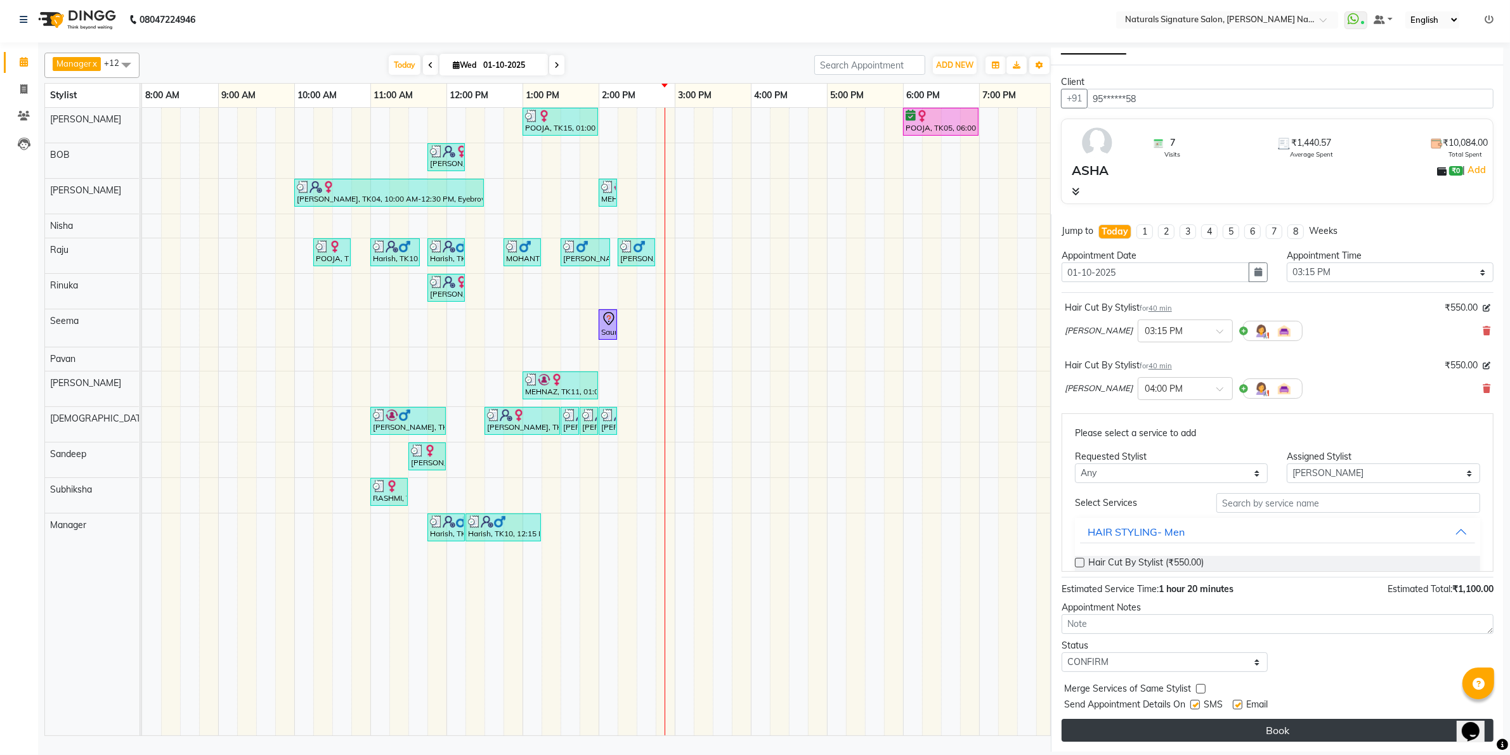
click at [1146, 734] on button "Book" at bounding box center [1277, 730] width 432 height 23
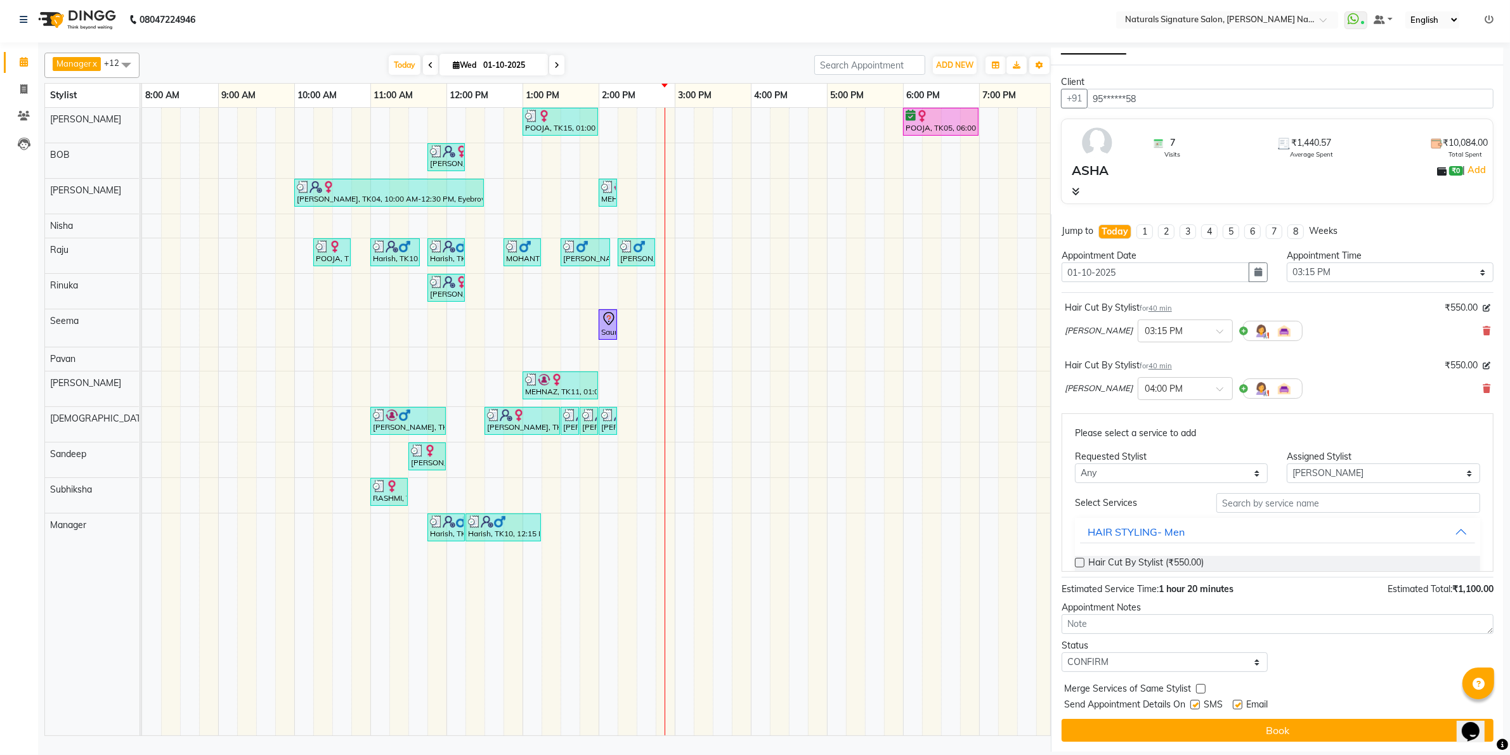
select select "44901"
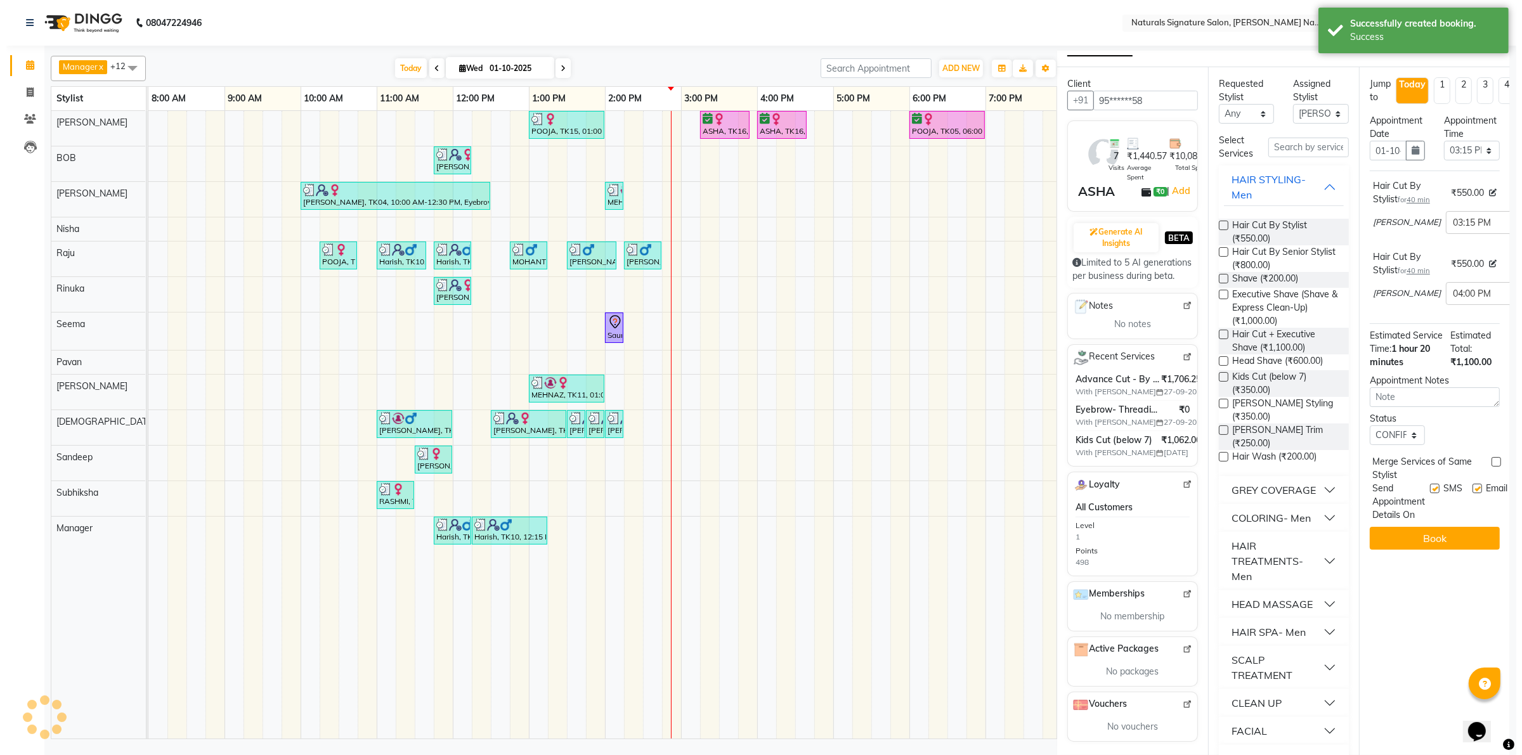
scroll to position [0, 0]
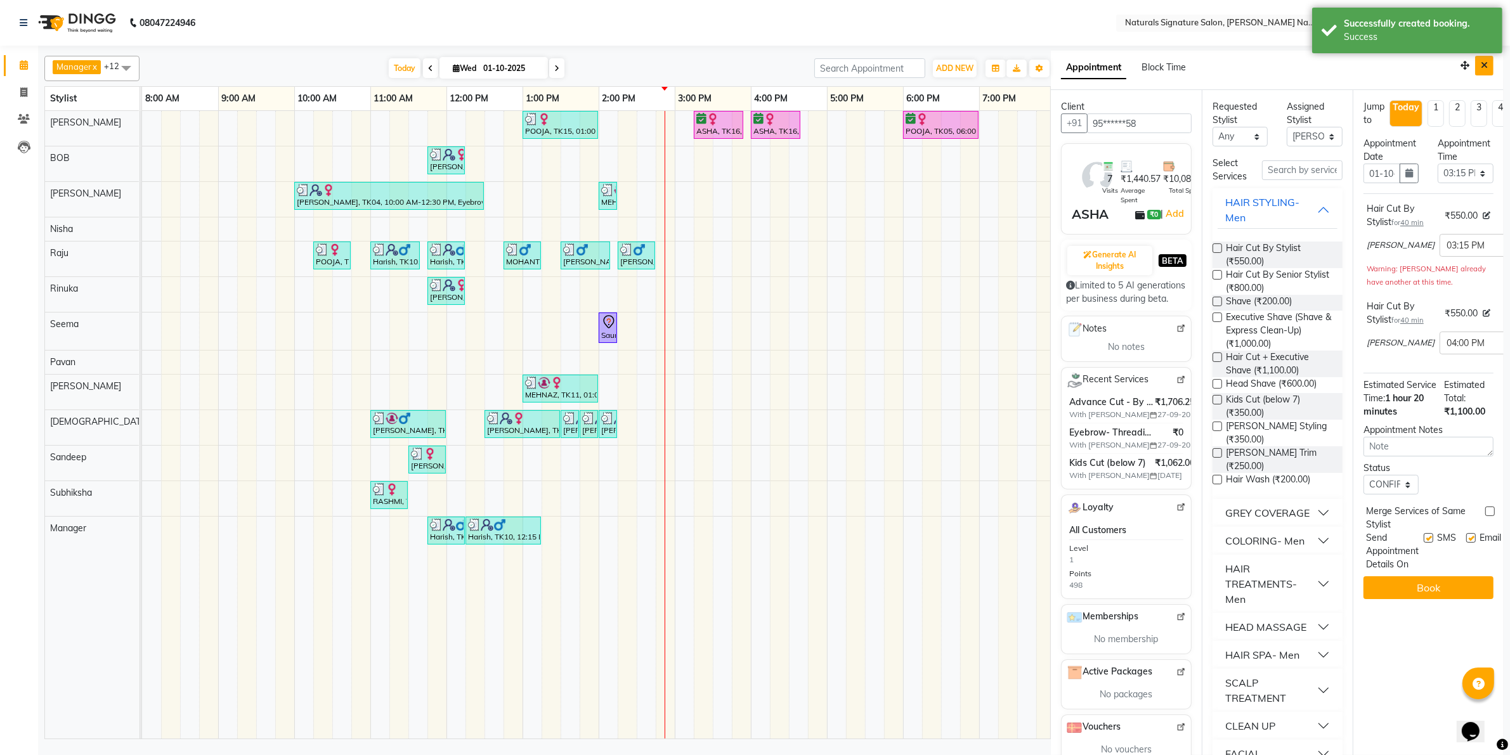
click at [1475, 70] on button "Close" at bounding box center [1484, 66] width 18 height 20
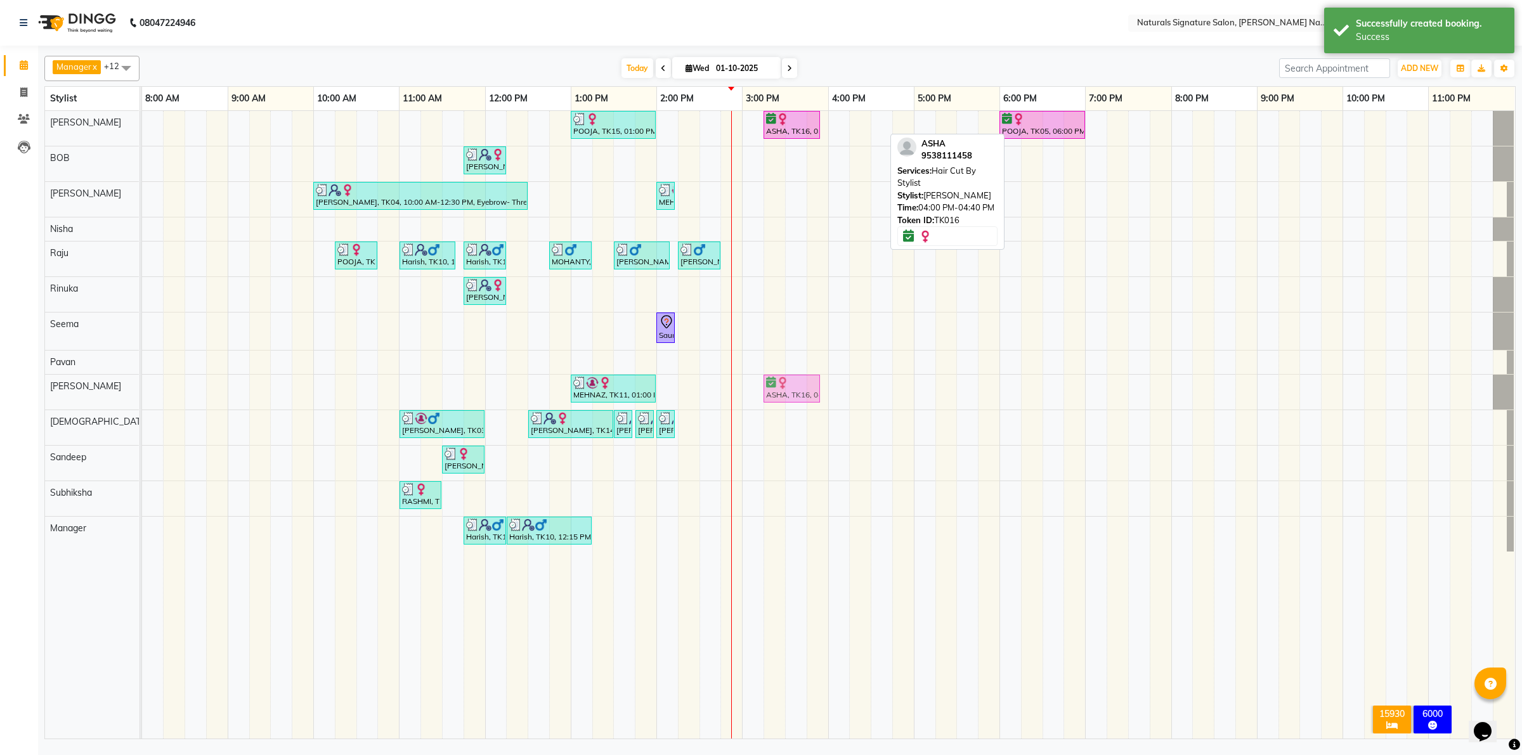
drag, startPoint x: 852, startPoint y: 189, endPoint x: 818, endPoint y: 406, distance: 220.1
click at [818, 399] on tbody "POOJA, TK15, 01:00 PM-02:00 PM, Essential Treatment - Long- Women ASHA, TK16, 0…" at bounding box center [828, 331] width 1372 height 441
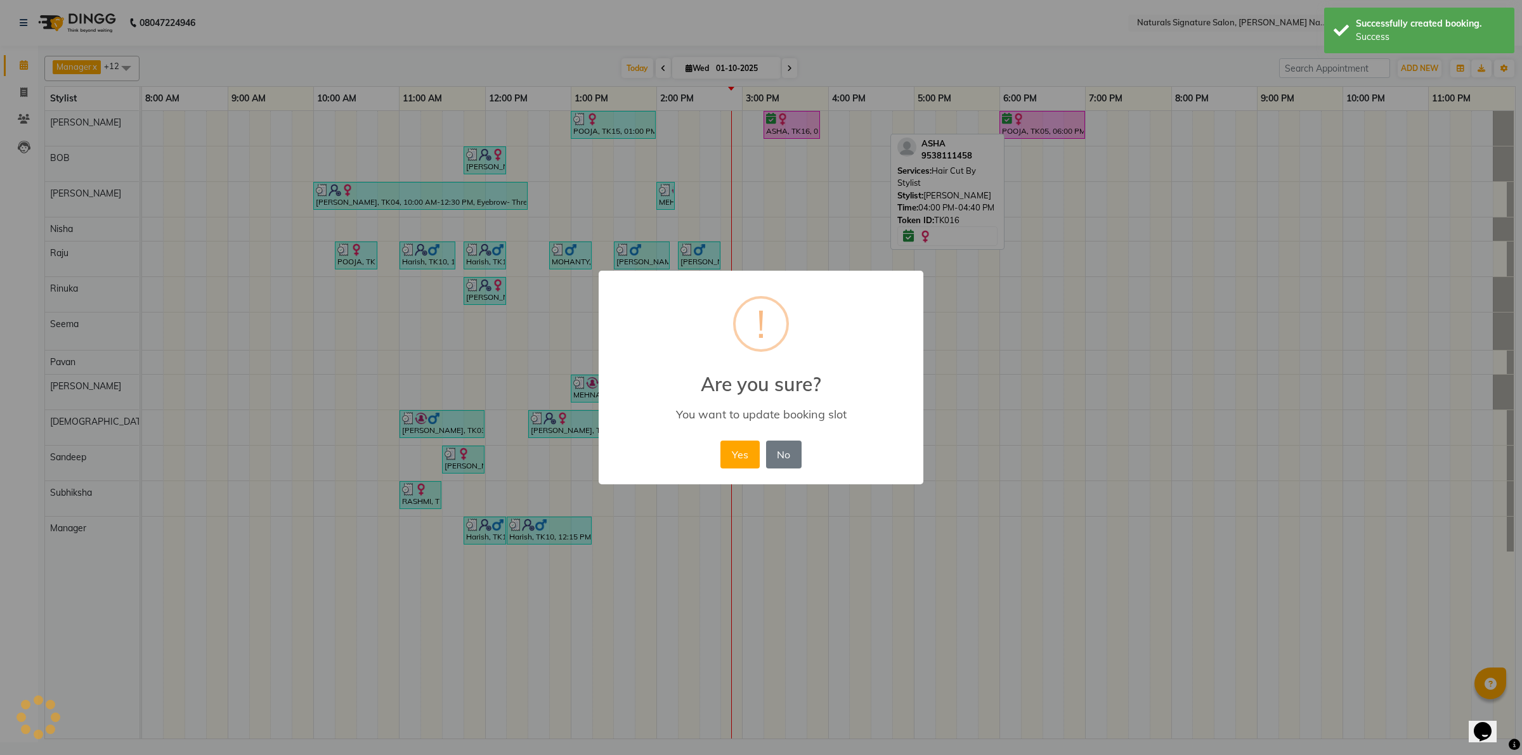
drag, startPoint x: 750, startPoint y: 446, endPoint x: 763, endPoint y: 423, distance: 26.1
click at [752, 447] on button "Yes" at bounding box center [739, 455] width 39 height 28
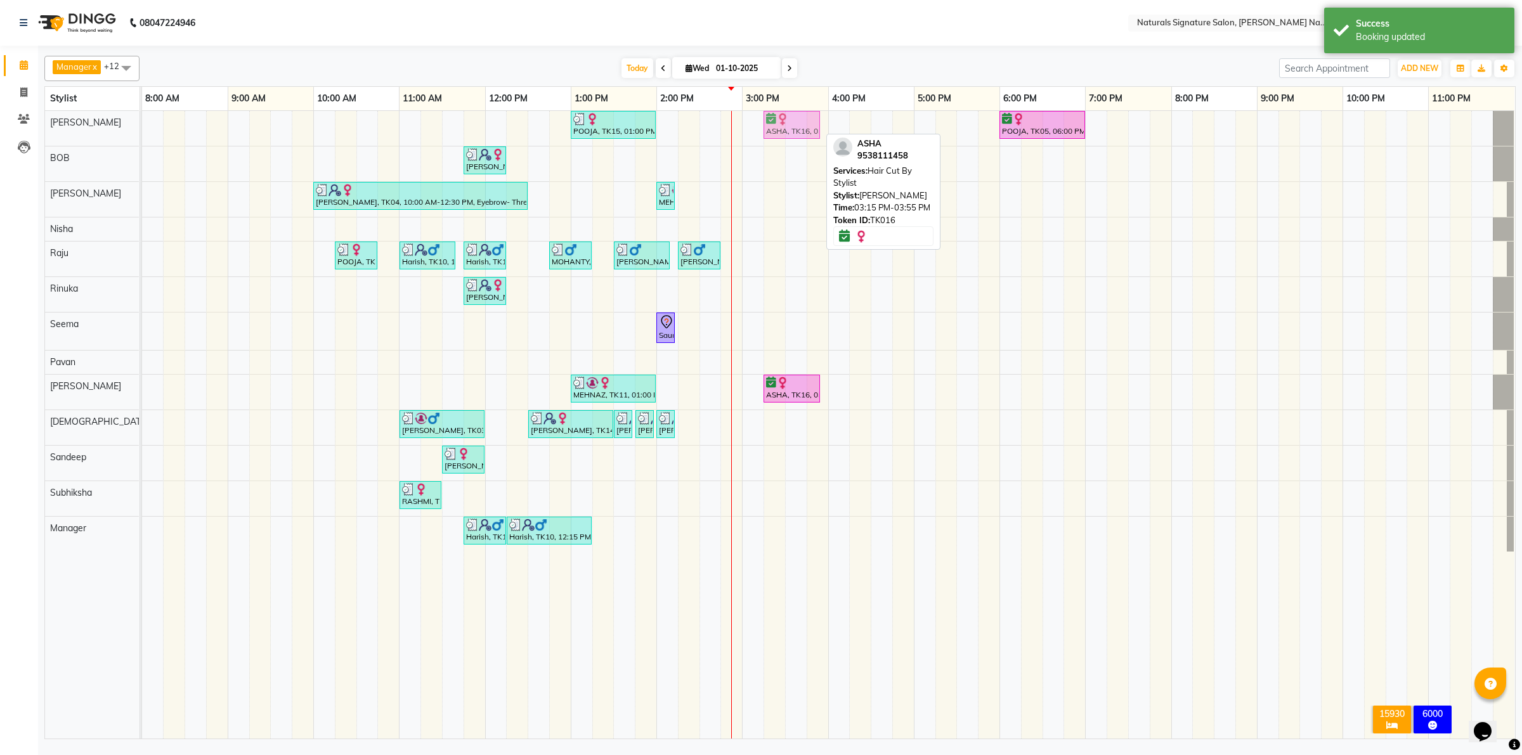
drag, startPoint x: 775, startPoint y: 127, endPoint x: 782, endPoint y: 143, distance: 17.1
click at [782, 143] on div "POOJA, TK15, 01:00 PM-02:00 PM, Essential Treatment - Long- Women ASHA, TK16, 0…" at bounding box center [828, 425] width 1373 height 628
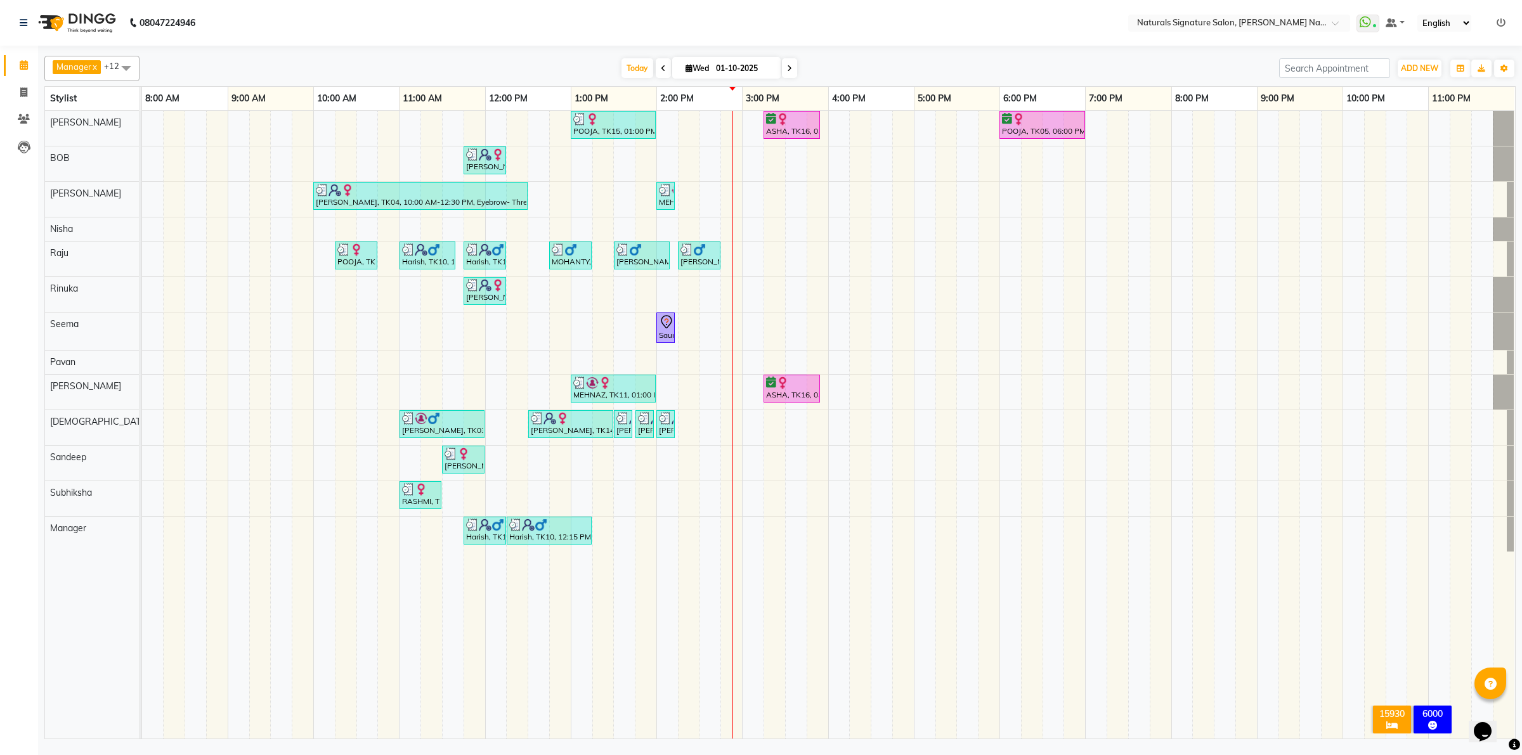
click at [809, 705] on td at bounding box center [818, 425] width 22 height 628
click at [522, 652] on td at bounding box center [518, 425] width 22 height 628
click at [249, 642] on td at bounding box center [260, 425] width 22 height 628
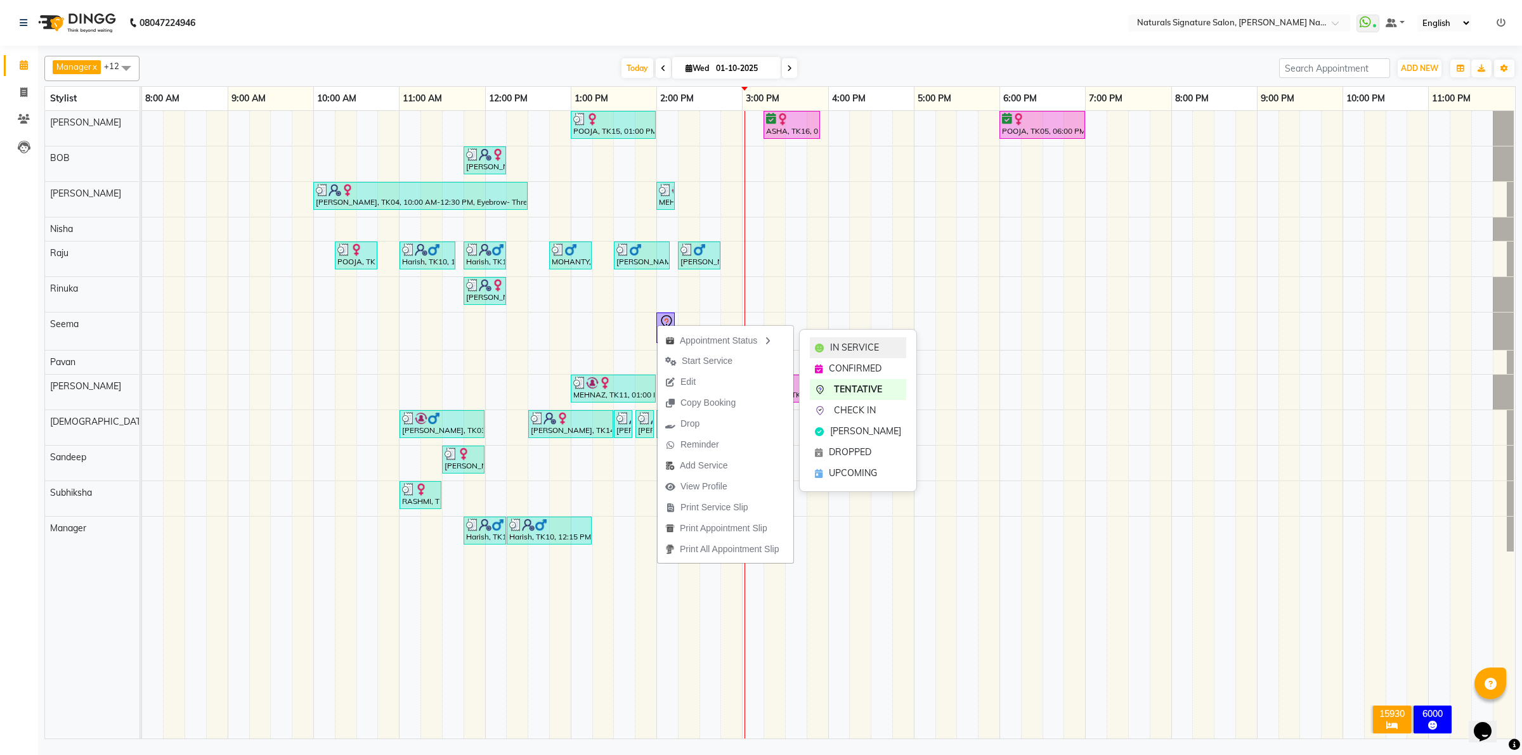
click at [839, 346] on span "IN SERVICE" at bounding box center [854, 347] width 49 height 13
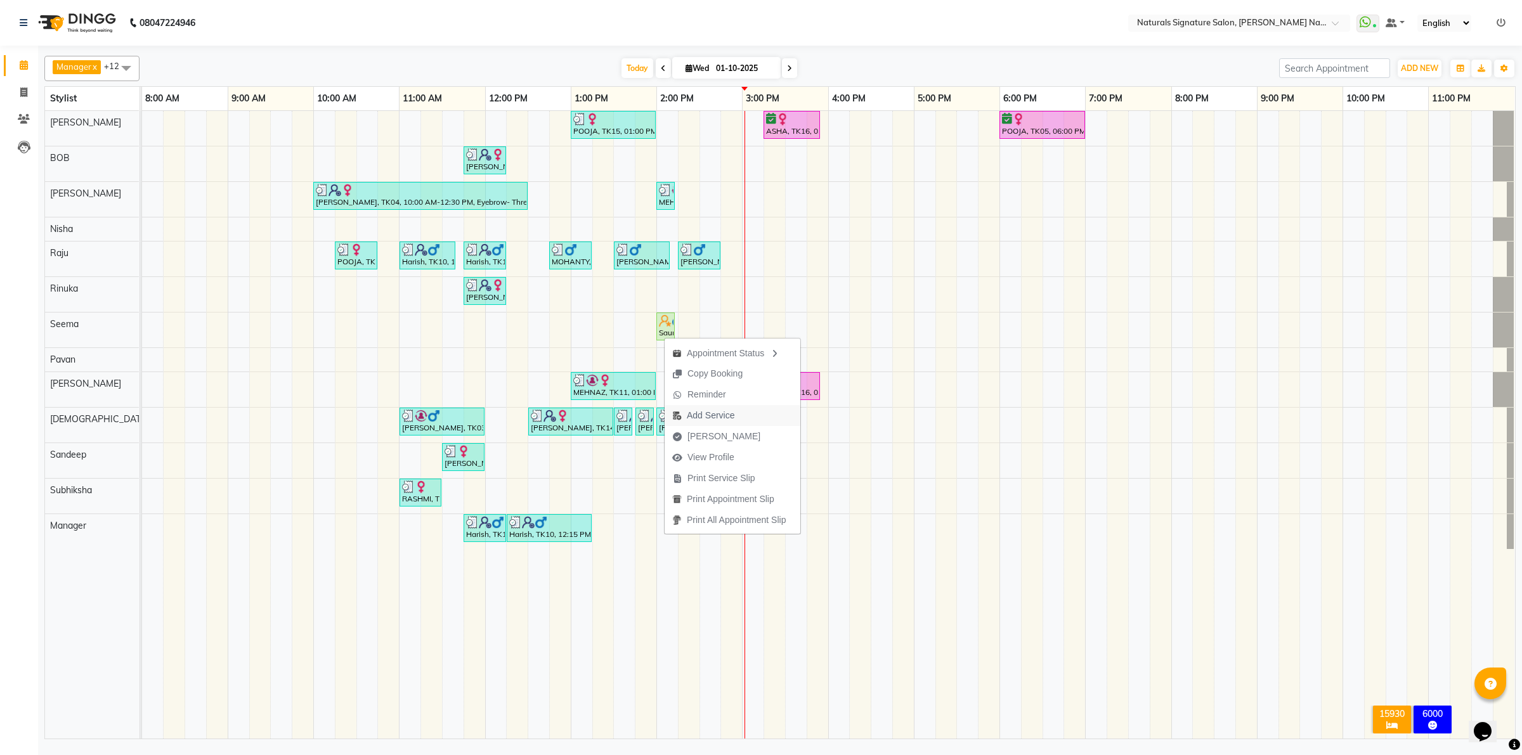
click at [699, 416] on span "Add Service" at bounding box center [711, 415] width 48 height 13
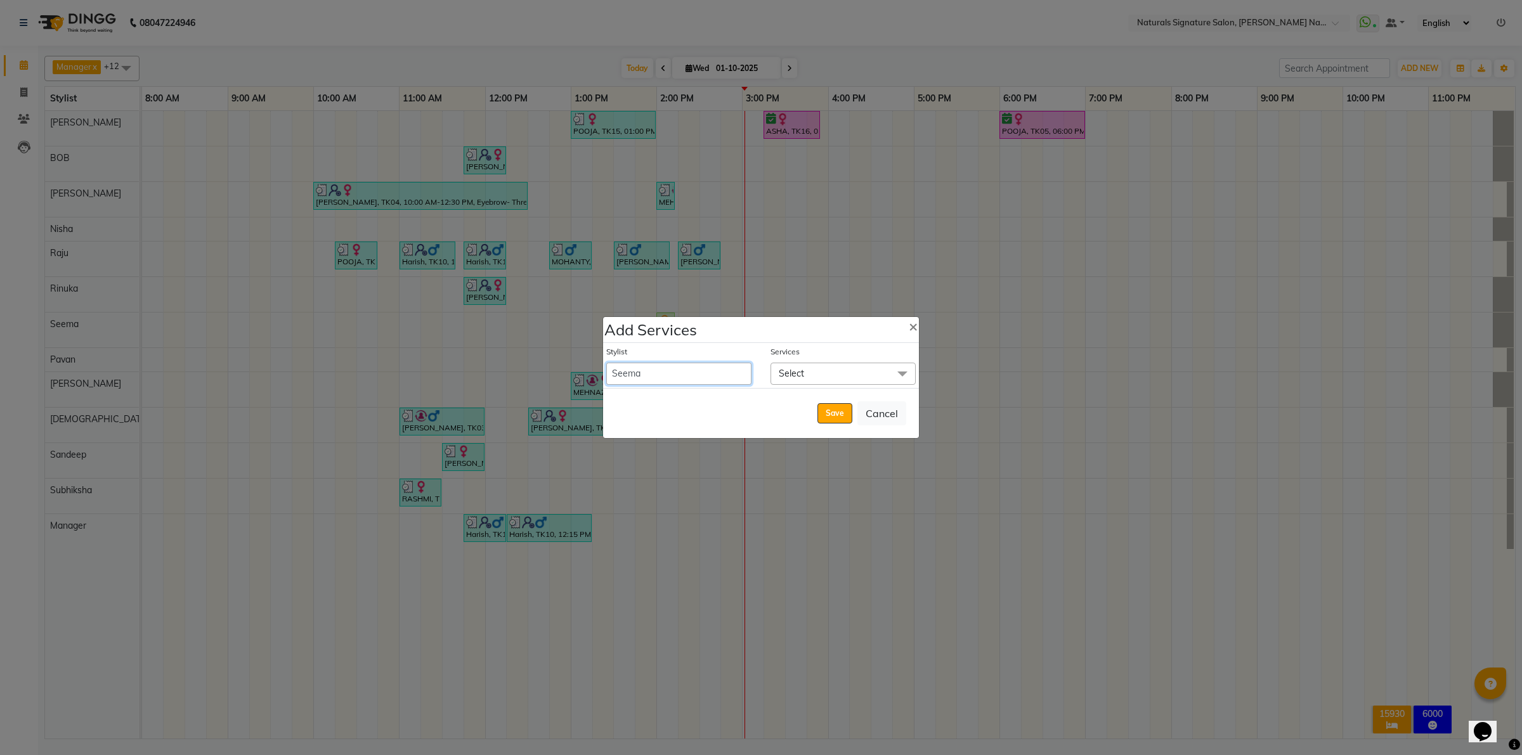
click at [711, 368] on select "[PERSON_NAME] Manager [PERSON_NAME] Priyanka Raju Rinuka [PERSON_NAME] [PERSON_…" at bounding box center [678, 374] width 145 height 22
select select "91549"
click at [606, 363] on select "[PERSON_NAME] Manager [PERSON_NAME] Priyanka Raju Rinuka [PERSON_NAME] [PERSON_…" at bounding box center [678, 374] width 145 height 22
select select "855"
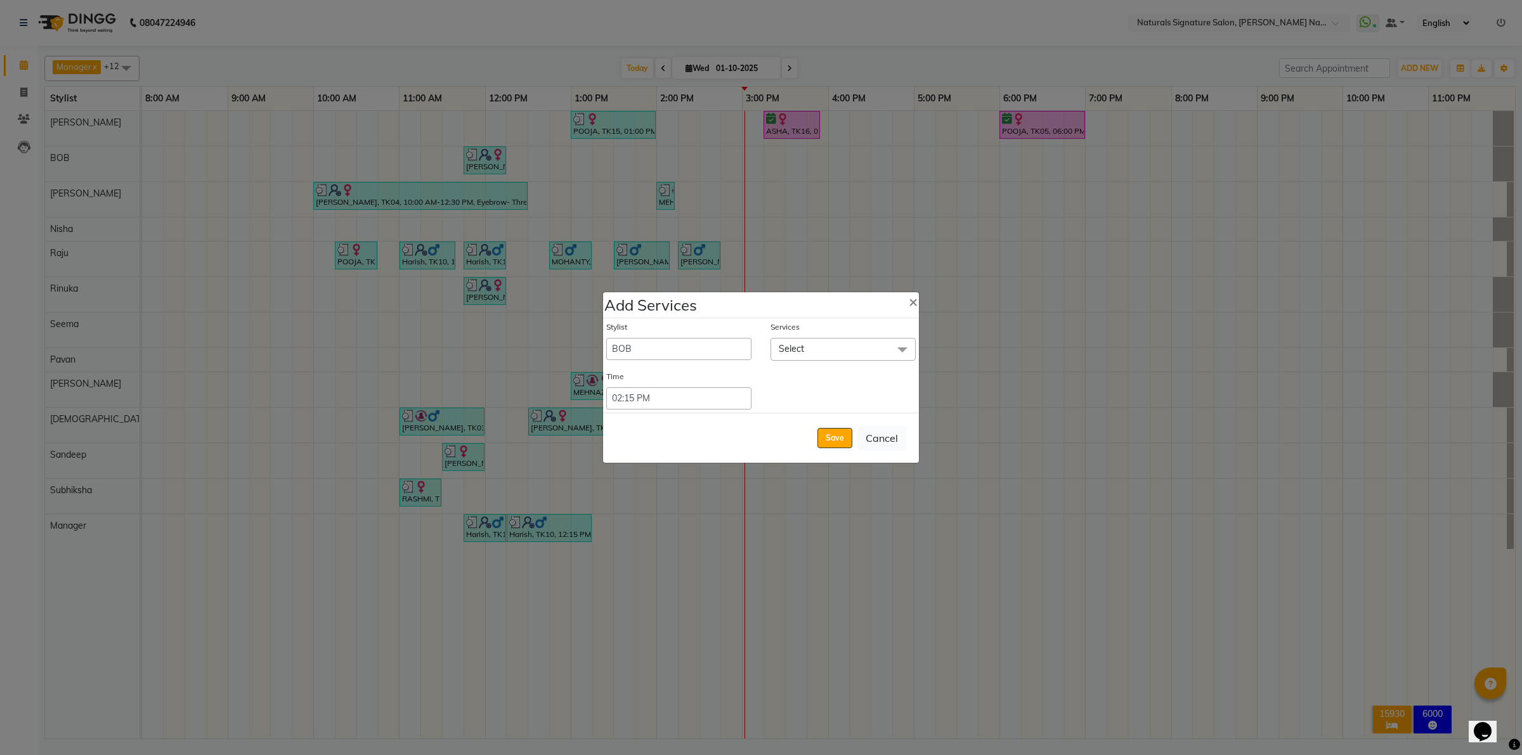
click at [822, 352] on span "Select" at bounding box center [842, 349] width 145 height 22
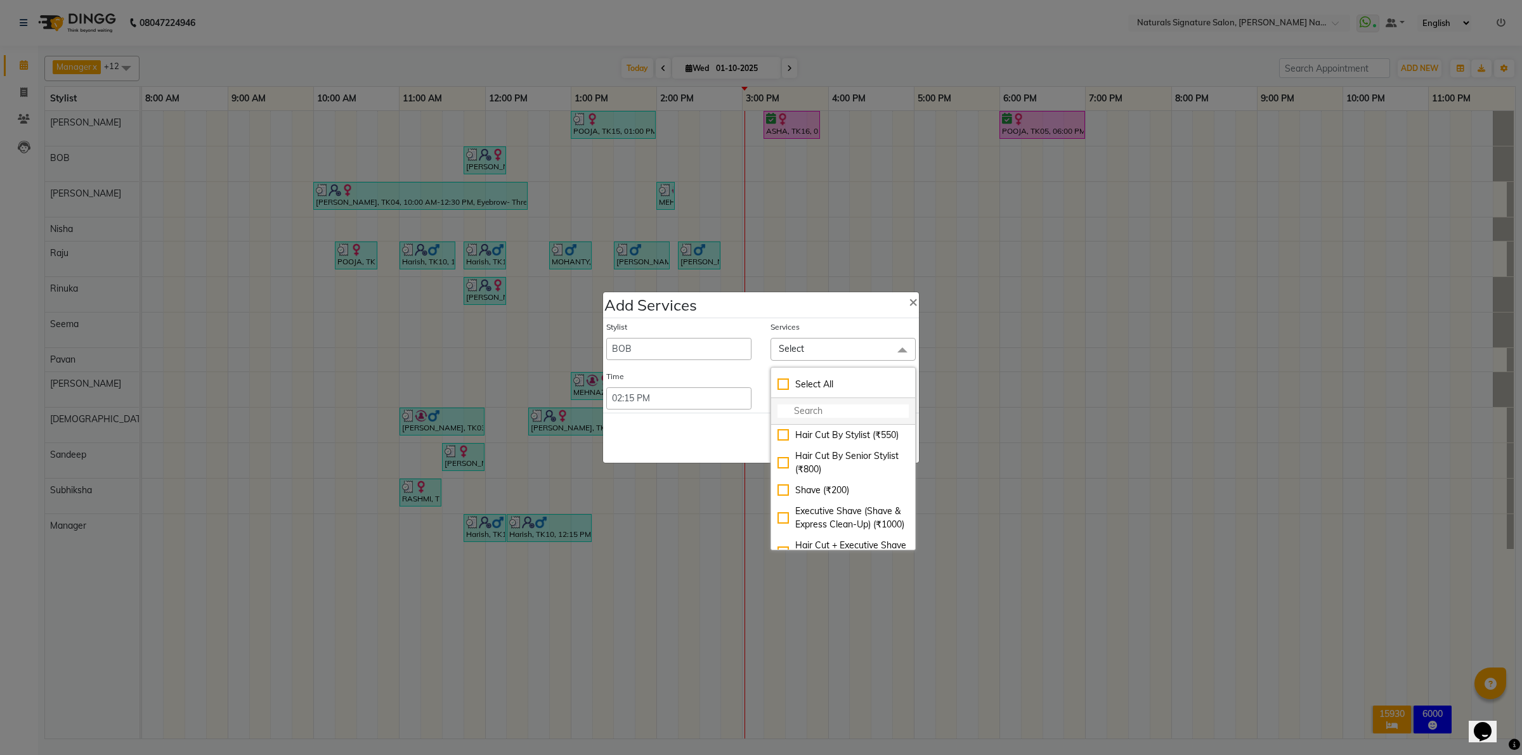
click at [817, 406] on input "multiselect-search" at bounding box center [842, 411] width 131 height 13
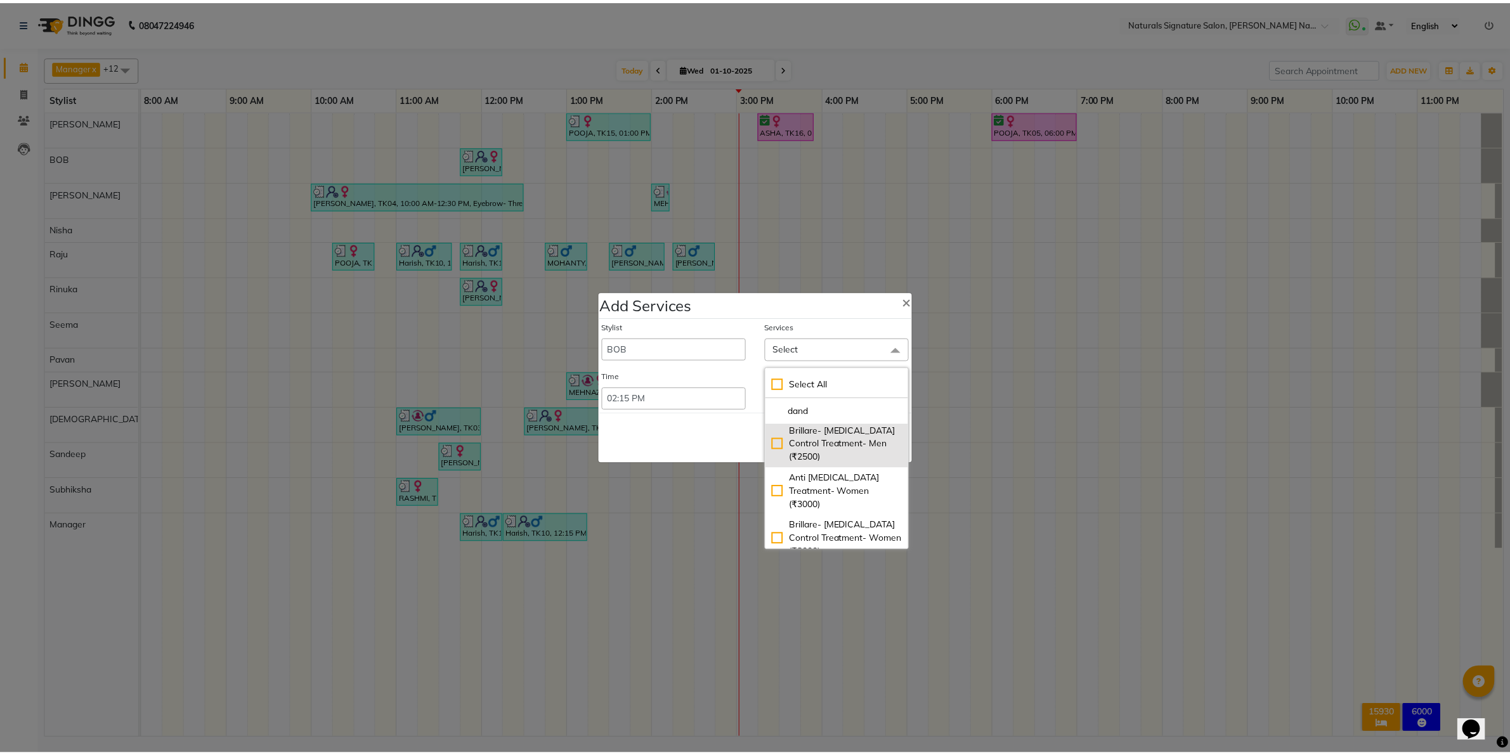
scroll to position [79, 0]
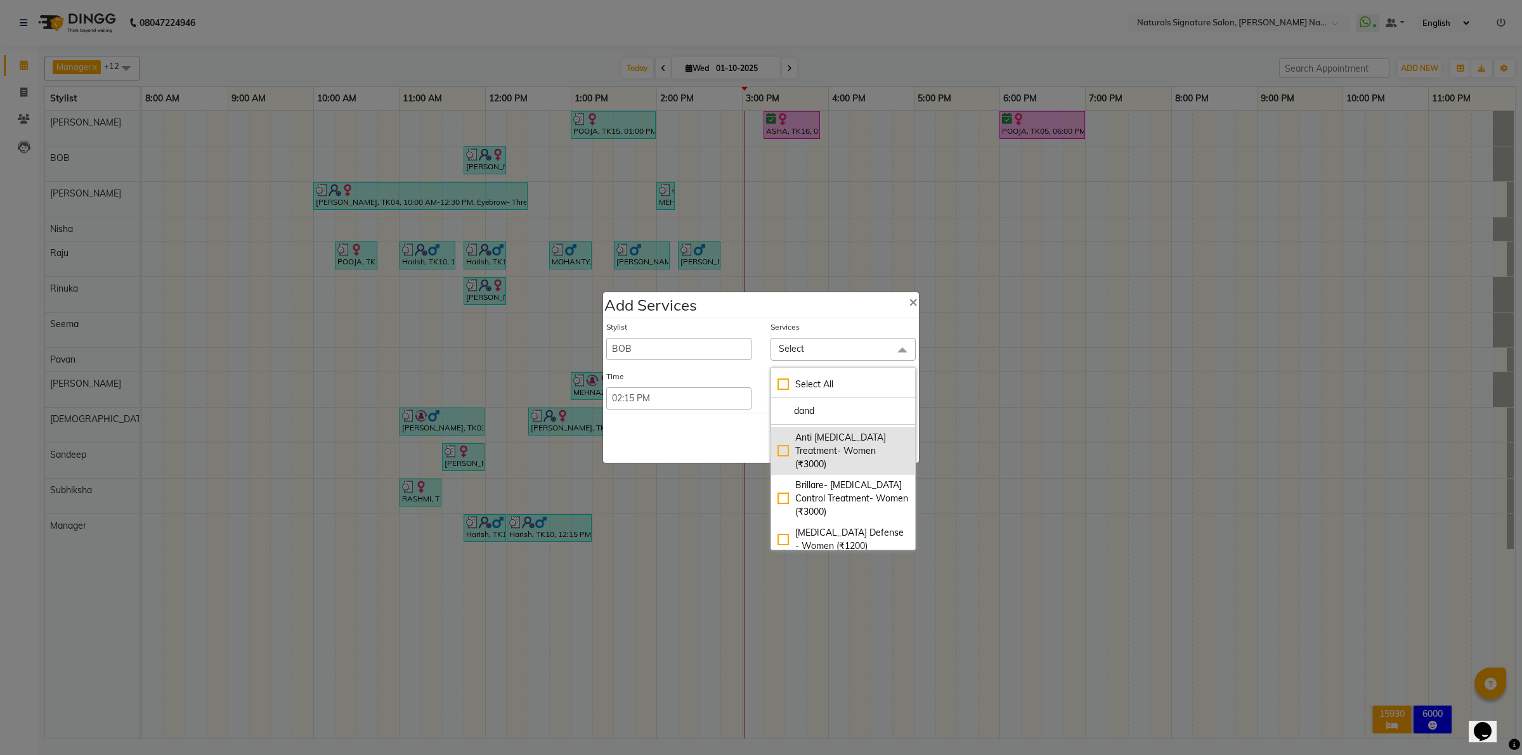
type input "dand"
drag, startPoint x: 779, startPoint y: 455, endPoint x: 746, endPoint y: 430, distance: 40.7
click at [777, 453] on div "Anti [MEDICAL_DATA] Treatment- Women (₹3000)" at bounding box center [842, 451] width 131 height 40
checkbox input "true"
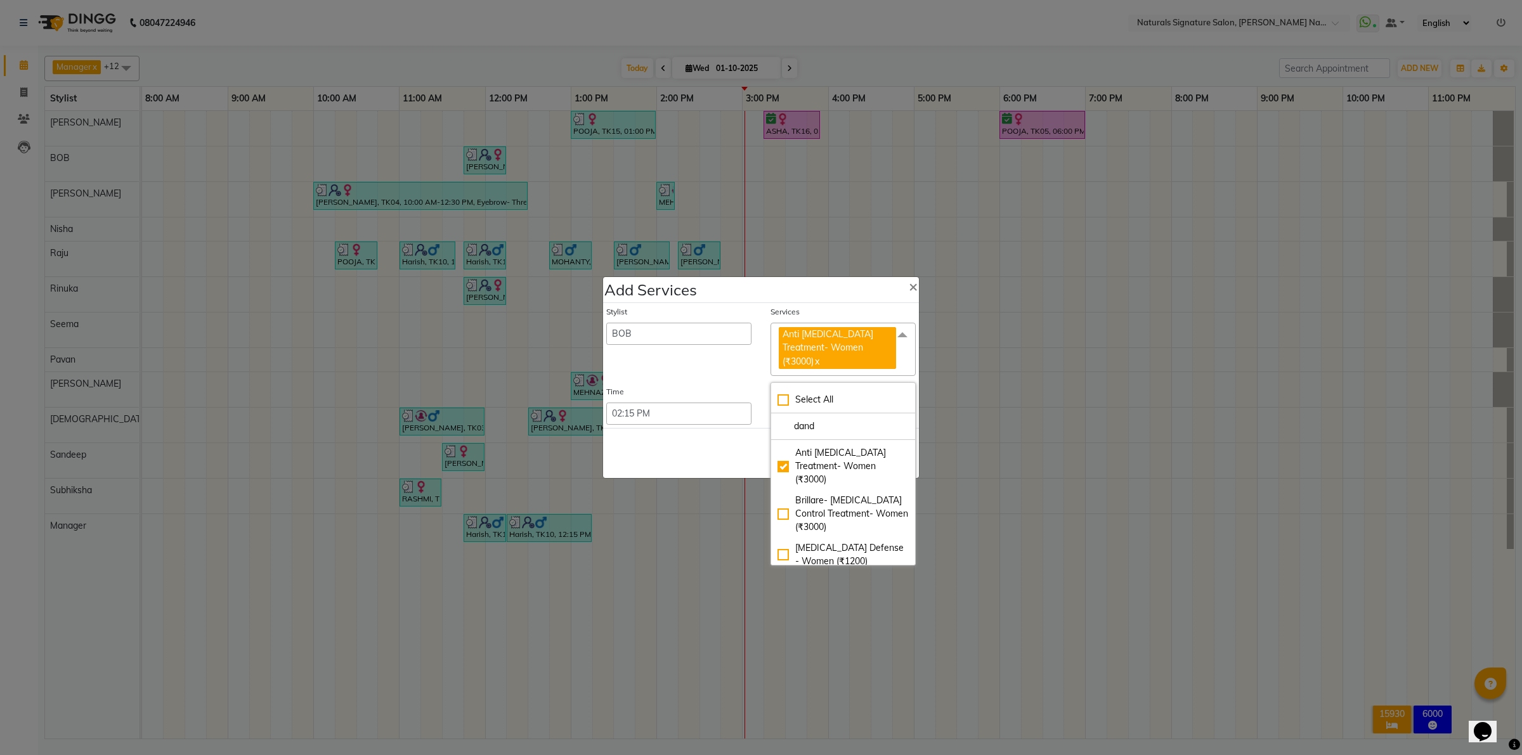
click at [714, 447] on div "Save Cancel" at bounding box center [761, 453] width 316 height 50
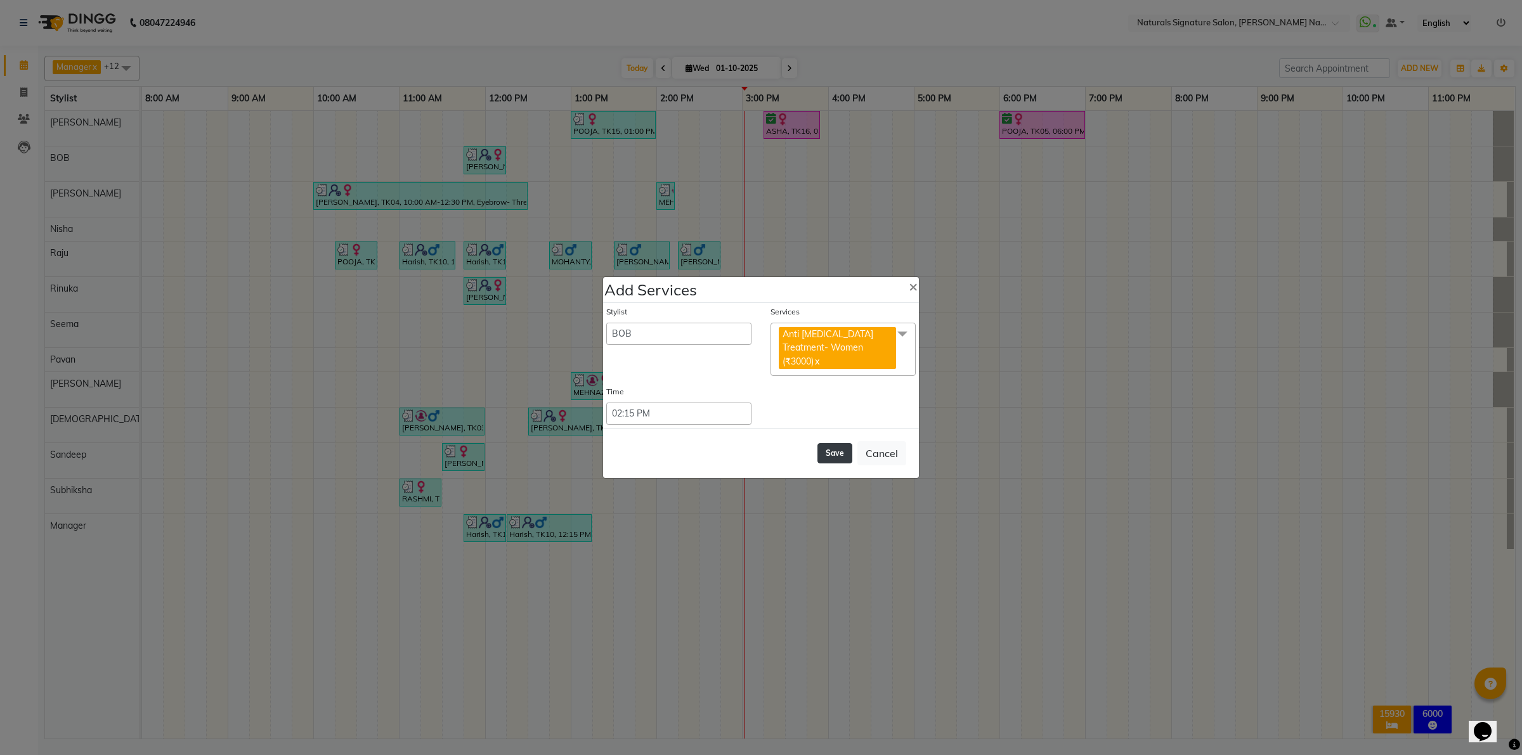
click at [843, 443] on button "Save" at bounding box center [834, 453] width 35 height 20
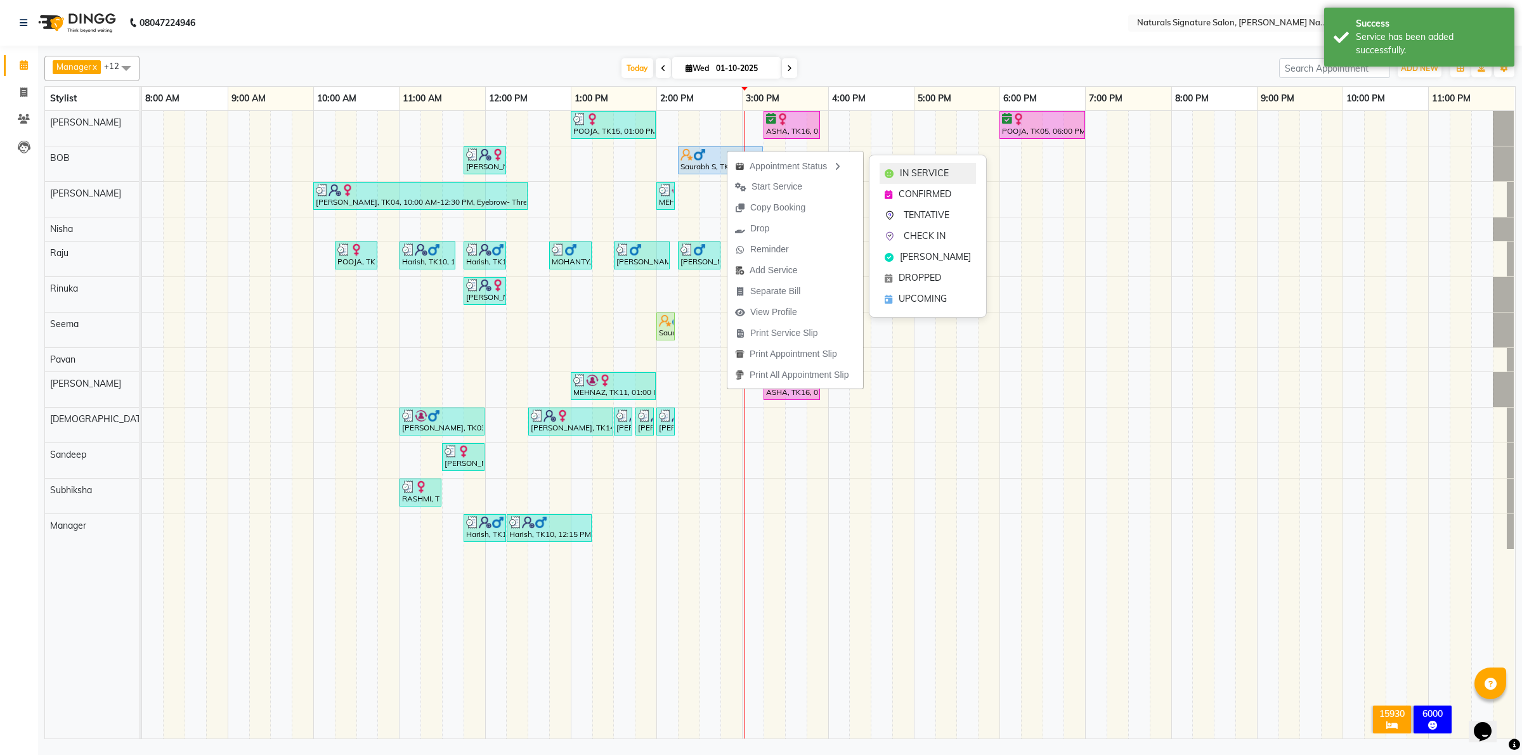
click at [901, 173] on span "IN SERVICE" at bounding box center [924, 173] width 49 height 13
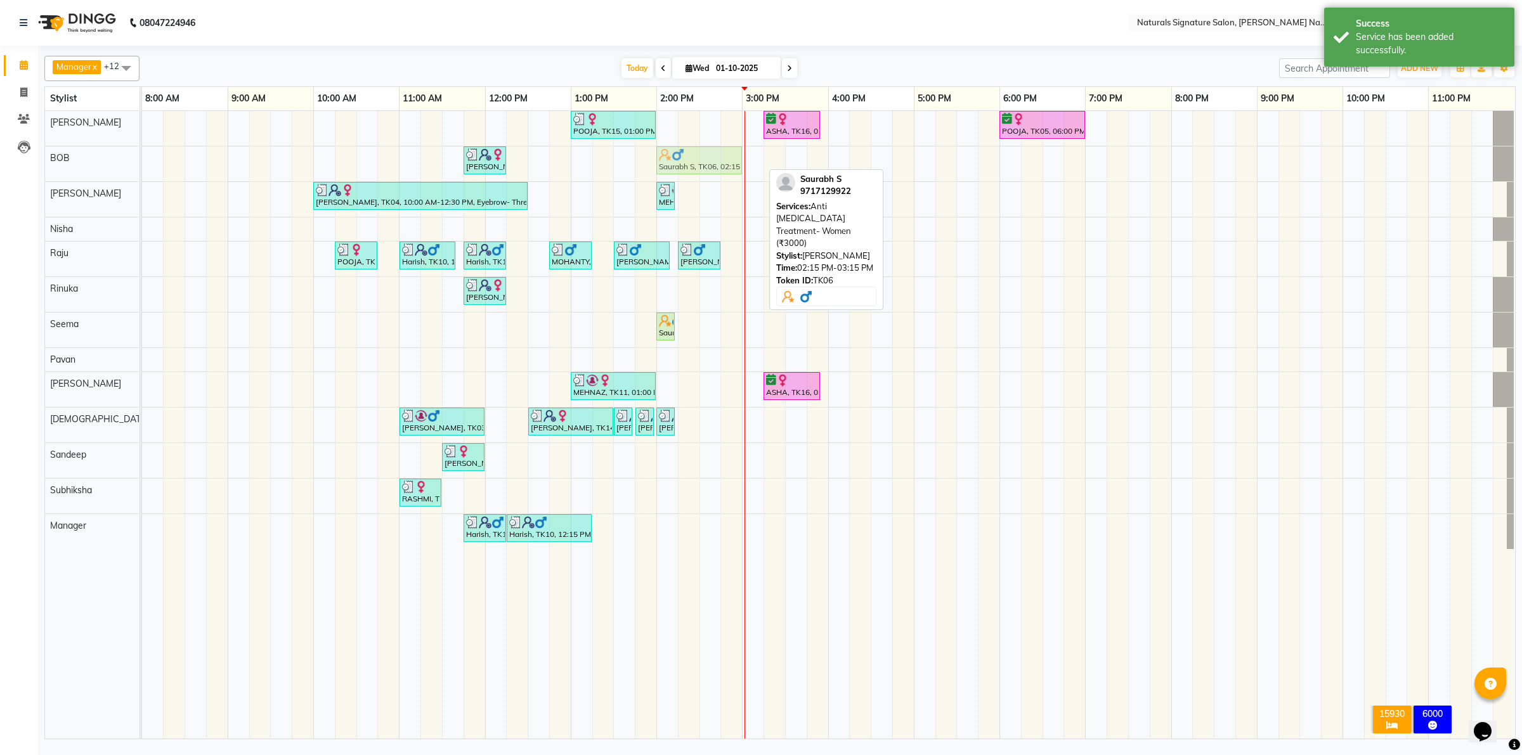
drag, startPoint x: 711, startPoint y: 162, endPoint x: 690, endPoint y: 168, distance: 22.5
click at [142, 168] on div "[PERSON_NAME], TK08, 11:45 AM-12:15 PM, DAVINES - LONG - LASTING BLOW - DRY - W…" at bounding box center [142, 163] width 0 height 35
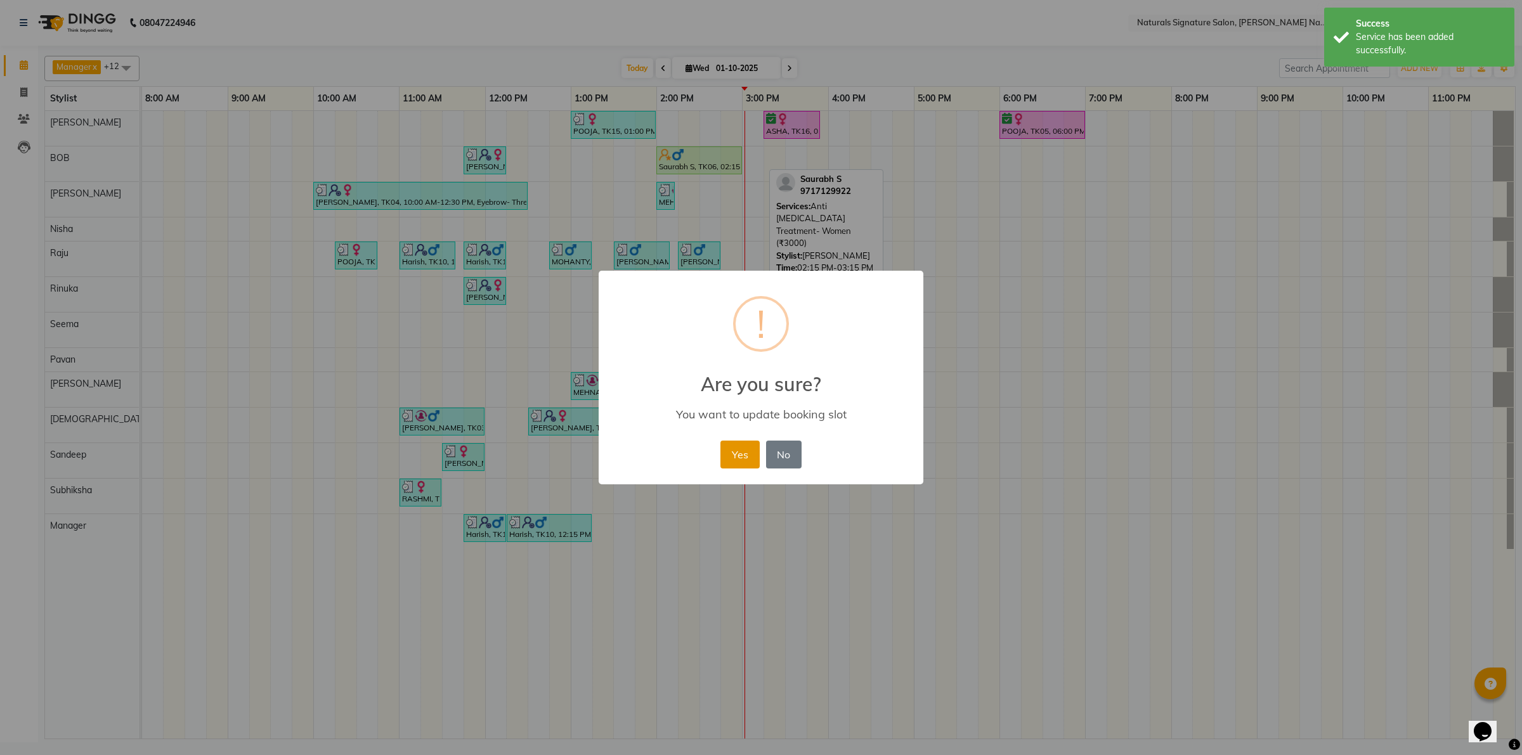
click at [739, 441] on div "Yes No No" at bounding box center [760, 455] width 87 height 34
click at [744, 447] on button "Yes" at bounding box center [739, 455] width 39 height 28
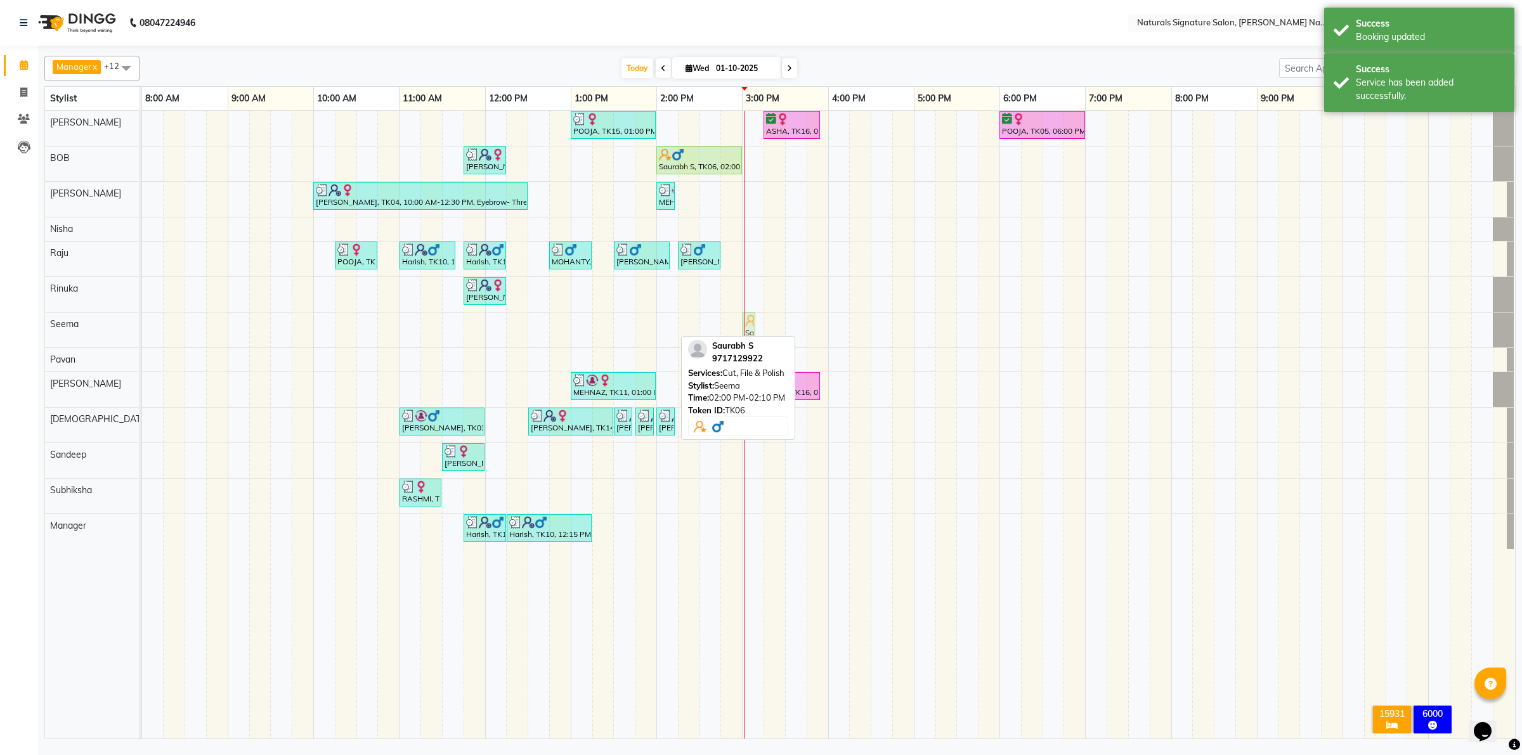
drag, startPoint x: 665, startPoint y: 334, endPoint x: 755, endPoint y: 341, distance: 90.4
click at [755, 341] on div "Manager x [PERSON_NAME] x Seema x [PERSON_NAME] x [PERSON_NAME] x [PERSON_NAME]…" at bounding box center [779, 395] width 1471 height 689
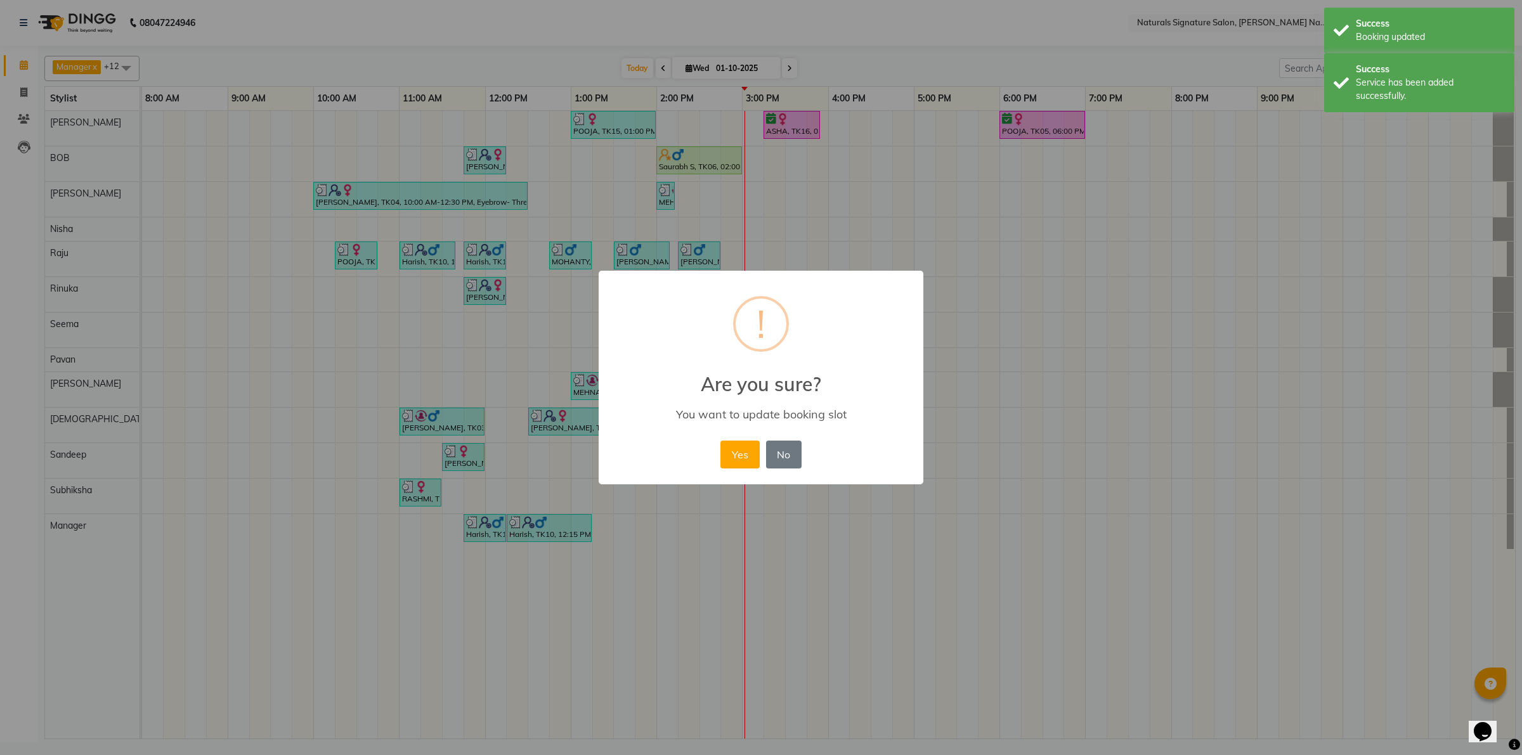
click at [725, 451] on button "Yes" at bounding box center [739, 455] width 39 height 28
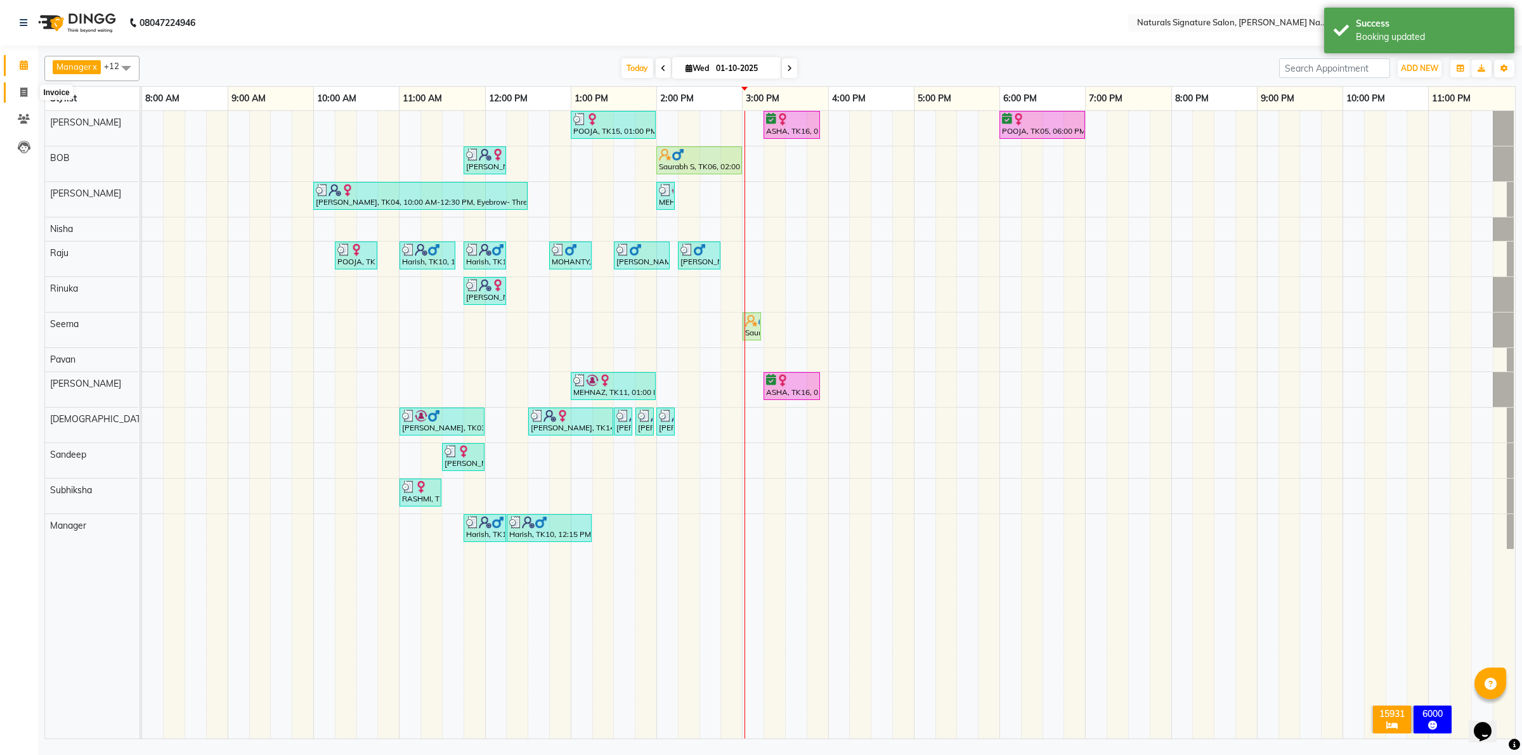
click at [17, 91] on span at bounding box center [24, 93] width 22 height 15
select select "service"
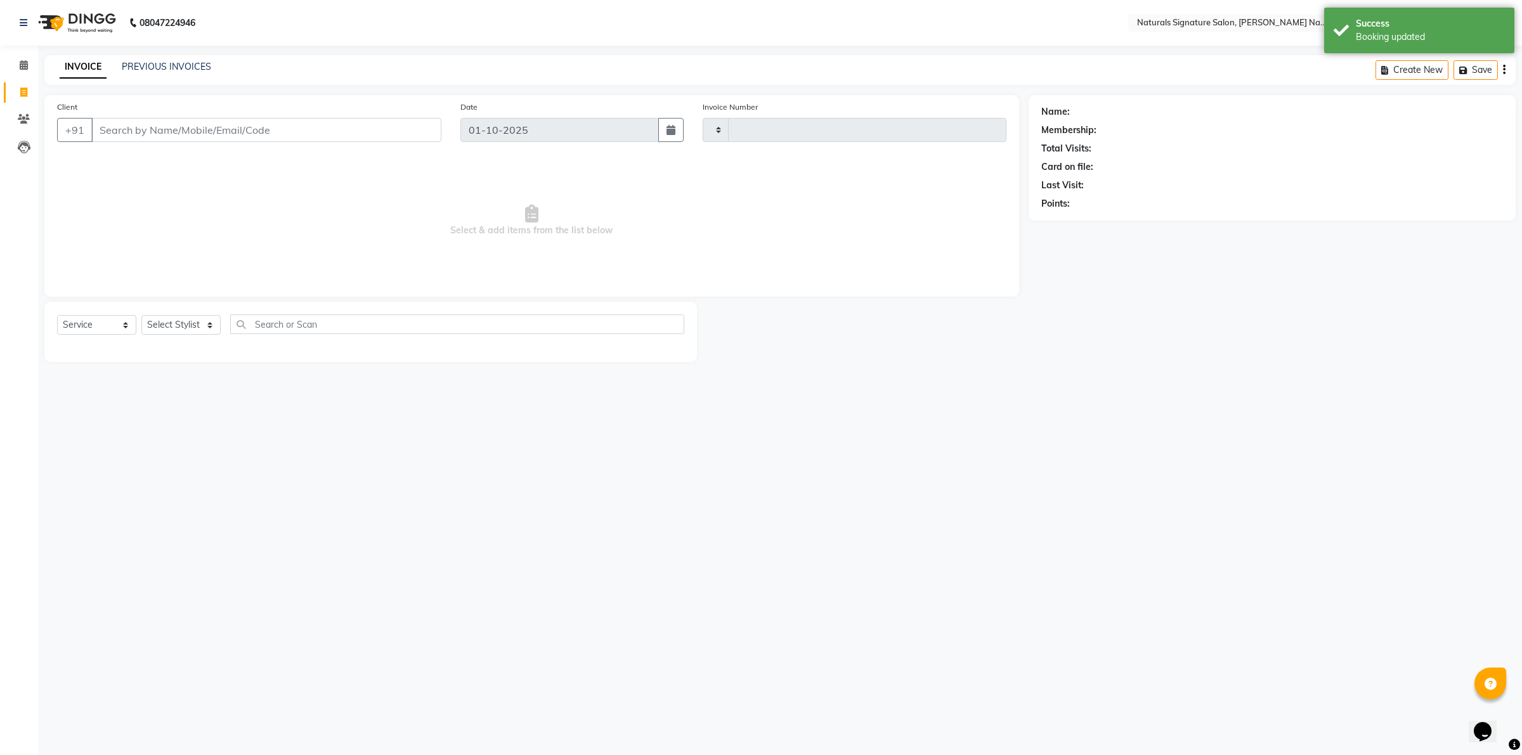
type input "5978"
select select "6135"
click at [125, 58] on div "INVOICE PREVIOUS INVOICES Create New Save" at bounding box center [779, 70] width 1471 height 30
click at [131, 64] on link "PREVIOUS INVOICES" at bounding box center [166, 66] width 89 height 11
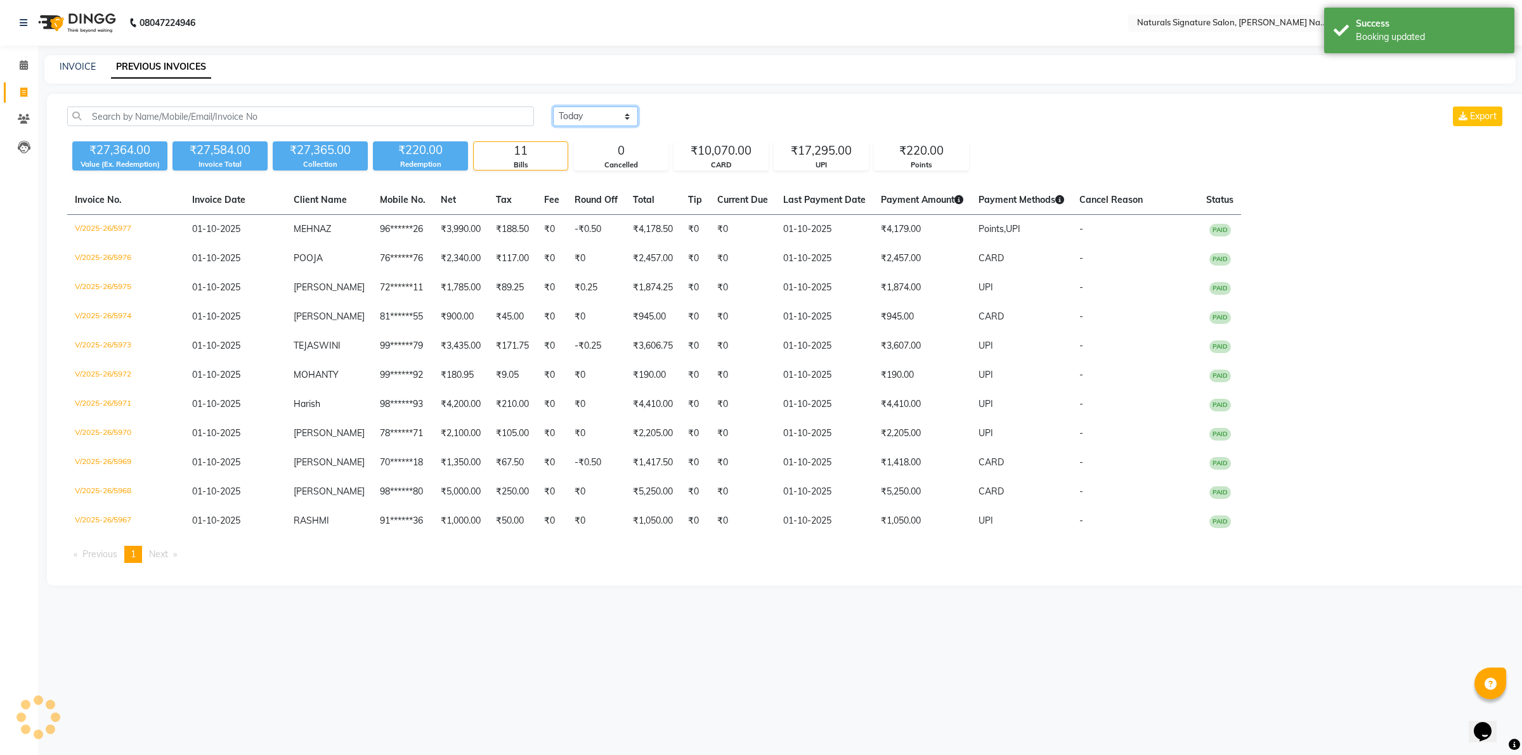
click at [617, 118] on select "[DATE] [DATE] Custom Range" at bounding box center [595, 117] width 85 height 20
click at [553, 107] on select "[DATE] [DATE] Custom Range" at bounding box center [595, 117] width 85 height 20
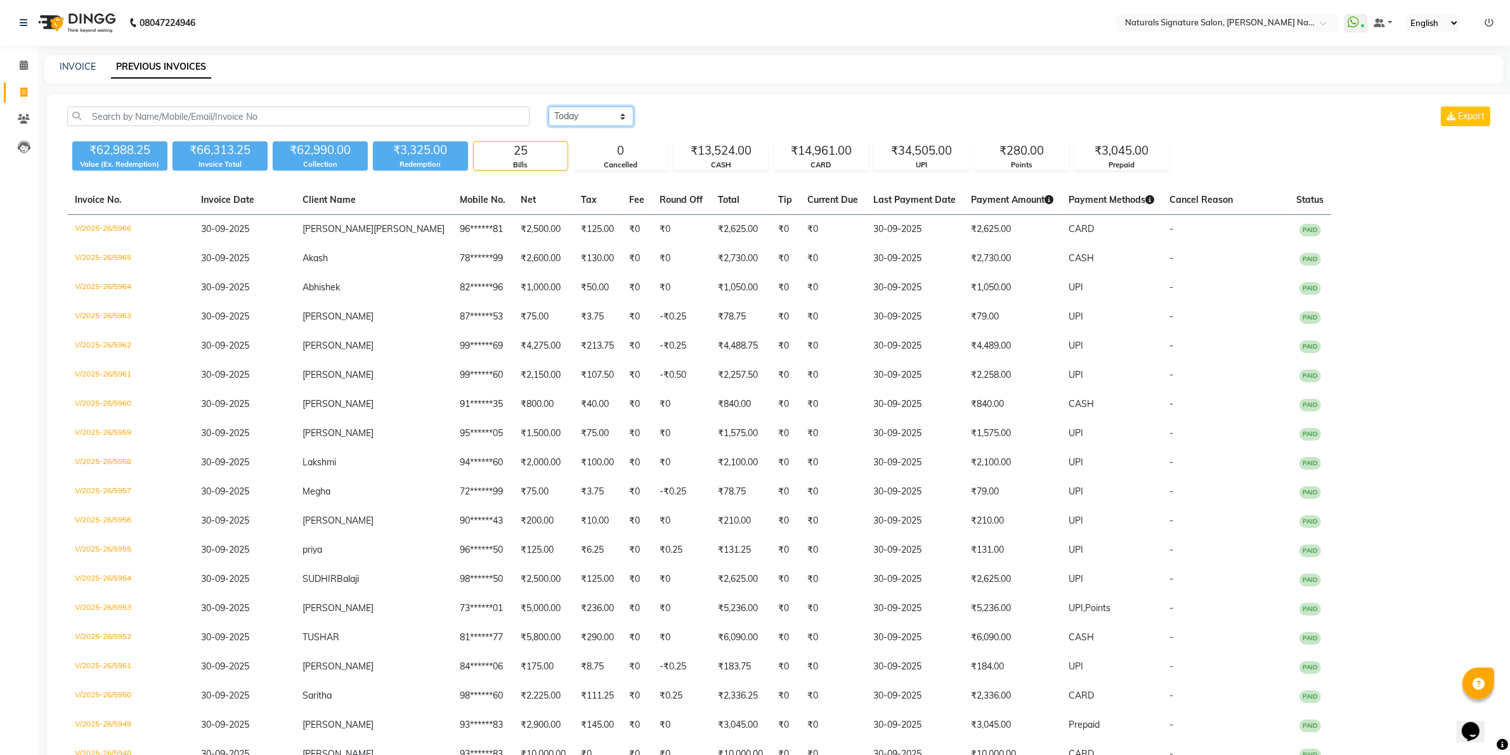
click at [612, 116] on select "[DATE] [DATE] Custom Range" at bounding box center [590, 117] width 85 height 20
select select "range"
click at [548, 107] on select "[DATE] [DATE] Custom Range" at bounding box center [590, 117] width 85 height 20
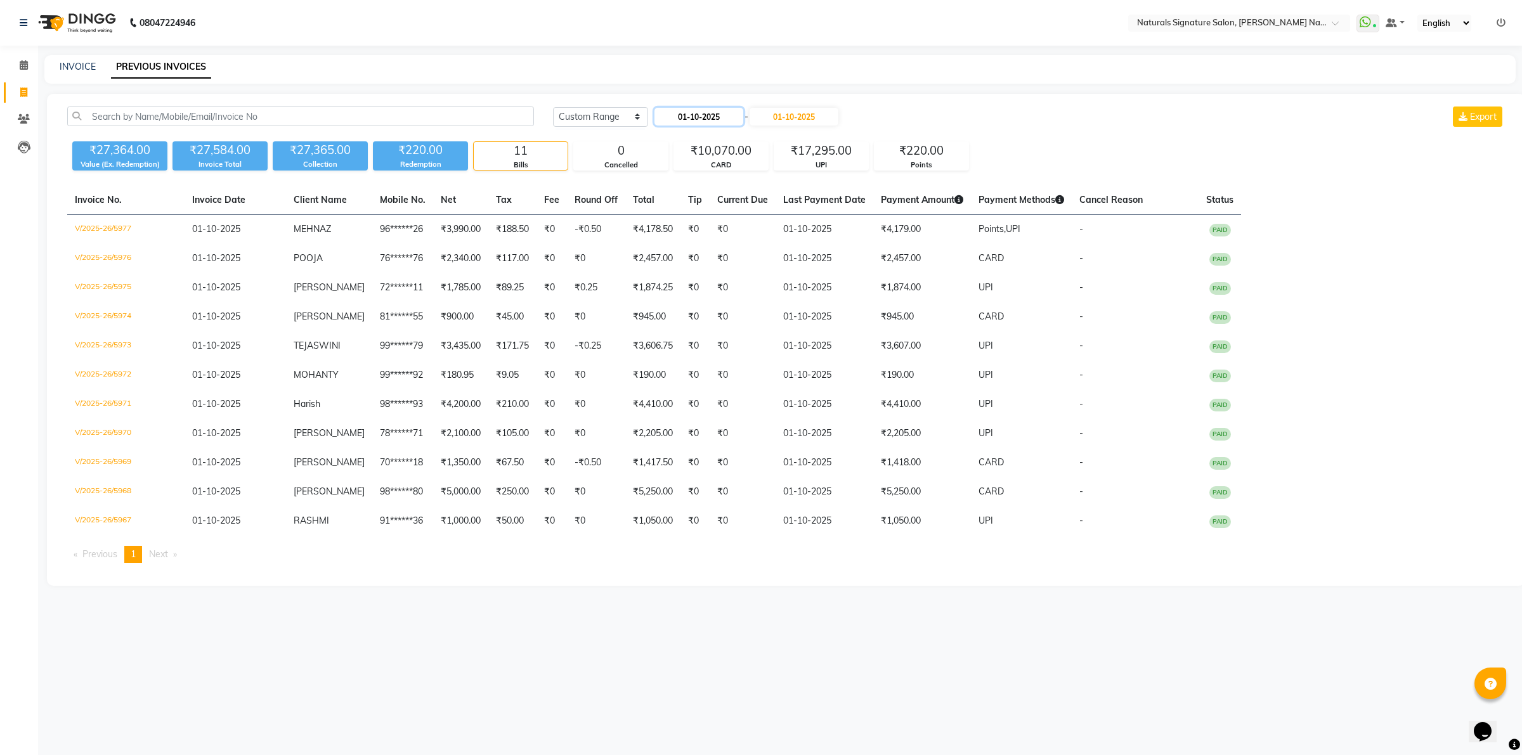
click at [713, 122] on input "01-10-2025" at bounding box center [698, 117] width 89 height 18
select select "10"
select select "2025"
click at [711, 141] on select "Jan Feb Mar Apr May Jun [DATE] Aug Sep Oct Nov Dec" at bounding box center [704, 140] width 48 height 19
select select "9"
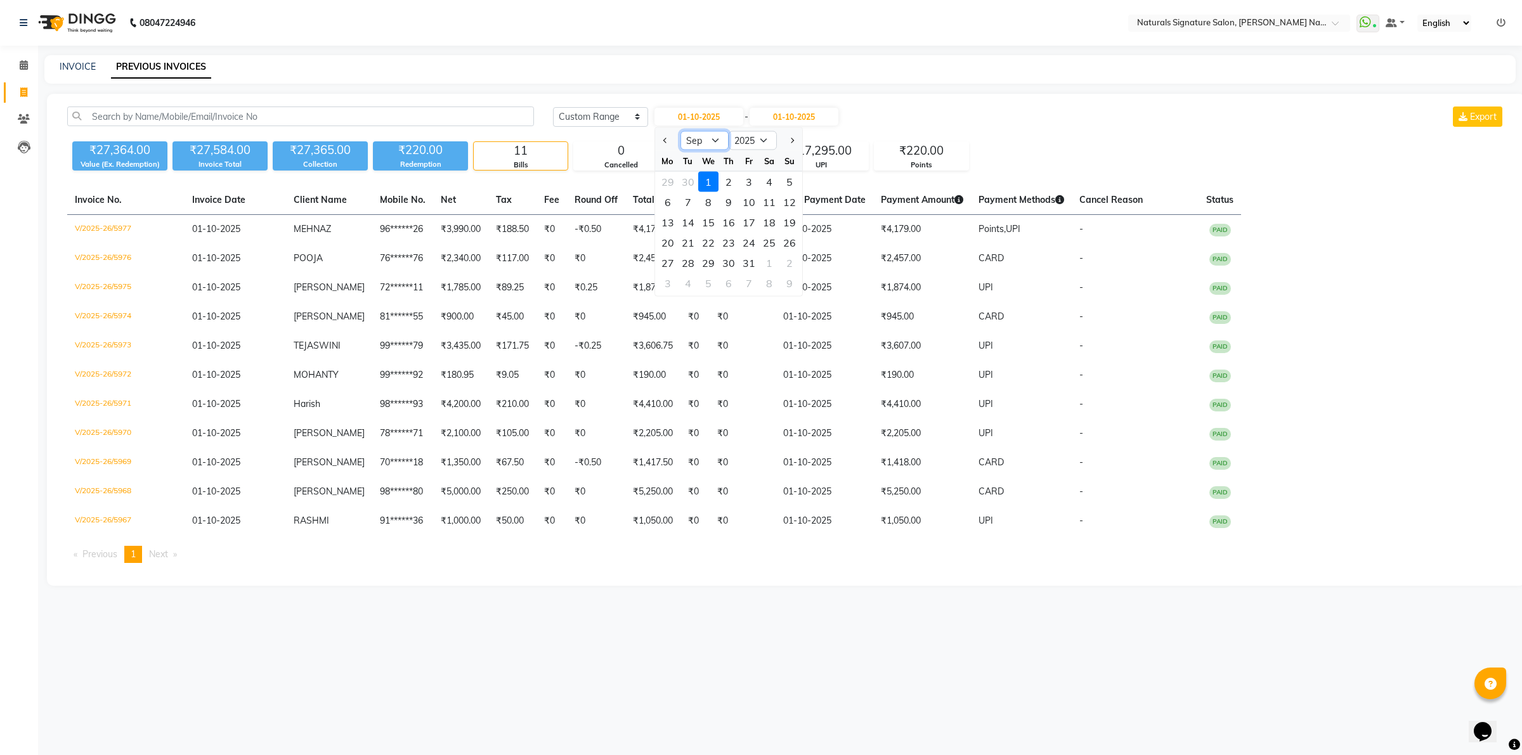
click at [680, 131] on select "Jan Feb Mar Apr May Jun [DATE] Aug Sep Oct Nov Dec" at bounding box center [704, 140] width 48 height 19
click at [672, 179] on div "1" at bounding box center [668, 182] width 20 height 20
type input "01-09-2025"
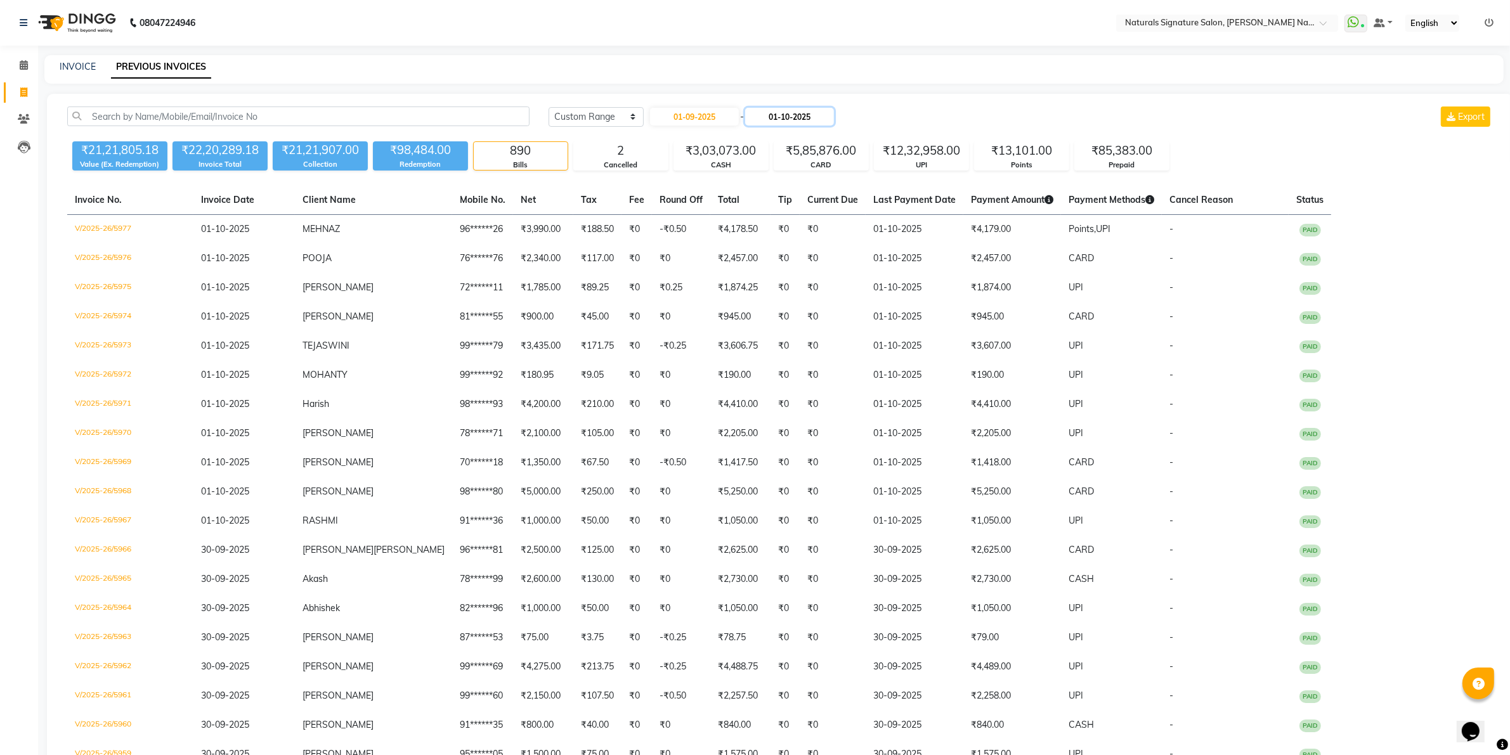
click at [790, 115] on input "01-10-2025" at bounding box center [789, 117] width 89 height 18
click at [806, 134] on select "Sep Oct Nov Dec" at bounding box center [799, 140] width 48 height 19
select select "9"
click at [775, 131] on select "Sep Oct Nov Dec" at bounding box center [799, 140] width 48 height 19
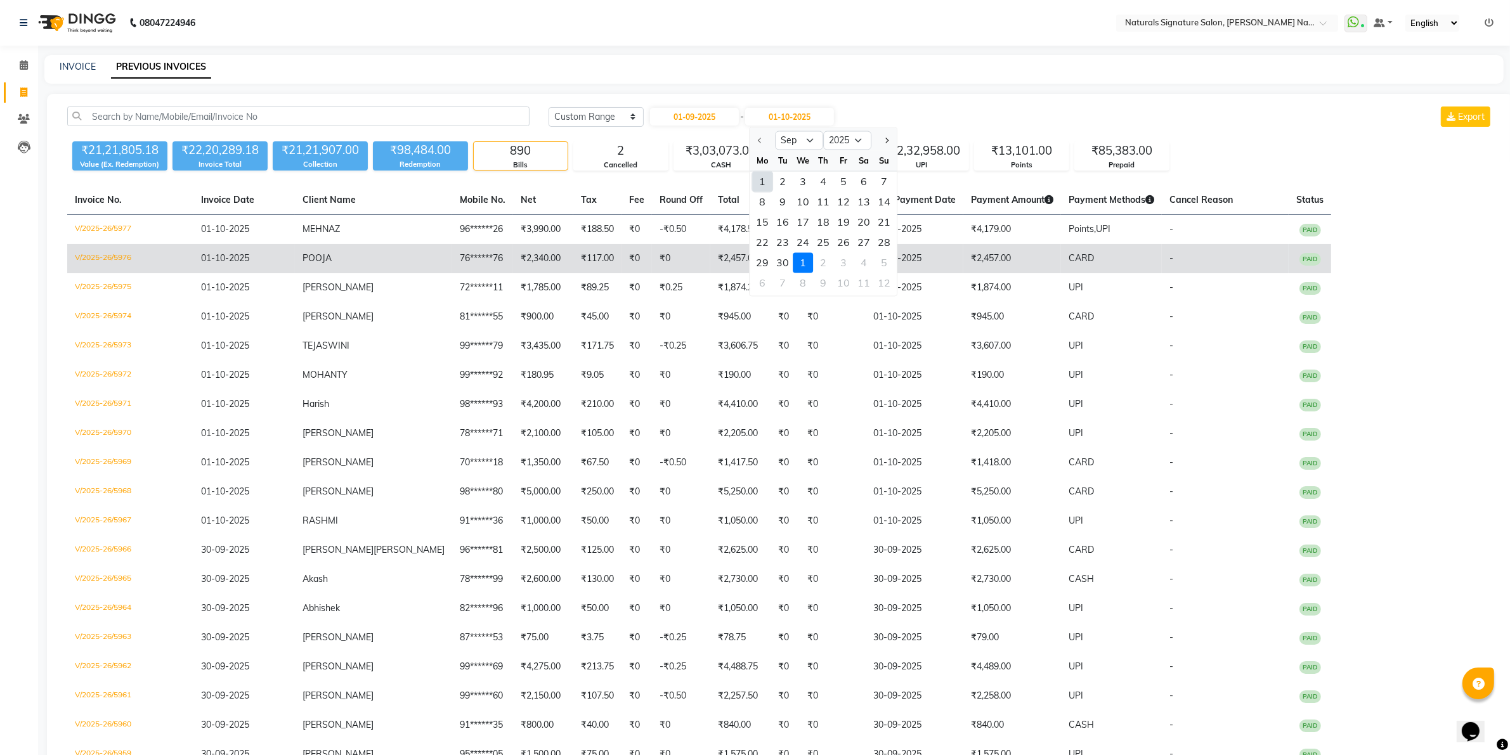
click at [788, 261] on div "30" at bounding box center [783, 263] width 20 height 20
type input "30-09-2025"
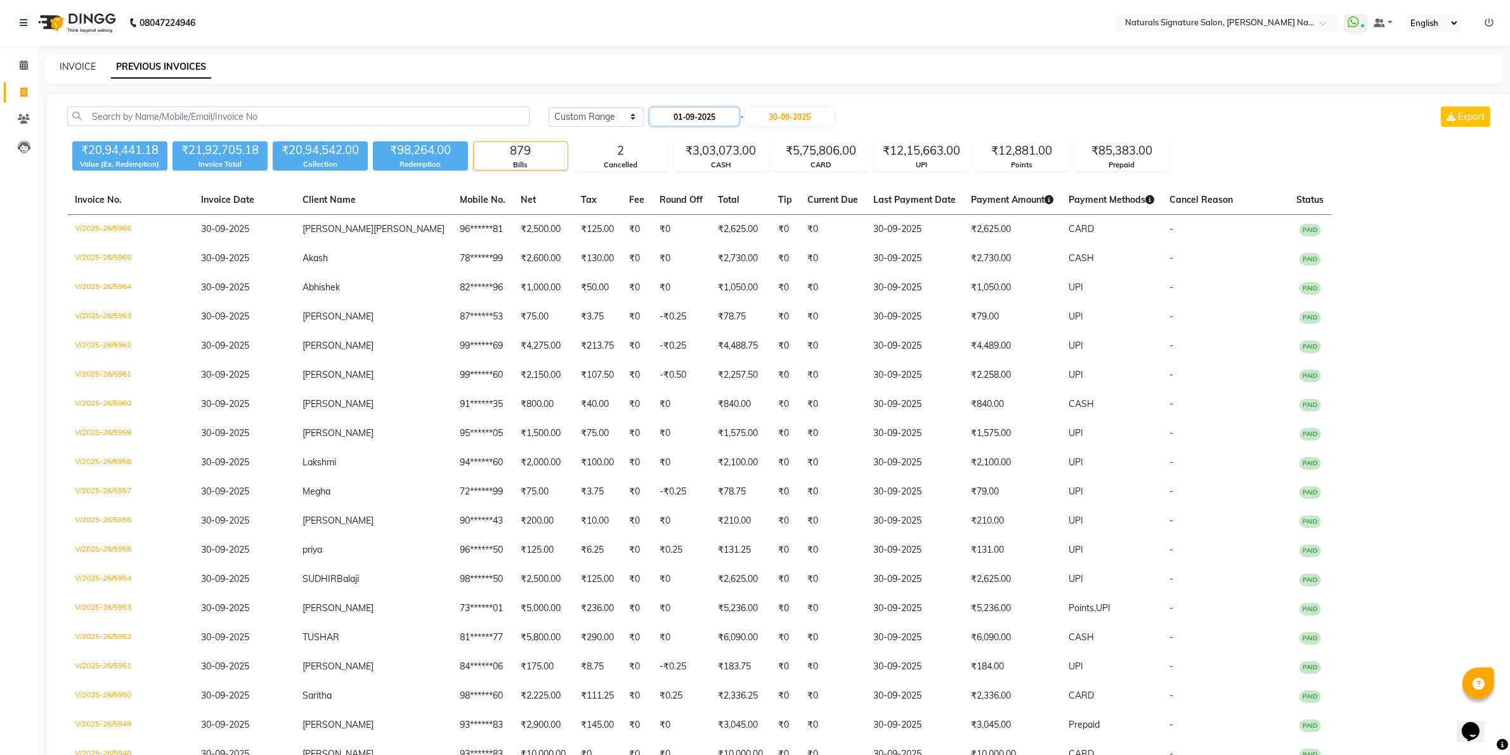
click at [726, 115] on input "01-09-2025" at bounding box center [694, 117] width 89 height 18
select select "9"
select select "2025"
click at [21, 60] on icon at bounding box center [24, 65] width 8 height 10
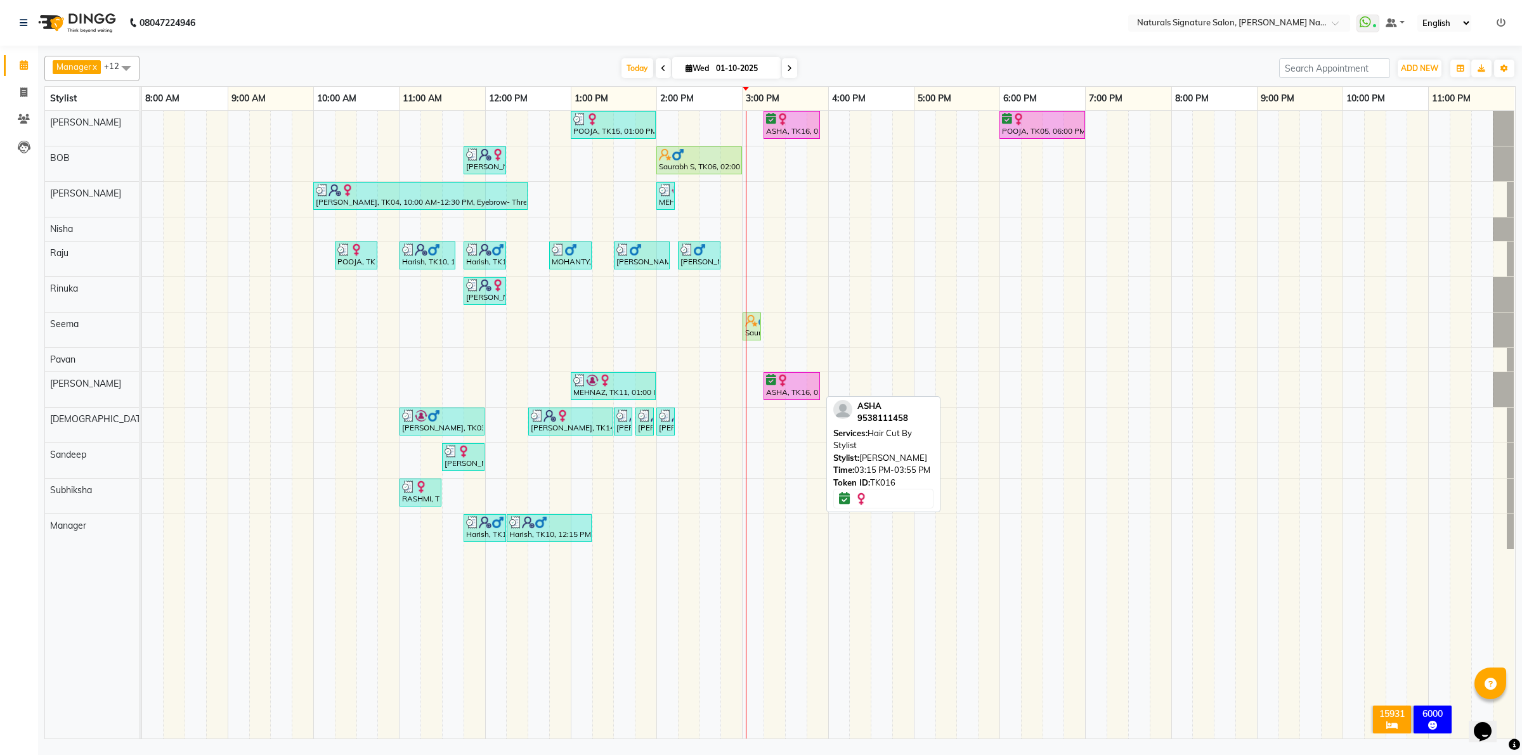
click at [789, 391] on div "ASHA, TK16, 03:15 PM-03:55 PM, Hair Cut By Stylist" at bounding box center [792, 386] width 54 height 24
select select "6"
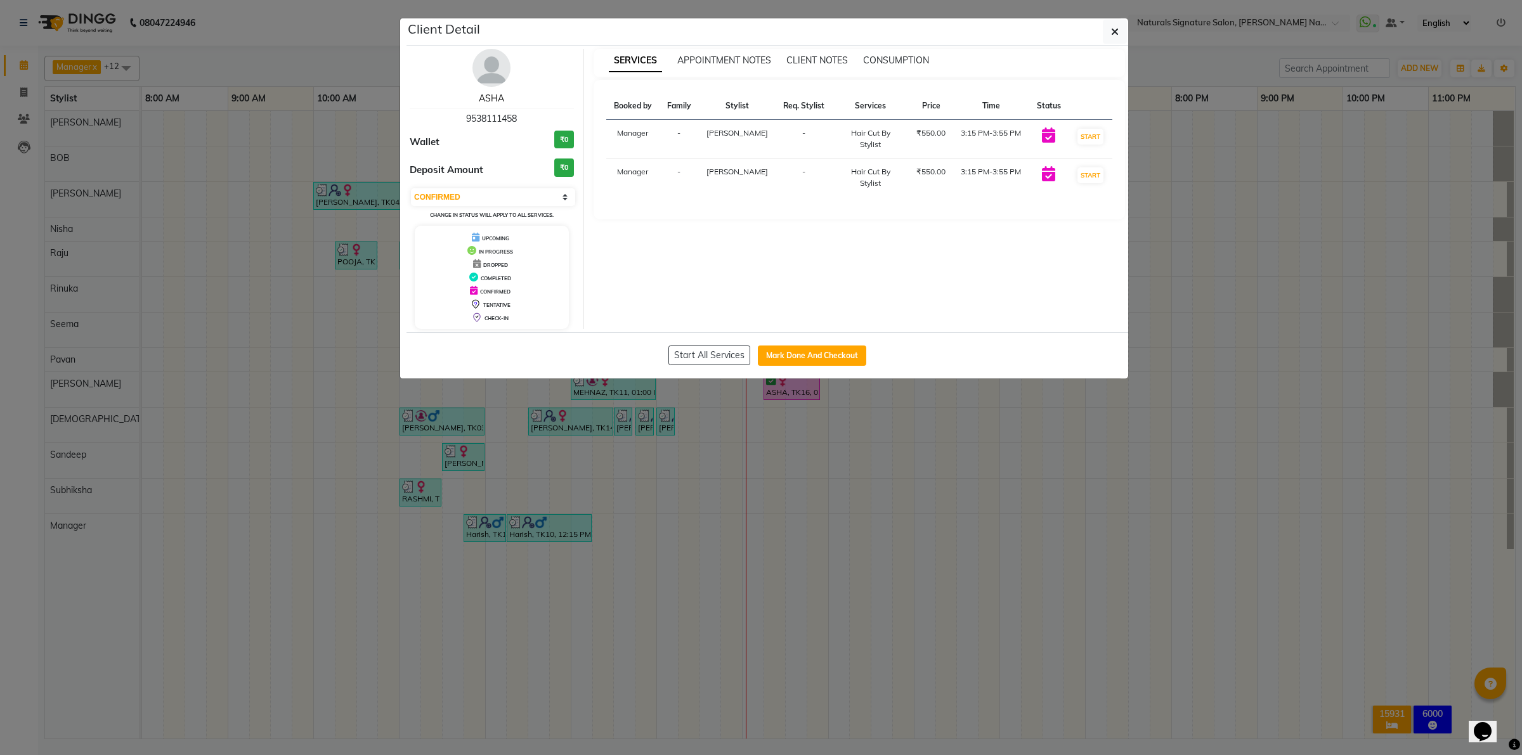
click at [483, 95] on link "ASHA" at bounding box center [491, 98] width 25 height 11
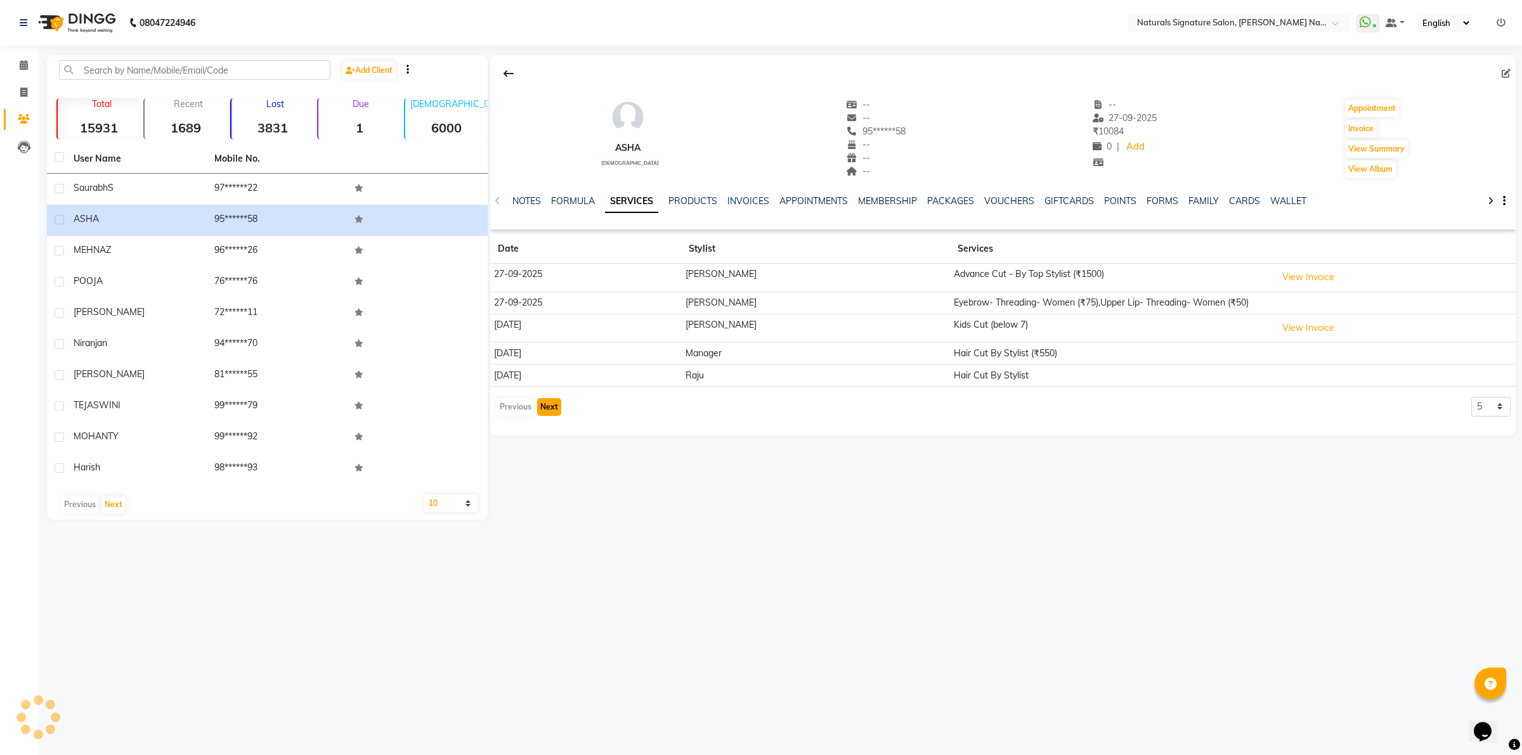
click at [554, 413] on button "Next" at bounding box center [549, 407] width 24 height 18
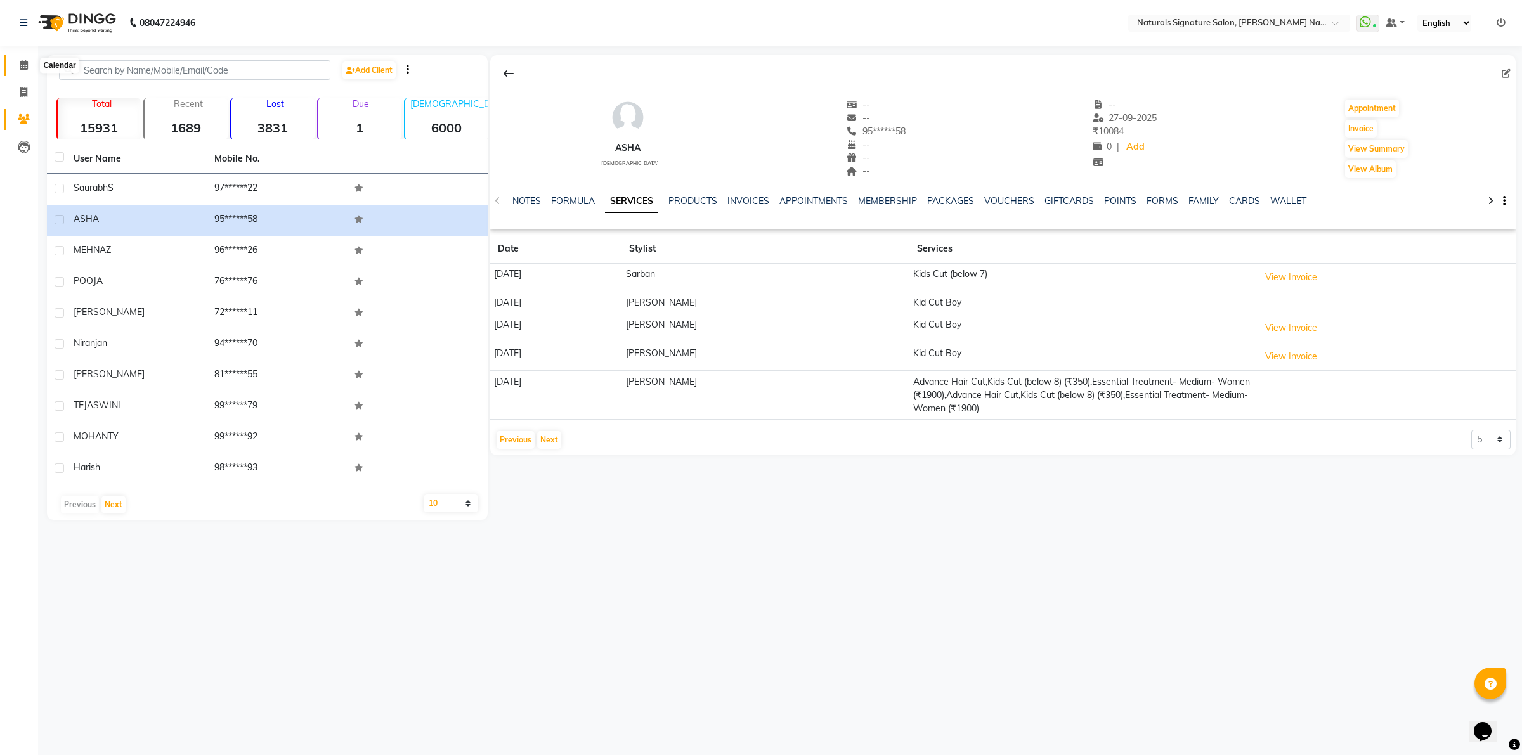
click at [20, 65] on icon at bounding box center [24, 65] width 8 height 10
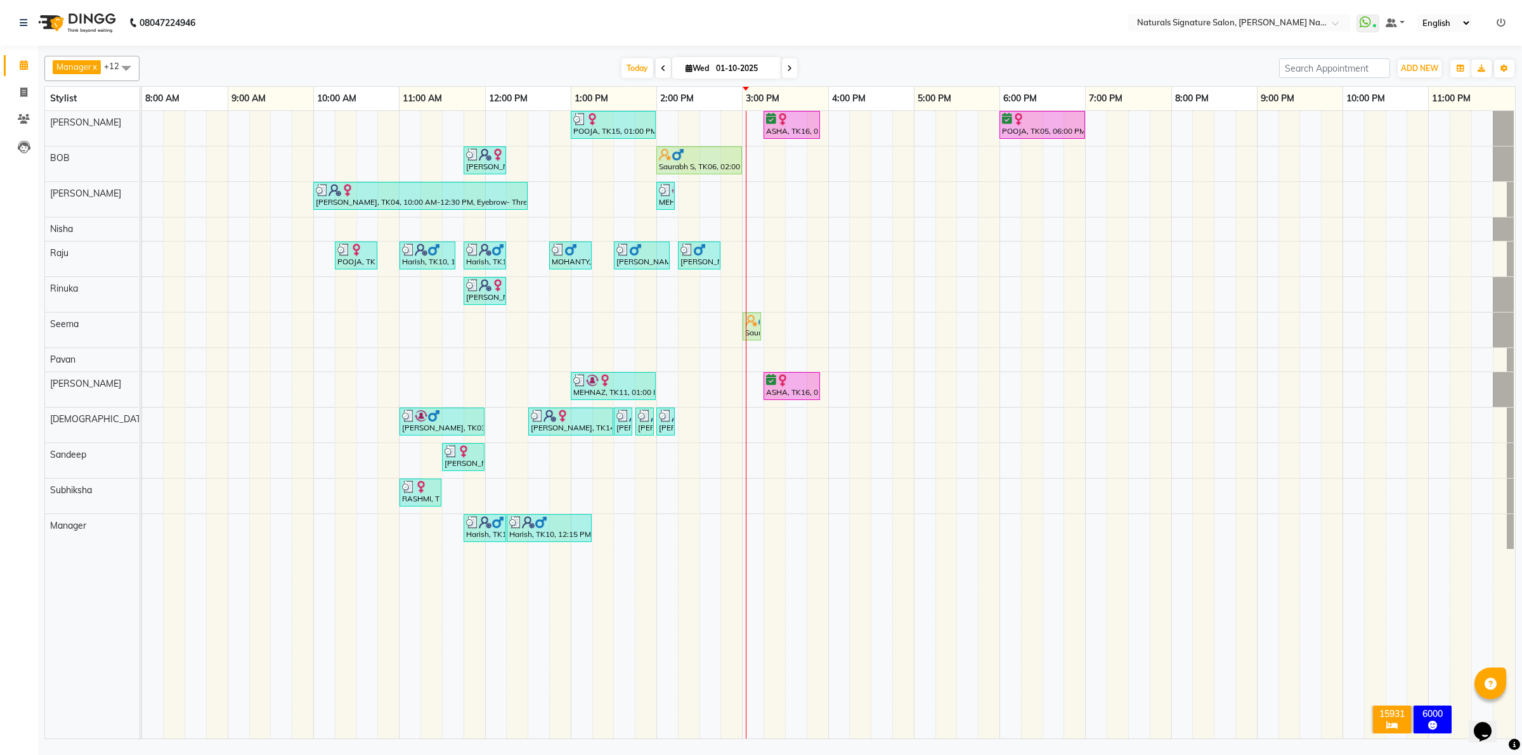
drag, startPoint x: 1377, startPoint y: 587, endPoint x: 1383, endPoint y: 566, distance: 21.7
click at [1383, 566] on td at bounding box center [1375, 425] width 22 height 628
click at [597, 294] on div "POOJA, TK15, 01:00 PM-02:00 PM, Essential Treatment - Long- Women ASHA, TK16, 0…" at bounding box center [828, 425] width 1373 height 628
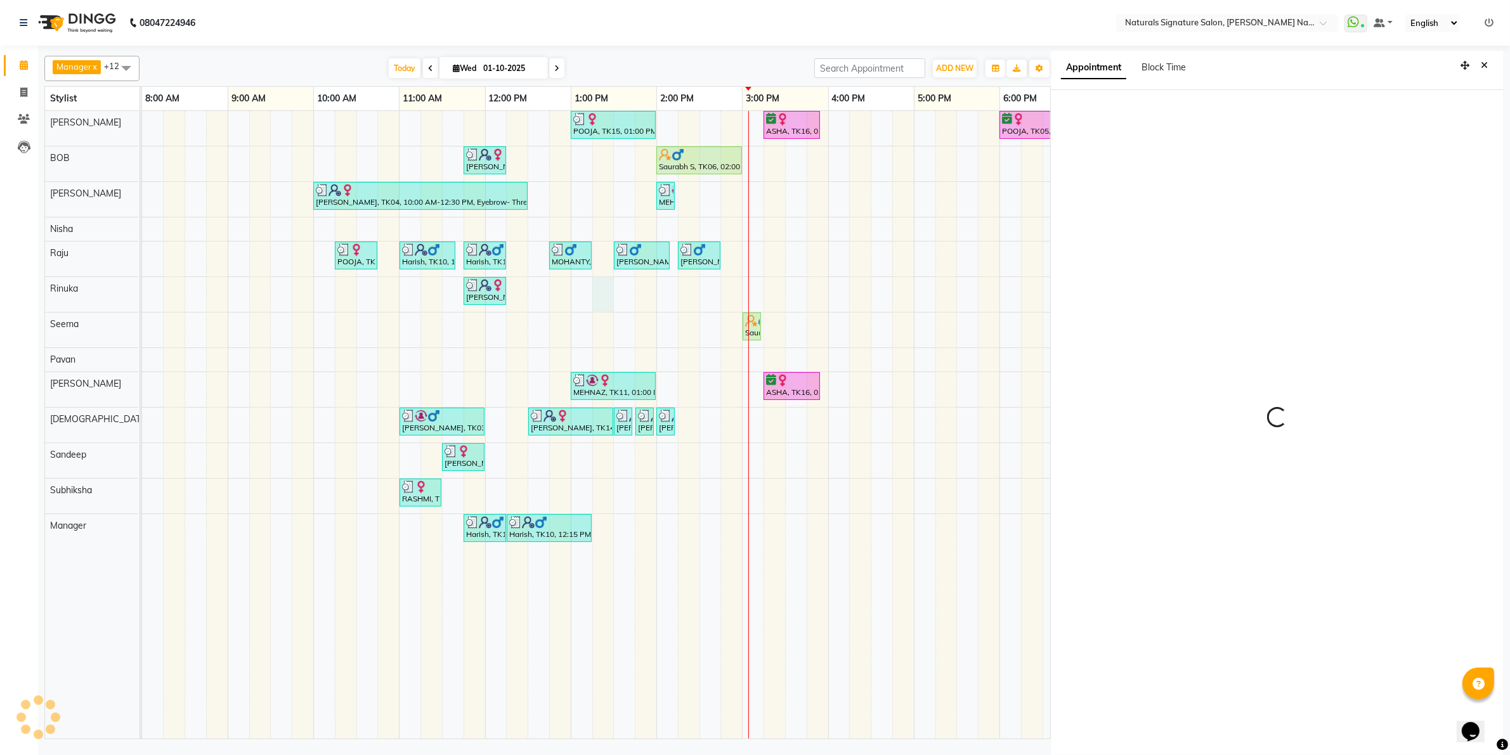
scroll to position [3, 0]
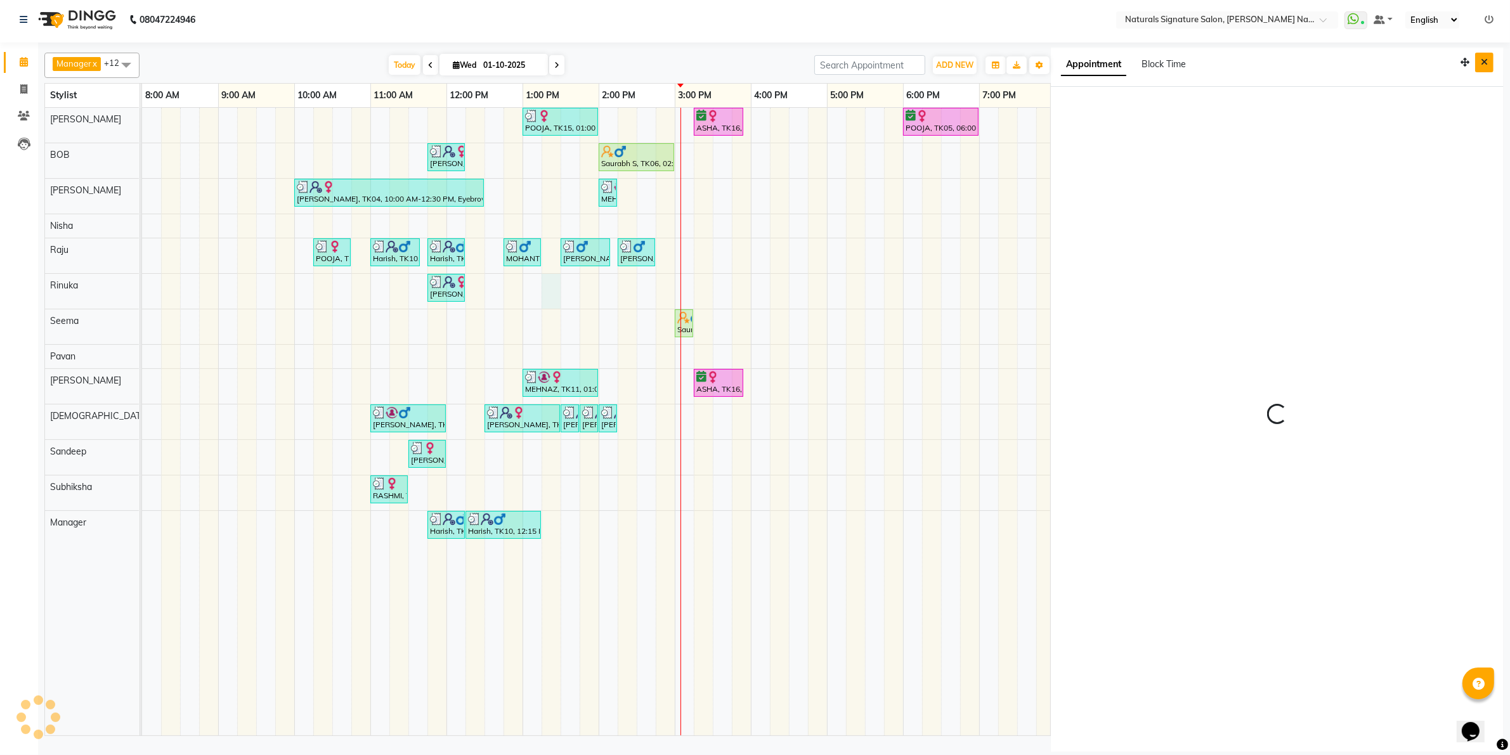
select select "795"
select select "44905"
select select "tentative"
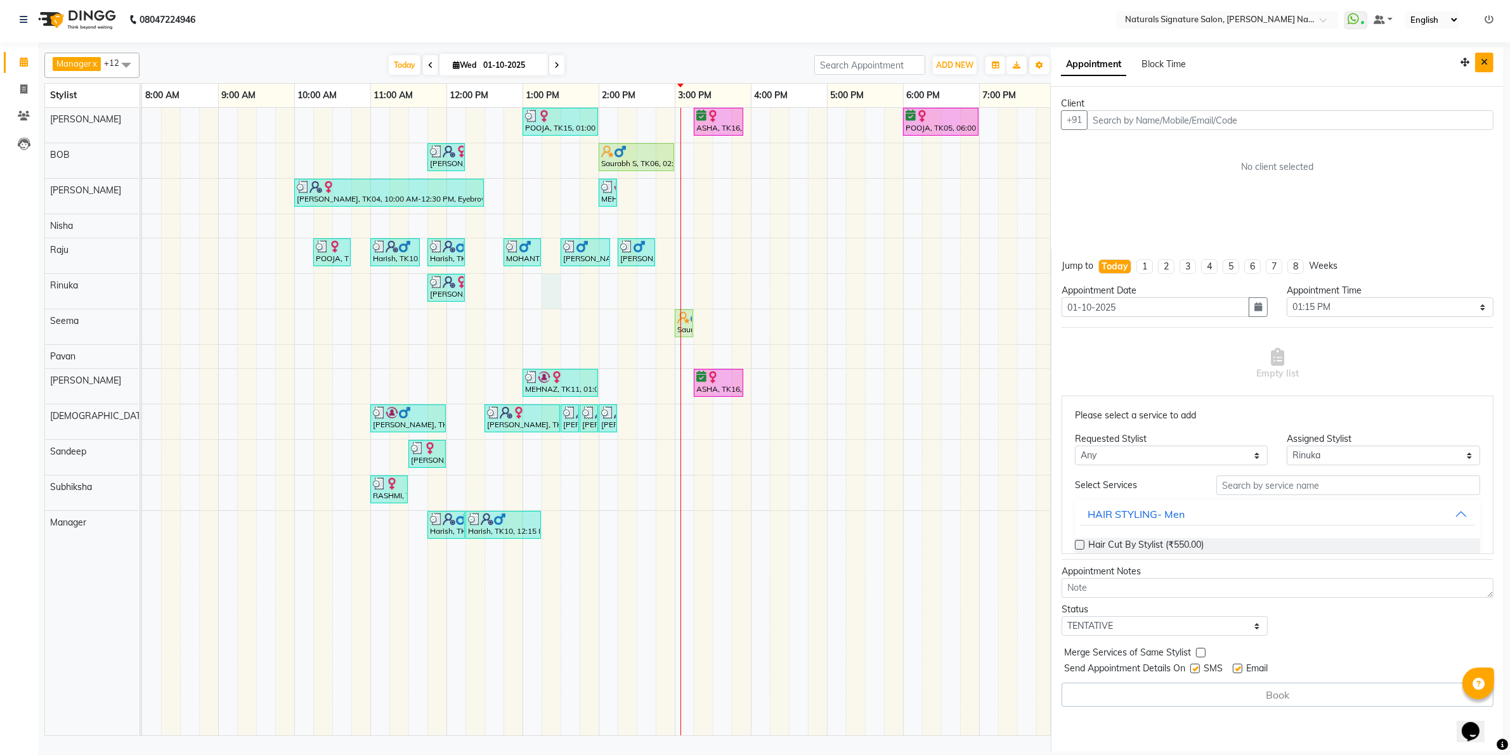
click at [1484, 61] on icon "Close" at bounding box center [1484, 62] width 7 height 9
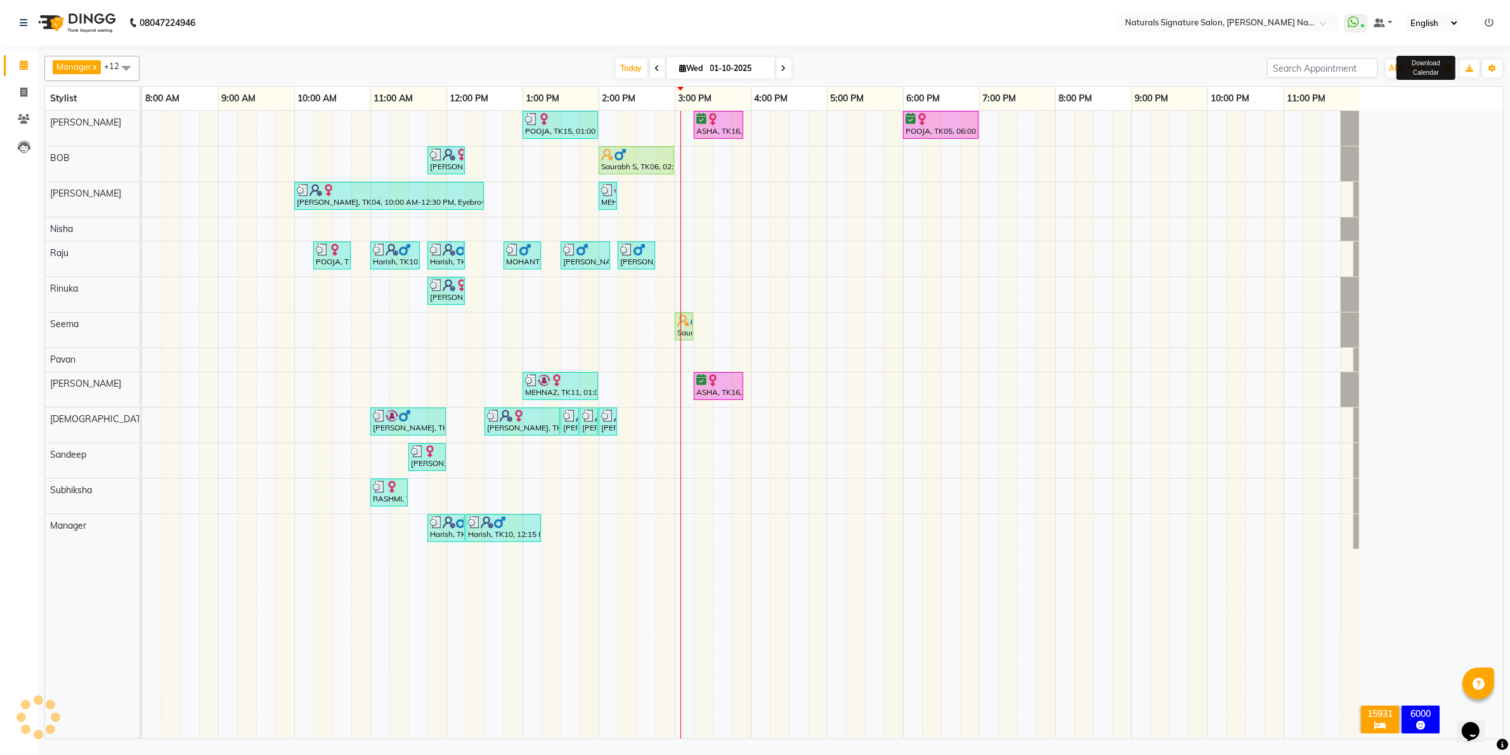
scroll to position [0, 0]
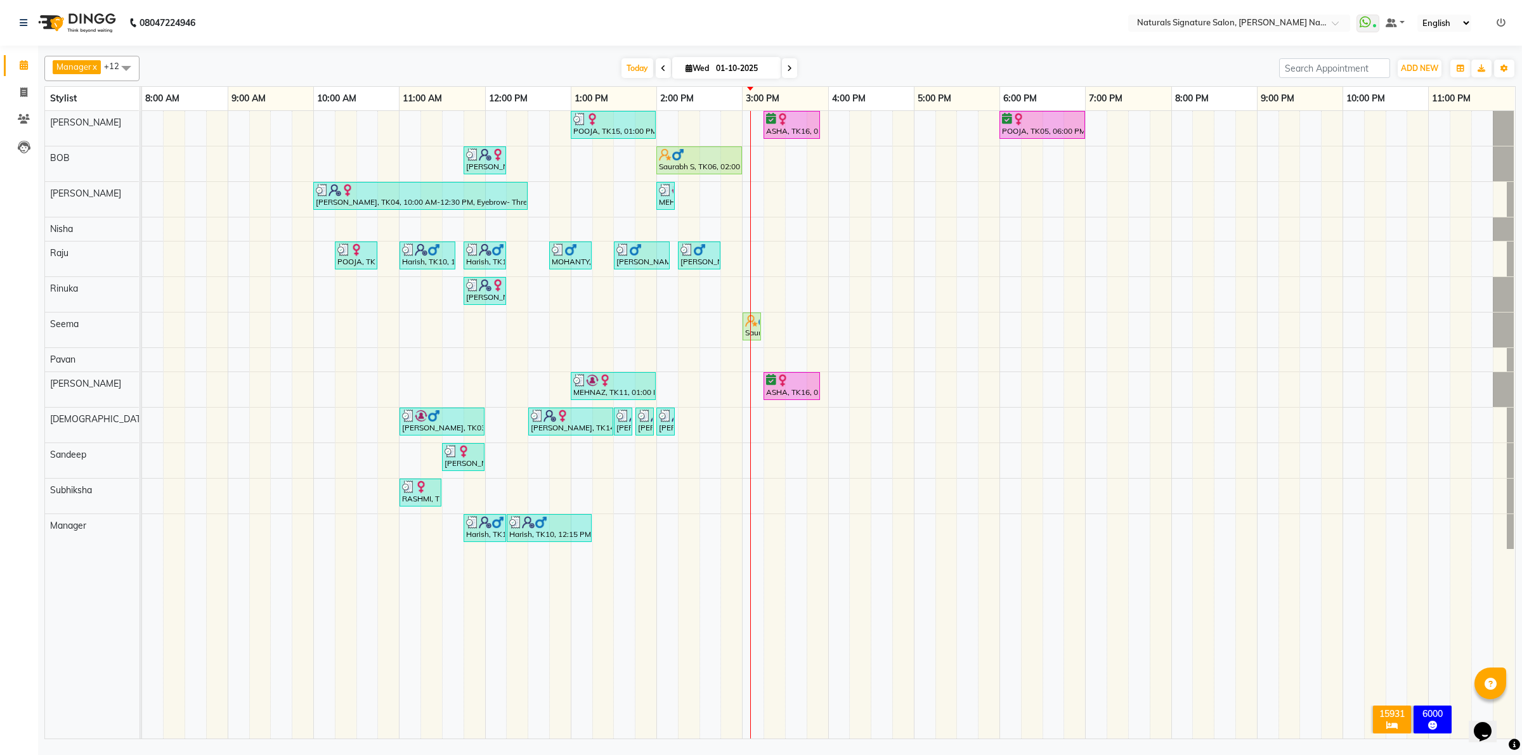
click at [466, 701] on td at bounding box center [475, 425] width 22 height 628
click at [625, 294] on div "POOJA, TK15, 01:00 PM-02:00 PM, Essential Treatment - Long- Women ASHA, TK16, 0…" at bounding box center [828, 425] width 1373 height 628
select select "44905"
select select "tentative"
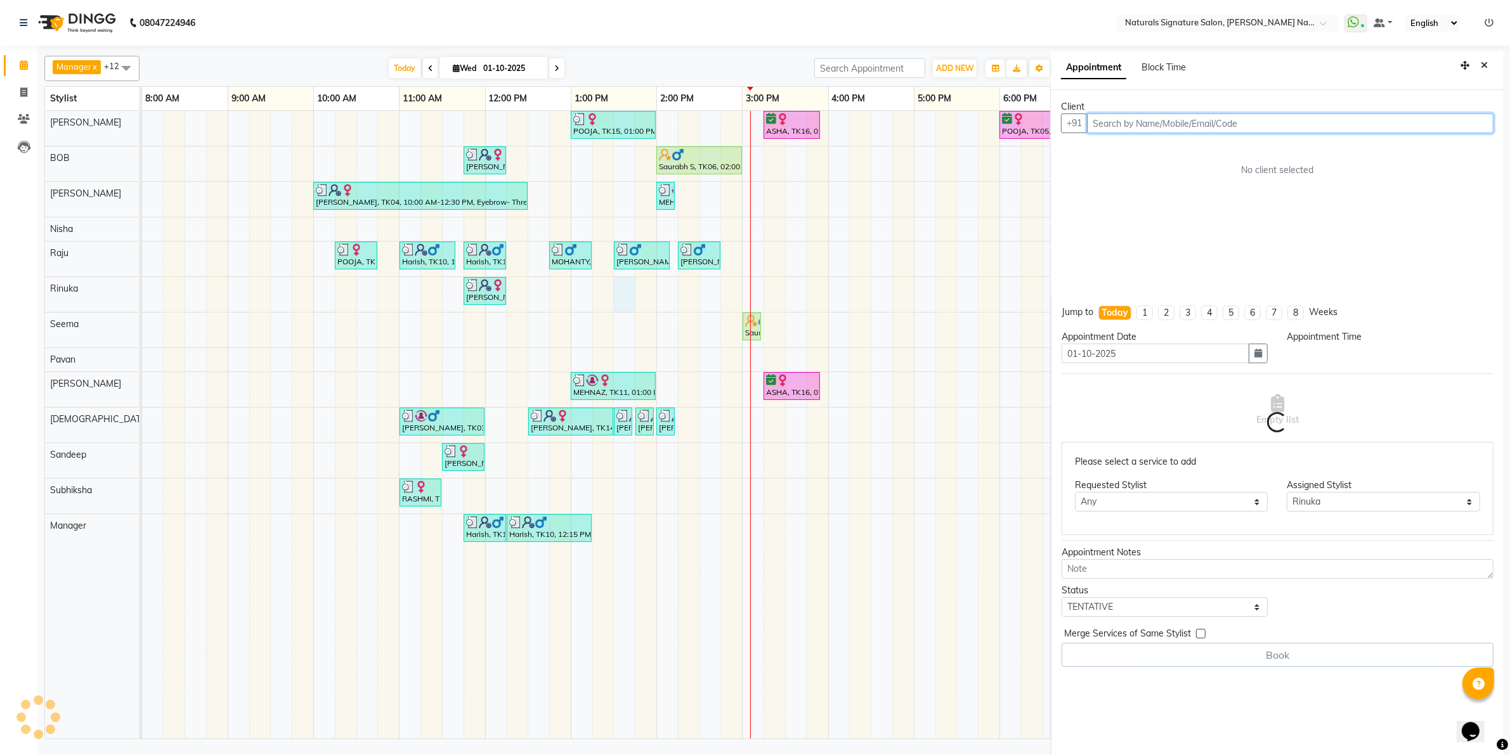
select select "810"
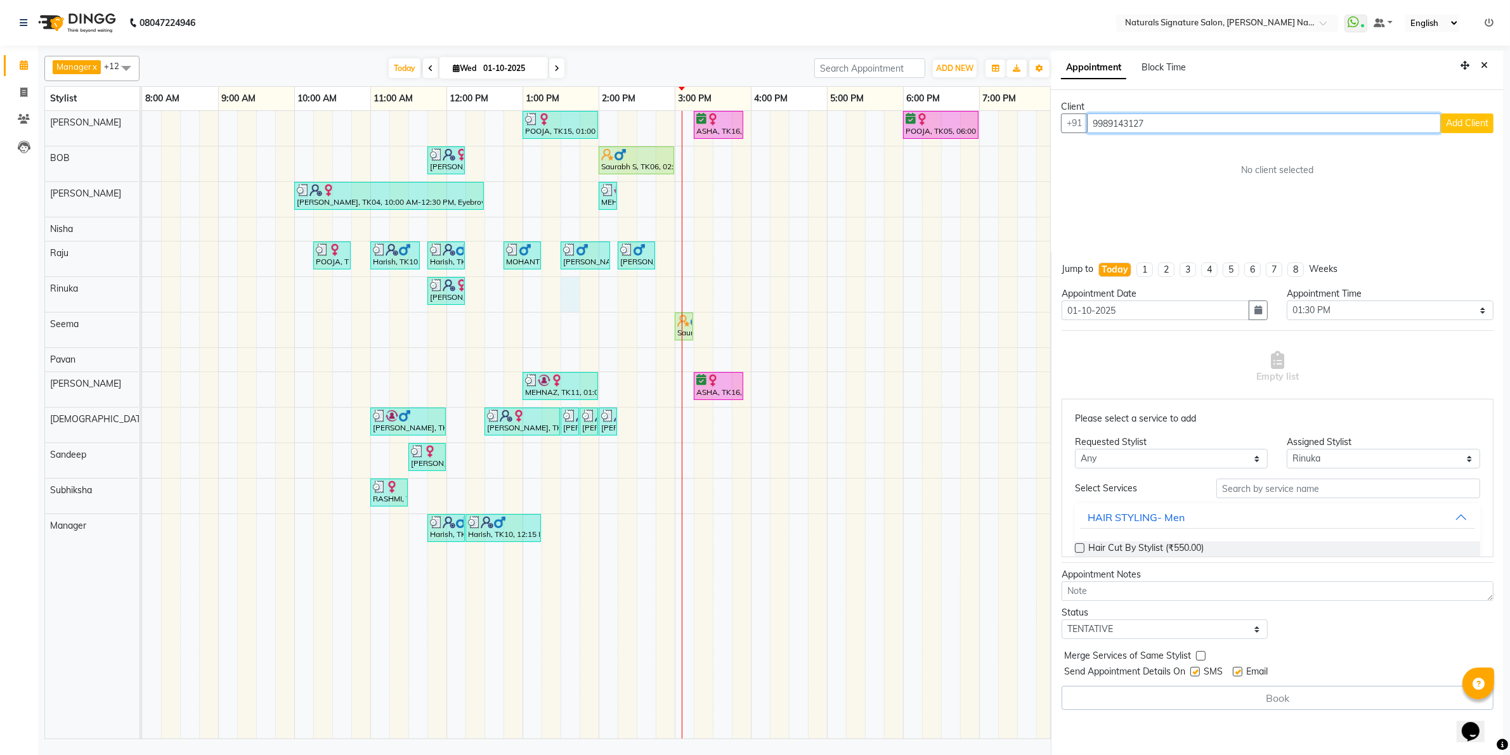
type input "9989143127"
click at [1462, 127] on span "Add Client" at bounding box center [1467, 122] width 42 height 11
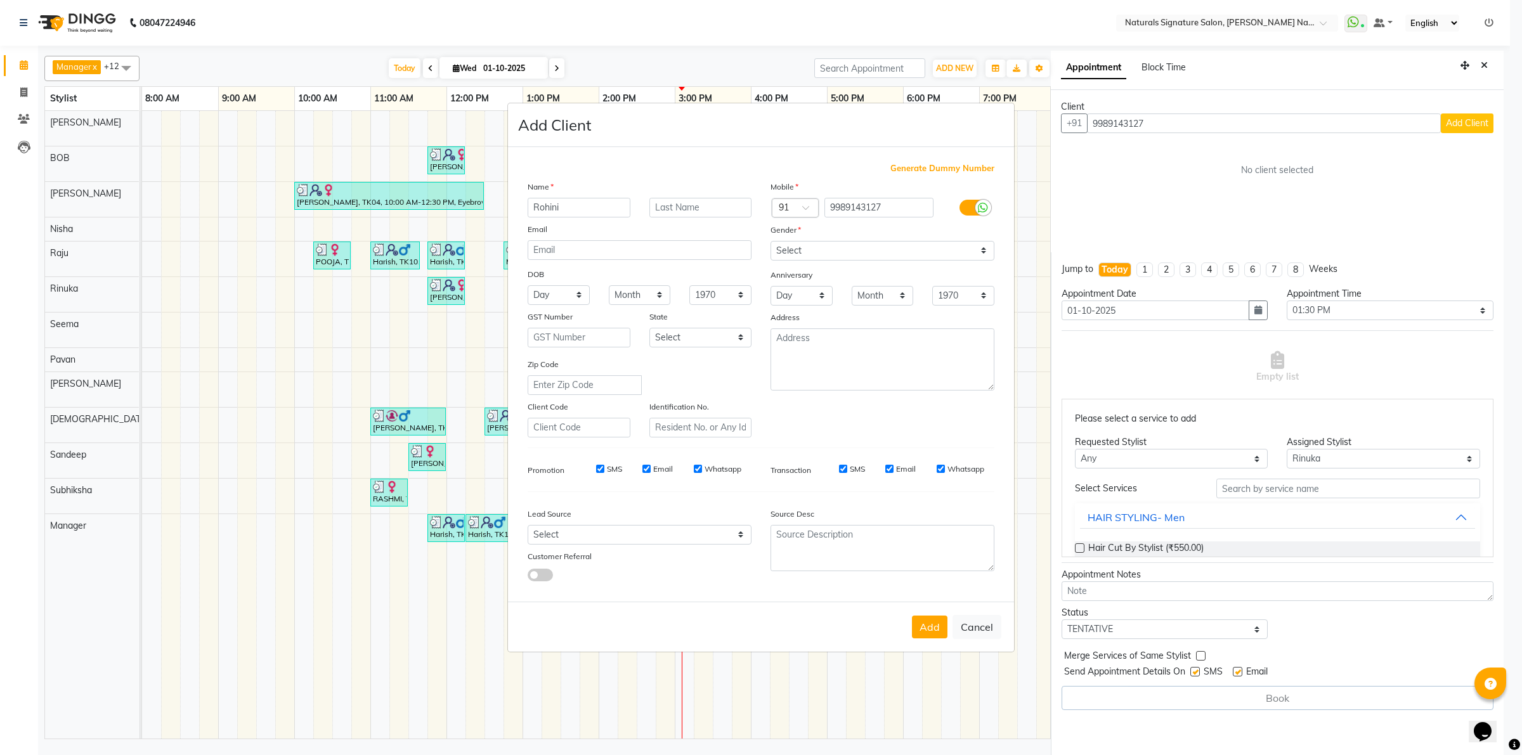
type input "Rohini"
drag, startPoint x: 835, startPoint y: 245, endPoint x: 836, endPoint y: 261, distance: 15.9
click at [835, 245] on select "Select [DEMOGRAPHIC_DATA] [DEMOGRAPHIC_DATA] Other Prefer Not To Say" at bounding box center [882, 251] width 224 height 20
select select "[DEMOGRAPHIC_DATA]"
click at [770, 242] on select "Select [DEMOGRAPHIC_DATA] [DEMOGRAPHIC_DATA] Other Prefer Not To Say" at bounding box center [882, 251] width 224 height 20
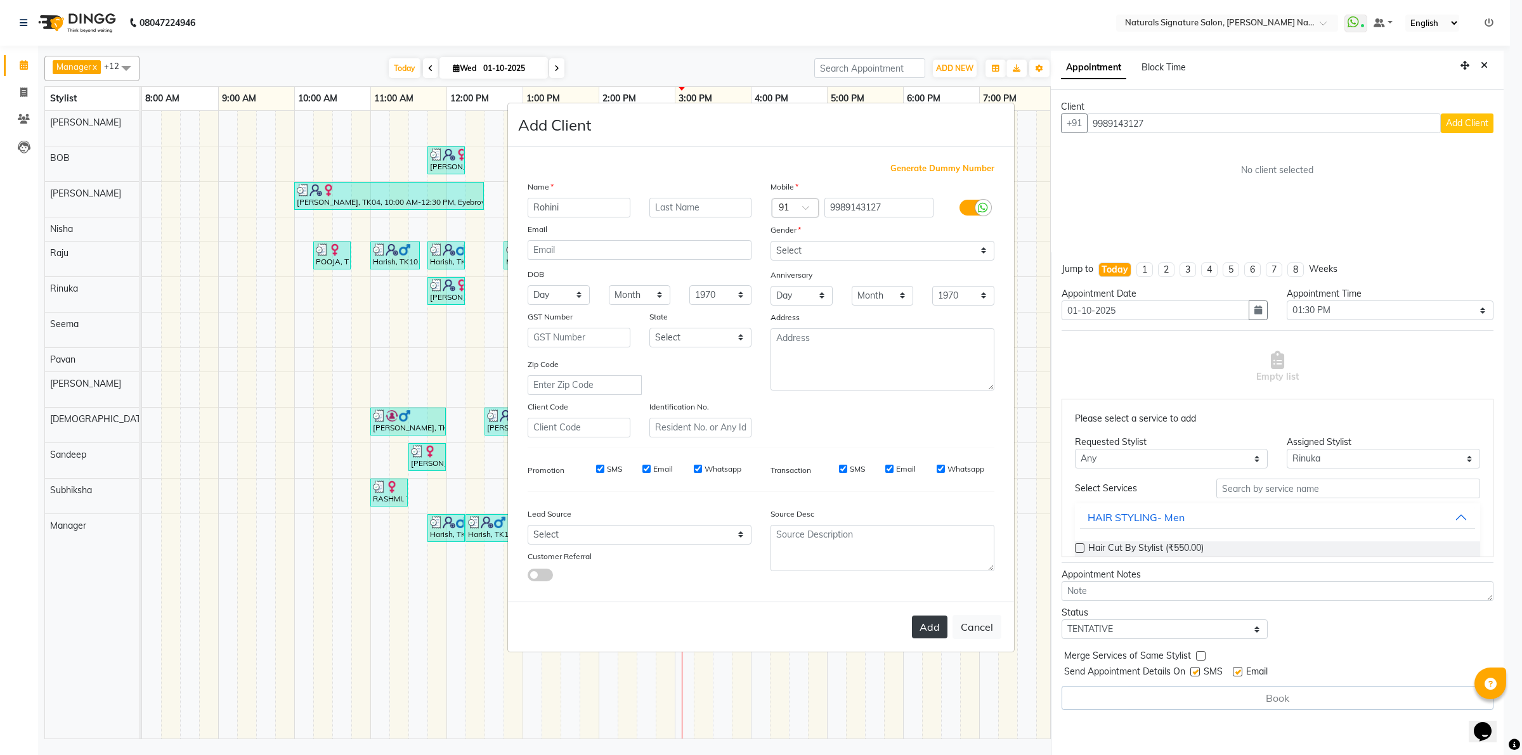
click at [936, 621] on button "Add" at bounding box center [930, 627] width 36 height 23
type input "99******27"
select select
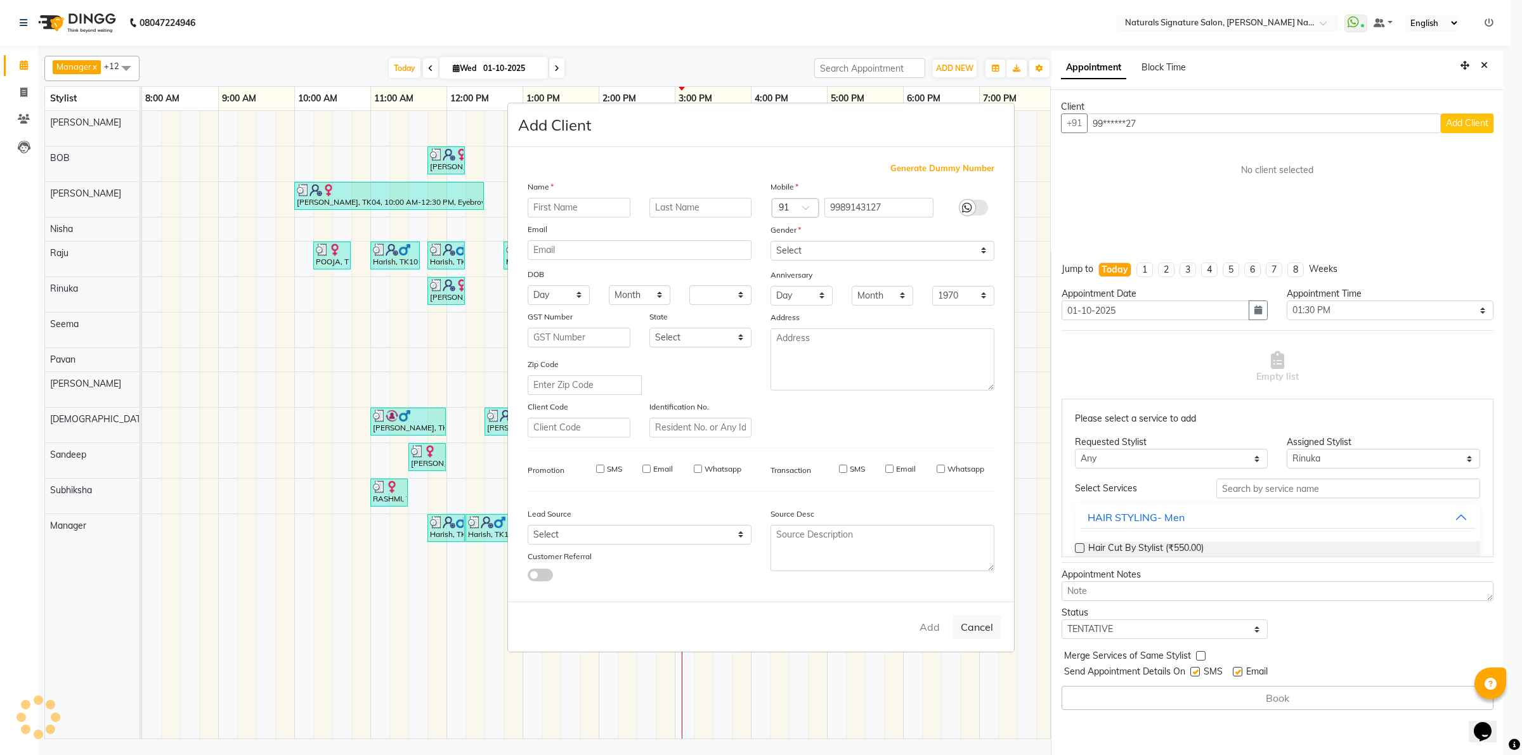
select select
checkbox input "false"
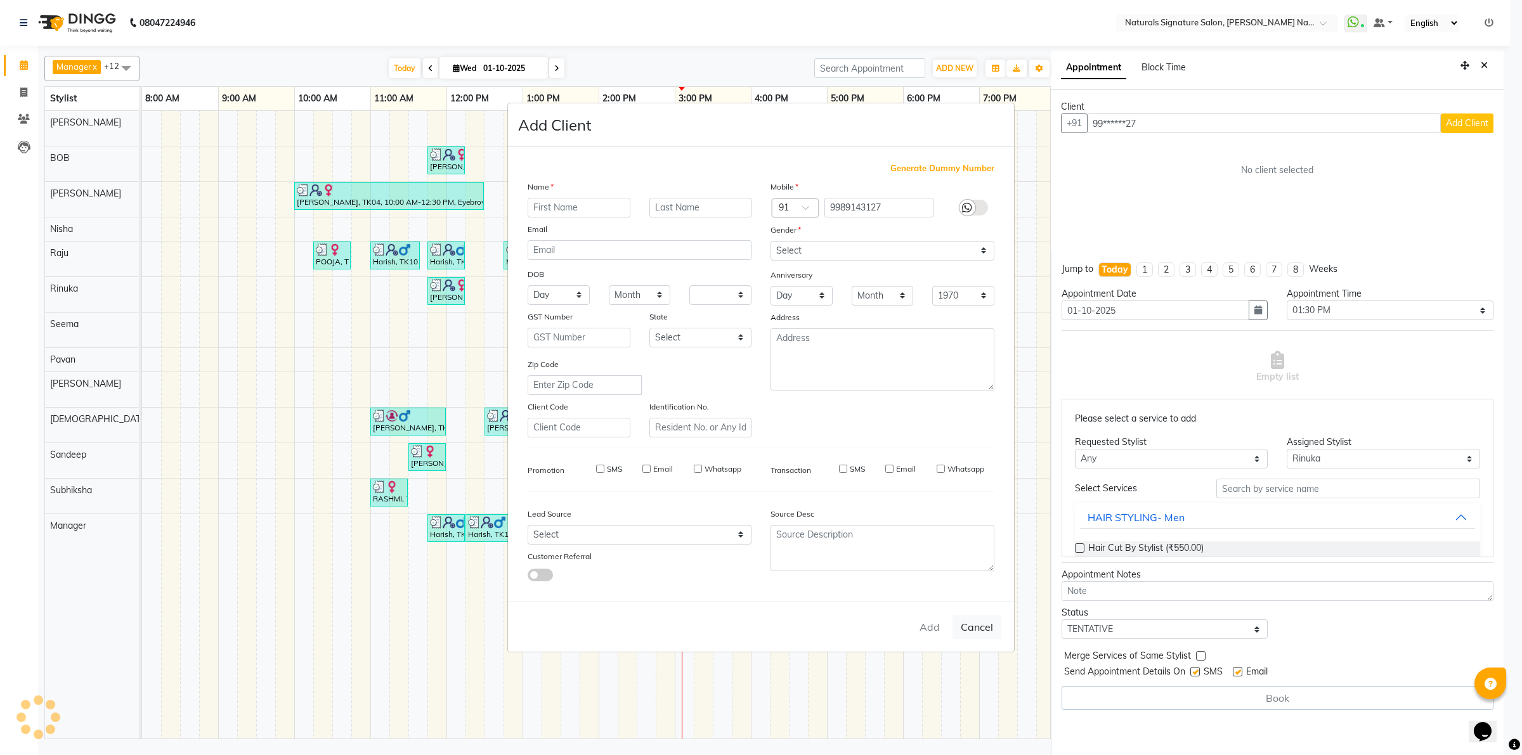
checkbox input "false"
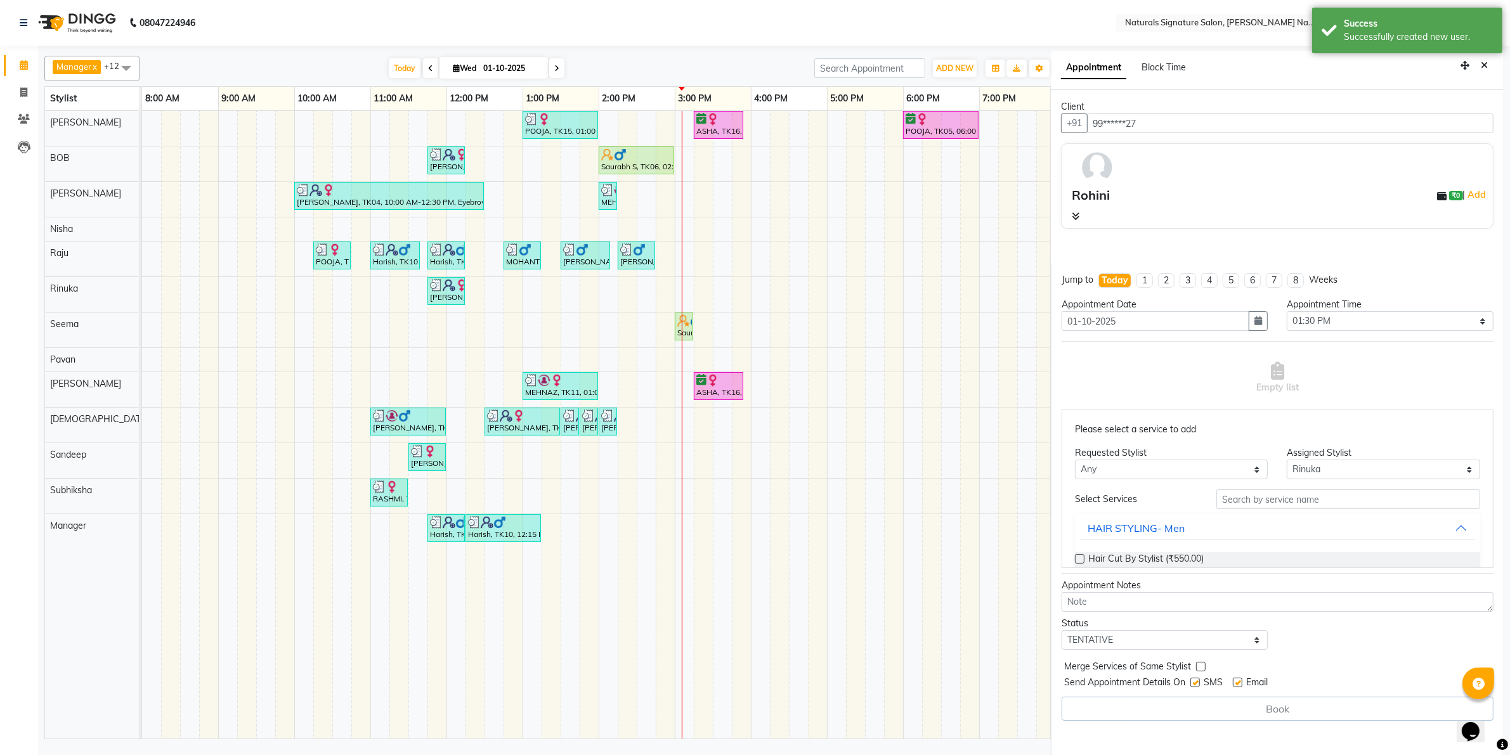
click at [1254, 503] on input "text" at bounding box center [1348, 500] width 264 height 20
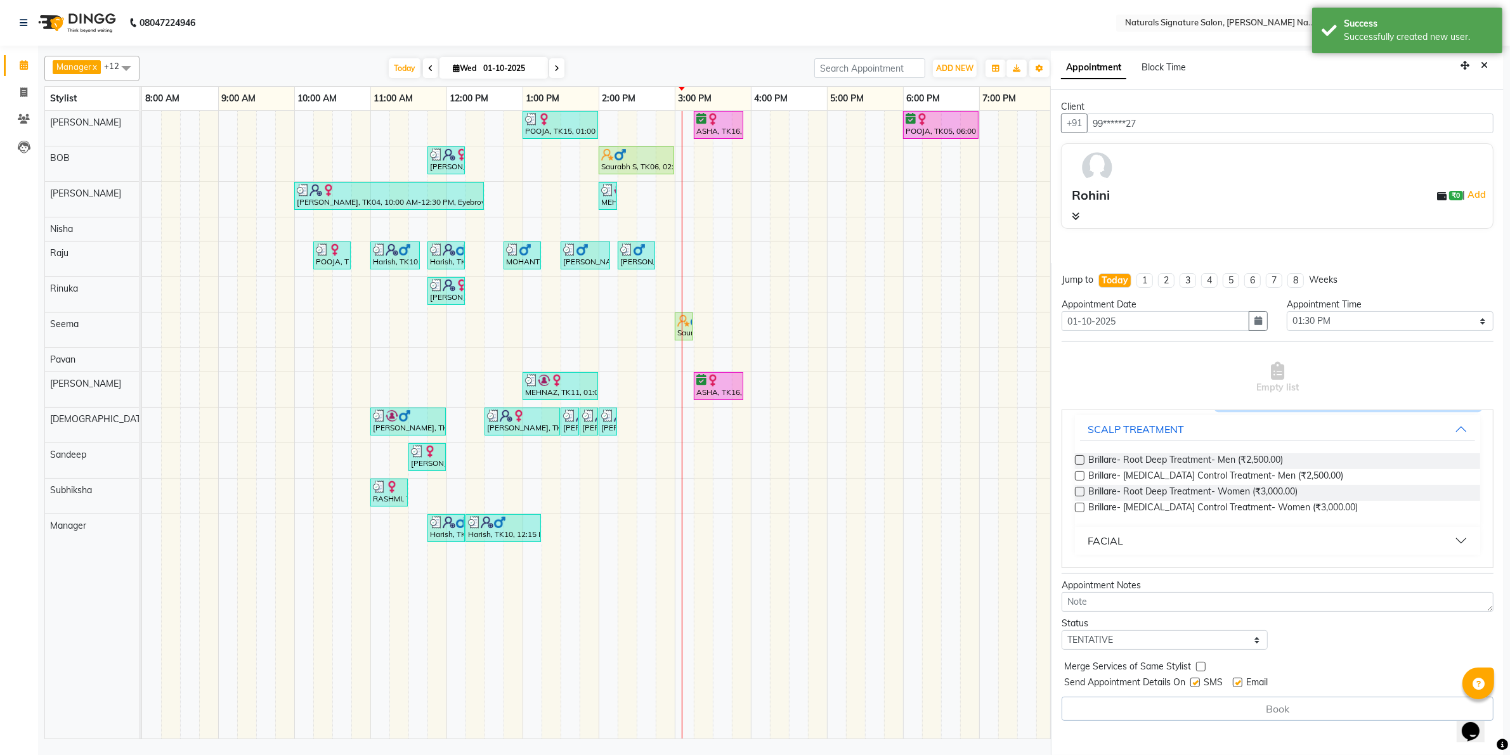
type input "[PERSON_NAME]"
click at [1119, 536] on div "FACIAL" at bounding box center [1105, 540] width 36 height 15
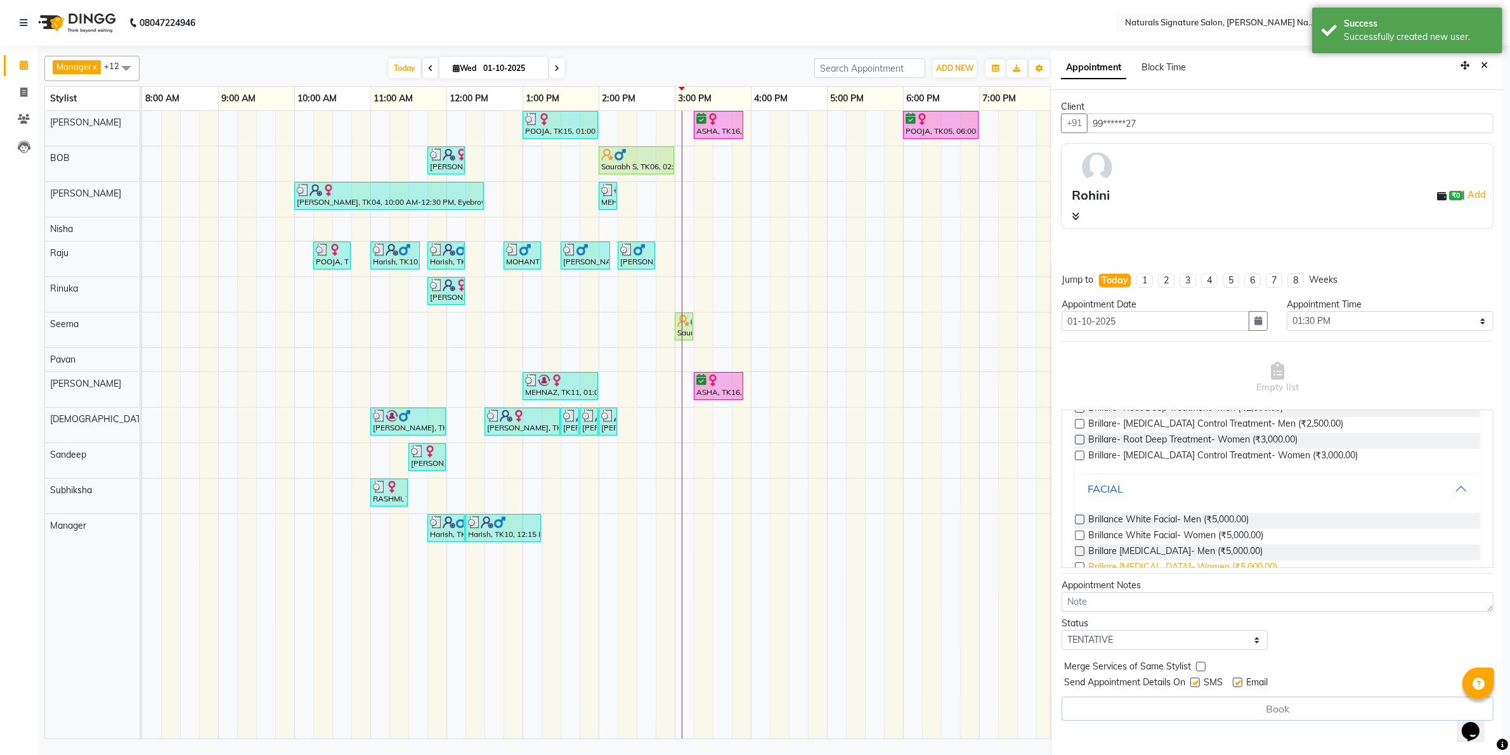
scroll to position [159, 0]
click at [1146, 541] on span "Brillare [MEDICAL_DATA]- Men (₹5,000.00)" at bounding box center [1175, 545] width 174 height 16
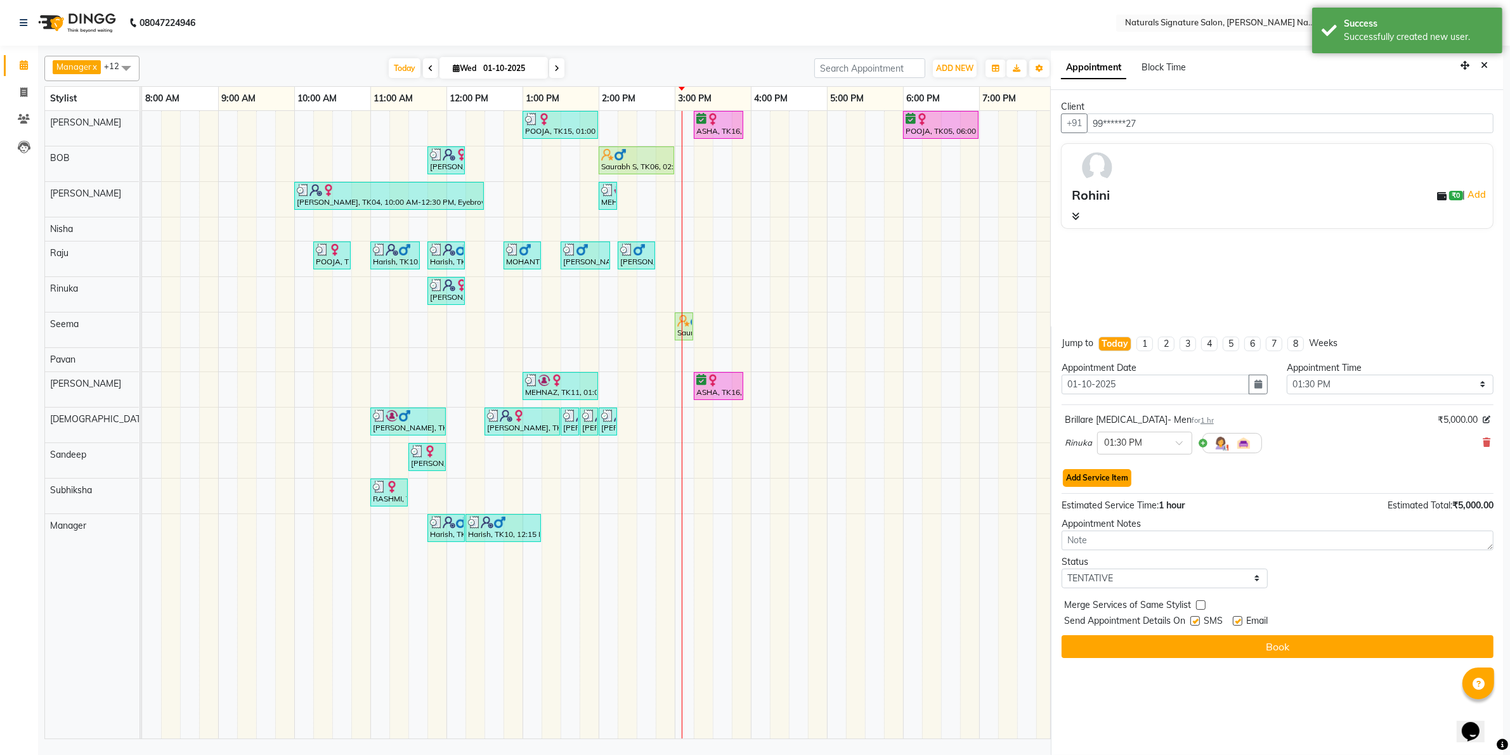
click at [1118, 486] on button "Add Service Item" at bounding box center [1097, 478] width 68 height 18
select select "44905"
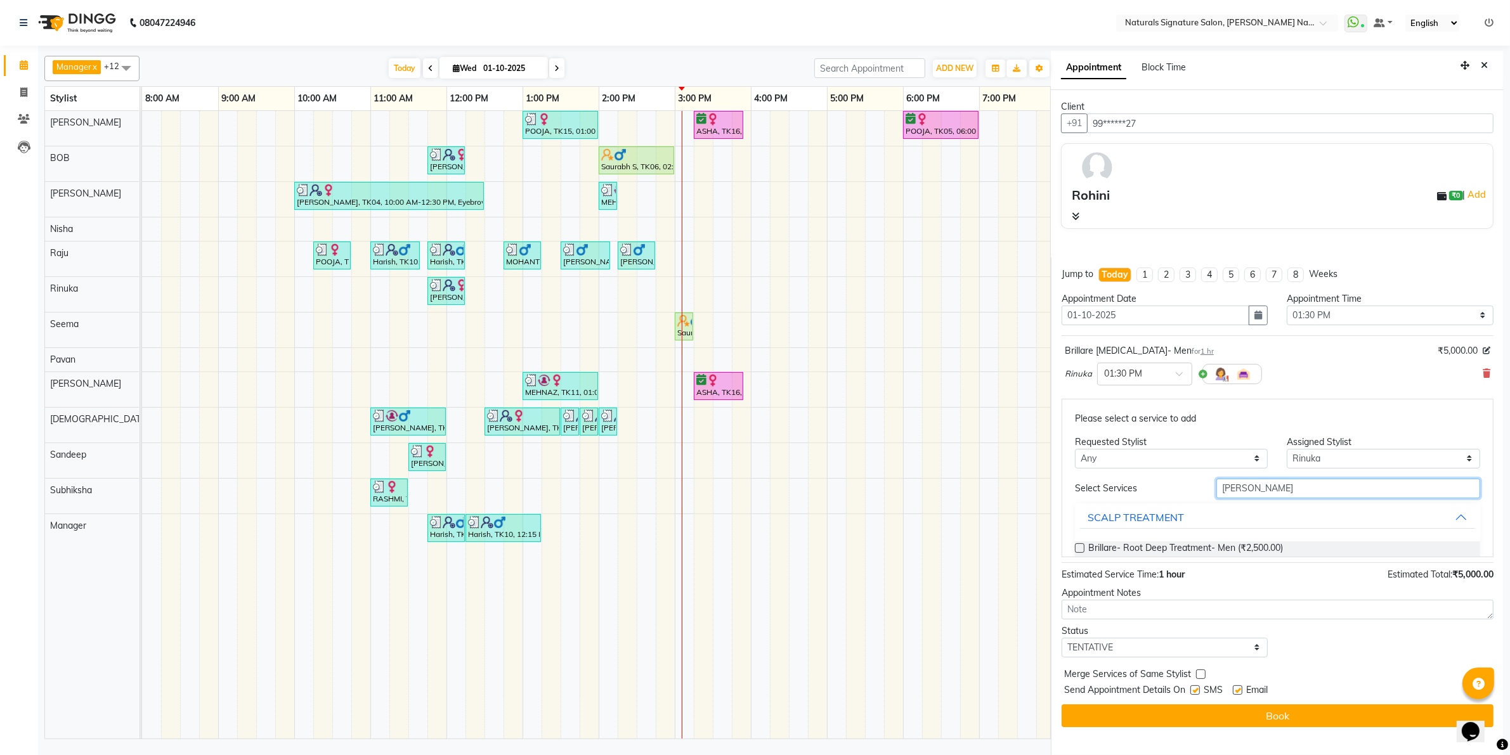
click at [1228, 495] on input "[PERSON_NAME]" at bounding box center [1348, 489] width 264 height 20
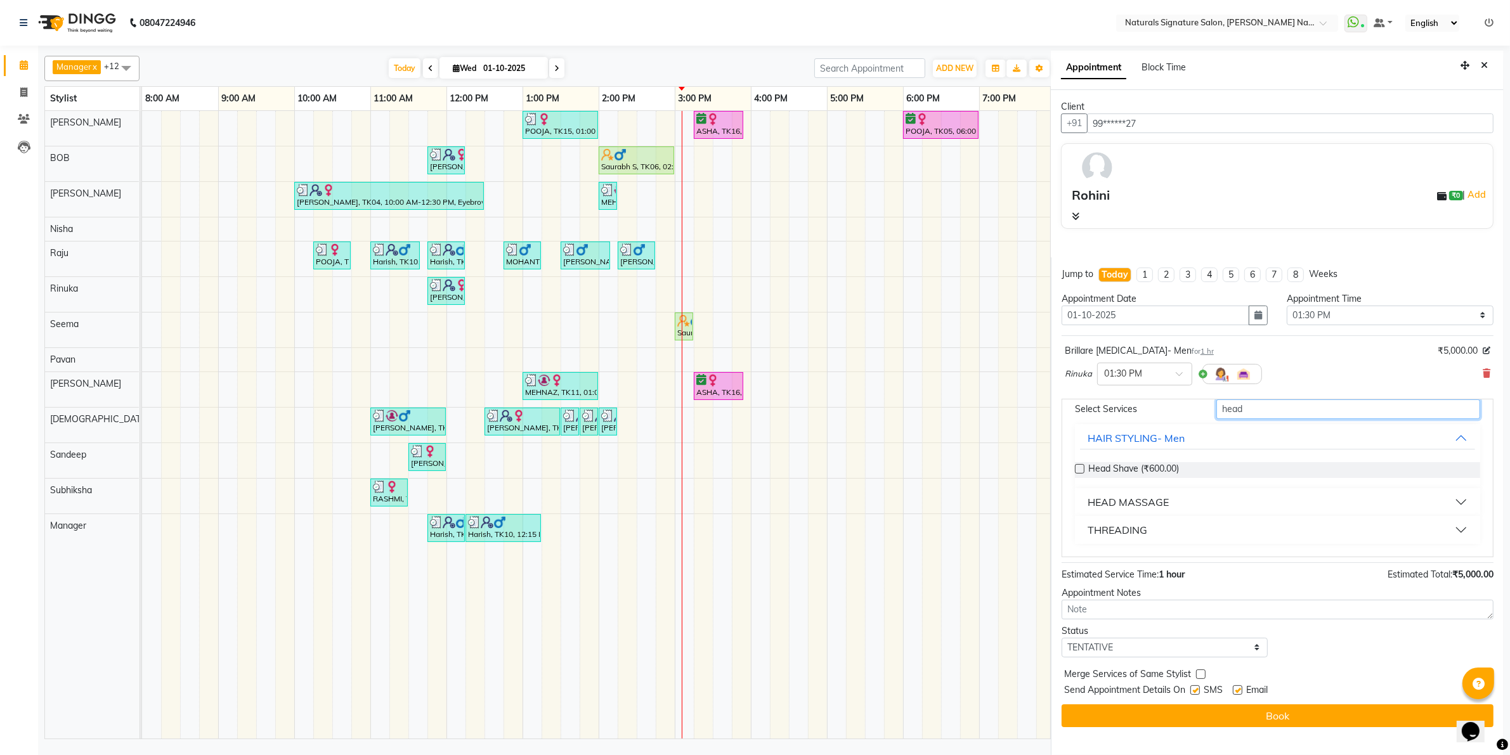
type input "head"
click at [1137, 500] on div "HEAD MASSAGE" at bounding box center [1127, 502] width 81 height 15
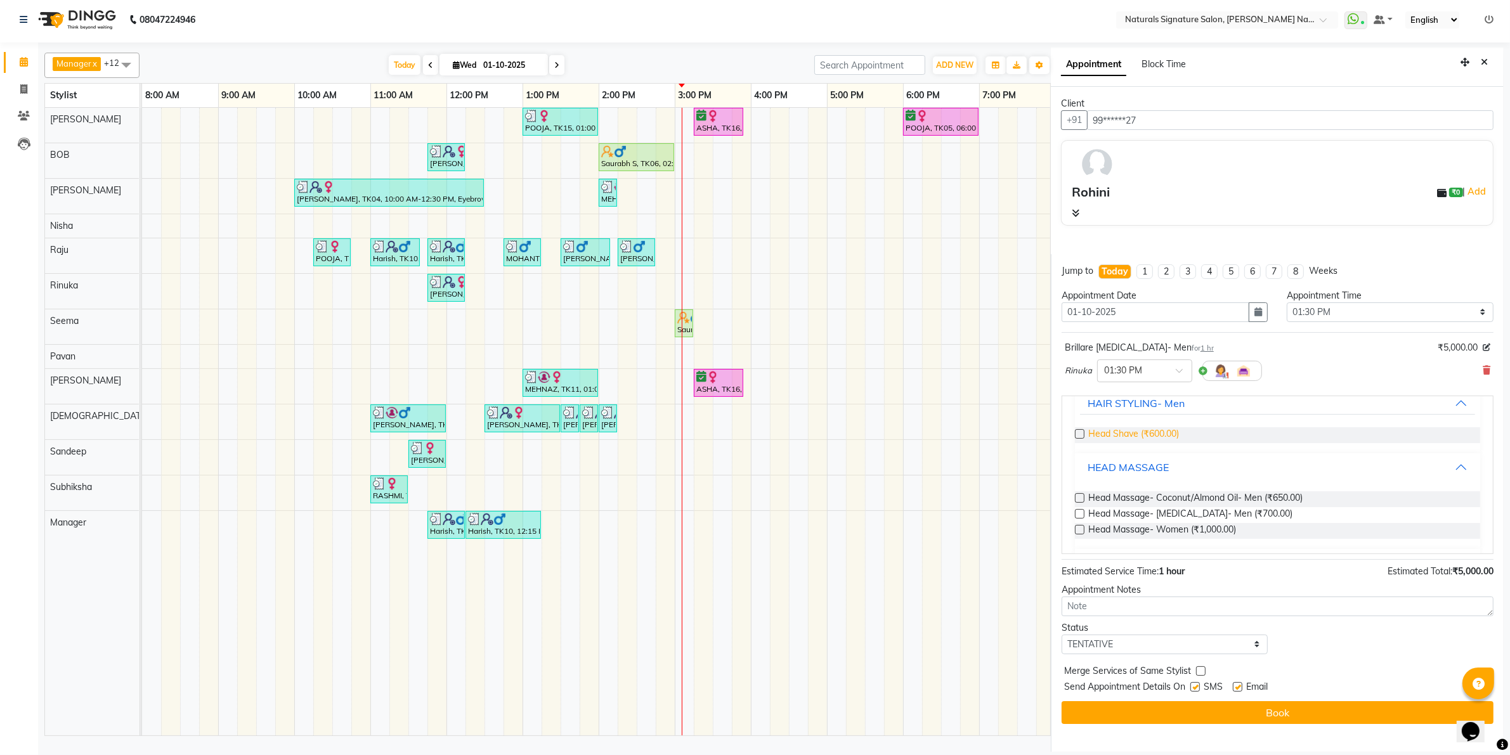
scroll to position [147, 0]
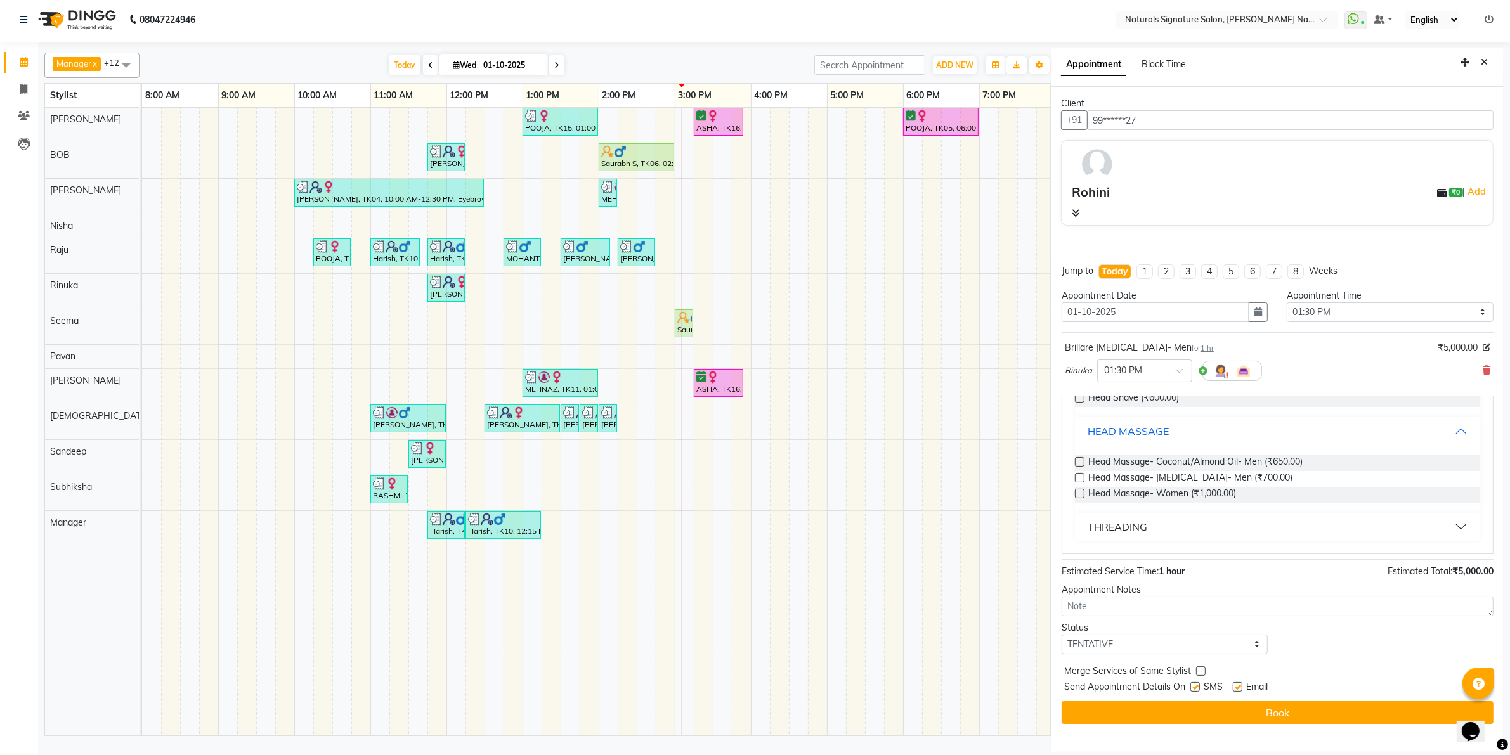
drag, startPoint x: 1193, startPoint y: 476, endPoint x: 1203, endPoint y: 435, distance: 42.4
click at [1193, 476] on span "Head Massage- [MEDICAL_DATA]- Men (₹700.00)" at bounding box center [1190, 479] width 204 height 16
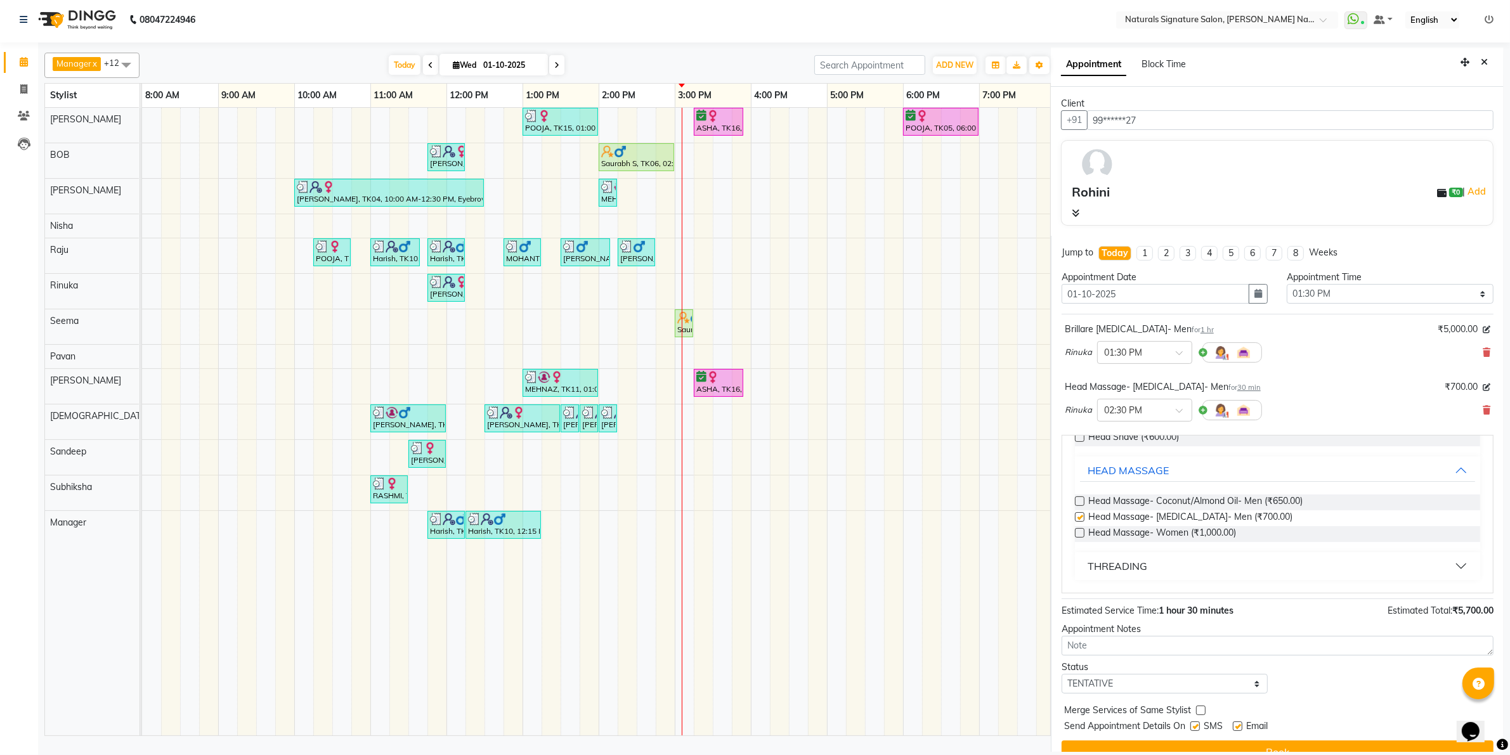
checkbox input "false"
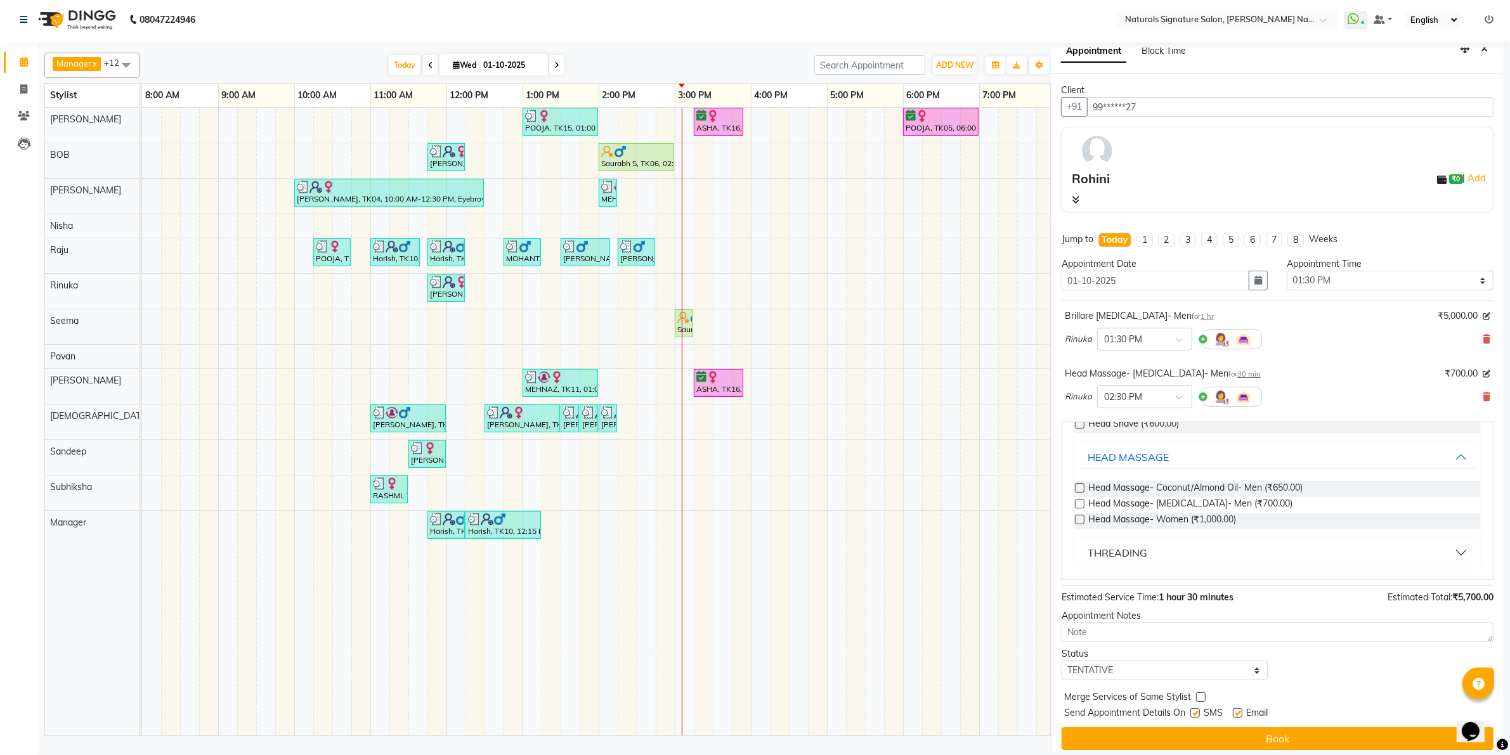
scroll to position [23, 0]
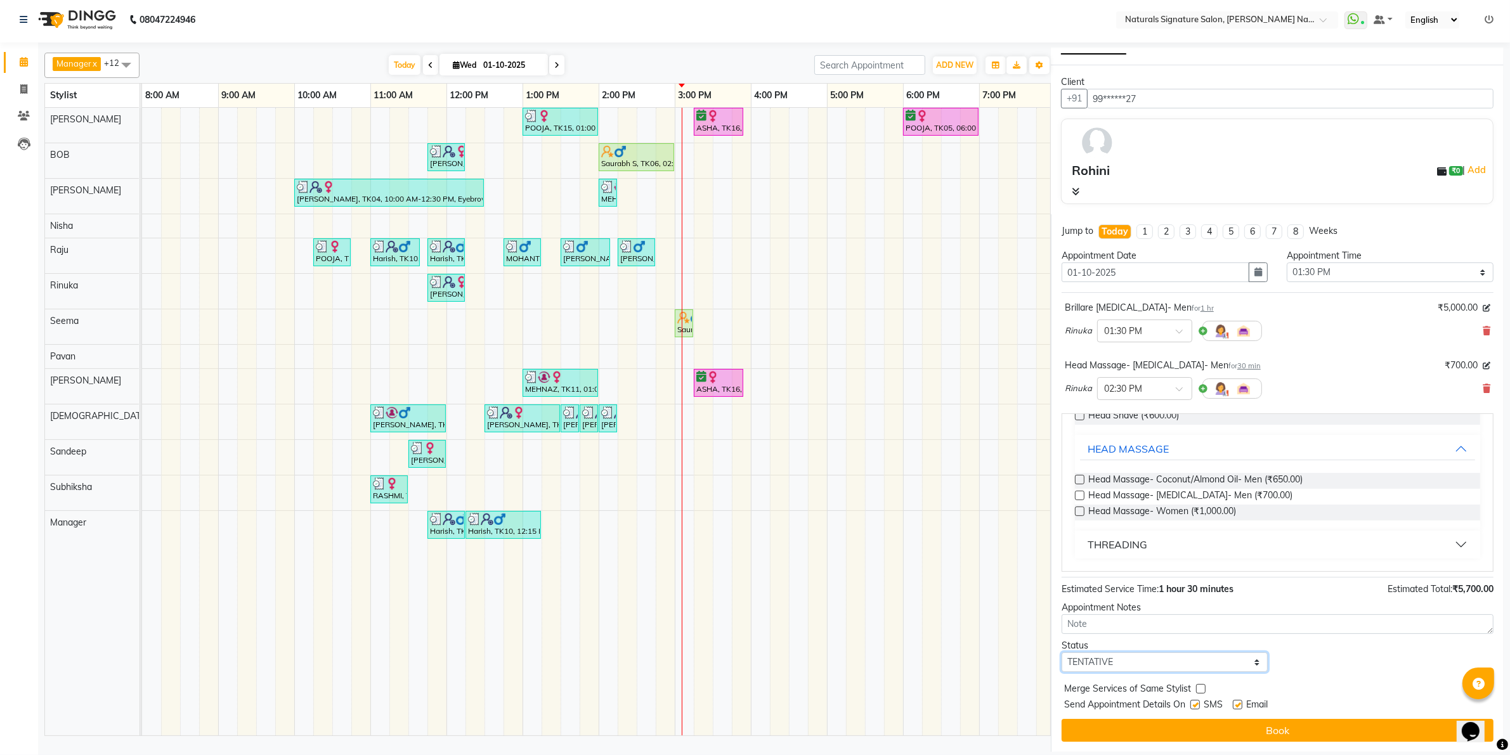
click at [1115, 658] on select "Select TENTATIVE CONFIRM CHECK-IN UPCOMING" at bounding box center [1164, 662] width 207 height 20
select select "check-in"
click at [1061, 652] on select "Select TENTATIVE CONFIRM CHECK-IN UPCOMING" at bounding box center [1164, 662] width 207 height 20
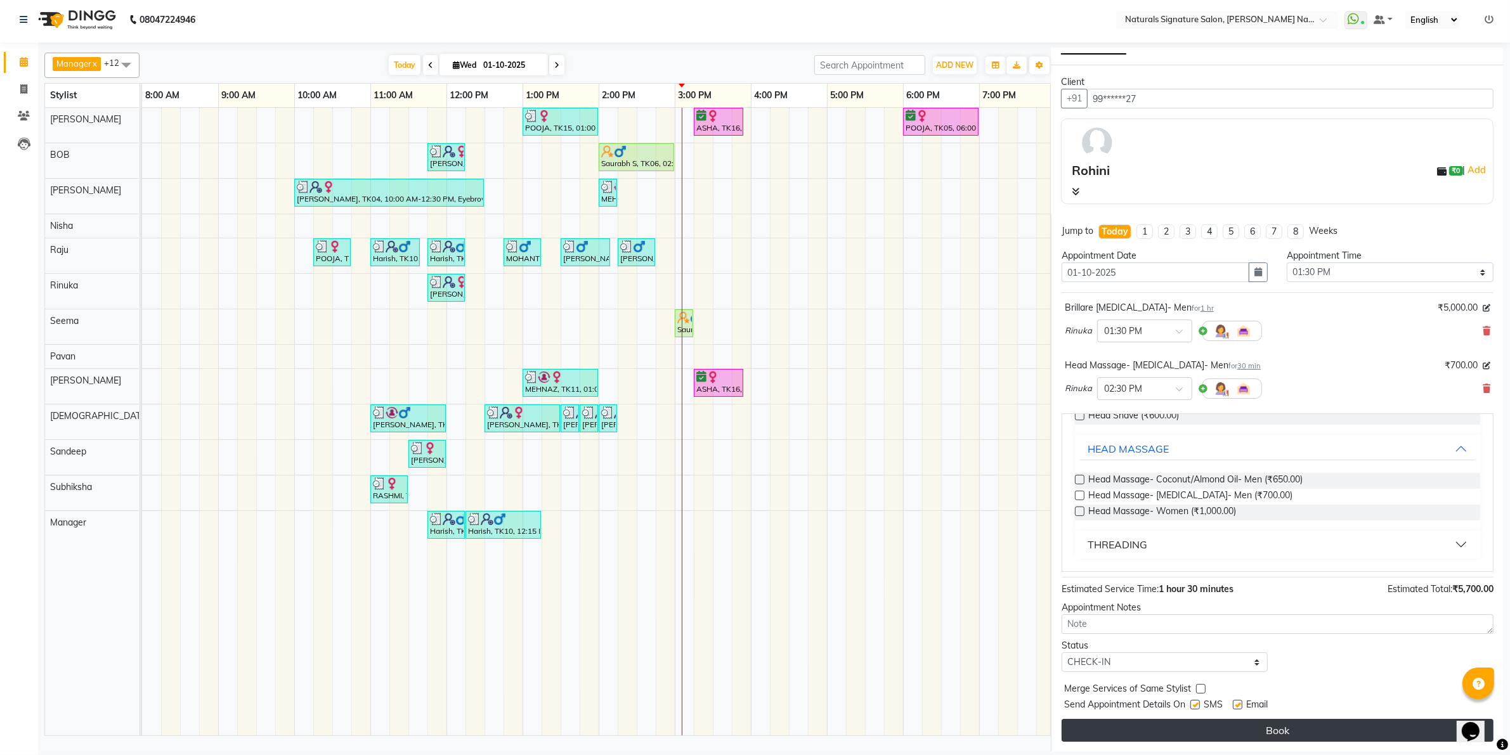
click at [1138, 736] on button "Book" at bounding box center [1277, 730] width 432 height 23
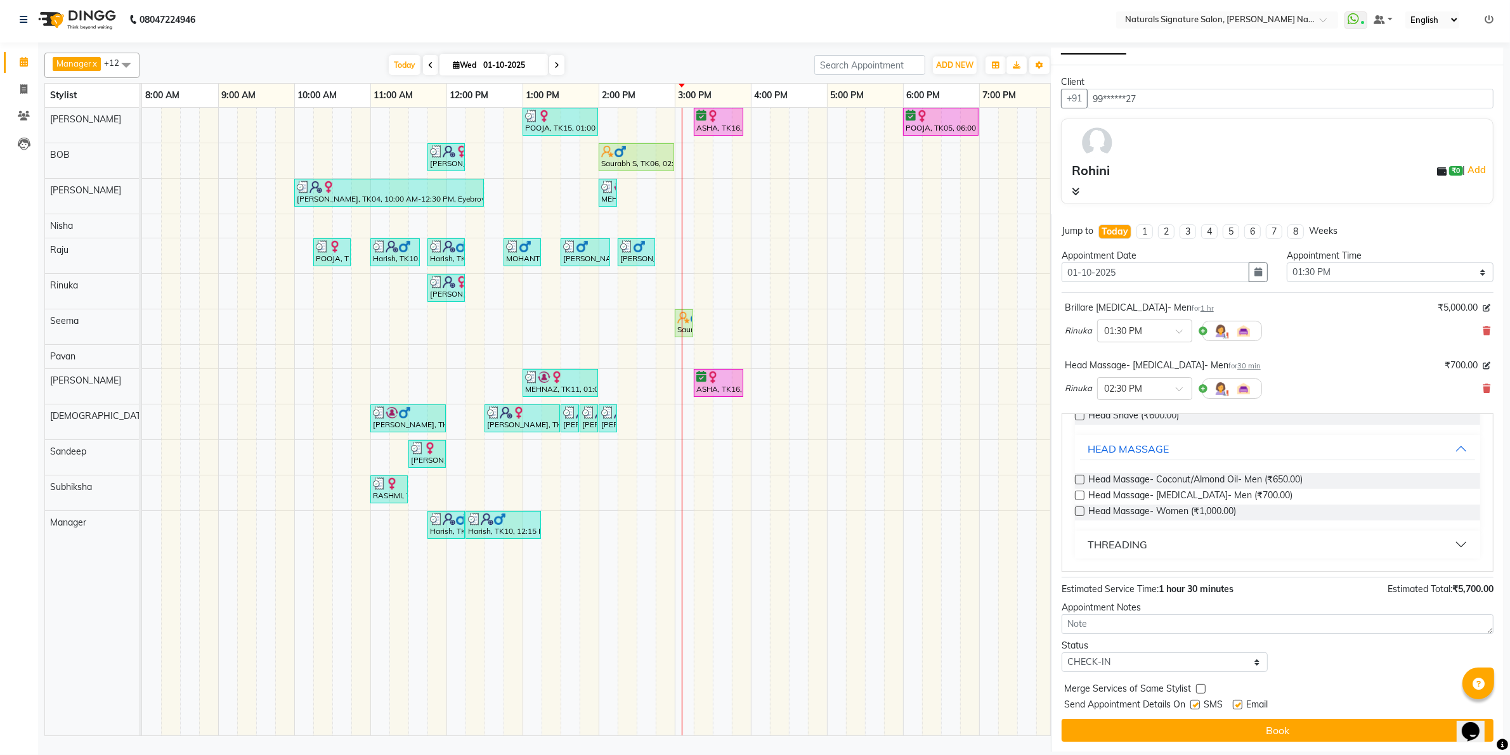
select select "44905"
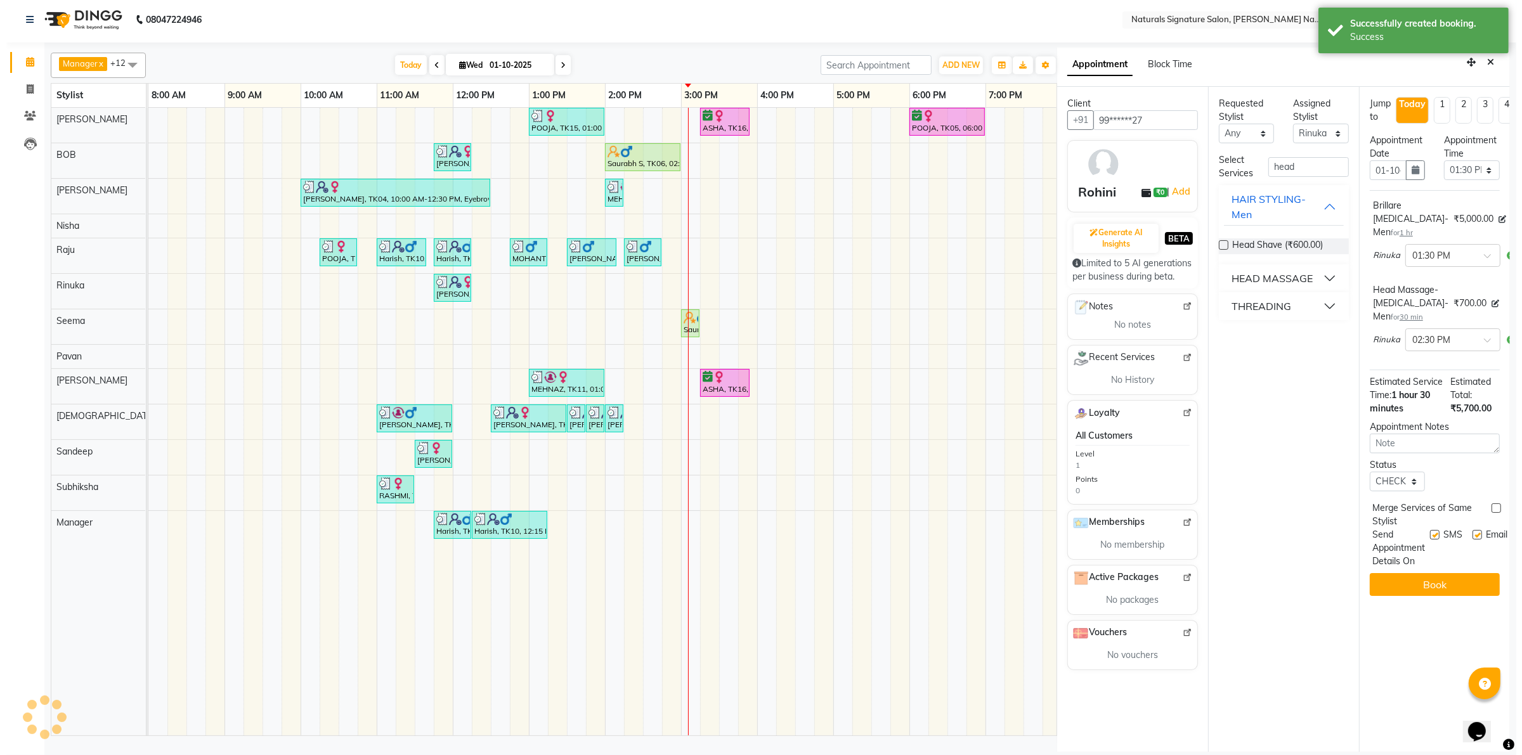
scroll to position [0, 0]
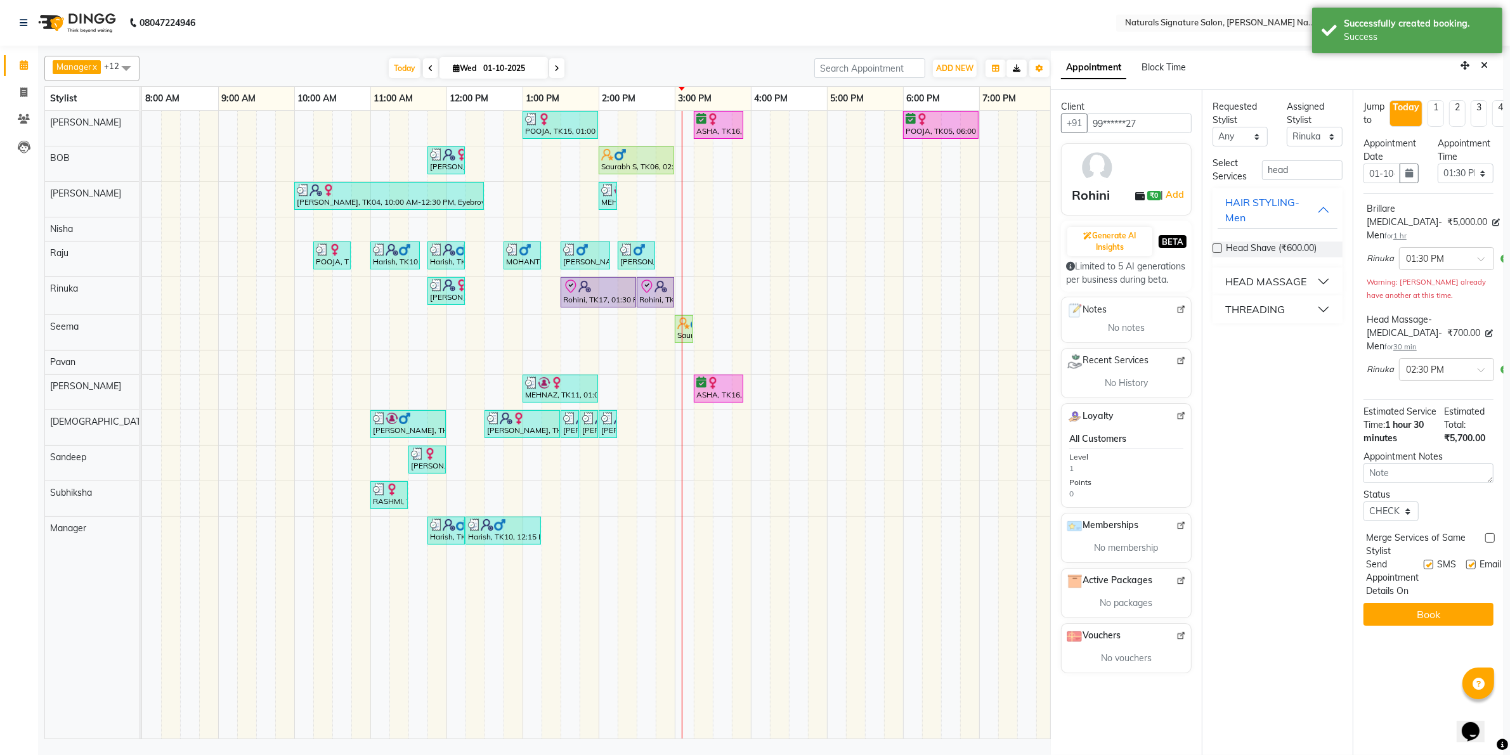
click at [1481, 62] on button "Close" at bounding box center [1484, 66] width 18 height 20
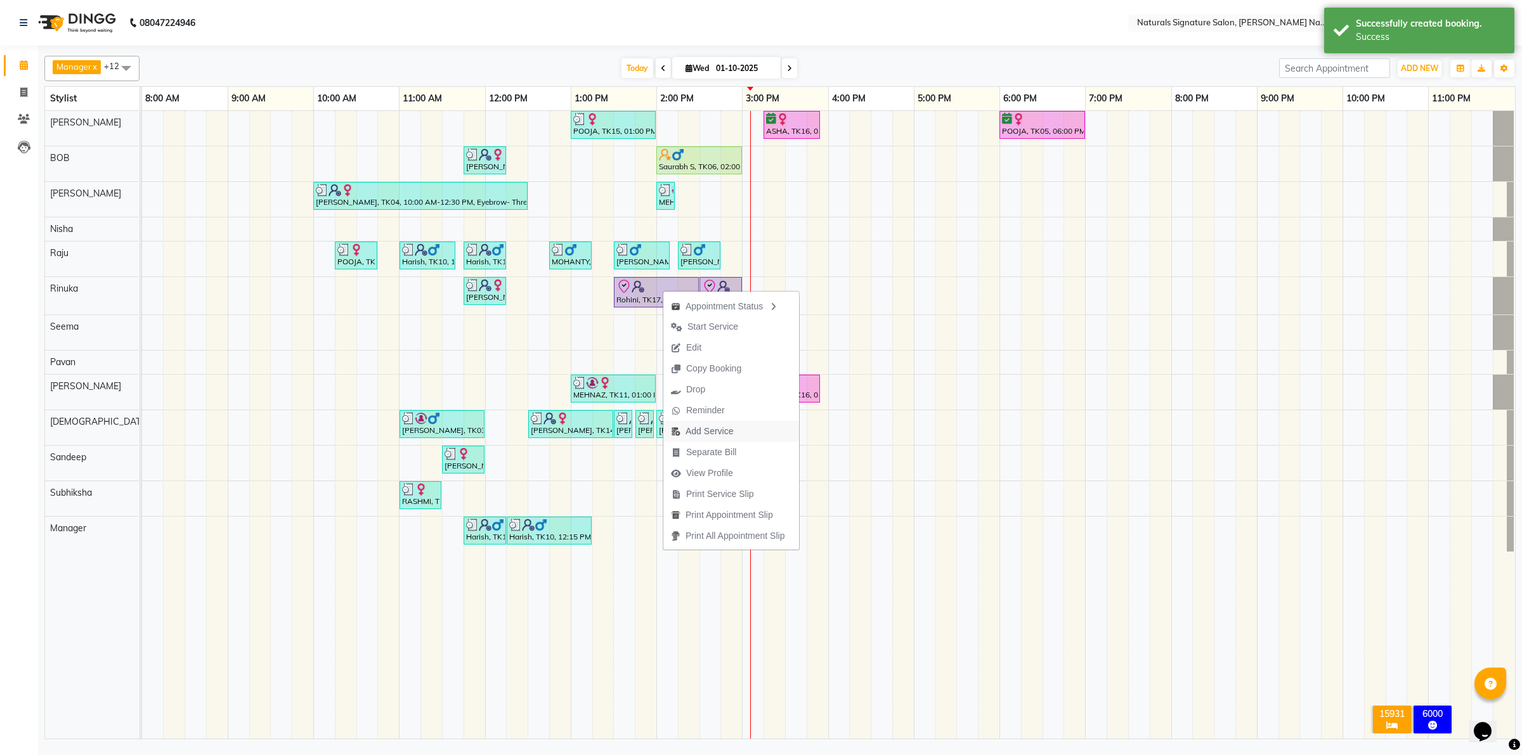
click at [698, 436] on span "Add Service" at bounding box center [709, 431] width 48 height 13
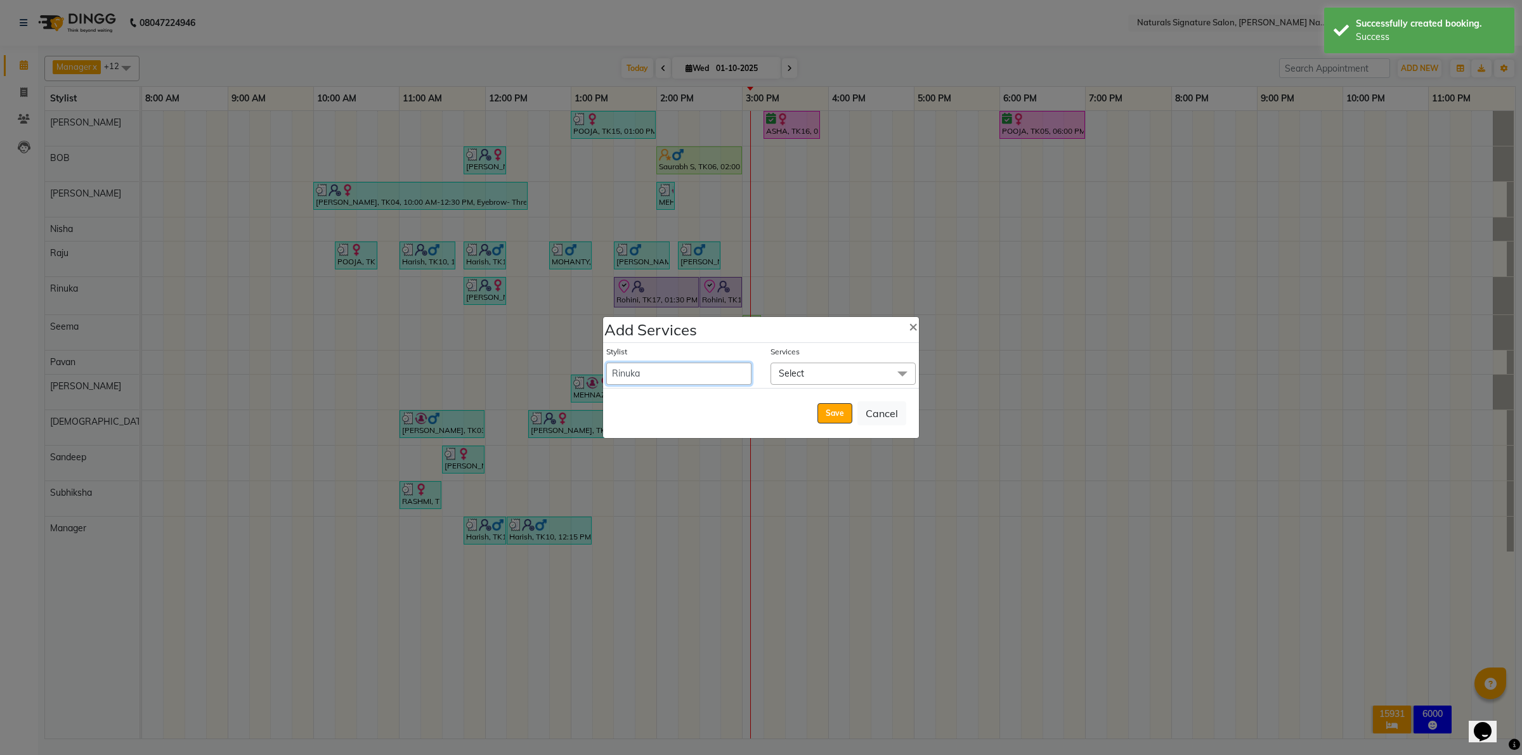
click at [683, 382] on select "[PERSON_NAME] Manager [PERSON_NAME] Priyanka Raju Rinuka [PERSON_NAME] [PERSON_…" at bounding box center [678, 374] width 145 height 22
select select "44904"
click at [606, 363] on select "[PERSON_NAME] Manager [PERSON_NAME] Priyanka Raju Rinuka [PERSON_NAME] [PERSON_…" at bounding box center [678, 374] width 145 height 22
select select "870"
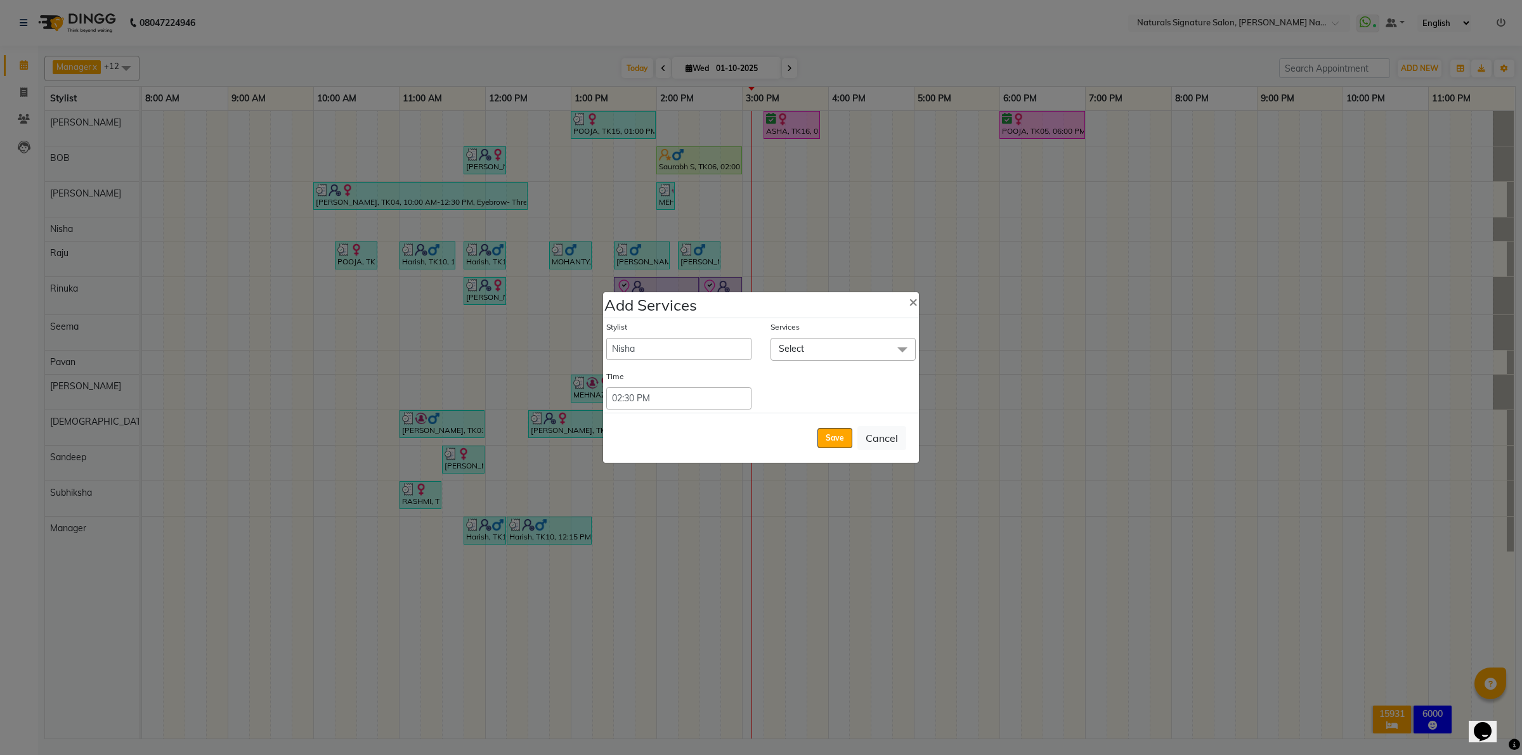
click at [825, 346] on span "Select" at bounding box center [842, 349] width 145 height 22
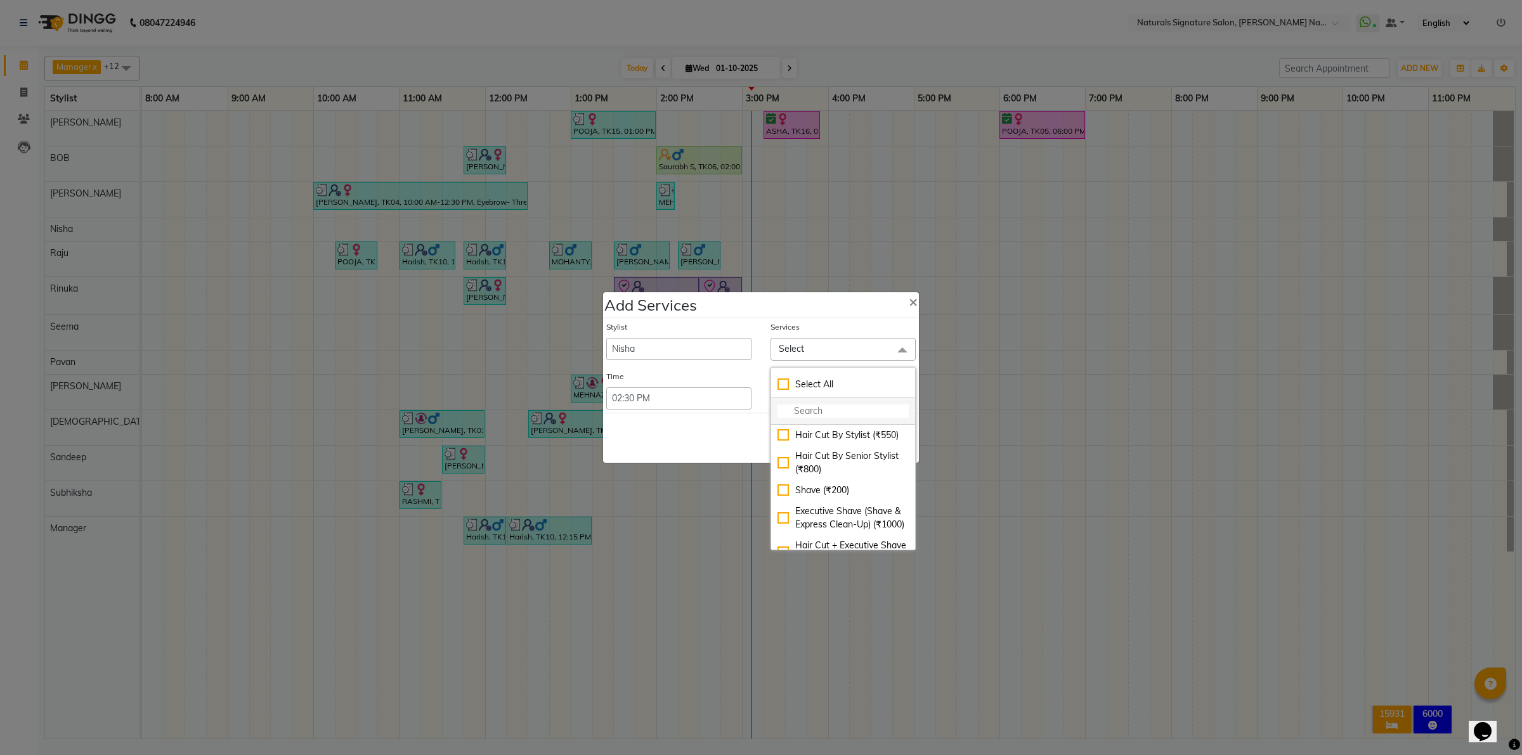
click at [799, 408] on input "multiselect-search" at bounding box center [842, 411] width 131 height 13
drag, startPoint x: 815, startPoint y: 406, endPoint x: 784, endPoint y: 413, distance: 32.0
click at [784, 413] on input "age" at bounding box center [842, 411] width 131 height 13
type input "facial"
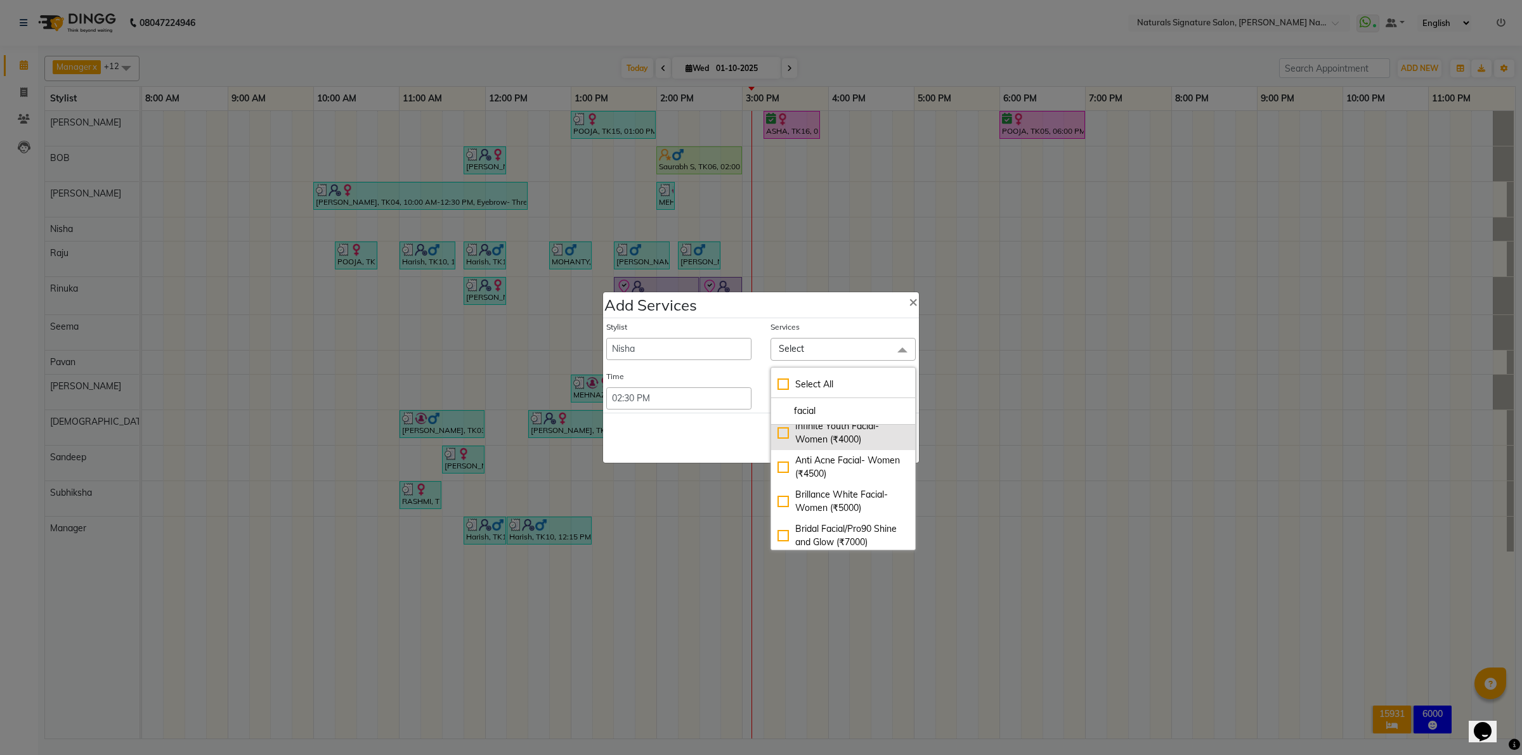
click at [777, 434] on div "Infinite Youth Facial- Women (₹4000)" at bounding box center [842, 433] width 131 height 27
checkbox input "true"
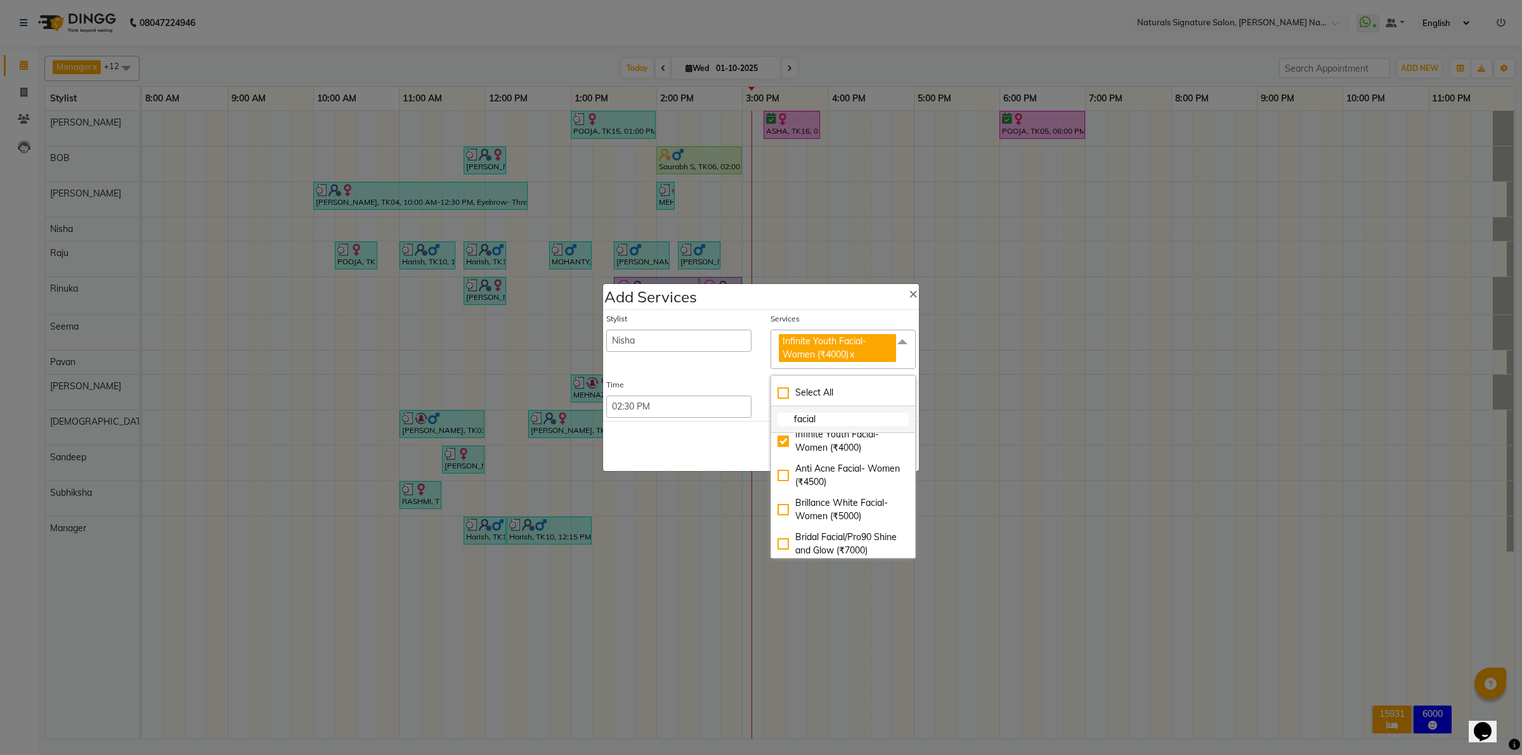
click at [803, 426] on input "facial" at bounding box center [842, 419] width 131 height 13
type input "head"
click at [784, 473] on div "Head Massage- Women (₹1000)" at bounding box center [842, 486] width 131 height 27
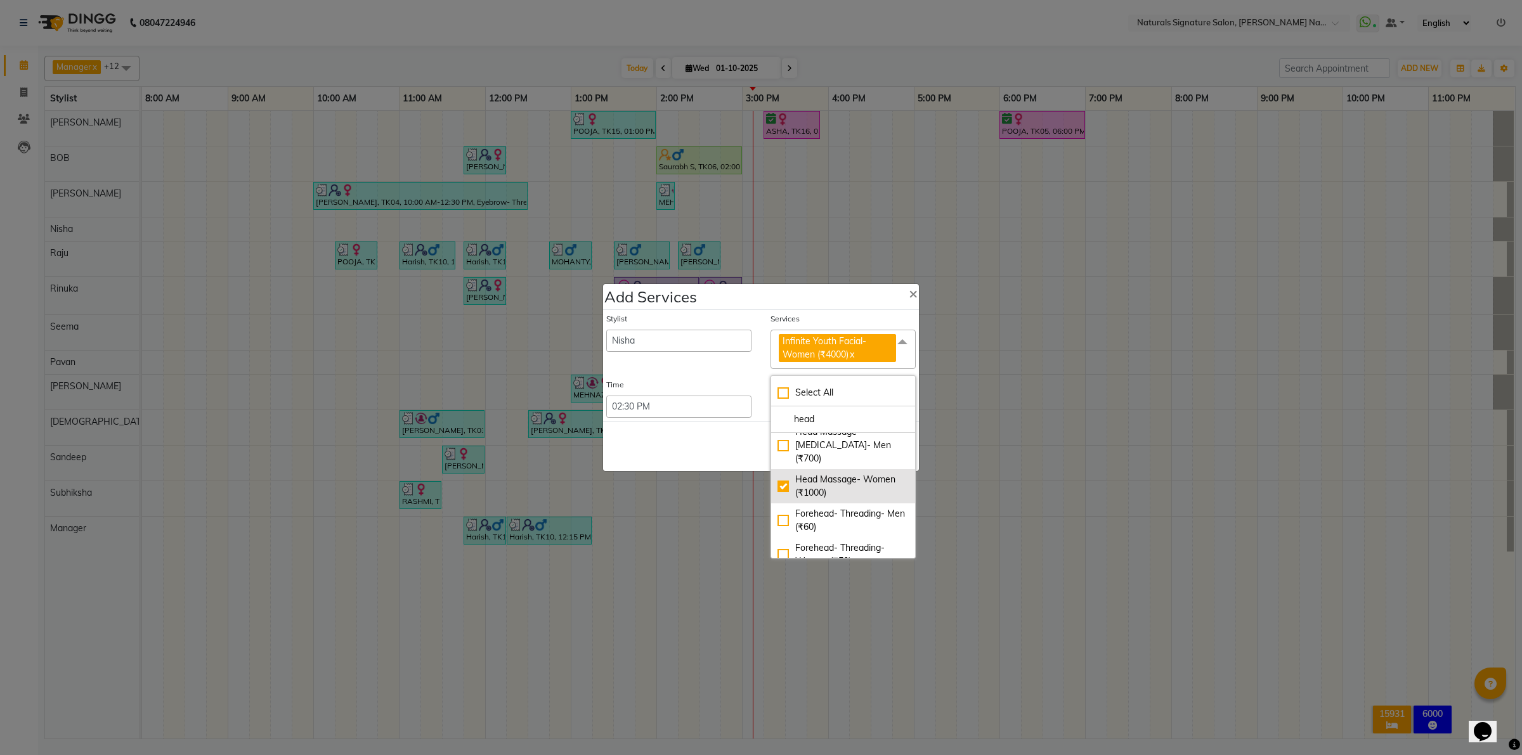
checkbox input "true"
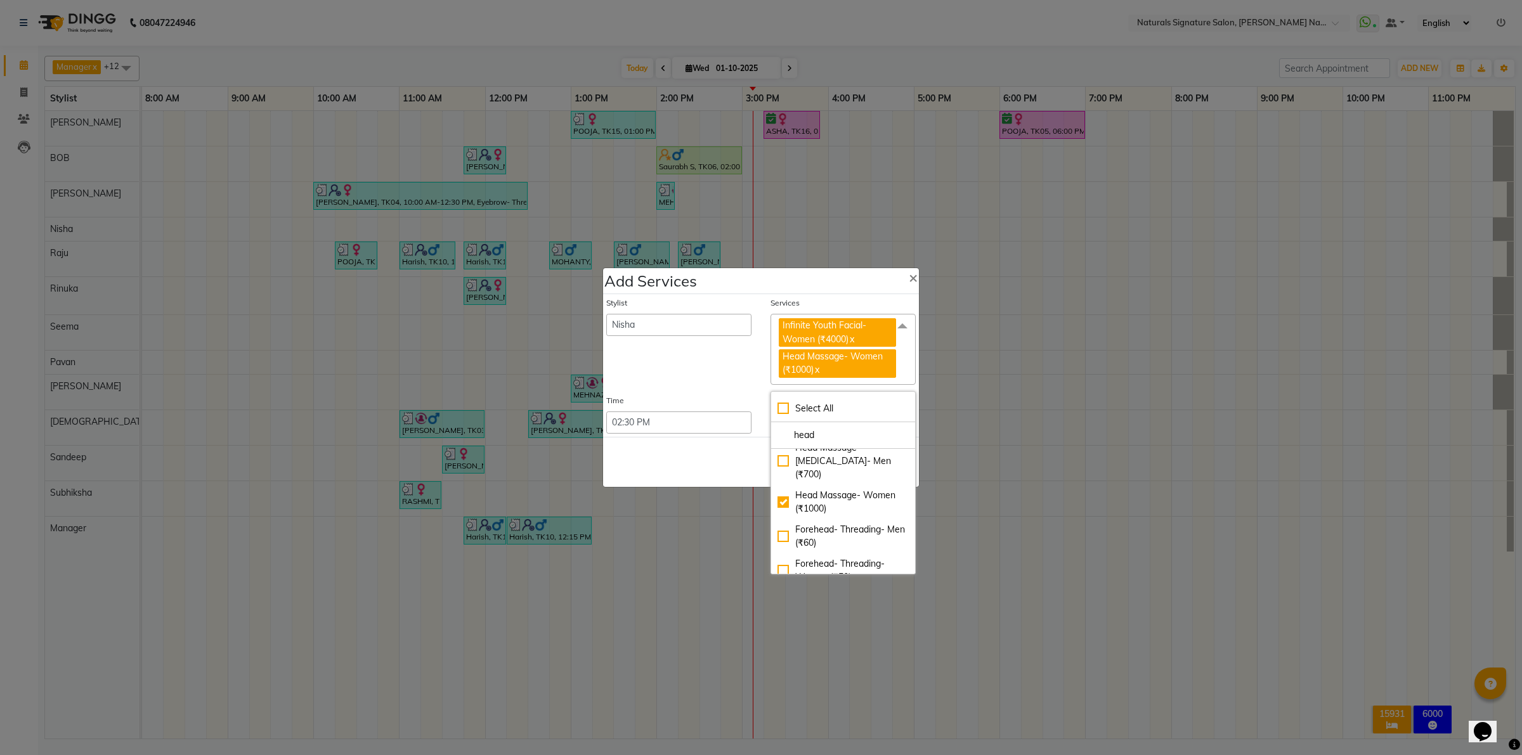
click at [743, 450] on div "Save Cancel" at bounding box center [761, 462] width 316 height 50
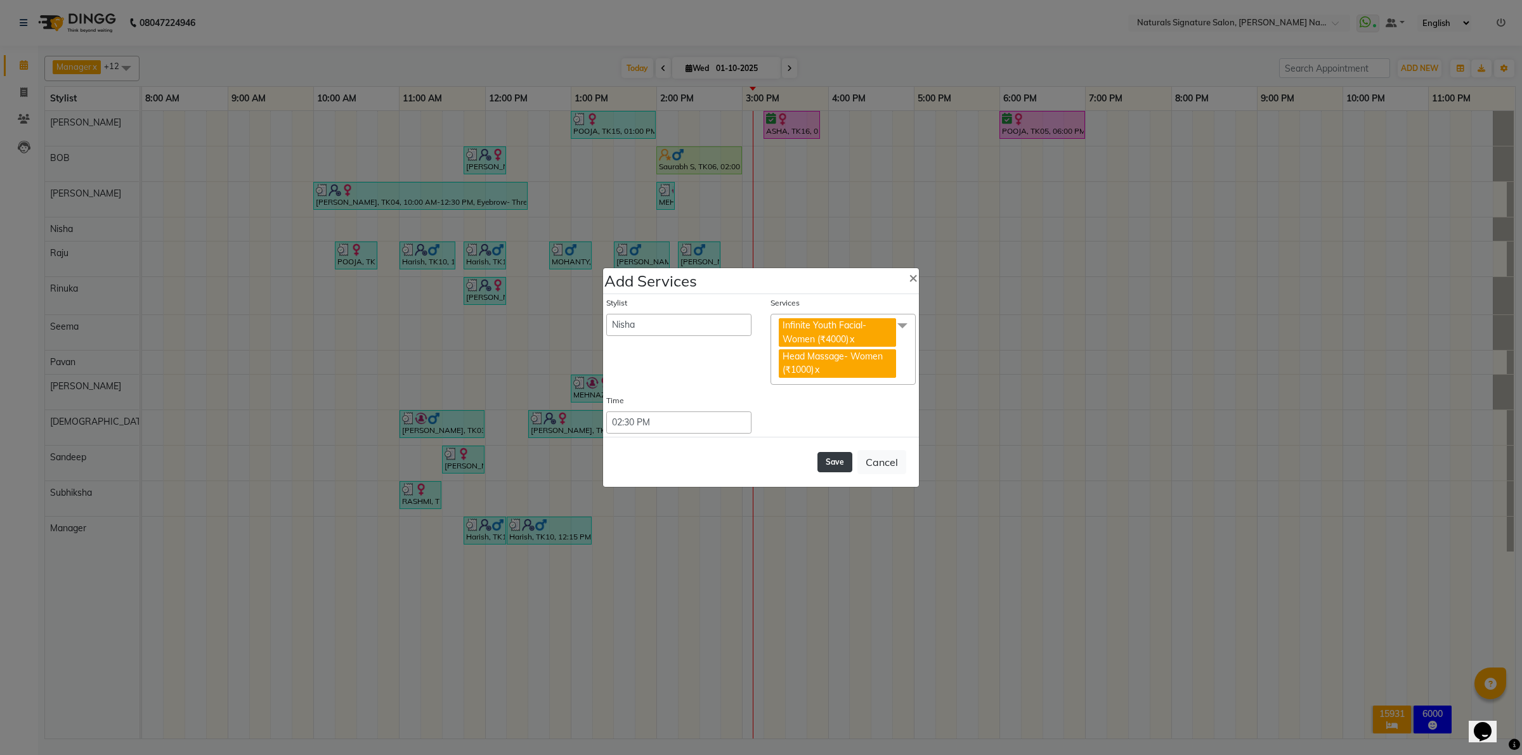
click at [829, 455] on button "Save" at bounding box center [834, 462] width 35 height 20
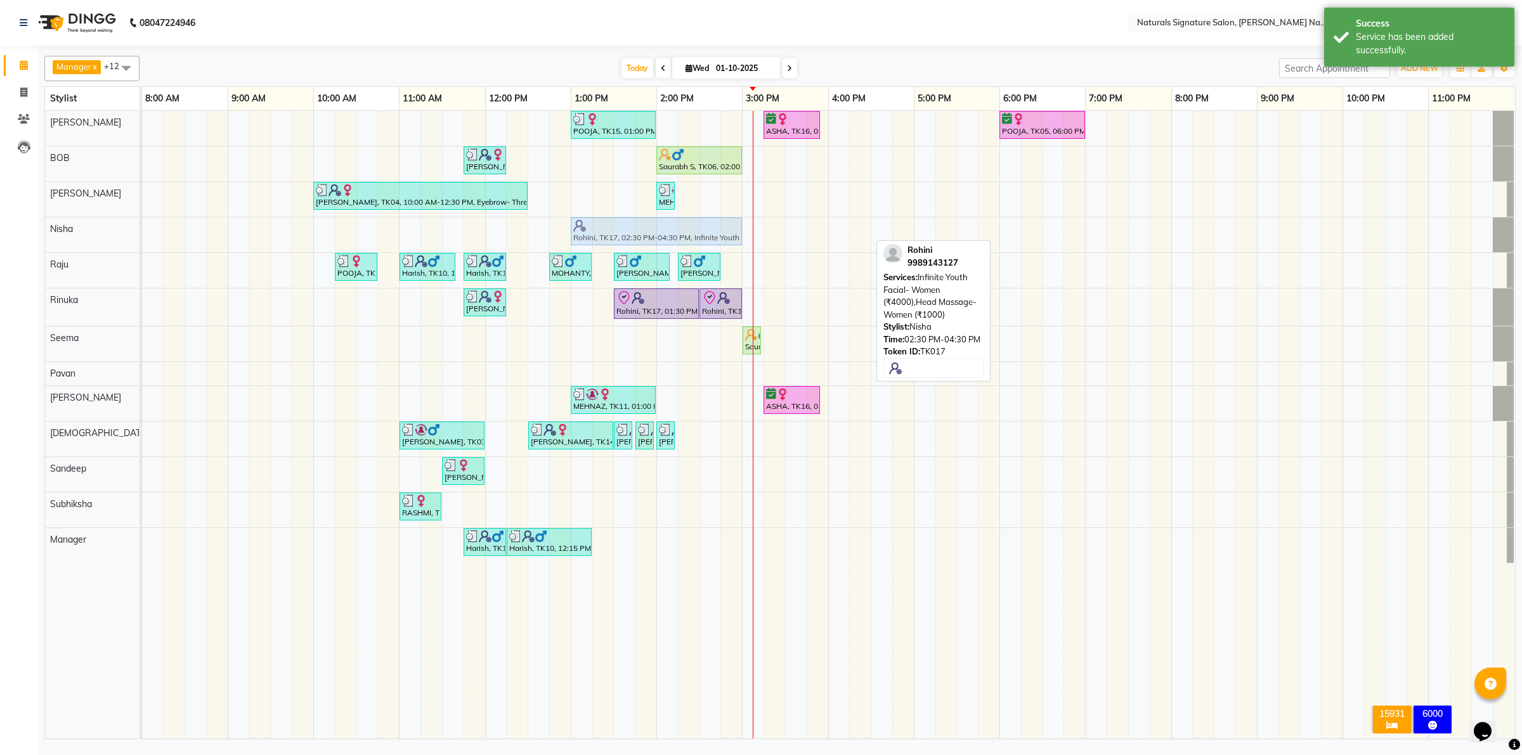
drag, startPoint x: 796, startPoint y: 230, endPoint x: 677, endPoint y: 235, distance: 119.3
click at [142, 235] on div "Rohini, TK17, 02:30 PM-04:30 PM, Infinite Youth Facial- Women (₹4000),Head Mass…" at bounding box center [142, 234] width 0 height 35
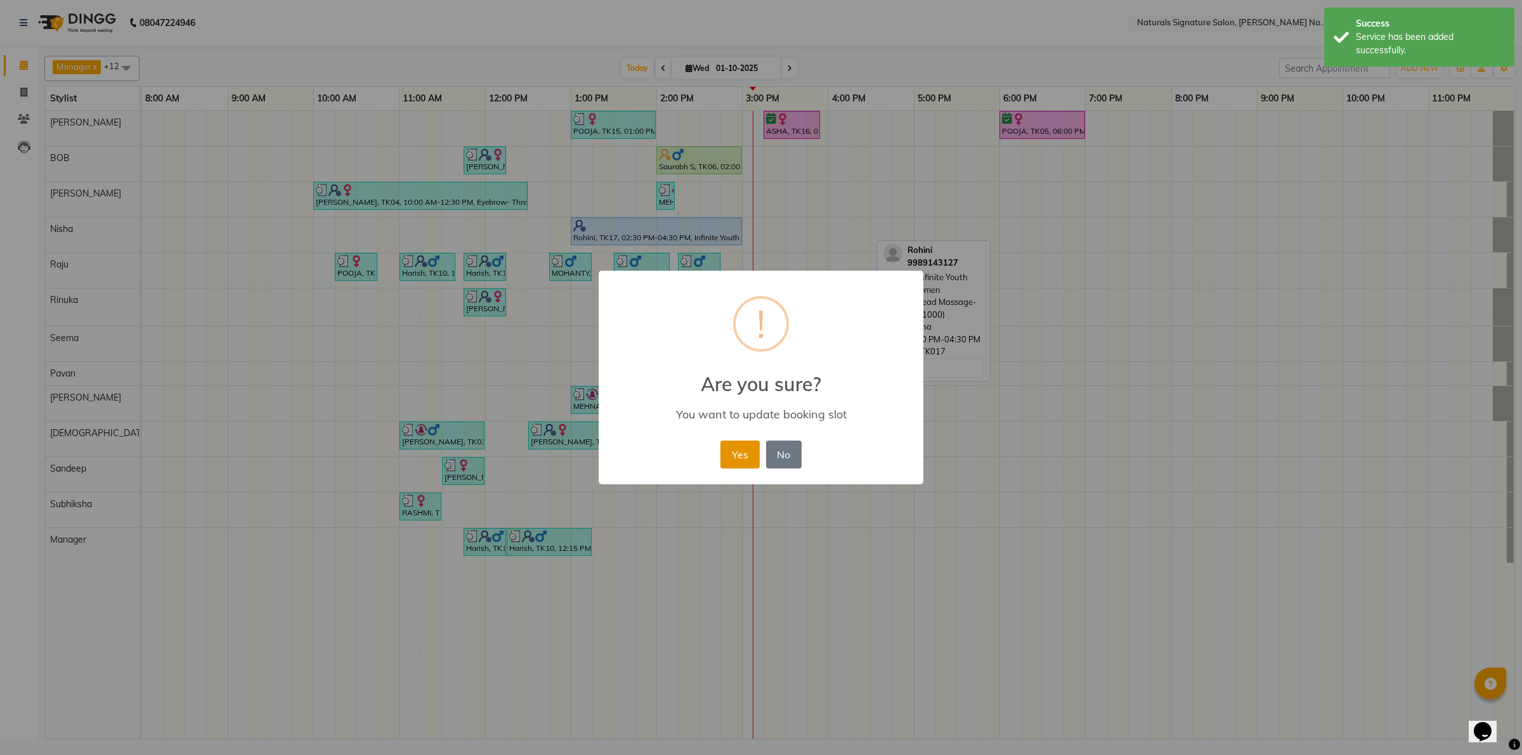
click at [742, 457] on button "Yes" at bounding box center [739, 455] width 39 height 28
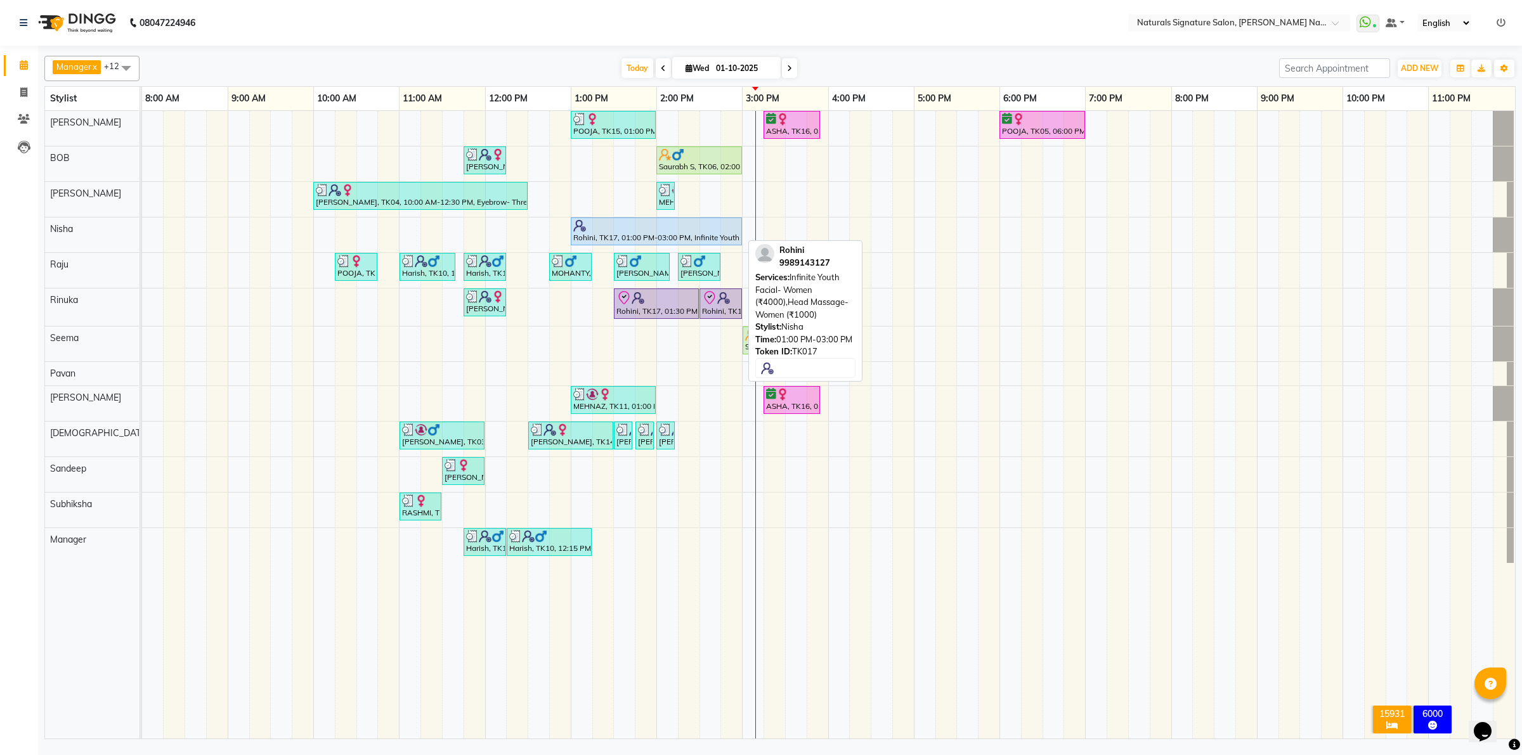
click at [629, 225] on div at bounding box center [656, 225] width 166 height 13
click at [628, 226] on div at bounding box center [656, 225] width 166 height 13
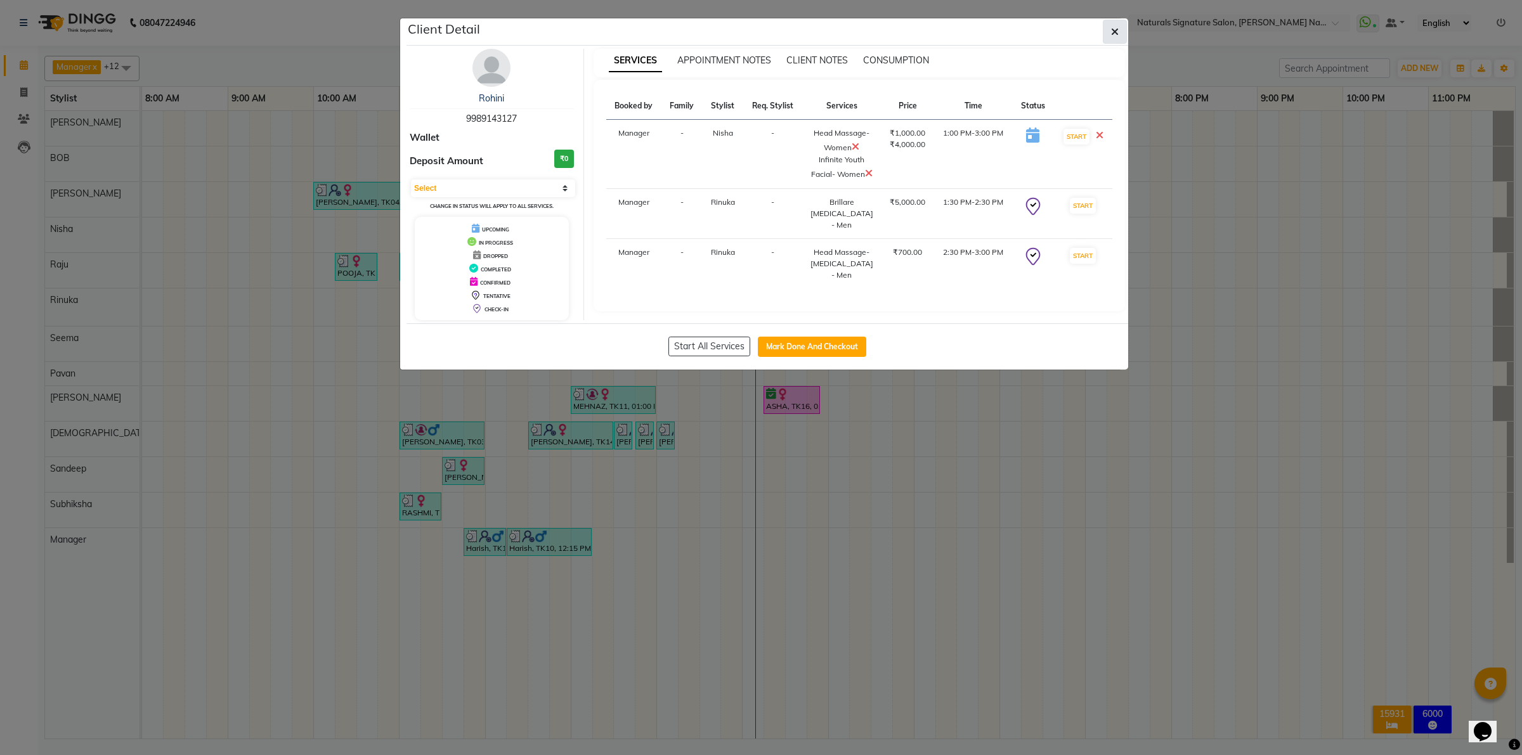
click at [1124, 27] on button "button" at bounding box center [1115, 32] width 24 height 24
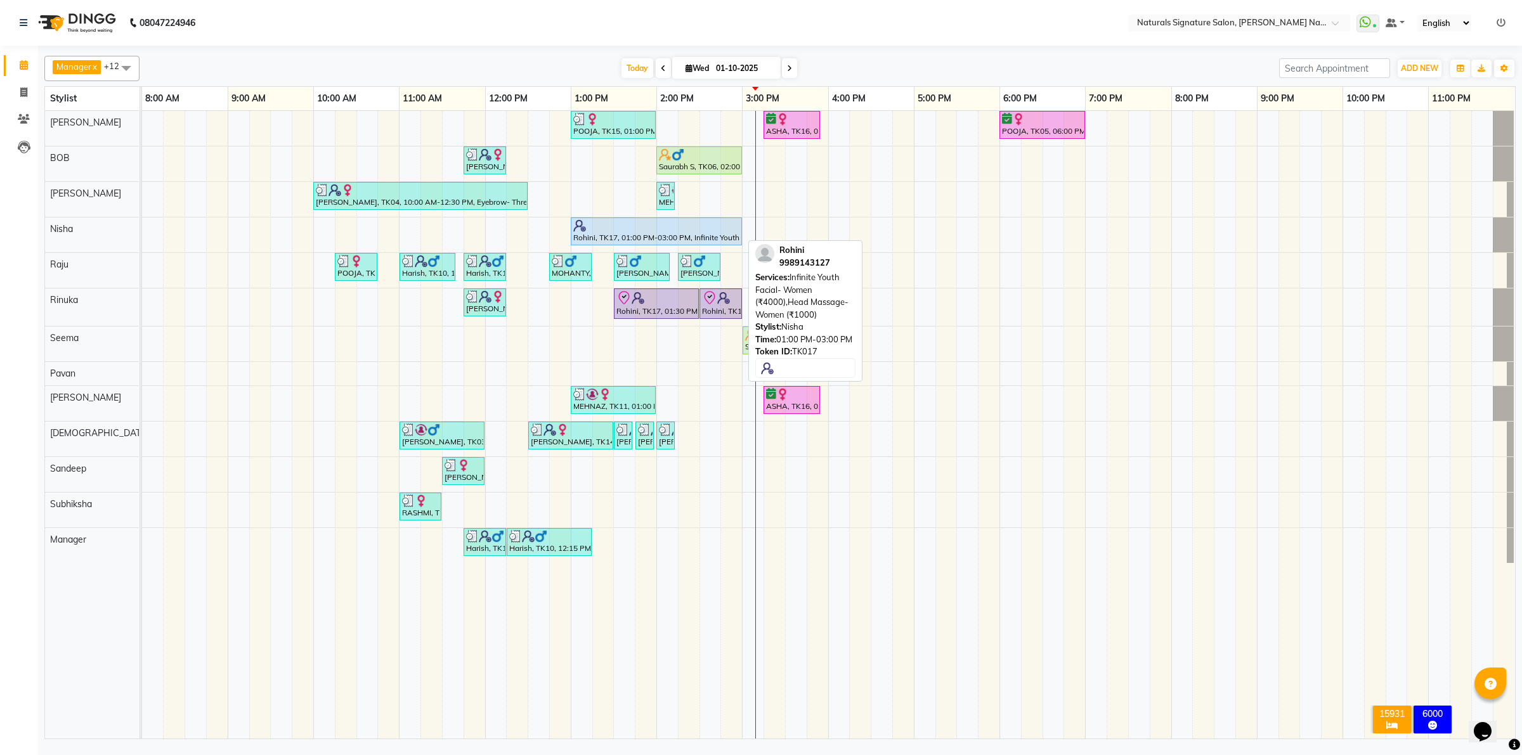
click at [647, 242] on div "Rohini, TK17, 01:00 PM-03:00 PM, Infinite Youth Facial- Women (₹4000),Head Mass…" at bounding box center [656, 231] width 169 height 24
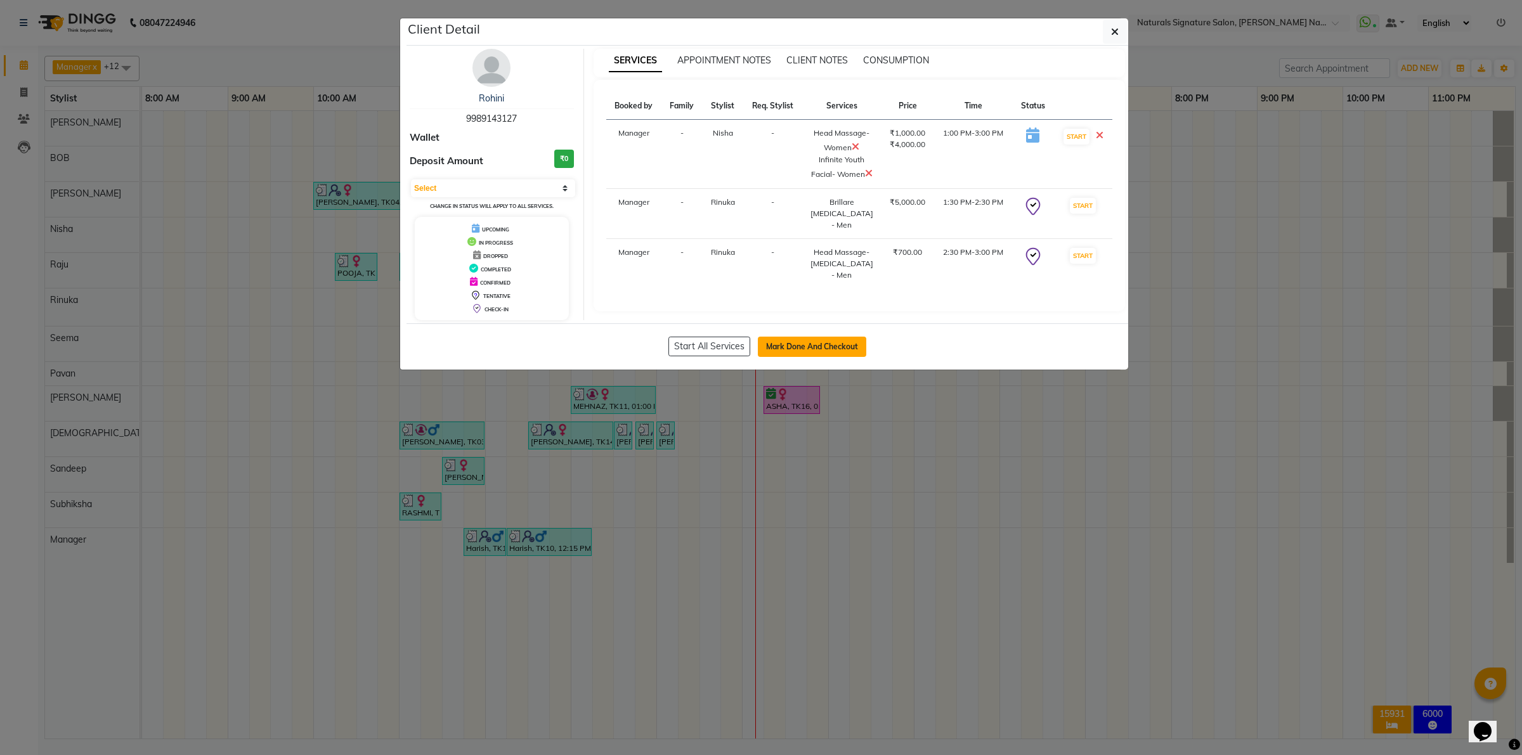
click at [784, 347] on button "Mark Done And Checkout" at bounding box center [812, 347] width 108 height 20
select select "6135"
select select "service"
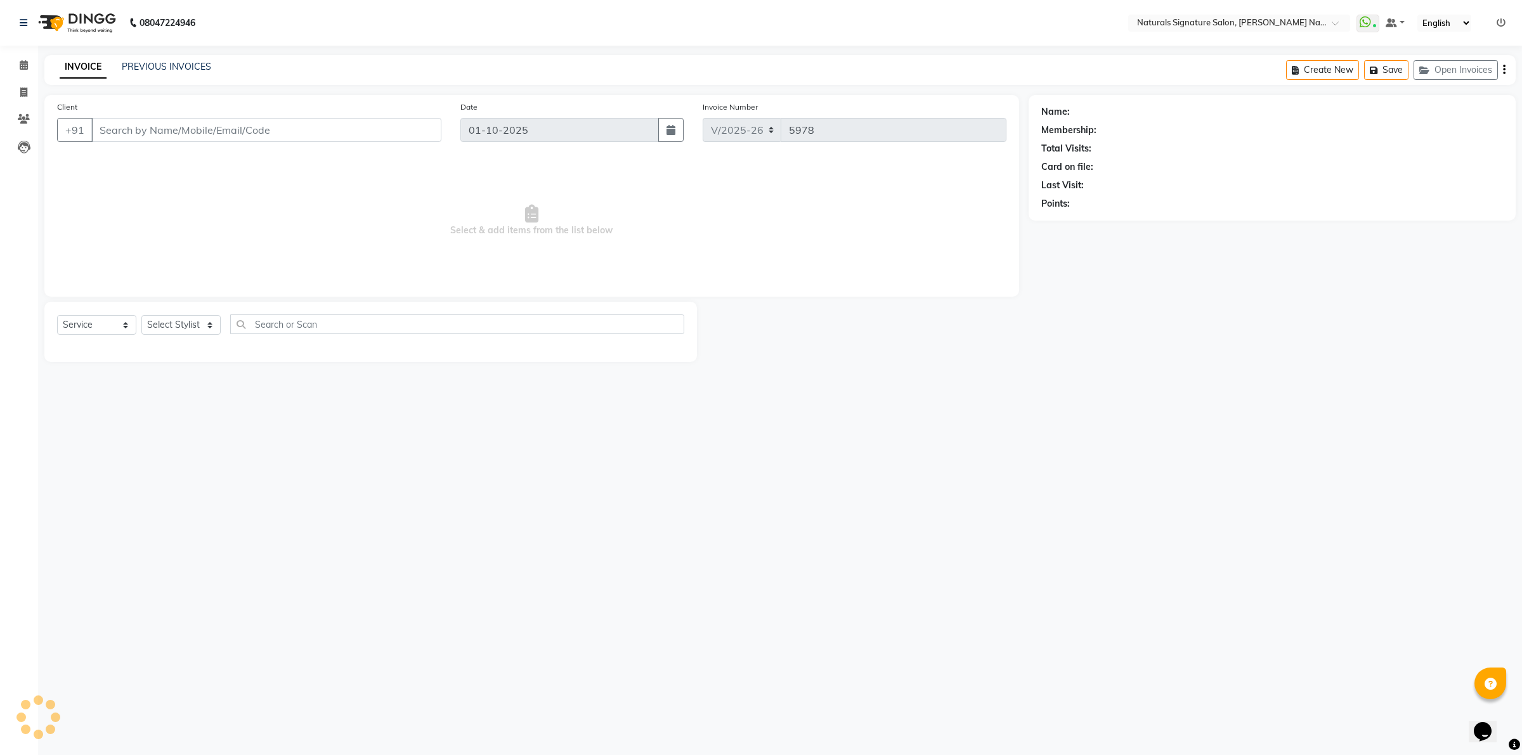
type input "99******27"
select select "44904"
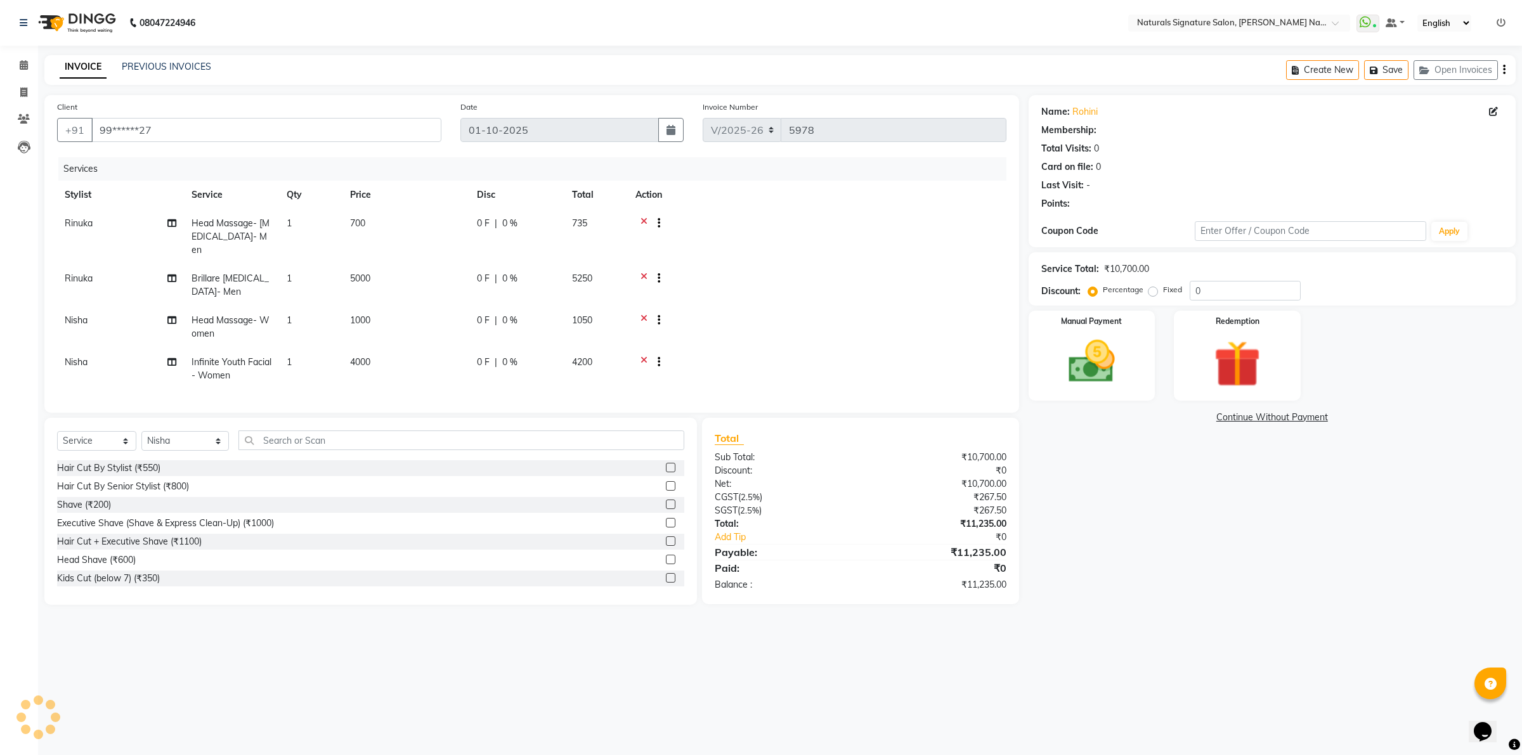
select select "1: Object"
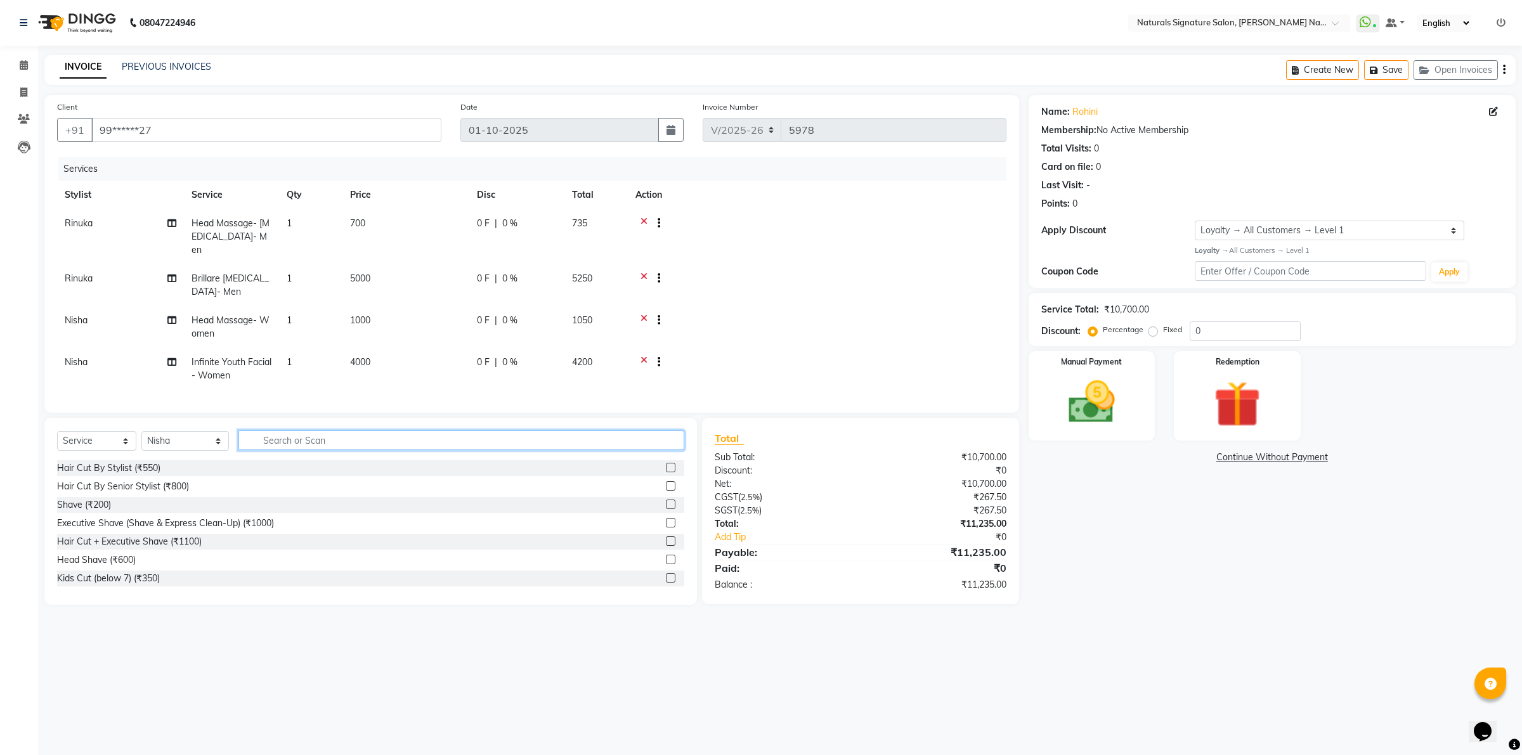
click at [273, 436] on input "text" at bounding box center [461, 441] width 446 height 20
type input "detan"
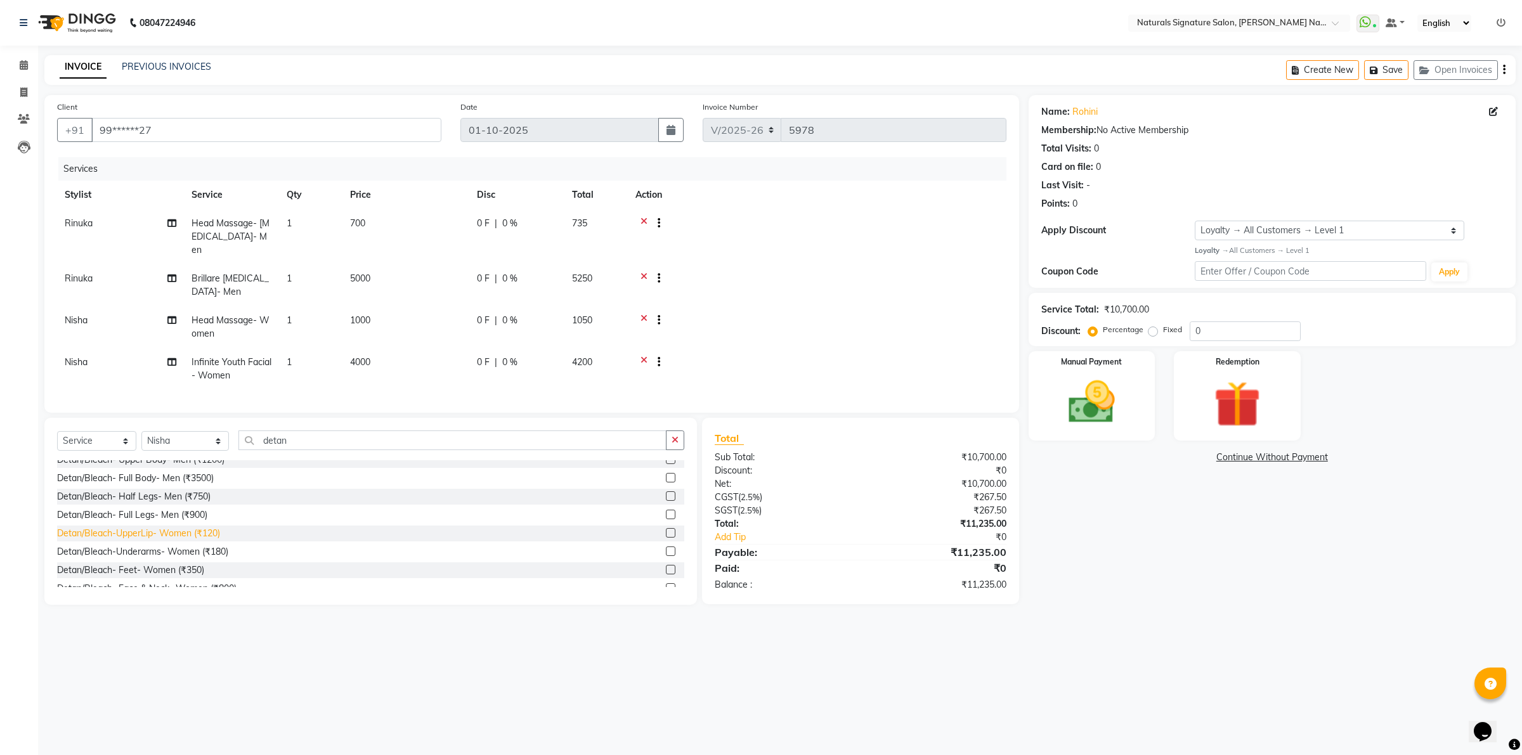
click at [187, 536] on div "Detan/Bleach-UpperLip- Women (₹120)" at bounding box center [138, 533] width 163 height 13
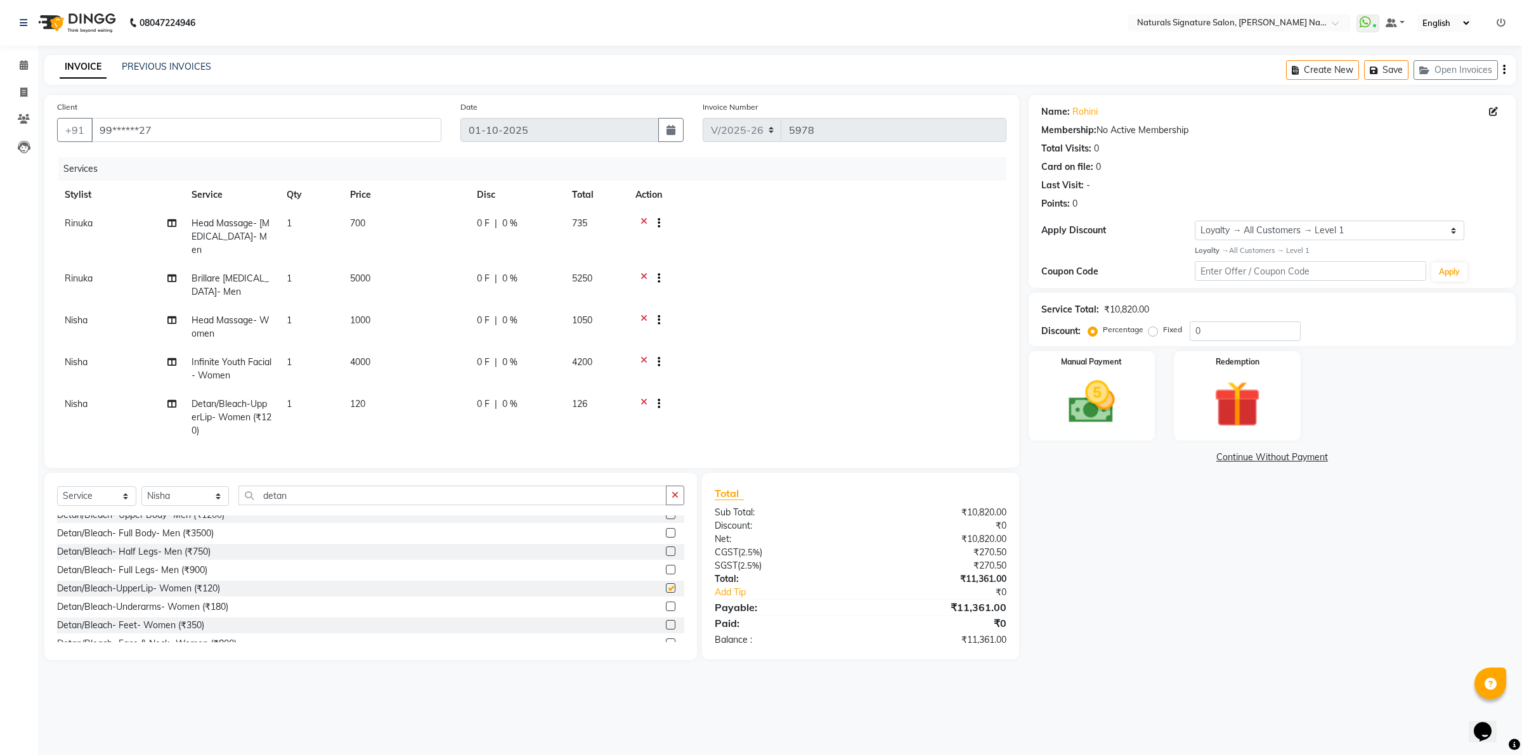
checkbox input "false"
click at [354, 398] on td "120" at bounding box center [405, 417] width 127 height 55
select select "44904"
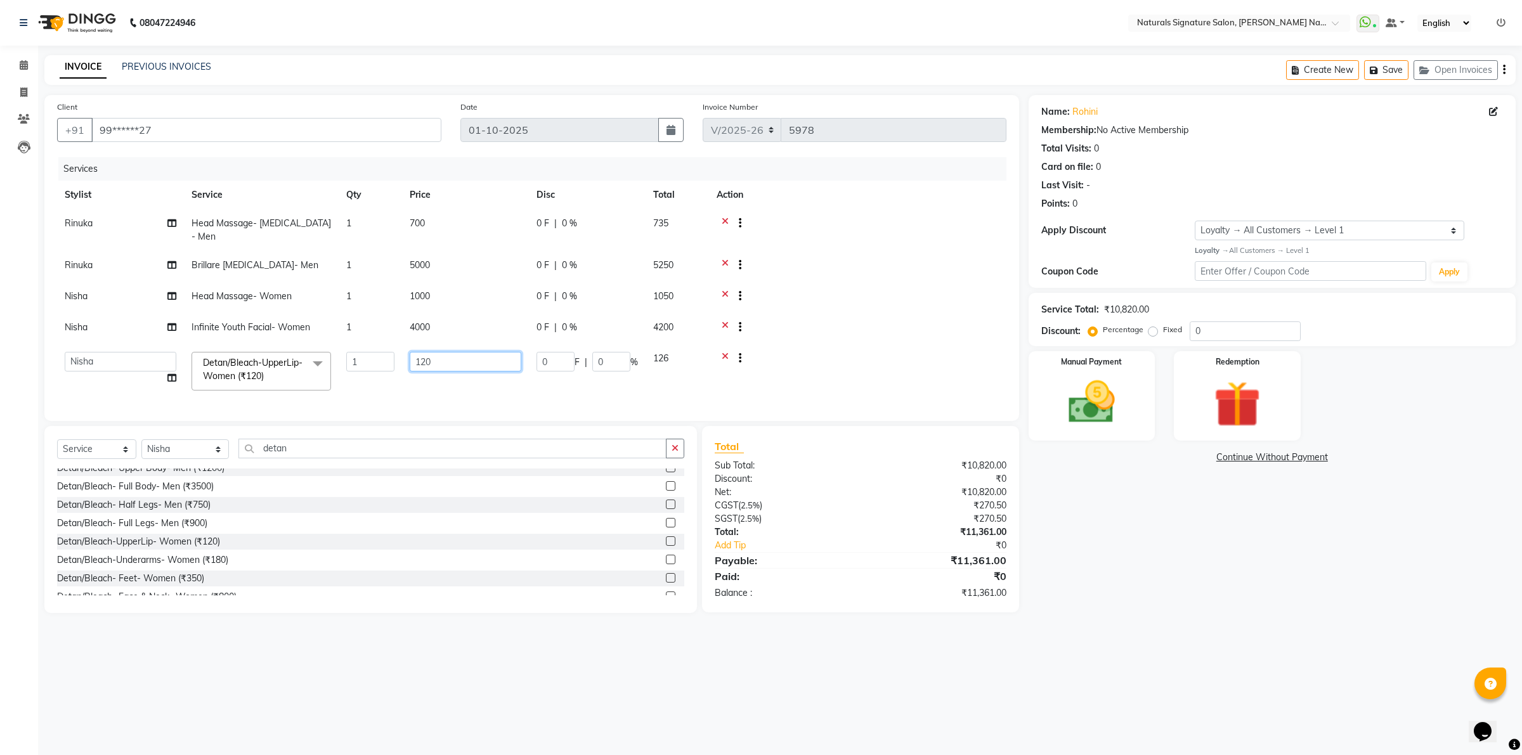
drag, startPoint x: 486, startPoint y: 352, endPoint x: 410, endPoint y: 362, distance: 76.8
click at [410, 360] on td "120" at bounding box center [465, 371] width 127 height 54
type input "250"
click at [793, 337] on tbody "Rinuka Head Massage- [MEDICAL_DATA]- Men 1 700 0 F | 0 % 735 Rinuka Brillare [M…" at bounding box center [531, 303] width 949 height 189
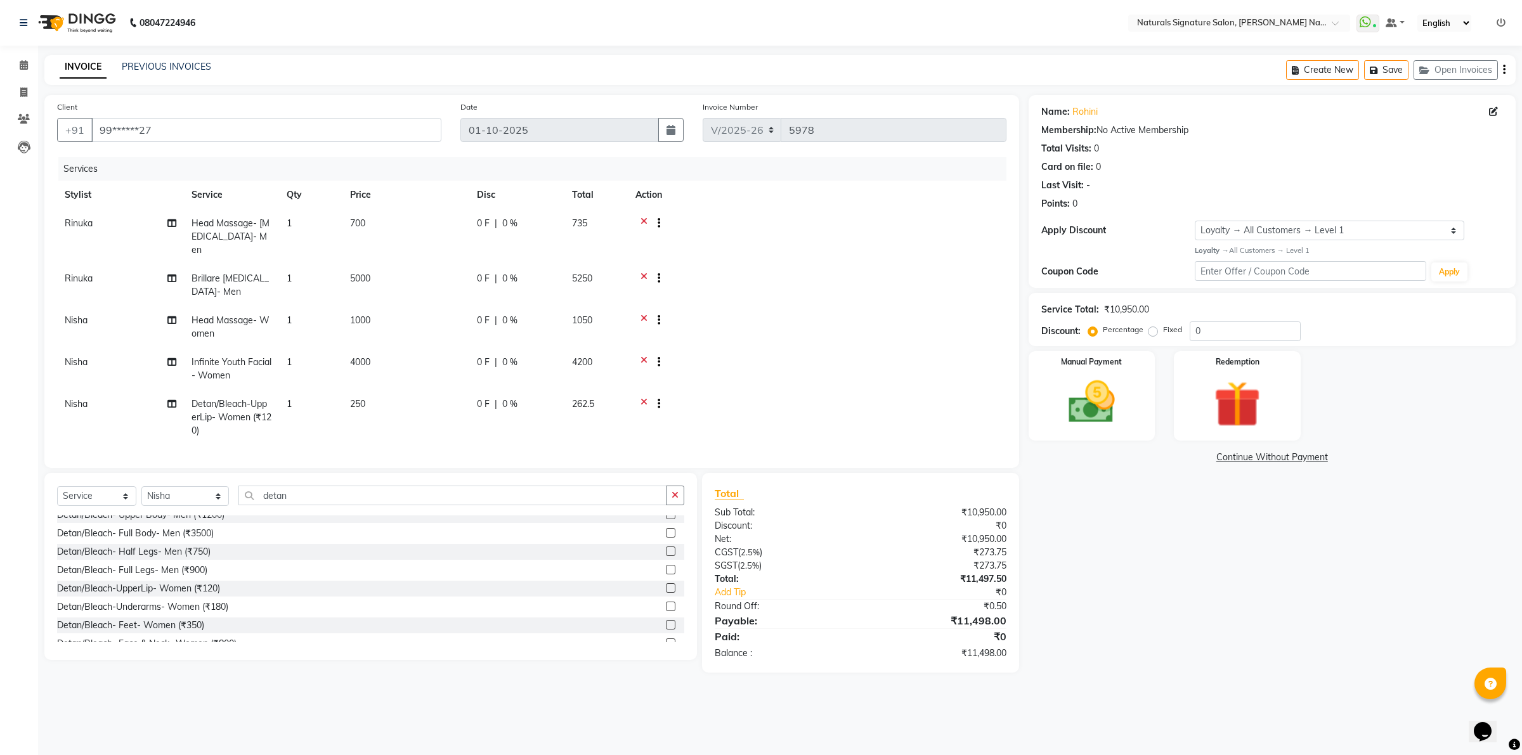
click at [641, 398] on icon at bounding box center [643, 406] width 7 height 16
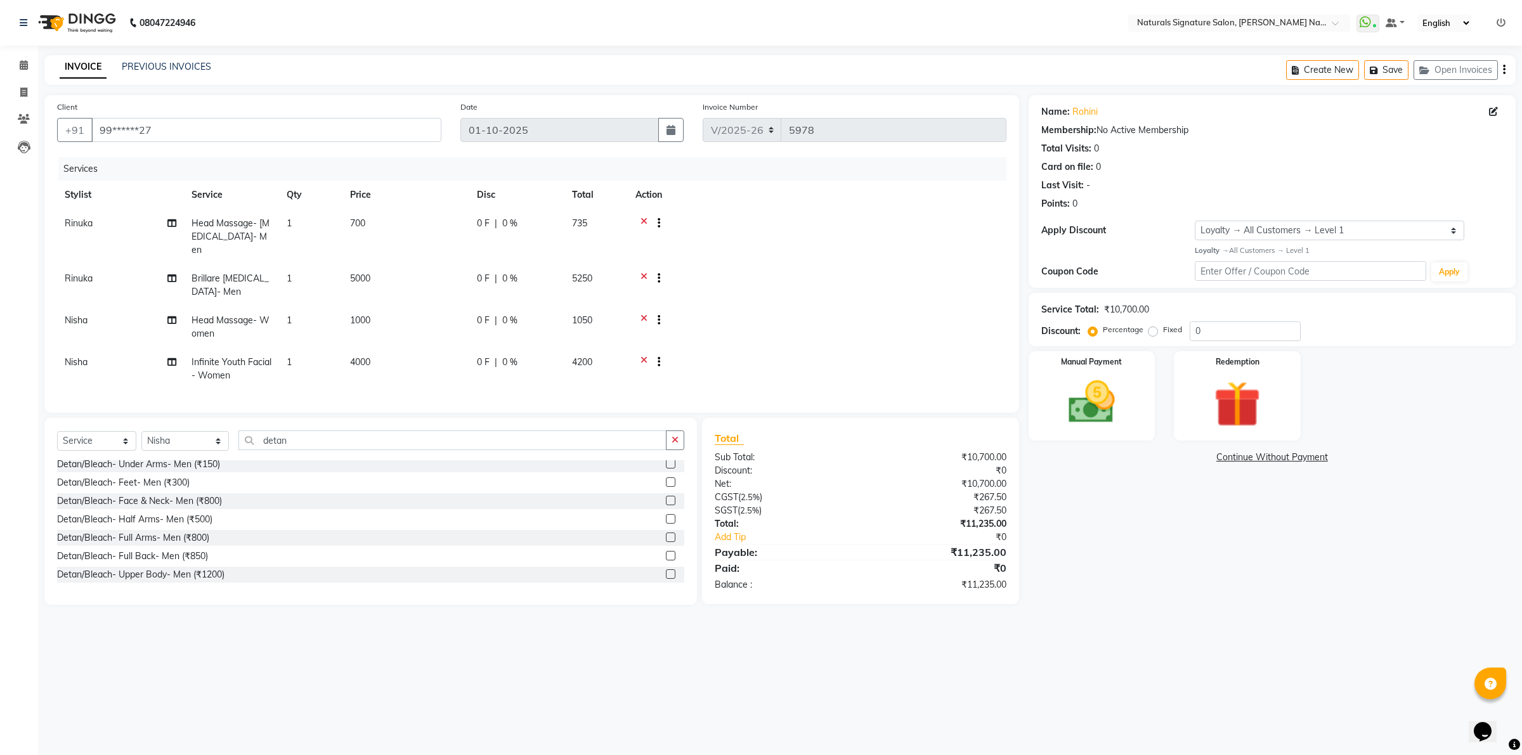
scroll to position [0, 0]
click at [256, 441] on input "detan" at bounding box center [452, 441] width 429 height 20
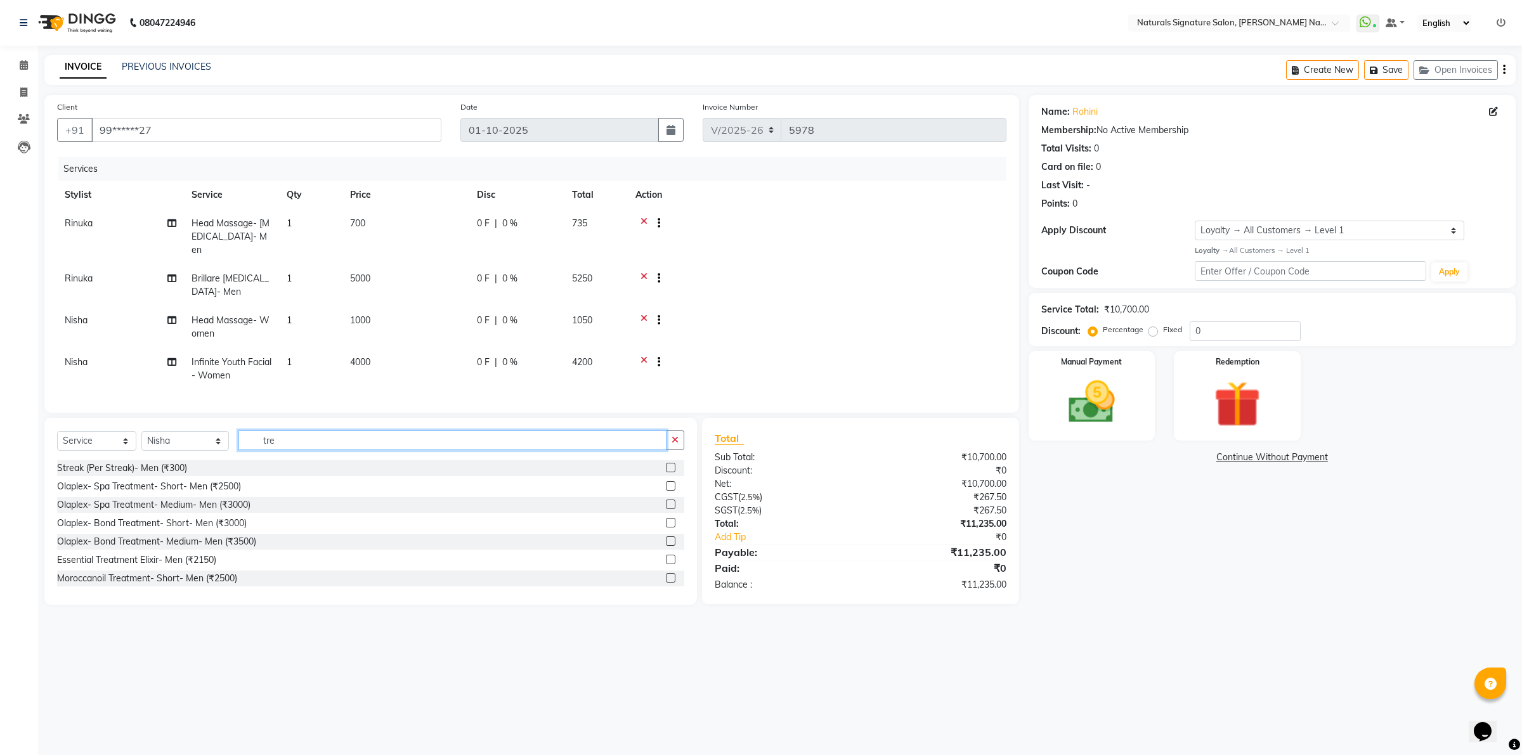
type input "trea"
click at [265, 441] on input "trea" at bounding box center [452, 441] width 429 height 20
click at [269, 436] on input "under" at bounding box center [452, 441] width 429 height 20
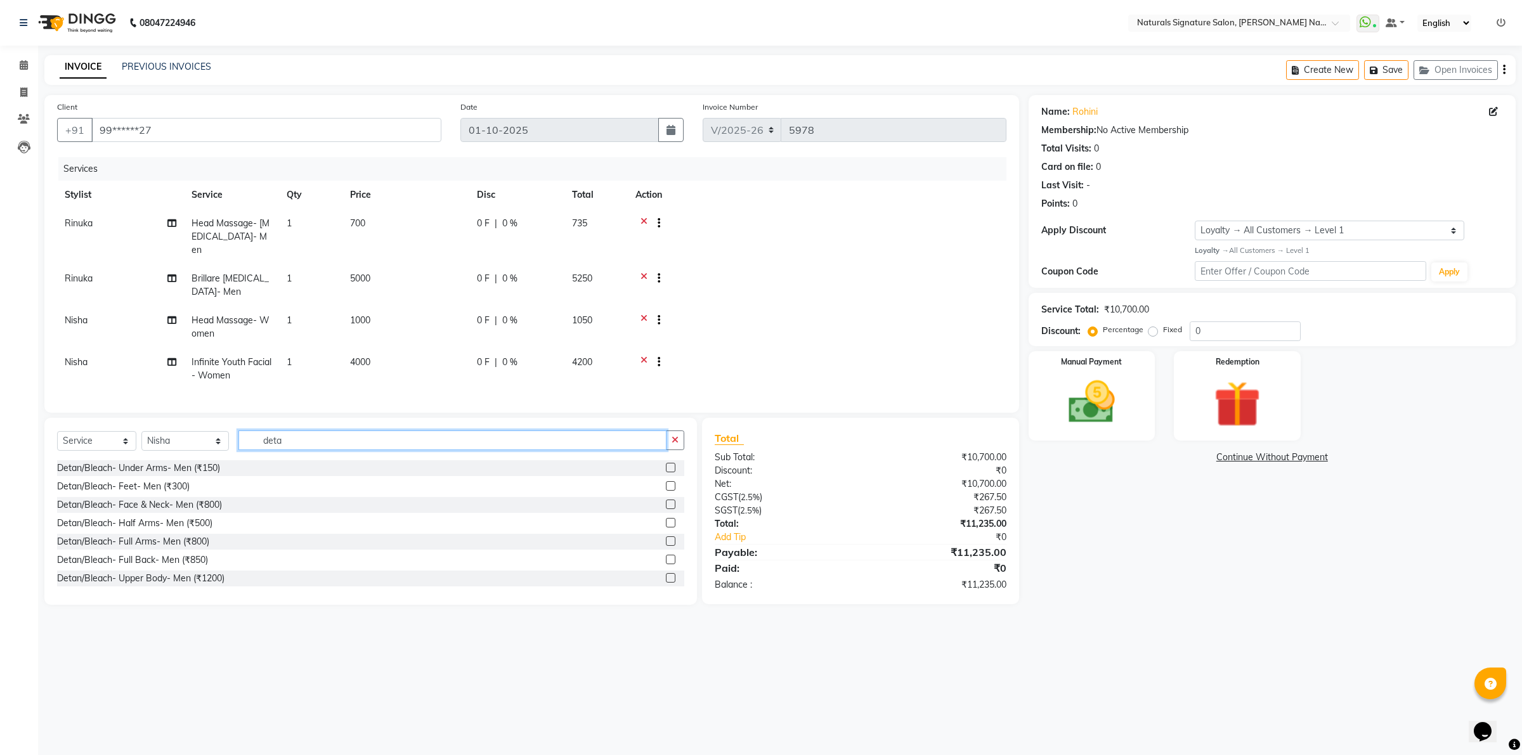
type input "detan"
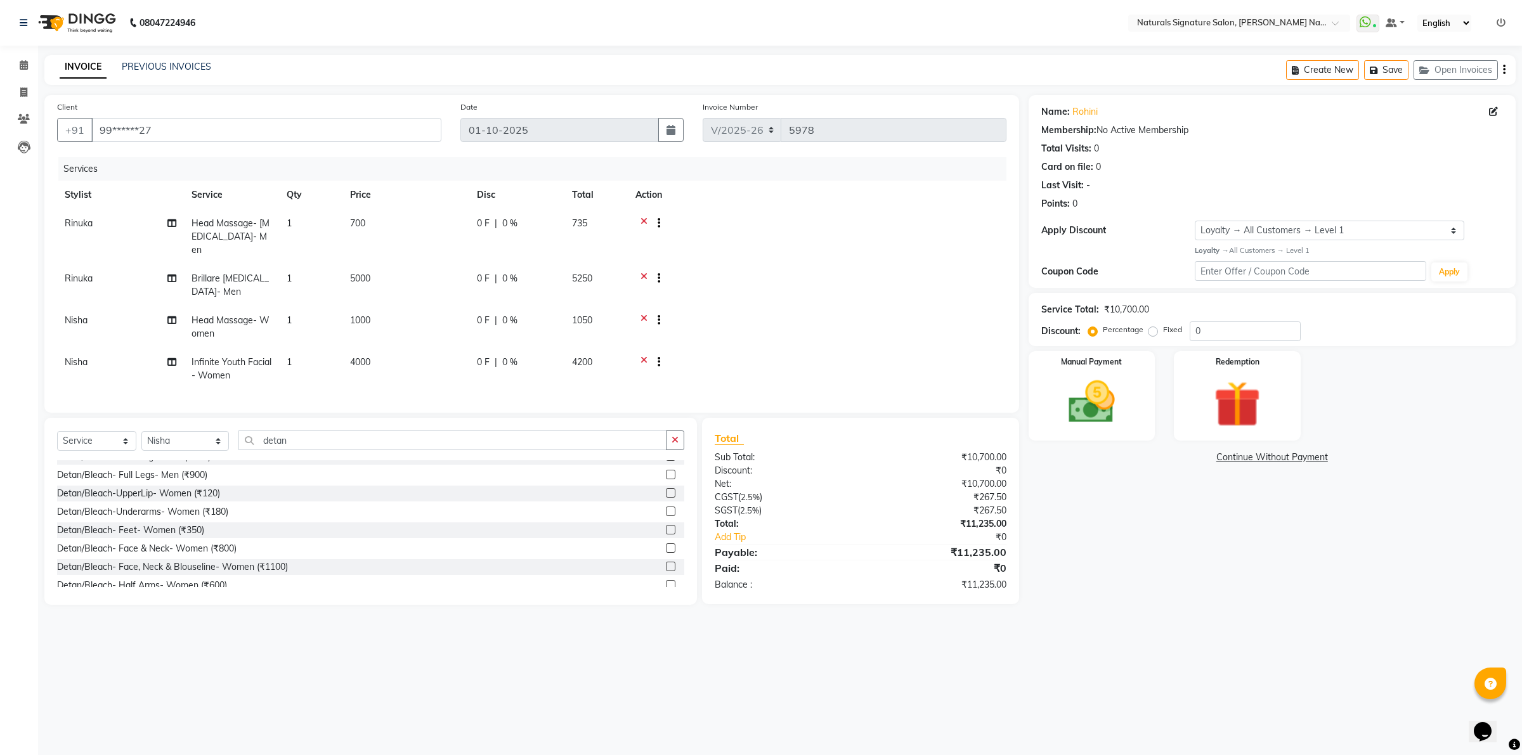
click at [165, 495] on div "Detan/Bleach-UpperLip- Women (₹120)" at bounding box center [138, 493] width 163 height 13
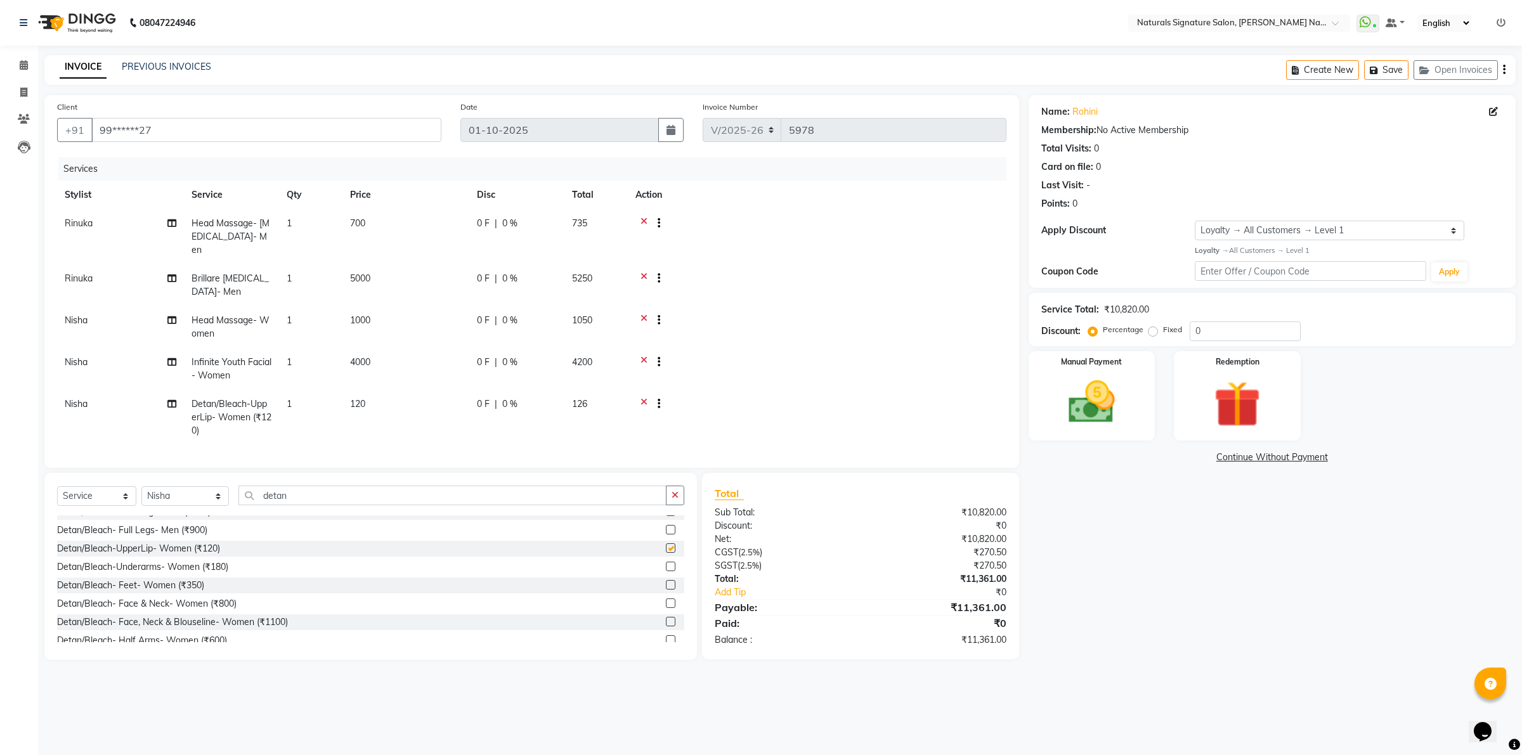
checkbox input "false"
click at [368, 391] on td "120" at bounding box center [405, 417] width 127 height 55
select select "44904"
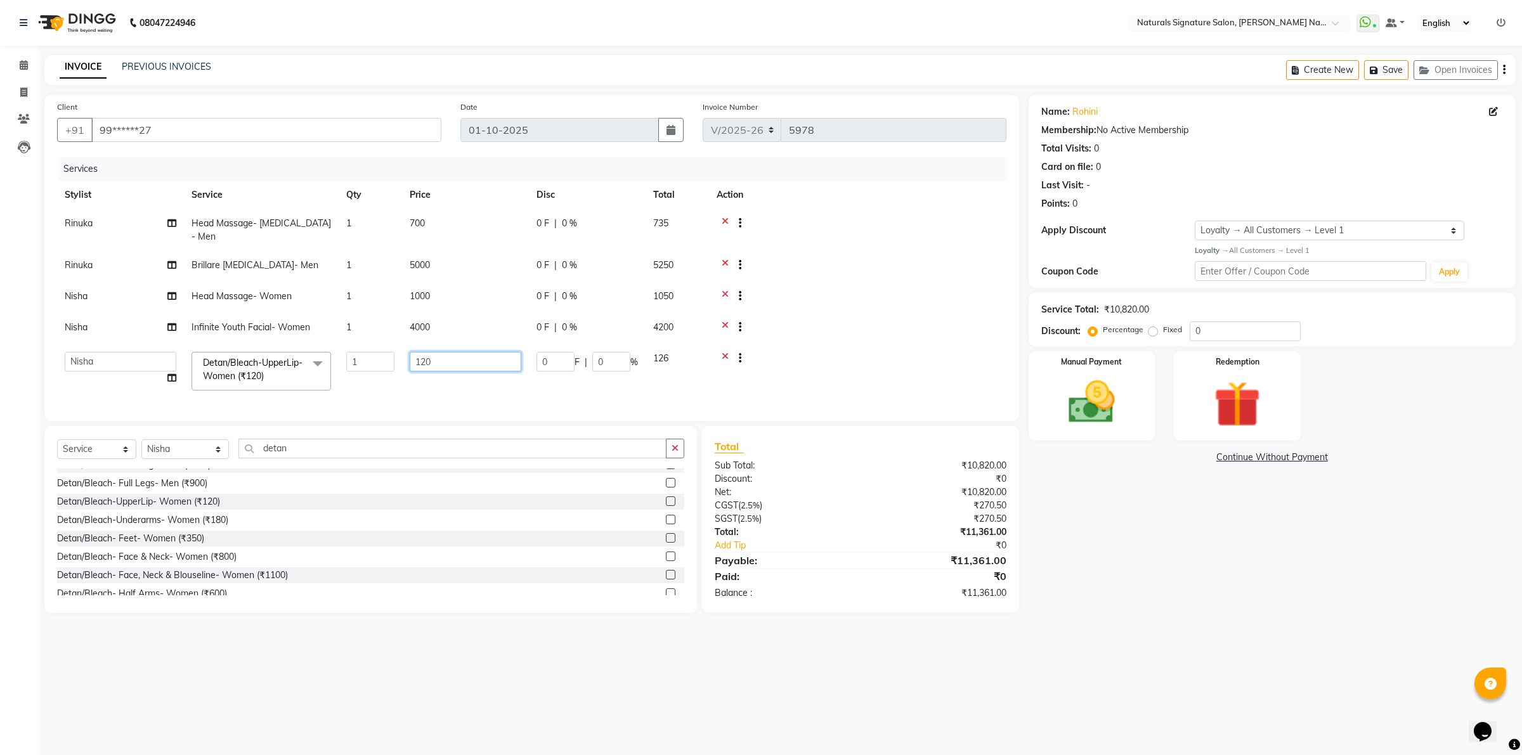
drag, startPoint x: 445, startPoint y: 346, endPoint x: 387, endPoint y: 355, distance: 59.0
click at [387, 355] on tr "[PERSON_NAME] Manager [PERSON_NAME] Priyanka Raju Rinuka [PERSON_NAME] [PERSON_…" at bounding box center [531, 371] width 949 height 54
type input "250"
click at [802, 324] on tbody "Rinuka Head Massage- [MEDICAL_DATA]- Men 1 700 0 F | 0 % 735 Rinuka Brillare [M…" at bounding box center [531, 303] width 949 height 189
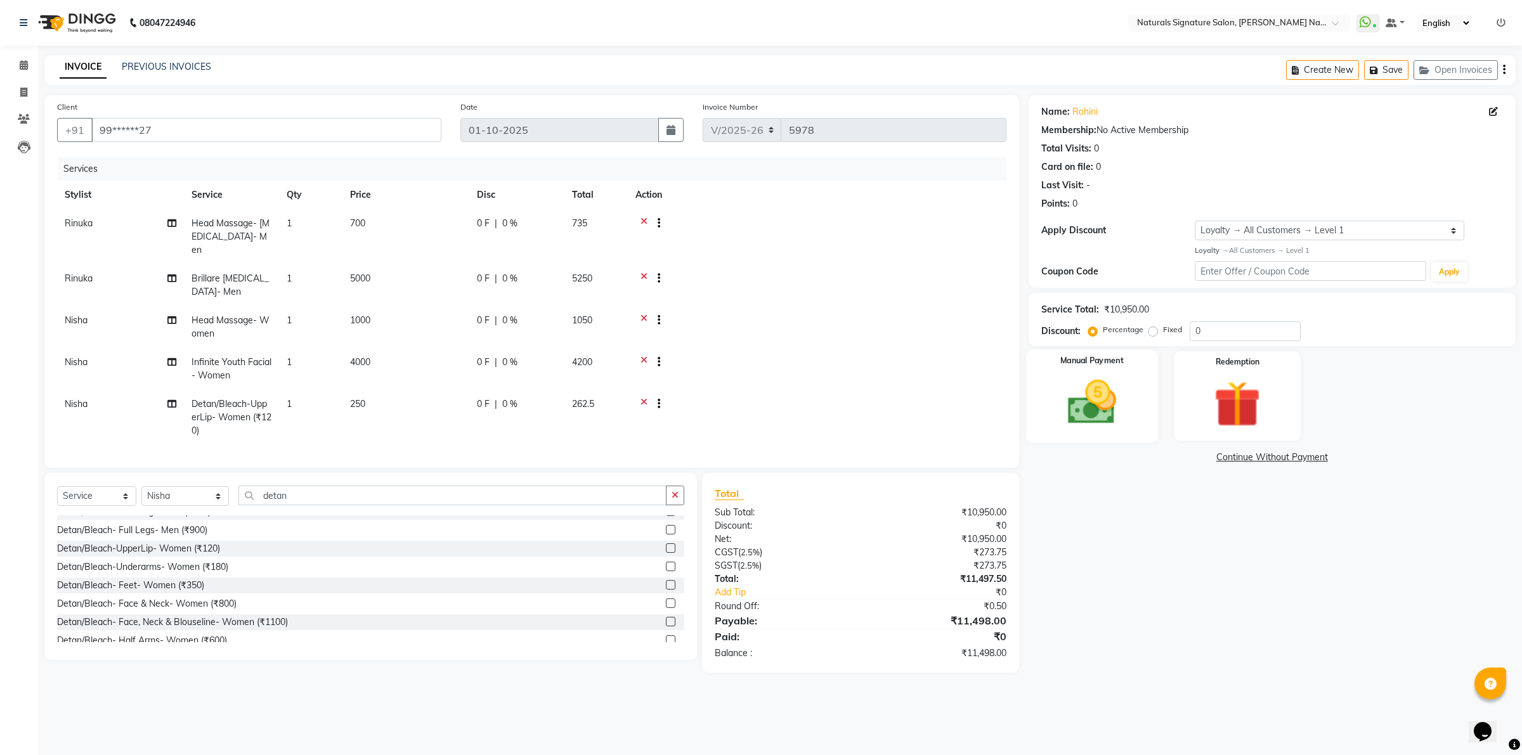
click at [1136, 432] on div "Manual Payment" at bounding box center [1092, 395] width 132 height 93
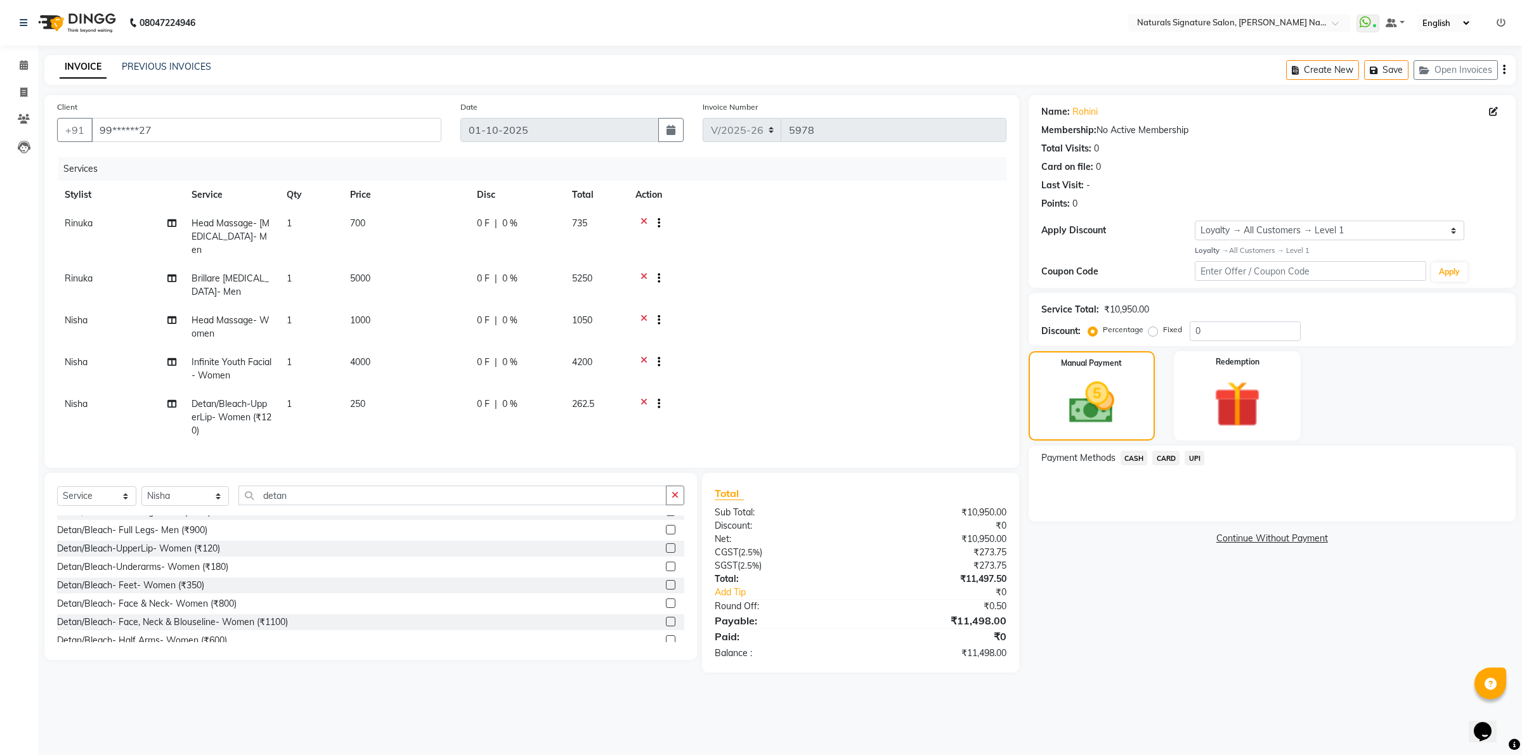
click at [1195, 458] on span "UPI" at bounding box center [1194, 458] width 20 height 15
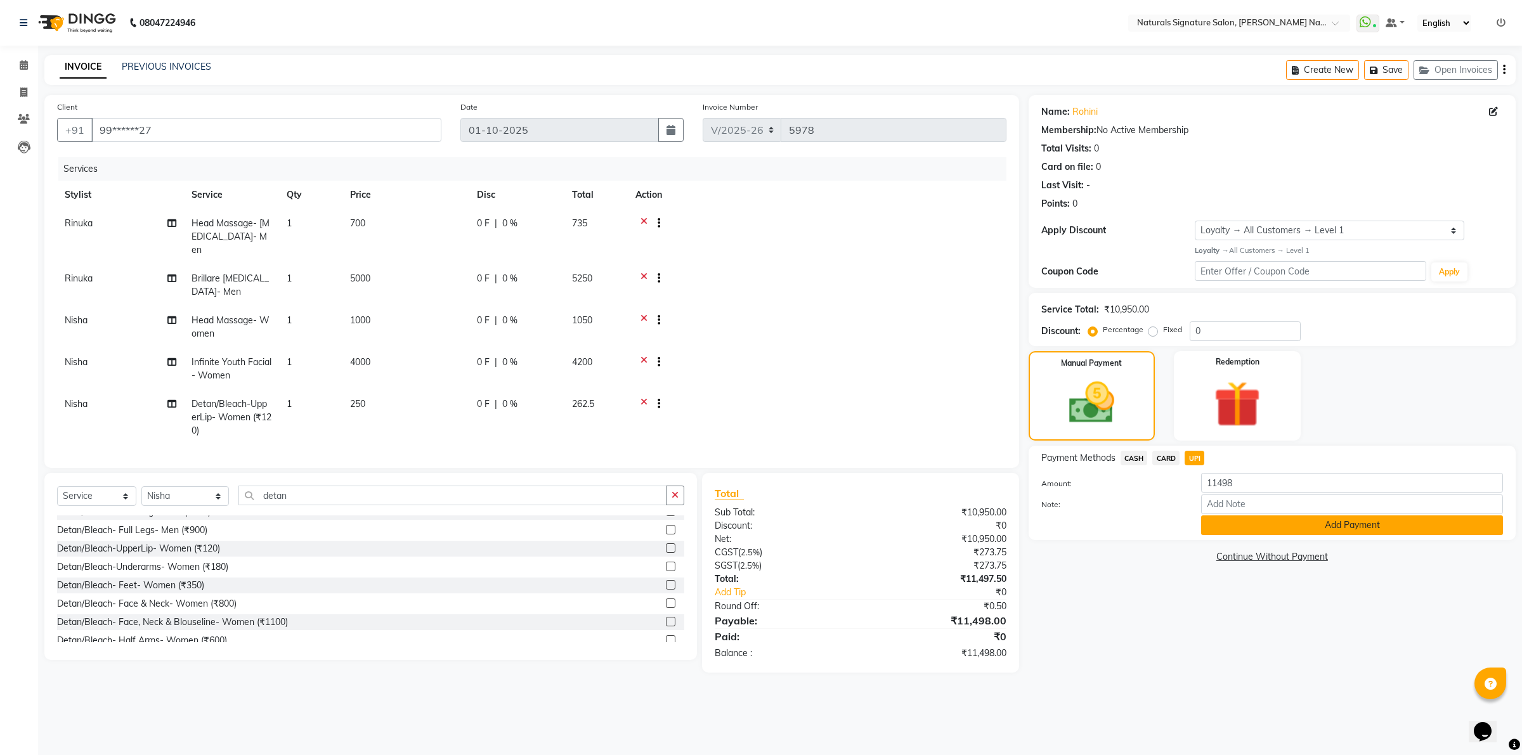
click at [1227, 524] on button "Add Payment" at bounding box center [1352, 526] width 302 height 20
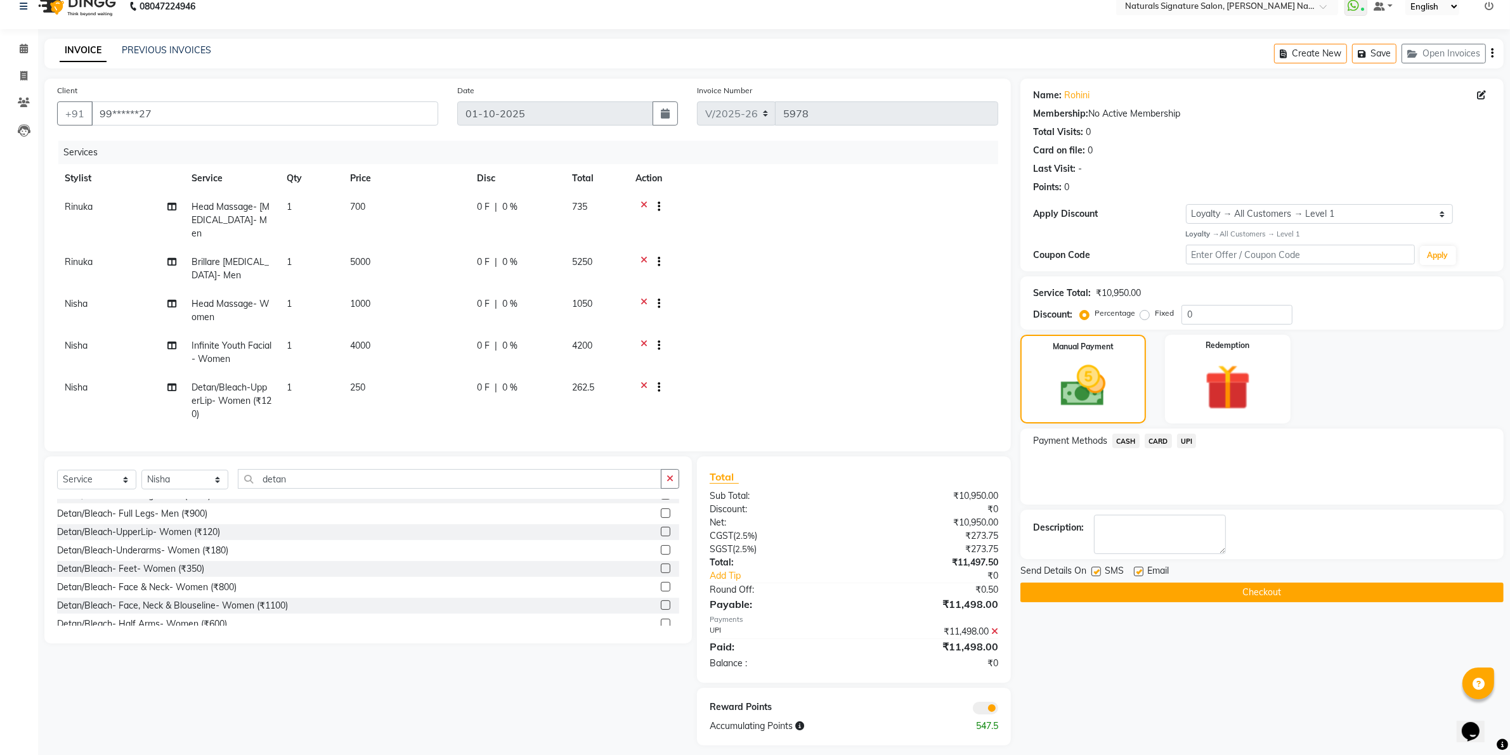
scroll to position [23, 0]
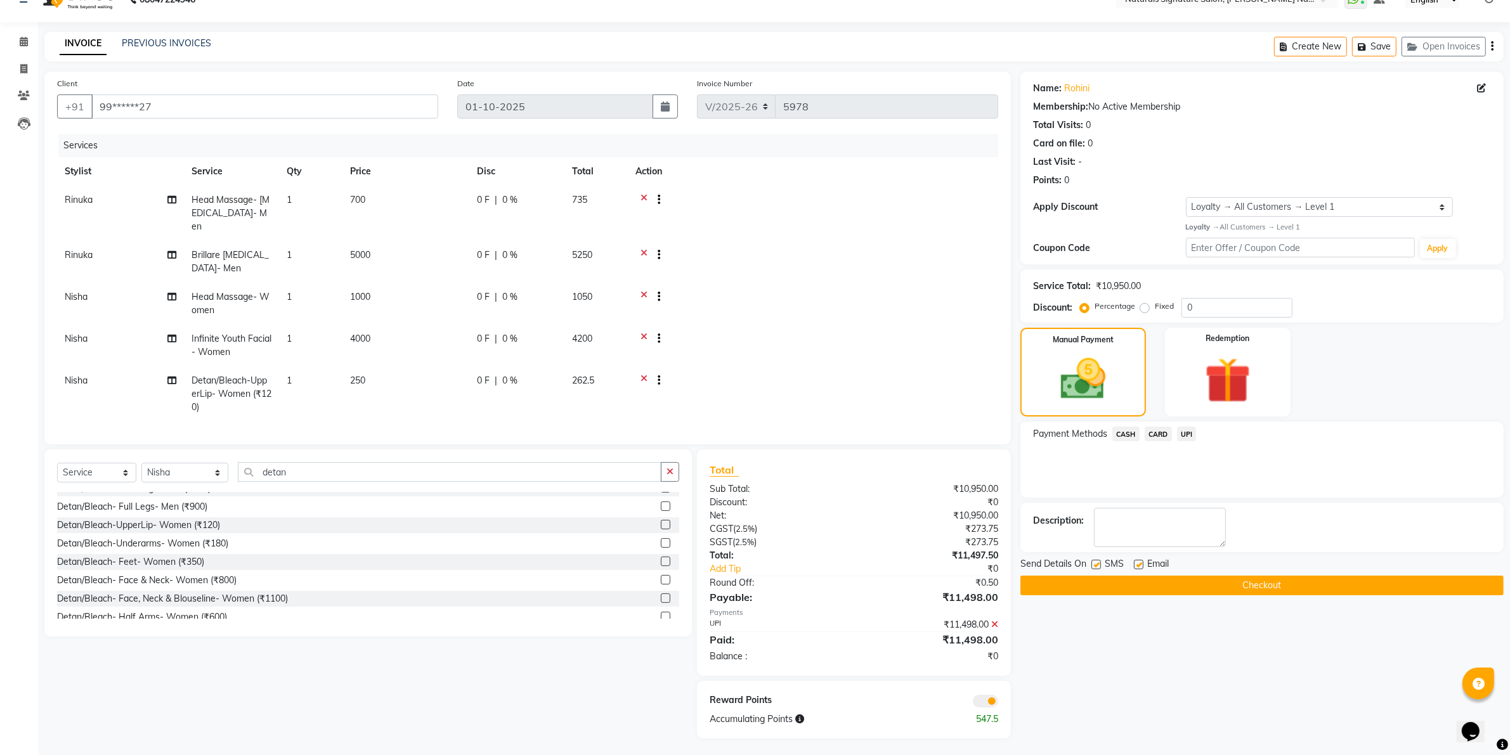
click at [1209, 587] on button "Checkout" at bounding box center [1261, 586] width 483 height 20
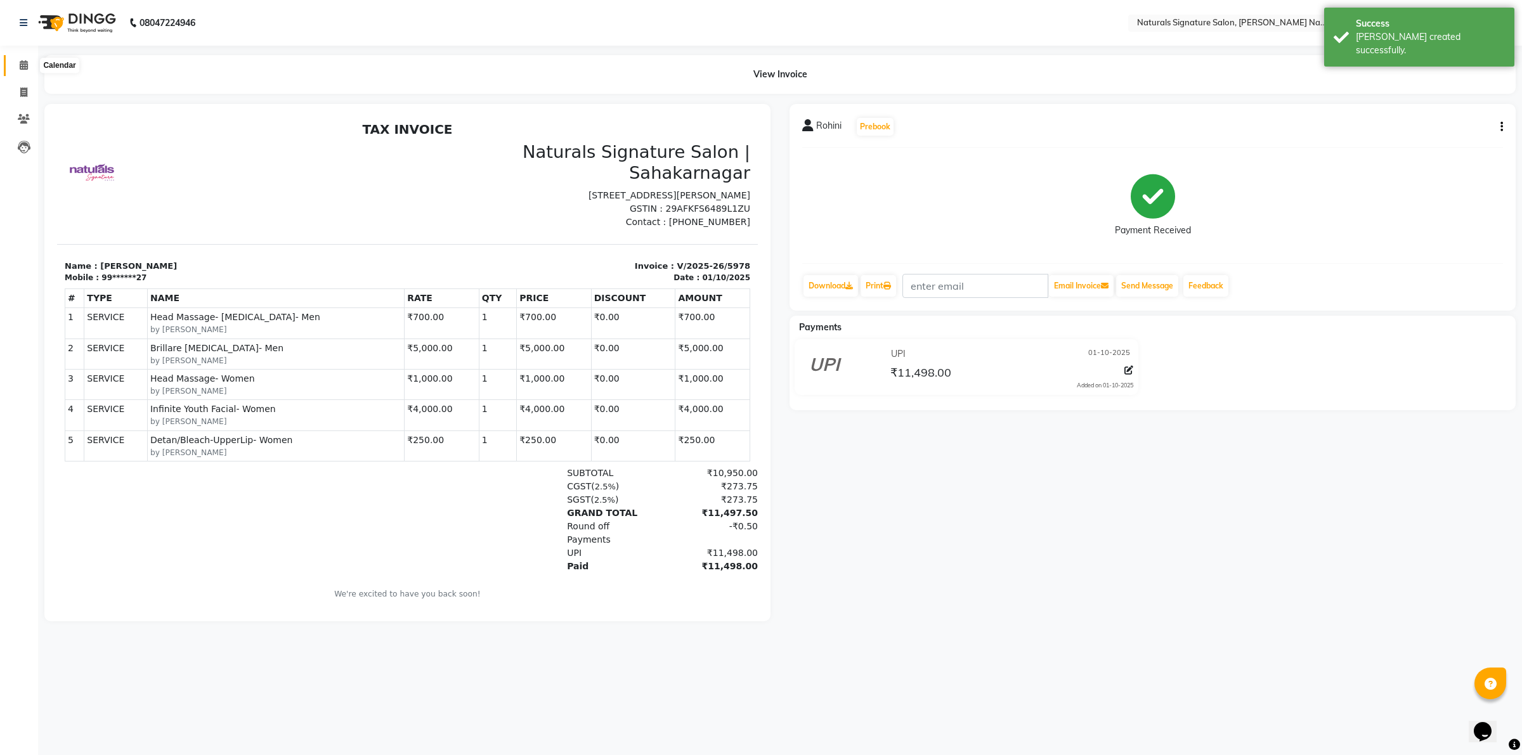
click at [23, 58] on span at bounding box center [24, 65] width 22 height 15
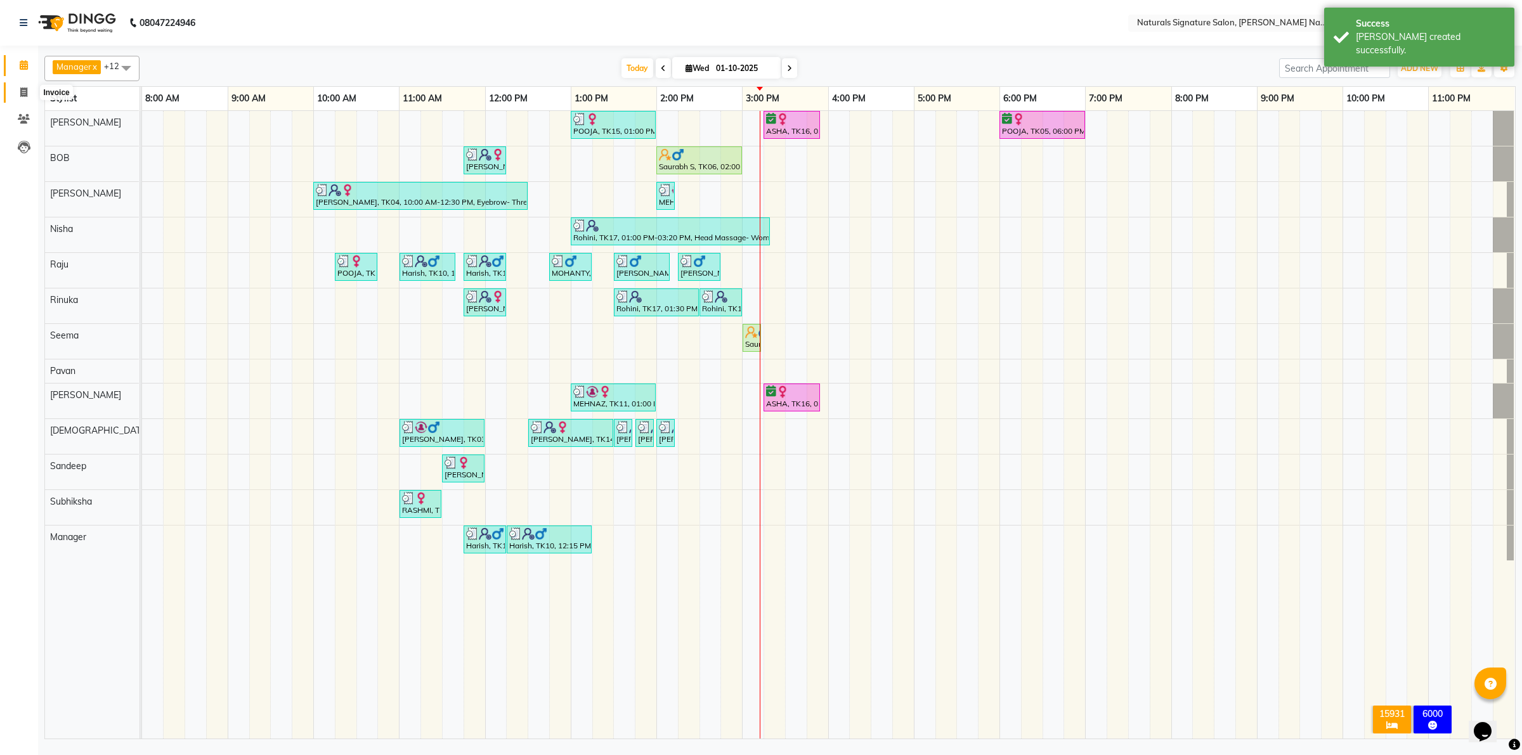
click at [16, 90] on span at bounding box center [24, 93] width 22 height 15
select select "6135"
select select "service"
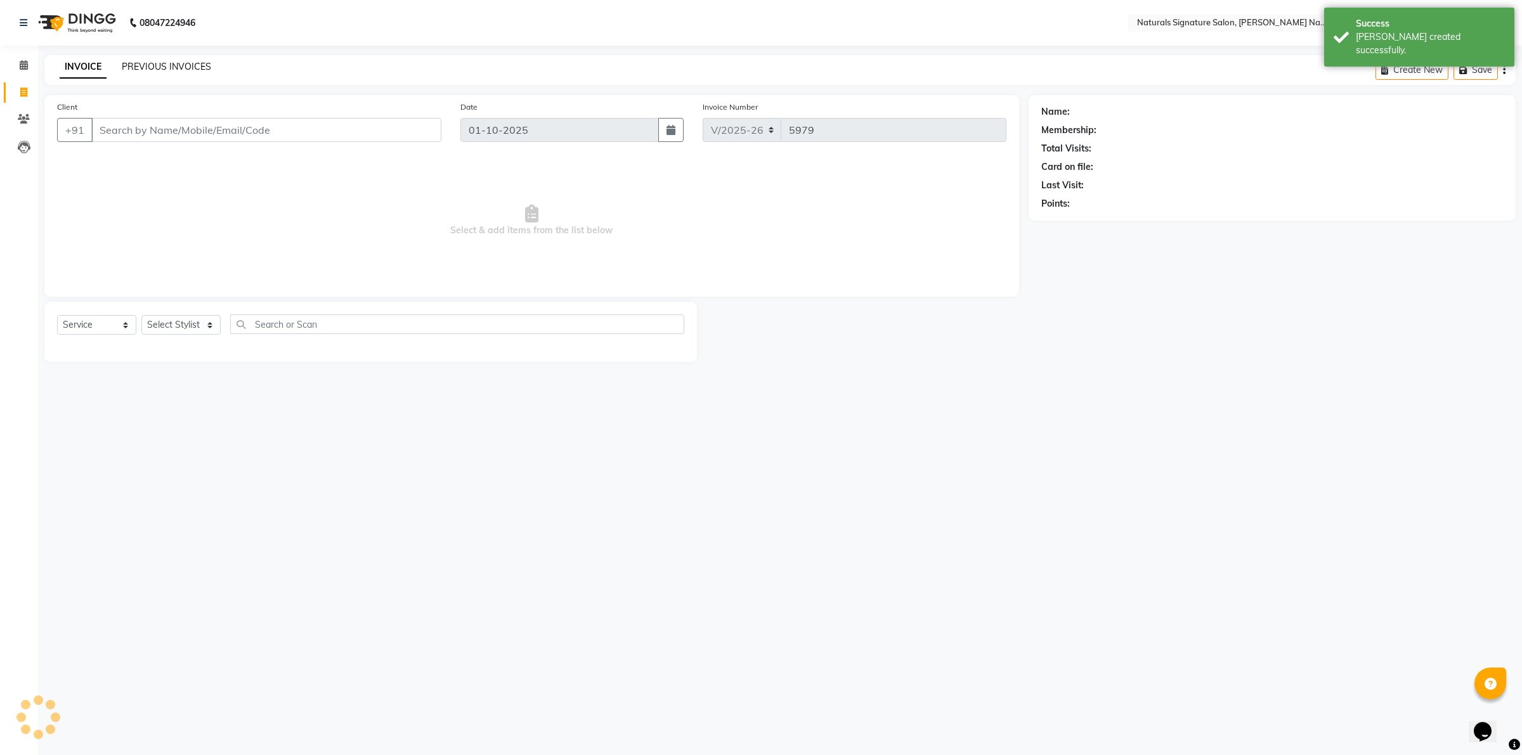
click at [137, 60] on div "PREVIOUS INVOICES" at bounding box center [166, 66] width 89 height 13
click at [137, 61] on link "PREVIOUS INVOICES" at bounding box center [166, 66] width 89 height 11
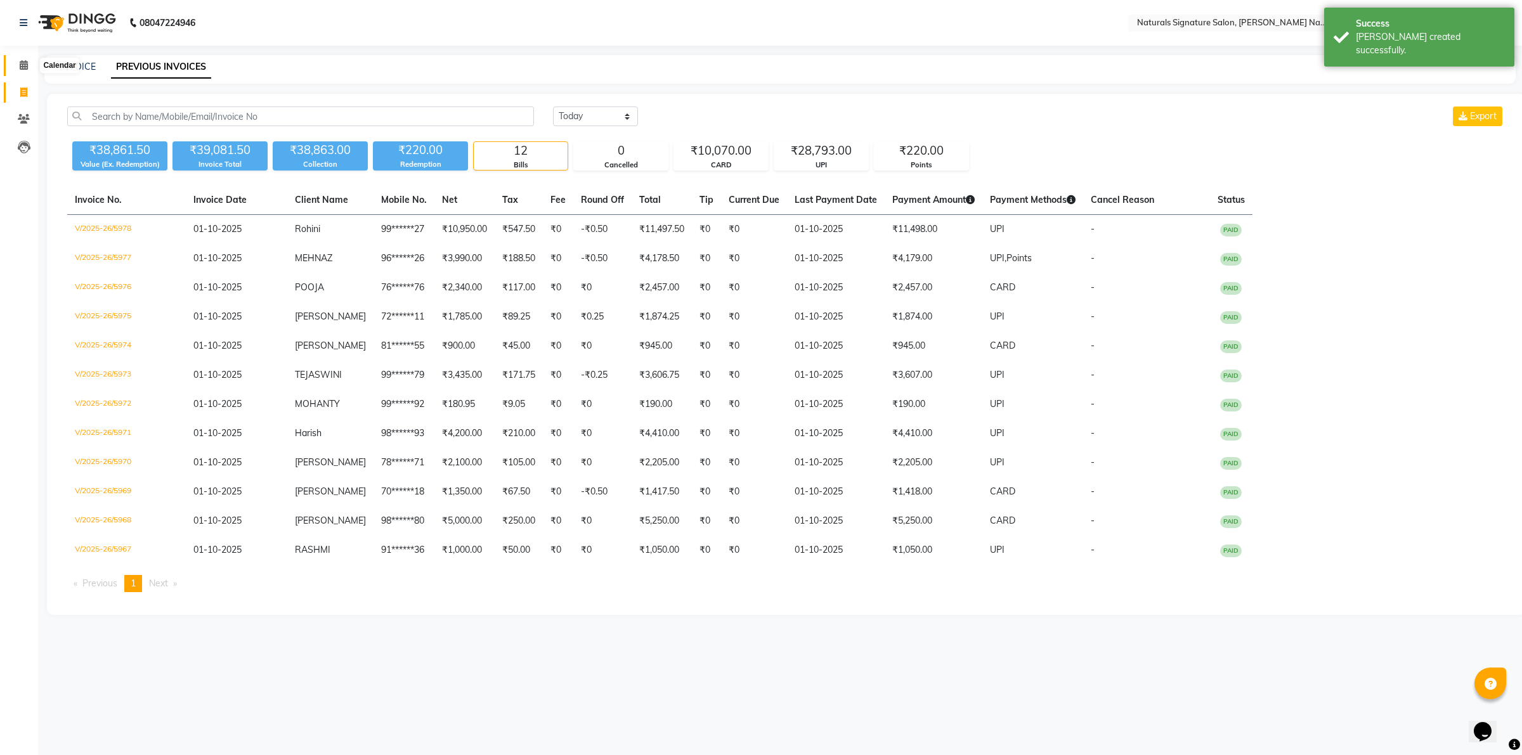
click at [29, 67] on span at bounding box center [24, 65] width 22 height 15
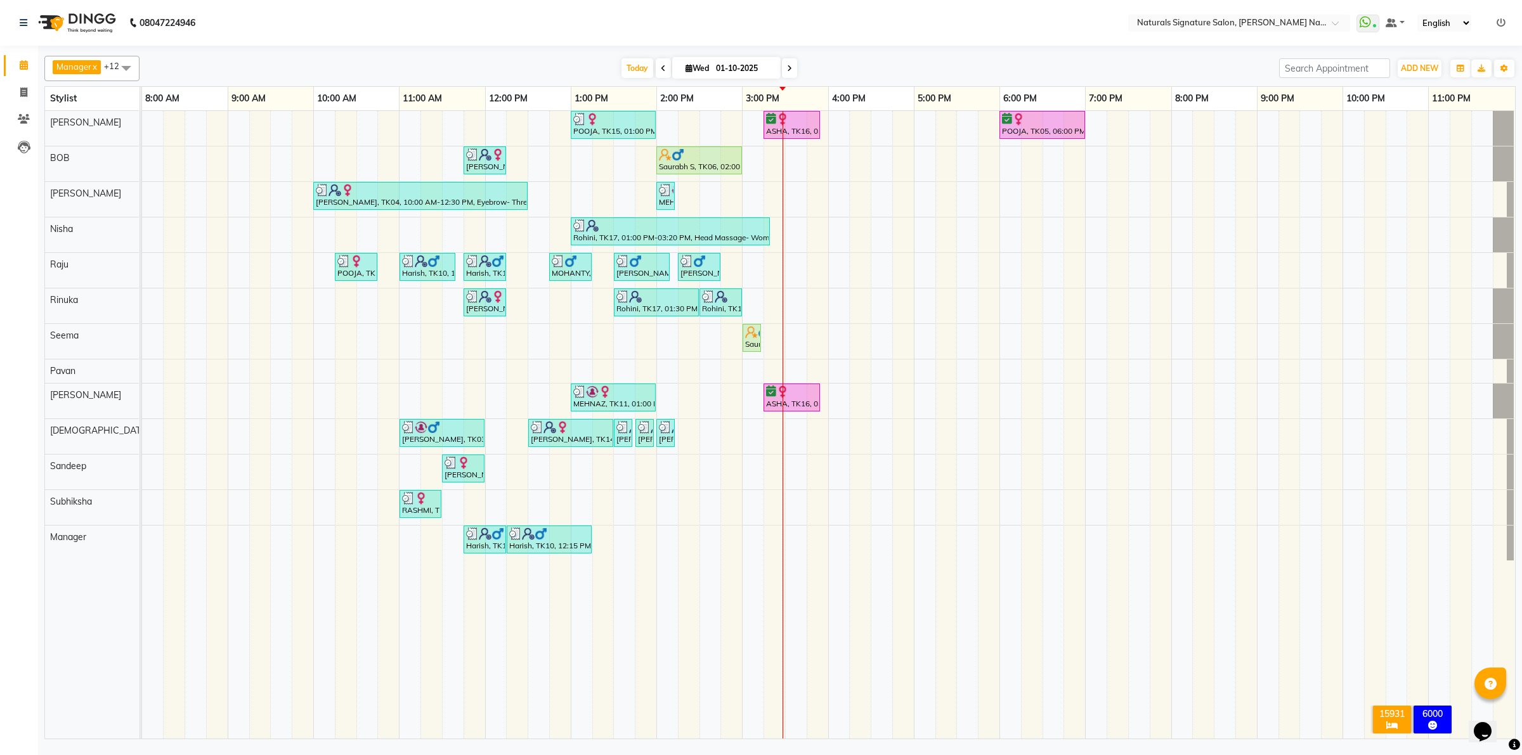
click at [563, 675] on td at bounding box center [560, 425] width 22 height 628
click at [26, 148] on icon at bounding box center [24, 147] width 13 height 13
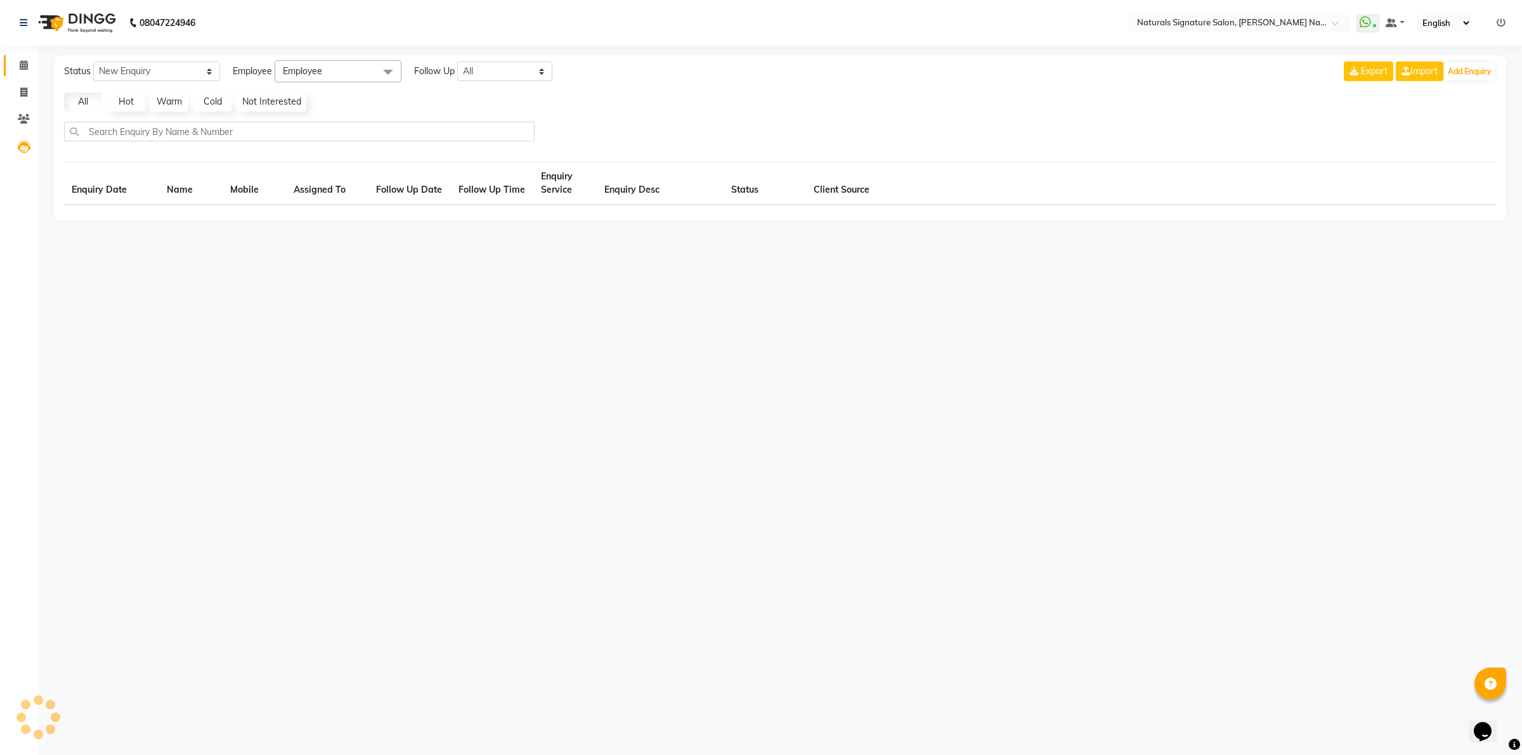
select select "10"
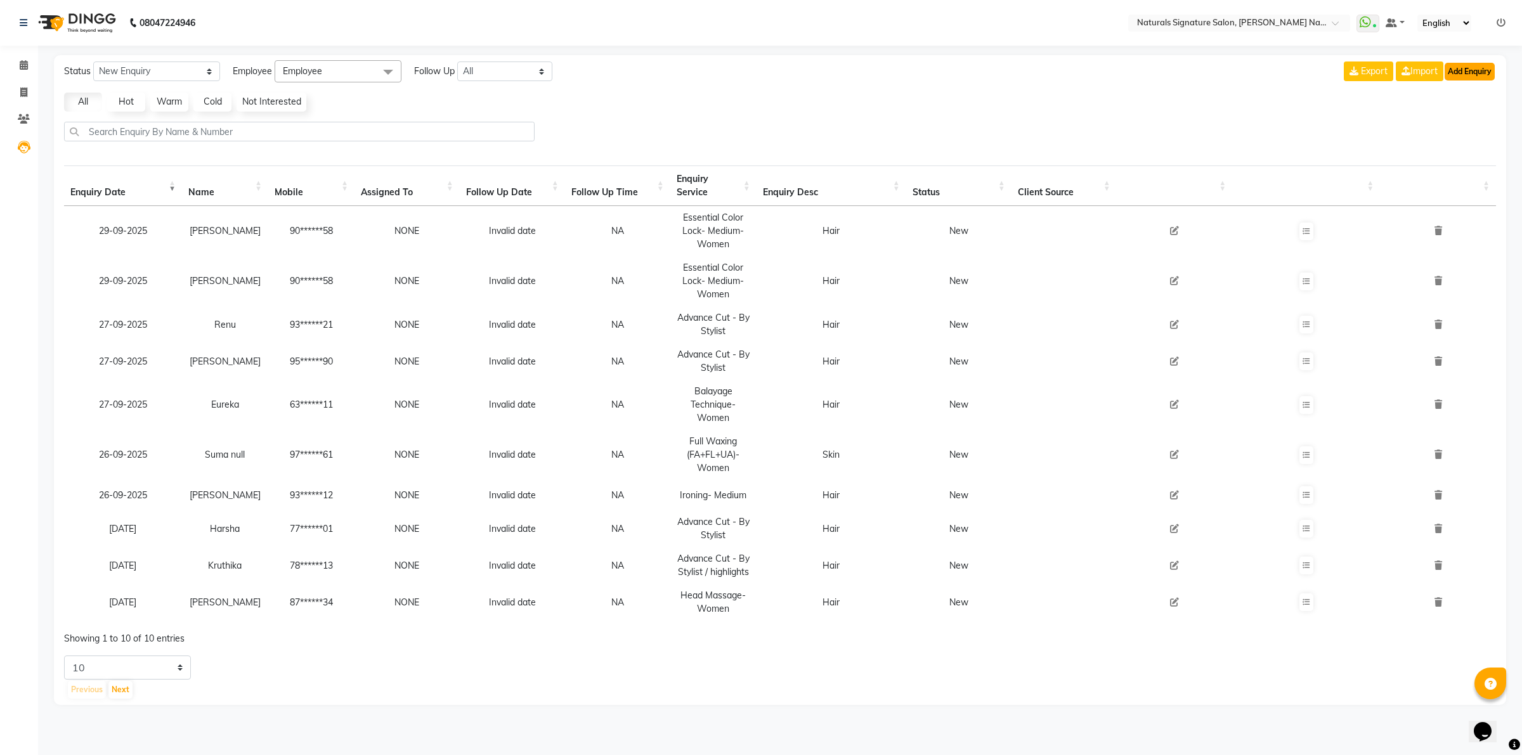
click at [1466, 68] on button "Add Enquiry" at bounding box center [1469, 72] width 50 height 18
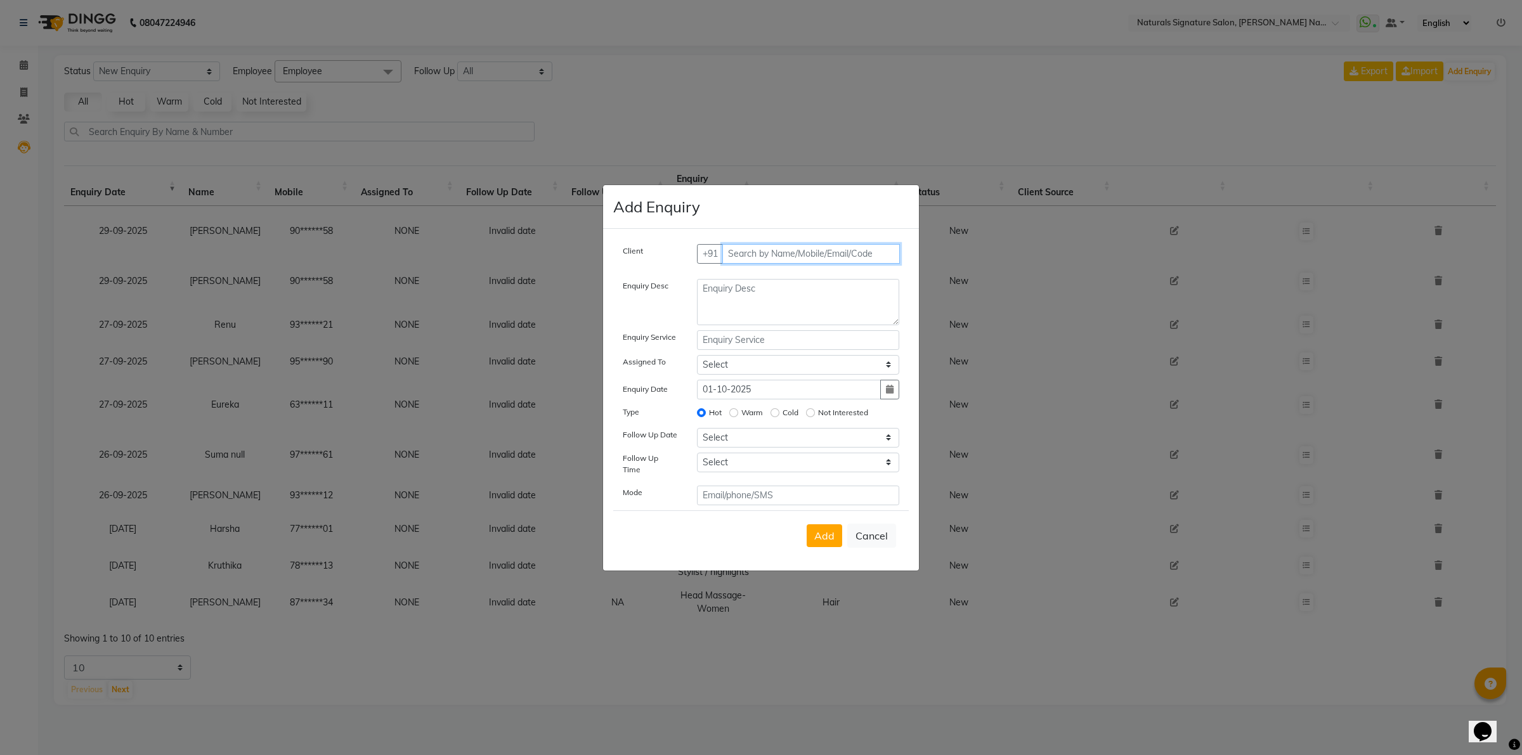
click at [848, 249] on input "text" at bounding box center [811, 254] width 178 height 20
type input "8590751243"
click at [864, 259] on span "Add Client" at bounding box center [873, 253] width 42 height 11
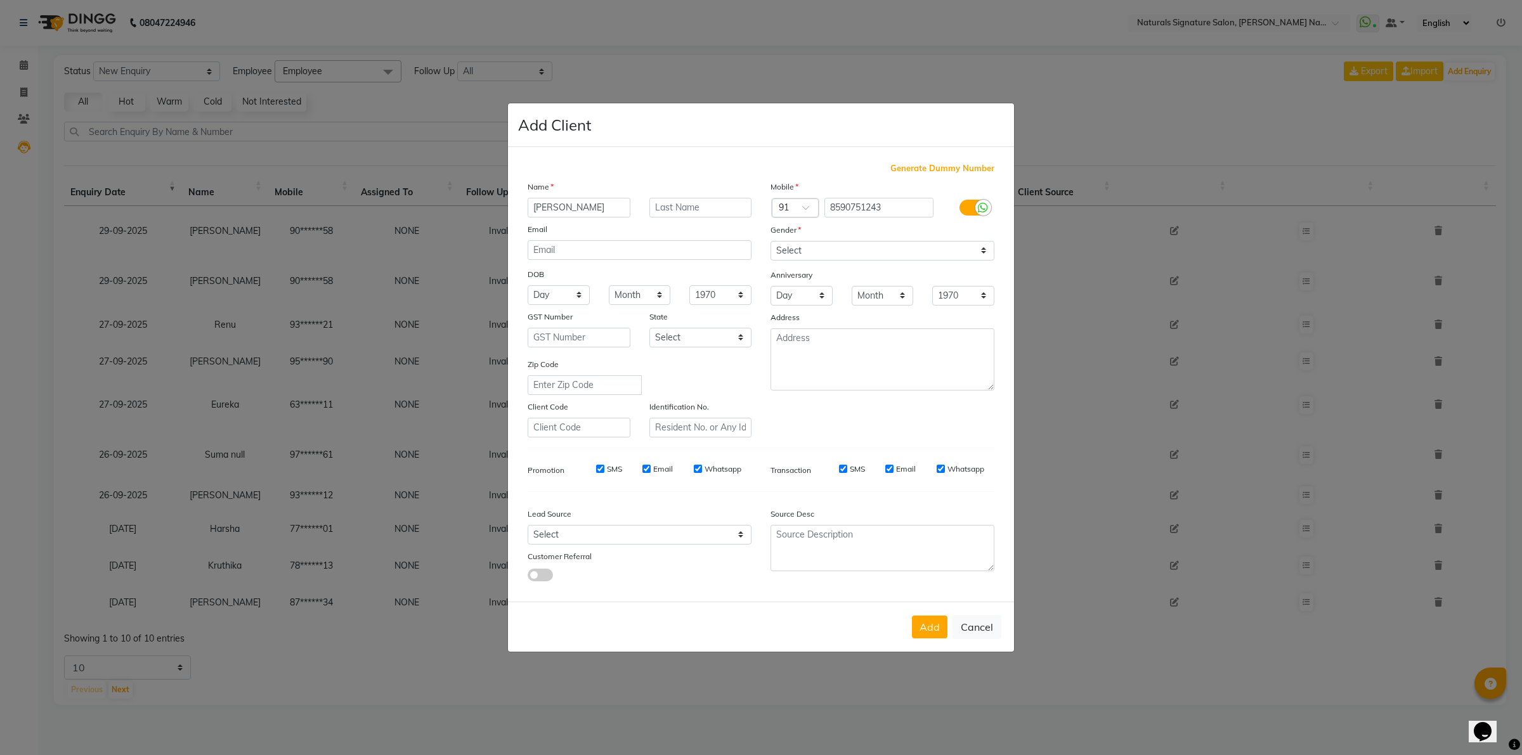
type input "[PERSON_NAME]"
drag, startPoint x: 805, startPoint y: 251, endPoint x: 807, endPoint y: 261, distance: 9.7
click at [807, 251] on select "Select [DEMOGRAPHIC_DATA] [DEMOGRAPHIC_DATA] Other Prefer Not To Say" at bounding box center [882, 251] width 224 height 20
select select "[DEMOGRAPHIC_DATA]"
click at [770, 242] on select "Select [DEMOGRAPHIC_DATA] [DEMOGRAPHIC_DATA] Other Prefer Not To Say" at bounding box center [882, 251] width 224 height 20
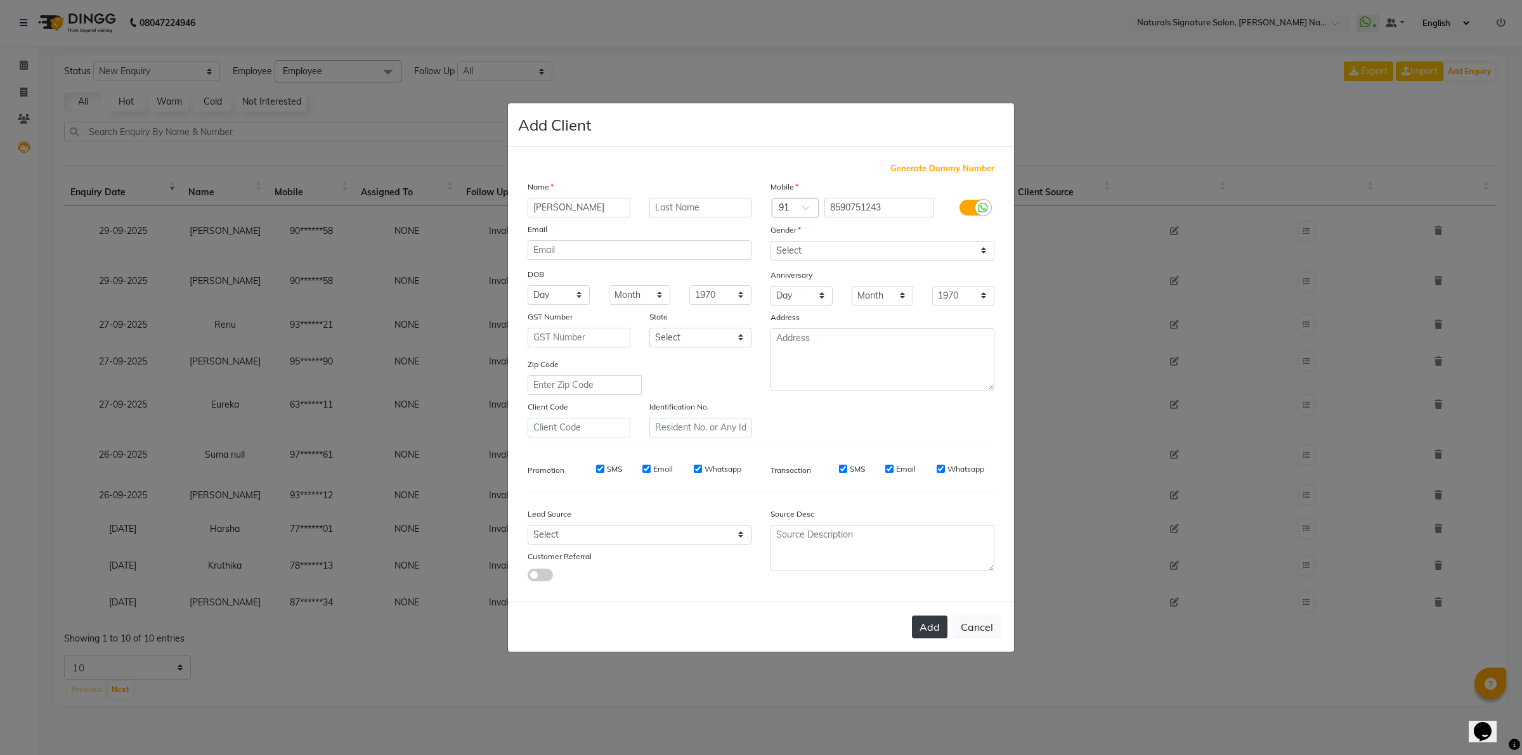
click at [927, 632] on button "Add" at bounding box center [930, 627] width 36 height 23
type input "85******43"
select select
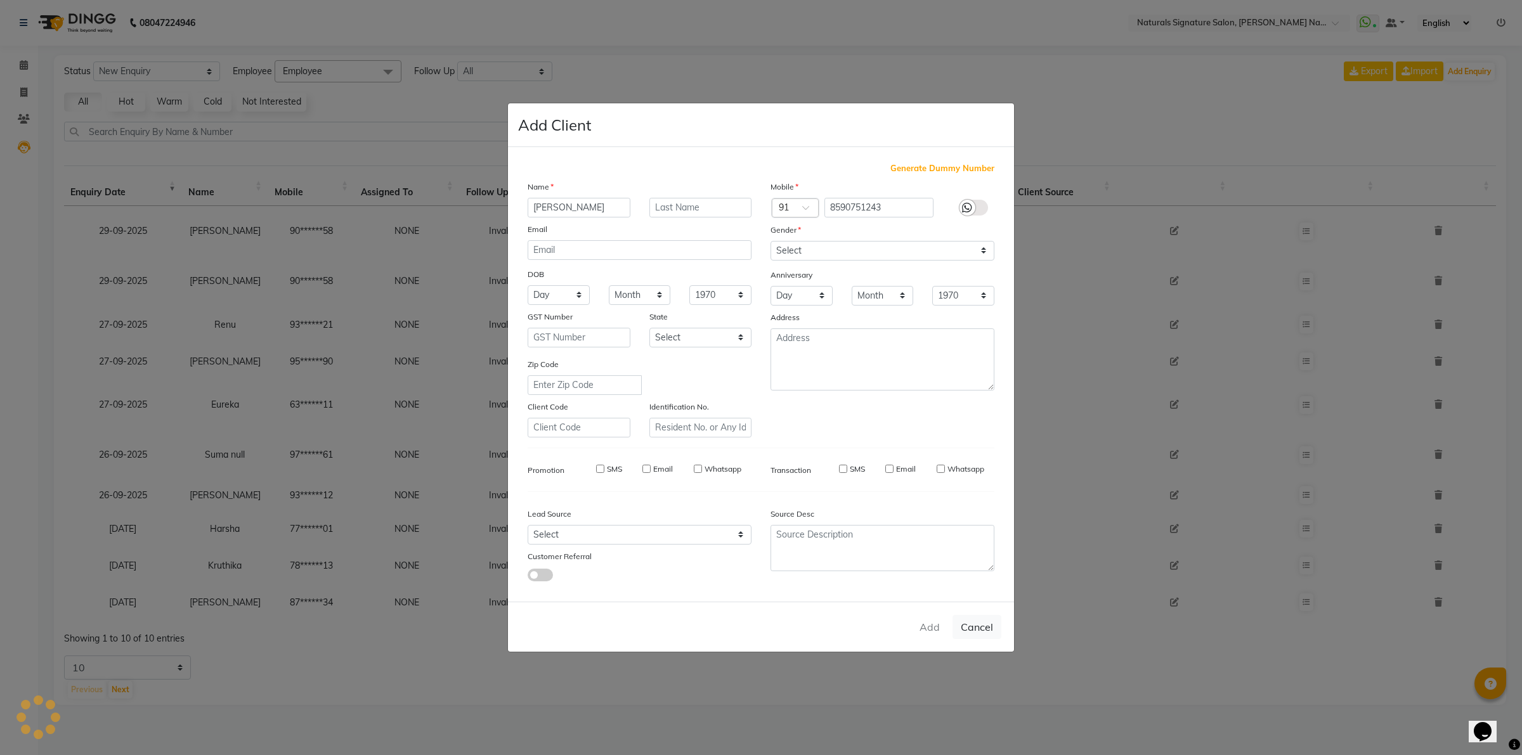
select select
checkbox input "false"
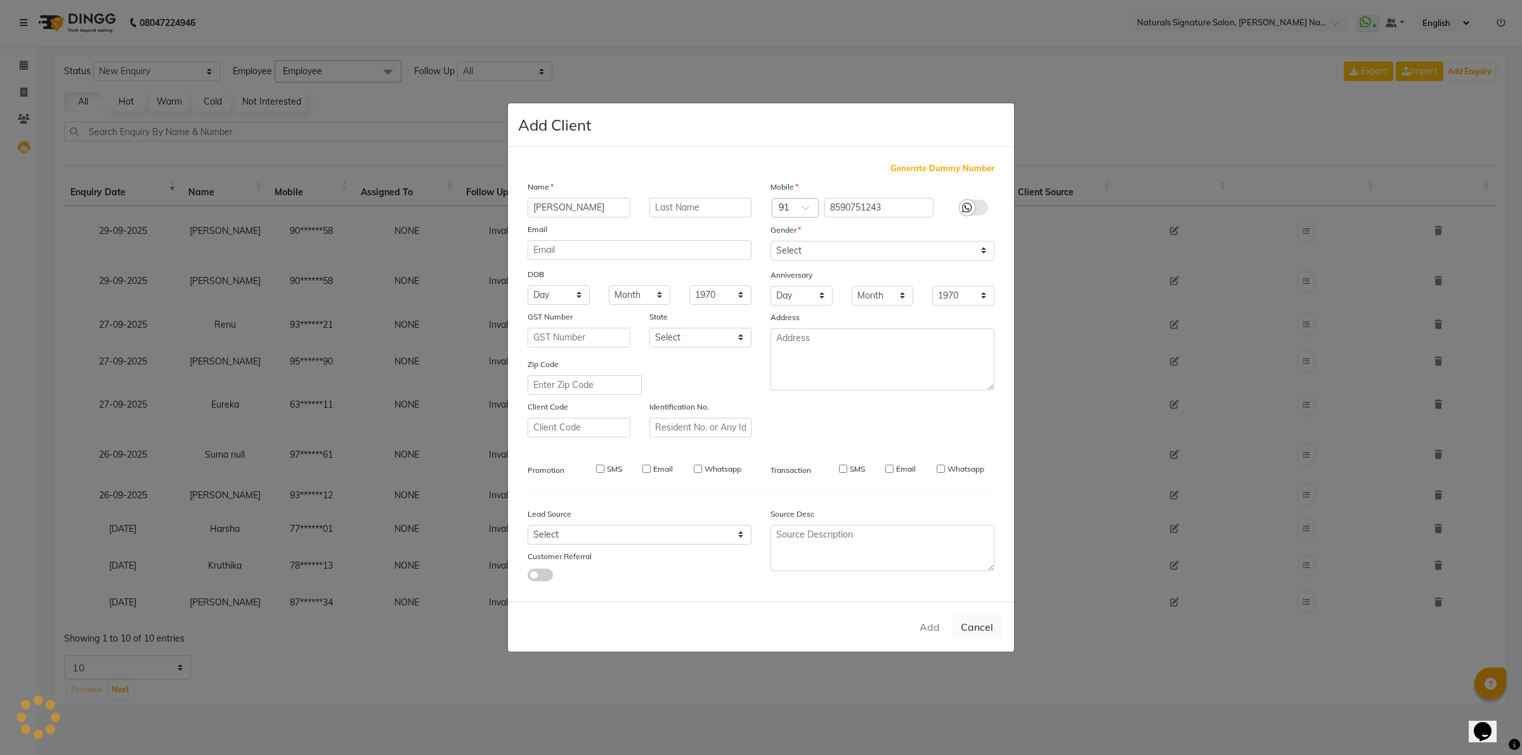
checkbox input "false"
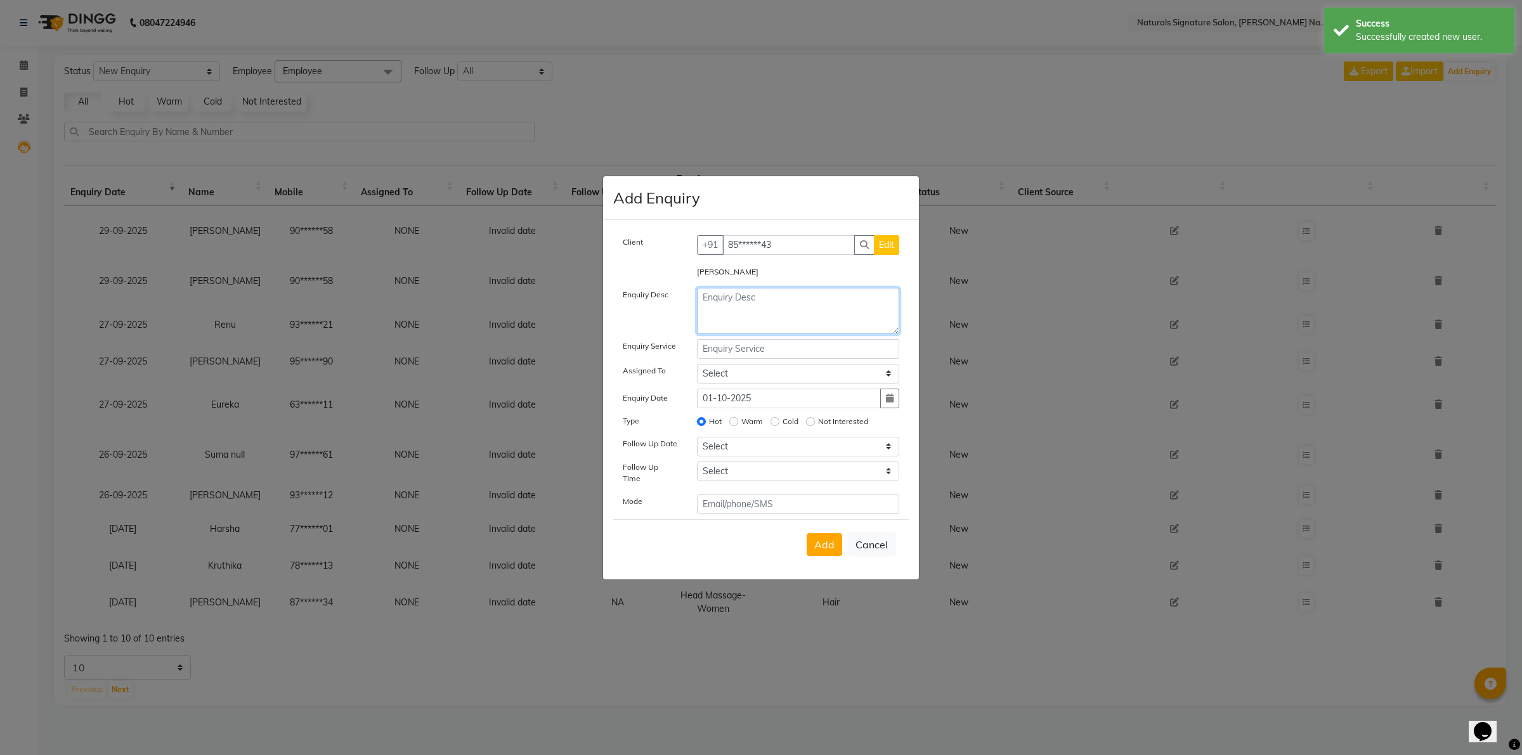
click at [820, 312] on textarea at bounding box center [798, 311] width 203 height 46
type textarea "Hair"
click at [772, 356] on input "text" at bounding box center [798, 349] width 203 height 20
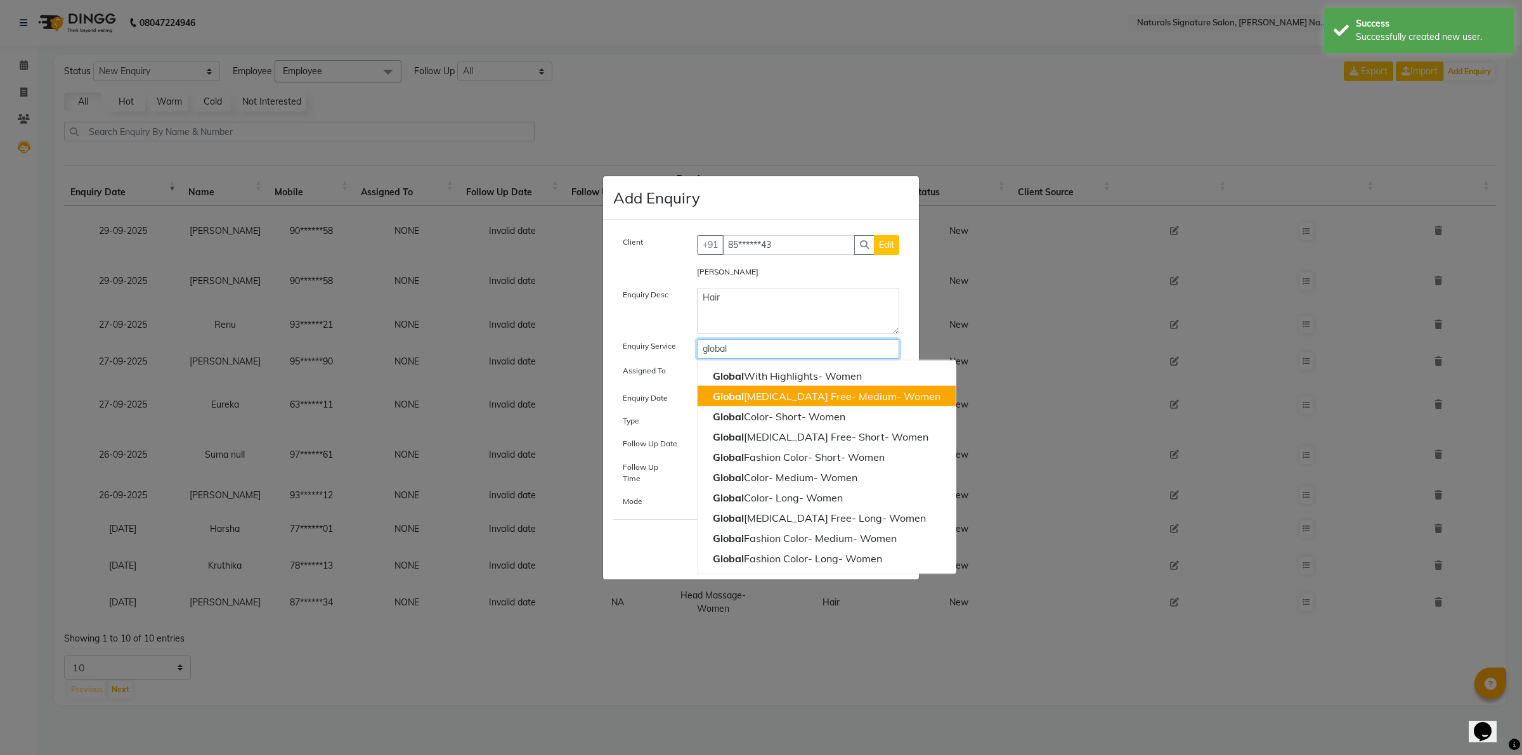
click at [800, 397] on ngb-highlight "Global [MEDICAL_DATA] Free- Medium- Women" at bounding box center [827, 395] width 228 height 13
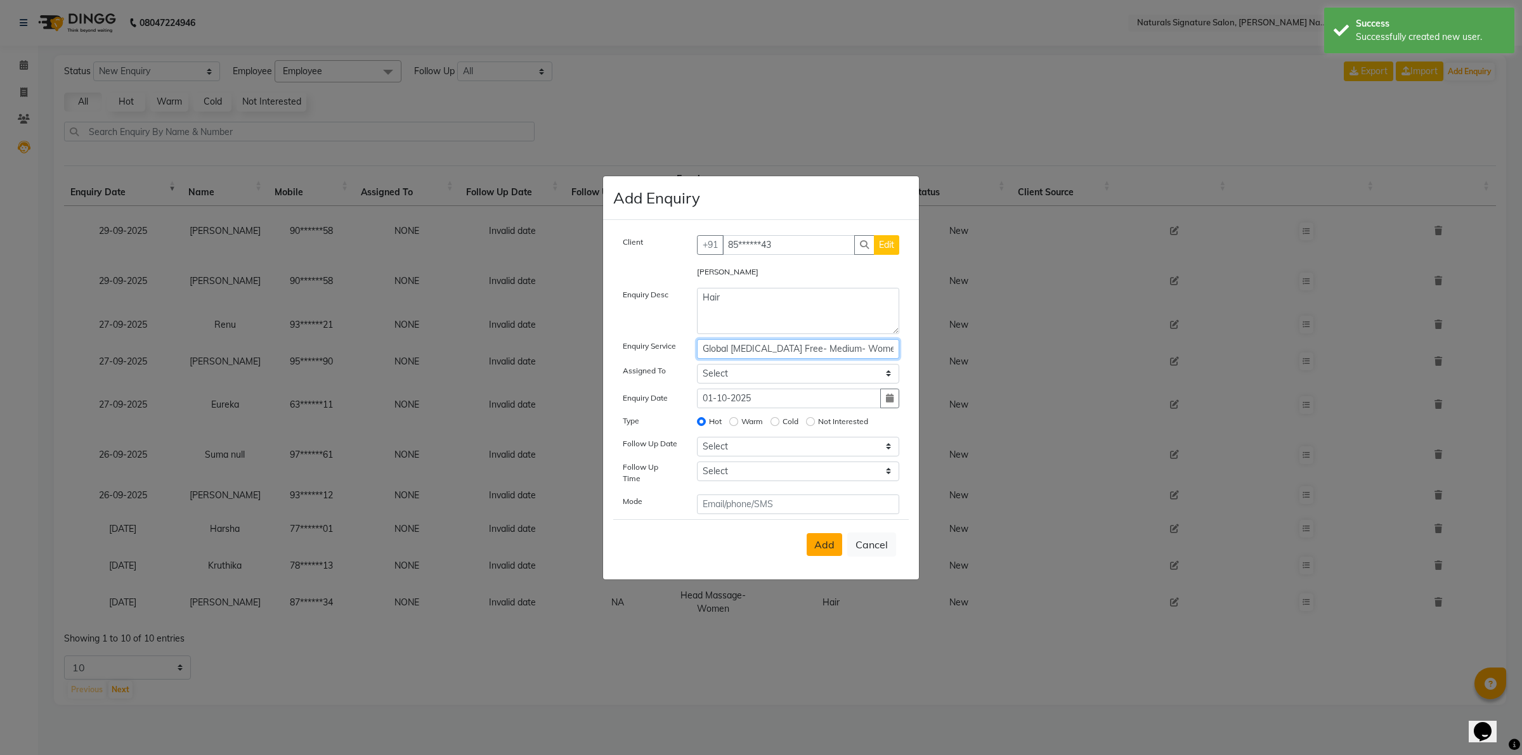
type input "Global [MEDICAL_DATA] Free- Medium- Women"
click at [829, 543] on span "Add" at bounding box center [824, 544] width 20 height 13
select select
radio input "false"
select select
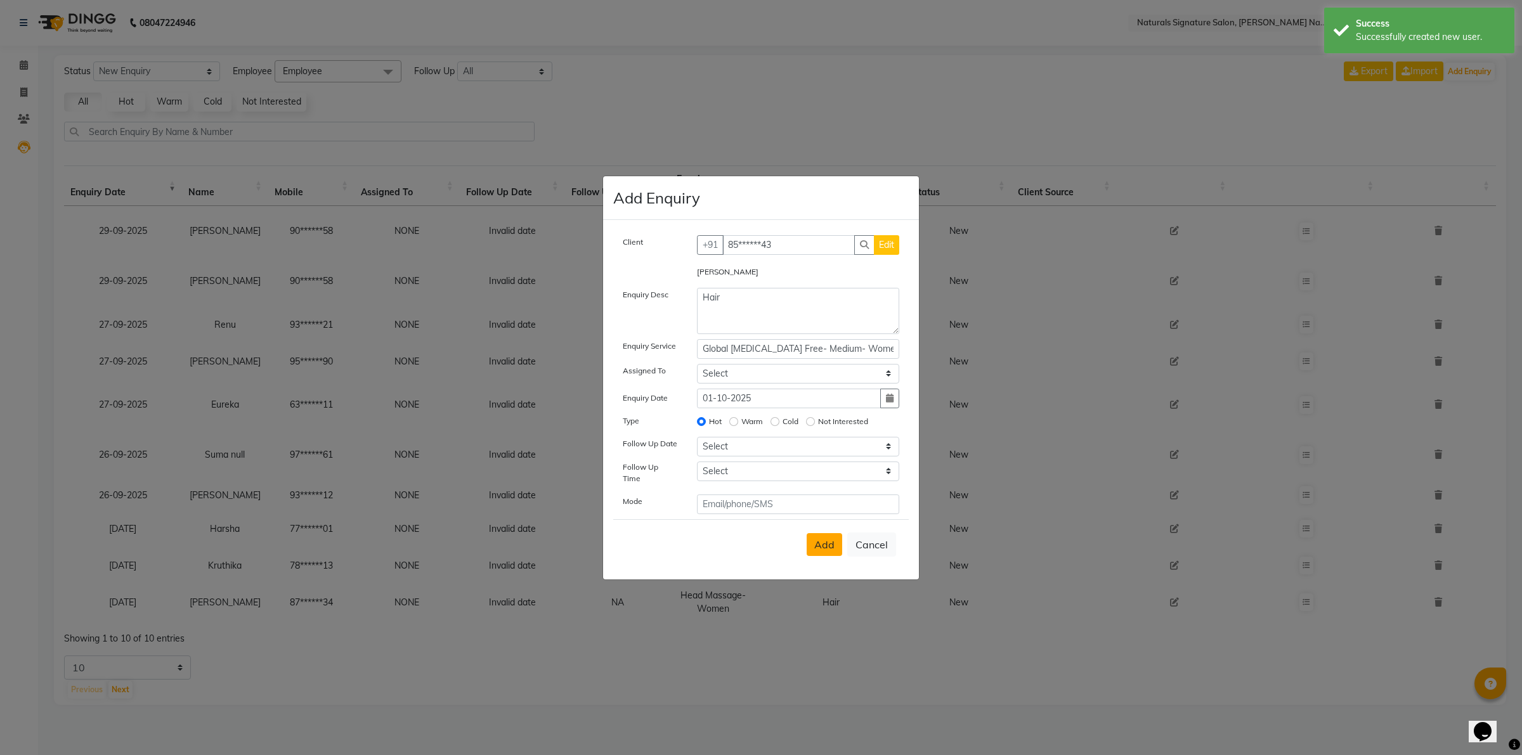
select select
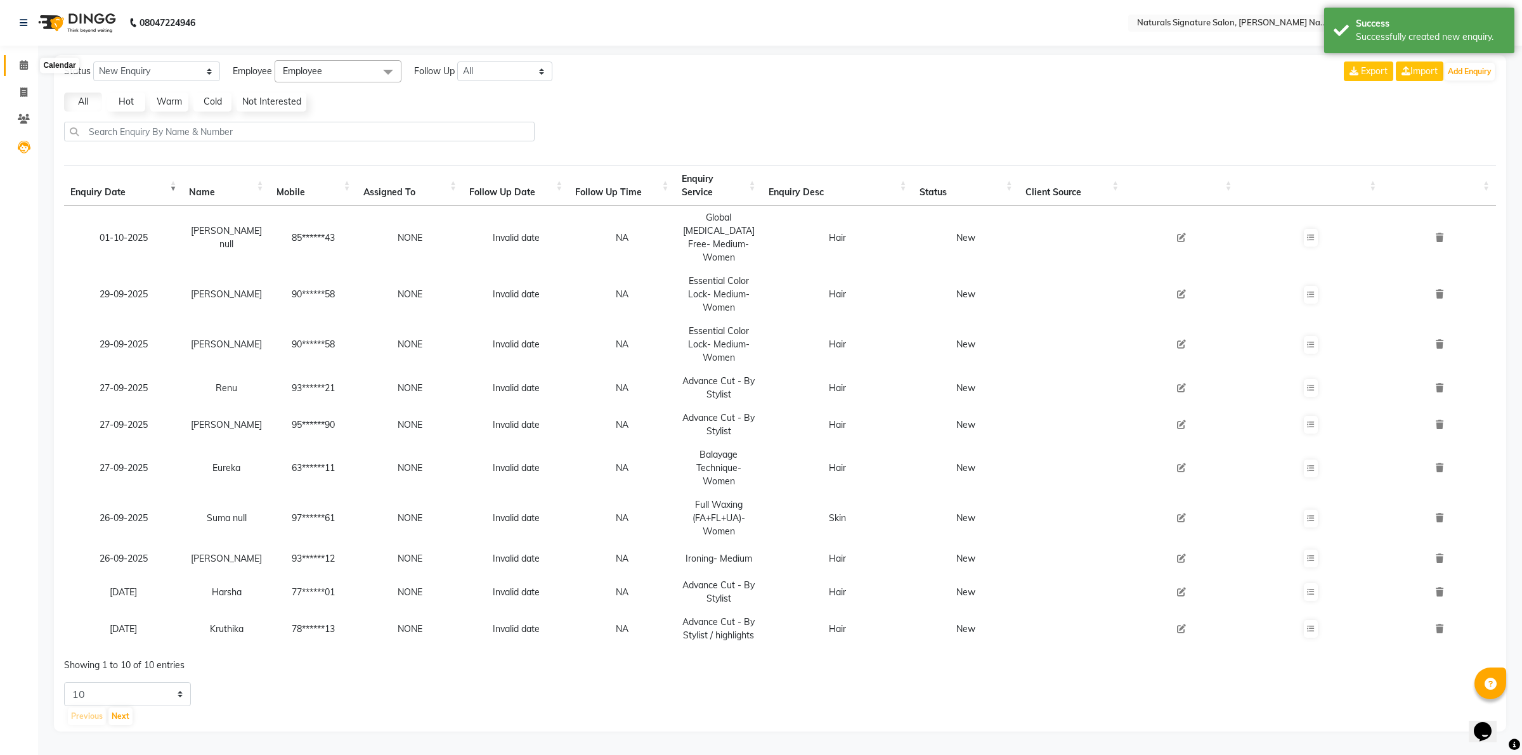
click at [23, 65] on icon at bounding box center [24, 65] width 8 height 10
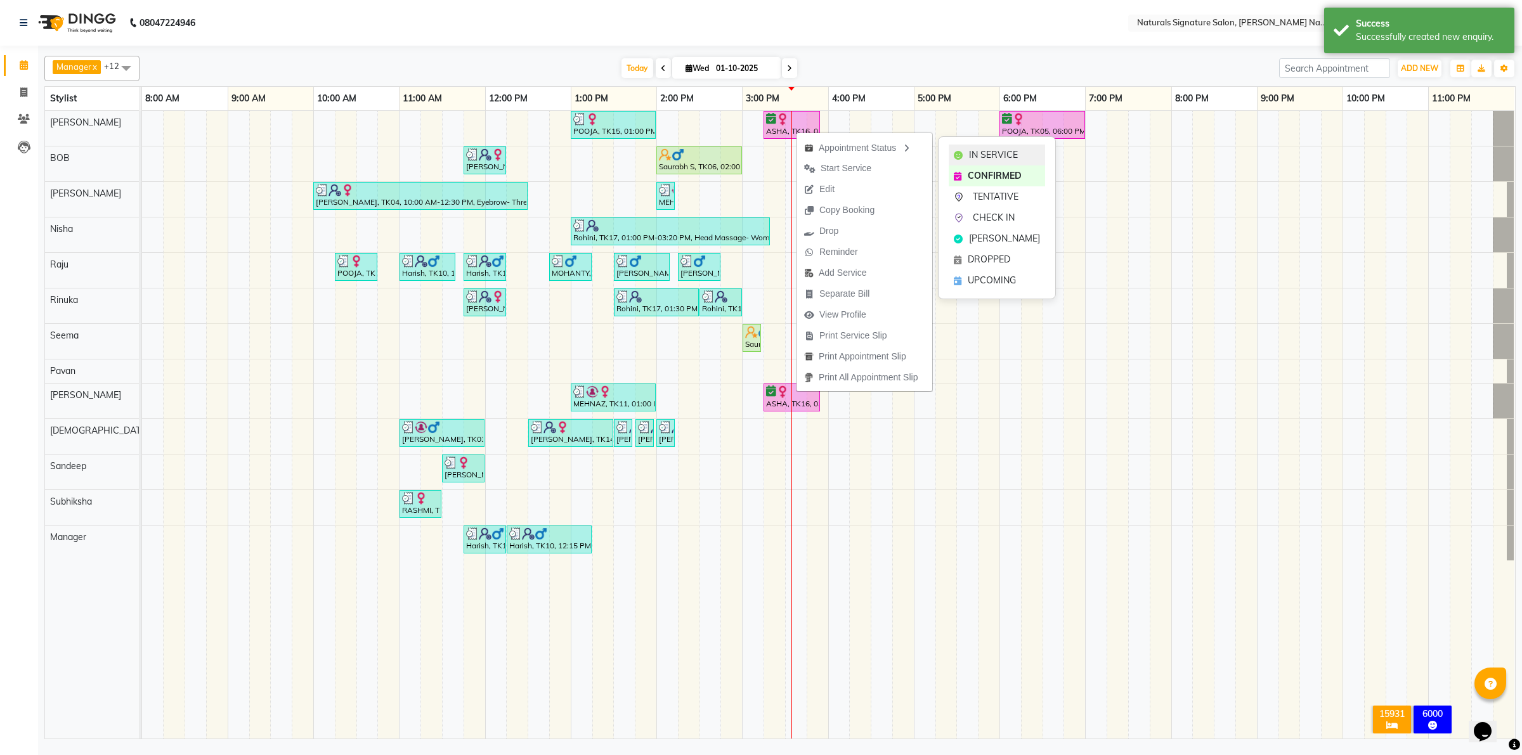
click at [952, 154] on div "IN SERVICE" at bounding box center [997, 155] width 96 height 21
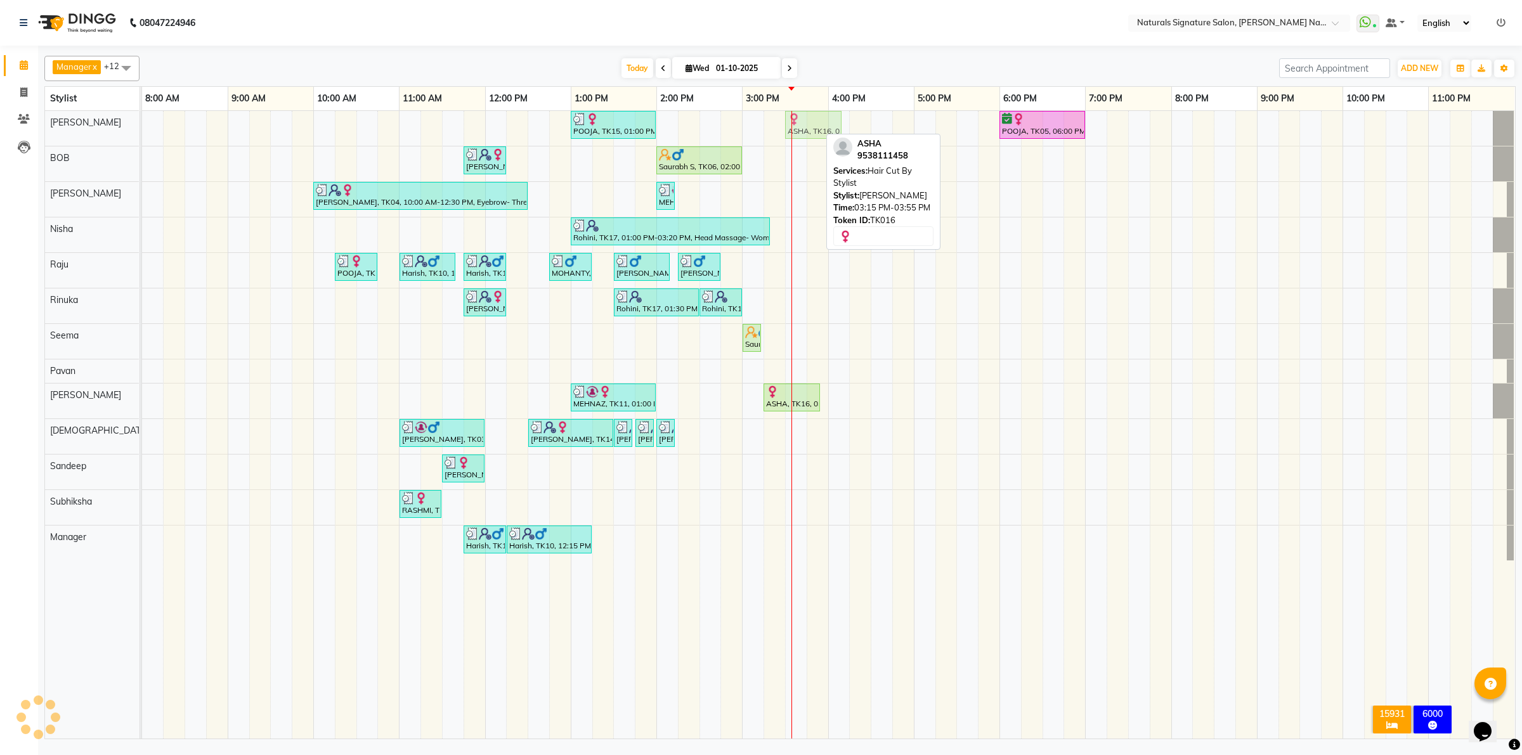
drag, startPoint x: 810, startPoint y: 125, endPoint x: 841, endPoint y: 127, distance: 30.5
click at [142, 127] on div "POOJA, TK15, 01:00 PM-02:00 PM, Essential Treatment - Long- Women ASHA, TK16, 0…" at bounding box center [142, 128] width 0 height 35
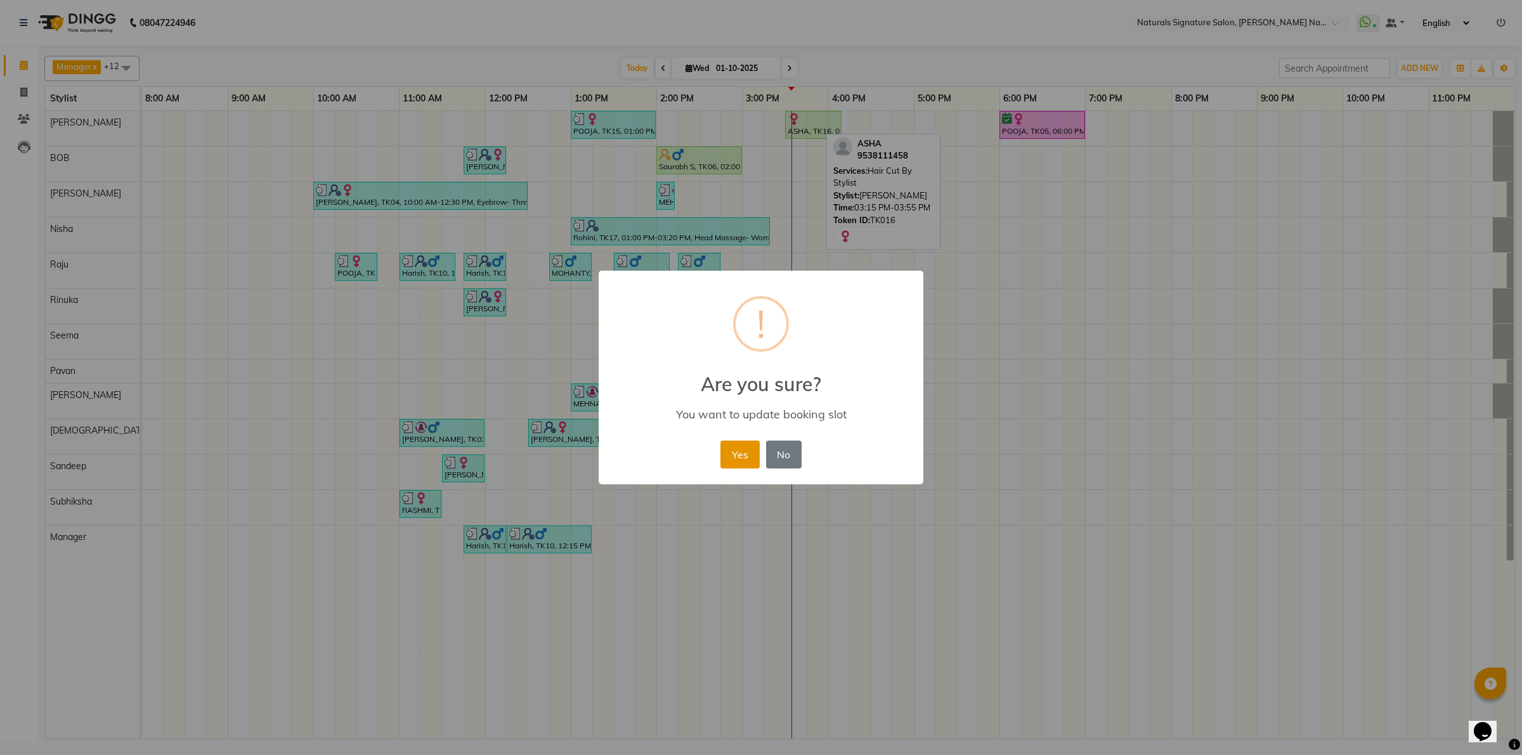
click at [746, 451] on button "Yes" at bounding box center [739, 455] width 39 height 28
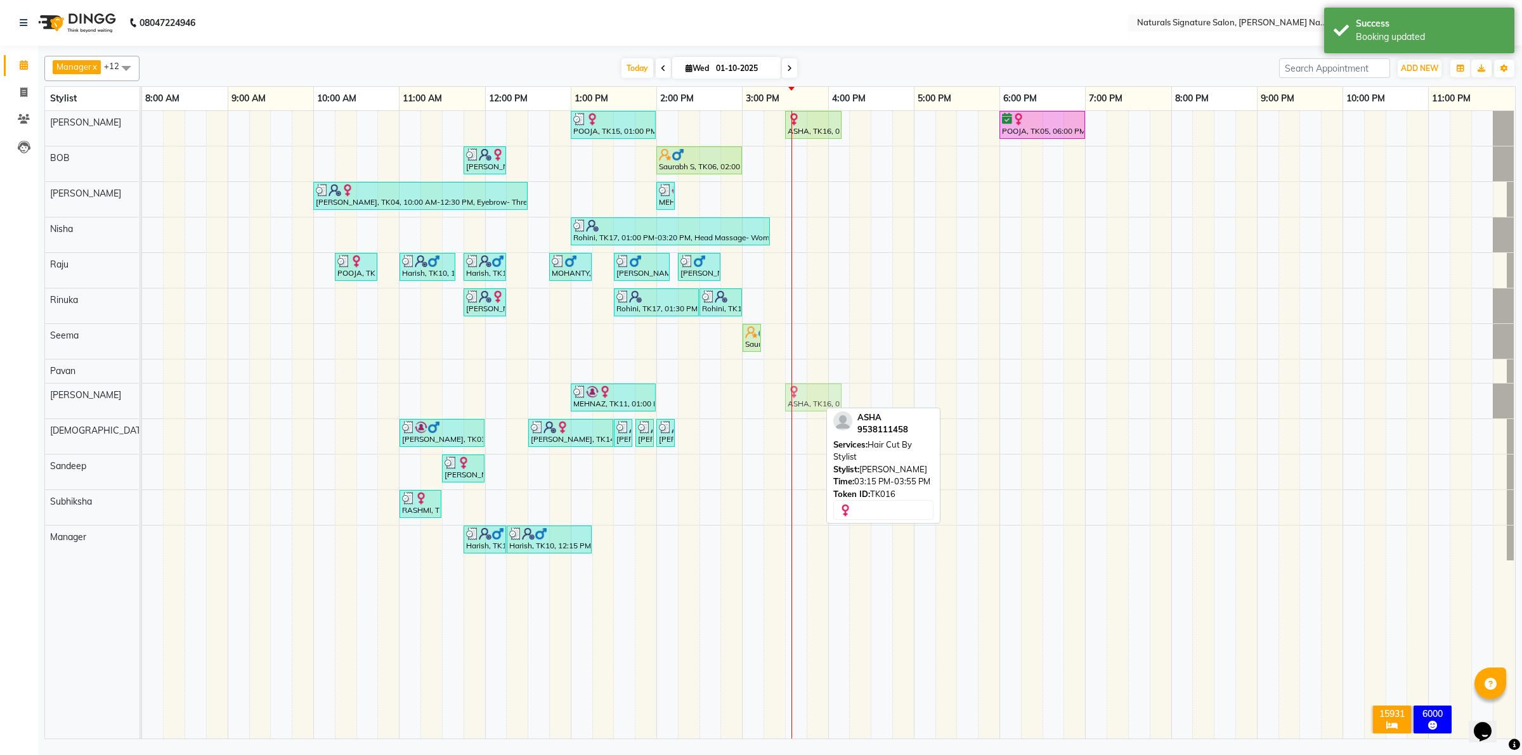
drag, startPoint x: 814, startPoint y: 401, endPoint x: 836, endPoint y: 400, distance: 22.2
click at [142, 400] on div "MEHNAZ, TK11, 01:00 PM-02:00 PM, DAVINES - OI ABSOLUTE BEAUTIFYING HYDRATING TR…" at bounding box center [142, 401] width 0 height 35
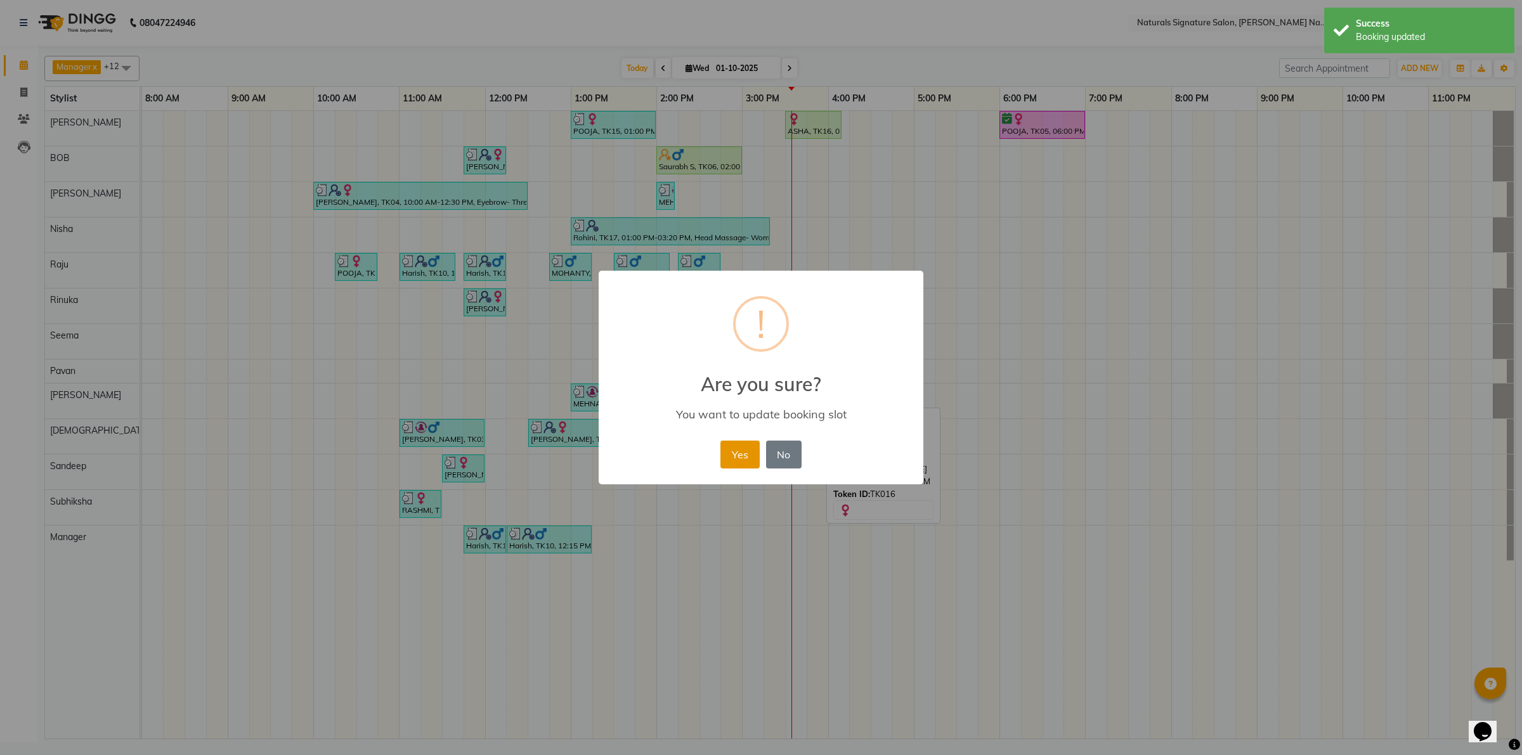
click at [734, 446] on button "Yes" at bounding box center [739, 455] width 39 height 28
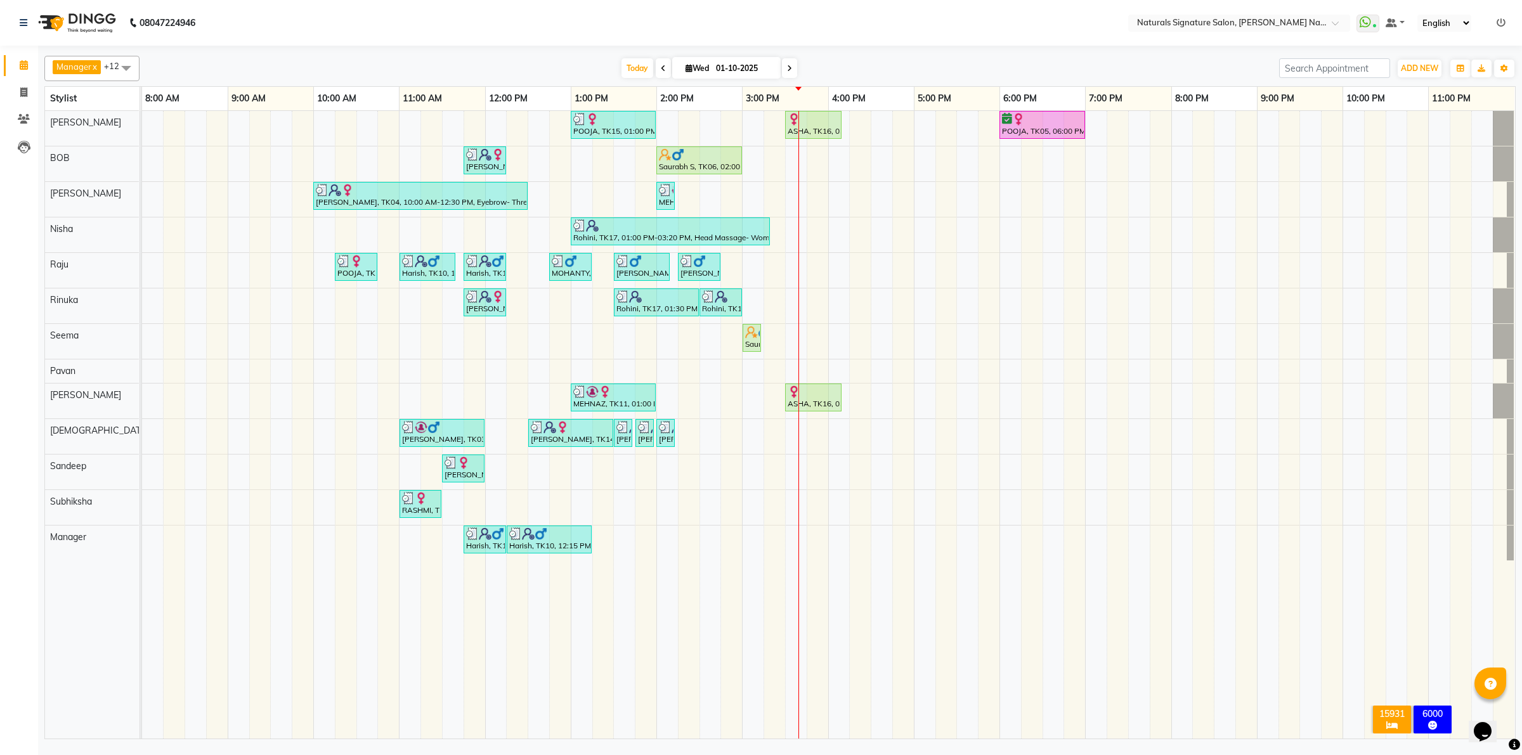
click at [264, 697] on td at bounding box center [260, 425] width 22 height 628
click at [1145, 278] on div "POOJA, TK15, 01:00 PM-02:00 PM, Essential Treatment - Long- Women ASHA, TK16, 0…" at bounding box center [828, 425] width 1373 height 628
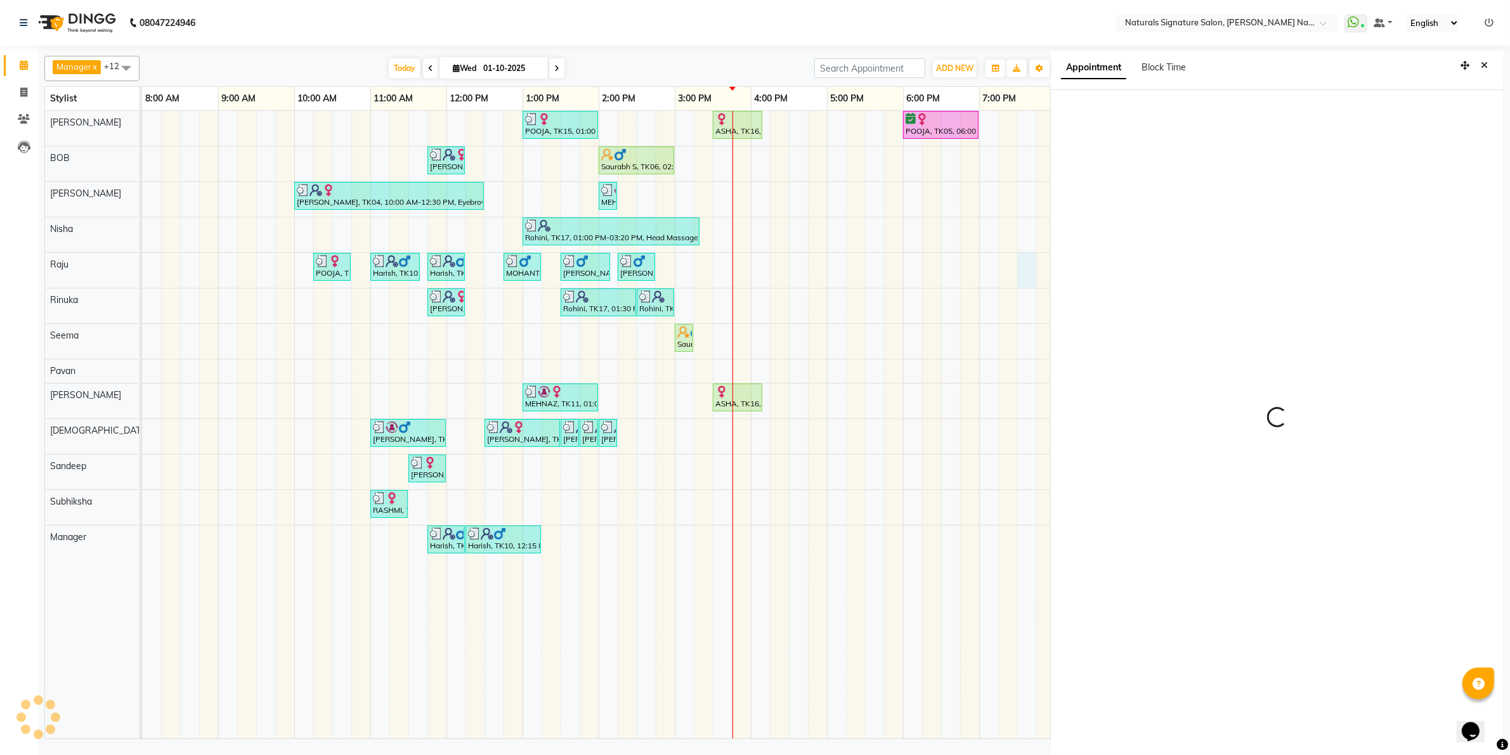
scroll to position [3, 0]
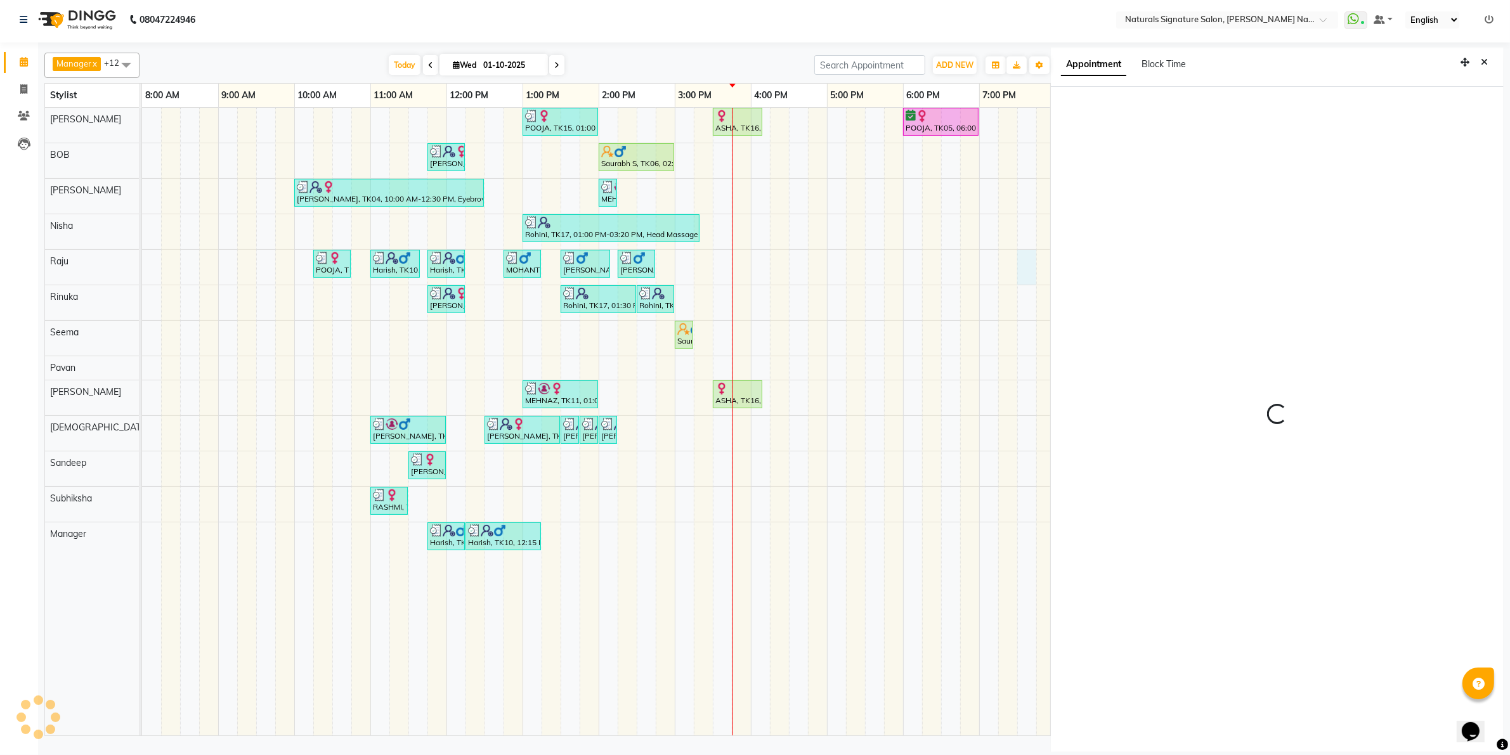
select select "70856"
select select "tentative"
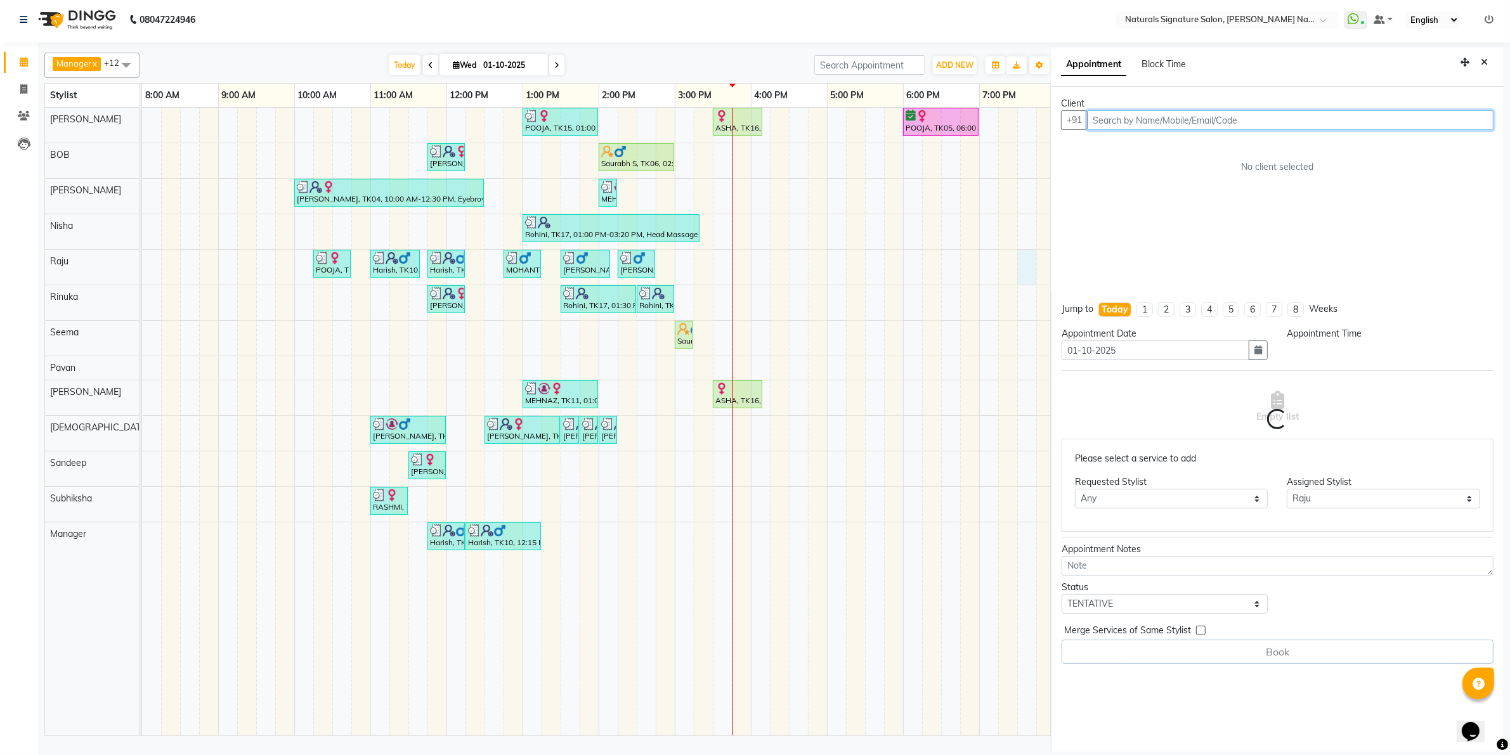
select select "1170"
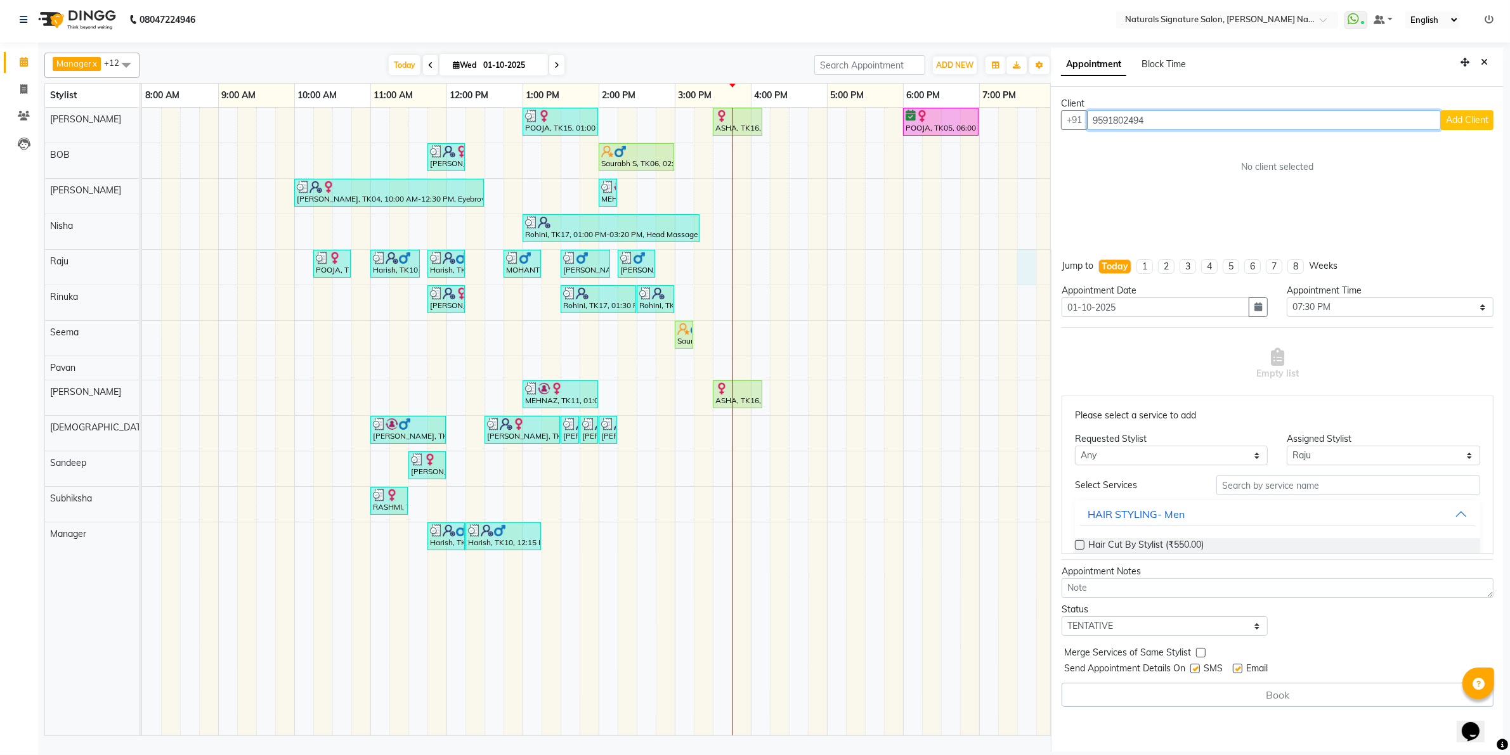
type input "9591802494"
click at [1466, 113] on button "Add Client" at bounding box center [1467, 120] width 53 height 20
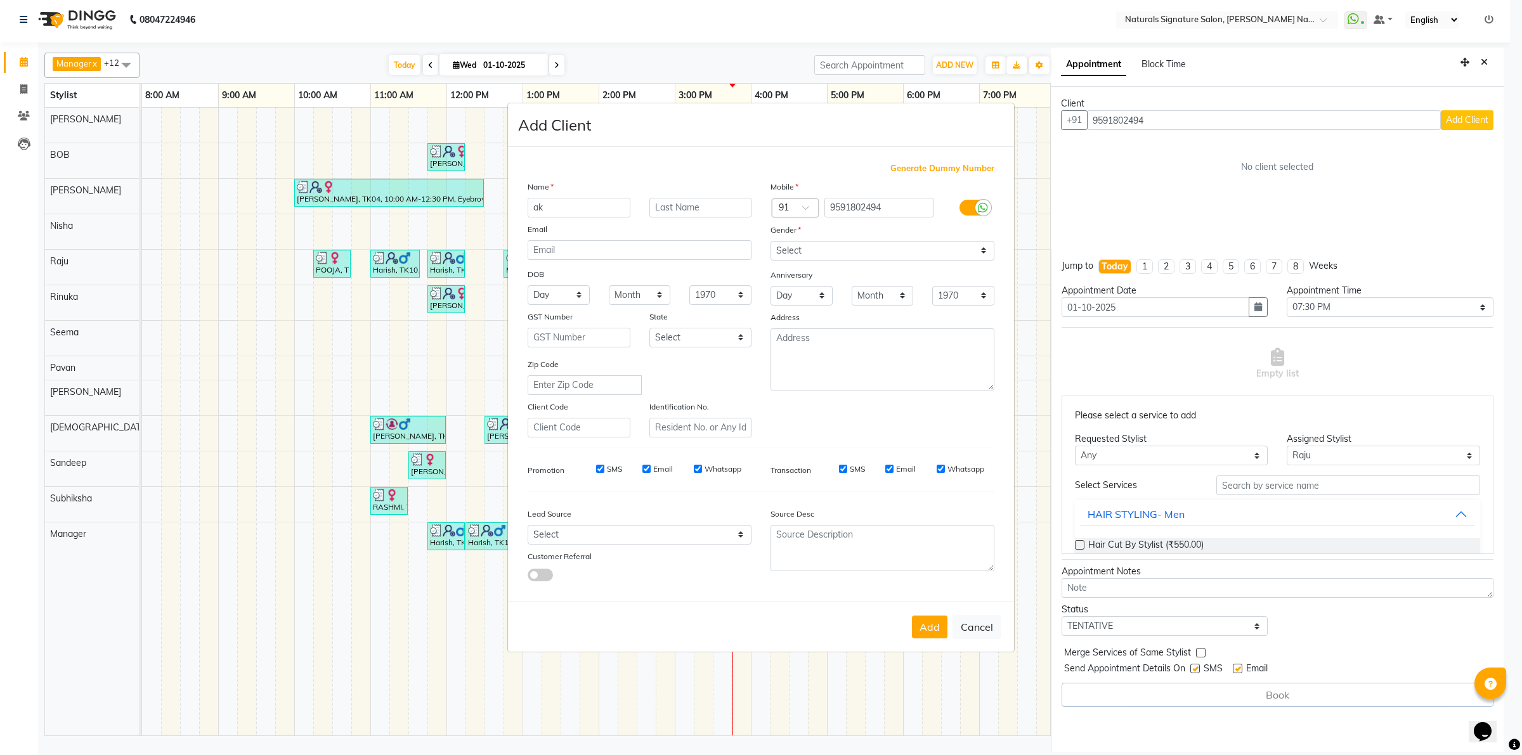
type input "a"
type input "[PERSON_NAME]"
click at [777, 244] on select "Select [DEMOGRAPHIC_DATA] [DEMOGRAPHIC_DATA] Other Prefer Not To Say" at bounding box center [882, 251] width 224 height 20
select select "[DEMOGRAPHIC_DATA]"
click at [770, 242] on select "Select [DEMOGRAPHIC_DATA] [DEMOGRAPHIC_DATA] Other Prefer Not To Say" at bounding box center [882, 251] width 224 height 20
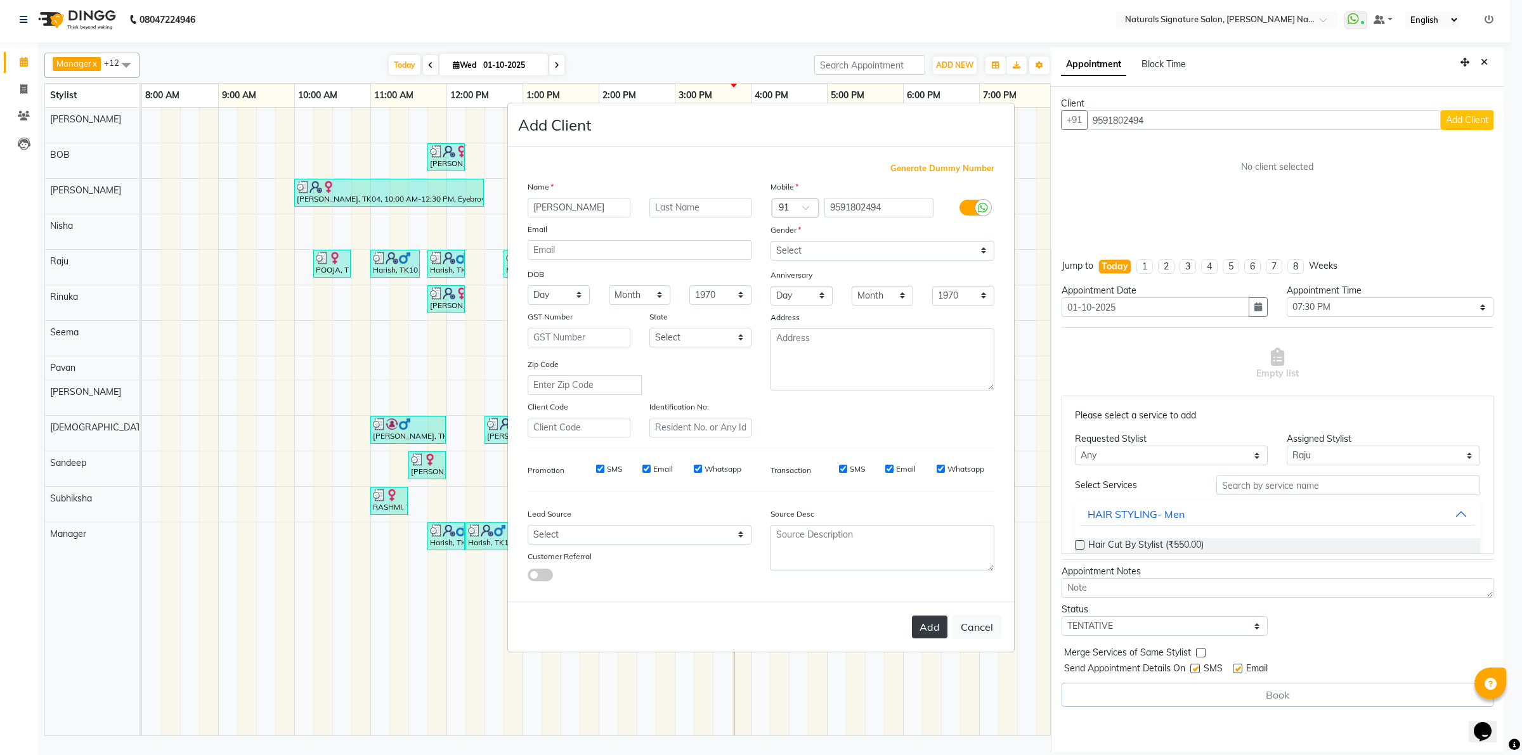
click at [923, 626] on button "Add" at bounding box center [930, 627] width 36 height 23
type input "95******94"
select select
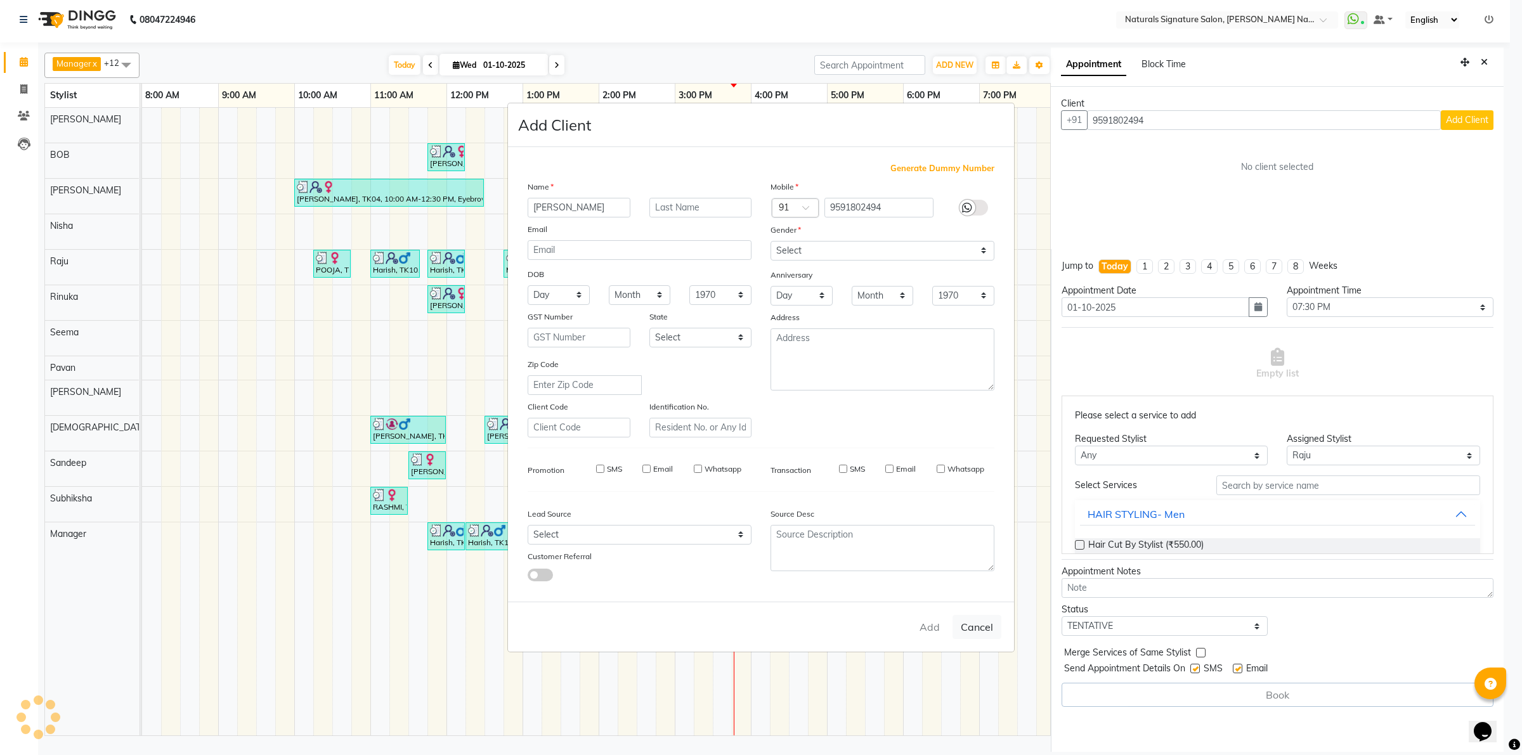
select select
checkbox input "false"
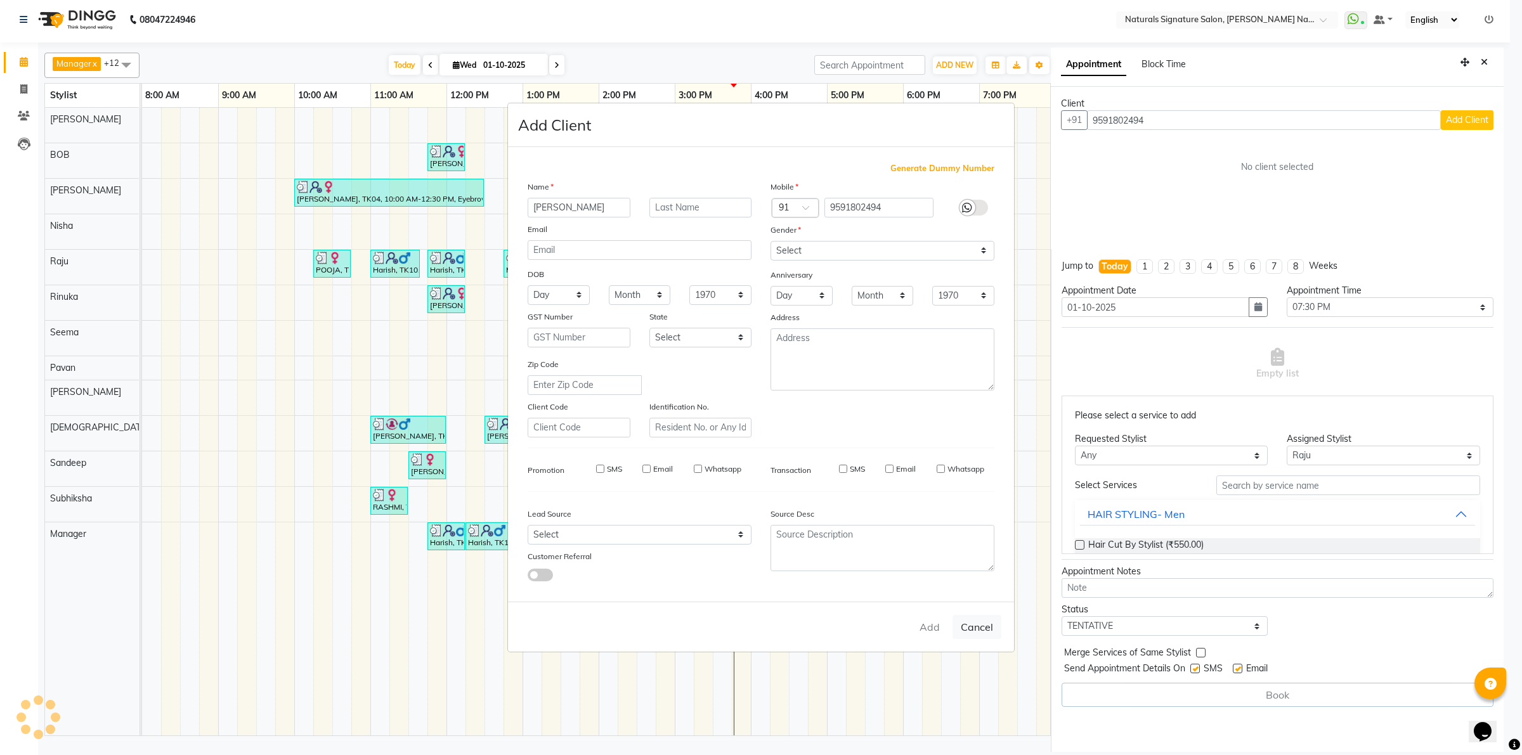
checkbox input "false"
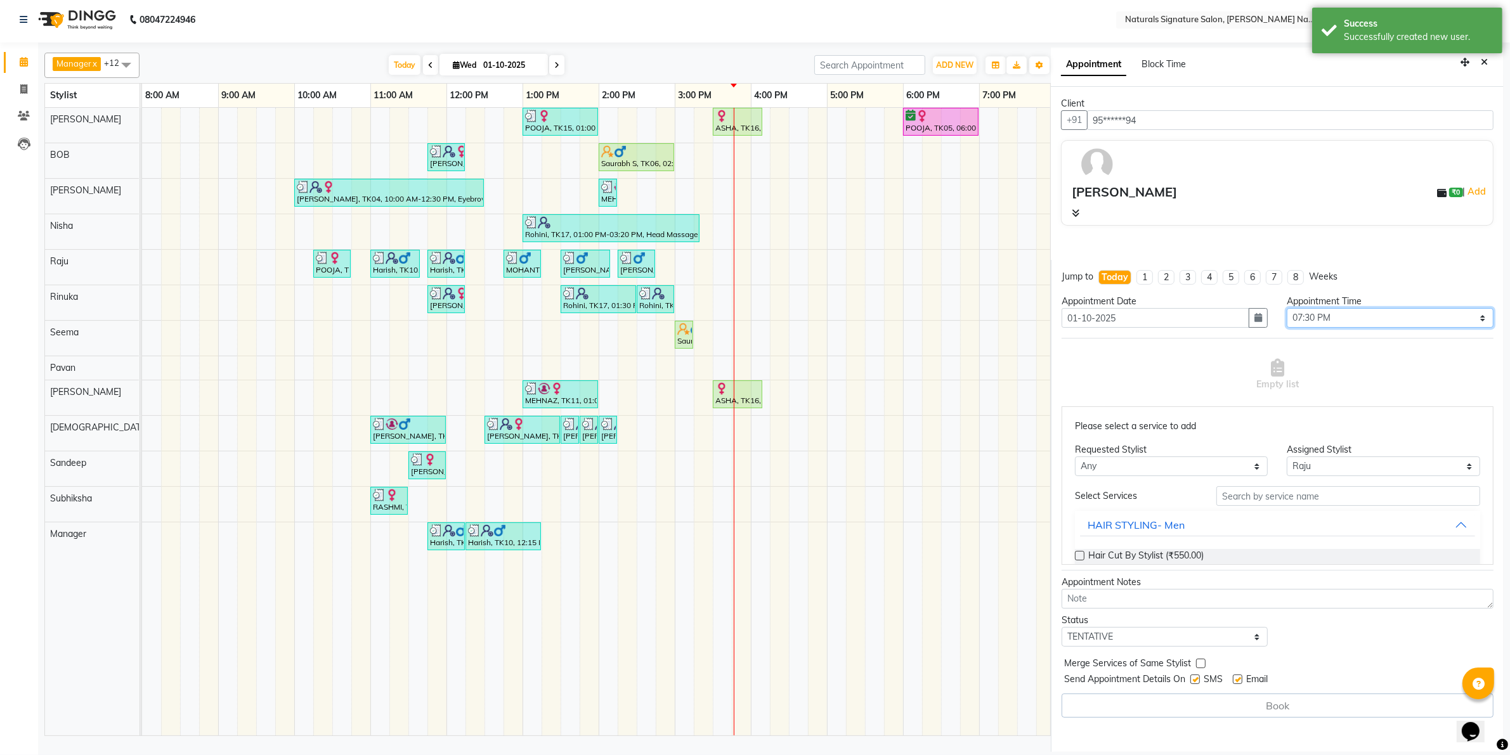
click at [1346, 315] on select "Select 09:00 AM 09:15 AM 09:30 AM 09:45 AM 10:00 AM 10:15 AM 10:30 AM 10:45 AM …" at bounding box center [1390, 318] width 207 height 20
select select "1200"
click at [1287, 308] on select "Select 09:00 AM 09:15 AM 09:30 AM 09:45 AM 10:00 AM 10:15 AM 10:30 AM 10:45 AM …" at bounding box center [1390, 318] width 207 height 20
click at [1263, 503] on input "text" at bounding box center [1348, 496] width 264 height 20
click at [1150, 557] on span "Hair Cut By Stylist (₹550.00)" at bounding box center [1145, 557] width 115 height 16
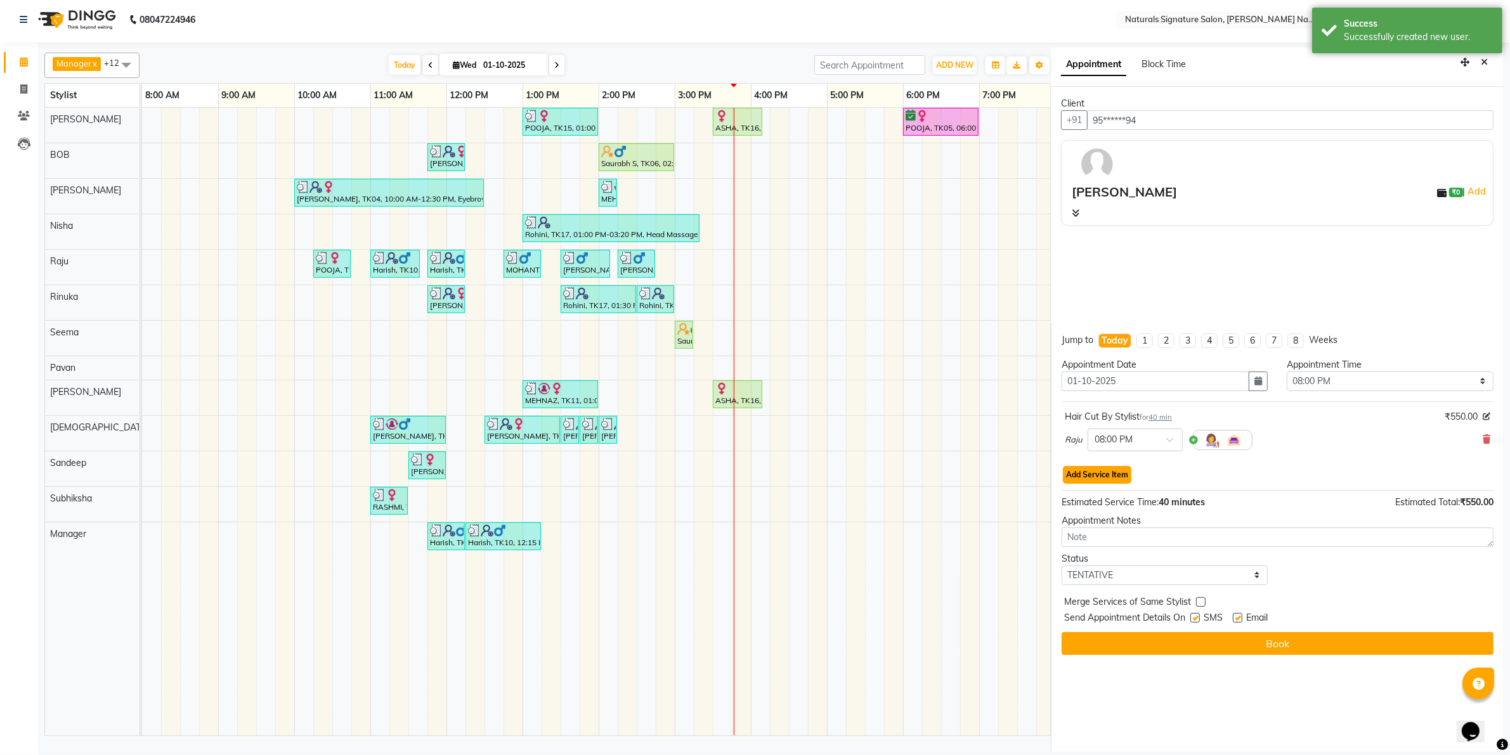
click at [1124, 470] on button "Add Service Item" at bounding box center [1097, 475] width 68 height 18
select select "70856"
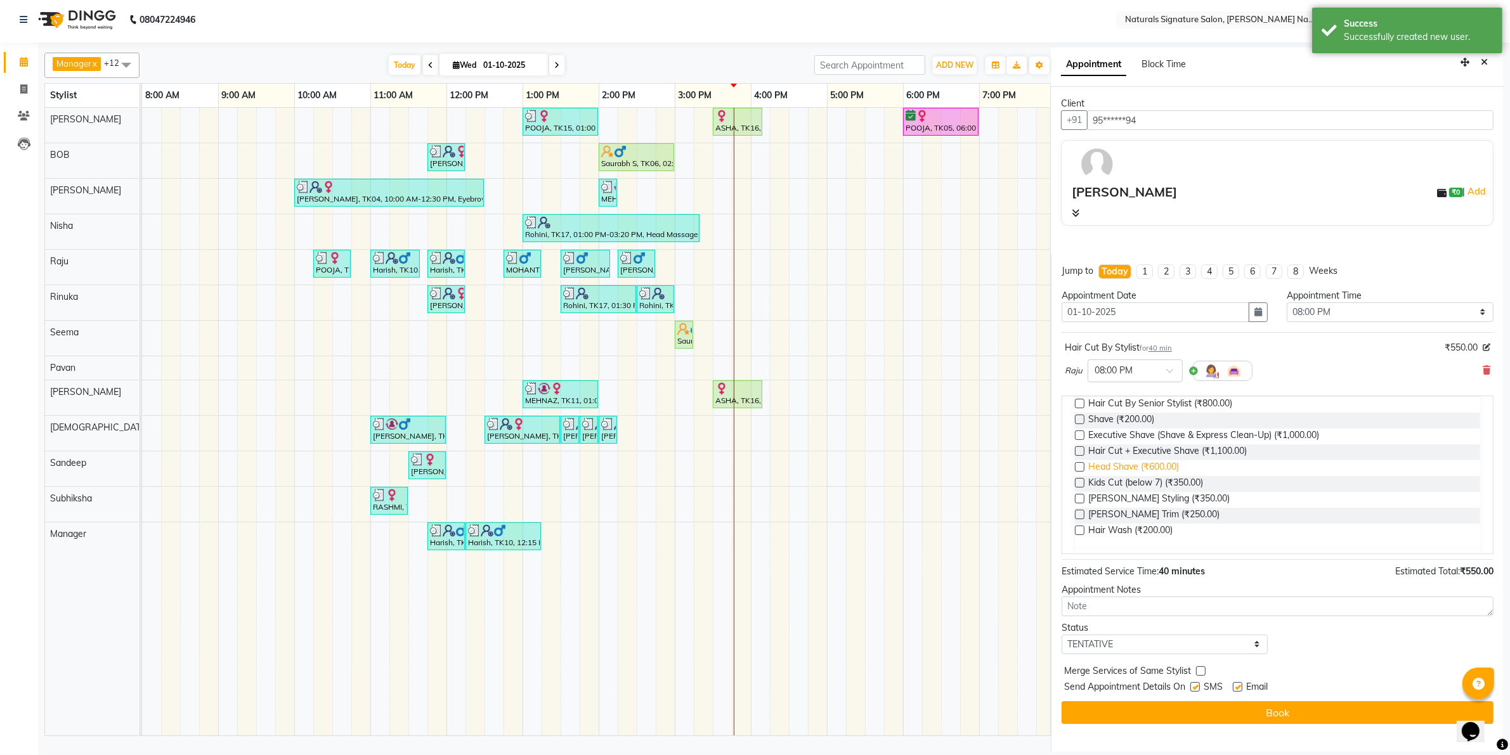
scroll to position [159, 0]
click at [1127, 498] on span "[PERSON_NAME] Styling (₹350.00)" at bounding box center [1158, 499] width 141 height 16
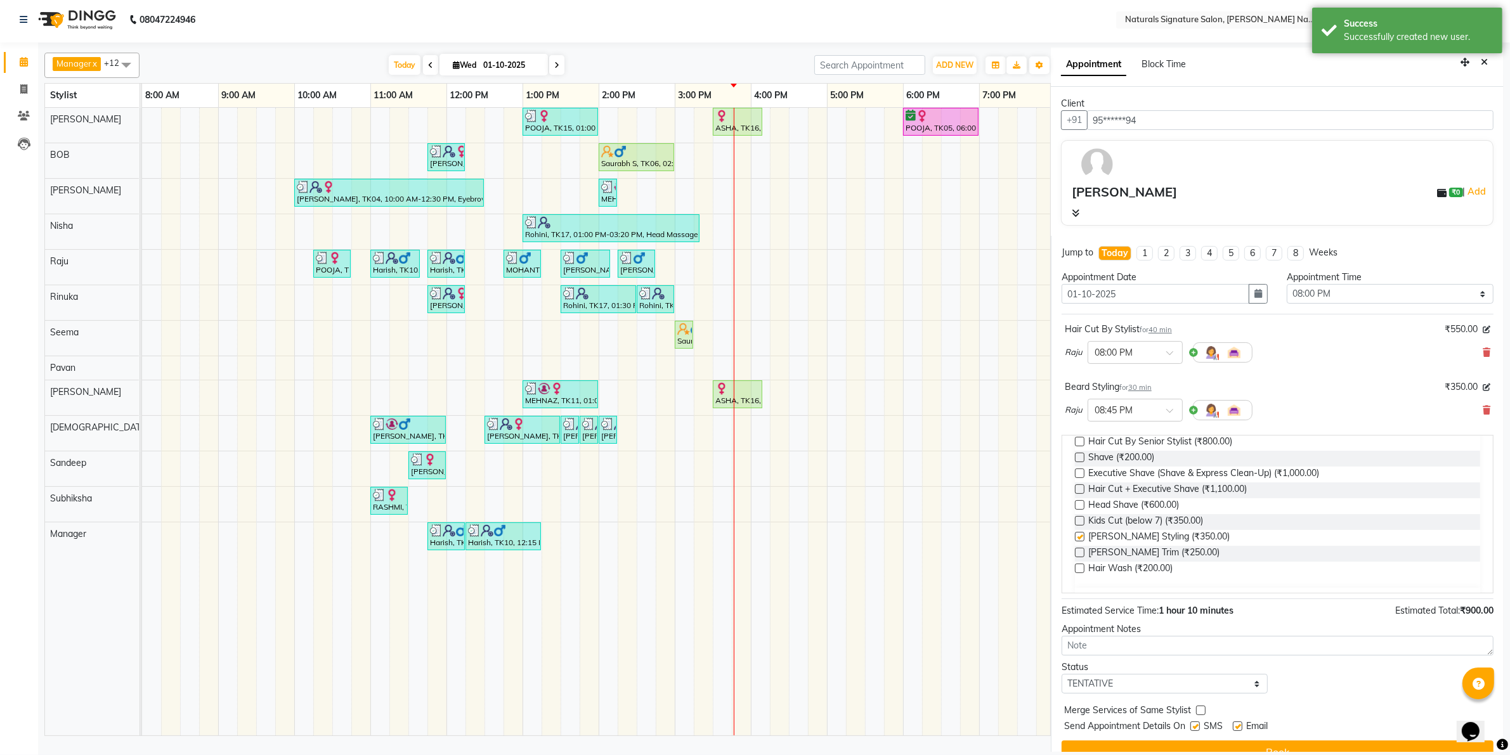
checkbox input "false"
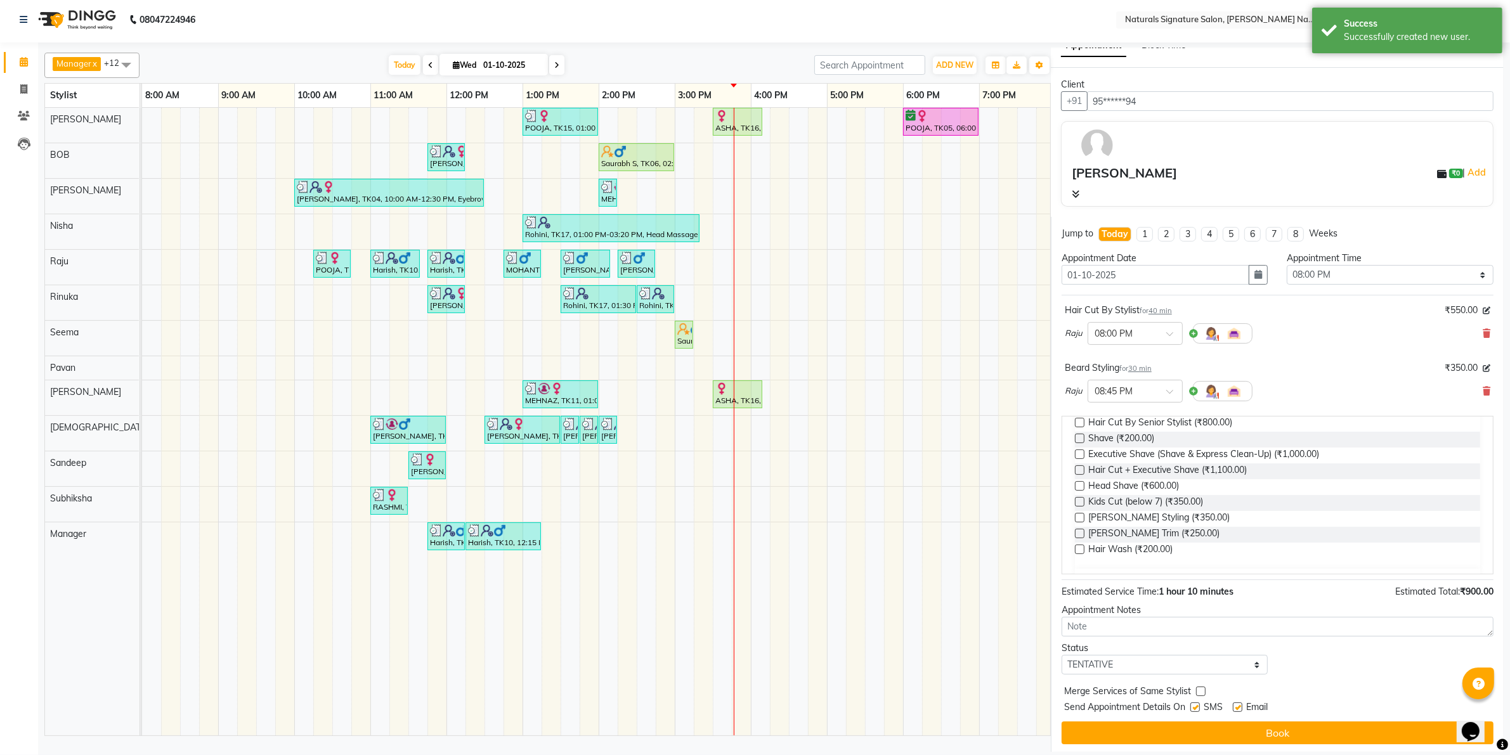
scroll to position [23, 0]
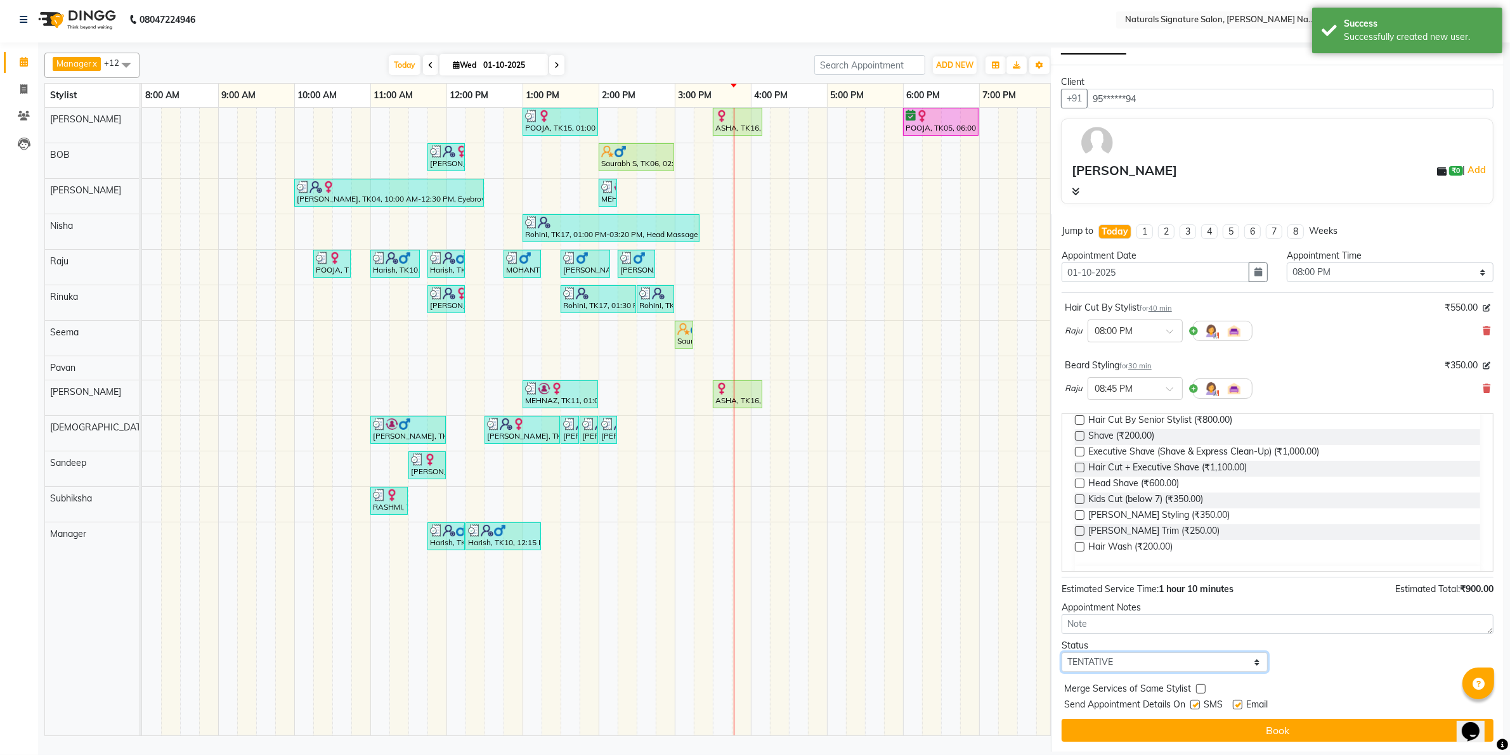
drag, startPoint x: 1131, startPoint y: 659, endPoint x: 1130, endPoint y: 653, distance: 6.4
click at [1130, 658] on select "Select TENTATIVE CONFIRM CHECK-IN UPCOMING" at bounding box center [1164, 662] width 207 height 20
select select "confirm booking"
click at [1061, 652] on select "Select TENTATIVE CONFIRM CHECK-IN UPCOMING" at bounding box center [1164, 662] width 207 height 20
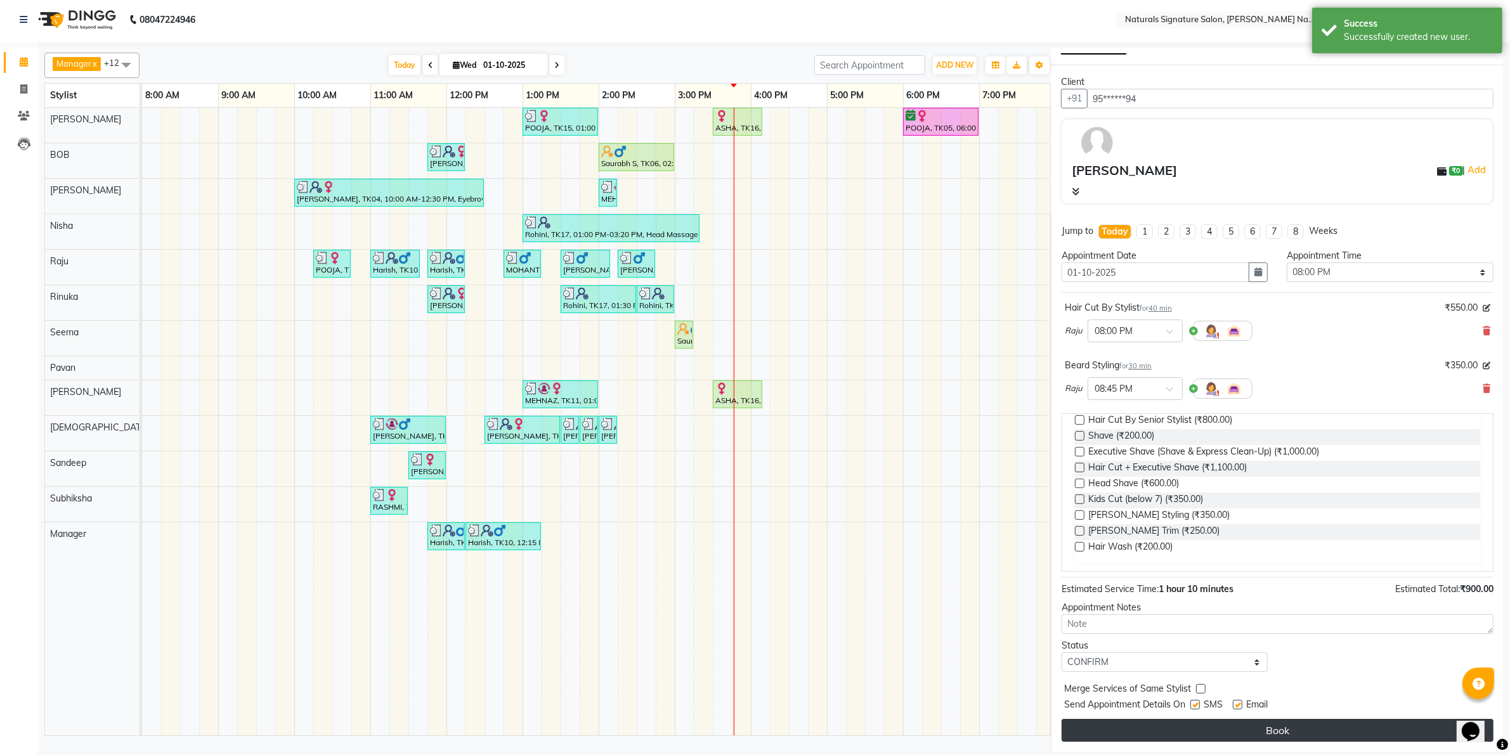
click at [1146, 730] on button "Book" at bounding box center [1277, 730] width 432 height 23
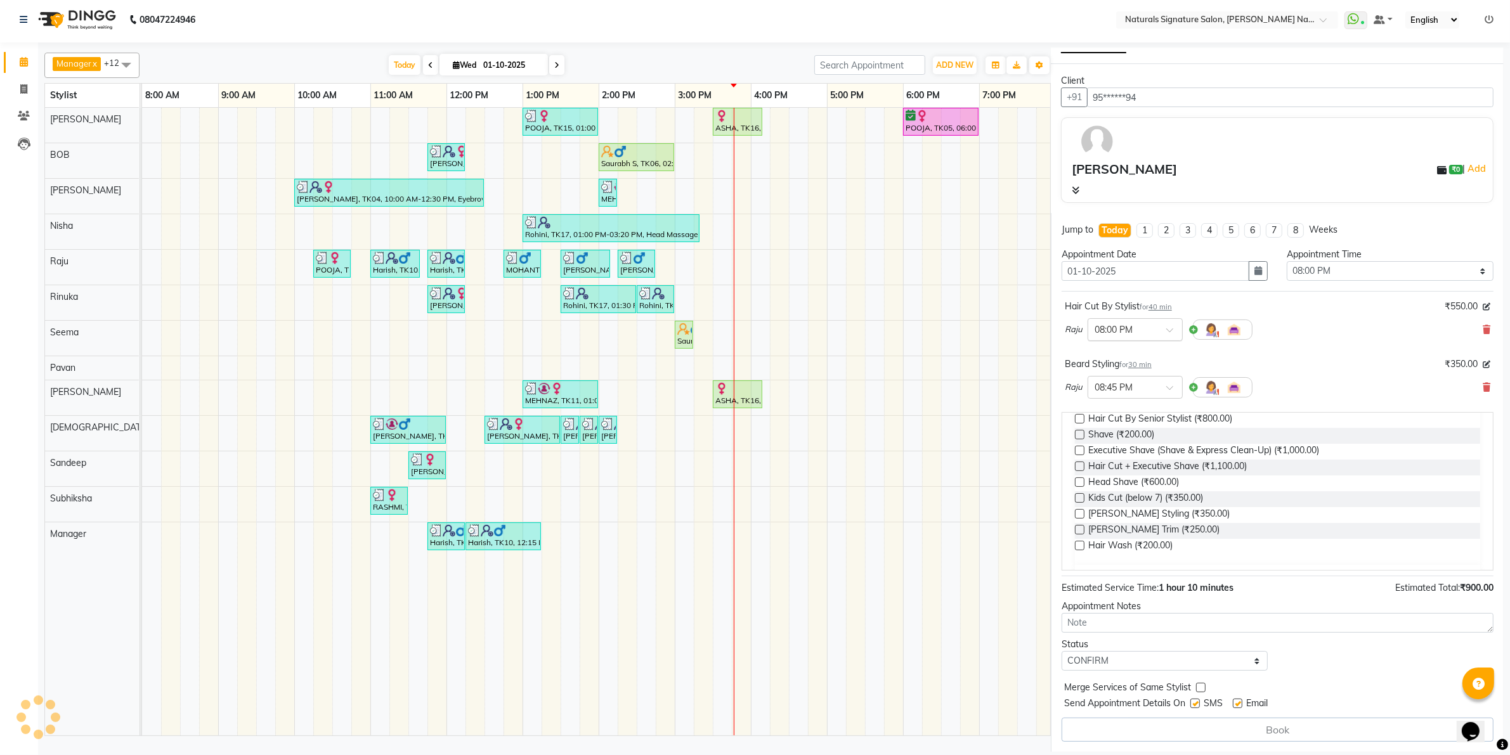
select select "70856"
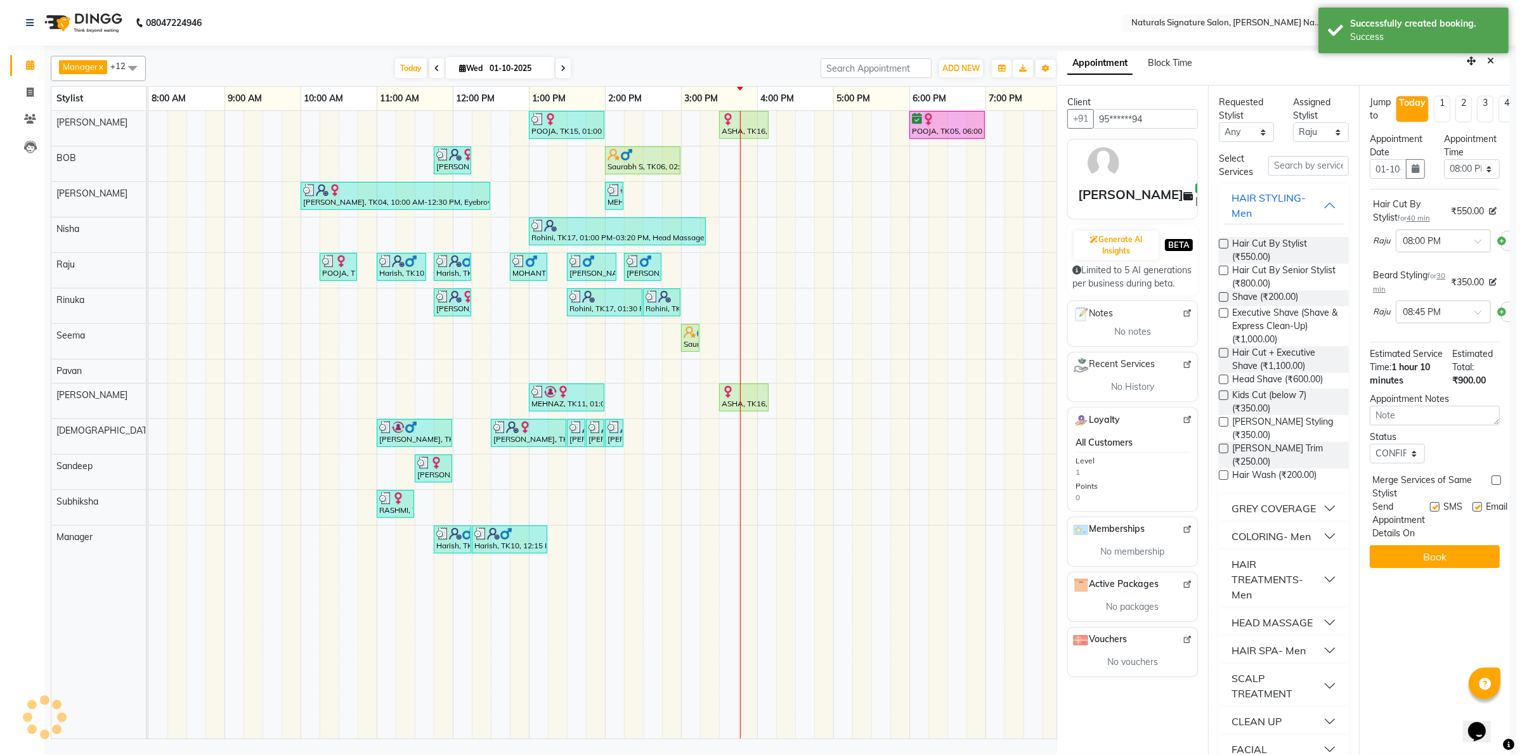
scroll to position [0, 0]
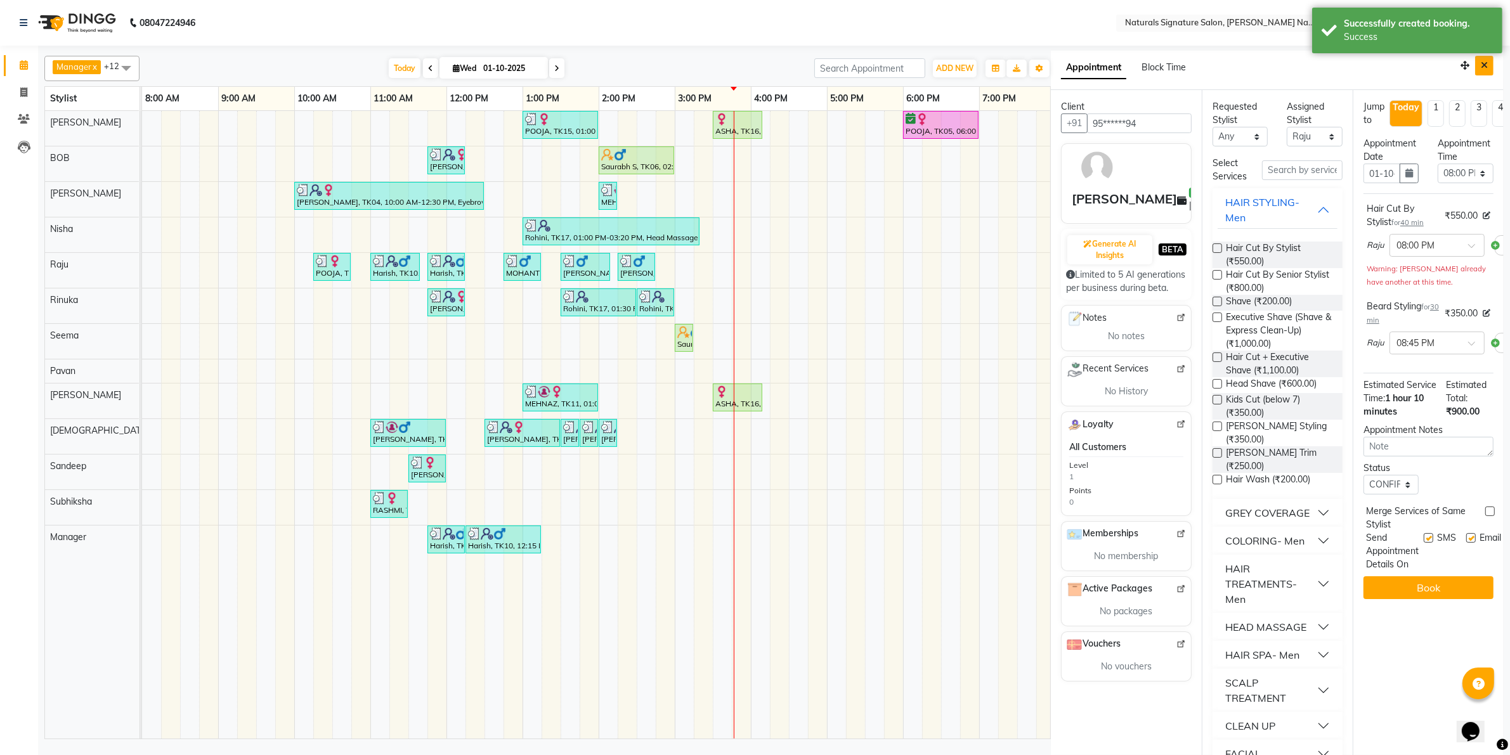
click at [1481, 68] on icon "Close" at bounding box center [1484, 65] width 7 height 9
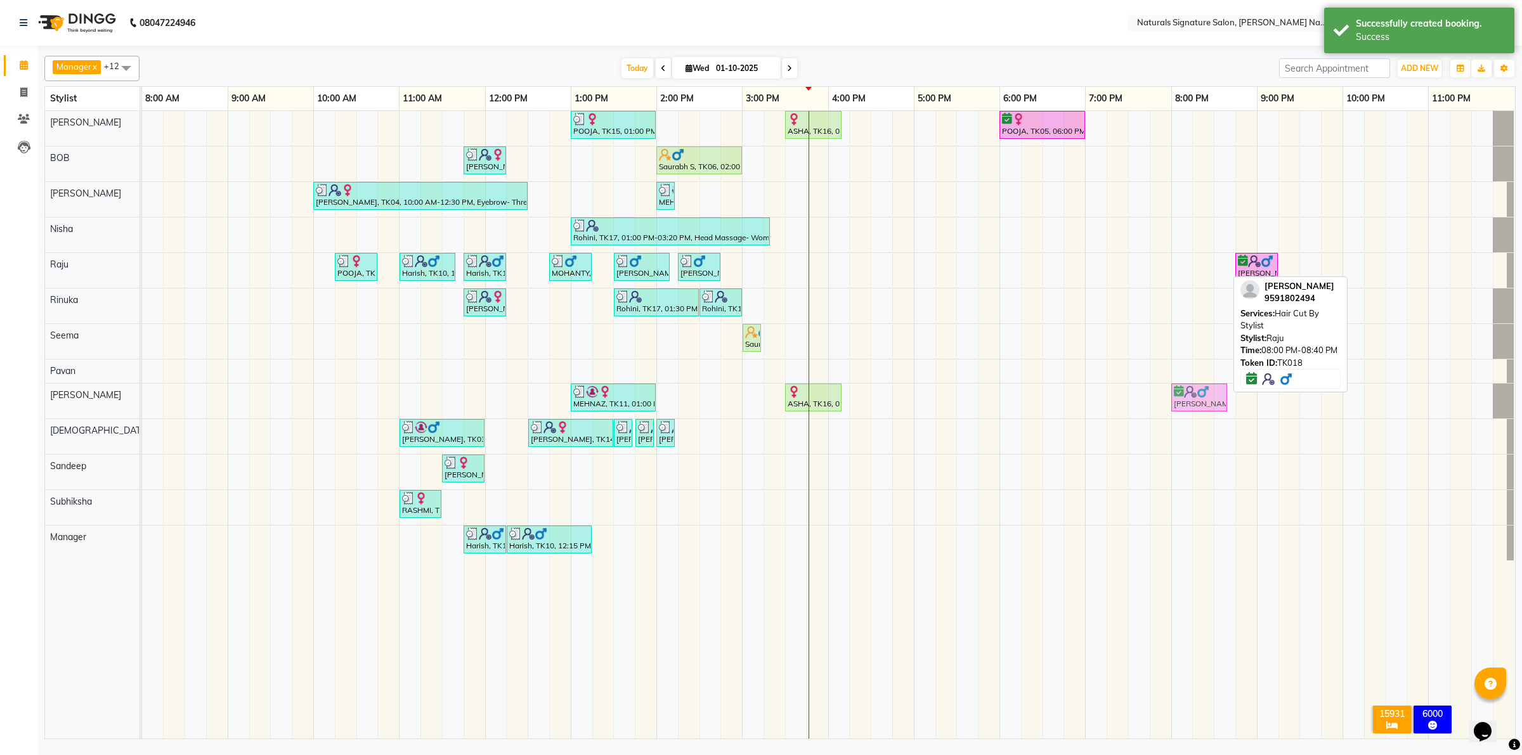
drag, startPoint x: 1200, startPoint y: 264, endPoint x: 1197, endPoint y: 405, distance: 140.2
click at [1197, 405] on tbody "POOJA, TK15, 01:00 PM-02:00 PM, Essential Treatment - Long- Women ASHA, TK16, 0…" at bounding box center [828, 336] width 1372 height 450
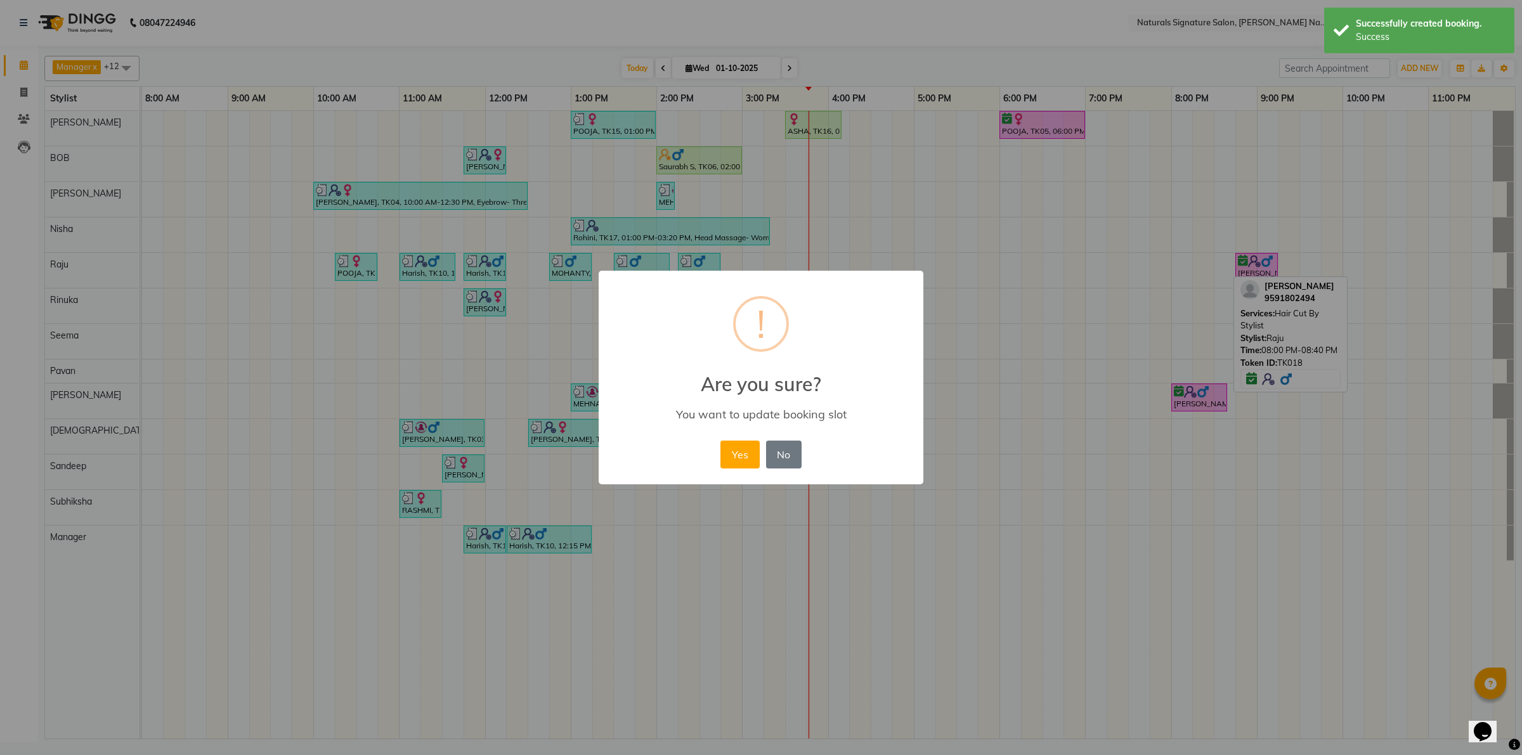
drag, startPoint x: 739, startPoint y: 451, endPoint x: 804, endPoint y: 420, distance: 72.6
click at [739, 450] on button "Yes" at bounding box center [739, 455] width 39 height 28
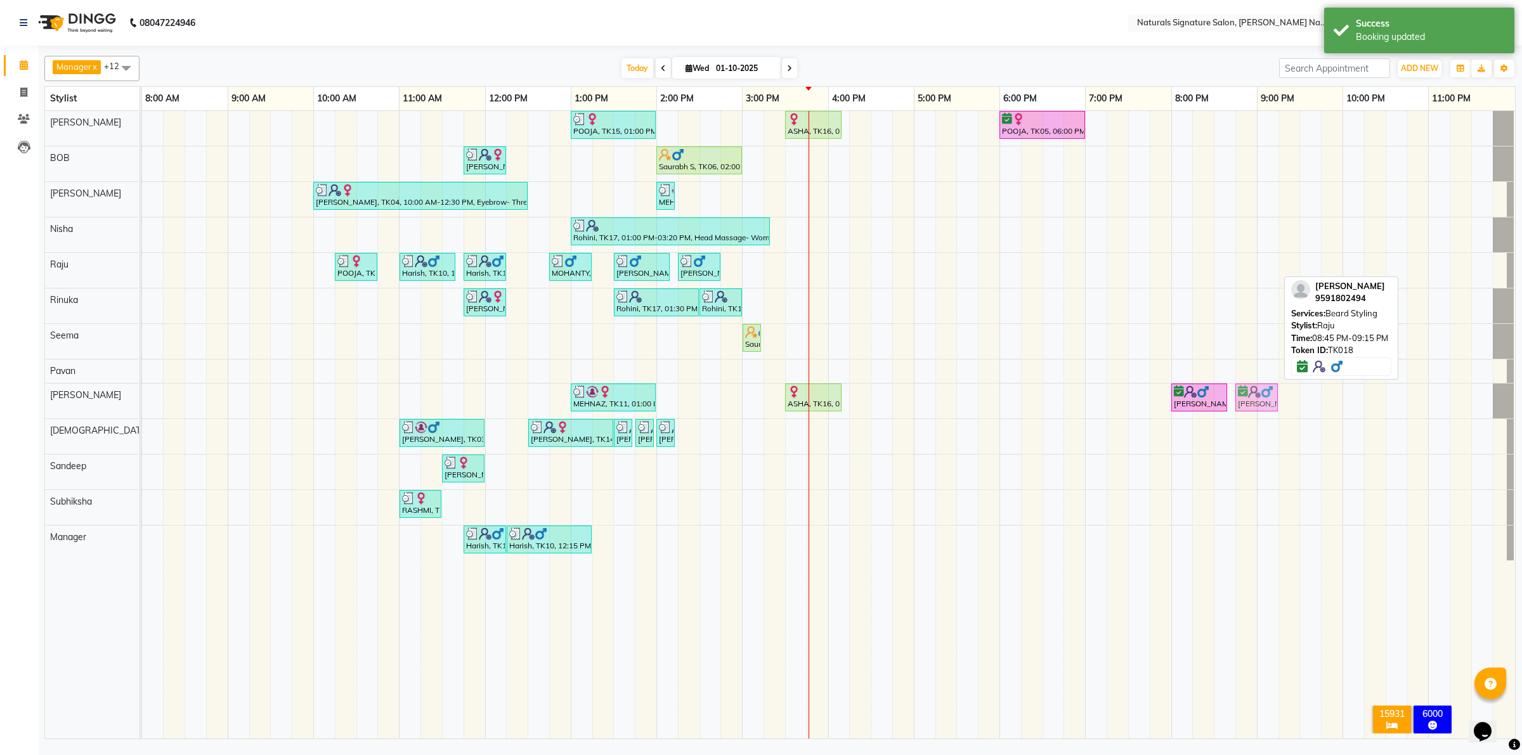
drag, startPoint x: 1259, startPoint y: 268, endPoint x: 1262, endPoint y: 386, distance: 117.3
click at [1262, 401] on tbody "POOJA, TK15, 01:00 PM-02:00 PM, Essential Treatment - Long- Women ASHA, TK16, 0…" at bounding box center [828, 336] width 1372 height 450
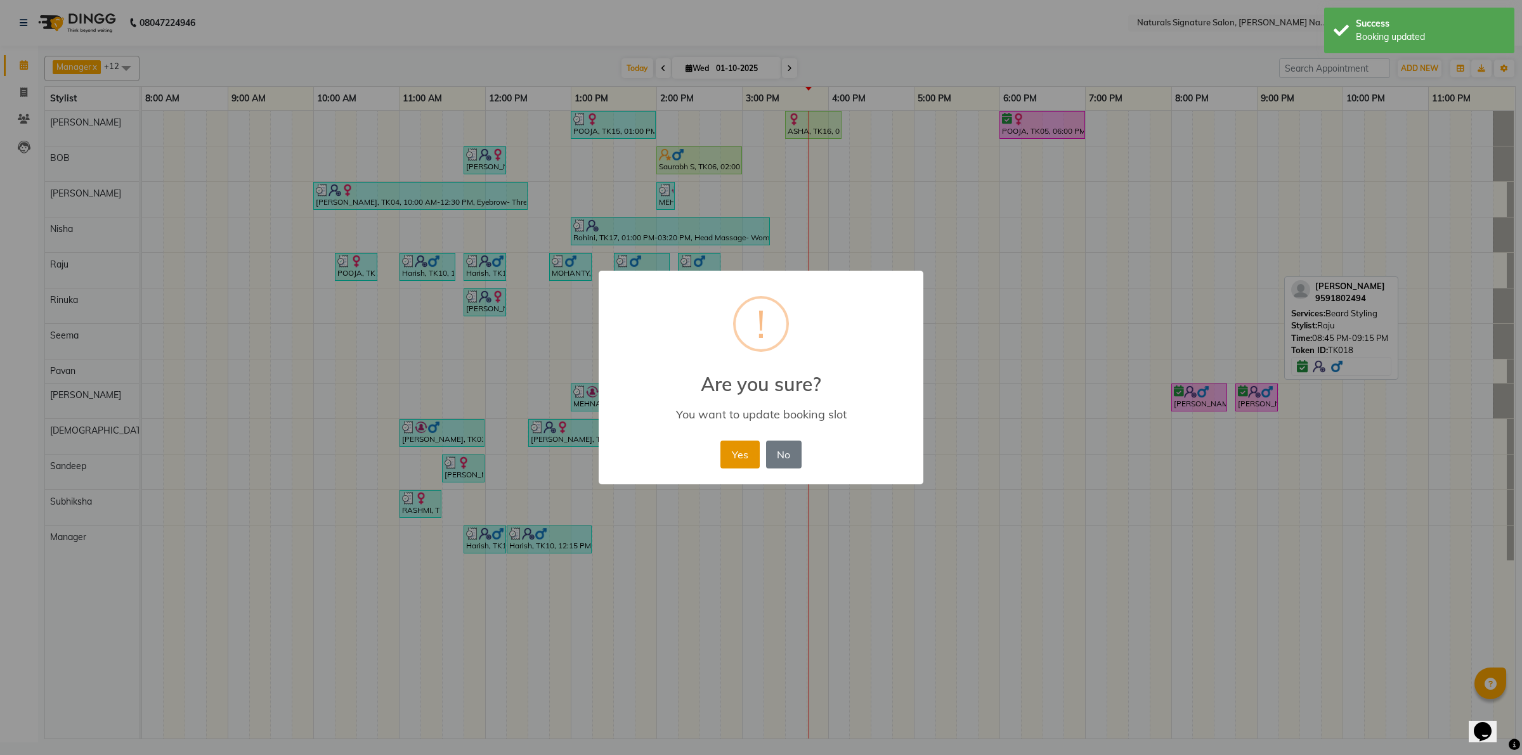
click at [742, 448] on button "Yes" at bounding box center [739, 455] width 39 height 28
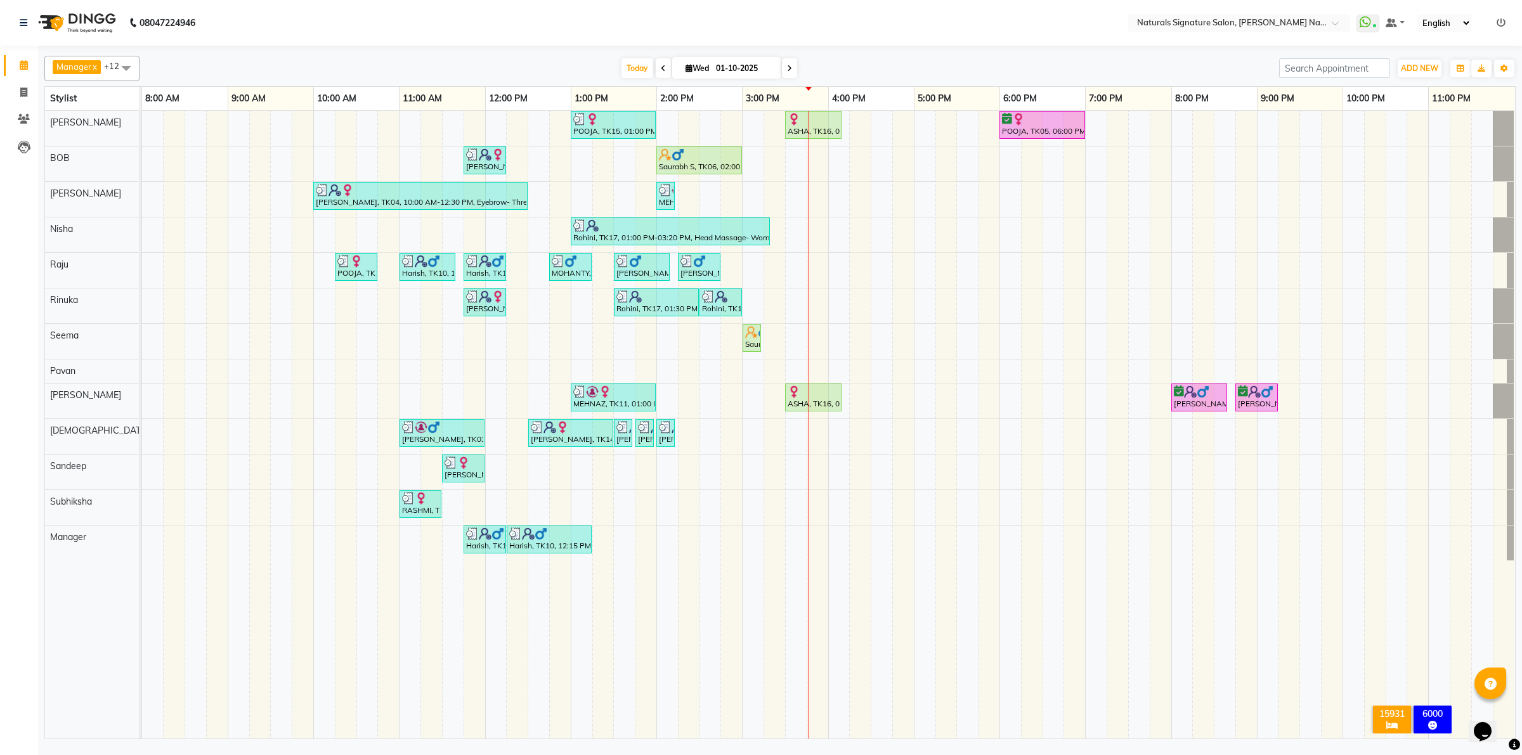
click at [503, 686] on td at bounding box center [496, 425] width 22 height 628
drag, startPoint x: 339, startPoint y: 693, endPoint x: 340, endPoint y: 684, distance: 9.5
click at [339, 692] on td at bounding box center [346, 425] width 22 height 628
click at [804, 403] on div "ASHA, TK16, 03:30 PM-04:10 PM, Hair Cut By Stylist" at bounding box center [813, 398] width 54 height 24
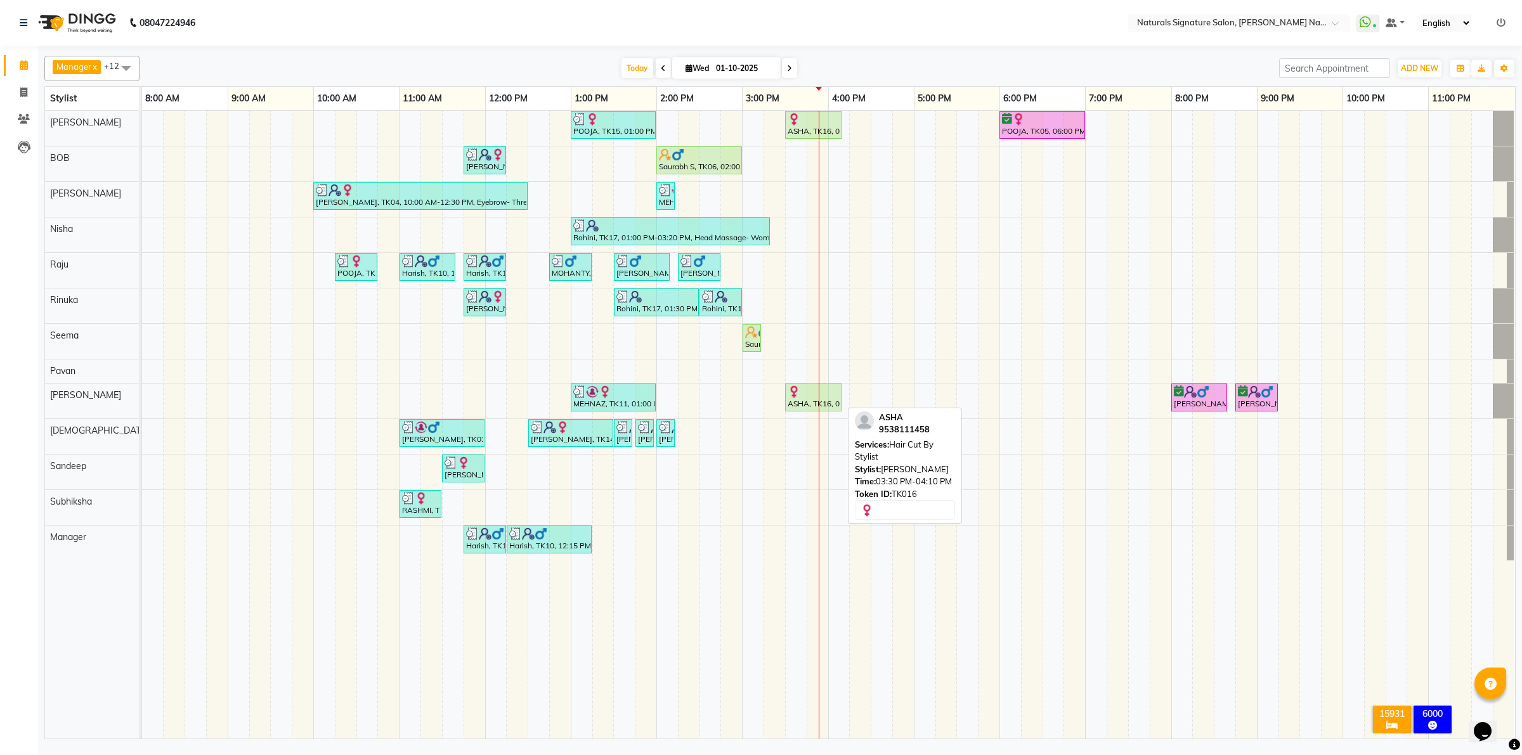
select select "1"
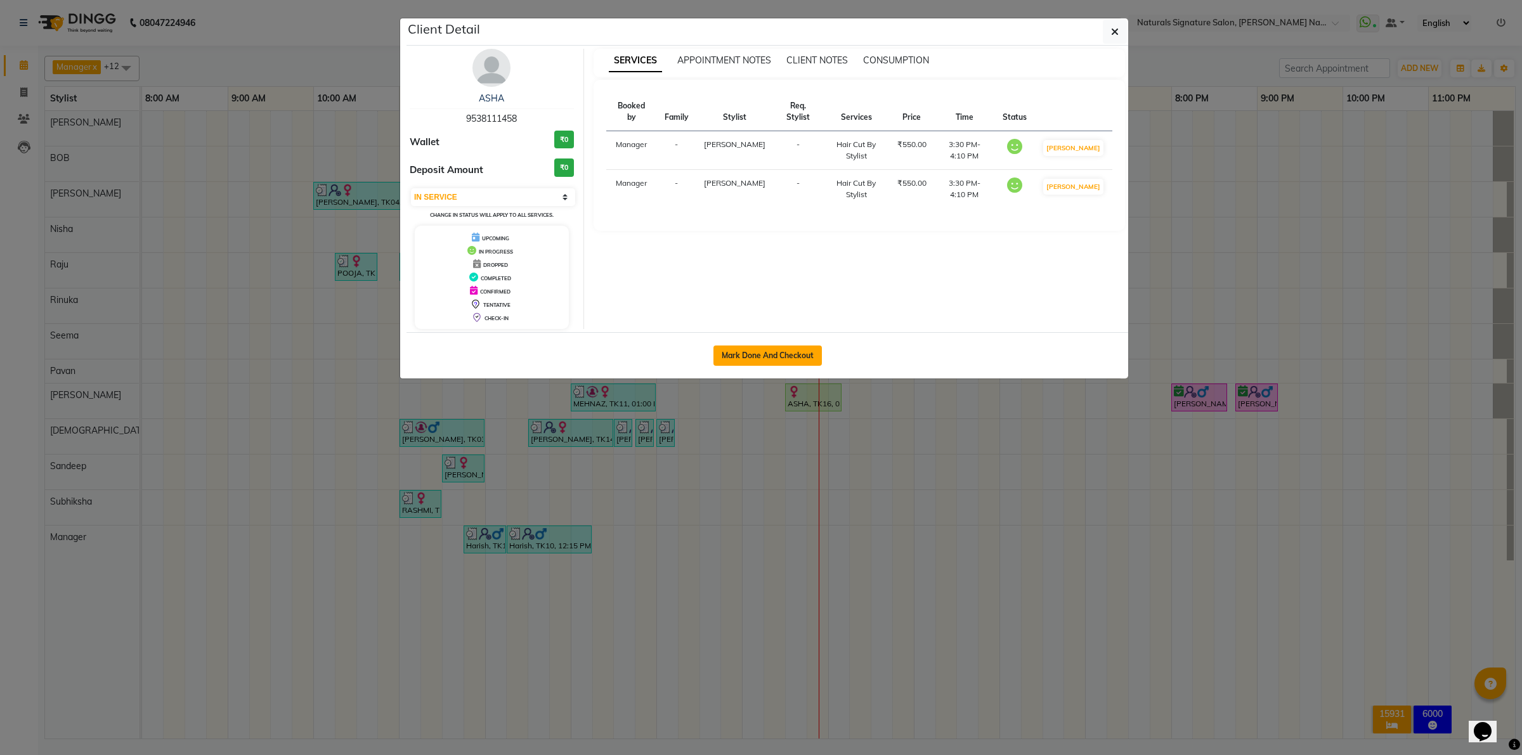
drag, startPoint x: 724, startPoint y: 365, endPoint x: 715, endPoint y: 368, distance: 9.2
click at [723, 365] on button "Mark Done And Checkout" at bounding box center [767, 356] width 108 height 20
select select "service"
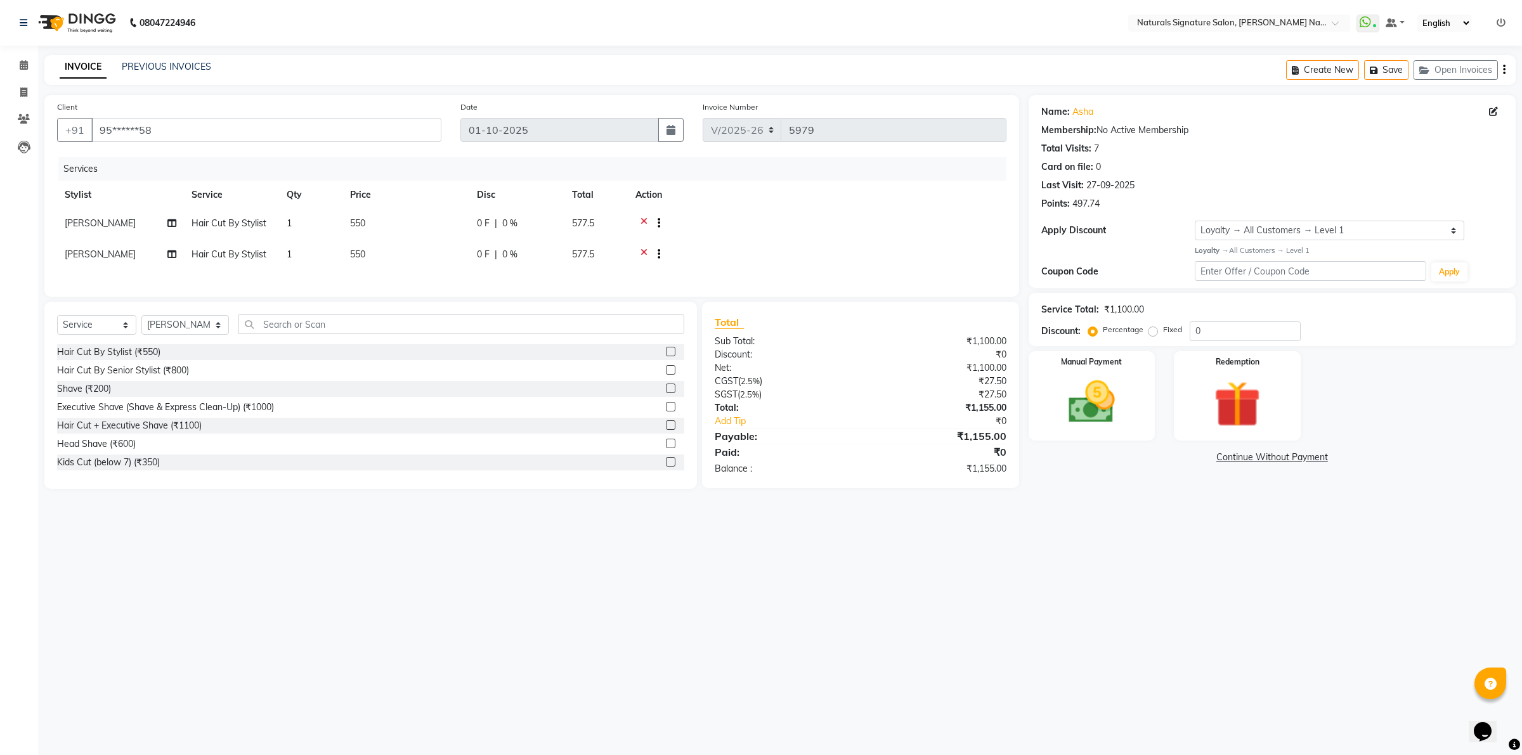
click at [236, 259] on span "Hair Cut By Stylist" at bounding box center [228, 254] width 75 height 11
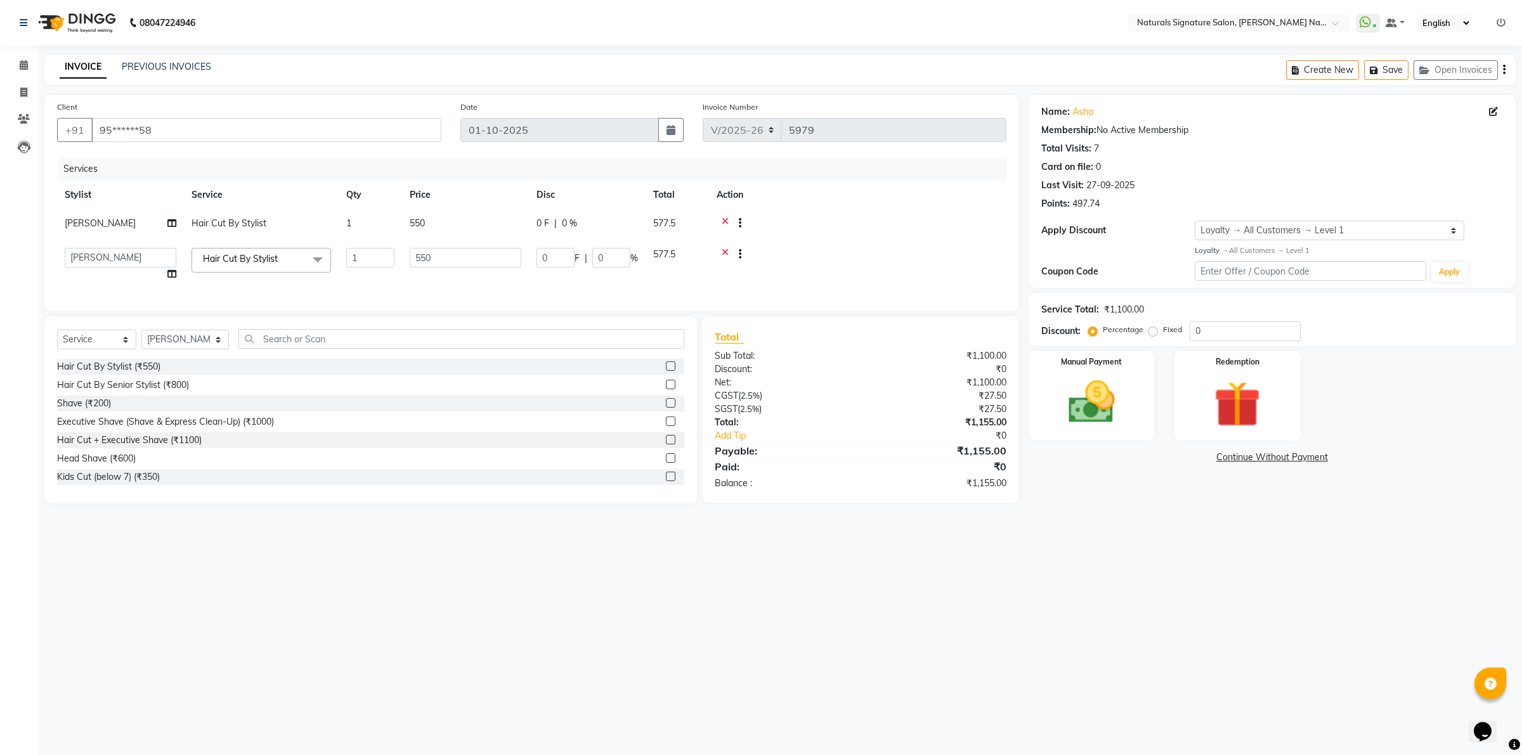
click at [238, 259] on span "Hair Cut By Stylist" at bounding box center [240, 258] width 75 height 11
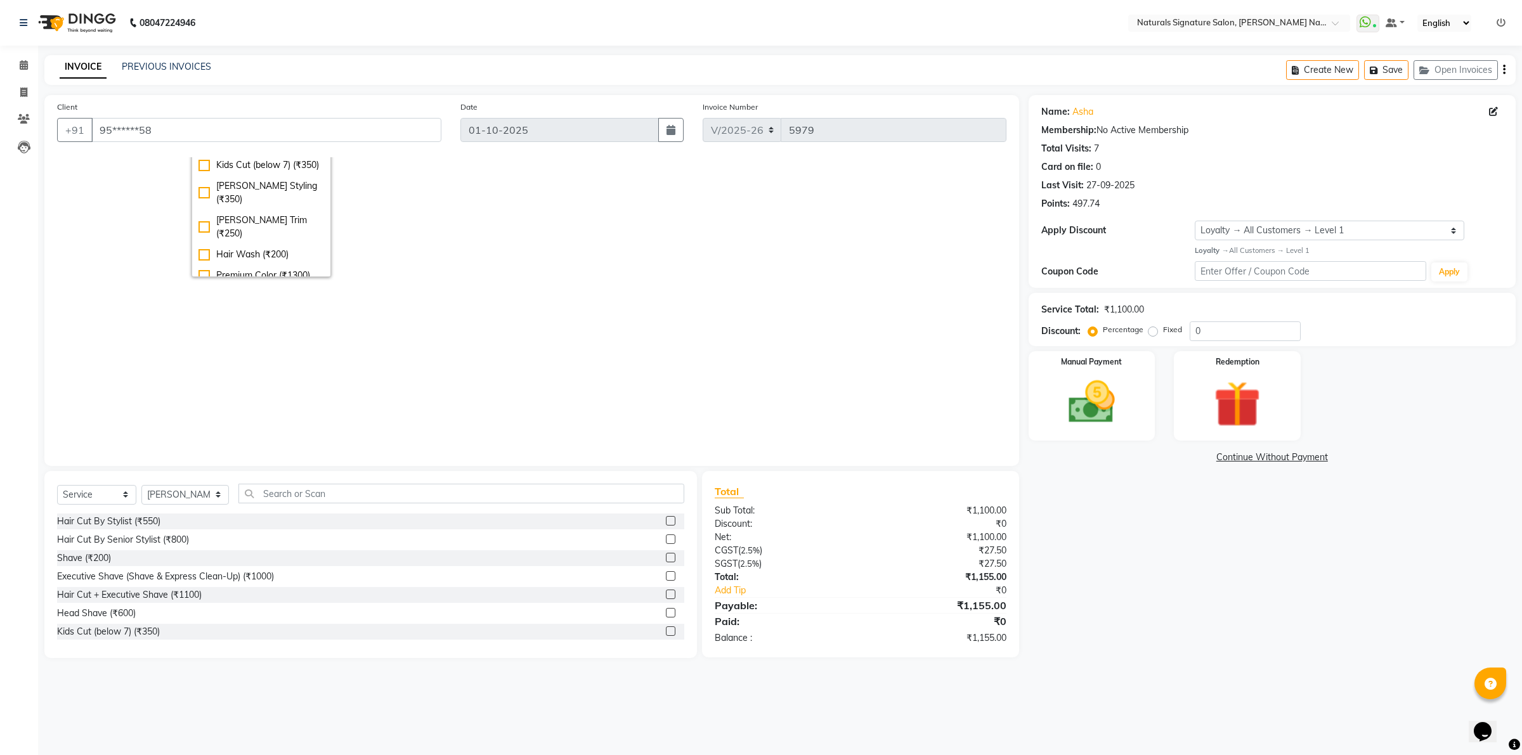
scroll to position [159, 0]
click at [207, 189] on div "Kids Cut (below 7) (₹350)" at bounding box center [261, 182] width 126 height 13
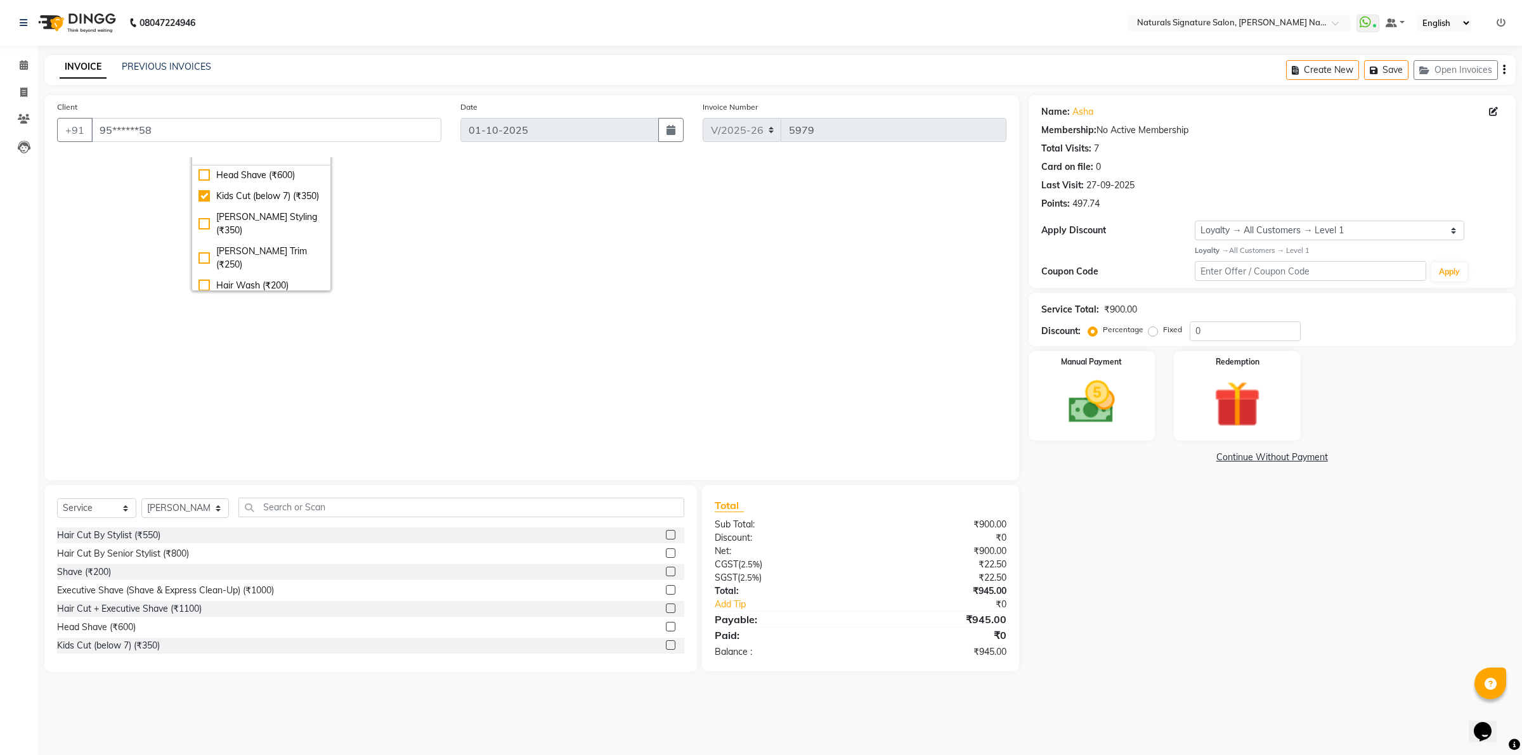
click at [892, 290] on td at bounding box center [857, 190] width 297 height 217
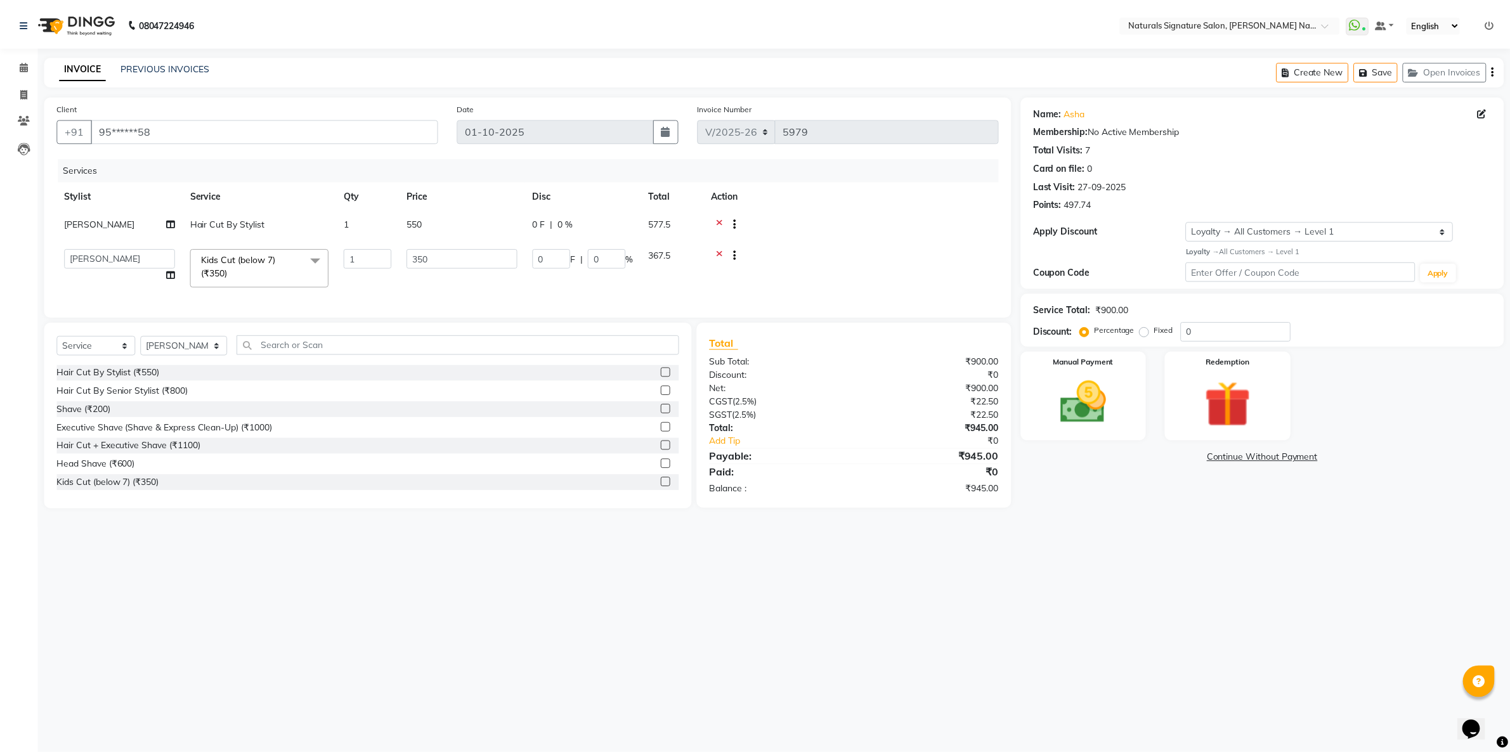
scroll to position [0, 0]
click at [724, 249] on icon at bounding box center [725, 256] width 7 height 16
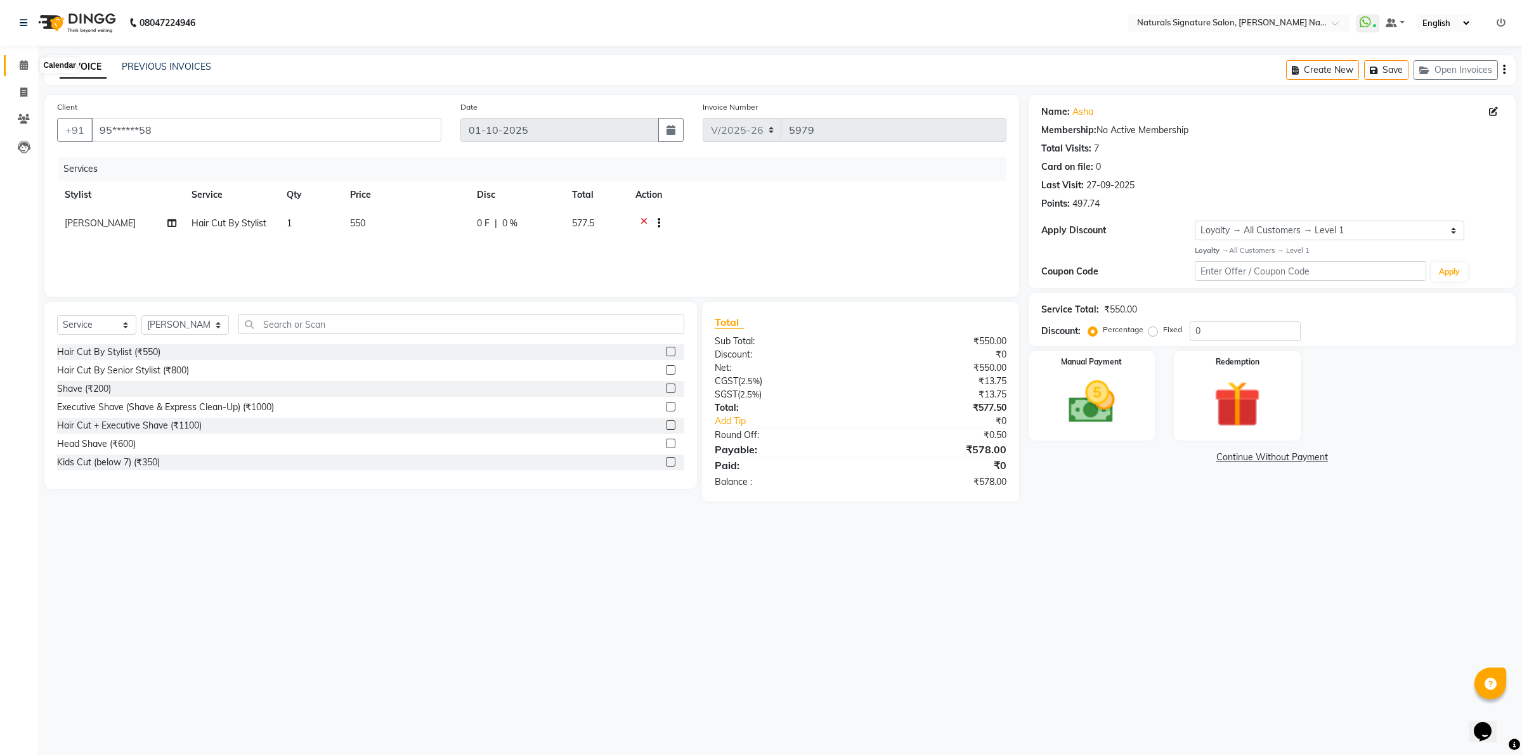
click at [29, 67] on span at bounding box center [24, 65] width 22 height 15
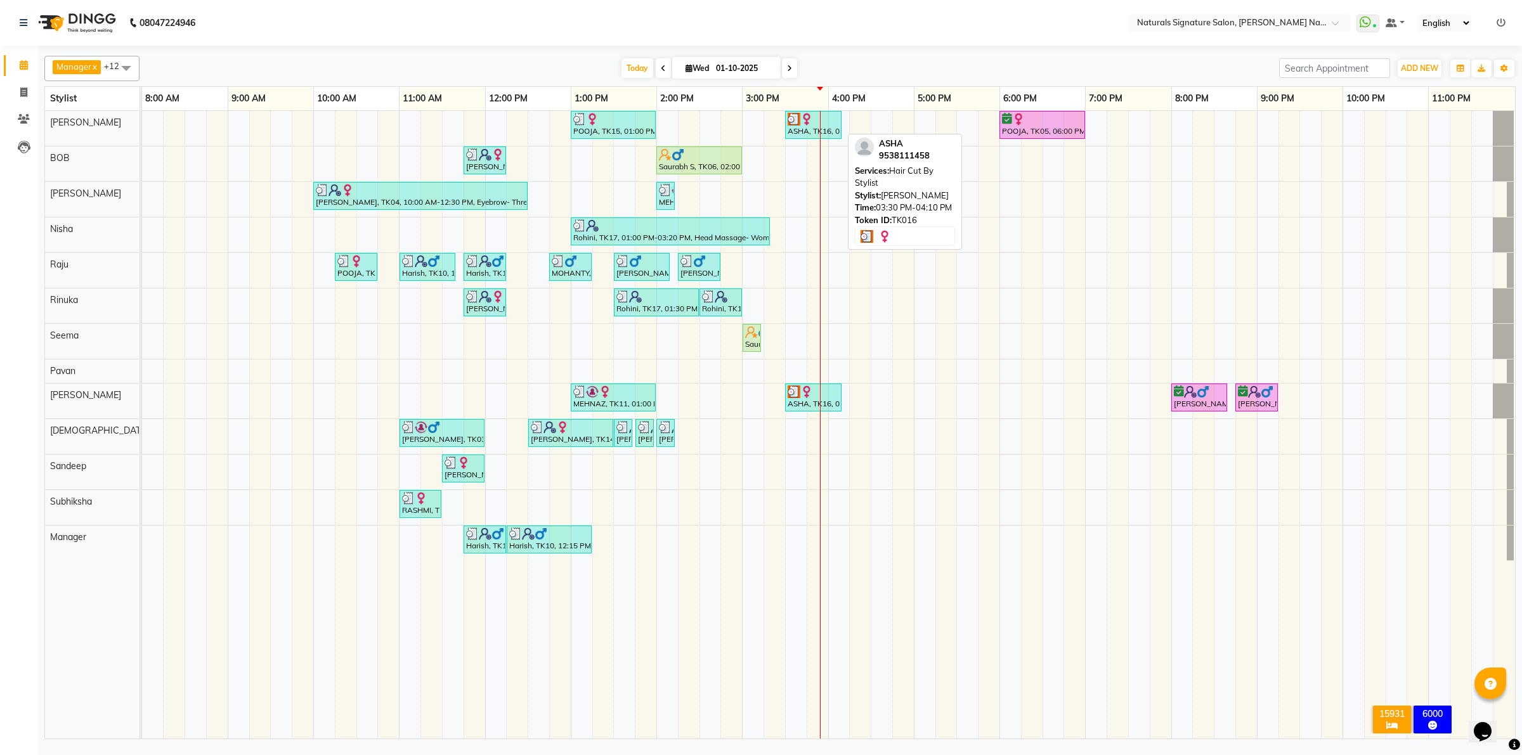
click at [814, 118] on div at bounding box center [813, 119] width 51 height 13
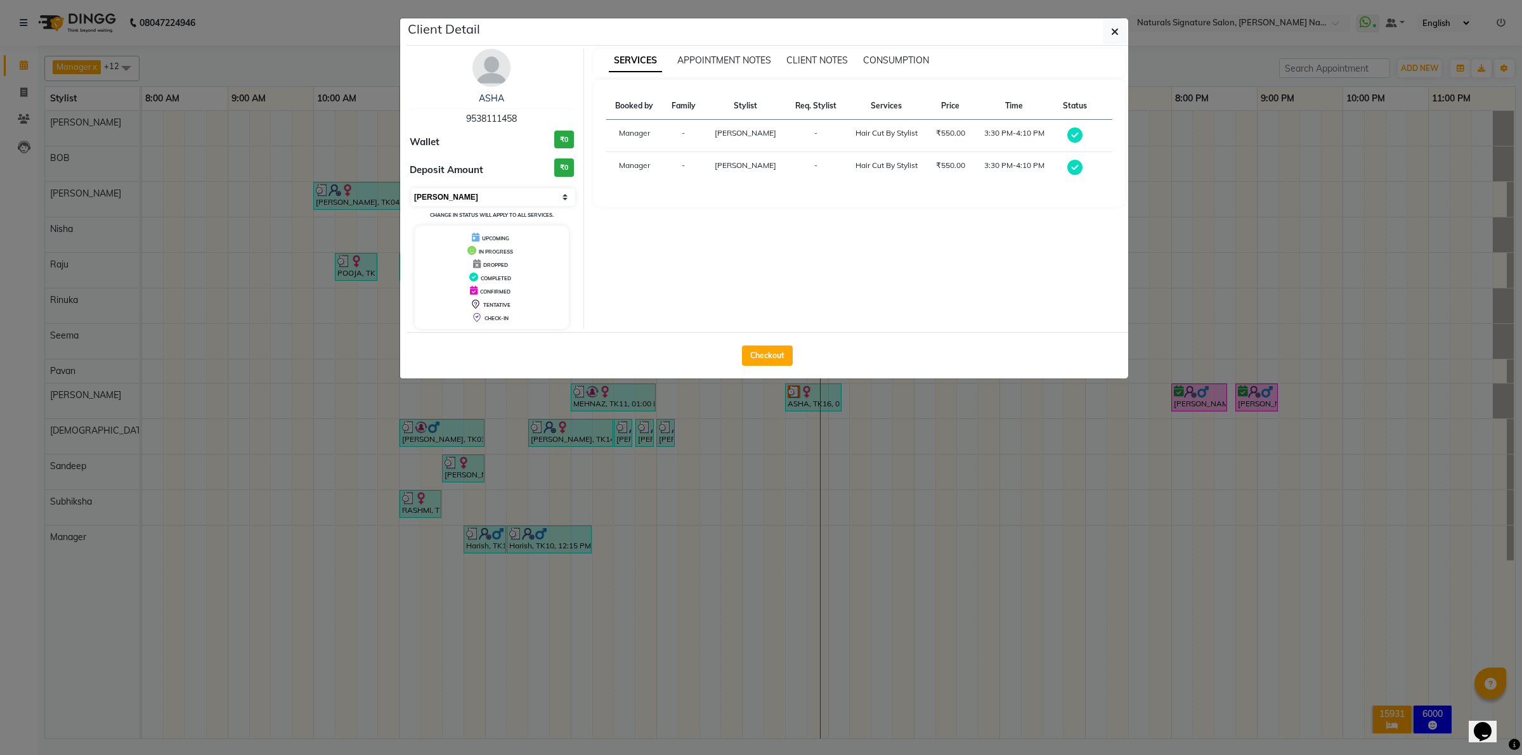
click at [533, 191] on select "Select MARK DONE UPCOMING" at bounding box center [493, 197] width 164 height 18
click at [411, 188] on select "Select MARK DONE UPCOMING" at bounding box center [493, 197] width 164 height 18
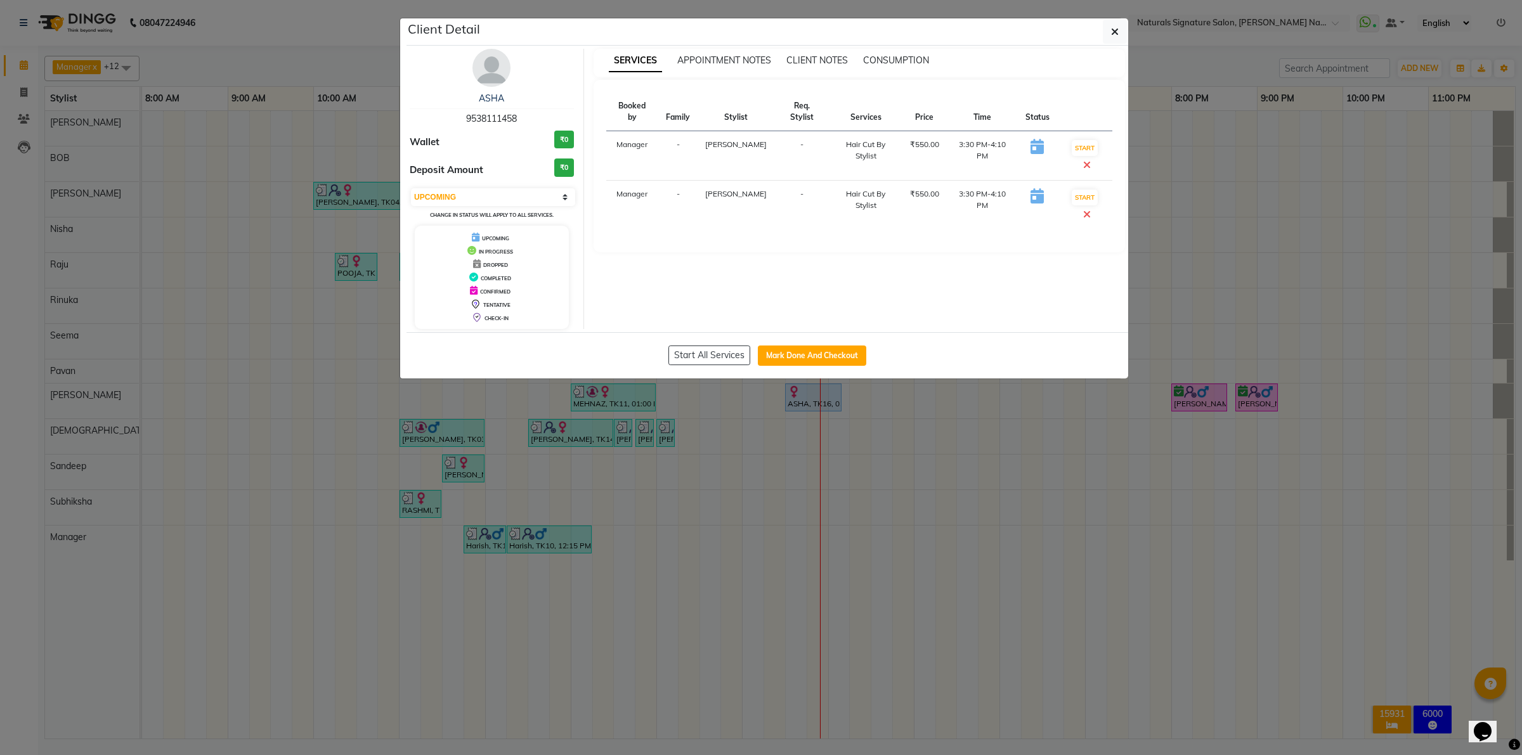
click at [1091, 160] on icon at bounding box center [1087, 165] width 8 height 10
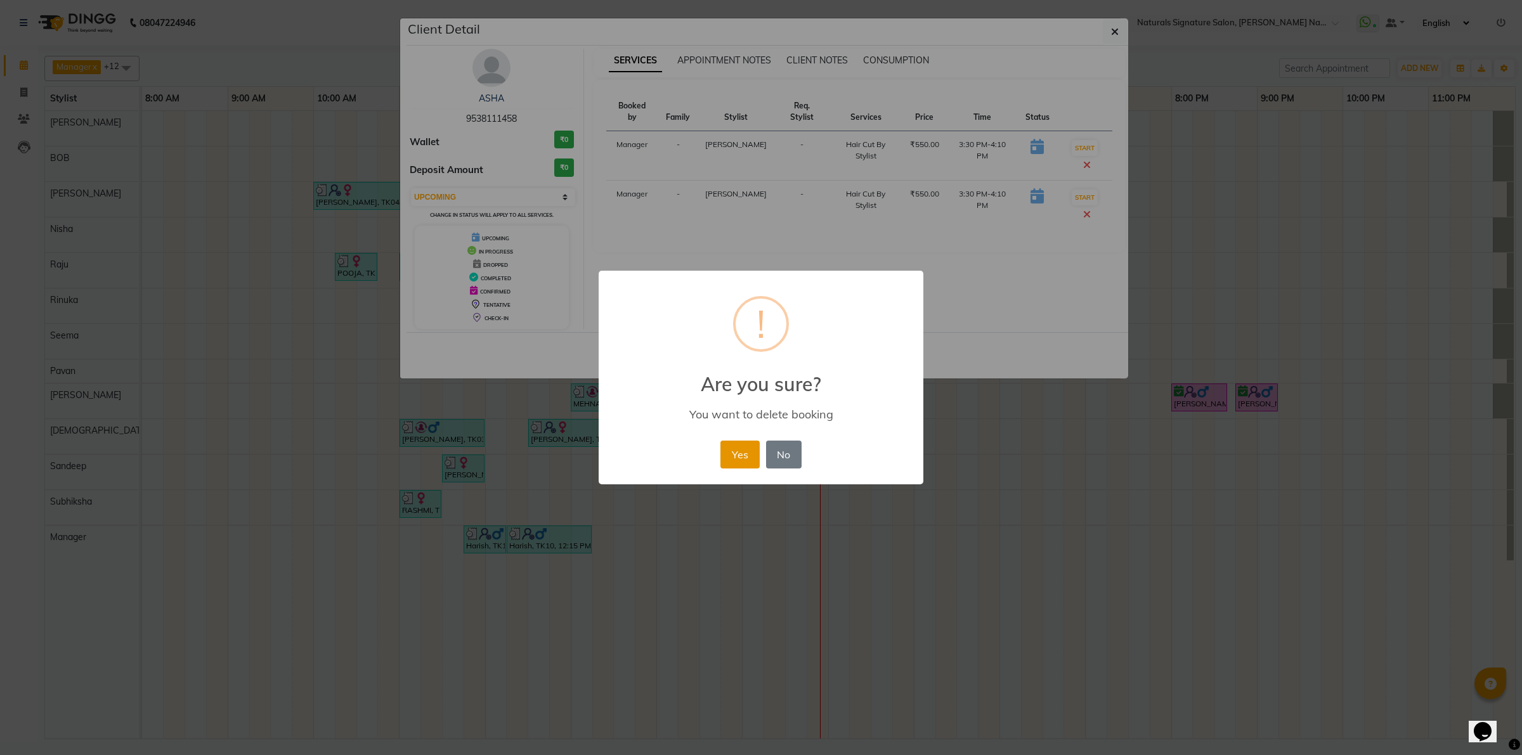
click at [746, 458] on button "Yes" at bounding box center [739, 455] width 39 height 28
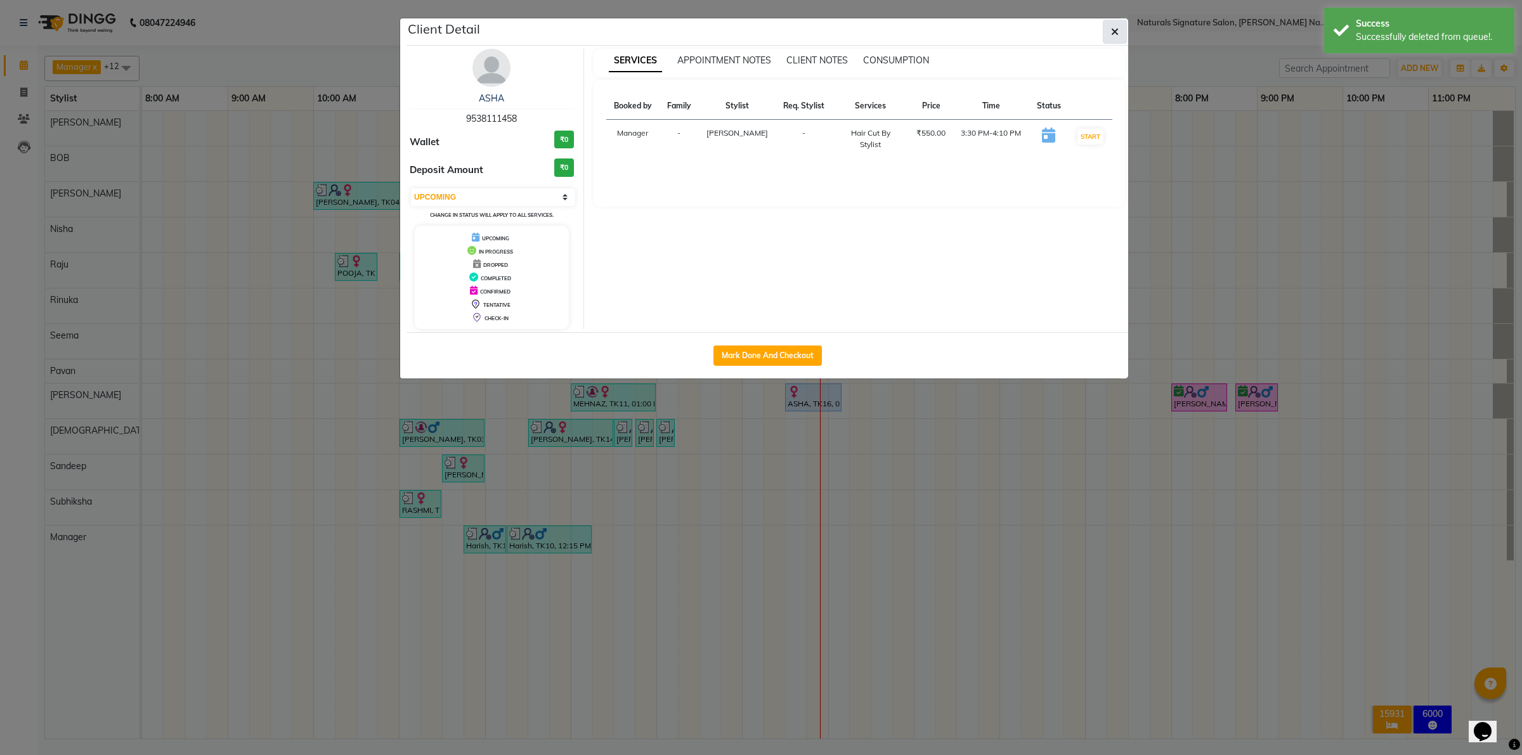
click at [1117, 27] on icon "button" at bounding box center [1115, 32] width 8 height 10
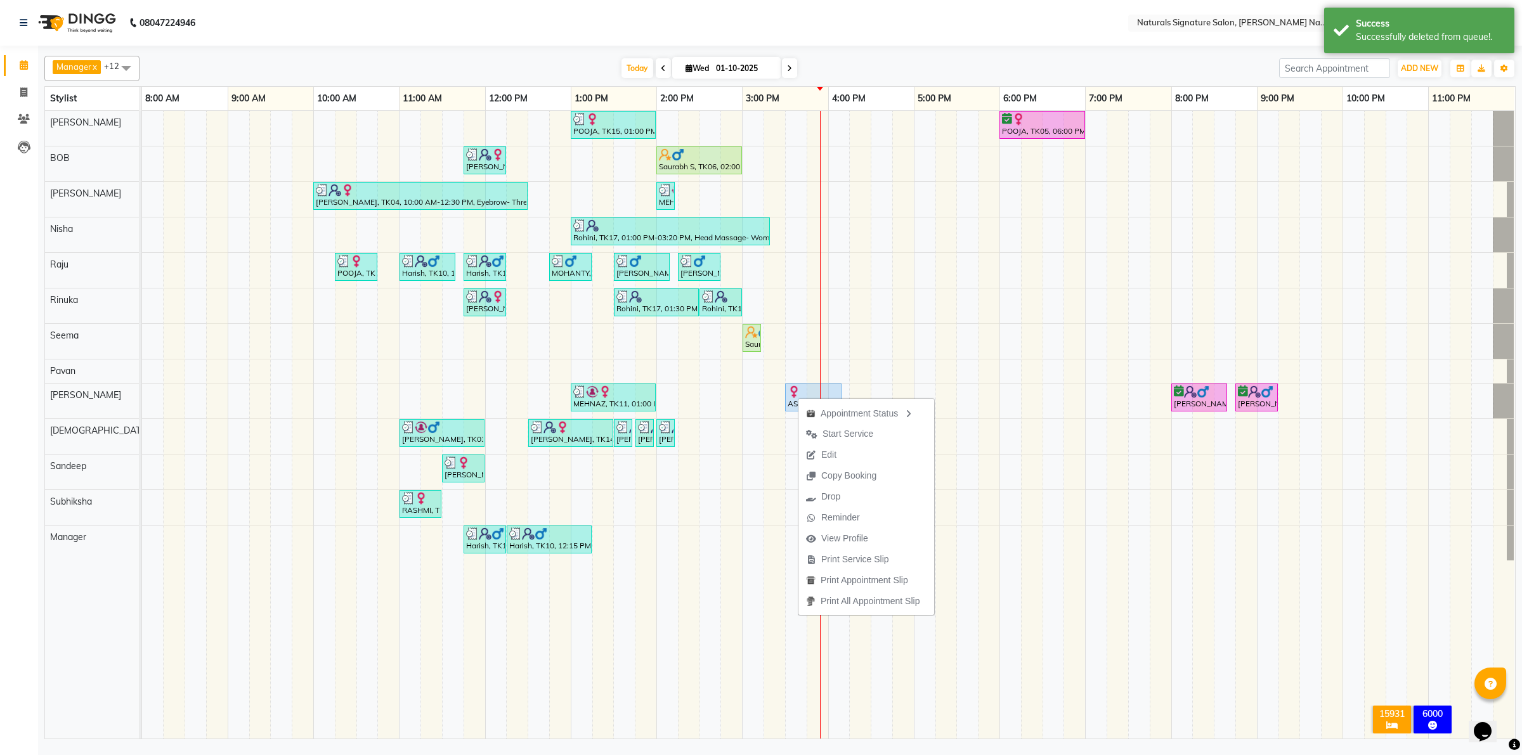
drag, startPoint x: 860, startPoint y: 458, endPoint x: 845, endPoint y: 429, distance: 33.5
click at [860, 457] on button "Edit" at bounding box center [866, 454] width 136 height 21
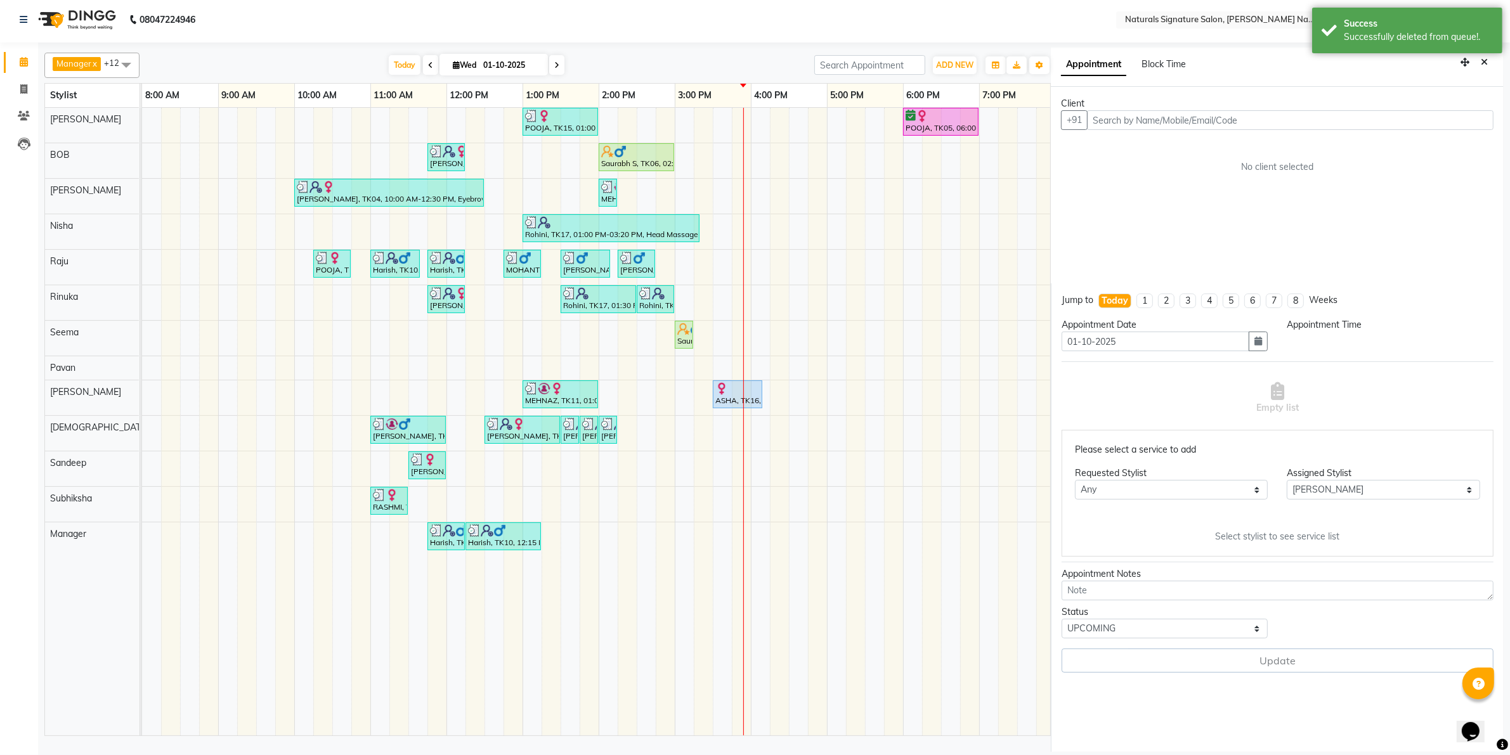
scroll to position [0, 309]
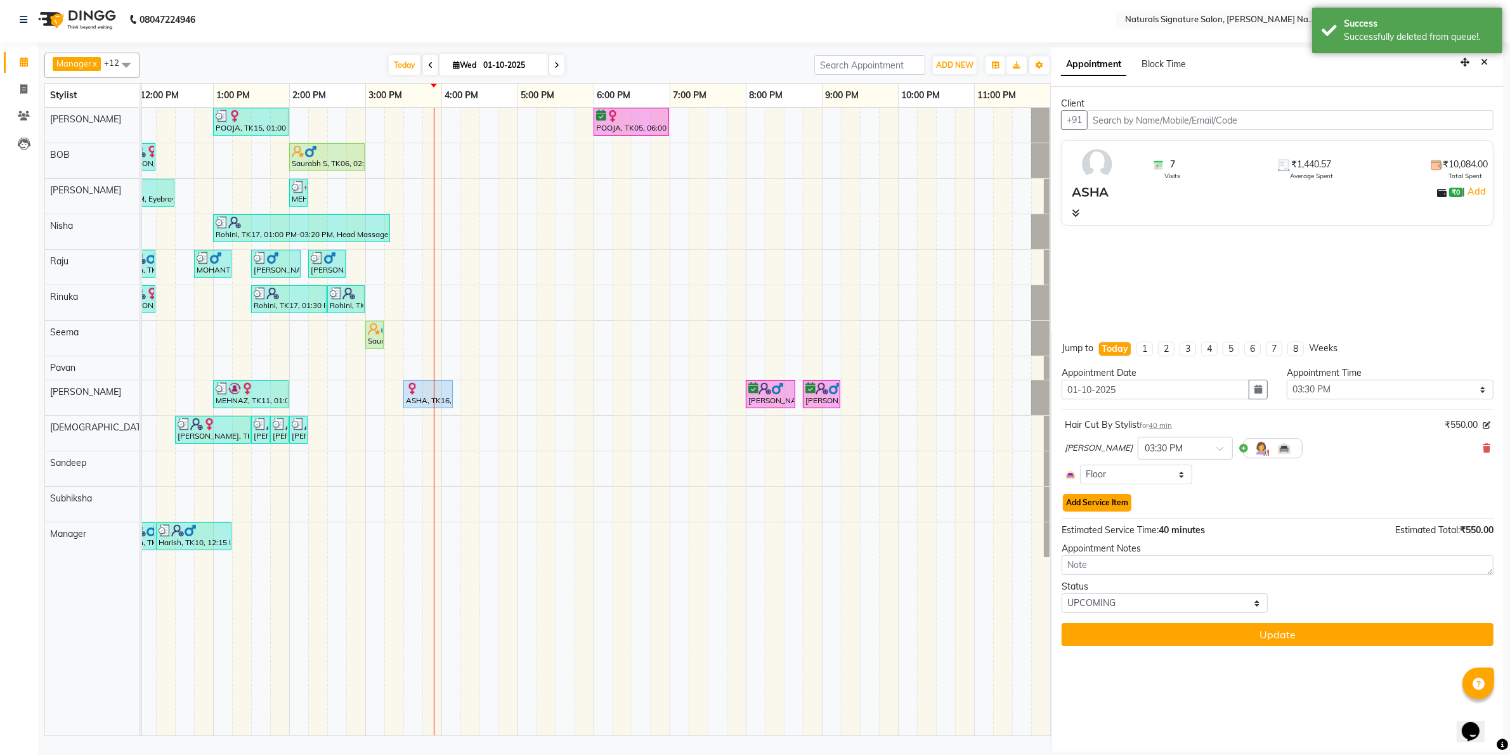
click at [1108, 502] on button "Add Service Item" at bounding box center [1097, 503] width 68 height 18
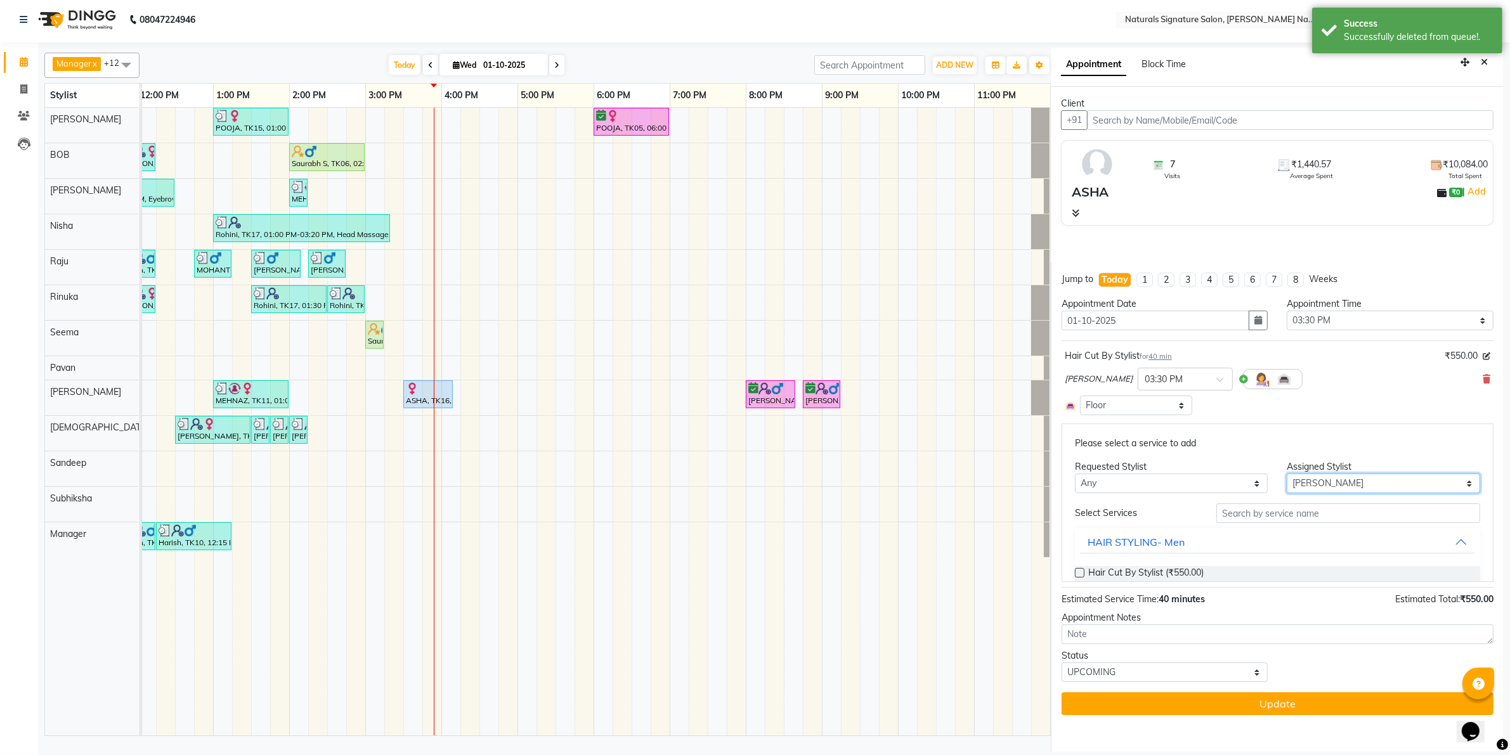
click at [1336, 490] on select "Select [PERSON_NAME] Manager [PERSON_NAME] Priyanka Raju Rinuka [PERSON_NAME] […" at bounding box center [1383, 484] width 193 height 20
click at [1287, 493] on select "Select [PERSON_NAME] Manager [PERSON_NAME] Priyanka Raju Rinuka [PERSON_NAME] […" at bounding box center [1383, 484] width 193 height 20
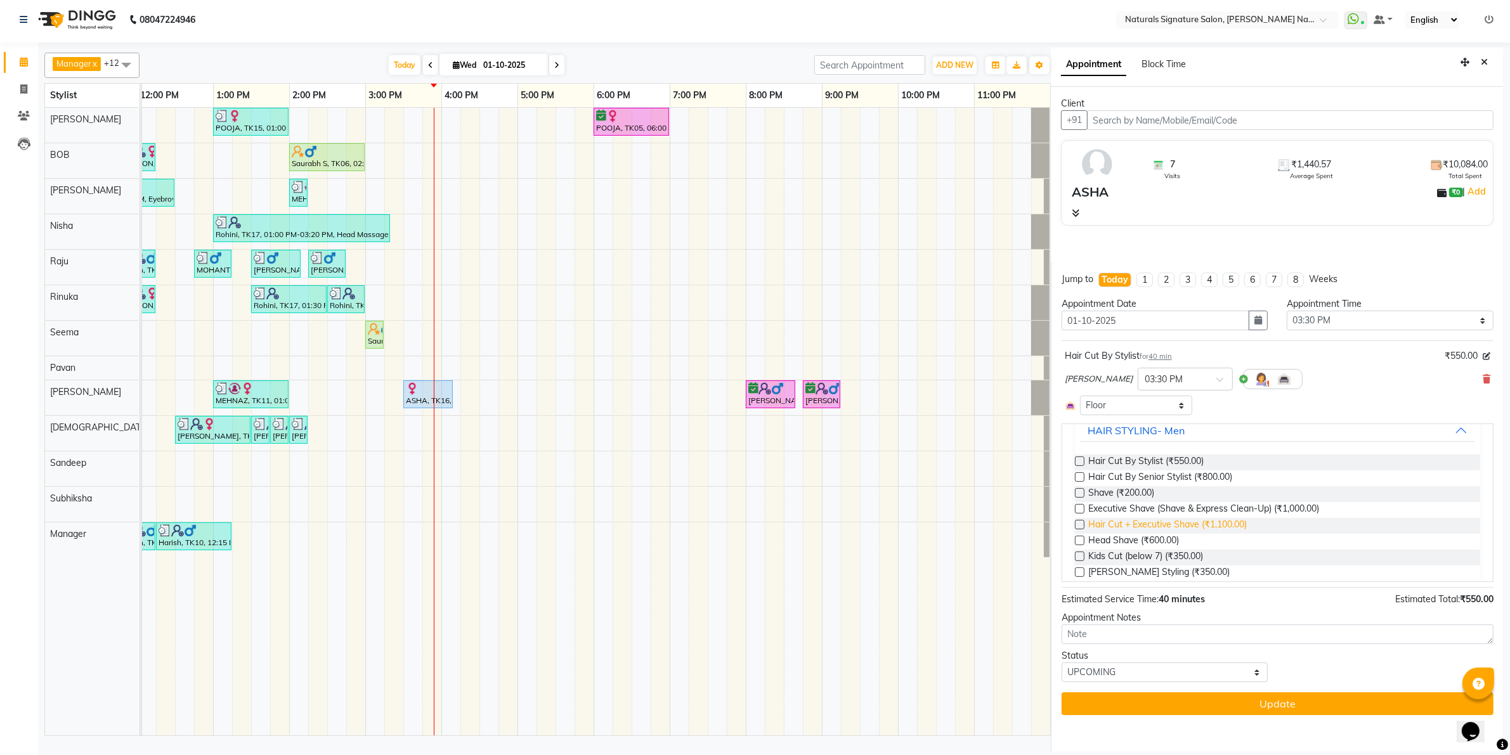
scroll to position [159, 0]
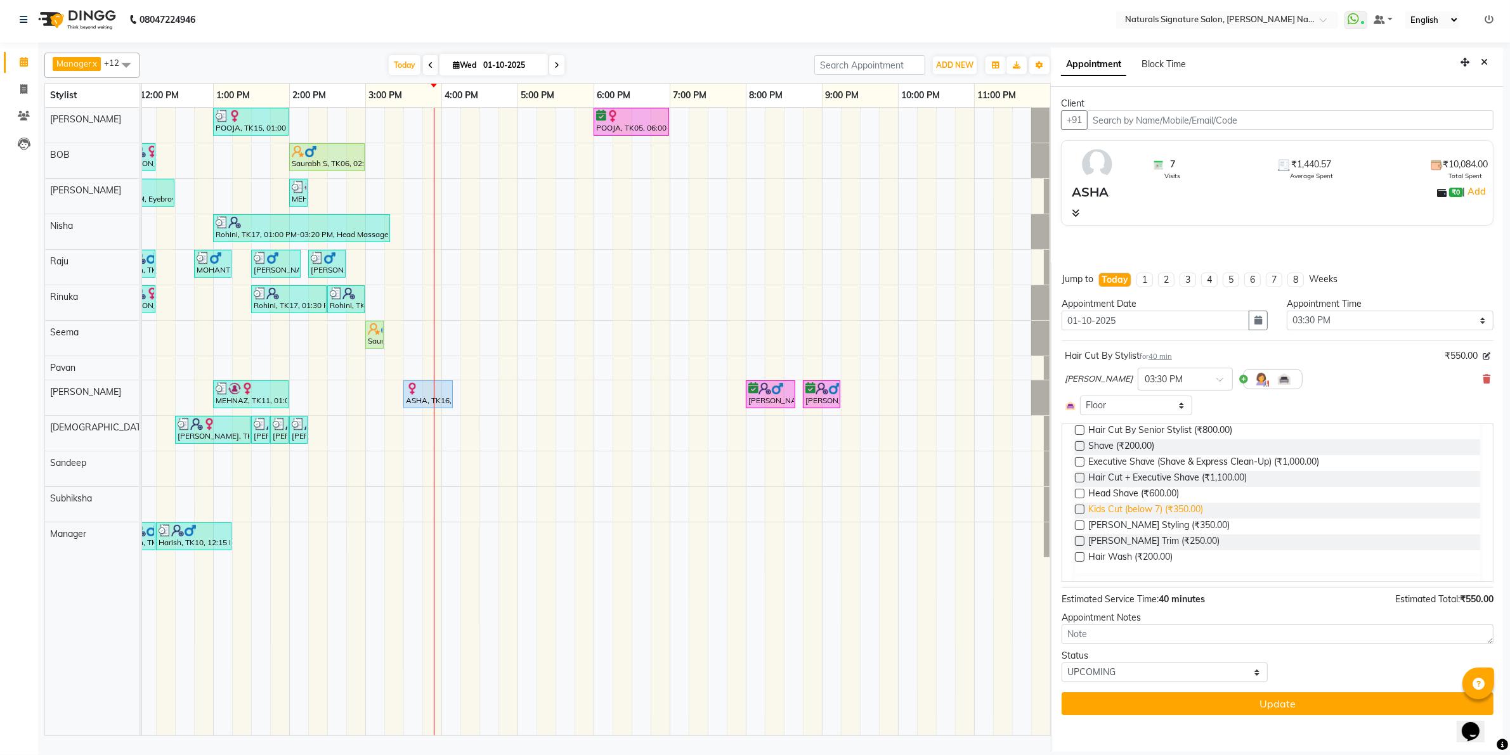
click at [1178, 508] on span "Kids Cut (below 7) (₹350.00)" at bounding box center [1145, 511] width 115 height 16
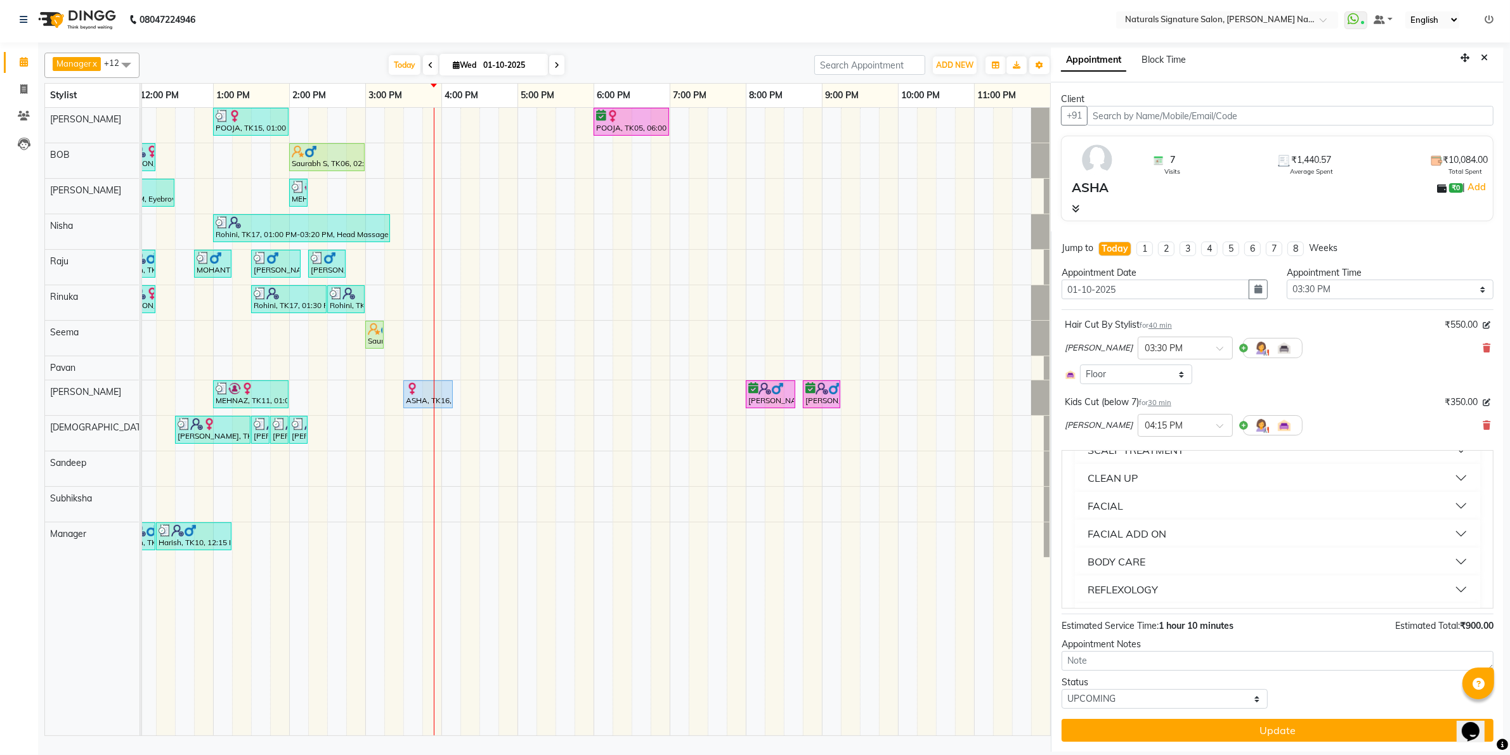
scroll to position [476, 0]
click at [1139, 696] on select "Select TENTATIVE CONFIRM CHECK-IN UPCOMING" at bounding box center [1164, 699] width 207 height 20
click at [1061, 689] on select "Select TENTATIVE CONFIRM CHECK-IN UPCOMING" at bounding box center [1164, 699] width 207 height 20
drag, startPoint x: 1146, startPoint y: 723, endPoint x: 1151, endPoint y: 673, distance: 50.4
click at [1145, 722] on button "Update" at bounding box center [1277, 730] width 432 height 23
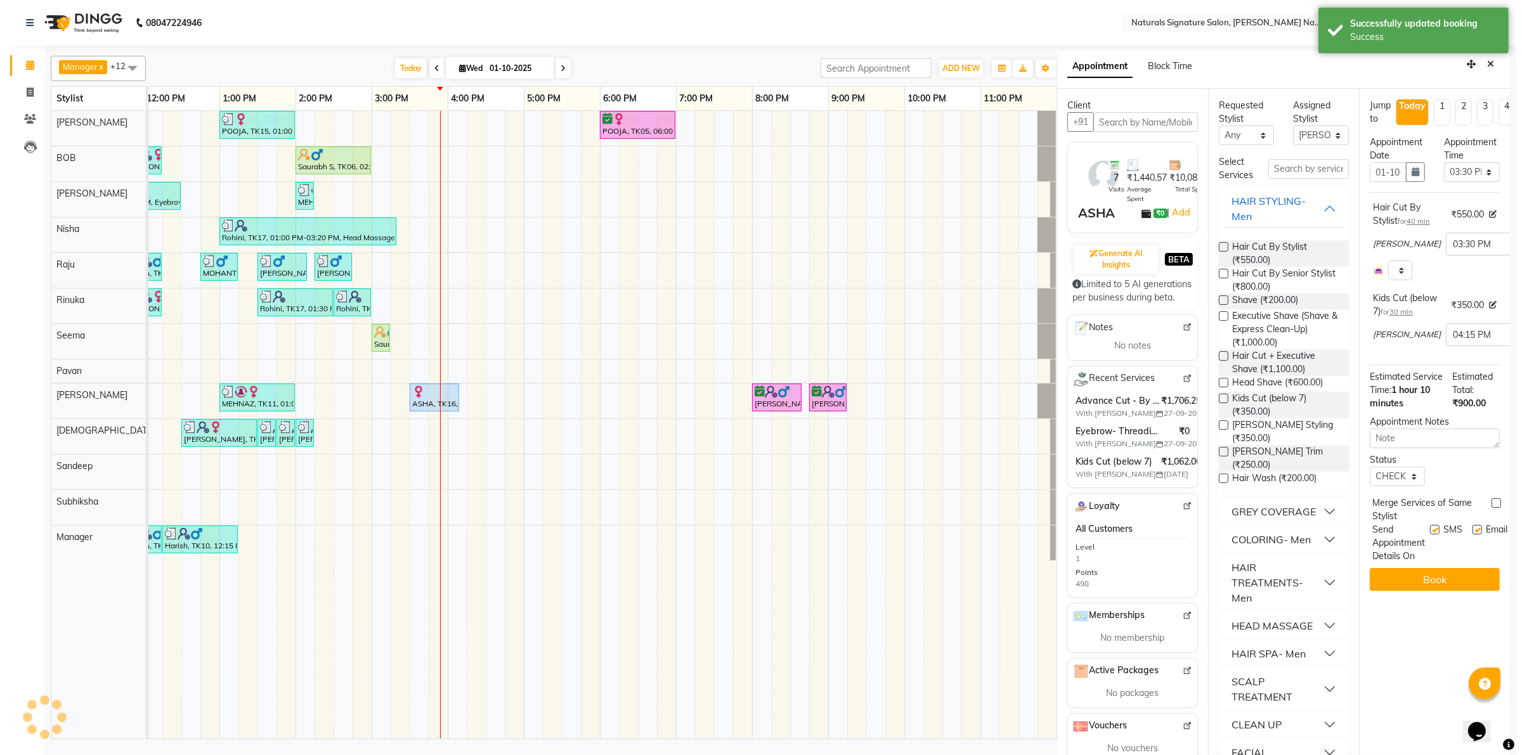
scroll to position [0, 0]
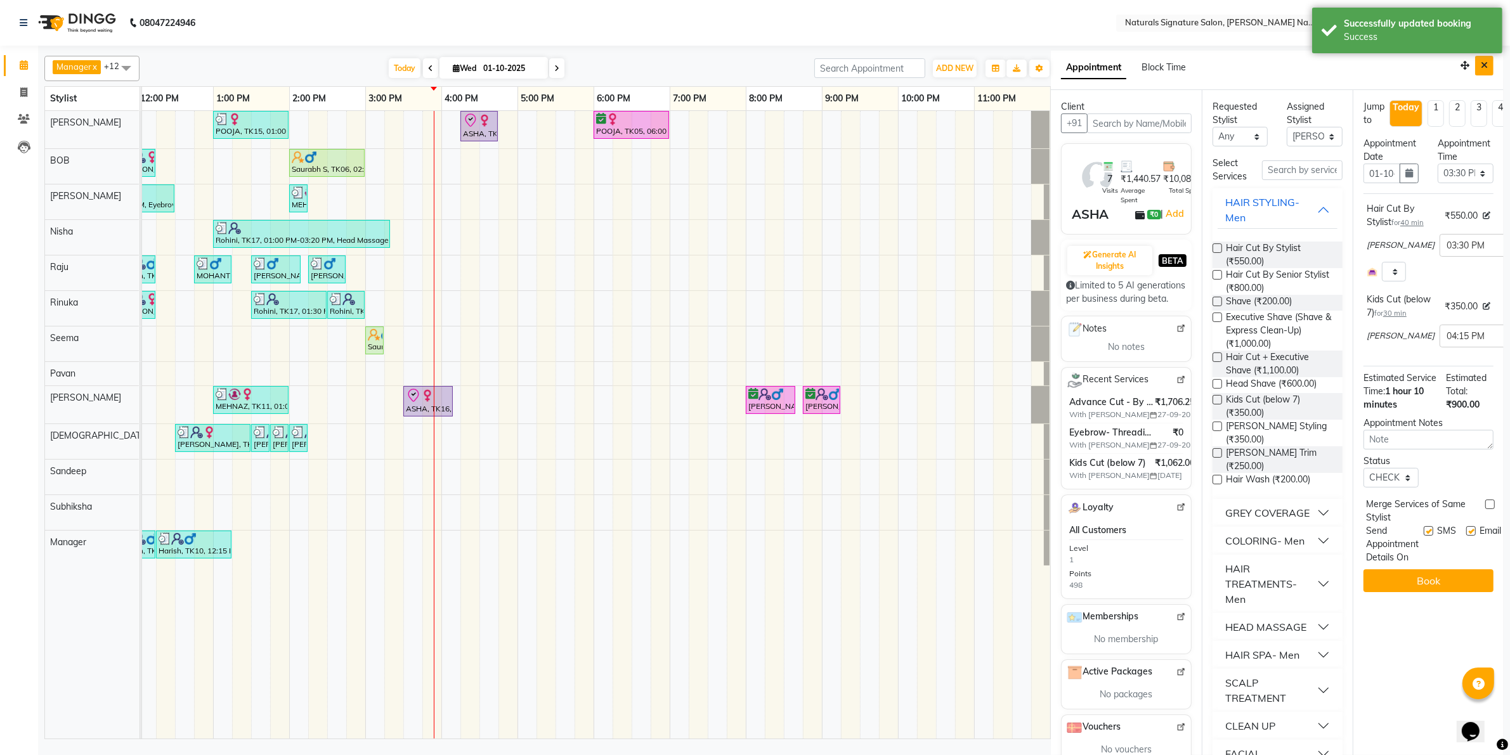
click at [1477, 63] on button "Close" at bounding box center [1484, 66] width 18 height 20
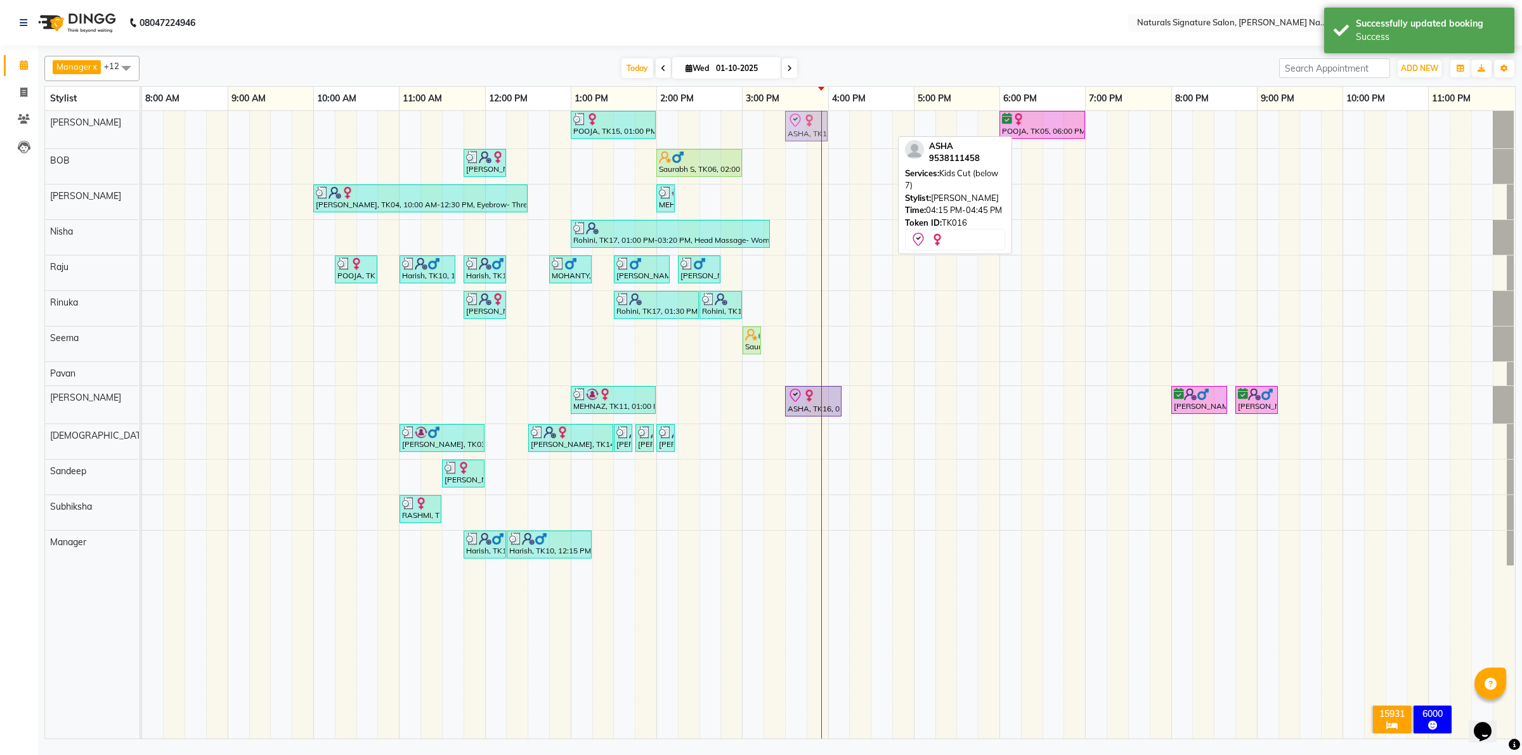
drag, startPoint x: 863, startPoint y: 125, endPoint x: 800, endPoint y: 141, distance: 64.9
click at [142, 141] on div "POOJA, TK15, 01:00 PM-02:00 PM, Essential Treatment - Long- Women ASHA, TK16, 0…" at bounding box center [142, 129] width 0 height 37
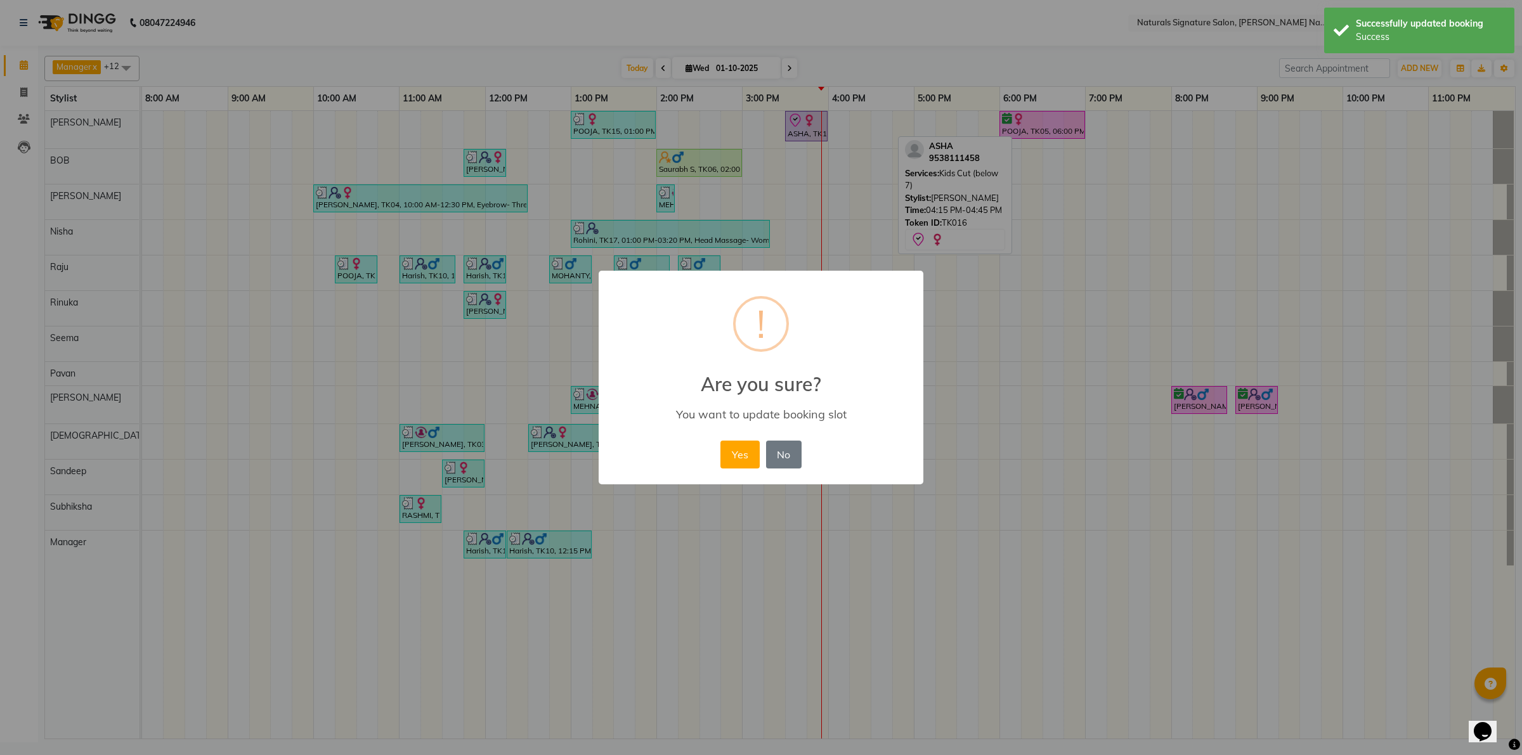
drag, startPoint x: 726, startPoint y: 454, endPoint x: 743, endPoint y: 451, distance: 16.7
click at [727, 453] on button "Yes" at bounding box center [739, 455] width 39 height 28
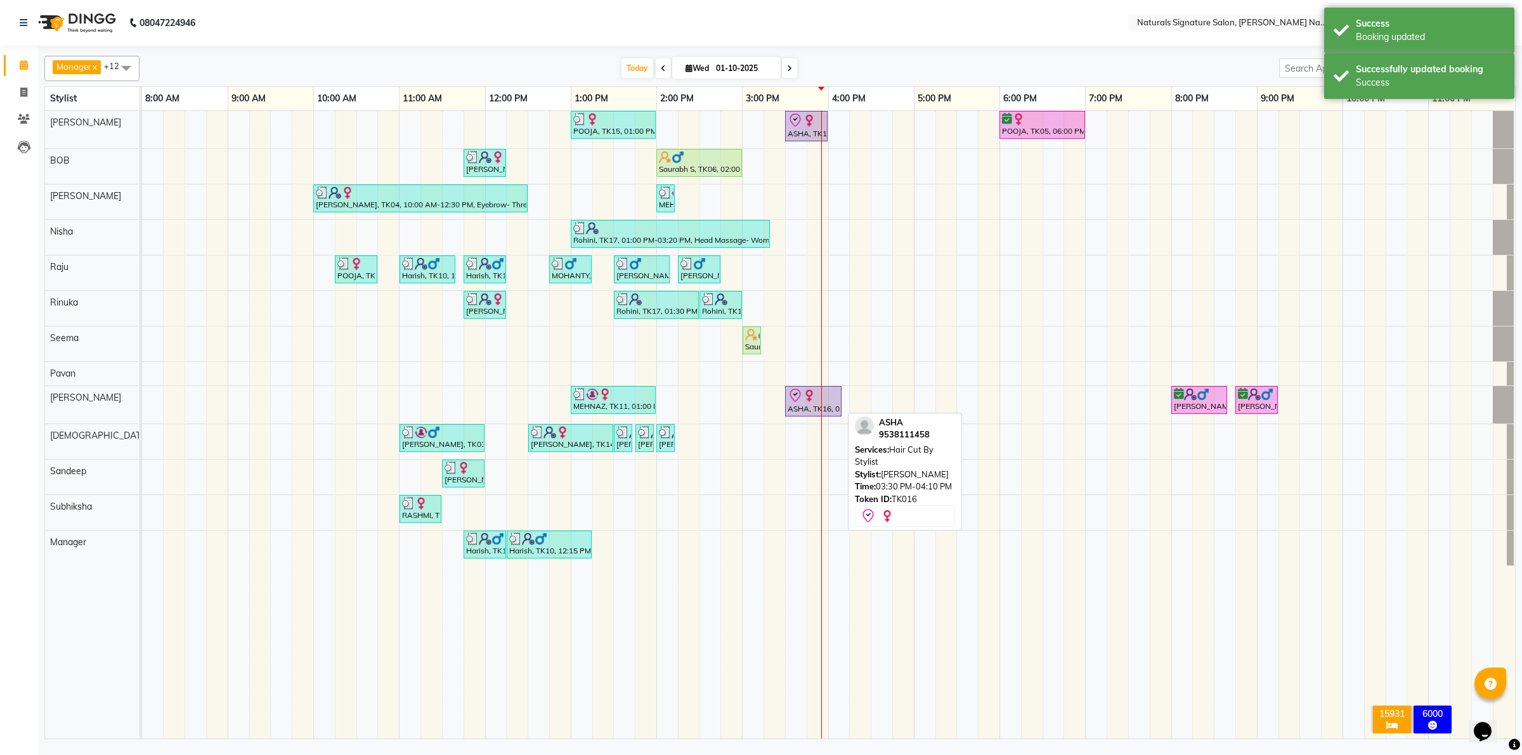
click at [808, 399] on img at bounding box center [809, 395] width 13 height 13
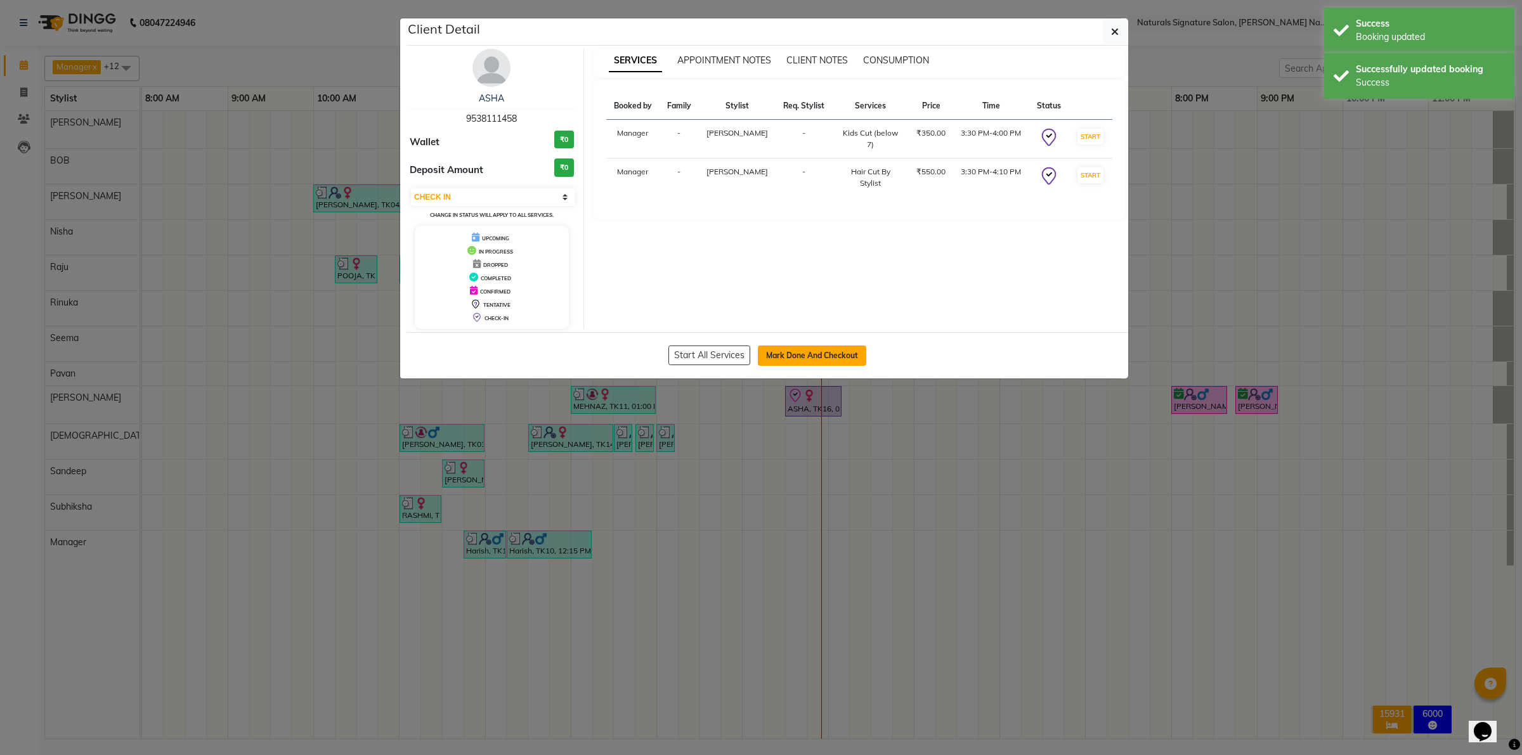
click at [812, 365] on button "Mark Done And Checkout" at bounding box center [812, 356] width 108 height 20
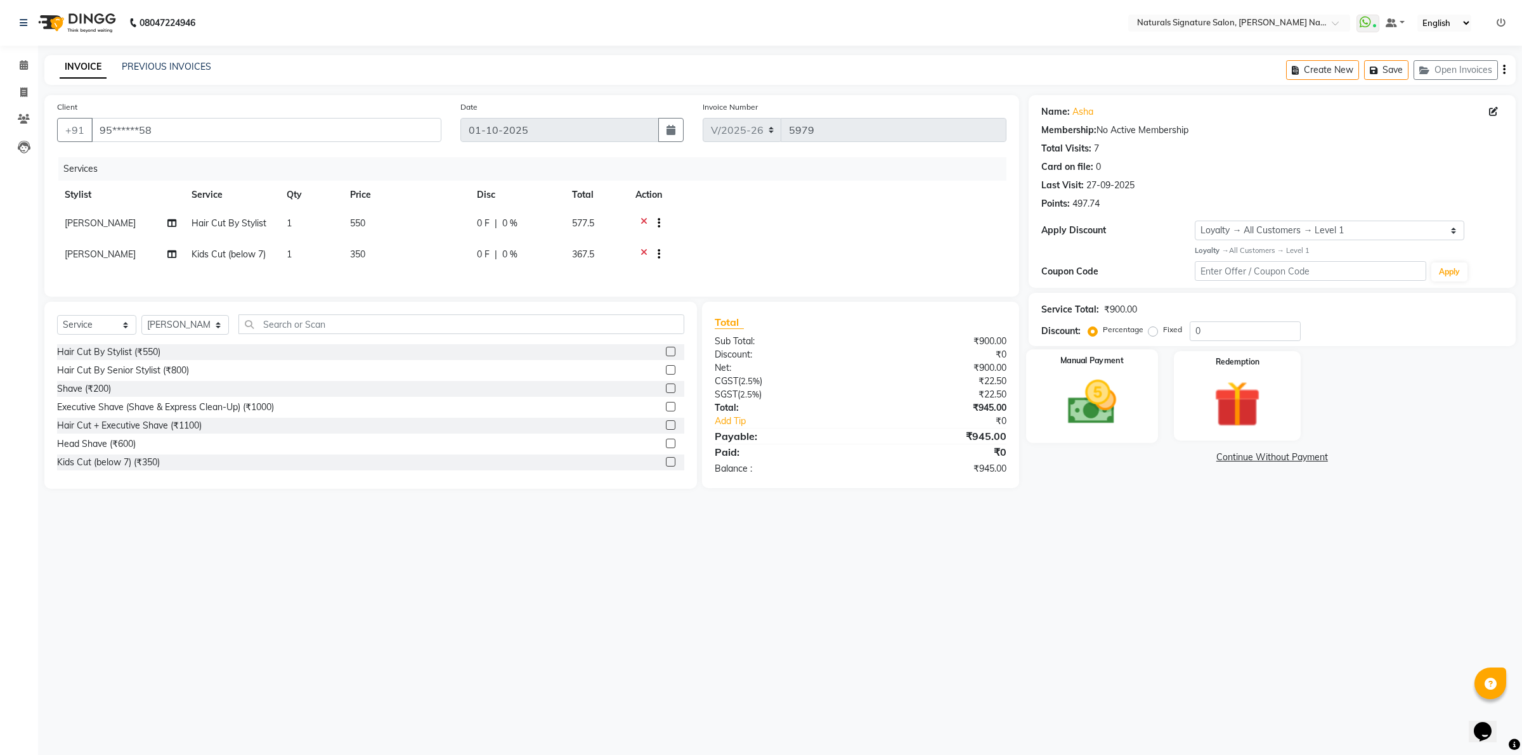
click at [1119, 401] on img at bounding box center [1091, 402] width 79 height 56
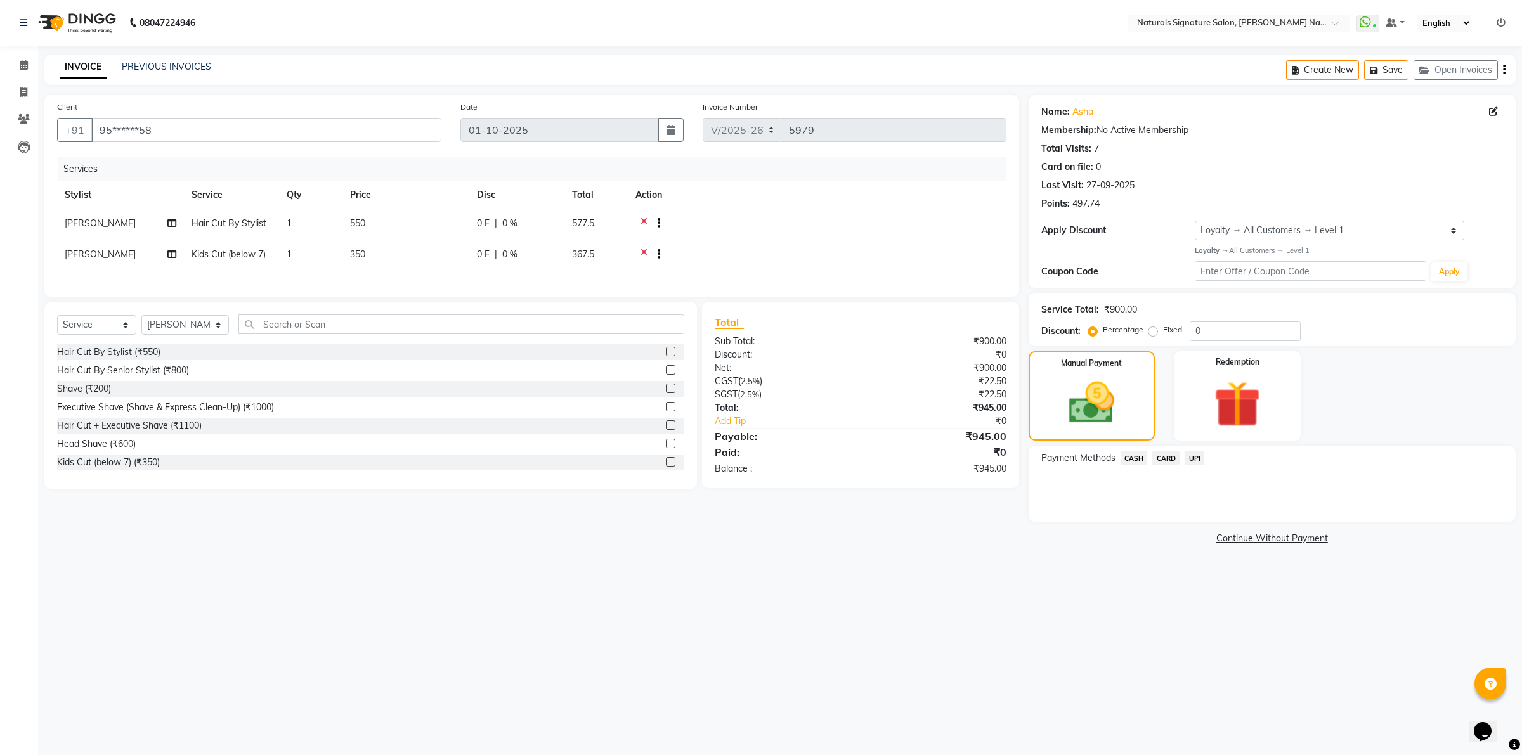
click at [1203, 455] on span "UPI" at bounding box center [1194, 458] width 20 height 15
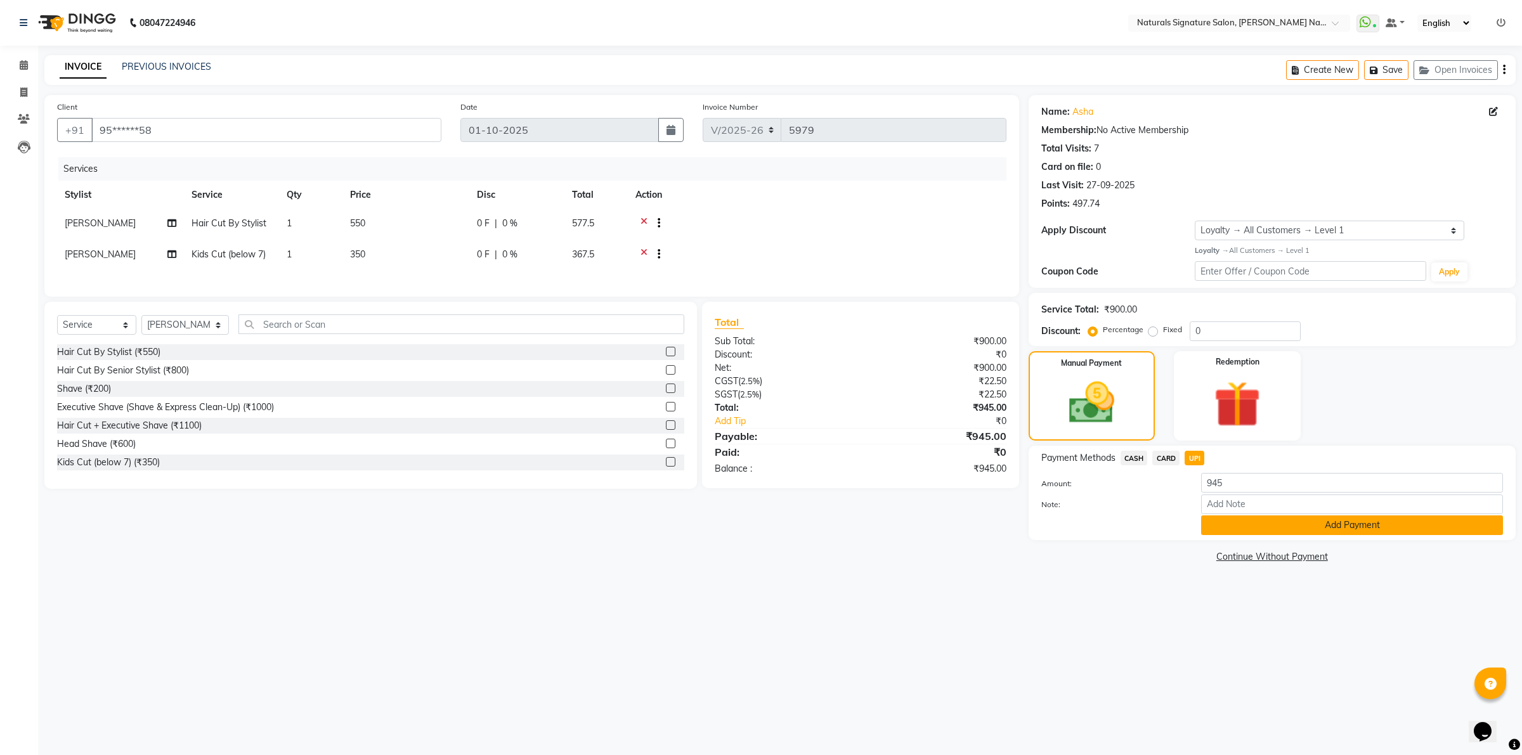
click at [1224, 521] on button "Add Payment" at bounding box center [1352, 526] width 302 height 20
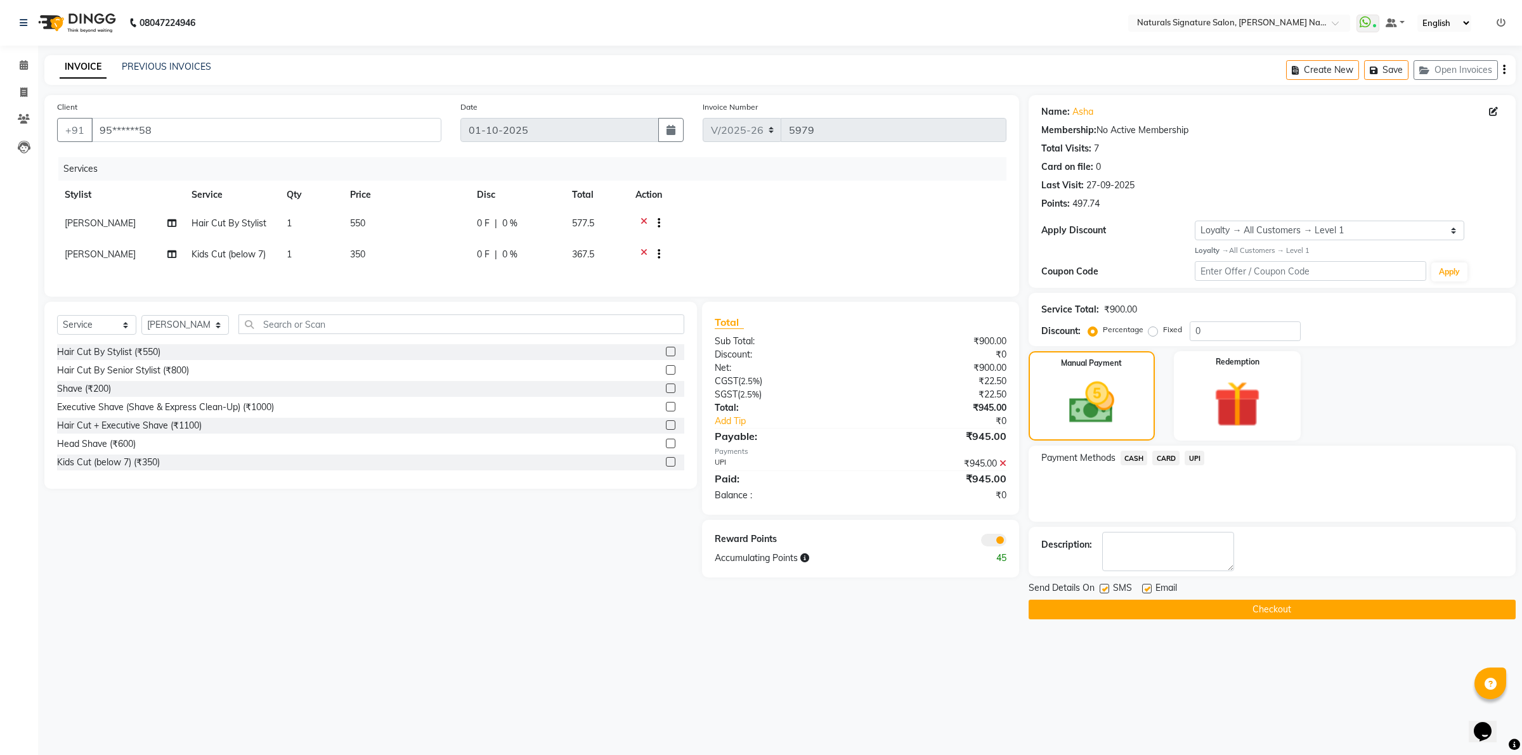
click at [1205, 609] on button "Checkout" at bounding box center [1271, 610] width 487 height 20
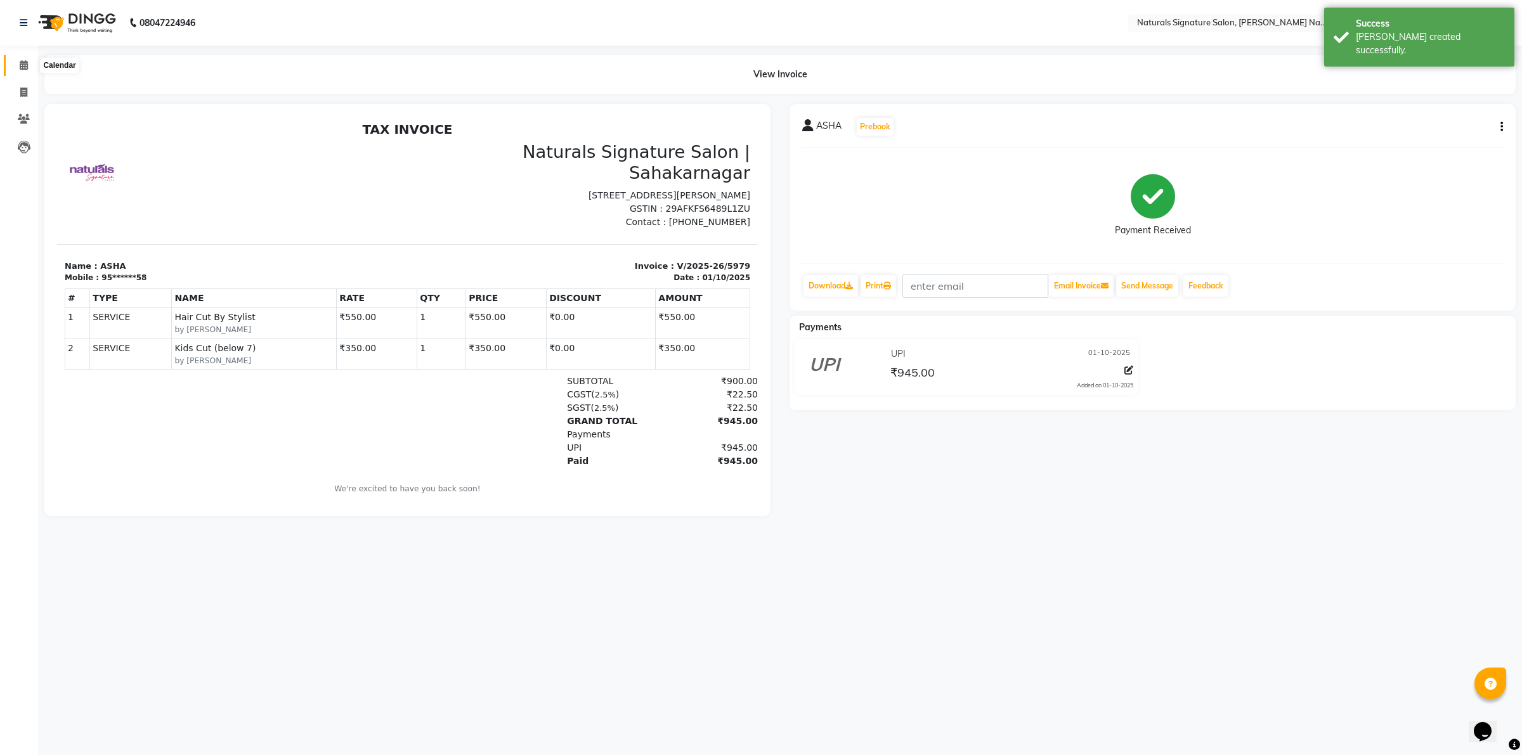
click at [23, 63] on icon at bounding box center [24, 65] width 8 height 10
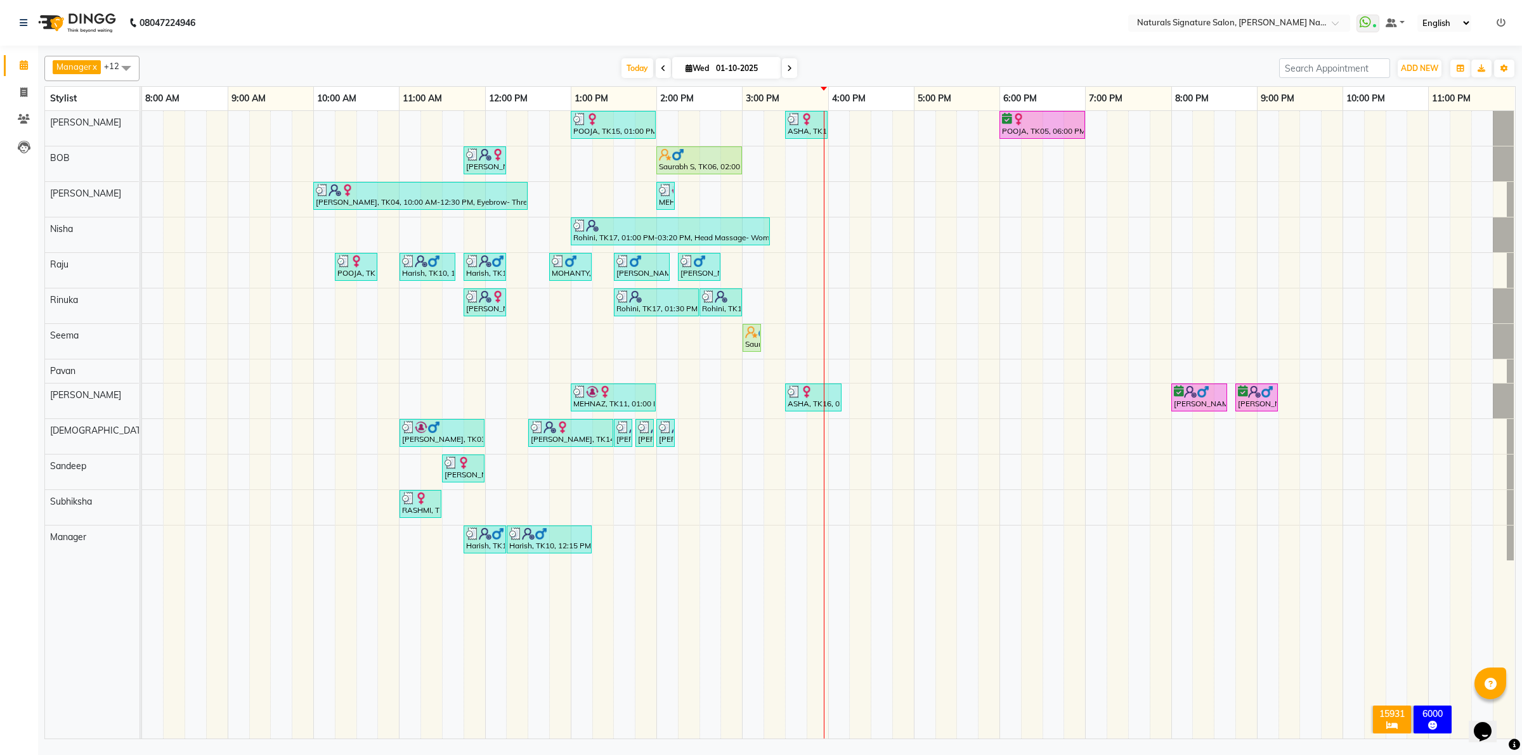
drag, startPoint x: 444, startPoint y: 638, endPoint x: 453, endPoint y: 630, distance: 12.6
click at [447, 635] on td at bounding box center [453, 425] width 22 height 628
click at [1007, 730] on td at bounding box center [1011, 425] width 22 height 628
click at [684, 150] on img at bounding box center [677, 154] width 13 height 13
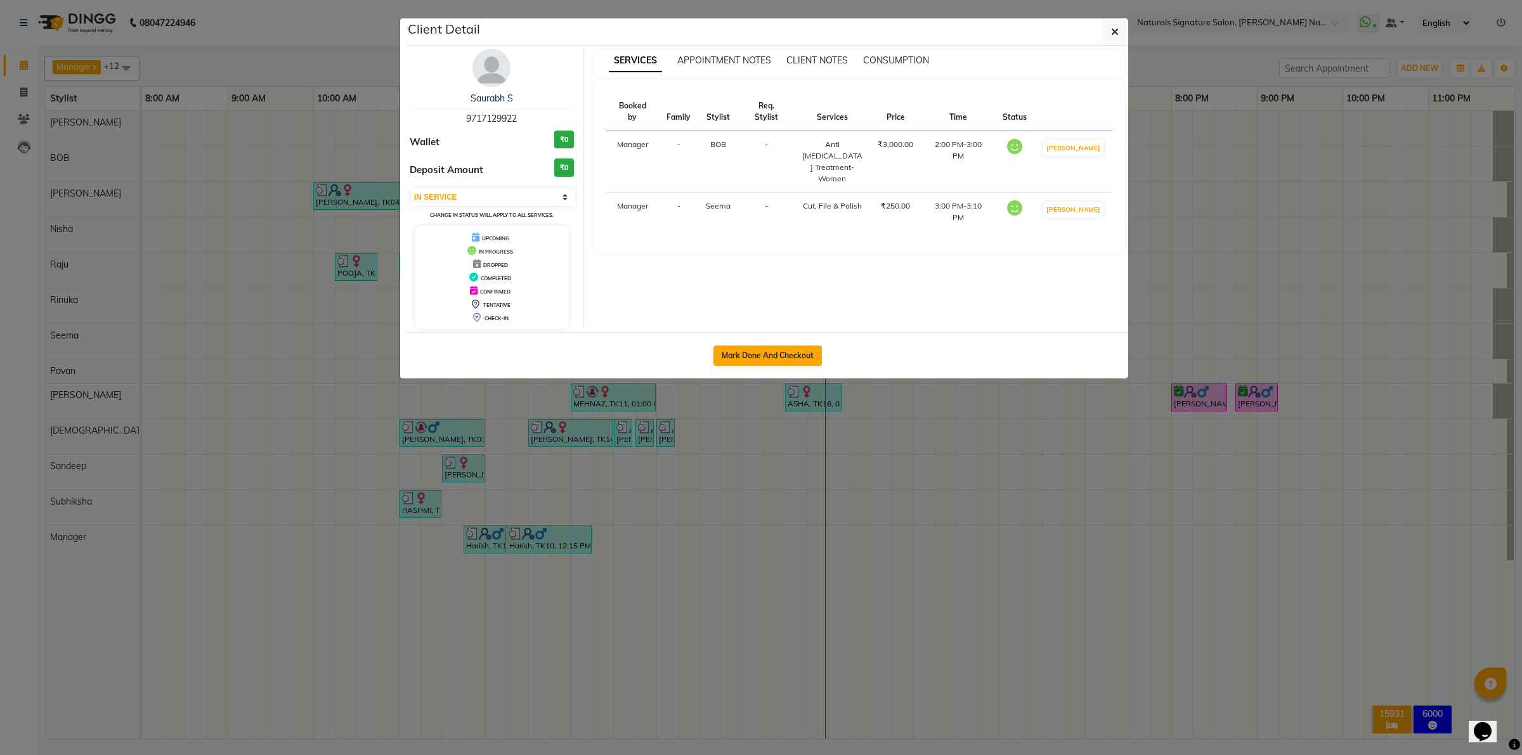
click at [793, 353] on button "Mark Done And Checkout" at bounding box center [767, 356] width 108 height 20
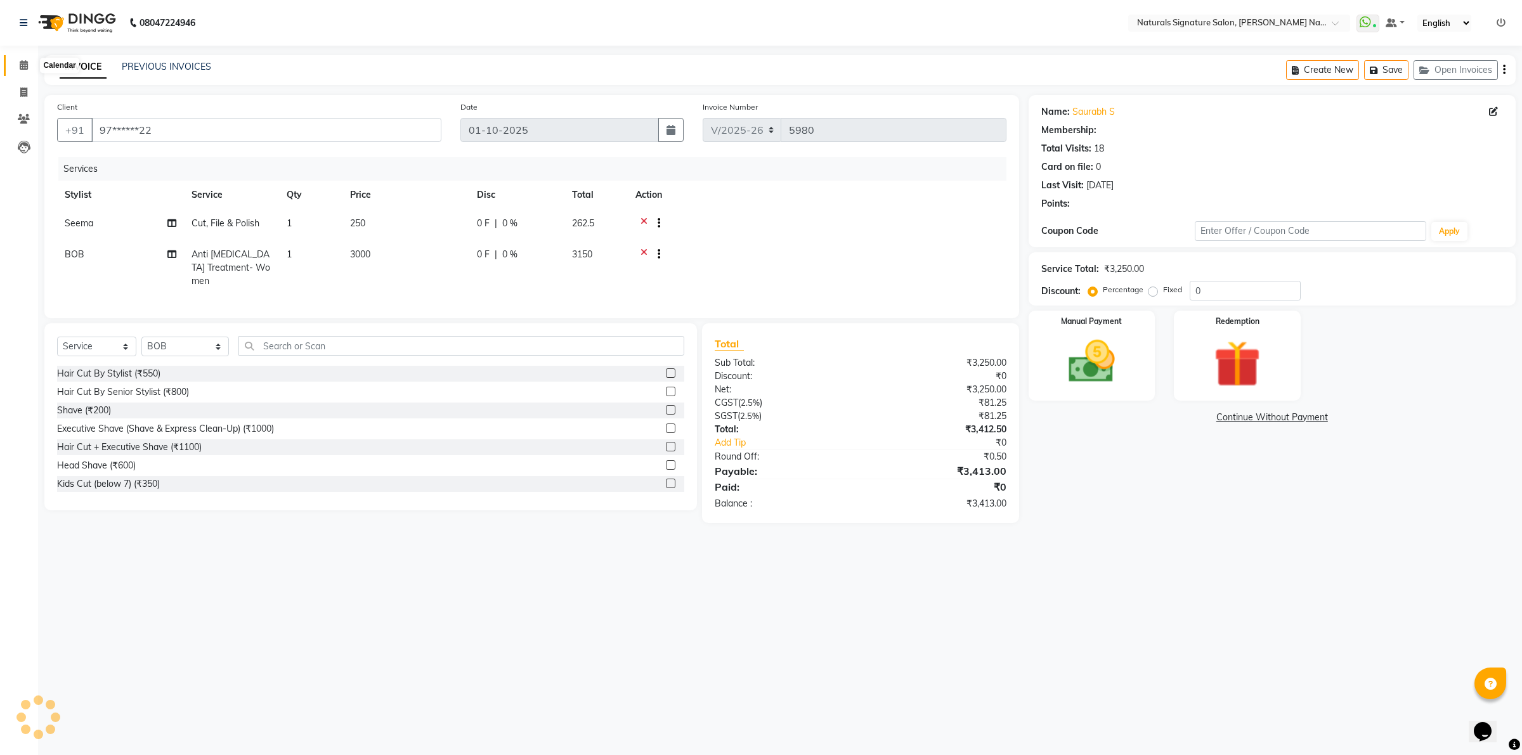
click at [13, 63] on span at bounding box center [24, 65] width 22 height 15
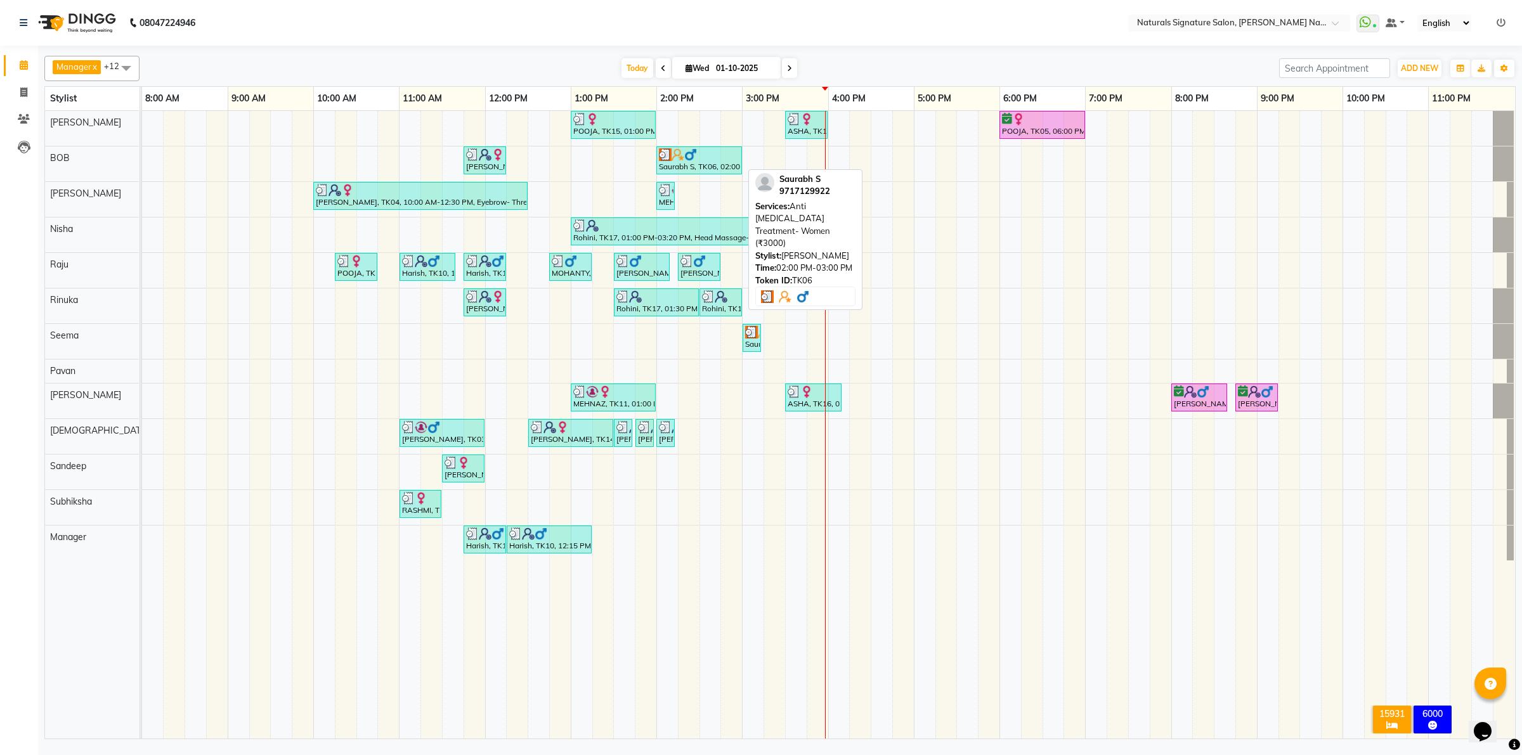
click at [721, 162] on div "Saurabh S, TK06, 02:00 PM-03:00 PM, Anti [MEDICAL_DATA] Treatment- Women (₹3000)" at bounding box center [699, 160] width 83 height 24
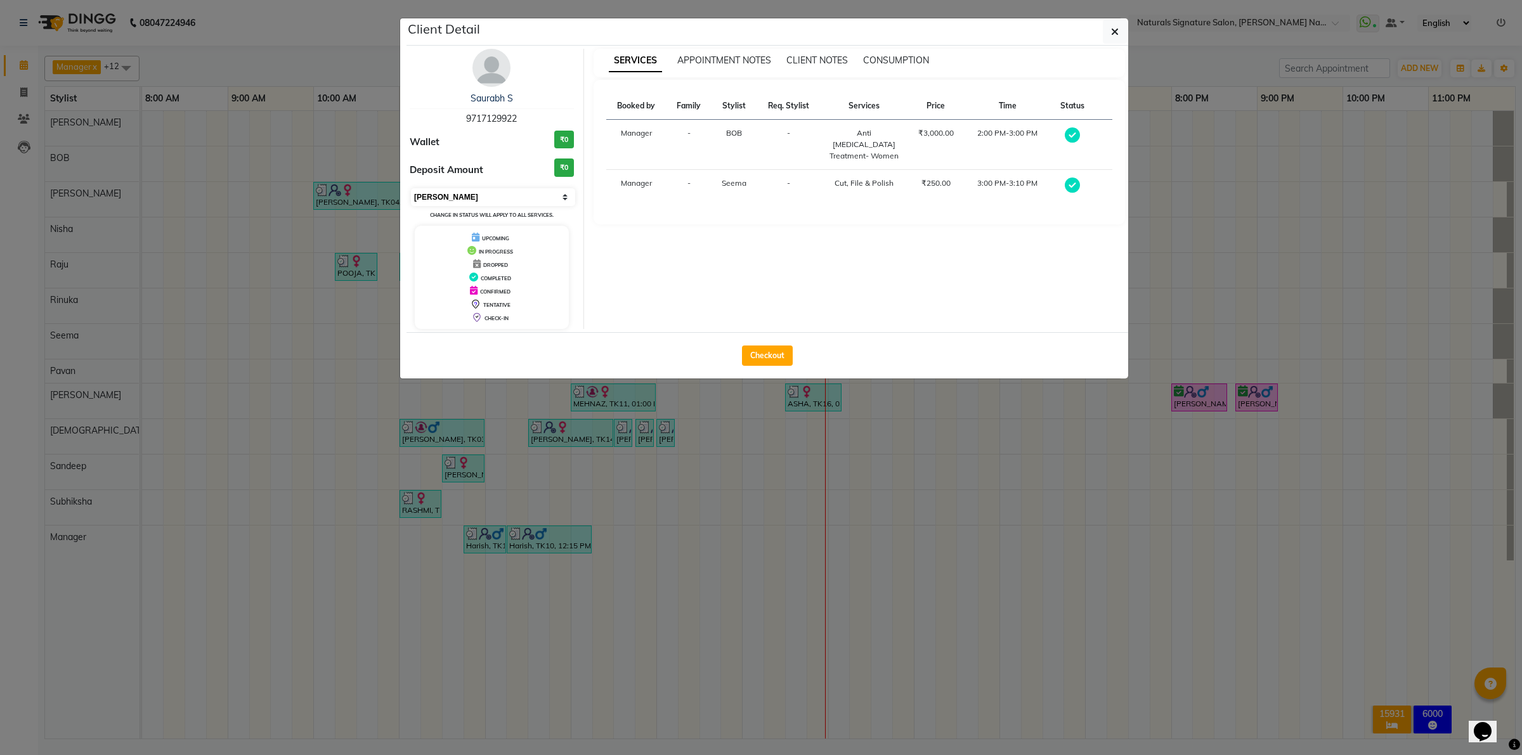
drag, startPoint x: 500, startPoint y: 195, endPoint x: 496, endPoint y: 204, distance: 10.2
click at [500, 195] on select "Select MARK DONE UPCOMING" at bounding box center [493, 197] width 164 height 18
click at [411, 188] on select "Select MARK DONE UPCOMING" at bounding box center [493, 197] width 164 height 18
click at [1121, 30] on button "button" at bounding box center [1115, 32] width 24 height 24
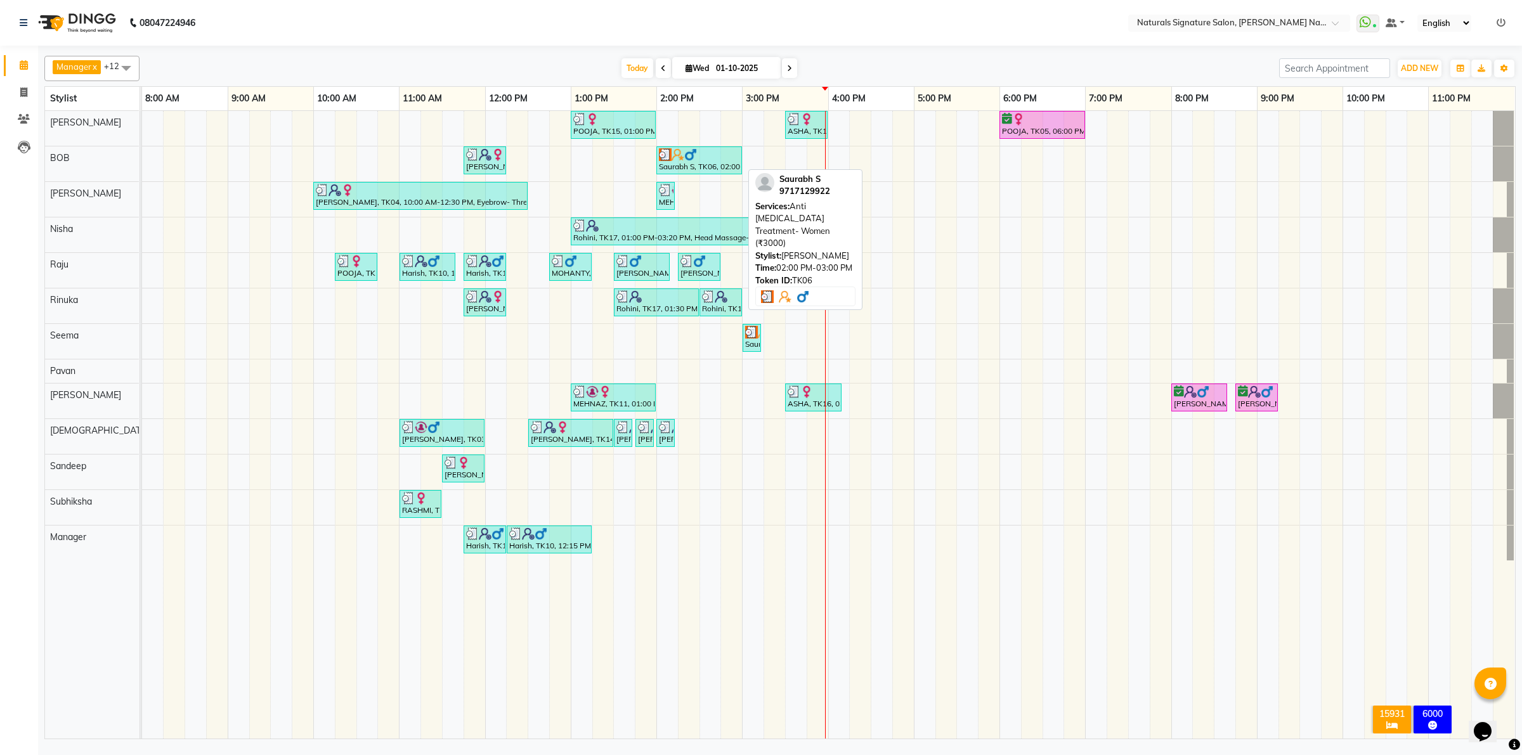
click at [711, 163] on div "Saurabh S, TK06, 02:00 PM-03:00 PM, Anti [MEDICAL_DATA] Treatment- Women (₹3000)" at bounding box center [699, 160] width 83 height 24
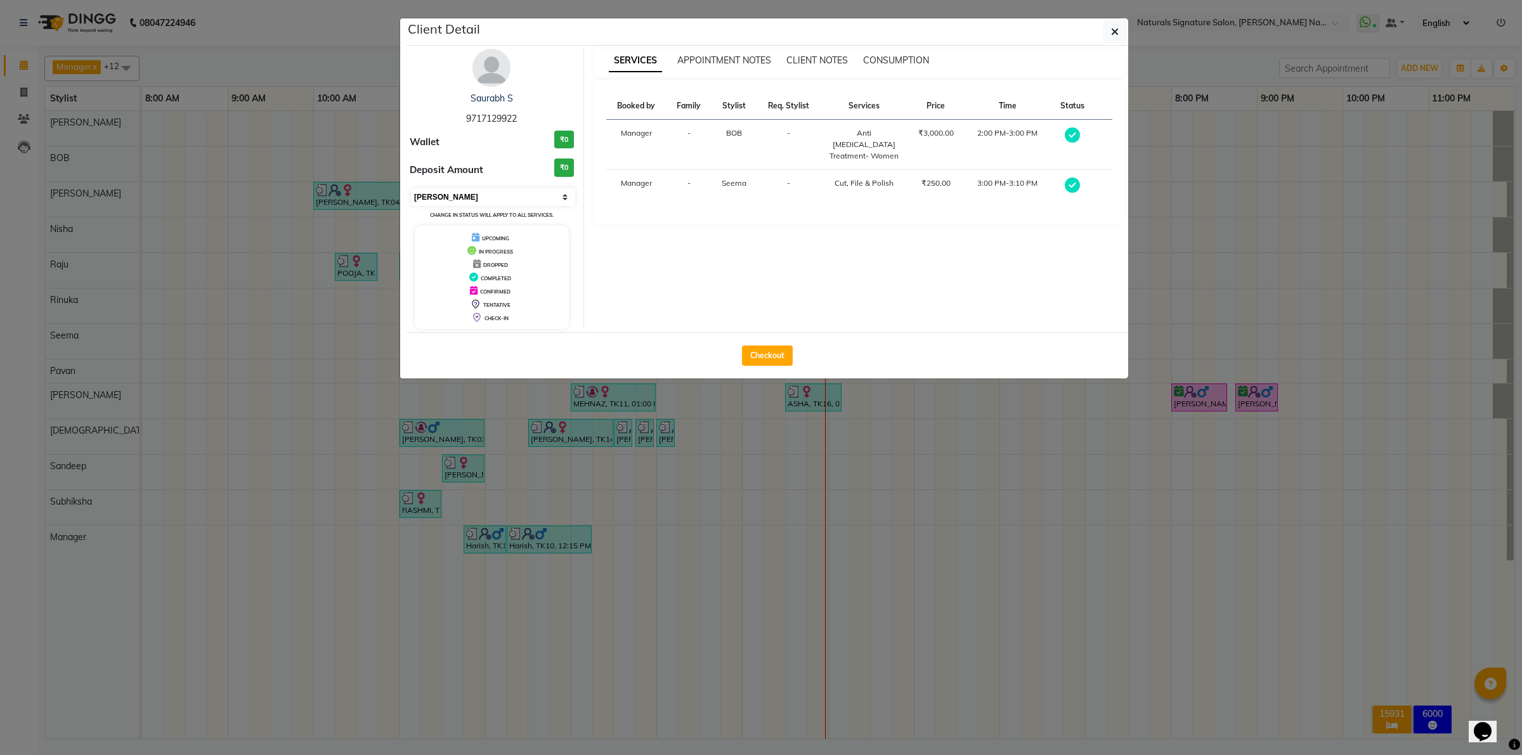
drag, startPoint x: 462, startPoint y: 193, endPoint x: 462, endPoint y: 202, distance: 8.2
click at [462, 193] on select "Select MARK DONE UPCOMING" at bounding box center [493, 197] width 164 height 18
click at [411, 188] on select "Select MARK DONE UPCOMING" at bounding box center [493, 197] width 164 height 18
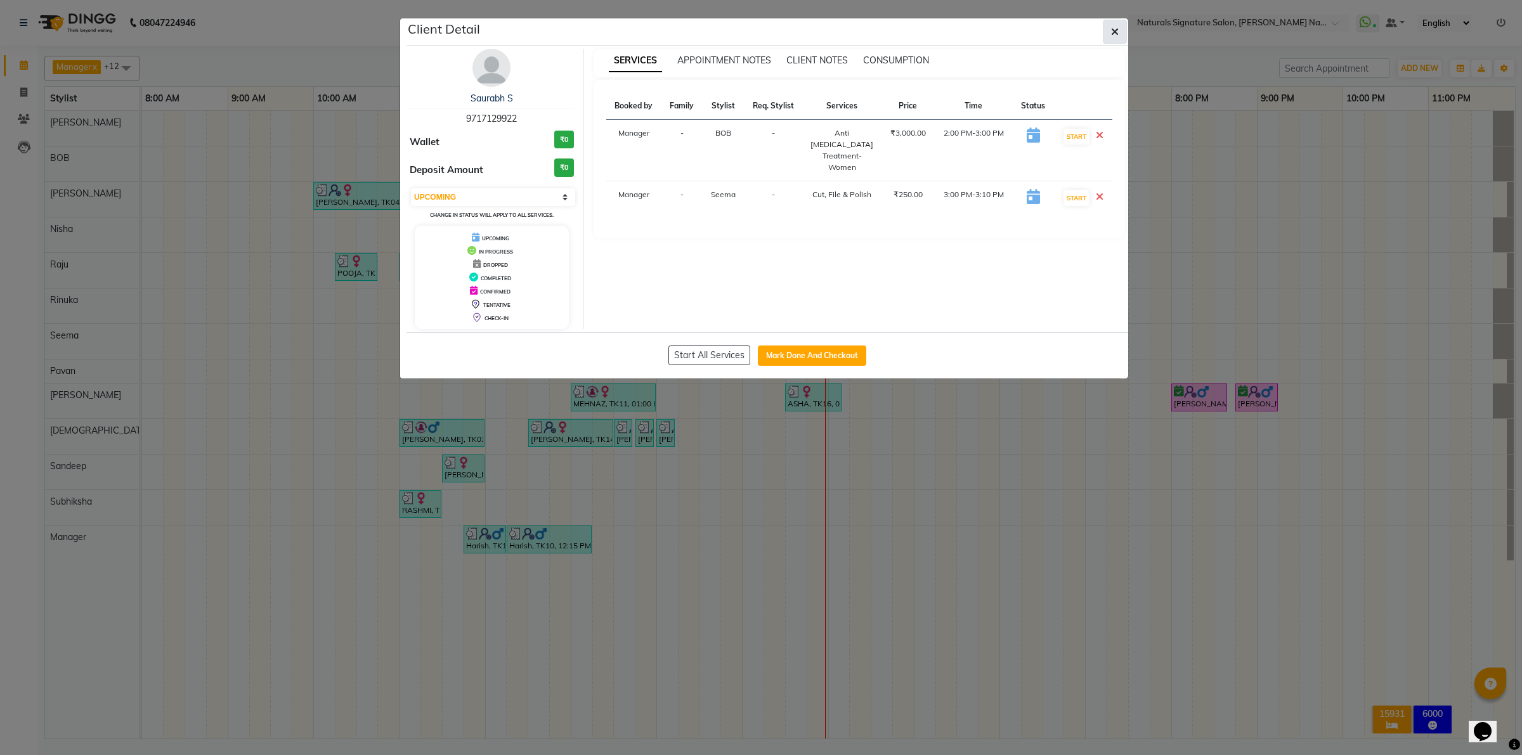
click at [1118, 39] on button "button" at bounding box center [1115, 32] width 24 height 24
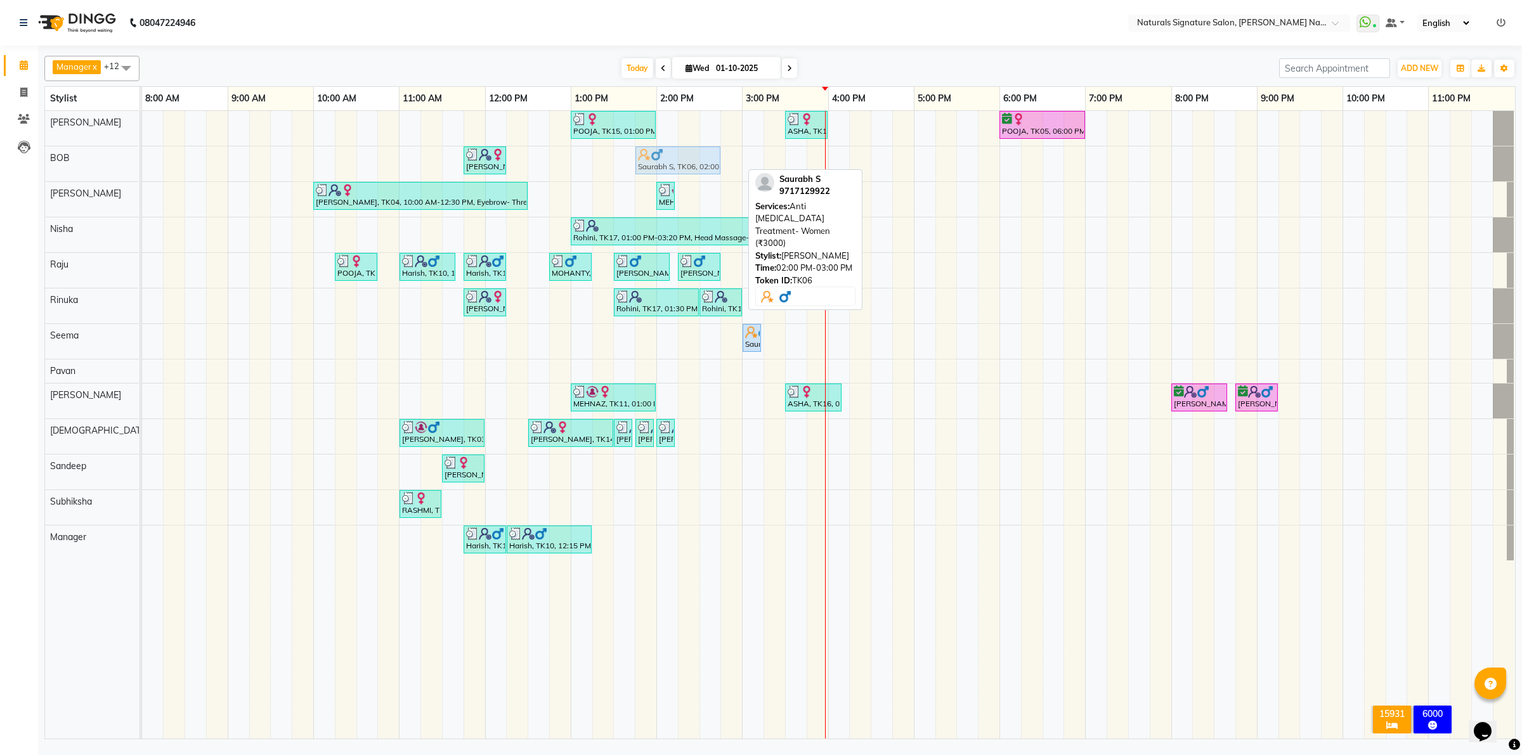
drag, startPoint x: 692, startPoint y: 160, endPoint x: 669, endPoint y: 163, distance: 23.6
click at [142, 163] on div "[PERSON_NAME], TK08, 11:45 AM-12:15 PM, DAVINES - LONG - LASTING BLOW - DRY - W…" at bounding box center [142, 163] width 0 height 35
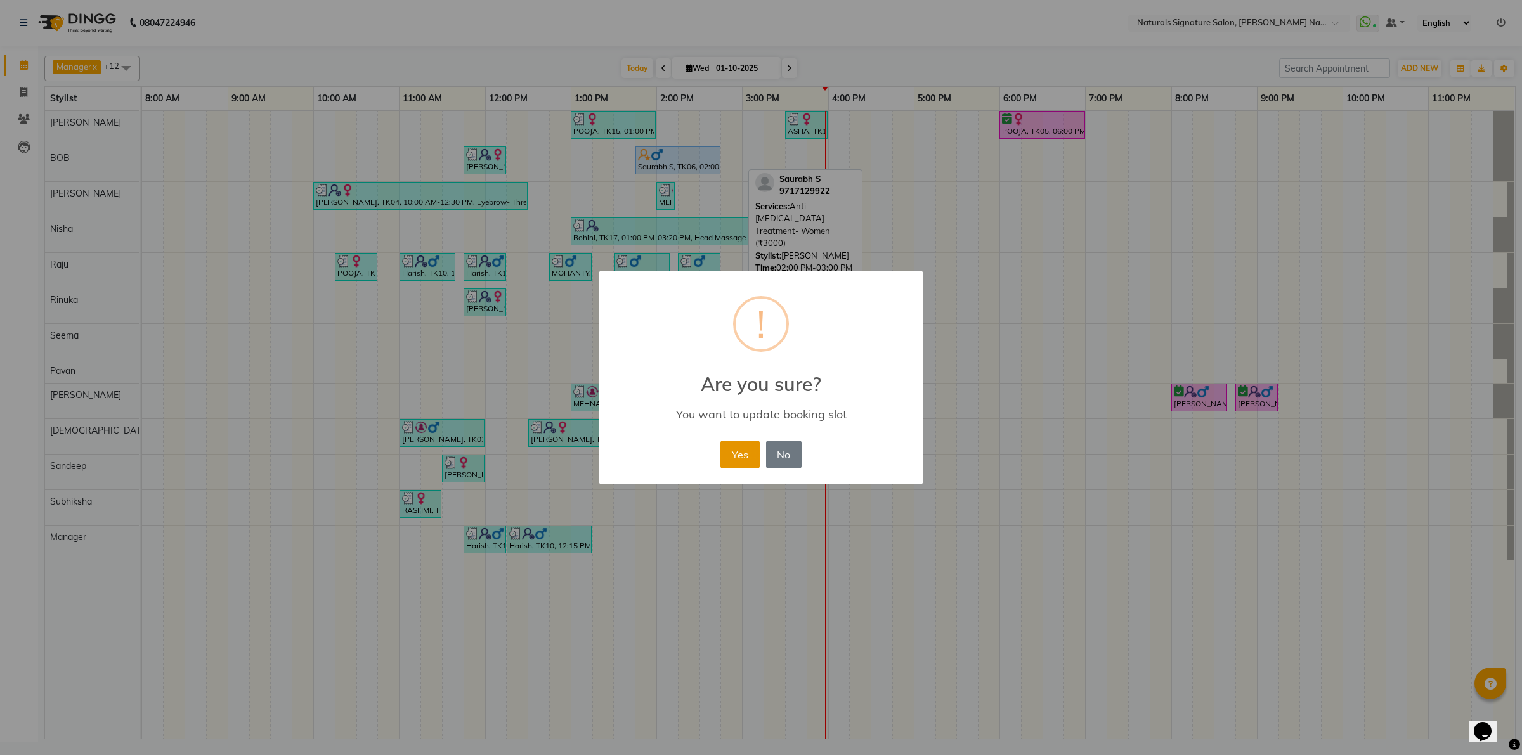
click at [729, 450] on button "Yes" at bounding box center [739, 455] width 39 height 28
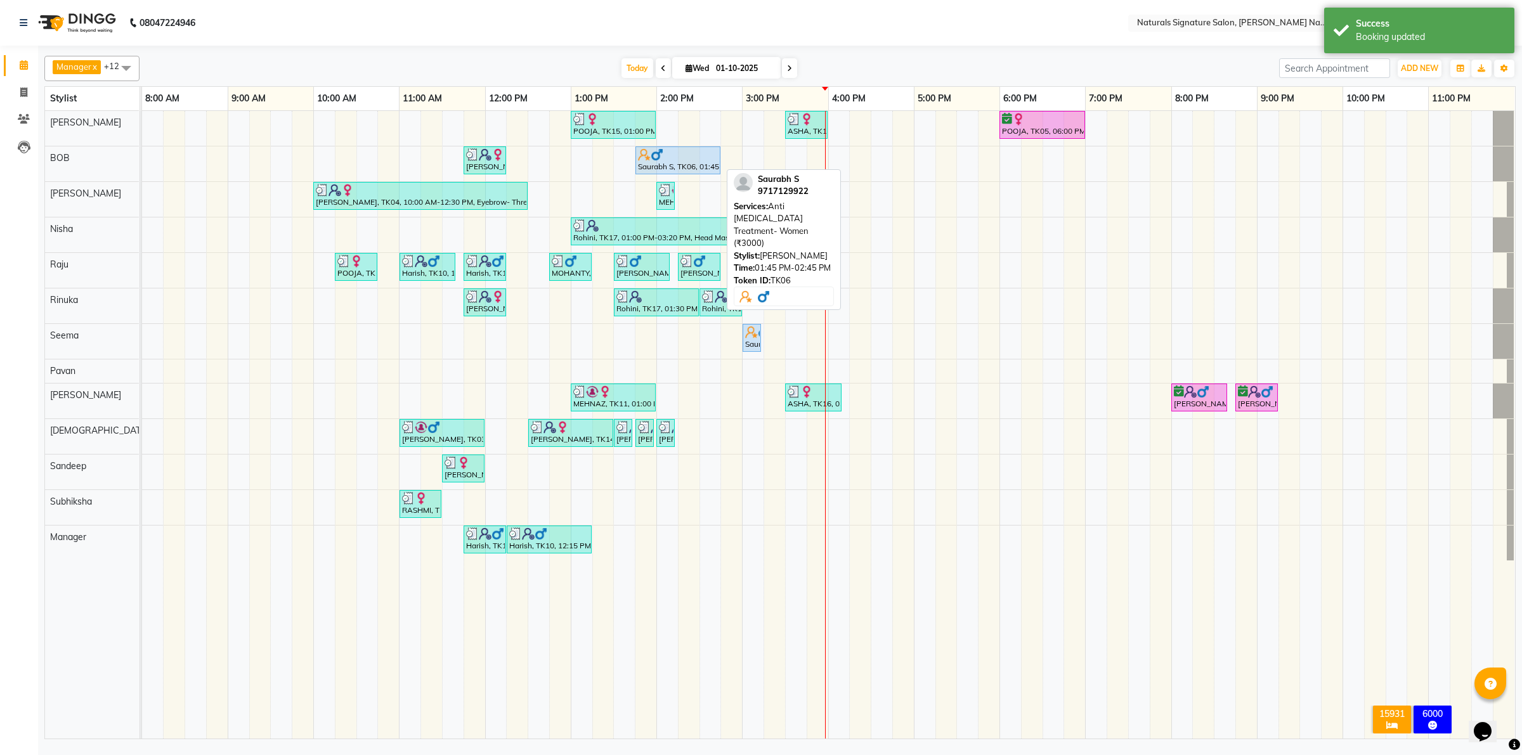
click at [677, 157] on div at bounding box center [678, 154] width 80 height 13
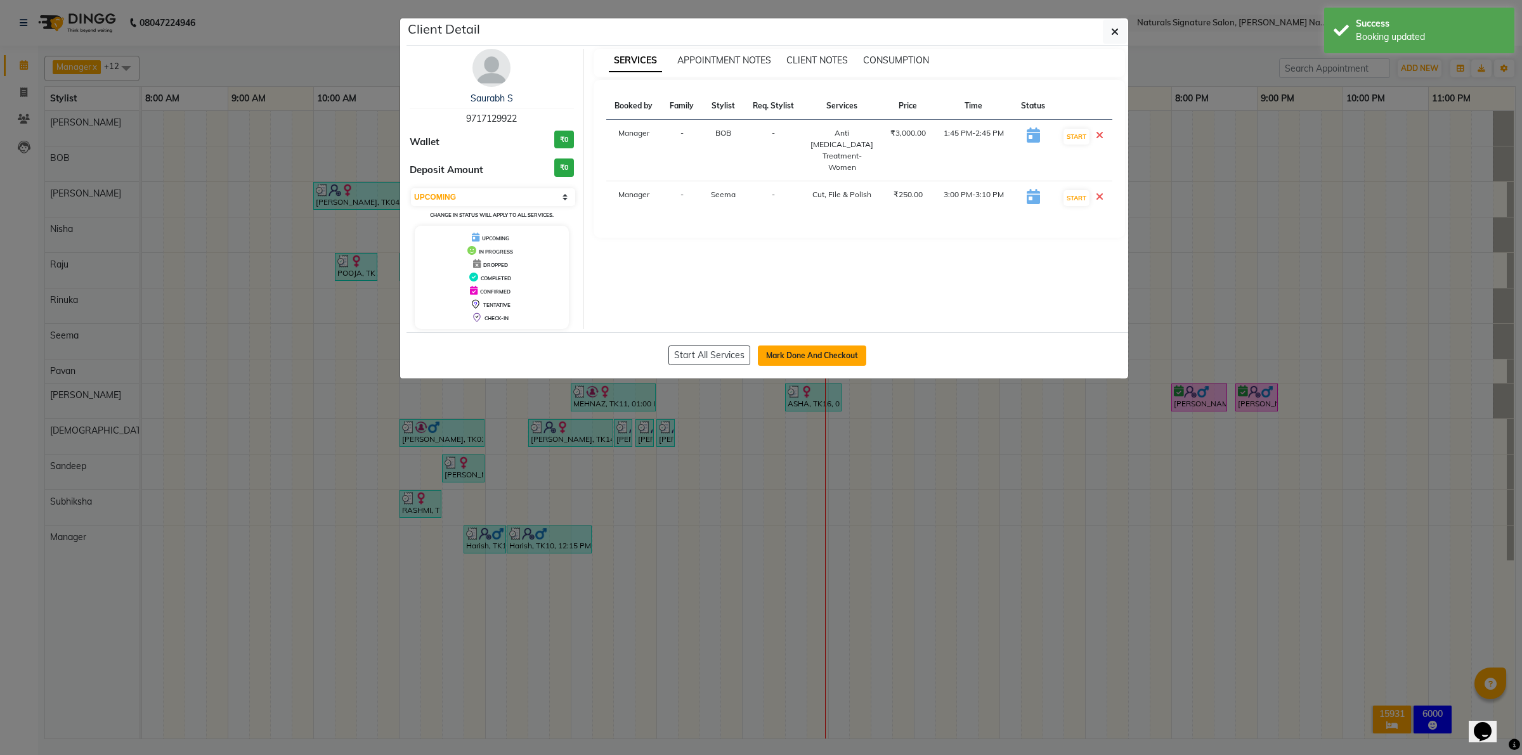
click at [780, 353] on button "Mark Done And Checkout" at bounding box center [812, 356] width 108 height 20
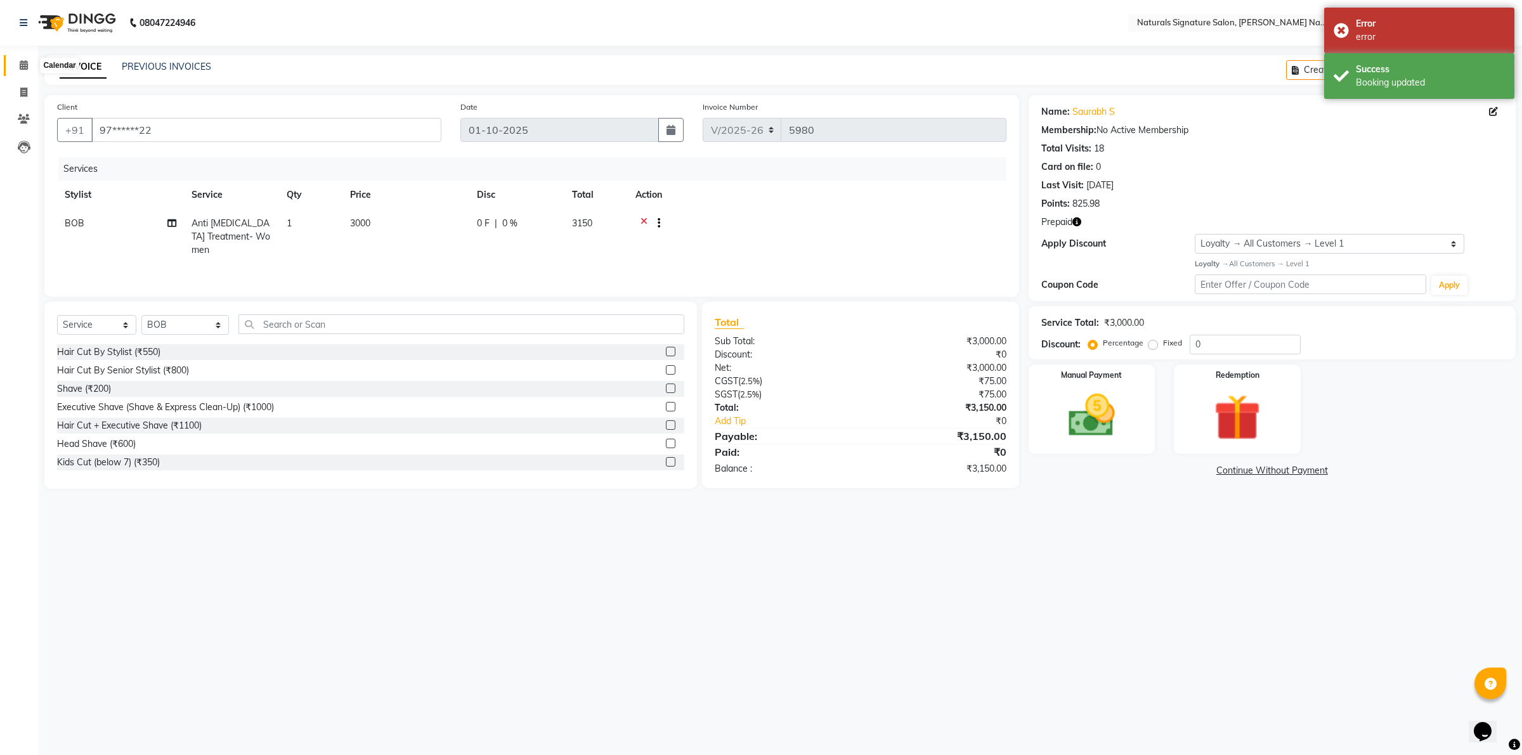
click at [20, 62] on icon at bounding box center [24, 65] width 8 height 10
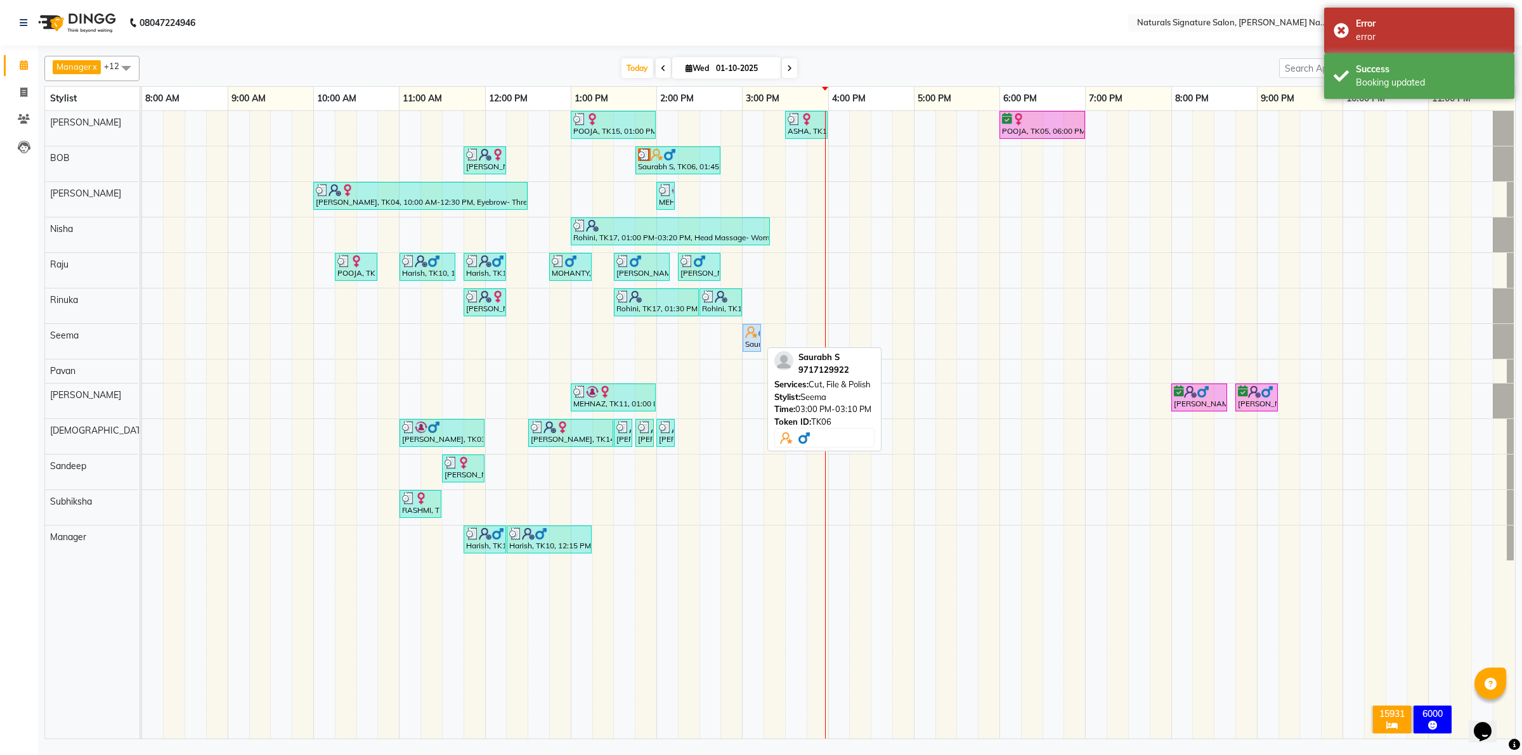
click at [752, 334] on img at bounding box center [751, 332] width 13 height 13
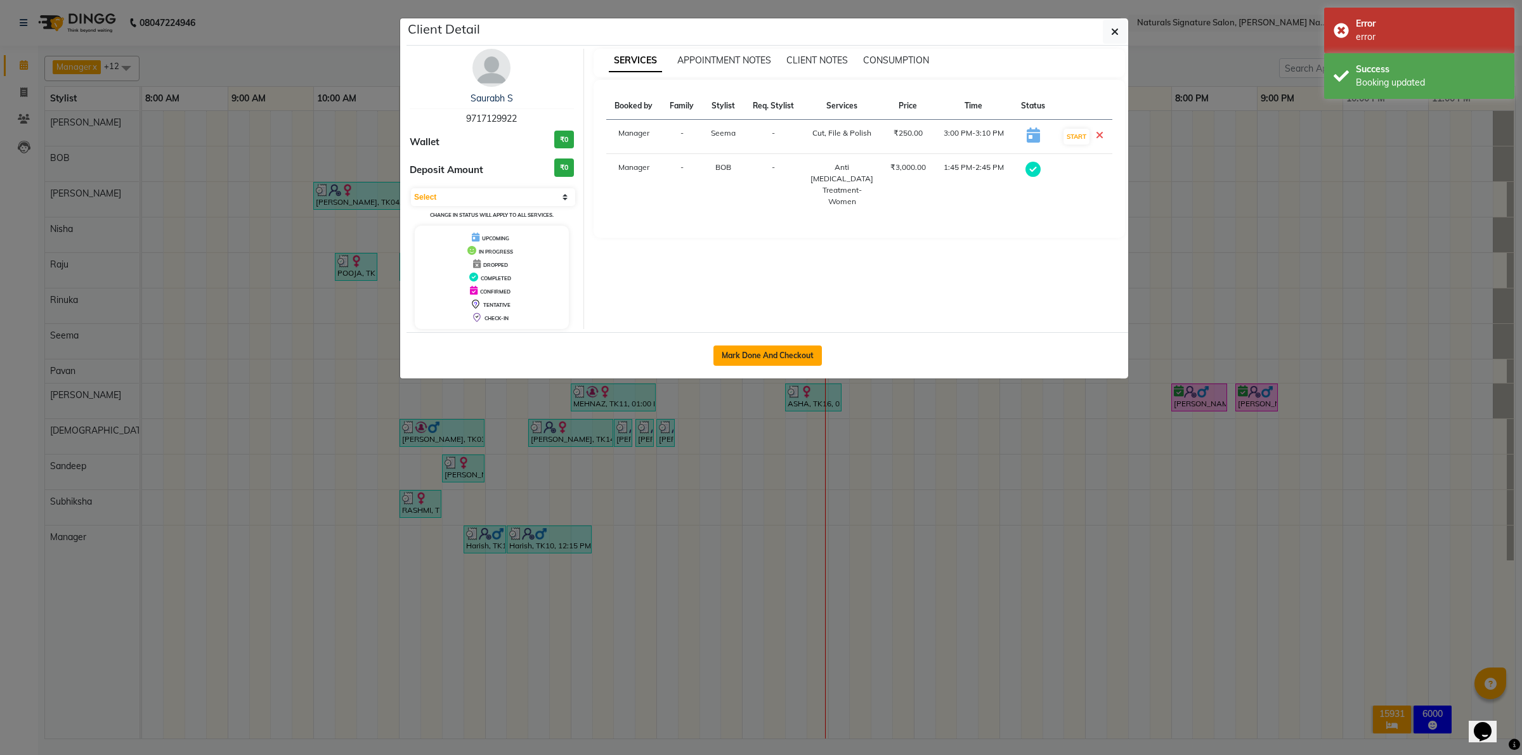
click at [753, 353] on button "Mark Done And Checkout" at bounding box center [767, 356] width 108 height 20
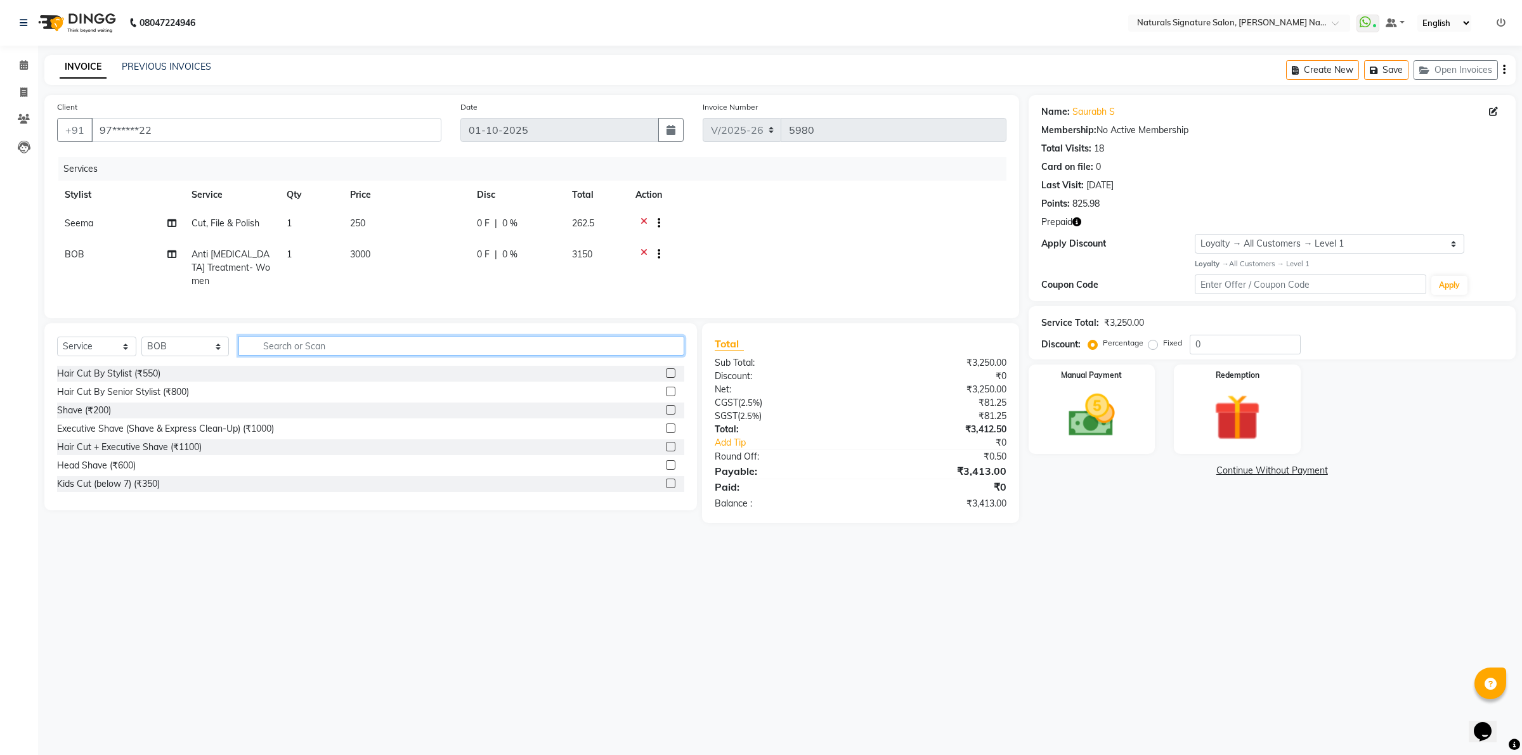
click at [294, 349] on input "text" at bounding box center [461, 346] width 446 height 20
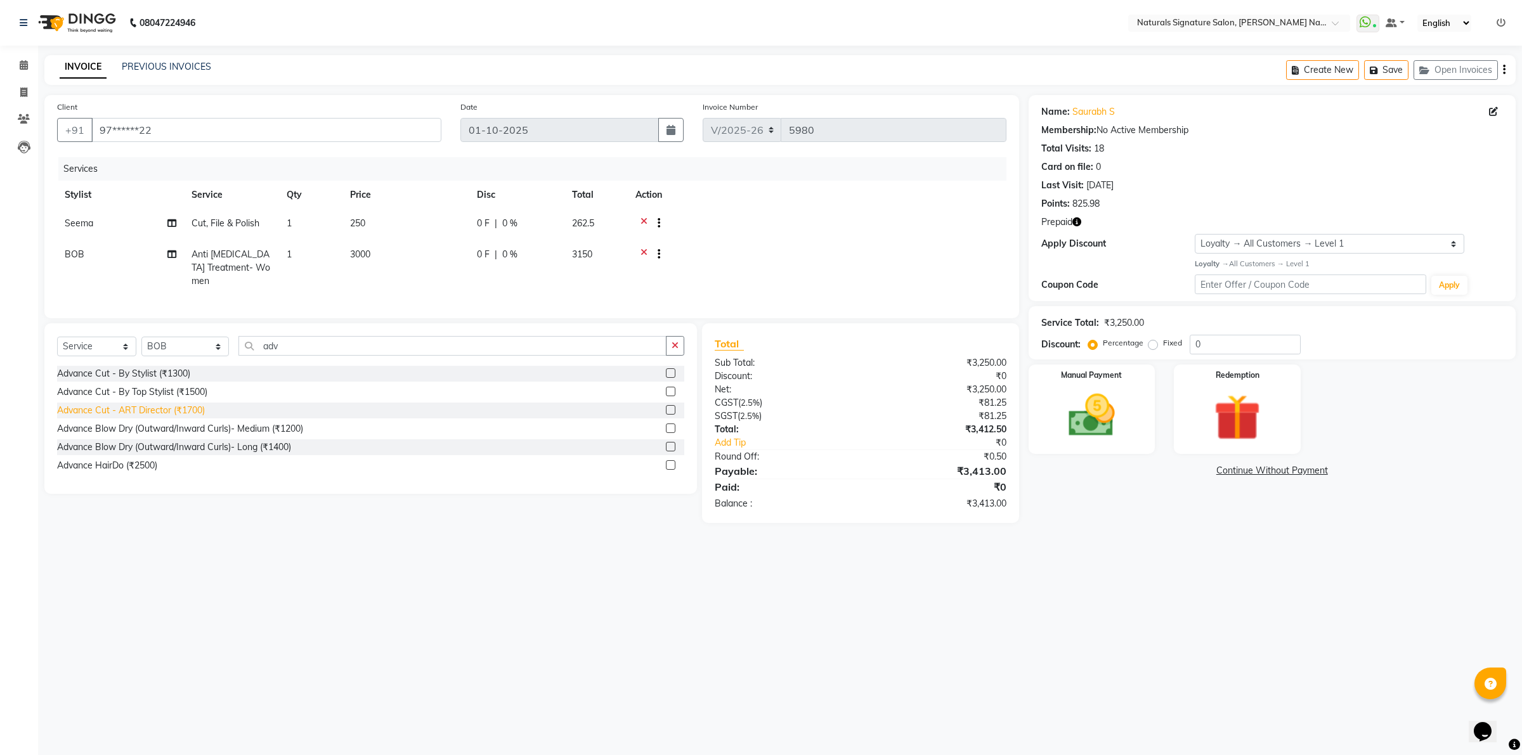
click at [188, 411] on div "Advance Cut - ART Director (₹1700)" at bounding box center [131, 410] width 148 height 13
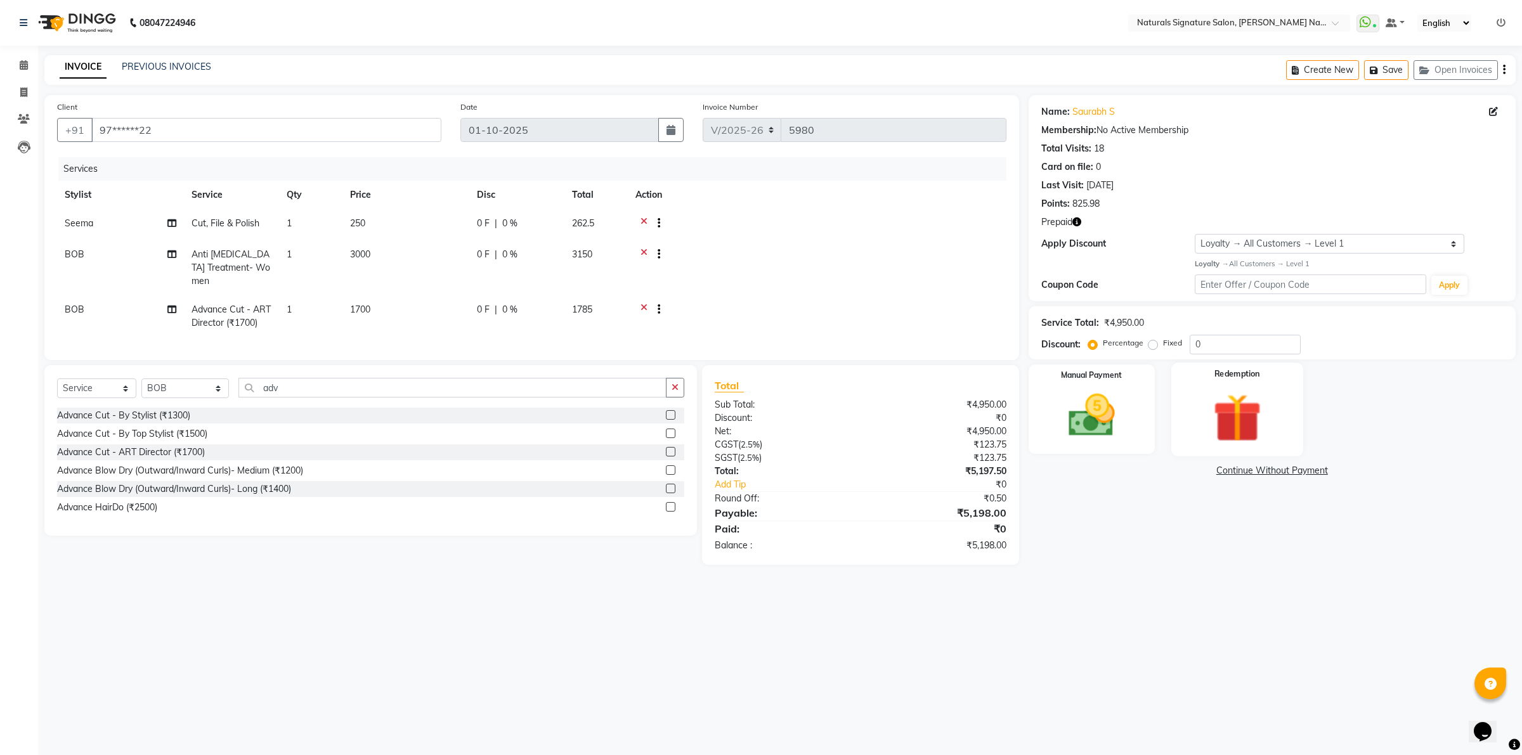
click at [1203, 397] on img at bounding box center [1237, 417] width 79 height 60
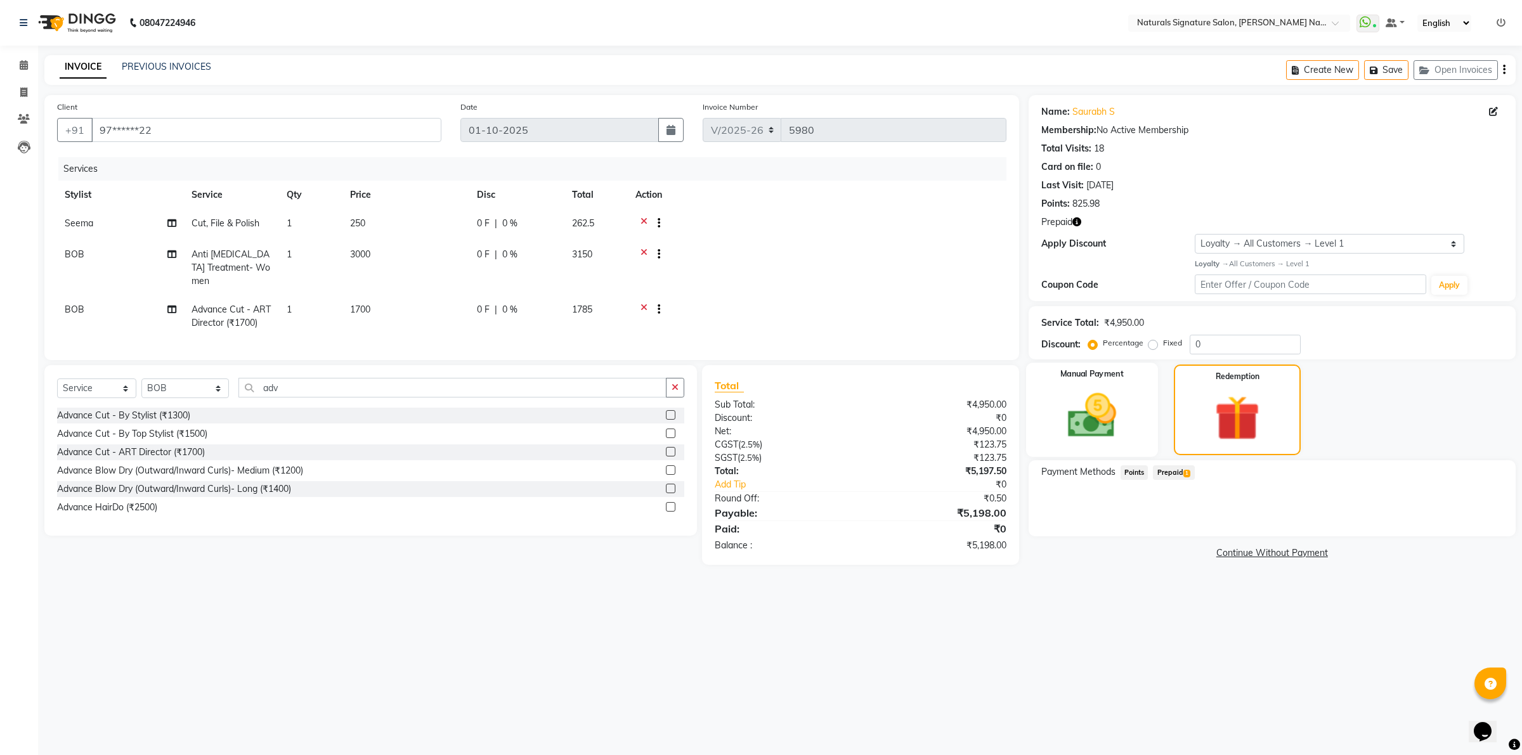
click at [1131, 412] on div "Manual Payment" at bounding box center [1092, 410] width 132 height 94
click at [346, 569] on main "INVOICE PREVIOUS INVOICES Create New Save Open Invoices Client +91 97******22 D…" at bounding box center [780, 319] width 1484 height 529
click at [22, 67] on icon at bounding box center [24, 65] width 8 height 10
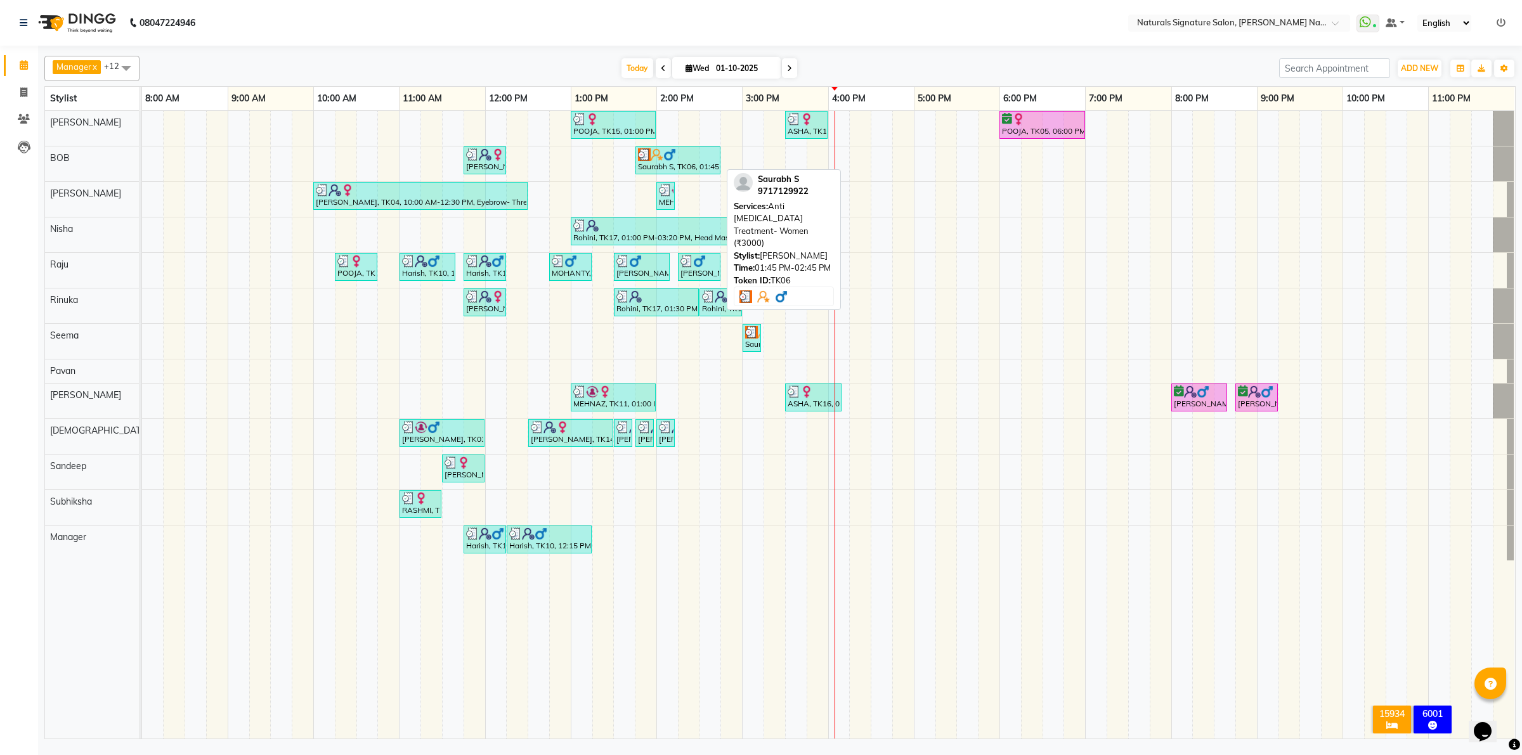
click at [691, 169] on div "Saurabh S, TK06, 01:45 PM-02:45 PM, Anti [MEDICAL_DATA] Treatment- Women (₹3000)" at bounding box center [678, 160] width 82 height 24
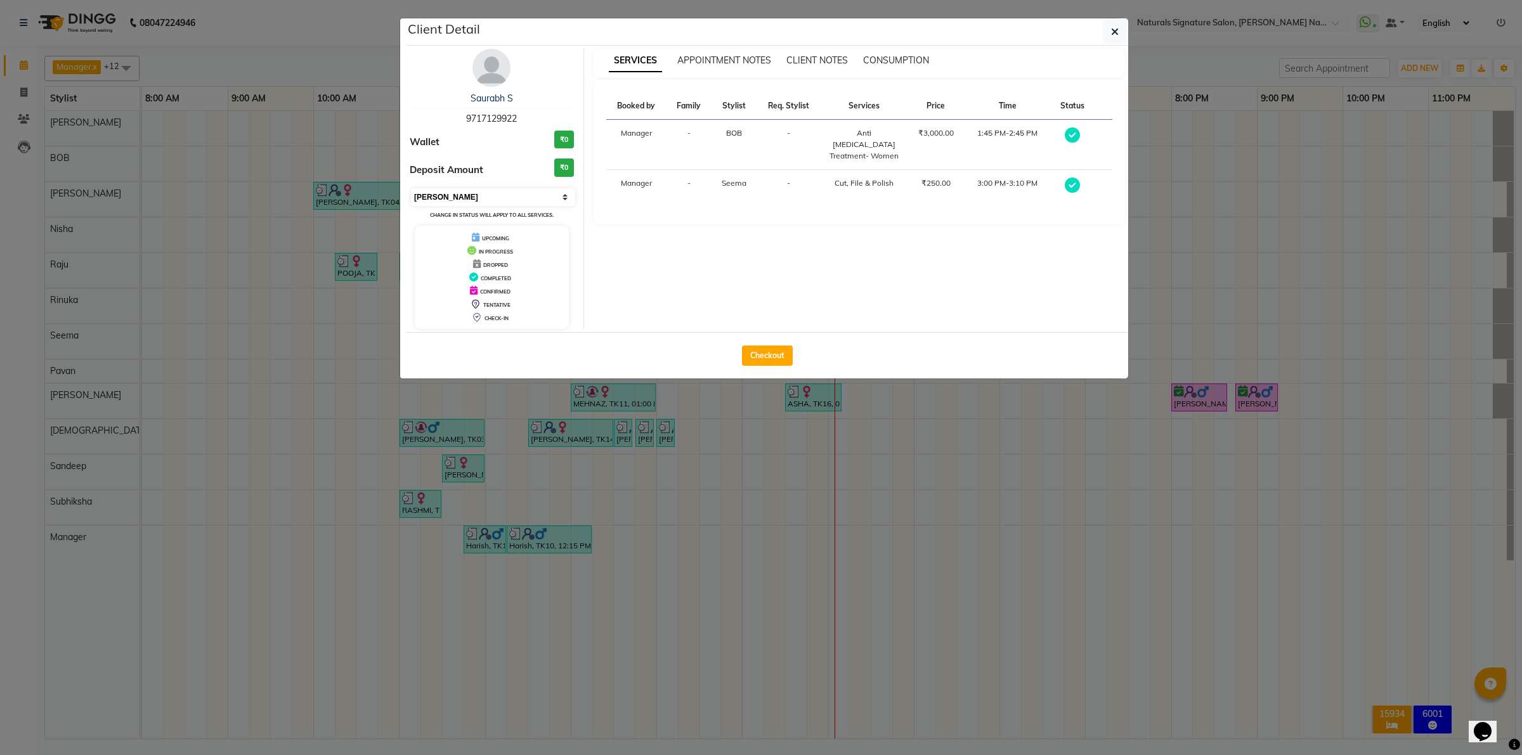
click at [457, 202] on select "Select MARK DONE UPCOMING" at bounding box center [493, 197] width 164 height 18
click at [411, 188] on select "Select MARK DONE UPCOMING" at bounding box center [493, 197] width 164 height 18
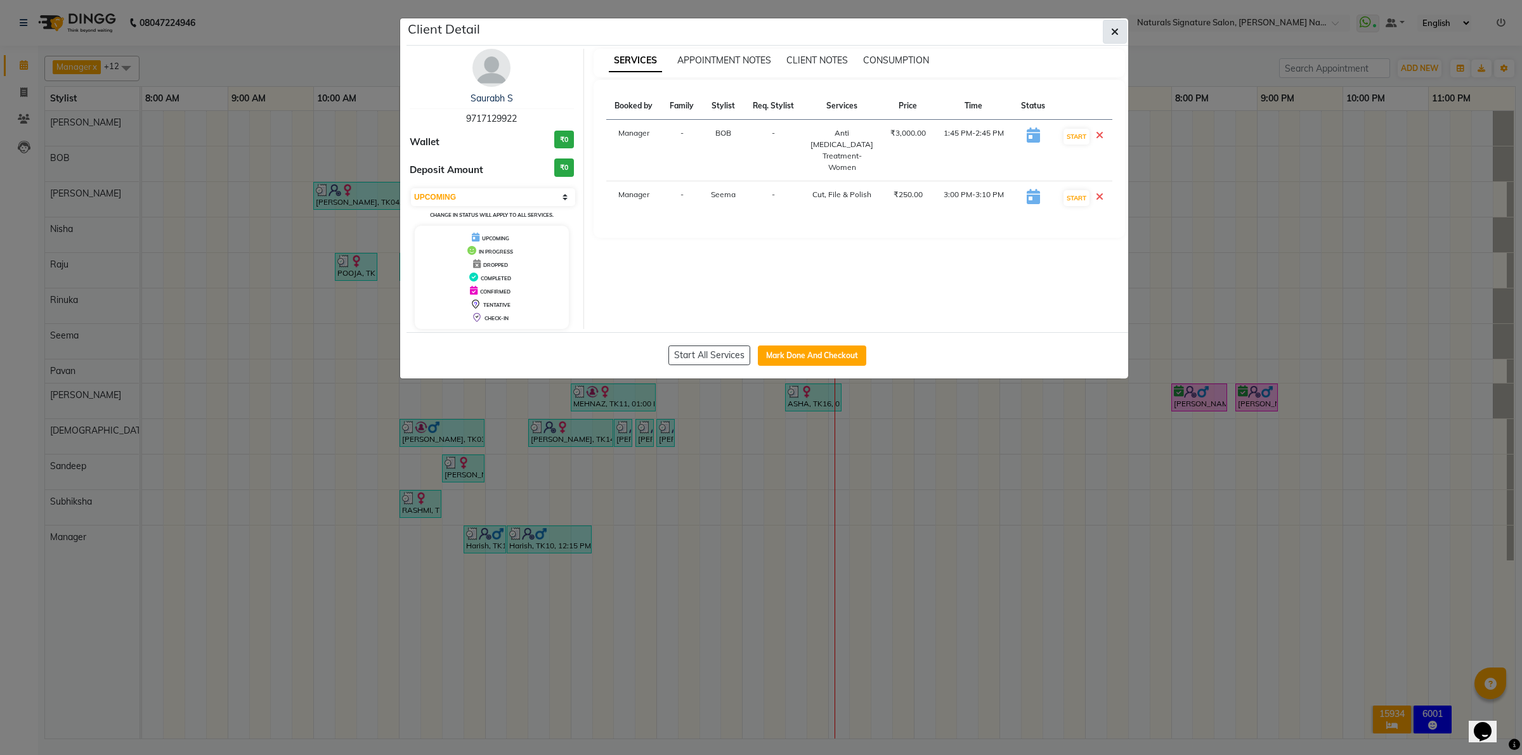
click at [1117, 37] on icon "button" at bounding box center [1115, 32] width 8 height 10
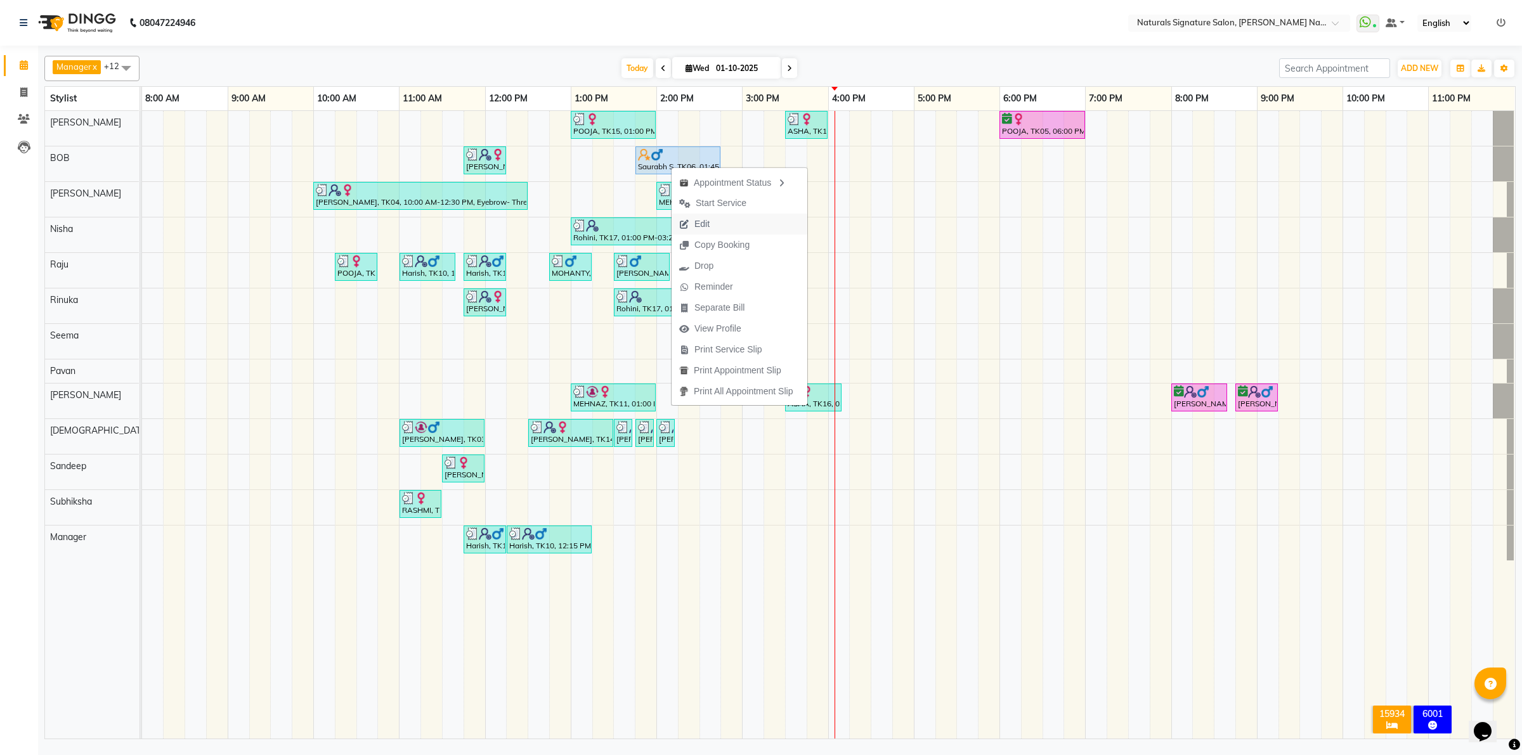
click at [710, 226] on span "Edit" at bounding box center [694, 224] width 46 height 21
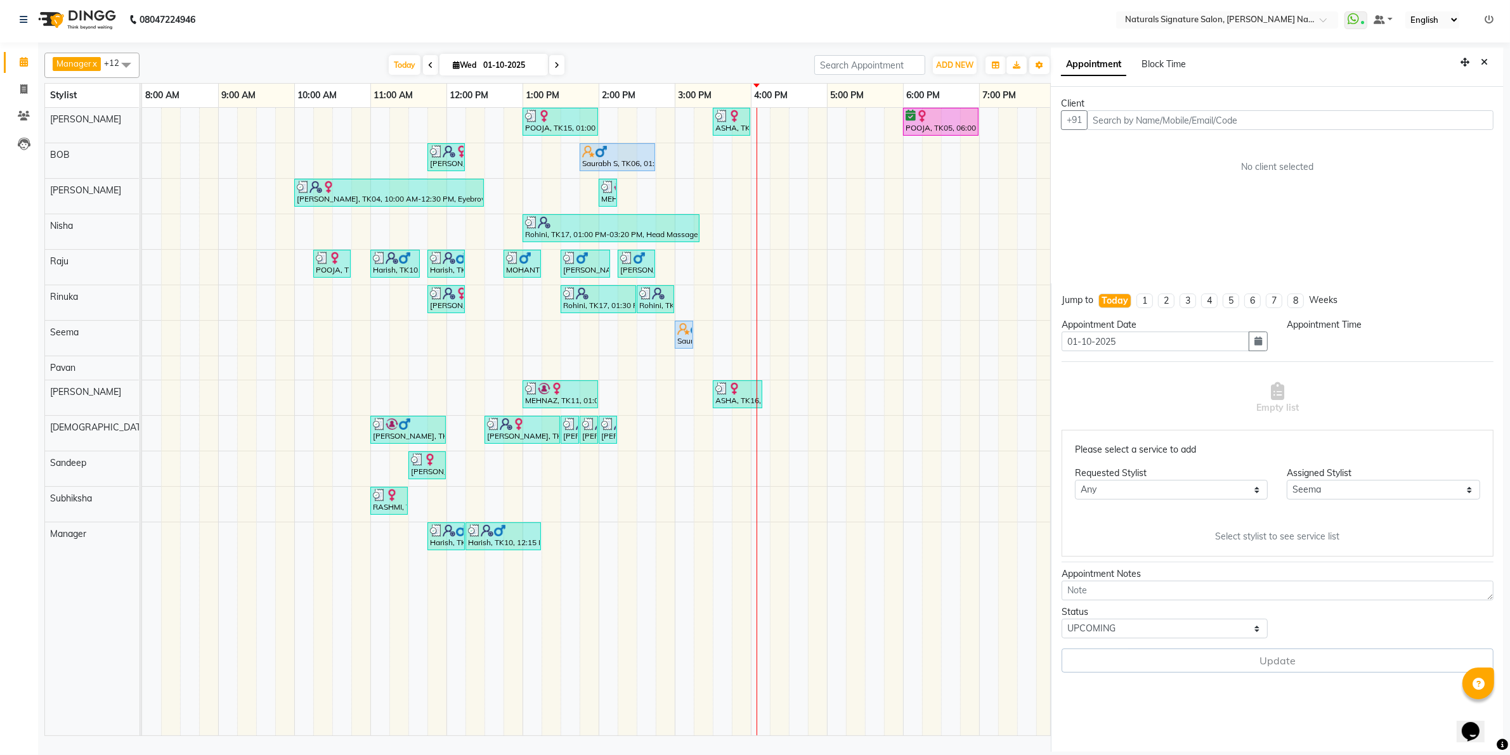
scroll to position [0, 309]
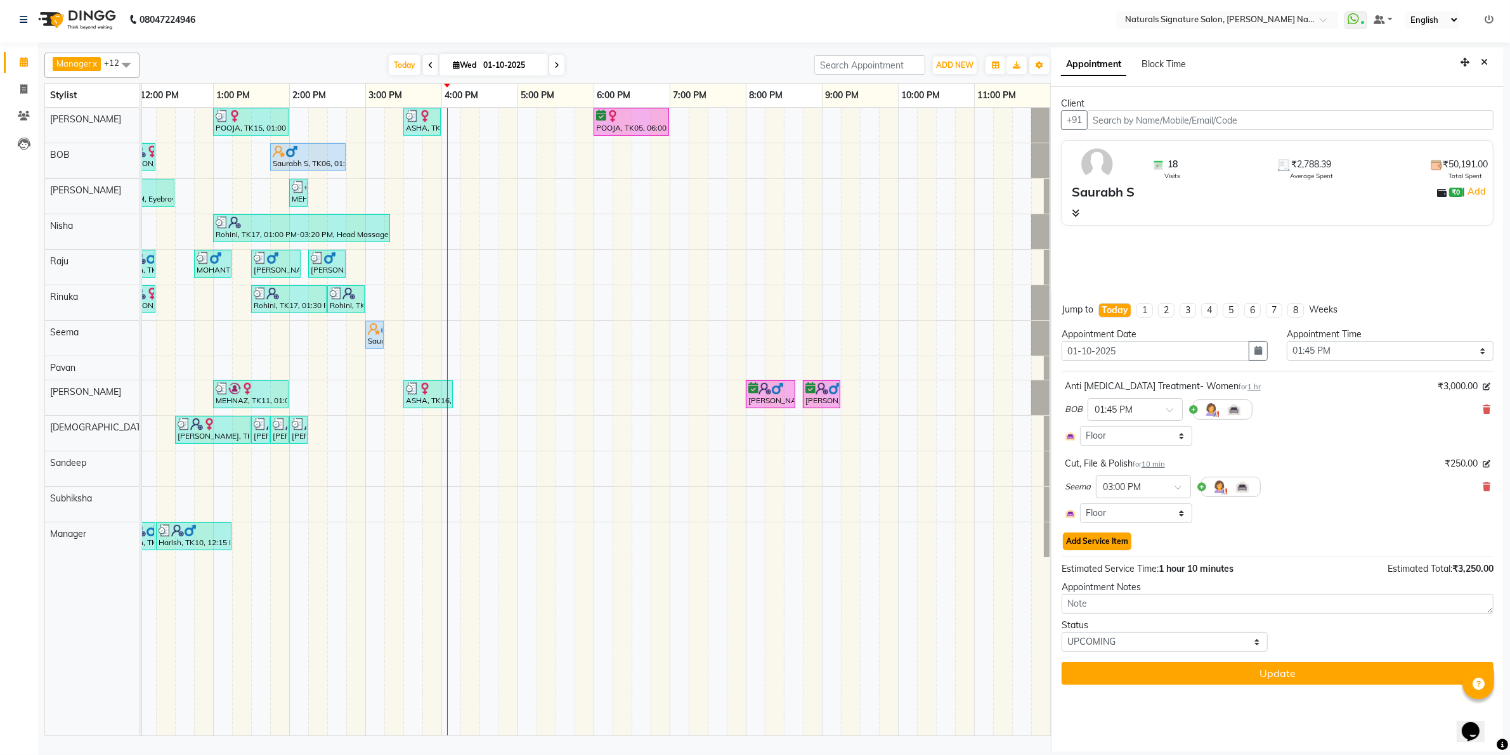
click at [1099, 544] on button "Add Service Item" at bounding box center [1097, 542] width 68 height 18
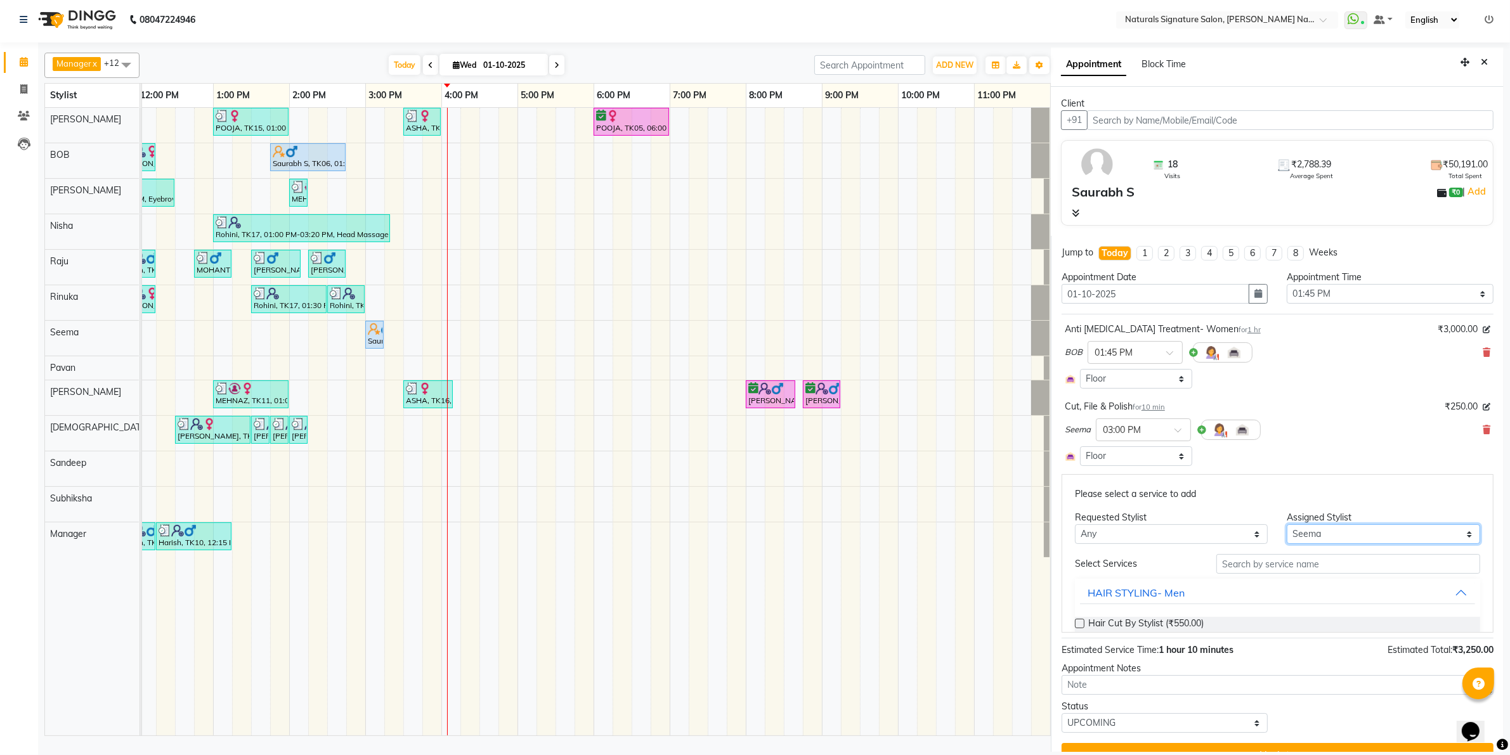
click at [1304, 539] on select "Select [PERSON_NAME] Manager [PERSON_NAME] Priyanka Raju Rinuka [PERSON_NAME] […" at bounding box center [1383, 534] width 193 height 20
click at [1287, 544] on select "Select [PERSON_NAME] Manager [PERSON_NAME] Priyanka Raju Rinuka [PERSON_NAME] […" at bounding box center [1383, 534] width 193 height 20
click at [1224, 562] on input "text" at bounding box center [1348, 564] width 264 height 20
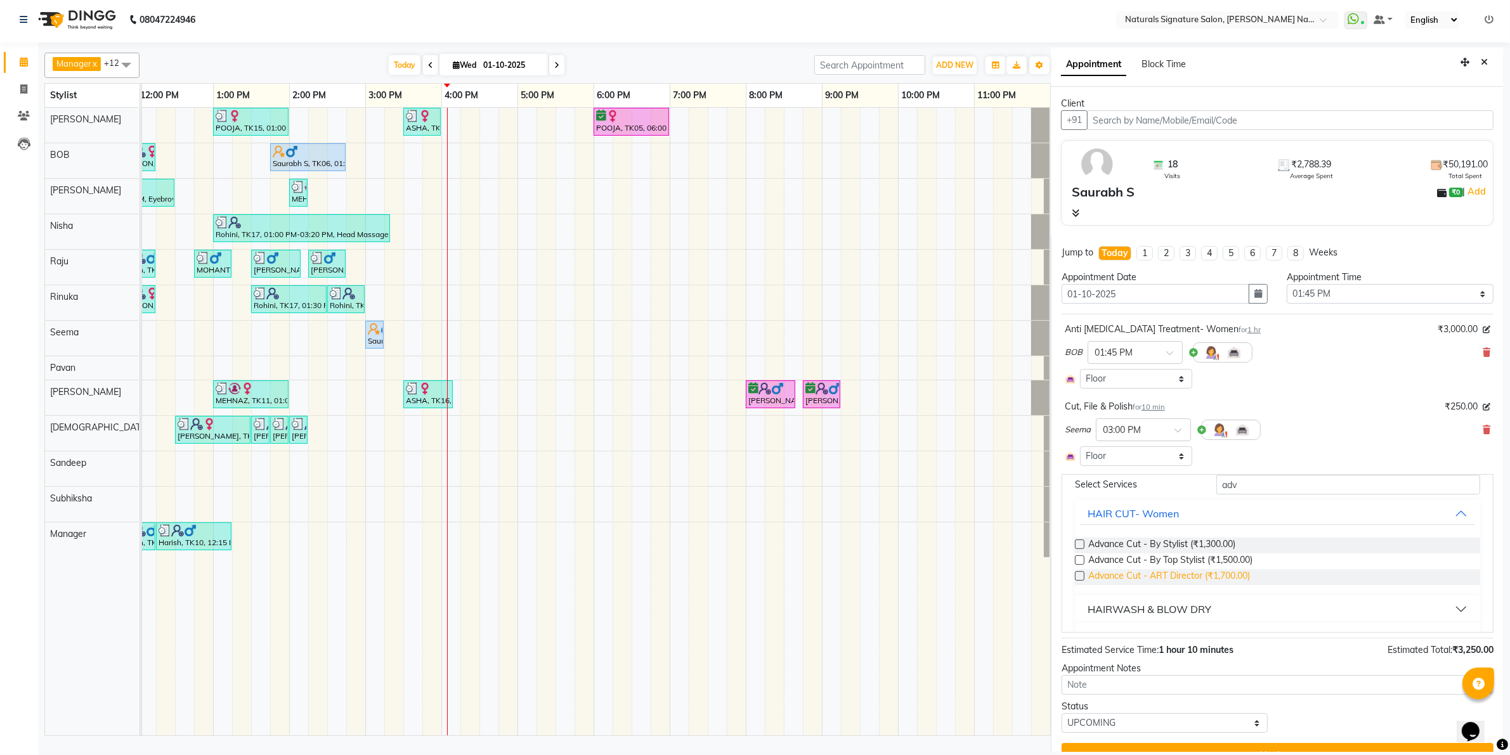
click at [1224, 578] on span "Advance Cut - ART Director (₹1,700.00)" at bounding box center [1169, 577] width 162 height 16
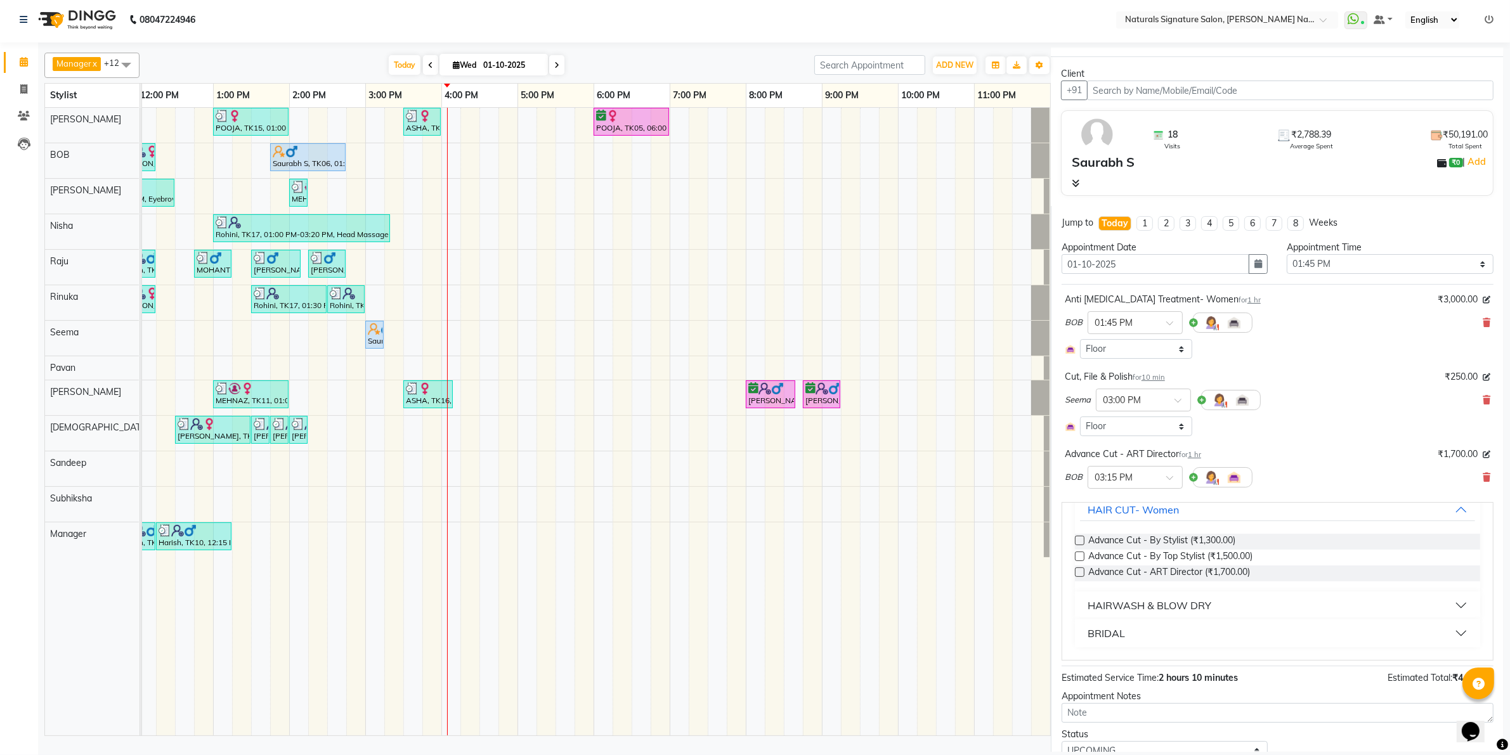
scroll to position [83, 0]
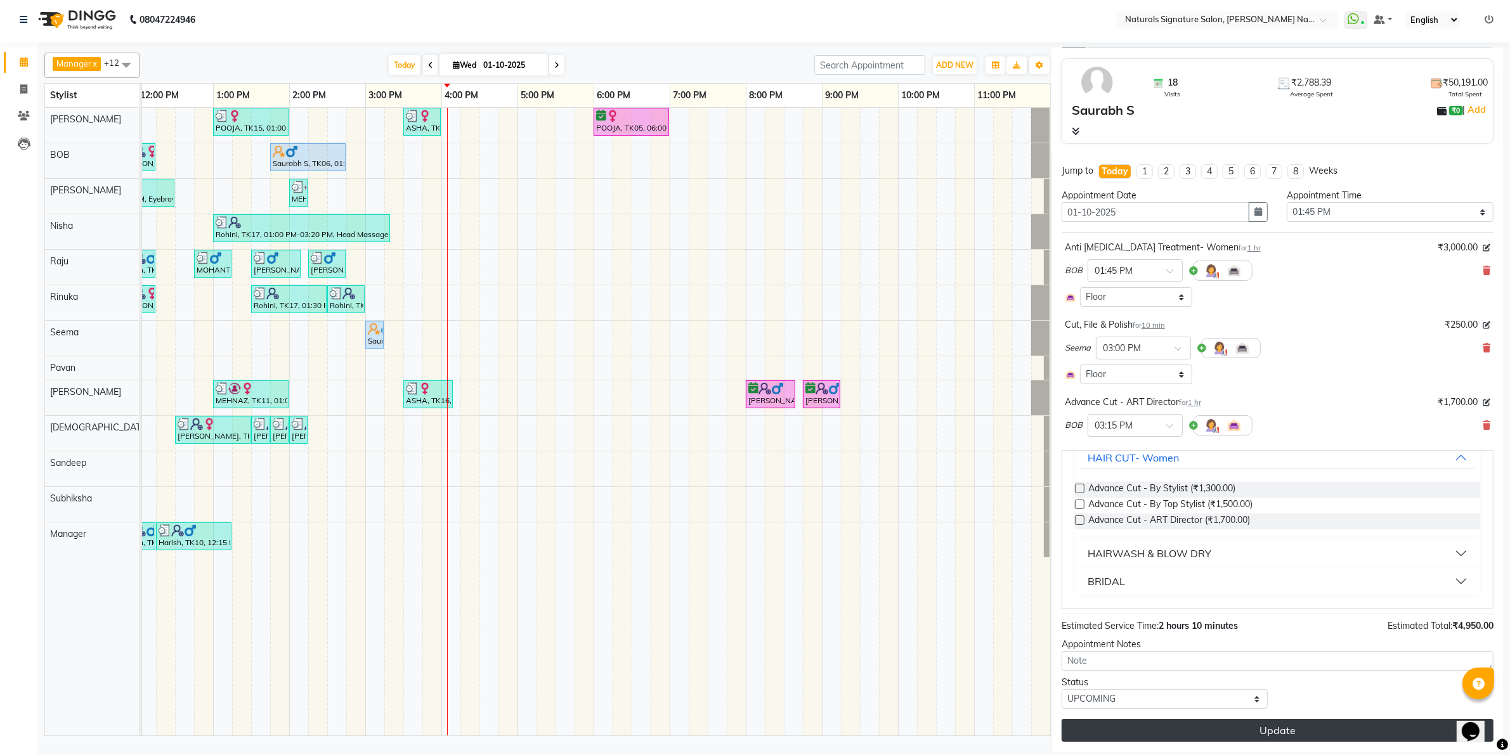
click at [1139, 727] on button "Update" at bounding box center [1277, 730] width 432 height 23
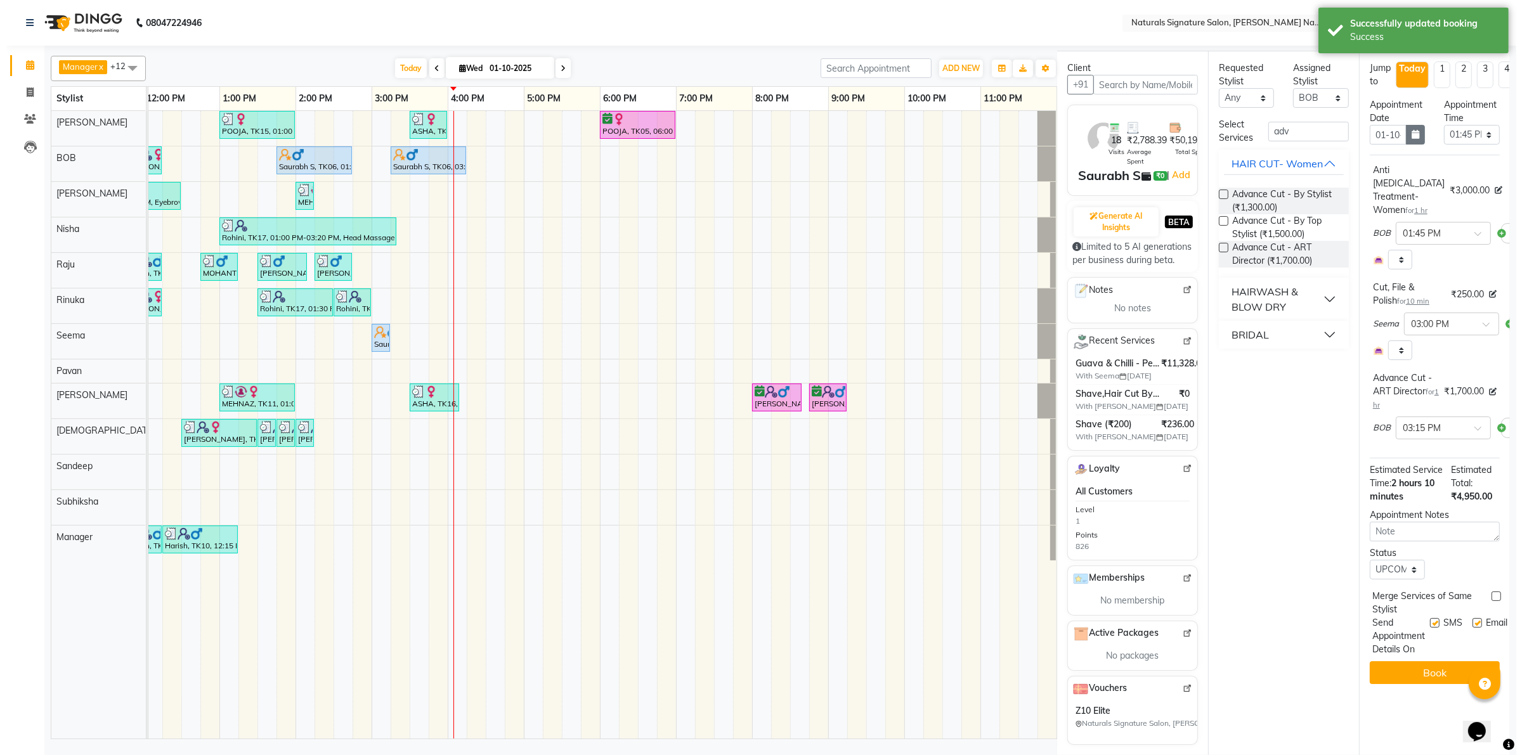
scroll to position [0, 0]
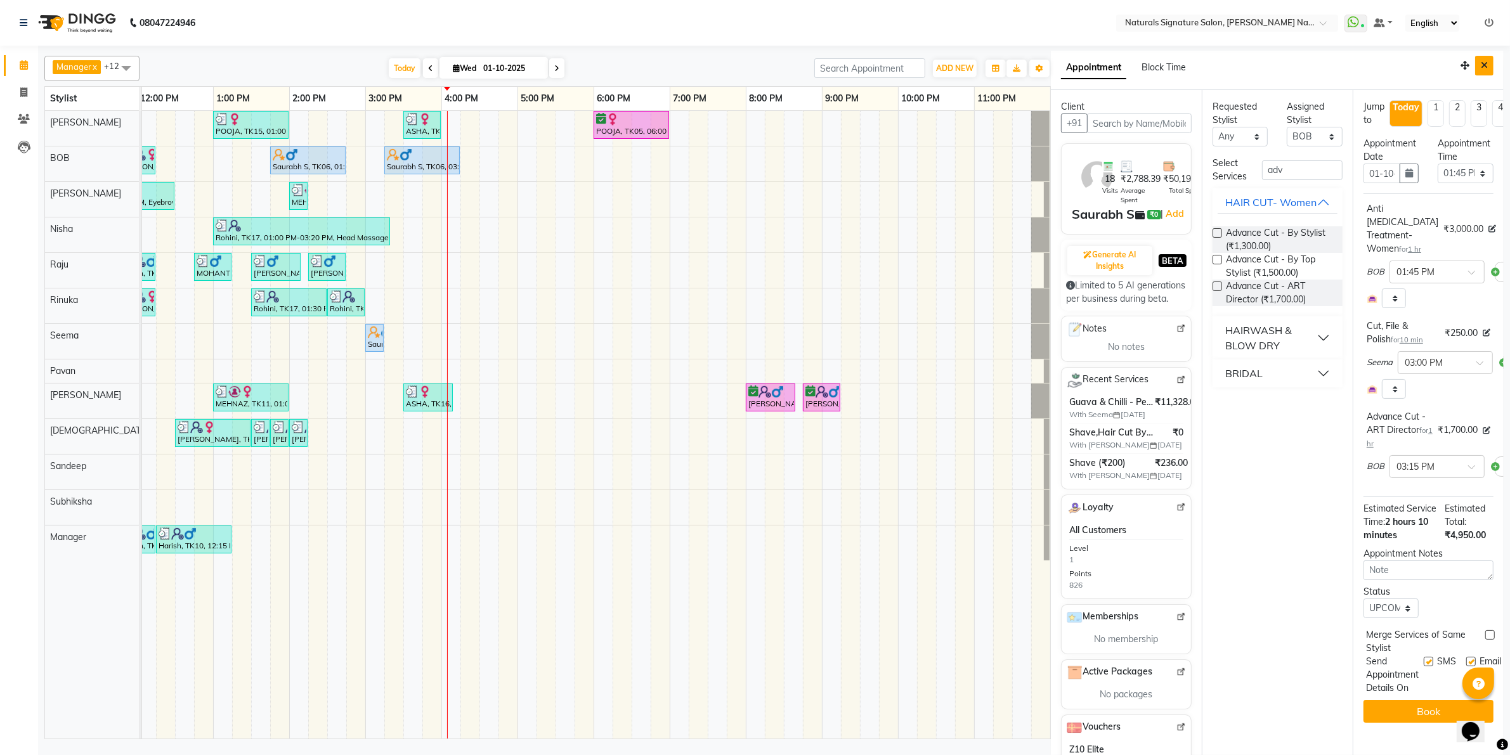
click at [1481, 65] on button "Close" at bounding box center [1484, 66] width 18 height 20
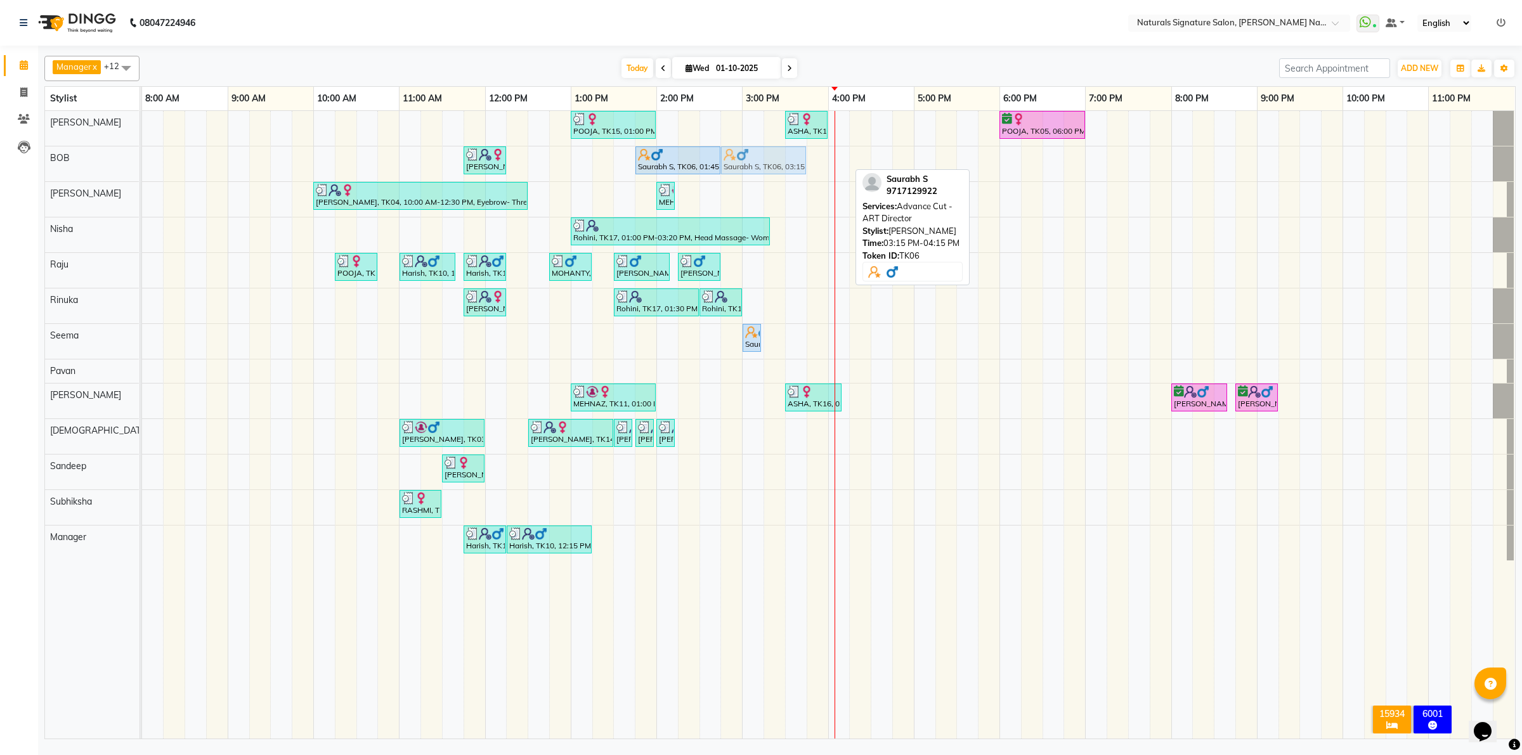
drag, startPoint x: 803, startPoint y: 164, endPoint x: 768, endPoint y: 166, distance: 35.0
click at [142, 166] on div "[PERSON_NAME], TK08, 11:45 AM-12:15 PM, DAVINES - LONG - LASTING BLOW - DRY - W…" at bounding box center [142, 163] width 0 height 35
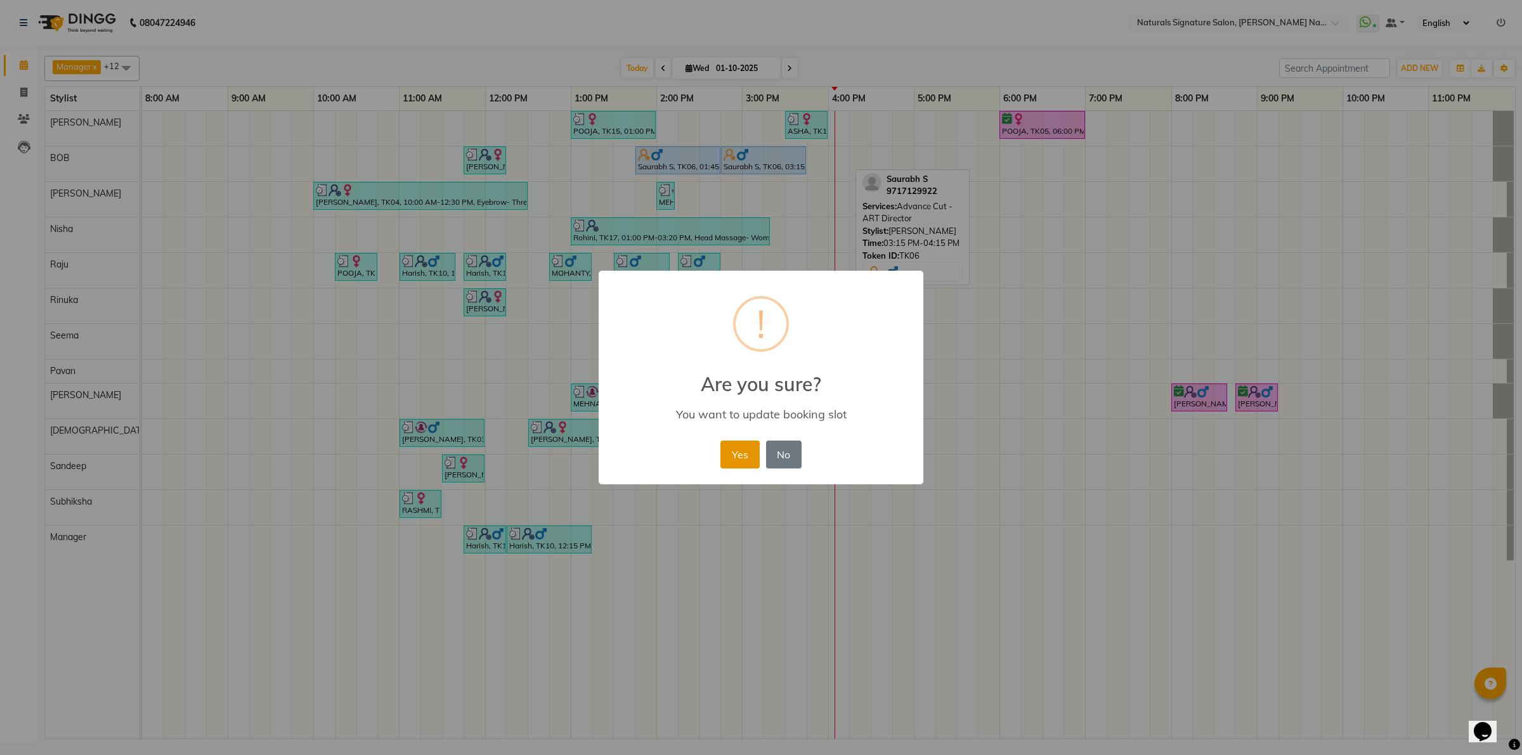
click at [752, 450] on button "Yes" at bounding box center [739, 455] width 39 height 28
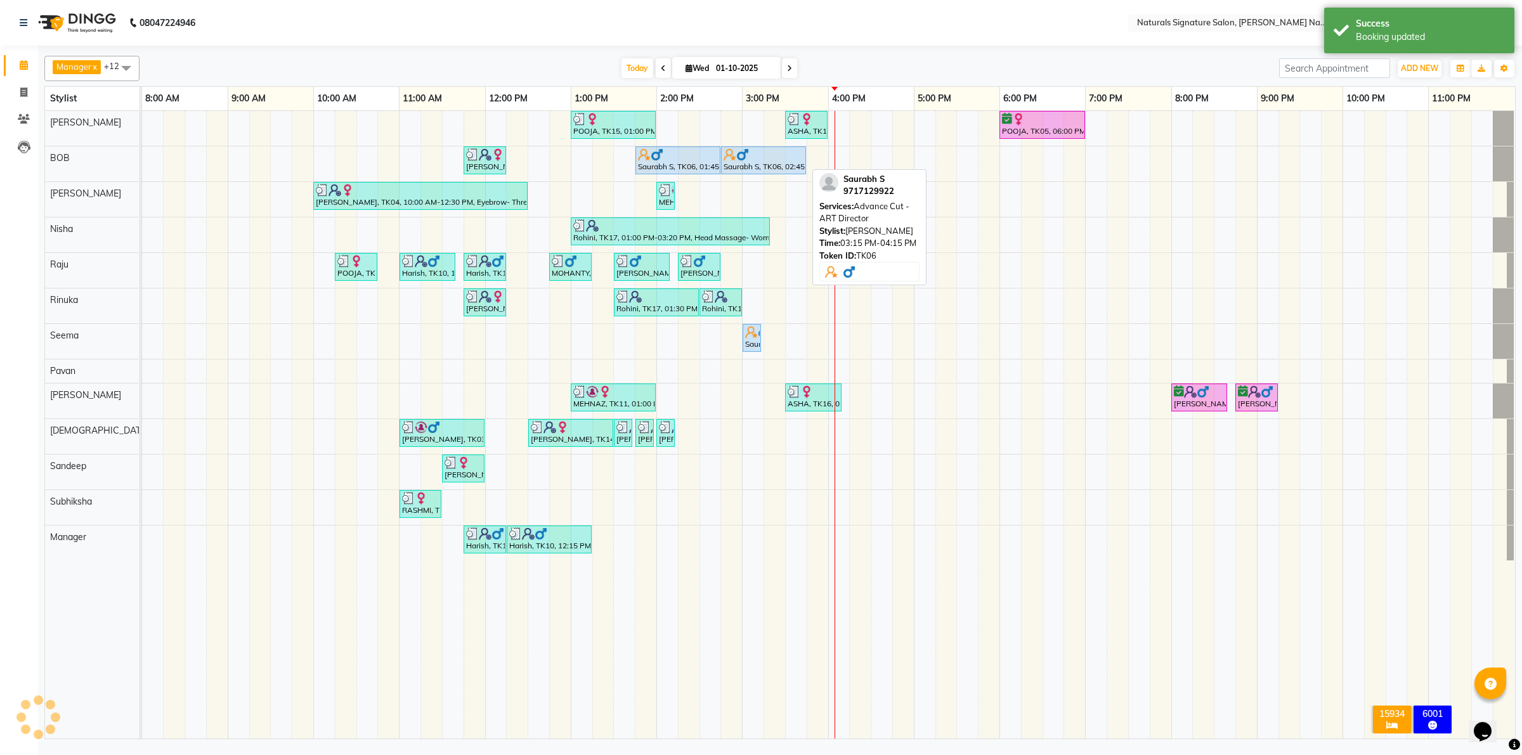
click at [740, 150] on img at bounding box center [742, 154] width 13 height 13
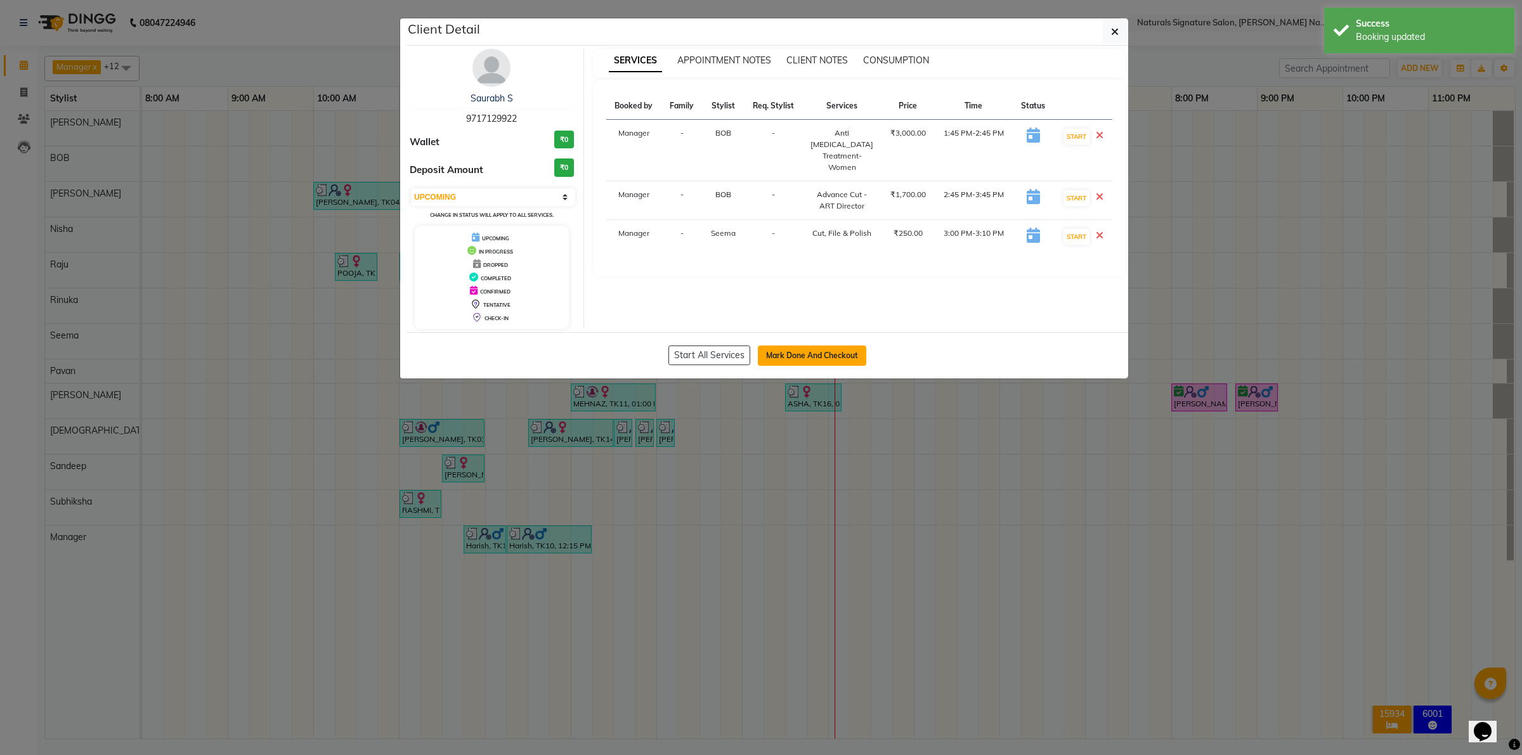
click at [812, 362] on button "Mark Done And Checkout" at bounding box center [812, 356] width 108 height 20
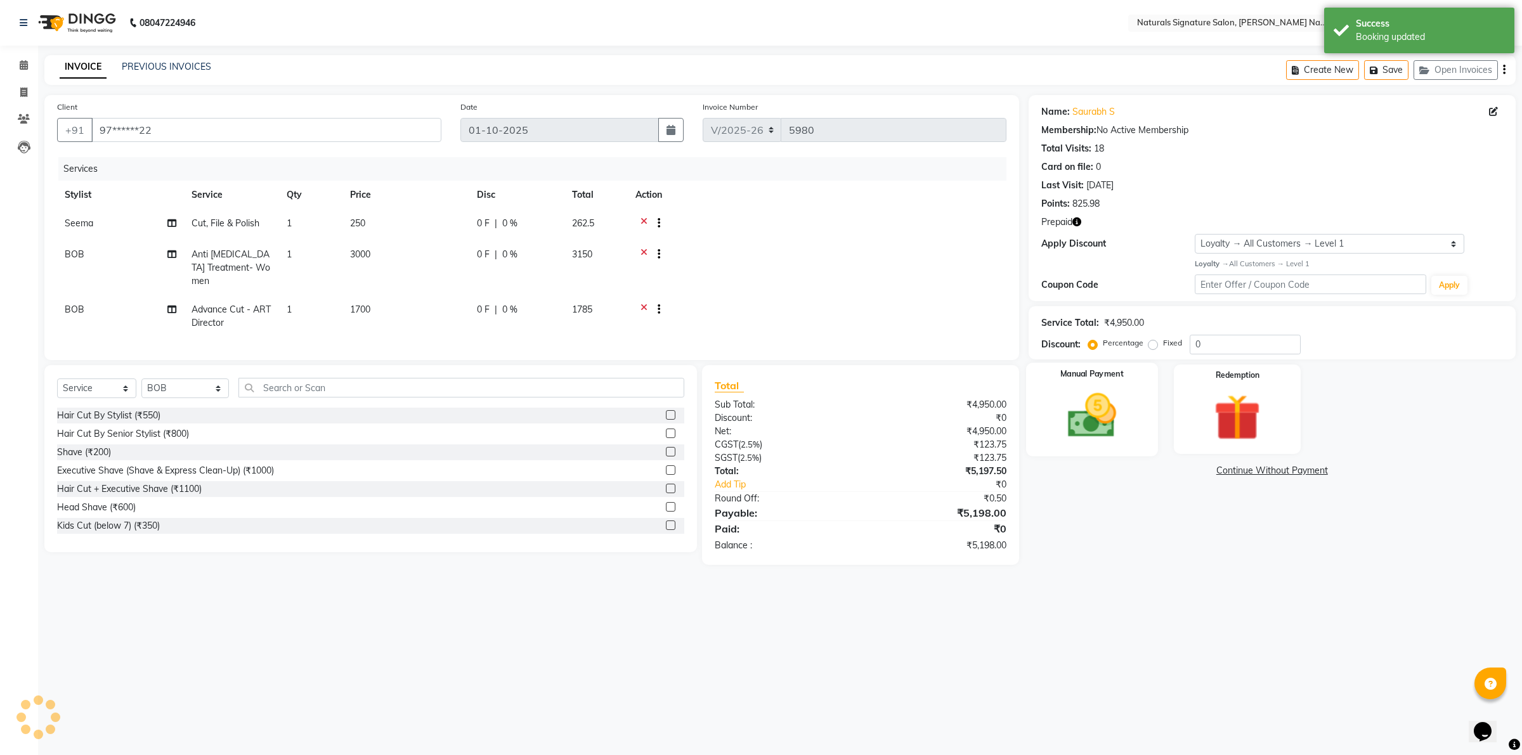
click at [1110, 380] on div "Manual Payment" at bounding box center [1092, 409] width 132 height 93
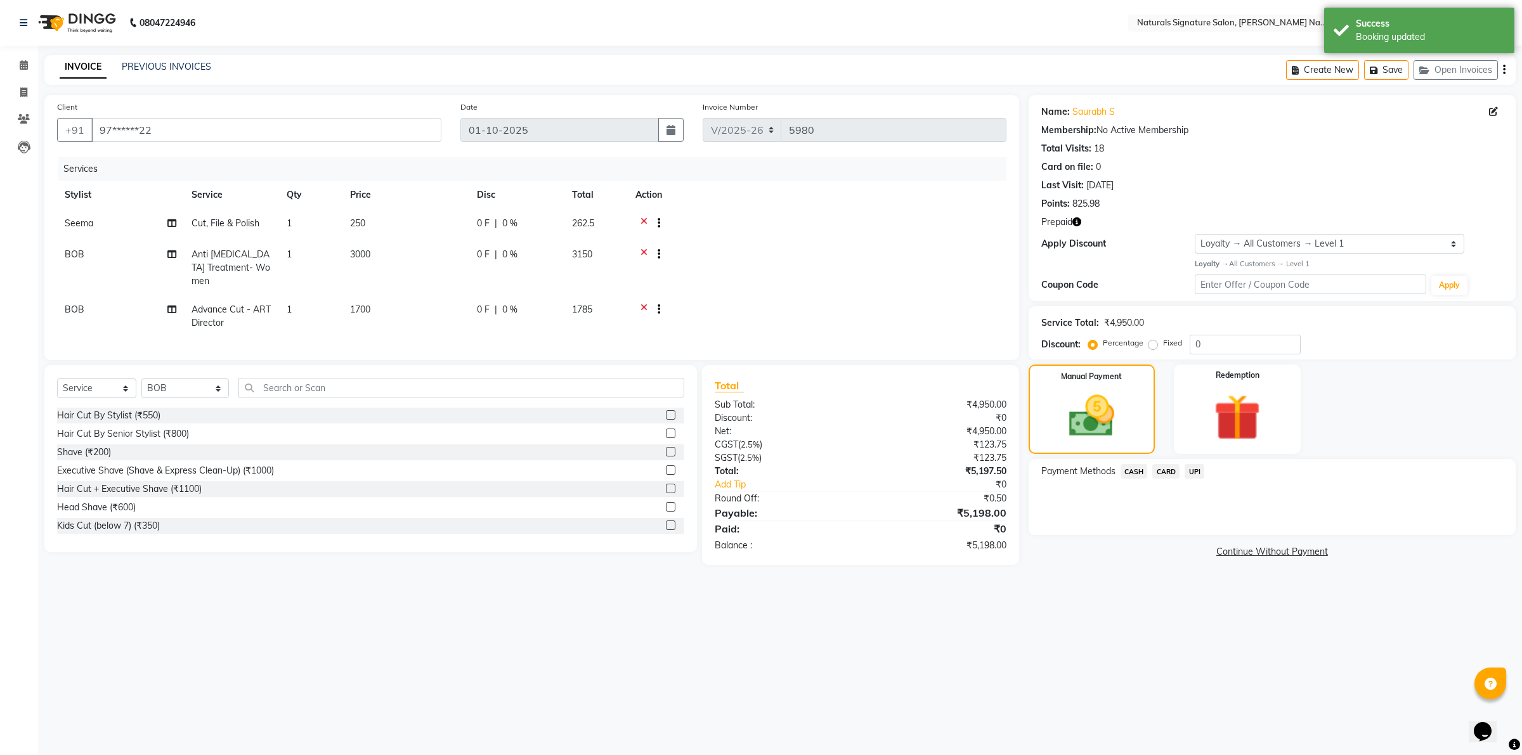
click at [1137, 474] on span "CASH" at bounding box center [1133, 471] width 27 height 15
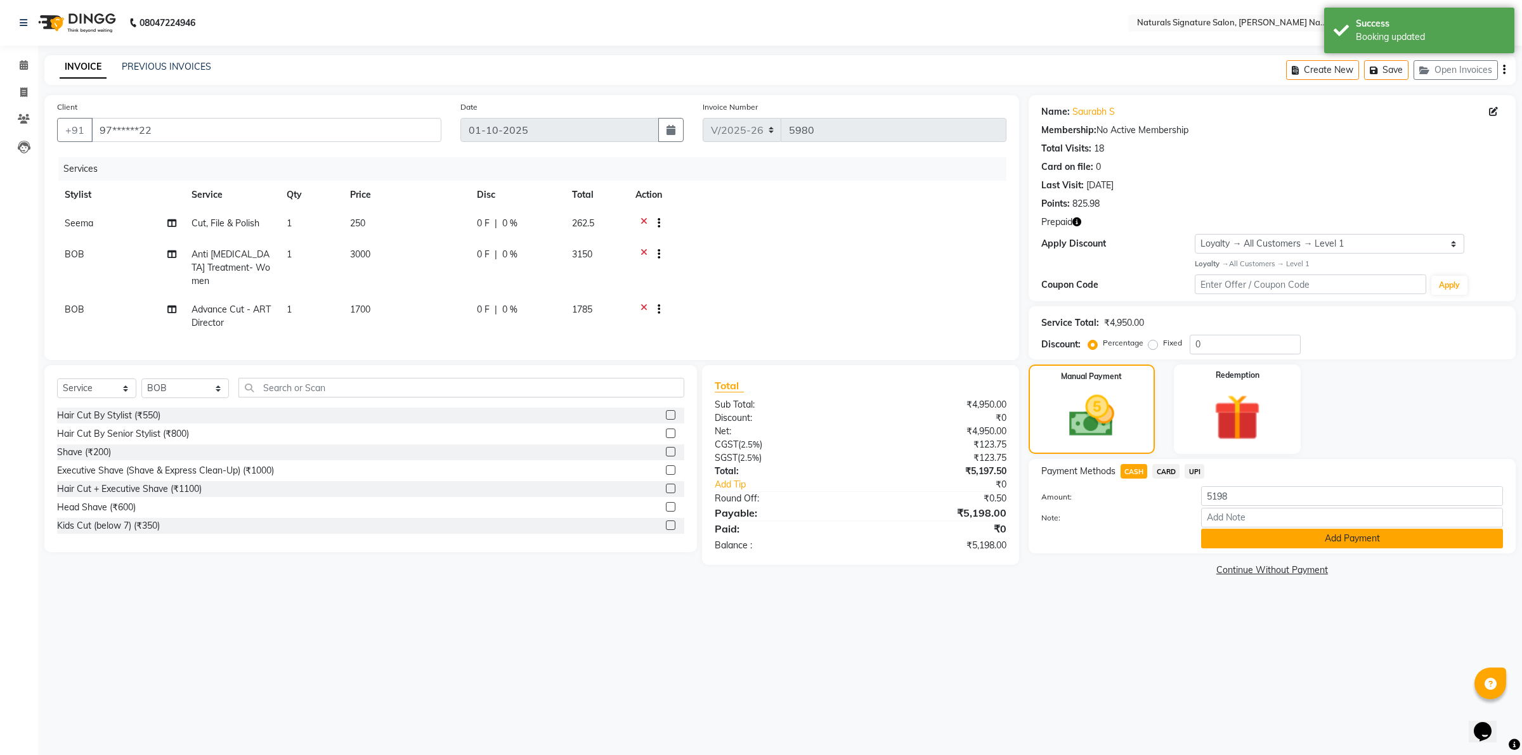
click at [1249, 536] on button "Add Payment" at bounding box center [1352, 539] width 302 height 20
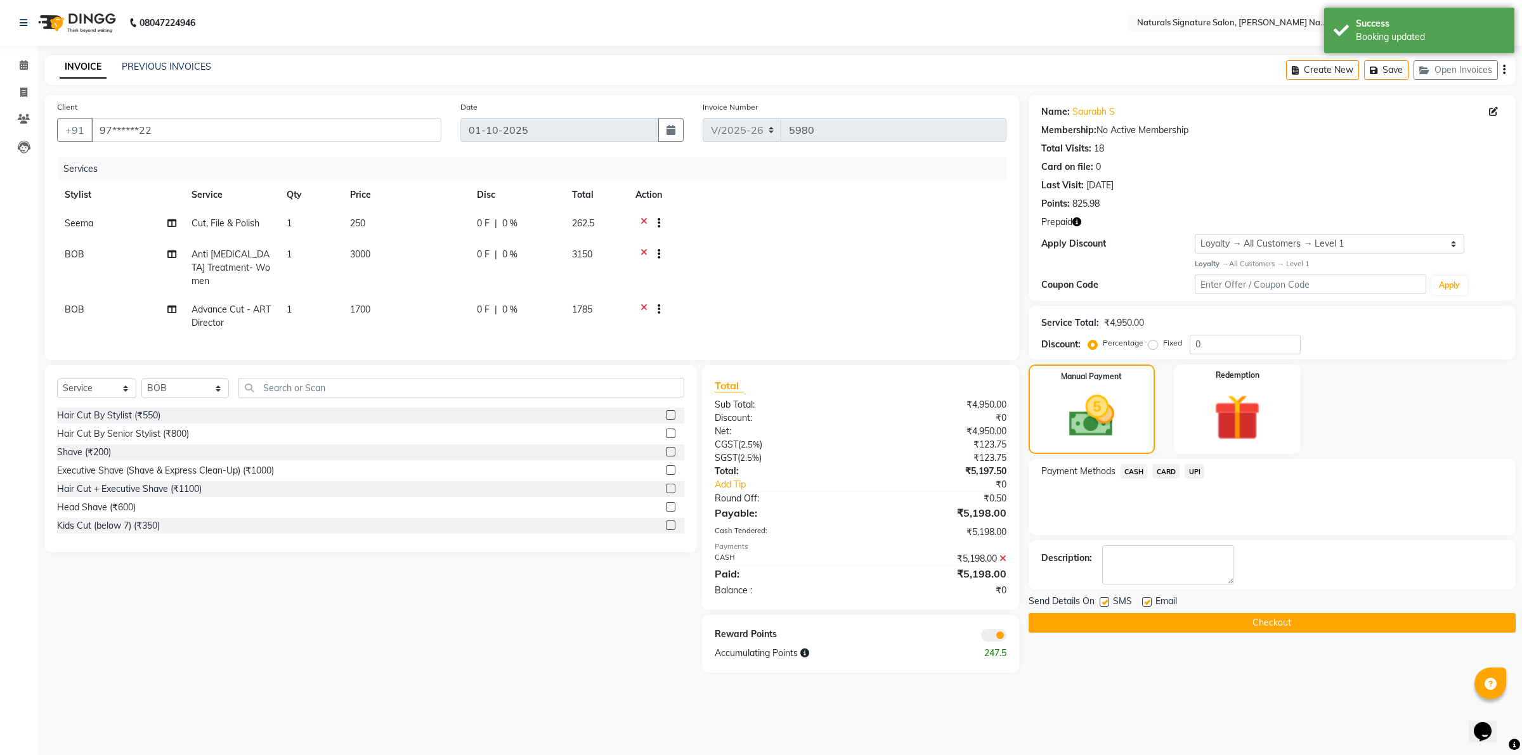
click at [1247, 631] on button "Checkout" at bounding box center [1271, 623] width 487 height 20
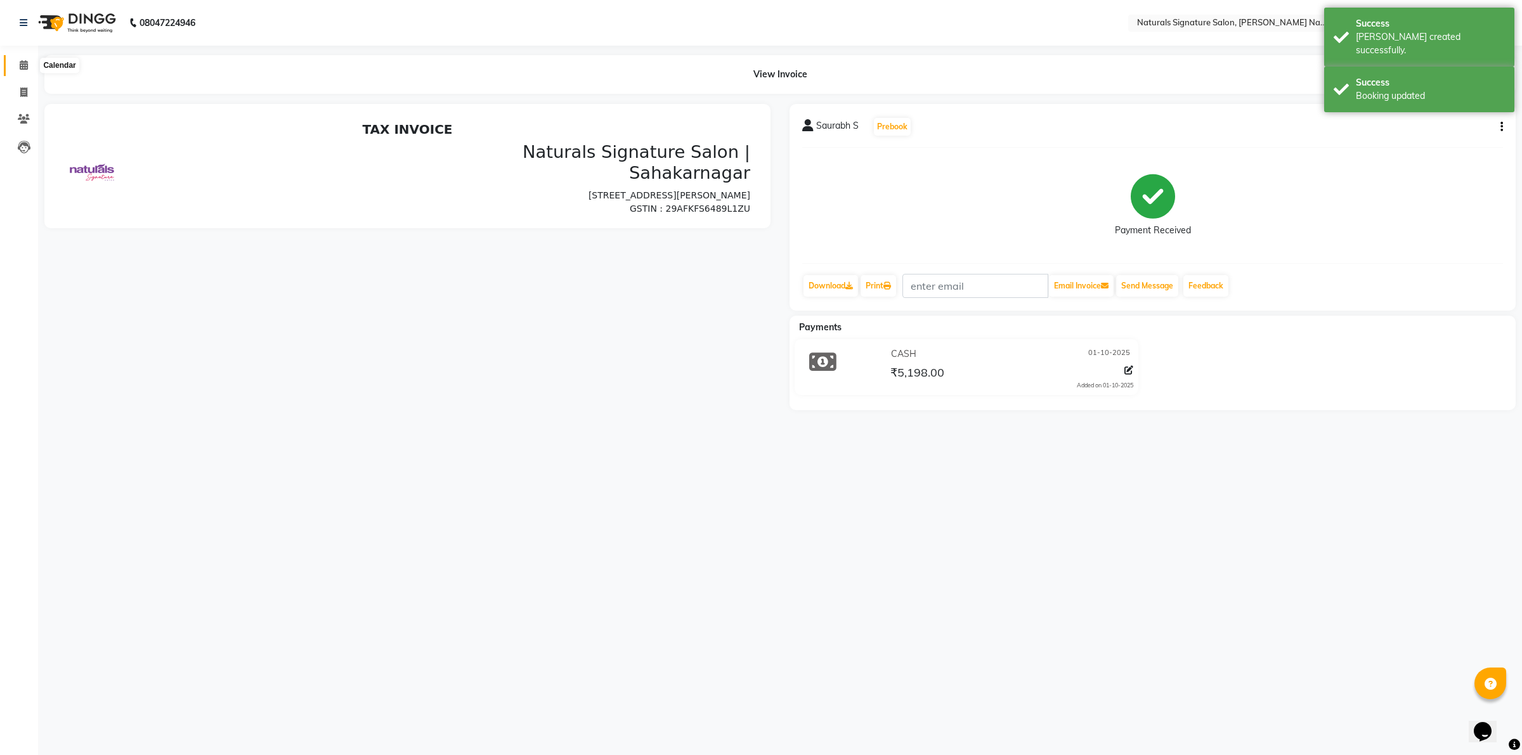
click at [25, 55] on link "Calendar" at bounding box center [19, 65] width 30 height 21
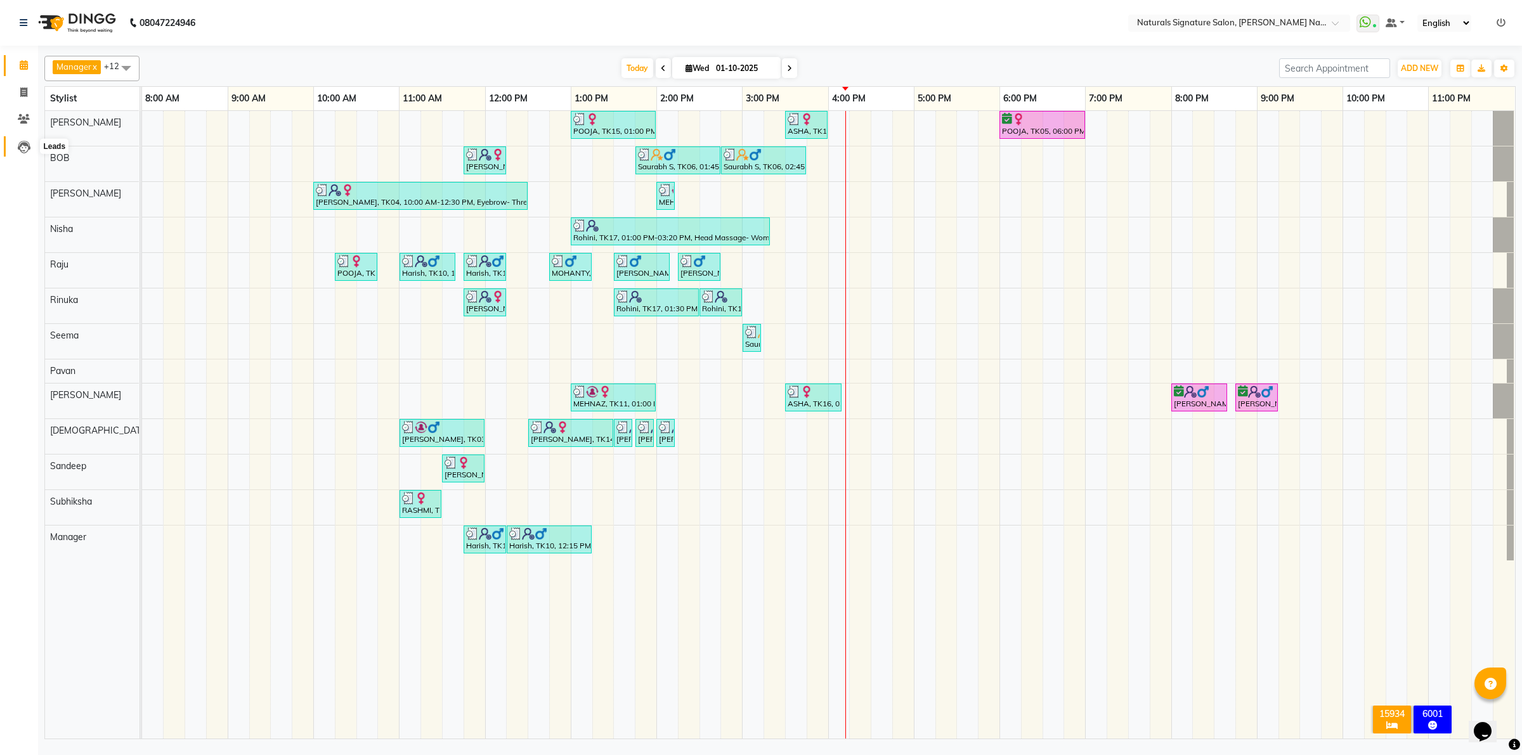
click at [30, 143] on span at bounding box center [24, 146] width 22 height 15
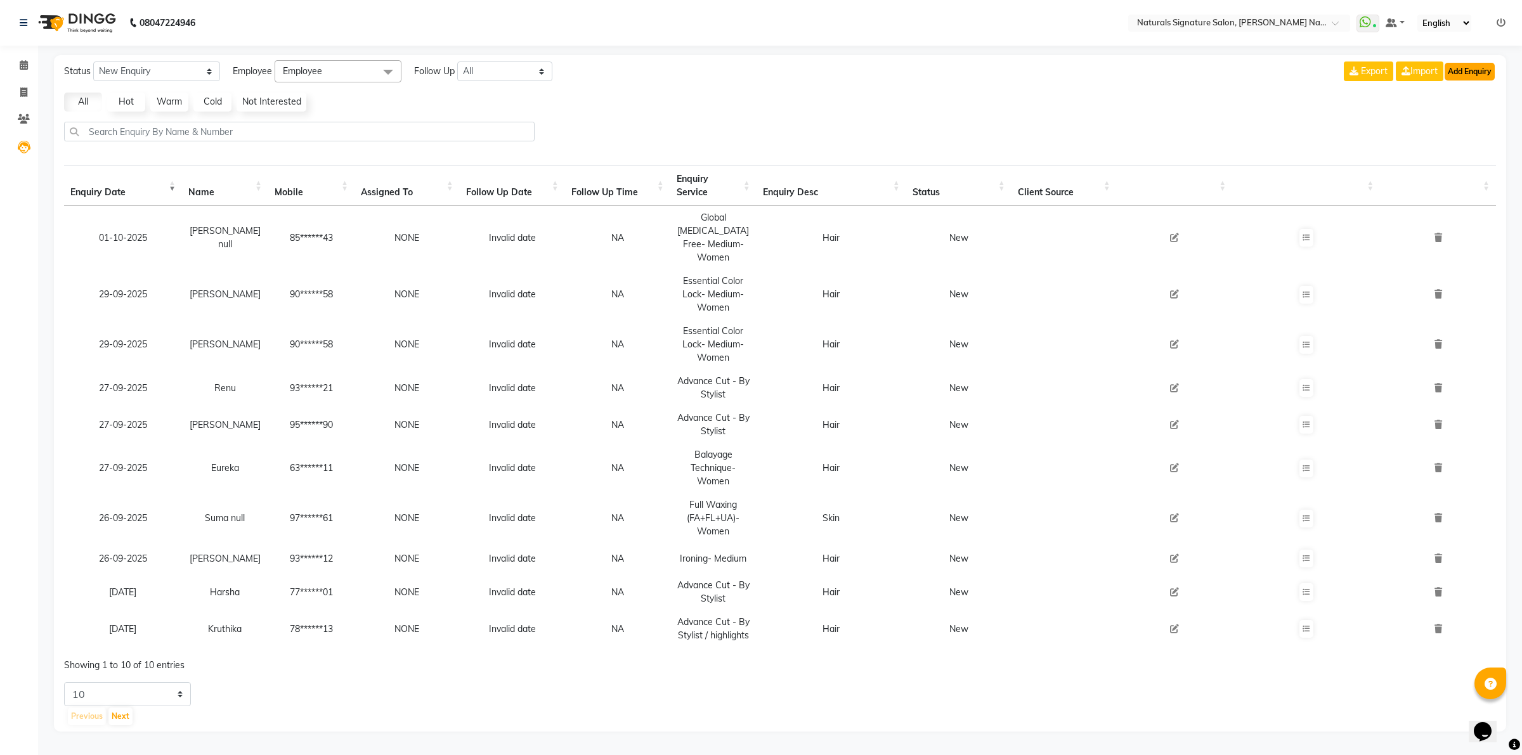
click at [1471, 80] on button "Add Enquiry" at bounding box center [1469, 72] width 50 height 18
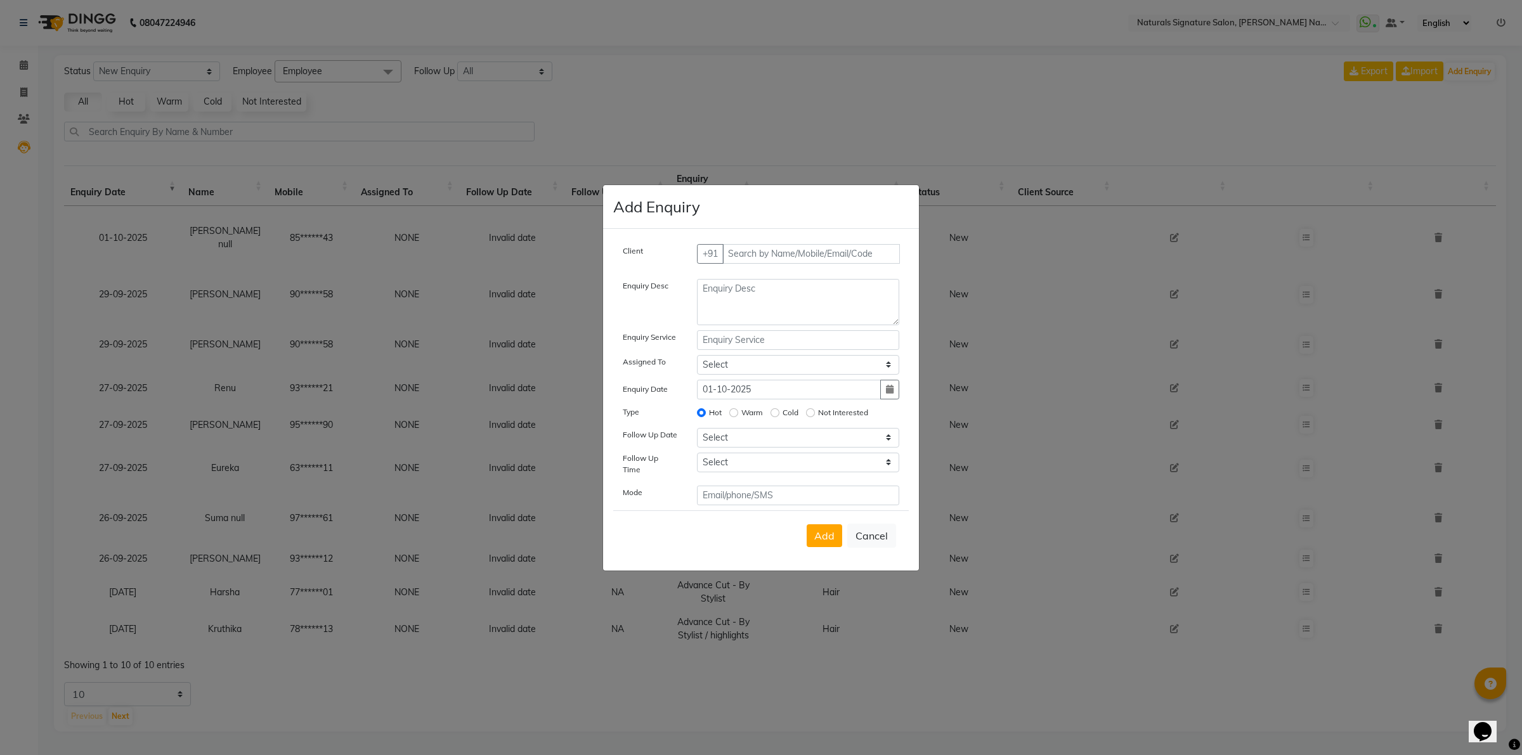
click at [1471, 67] on ngb-modal-window "Add Enquiry Client +91 Enquiry Desc Enquiry Service Assigned To Select [PERSON_…" at bounding box center [761, 377] width 1522 height 755
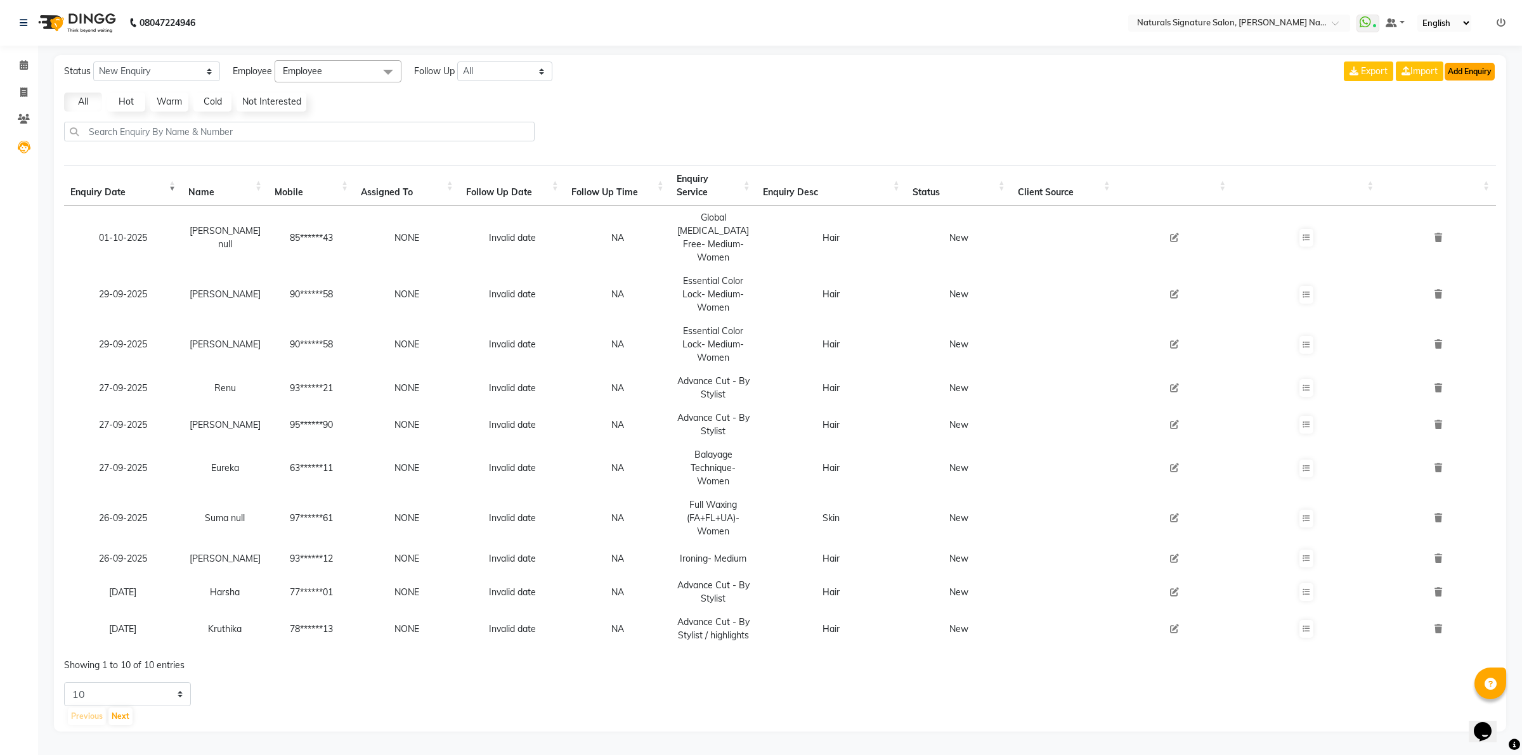
click at [1458, 65] on button "Add Enquiry" at bounding box center [1469, 72] width 50 height 18
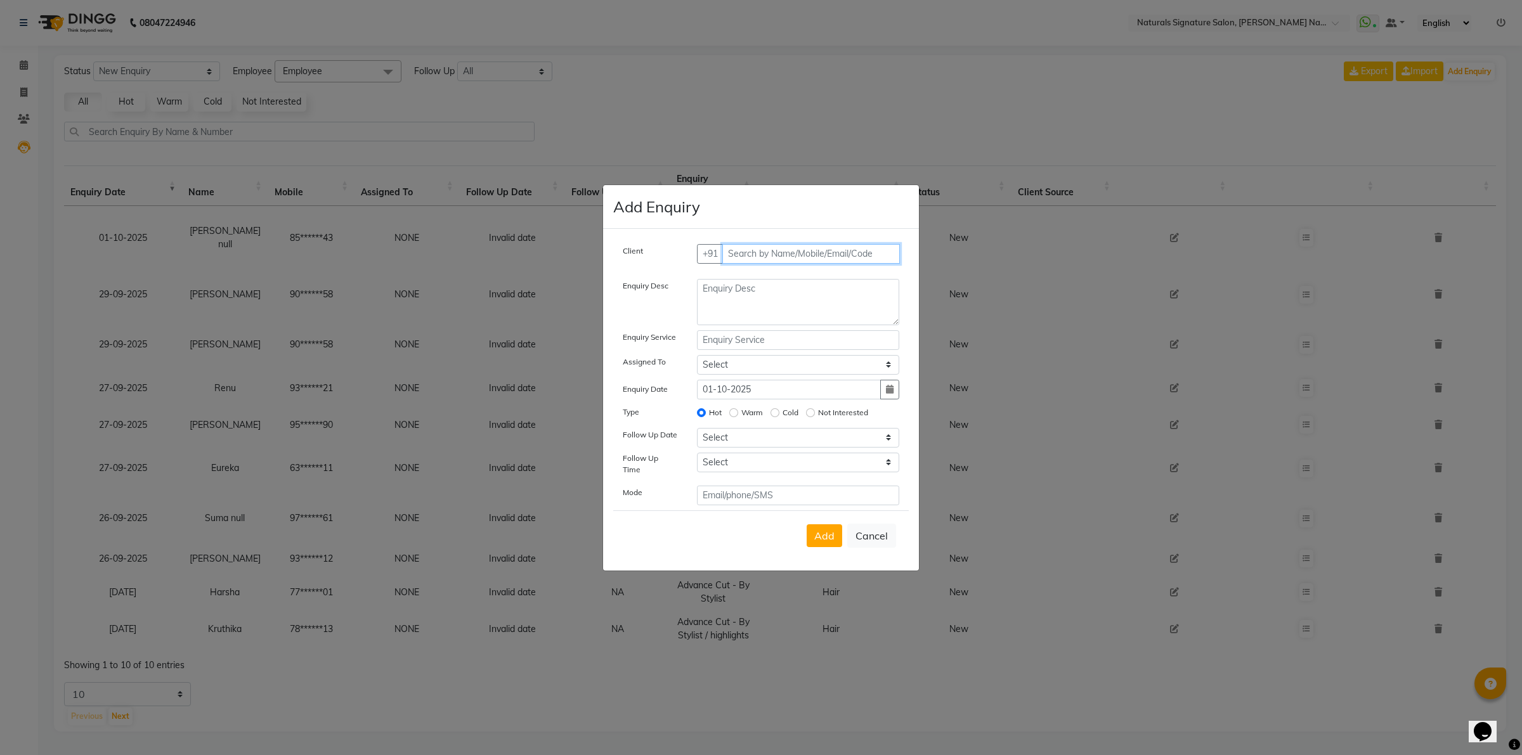
click at [746, 257] on input "text" at bounding box center [811, 254] width 178 height 20
click at [866, 255] on span "Add Client" at bounding box center [873, 253] width 42 height 11
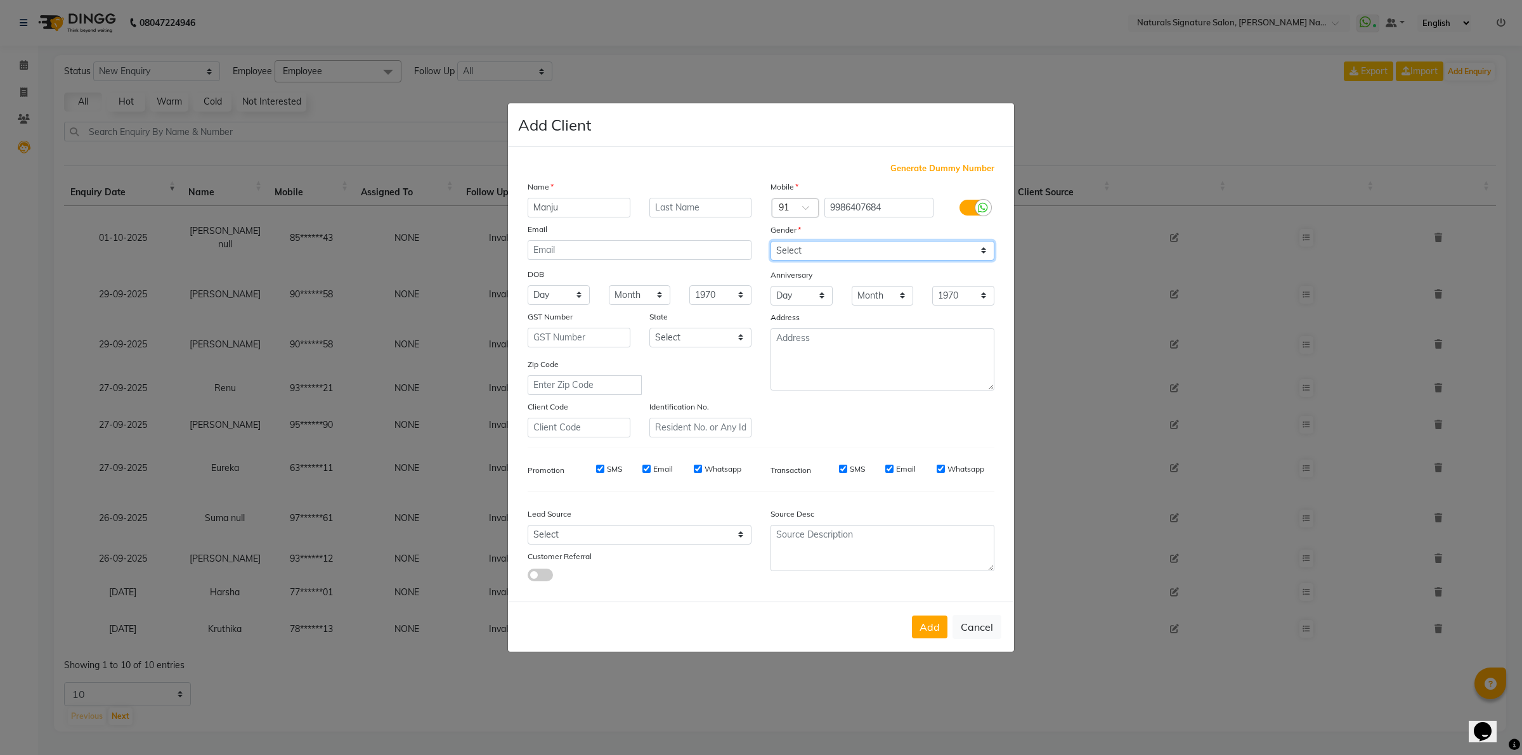
click at [852, 251] on select "Select [DEMOGRAPHIC_DATA] [DEMOGRAPHIC_DATA] Other Prefer Not To Say" at bounding box center [882, 251] width 224 height 20
click at [770, 242] on select "Select [DEMOGRAPHIC_DATA] [DEMOGRAPHIC_DATA] Other Prefer Not To Say" at bounding box center [882, 251] width 224 height 20
click at [930, 630] on button "Add" at bounding box center [930, 627] width 36 height 23
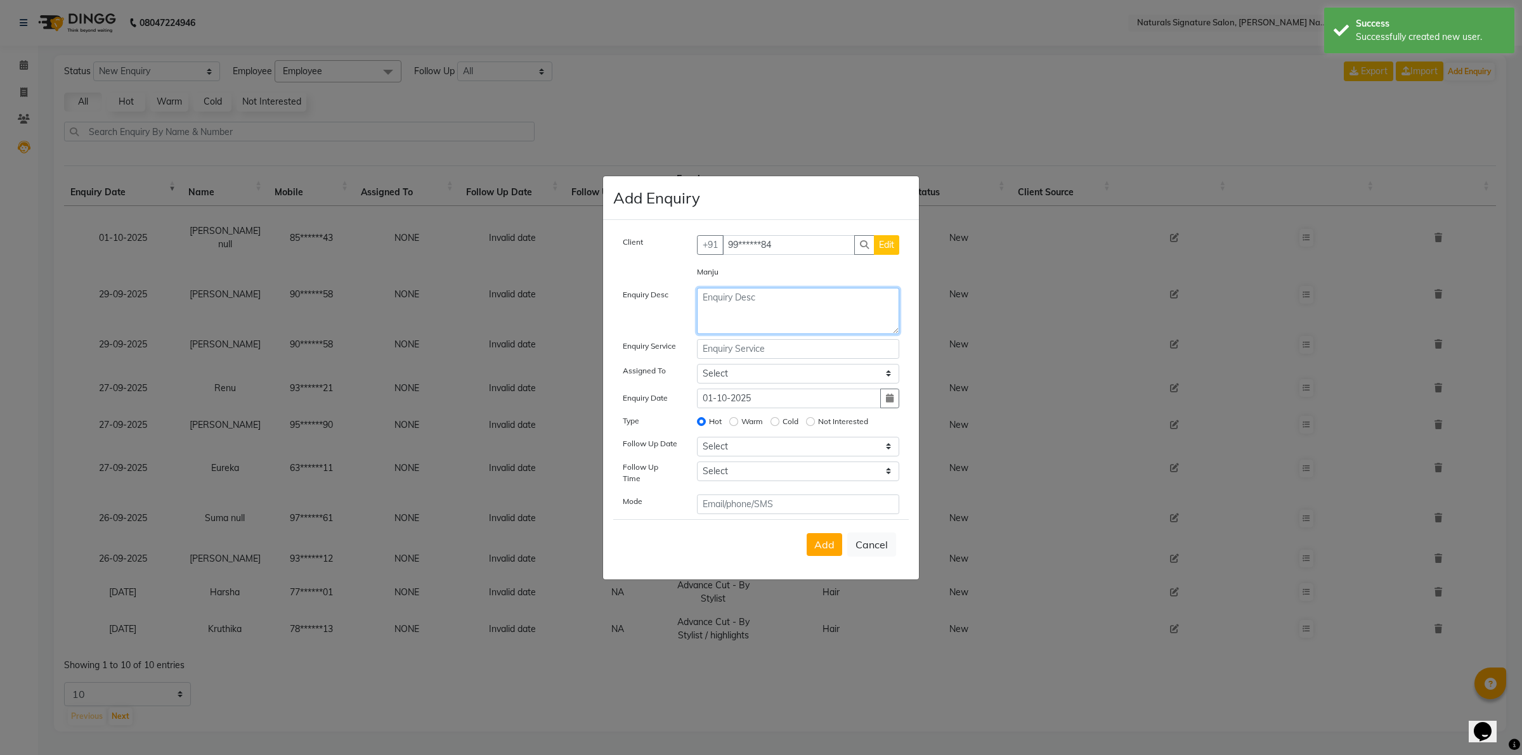
click at [809, 297] on textarea at bounding box center [798, 311] width 203 height 46
click at [785, 353] on input "text" at bounding box center [798, 349] width 203 height 20
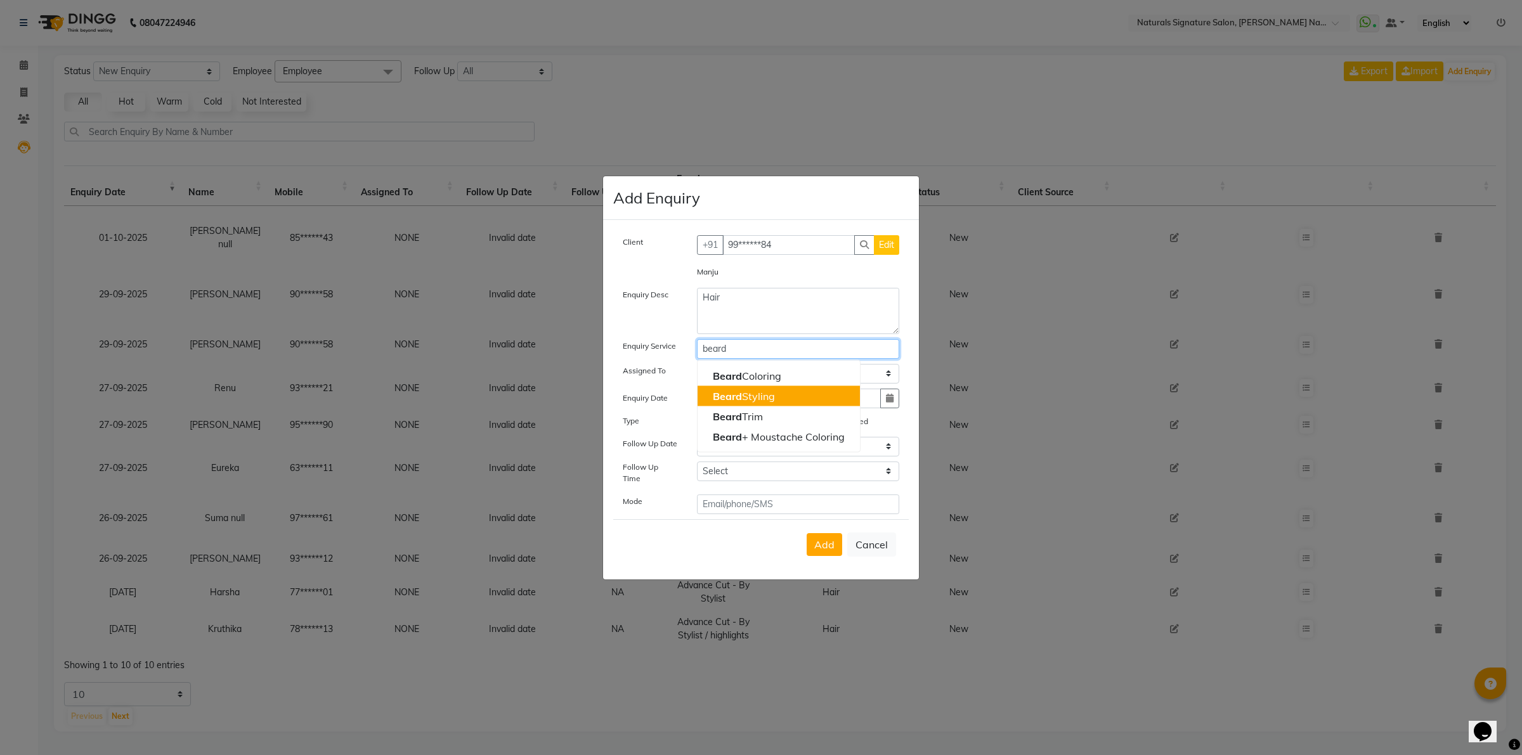
click at [755, 394] on ngb-highlight "[PERSON_NAME] Styling" at bounding box center [744, 395] width 62 height 13
click at [819, 542] on span "Add" at bounding box center [824, 544] width 20 height 13
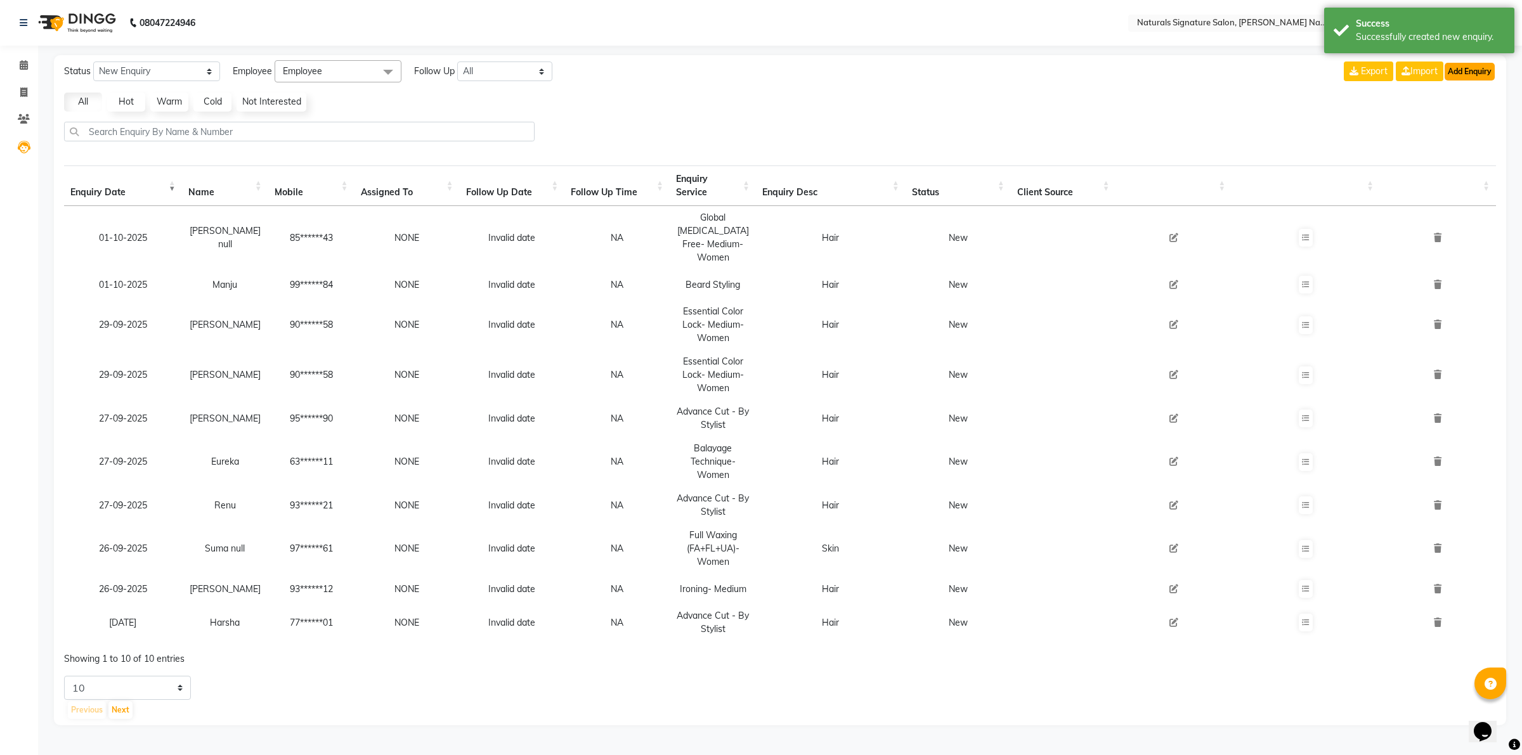
click at [1486, 63] on button "Add Enquiry" at bounding box center [1469, 72] width 50 height 18
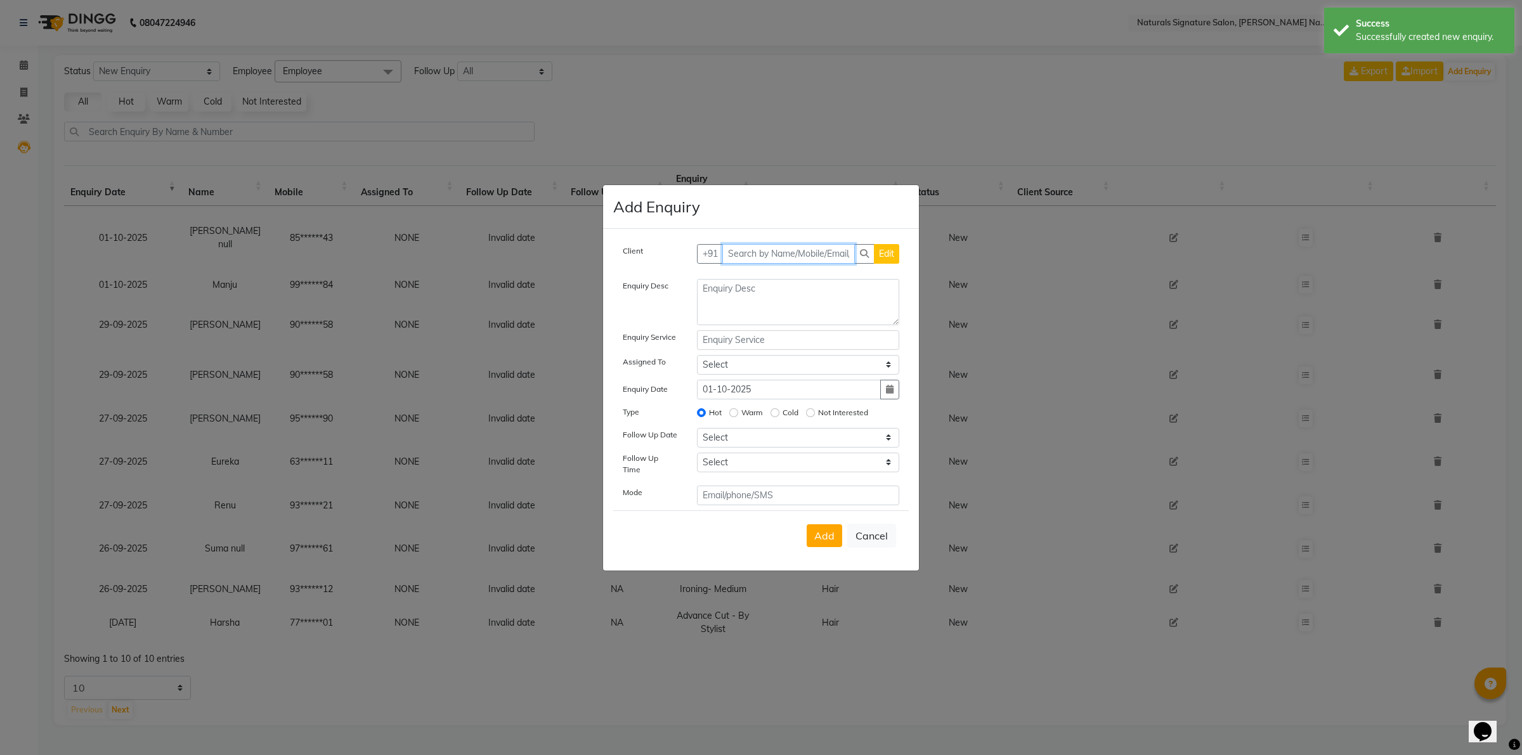
click at [769, 254] on input "text" at bounding box center [788, 254] width 133 height 20
click at [850, 248] on button "Add Client" at bounding box center [872, 254] width 53 height 20
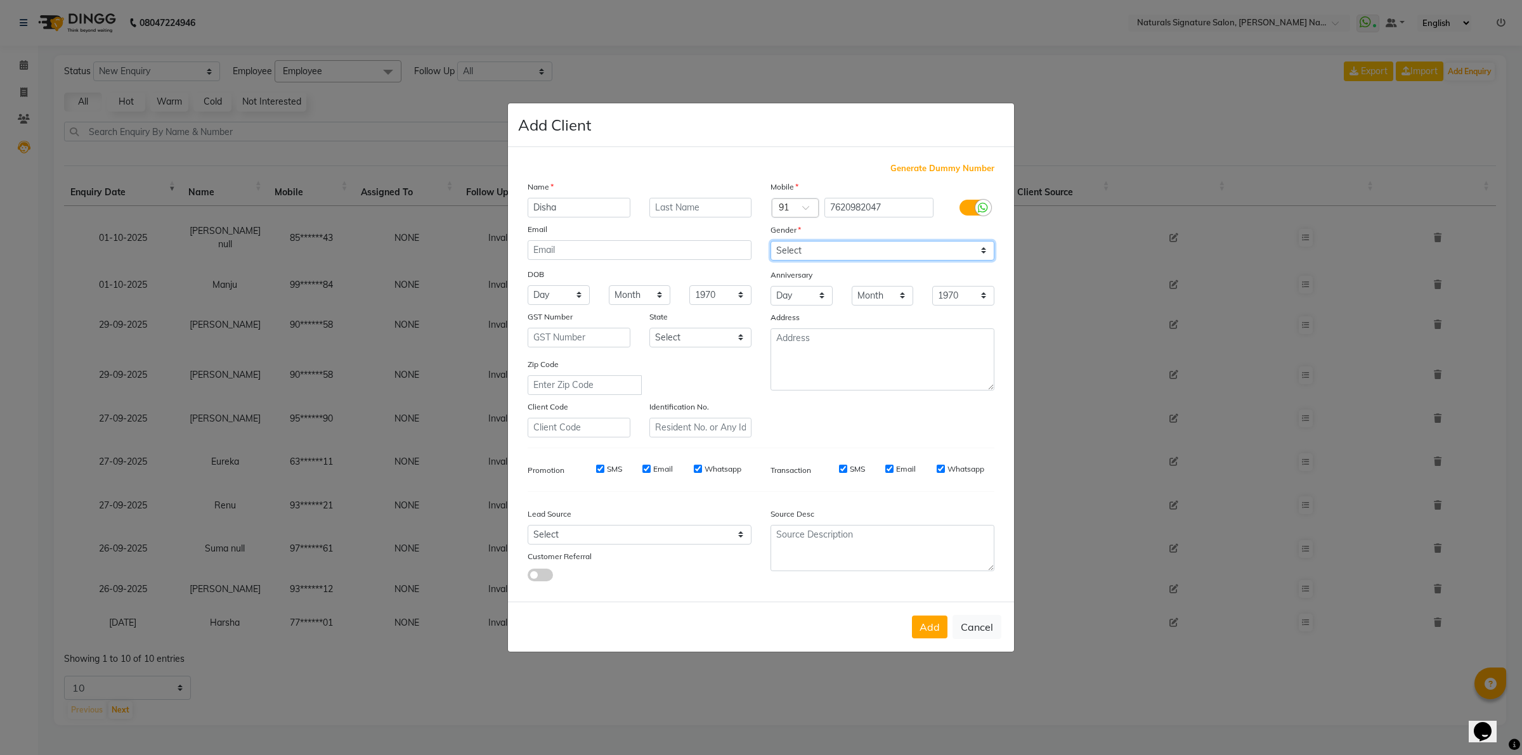
click at [856, 258] on select "Select [DEMOGRAPHIC_DATA] [DEMOGRAPHIC_DATA] Other Prefer Not To Say" at bounding box center [882, 251] width 224 height 20
click at [770, 242] on select "Select [DEMOGRAPHIC_DATA] [DEMOGRAPHIC_DATA] Other Prefer Not To Say" at bounding box center [882, 251] width 224 height 20
click at [940, 623] on button "Add" at bounding box center [930, 627] width 36 height 23
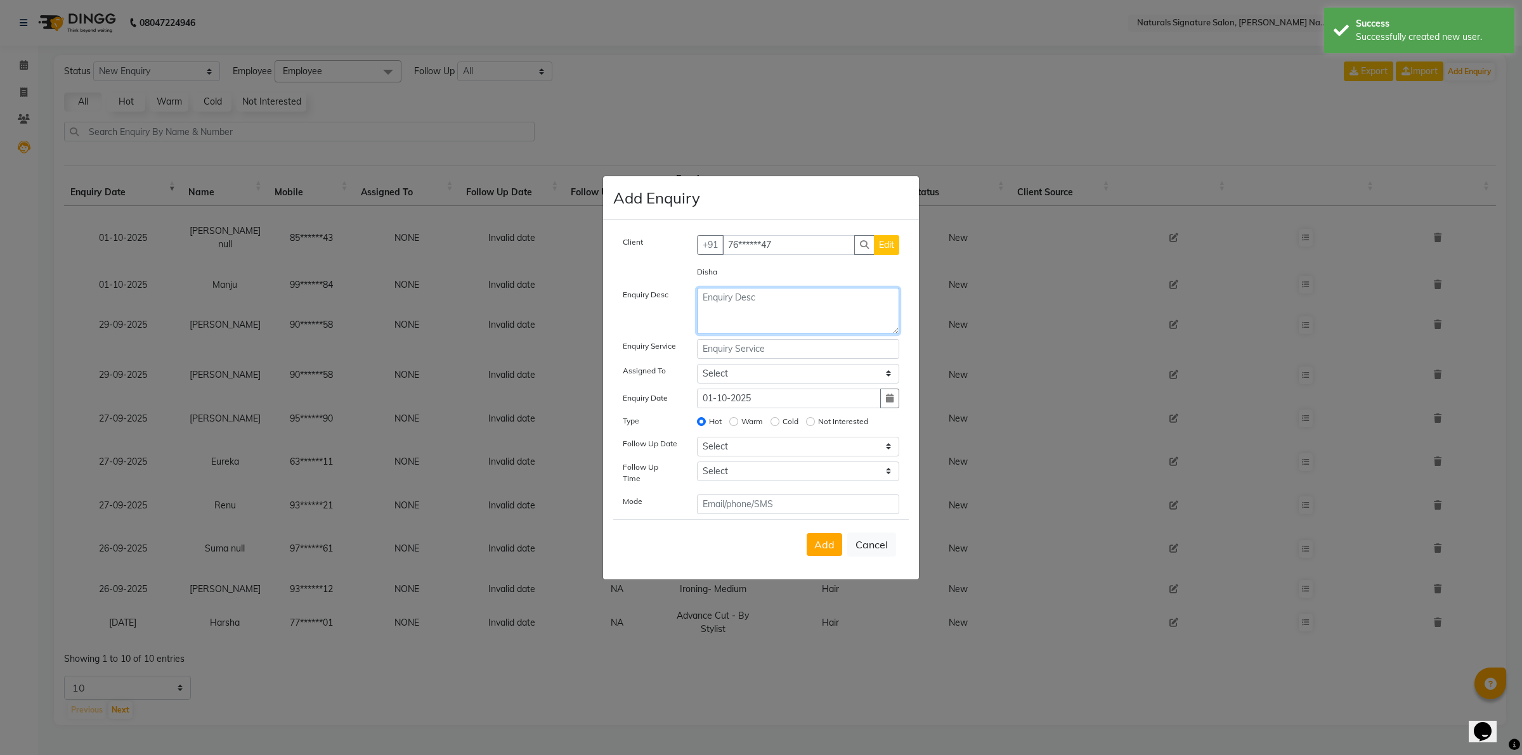
click at [789, 323] on textarea at bounding box center [798, 311] width 203 height 46
click at [771, 351] on input "text" at bounding box center [798, 349] width 203 height 20
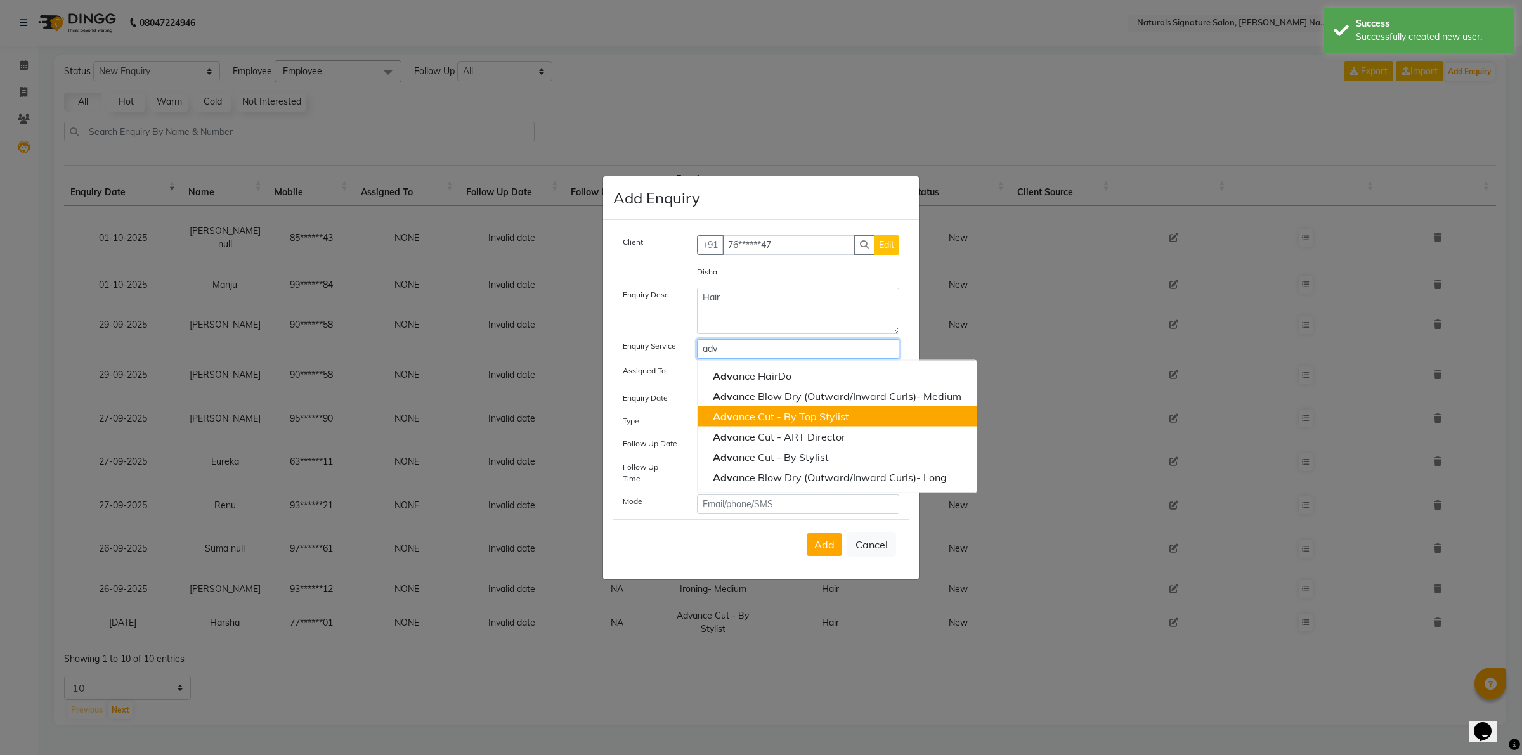
click at [772, 422] on ngb-highlight "Adv ance Cut - By Top Stylist" at bounding box center [781, 416] width 136 height 13
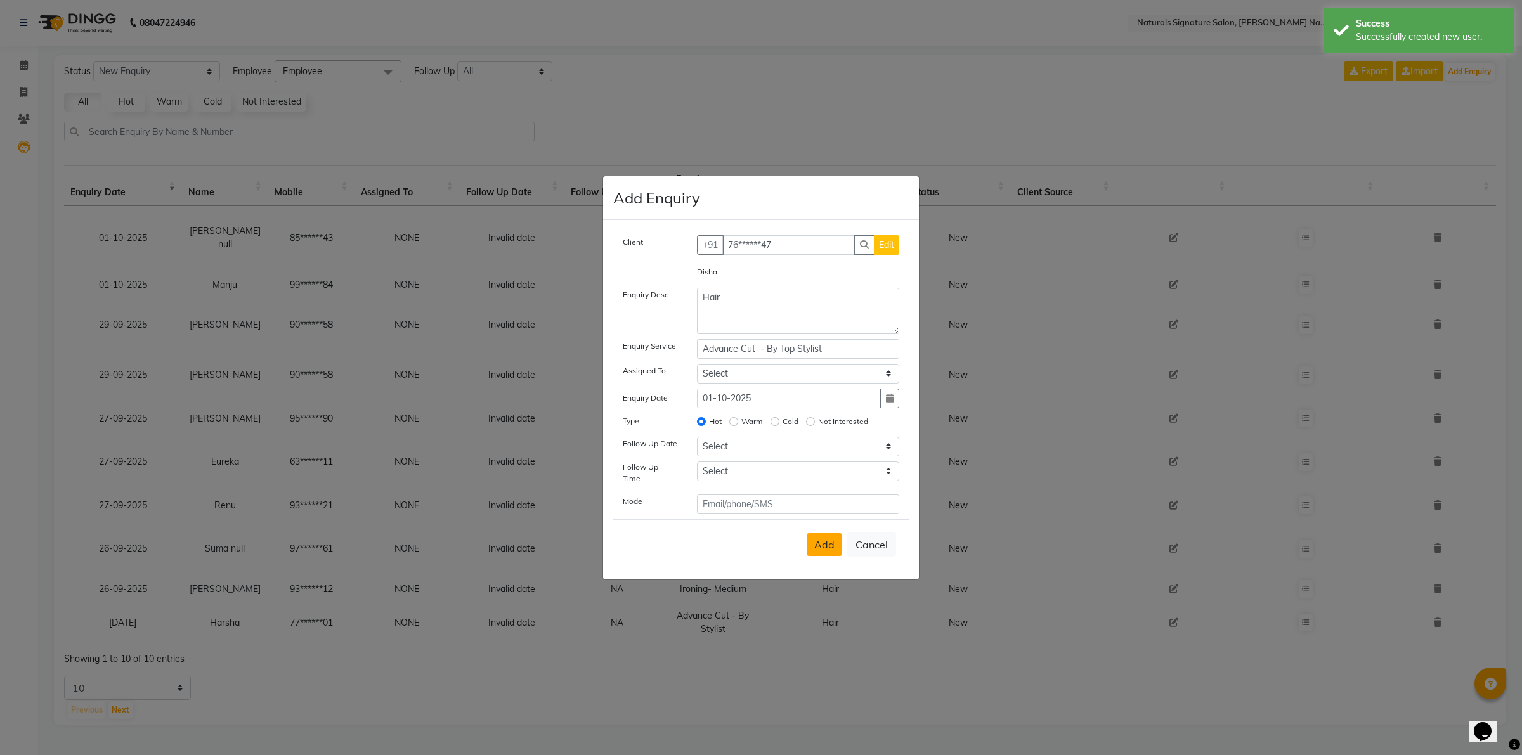
click at [814, 539] on button "Add" at bounding box center [825, 544] width 36 height 23
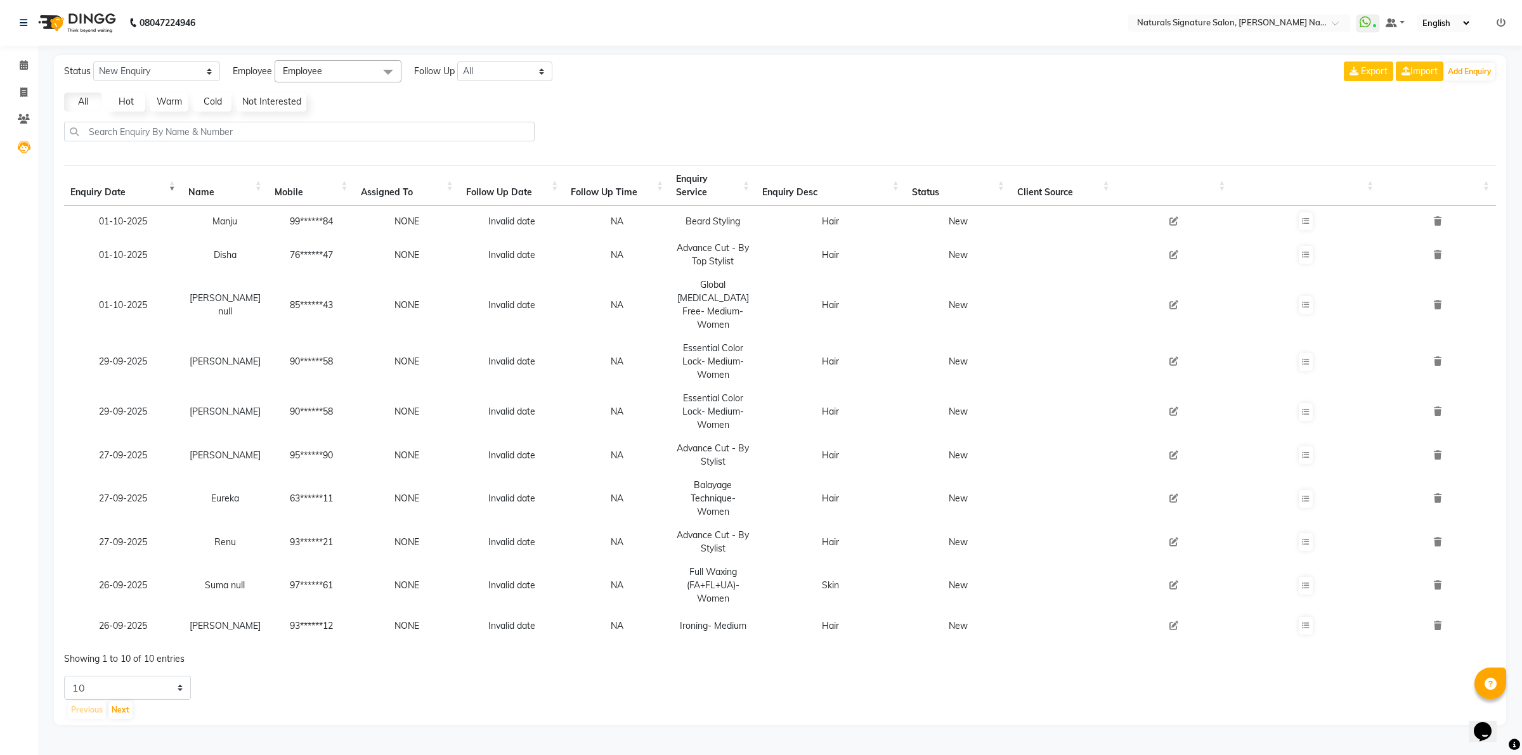
click at [1176, 723] on div "Status New Enquiry Open Enquiry Converted Enquiry All All New Open Converted Em…" at bounding box center [780, 390] width 1452 height 670
click at [27, 68] on span at bounding box center [24, 65] width 22 height 15
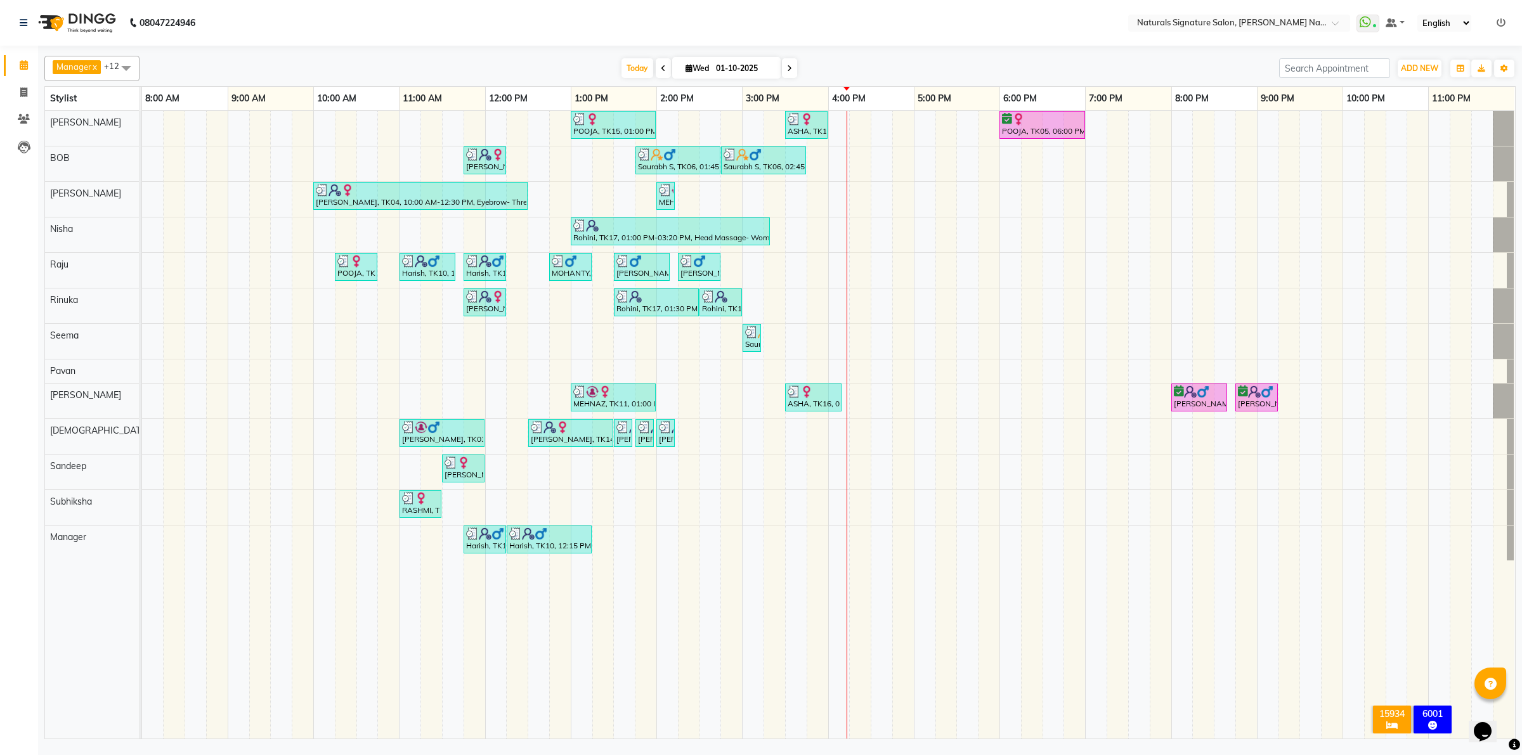
click at [892, 236] on div "POOJA, TK15, 01:00 PM-02:00 PM, Essential Treatment - Long- Women ASHA, TK16, 0…" at bounding box center [828, 425] width 1373 height 628
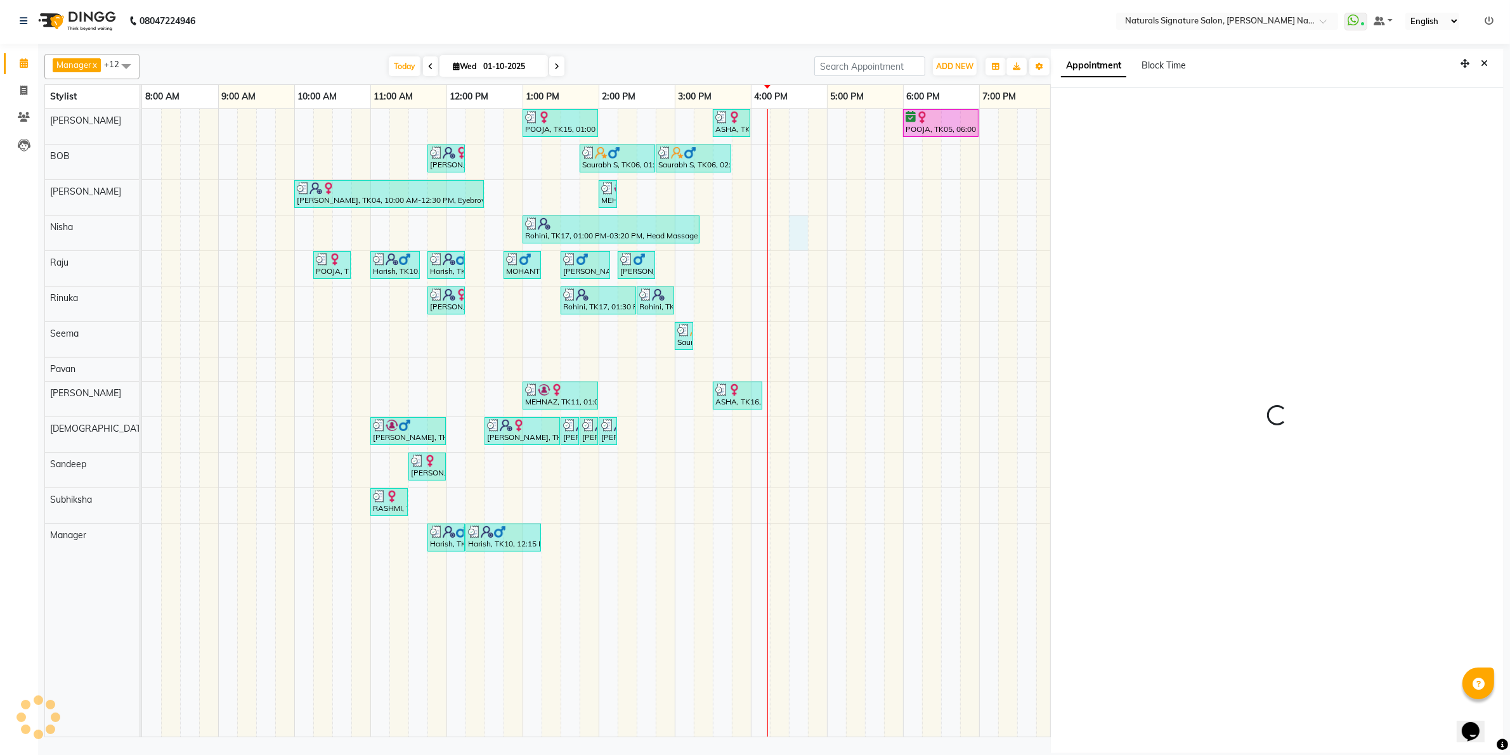
scroll to position [3, 0]
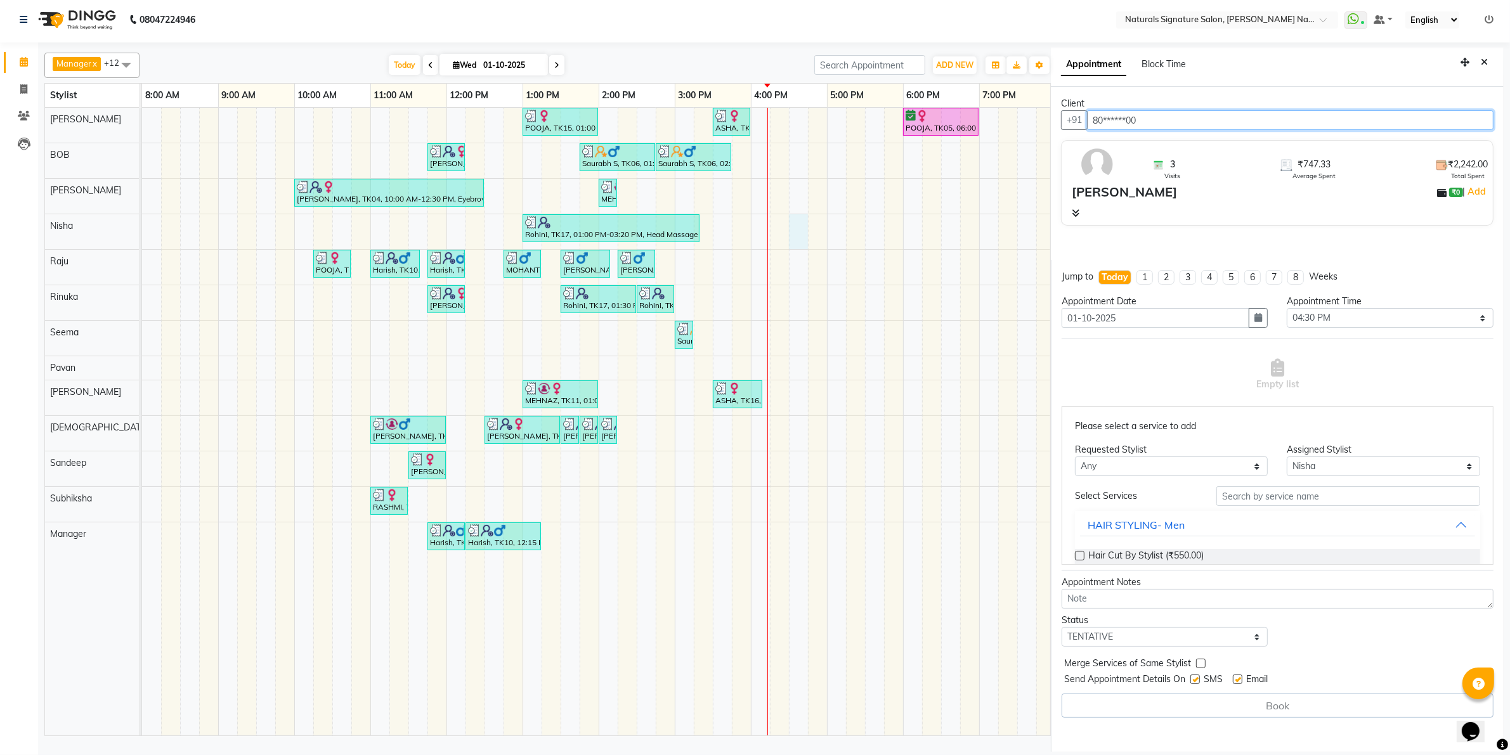
drag, startPoint x: 1174, startPoint y: 122, endPoint x: 1072, endPoint y: 134, distance: 102.2
click at [1072, 134] on div "Client +91 80******00 3 Visits ₹747.33 Average Spent ₹2,242.00 Total Spent SHRE…" at bounding box center [1277, 173] width 453 height 173
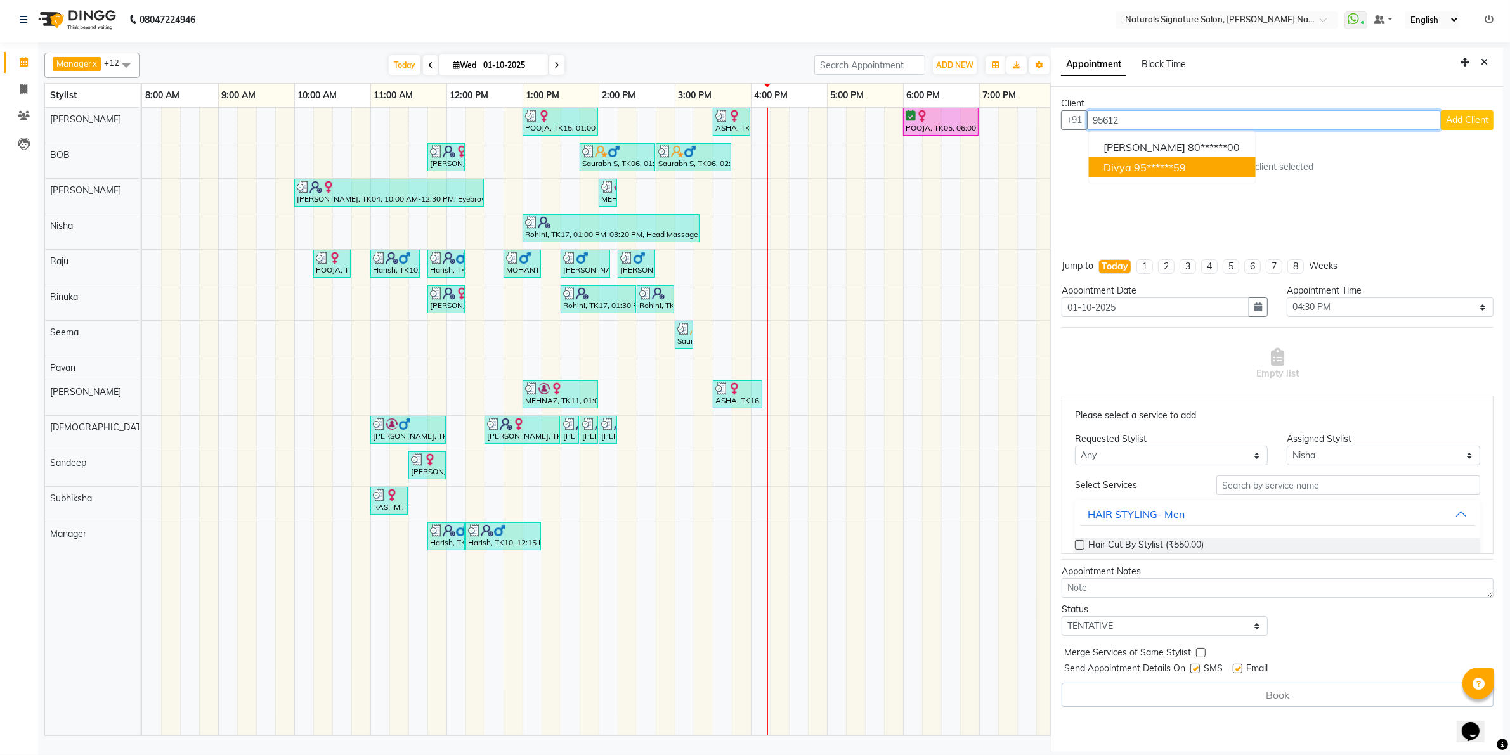
click at [1121, 172] on span "Divya" at bounding box center [1118, 167] width 28 height 13
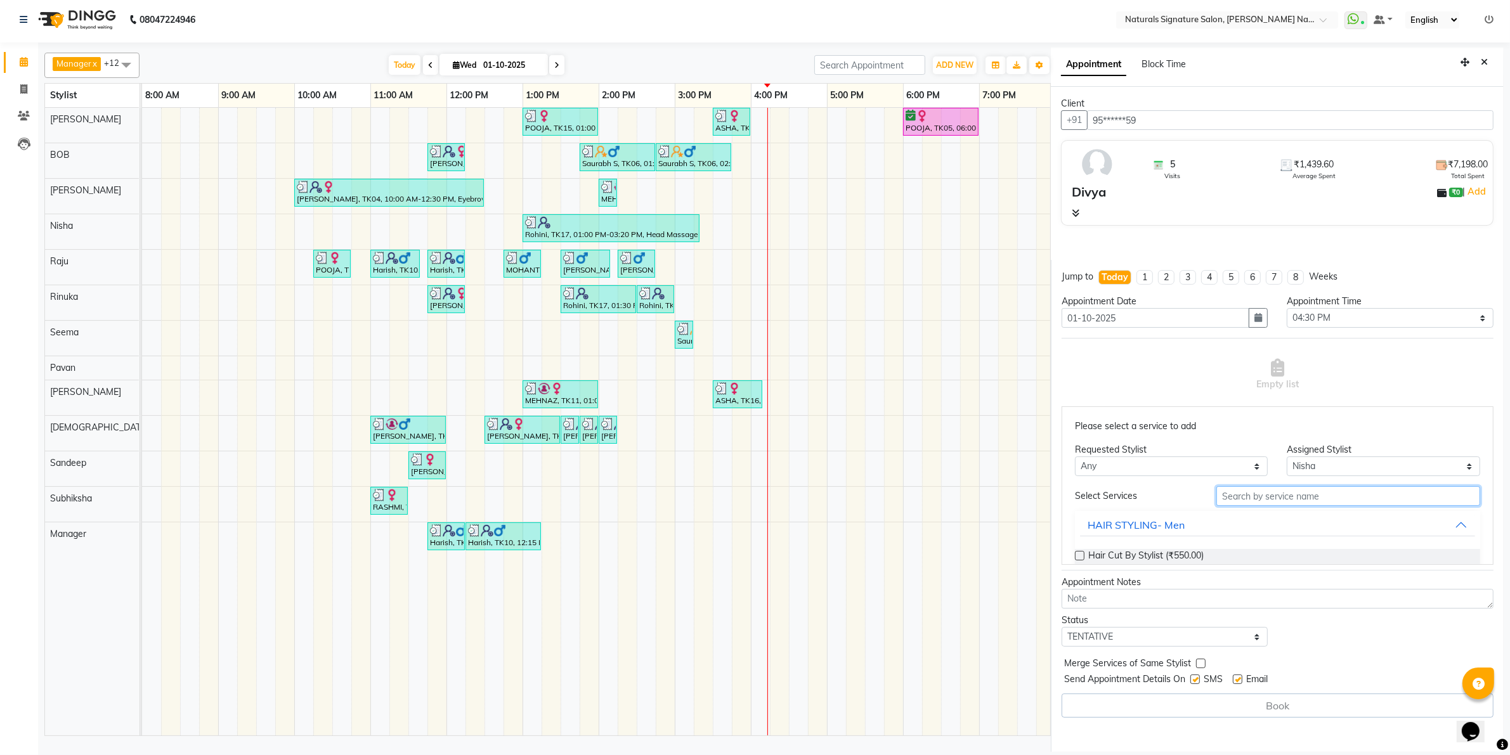
click at [1229, 496] on input "text" at bounding box center [1348, 496] width 264 height 20
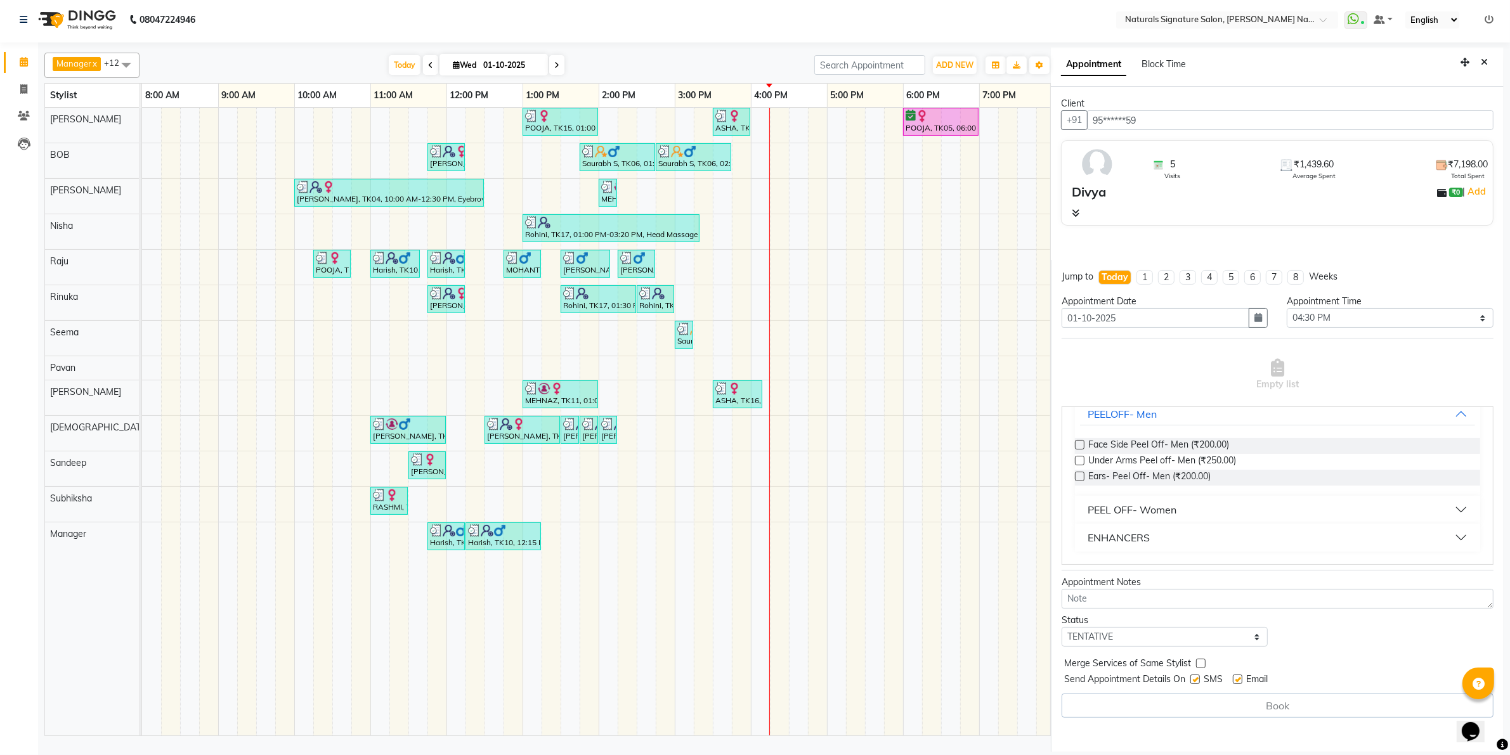
click at [1169, 507] on div "PEEL OFF- Women" at bounding box center [1131, 509] width 89 height 15
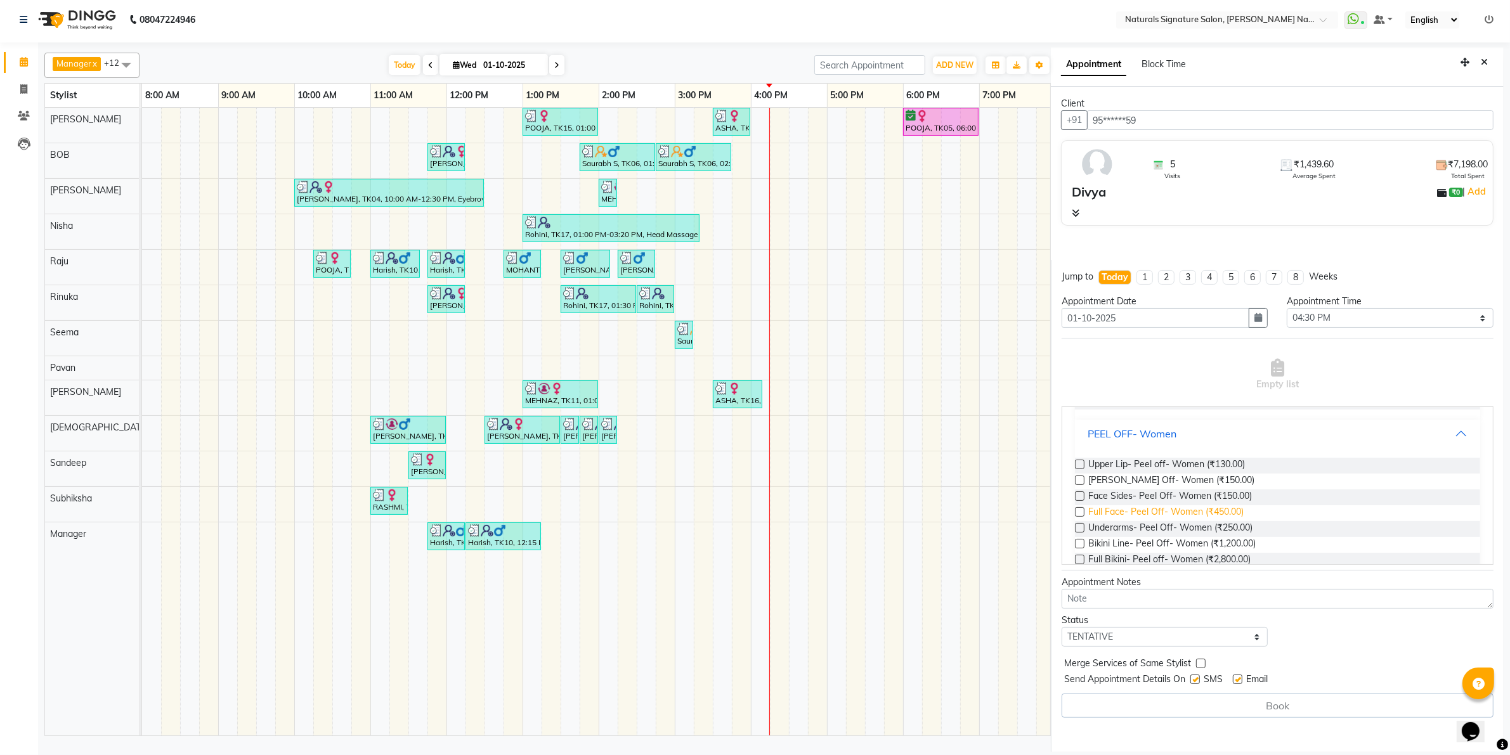
scroll to position [191, 0]
click at [1164, 510] on span "Full Face- Peel Off- Women (₹450.00)" at bounding box center [1165, 510] width 155 height 16
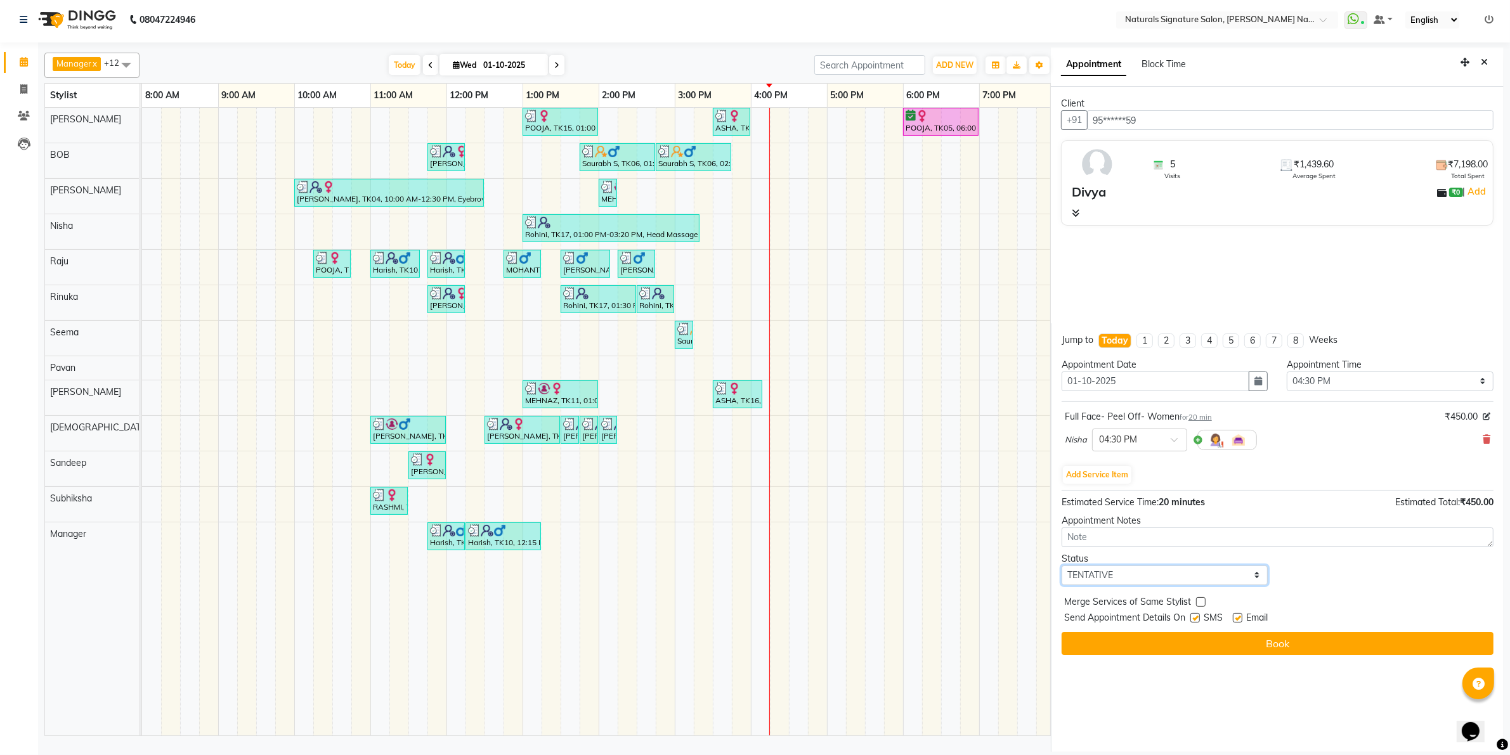
click at [1184, 568] on select "Select TENTATIVE CONFIRM CHECK-IN UPCOMING" at bounding box center [1164, 576] width 207 height 20
click at [1061, 566] on select "Select TENTATIVE CONFIRM CHECK-IN UPCOMING" at bounding box center [1164, 576] width 207 height 20
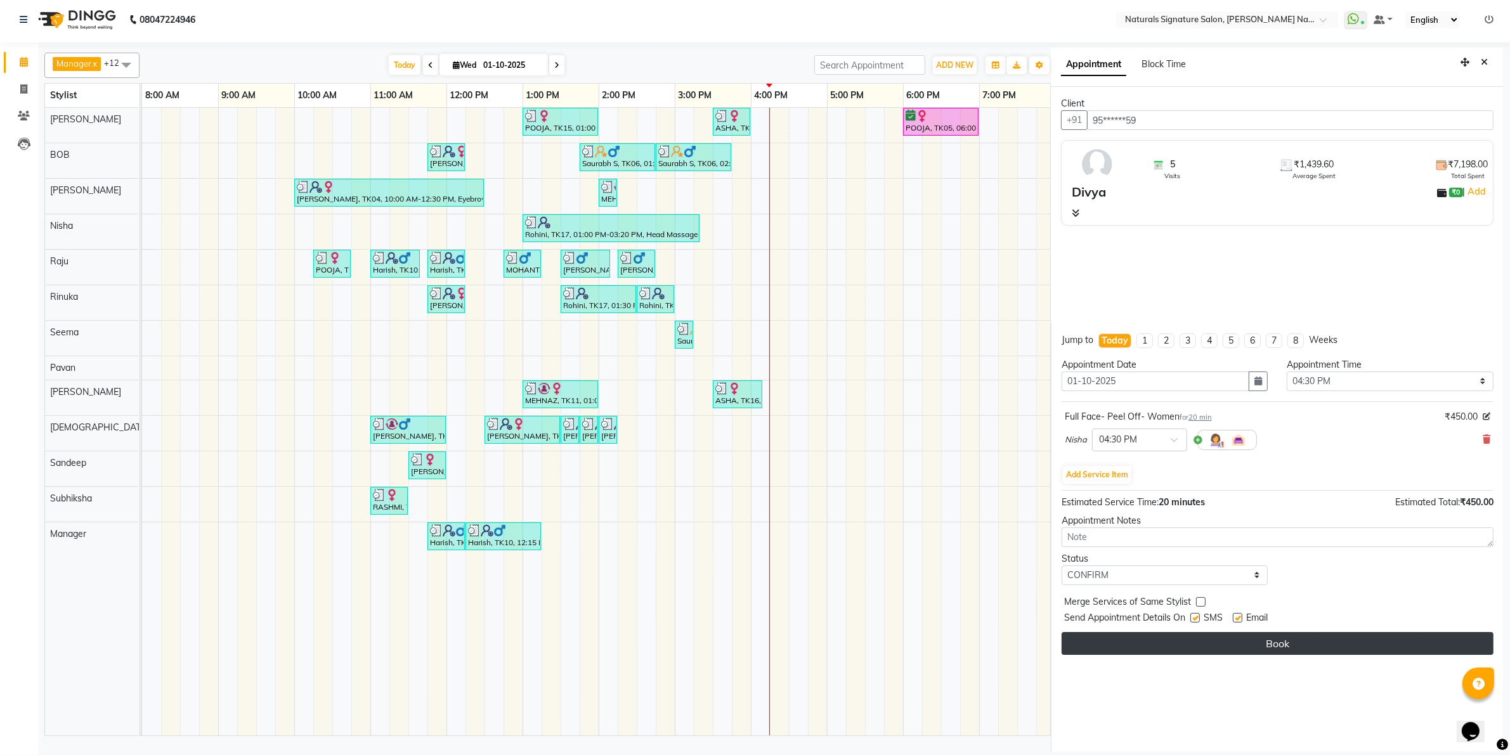
click at [1193, 644] on button "Book" at bounding box center [1277, 643] width 432 height 23
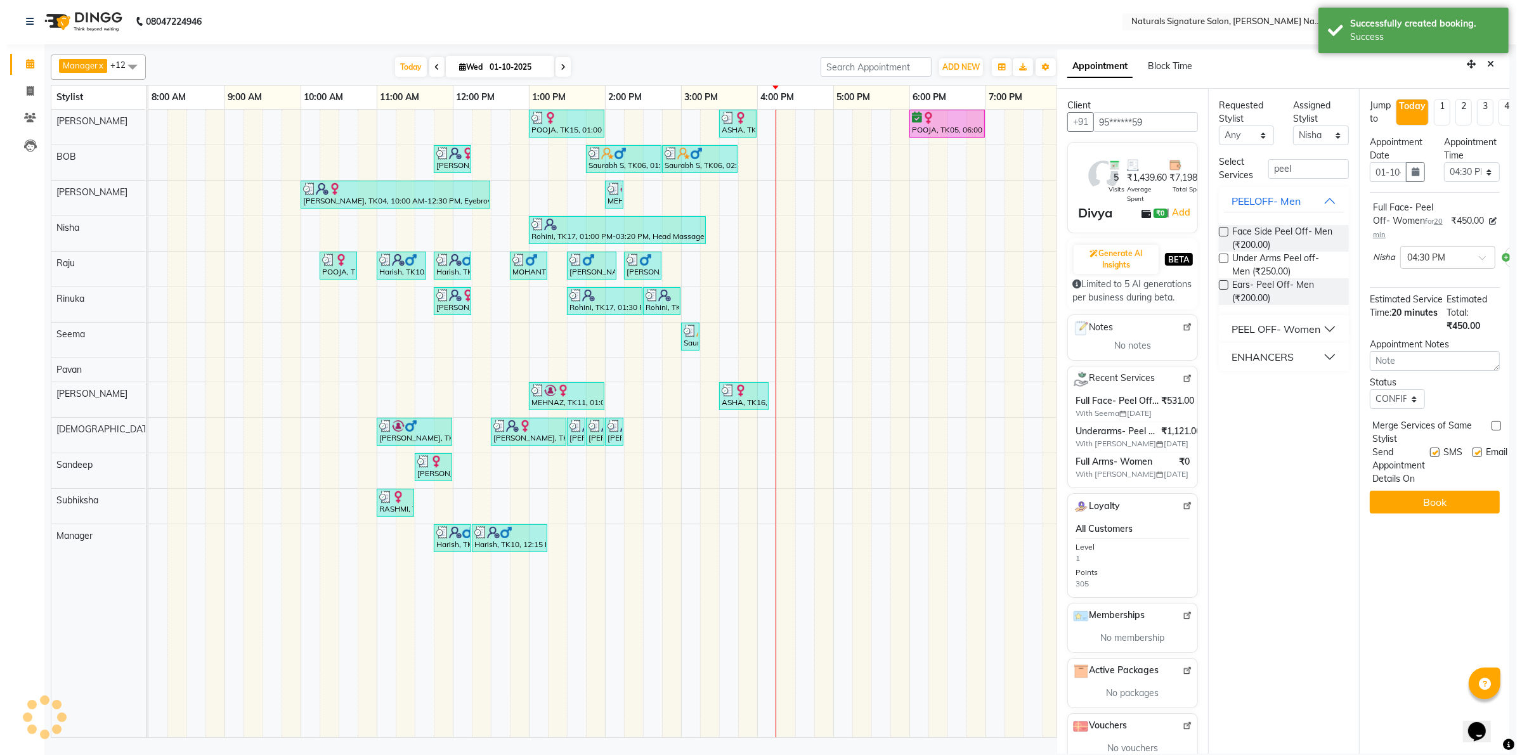
scroll to position [0, 0]
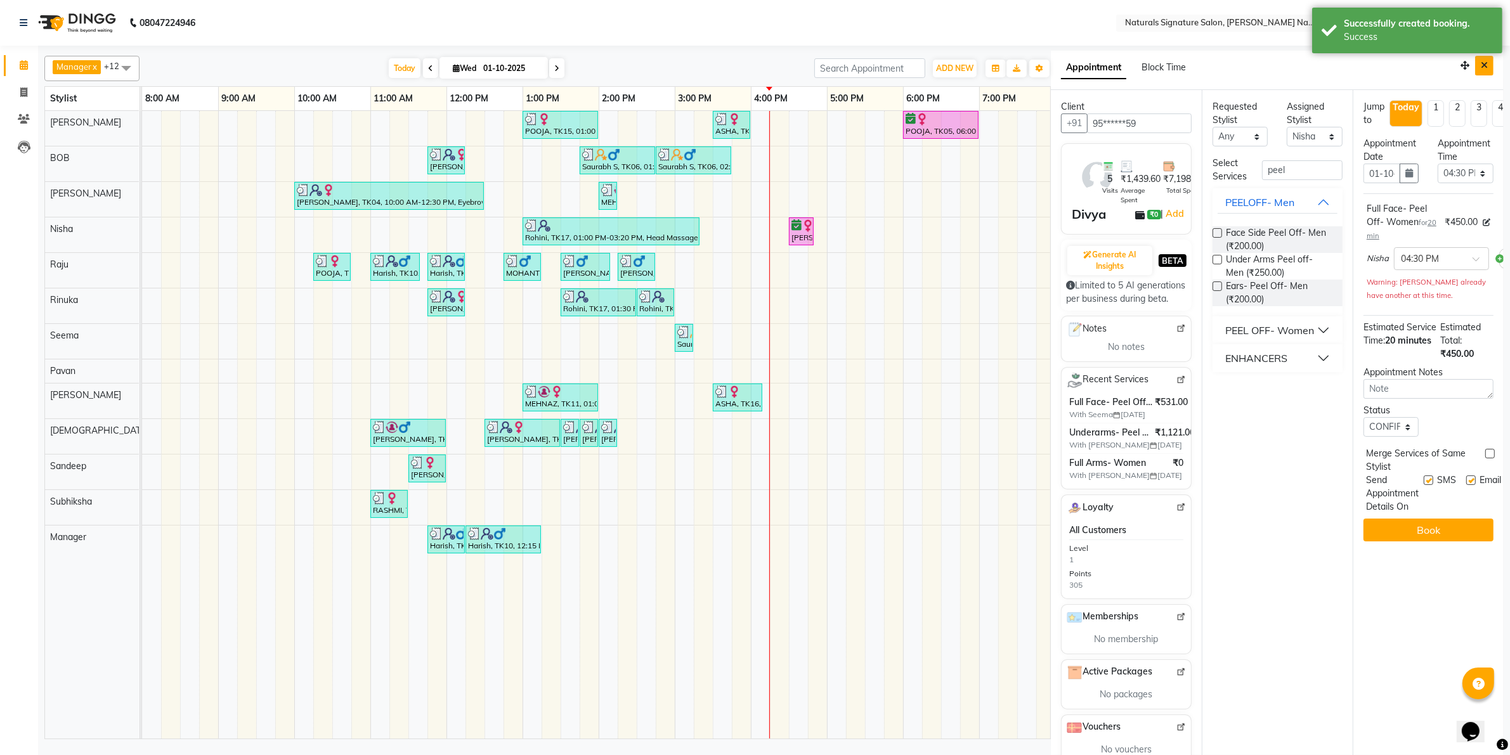
click at [1476, 63] on button "Close" at bounding box center [1484, 66] width 18 height 20
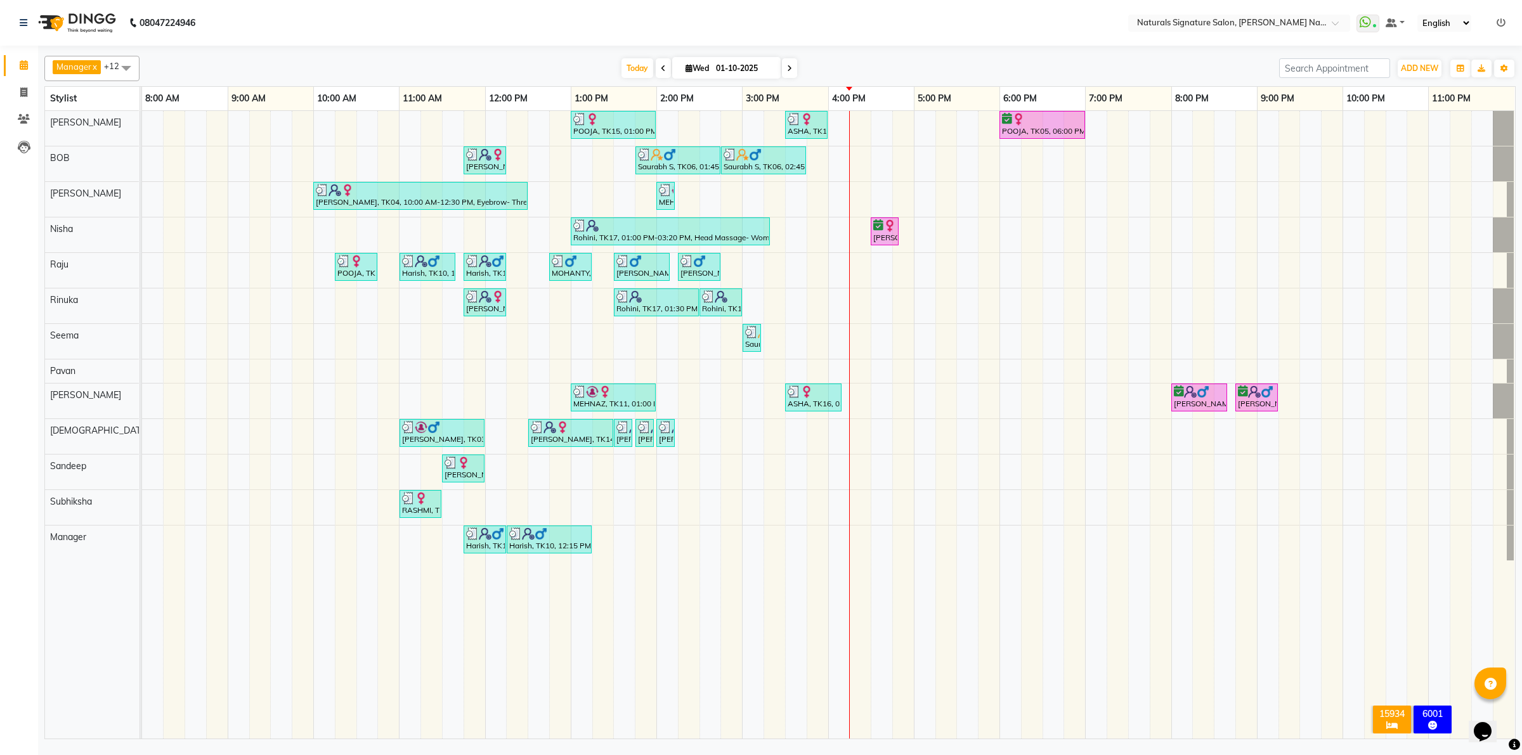
click at [1072, 715] on td at bounding box center [1075, 425] width 22 height 628
drag, startPoint x: 536, startPoint y: 597, endPoint x: 533, endPoint y: 628, distance: 31.3
click at [542, 612] on td at bounding box center [539, 425] width 22 height 628
drag, startPoint x: 327, startPoint y: 701, endPoint x: 305, endPoint y: 698, distance: 22.3
click at [327, 701] on td at bounding box center [325, 425] width 22 height 628
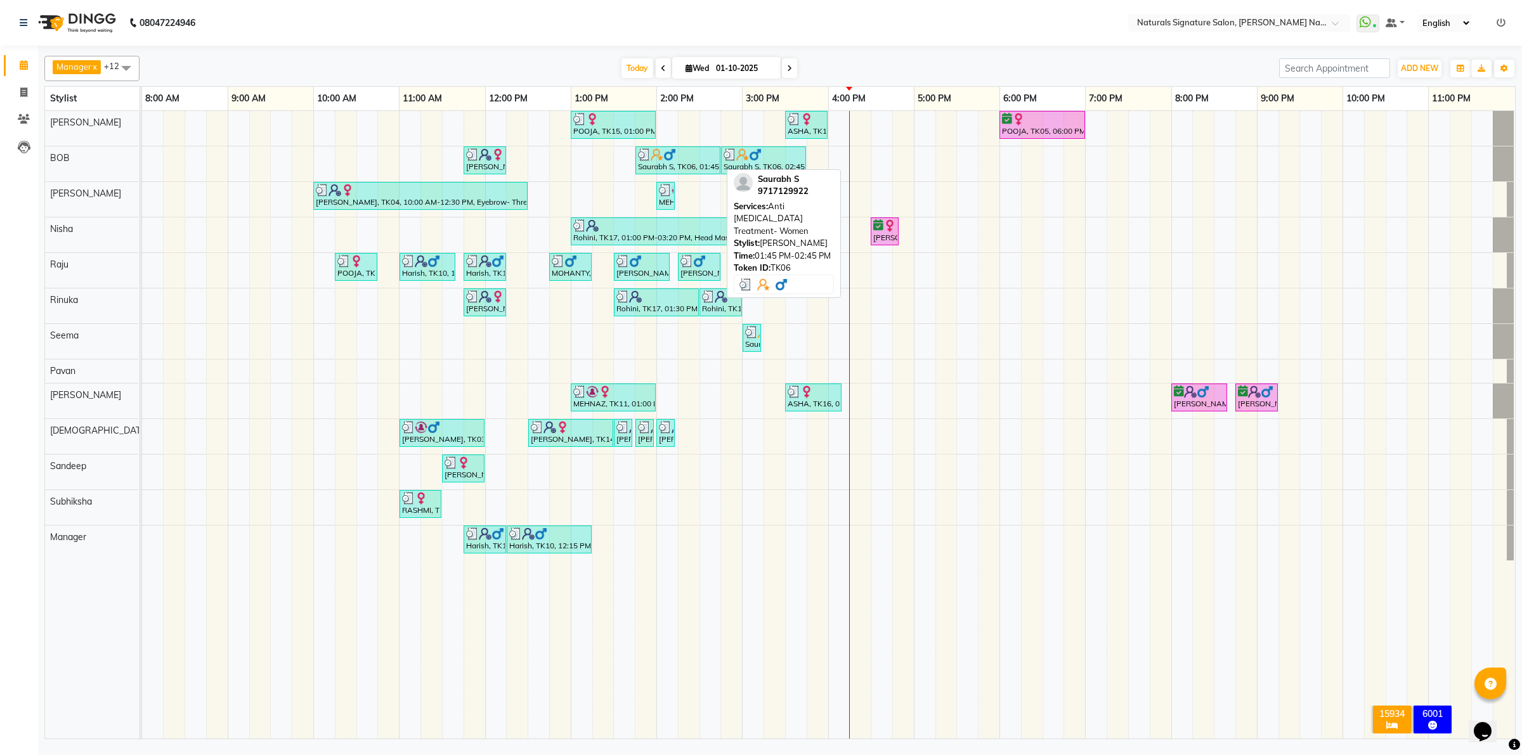
click at [698, 160] on div at bounding box center [678, 154] width 80 height 13
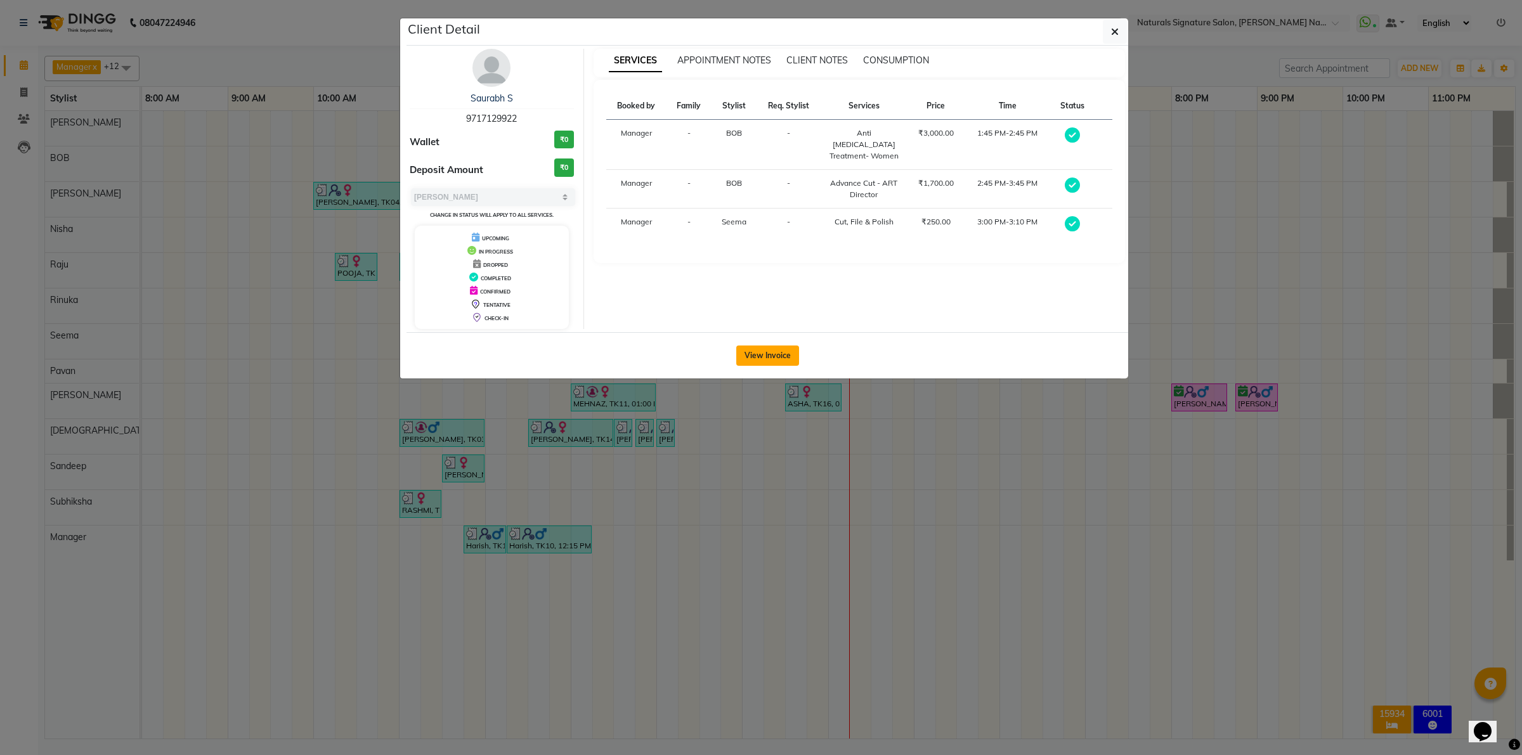
click at [755, 353] on button "View Invoice" at bounding box center [767, 356] width 63 height 20
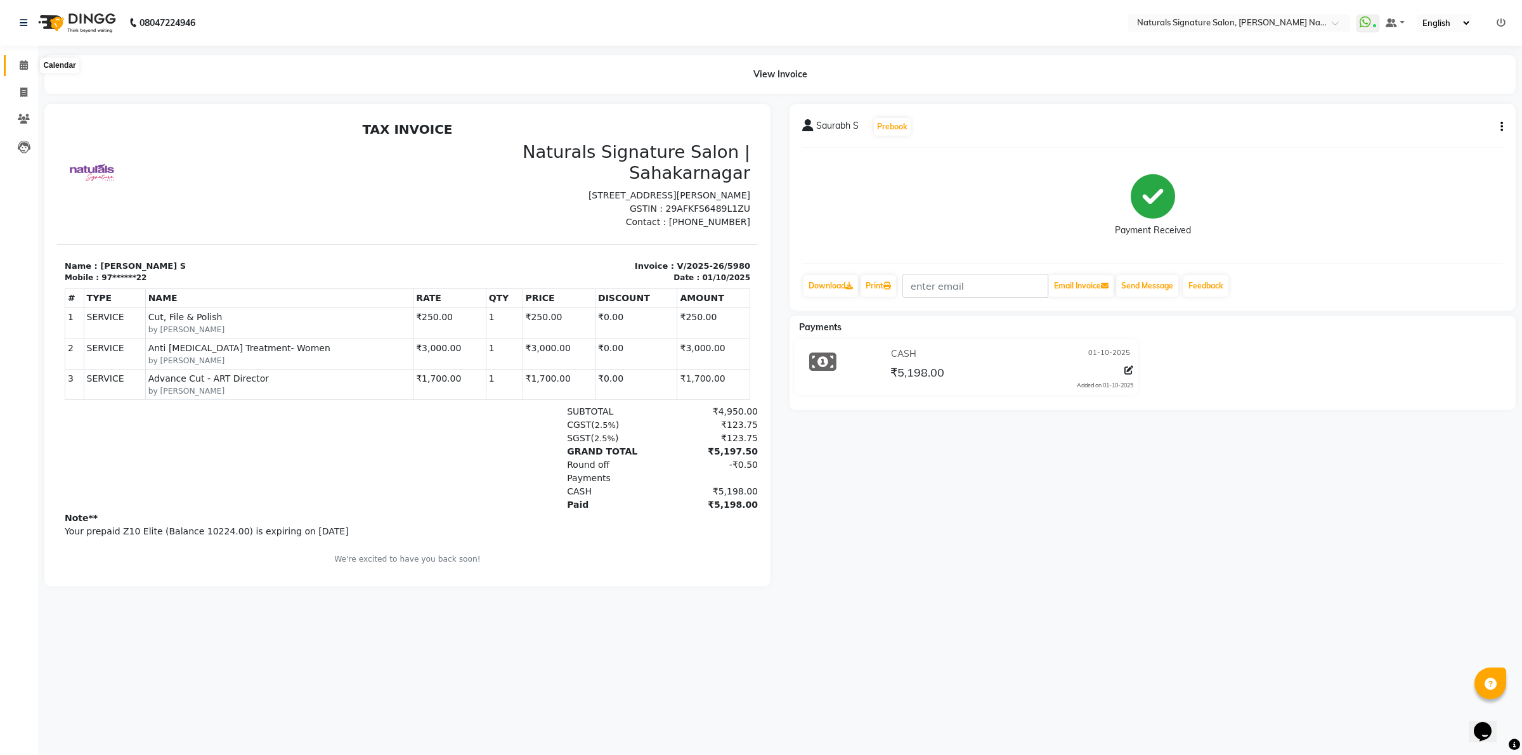
click at [26, 59] on span at bounding box center [24, 65] width 22 height 15
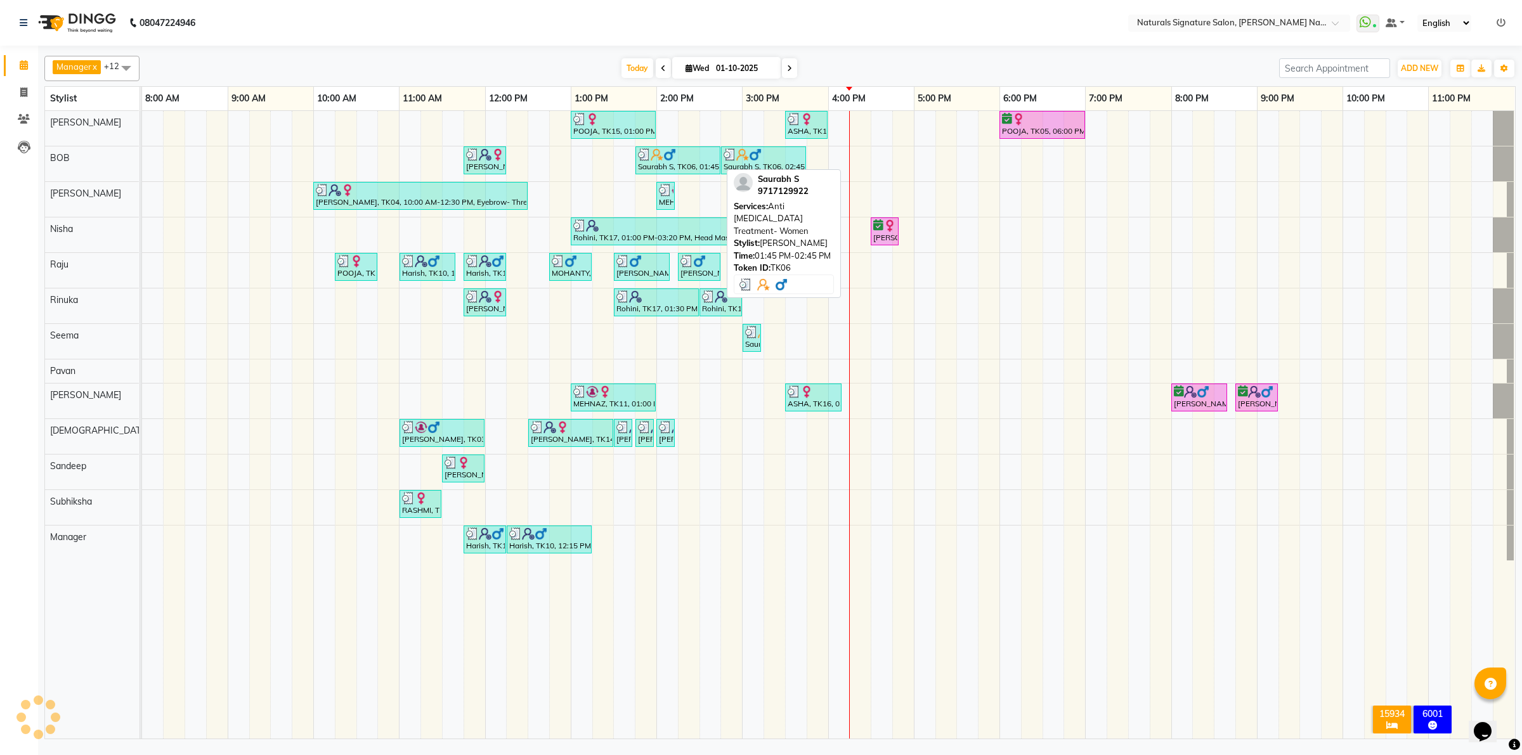
click at [704, 169] on div "Saurabh S, TK06, 01:45 PM-02:45 PM, Anti [MEDICAL_DATA] Treatment- Women" at bounding box center [678, 160] width 82 height 24
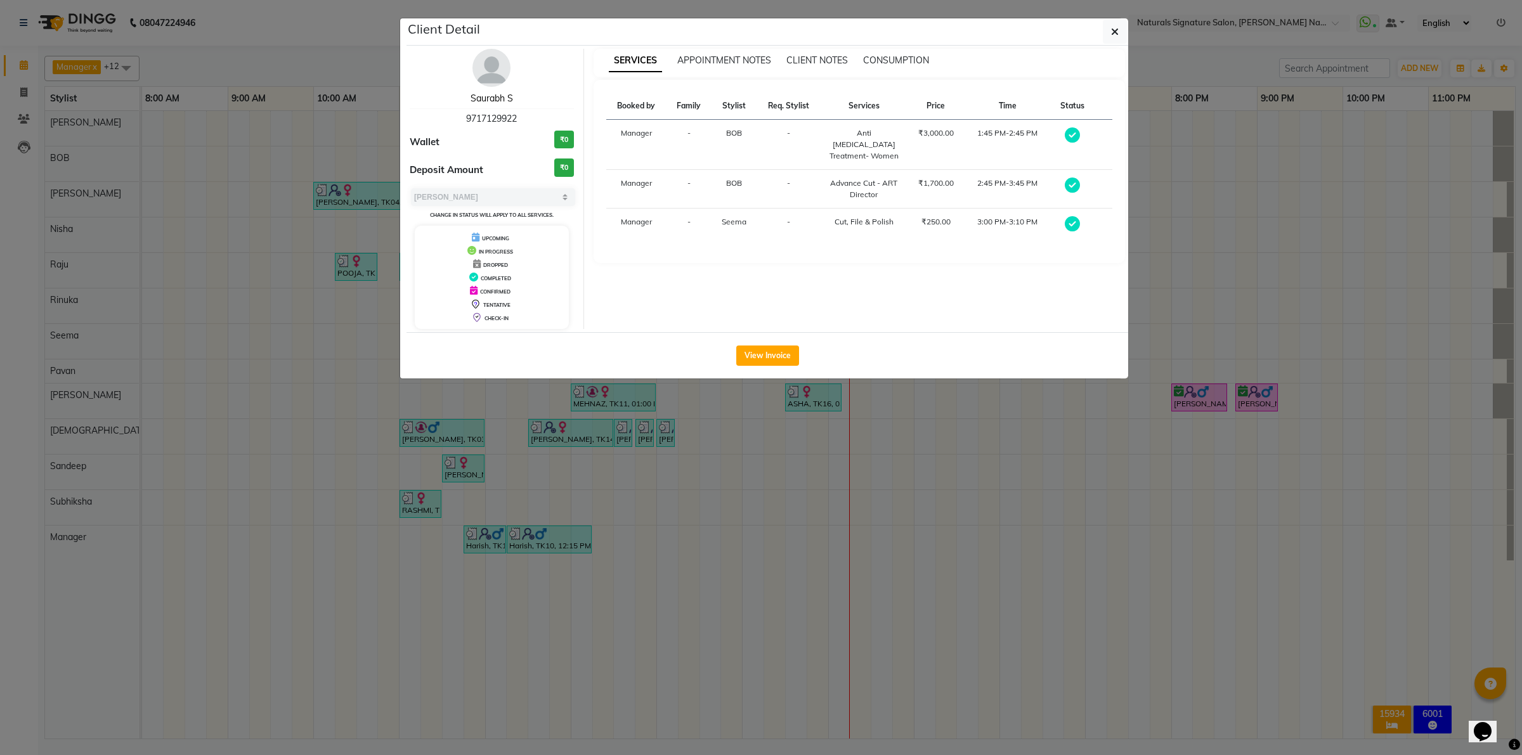
click at [495, 96] on link "Saurabh S" at bounding box center [491, 98] width 42 height 11
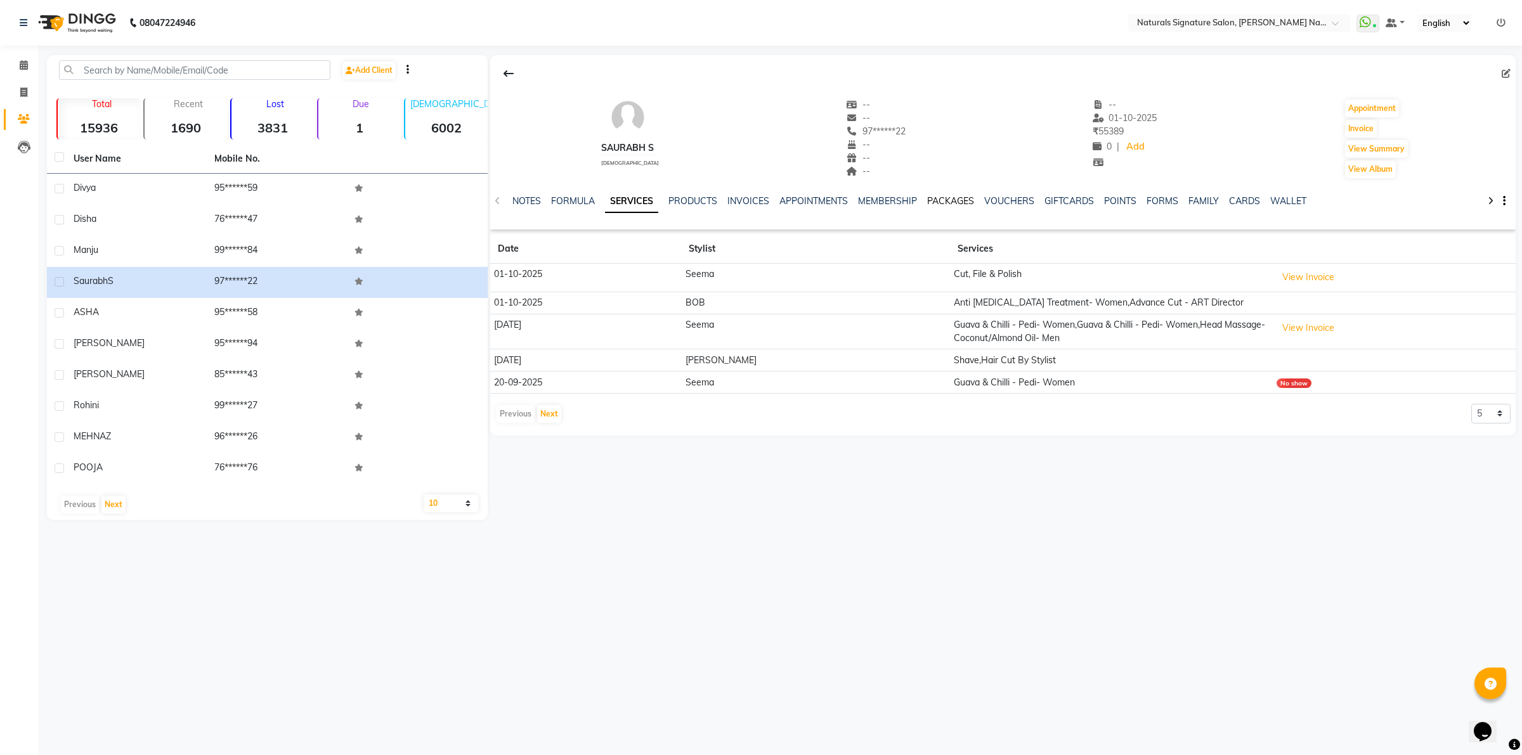
click at [959, 197] on link "PACKAGES" at bounding box center [950, 200] width 47 height 11
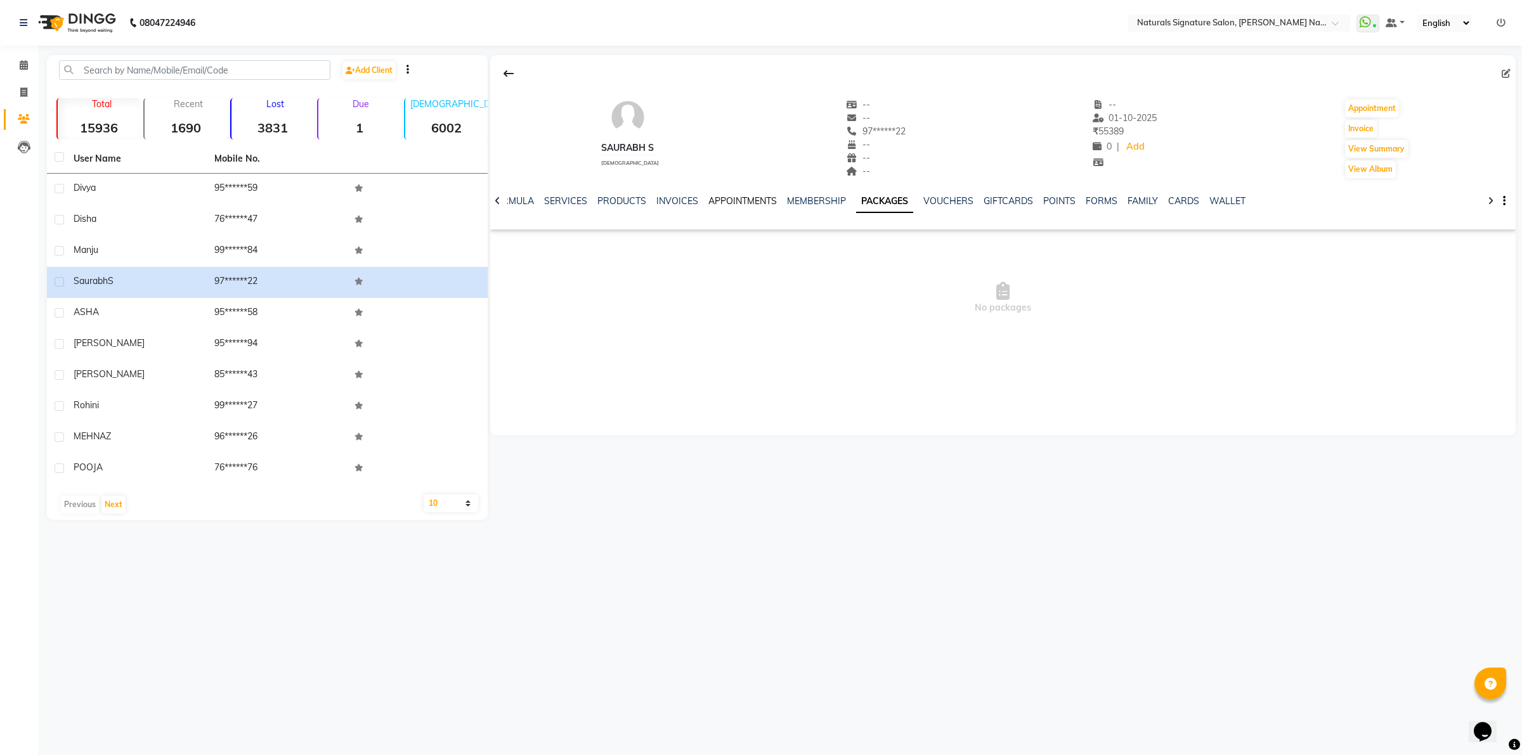
drag, startPoint x: 723, startPoint y: 195, endPoint x: 628, endPoint y: 191, distance: 95.2
click at [721, 195] on link "APPOINTMENTS" at bounding box center [742, 200] width 68 height 11
click at [610, 200] on ul "NOTES FORMULA SERVICES PRODUCTS INVOICES APPOINTMENTS MEMBERSHIP PACKAGES VOUCH…" at bounding box center [875, 201] width 807 height 13
drag, startPoint x: 546, startPoint y: 202, endPoint x: 583, endPoint y: 193, distance: 38.3
click at [546, 201] on link "FORMULA" at bounding box center [532, 200] width 44 height 11
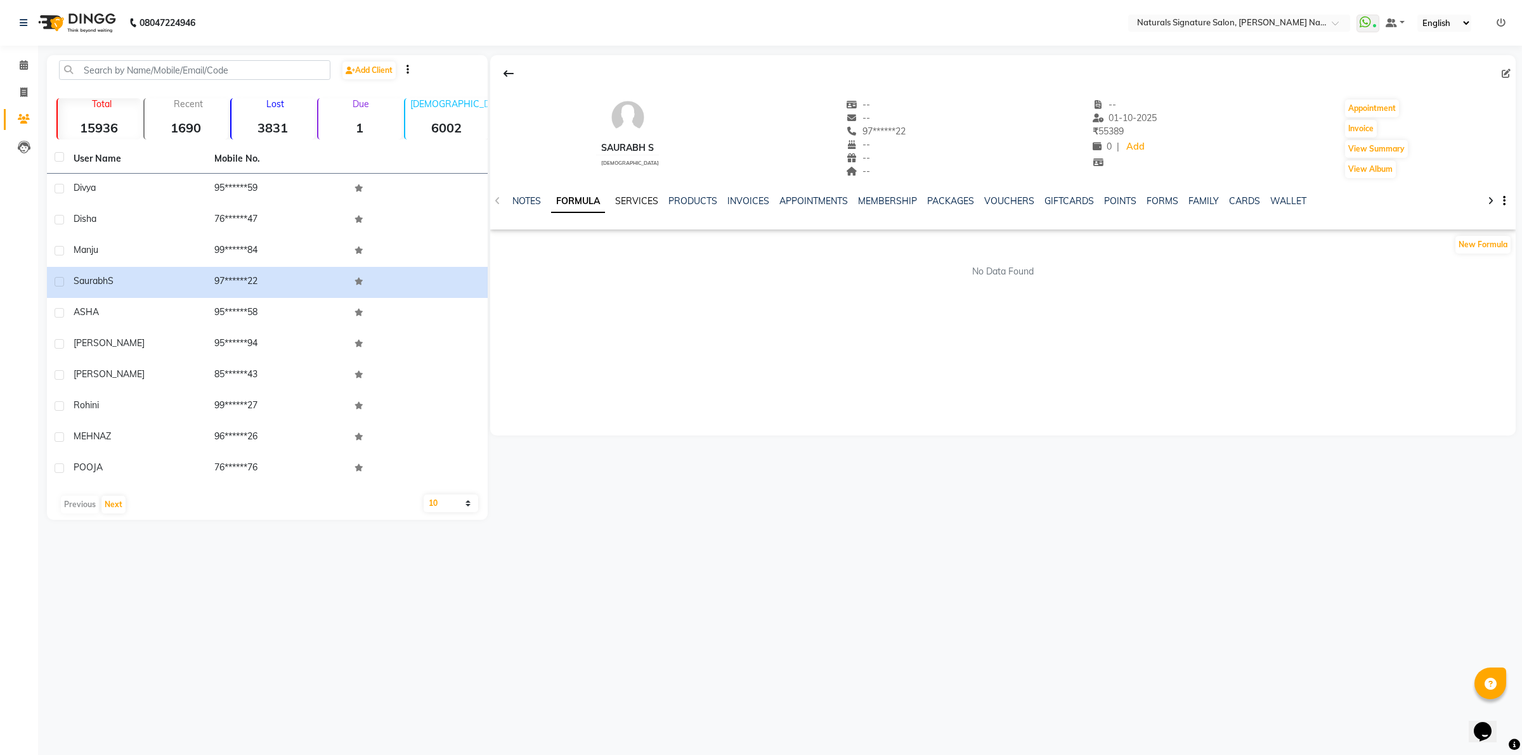
click at [652, 202] on link "SERVICES" at bounding box center [636, 200] width 43 height 11
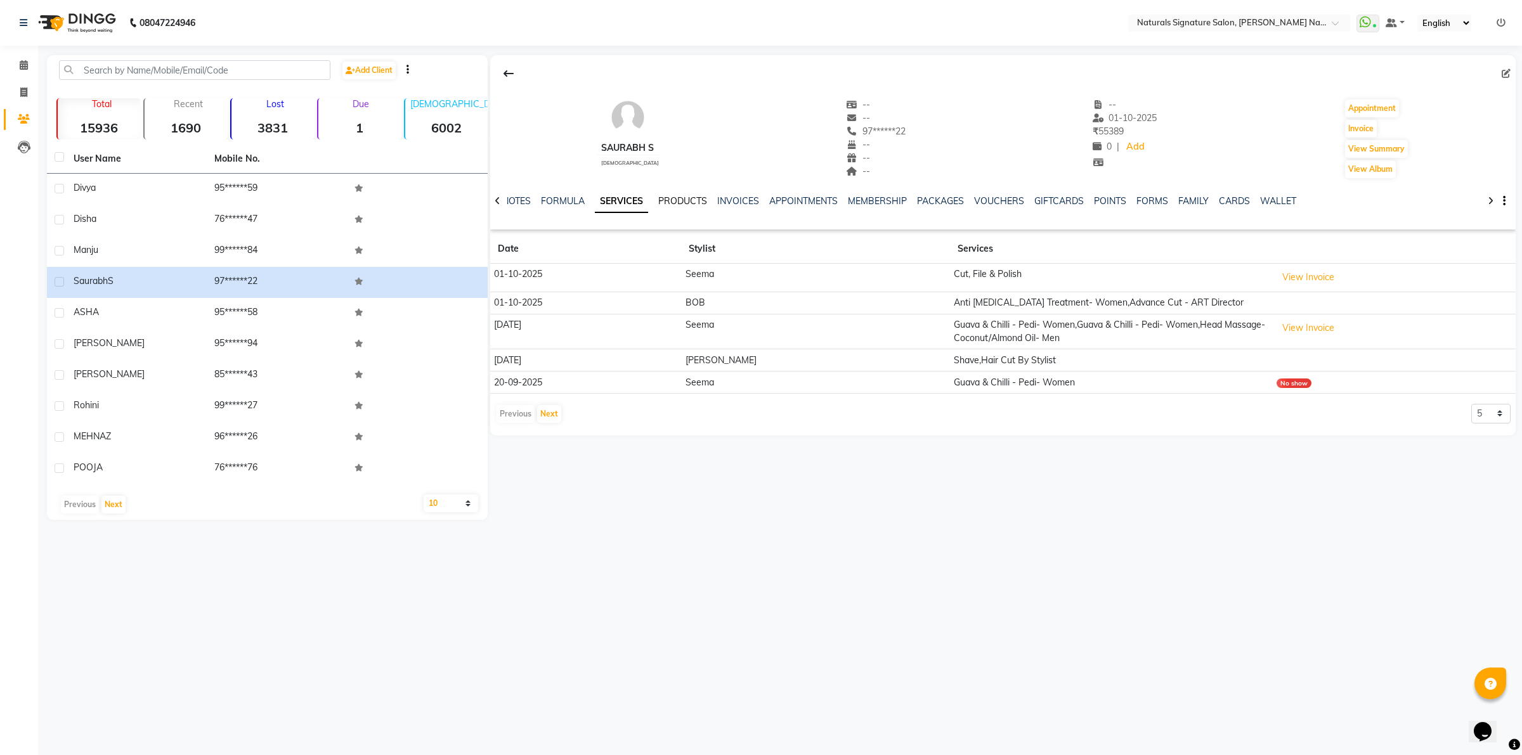
click at [666, 200] on link "PRODUCTS" at bounding box center [682, 200] width 49 height 11
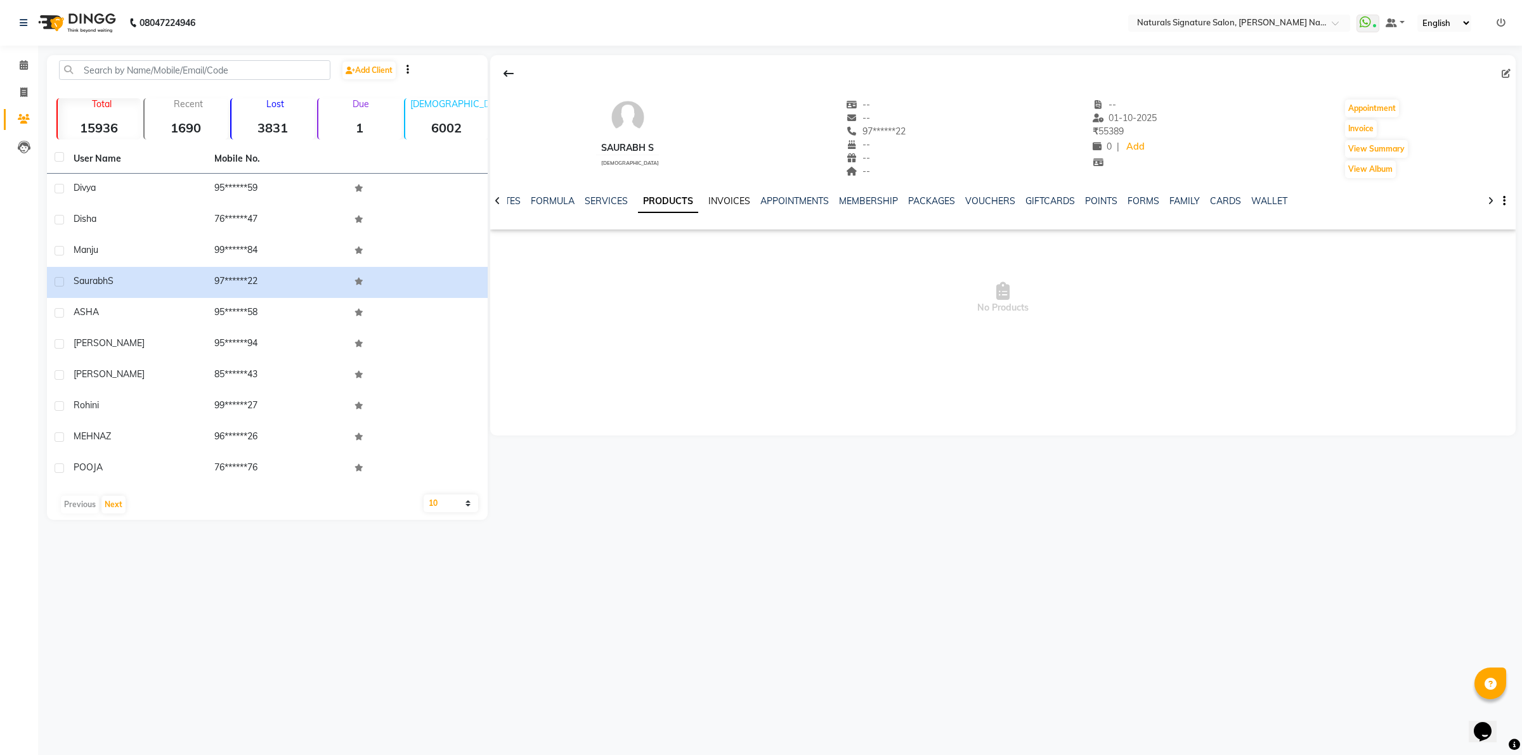
click at [729, 200] on link "INVOICES" at bounding box center [729, 200] width 42 height 11
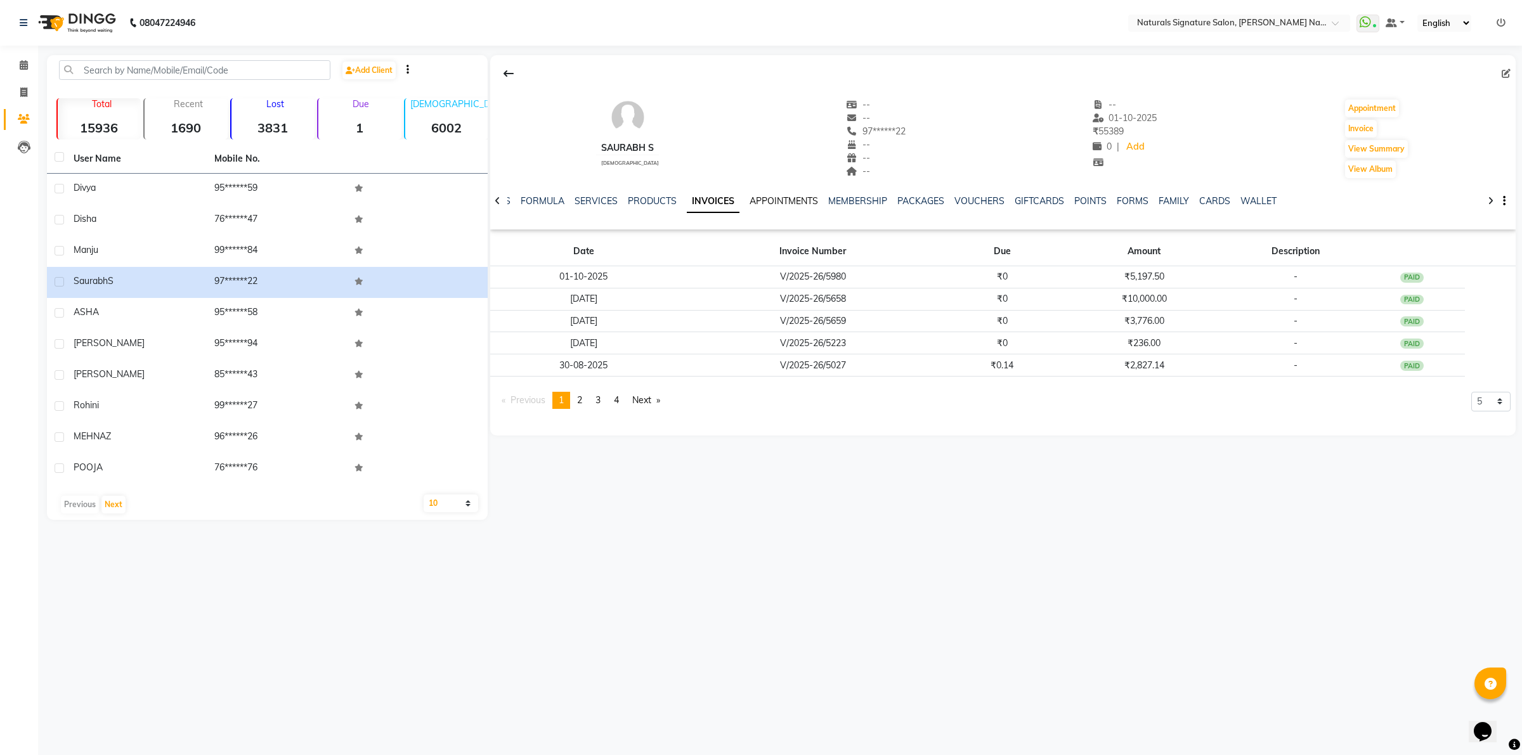
click at [777, 200] on link "APPOINTMENTS" at bounding box center [783, 200] width 68 height 11
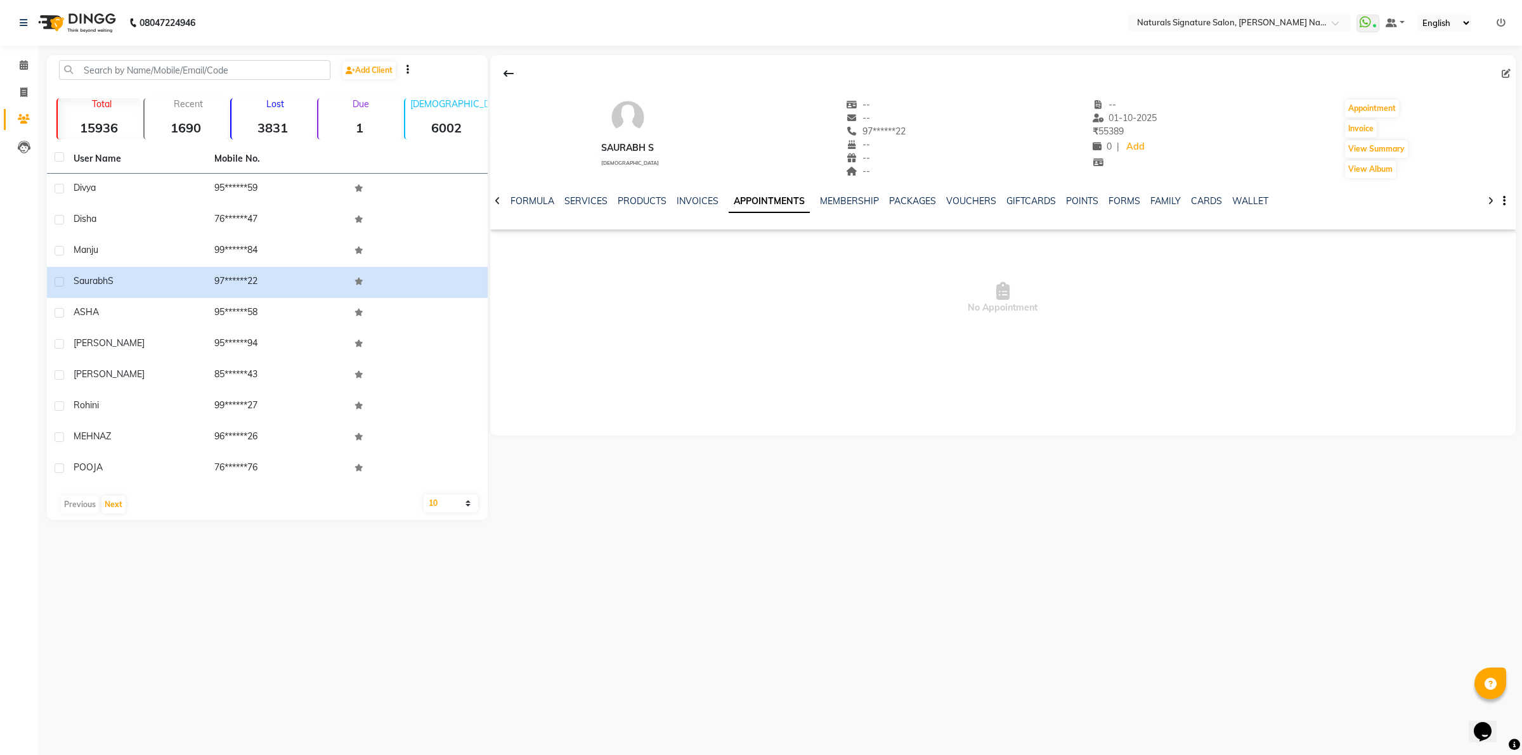
click at [812, 203] on ul "NOTES FORMULA SERVICES PRODUCTS INVOICES APPOINTMENTS MEMBERSHIP PACKAGES VOUCH…" at bounding box center [875, 201] width 807 height 13
click at [832, 198] on link "MEMBERSHIP" at bounding box center [849, 200] width 59 height 11
click at [883, 198] on link "PACKAGES" at bounding box center [899, 200] width 47 height 11
drag, startPoint x: 930, startPoint y: 201, endPoint x: 937, endPoint y: 198, distance: 7.1
click at [930, 200] on link "VOUCHERS" at bounding box center [948, 200] width 50 height 11
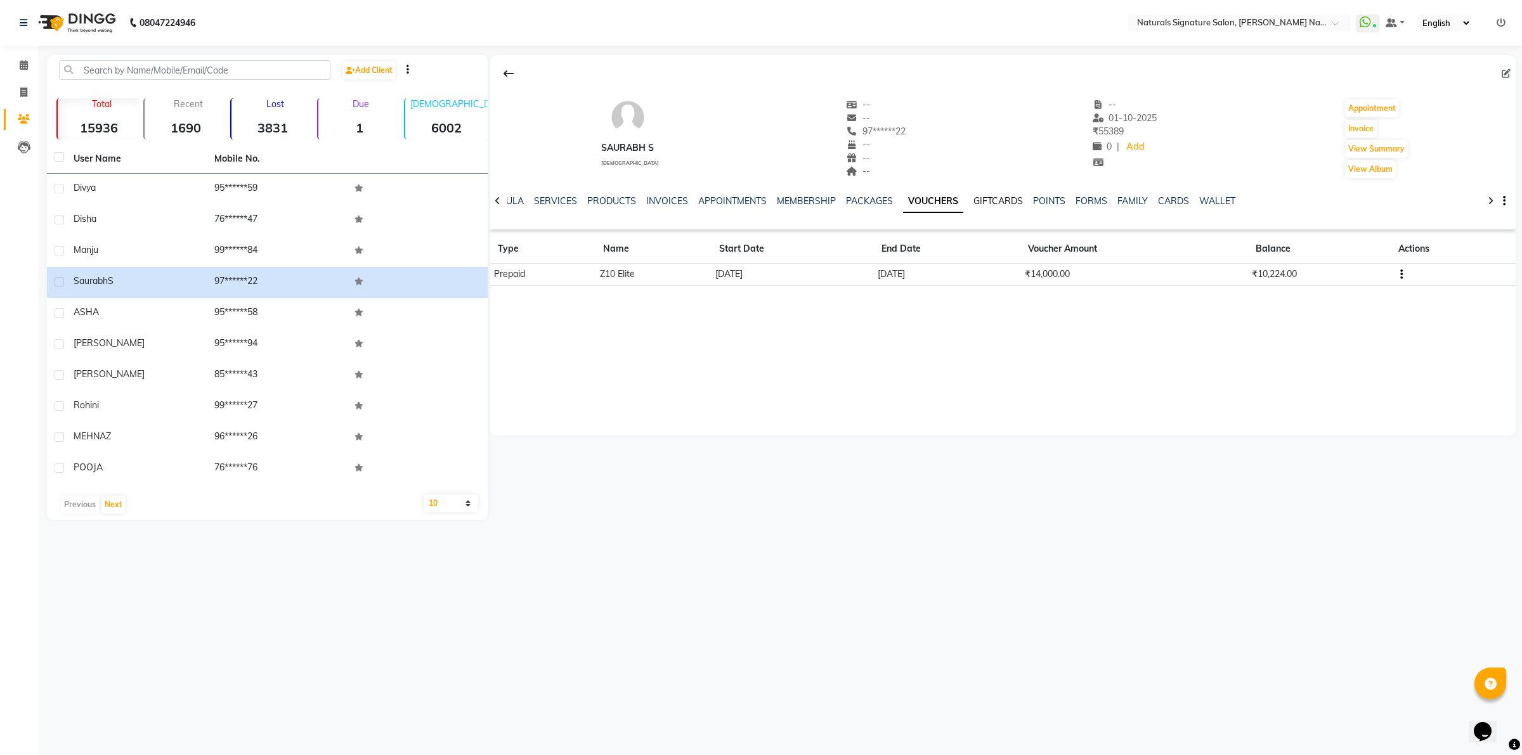
click at [989, 202] on link "GIFTCARDS" at bounding box center [997, 200] width 49 height 11
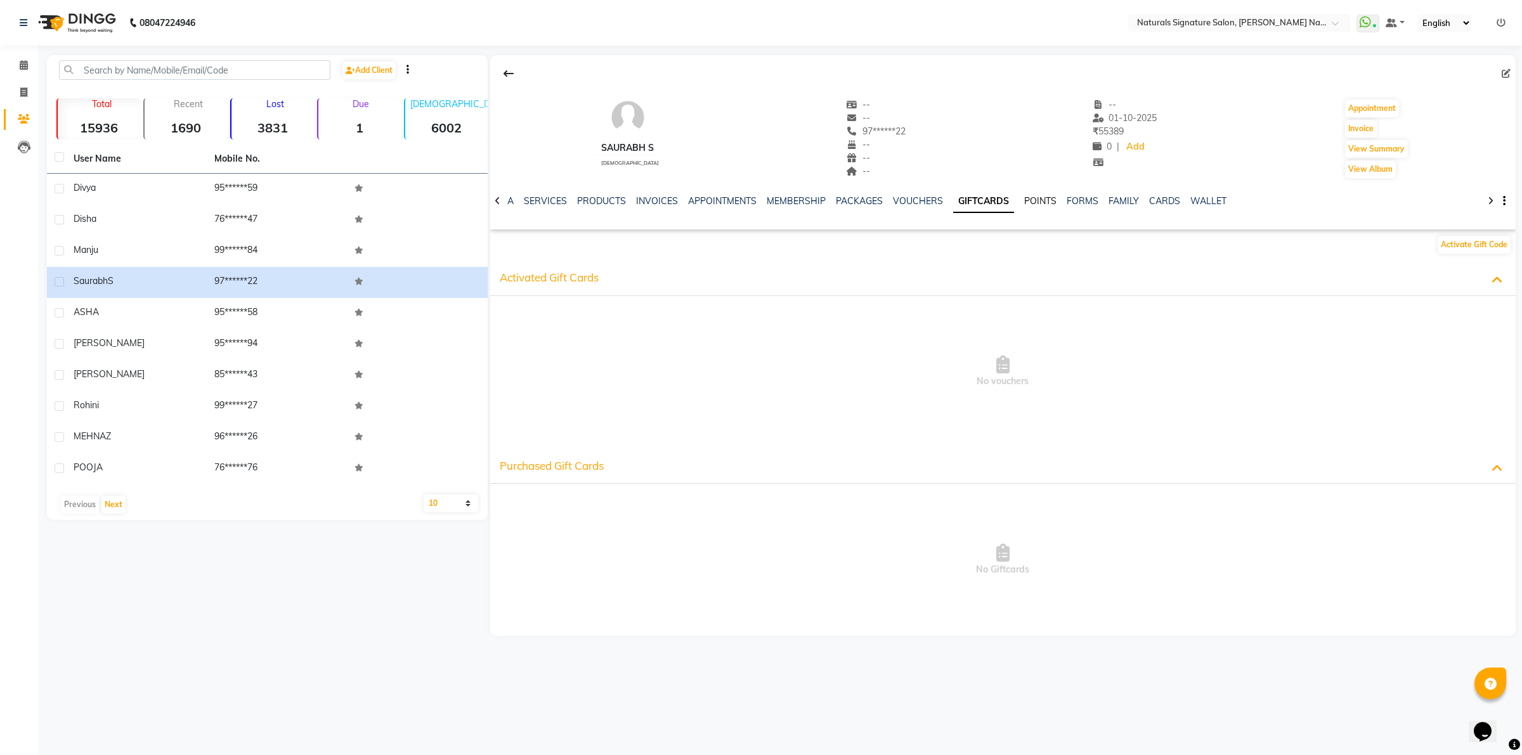
click at [1026, 200] on link "POINTS" at bounding box center [1040, 200] width 32 height 11
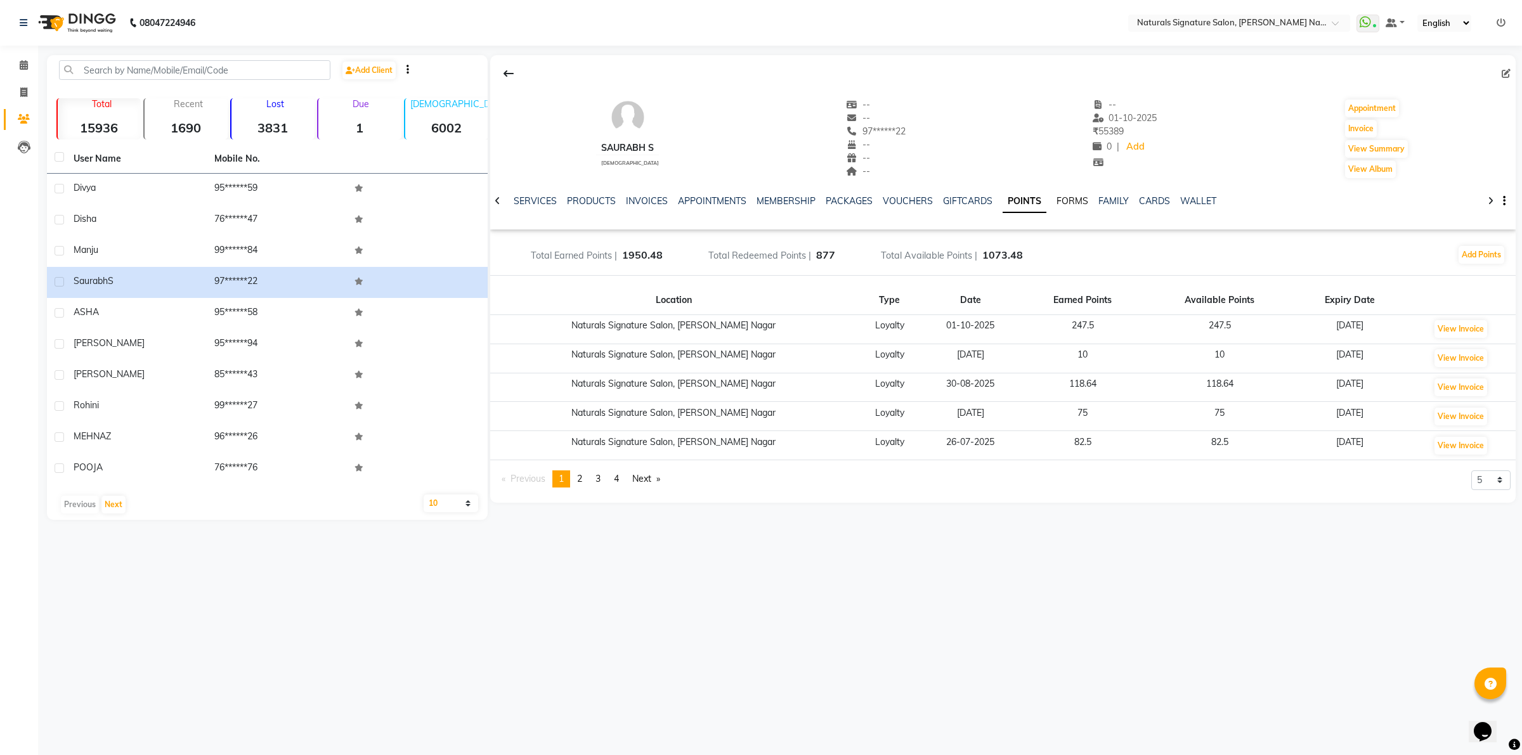
click at [1056, 195] on link "FORMS" at bounding box center [1072, 200] width 32 height 11
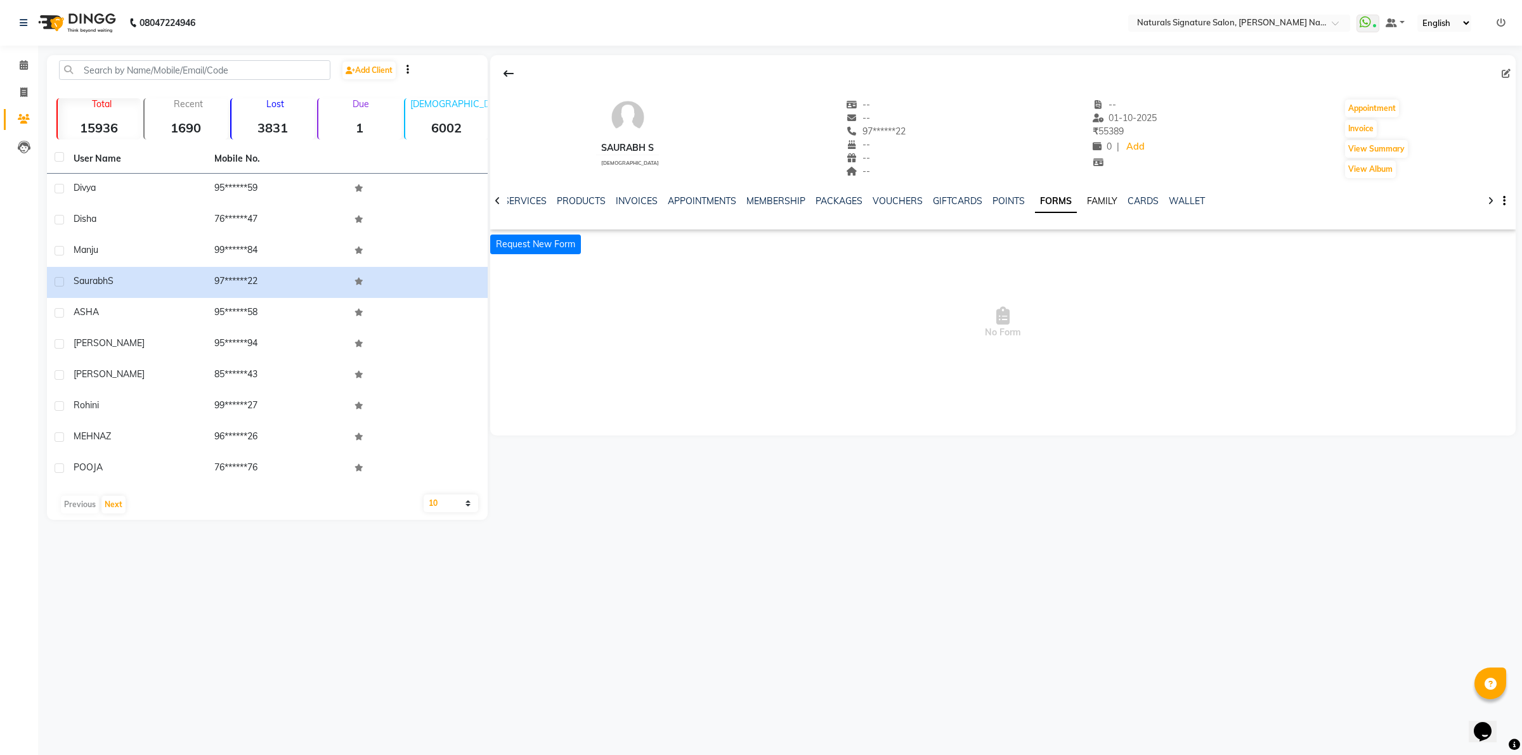
click at [1091, 198] on link "FAMILY" at bounding box center [1102, 200] width 30 height 11
click at [1136, 200] on link "CARDS" at bounding box center [1132, 200] width 31 height 11
click at [1157, 198] on link "WALLET" at bounding box center [1167, 200] width 36 height 11
click at [978, 202] on link "POINTS" at bounding box center [978, 200] width 32 height 11
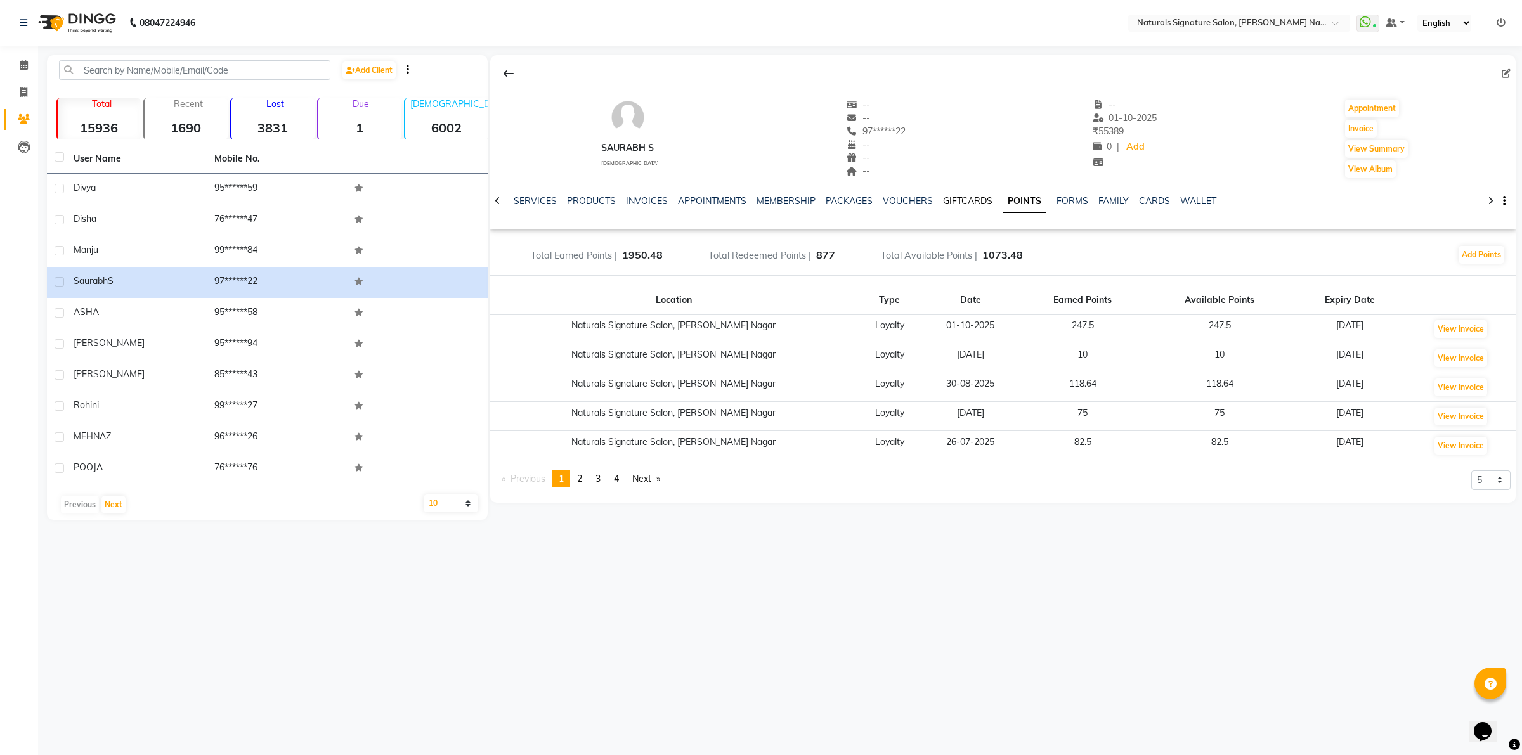
click at [933, 204] on ul "NOTES FORMULA SERVICES PRODUCTS INVOICES APPOINTMENTS MEMBERSHIP PACKAGES VOUCH…" at bounding box center [823, 201] width 805 height 13
click at [913, 203] on link "VOUCHERS" at bounding box center [908, 200] width 50 height 11
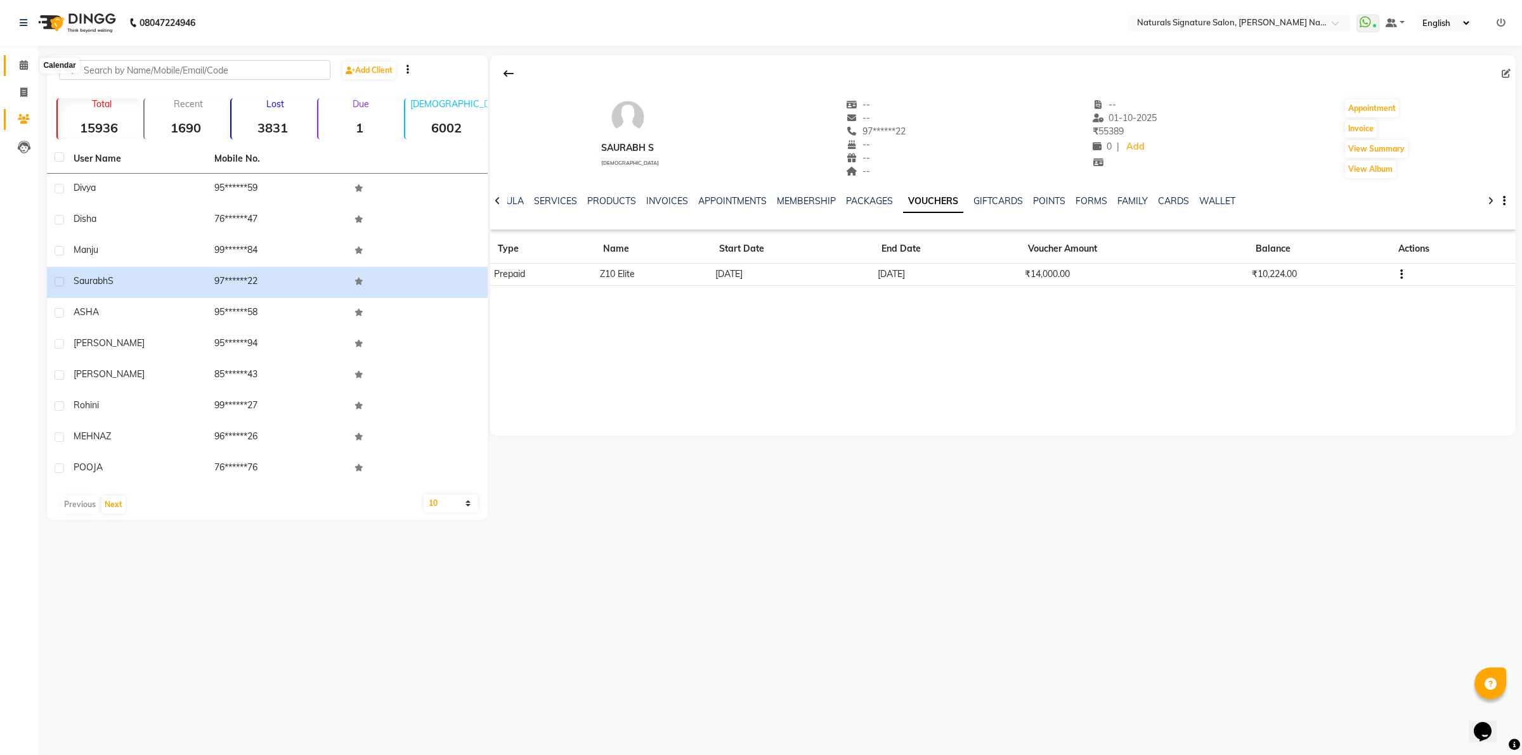
click at [25, 67] on icon at bounding box center [24, 65] width 8 height 10
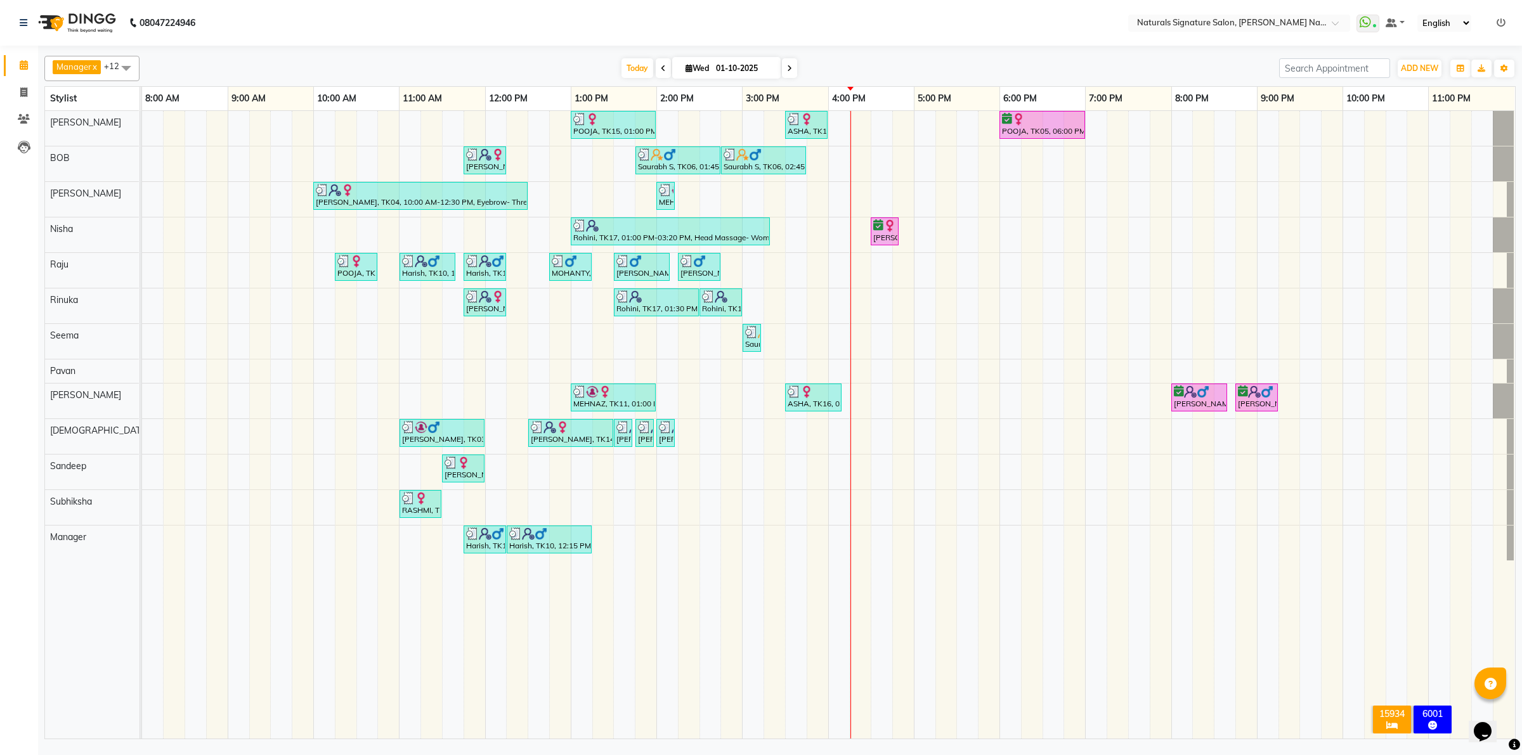
click at [1198, 574] on td at bounding box center [1204, 425] width 22 height 628
